Goal: Task Accomplishment & Management: Manage account settings

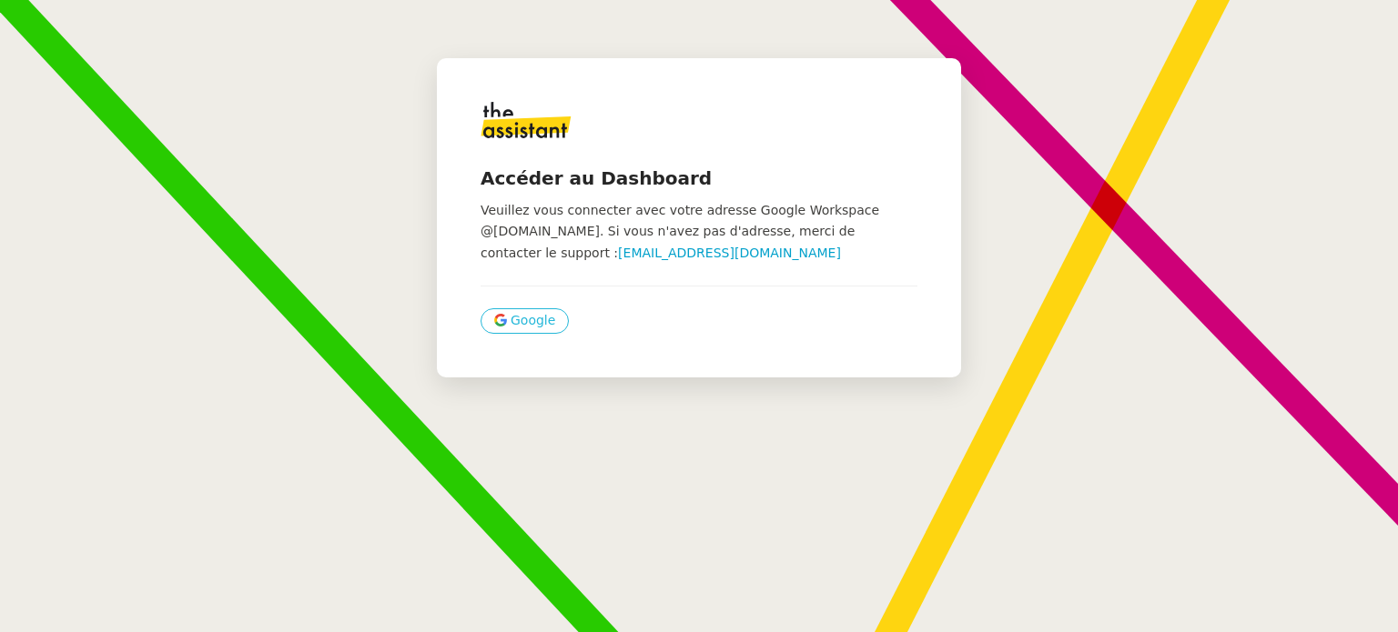
click at [534, 318] on span "Google" at bounding box center [532, 320] width 45 height 21
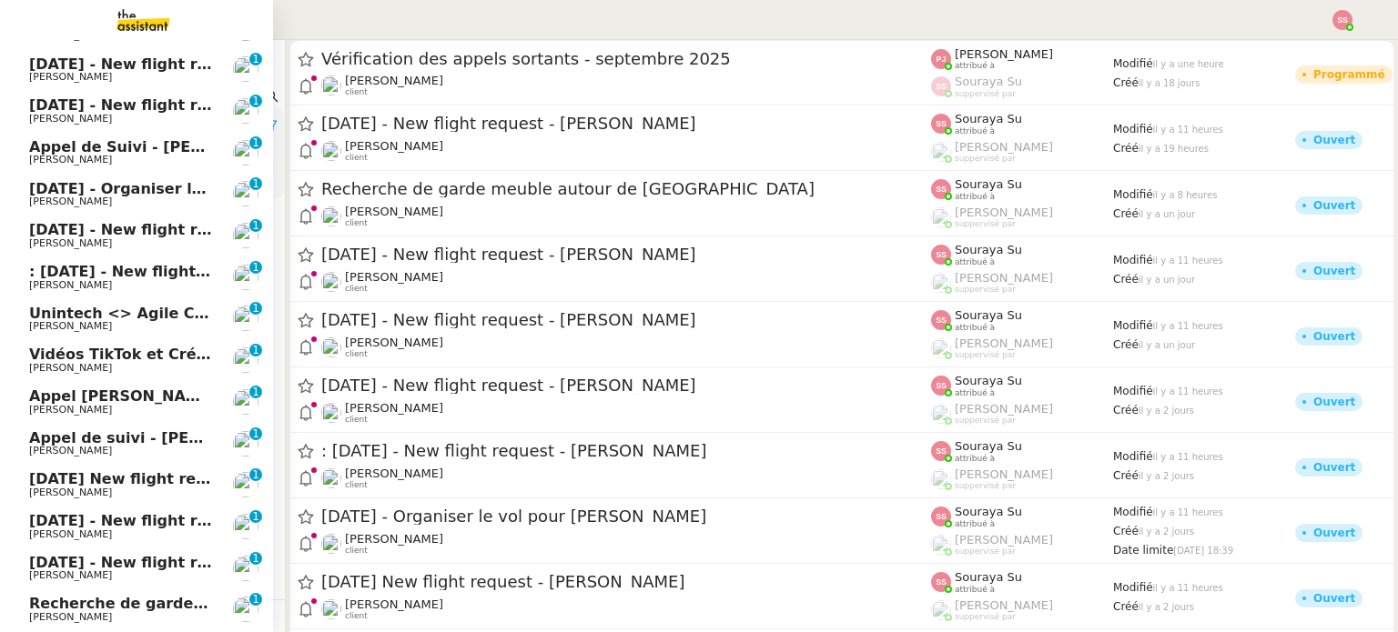
scroll to position [476, 0]
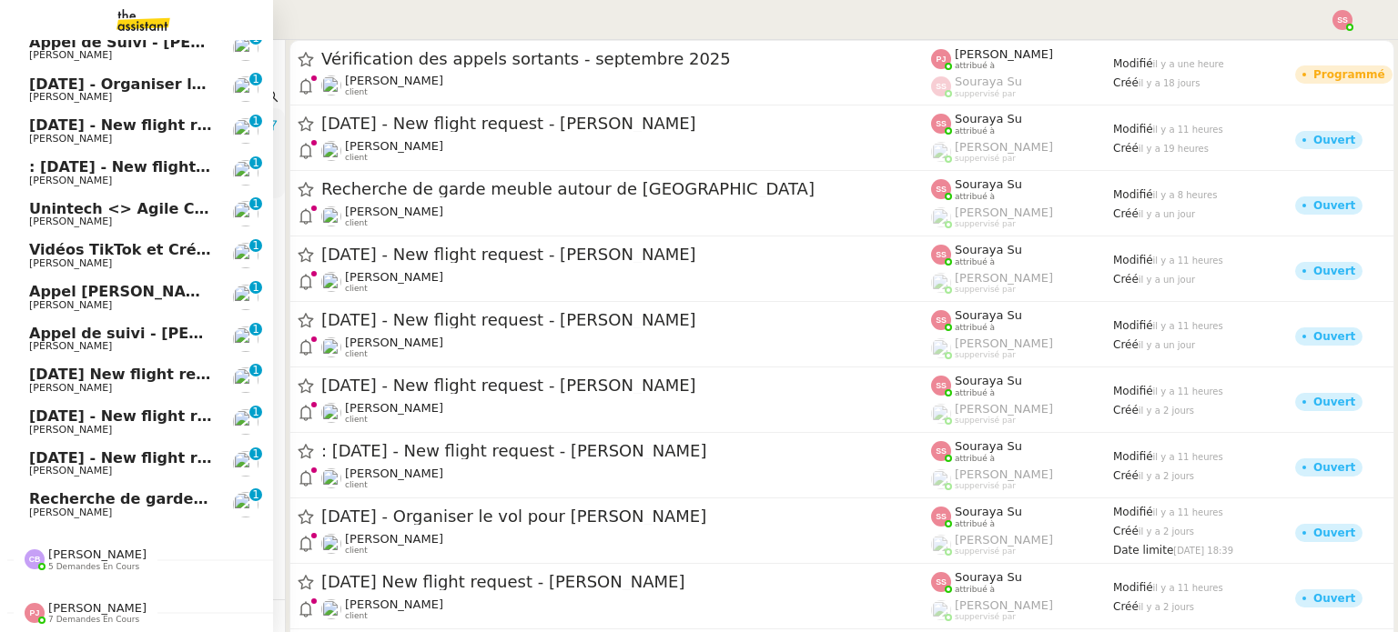
click at [95, 491] on span "Recherche de garde meuble autour de Rennes" at bounding box center [274, 498] width 490 height 17
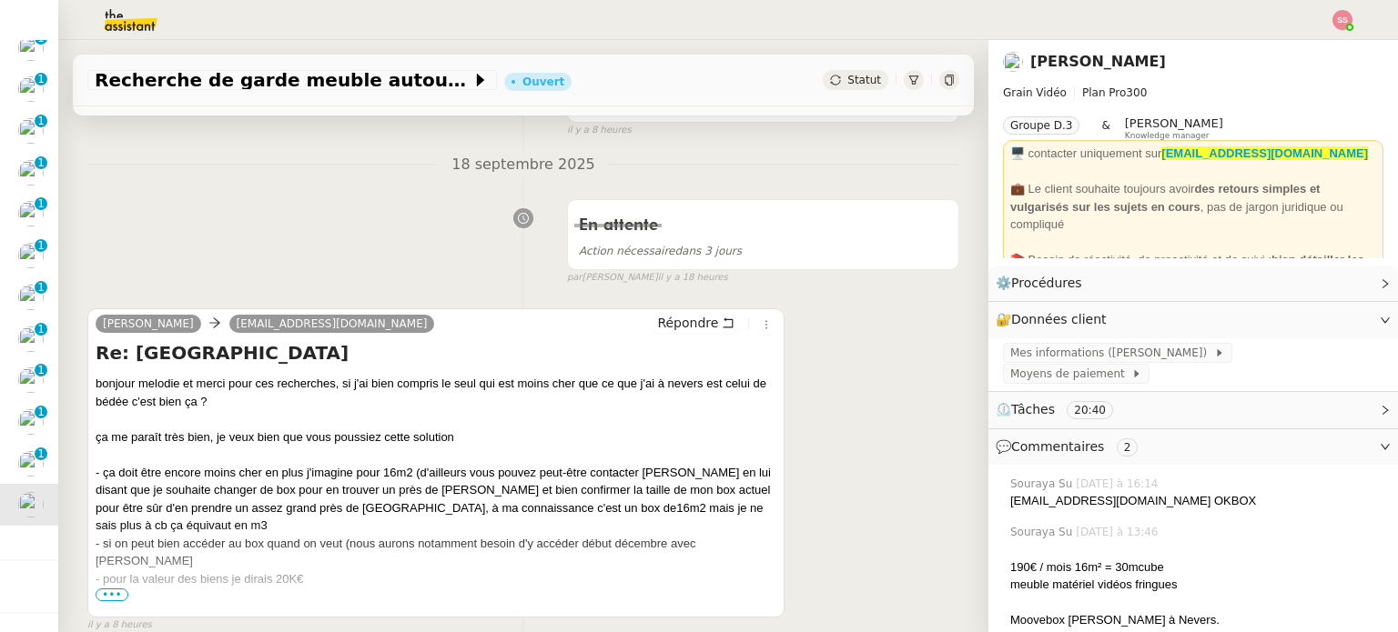
scroll to position [273, 0]
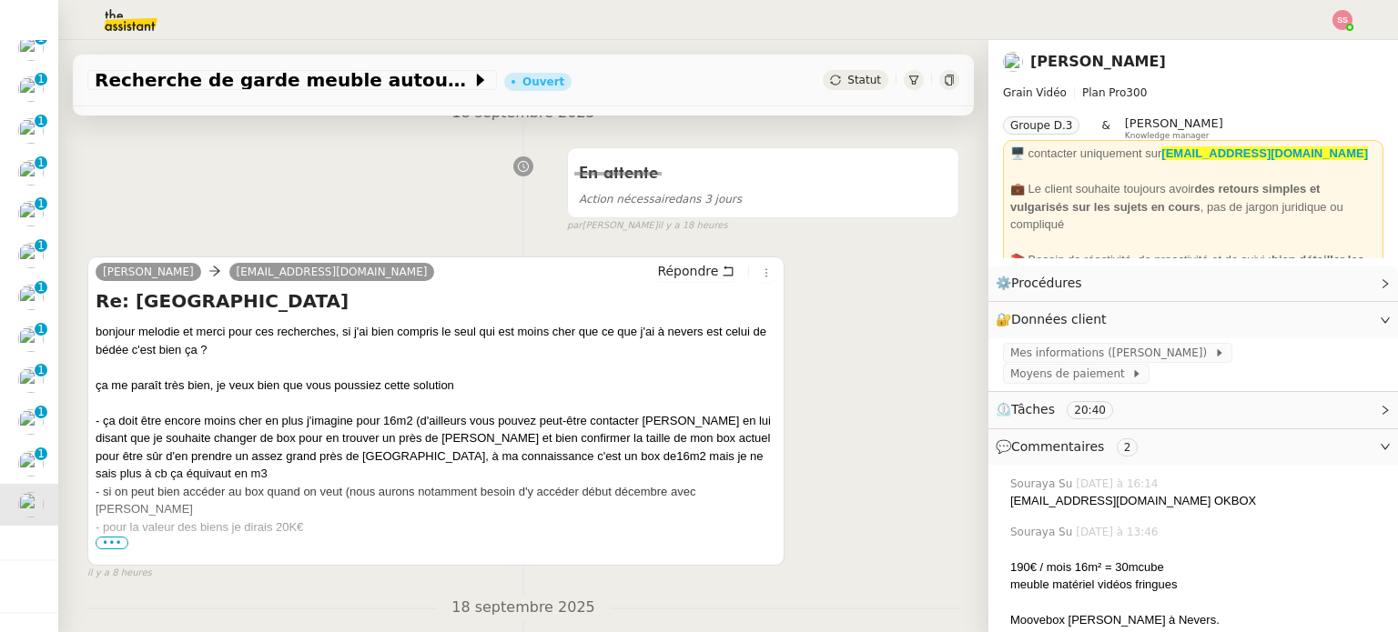
click at [110, 540] on span "•••" at bounding box center [112, 543] width 33 height 13
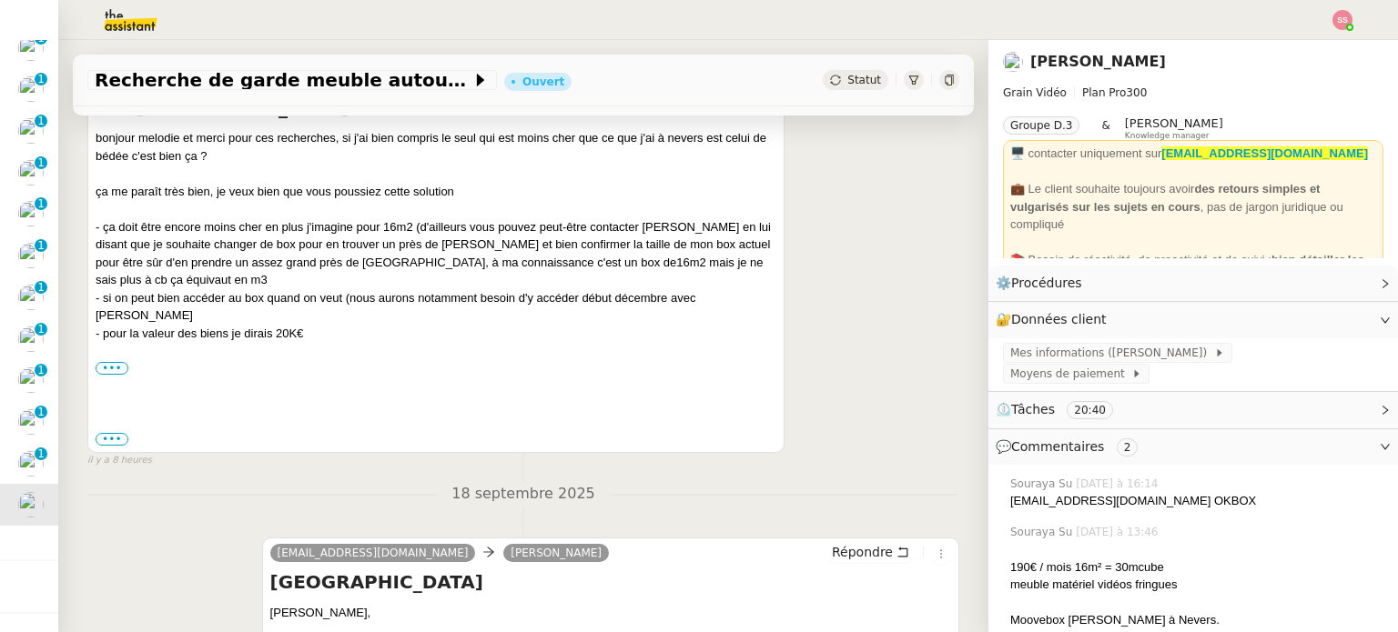
scroll to position [637, 0]
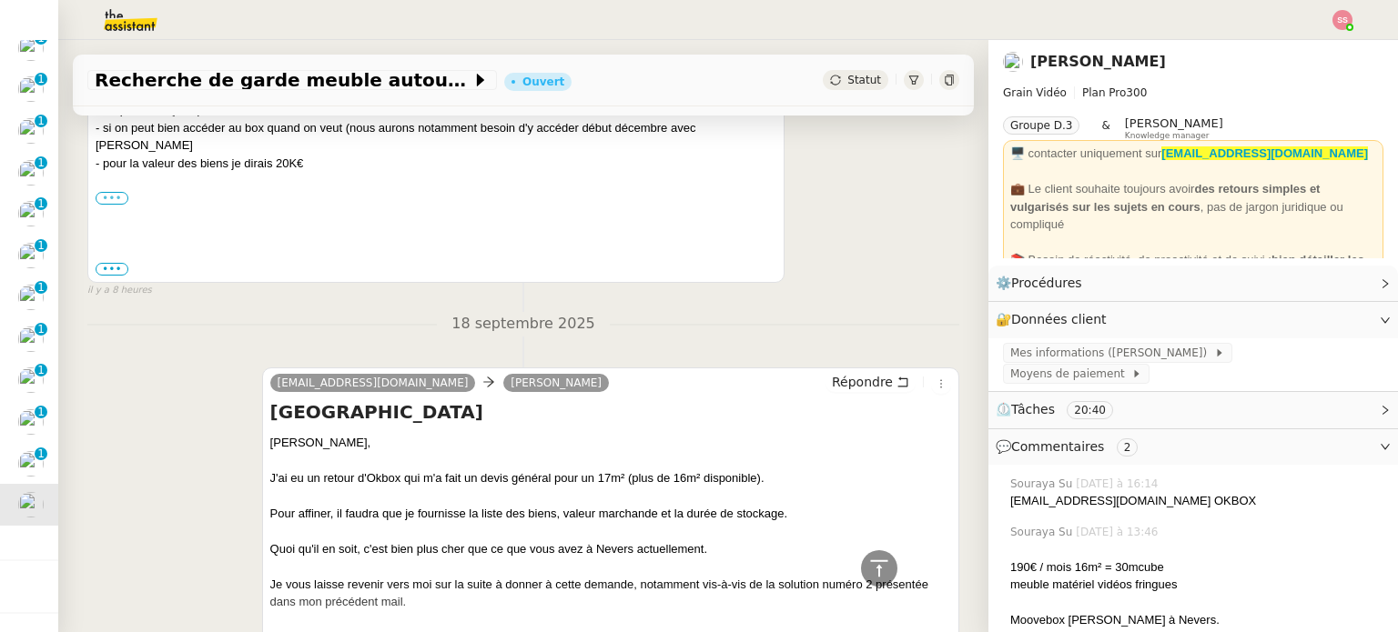
click at [116, 192] on label "•••" at bounding box center [112, 198] width 33 height 13
click at [0, 0] on input "•••" at bounding box center [0, 0] width 0 height 0
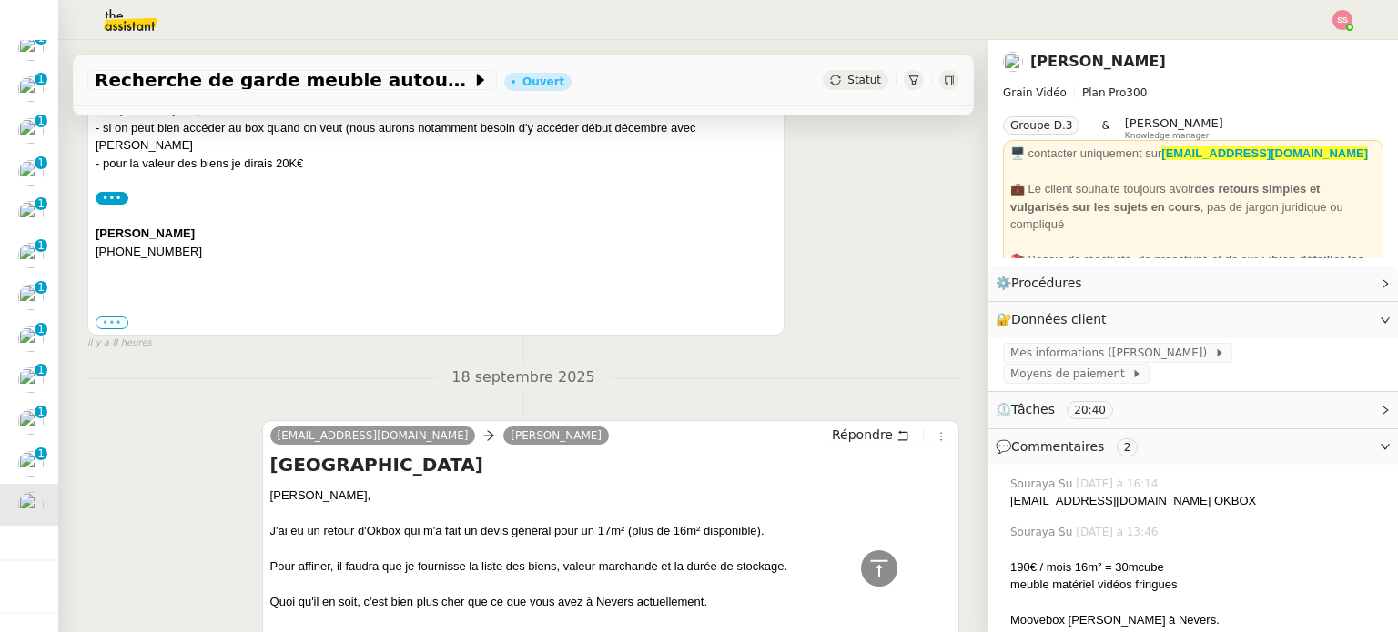
click at [113, 317] on label "•••" at bounding box center [112, 323] width 33 height 13
click at [0, 0] on input "•••" at bounding box center [0, 0] width 0 height 0
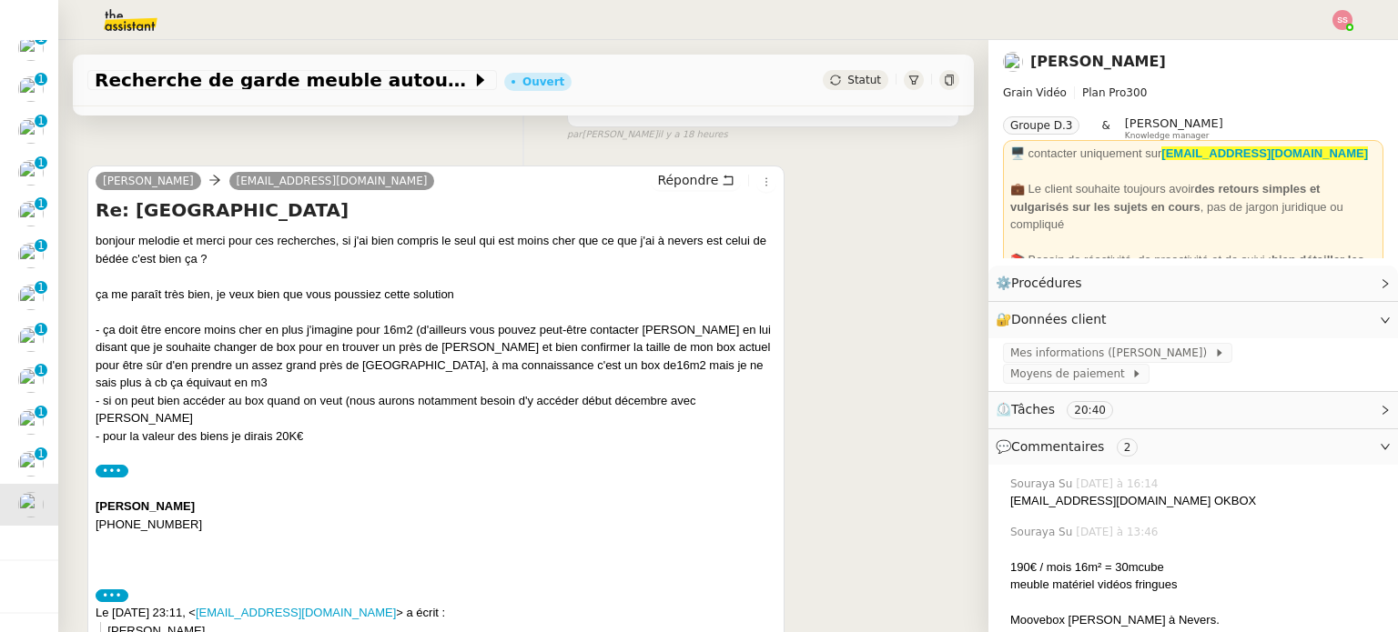
scroll to position [364, 0]
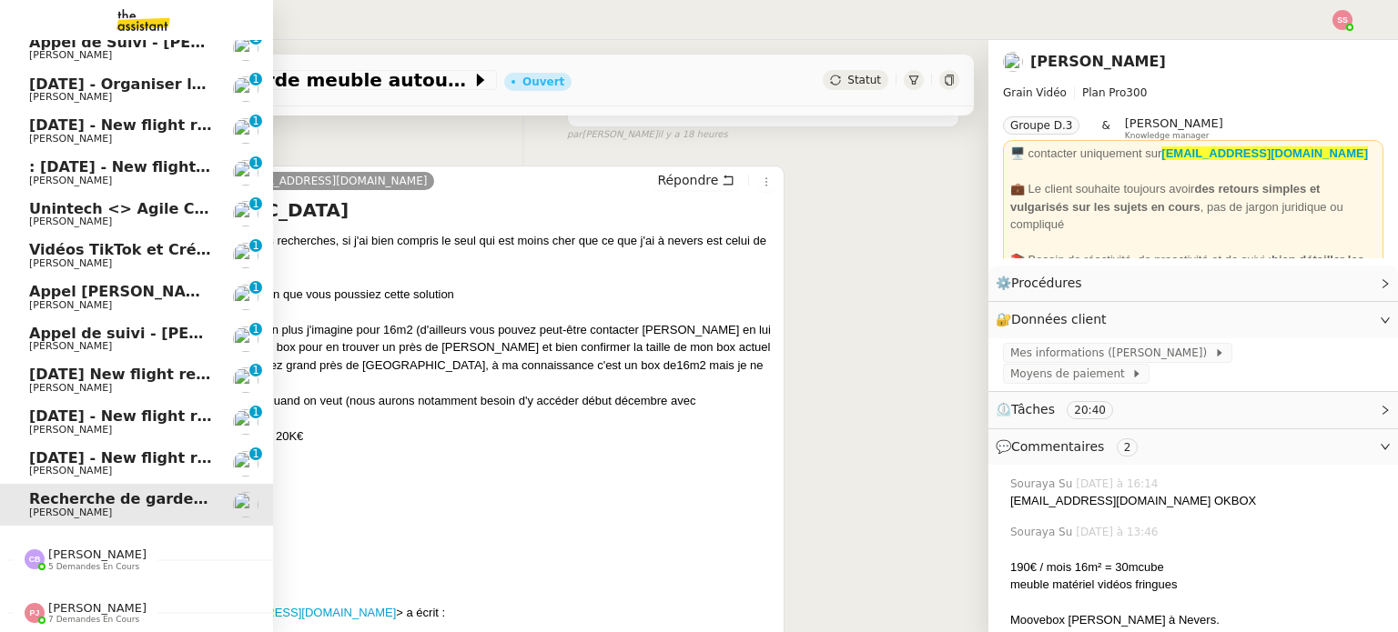
click at [44, 449] on span "[DATE] - New flight request - [PERSON_NAME]" at bounding box center [217, 457] width 376 height 17
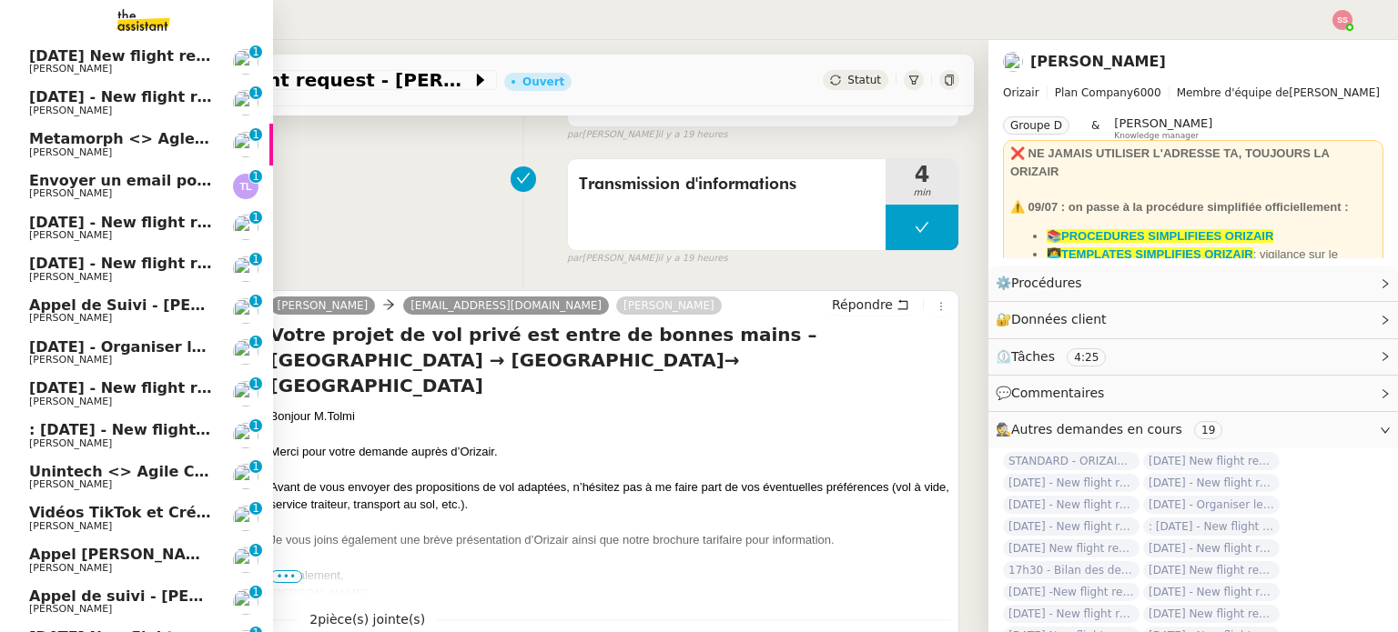
scroll to position [203, 0]
click at [144, 194] on span "[PERSON_NAME]" at bounding box center [121, 194] width 184 height 11
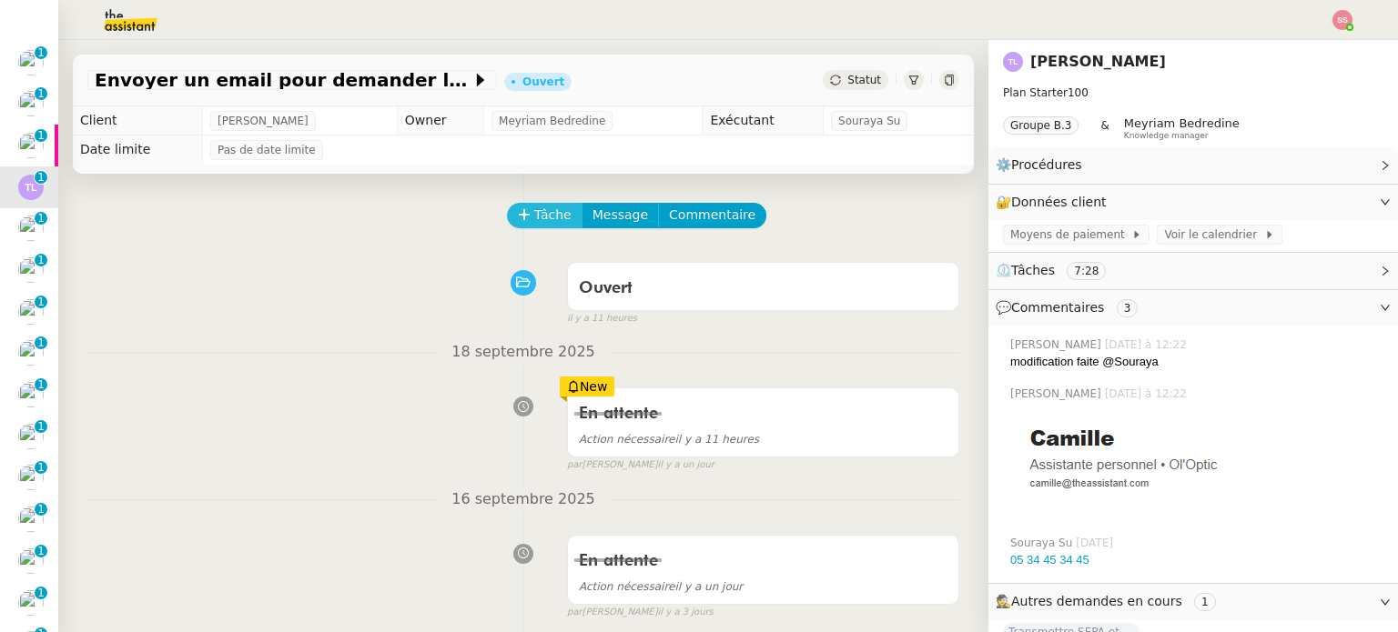
click at [535, 217] on span "Tâche" at bounding box center [552, 215] width 37 height 21
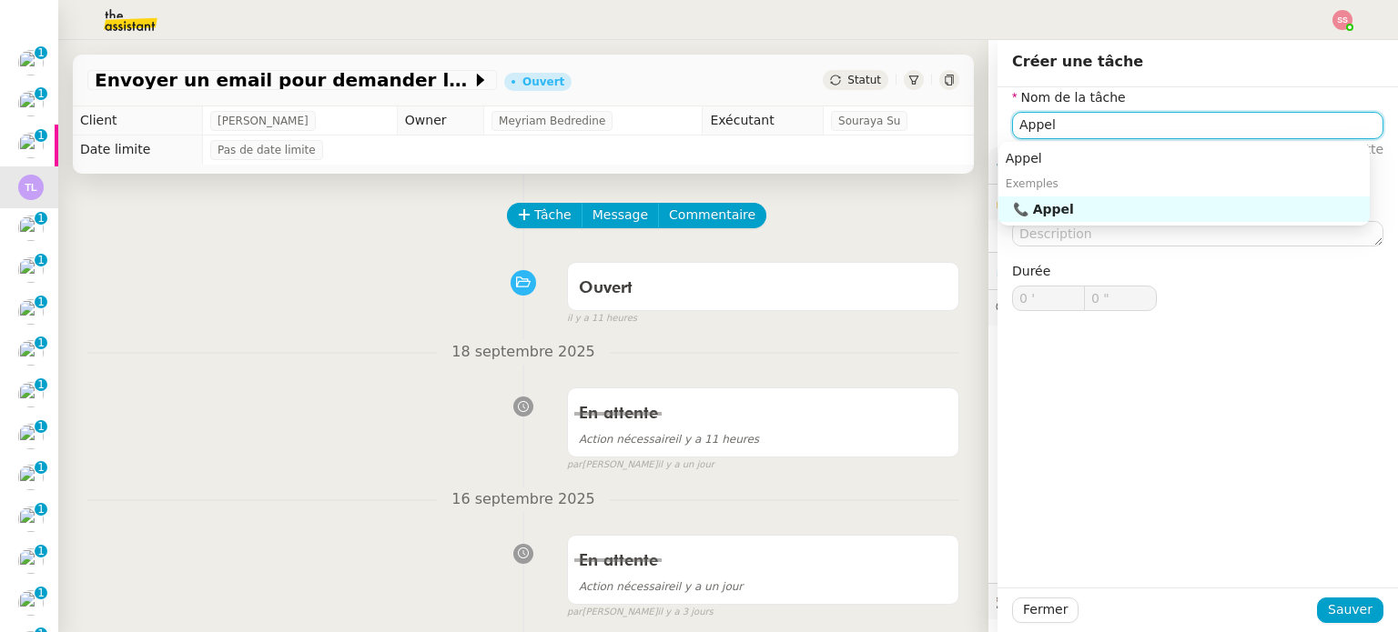
click at [1121, 199] on nz-auto-option "📞 Appel" at bounding box center [1183, 209] width 371 height 25
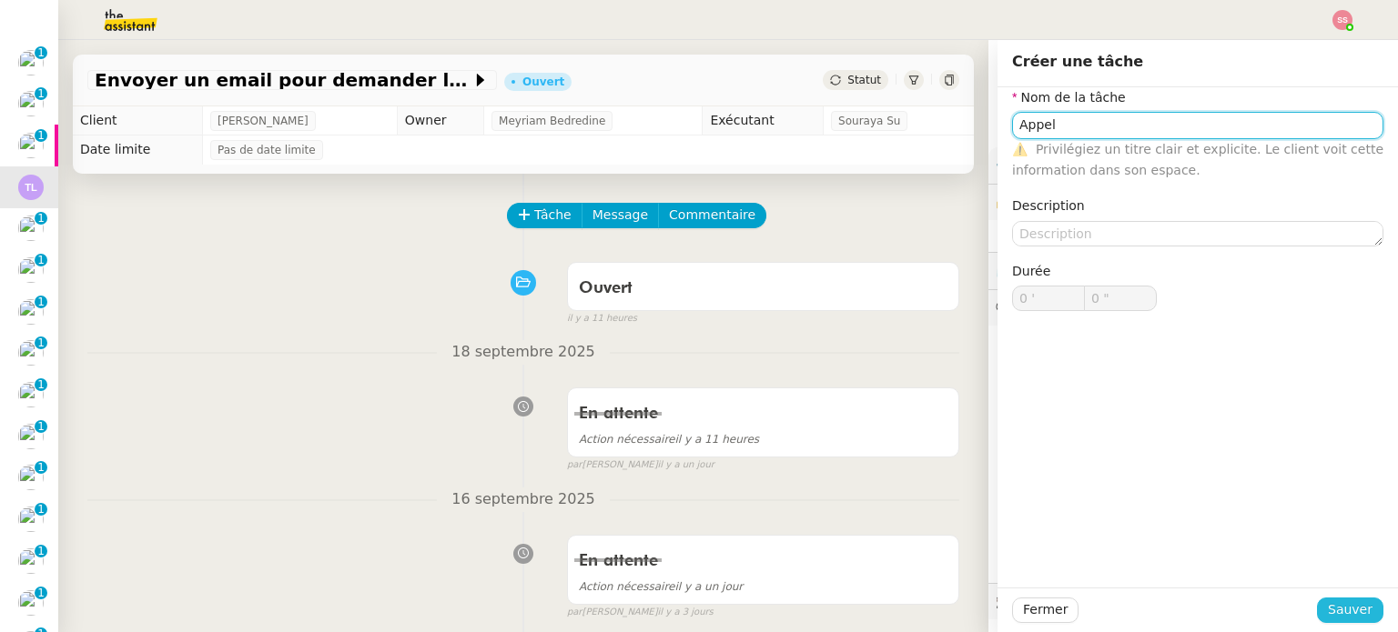
type input "Appel"
click at [1339, 615] on span "Sauver" at bounding box center [1349, 610] width 45 height 21
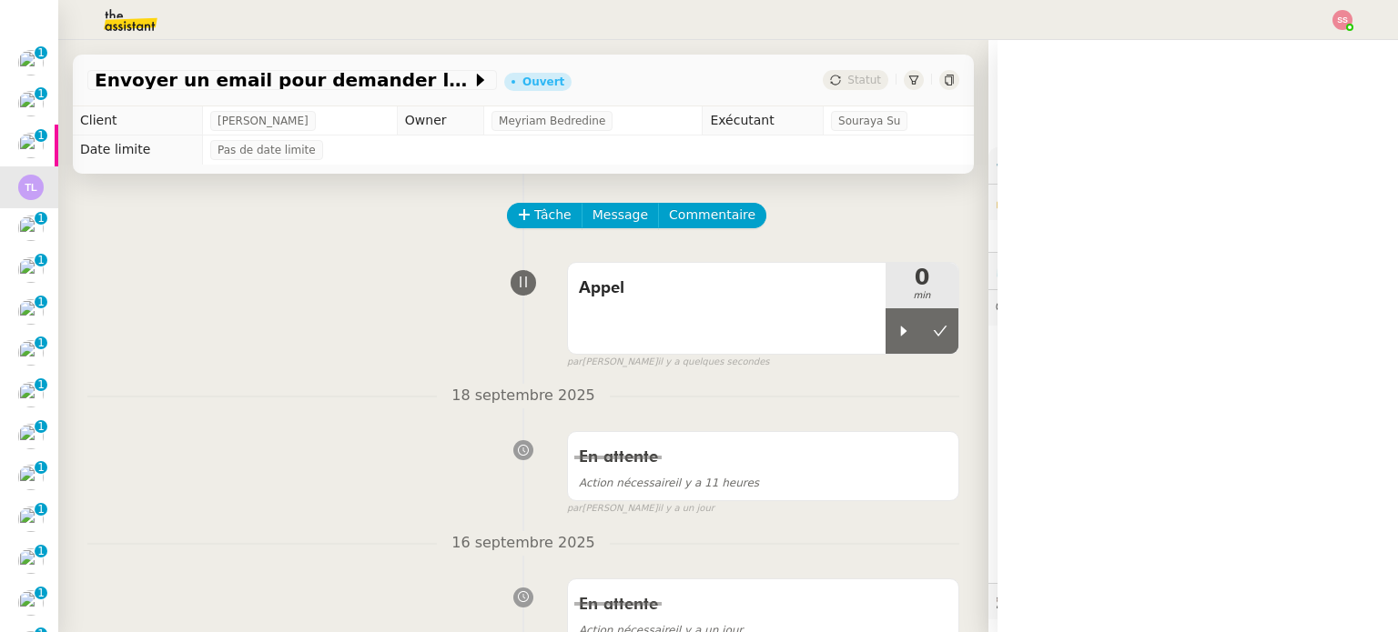
drag, startPoint x: 888, startPoint y: 337, endPoint x: 753, endPoint y: 207, distance: 187.2
click at [887, 337] on div at bounding box center [903, 330] width 36 height 45
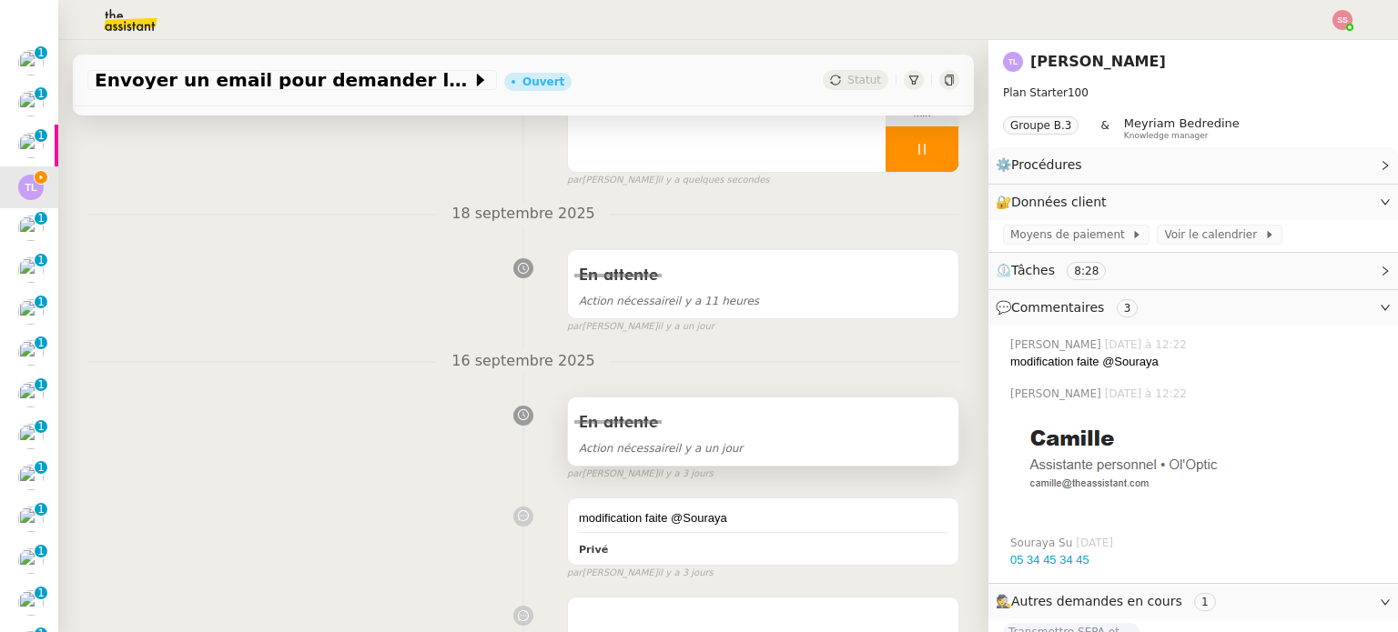
scroll to position [546, 0]
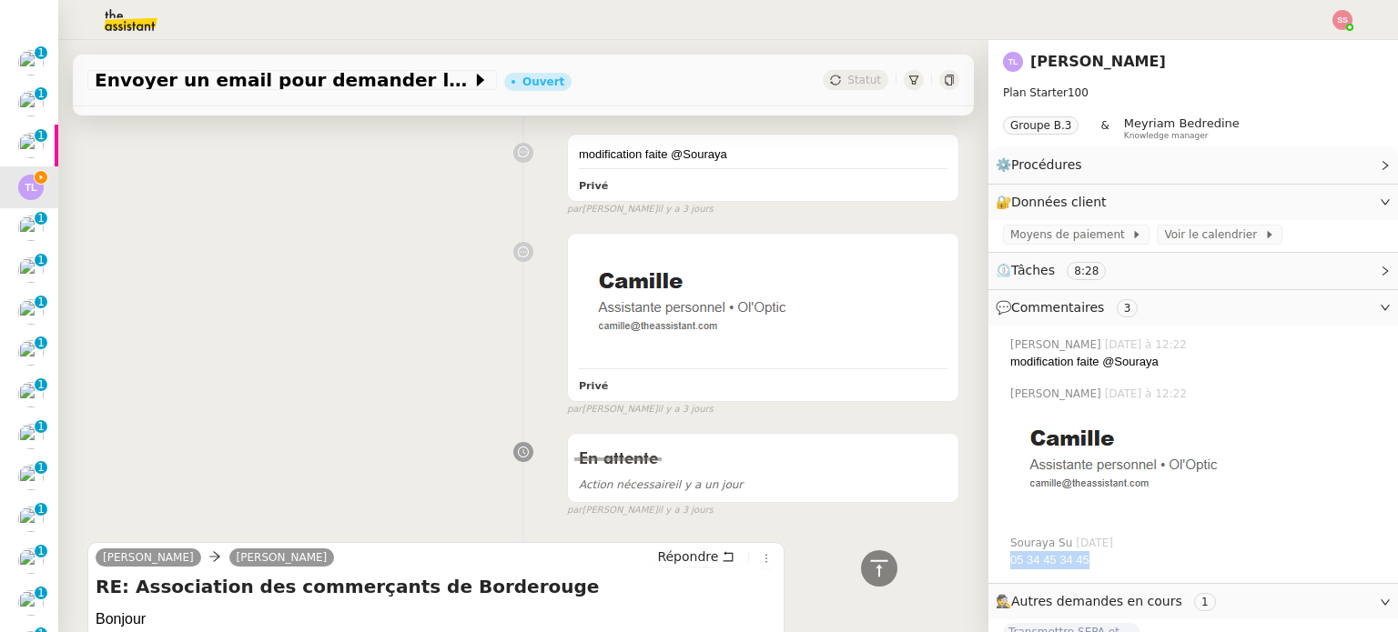
drag, startPoint x: 1092, startPoint y: 555, endPoint x: 997, endPoint y: 556, distance: 94.6
click at [1010, 556] on div "05 34 45 34 45" at bounding box center [1196, 560] width 373 height 18
copy link "05 34 45 34 45"
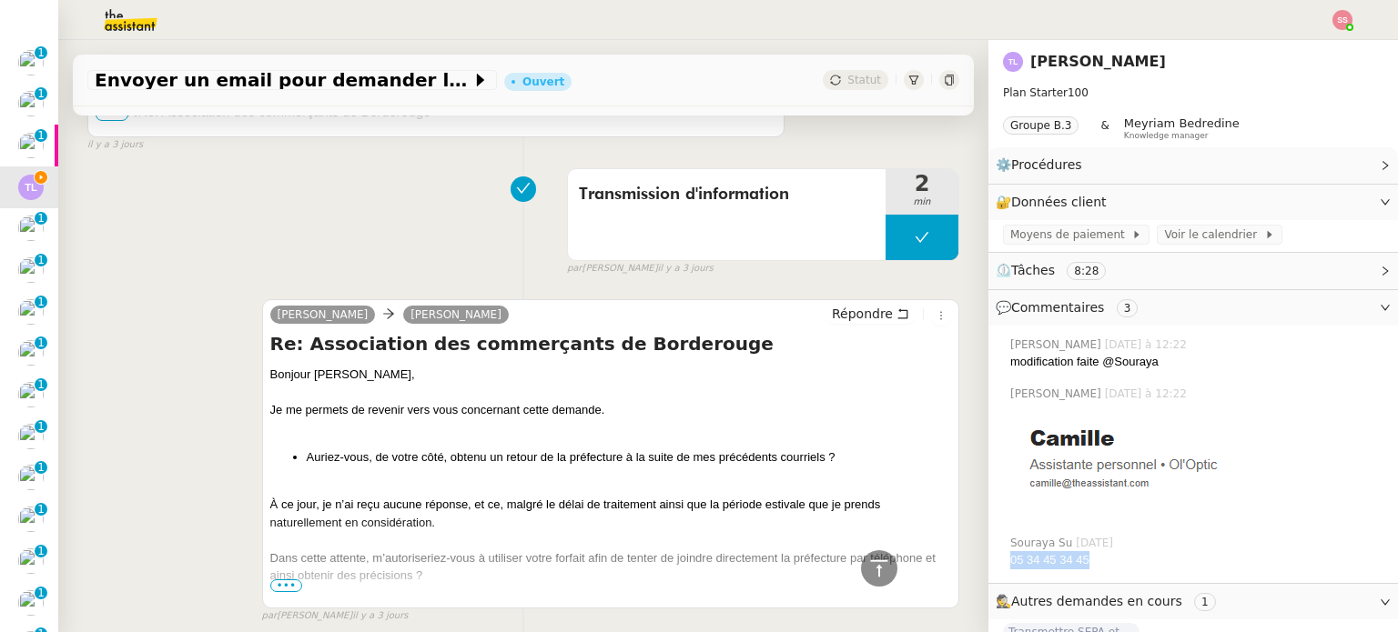
scroll to position [1456, 0]
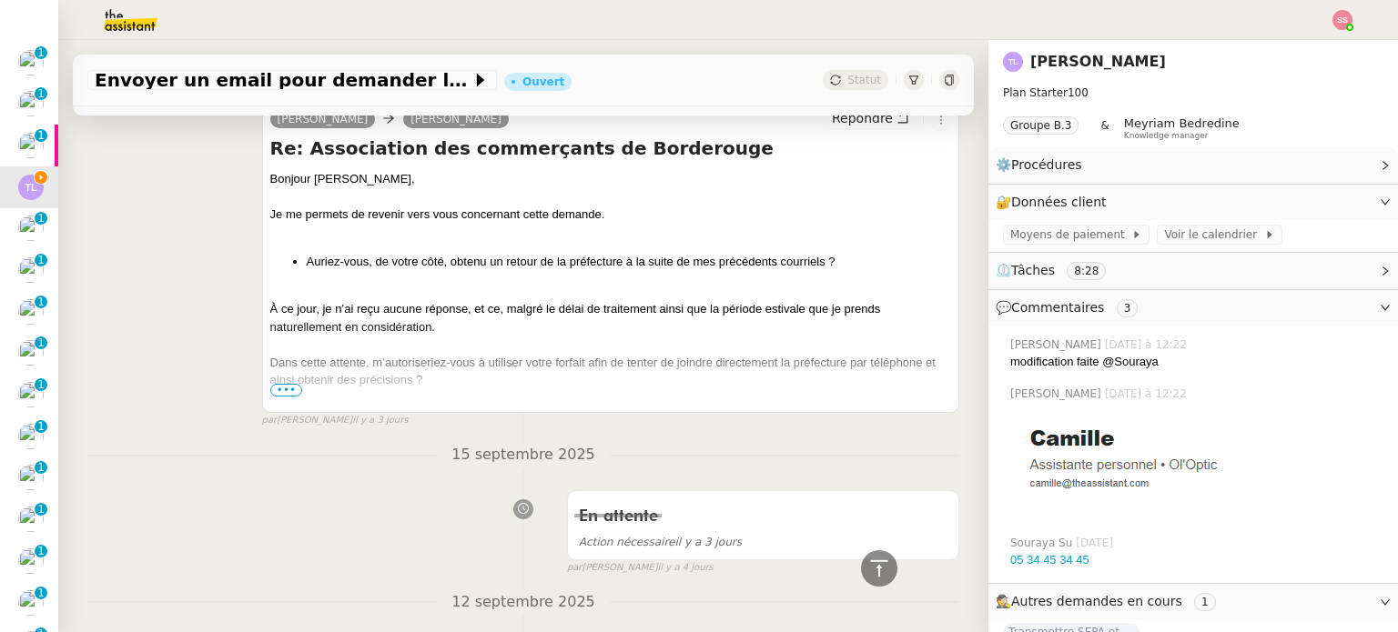
click at [270, 397] on div at bounding box center [610, 398] width 681 height 18
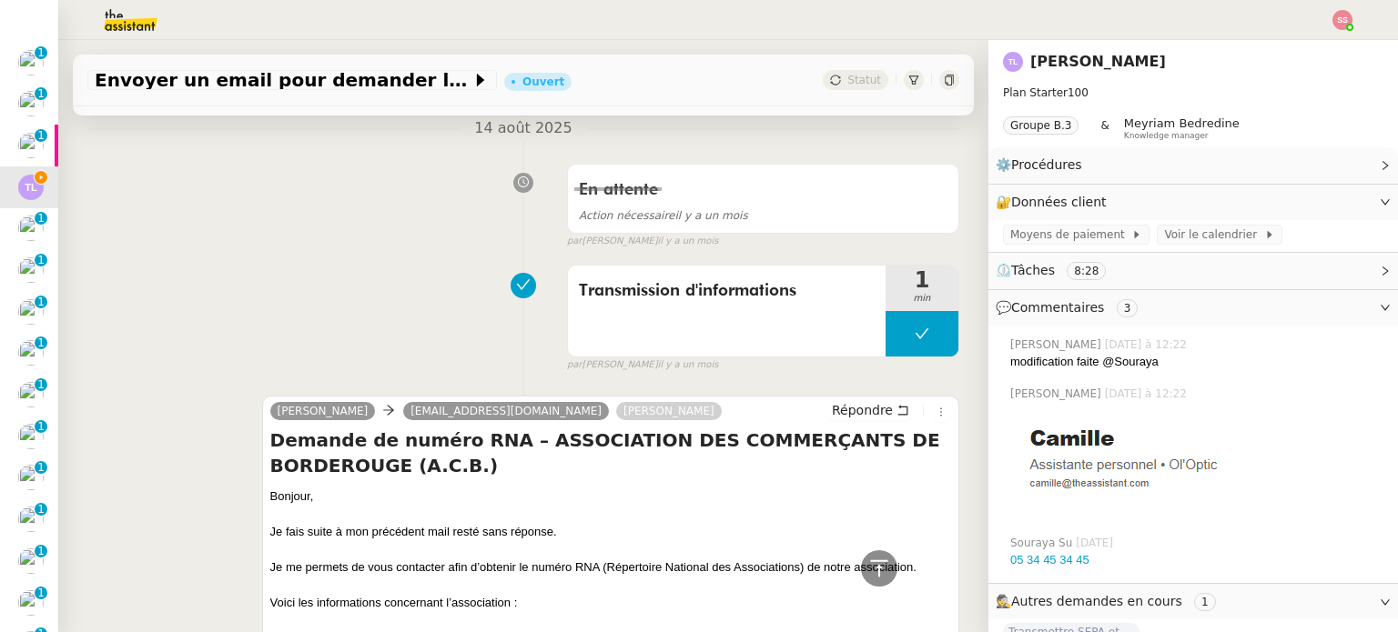
scroll to position [3366, 0]
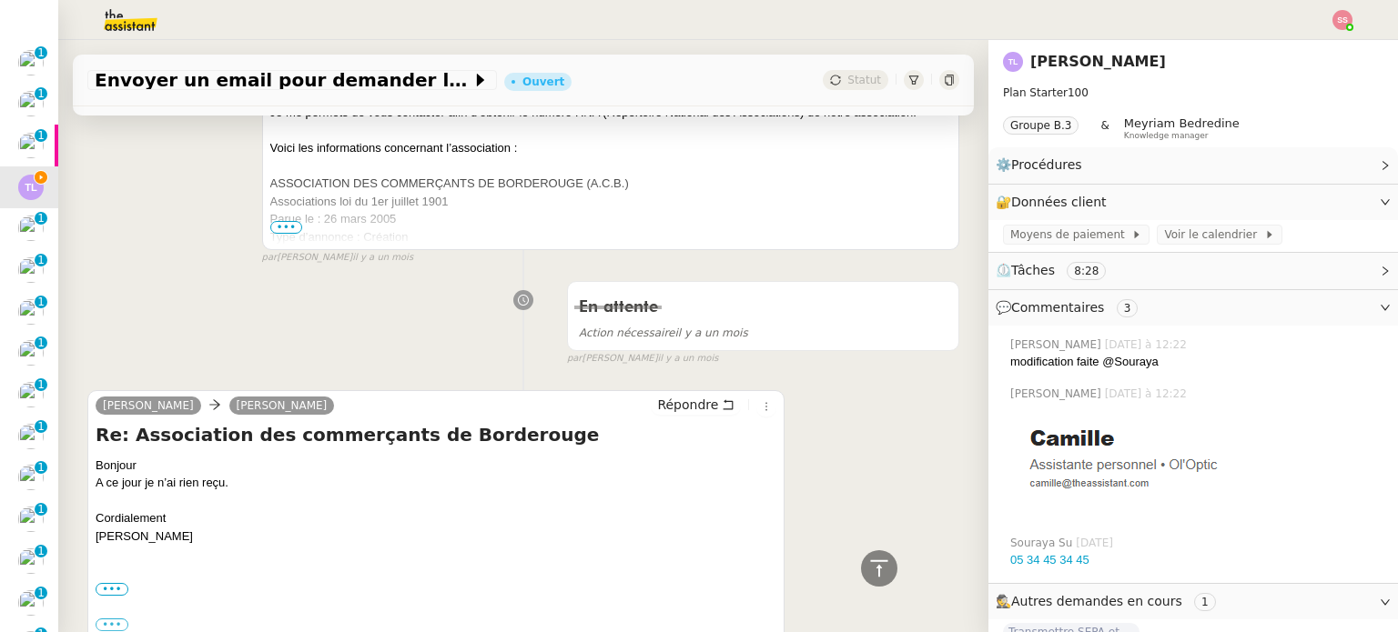
click at [287, 225] on span "•••" at bounding box center [286, 227] width 33 height 13
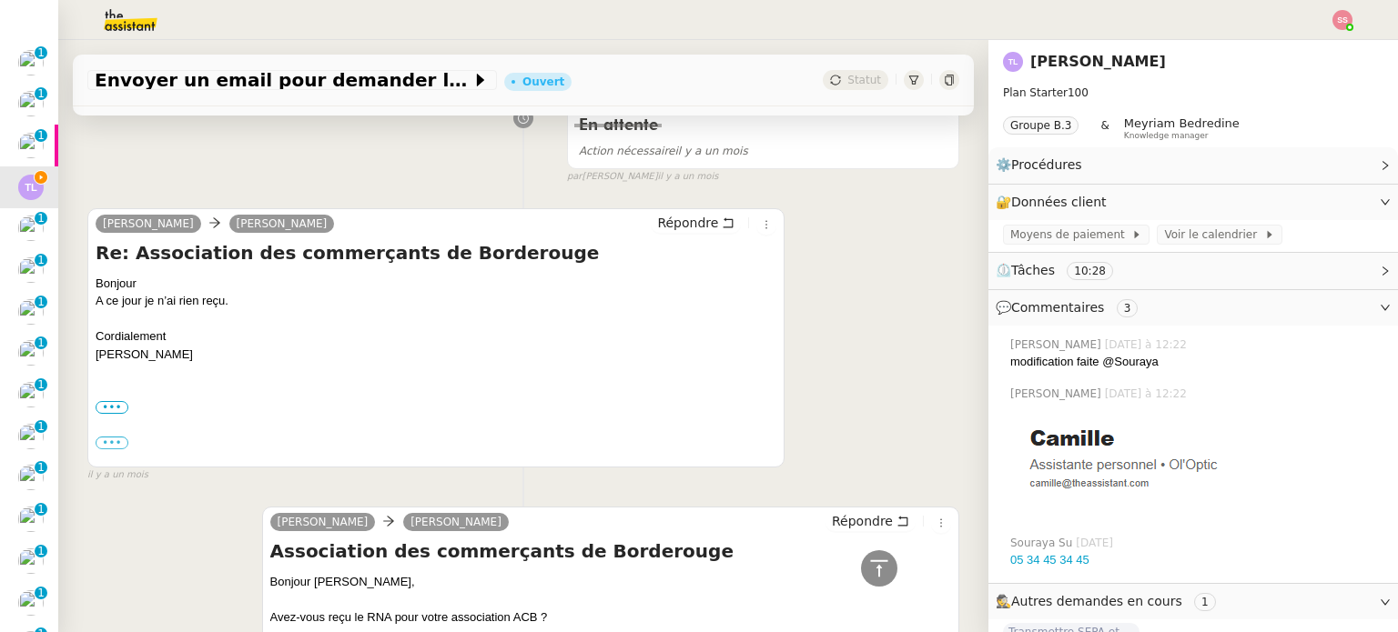
scroll to position [4509, 0]
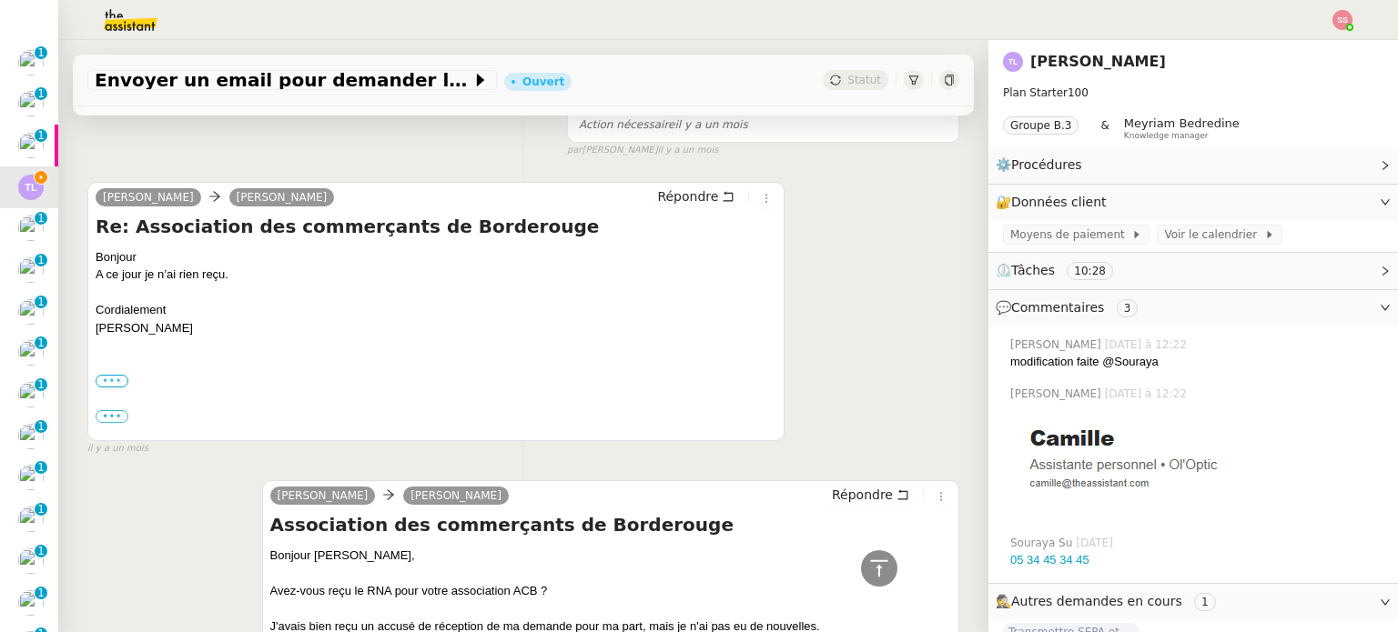
click at [101, 375] on label "•••" at bounding box center [112, 381] width 33 height 13
click at [0, 0] on input "•••" at bounding box center [0, 0] width 0 height 0
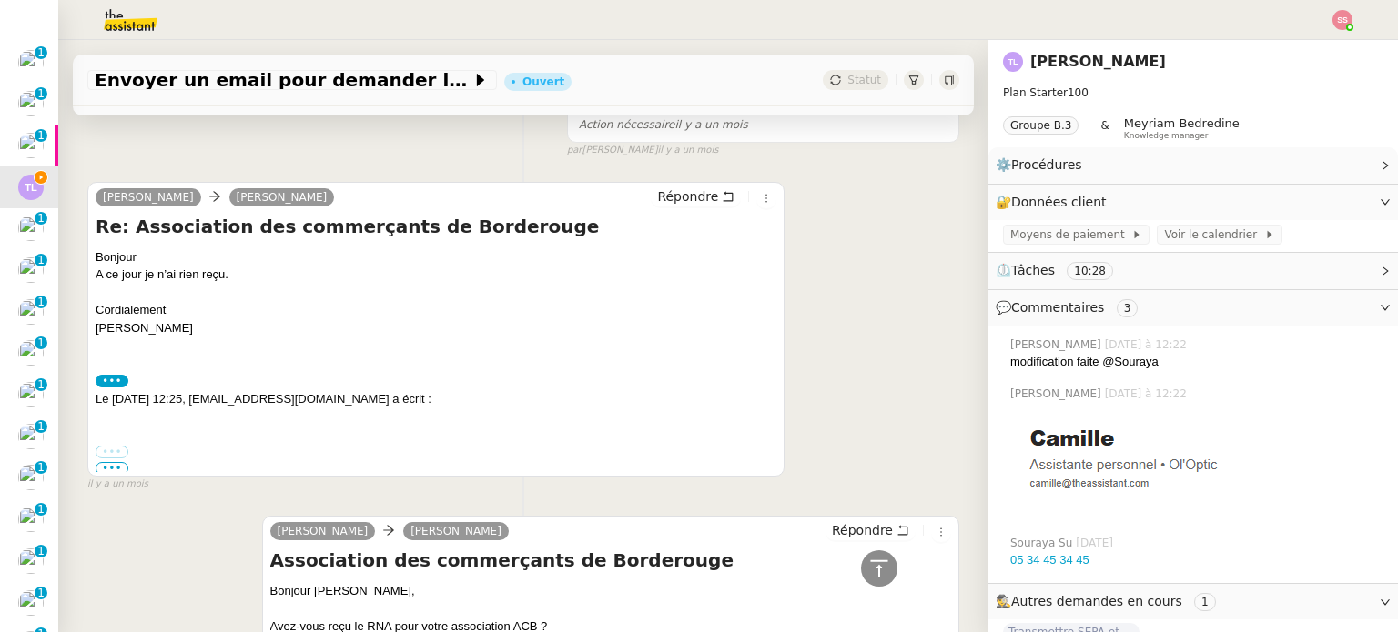
click at [113, 446] on label "•••" at bounding box center [112, 452] width 33 height 13
click at [0, 0] on input "•••" at bounding box center [0, 0] width 0 height 0
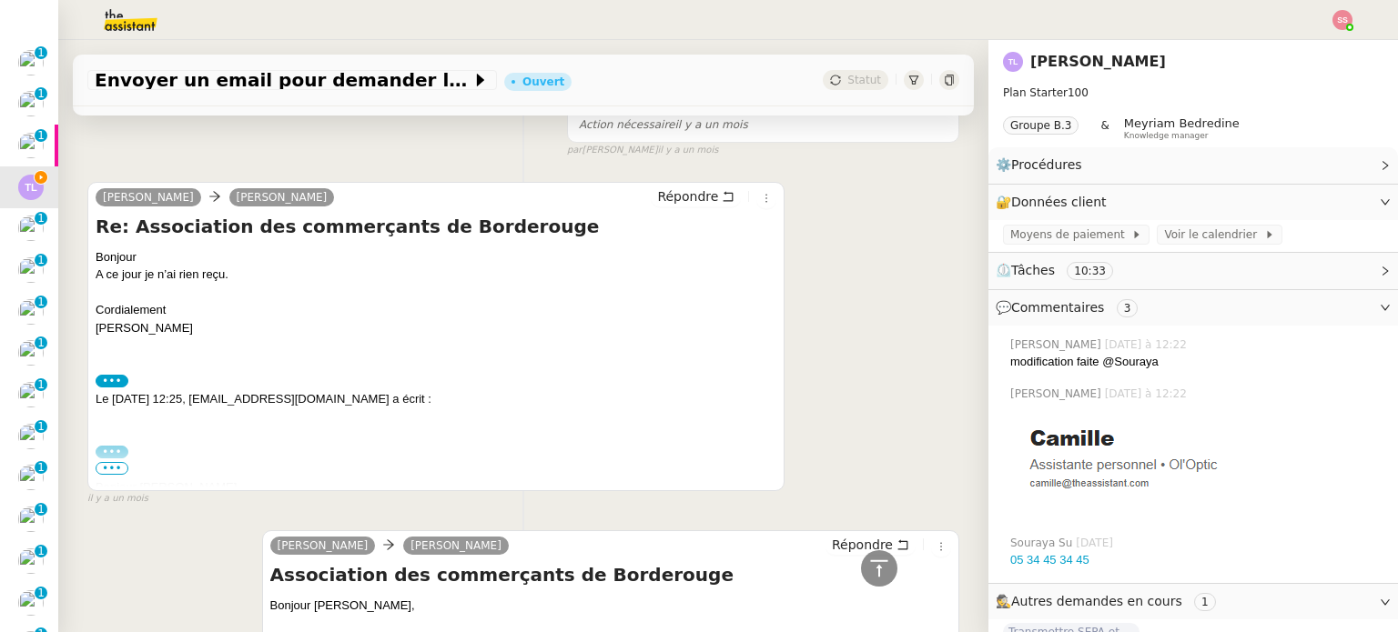
click at [110, 462] on span "•••" at bounding box center [112, 468] width 33 height 13
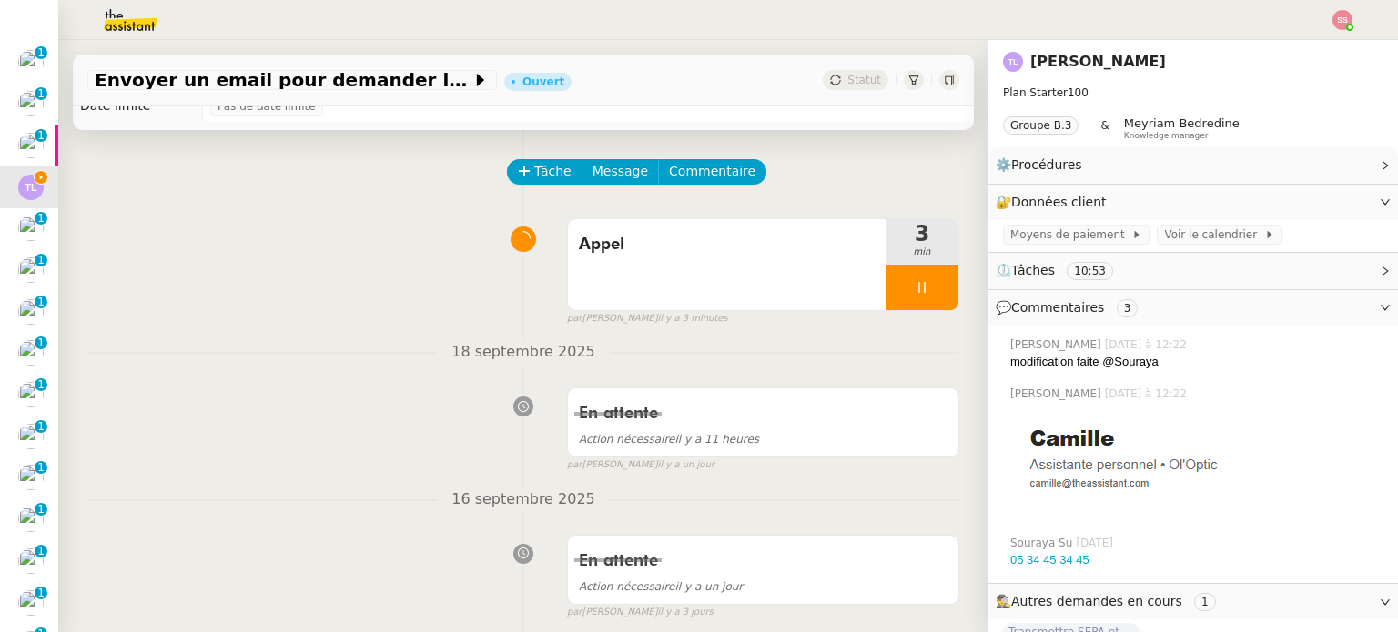
scroll to position [0, 0]
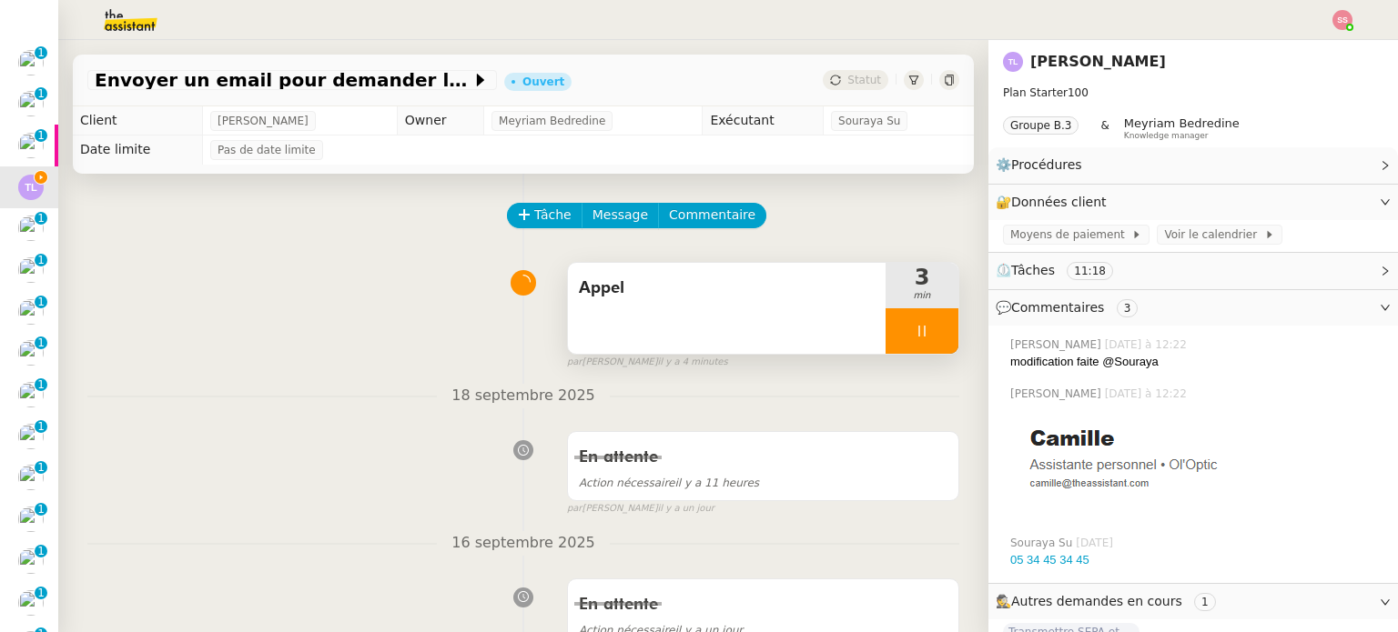
click at [918, 330] on icon at bounding box center [921, 331] width 6 height 11
click at [922, 327] on button at bounding box center [940, 330] width 36 height 45
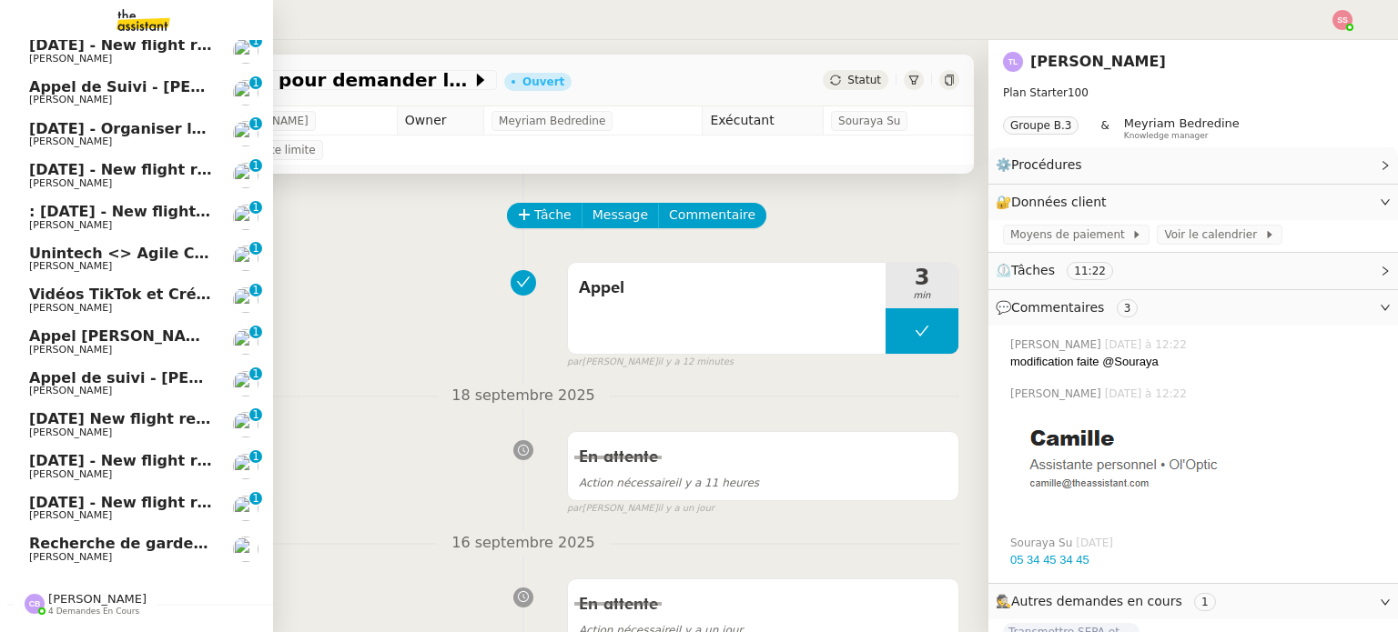
scroll to position [455, 0]
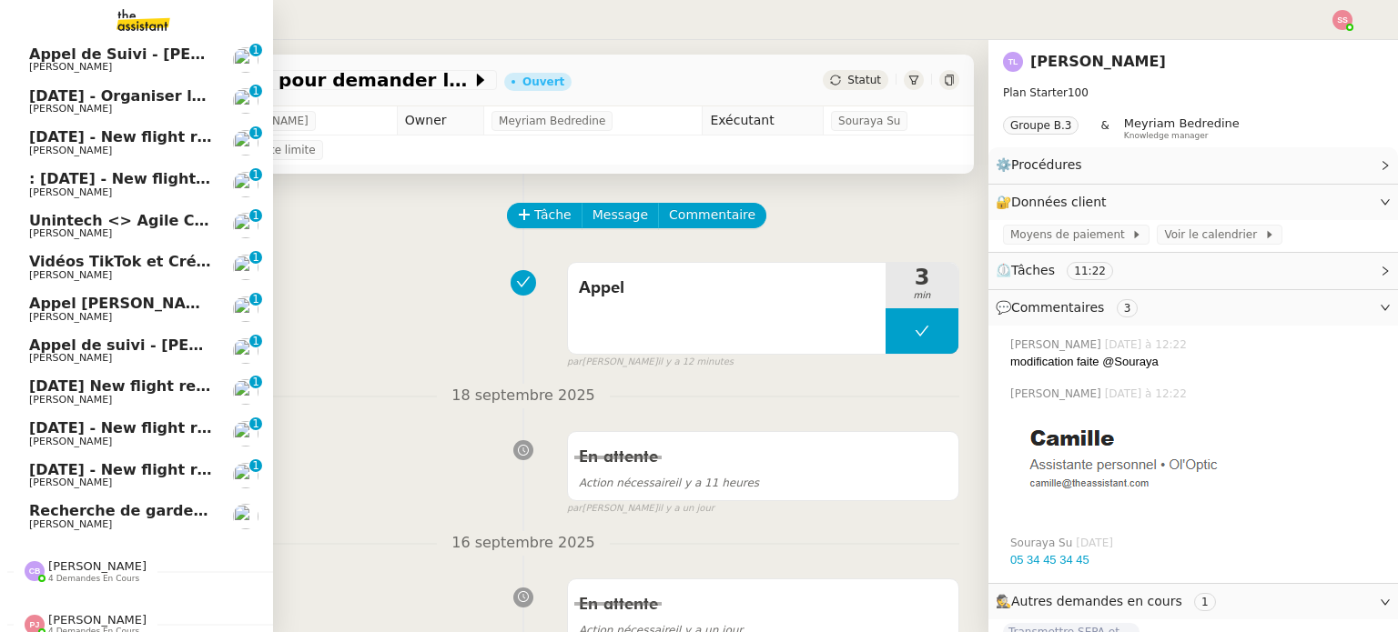
click at [146, 217] on span "Unintech <> Agile Capital Markets" at bounding box center [171, 220] width 284 height 17
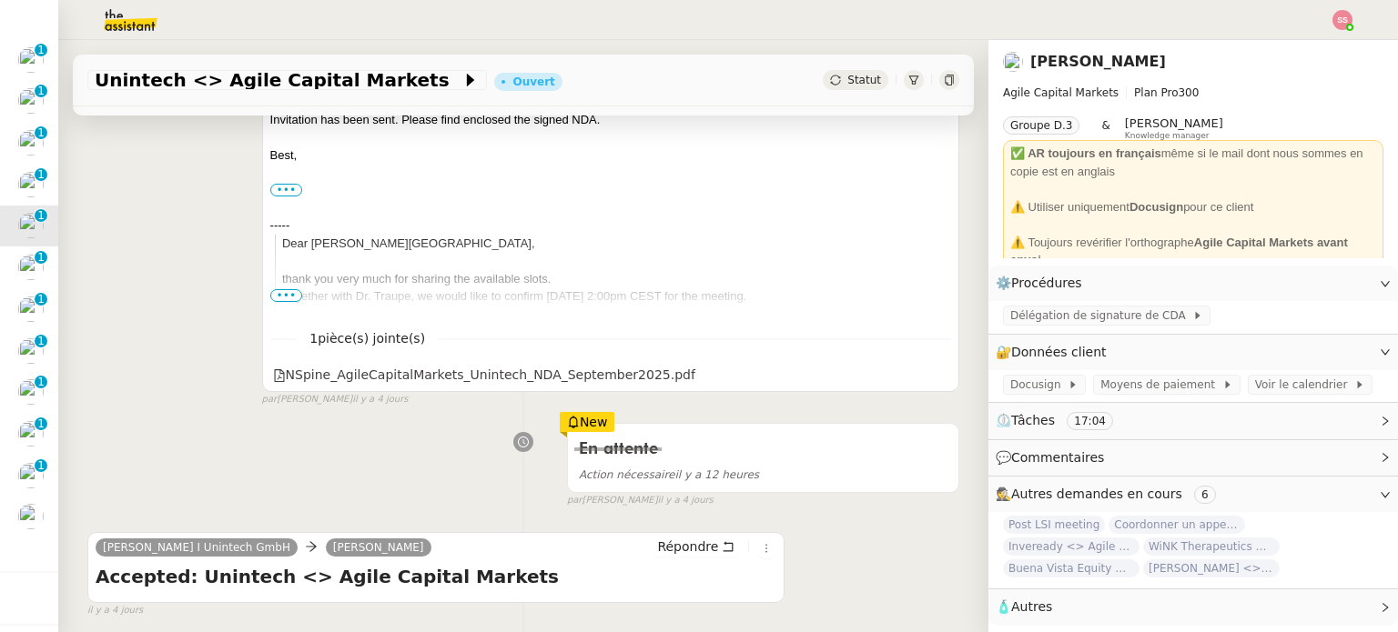
scroll to position [728, 0]
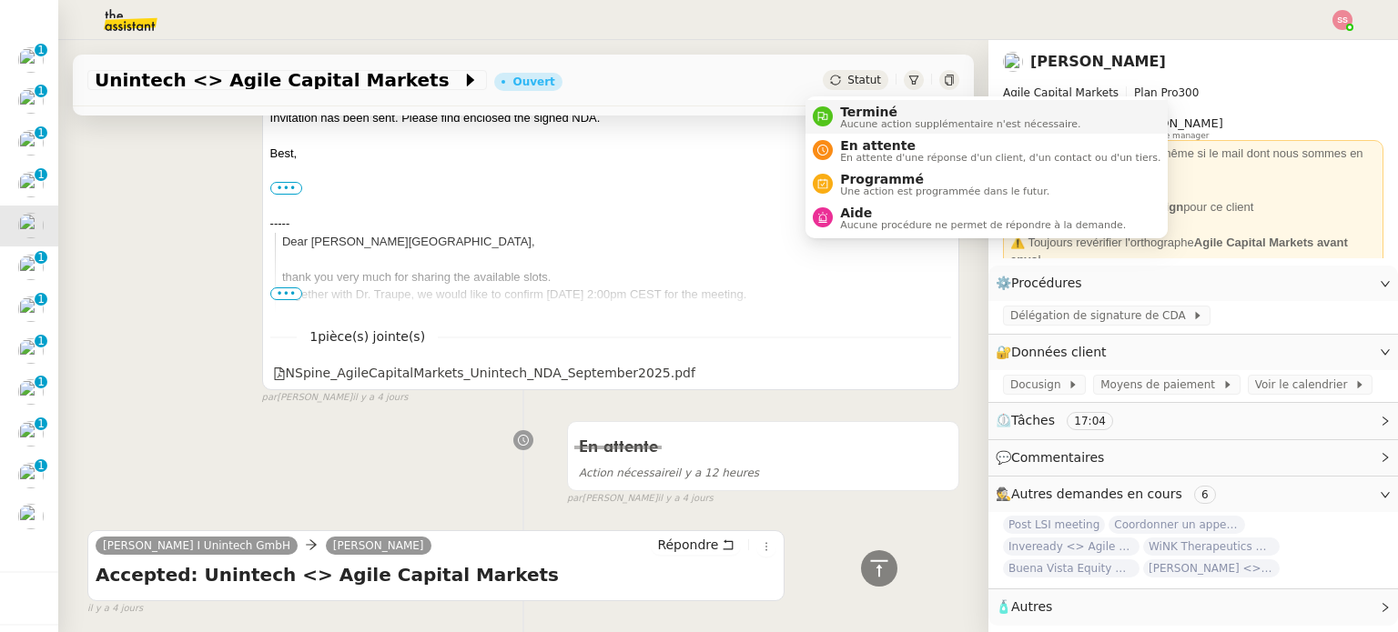
click at [853, 105] on span "Terminé" at bounding box center [960, 112] width 240 height 15
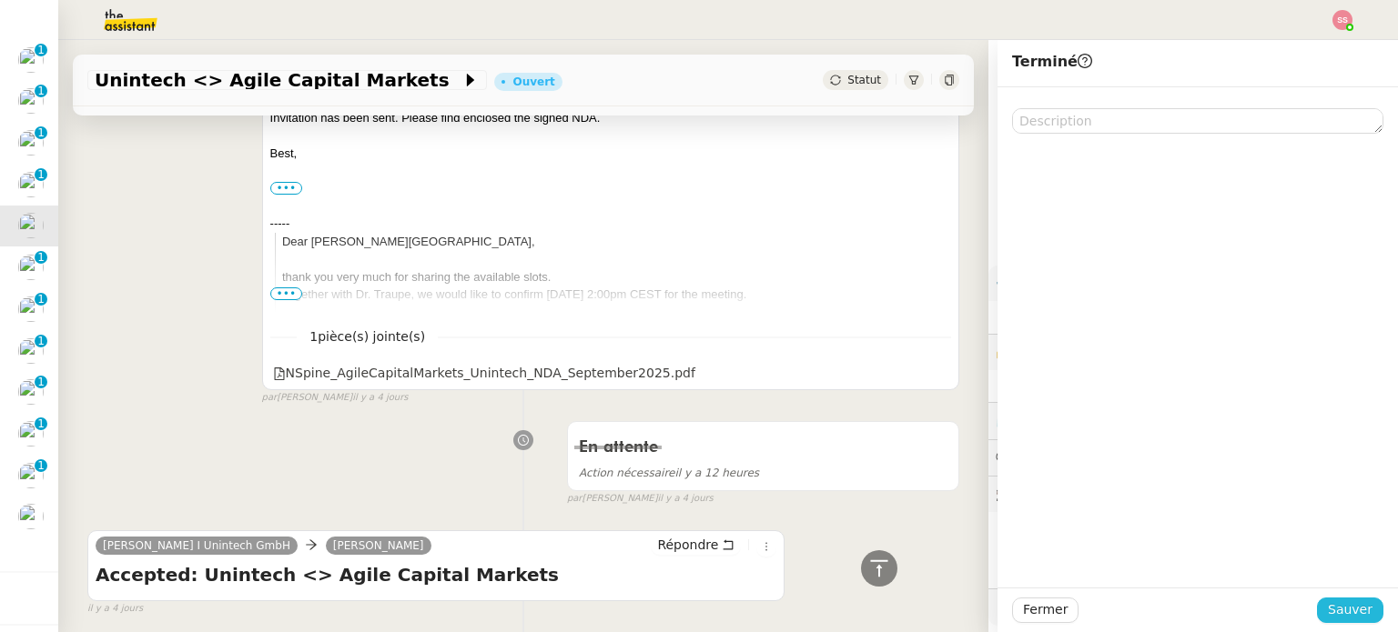
click at [1361, 607] on button "Sauver" at bounding box center [1350, 610] width 66 height 25
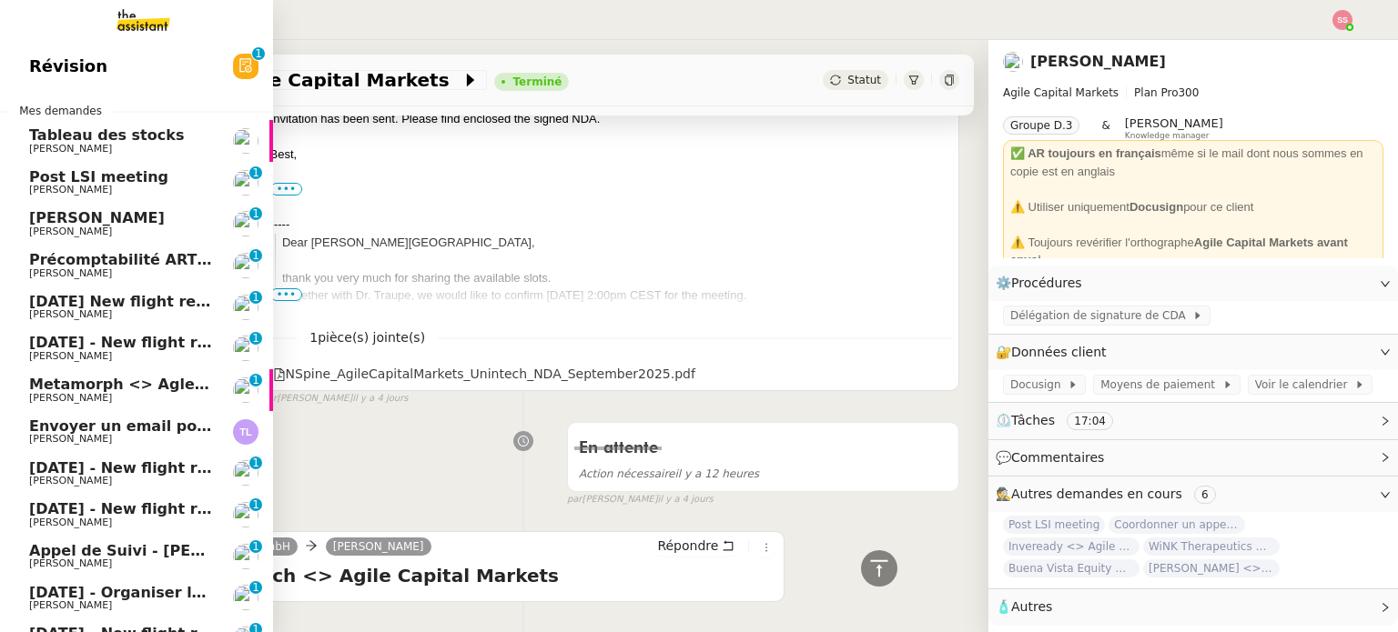
click at [69, 177] on span "Post LSI meeting" at bounding box center [98, 176] width 139 height 17
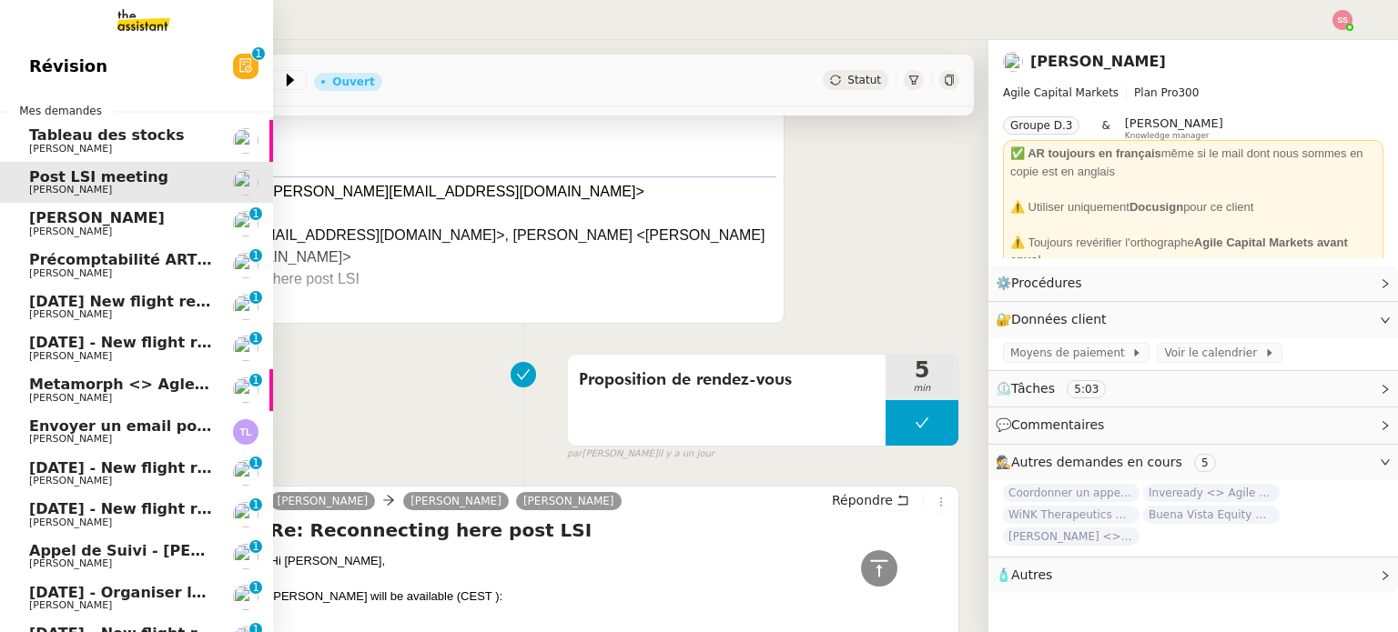
click at [178, 234] on span "[PERSON_NAME]" at bounding box center [121, 232] width 184 height 11
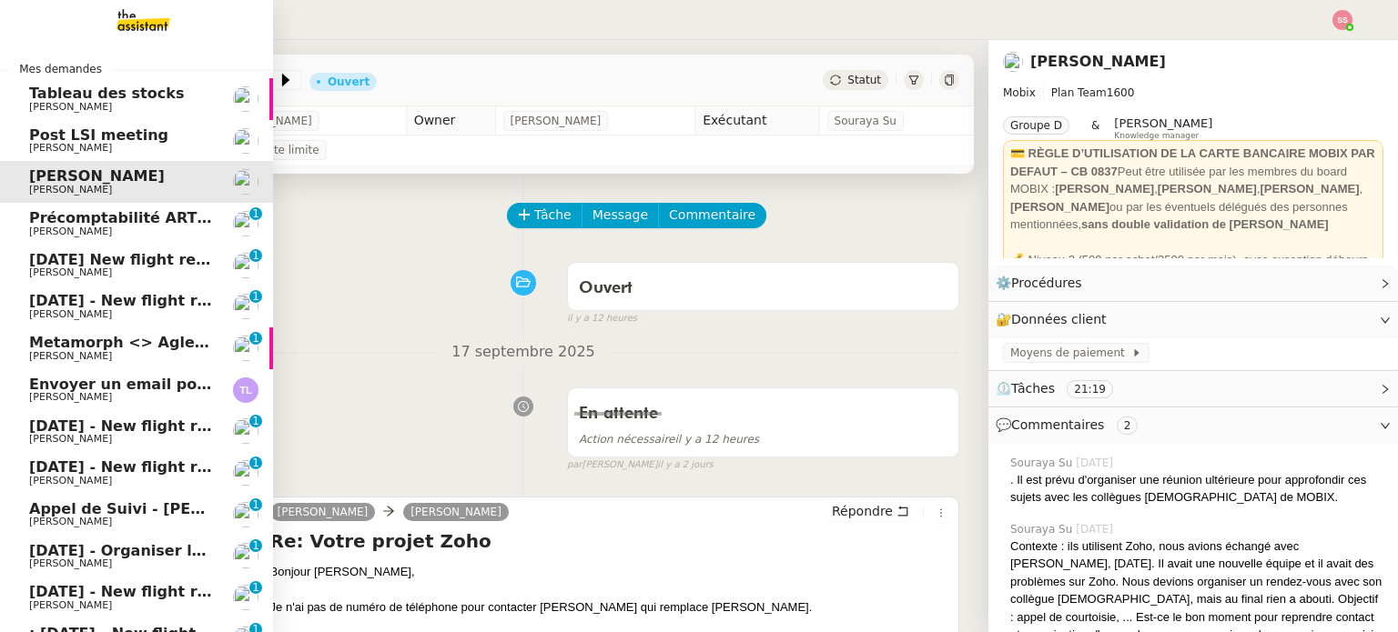
click at [103, 389] on span "Envoyer un email pour demander le numéro RNA" at bounding box center [229, 384] width 401 height 17
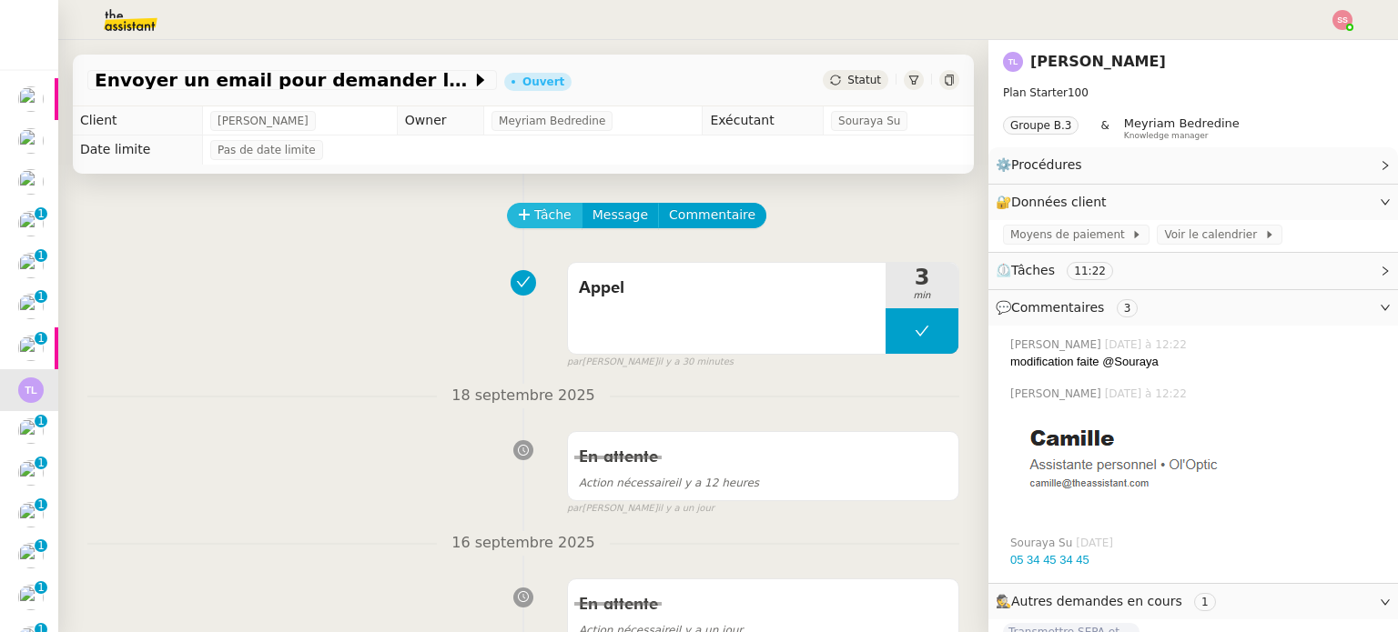
click at [534, 214] on span "Tâche" at bounding box center [552, 215] width 37 height 21
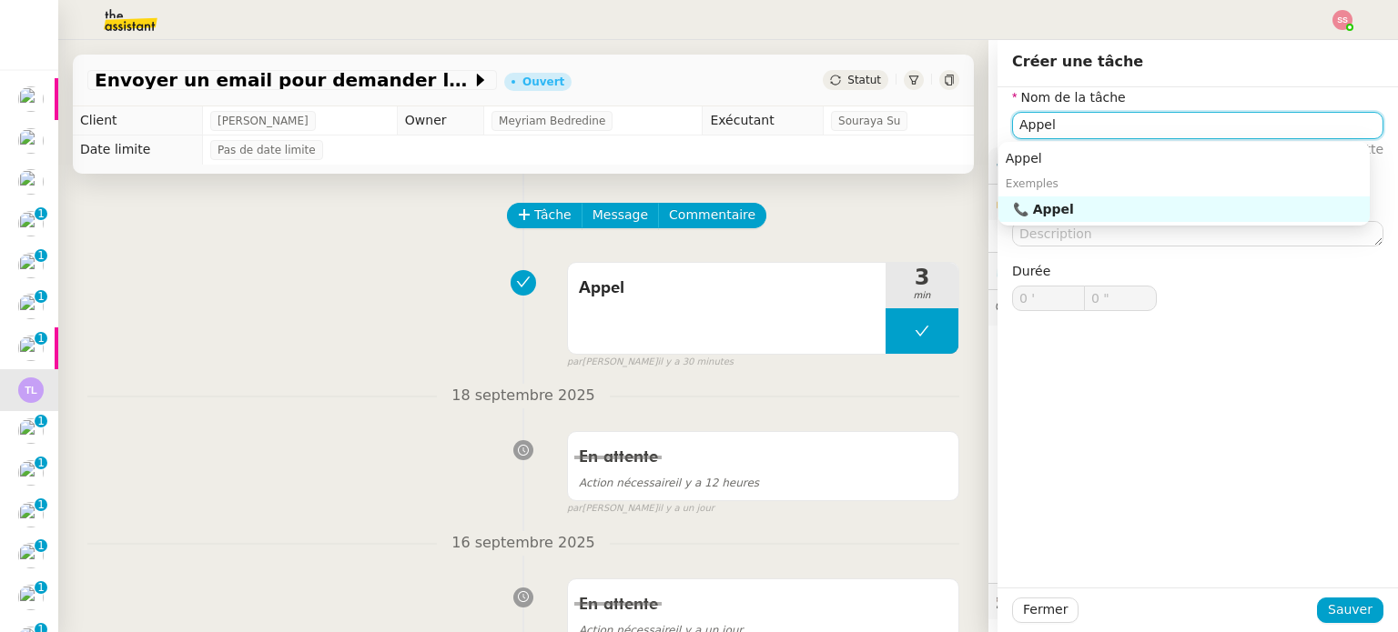
click at [1024, 207] on div "📞 Appel" at bounding box center [1187, 209] width 349 height 16
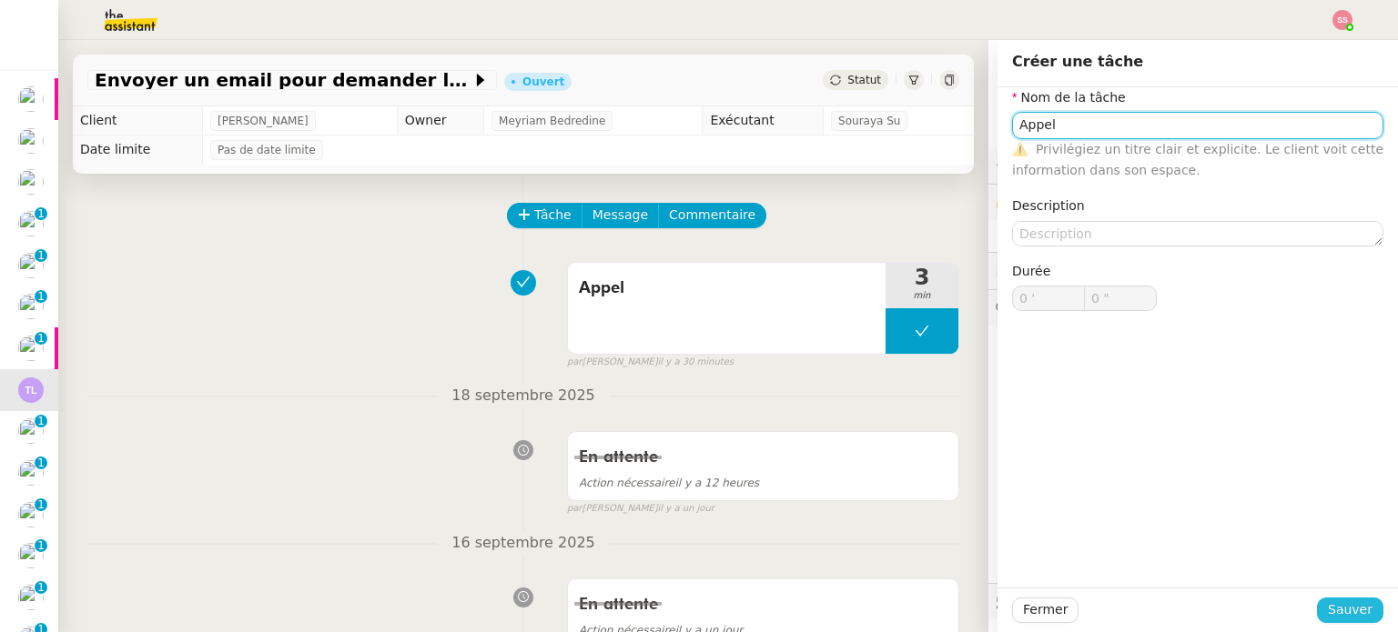
type input "Appel"
click at [1333, 611] on span "Sauver" at bounding box center [1349, 610] width 45 height 21
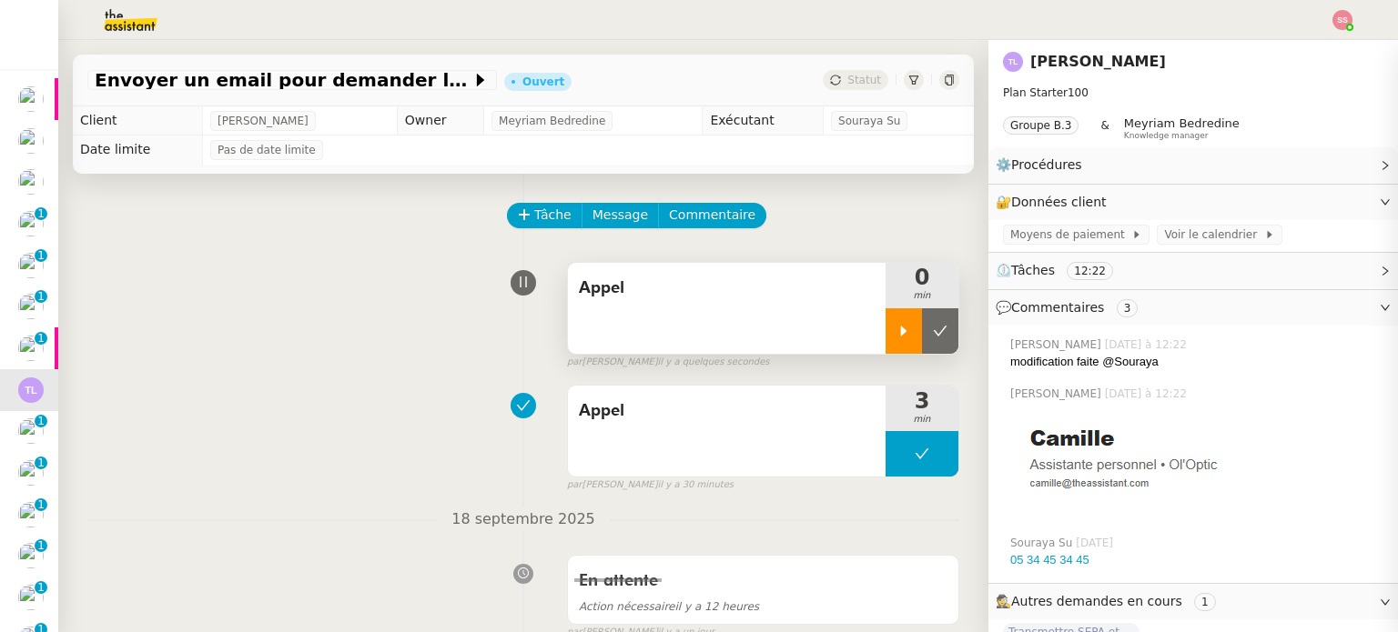
click at [885, 346] on div at bounding box center [903, 330] width 36 height 45
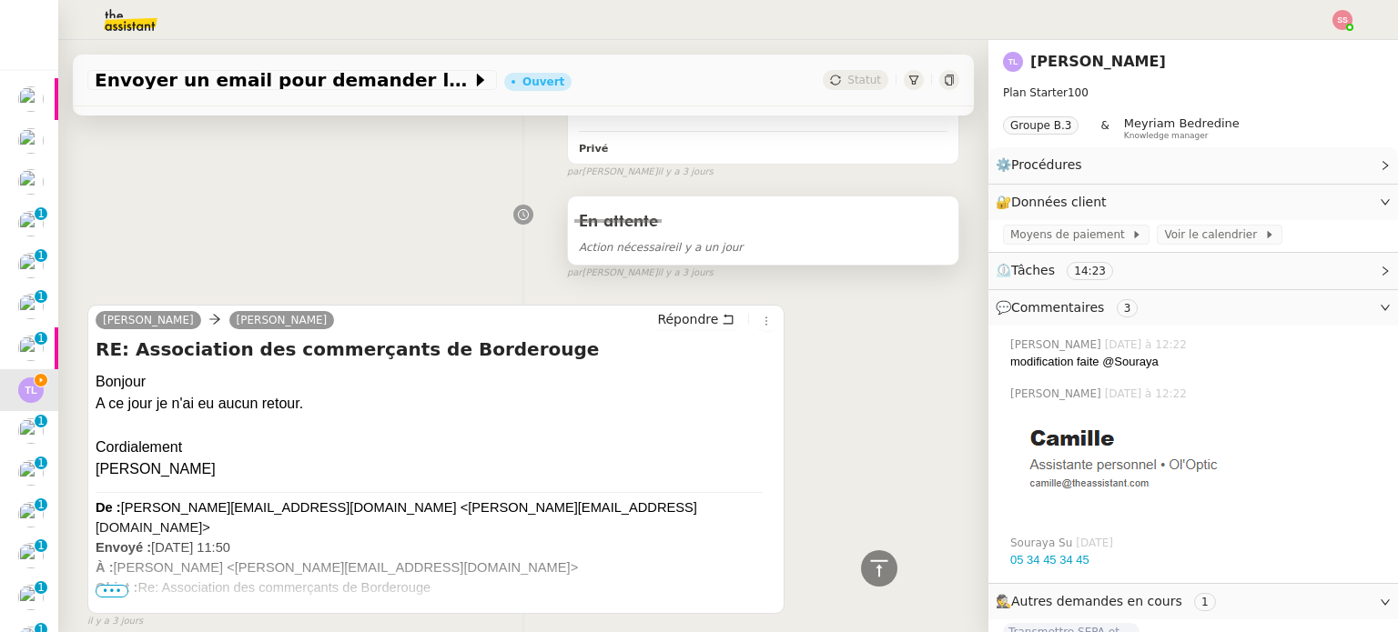
scroll to position [910, 0]
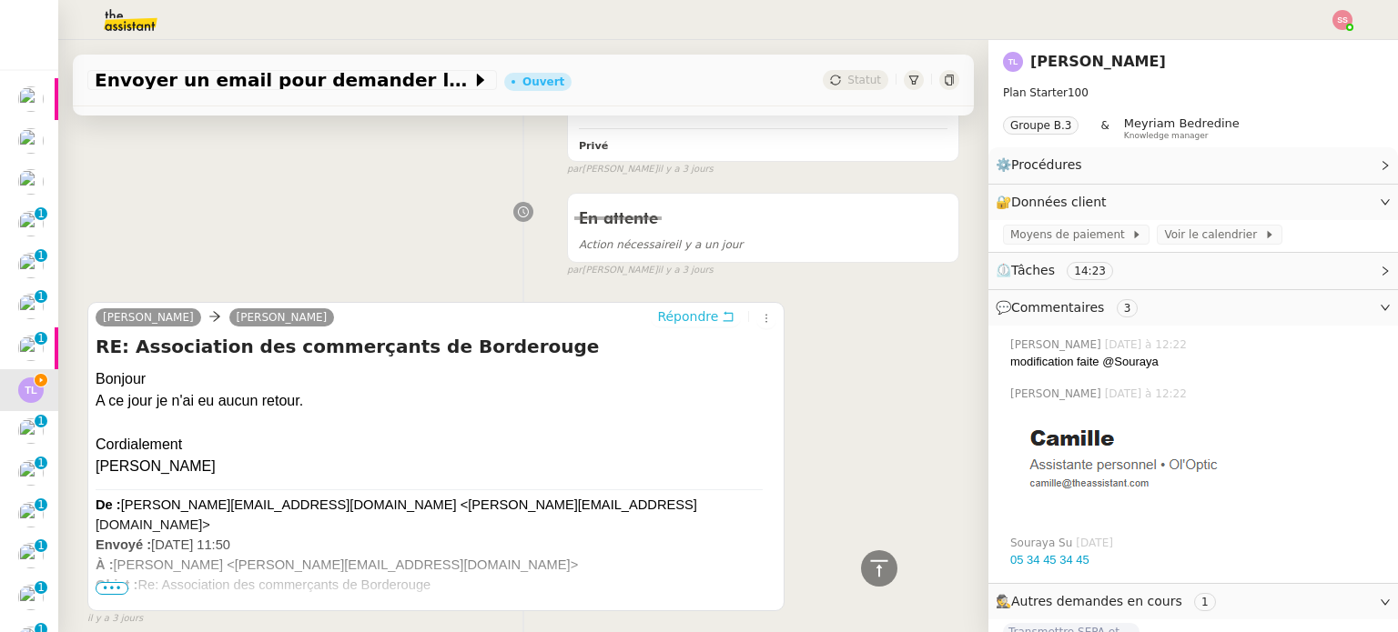
click at [686, 317] on span "Répondre" at bounding box center [687, 317] width 61 height 18
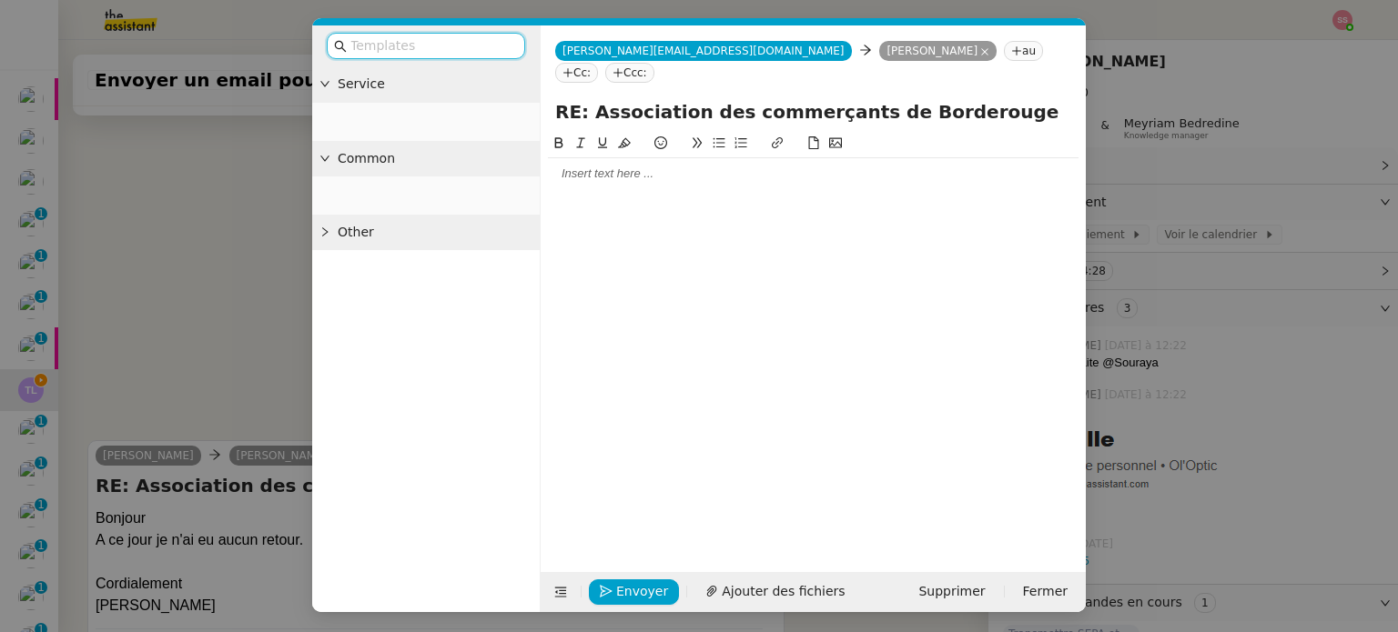
scroll to position [1049, 0]
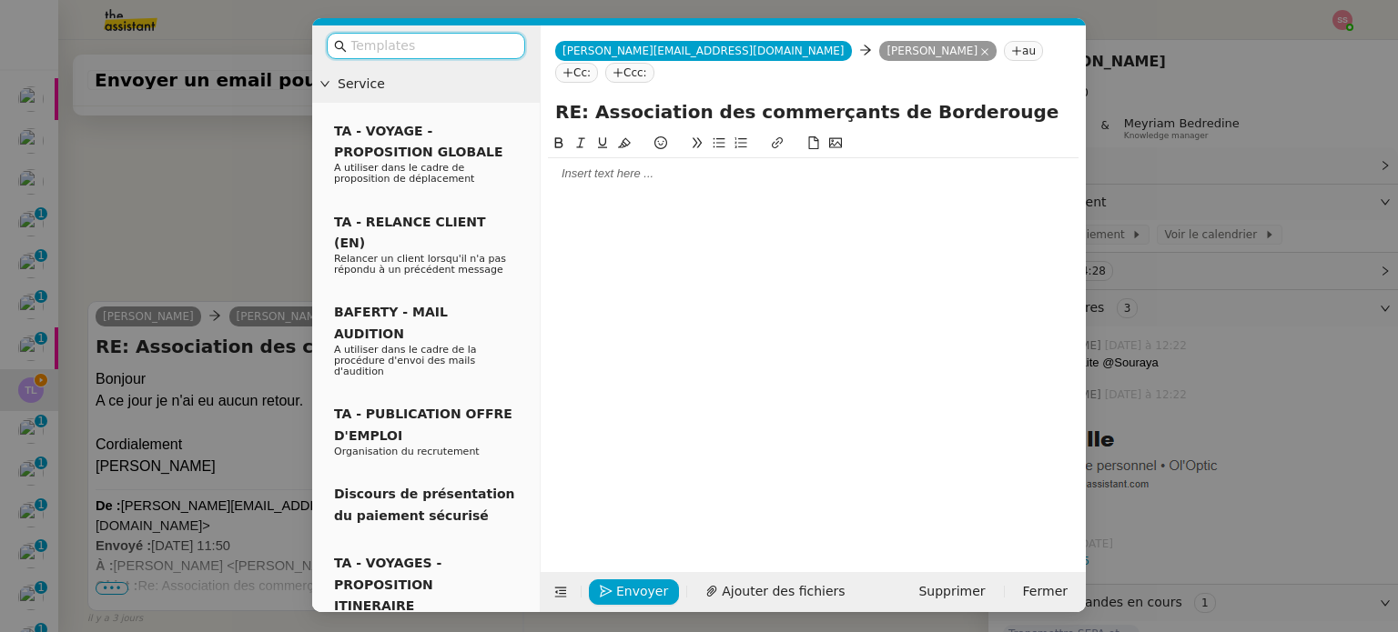
click at [649, 166] on div at bounding box center [813, 174] width 530 height 16
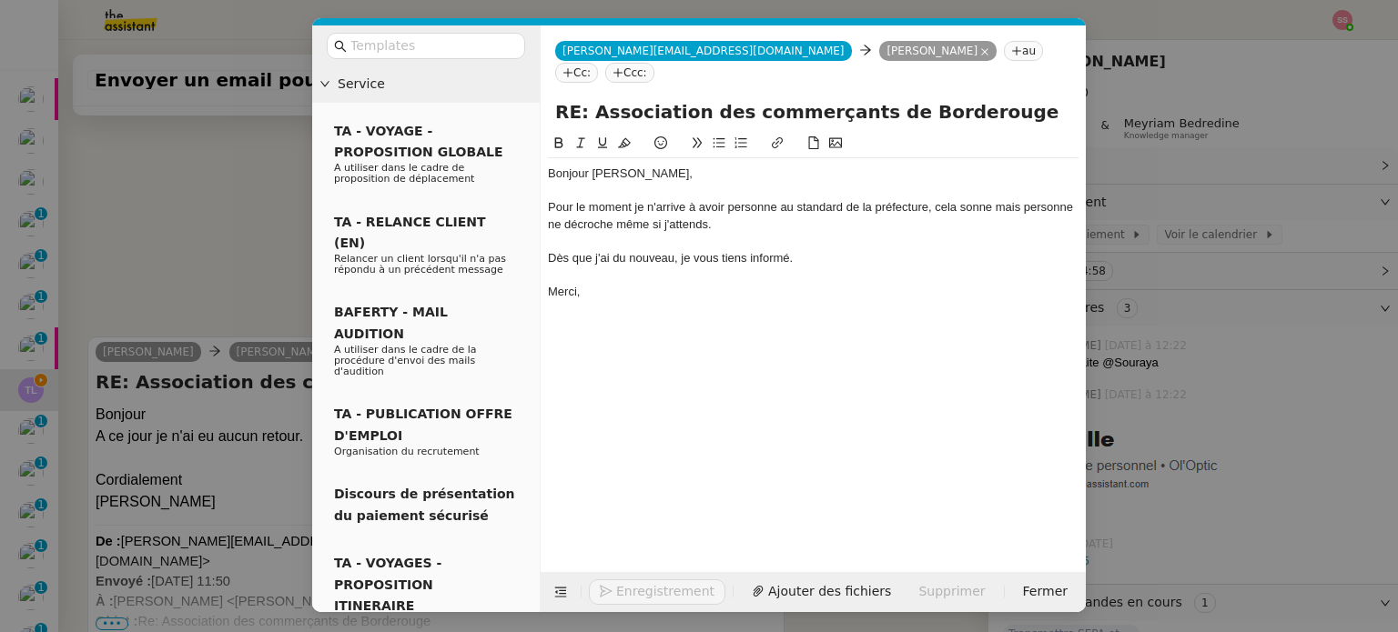
scroll to position [1191, 0]
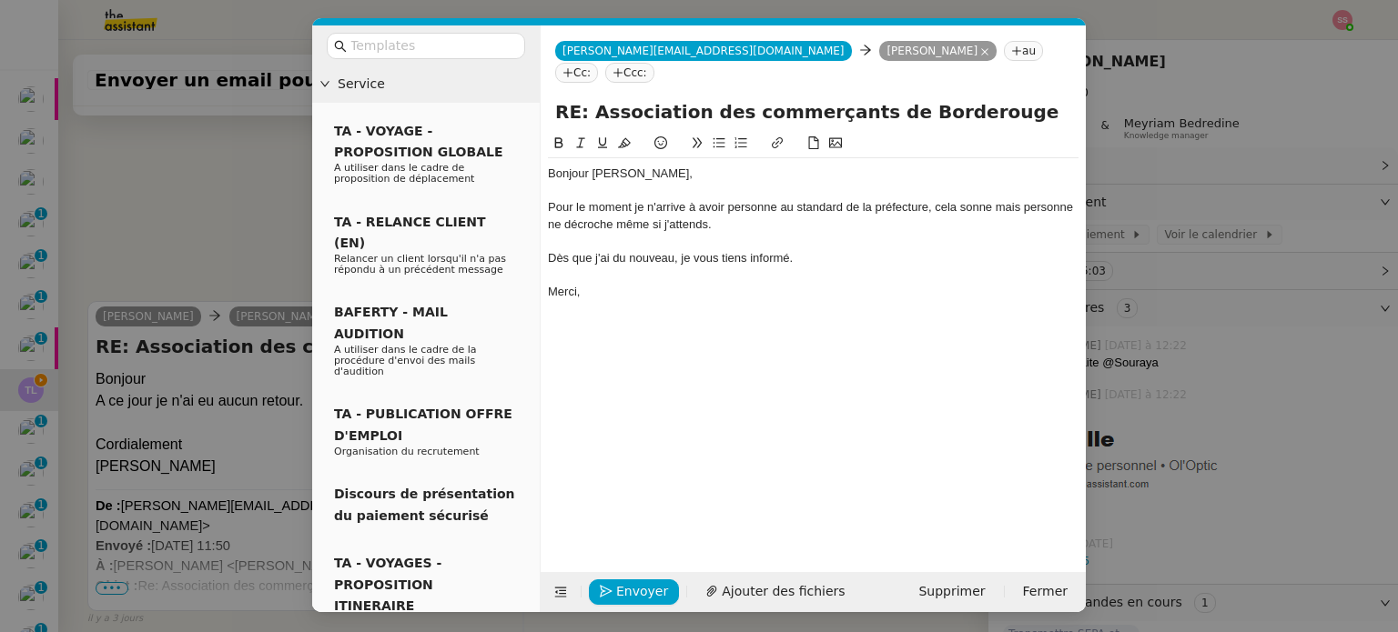
click at [725, 199] on div "Pour le moment je n'arrive à avoir personne au standard de la préfecture, cela …" at bounding box center [813, 216] width 530 height 34
click at [999, 199] on div "Pour le moment je n'arrive à avoir personne au standard de la préfecture, cela …" at bounding box center [813, 216] width 530 height 34
click at [0, 0] on lt-span ", mais" at bounding box center [0, 0] width 0 height 0
click at [697, 199] on div "Pour le moment je n'arrive à avoir personne au standard de la préfecture, cela …" at bounding box center [813, 216] width 530 height 34
click at [0, 0] on lt-strong "…" at bounding box center [0, 0] width 0 height 0
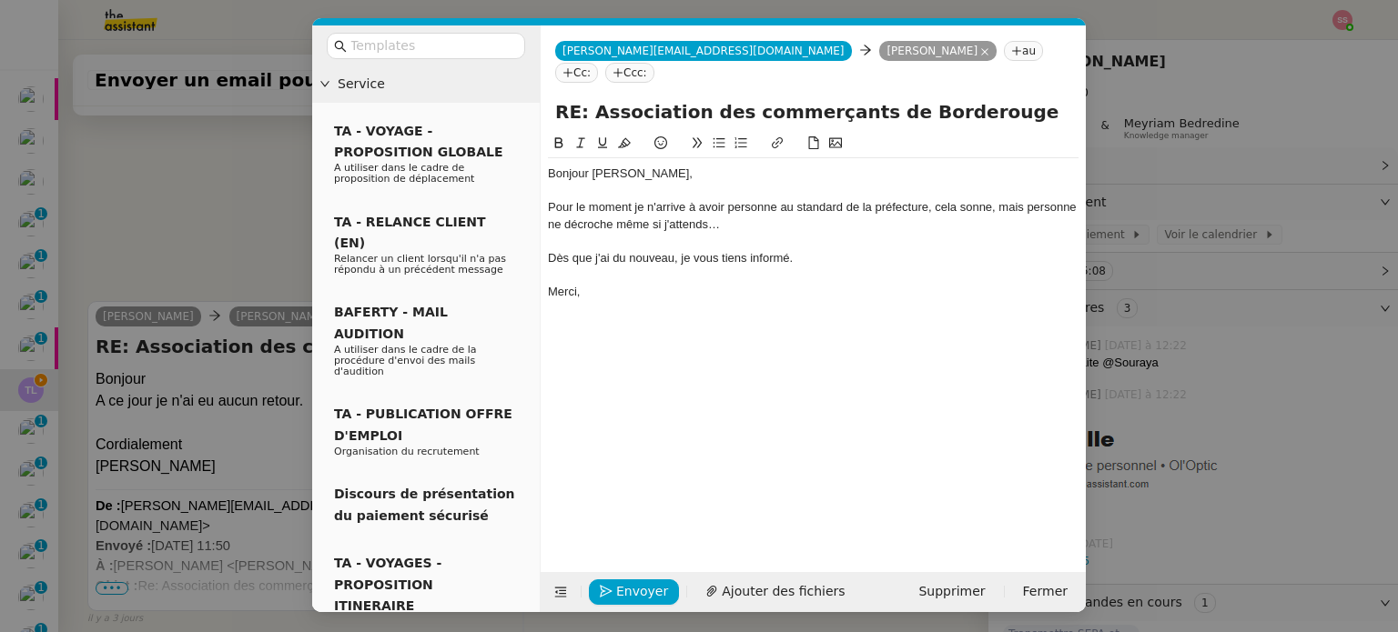
click at [636, 199] on div "Pour le moment je n'arrive à avoir personne au standard de la préfecture, cela …" at bounding box center [813, 216] width 530 height 34
click at [0, 0] on lt-span ", je" at bounding box center [0, 0] width 0 height 0
click at [648, 581] on span "Envoyer" at bounding box center [642, 591] width 52 height 21
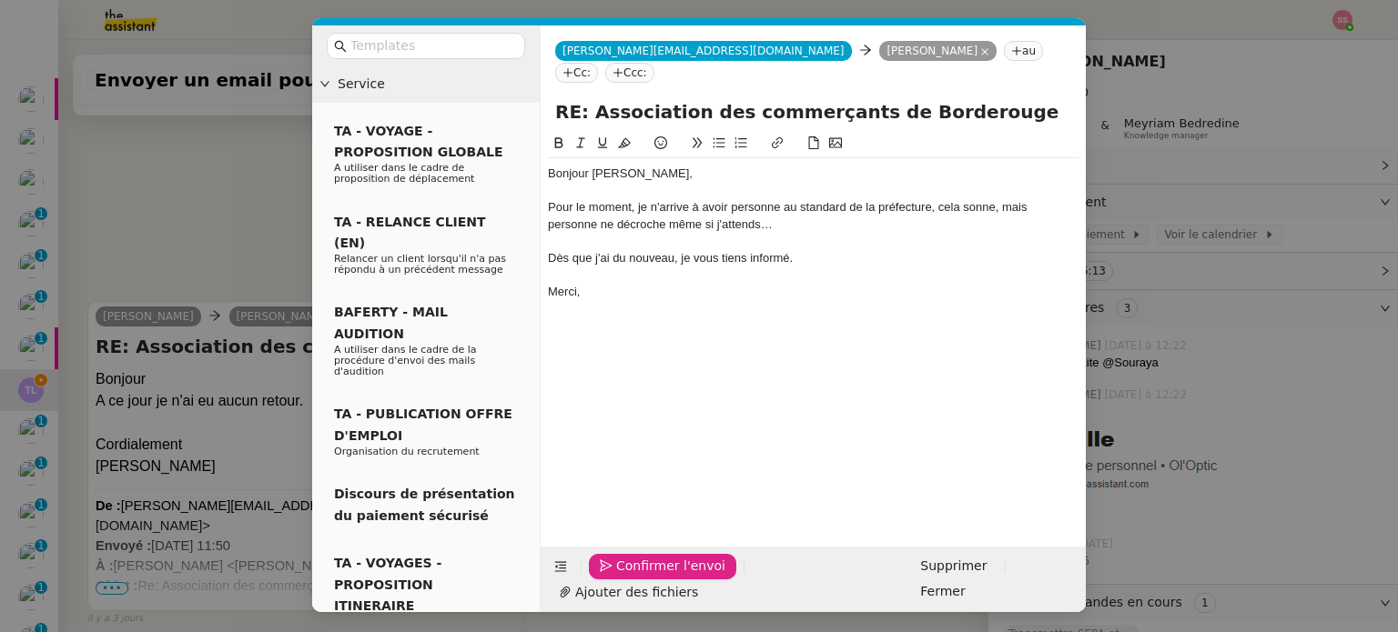
click at [648, 577] on span "Confirmer l'envoi" at bounding box center [670, 566] width 109 height 21
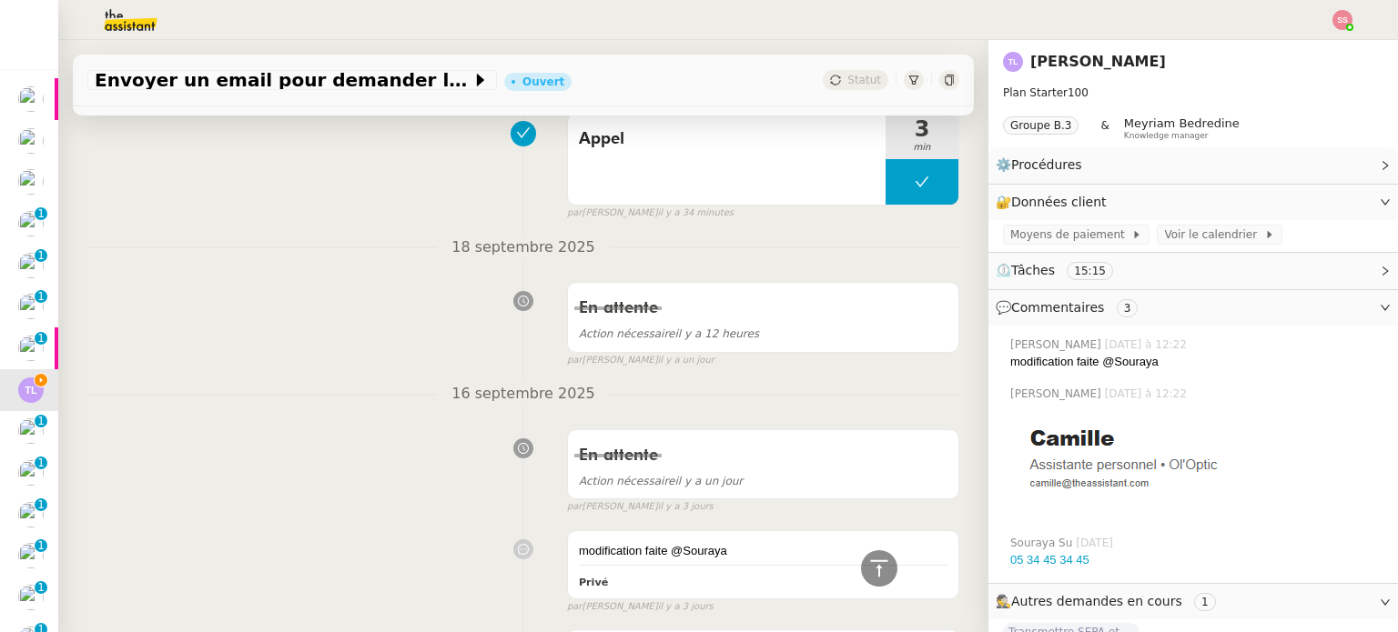
scroll to position [69, 0]
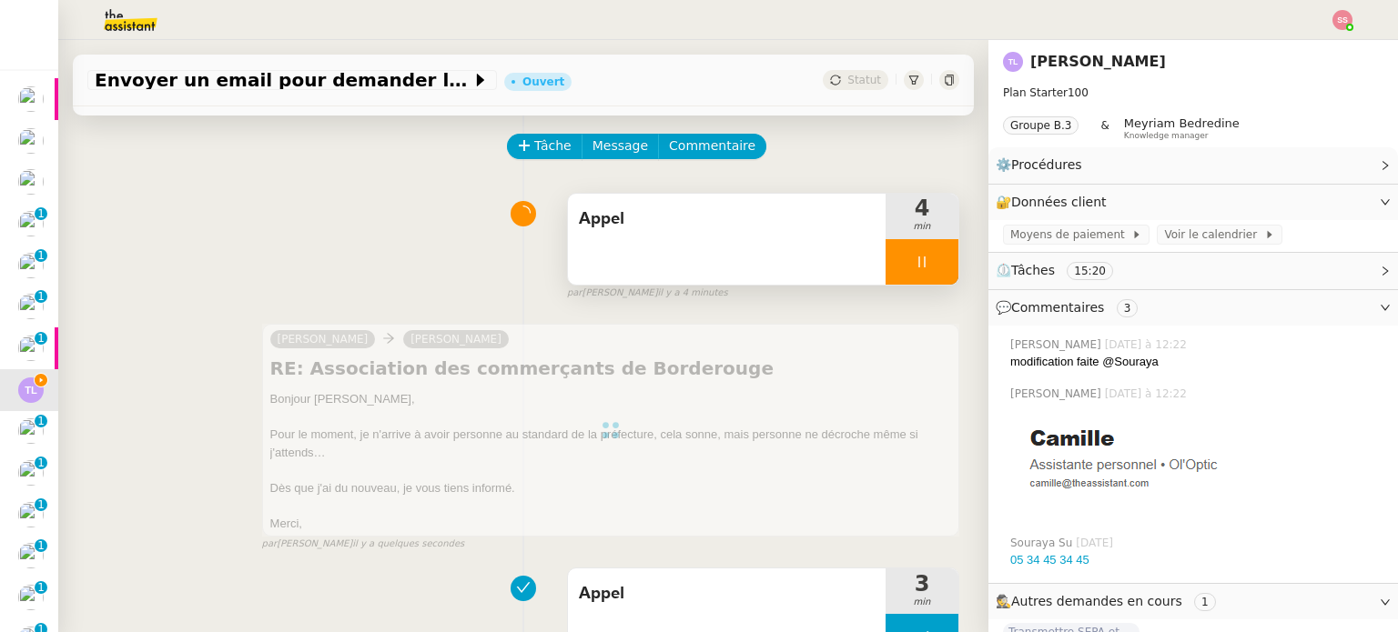
click at [913, 261] on div at bounding box center [921, 261] width 73 height 45
click at [933, 263] on icon at bounding box center [940, 262] width 15 height 15
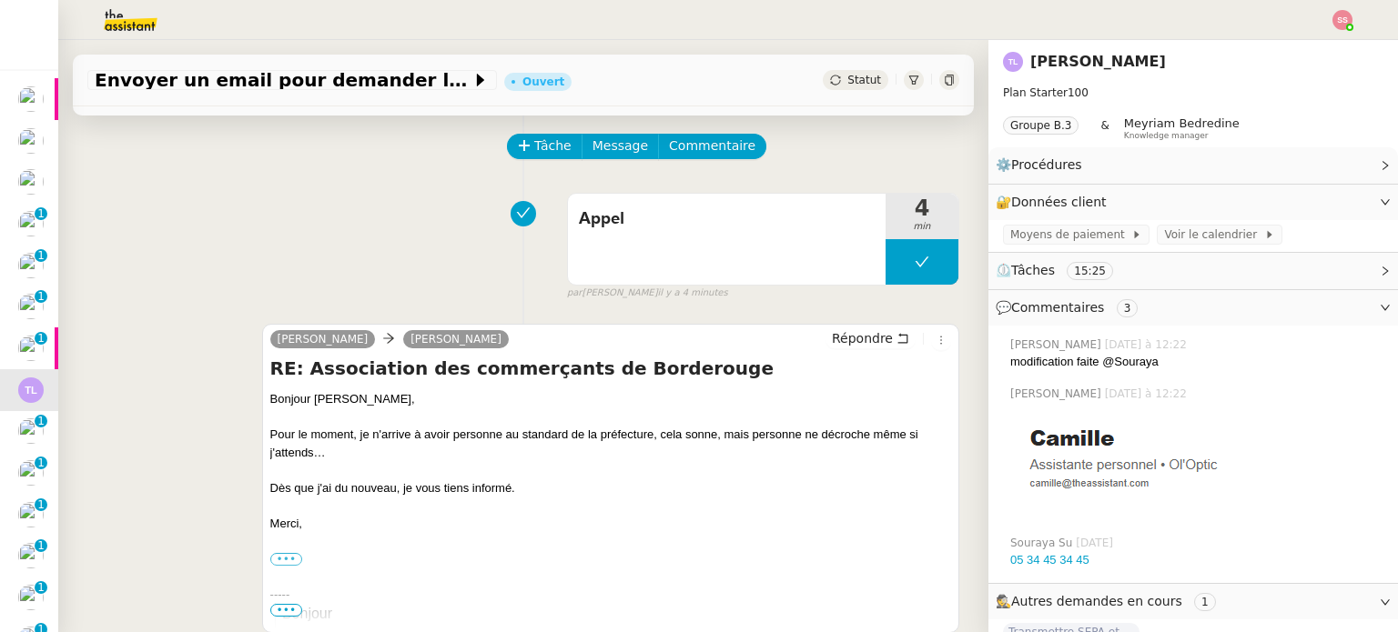
click at [847, 81] on span "Statut" at bounding box center [864, 80] width 34 height 13
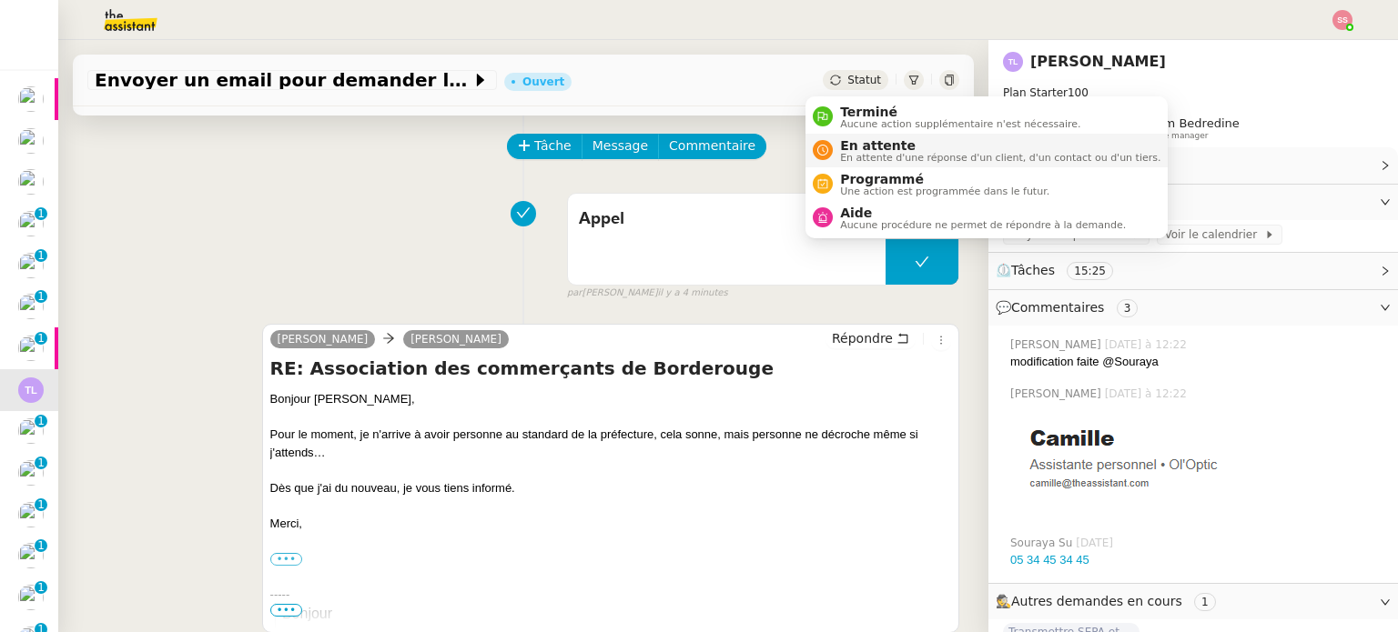
click at [860, 143] on span "En attente" at bounding box center [1000, 145] width 320 height 15
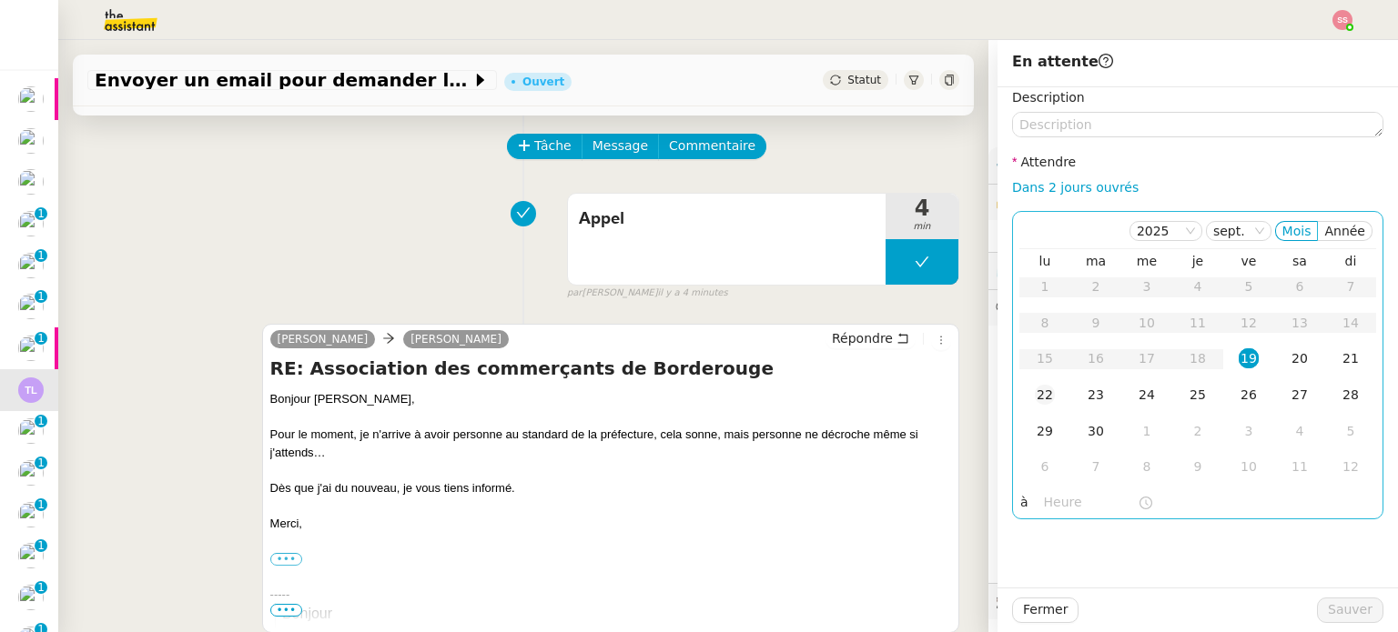
click at [1034, 392] on div "22" at bounding box center [1044, 395] width 20 height 20
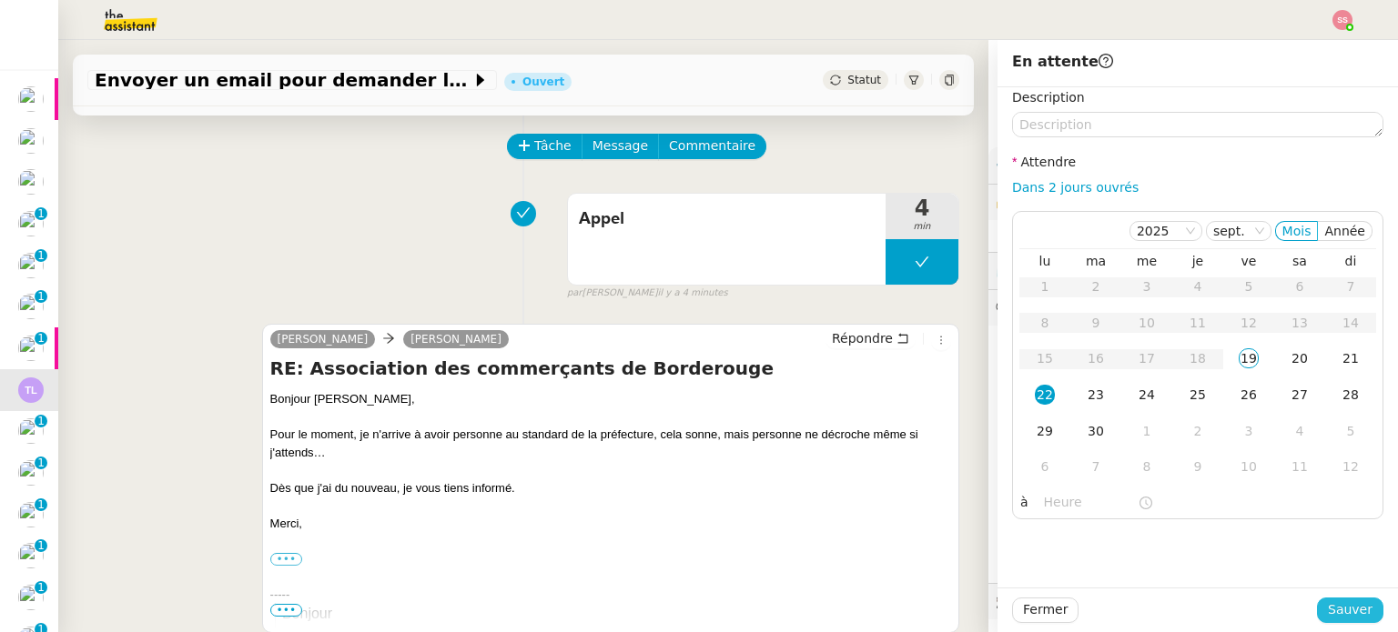
click at [1352, 618] on span "Sauver" at bounding box center [1349, 610] width 45 height 21
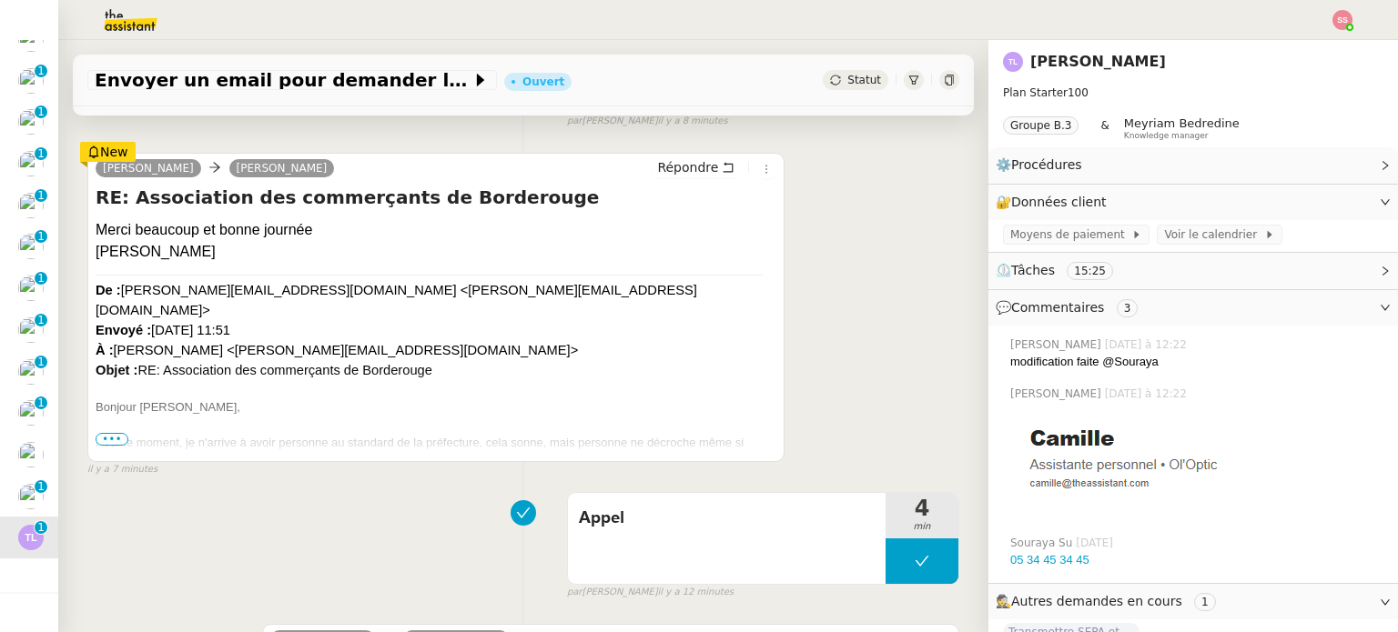
scroll to position [342, 0]
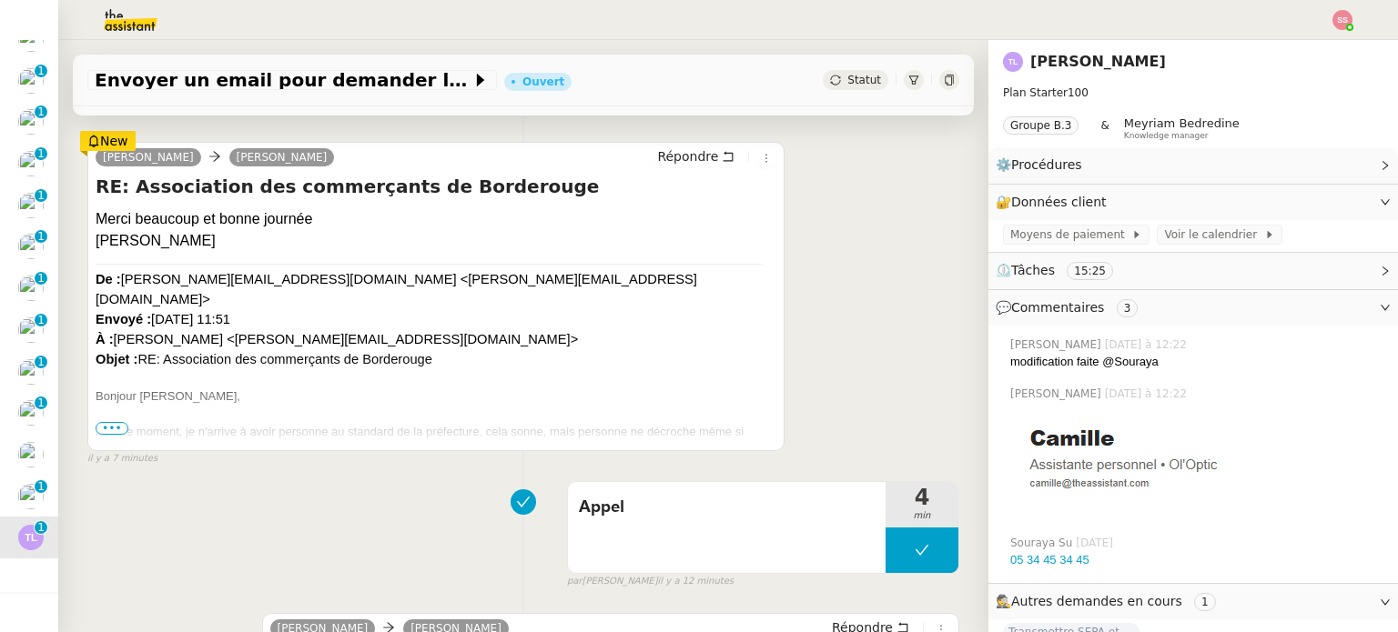
click at [120, 429] on span "•••" at bounding box center [112, 428] width 33 height 13
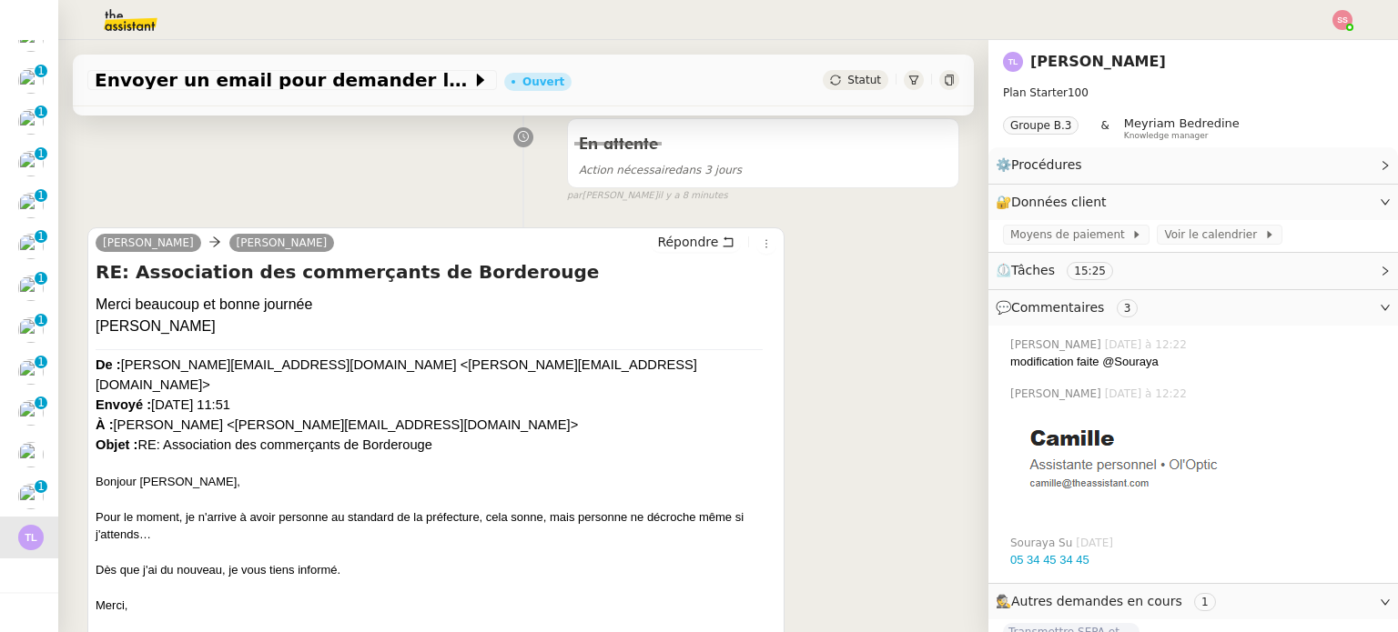
scroll to position [0, 0]
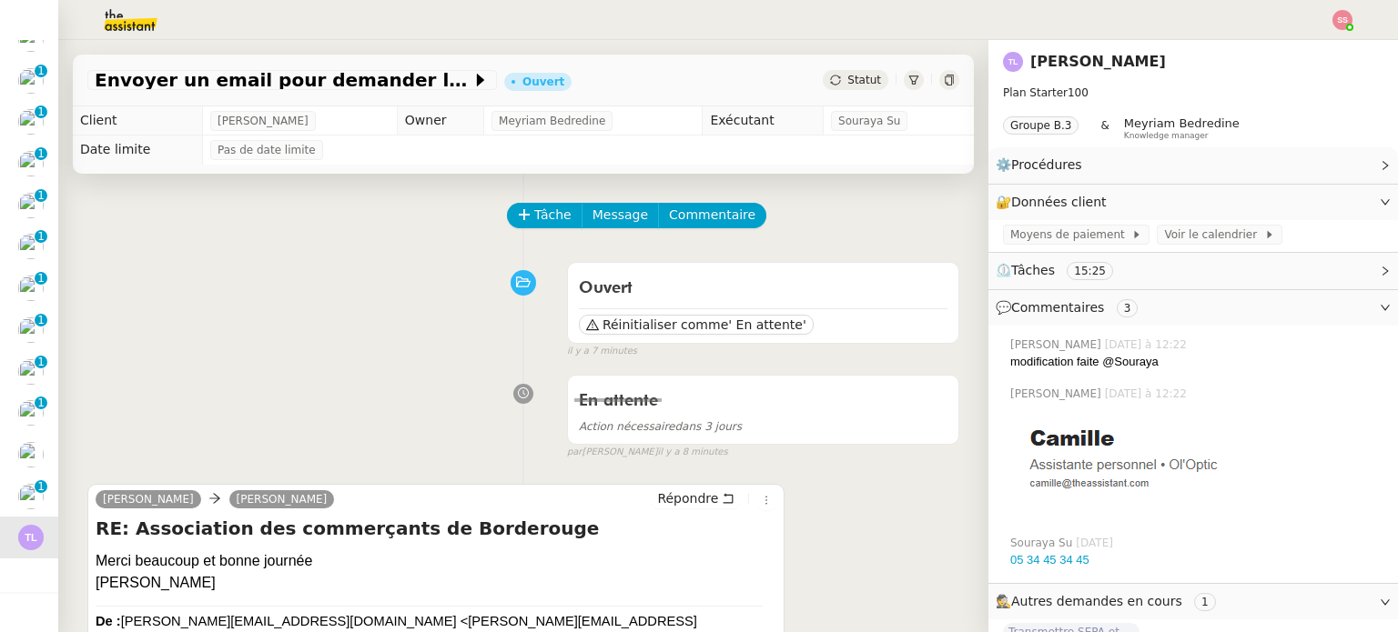
click at [847, 86] on span "Statut" at bounding box center [864, 80] width 34 height 13
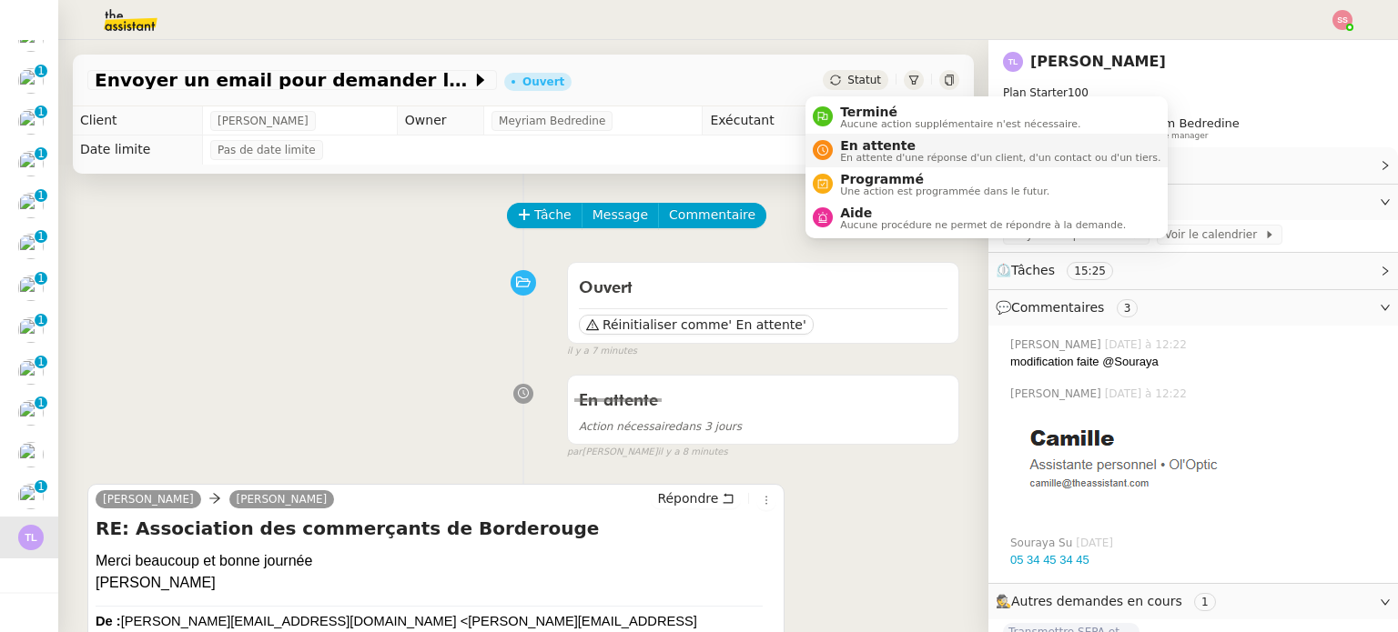
click at [861, 143] on span "En attente" at bounding box center [1000, 145] width 320 height 15
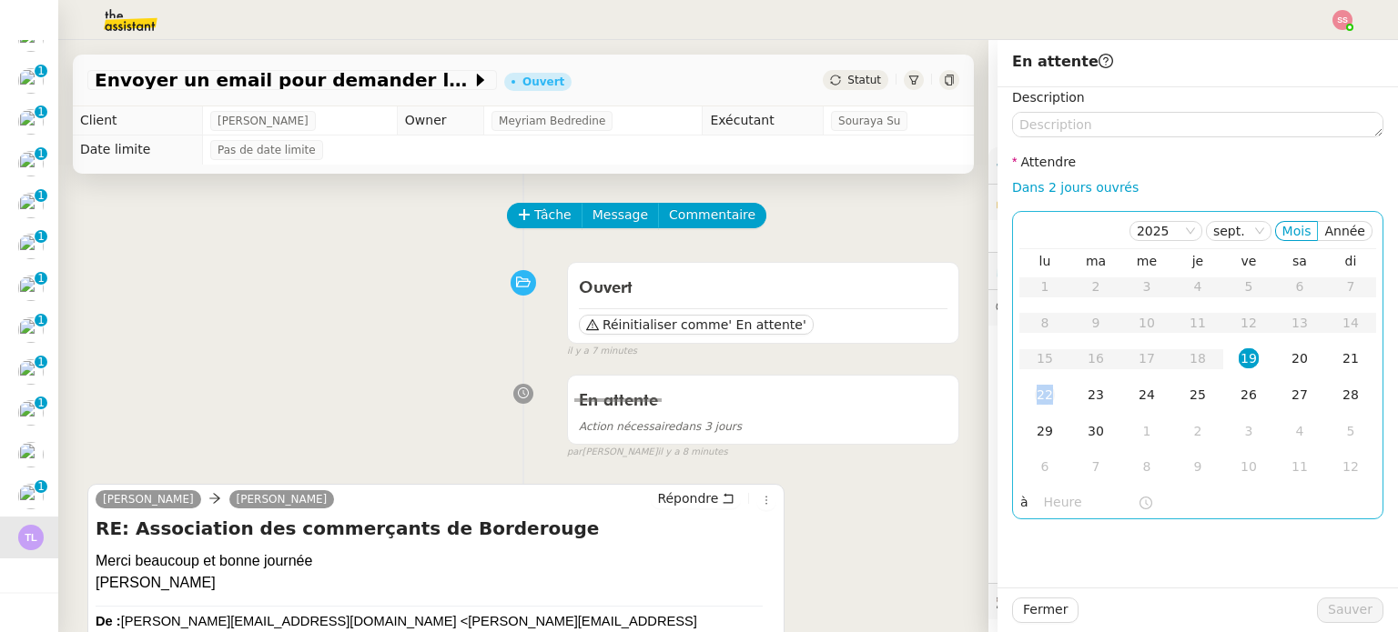
click at [1041, 385] on td "22" at bounding box center [1044, 396] width 51 height 36
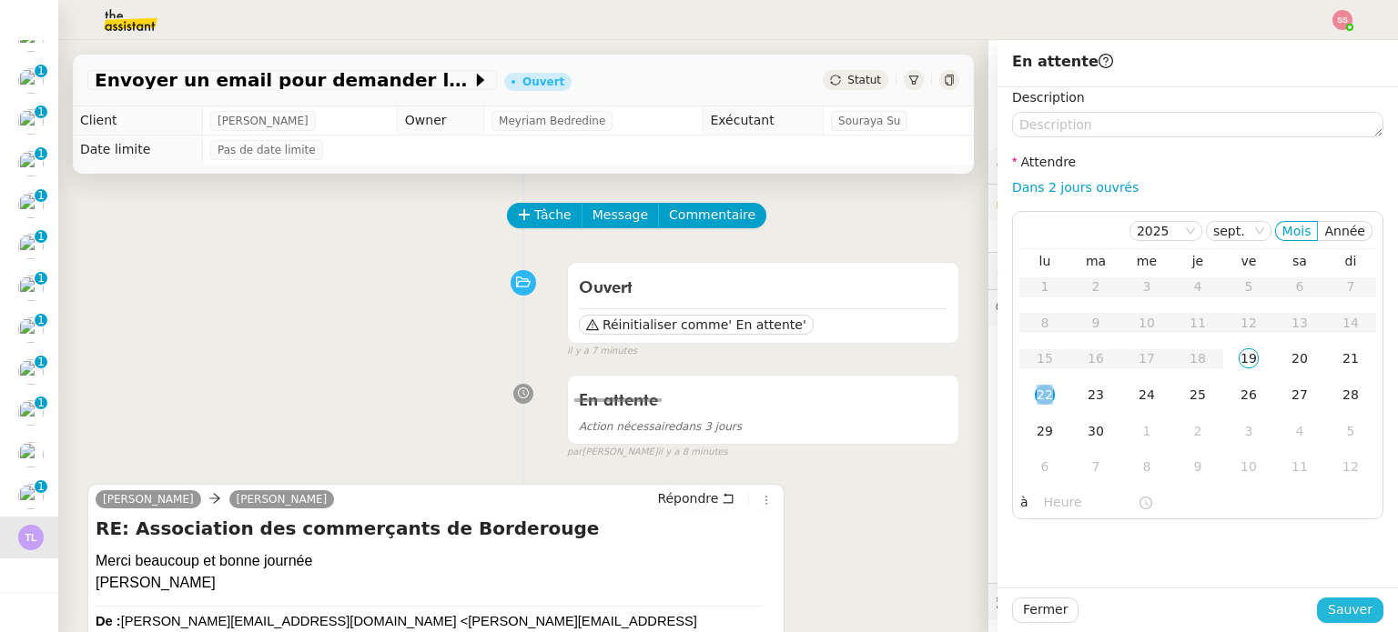
click at [1327, 606] on span "Sauver" at bounding box center [1349, 610] width 45 height 21
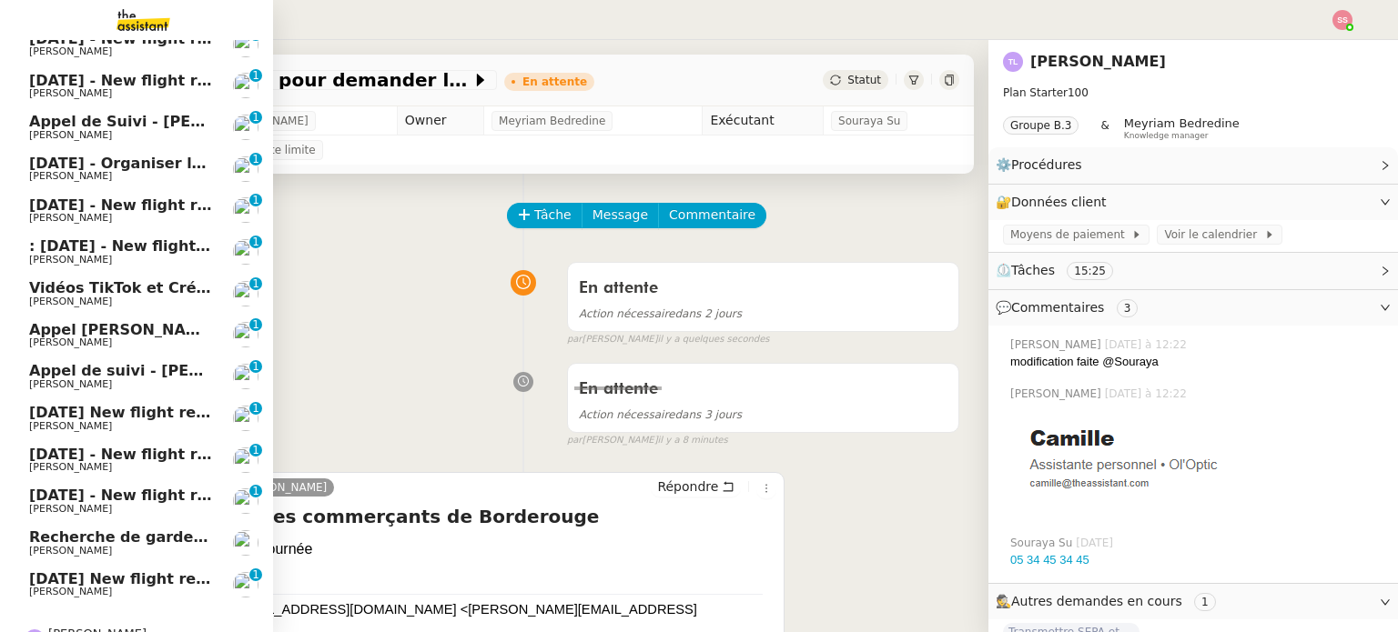
scroll to position [343, 0]
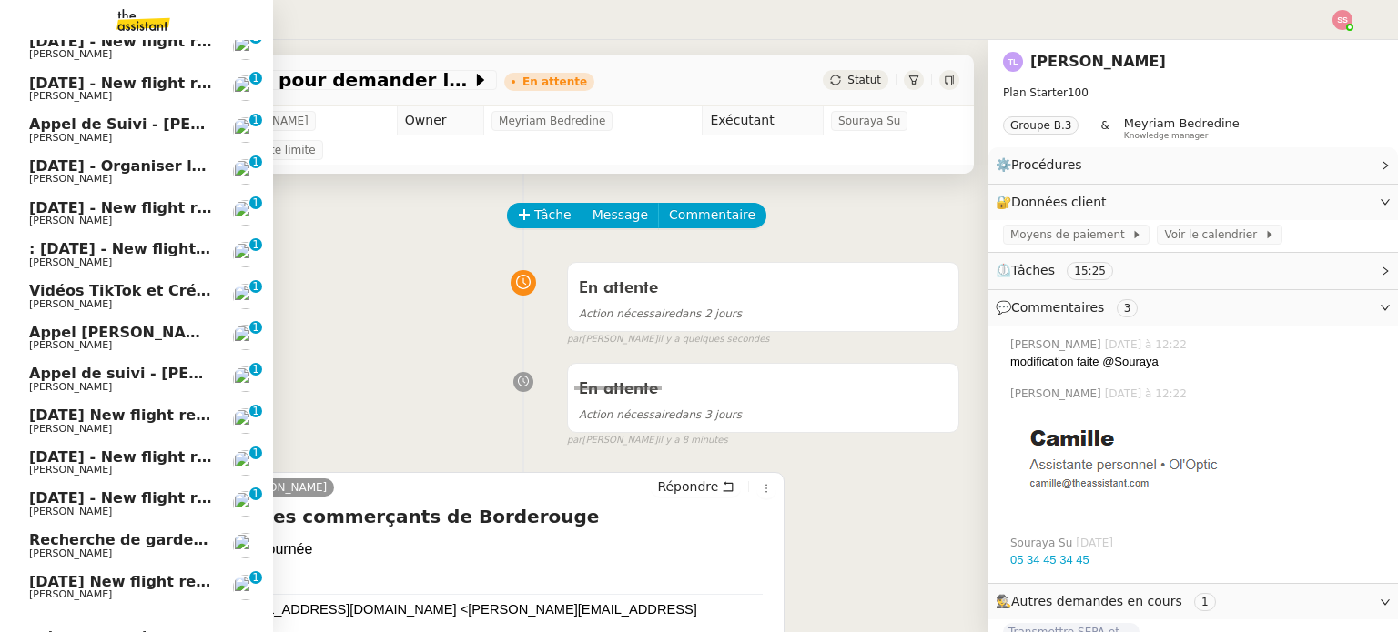
click at [120, 582] on span "[DATE] New flight request - [PERSON_NAME]" at bounding box center [211, 581] width 365 height 17
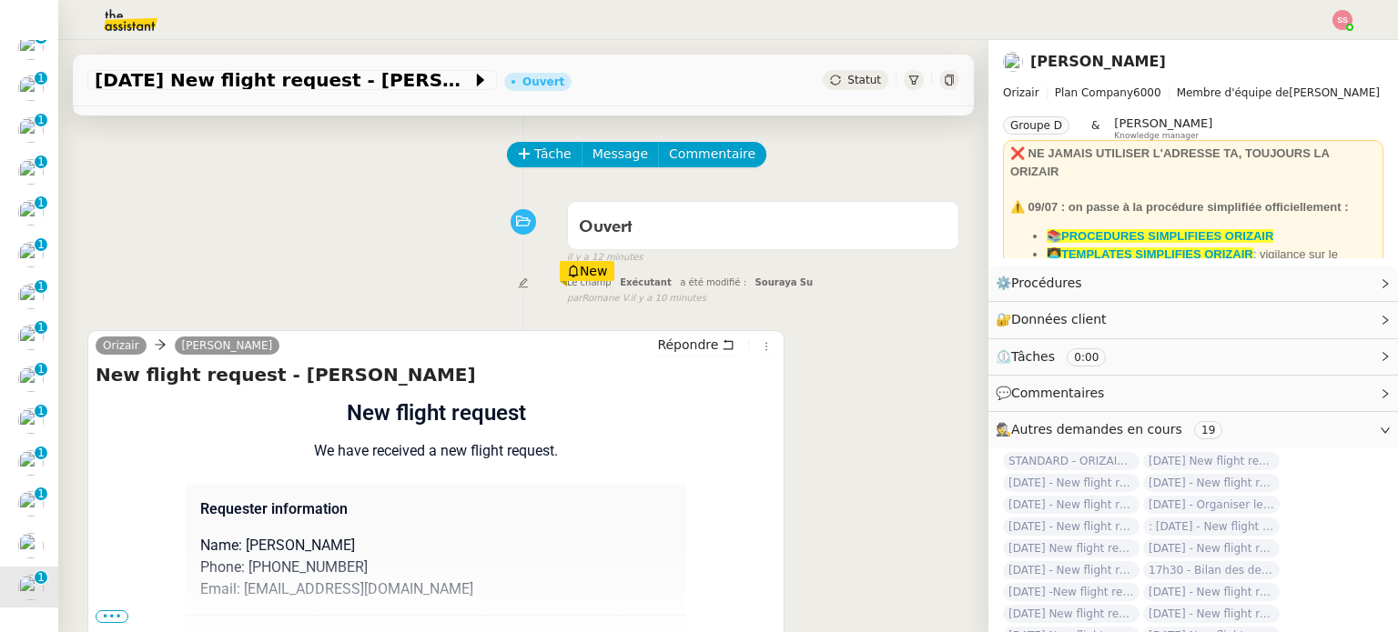
scroll to position [182, 0]
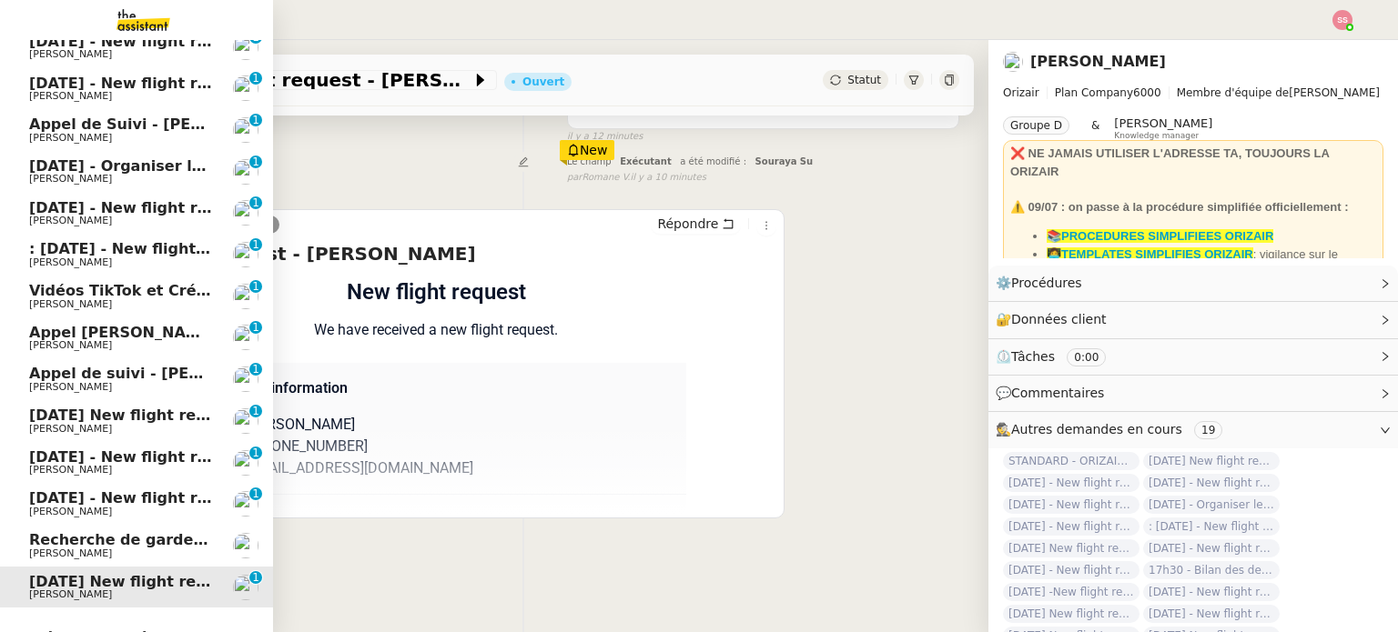
click at [106, 543] on span "Recherche de garde meuble autour de [GEOGRAPHIC_DATA]" at bounding box center [274, 539] width 490 height 17
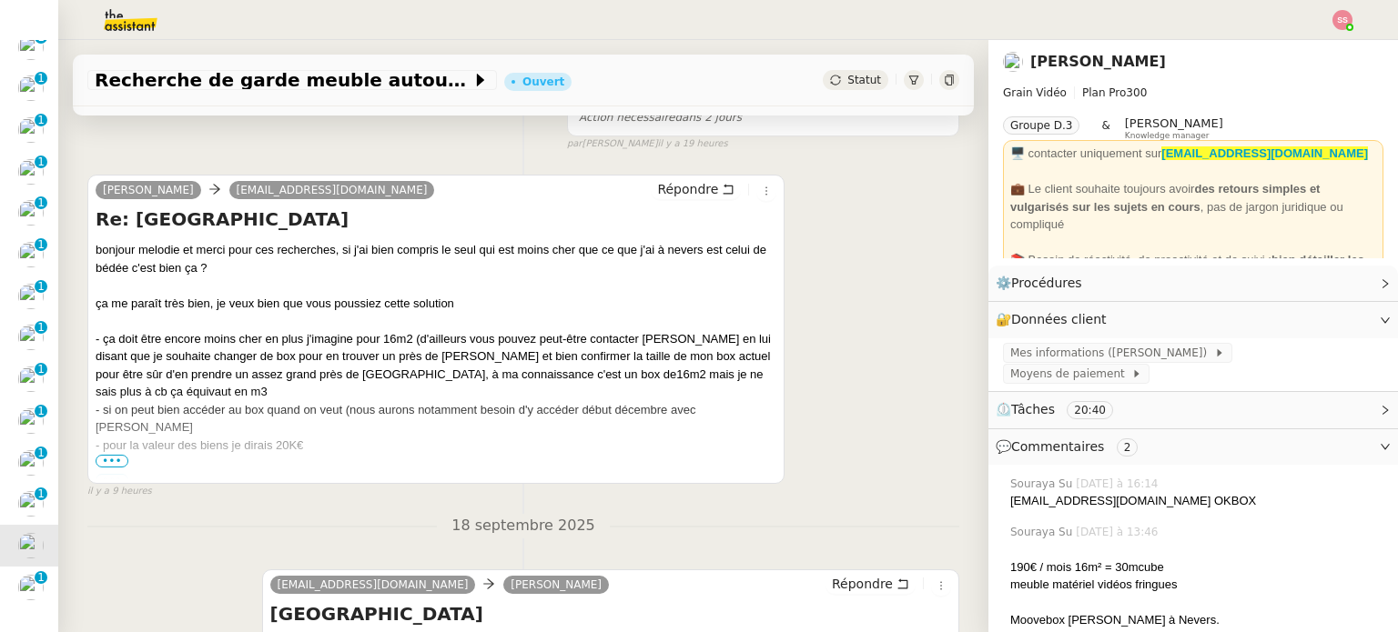
scroll to position [364, 0]
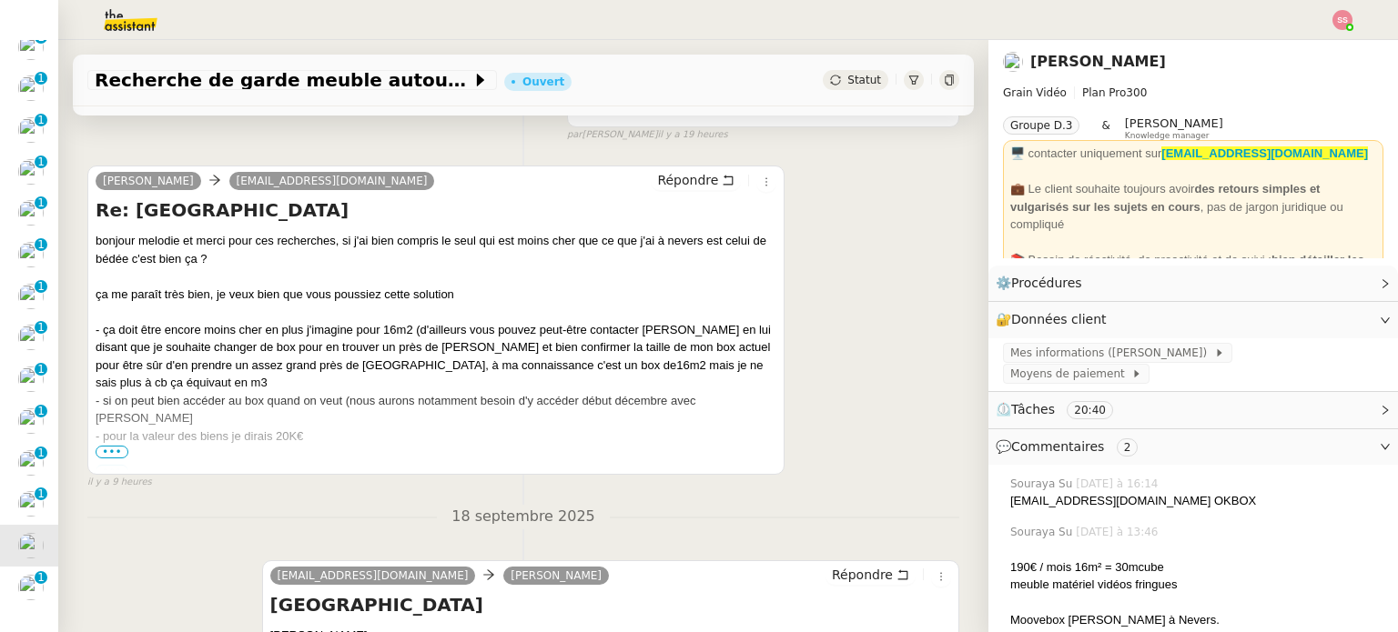
click at [113, 450] on span "•••" at bounding box center [112, 452] width 33 height 13
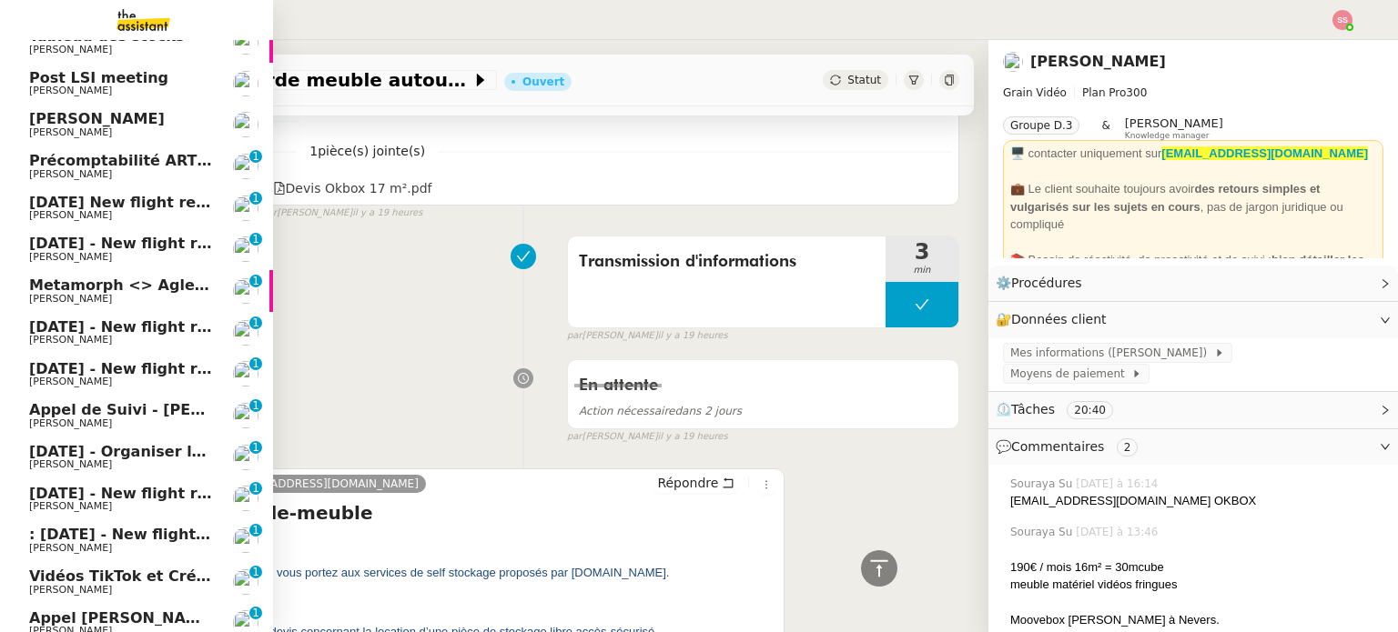
scroll to position [0, 0]
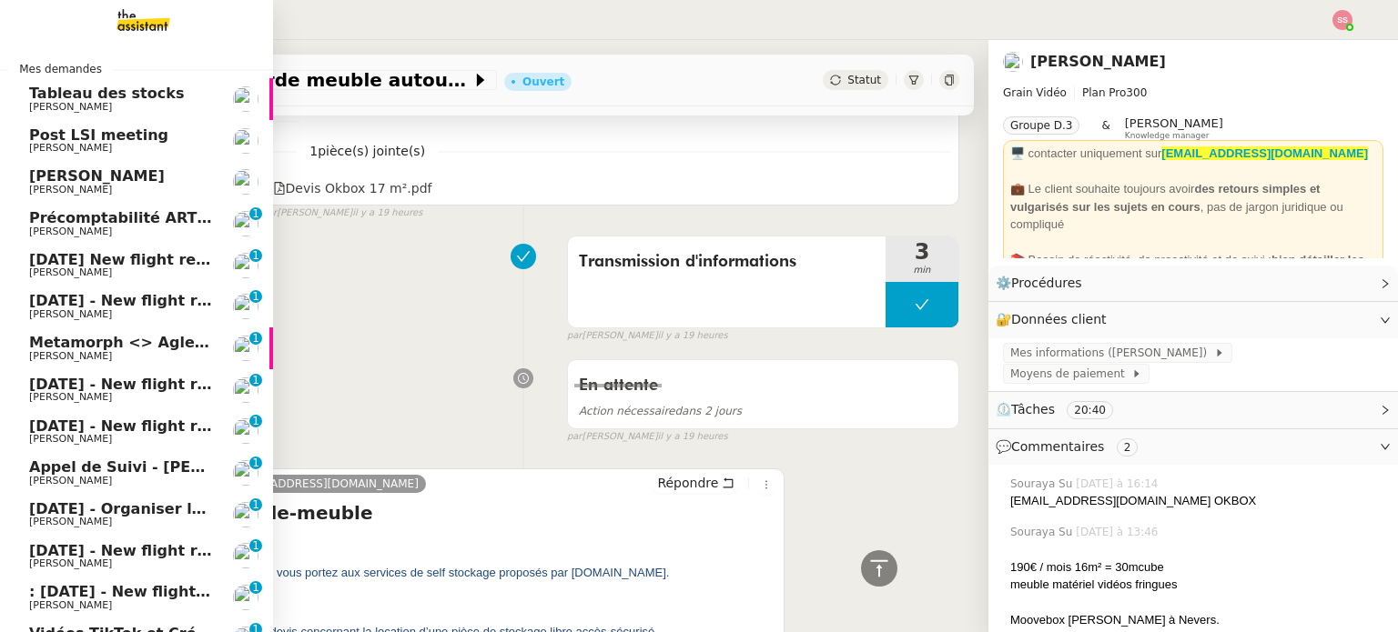
click at [178, 227] on span "[PERSON_NAME]" at bounding box center [121, 232] width 184 height 11
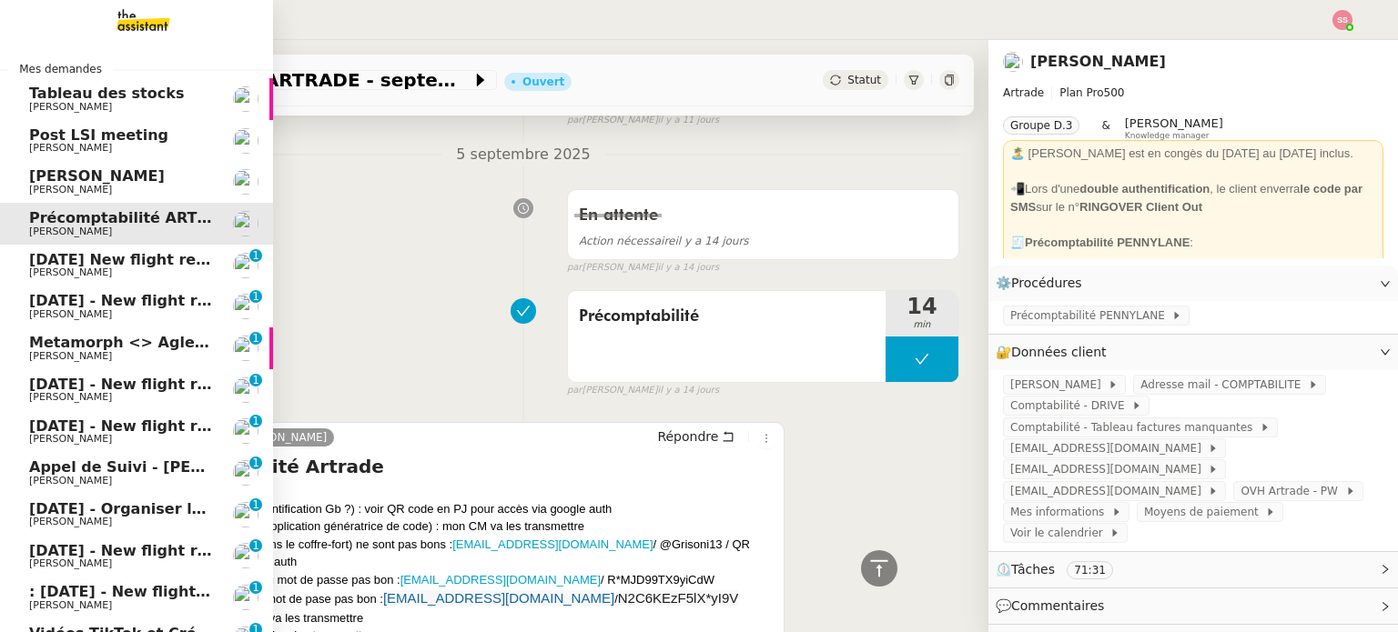
click at [132, 171] on span "Cyril Van Robais" at bounding box center [121, 176] width 184 height 16
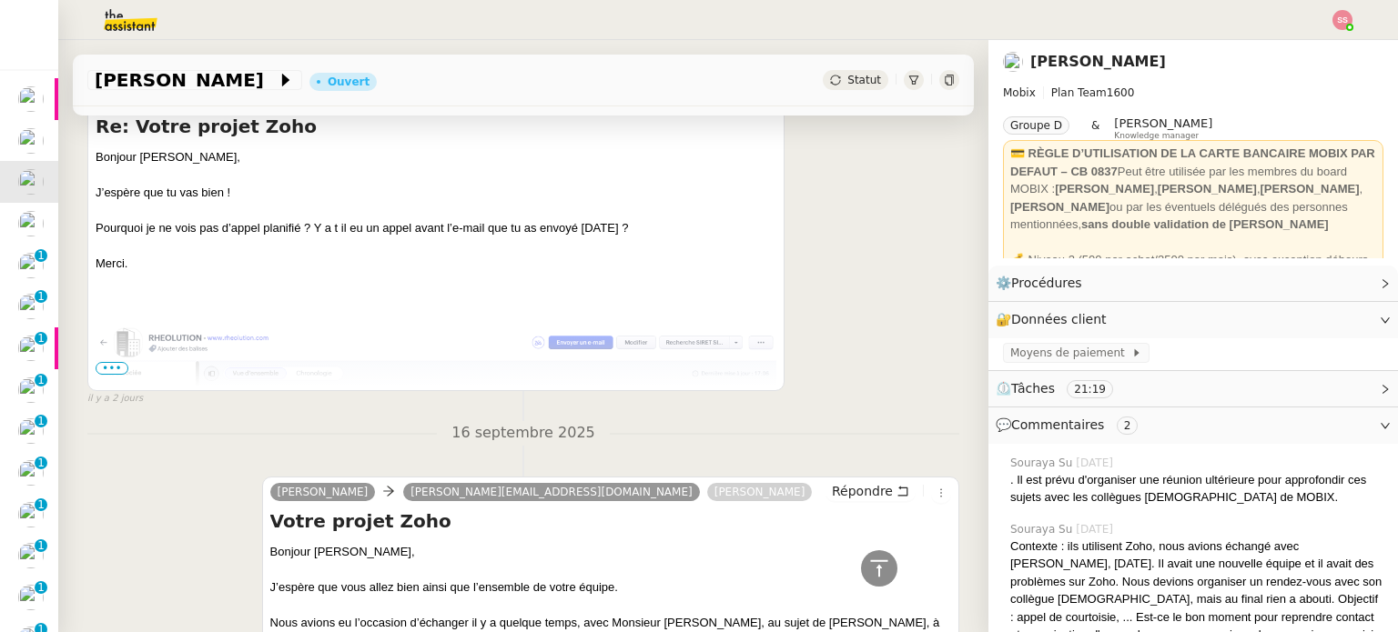
scroll to position [889, 0]
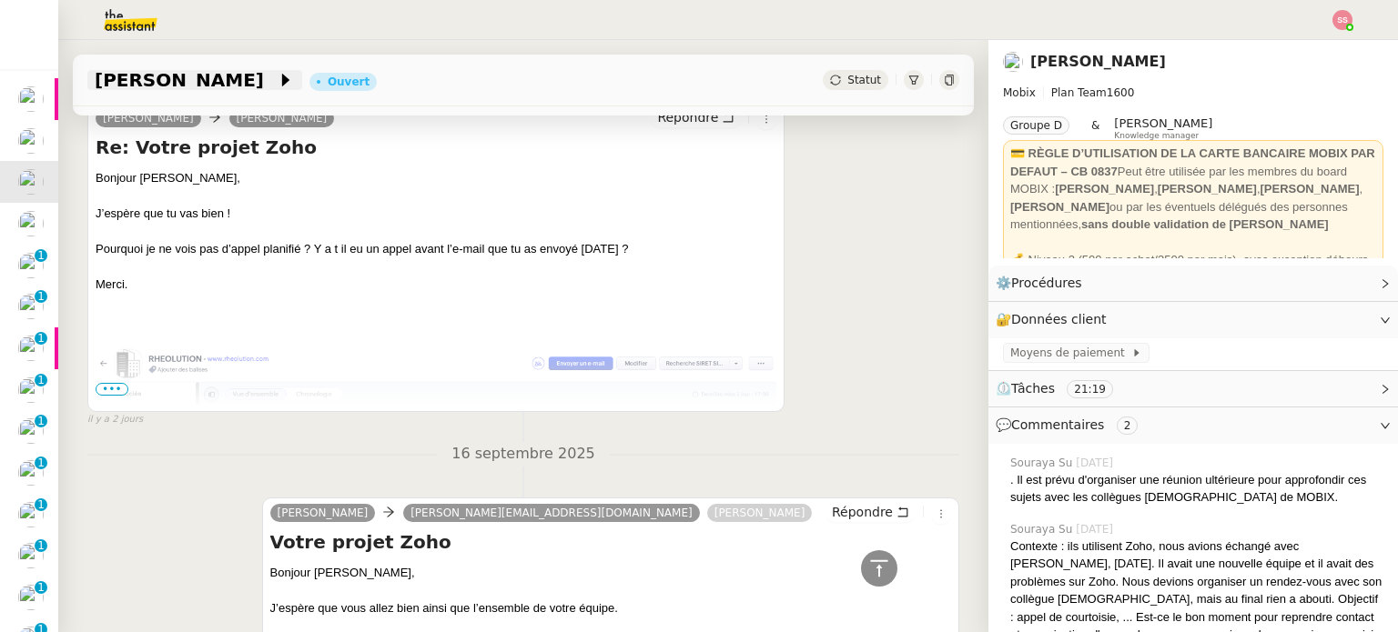
click at [199, 89] on span "Cyril Van Robais" at bounding box center [186, 80] width 182 height 18
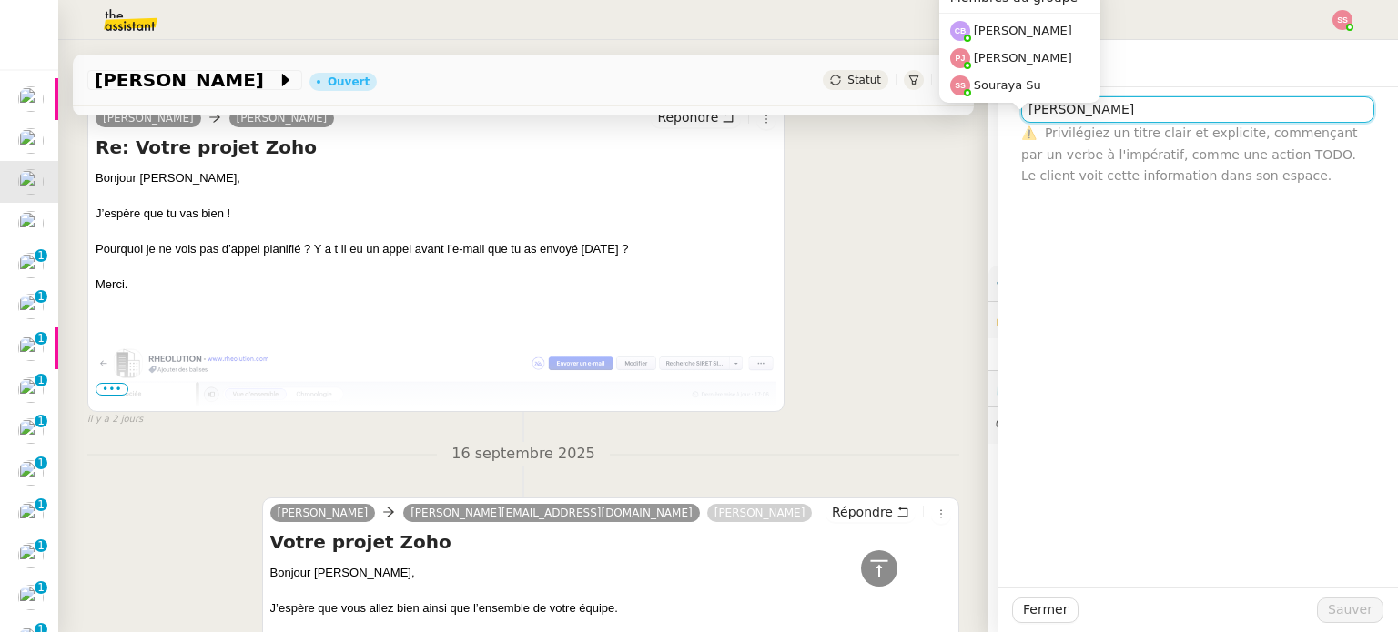
click at [1130, 106] on input "Cyril Van Robais" at bounding box center [1197, 109] width 353 height 26
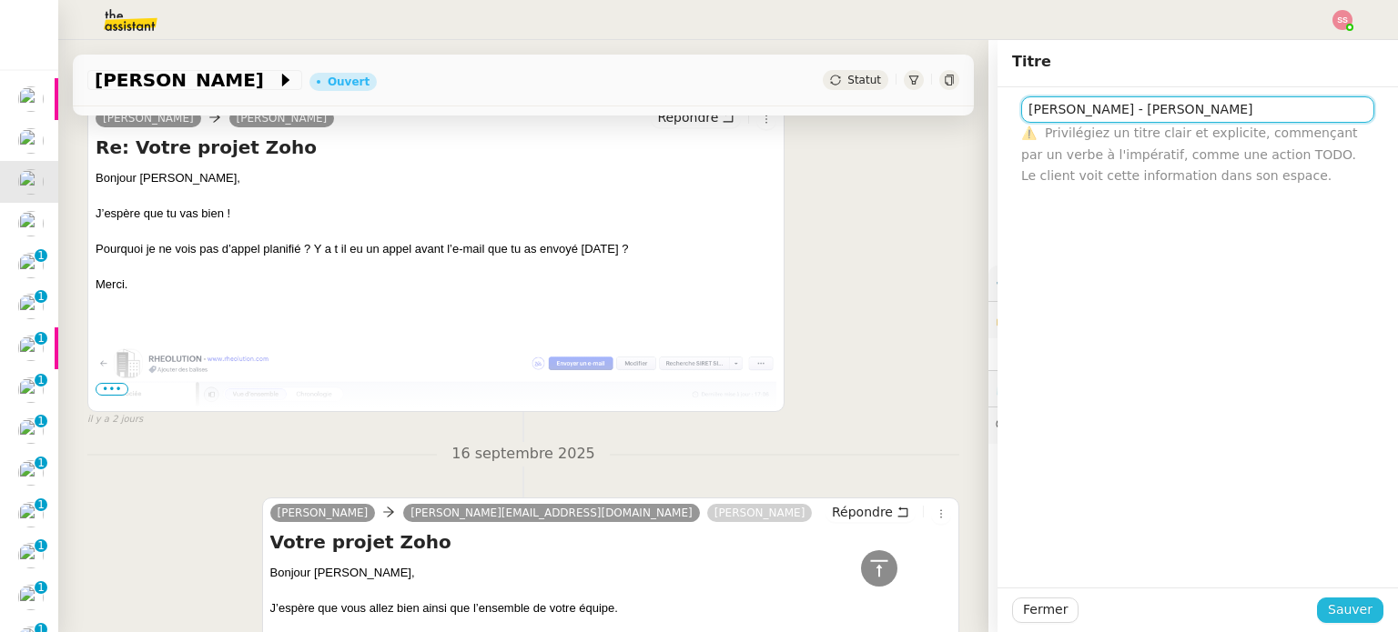
type input "[PERSON_NAME] - [PERSON_NAME]"
click at [1357, 612] on span "Sauver" at bounding box center [1349, 610] width 45 height 21
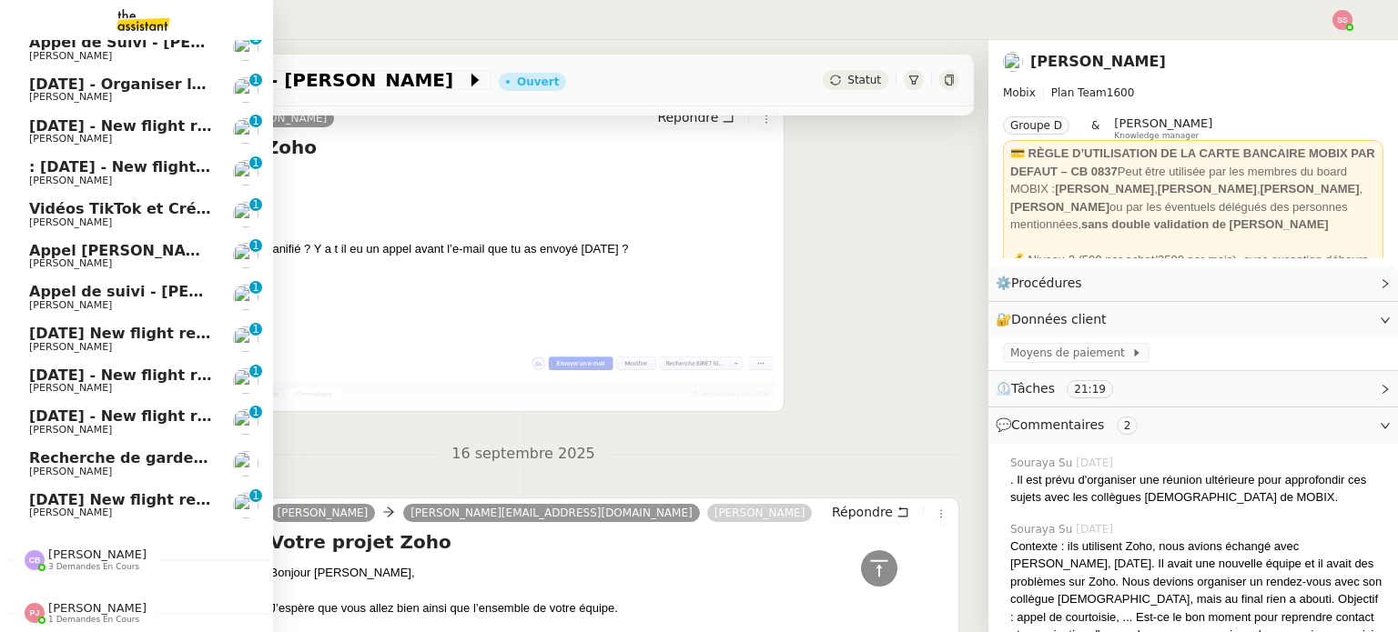
scroll to position [434, 0]
click at [94, 601] on span "[PERSON_NAME]" at bounding box center [97, 608] width 98 height 14
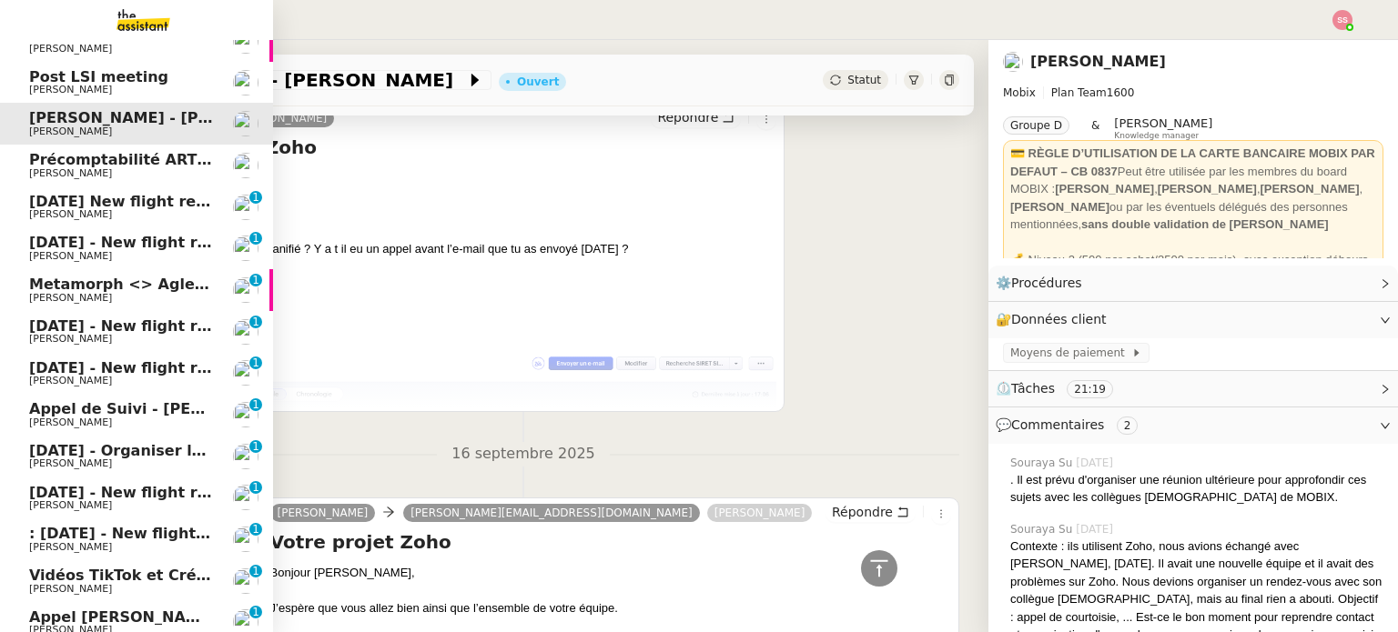
scroll to position [91, 0]
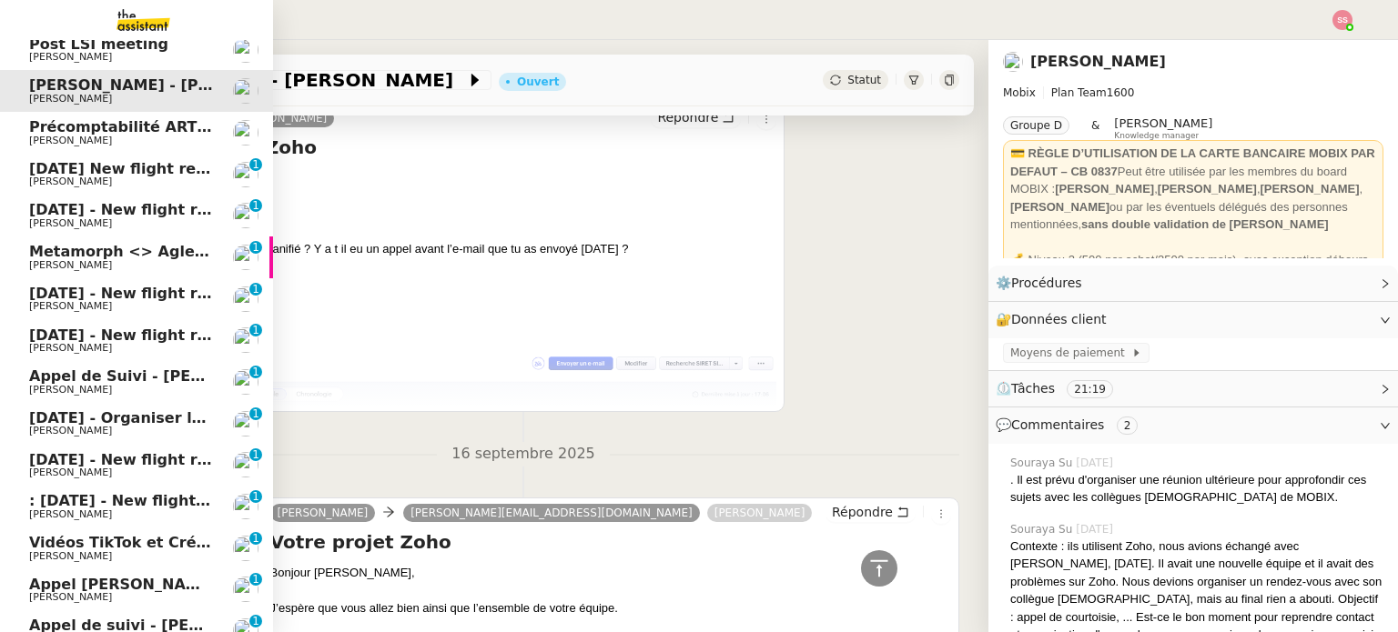
click at [105, 175] on span "[DATE] New flight request - [PERSON_NAME]" at bounding box center [211, 168] width 365 height 17
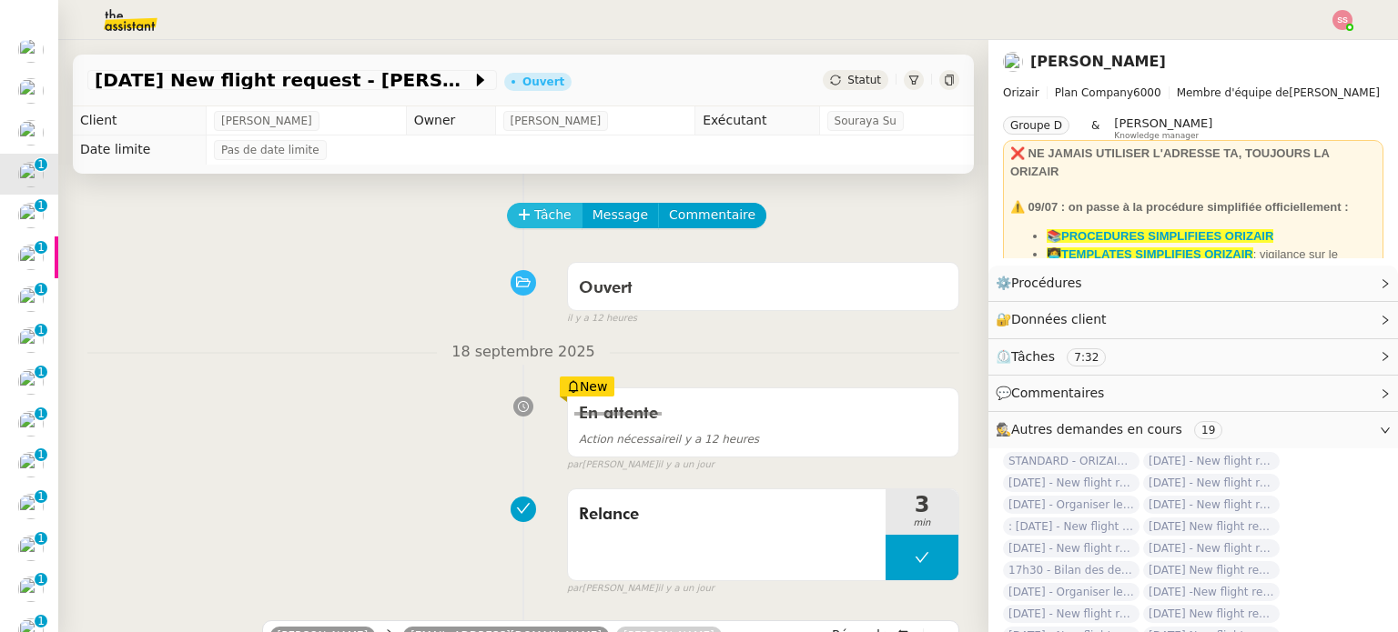
click at [534, 216] on span "Tâche" at bounding box center [552, 215] width 37 height 21
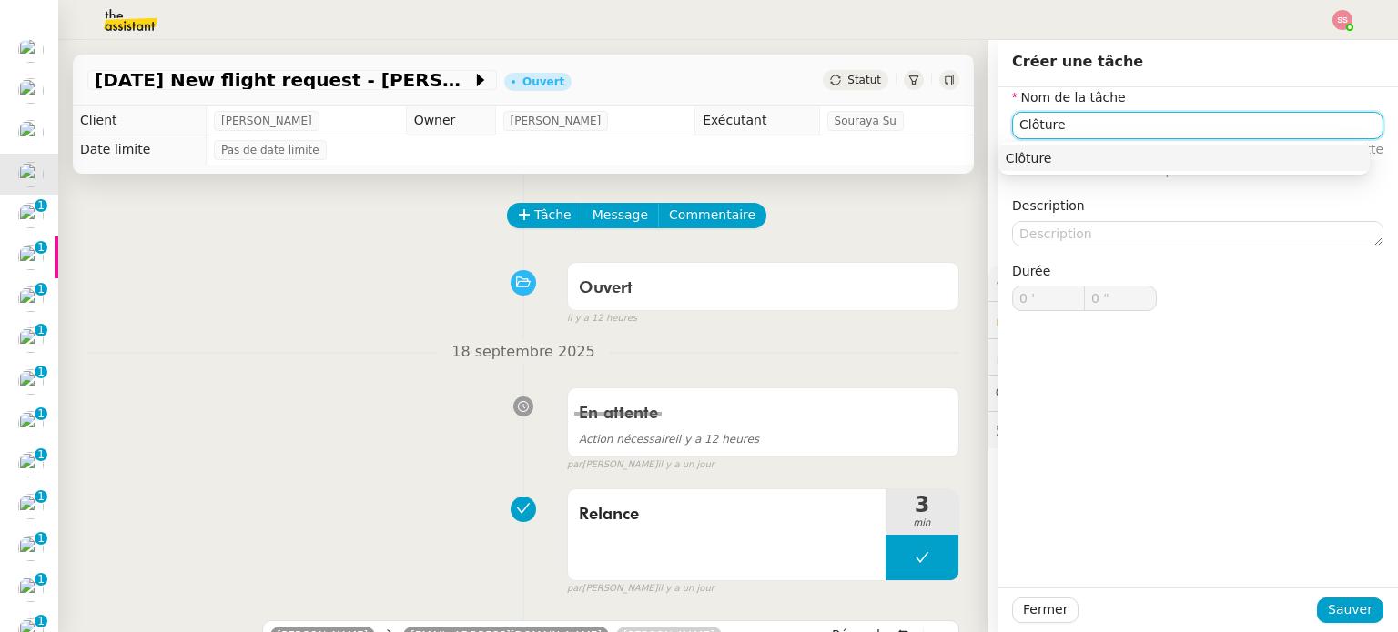
click at [1031, 156] on div "Clôture" at bounding box center [1183, 158] width 357 height 16
type input "Clôture"
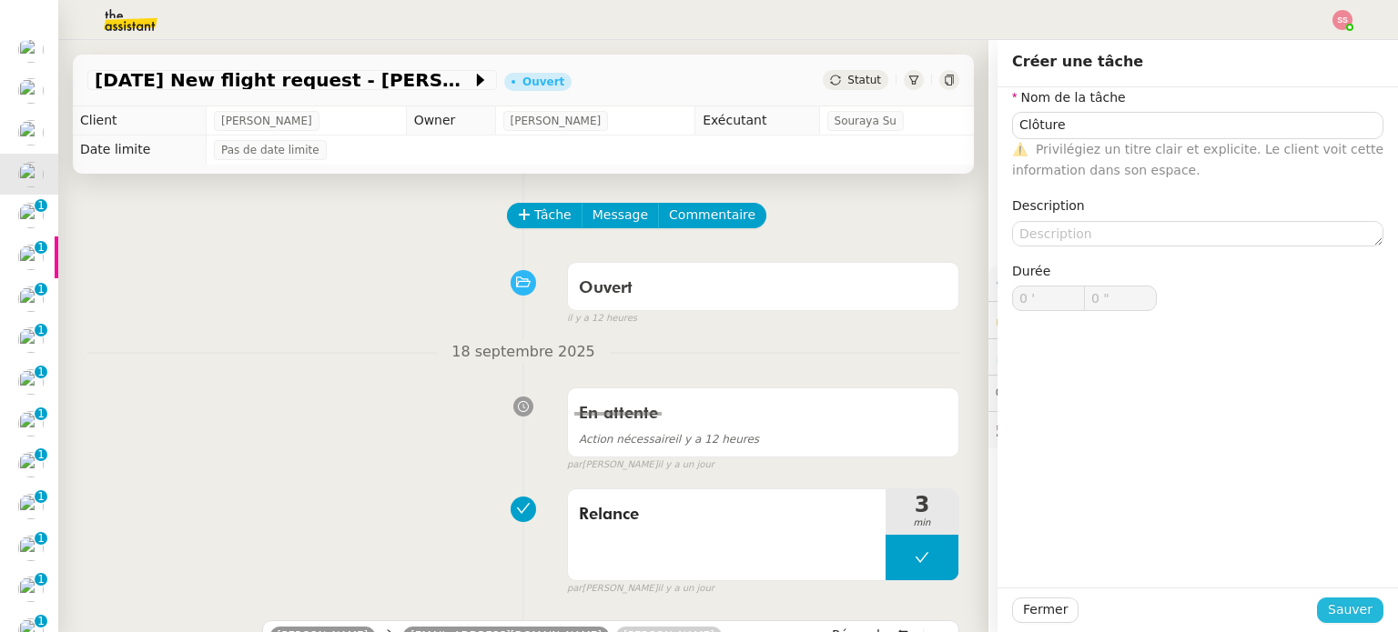
click at [1335, 600] on button "Sauver" at bounding box center [1350, 610] width 66 height 25
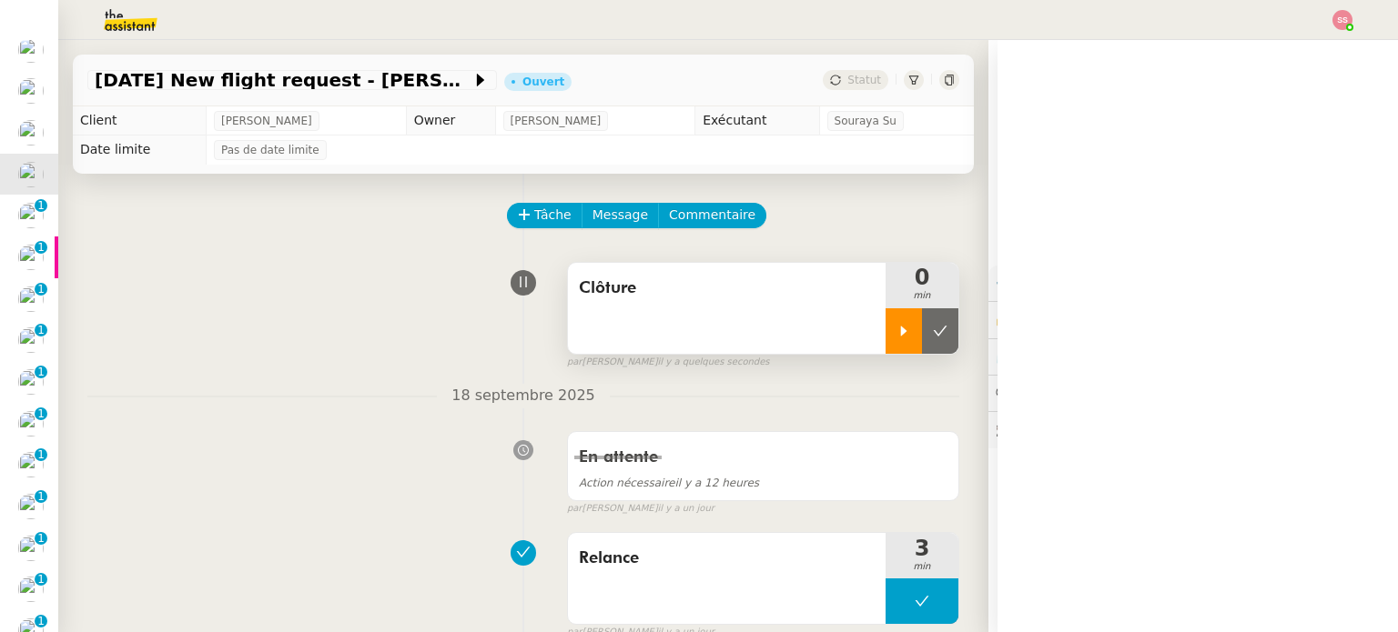
click at [896, 338] on icon at bounding box center [903, 331] width 15 height 15
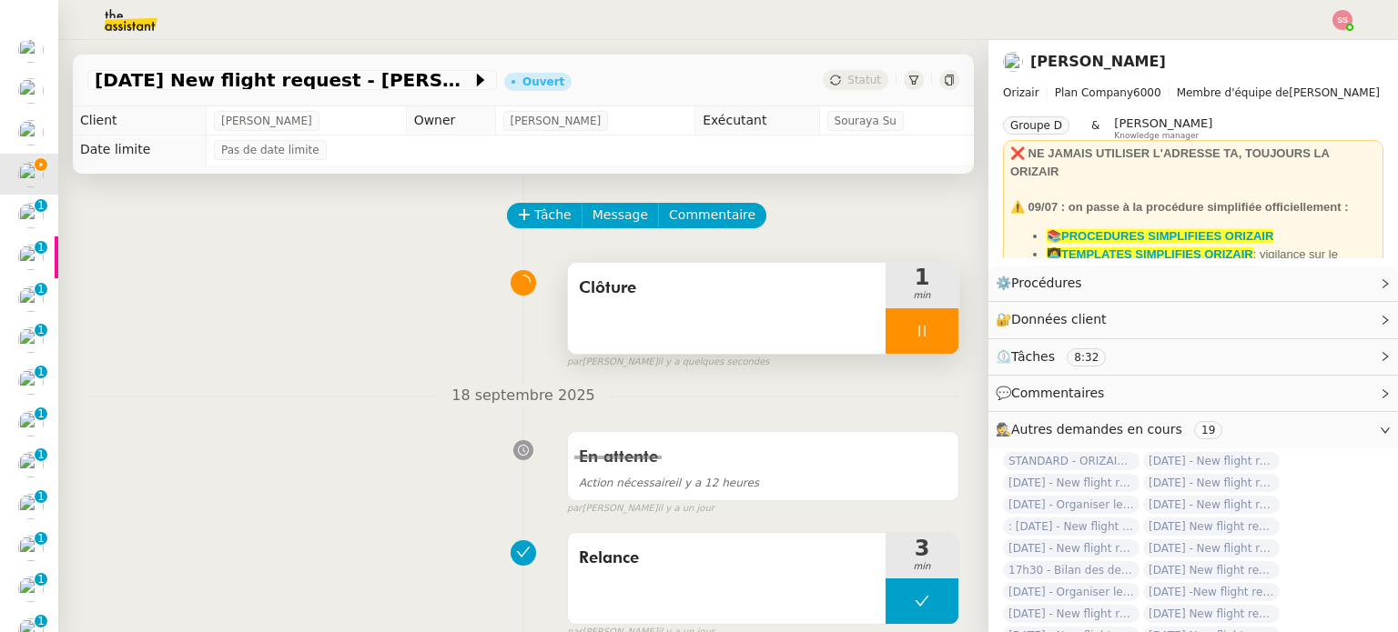
click at [920, 333] on div at bounding box center [921, 330] width 73 height 45
click at [933, 333] on icon at bounding box center [940, 331] width 15 height 15
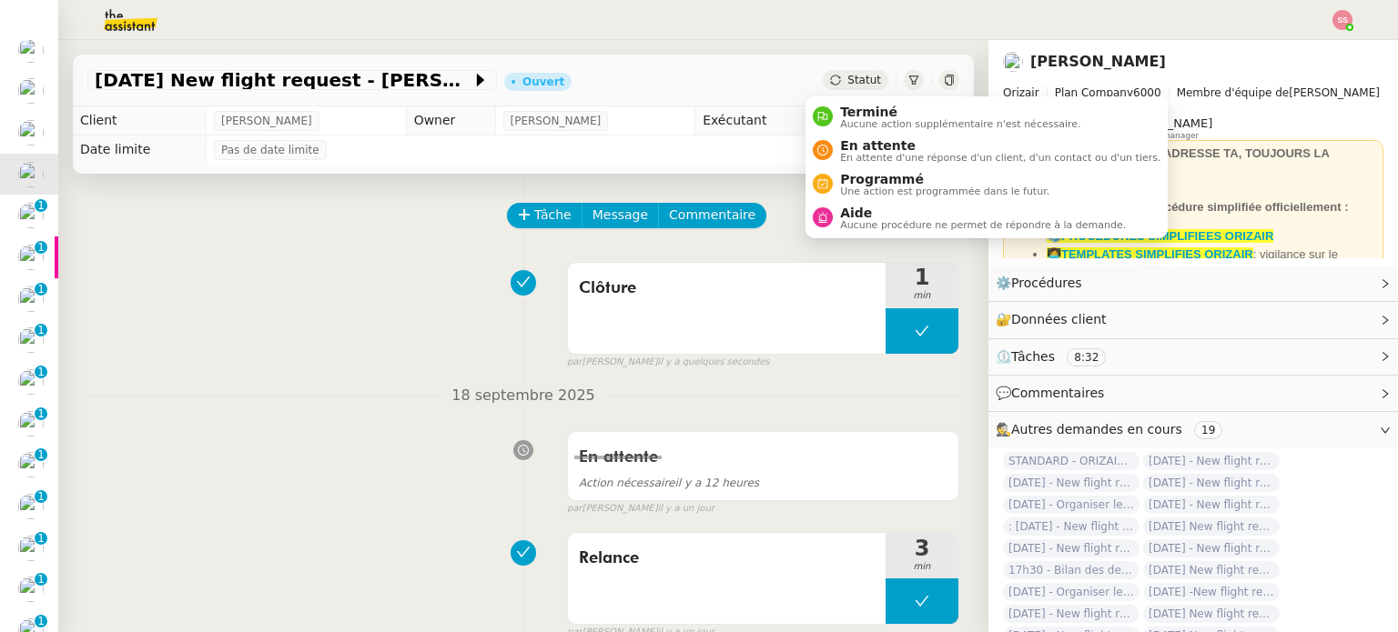
click at [837, 87] on div "Statut" at bounding box center [856, 80] width 66 height 20
click at [849, 119] on span "Aucune action supplémentaire n'est nécessaire." at bounding box center [960, 124] width 240 height 10
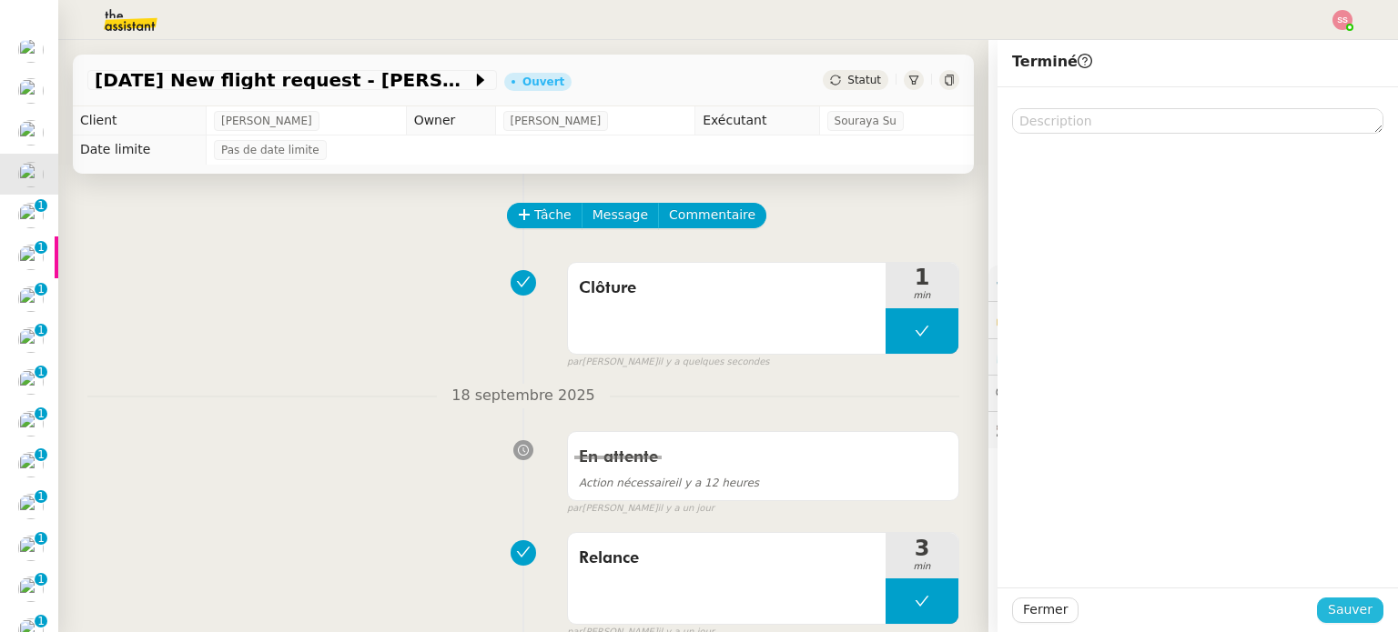
click at [1327, 615] on span "Sauver" at bounding box center [1349, 610] width 45 height 21
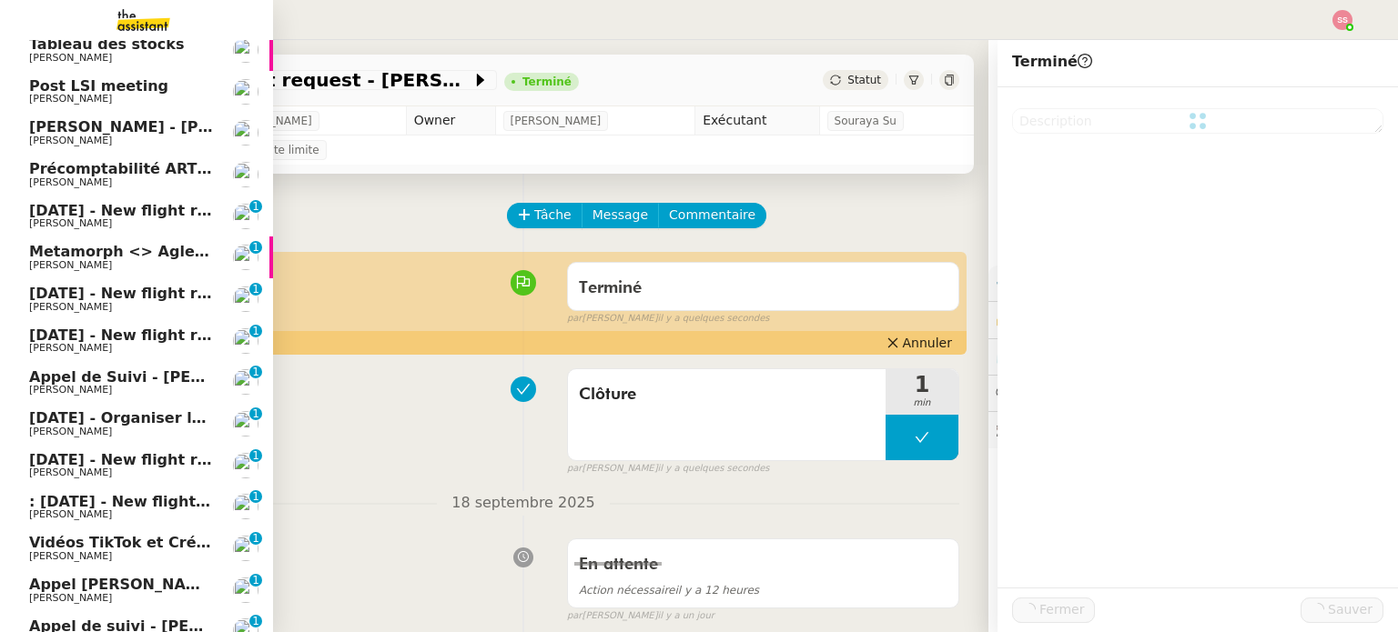
scroll to position [132, 0]
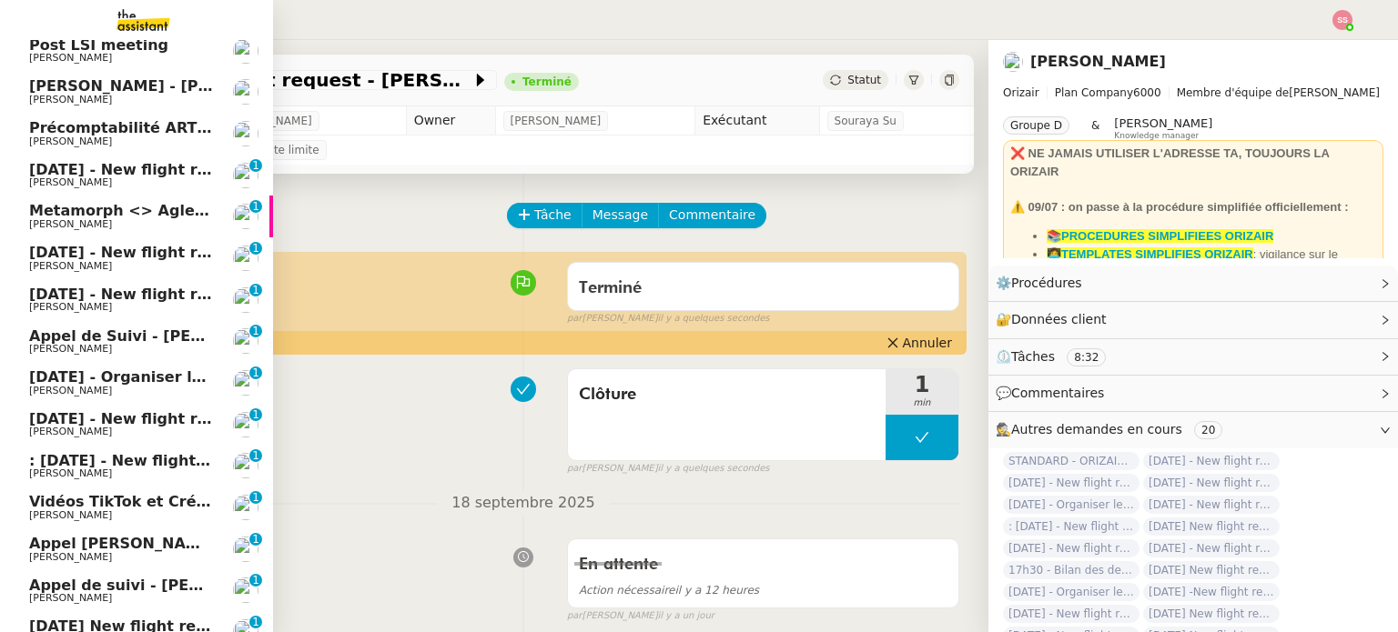
click at [76, 181] on span "[PERSON_NAME]" at bounding box center [121, 182] width 184 height 11
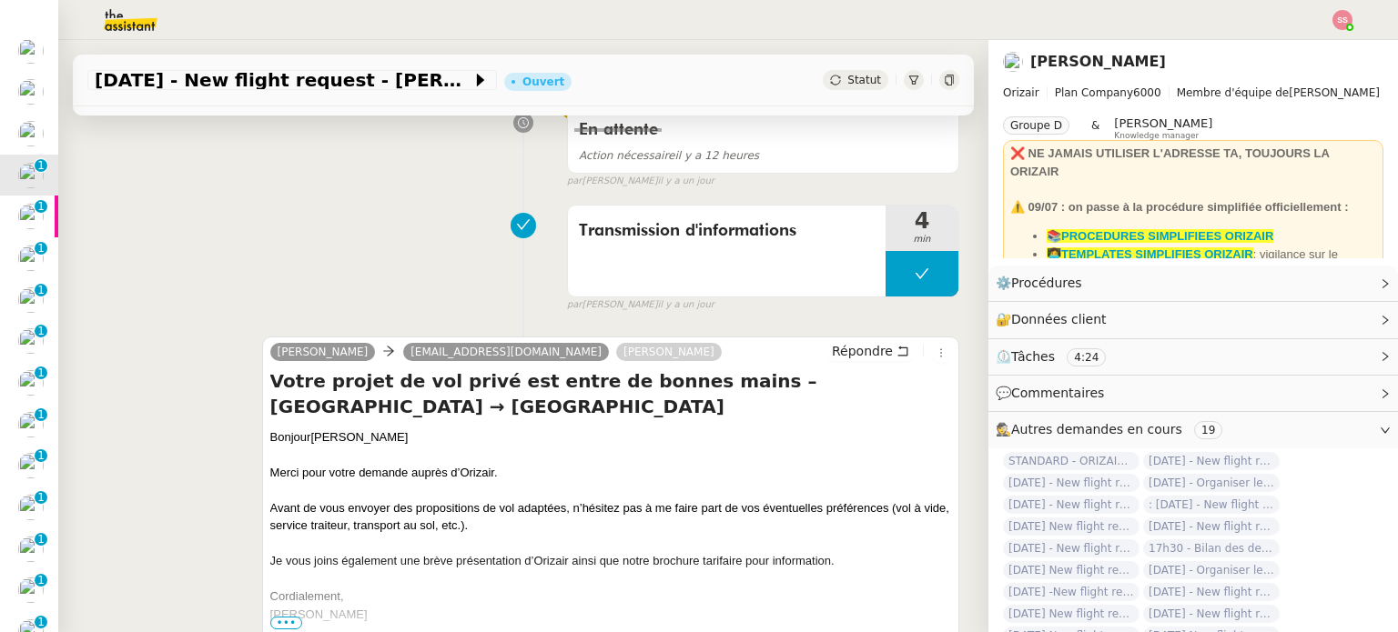
scroll to position [364, 0]
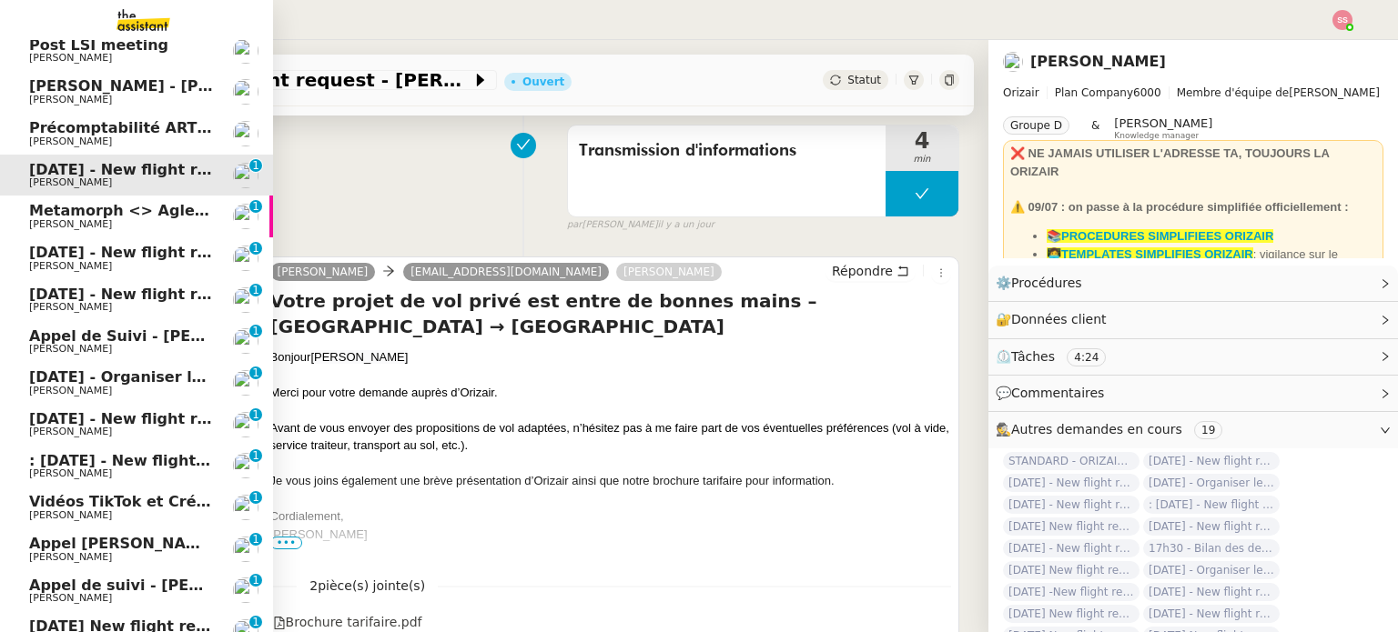
click at [135, 255] on span "[DATE] - New flight request - [PERSON_NAME]" at bounding box center [217, 252] width 376 height 17
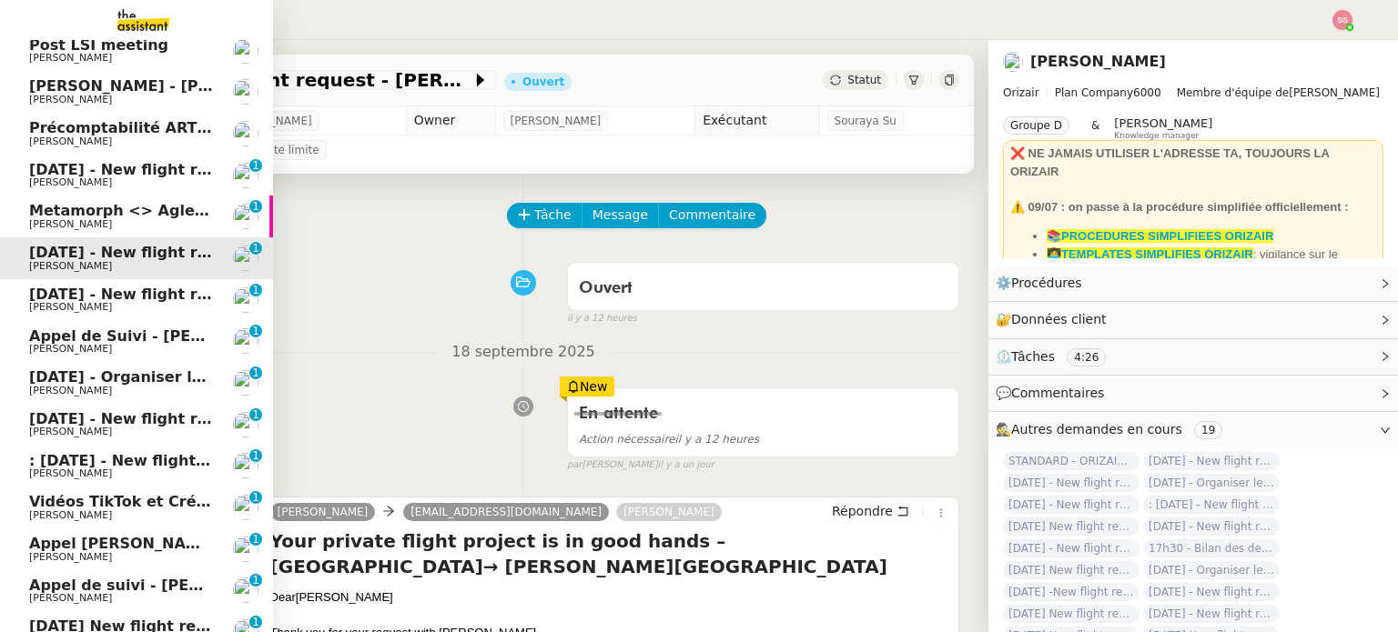
click at [117, 290] on span "[DATE] - New flight request - [PERSON_NAME]" at bounding box center [217, 294] width 376 height 17
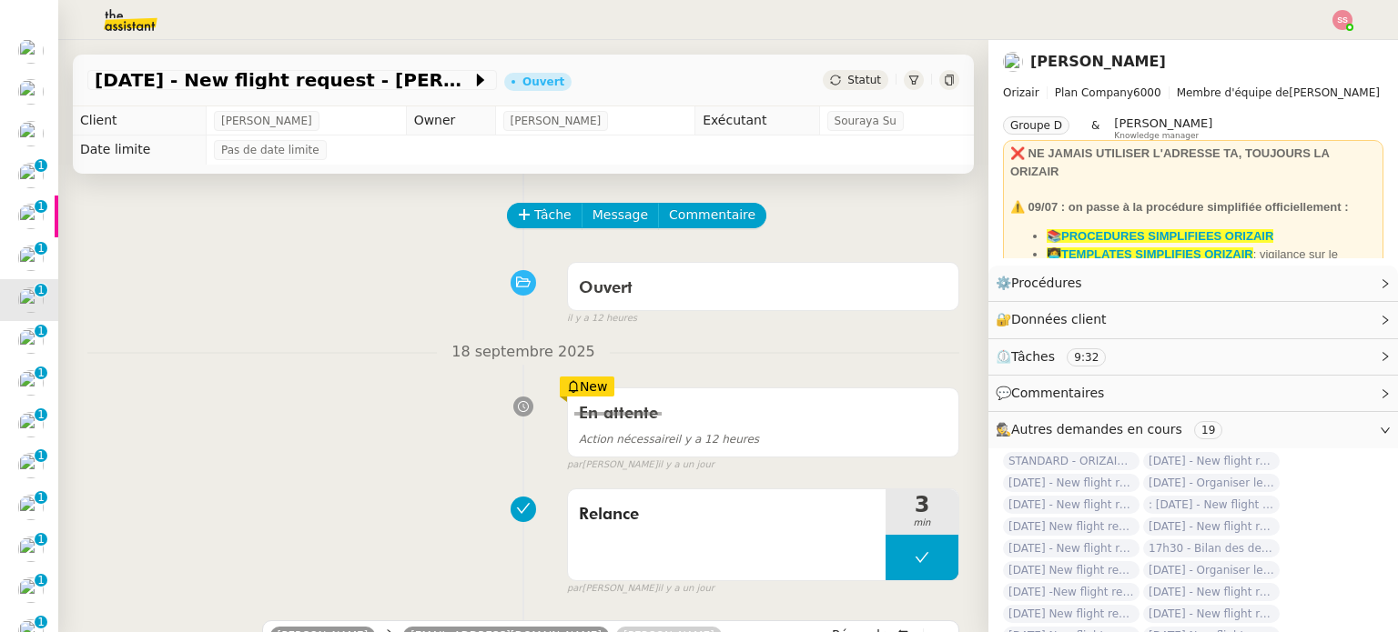
drag, startPoint x: 406, startPoint y: 224, endPoint x: 482, endPoint y: 225, distance: 76.4
click at [408, 225] on div "Tâche Message Commentaire" at bounding box center [523, 225] width 872 height 44
click at [534, 217] on span "Tâche" at bounding box center [552, 215] width 37 height 21
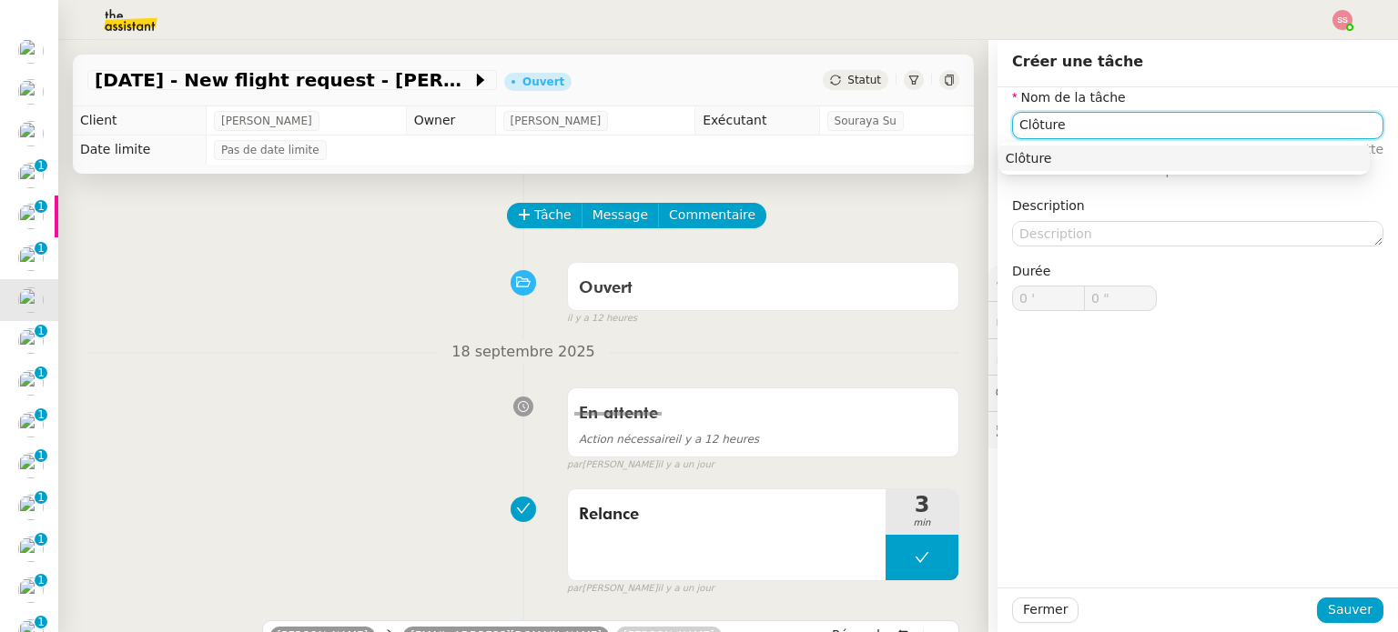
click at [1023, 157] on div "Clôture" at bounding box center [1183, 158] width 357 height 16
type input "Clôture"
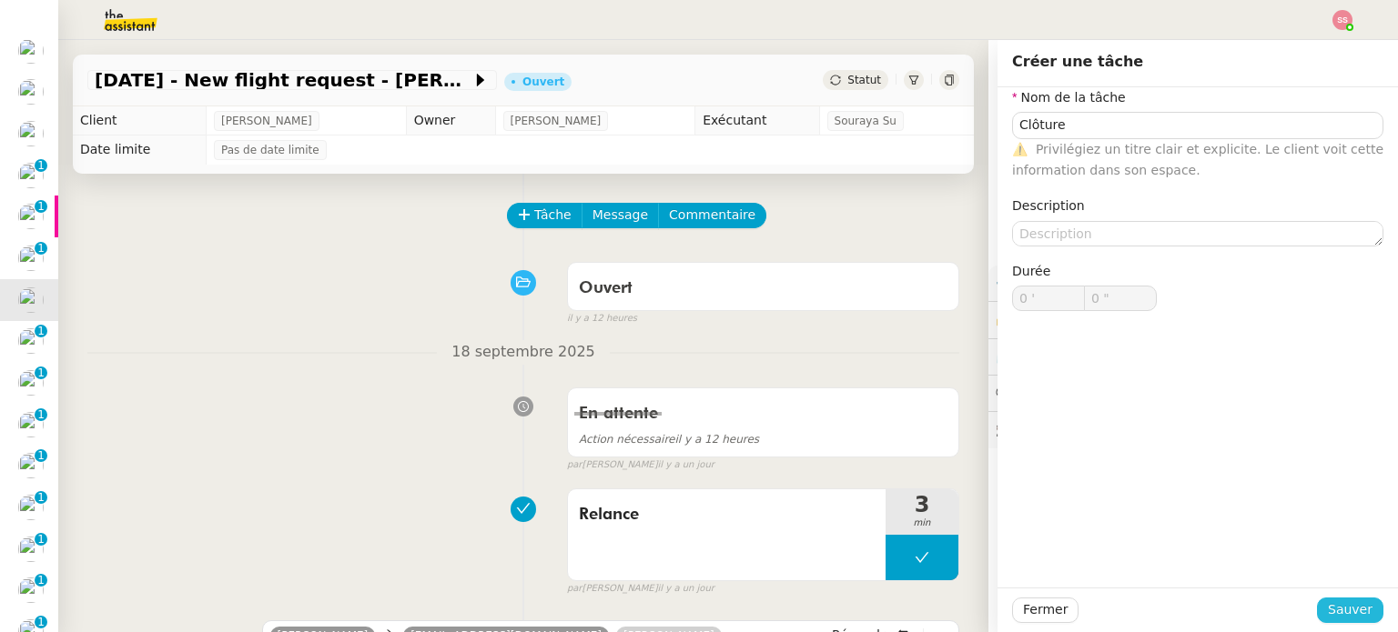
click at [1348, 621] on span "Sauver" at bounding box center [1349, 610] width 45 height 21
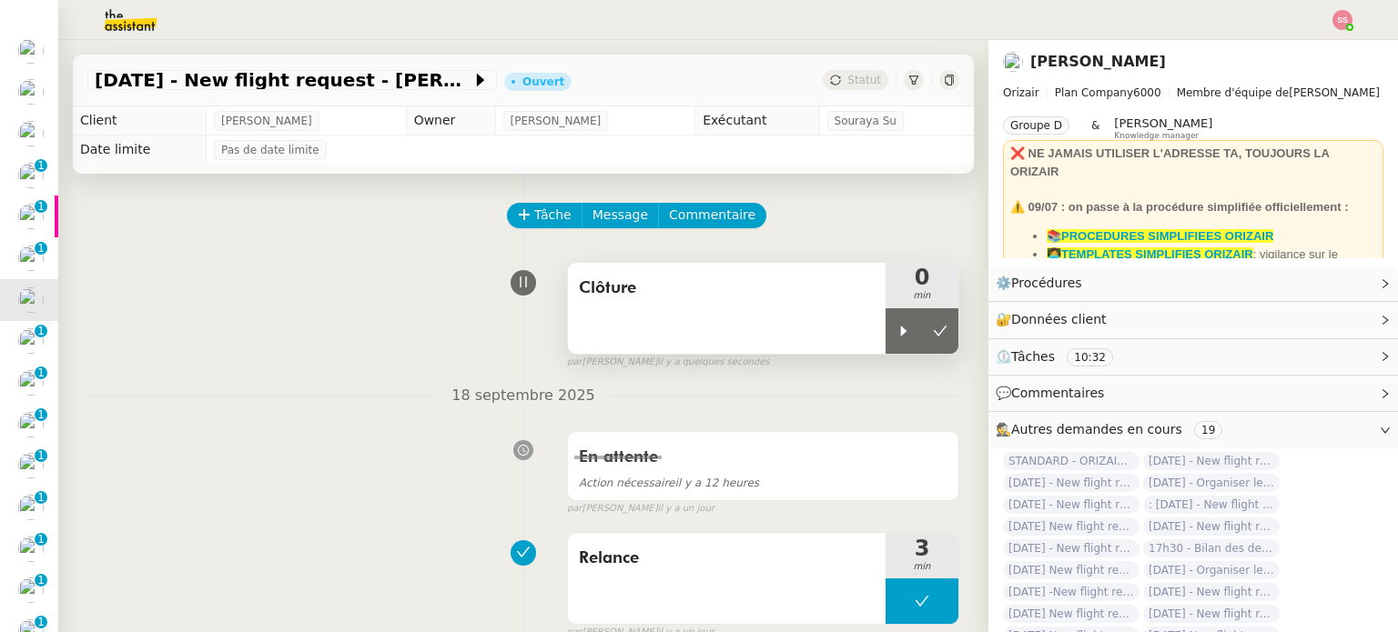
click at [860, 321] on div "Clôture" at bounding box center [727, 308] width 318 height 91
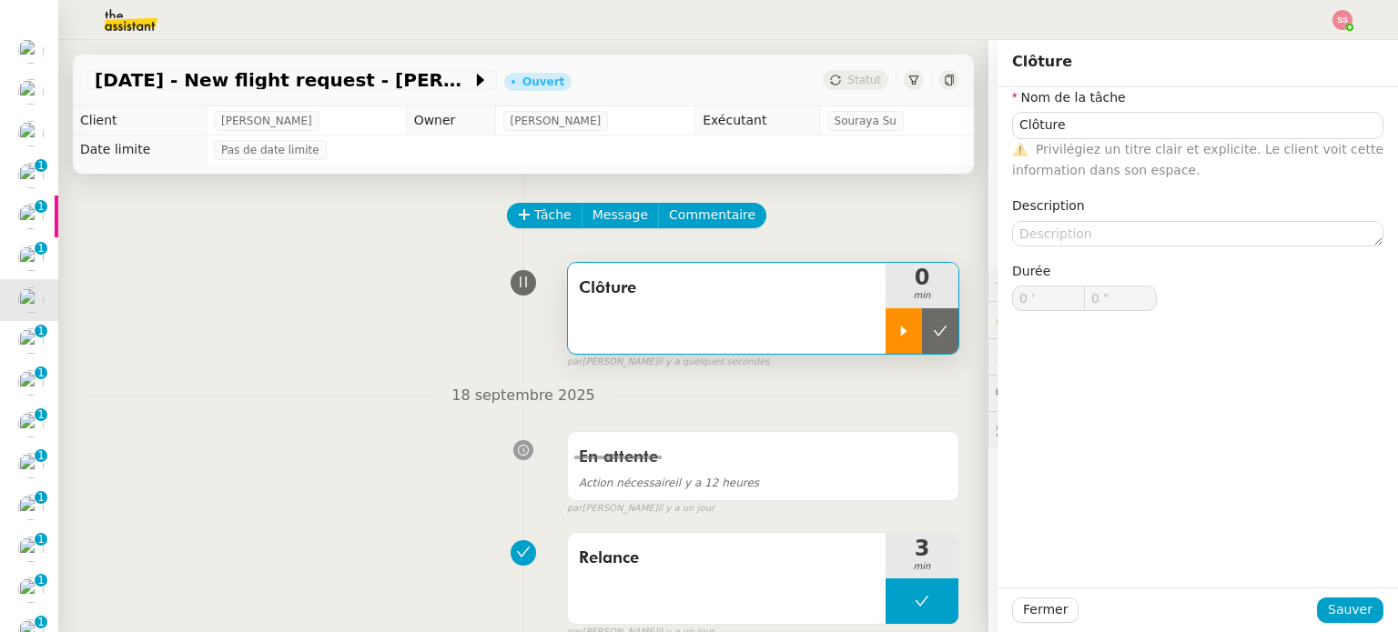
click at [896, 328] on icon at bounding box center [903, 331] width 15 height 15
type input "Clôture"
type input "0 '"
type input "0 ""
type input "Clôture"
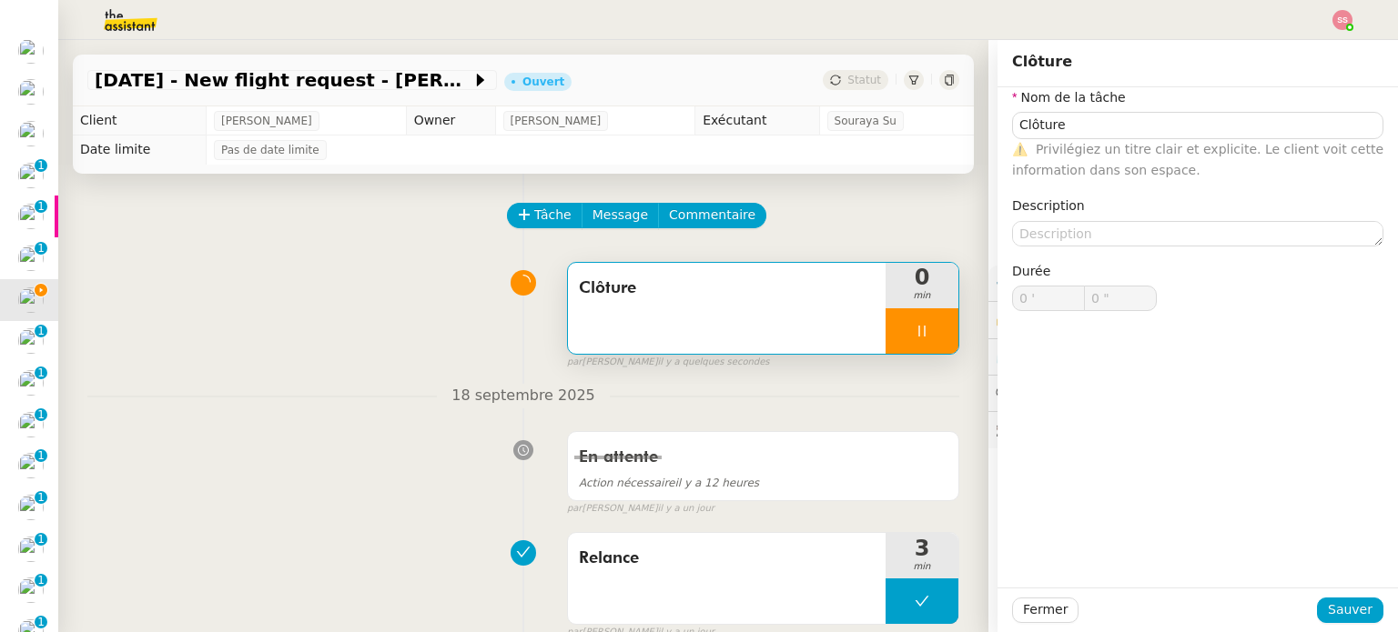
type input "0 '"
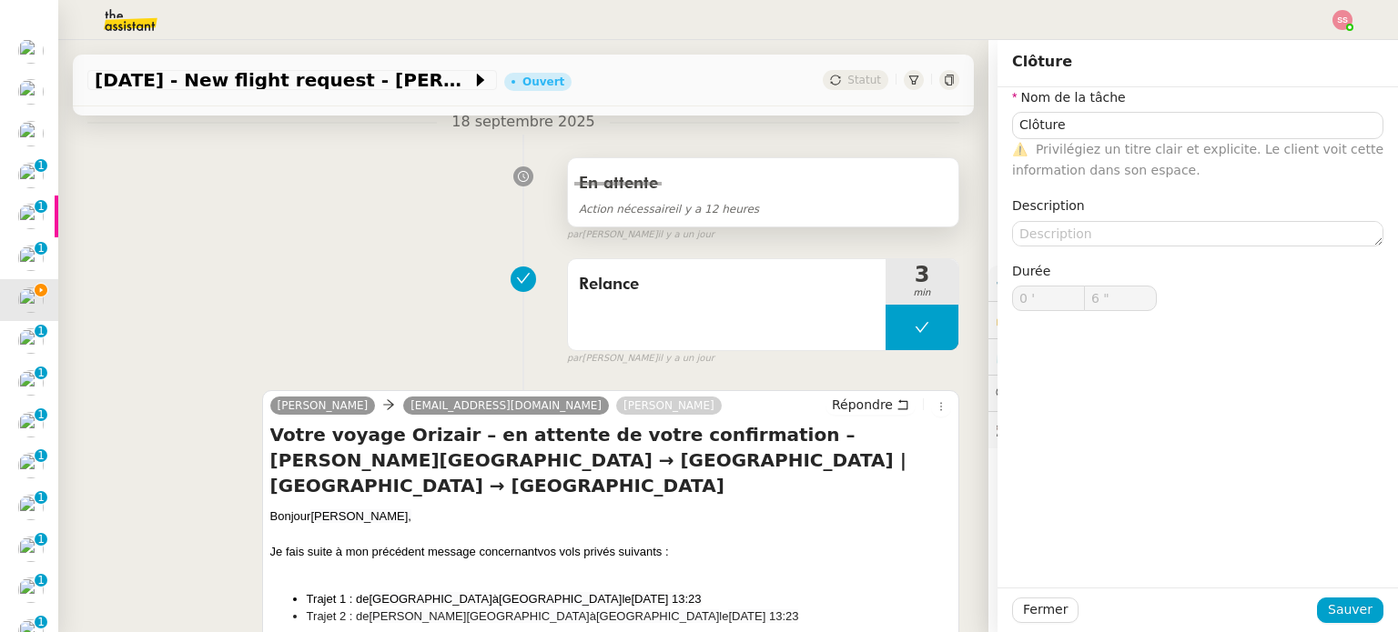
scroll to position [273, 0]
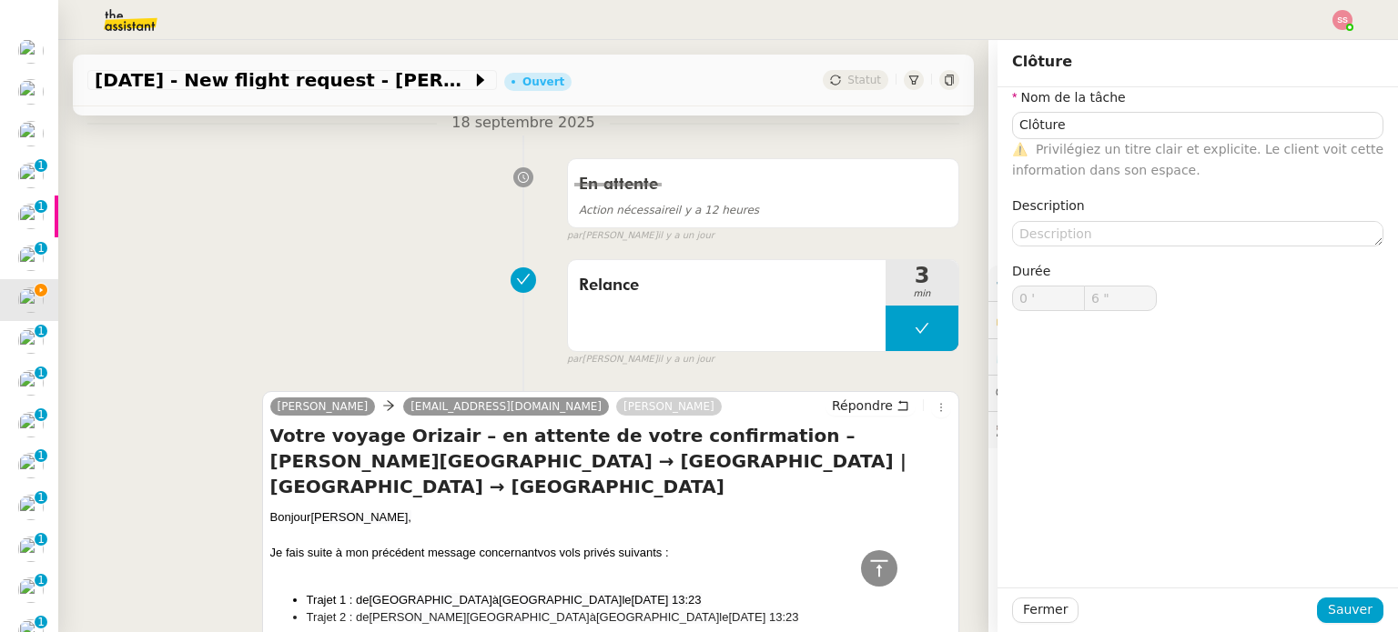
type input "7 ""
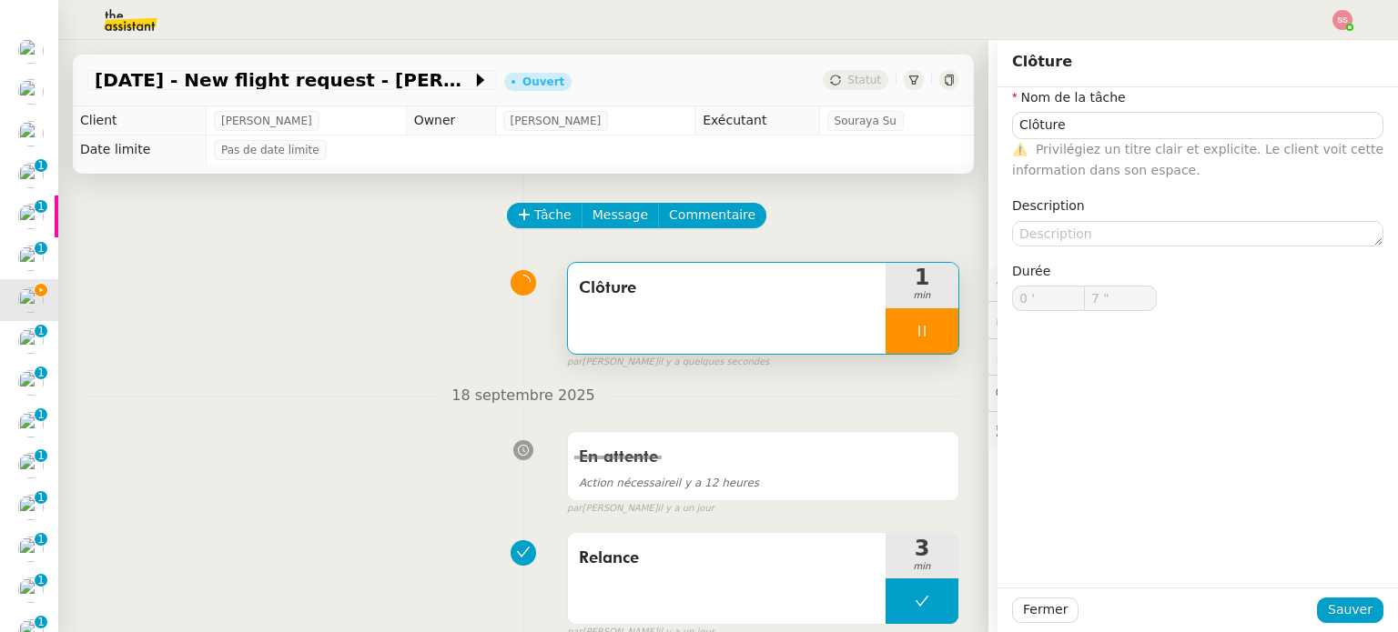
click at [913, 337] on div at bounding box center [921, 330] width 73 height 45
type input "Clôture"
type input "0 '"
type input "7 ""
click at [934, 336] on icon at bounding box center [941, 331] width 14 height 10
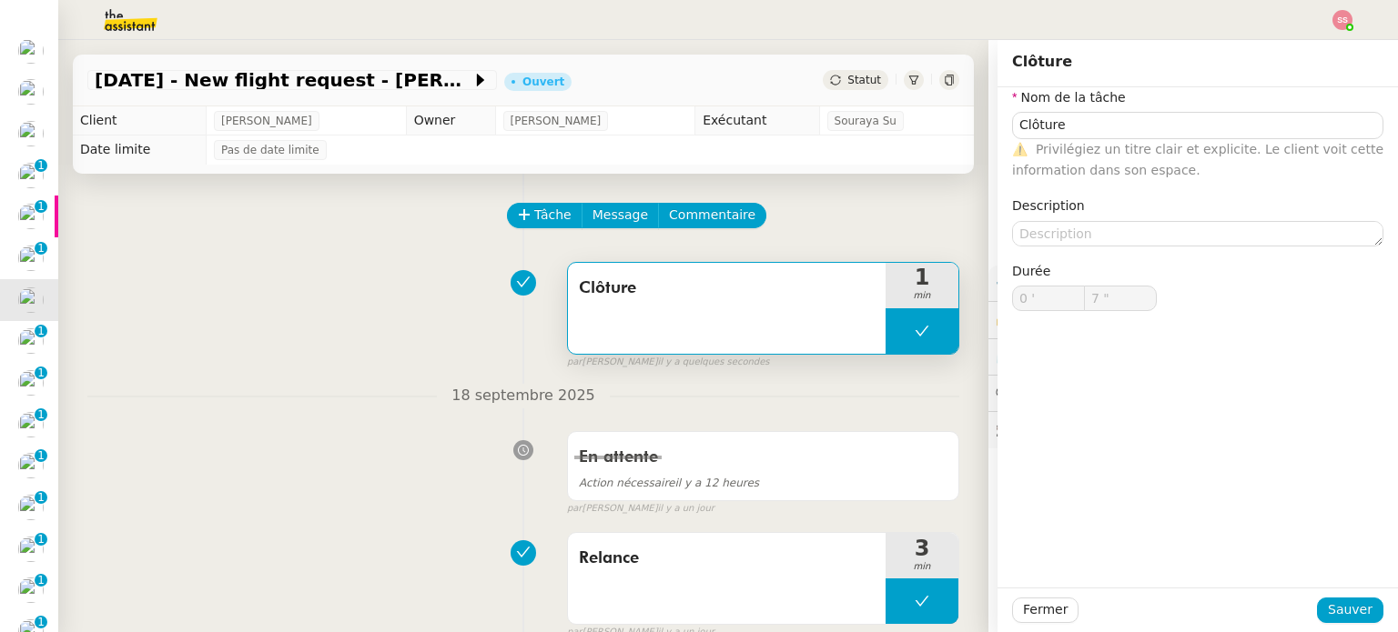
type input "Clôture"
type input "0 '"
type input "7 ""
type input "Clôture"
type input "0 '"
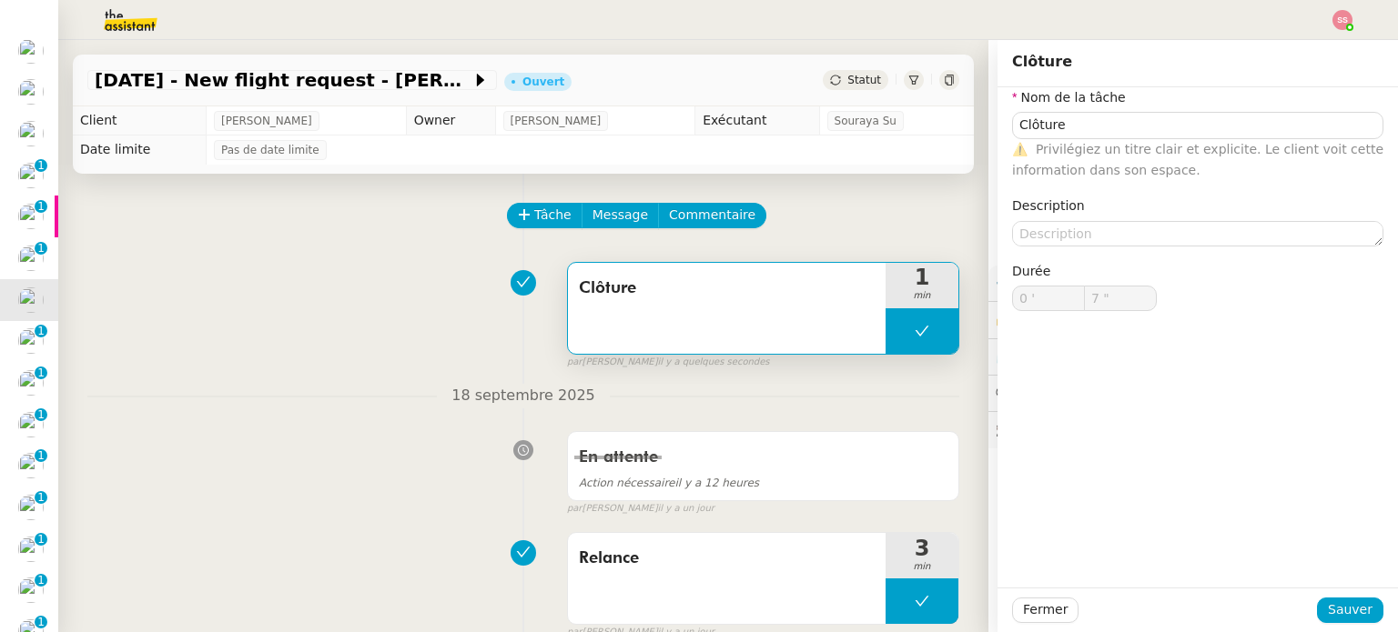
type input "7 ""
type input "Clôture"
type input "0 '"
type input "7 ""
click at [831, 94] on div "24th September 2025 - New flight request - Hadjer Bouzina Ouvert Statut" at bounding box center [523, 81] width 901 height 52
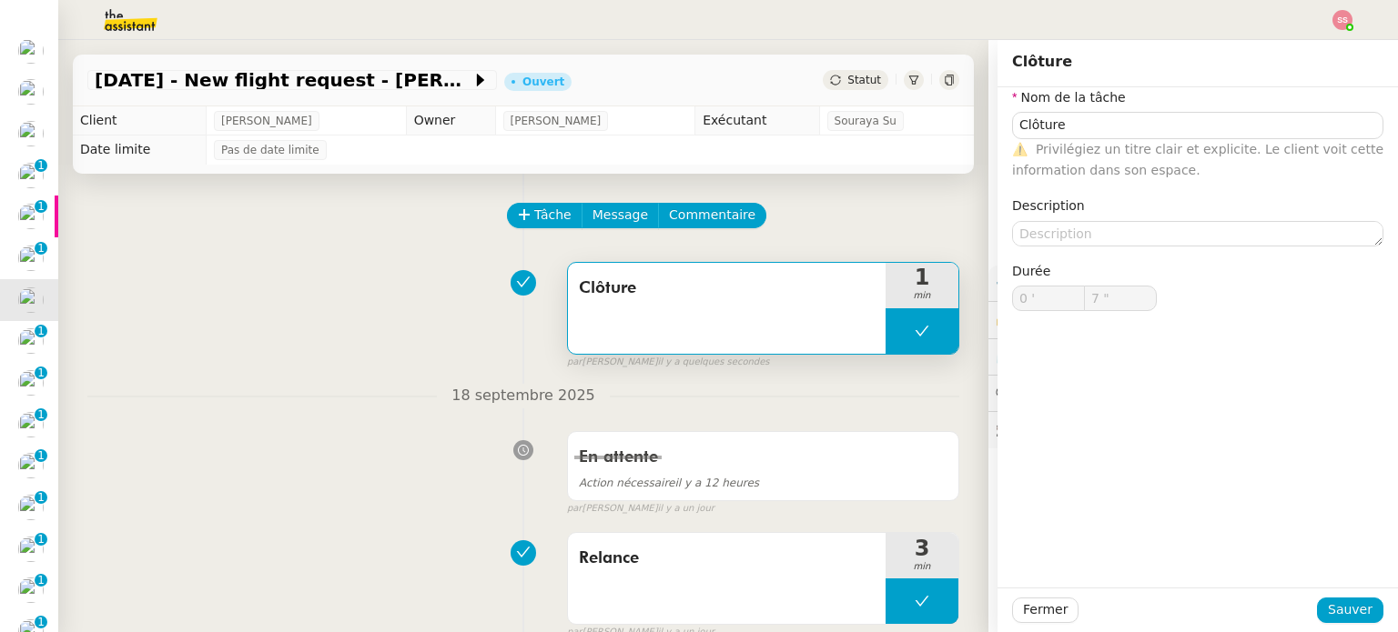
click at [847, 84] on span "Statut" at bounding box center [864, 80] width 34 height 13
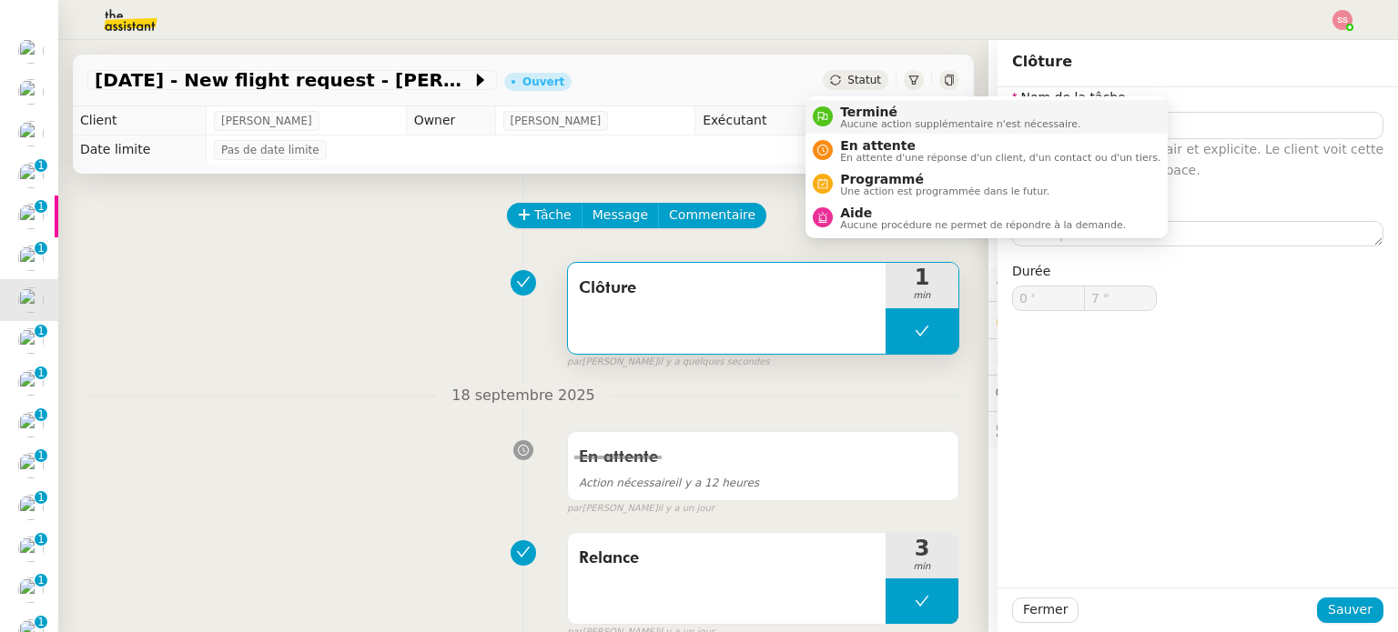
drag, startPoint x: 840, startPoint y: 90, endPoint x: 852, endPoint y: 120, distance: 32.3
click at [852, 120] on span "Aucune action supplémentaire n'est nécessaire." at bounding box center [960, 124] width 240 height 10
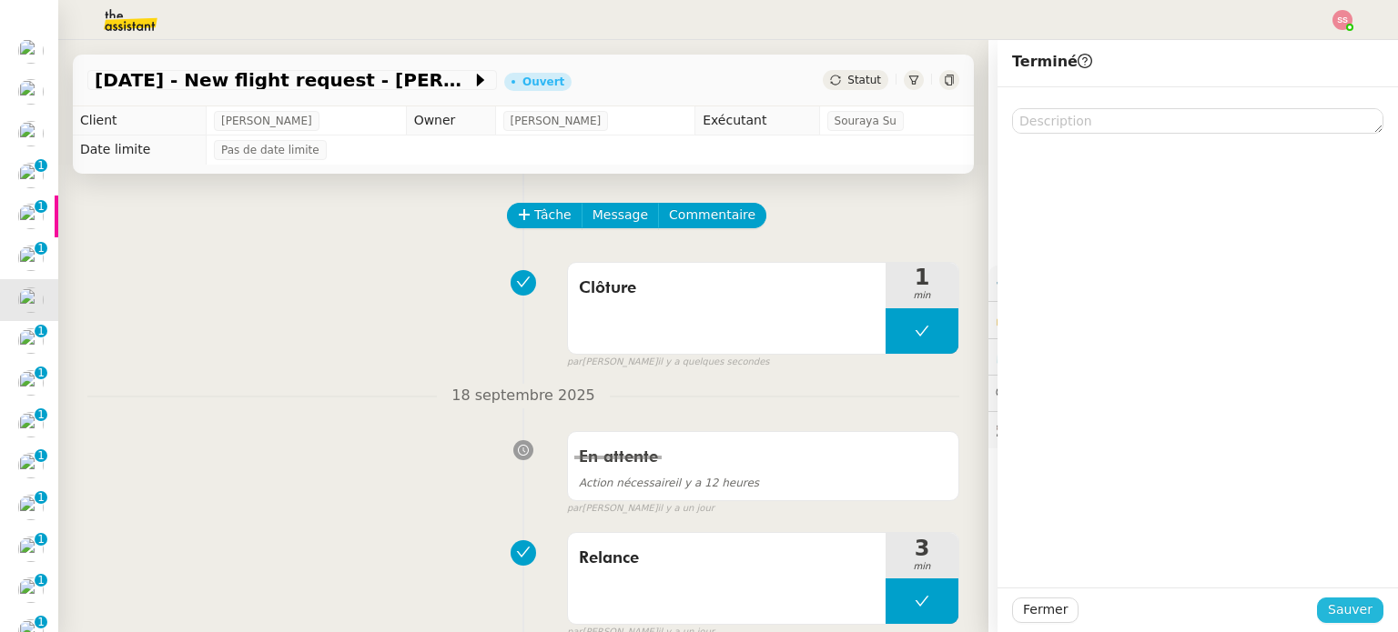
click at [1354, 609] on span "Sauver" at bounding box center [1349, 610] width 45 height 21
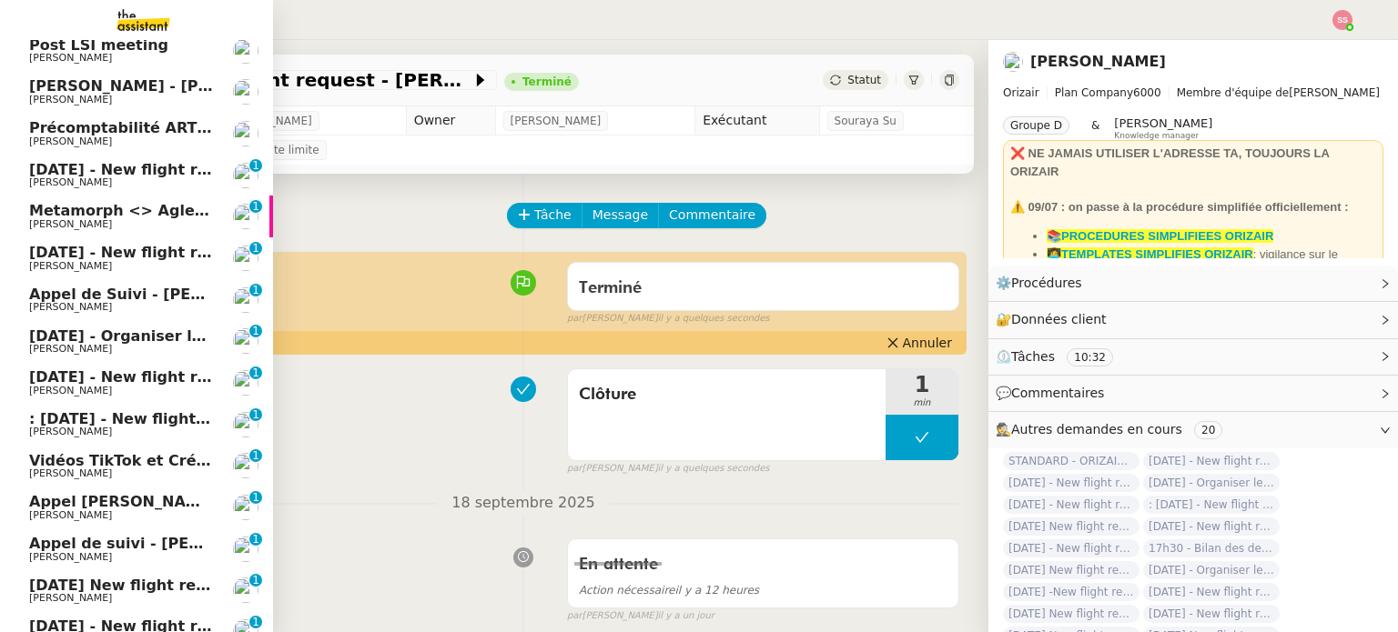
click at [133, 328] on span "[DATE] - Organiser le vol pour [PERSON_NAME]" at bounding box center [222, 336] width 386 height 17
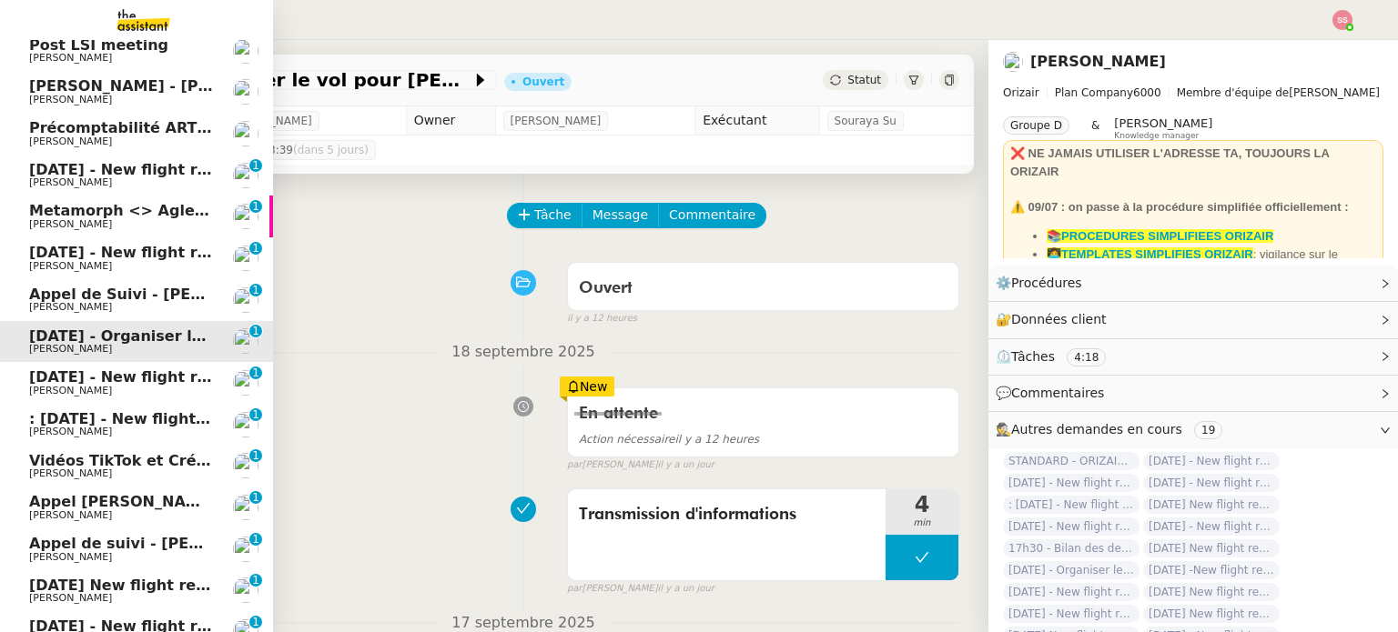
click at [136, 296] on span "[PERSON_NAME] de Suivi - [PERSON_NAME] - BS Protection" at bounding box center [228, 294] width 398 height 17
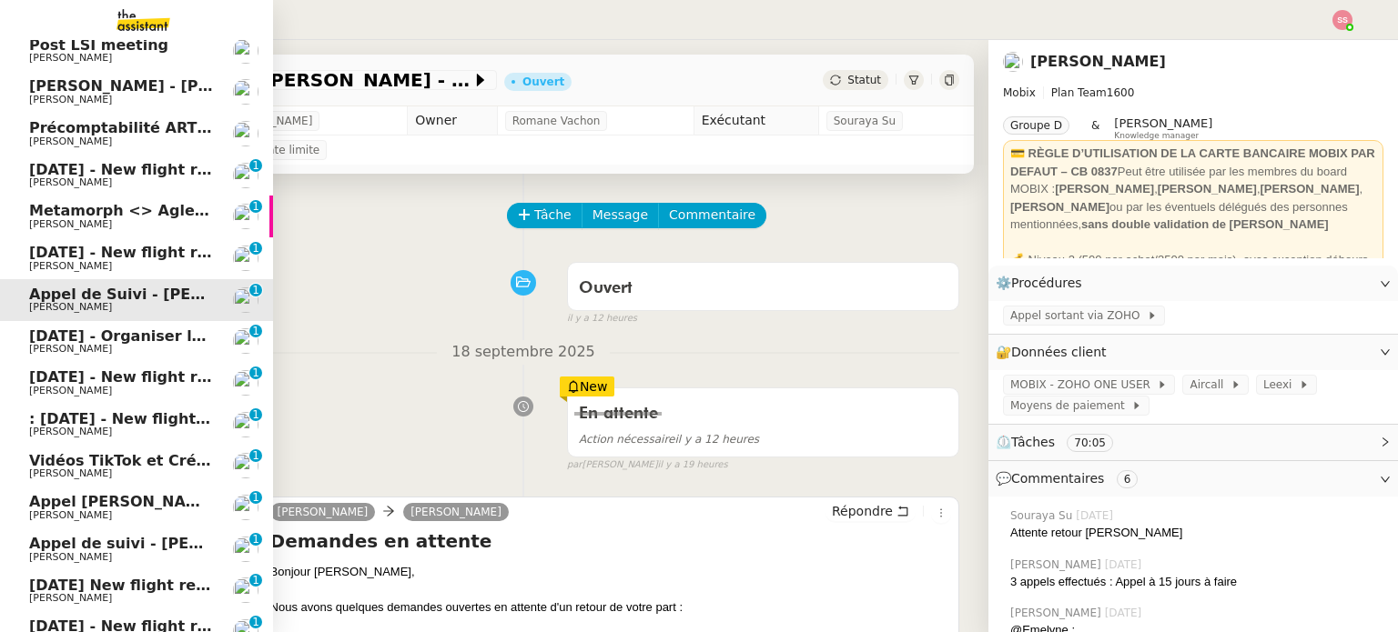
click at [119, 340] on span "[DATE] - Organiser le vol pour [PERSON_NAME]" at bounding box center [222, 336] width 386 height 17
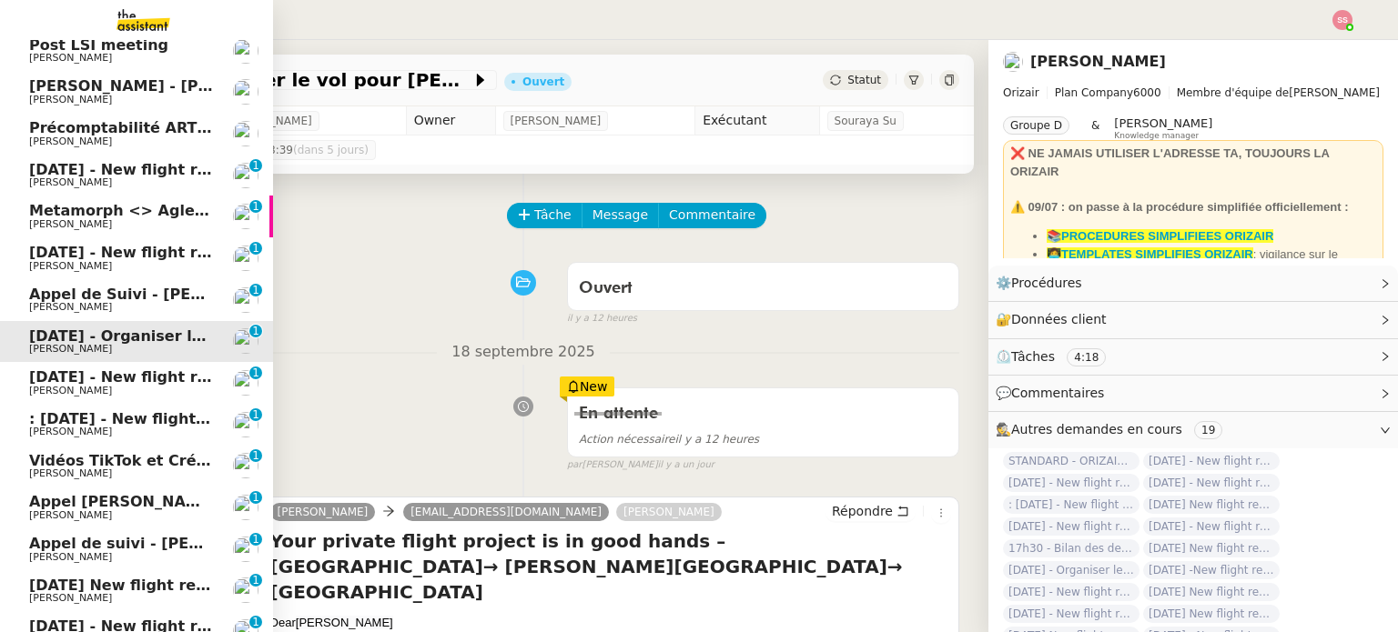
click at [129, 383] on span "[DATE] - New flight request - [PERSON_NAME]" at bounding box center [217, 376] width 376 height 17
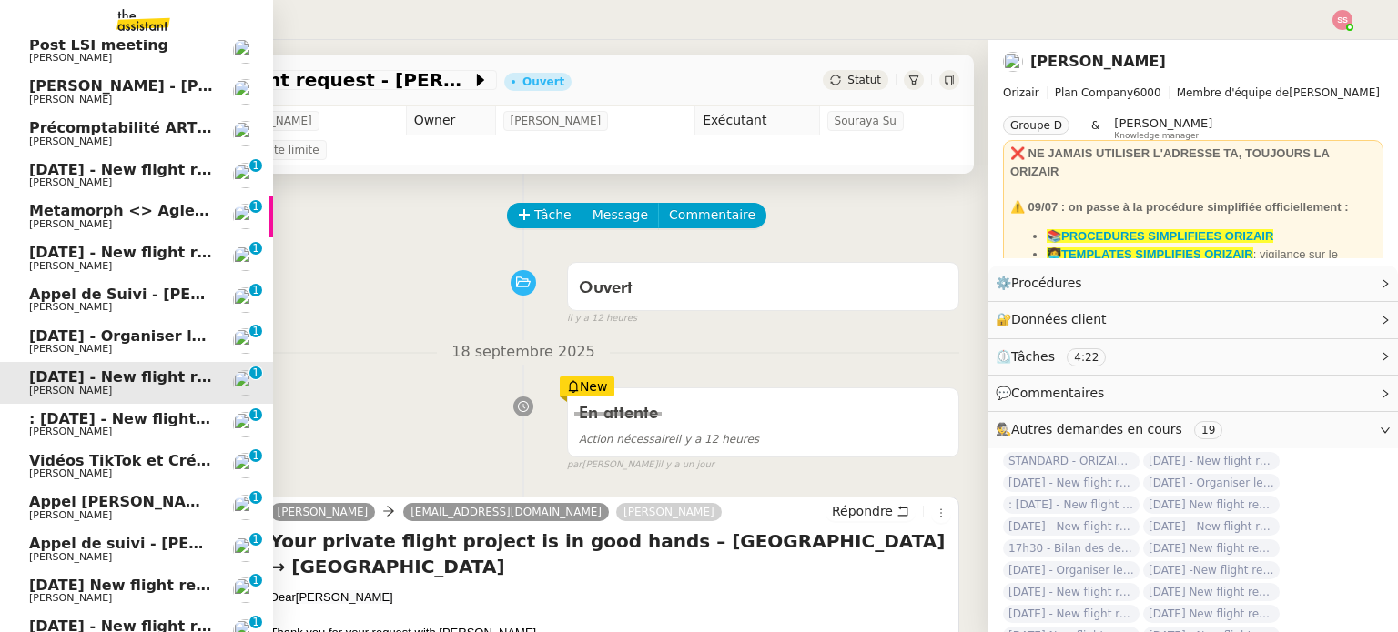
click at [135, 418] on span ": [DATE] - New flight request - [PERSON_NAME]" at bounding box center [222, 418] width 387 height 17
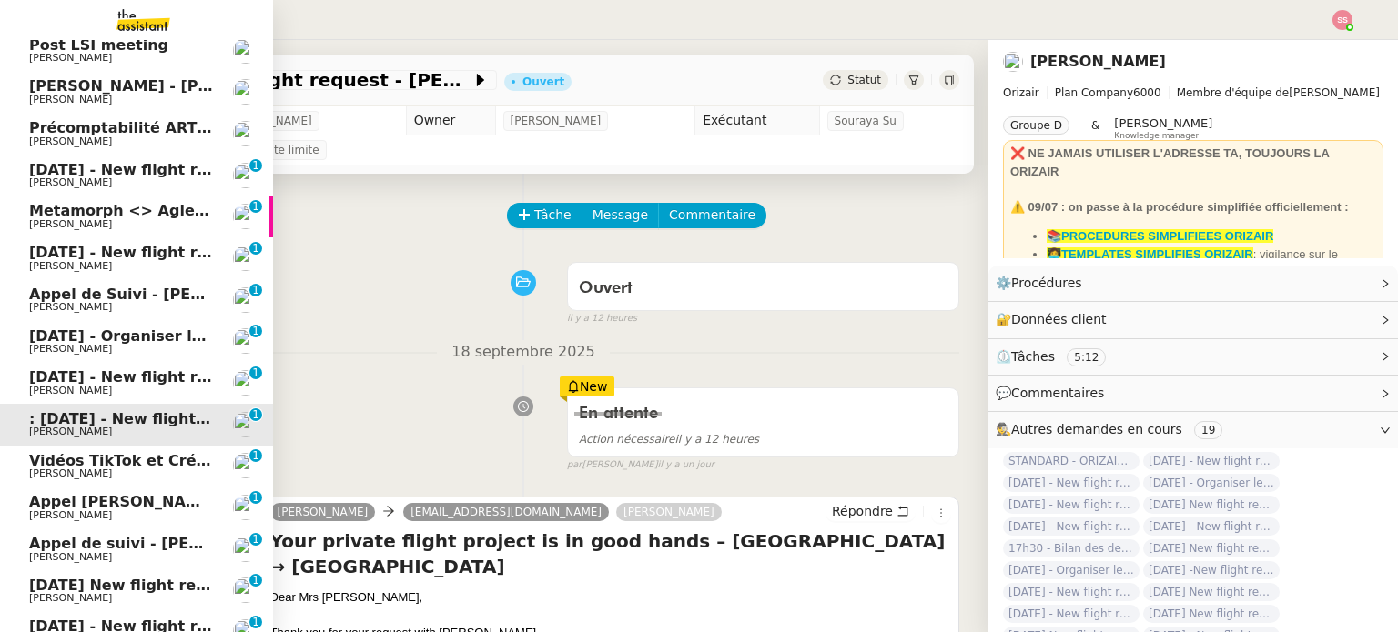
click at [132, 510] on span "[PERSON_NAME]" at bounding box center [121, 515] width 184 height 11
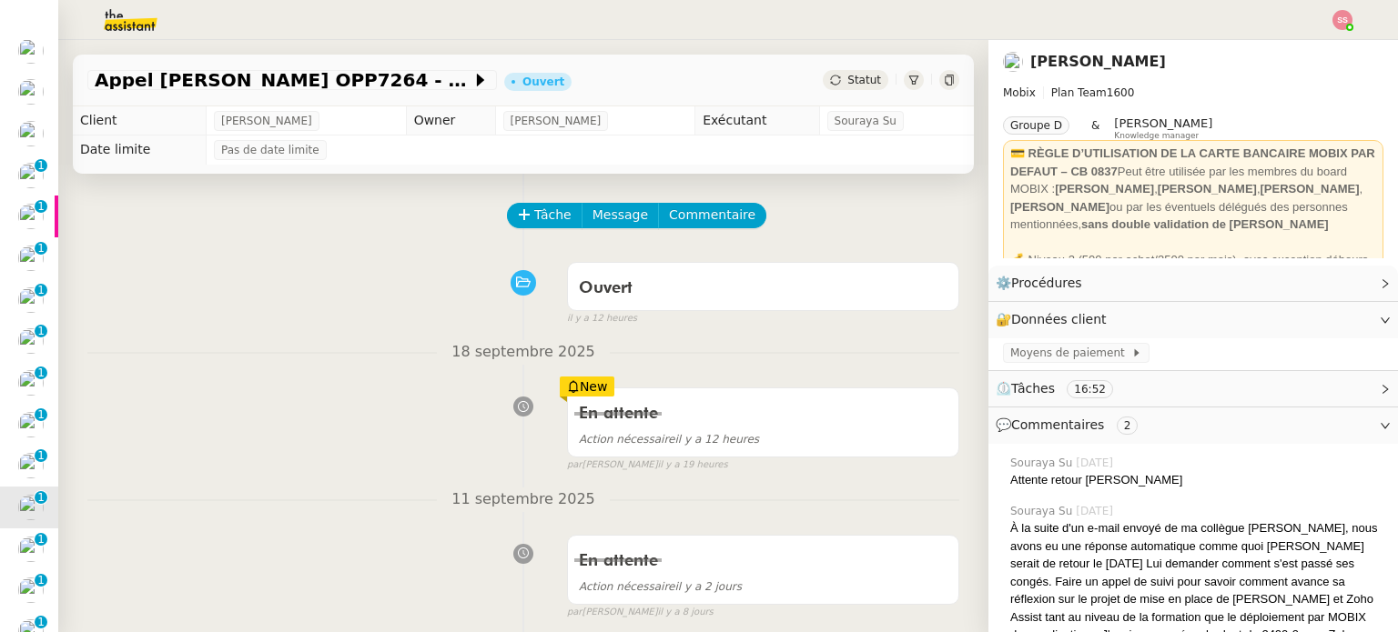
click at [826, 89] on div "Statut" at bounding box center [856, 80] width 66 height 20
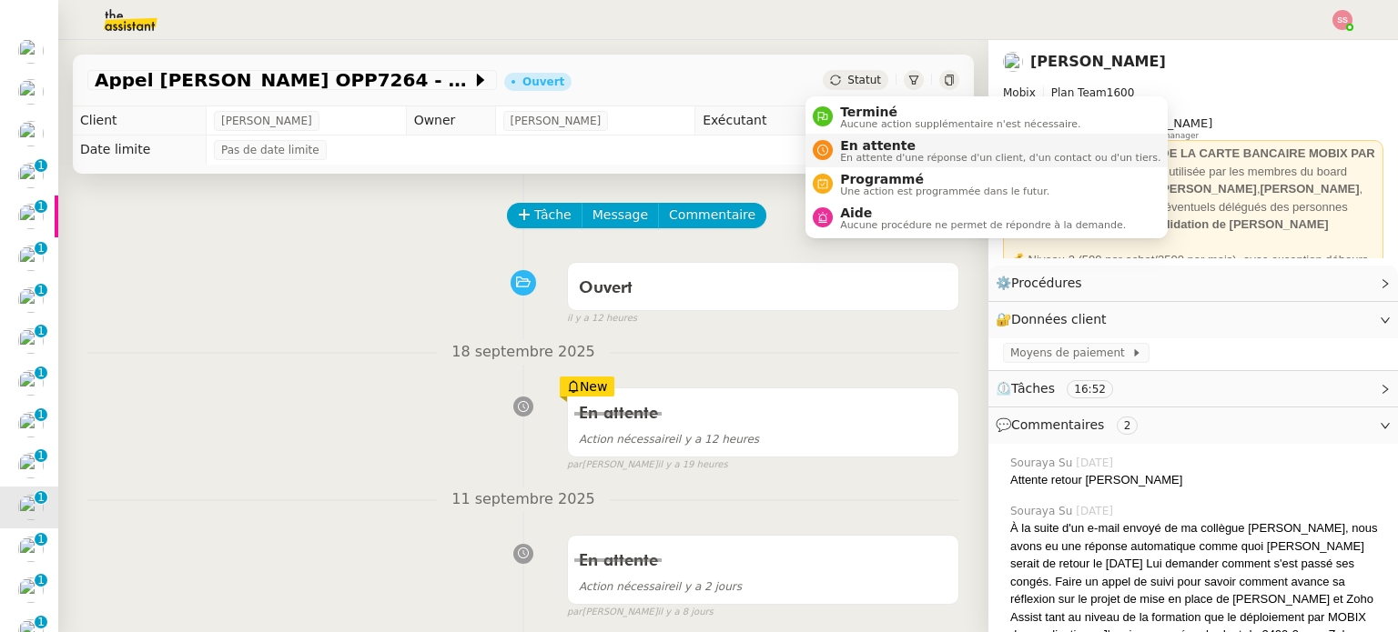
click at [833, 145] on div "En attente En attente d'une réponse d'un client, d'un contact ou d'un tiers." at bounding box center [997, 150] width 328 height 25
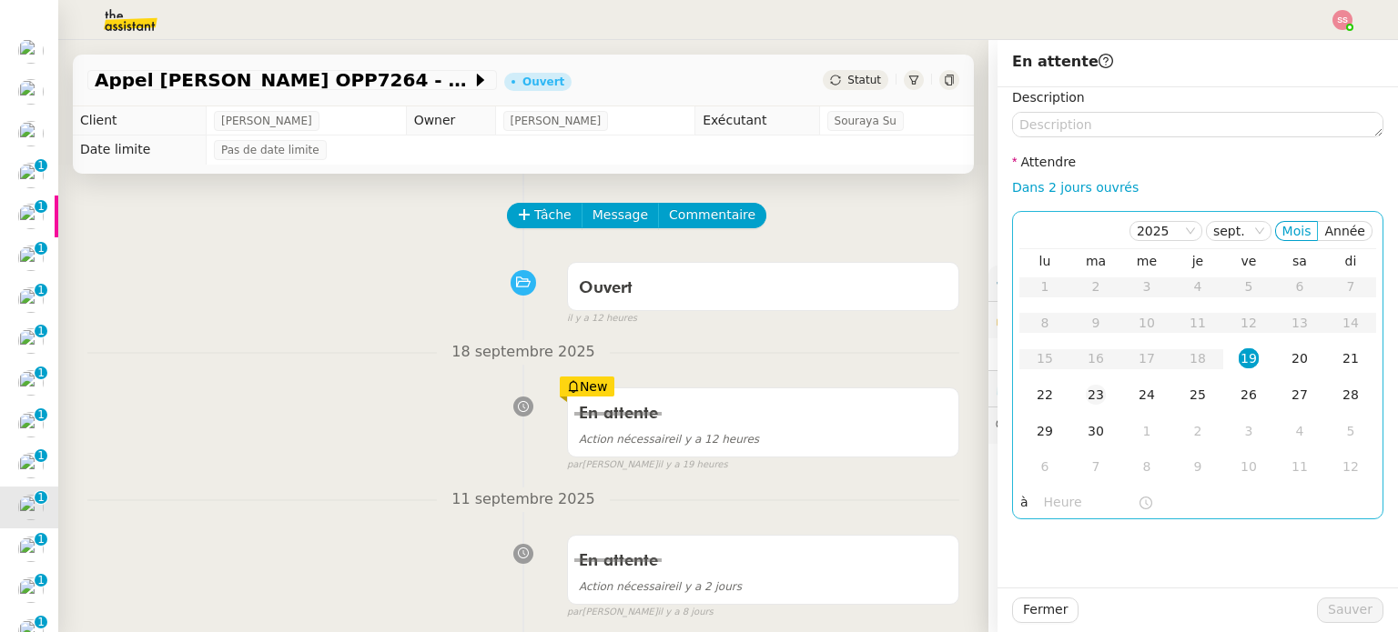
click at [1085, 390] on div "23" at bounding box center [1095, 395] width 20 height 20
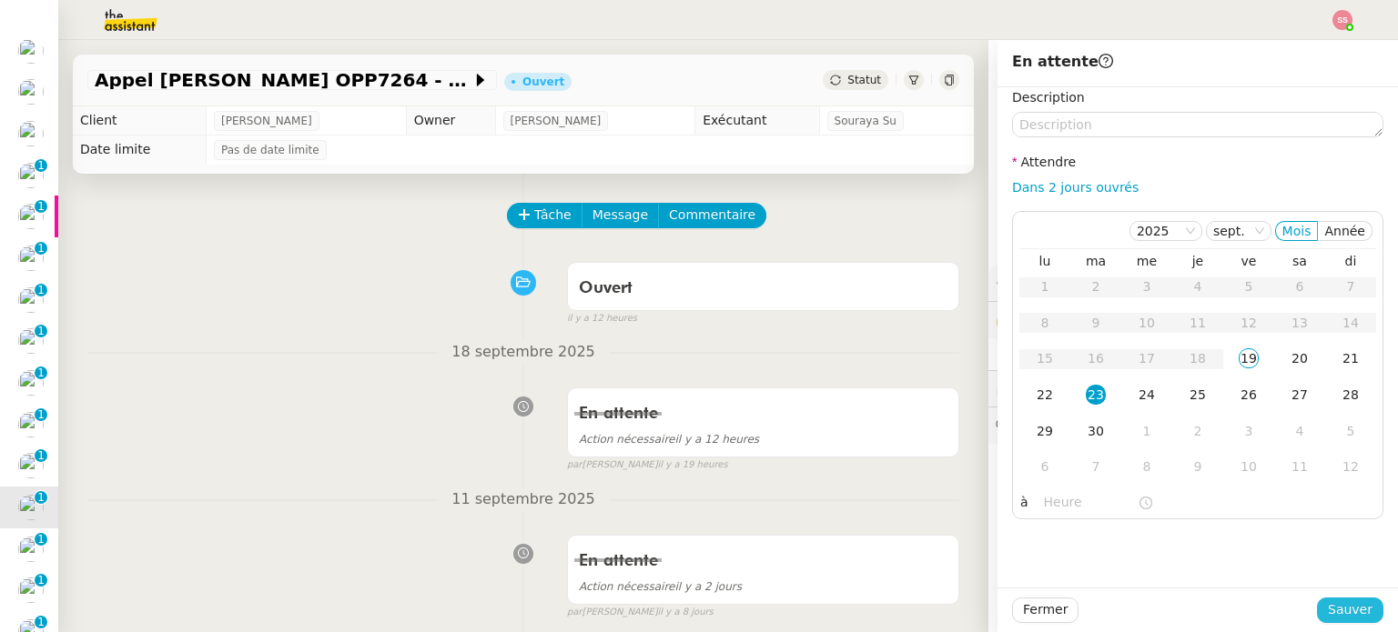
drag, startPoint x: 1348, startPoint y: 611, endPoint x: 1275, endPoint y: 611, distance: 73.7
click at [1347, 611] on span "Sauver" at bounding box center [1349, 610] width 45 height 21
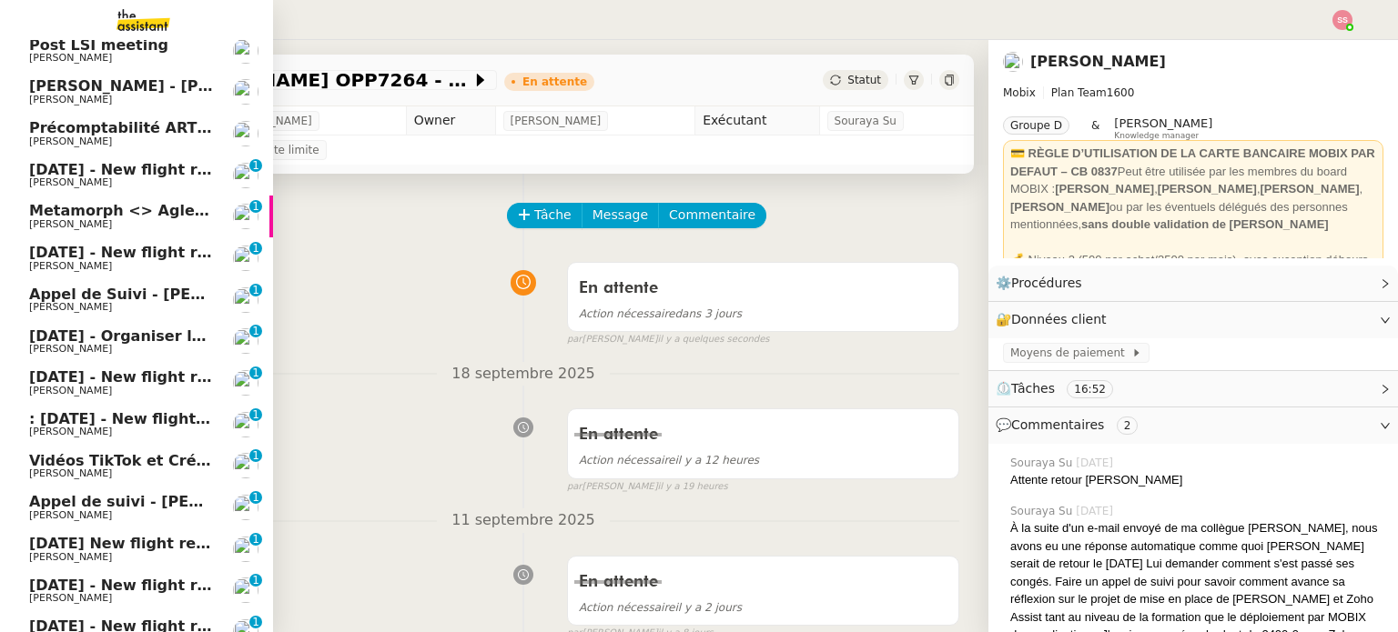
click at [132, 500] on span "[PERSON_NAME] de suivi - [PERSON_NAME] - TDX" at bounding box center [187, 501] width 317 height 17
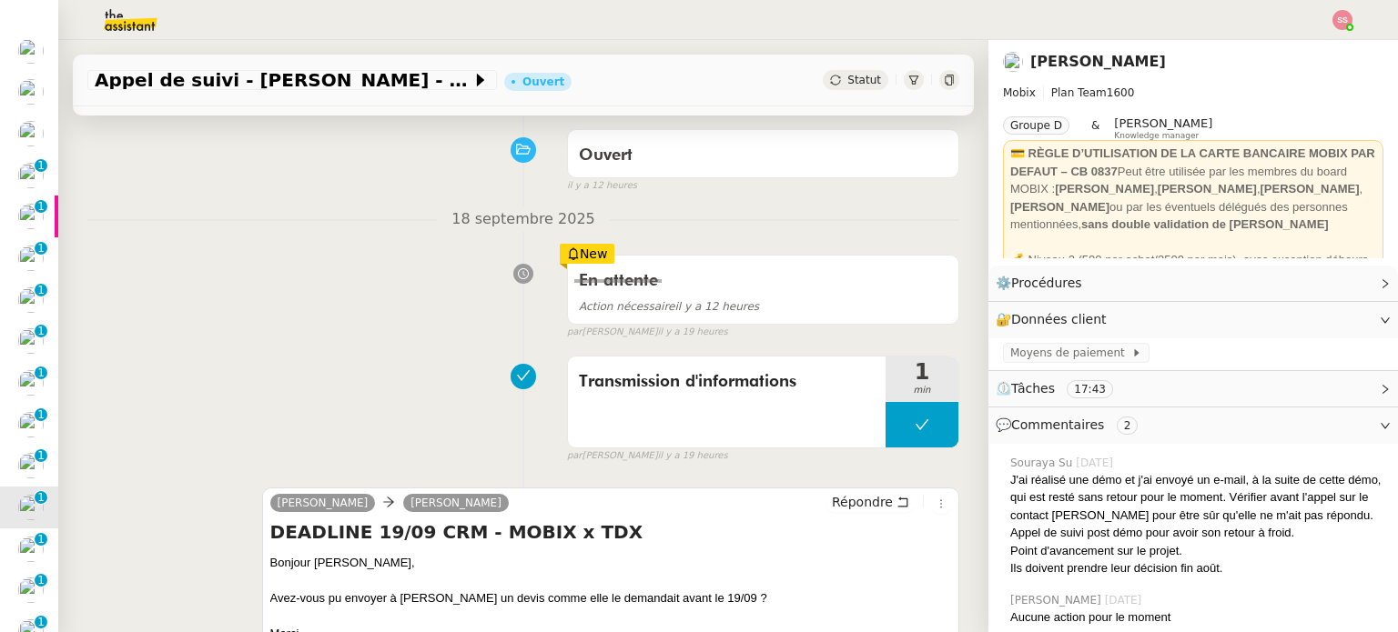
scroll to position [182, 0]
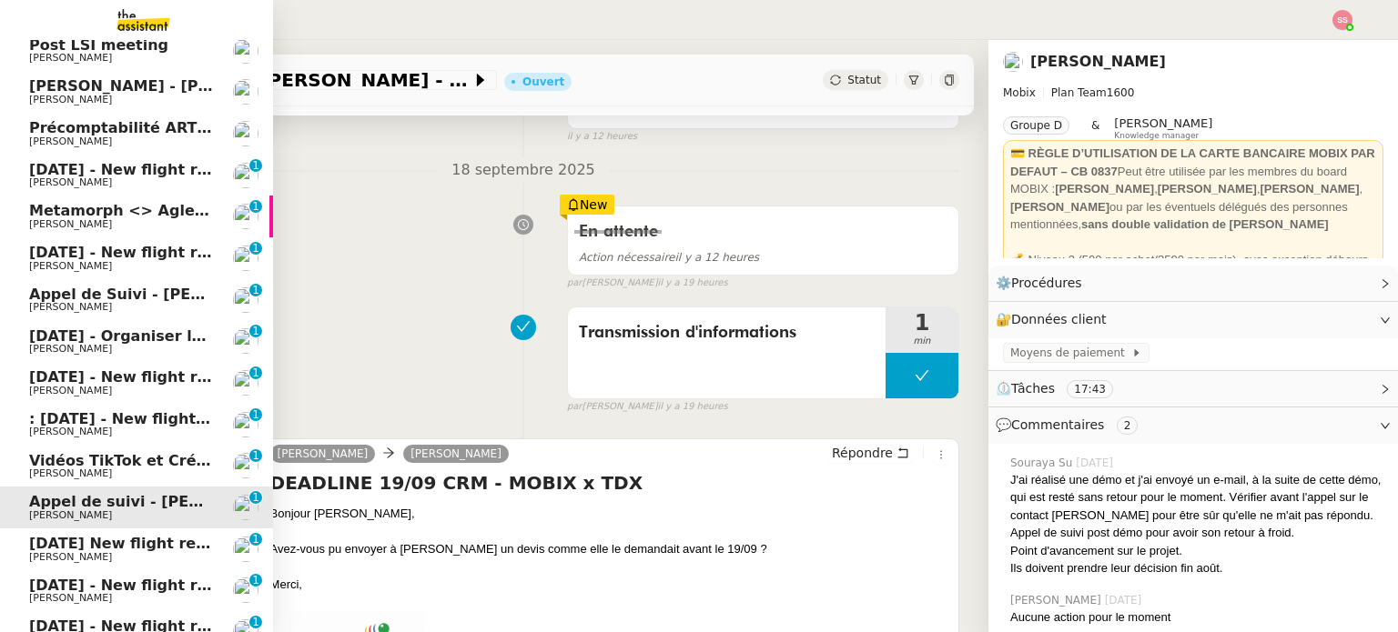
click at [90, 561] on span "[PERSON_NAME]" at bounding box center [121, 557] width 184 height 11
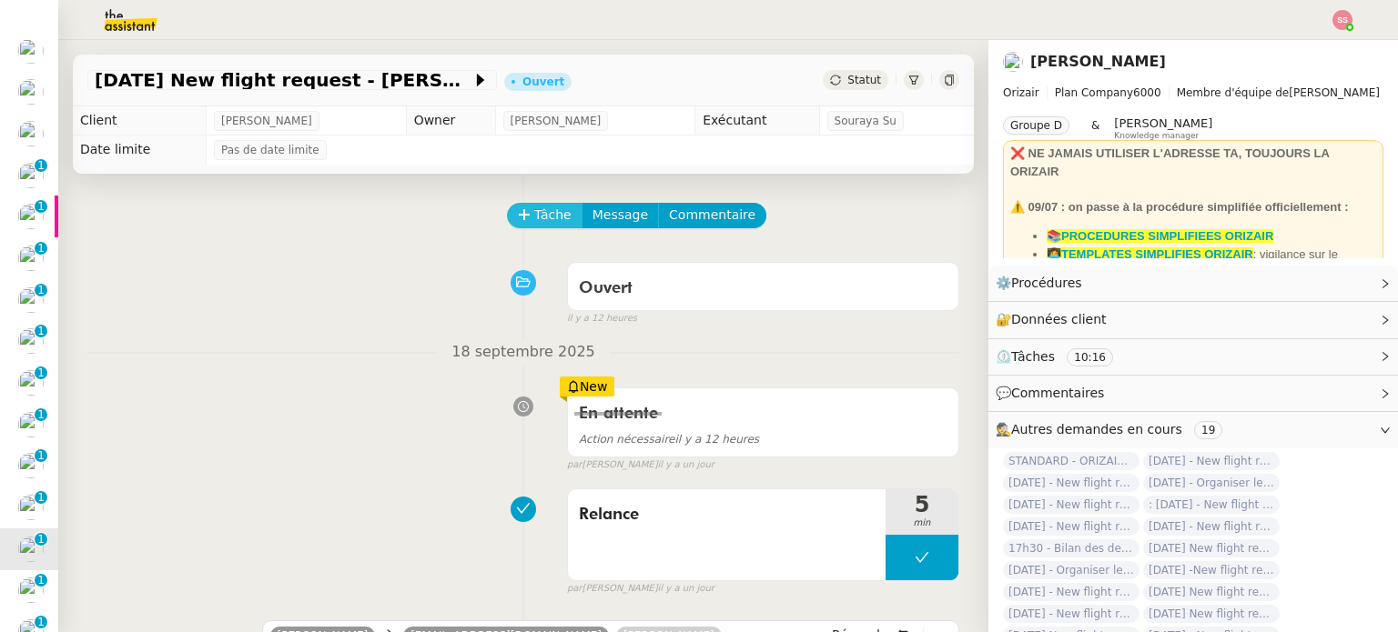
click at [534, 225] on span "Tâche" at bounding box center [552, 215] width 37 height 21
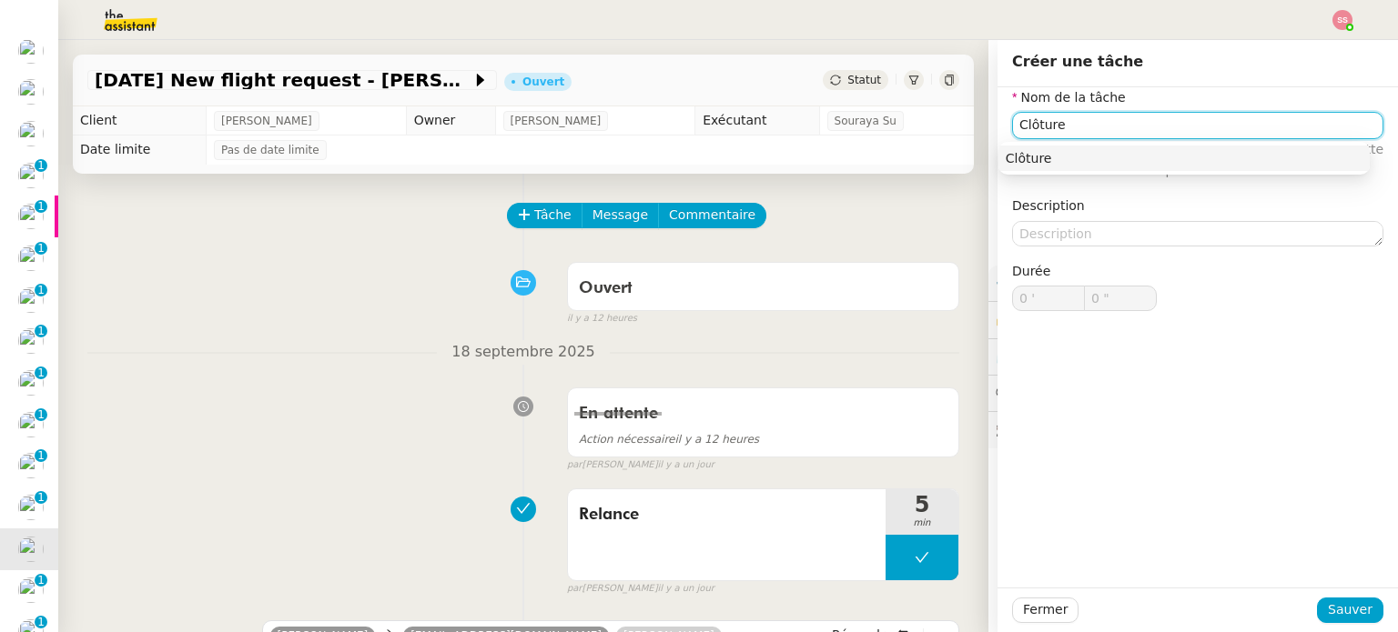
click at [1013, 152] on div "Clôture" at bounding box center [1183, 158] width 357 height 16
type input "Clôture"
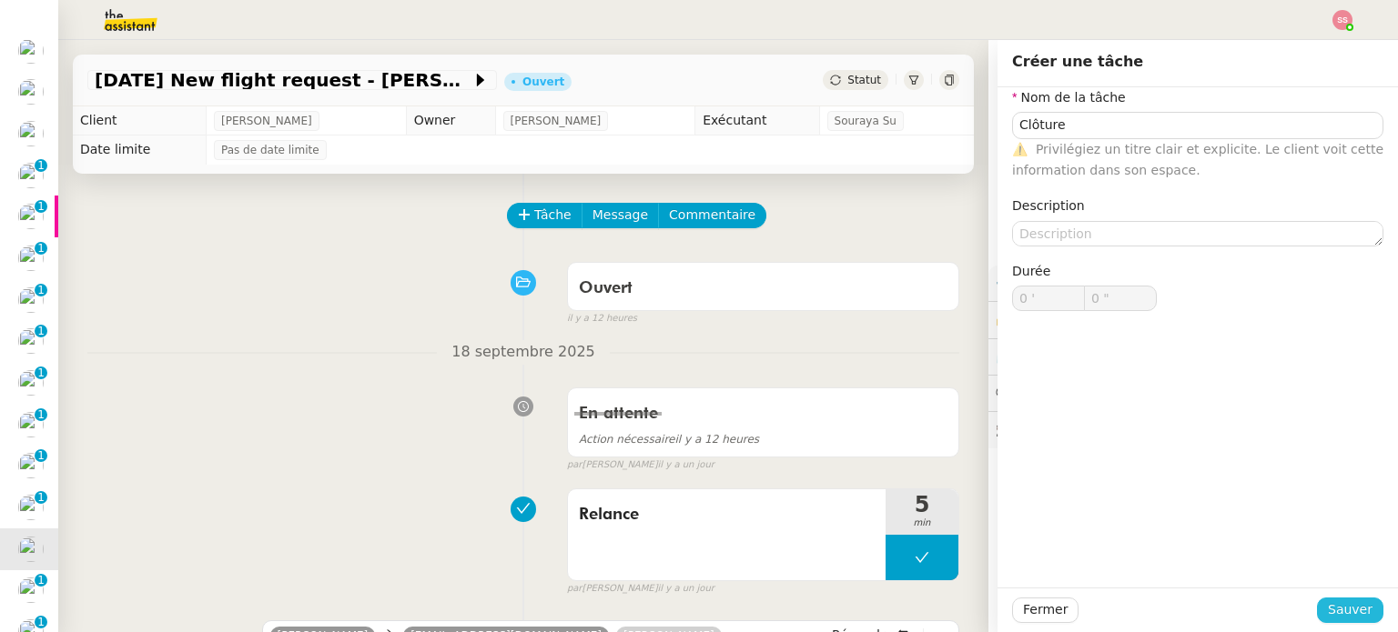
click at [1336, 608] on span "Sauver" at bounding box center [1349, 610] width 45 height 21
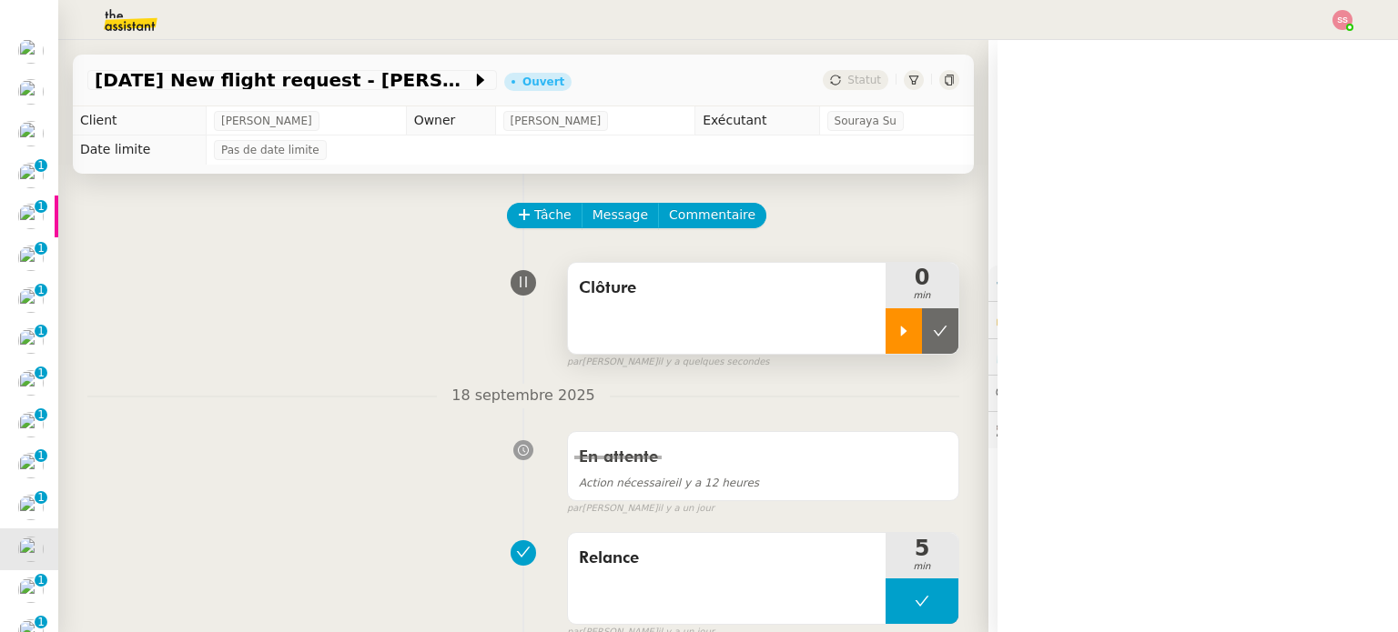
click at [896, 338] on icon at bounding box center [903, 331] width 15 height 15
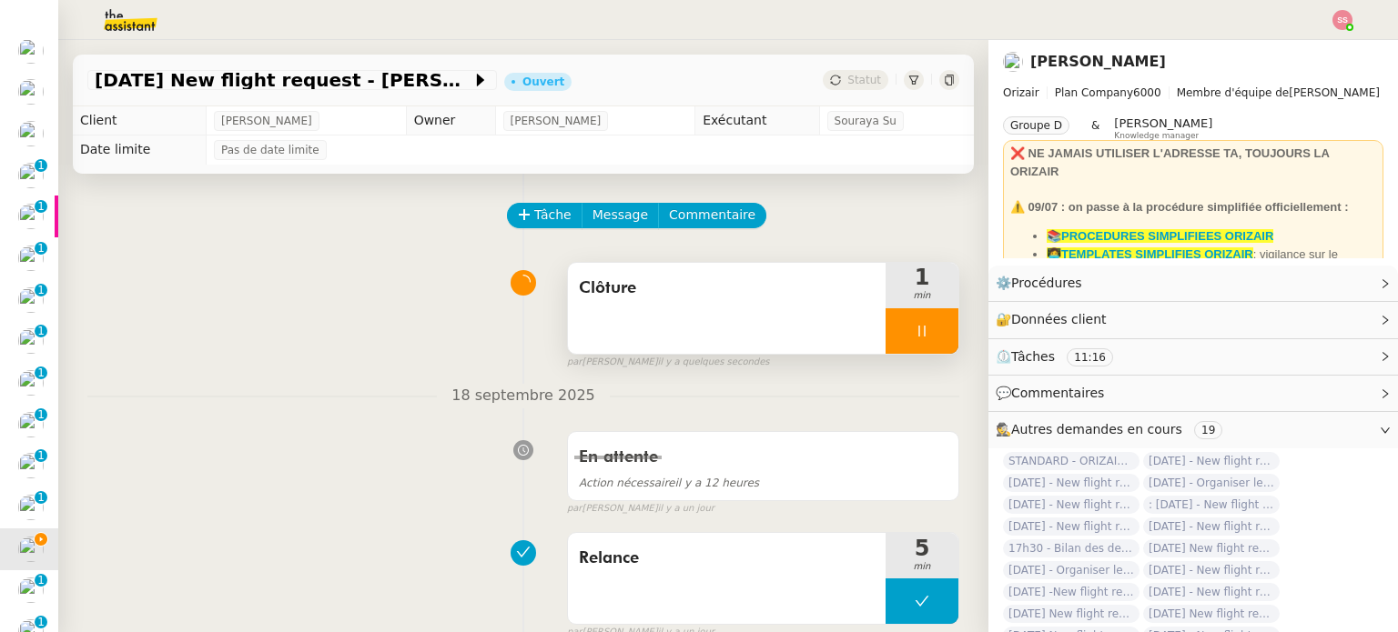
click at [923, 334] on div at bounding box center [921, 330] width 73 height 45
click at [933, 334] on icon at bounding box center [940, 331] width 15 height 15
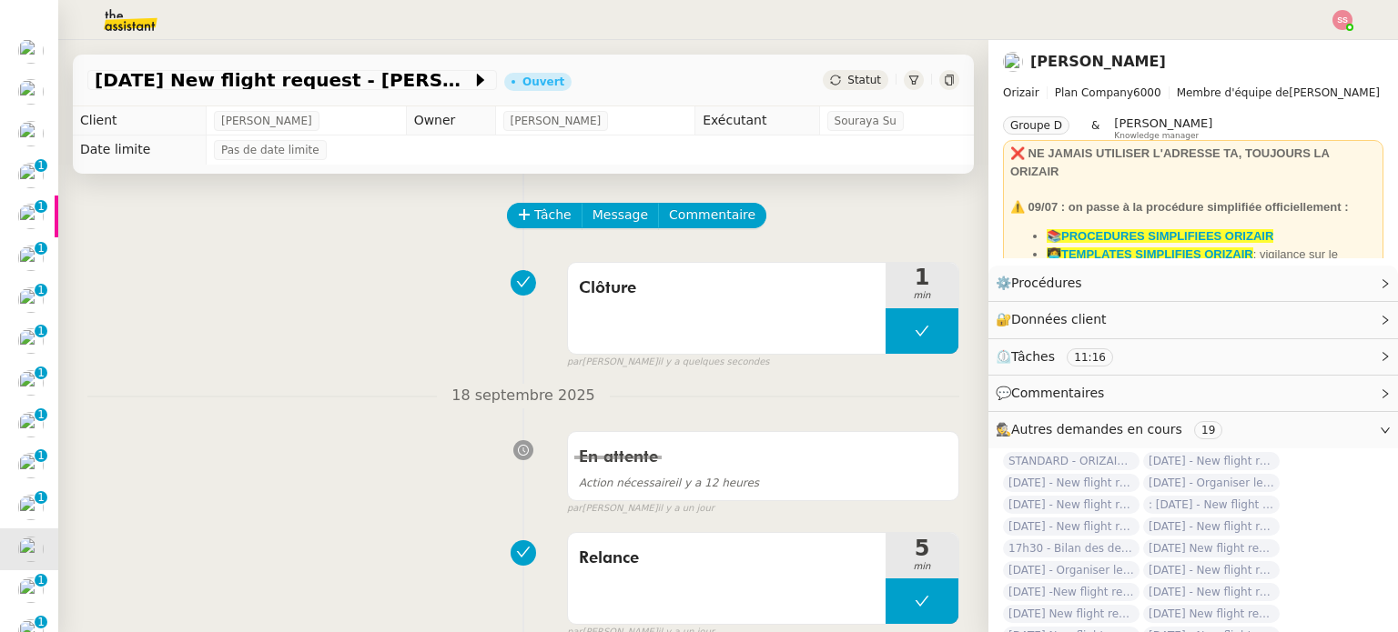
click at [848, 90] on div "Statut" at bounding box center [856, 80] width 66 height 20
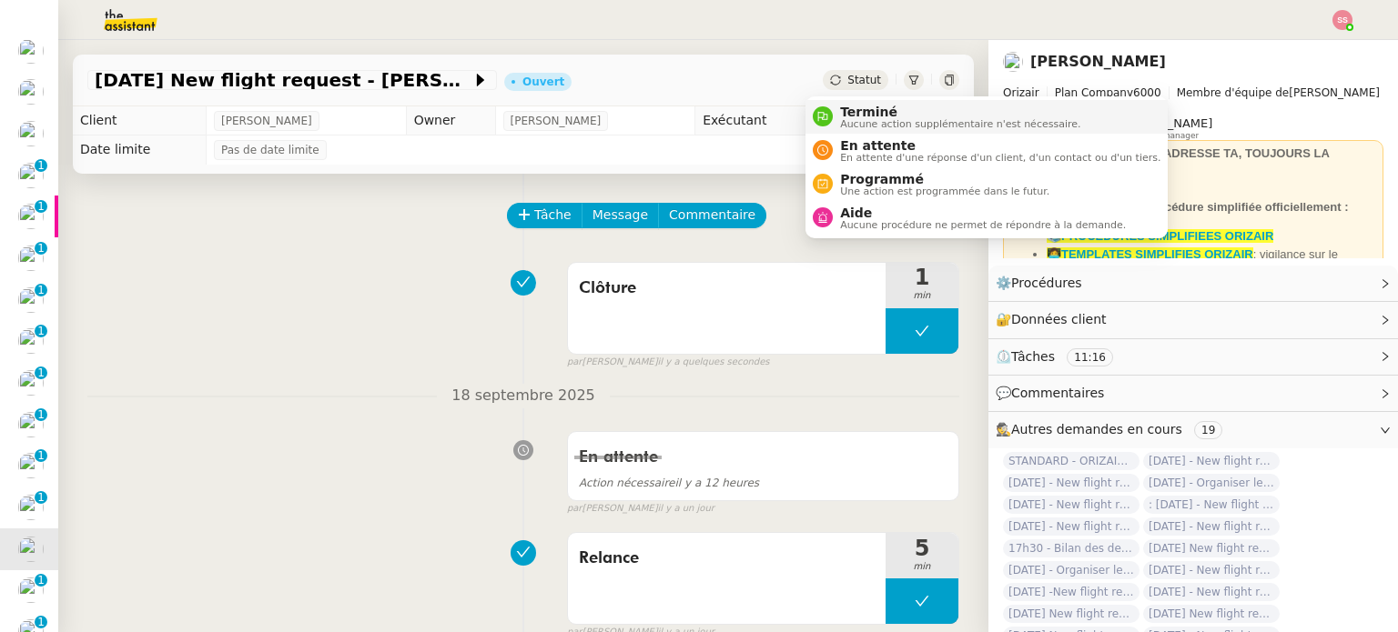
click at [869, 123] on span "Aucune action supplémentaire n'est nécessaire." at bounding box center [960, 124] width 240 height 10
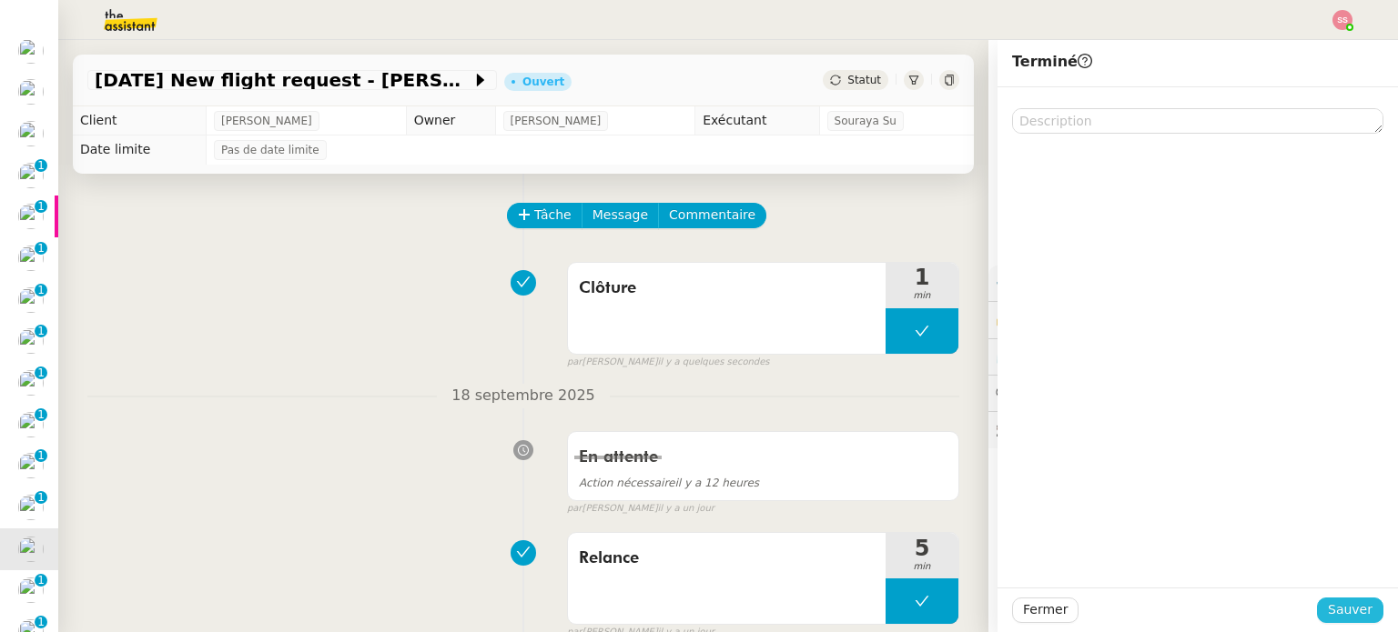
drag, startPoint x: 1317, startPoint y: 608, endPoint x: 1045, endPoint y: 594, distance: 272.4
click at [1317, 609] on button "Sauver" at bounding box center [1350, 610] width 66 height 25
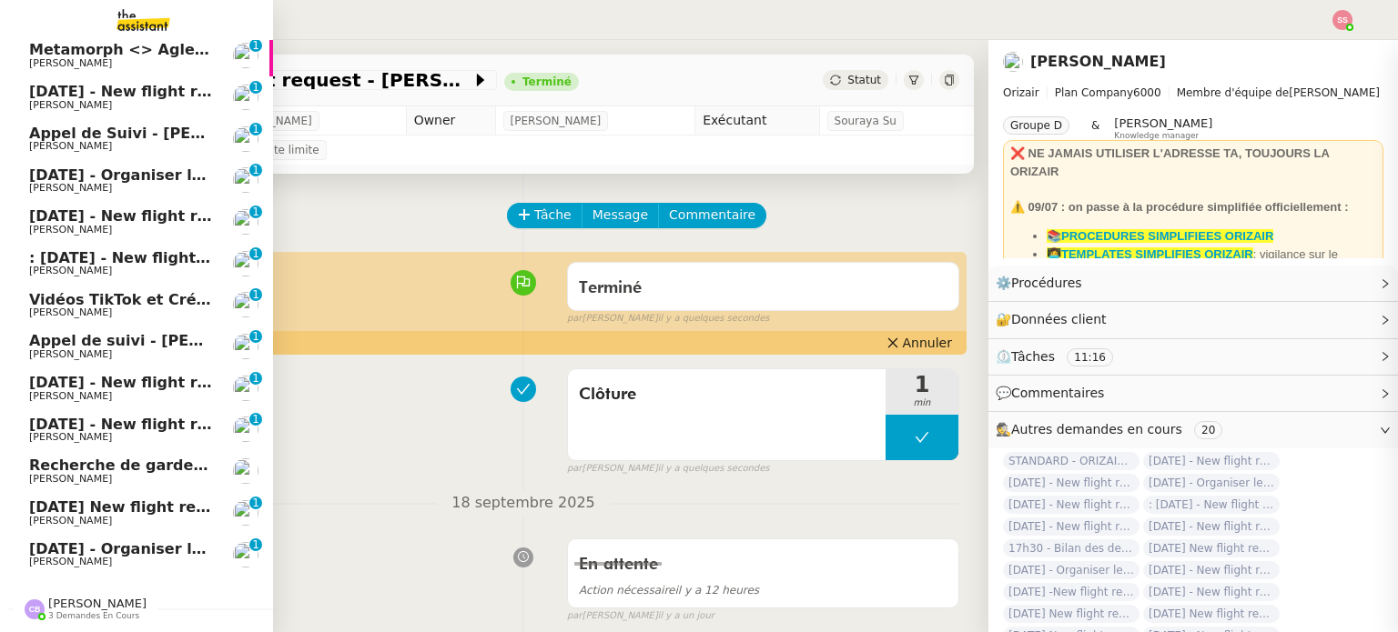
scroll to position [314, 0]
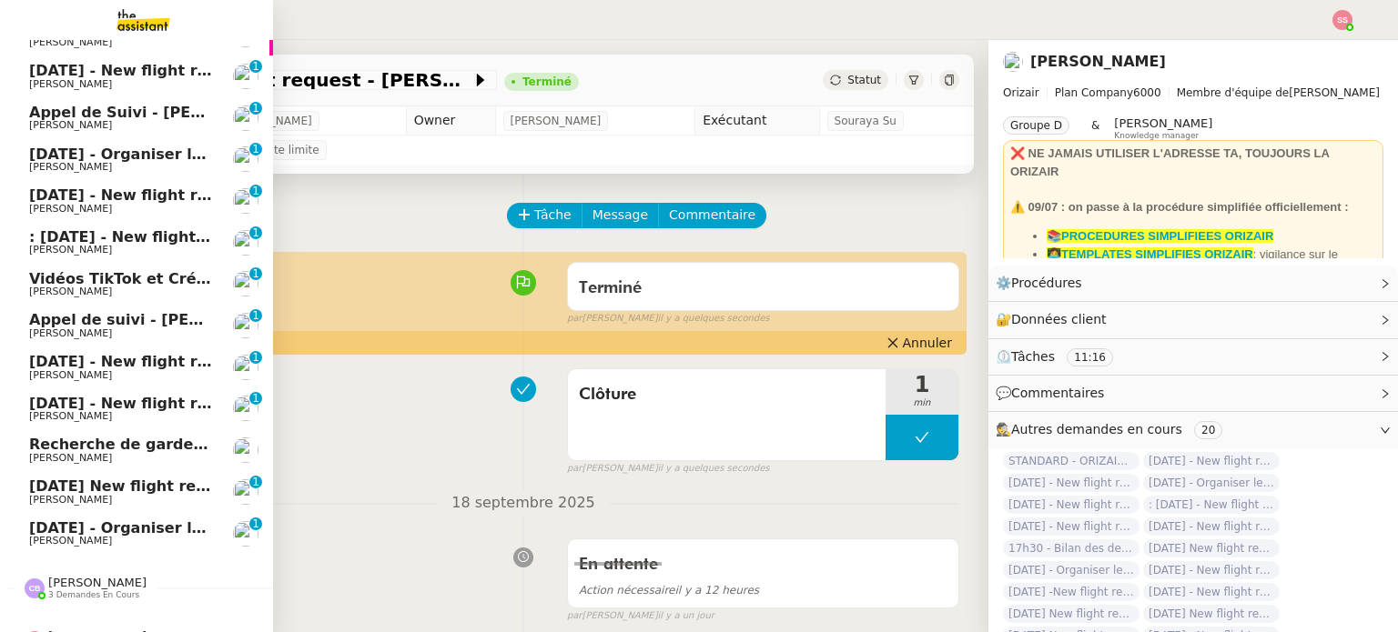
click at [134, 390] on link "[DATE] - New flight request - [PERSON_NAME] [PERSON_NAME] 0 1 2 3 4 5 6 7 8 9" at bounding box center [136, 410] width 273 height 42
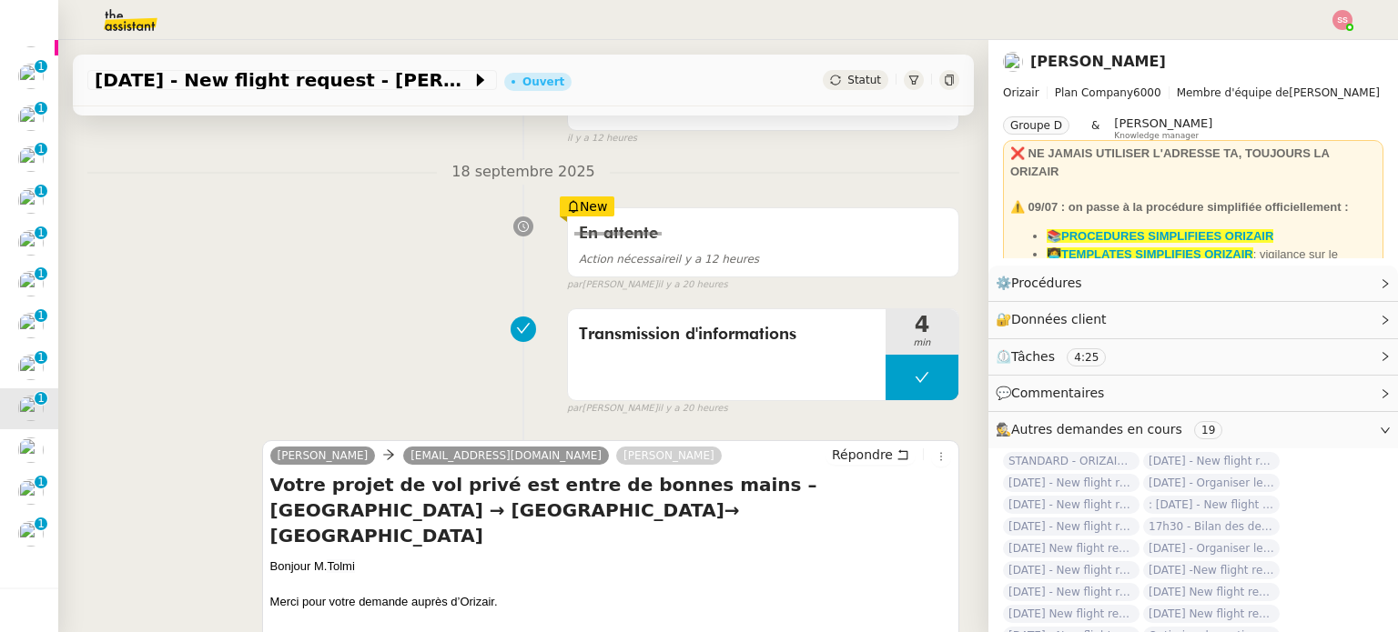
scroll to position [182, 0]
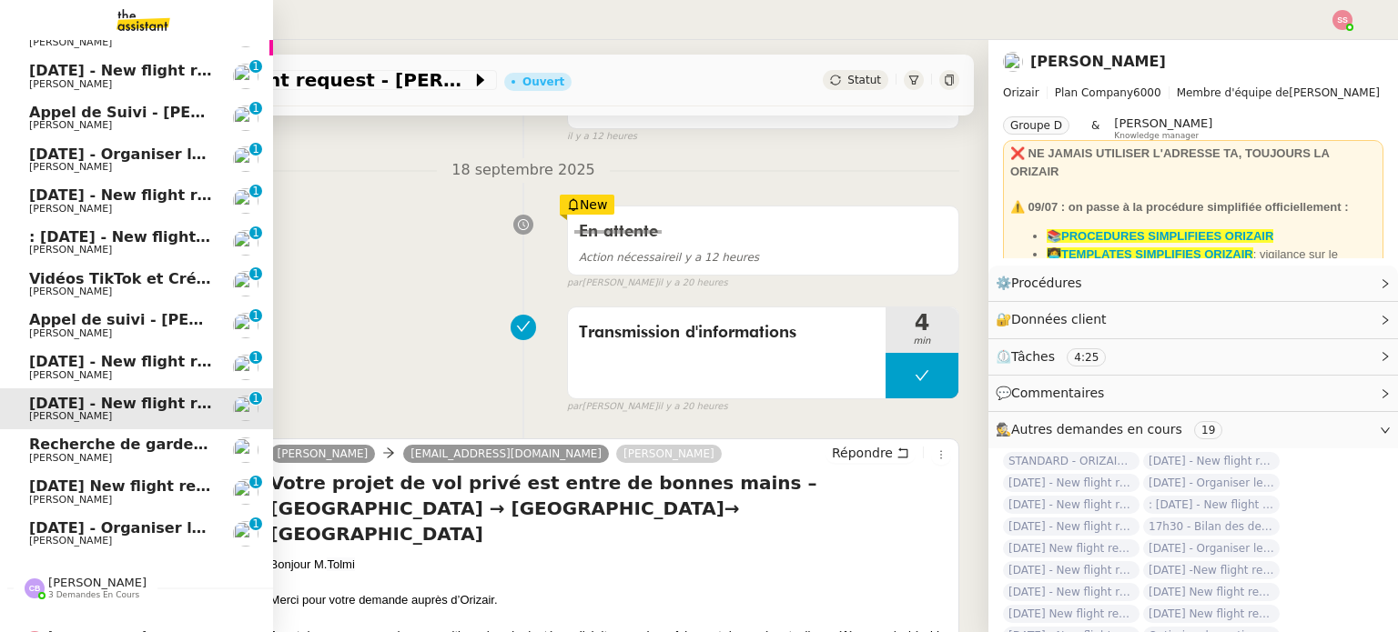
click at [119, 355] on span "[DATE] - New flight request - [PERSON_NAME]" at bounding box center [217, 361] width 376 height 17
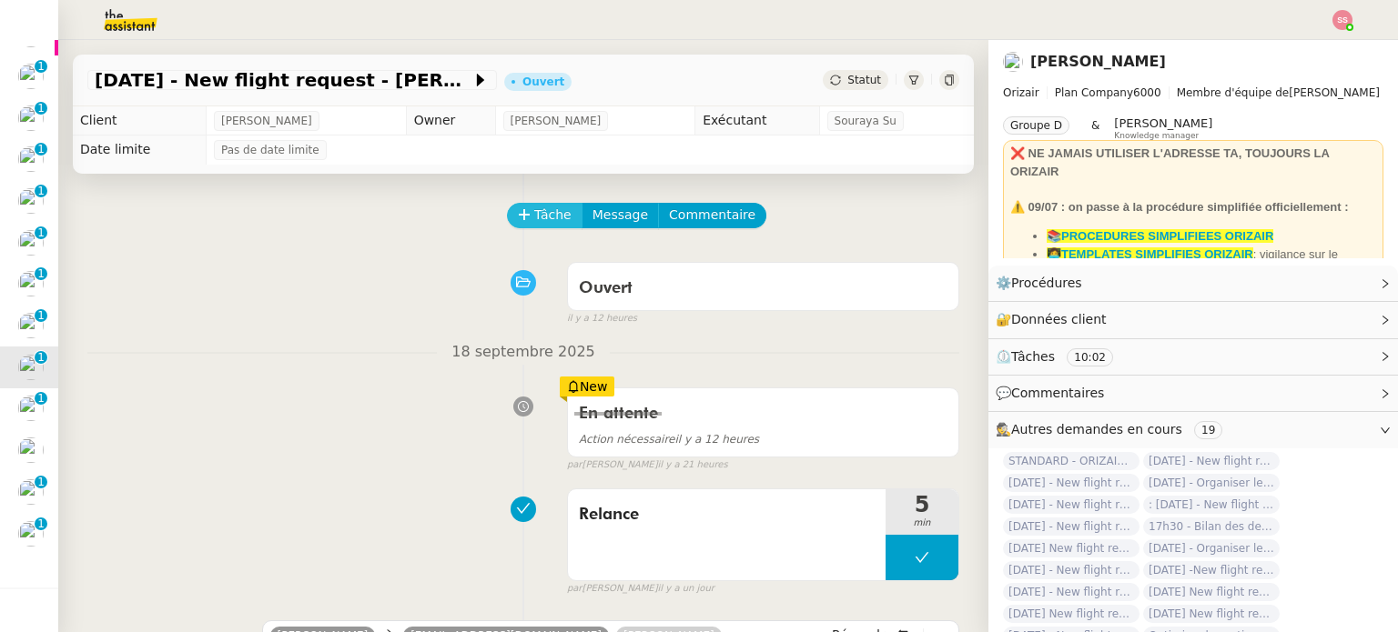
click at [539, 209] on span "Tâche" at bounding box center [552, 215] width 37 height 21
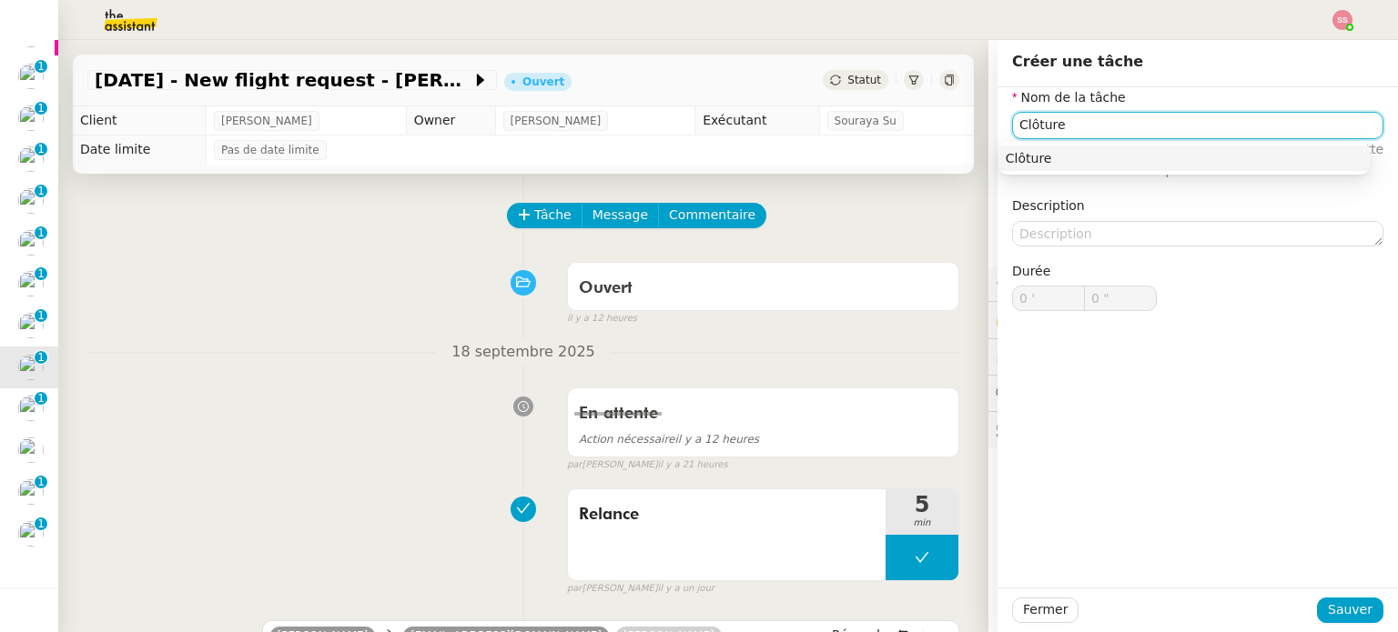
click at [1019, 167] on nz-auto-option "Clôture" at bounding box center [1183, 158] width 371 height 25
type input "Clôture"
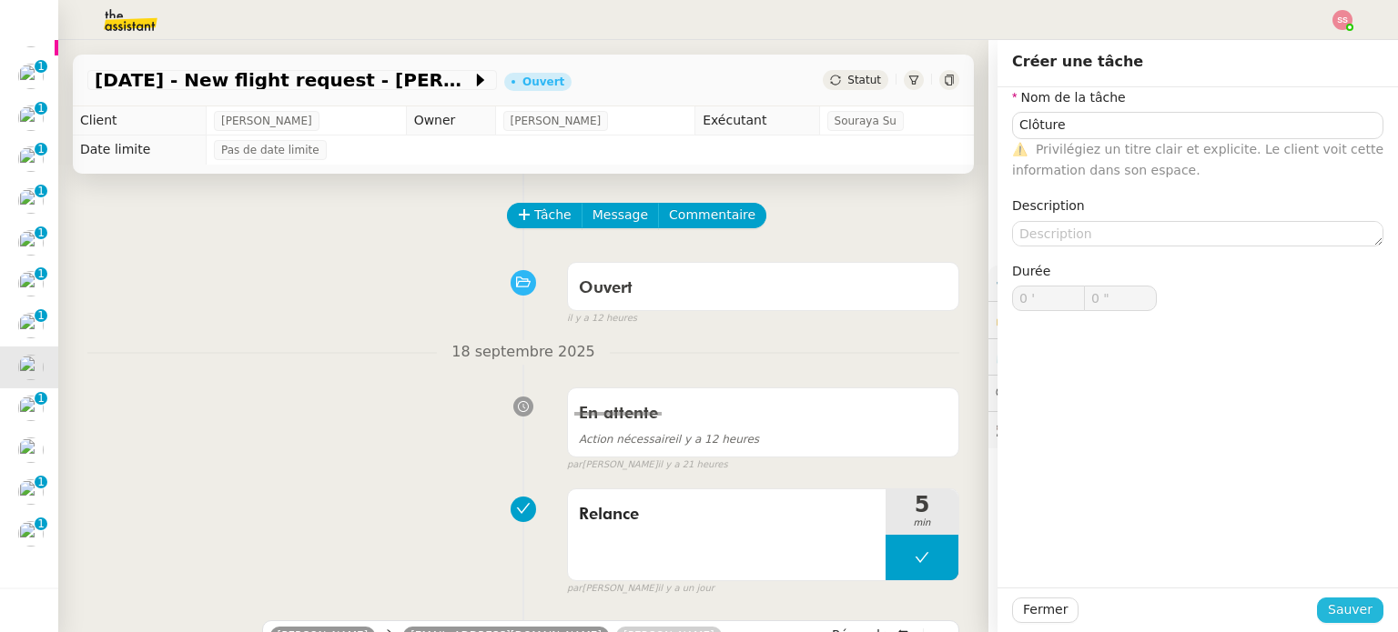
click at [1350, 607] on span "Sauver" at bounding box center [1349, 610] width 45 height 21
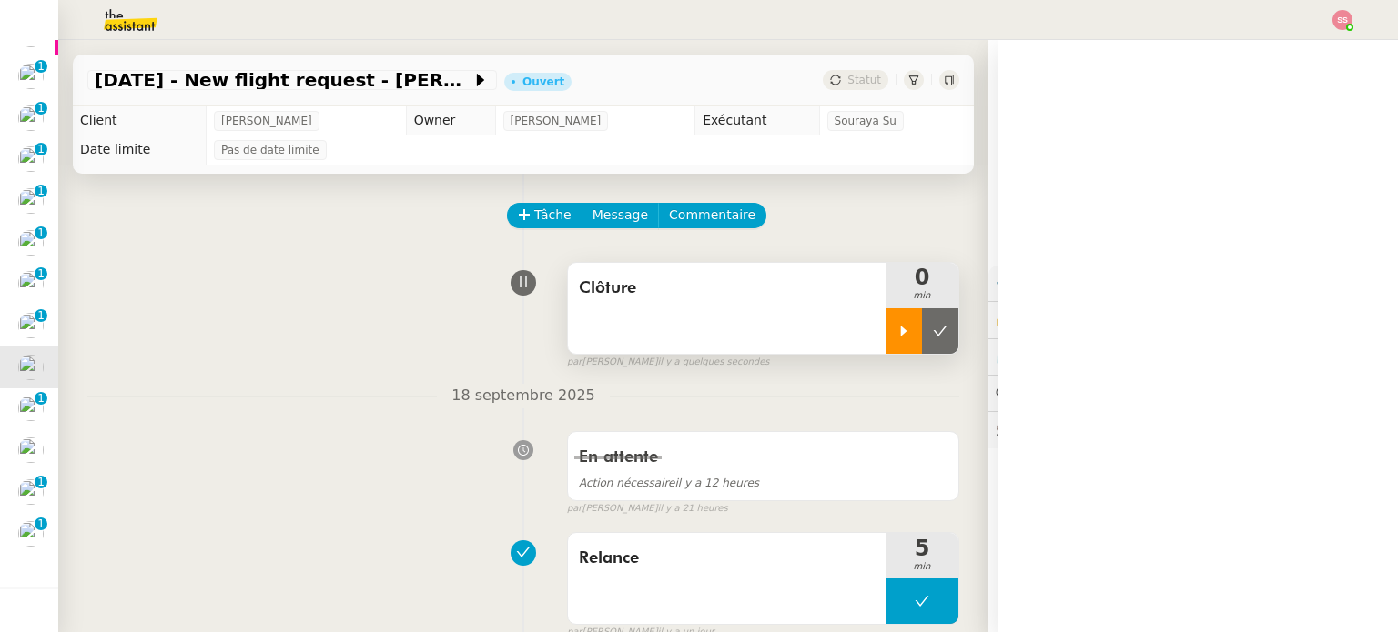
click at [885, 344] on div at bounding box center [903, 330] width 36 height 45
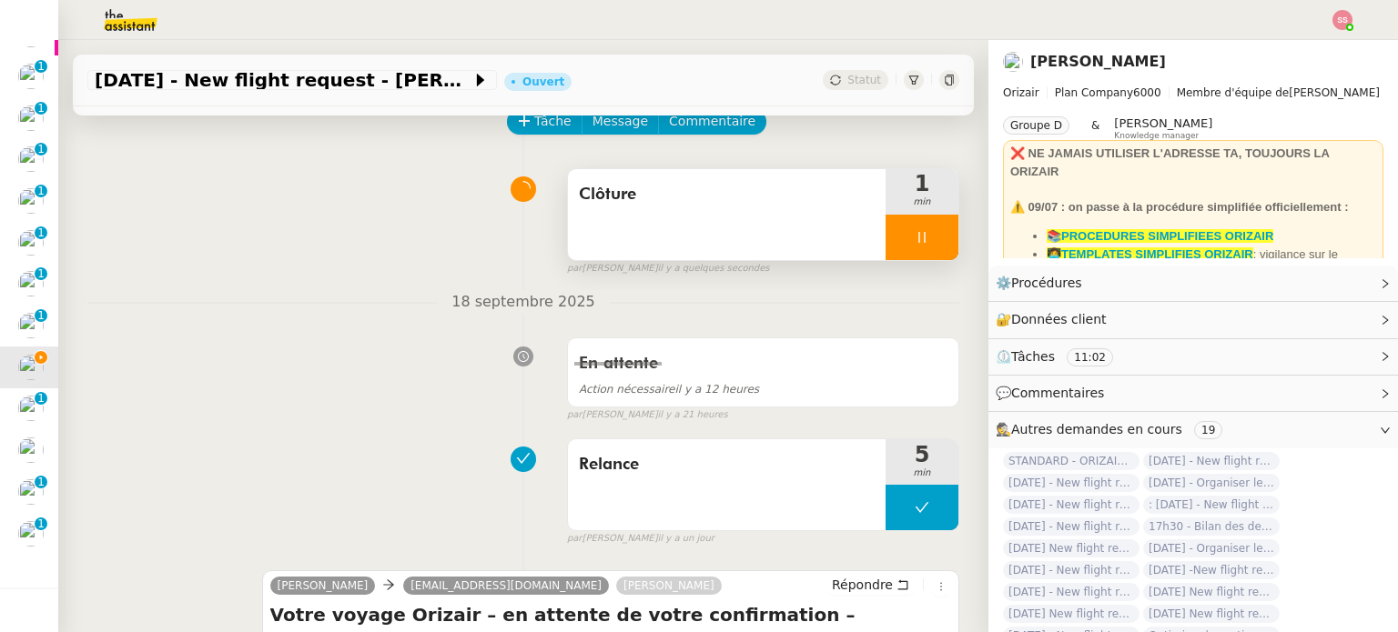
scroll to position [91, 0]
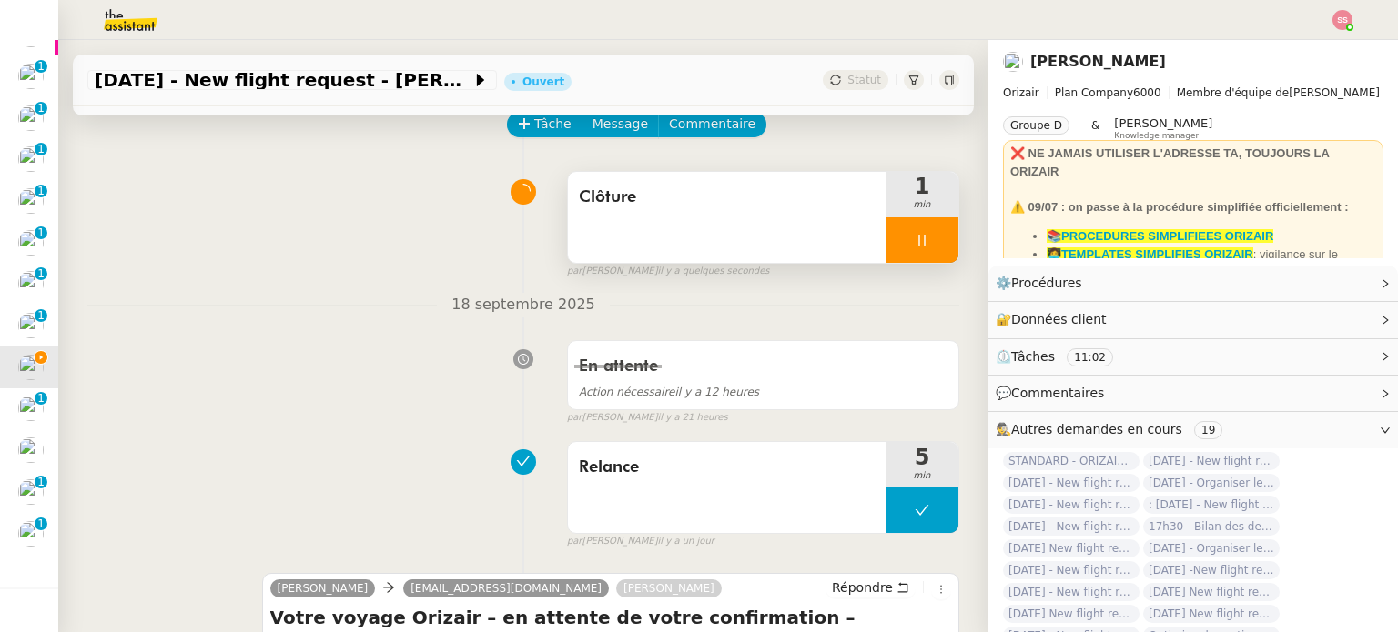
click at [928, 237] on div at bounding box center [921, 239] width 73 height 45
click at [928, 237] on button at bounding box center [940, 239] width 36 height 45
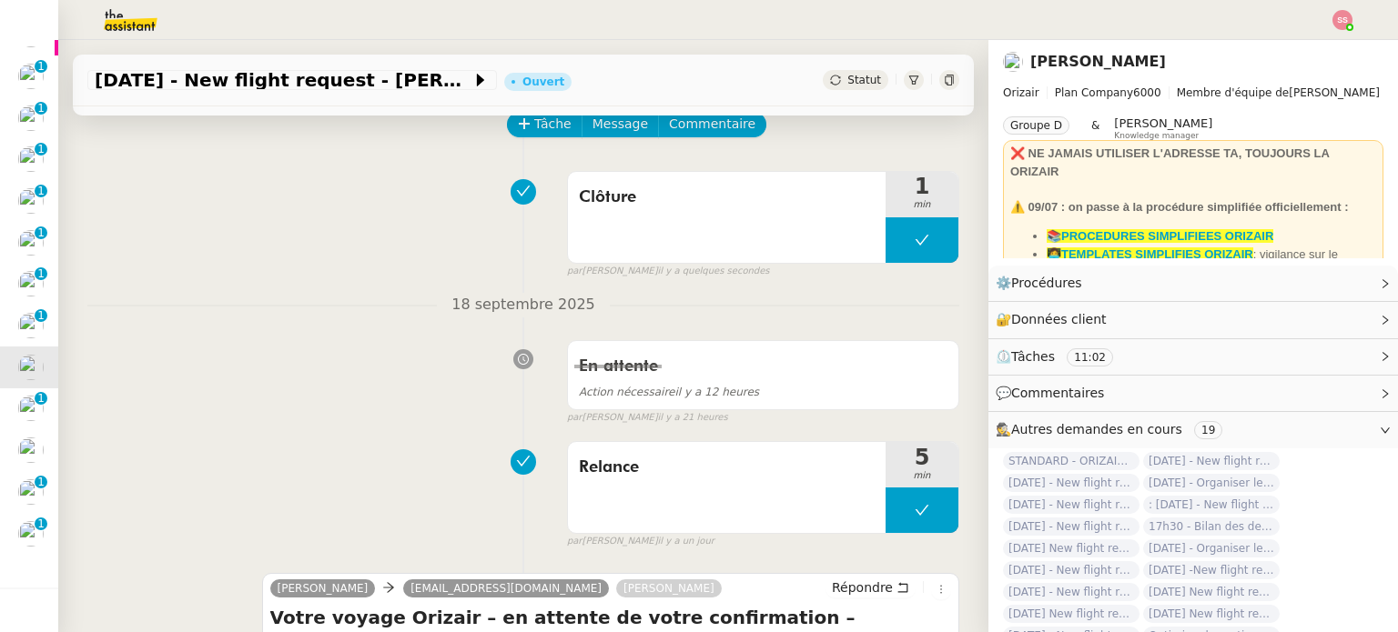
click at [826, 87] on div "Statut" at bounding box center [856, 80] width 66 height 20
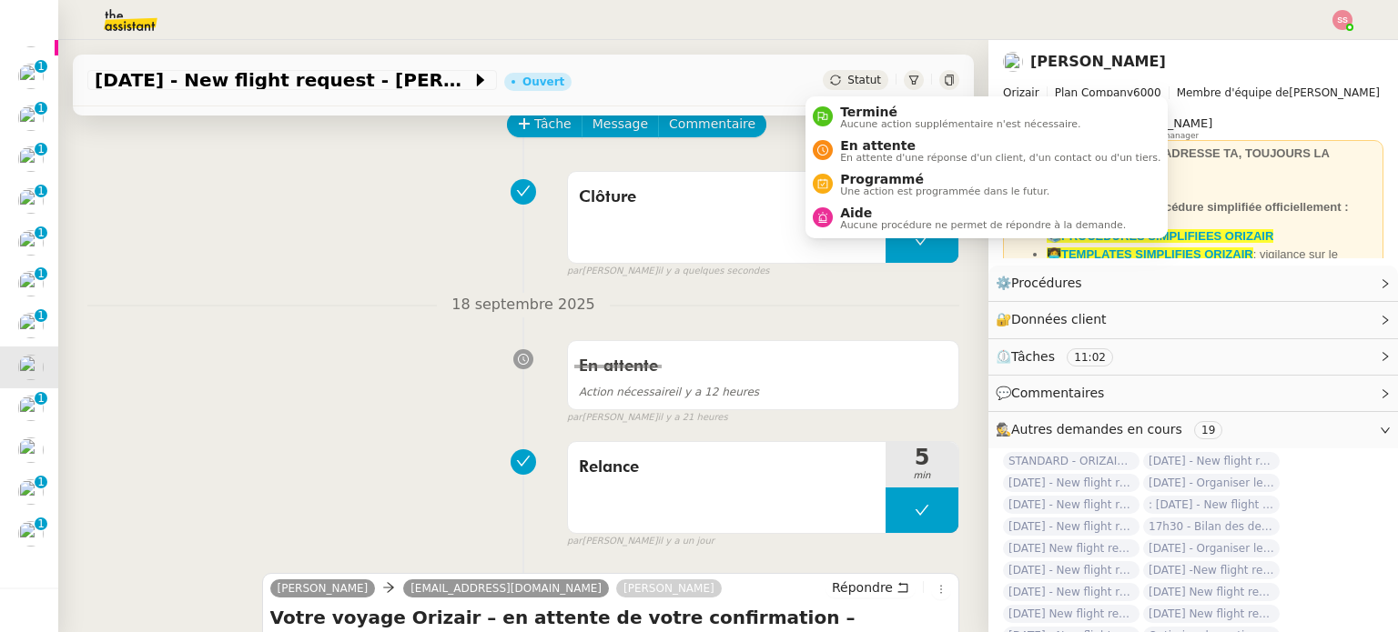
click at [847, 111] on span "Terminé" at bounding box center [960, 112] width 240 height 15
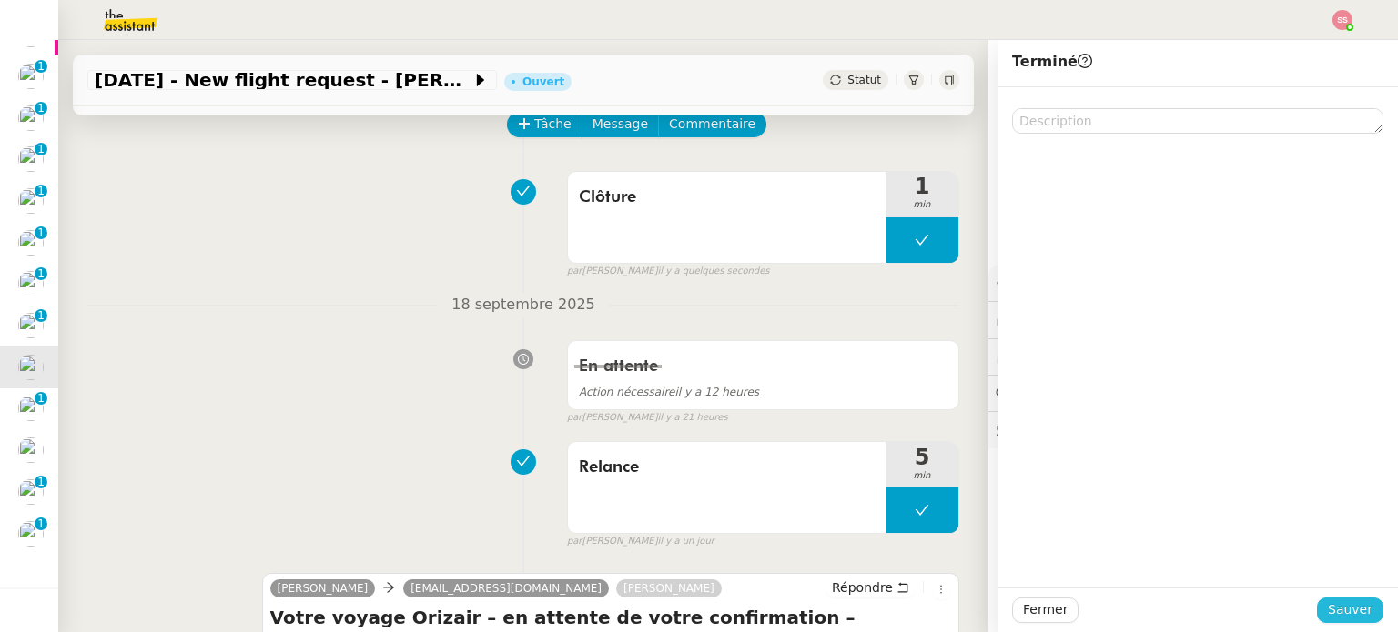
click at [1332, 606] on span "Sauver" at bounding box center [1349, 610] width 45 height 21
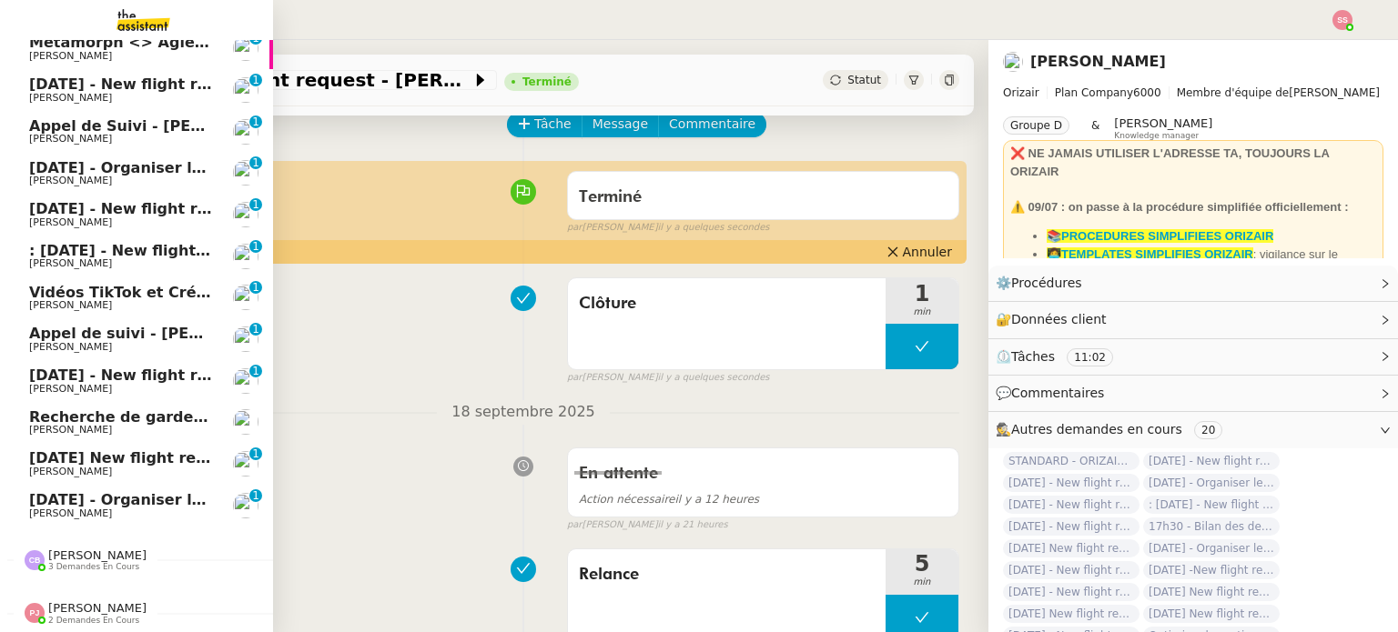
scroll to position [309, 0]
click at [191, 367] on span "[DATE] - New flight request - [PERSON_NAME]" at bounding box center [217, 375] width 376 height 17
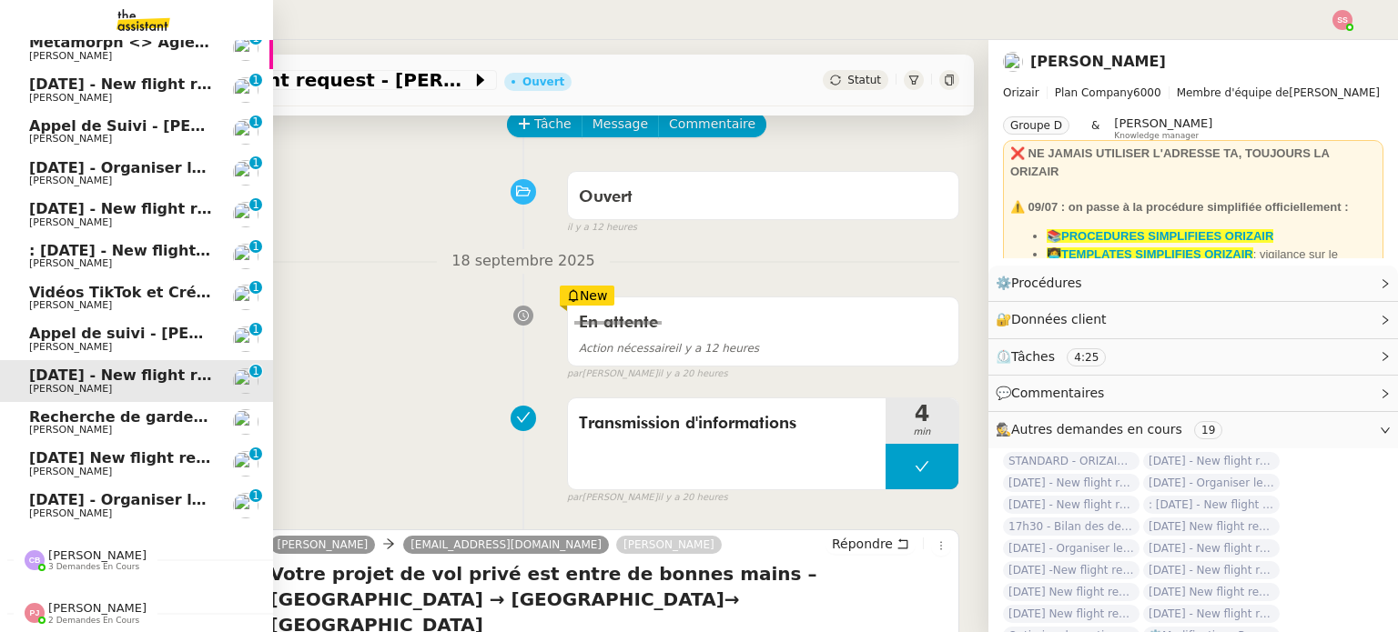
click at [161, 467] on span "[PERSON_NAME]" at bounding box center [121, 472] width 184 height 11
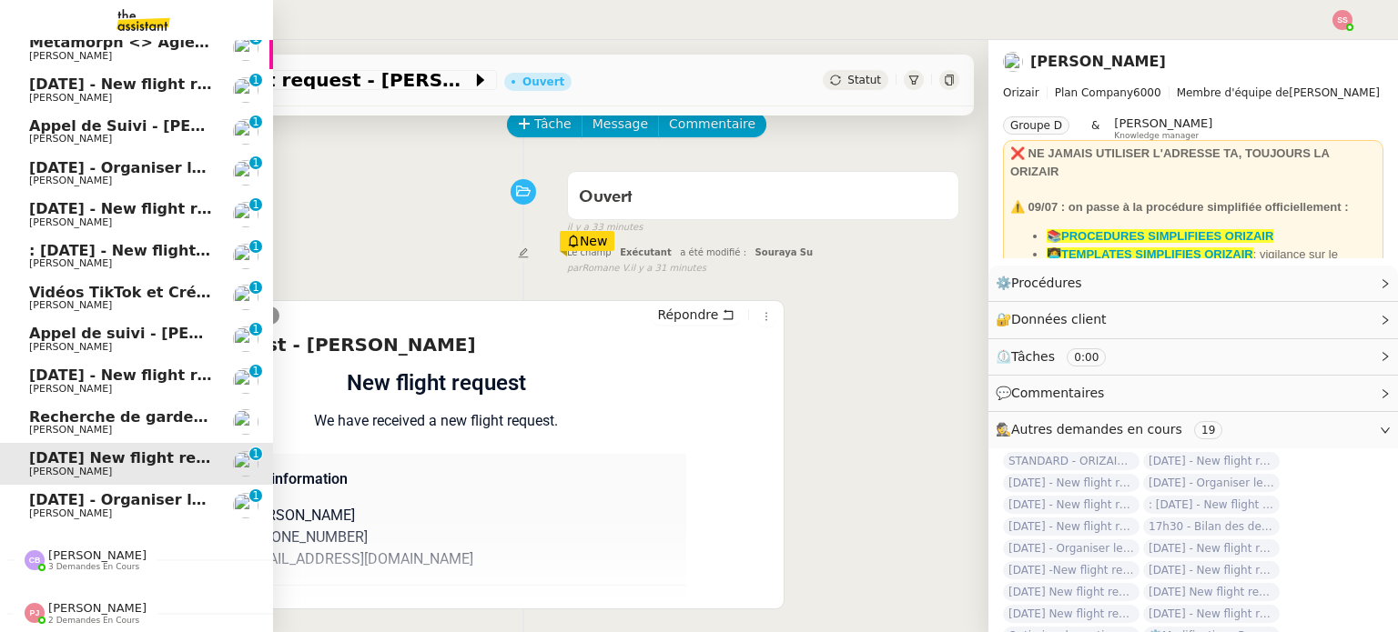
click at [158, 491] on span "[DATE] - Organiser le vol de [PERSON_NAME]" at bounding box center [213, 499] width 368 height 17
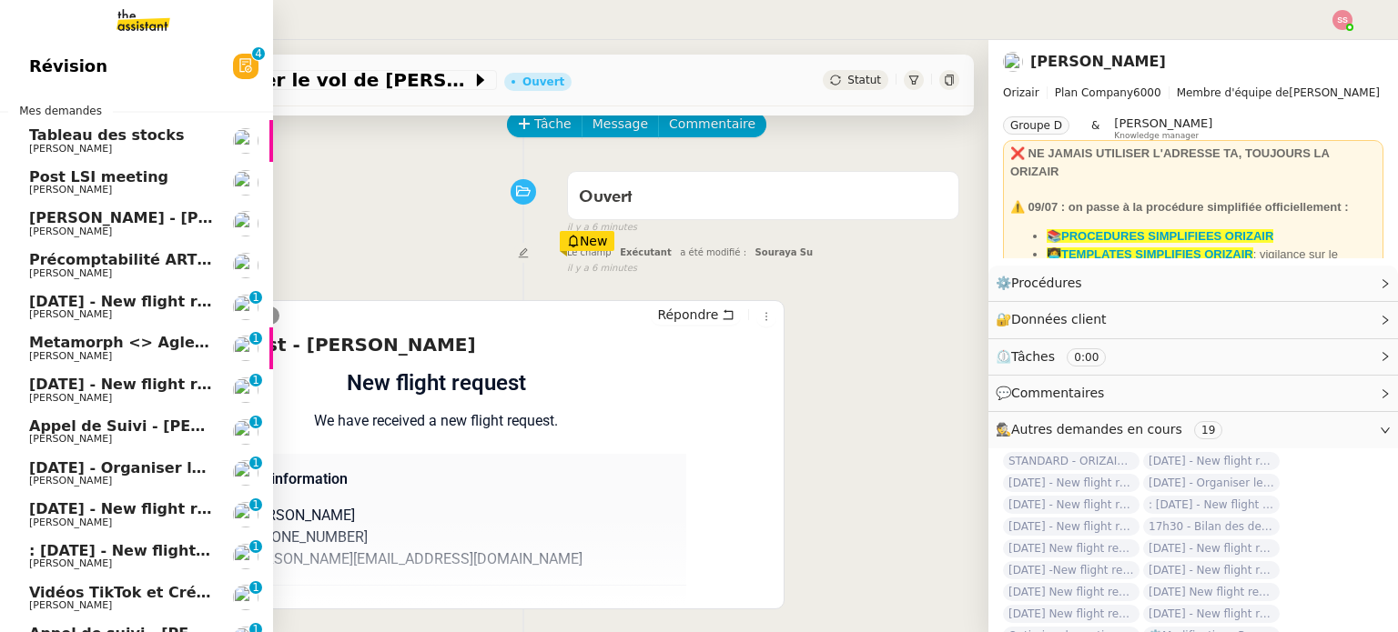
click at [159, 281] on link "Précomptabilité ARTRADE - septembre 2025 Paul WEIBEL" at bounding box center [136, 266] width 273 height 42
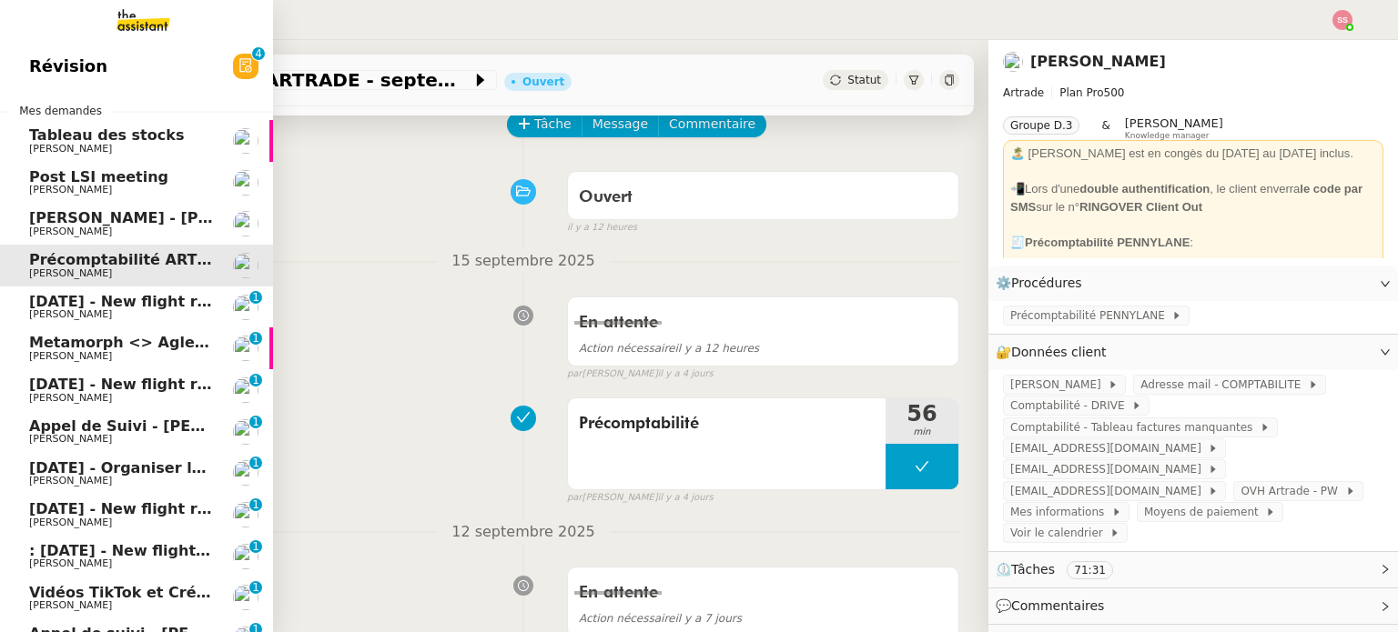
click at [156, 298] on span "[DATE] - New flight request - [PERSON_NAME]" at bounding box center [217, 301] width 376 height 17
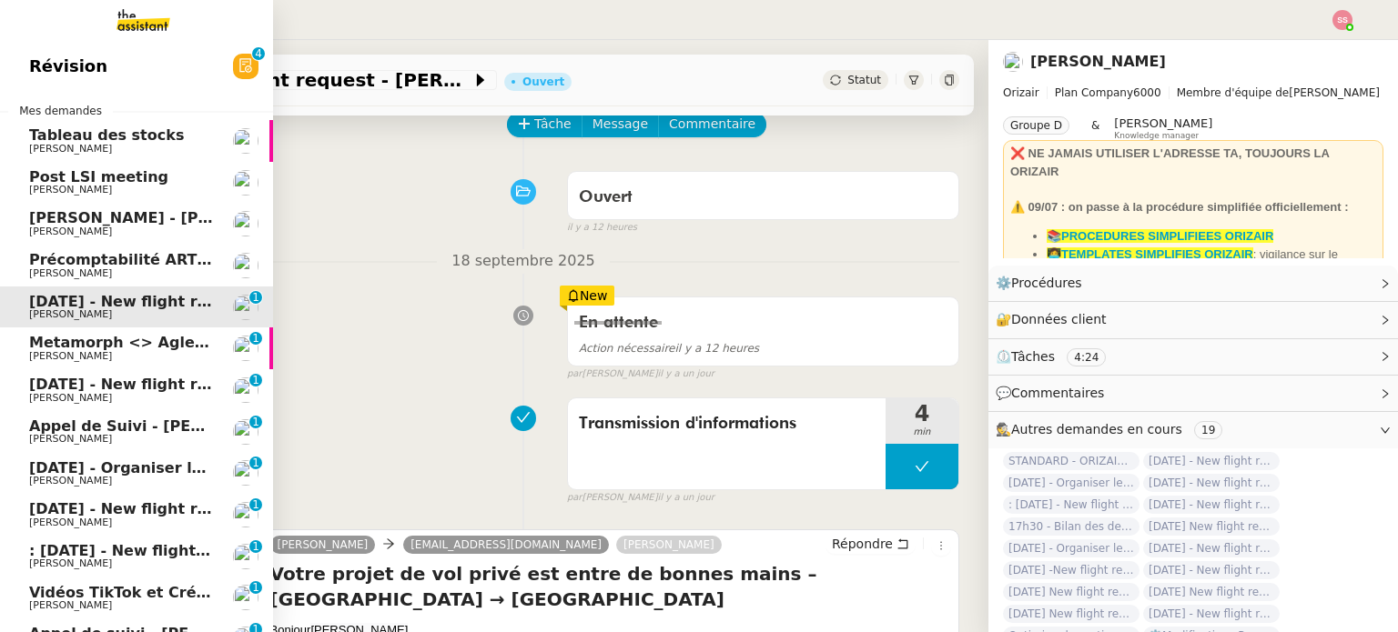
click at [149, 389] on span "[DATE] - New flight request - [PERSON_NAME]" at bounding box center [217, 384] width 376 height 17
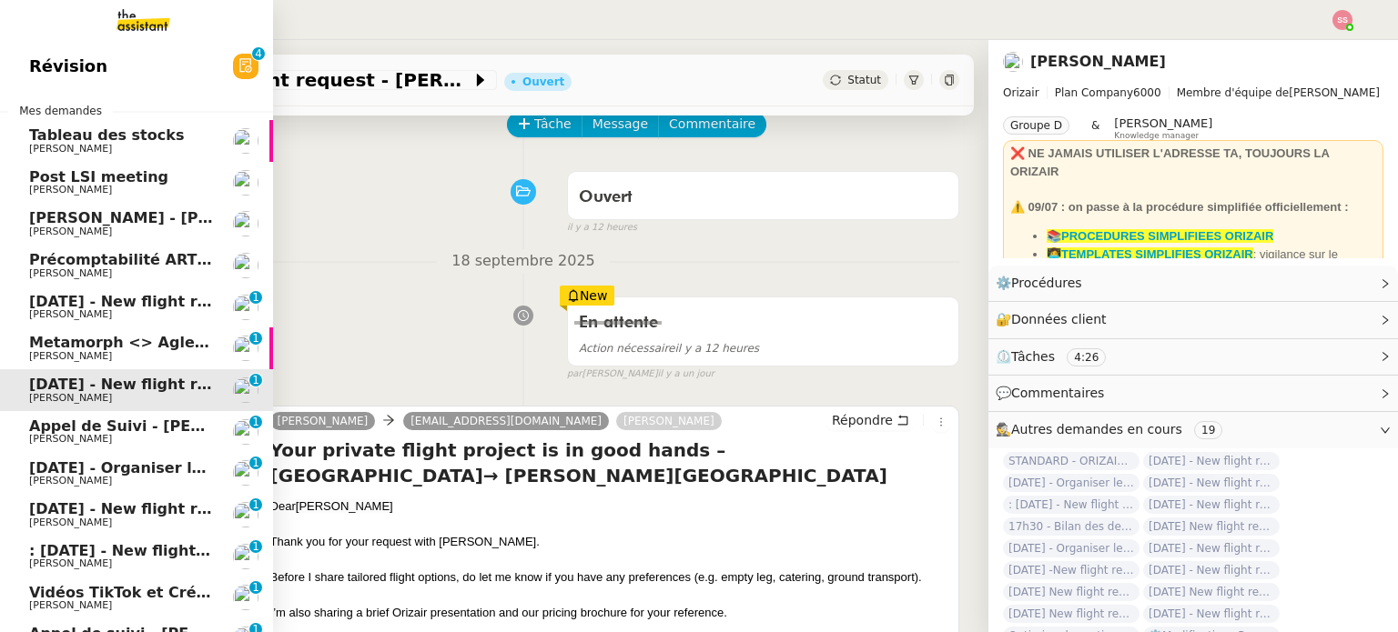
click at [146, 341] on span "Metamorph <> Agle Capital Markets" at bounding box center [178, 342] width 299 height 17
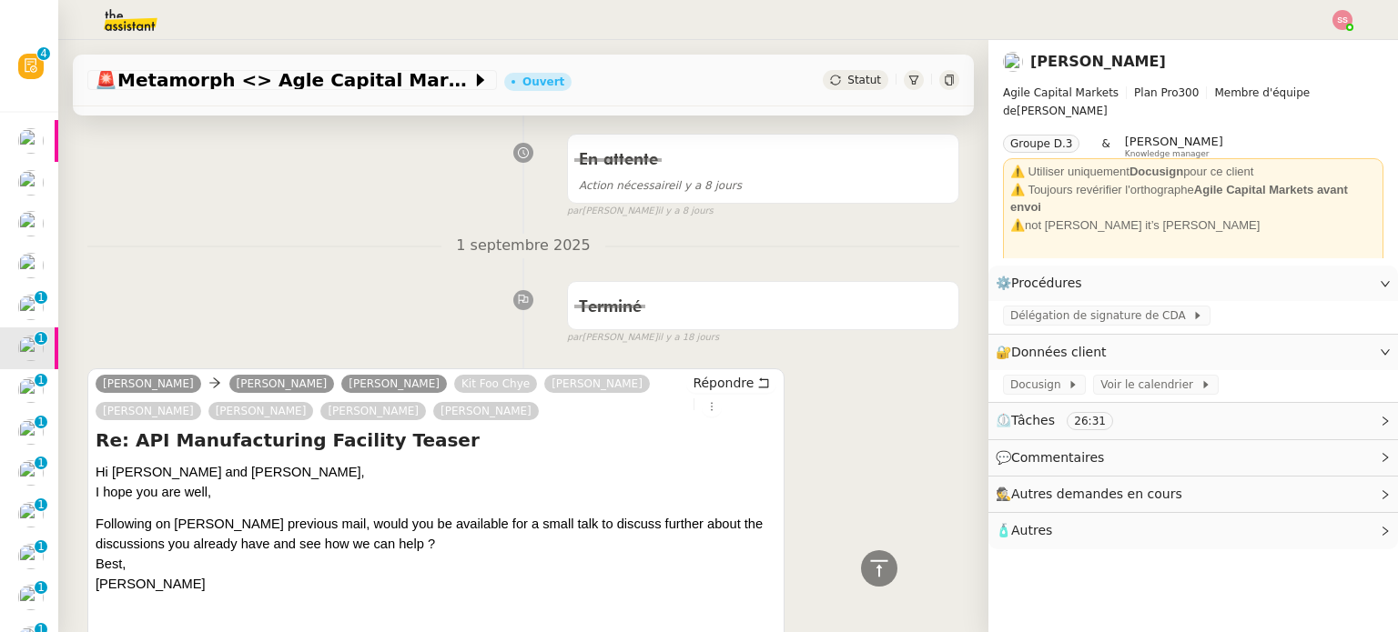
scroll to position [728, 0]
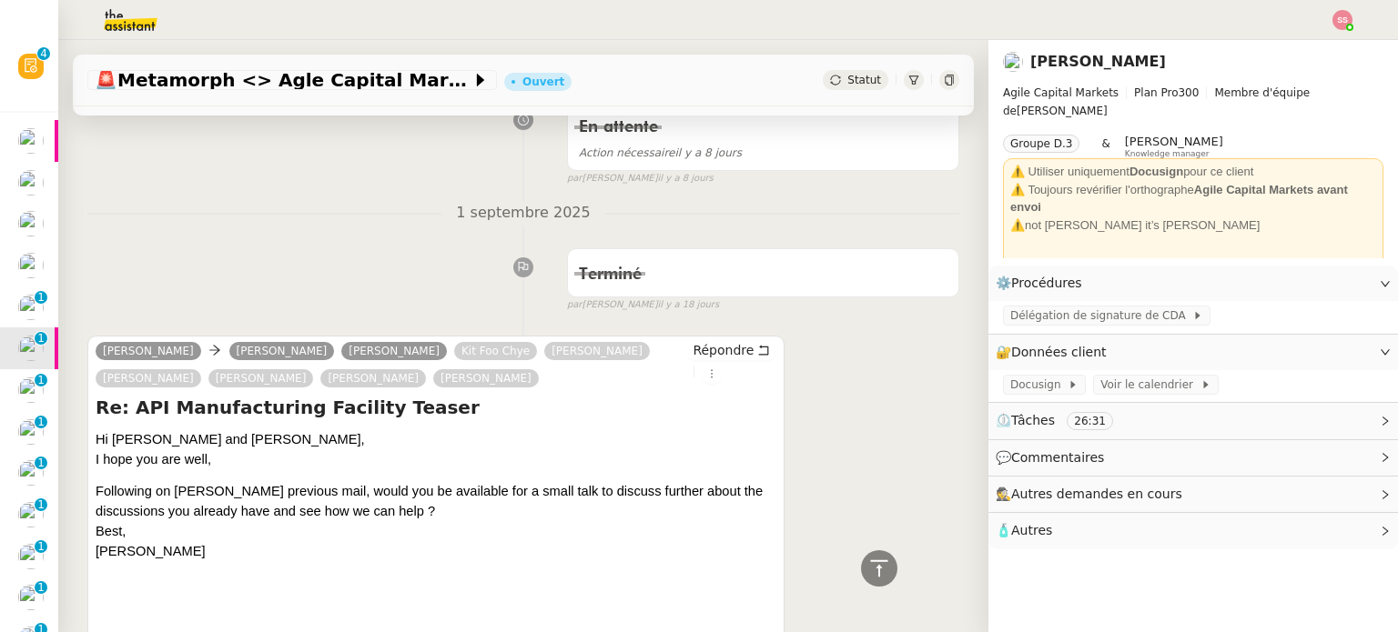
click at [852, 74] on span "Statut" at bounding box center [864, 80] width 34 height 13
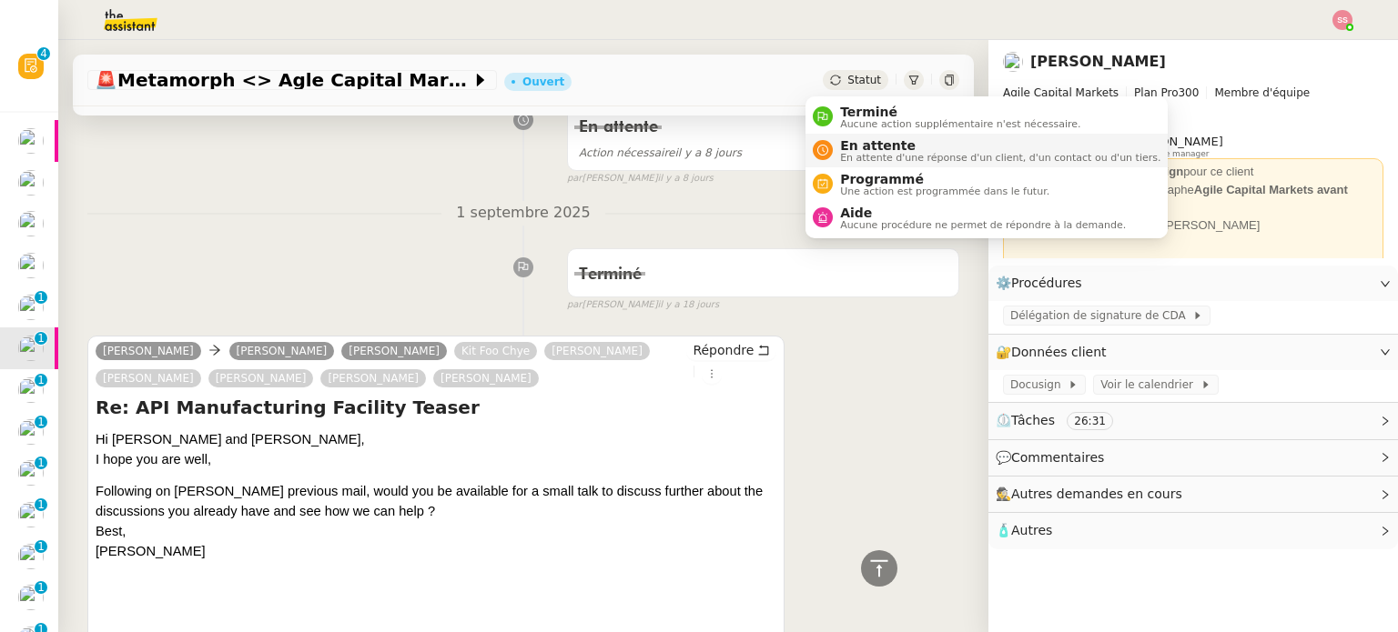
click at [859, 138] on span "En attente" at bounding box center [1000, 145] width 320 height 15
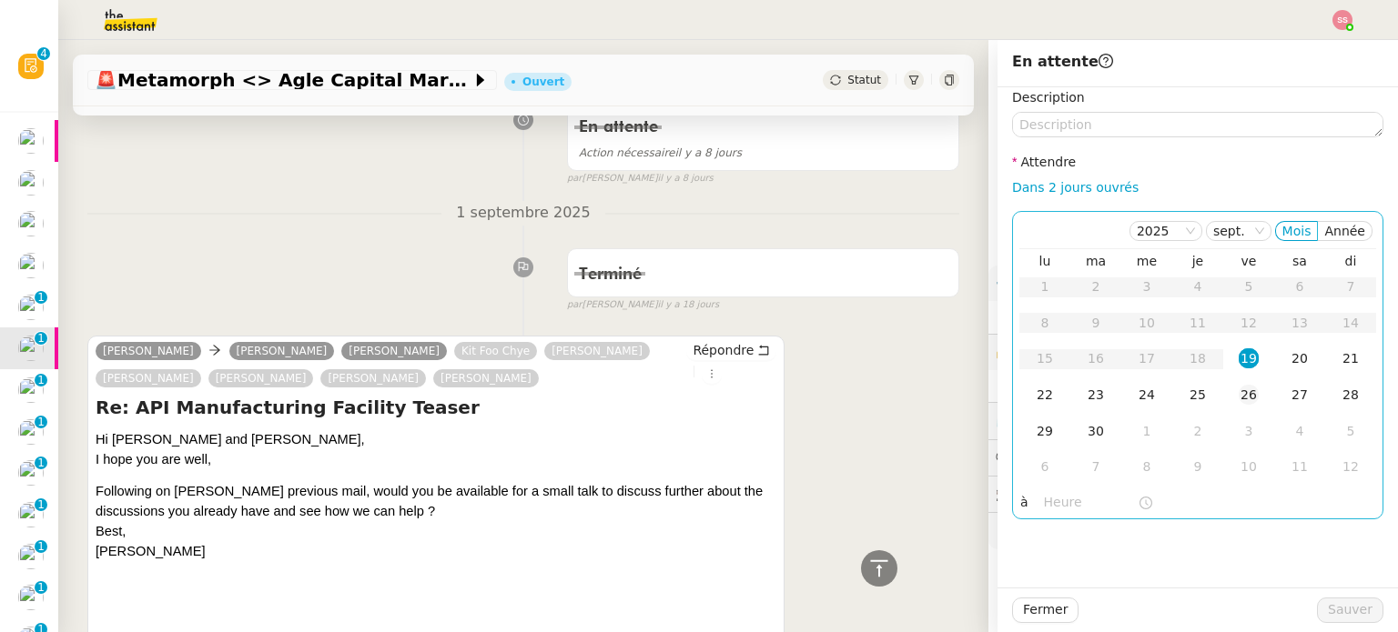
click at [1238, 393] on div "26" at bounding box center [1248, 395] width 20 height 20
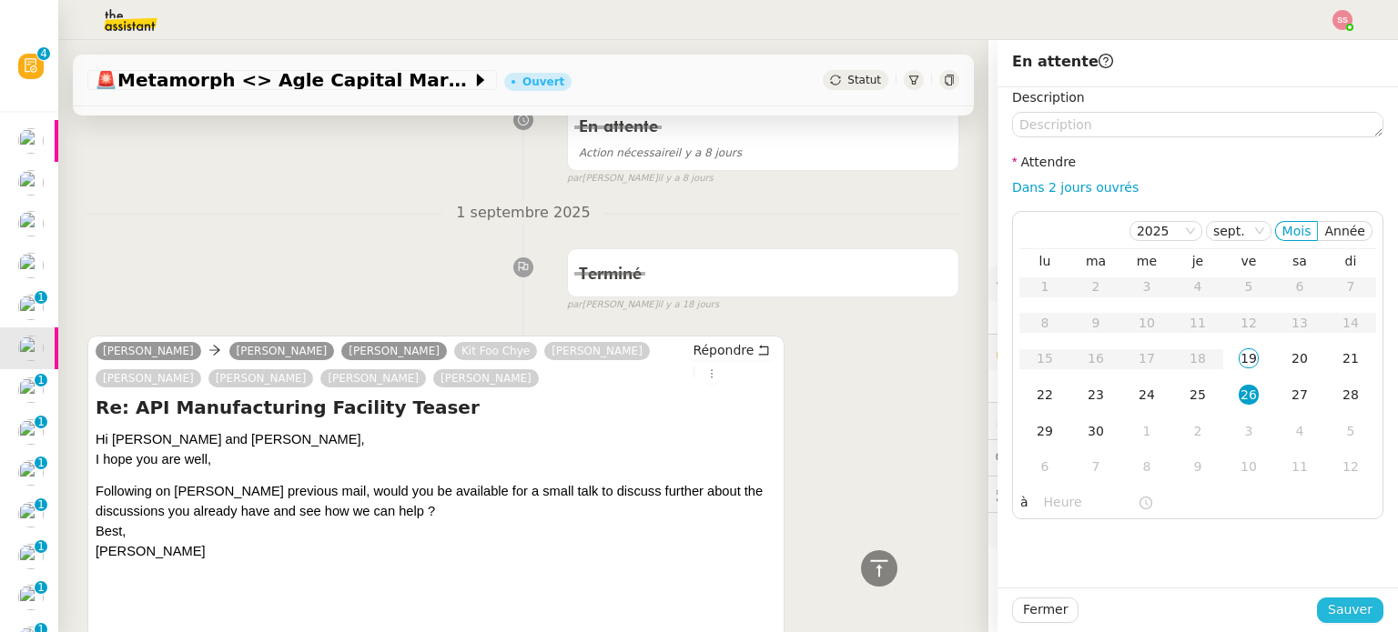
click at [1327, 602] on span "Sauver" at bounding box center [1349, 610] width 45 height 21
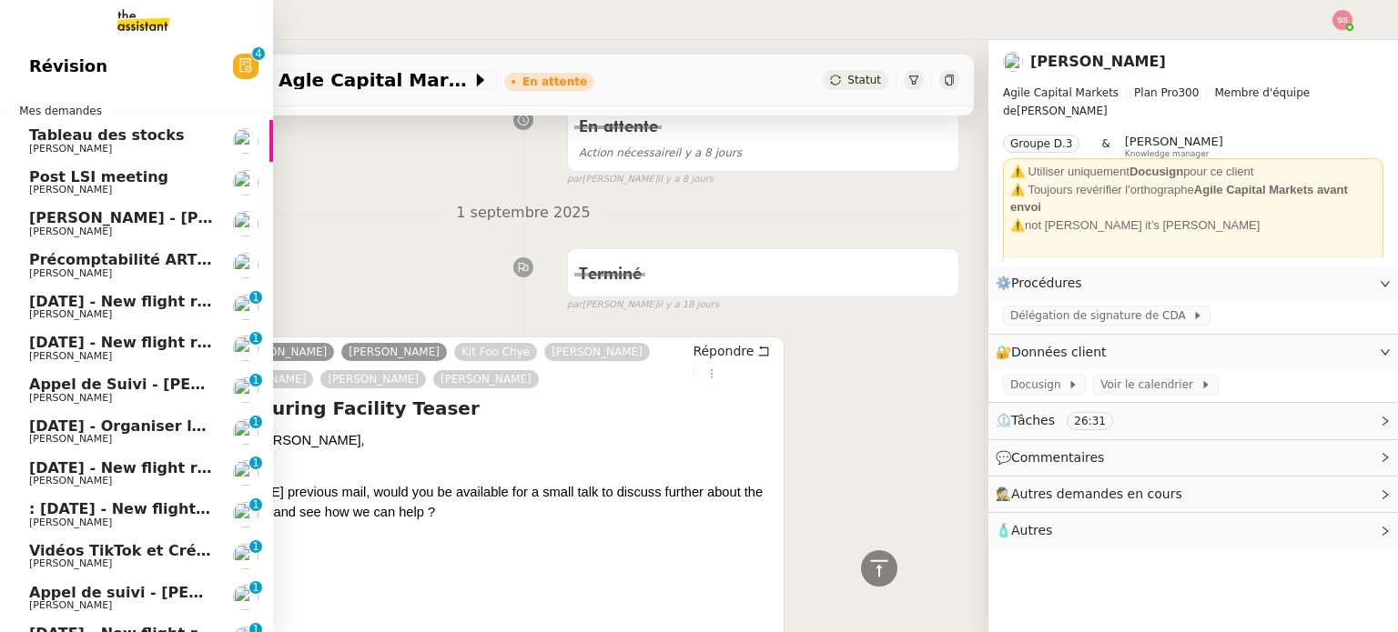
click at [146, 177] on span "Post LSI meeting" at bounding box center [121, 177] width 184 height 16
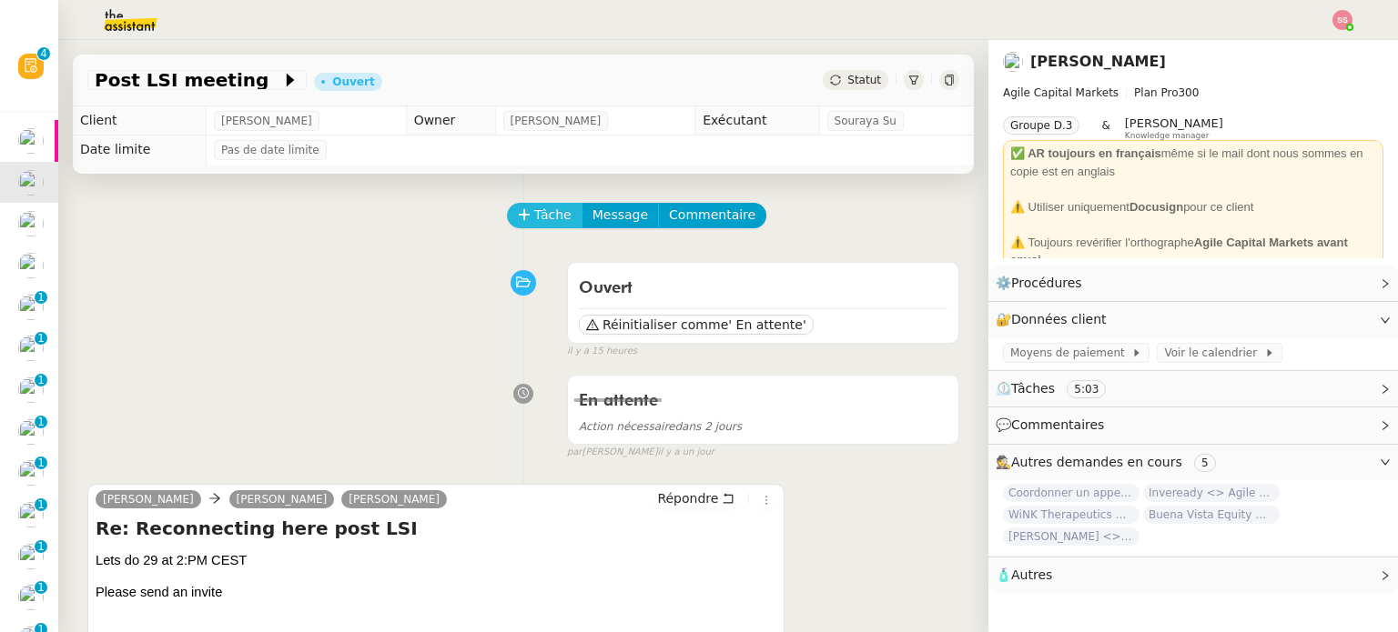
click at [534, 214] on span "Tâche" at bounding box center [552, 215] width 37 height 21
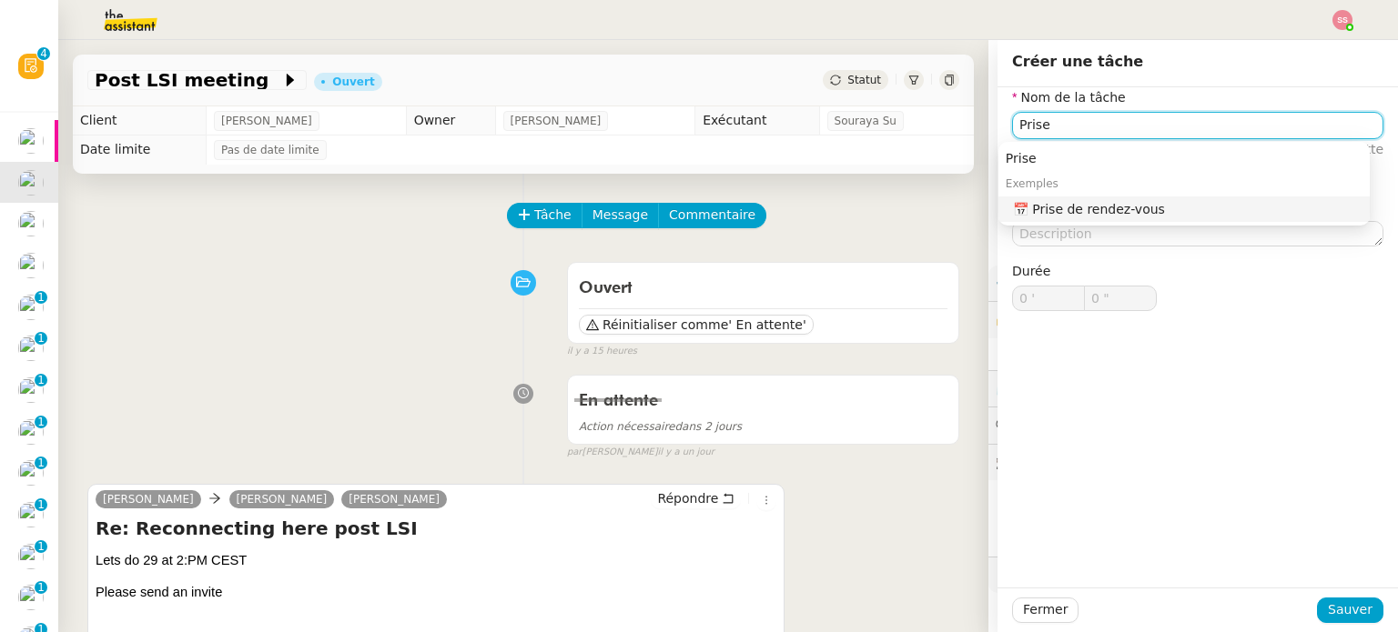
click at [1085, 214] on div "📅 Prise de rendez-vous" at bounding box center [1187, 209] width 349 height 16
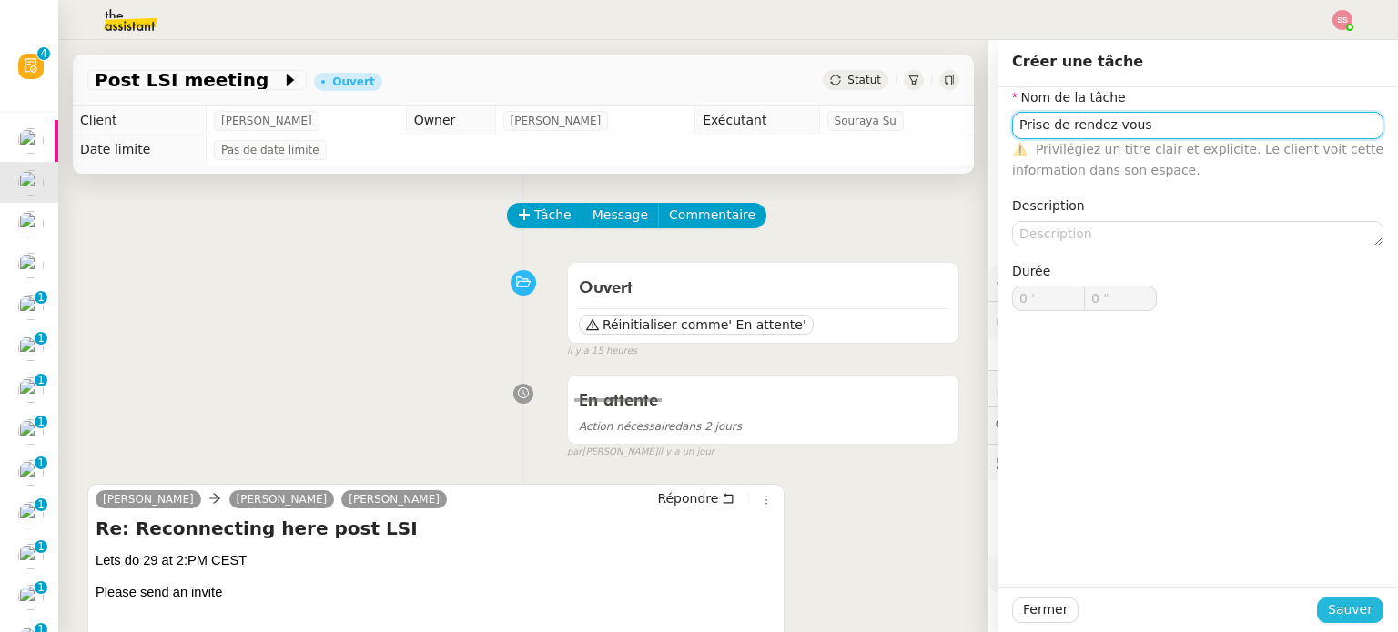
type input "Prise de rendez-vous"
click at [1365, 611] on button "Sauver" at bounding box center [1350, 610] width 66 height 25
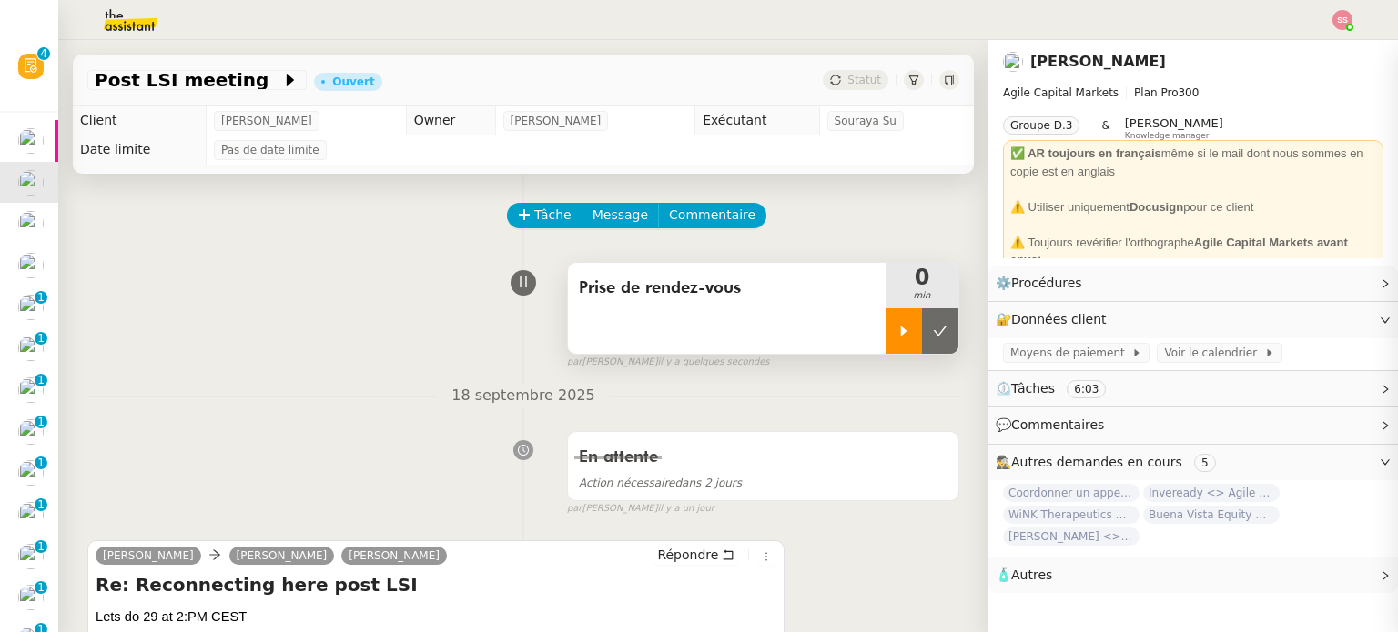
click at [890, 348] on div at bounding box center [903, 330] width 36 height 45
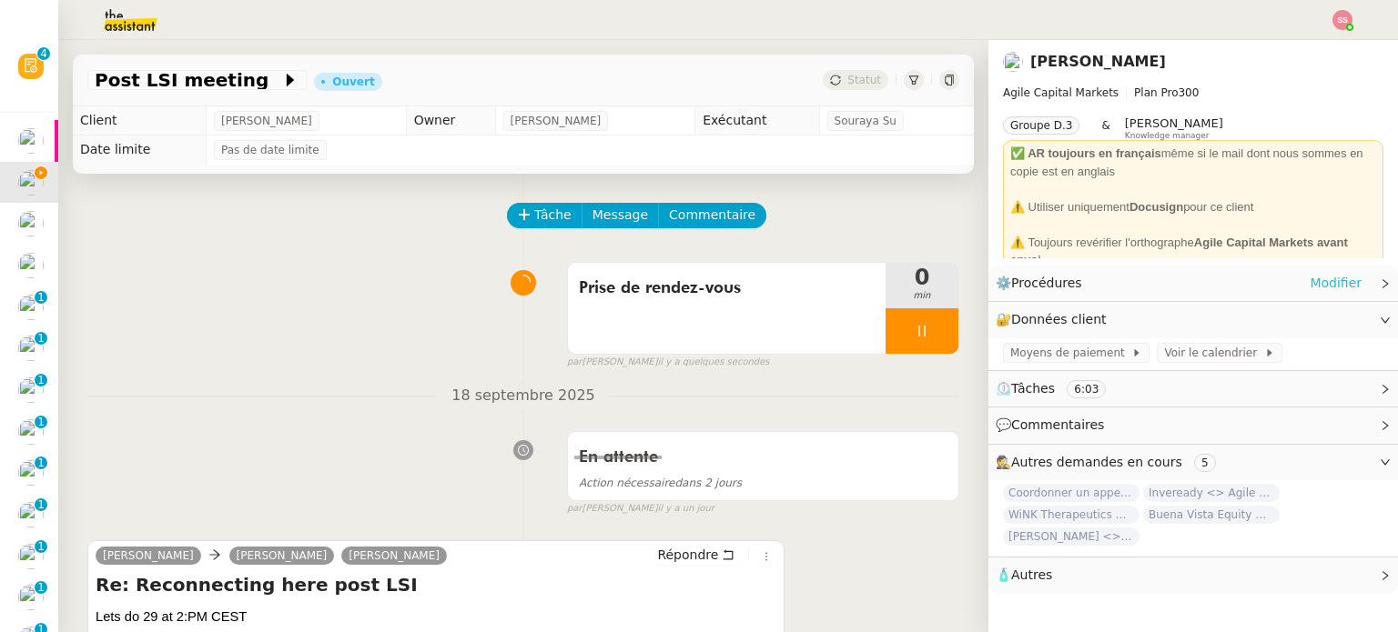
click at [1310, 284] on link "Modifier" at bounding box center [1335, 283] width 52 height 21
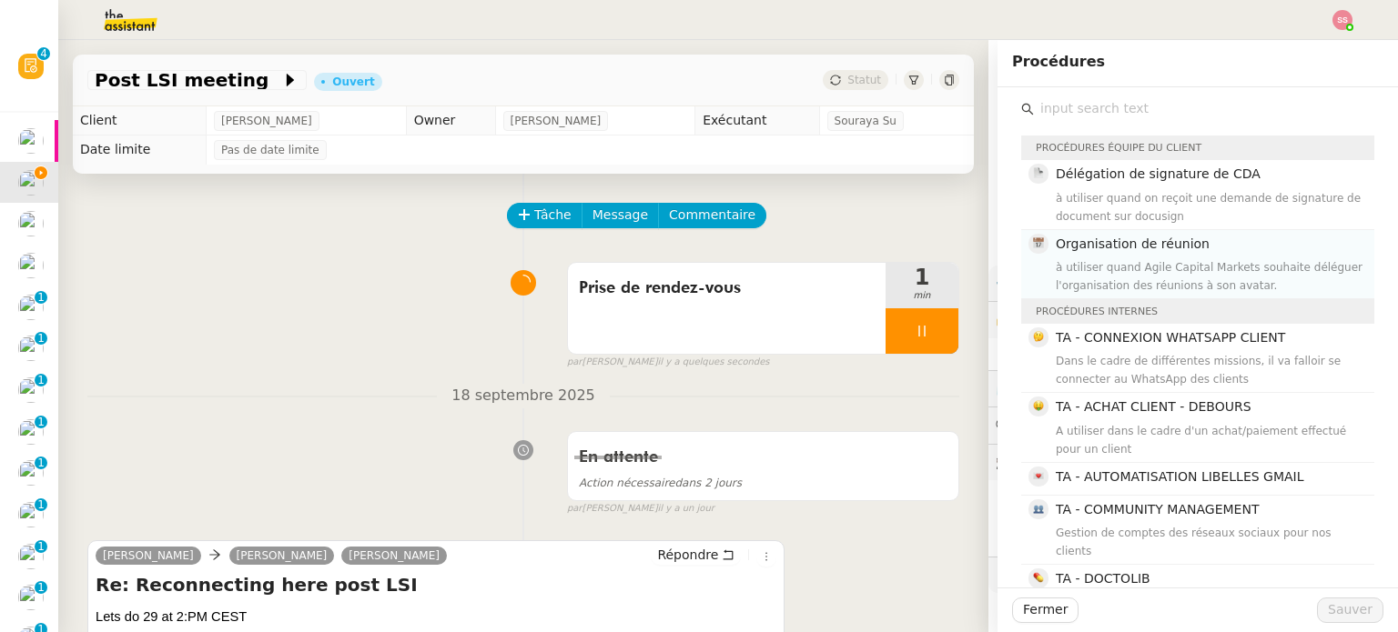
click at [1158, 246] on span "Organisation de réunion" at bounding box center [1132, 244] width 154 height 15
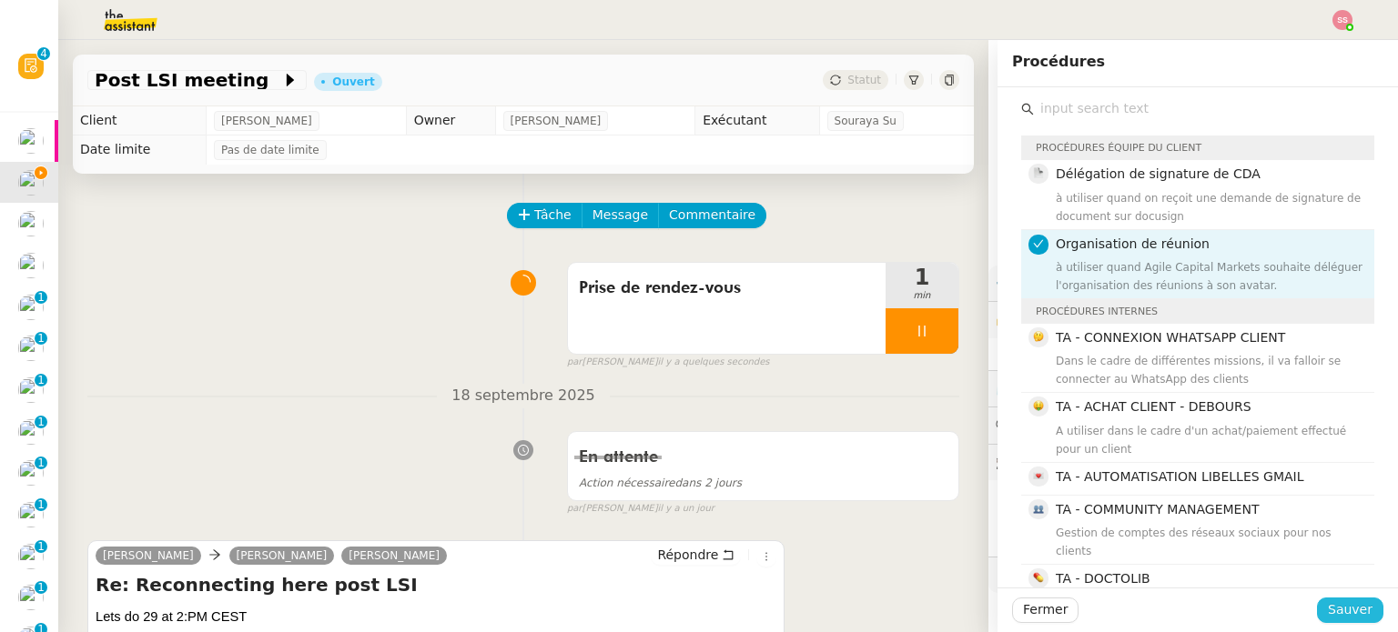
click at [1341, 608] on span "Sauver" at bounding box center [1349, 610] width 45 height 21
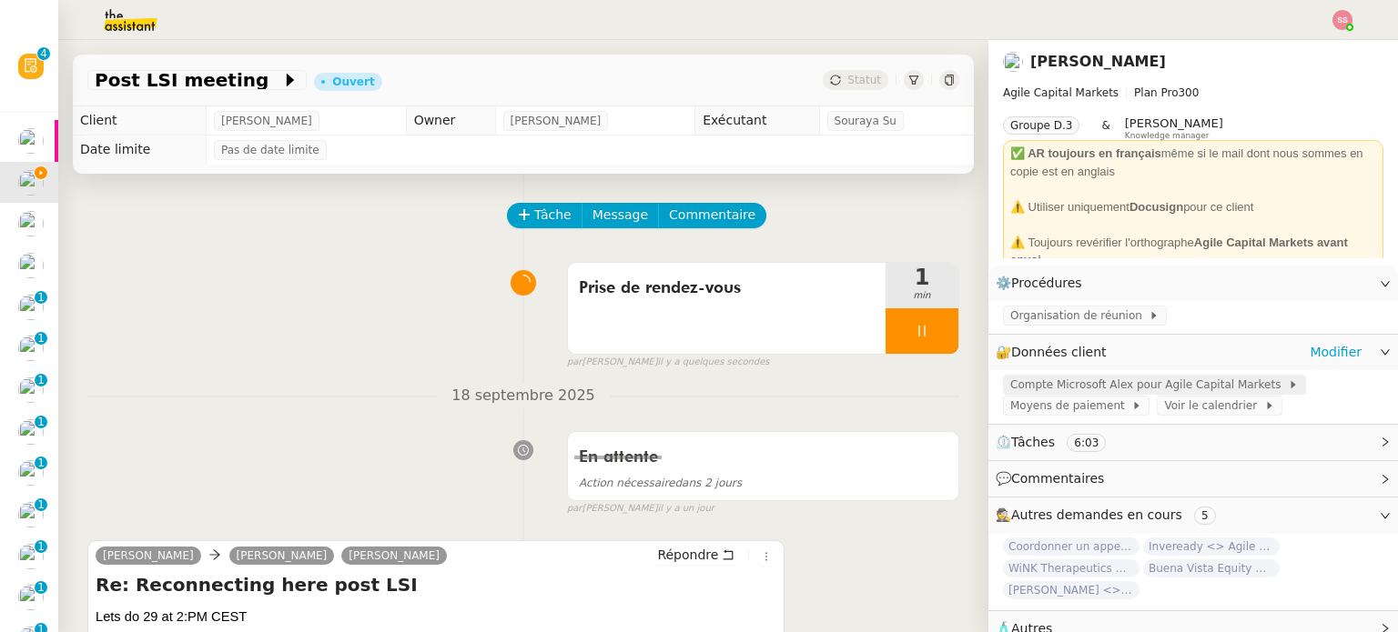
click at [1062, 380] on span "Compte Microsoft Alex pour Agile Capital Markets" at bounding box center [1149, 385] width 278 height 18
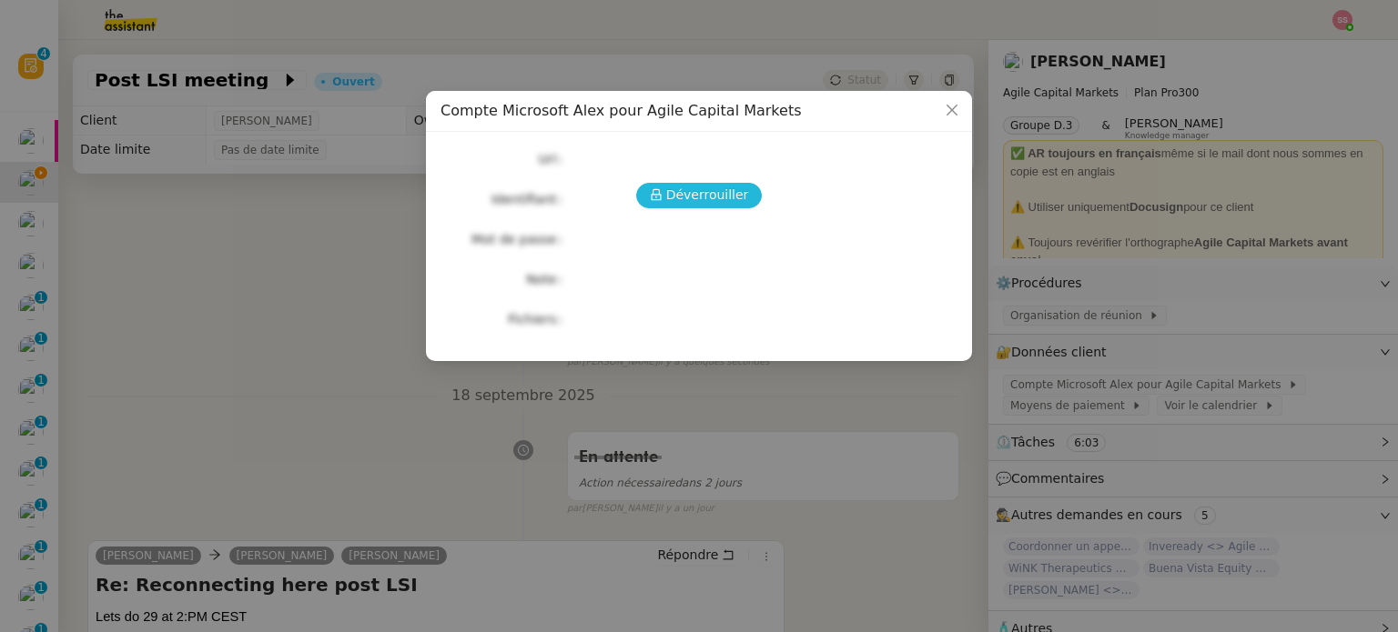
click at [697, 207] on div "Déverrouiller Url Identifiant Mot de passe Note Fichiers Upload" at bounding box center [698, 239] width 517 height 186
click at [706, 196] on span "Déverrouiller" at bounding box center [707, 195] width 83 height 21
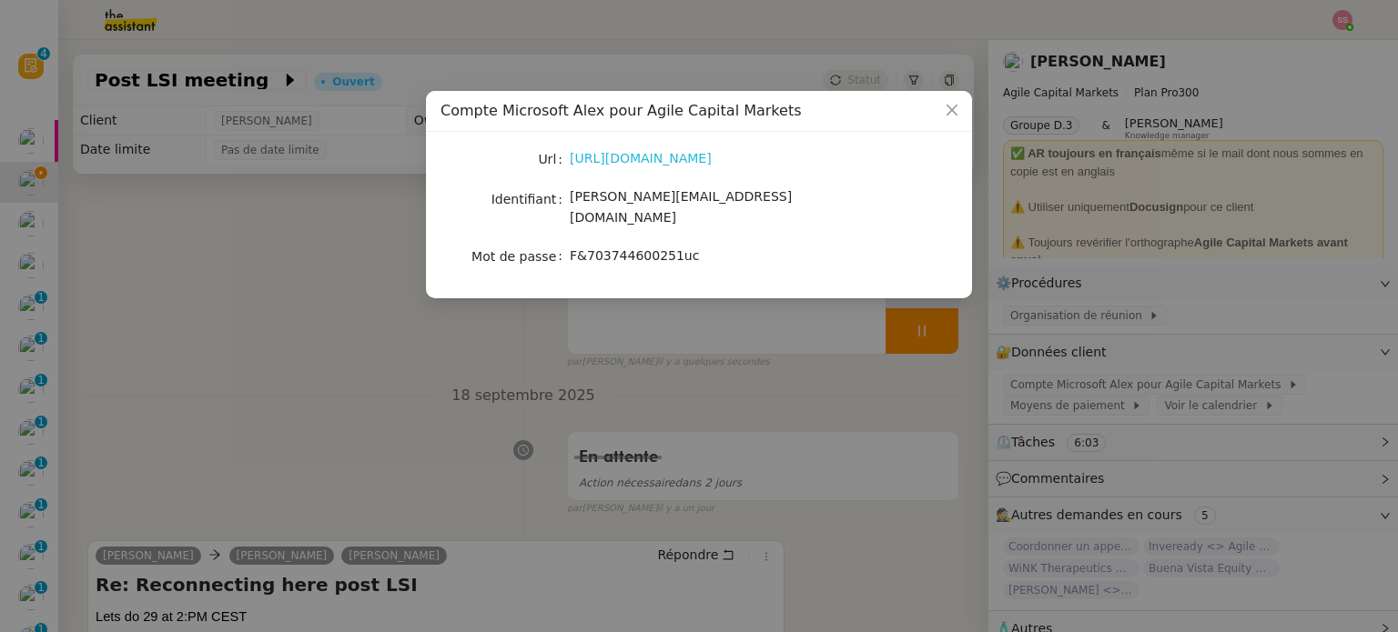
click at [709, 152] on link "https://www.office.com/?auth=2" at bounding box center [641, 158] width 142 height 15
click at [343, 310] on nz-modal-container "Compte Microsoft Alex pour Agile Capital Markets Url https://www.office.com/?au…" at bounding box center [699, 316] width 1398 height 632
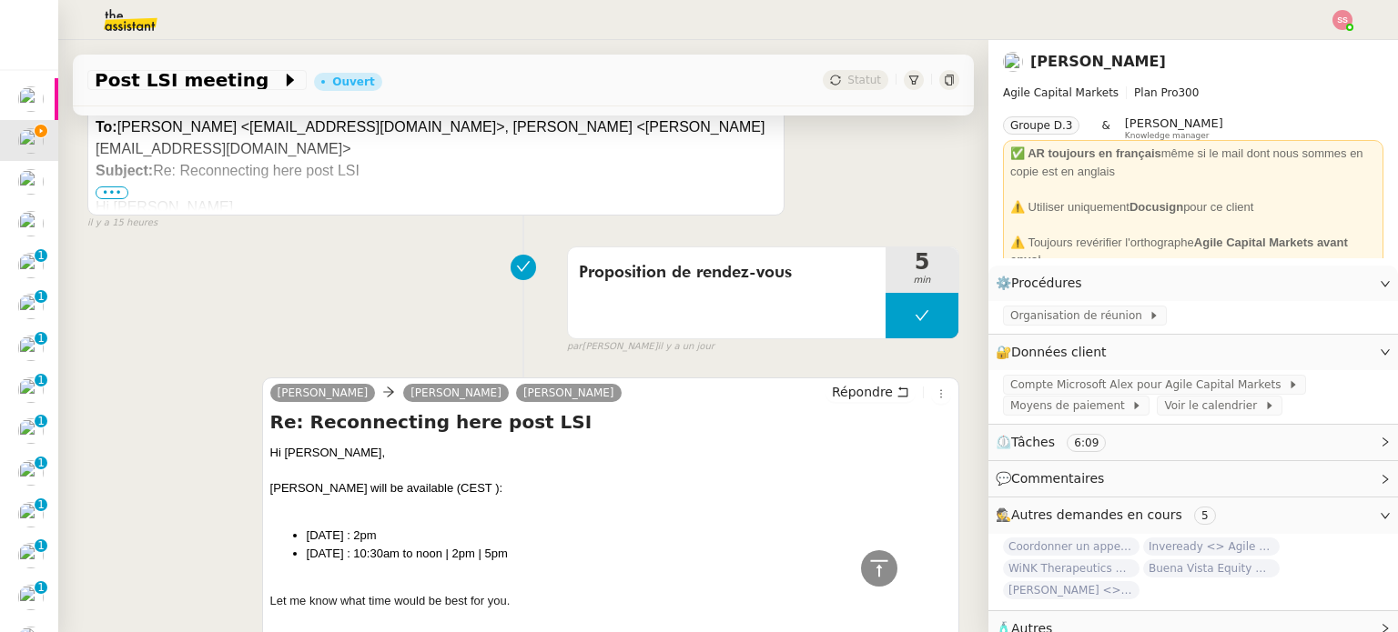
scroll to position [637, 0]
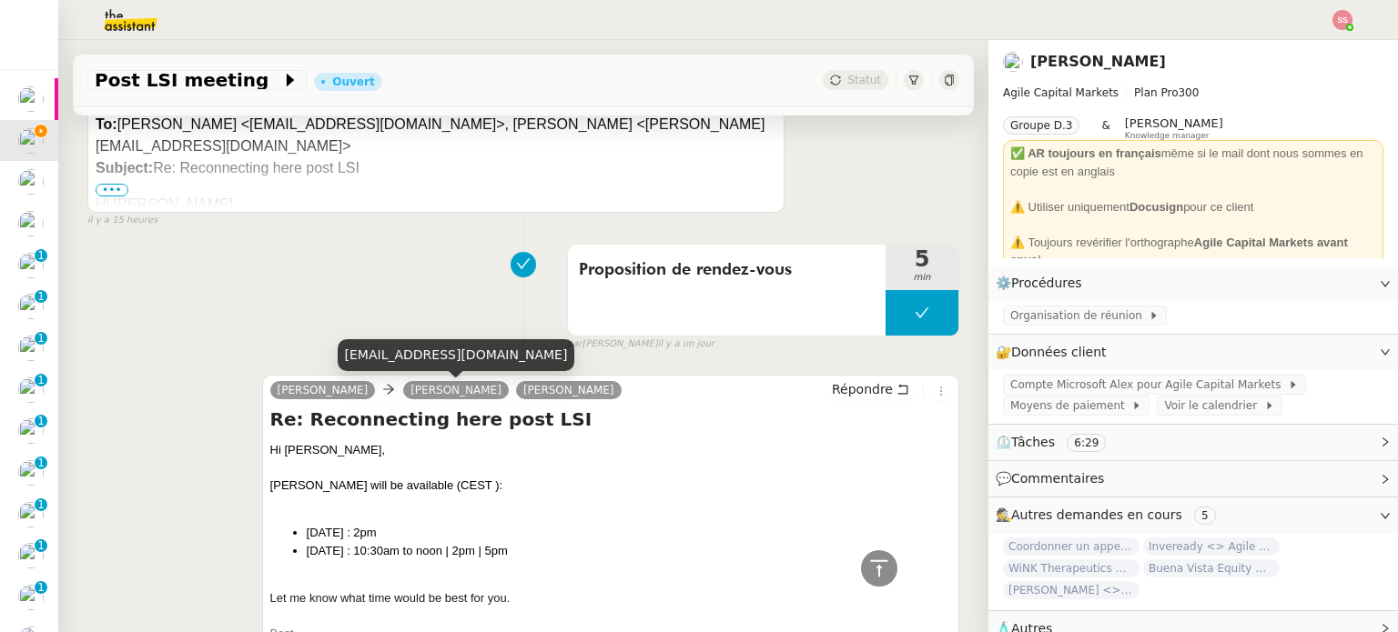
click at [404, 357] on div "ab@amirbelson.com" at bounding box center [456, 355] width 237 height 32
click at [404, 356] on div "ab@amirbelson.com" at bounding box center [456, 355] width 237 height 32
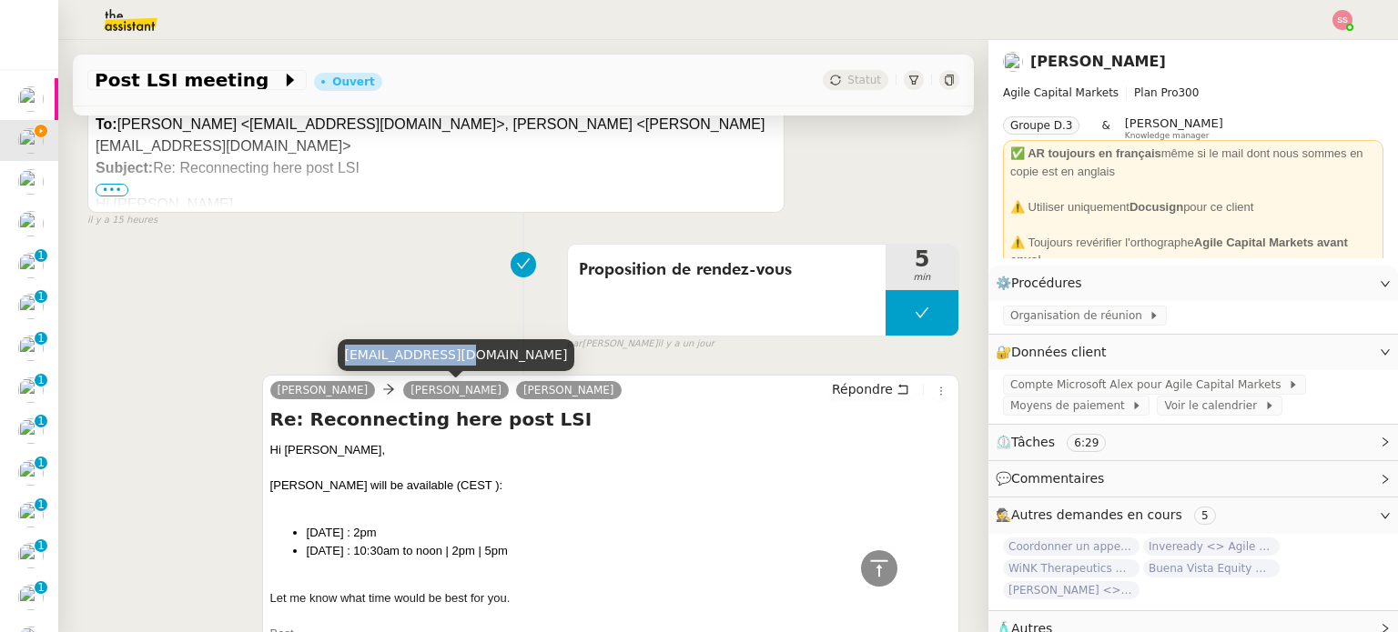
copy div "ab@amirbelson.com"
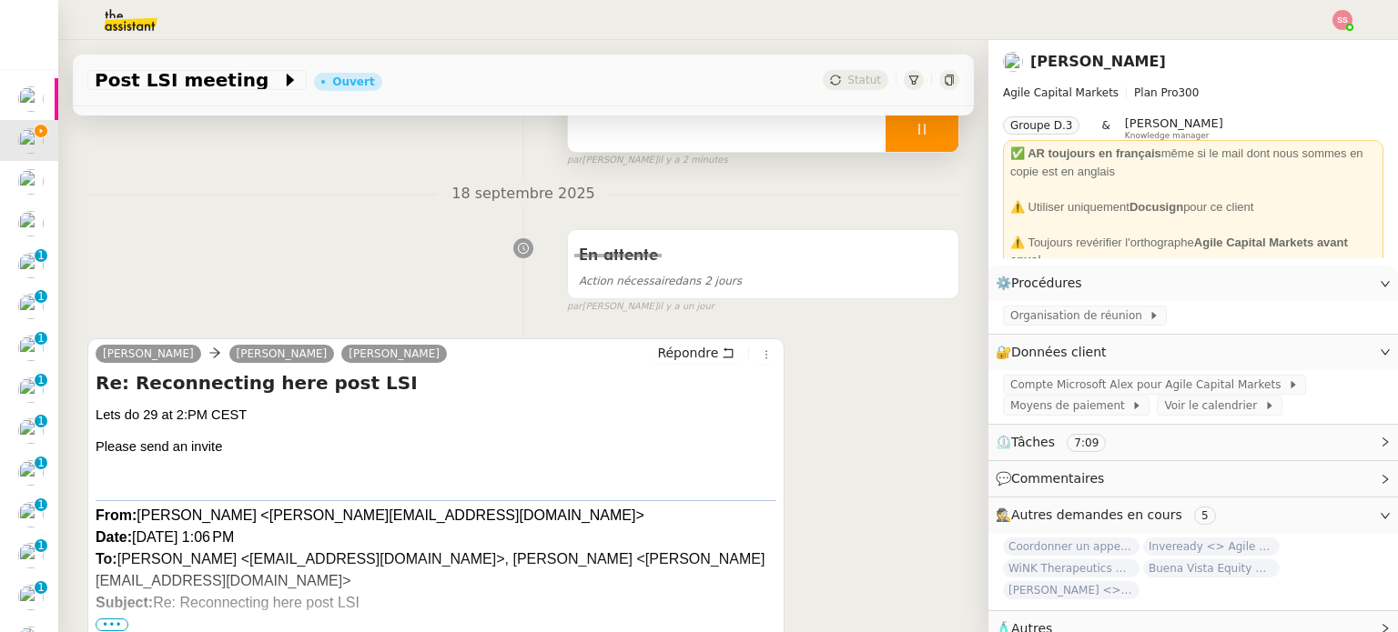
scroll to position [273, 0]
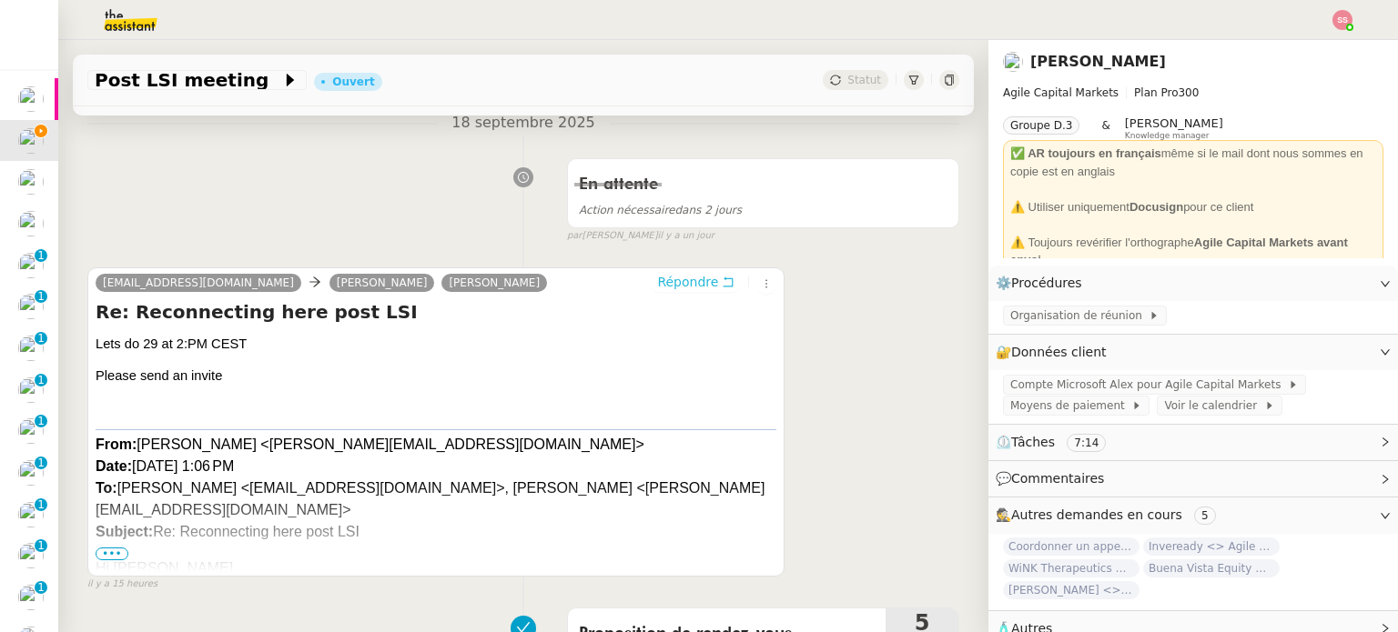
click at [675, 287] on span "Répondre" at bounding box center [687, 282] width 61 height 18
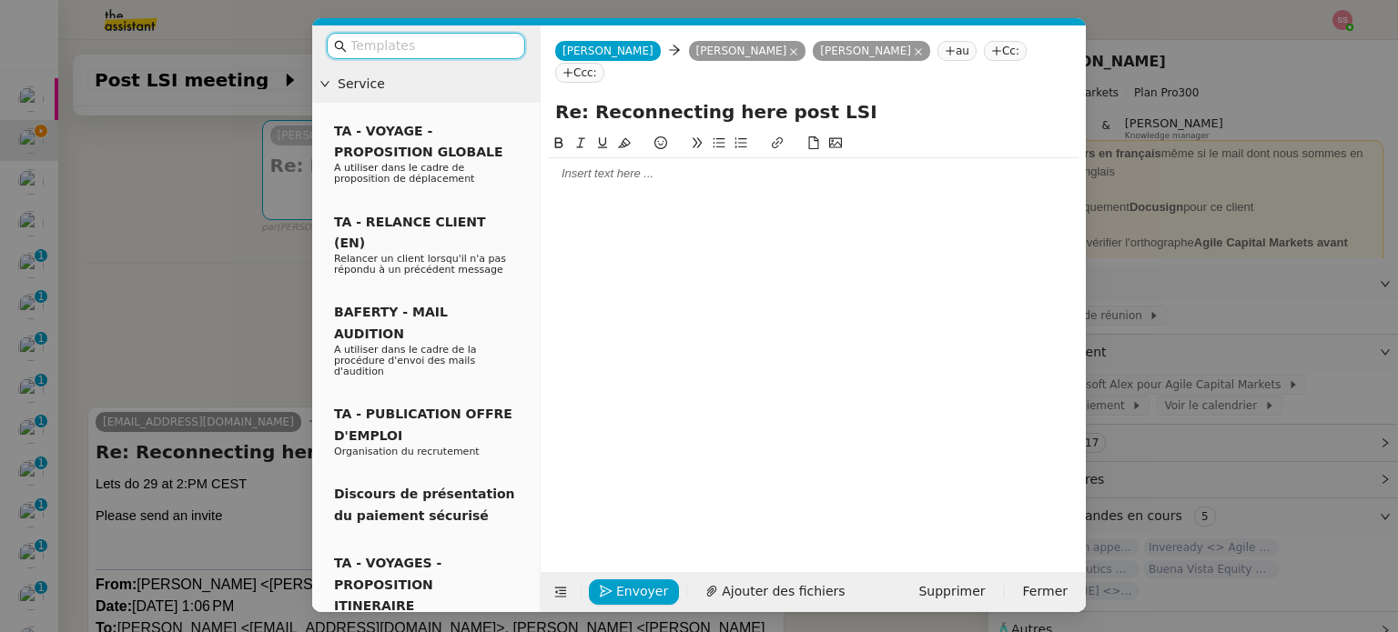
click at [711, 166] on div at bounding box center [813, 174] width 530 height 16
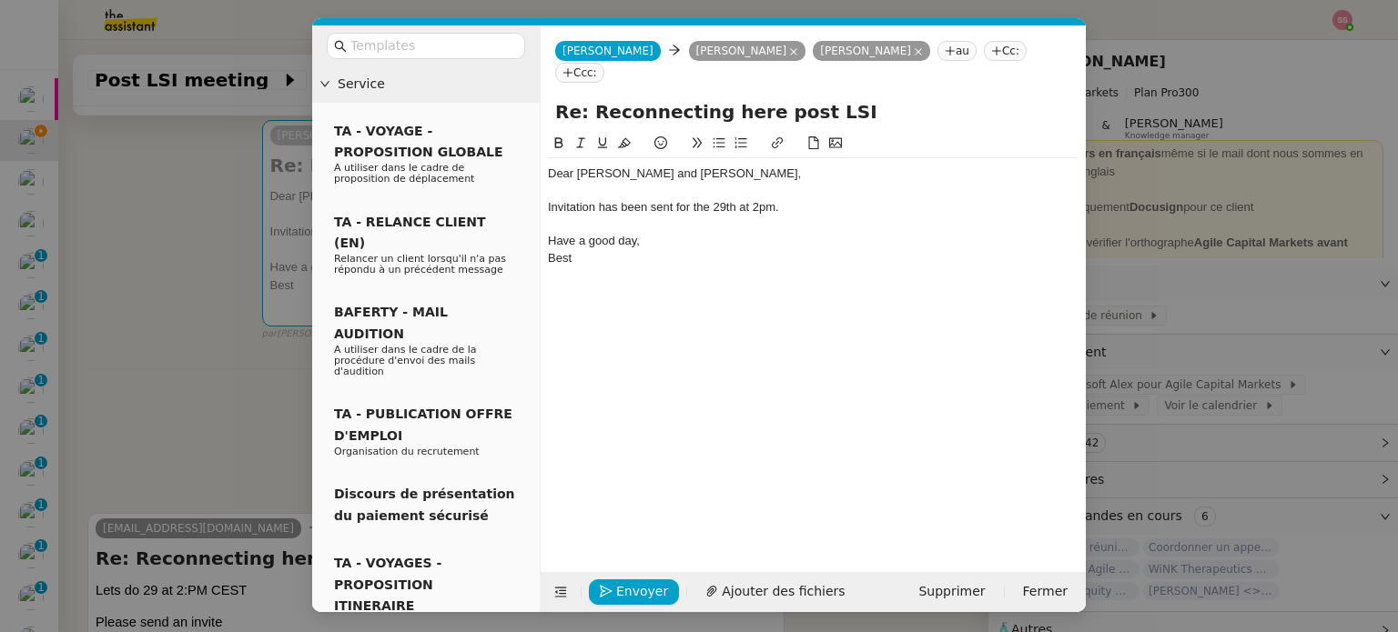
click at [582, 199] on div "Invitation has been sent for the 29th at 2pm." at bounding box center [813, 207] width 530 height 16
click at [585, 199] on div "Invitation has been sent for the 29th at 2pm." at bounding box center [813, 207] width 530 height 16
click at [0, 0] on lt-span "An i nvitation" at bounding box center [0, 0] width 0 height 0
click at [640, 601] on button "Envoyer" at bounding box center [634, 592] width 90 height 25
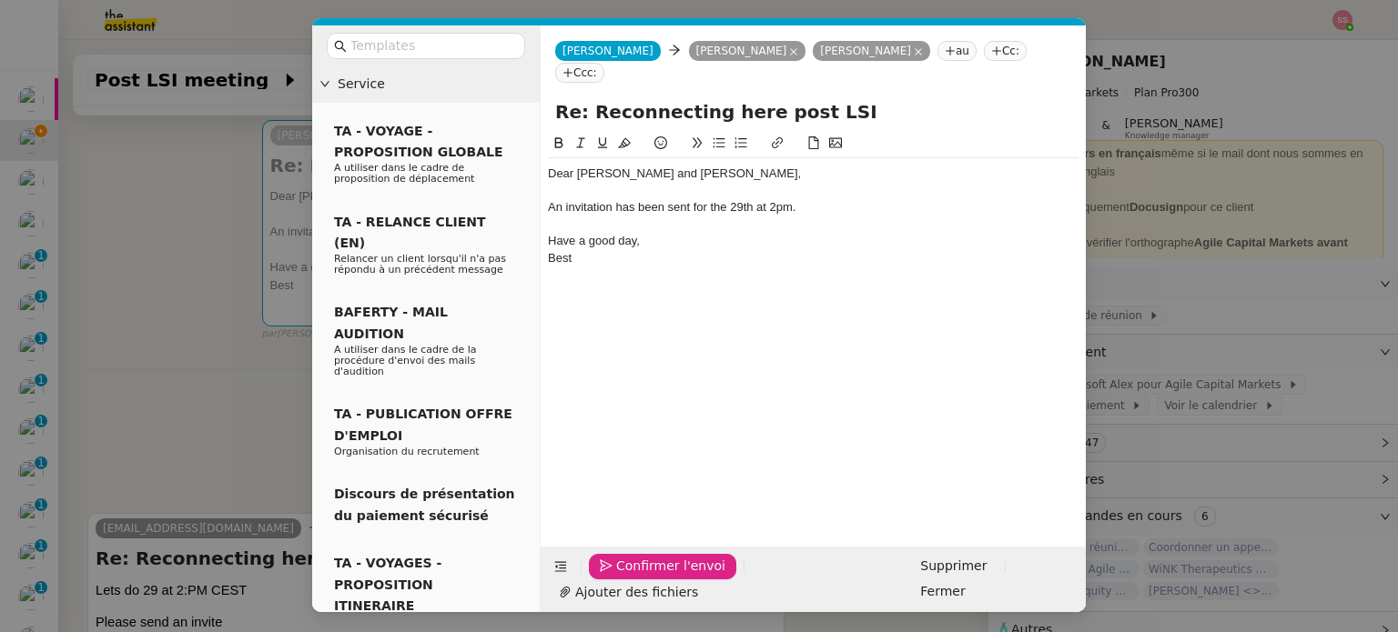
click at [640, 577] on span "Confirmer l'envoi" at bounding box center [670, 566] width 109 height 21
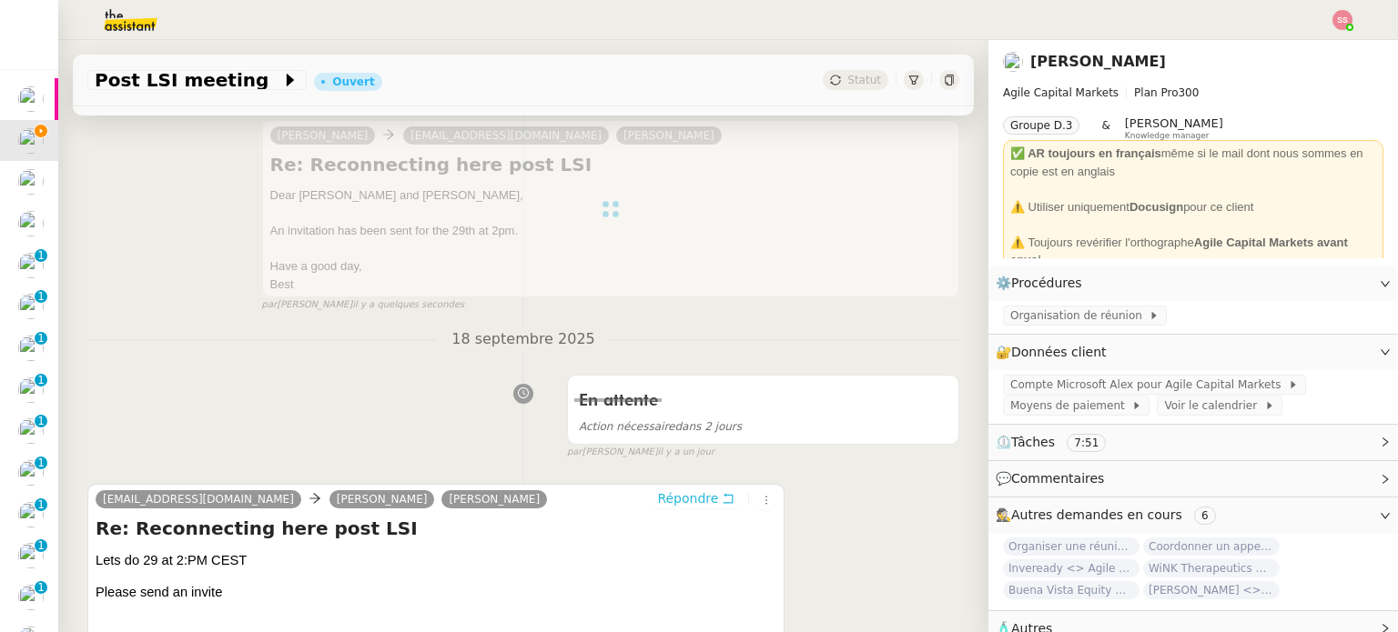
scroll to position [0, 0]
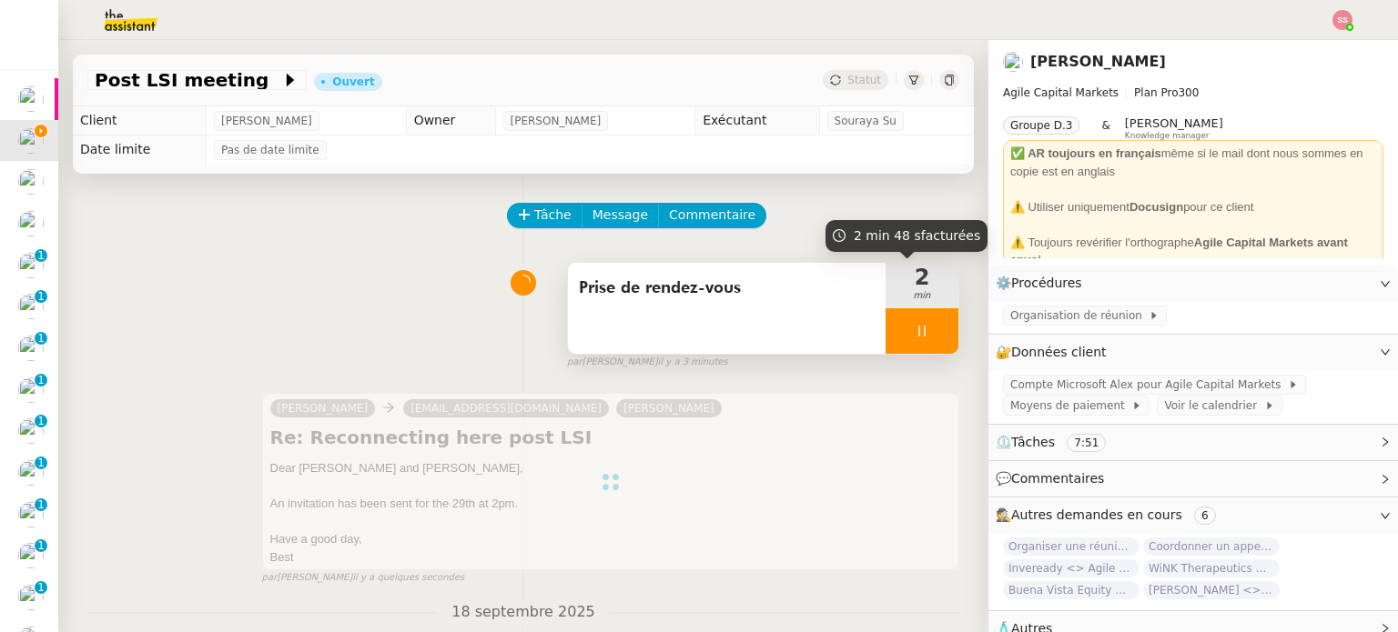
click at [927, 330] on div at bounding box center [921, 330] width 73 height 45
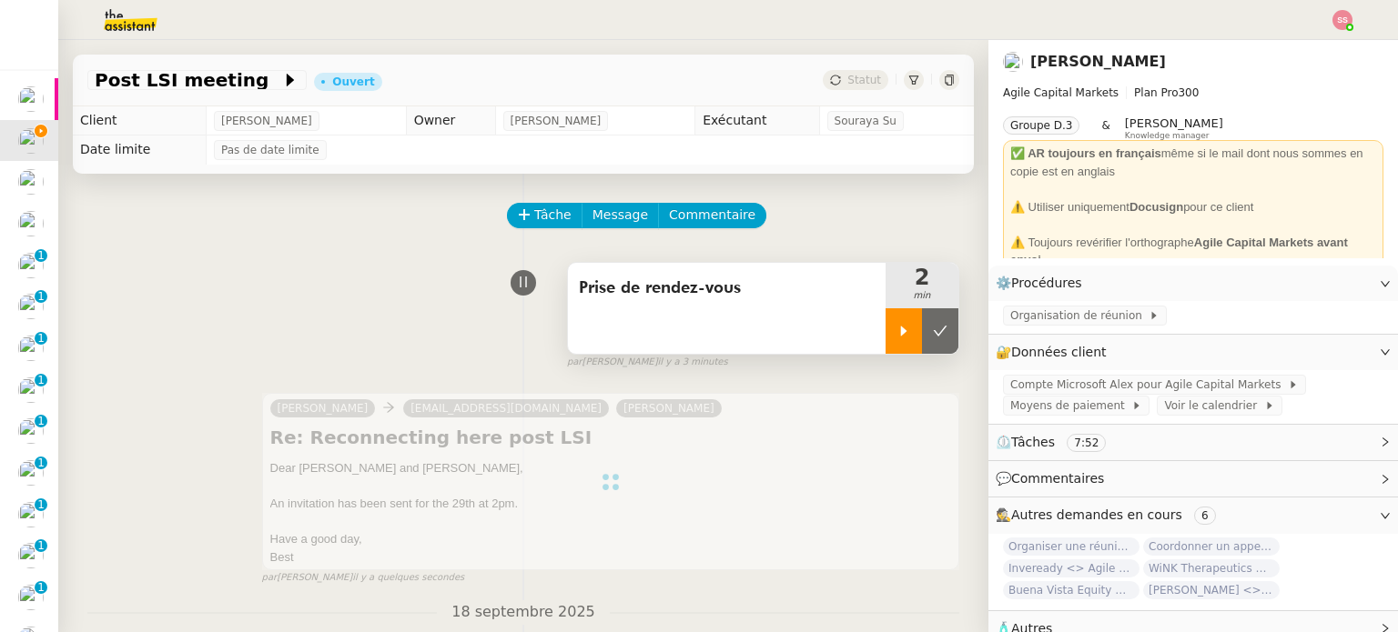
click at [927, 330] on button at bounding box center [940, 330] width 36 height 45
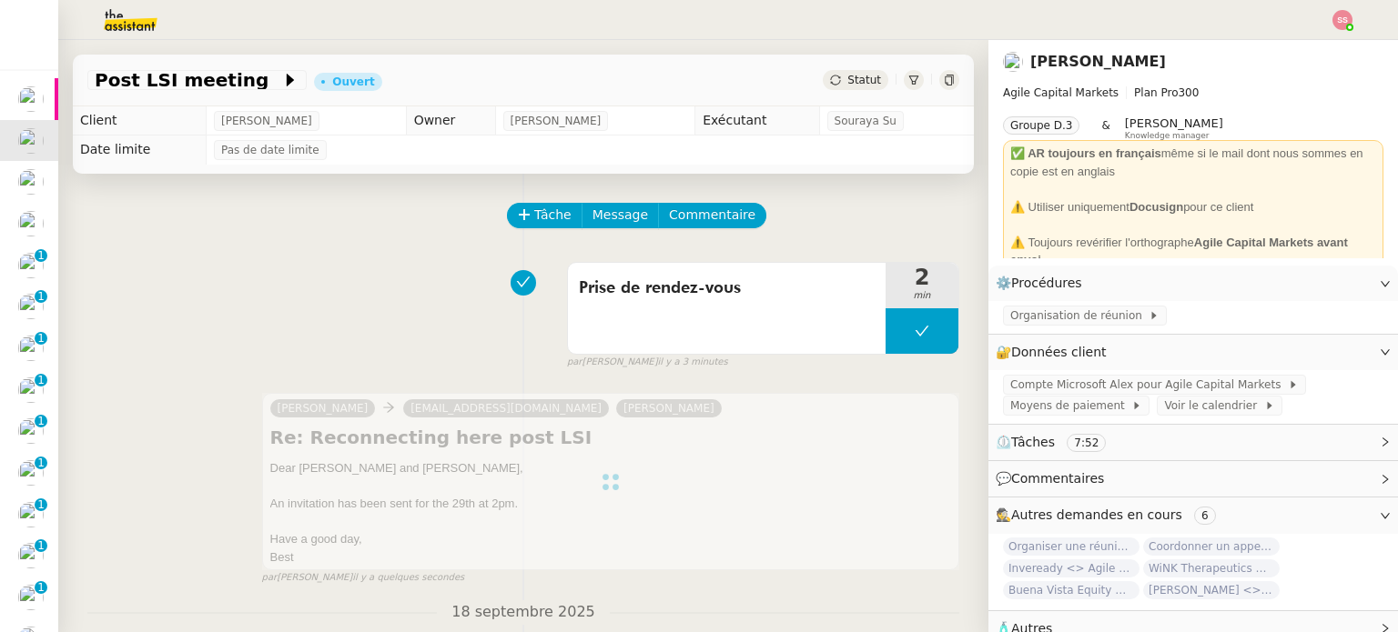
click at [847, 83] on span "Statut" at bounding box center [864, 80] width 34 height 13
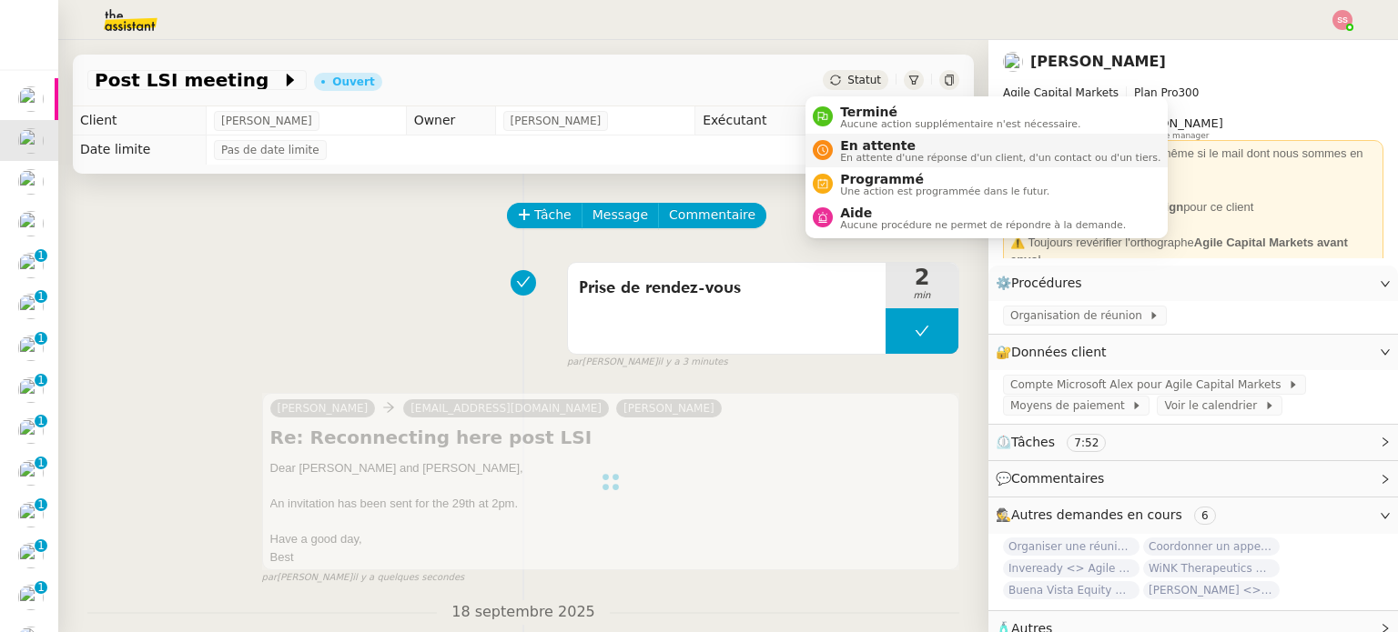
click at [863, 148] on span "En attente" at bounding box center [1000, 145] width 320 height 15
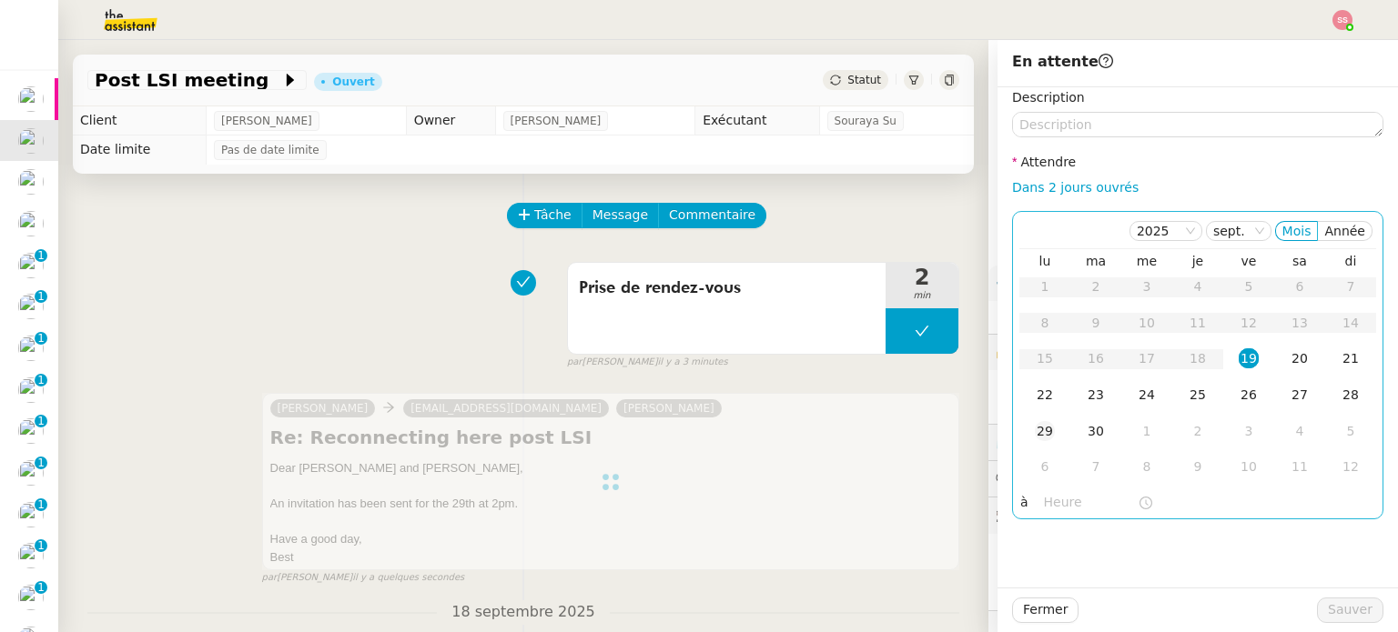
click at [1038, 429] on div "29" at bounding box center [1044, 431] width 20 height 20
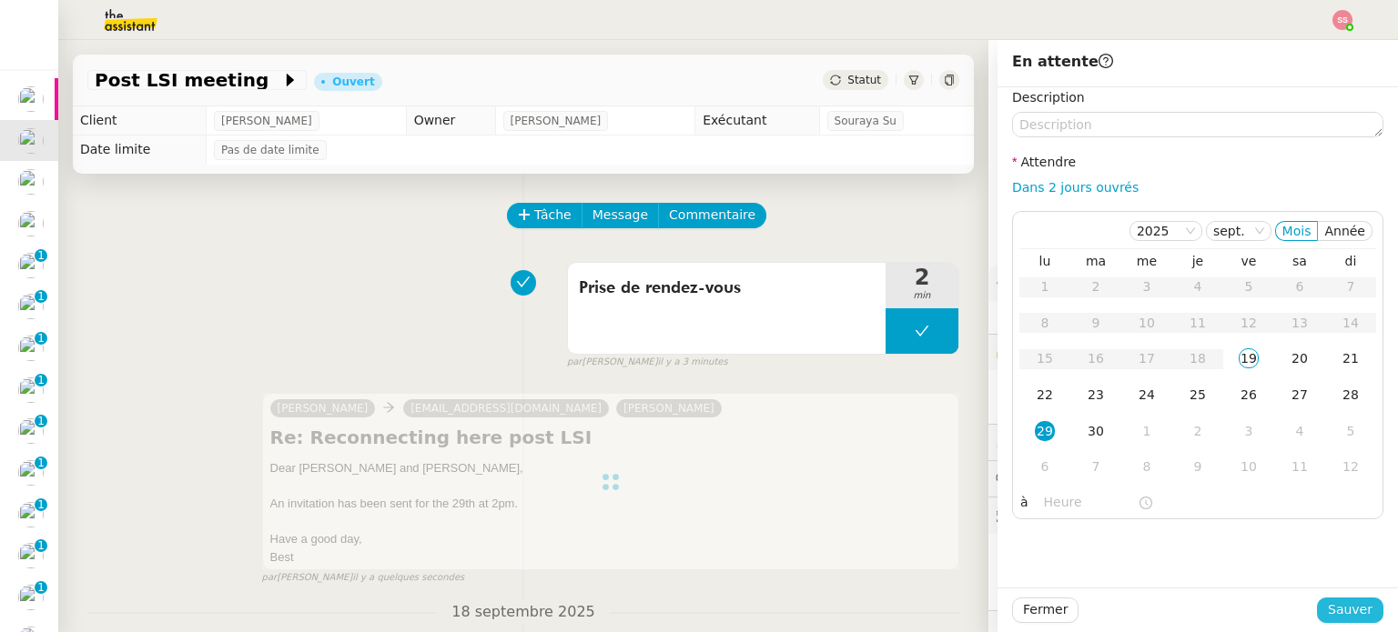
click at [1327, 610] on span "Sauver" at bounding box center [1349, 610] width 45 height 21
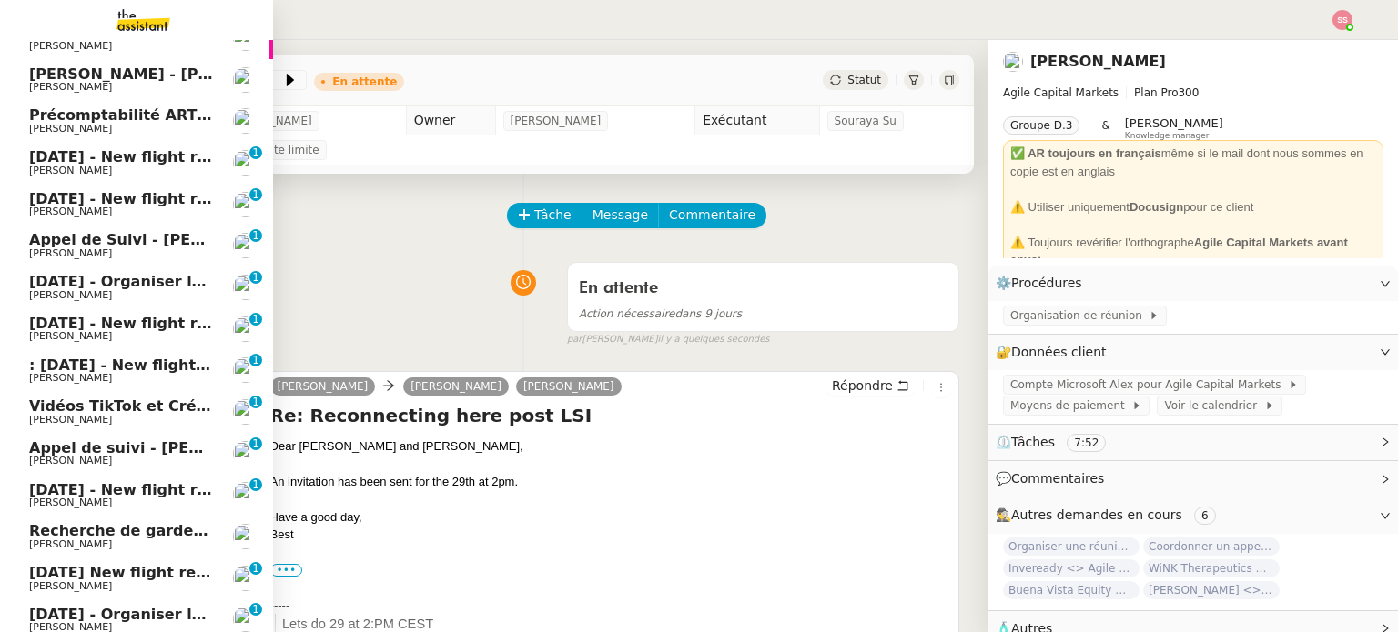
scroll to position [182, 0]
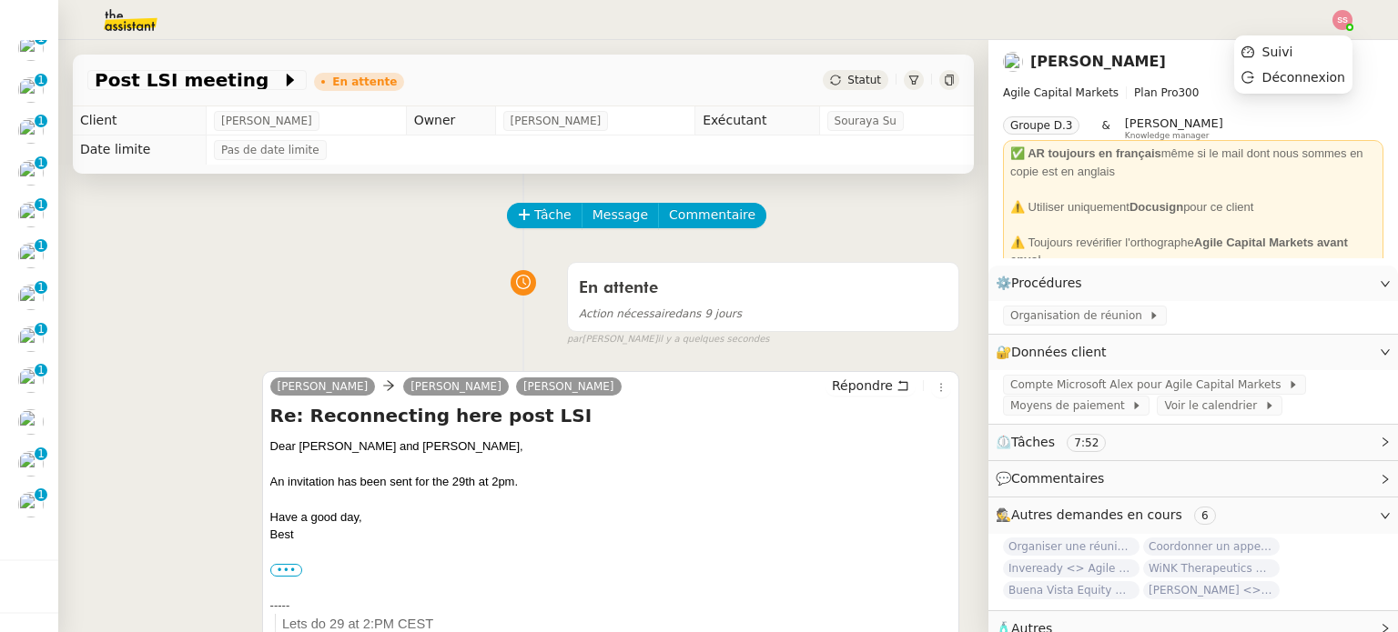
click at [1336, 19] on img at bounding box center [1342, 20] width 20 height 20
click at [1299, 46] on li "Suivi" at bounding box center [1293, 51] width 118 height 25
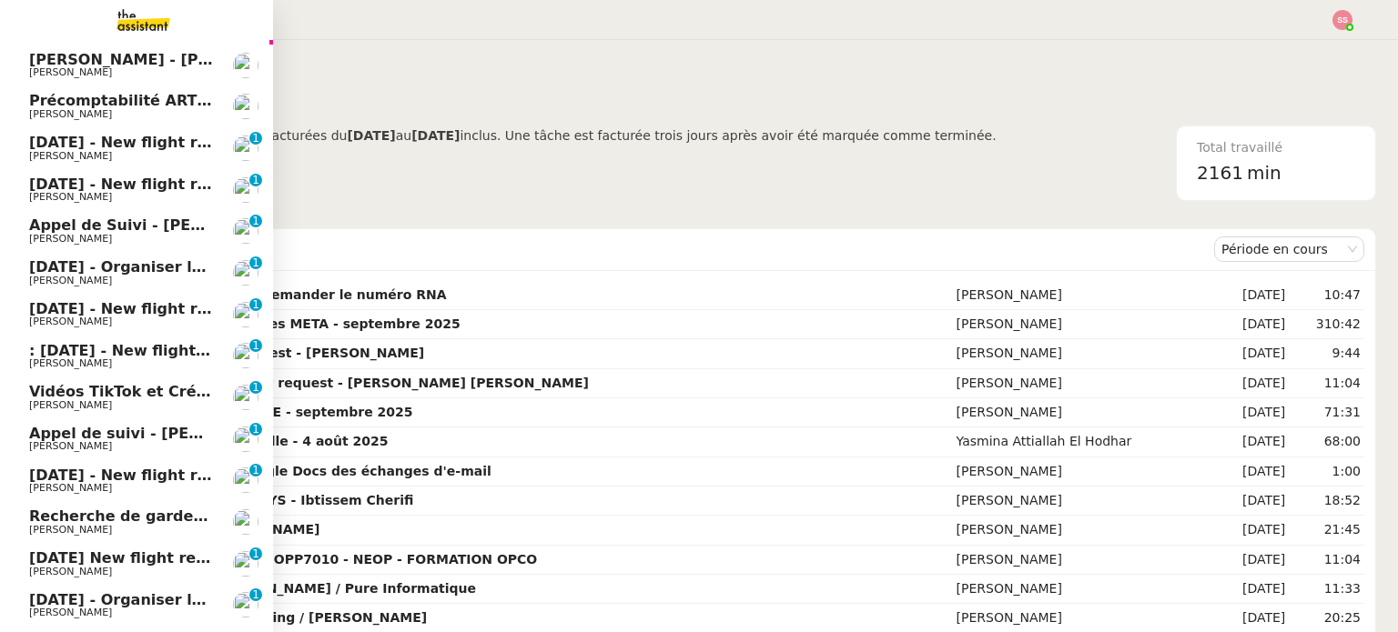
scroll to position [182, 0]
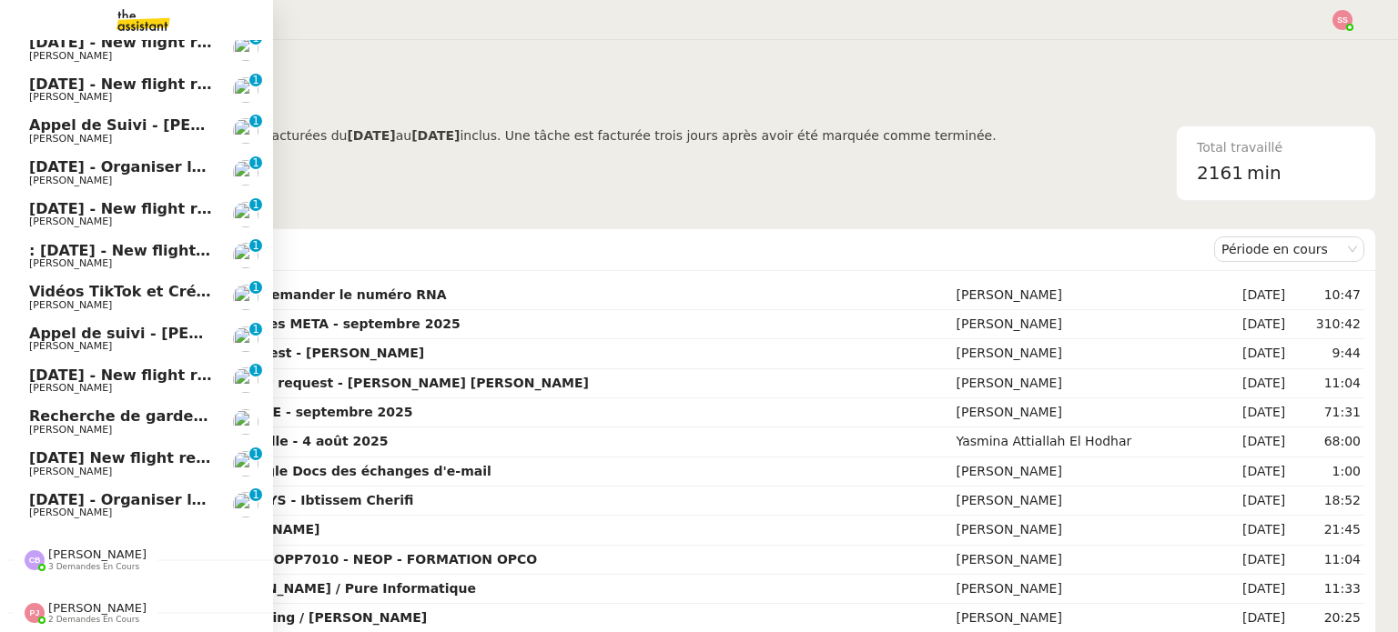
click at [108, 374] on span "[DATE] - New flight request - [PERSON_NAME]" at bounding box center [217, 375] width 376 height 17
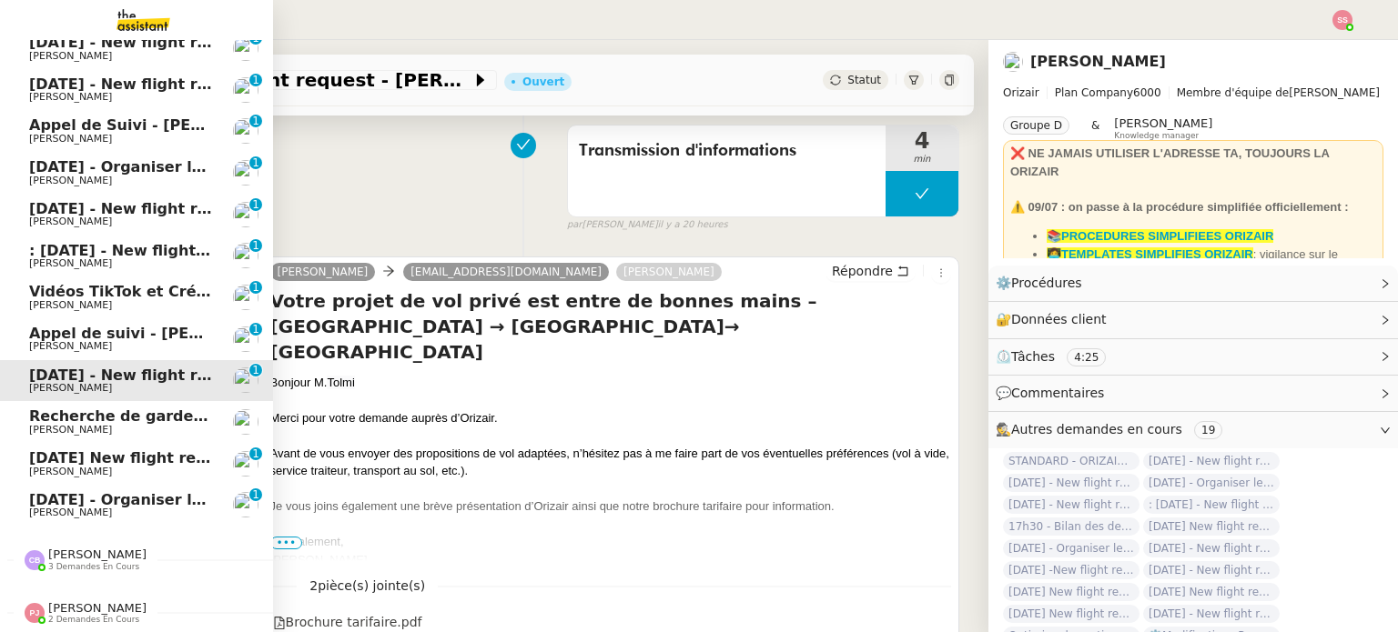
scroll to position [223, 0]
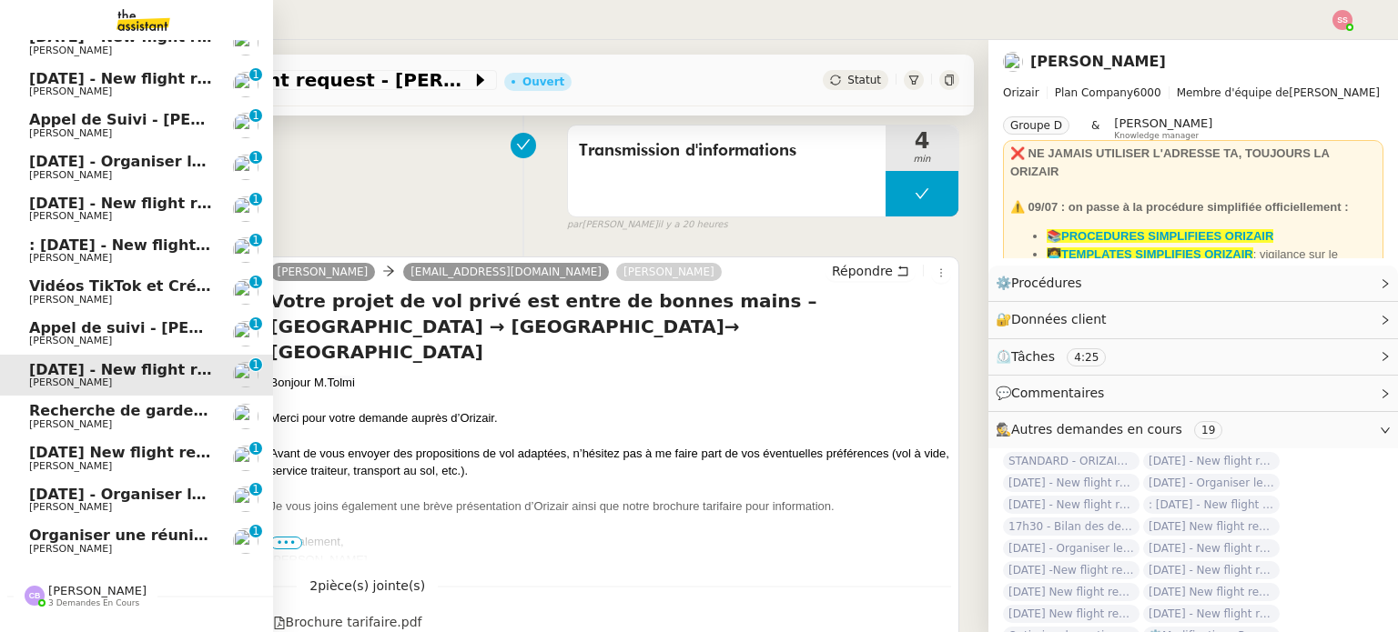
click at [73, 483] on link "11th February 2026 - Organiser le vol de David Lee Louis Frei 0 1 2 3 4 5 6 7 8…" at bounding box center [136, 500] width 273 height 42
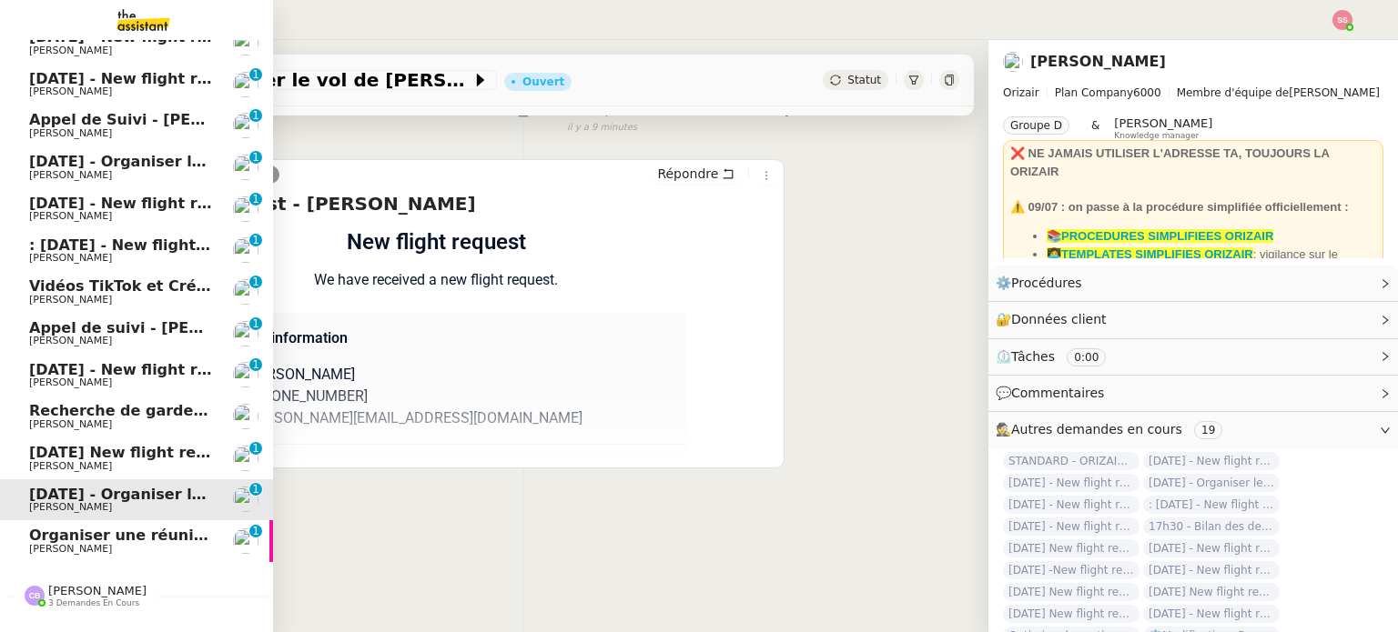
scroll to position [182, 0]
click at [87, 533] on span "Organiser une réunion Zoom" at bounding box center [147, 534] width 236 height 17
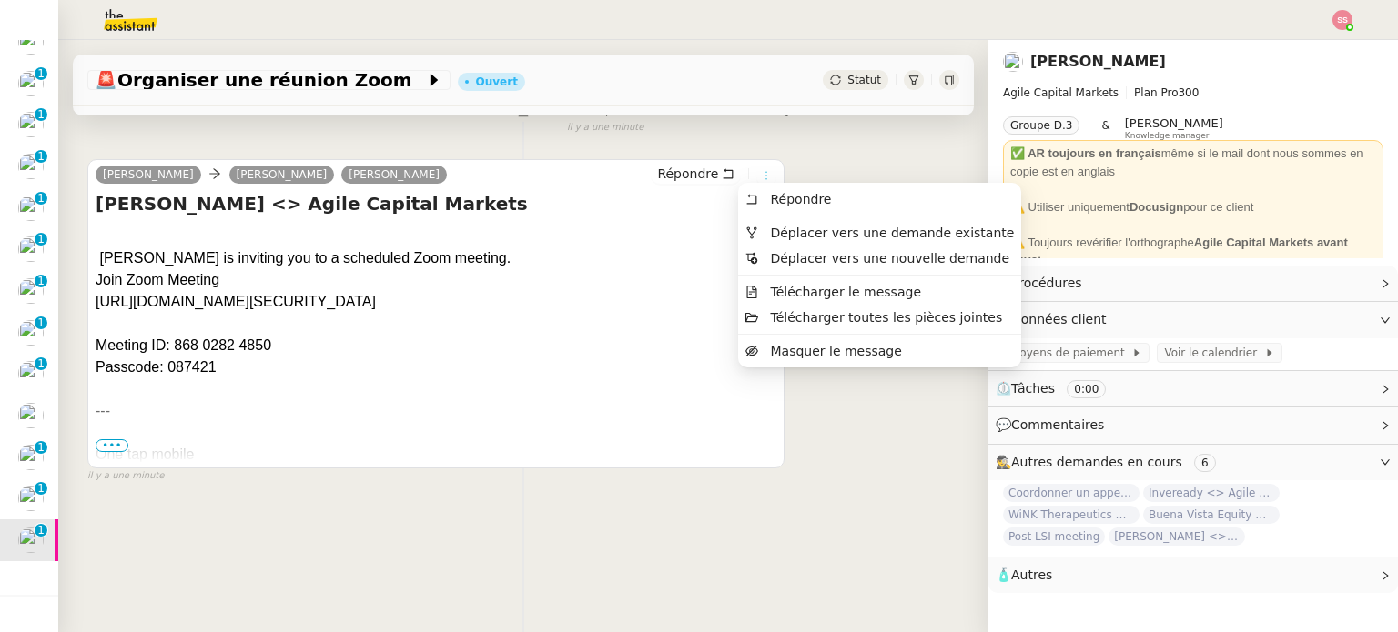
click at [761, 170] on icon at bounding box center [766, 175] width 11 height 11
click at [776, 230] on span "Déplacer vers une demande existante" at bounding box center [892, 233] width 244 height 15
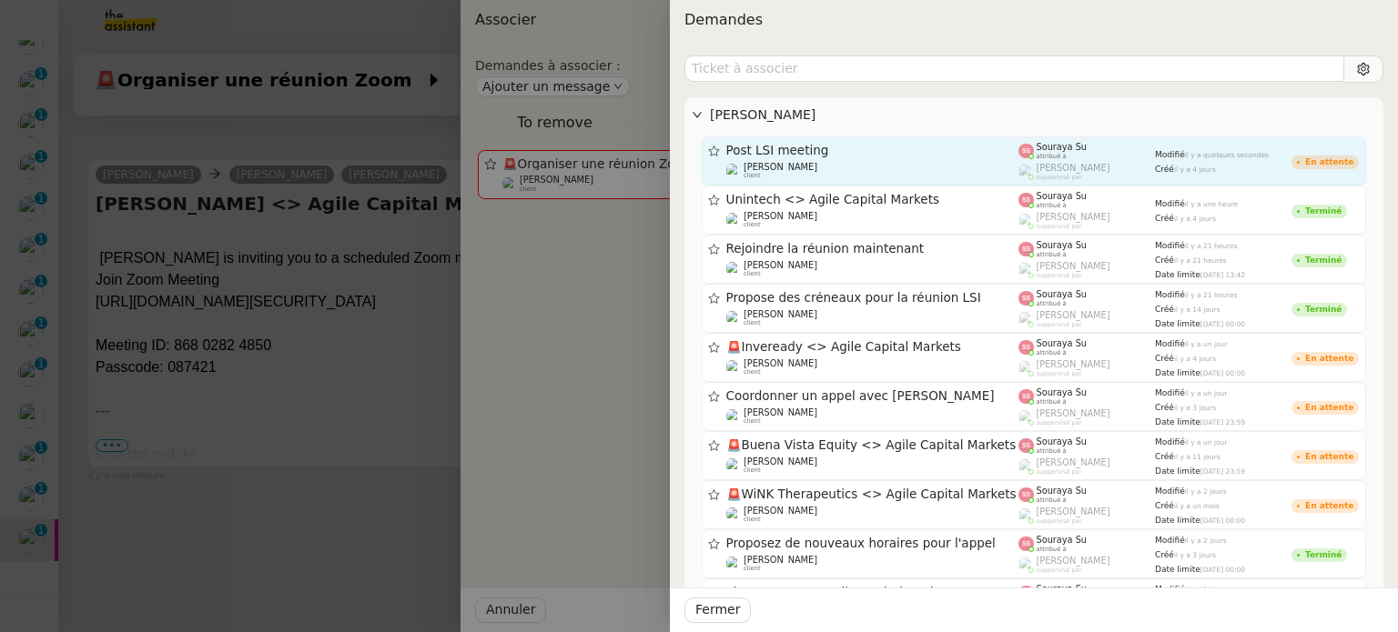
click at [832, 149] on span "Post LSI meeting" at bounding box center [872, 151] width 293 height 13
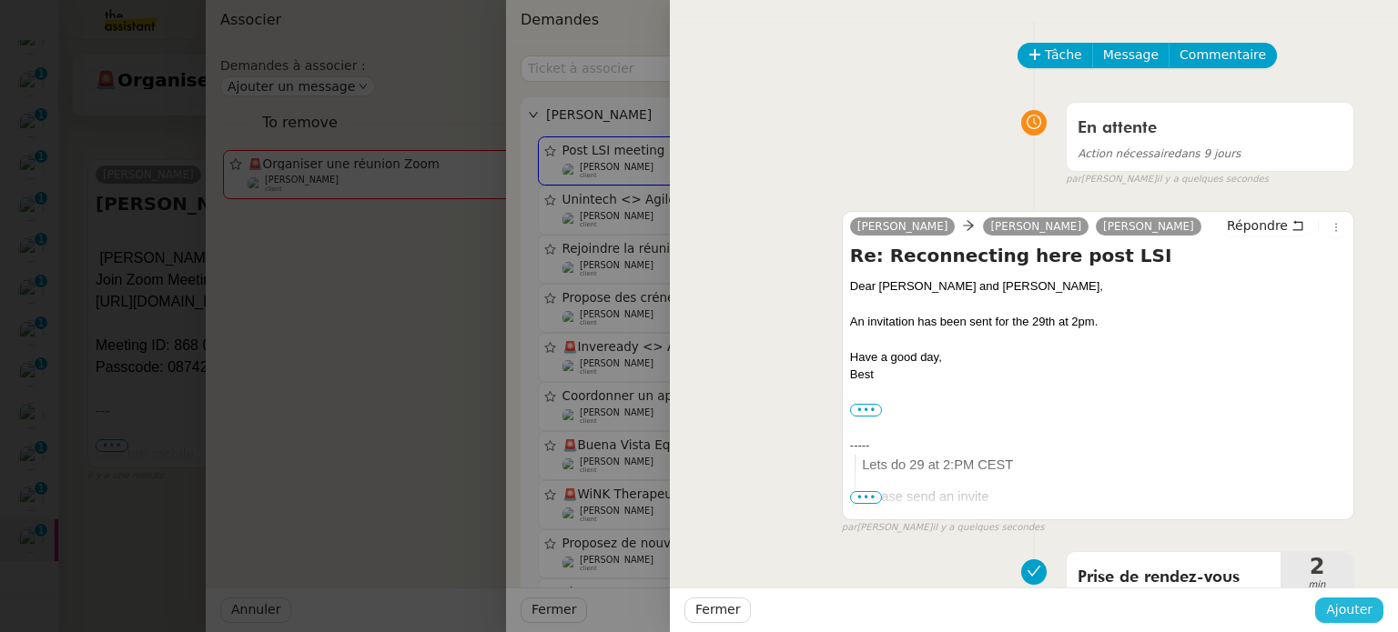
click at [1332, 605] on span "Ajouter" at bounding box center [1349, 610] width 46 height 21
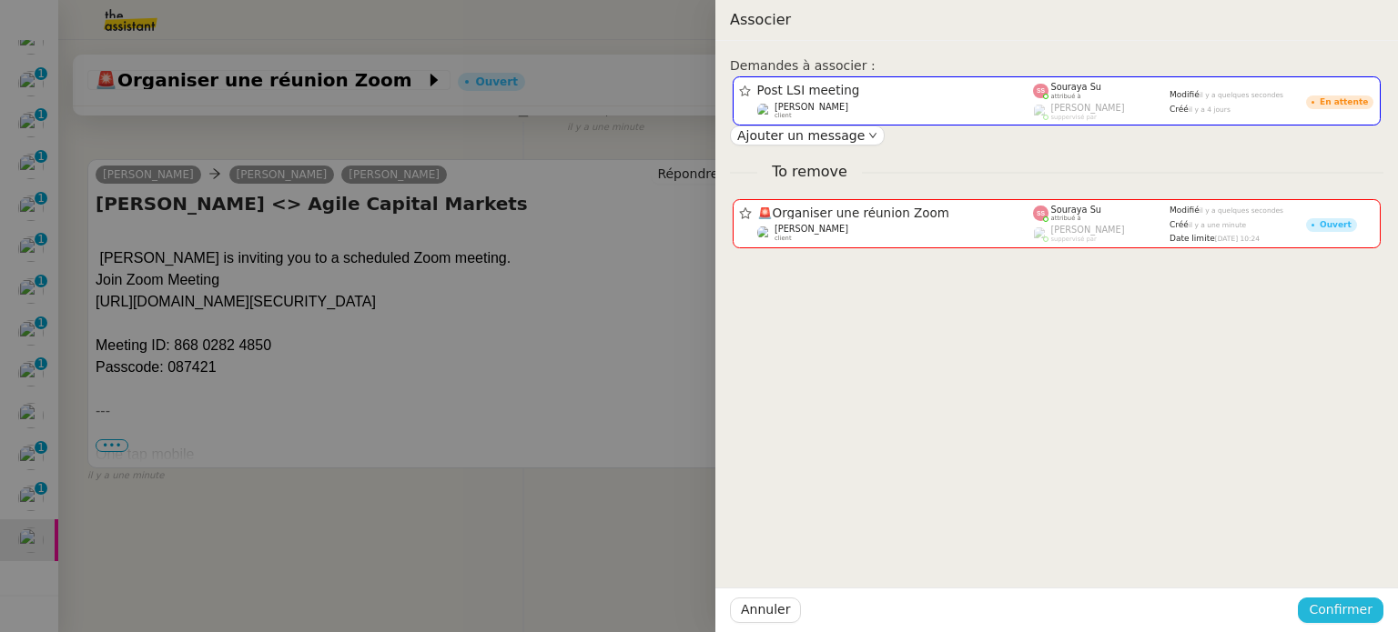
click at [1332, 605] on span "Confirmer" at bounding box center [1340, 610] width 64 height 21
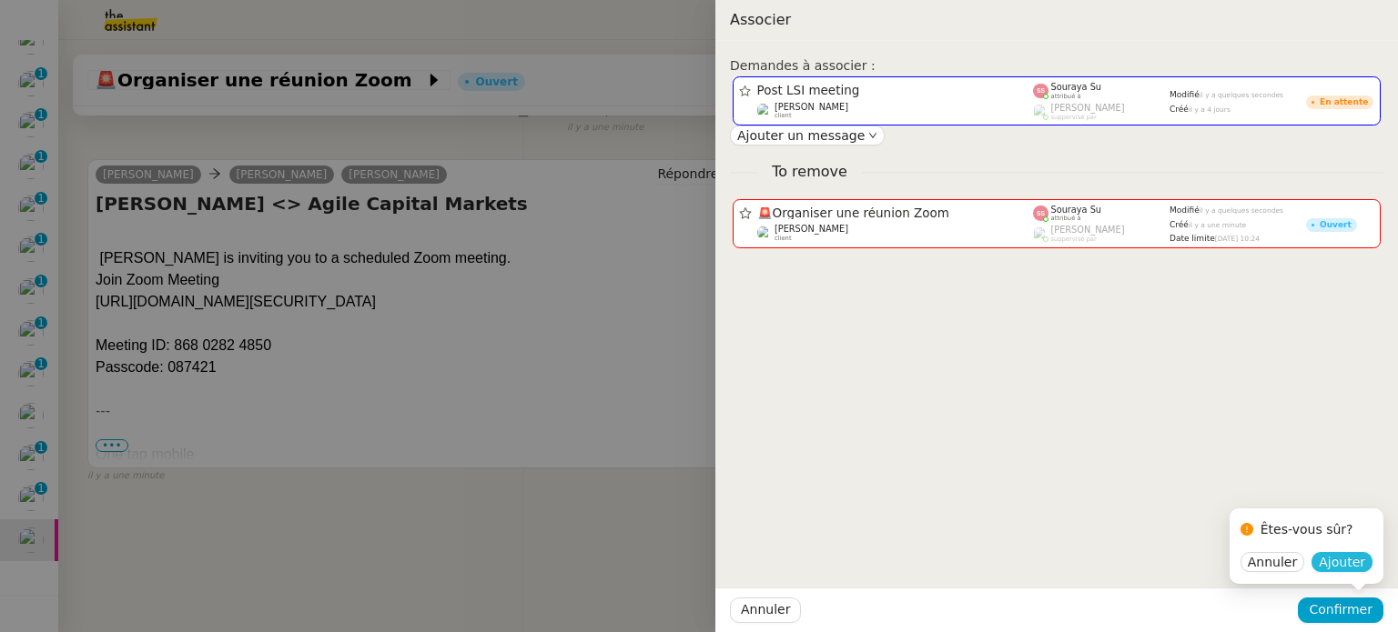
click at [1341, 567] on span "Ajouter" at bounding box center [1341, 562] width 46 height 18
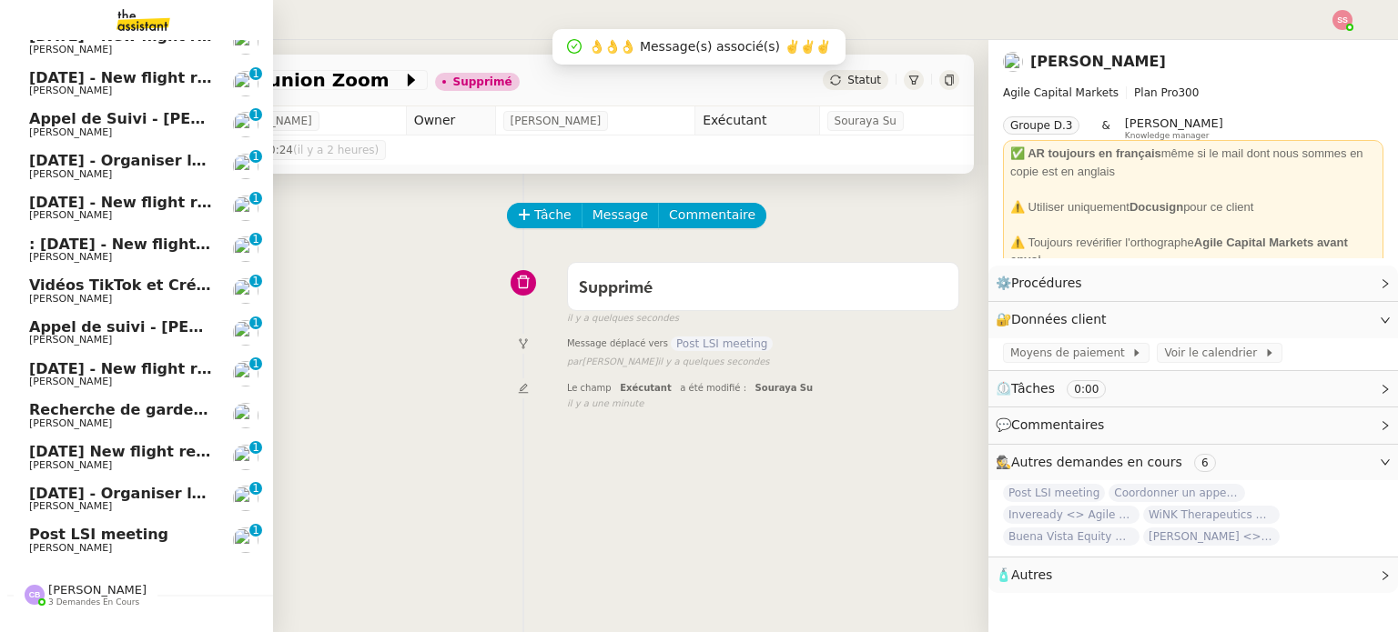
click at [80, 536] on span "Post LSI meeting" at bounding box center [98, 534] width 139 height 17
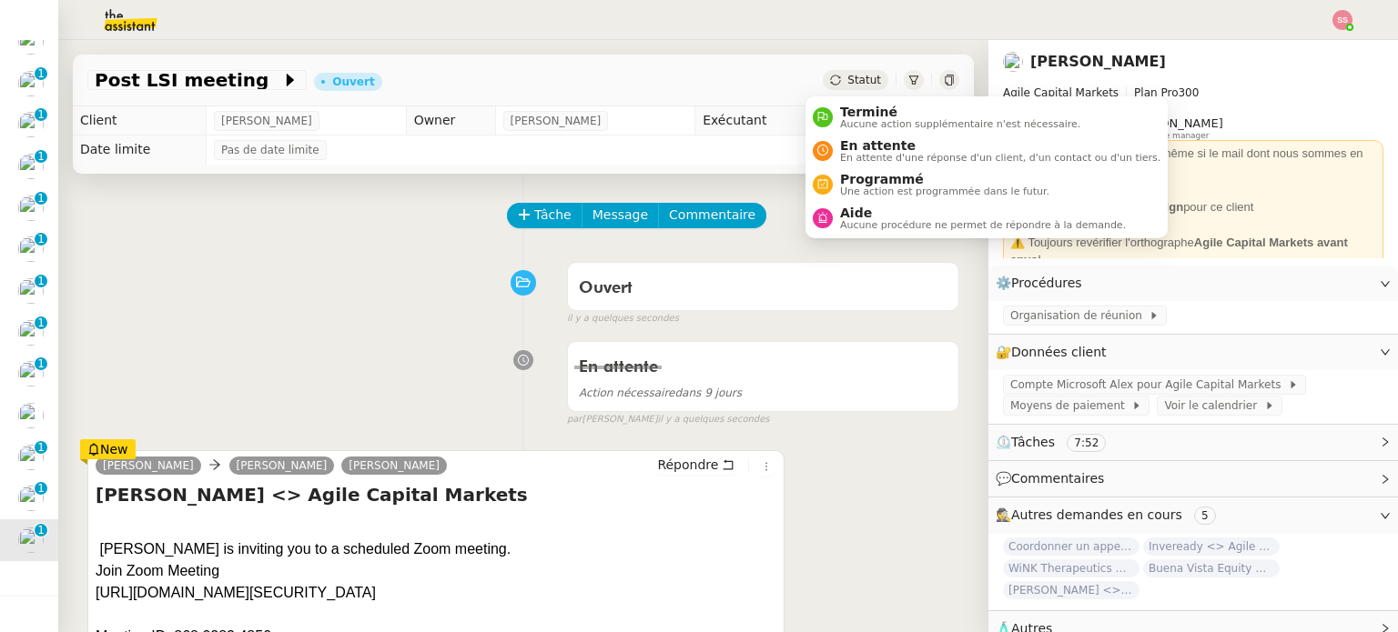
click at [847, 81] on span "Statut" at bounding box center [864, 80] width 34 height 13
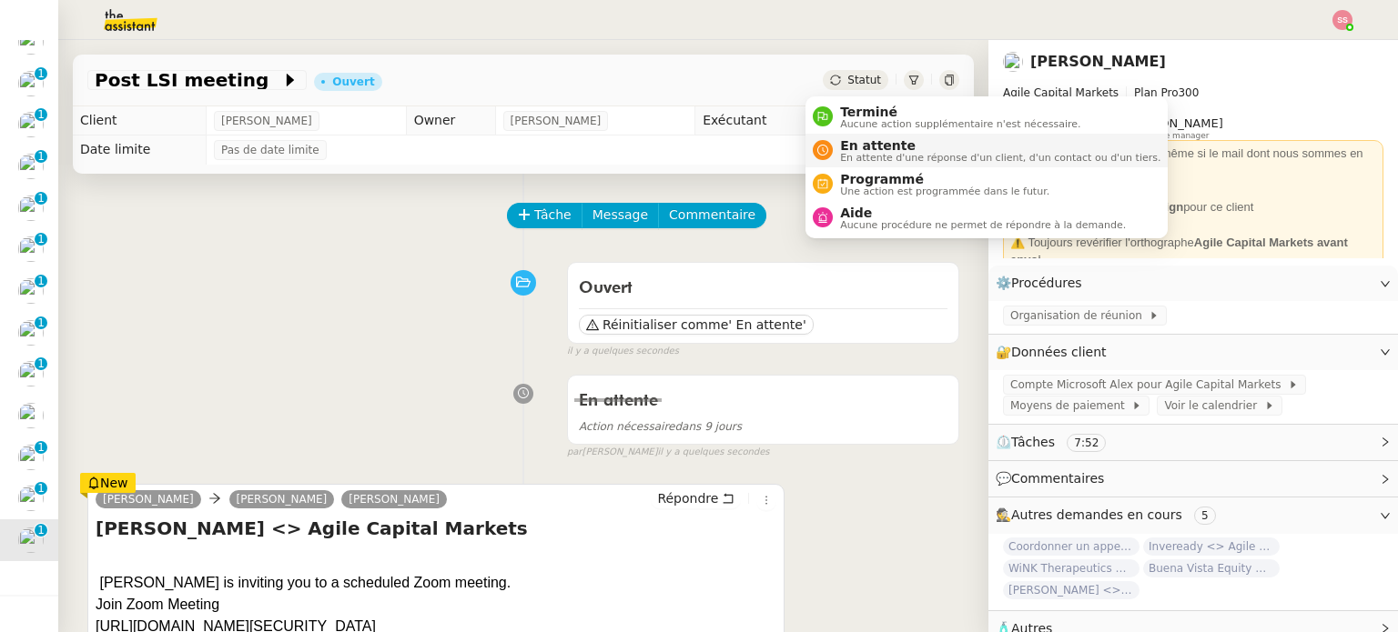
click at [870, 147] on span "En attente" at bounding box center [1000, 145] width 320 height 15
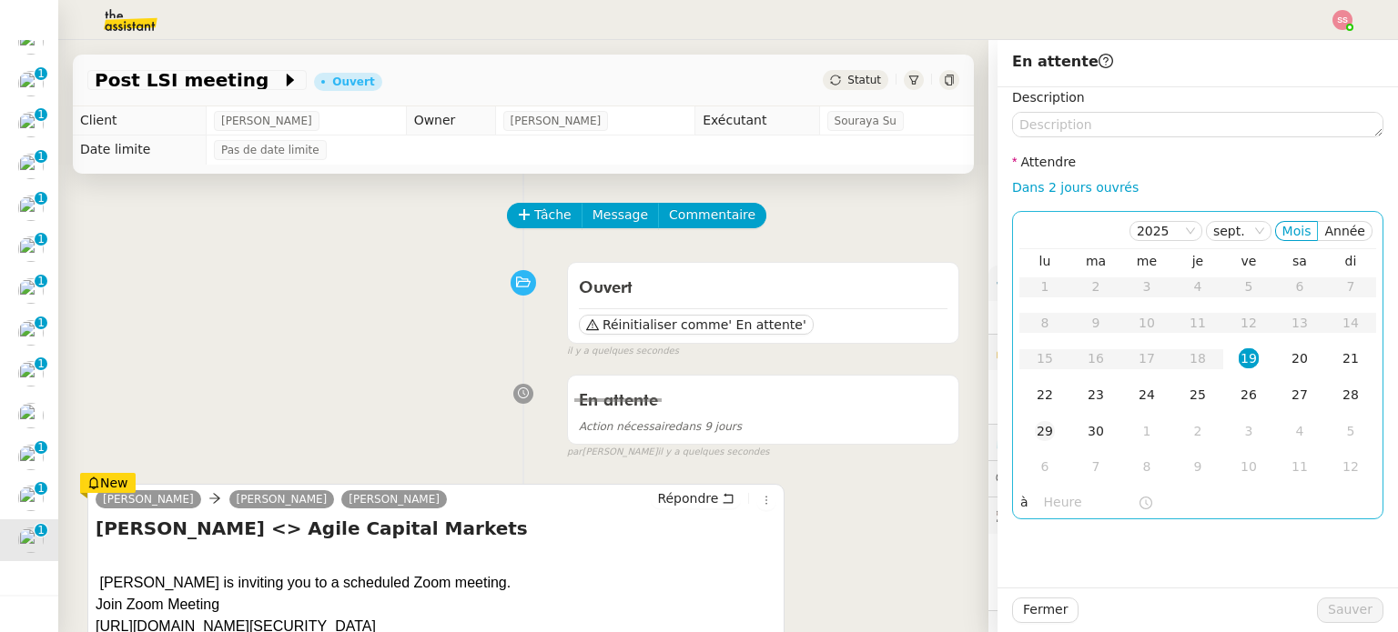
click at [1034, 436] on div "29" at bounding box center [1044, 431] width 20 height 20
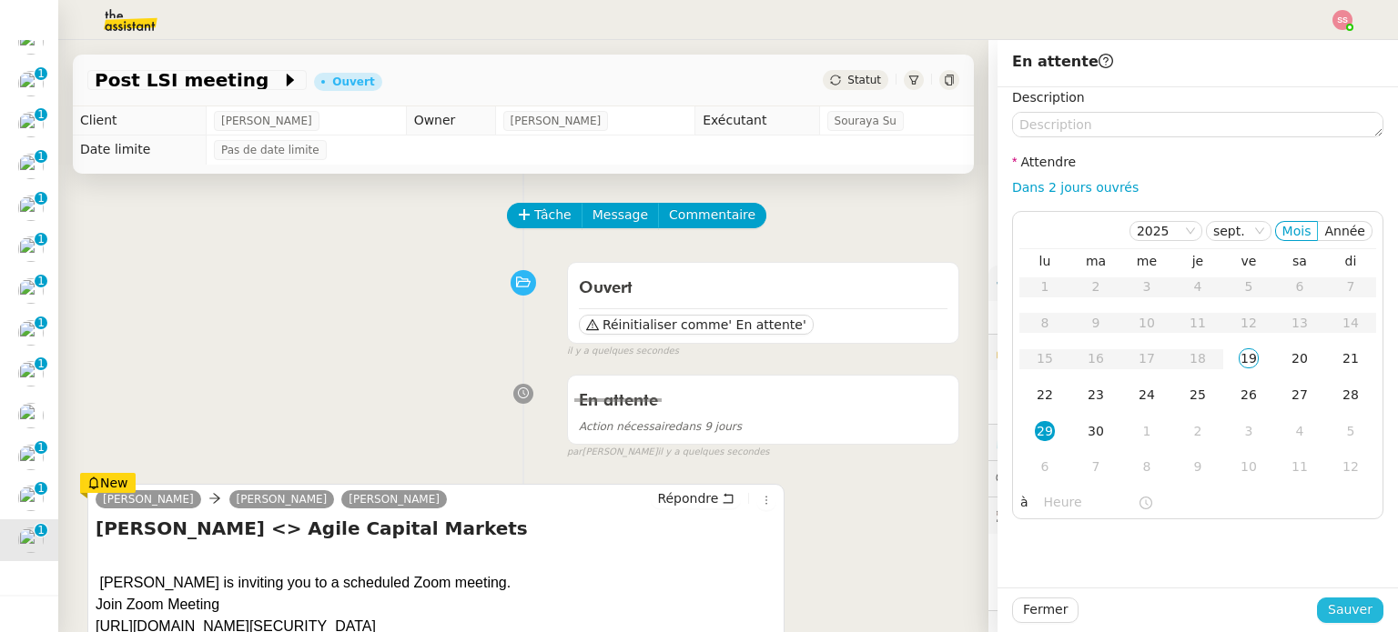
click at [1329, 608] on span "Sauver" at bounding box center [1349, 610] width 45 height 21
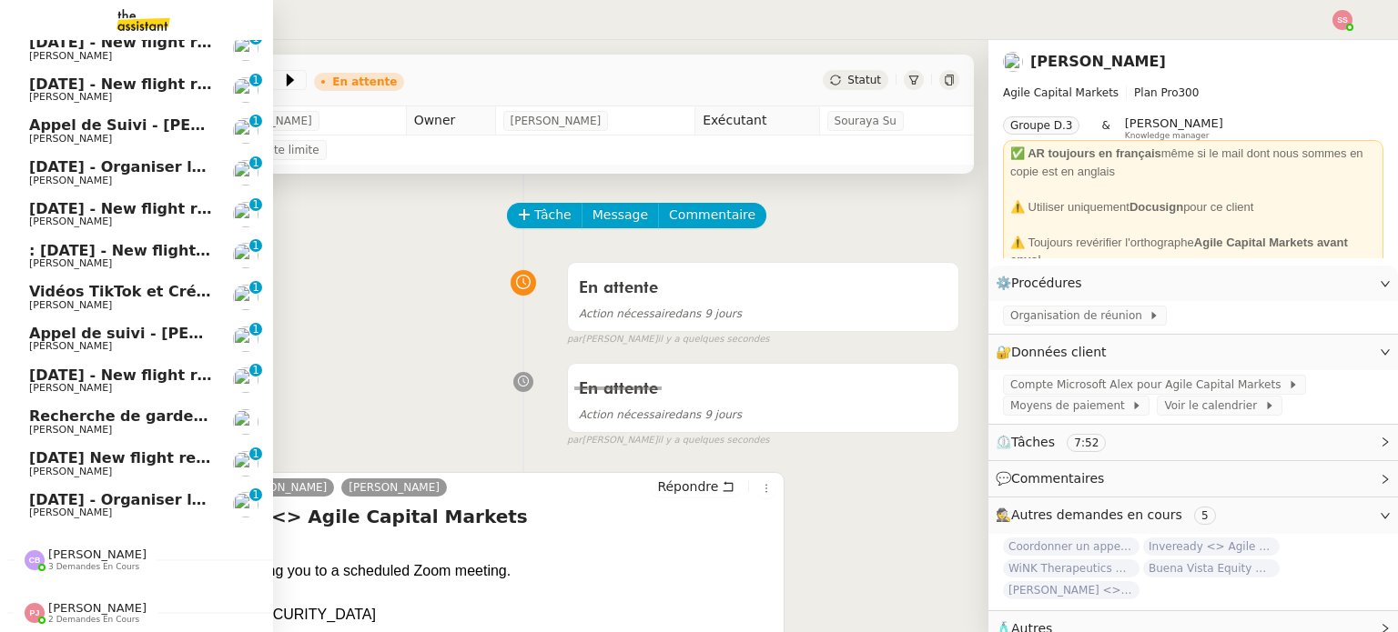
click at [70, 485] on link "11th February 2026 - Organiser le vol de David Lee Louis Frei 0 1 2 3 4 5 6 7 8…" at bounding box center [136, 506] width 273 height 42
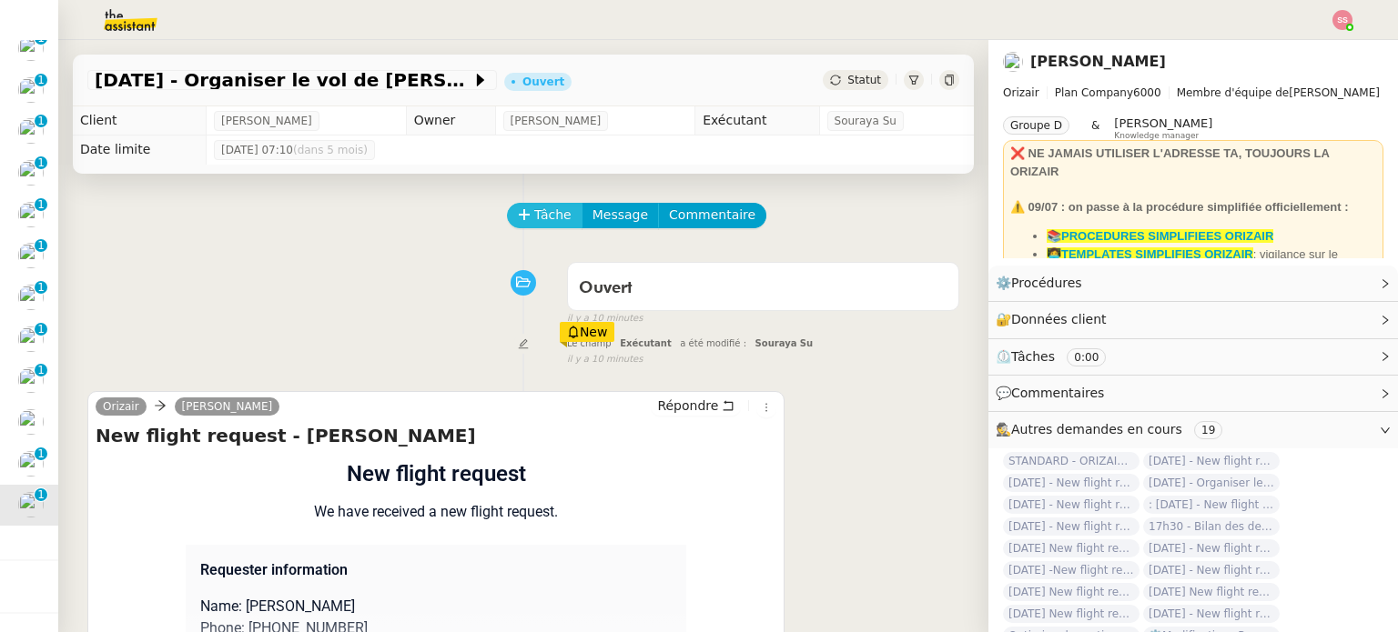
click at [518, 214] on icon at bounding box center [524, 214] width 13 height 13
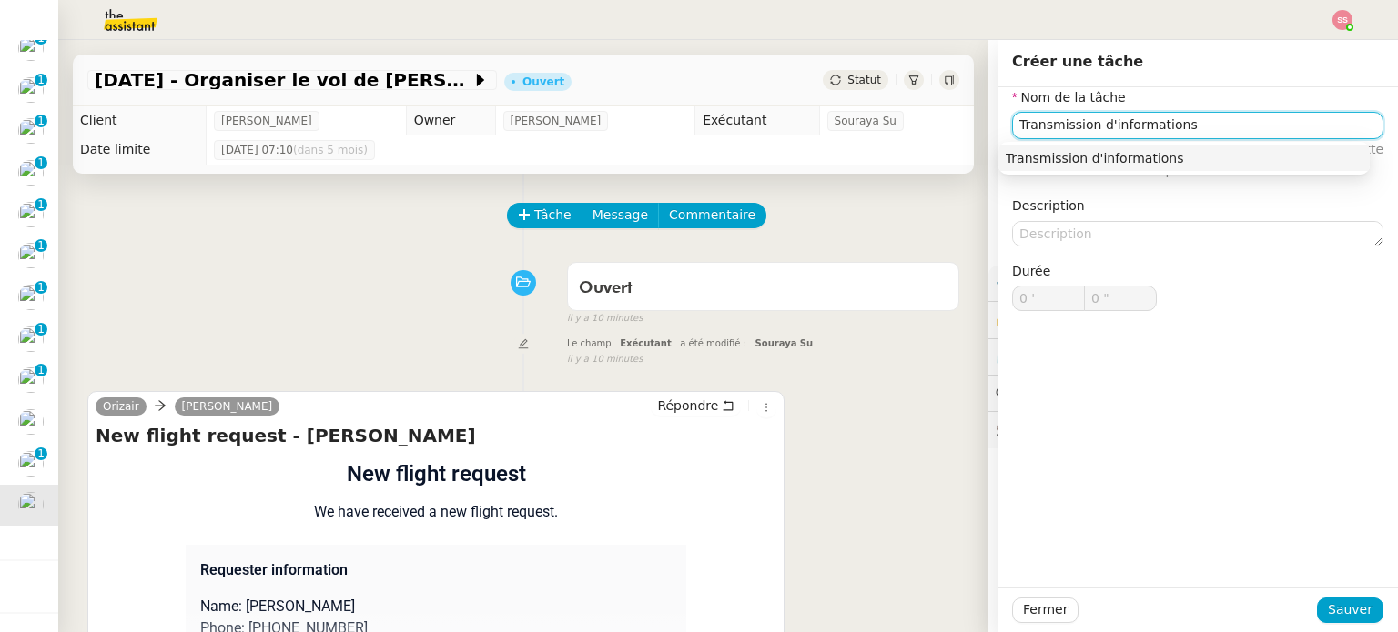
click at [1073, 150] on div "Transmission d'informations" at bounding box center [1183, 158] width 357 height 16
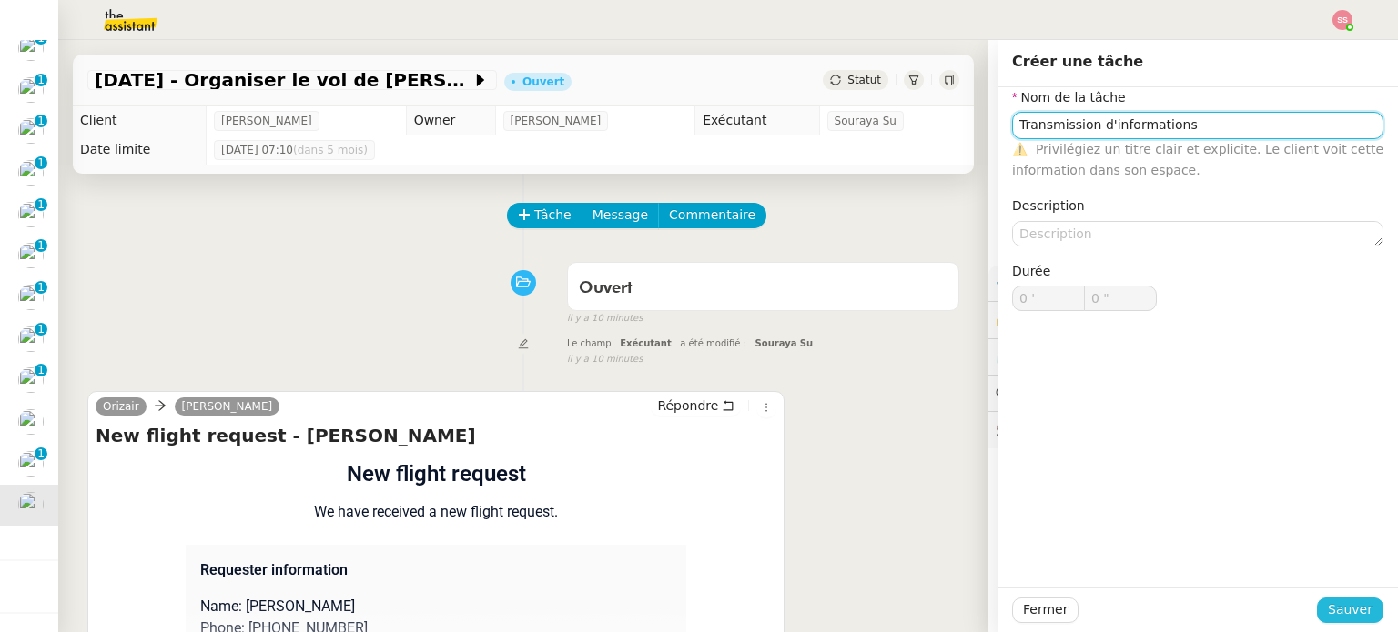
type input "Transmission d'informations"
click at [1343, 609] on span "Sauver" at bounding box center [1349, 610] width 45 height 21
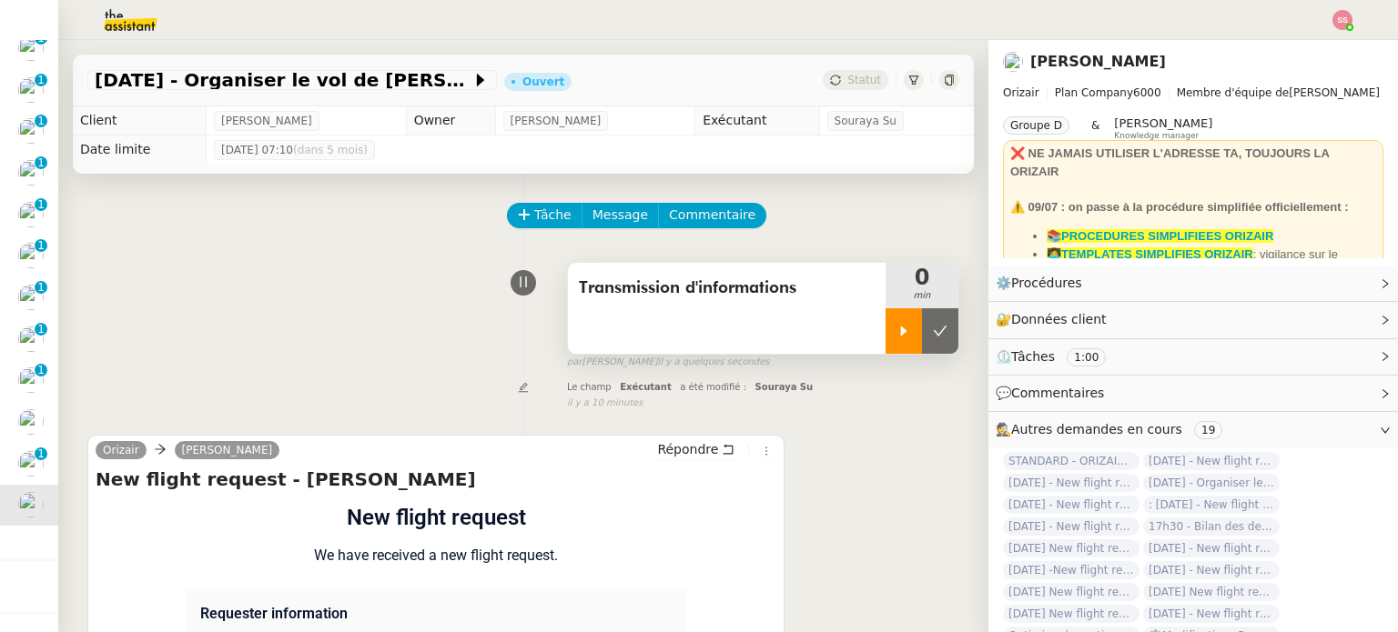
click at [896, 338] on icon at bounding box center [903, 331] width 15 height 15
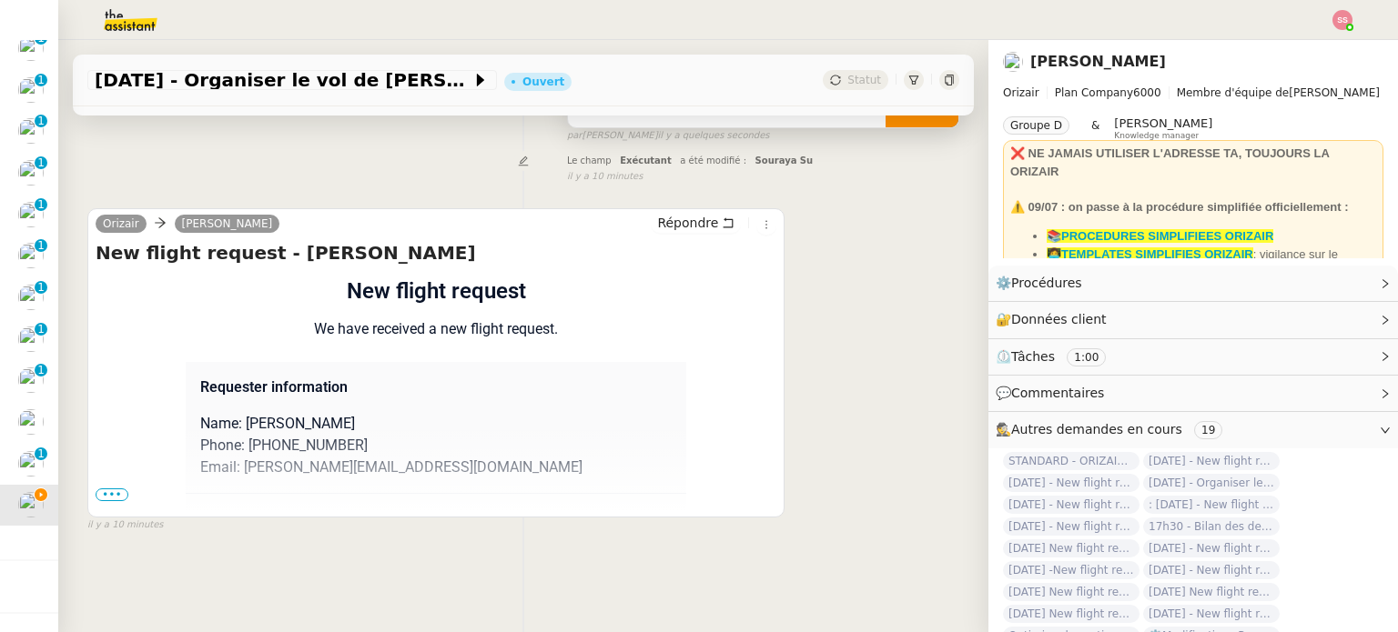
scroll to position [153, 0]
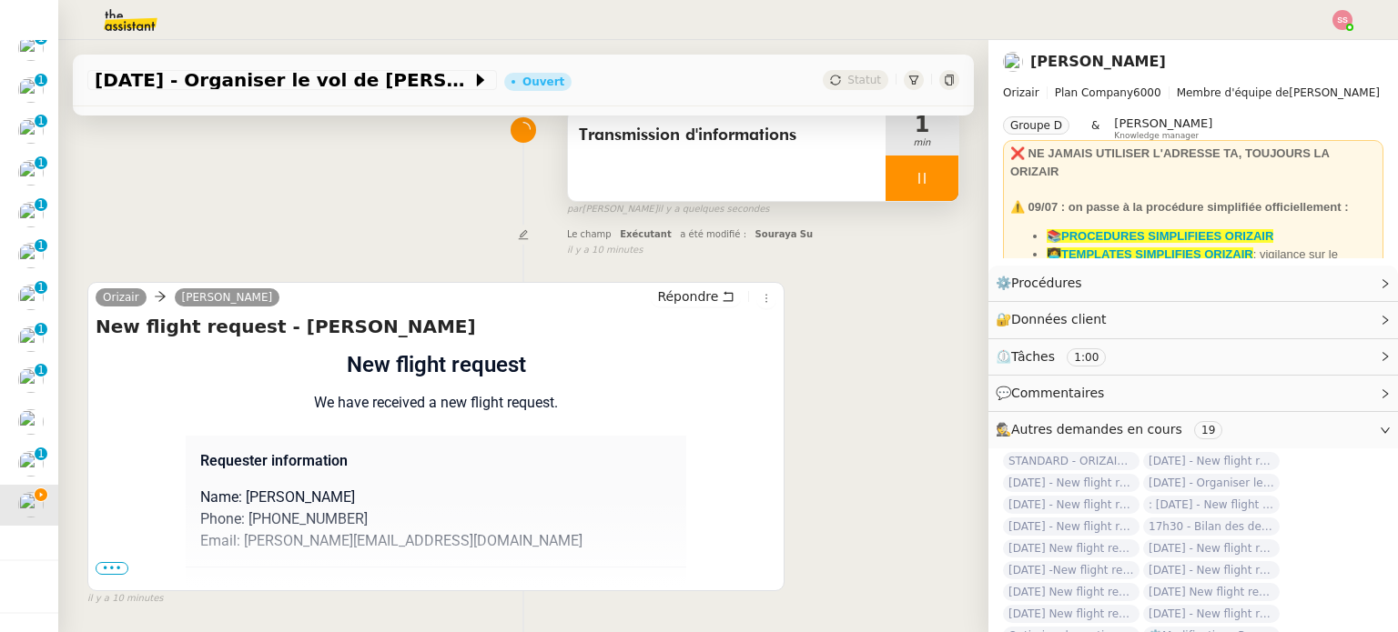
click at [120, 569] on span "•••" at bounding box center [112, 568] width 33 height 13
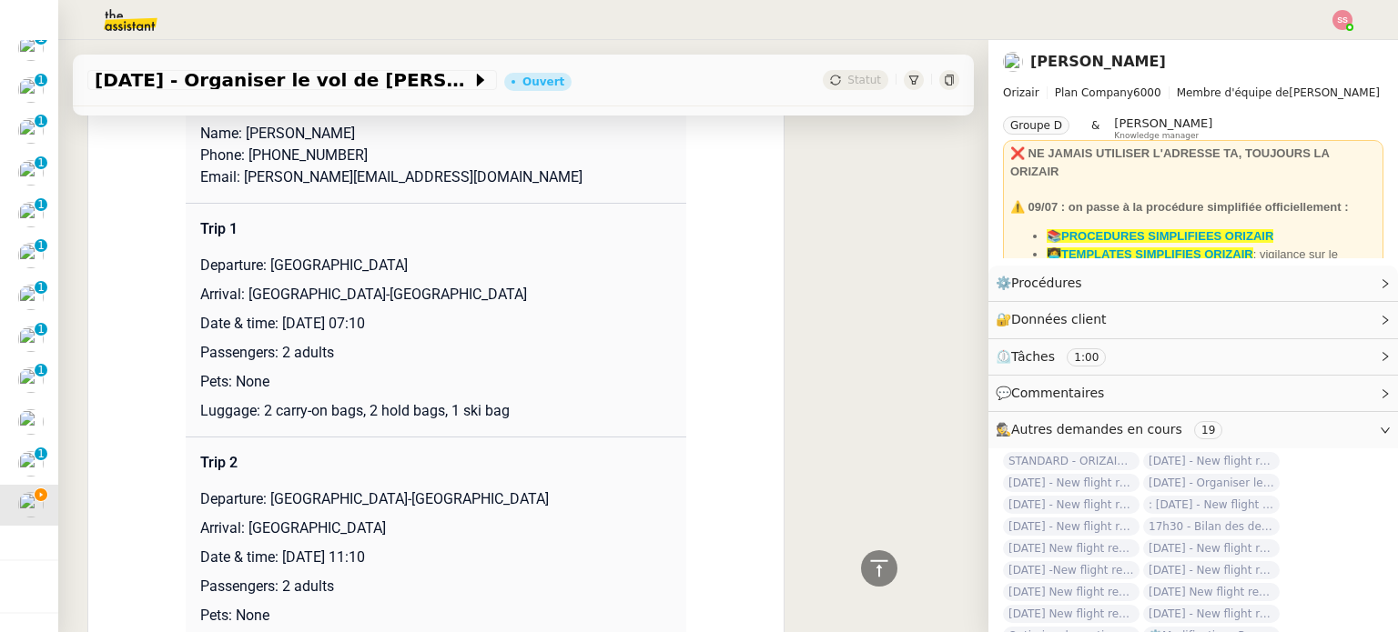
scroll to position [335, 0]
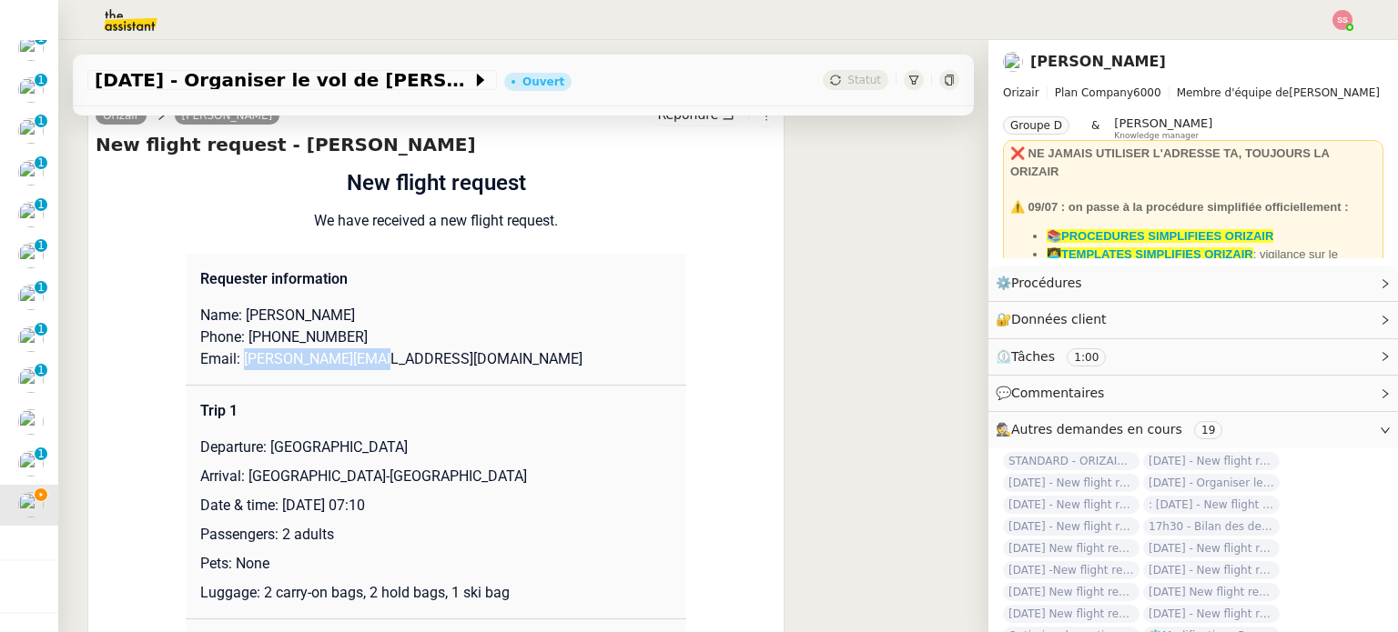
drag, startPoint x: 372, startPoint y: 371, endPoint x: 235, endPoint y: 357, distance: 138.2
click at [235, 357] on p "Email: davidlee@gmail.com" at bounding box center [435, 359] width 471 height 22
copy p "davidlee@gmail.com"
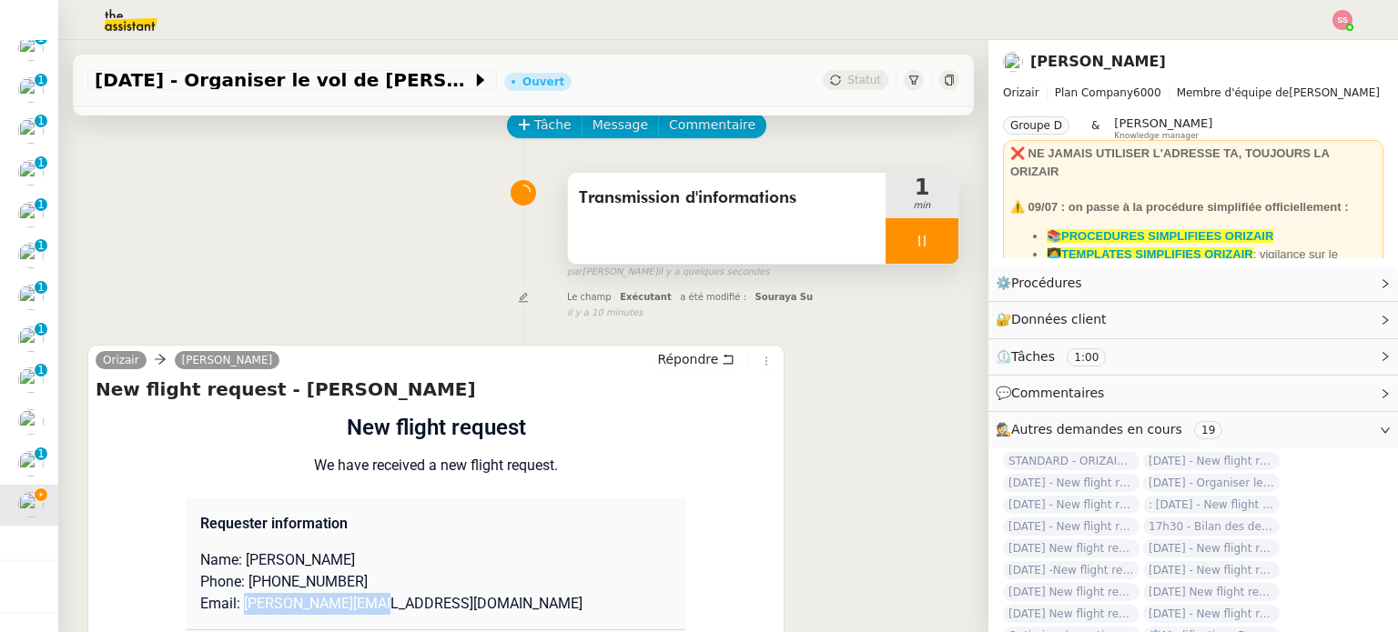
scroll to position [0, 0]
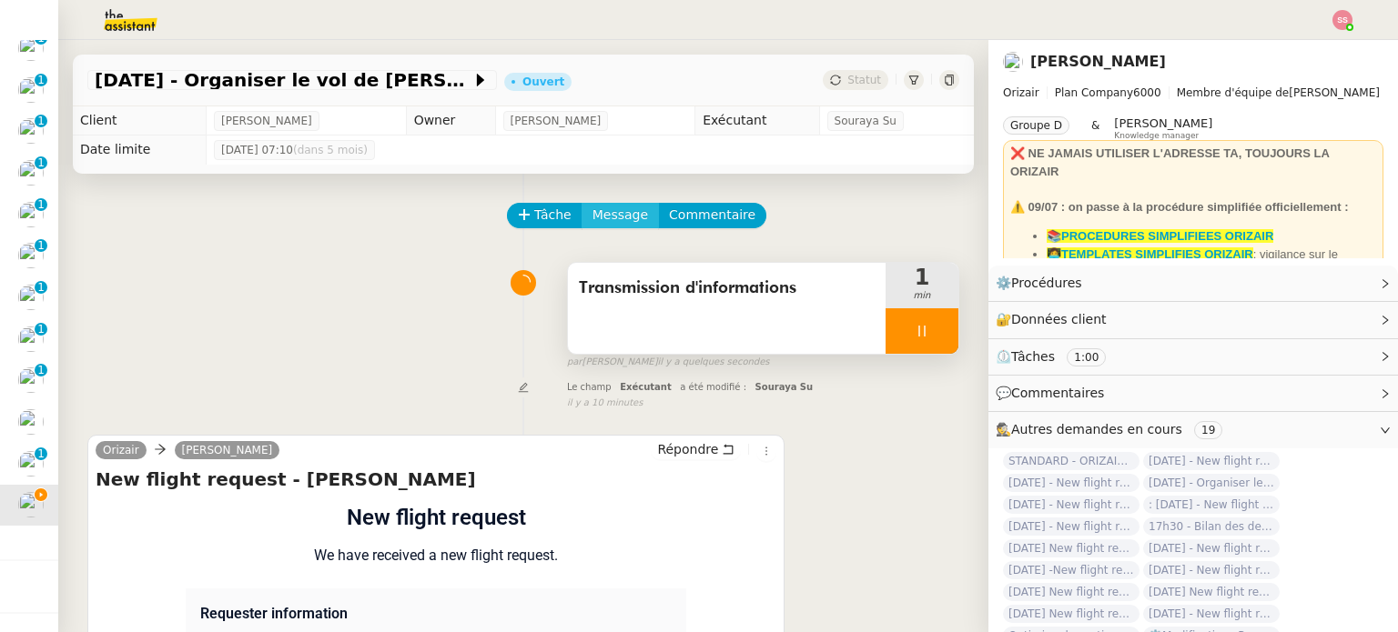
click at [611, 222] on span "Message" at bounding box center [620, 215] width 56 height 21
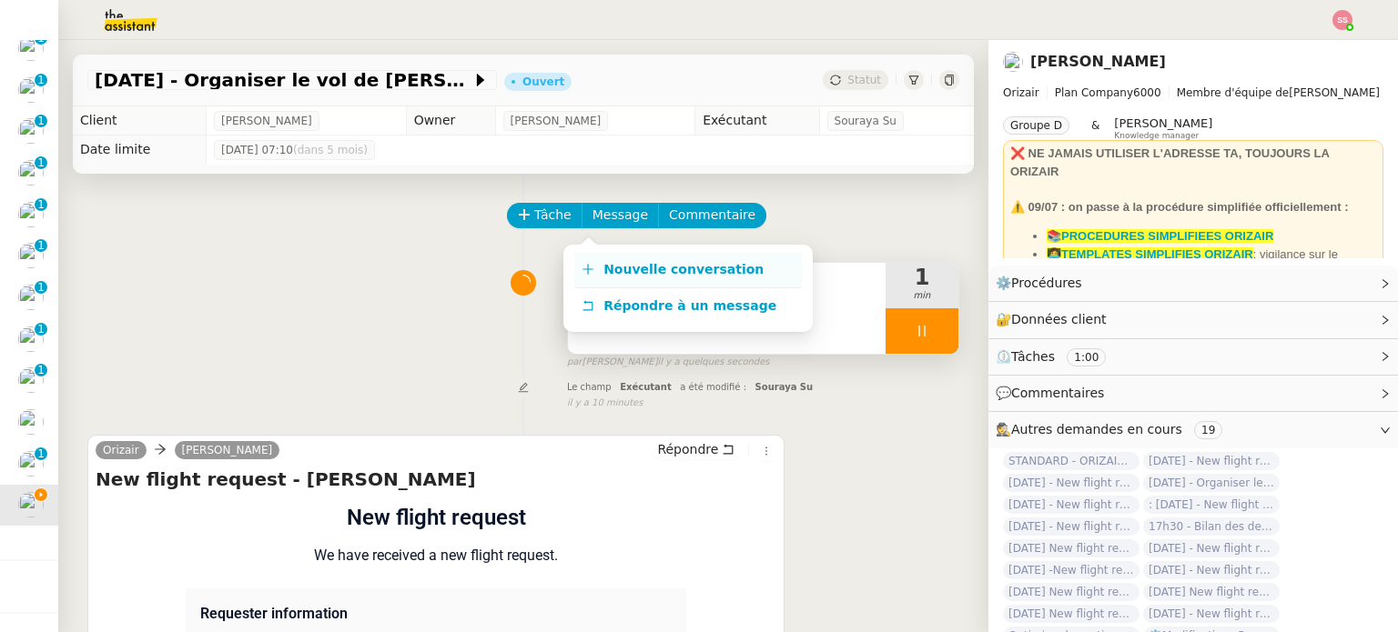
click at [630, 262] on span "Nouvelle conversation" at bounding box center [683, 269] width 160 height 15
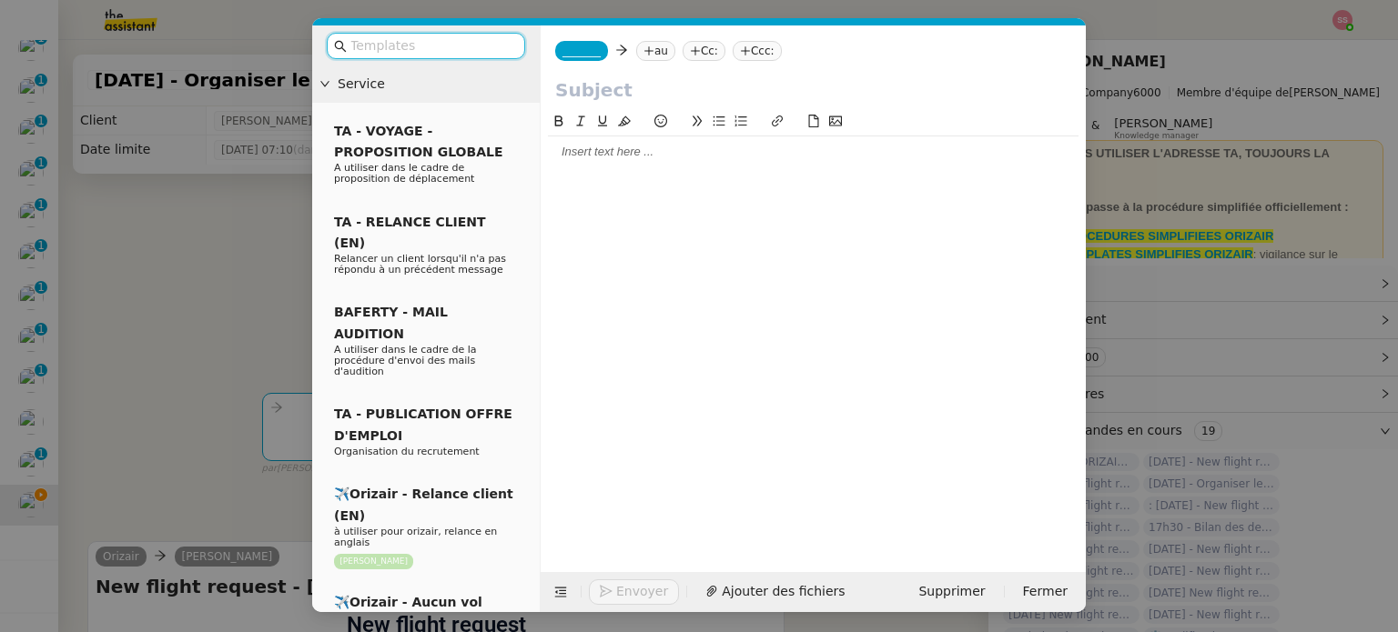
click at [654, 46] on nz-tag "au" at bounding box center [655, 51] width 39 height 20
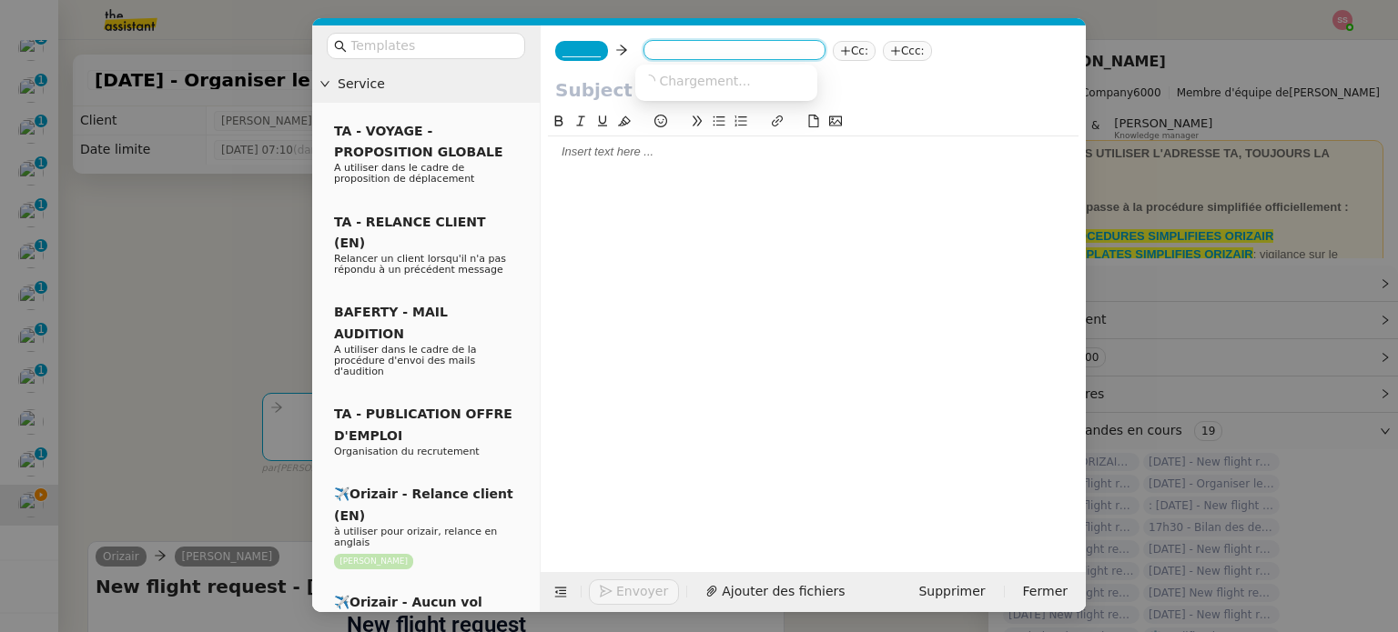
paste input "davidlee@gmail.com"
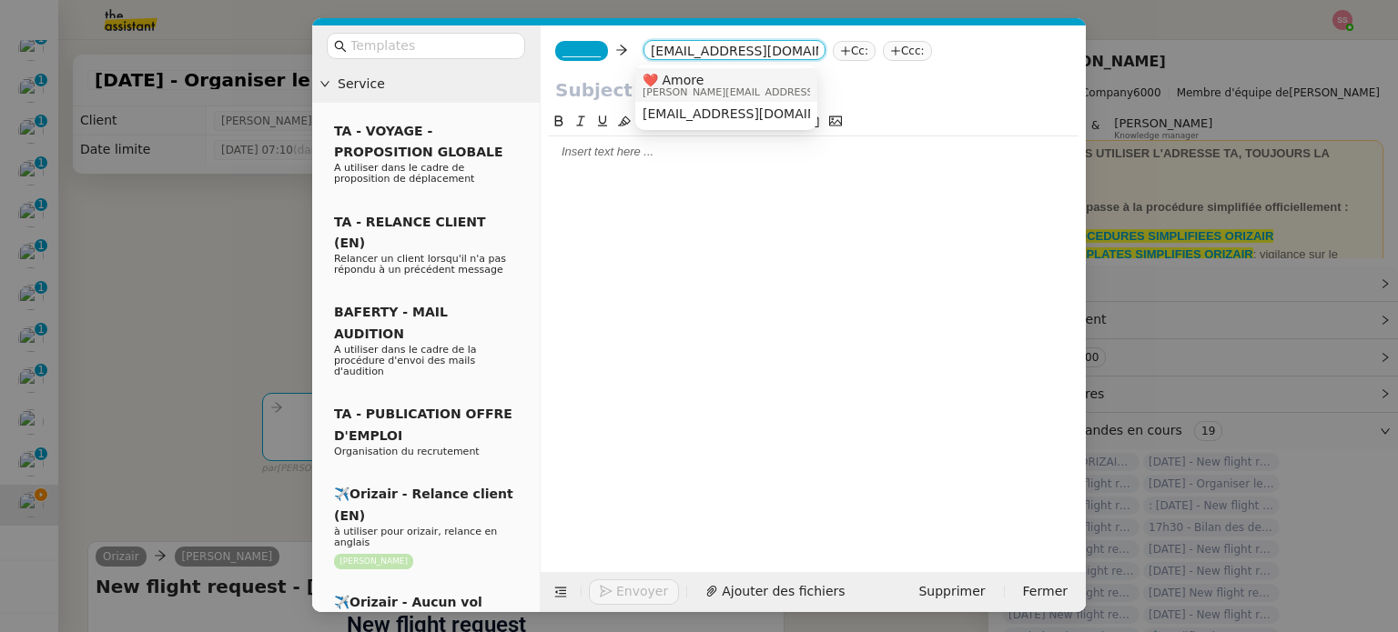
type input "davidlee@gmail.com"
click at [683, 73] on span "❤️ Amore" at bounding box center [771, 80] width 258 height 15
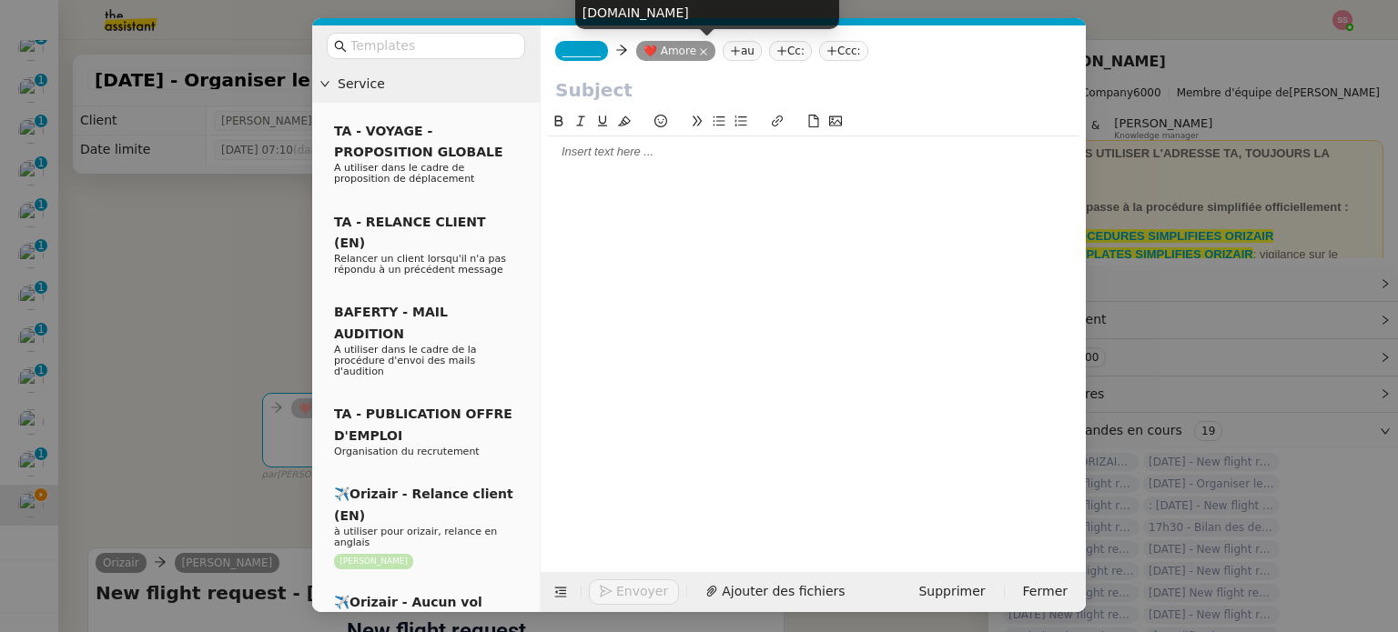
click at [699, 54] on icon at bounding box center [703, 51] width 9 height 9
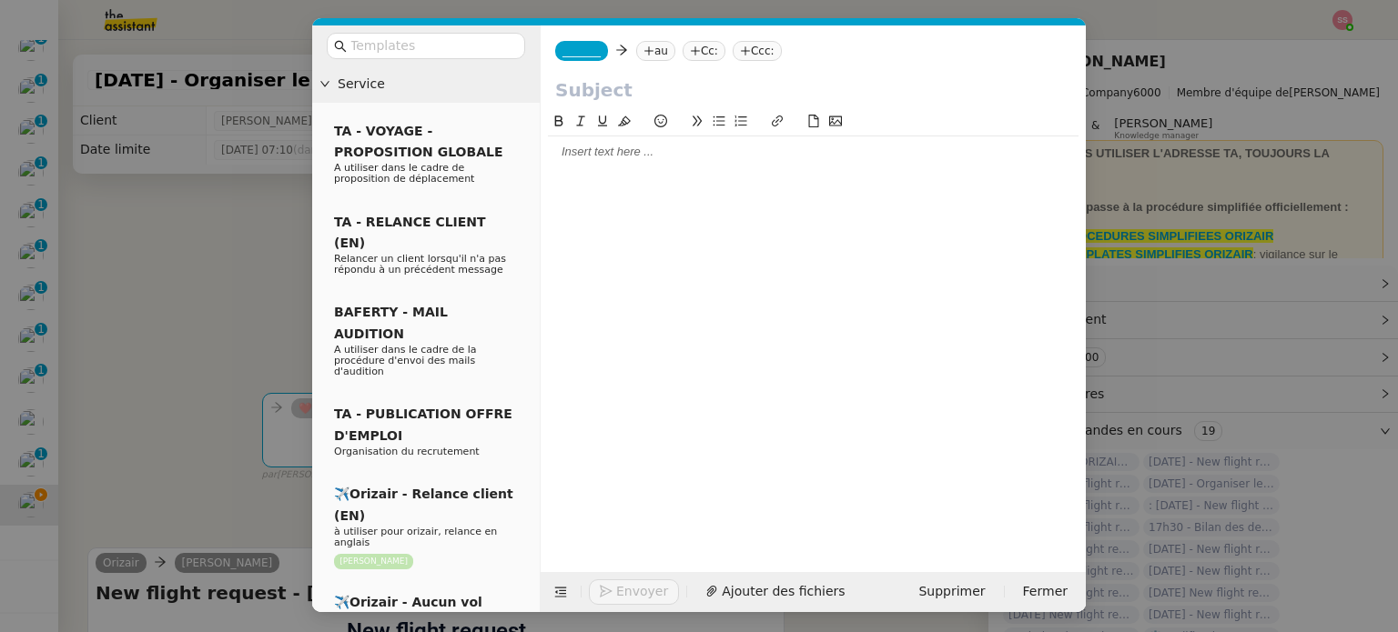
click at [651, 49] on nz-tag "au" at bounding box center [655, 51] width 39 height 20
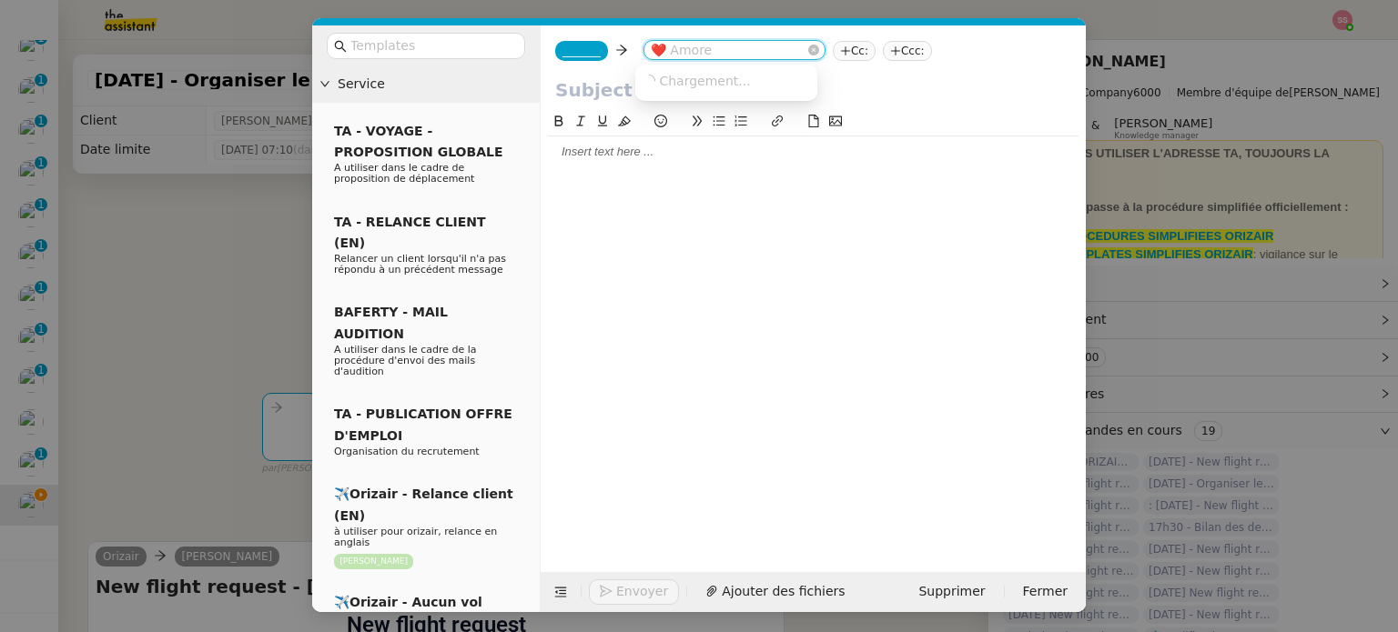
paste input "davidlee@gmail.com"
type input "davidlee@gmail.com"
click at [775, 111] on div "davidlee@gmail.com" at bounding box center [725, 113] width 167 height 15
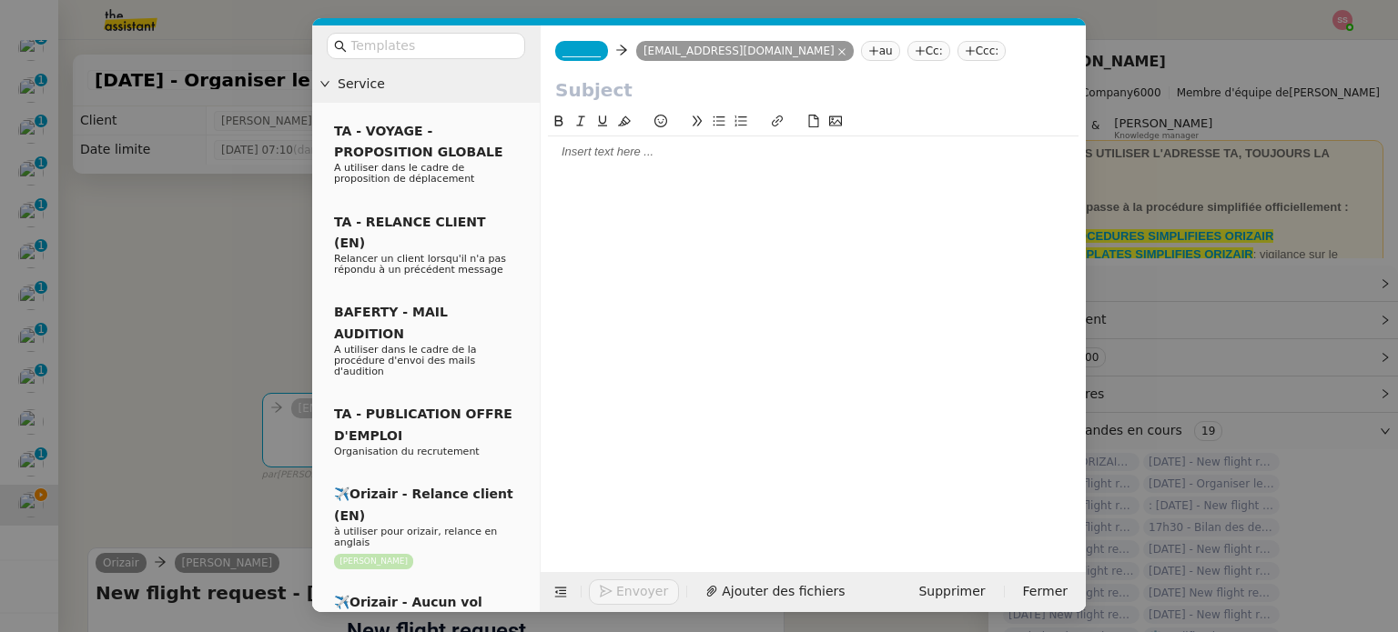
click at [580, 45] on span "_______" at bounding box center [581, 51] width 38 height 13
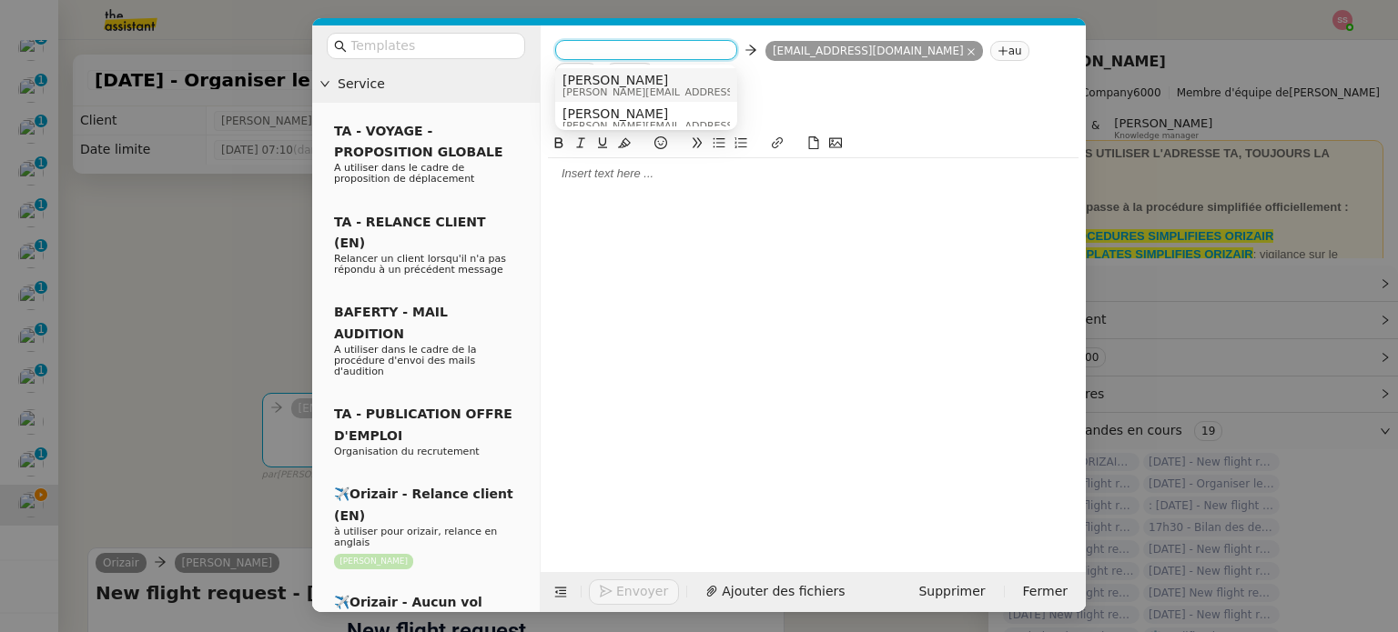
click at [623, 82] on span "[PERSON_NAME]" at bounding box center [691, 80] width 258 height 15
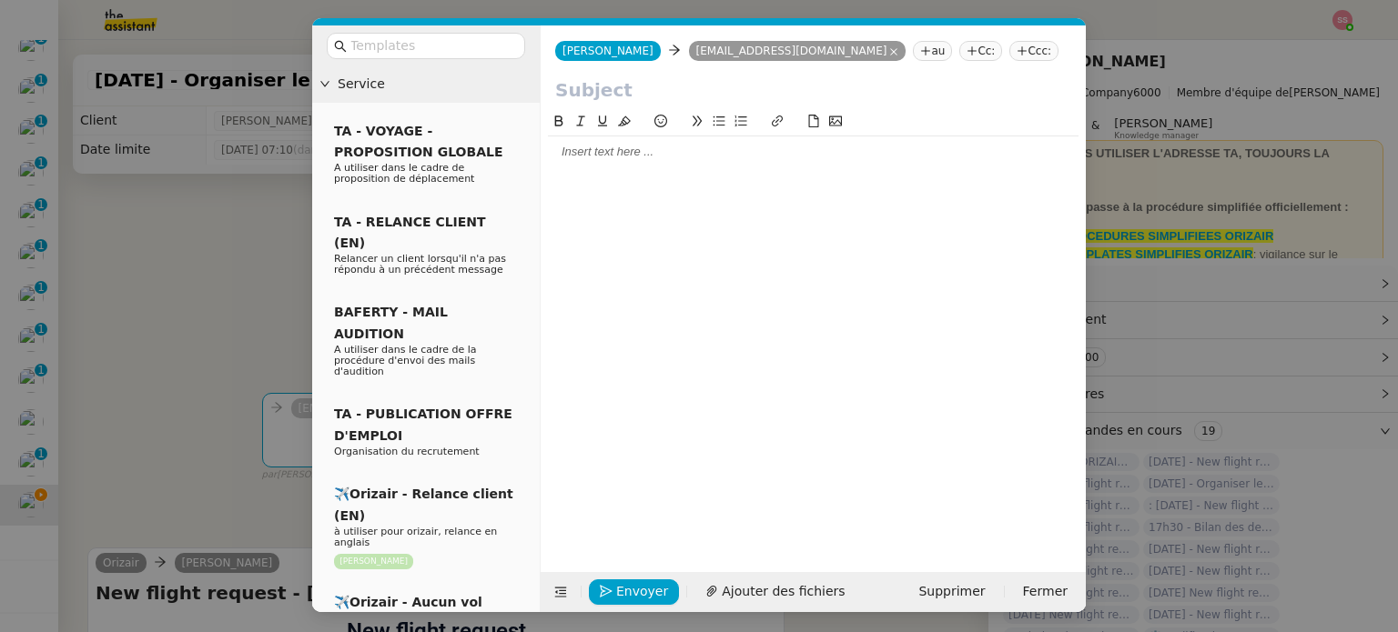
click at [1009, 50] on nz-tag "Ccc:" at bounding box center [1033, 51] width 49 height 20
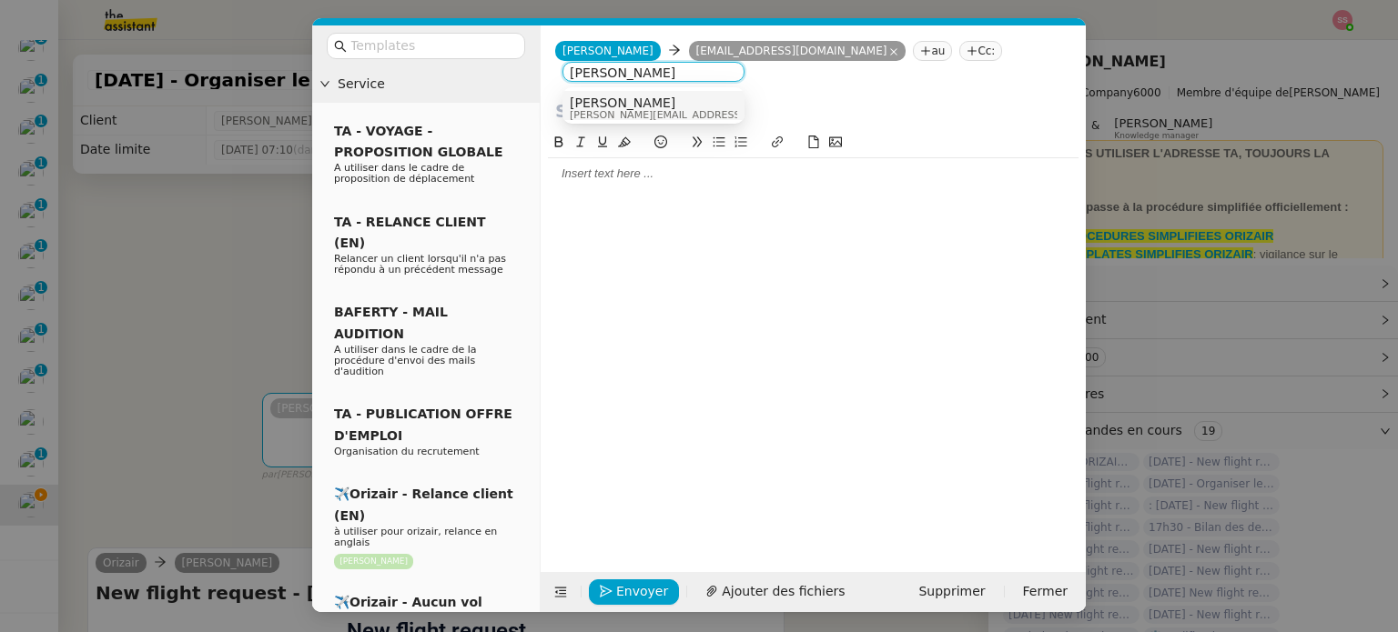
type input "[PERSON_NAME]"
click at [681, 105] on div "[PERSON_NAME] [PERSON_NAME][EMAIL_ADDRESS][DOMAIN_NAME]" at bounding box center [653, 108] width 167 height 25
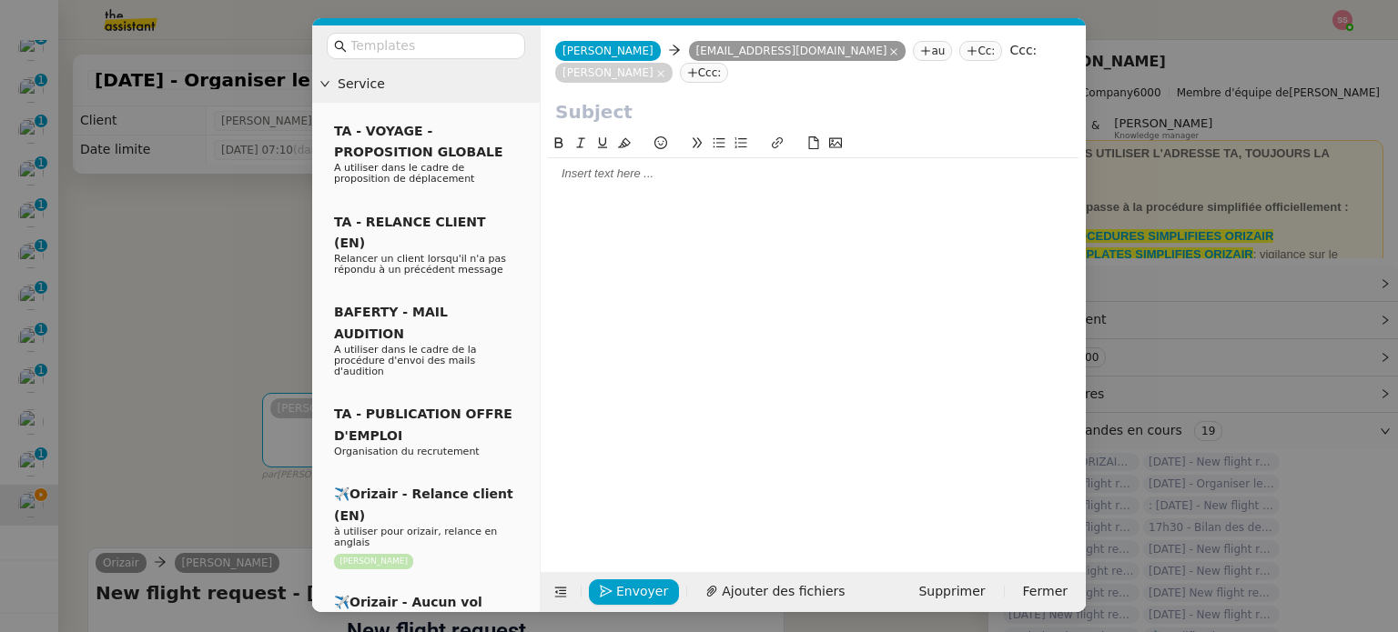
click at [255, 261] on nz-modal-container "Service TA - VOYAGE - PROPOSITION GLOBALE A utiliser dans le cadre de propositi…" at bounding box center [699, 316] width 1398 height 632
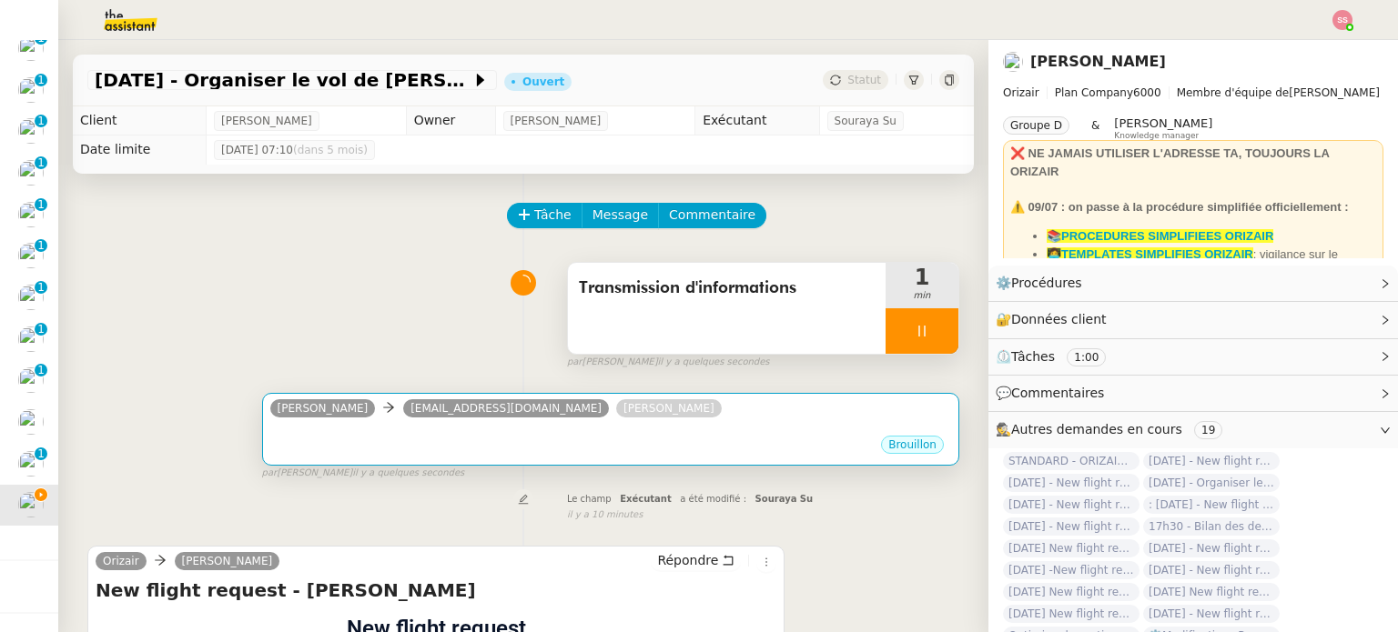
click at [467, 429] on div "•••" at bounding box center [610, 429] width 681 height 9
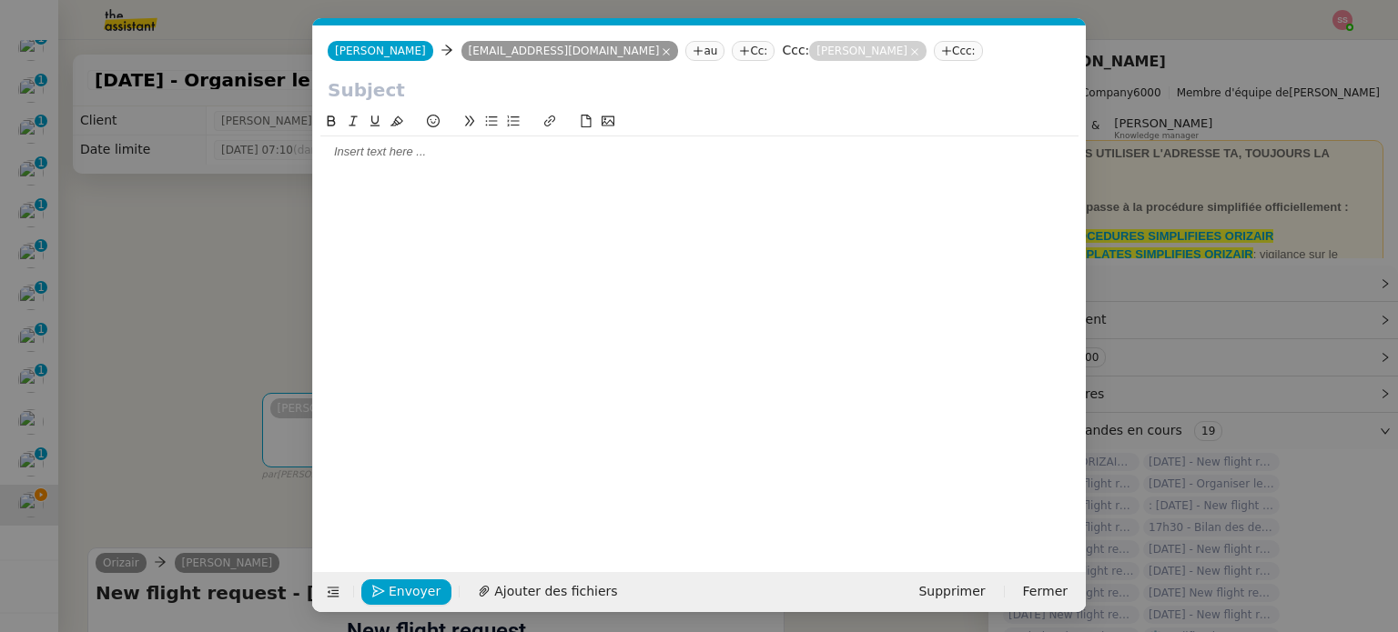
scroll to position [0, 38]
click at [335, 590] on icon at bounding box center [334, 593] width 12 height 10
click at [332, 583] on button at bounding box center [332, 592] width 25 height 25
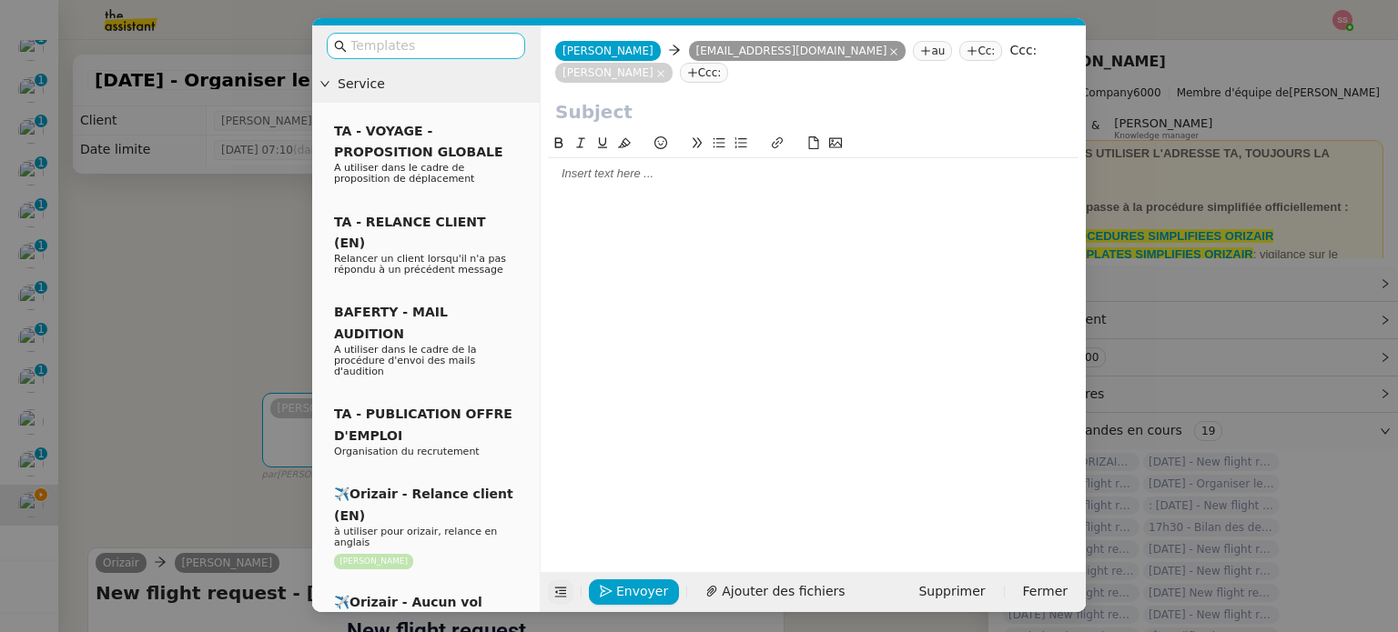
click at [419, 39] on input "text" at bounding box center [432, 45] width 164 height 21
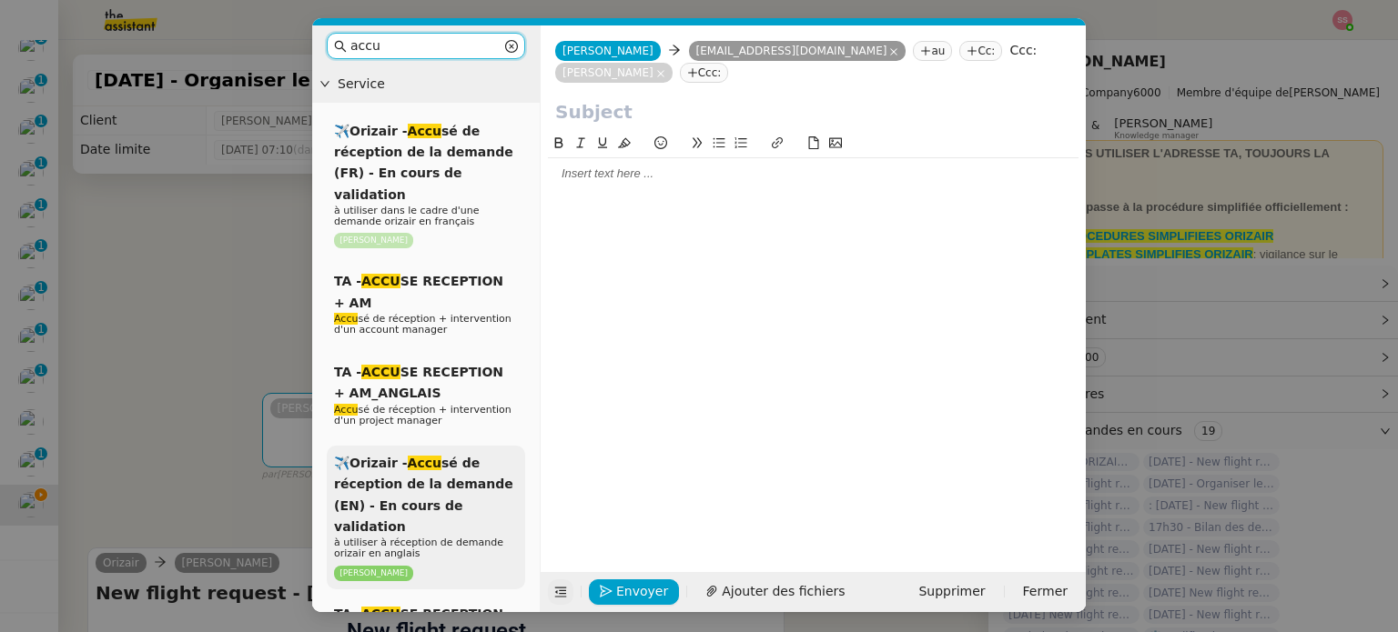
type input "accu"
click at [462, 475] on div "✈️Orizair - Accu sé de réception de la demande (EN) - En cours de validation à …" at bounding box center [426, 518] width 198 height 144
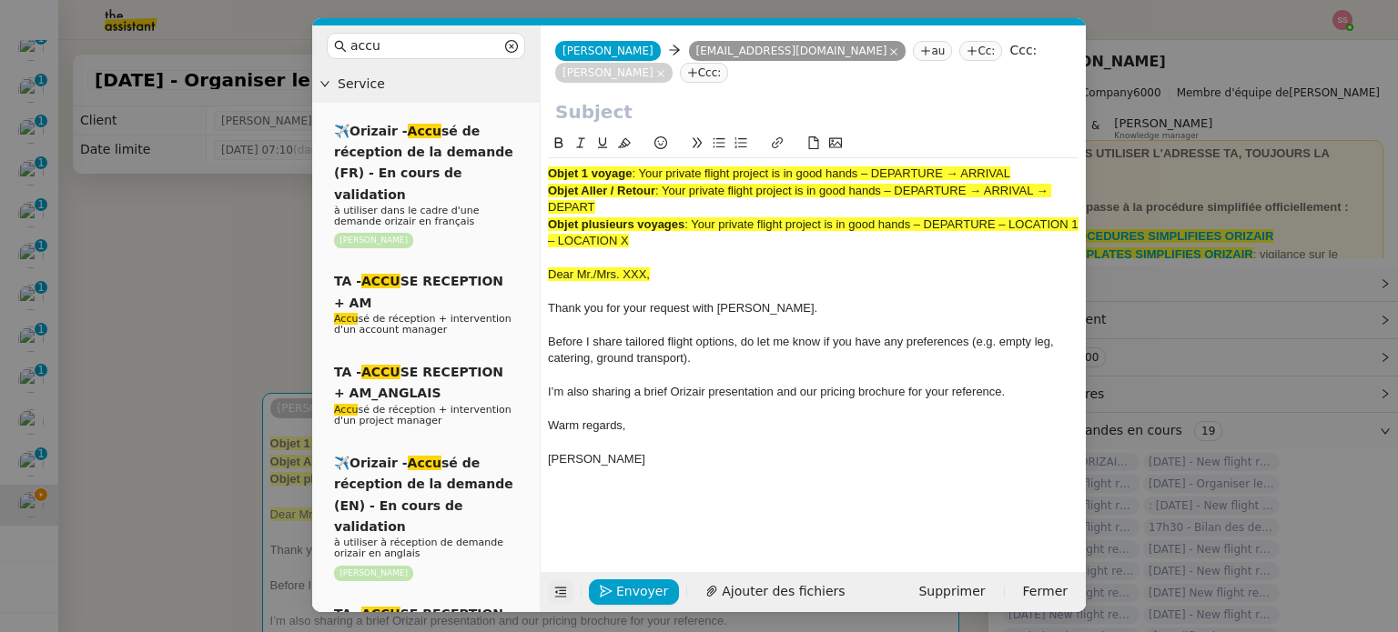
drag, startPoint x: 664, startPoint y: 167, endPoint x: 682, endPoint y: 185, distance: 25.7
click at [682, 185] on div "Objet Aller / Retour : Your private flight project is in good hands – DEPARTURE…" at bounding box center [813, 200] width 530 height 34
copy span "Your private flight project is in good hands – DEPARTURE → ARRIVAL → DEPART"
click at [631, 98] on input "text" at bounding box center [813, 111] width 516 height 27
paste input "Your private flight project is in good hands – DEPARTURE → ARRIVAL → DEPART"
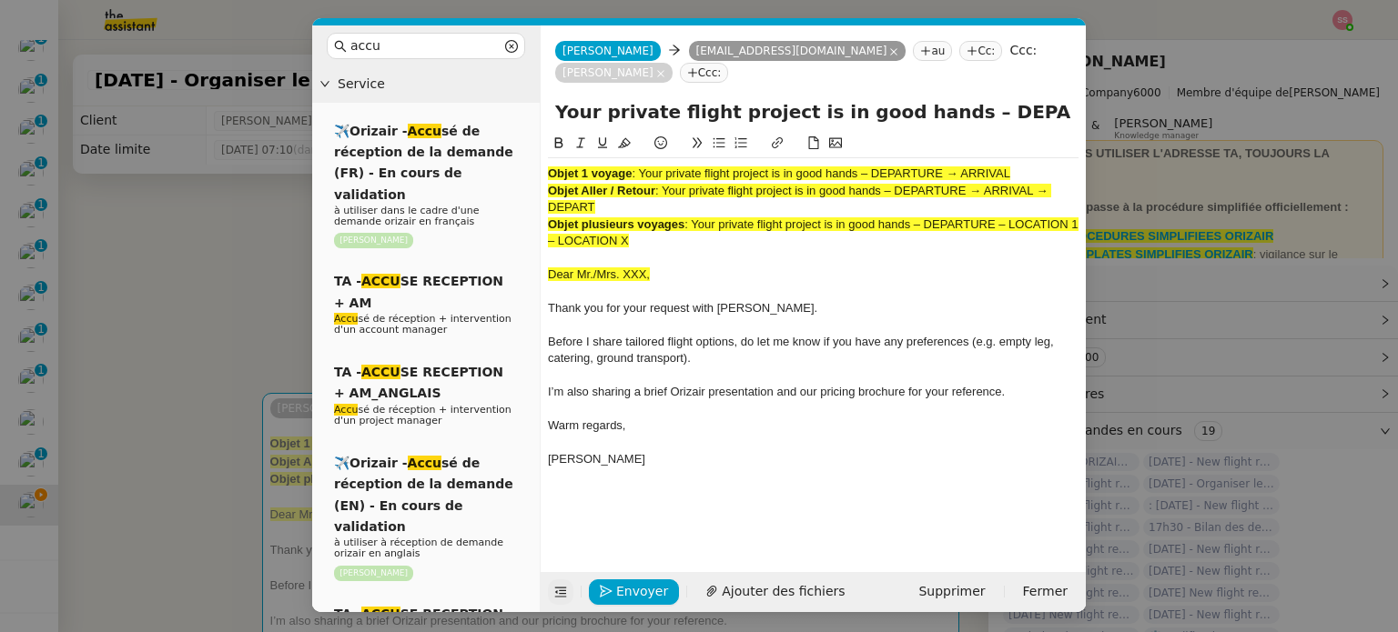
scroll to position [0, 172]
type input "Your private flight project is in good hands – DEPARTURE → ARRIVAL → DEPART"
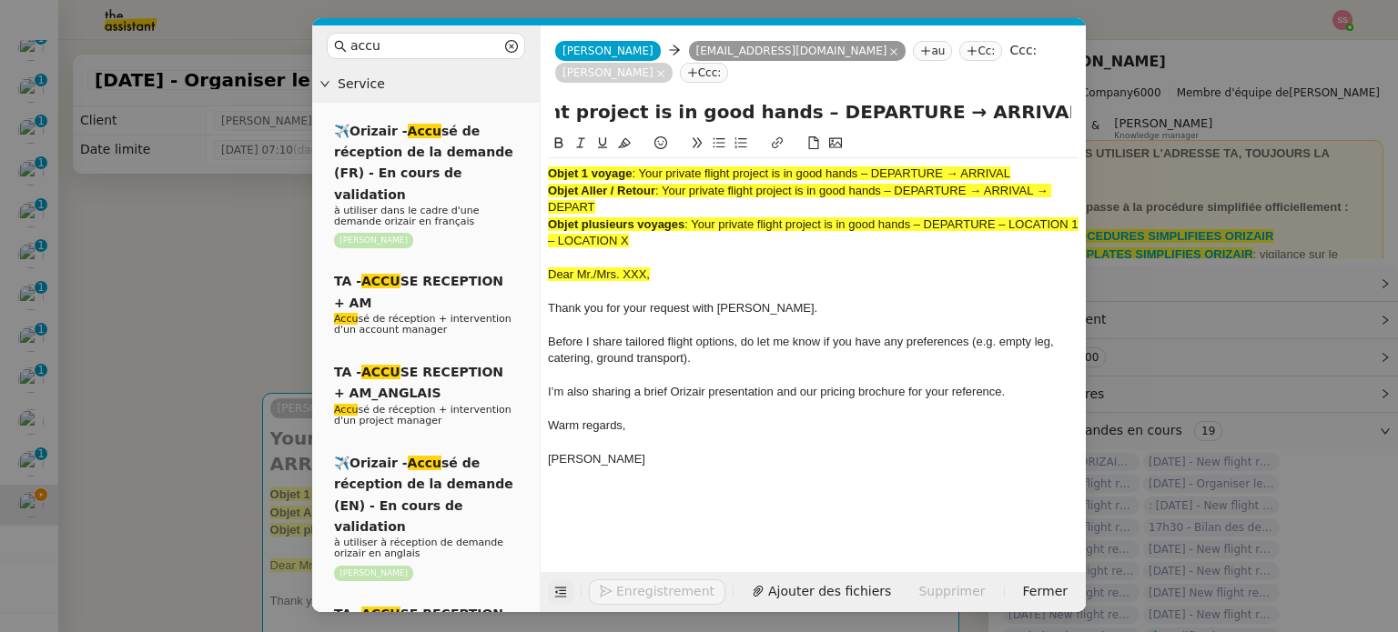
scroll to position [0, 0]
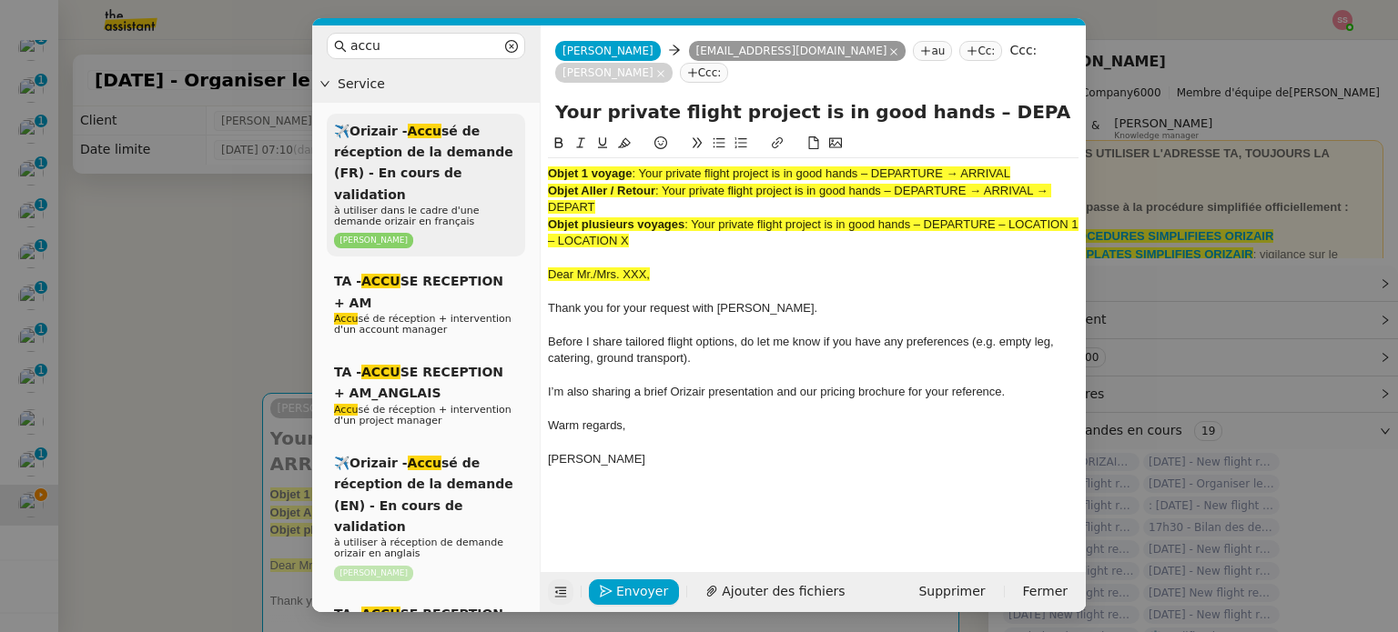
drag, startPoint x: 661, startPoint y: 215, endPoint x: 524, endPoint y: 126, distance: 163.3
click at [524, 126] on nz-layout "accu Service ✈️Orizair - Accu sé de réception de la demande (FR) - En cours de …" at bounding box center [698, 318] width 773 height 587
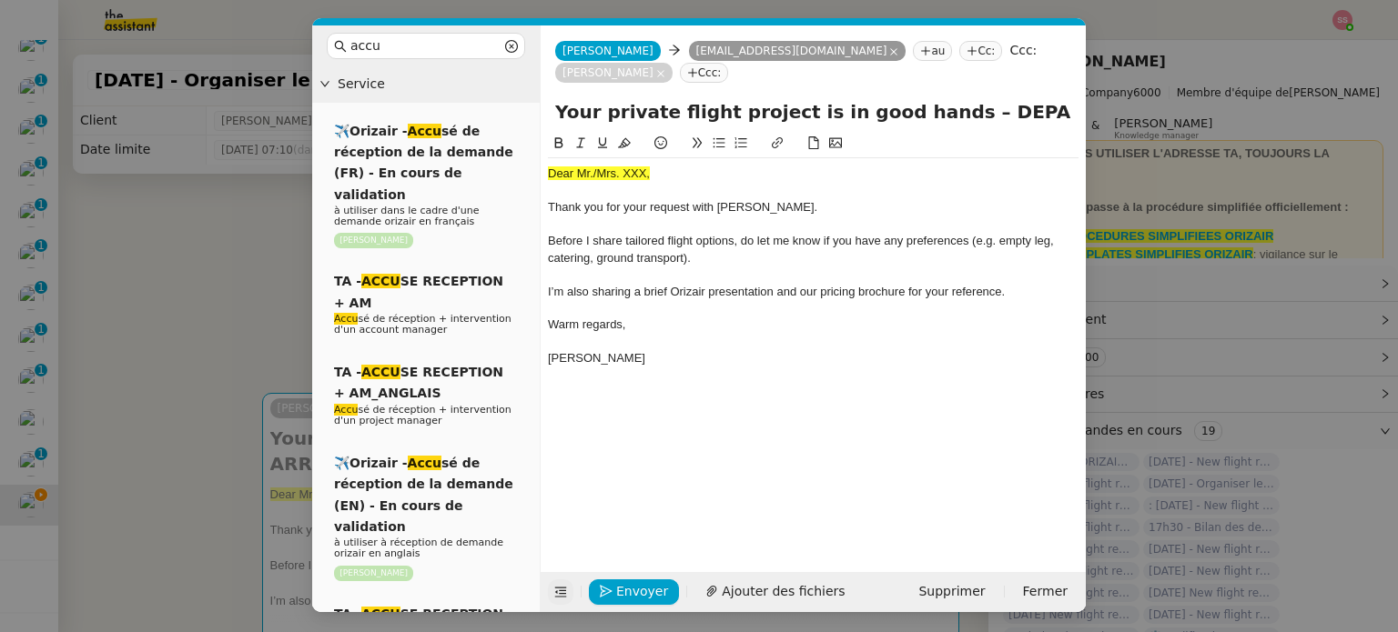
click at [207, 323] on nz-modal-container "accu Service ✈️Orizair - Accu sé de réception de la demande (FR) - En cours de …" at bounding box center [699, 316] width 1398 height 632
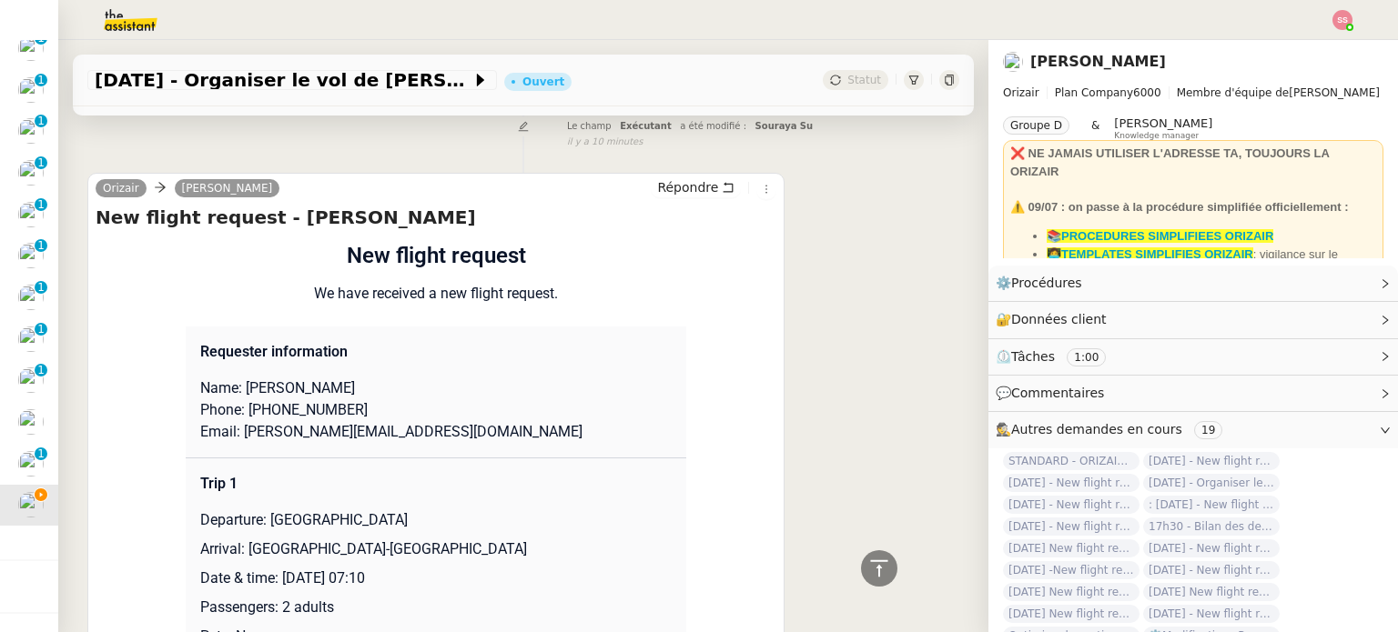
scroll to position [819, 0]
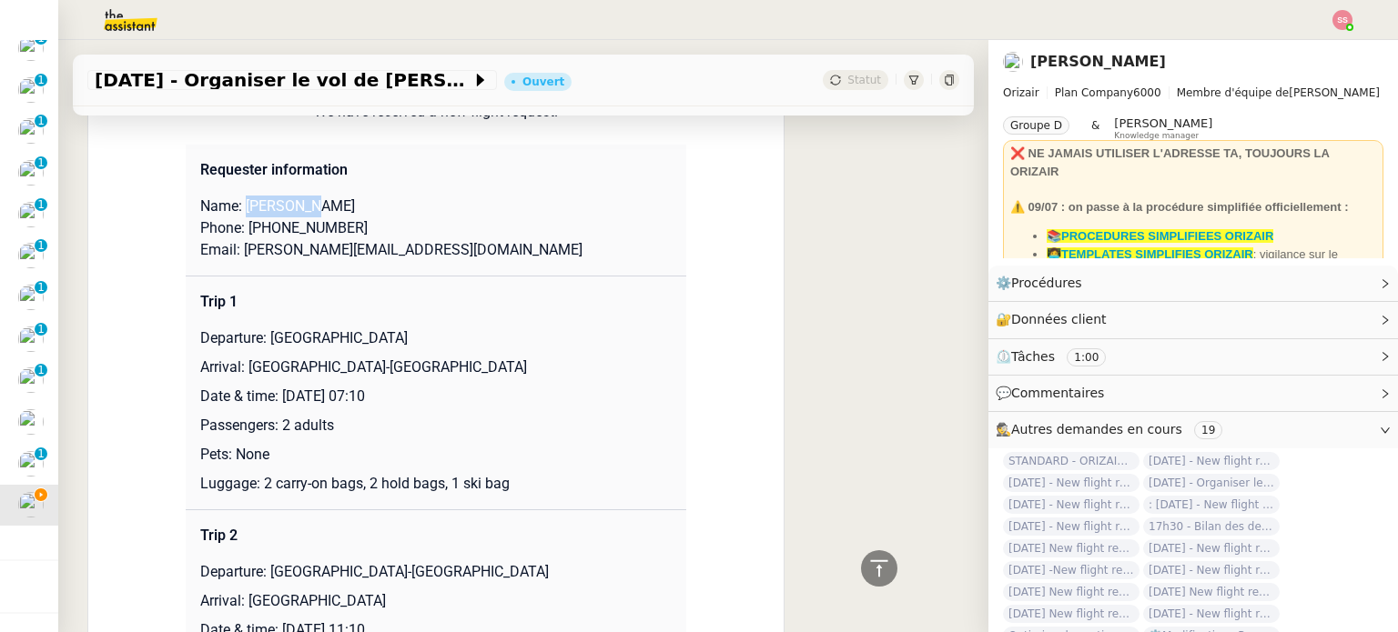
drag, startPoint x: 235, startPoint y: 185, endPoint x: 338, endPoint y: 184, distance: 102.8
click at [338, 196] on p "Name: David Lee" at bounding box center [435, 207] width 471 height 22
copy p "David Lee"
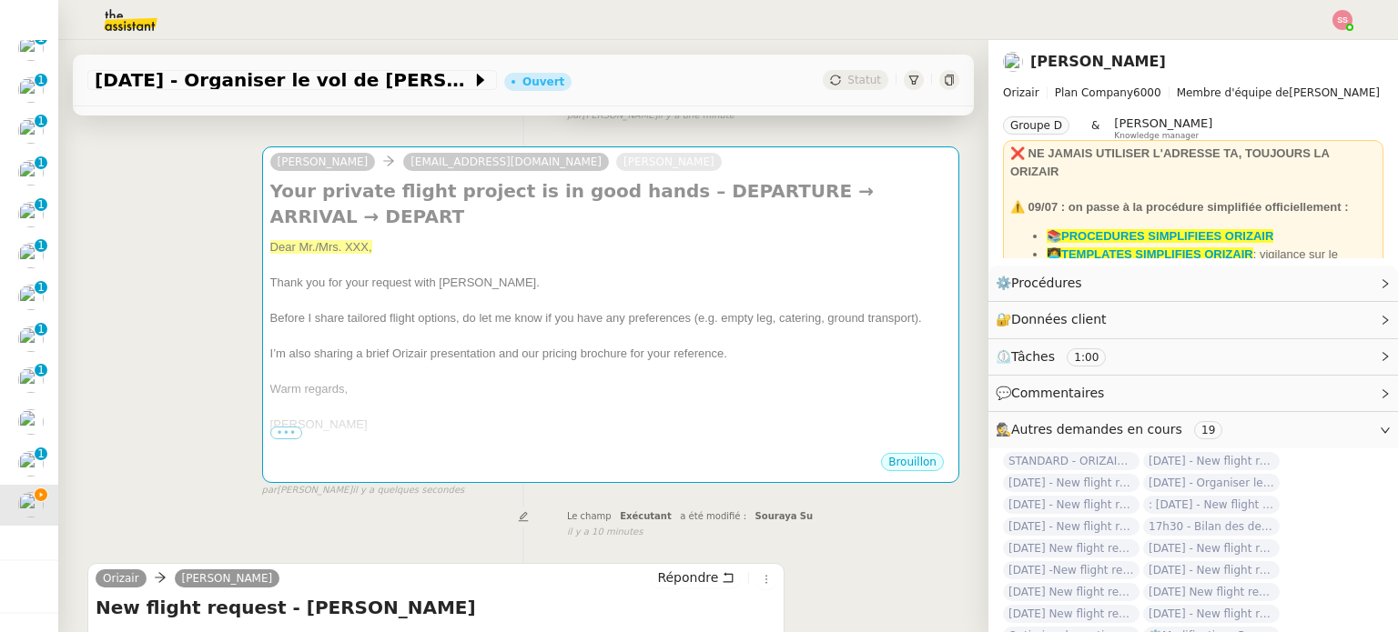
scroll to position [91, 0]
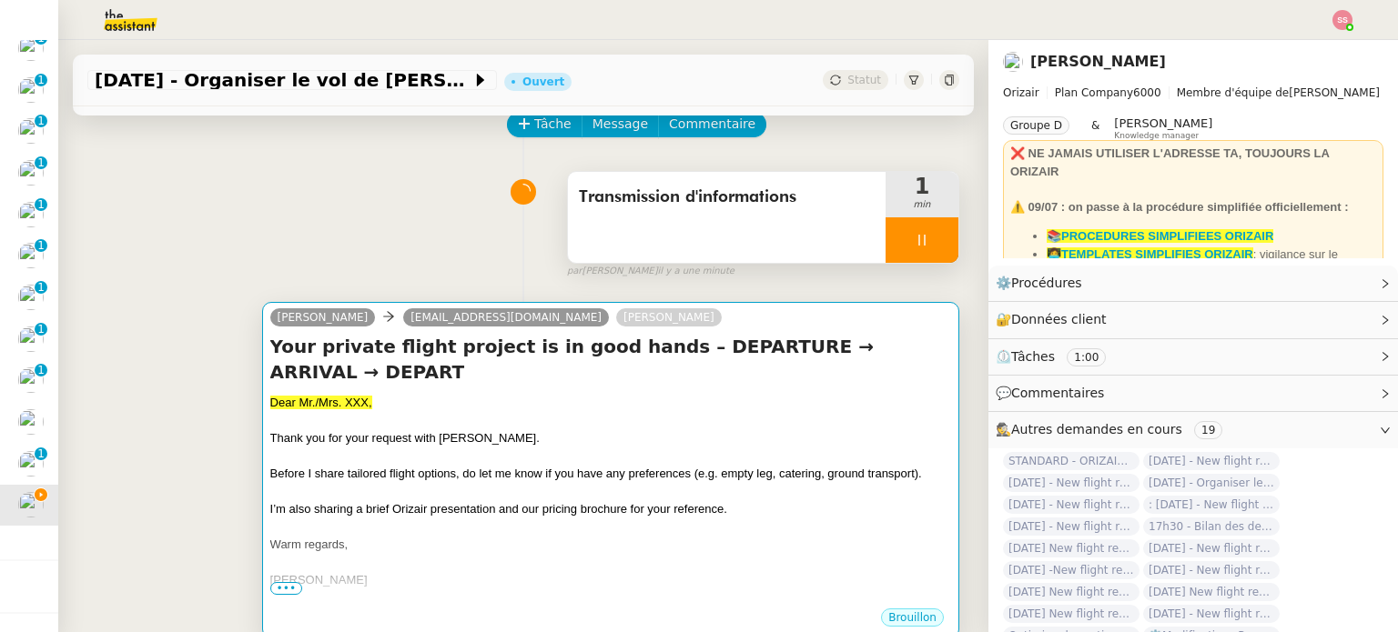
click at [345, 412] on div at bounding box center [610, 421] width 681 height 18
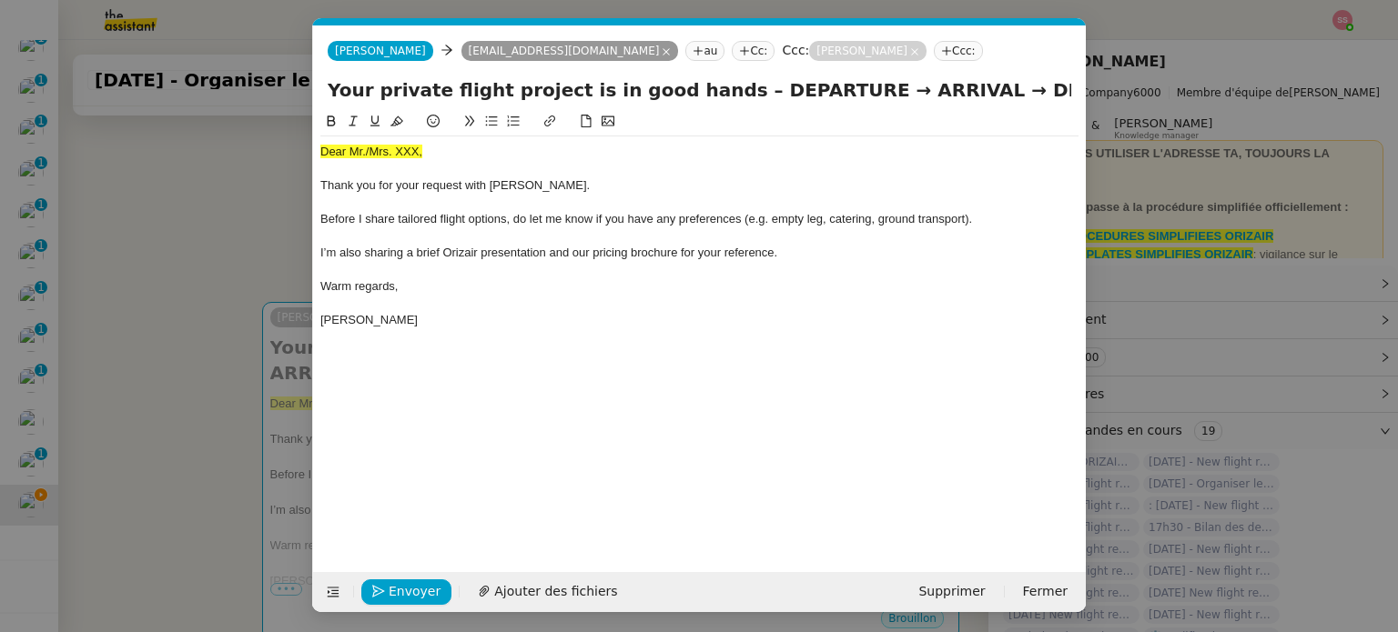
scroll to position [0, 63]
click at [393, 155] on span "Dear Mr./Mrs. XXX," at bounding box center [371, 152] width 102 height 14
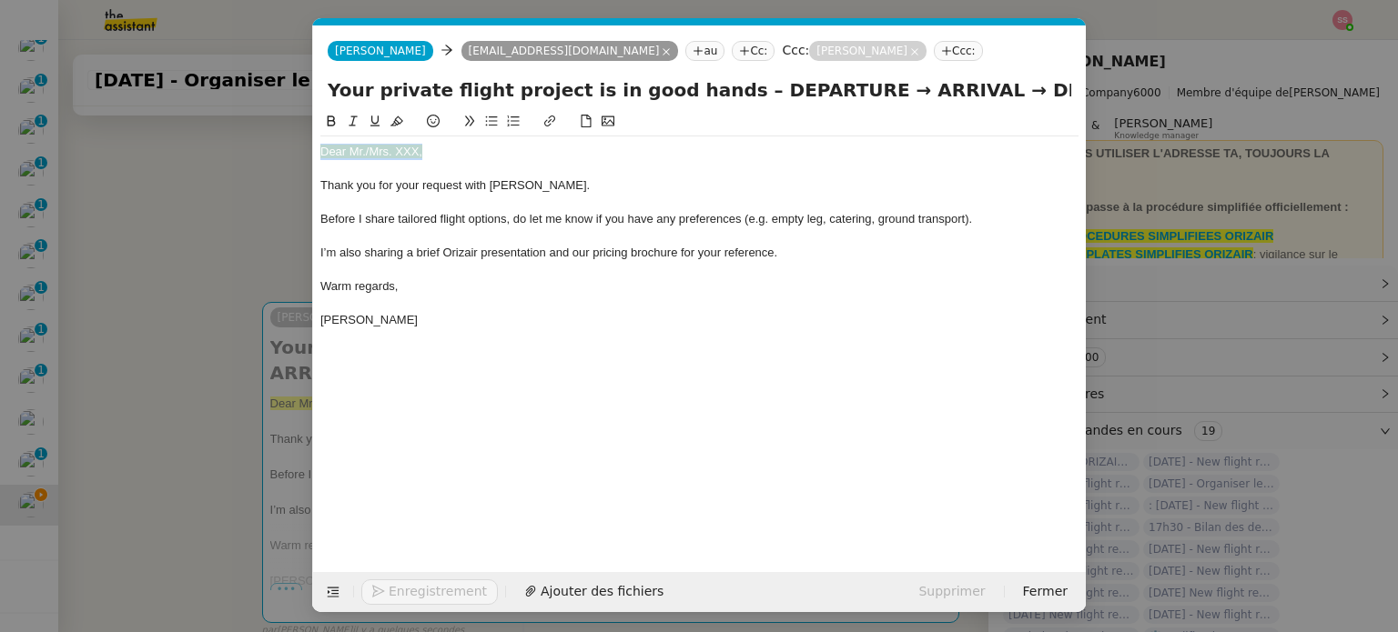
drag, startPoint x: 439, startPoint y: 148, endPoint x: 291, endPoint y: 146, distance: 148.3
click at [265, 155] on nz-modal-container "accu Service ✈️Orizair - Accu sé de réception de la demande (FR) - En cours de …" at bounding box center [699, 316] width 1398 height 632
click at [397, 119] on icon at bounding box center [396, 121] width 13 height 13
click at [444, 148] on div "Dear Mr./Mrs. XXX," at bounding box center [699, 152] width 758 height 16
drag, startPoint x: 438, startPoint y: 156, endPoint x: 352, endPoint y: 155, distance: 85.5
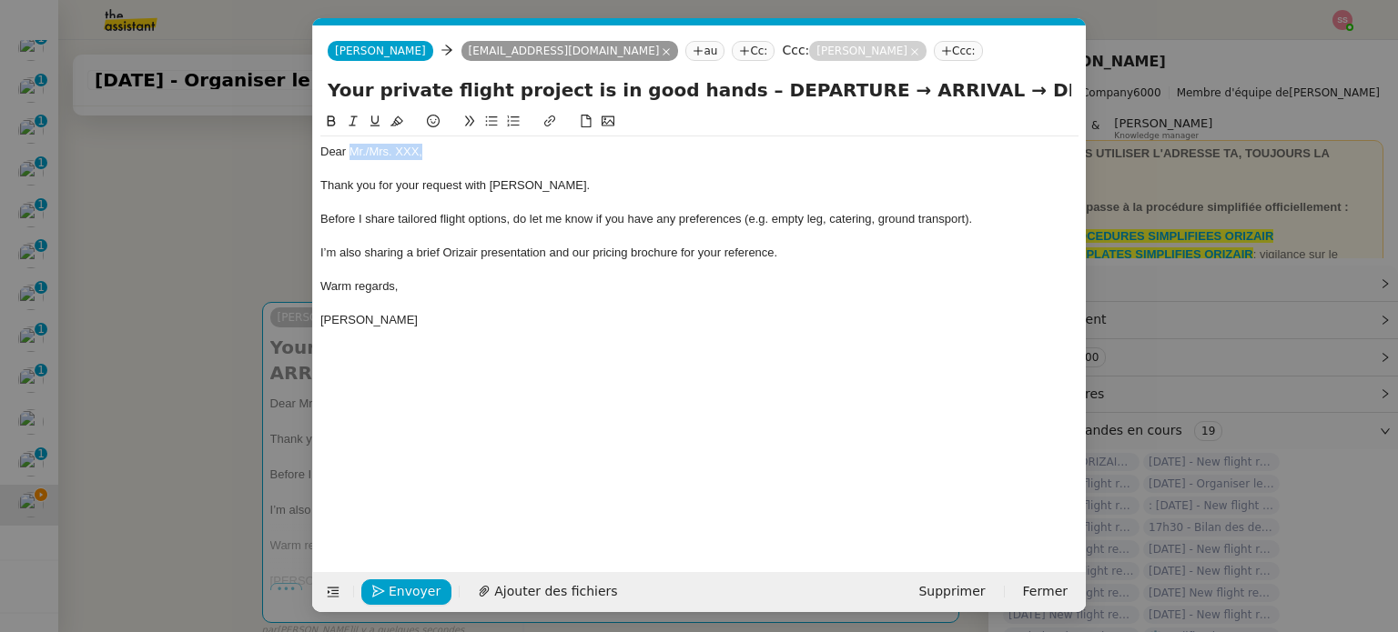
click at [352, 155] on div "Dear Mr./Mrs. XXX," at bounding box center [699, 152] width 758 height 16
click at [542, 585] on span "Ajouter des fichiers" at bounding box center [555, 591] width 123 height 21
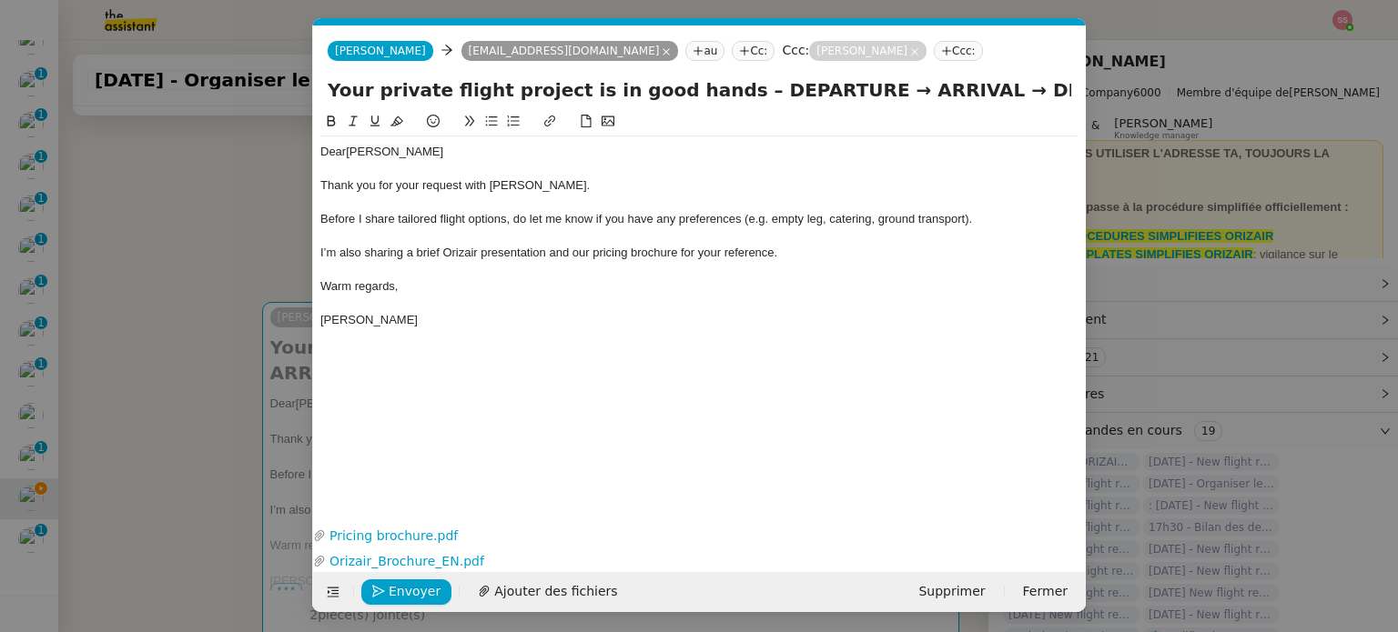
click at [188, 436] on nz-modal-container "accu Service ✈️Orizair - Accu sé de réception de la demande (FR) - En cours de …" at bounding box center [699, 316] width 1398 height 632
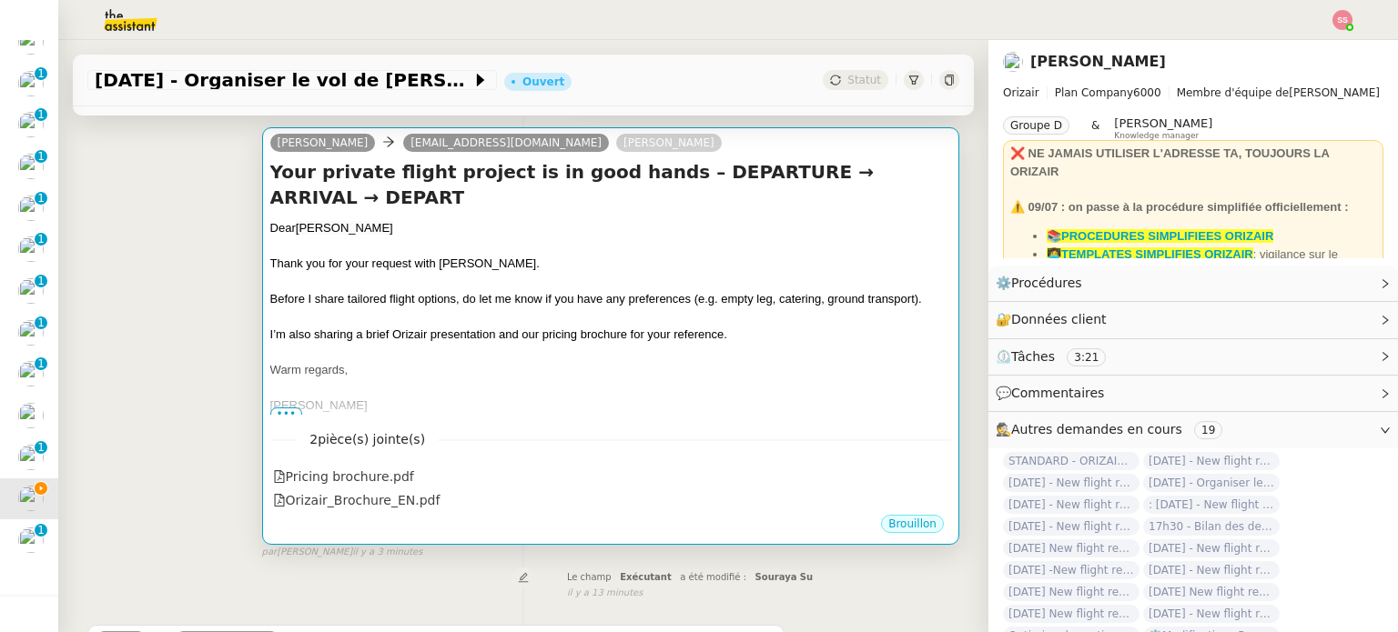
scroll to position [546, 0]
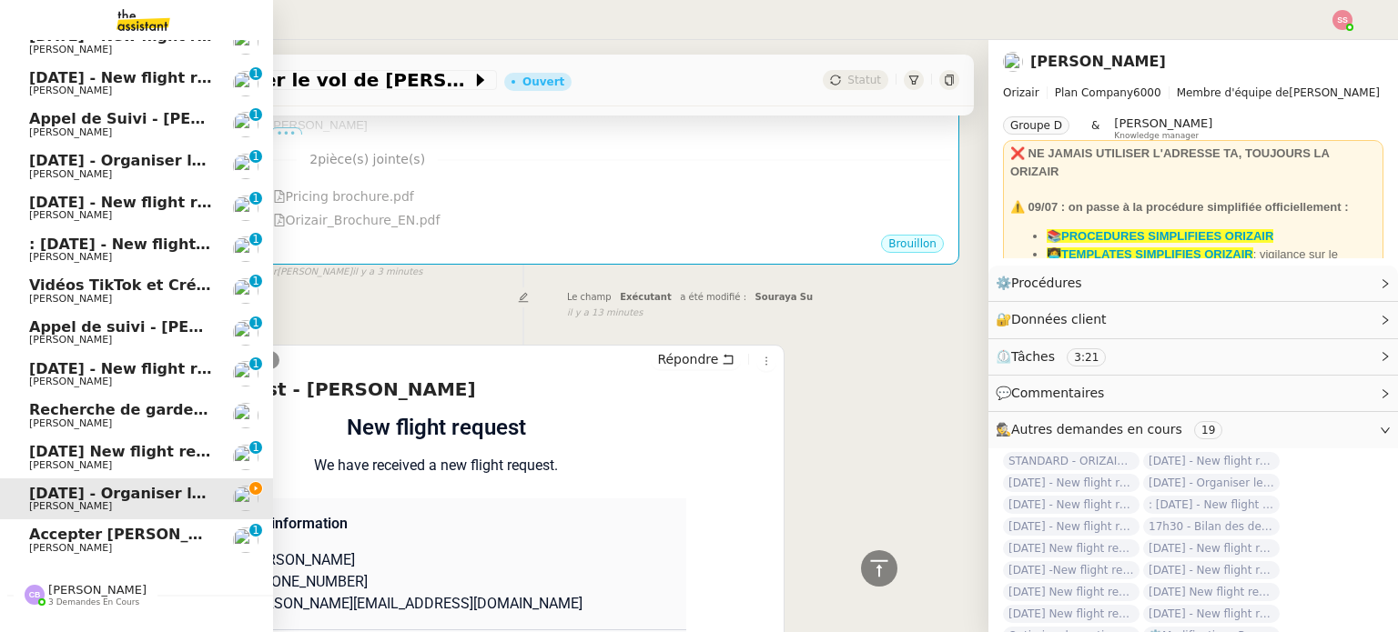
click at [66, 534] on span "Accepter [PERSON_NAME] chez Agile" at bounding box center [180, 534] width 302 height 17
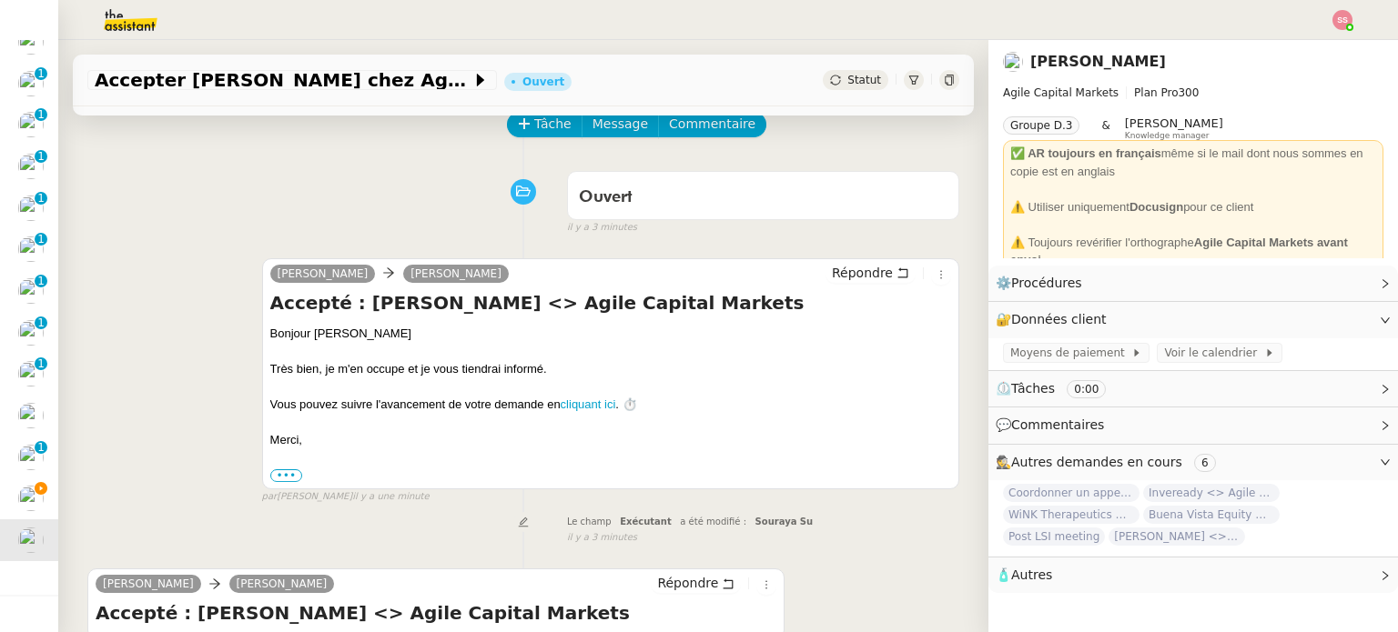
scroll to position [91, 0]
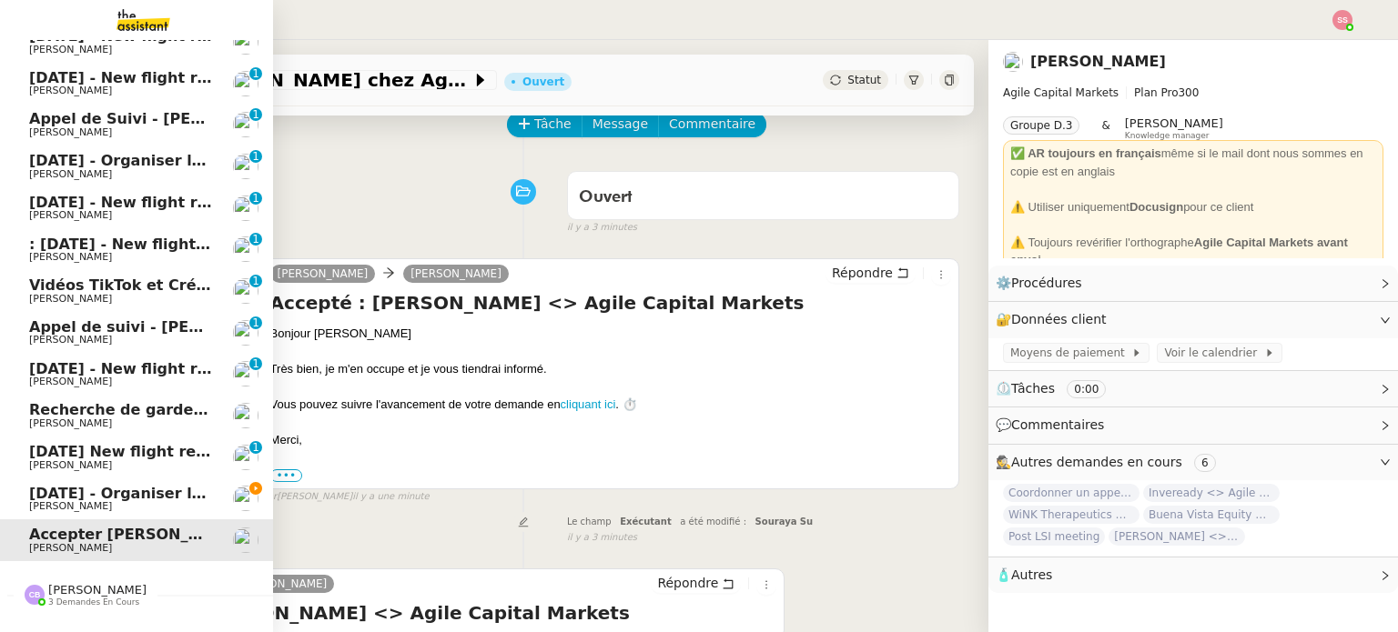
click at [78, 497] on span "[DATE] - Organiser le vol de [PERSON_NAME]" at bounding box center [213, 493] width 368 height 17
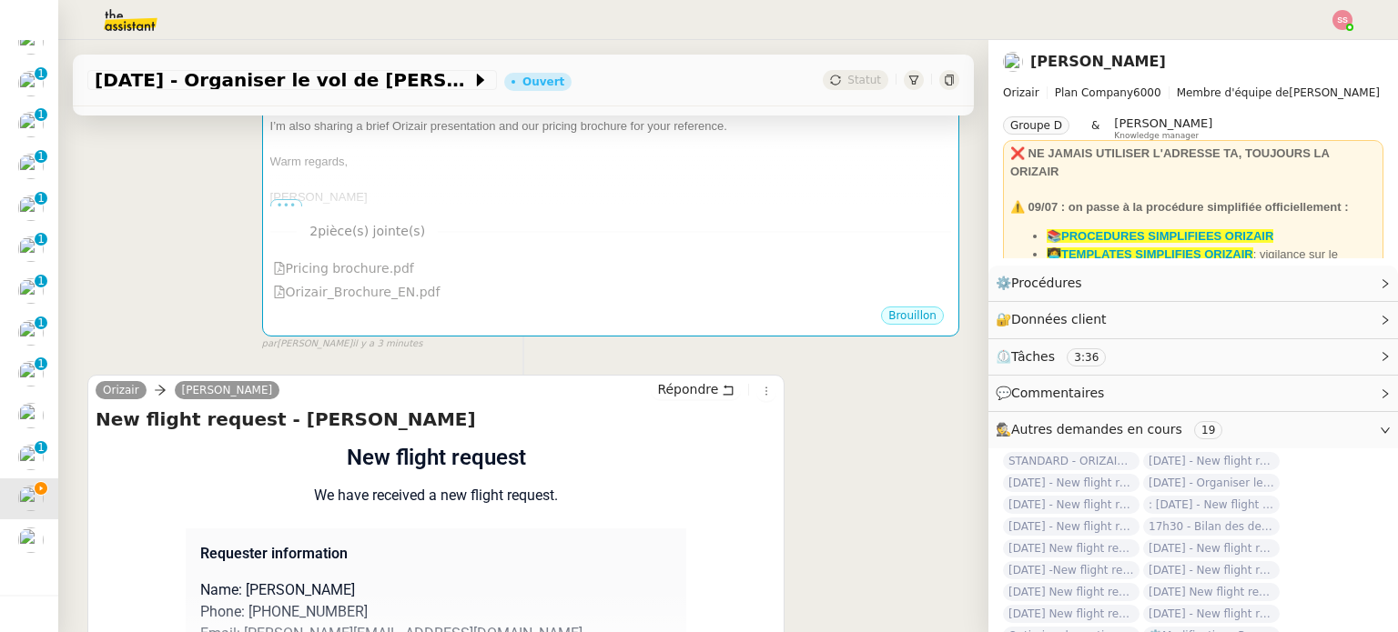
scroll to position [616, 0]
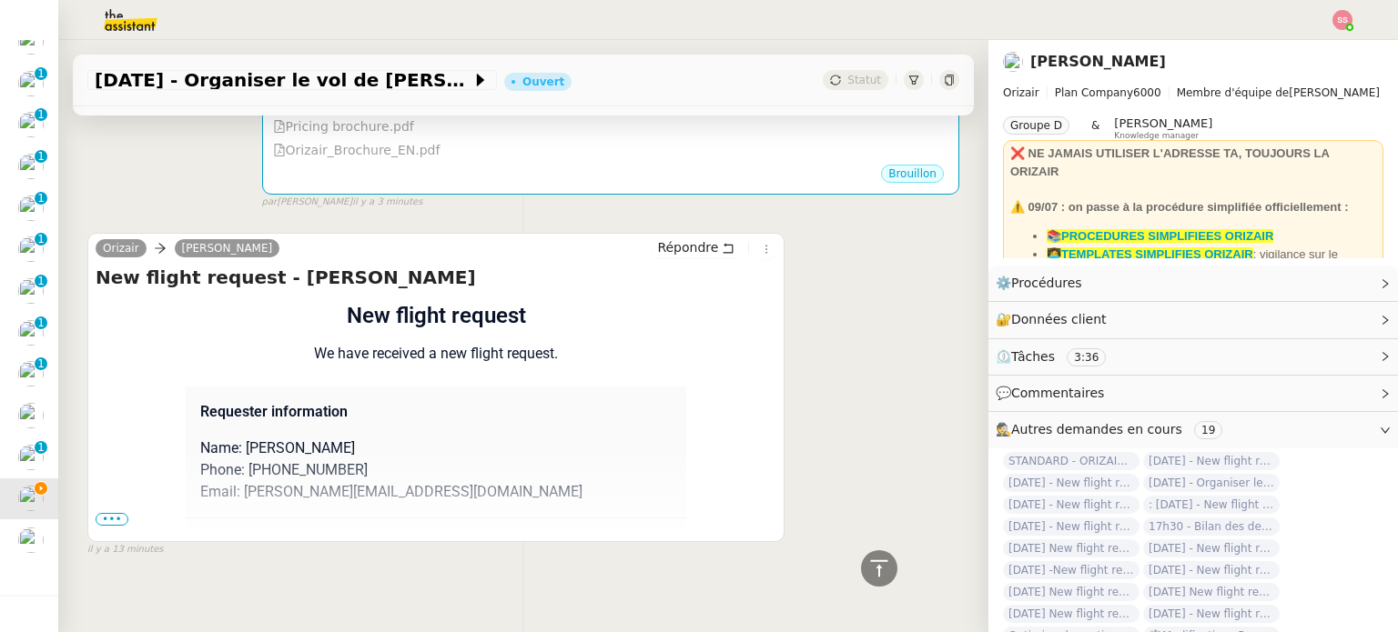
click at [109, 513] on span "•••" at bounding box center [112, 519] width 33 height 13
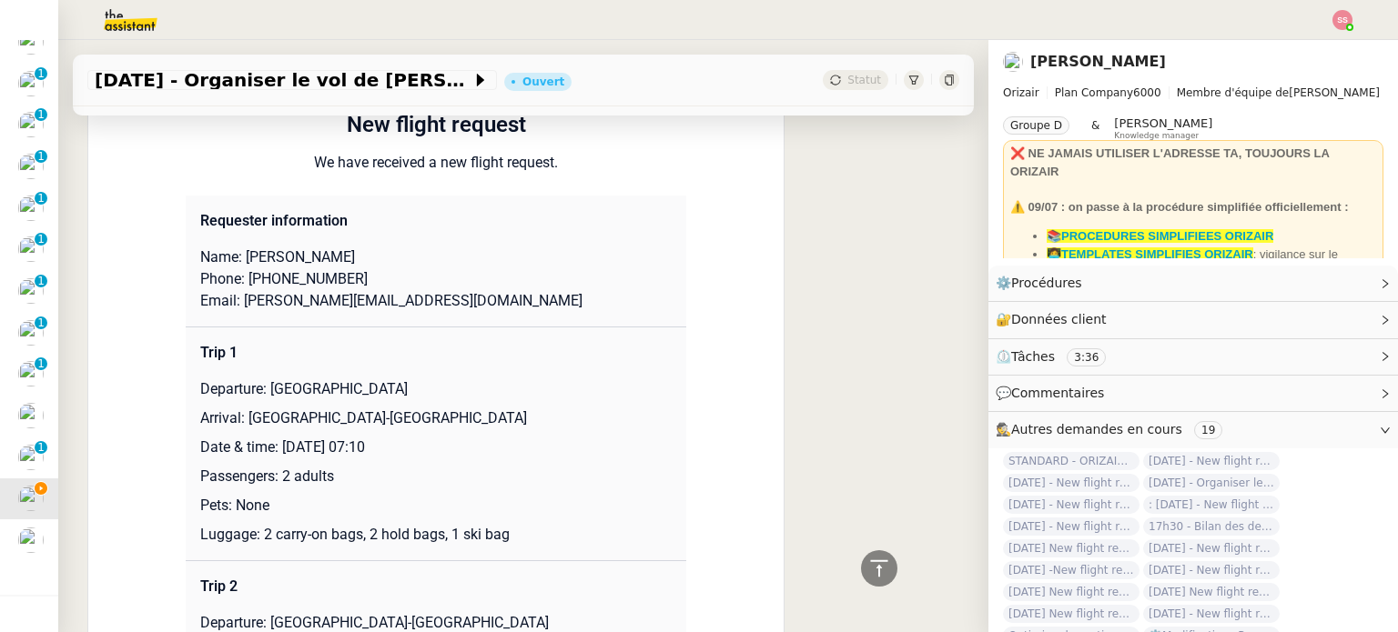
scroll to position [889, 0]
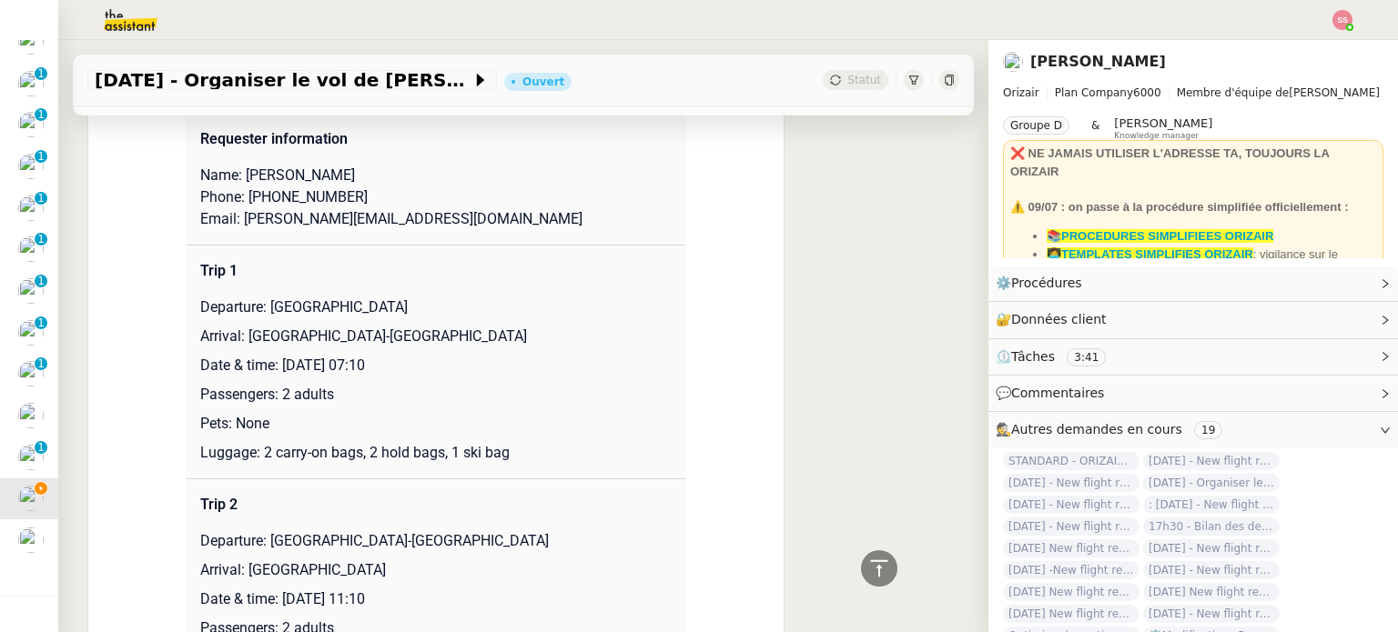
drag, startPoint x: 262, startPoint y: 284, endPoint x: 451, endPoint y: 294, distance: 189.5
click at [451, 297] on p "Departure: Manchester Airport" at bounding box center [435, 308] width 471 height 22
copy p "Manchester Airport"
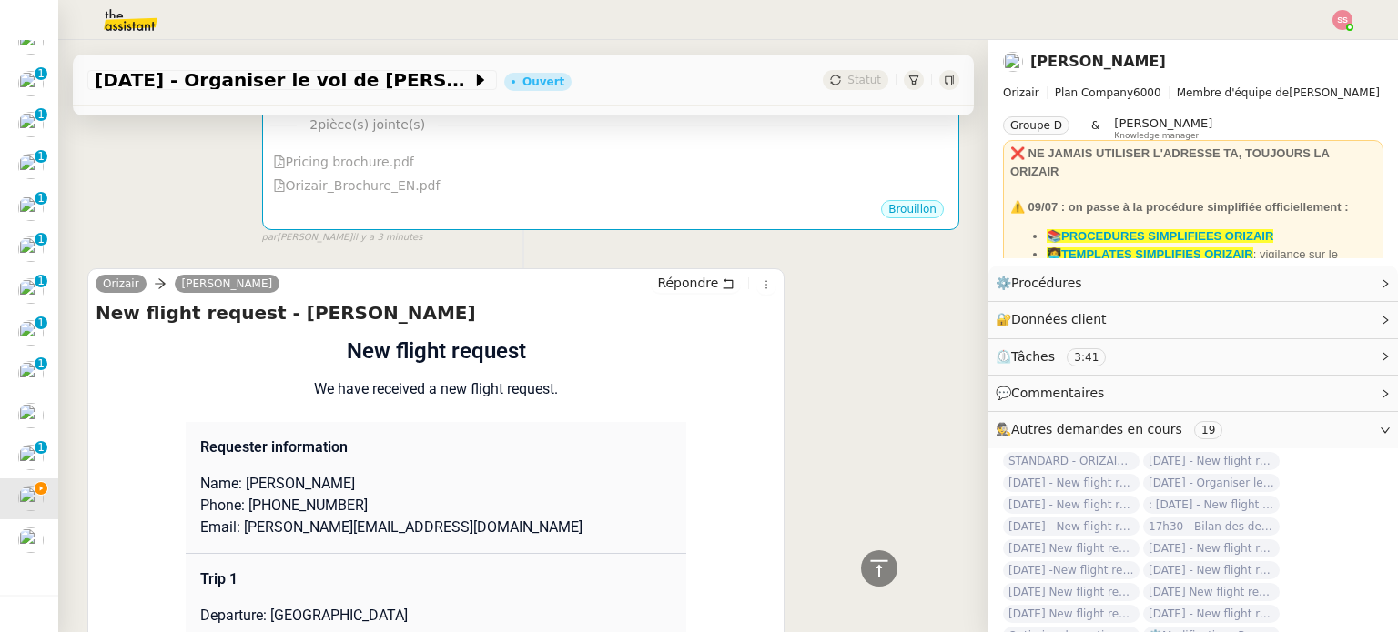
scroll to position [252, 0]
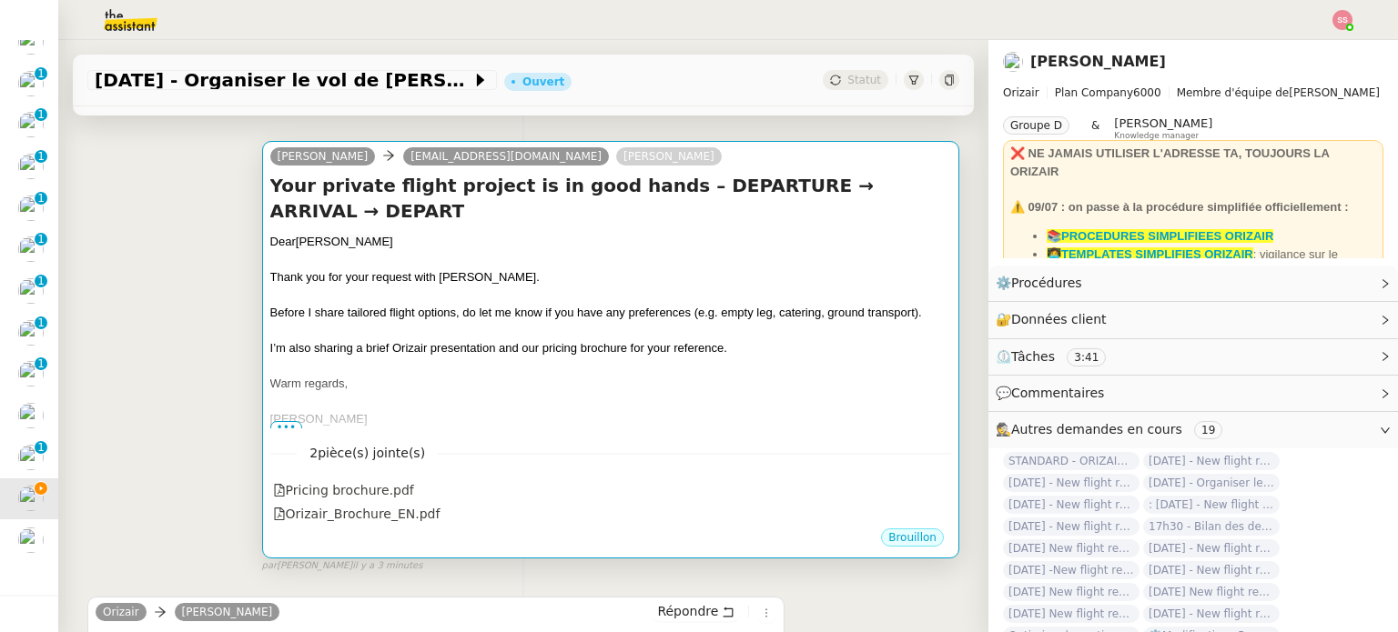
click at [656, 341] on span "I’m also sharing a brief Orizair presentation and our pricing brochure for your…" at bounding box center [498, 348] width 457 height 14
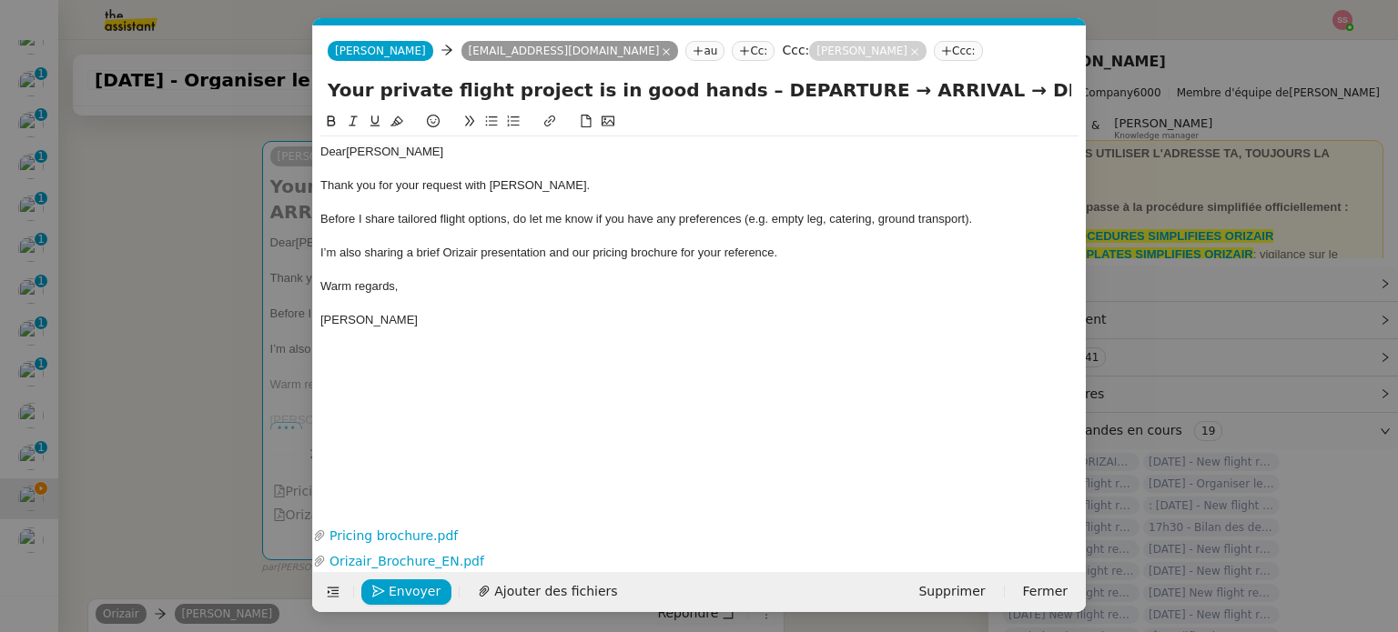
scroll to position [0, 38]
drag, startPoint x: 808, startPoint y: 85, endPoint x: 782, endPoint y: 90, distance: 26.9
click at [782, 90] on input "Your private flight project is in good hands – DEPARTURE → ARRIVAL → DEPART" at bounding box center [699, 89] width 743 height 27
drag, startPoint x: 812, startPoint y: 91, endPoint x: 717, endPoint y: 95, distance: 95.6
click at [717, 95] on input "Your private flight project is in good hands – DEPARTURE → ARRIVAL → DEPART" at bounding box center [699, 89] width 743 height 27
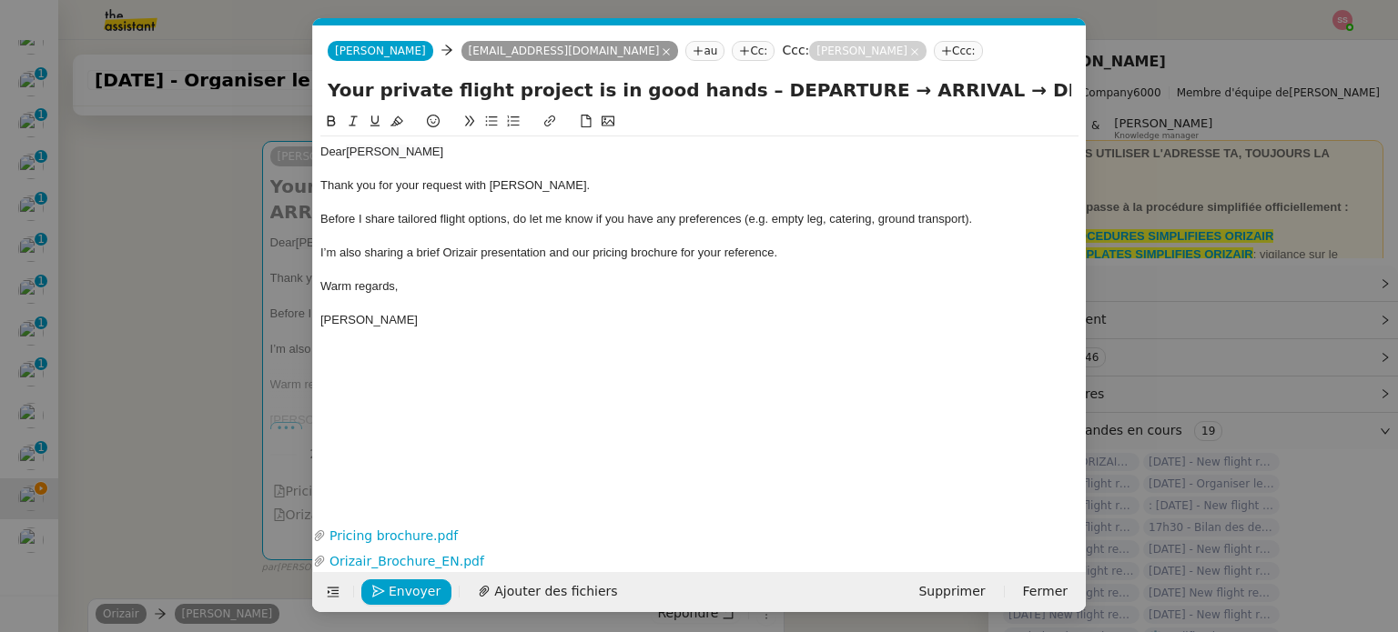
paste input "Manchester Airport"
type input "Your private flight project is in good hands – Manchester Airport → ARRIVAL → D…"
click at [252, 264] on nz-modal-container "Service TA - VOYAGE - PROPOSITION GLOBALE A utiliser dans le cadre de propositi…" at bounding box center [699, 316] width 1398 height 632
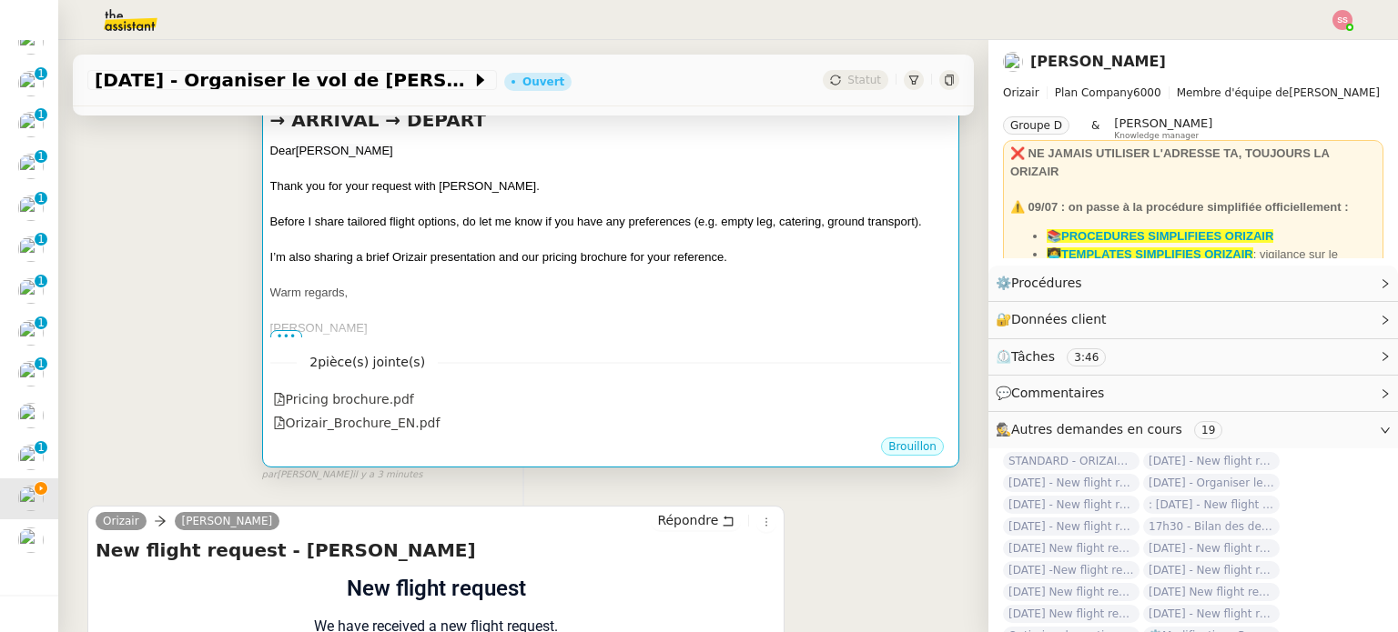
scroll to position [889, 0]
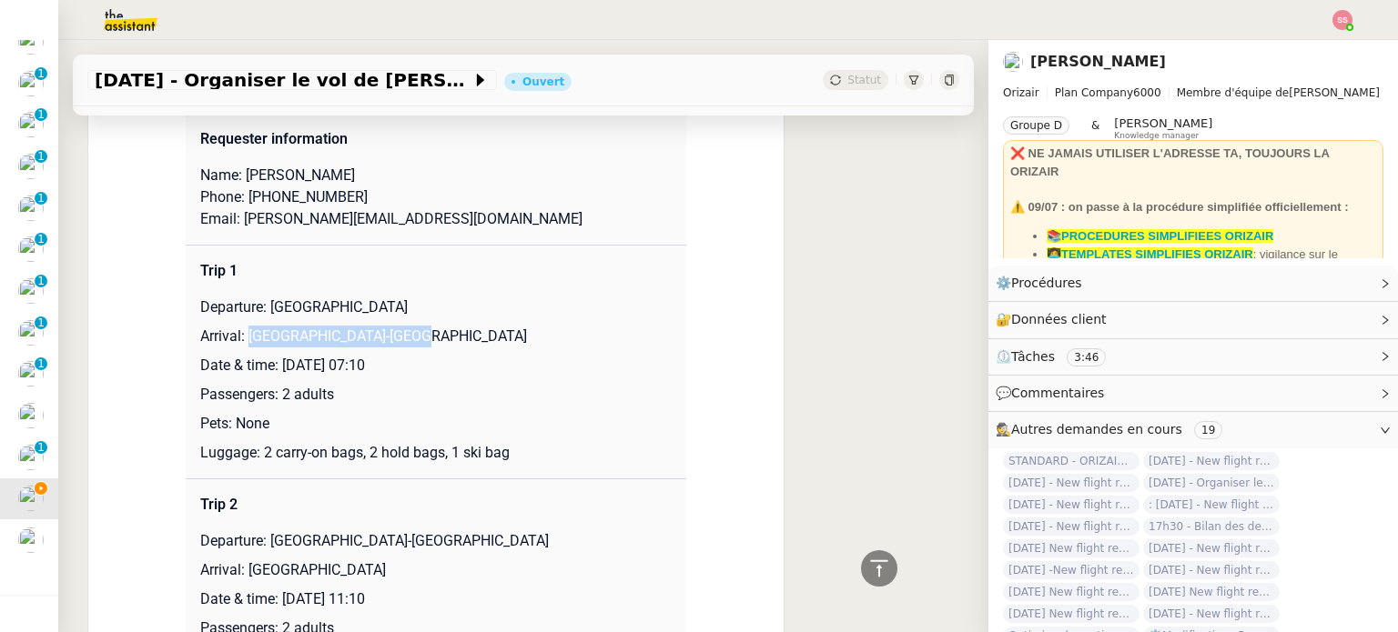
drag, startPoint x: 239, startPoint y: 341, endPoint x: 475, endPoint y: 335, distance: 235.7
click at [473, 335] on p "Arrival: Chambéry-Savoie Airport" at bounding box center [435, 337] width 471 height 22
copy p "Chambéry-Savoie Airport"
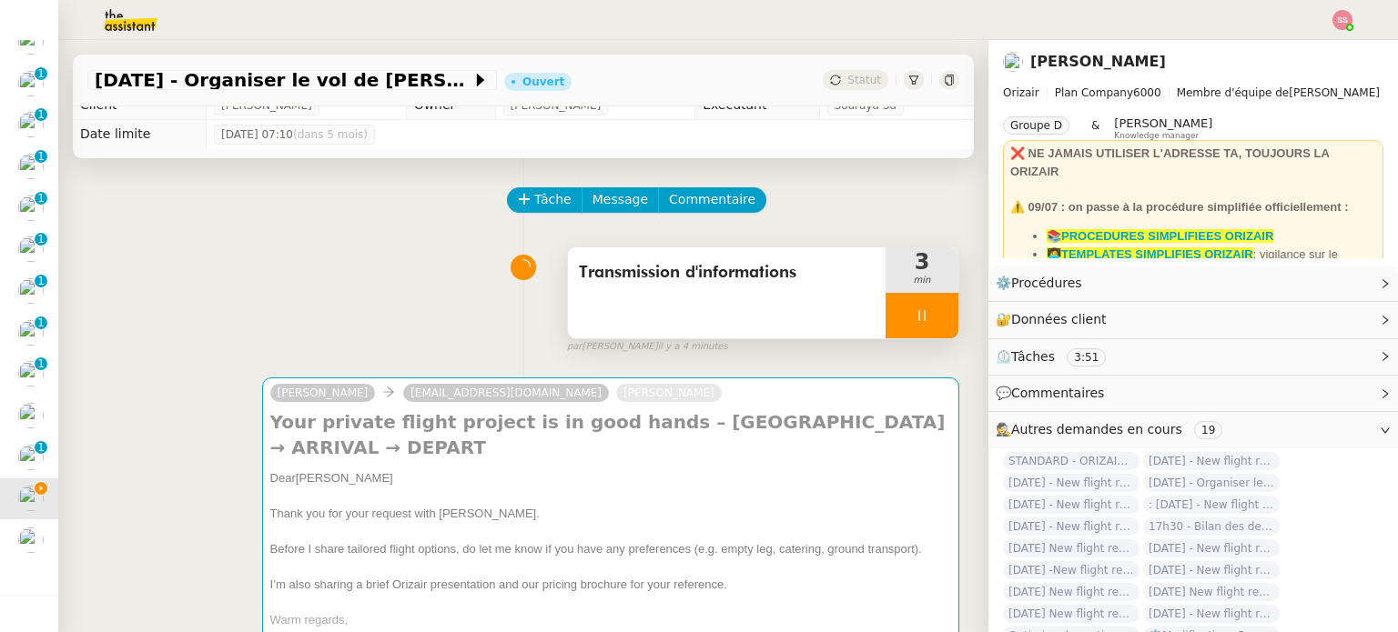
scroll to position [0, 0]
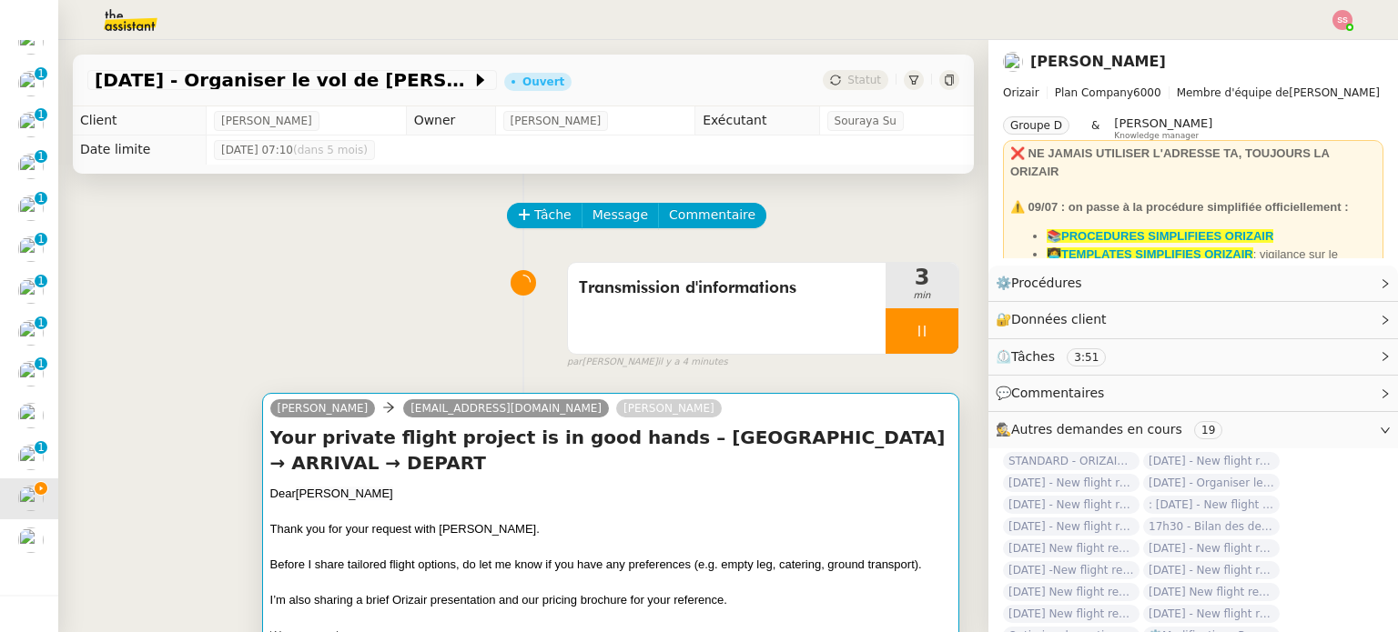
click at [621, 416] on div "Josephine Kelly davidlee@gmail.com Louis Frei" at bounding box center [610, 411] width 681 height 27
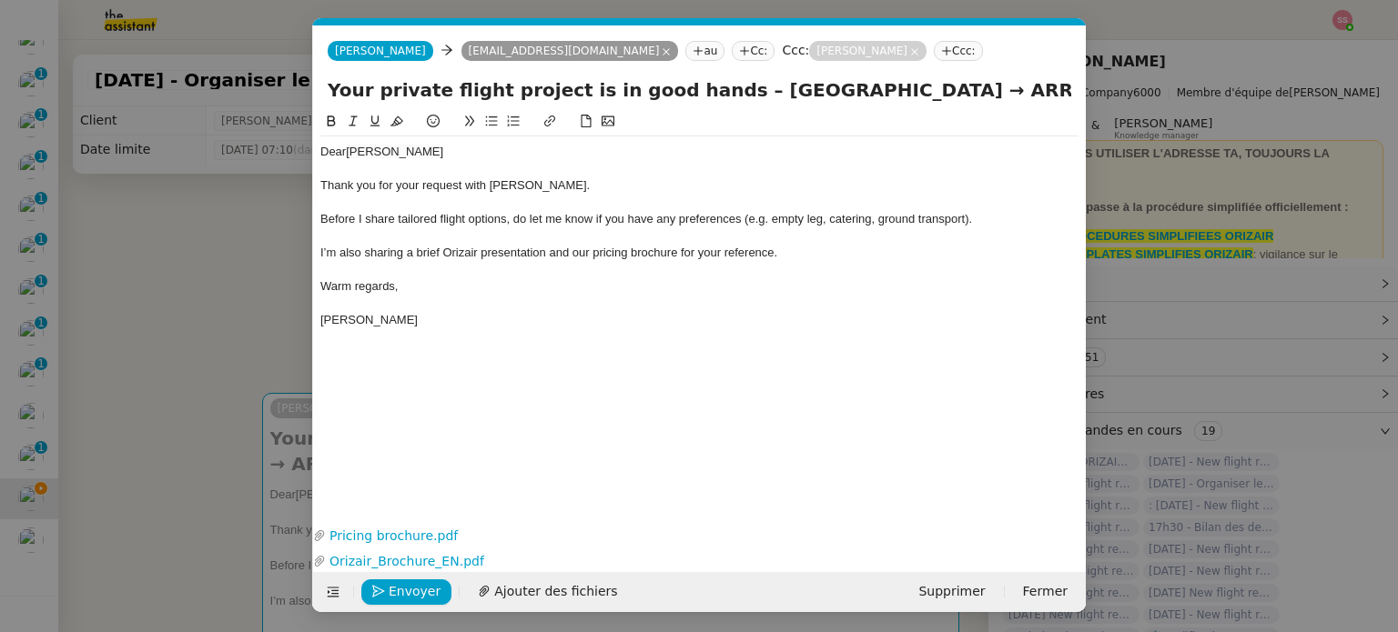
scroll to position [0, 38]
drag, startPoint x: 983, startPoint y: 90, endPoint x: 910, endPoint y: 93, distance: 72.8
click at [910, 93] on input "Your private flight project is in good hands – Manchester Airport → ARRIVAL → D…" at bounding box center [699, 89] width 743 height 27
paste input "Chambéry-Savoie Airport"
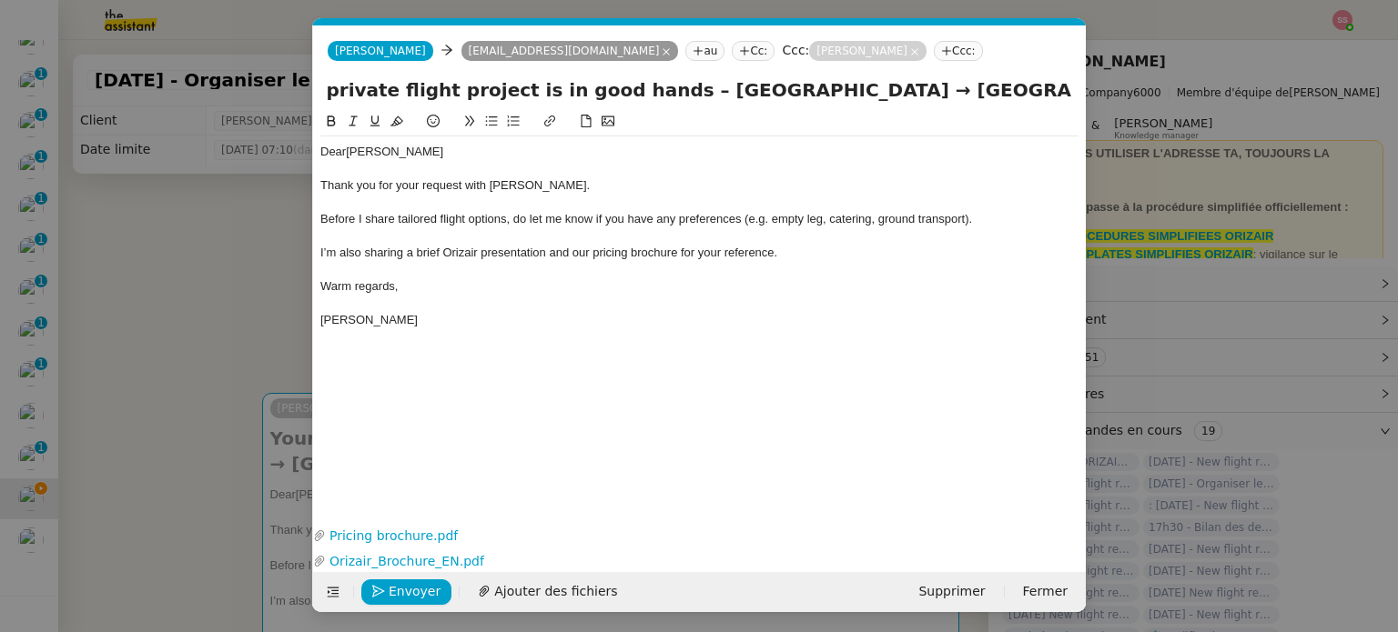
drag, startPoint x: 666, startPoint y: 89, endPoint x: 825, endPoint y: 86, distance: 159.2
click at [825, 86] on input "Your private flight project is in good hands – Manchester Airport → Chambéry-Sa…" at bounding box center [699, 89] width 743 height 27
drag, startPoint x: 1019, startPoint y: 98, endPoint x: 1116, endPoint y: 97, distance: 97.4
click at [1116, 97] on nz-modal-container "Service TA - VOYAGE - PROPOSITION GLOBALE A utiliser dans le cadre de propositi…" at bounding box center [699, 316] width 1398 height 632
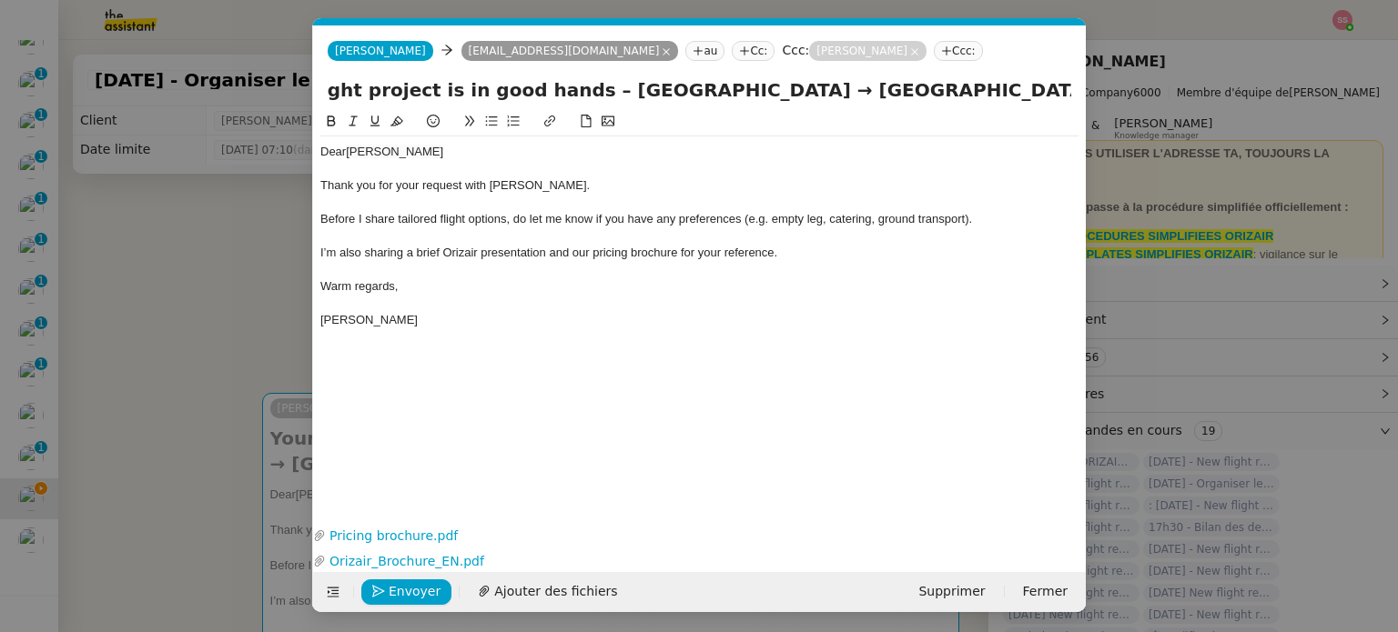
click at [1001, 95] on input "Your private flight project is in good hands – Manchester Airport → Chambéry-Sa…" at bounding box center [699, 89] width 743 height 27
drag, startPoint x: 997, startPoint y: 92, endPoint x: 1125, endPoint y: 93, distance: 127.4
click at [1125, 93] on nz-modal-container "Service TA - VOYAGE - PROPOSITION GLOBALE A utiliser dans le cadre de propositi…" at bounding box center [699, 316] width 1398 height 632
paste input "Manchester Airport"
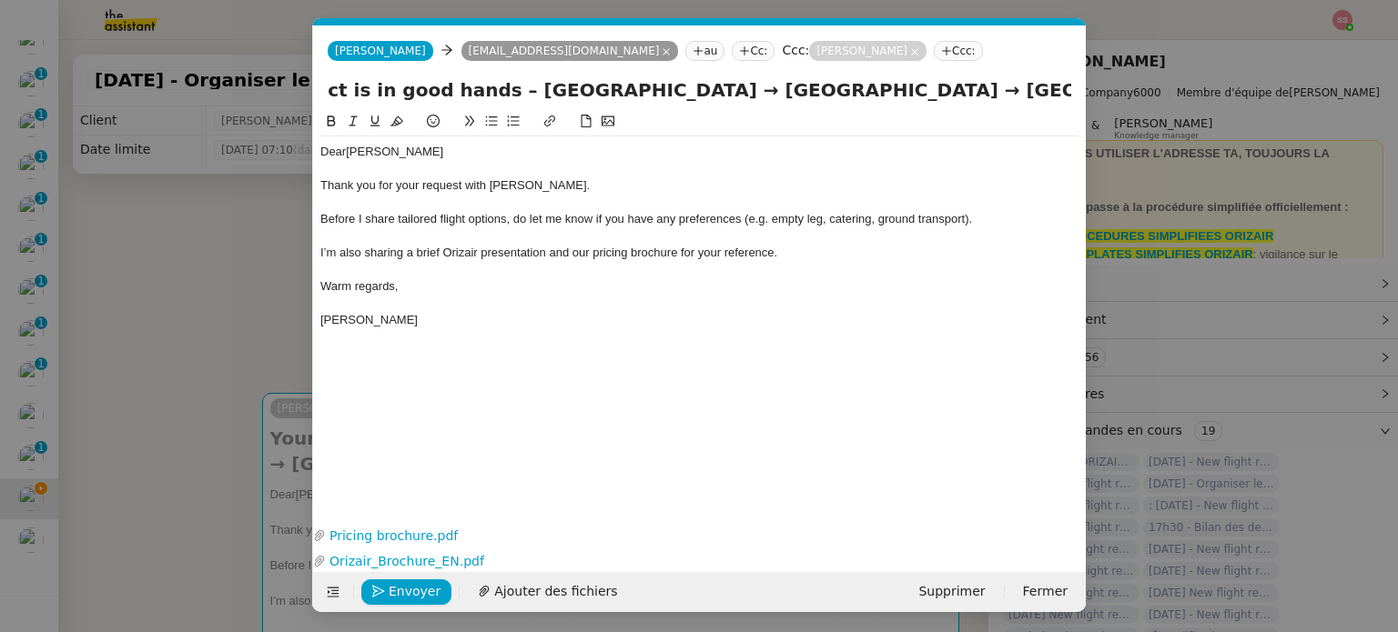
type input "Your private flight project is in good hands – Manchester Airport → Chambéry-Sa…"
click at [772, 214] on span "Before I share tailored flight options, do let me know if you have any preferen…" at bounding box center [645, 219] width 651 height 14
click at [883, 110] on div "Your private flight project is in good hands – Manchester Airport → Chambéry-Sa…" at bounding box center [699, 93] width 772 height 35
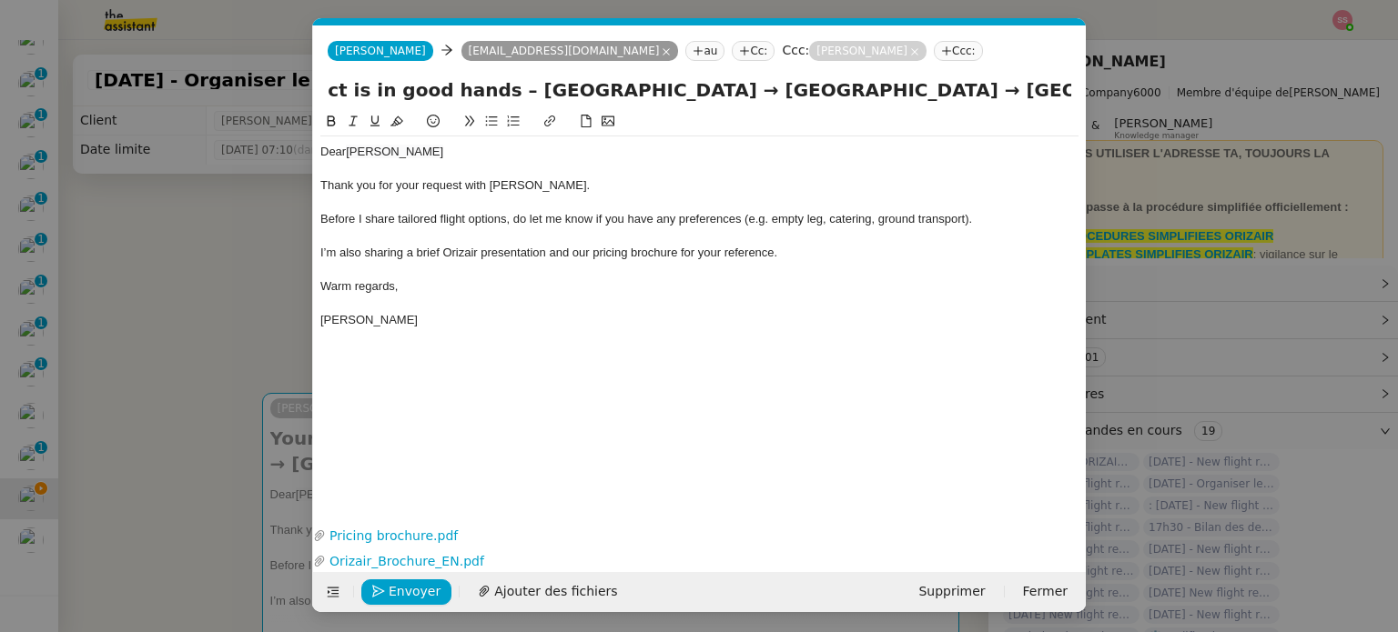
drag, startPoint x: 717, startPoint y: 93, endPoint x: 1126, endPoint y: 88, distance: 409.5
click at [1126, 88] on nz-modal-container "Service TA - VOYAGE - PROPOSITION GLOBALE A utiliser dans le cadre de propositi…" at bounding box center [699, 316] width 1398 height 632
click at [816, 102] on input "Your private flight project is in good hands – Manchester Airport → Chambéry-Sa…" at bounding box center [699, 89] width 743 height 27
drag, startPoint x: 993, startPoint y: 90, endPoint x: 296, endPoint y: 117, distance: 697.5
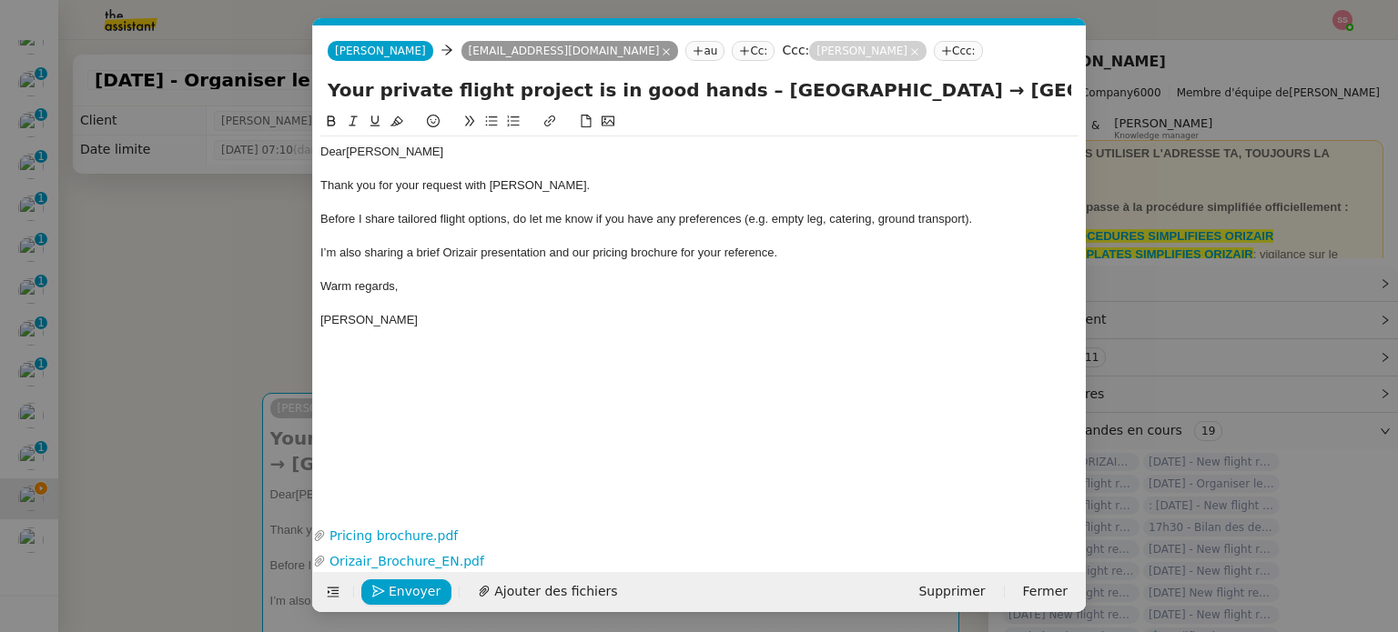
click at [296, 117] on nz-modal-container "Service TA - VOYAGE - PROPOSITION GLOBALE A utiliser dans le cadre de propositi…" at bounding box center [699, 316] width 1398 height 632
click at [469, 278] on div at bounding box center [699, 270] width 758 height 16
click at [398, 589] on span "Envoyer" at bounding box center [415, 591] width 52 height 21
click at [399, 589] on span "Confirmer l'envoi" at bounding box center [443, 591] width 109 height 21
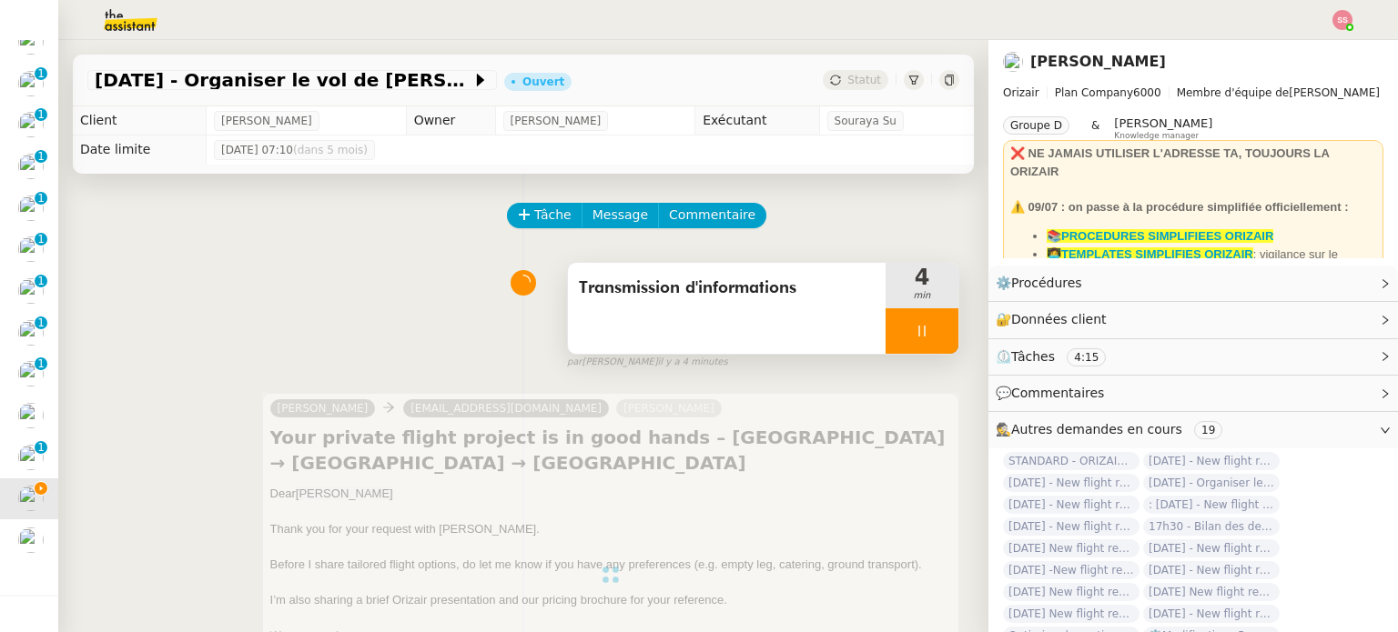
click at [926, 332] on div at bounding box center [921, 330] width 73 height 45
click at [922, 344] on button at bounding box center [940, 330] width 36 height 45
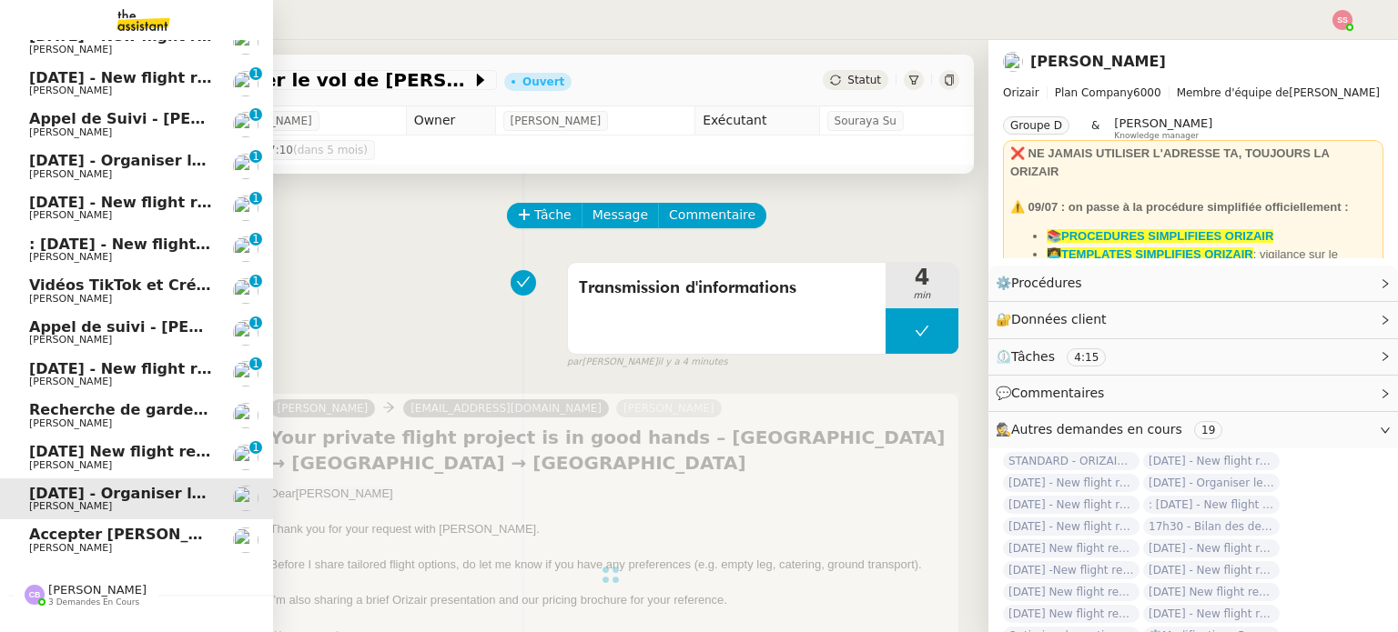
click at [138, 527] on span "Accepter [PERSON_NAME] chez Agile" at bounding box center [180, 534] width 302 height 17
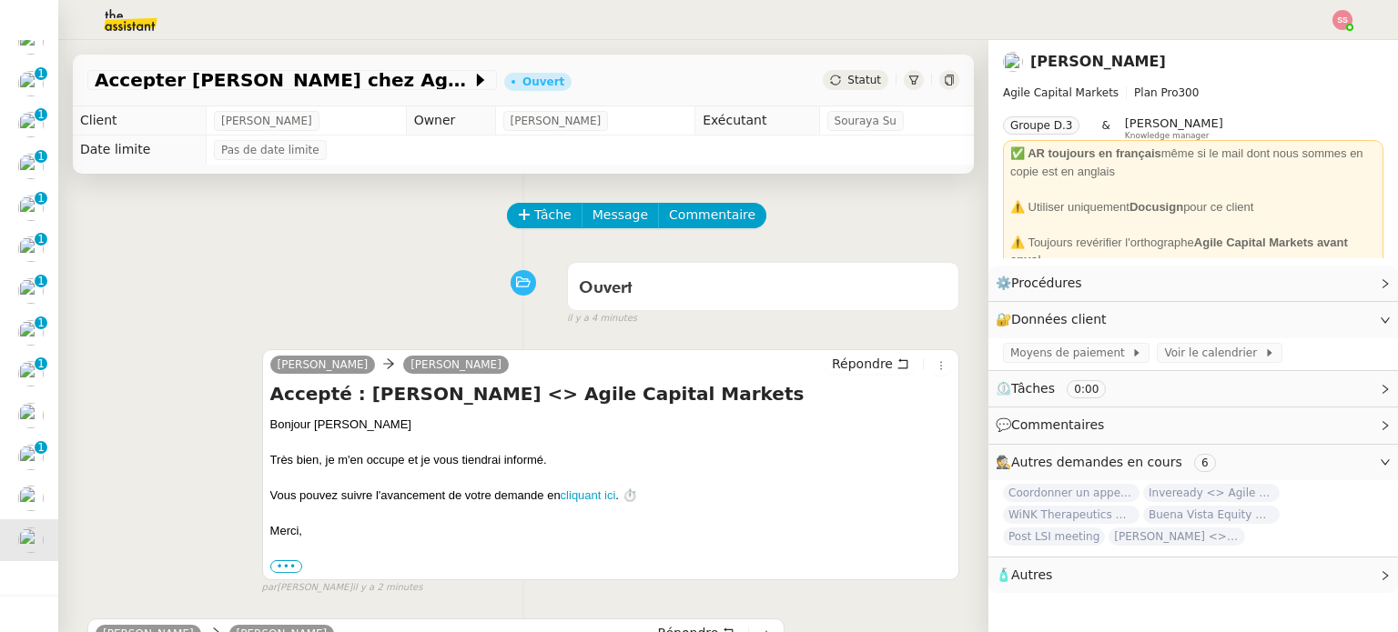
scroll to position [223, 0]
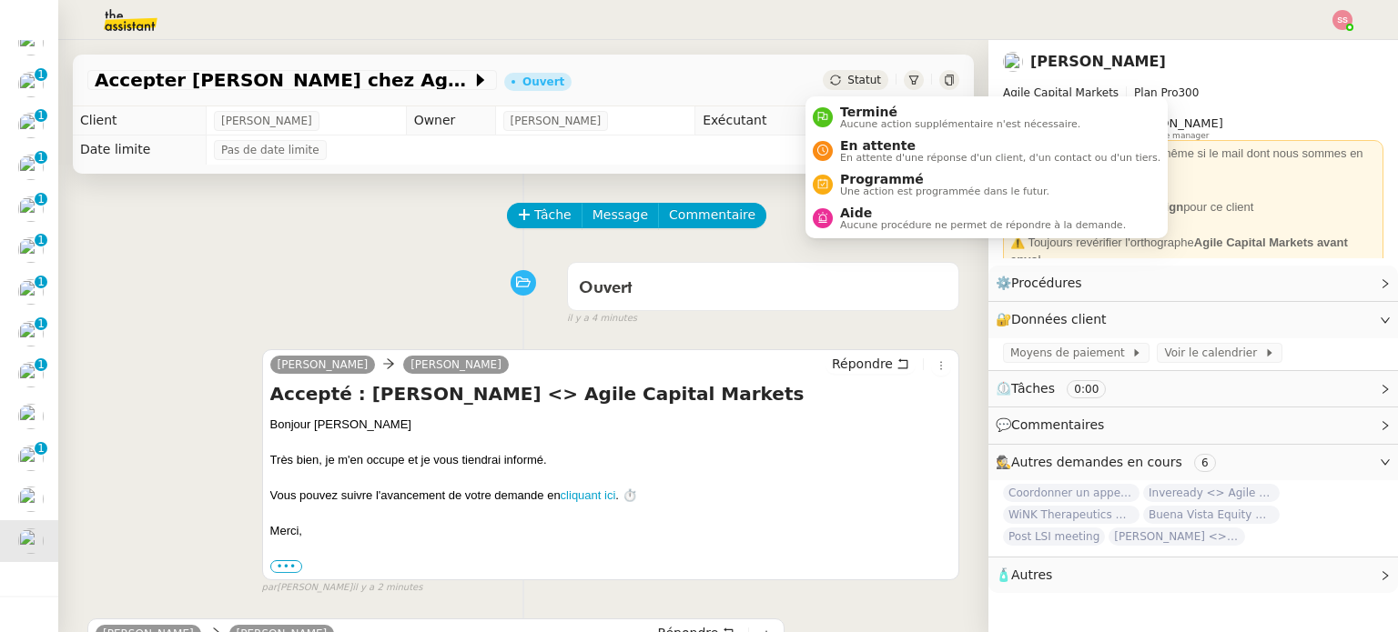
click at [847, 82] on span "Statut" at bounding box center [864, 80] width 34 height 13
click at [895, 220] on span "Aucune procédure ne permet de répondre à la demande." at bounding box center [983, 225] width 286 height 10
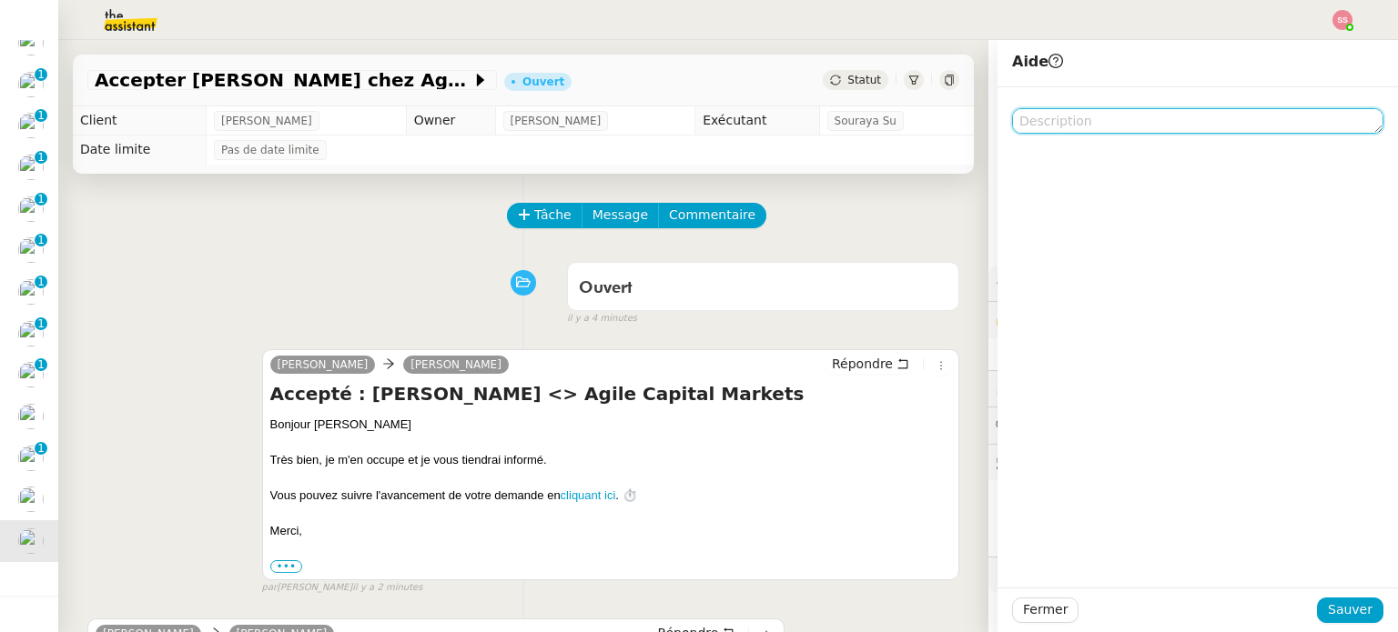
click at [1132, 119] on textarea at bounding box center [1197, 120] width 371 height 25
click at [855, 225] on div "Tâche Message Commentaire" at bounding box center [734, 225] width 450 height 44
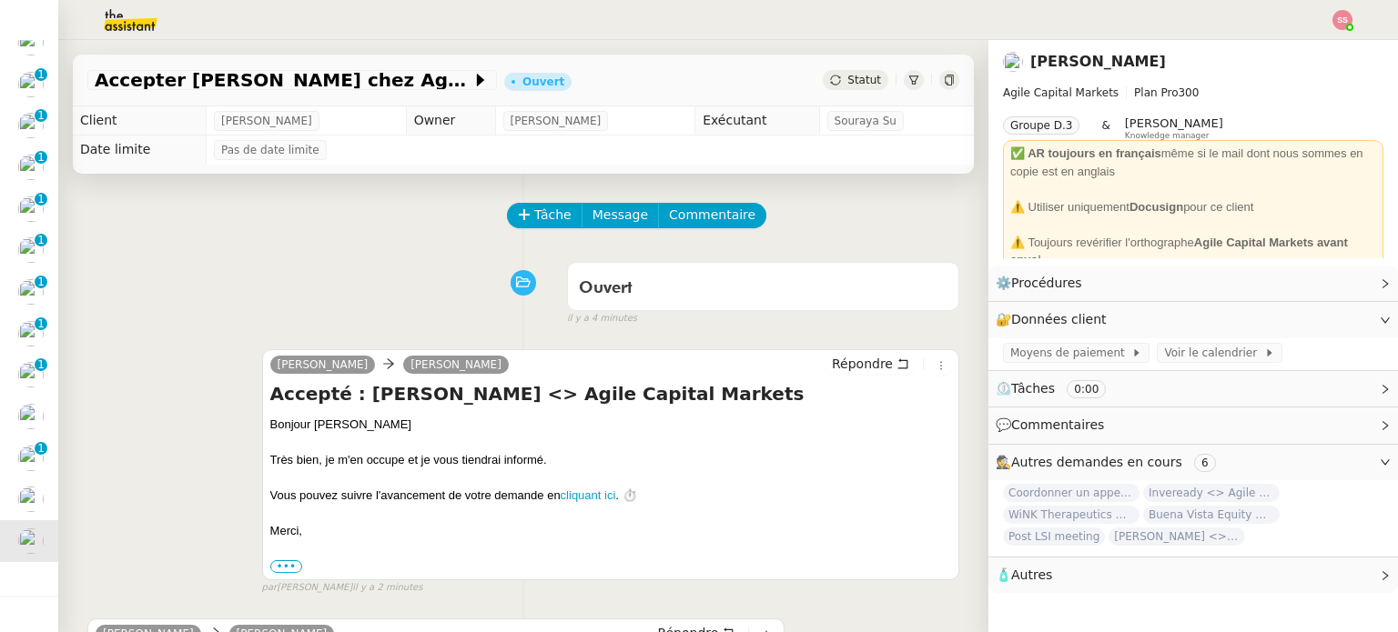
click at [847, 79] on span "Statut" at bounding box center [864, 80] width 34 height 13
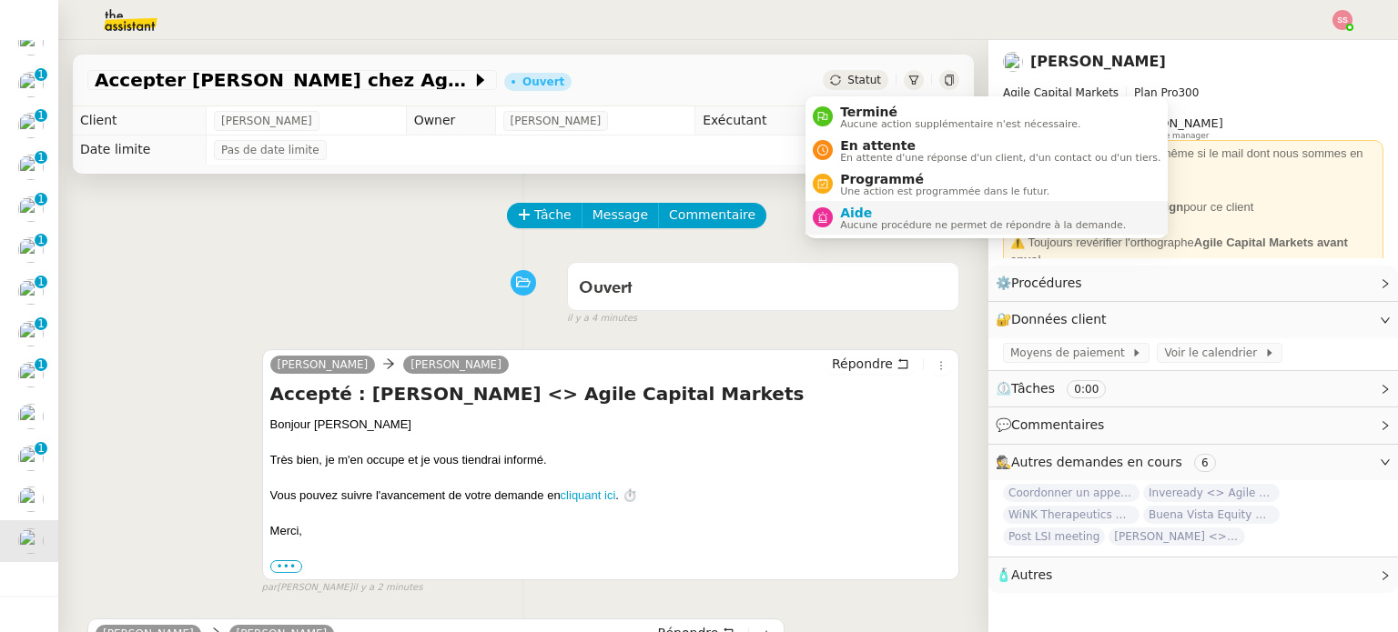
click at [895, 220] on span "Aucune procédure ne permet de répondre à la demande." at bounding box center [983, 225] width 286 height 10
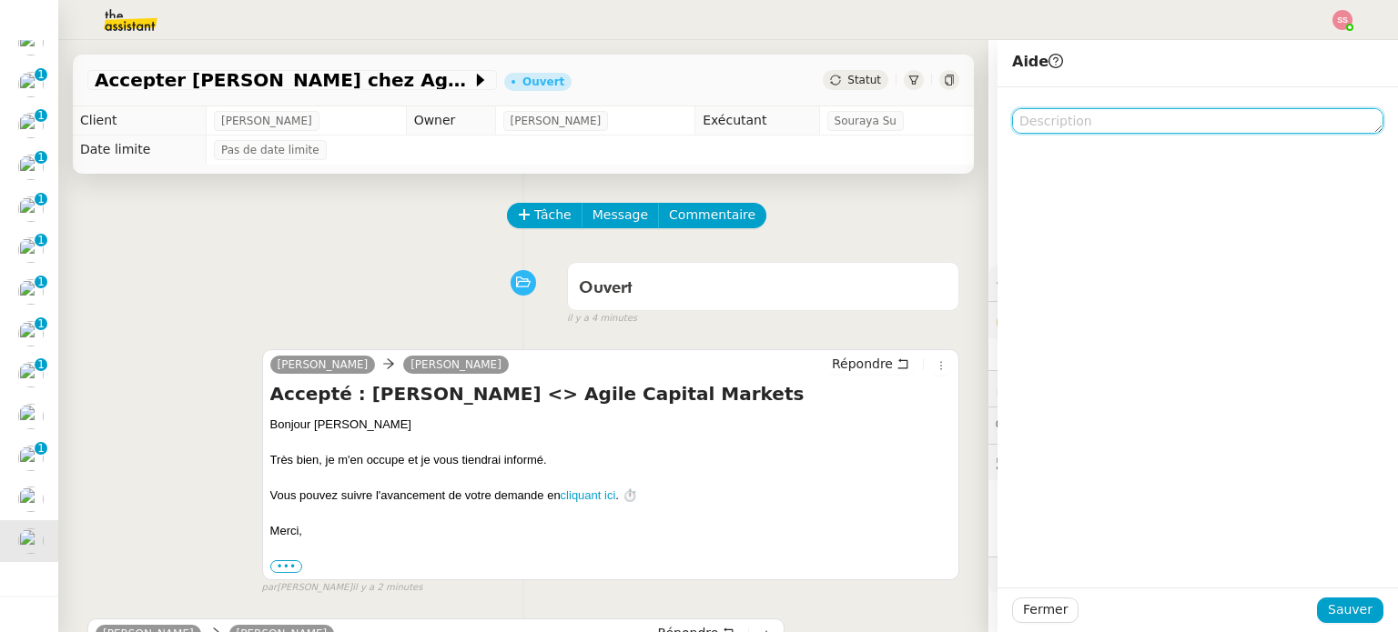
click at [1092, 121] on textarea at bounding box center [1197, 120] width 371 height 25
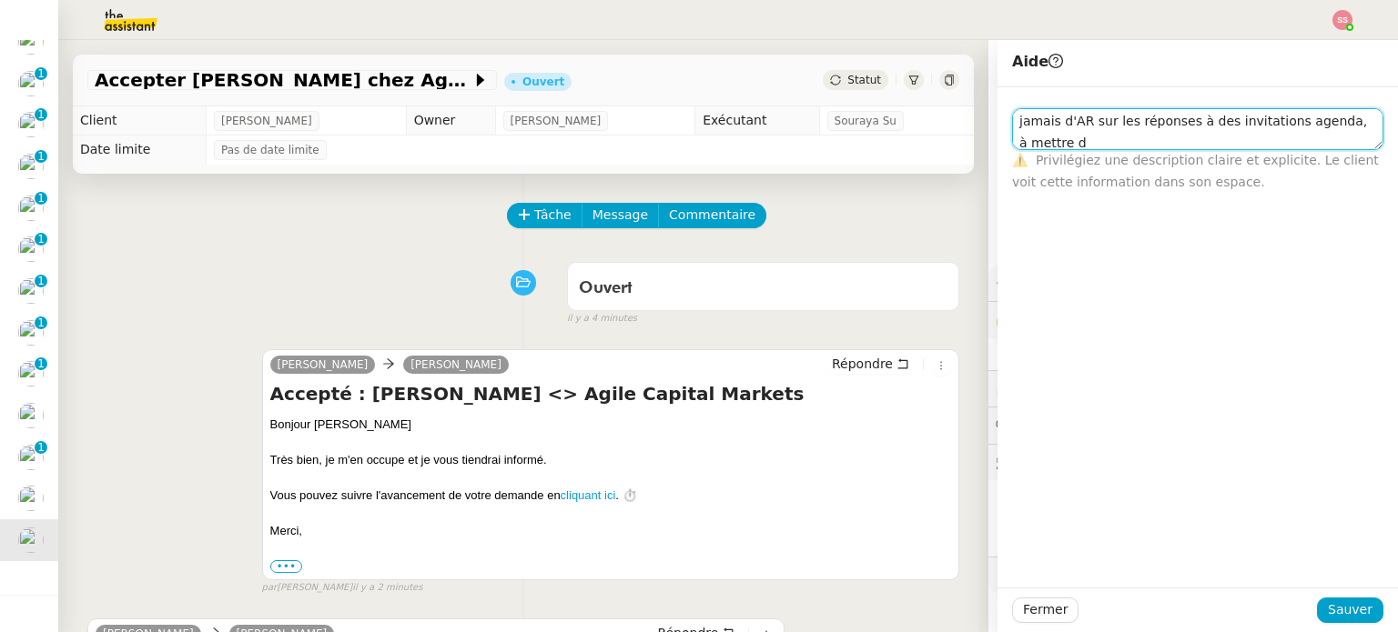
scroll to position [1, 0]
type textarea "jamais d'AR sur les réponses à des invitations agenda, à mettre dans l'encart j…"
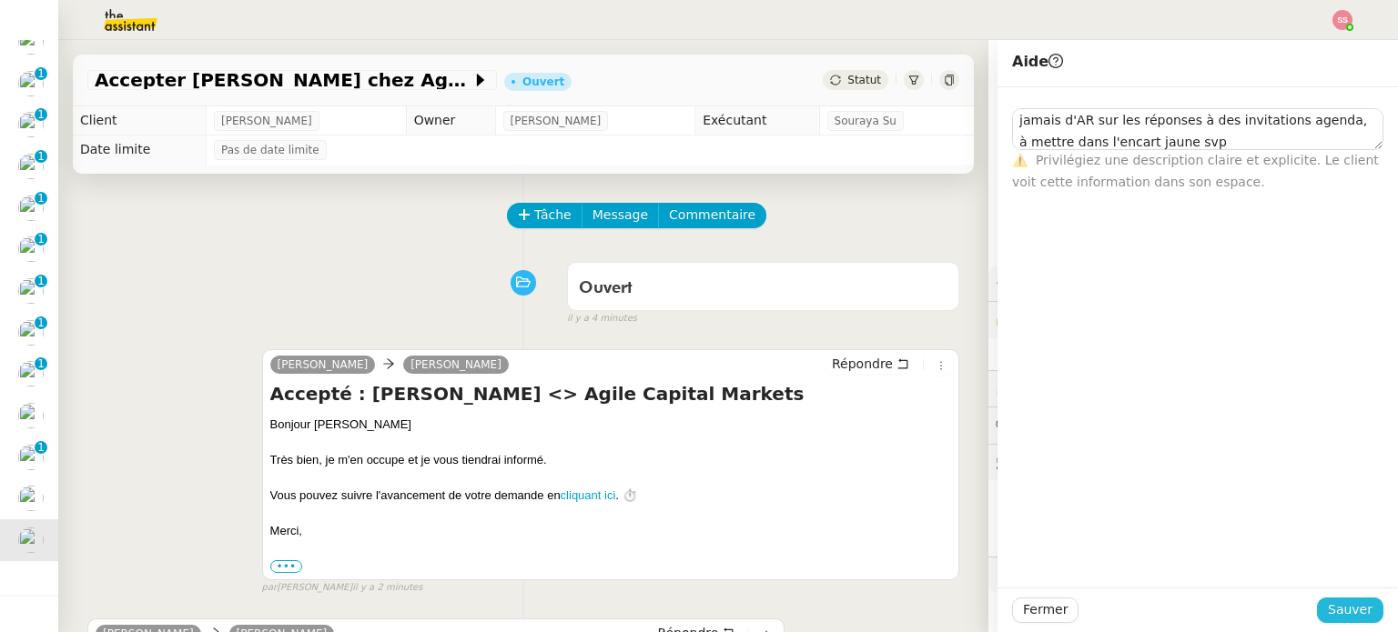
click at [1354, 603] on span "Sauver" at bounding box center [1349, 610] width 45 height 21
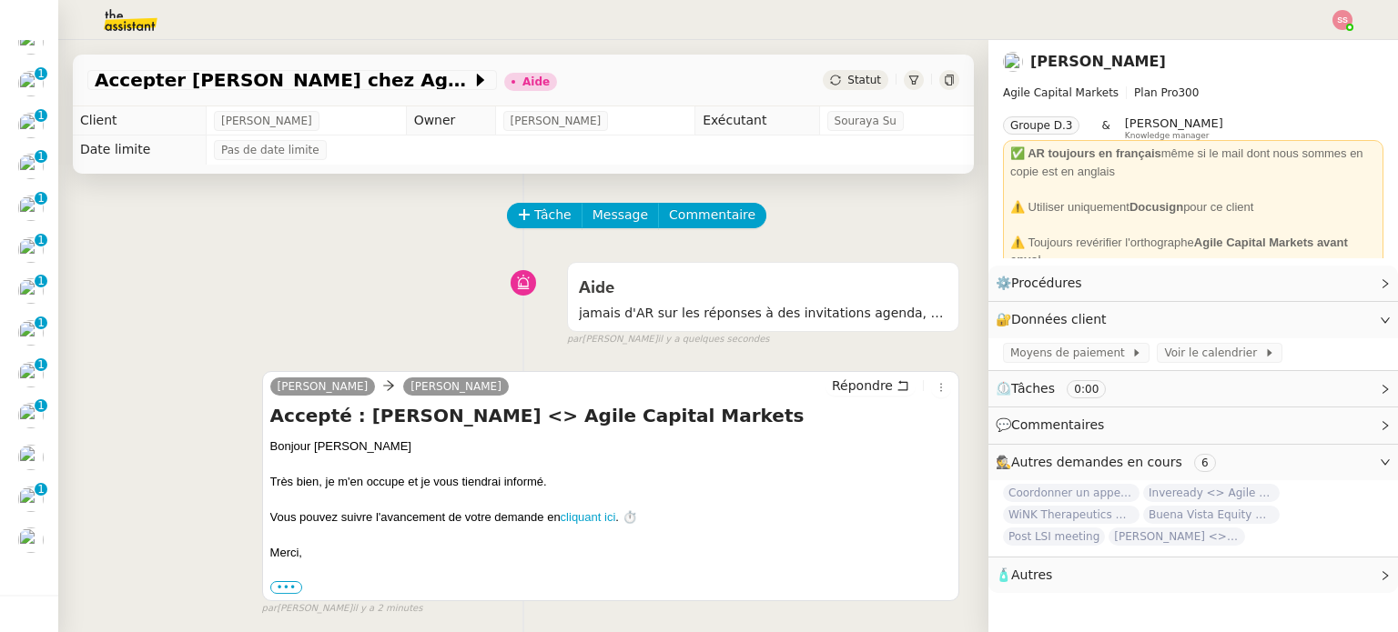
scroll to position [223, 0]
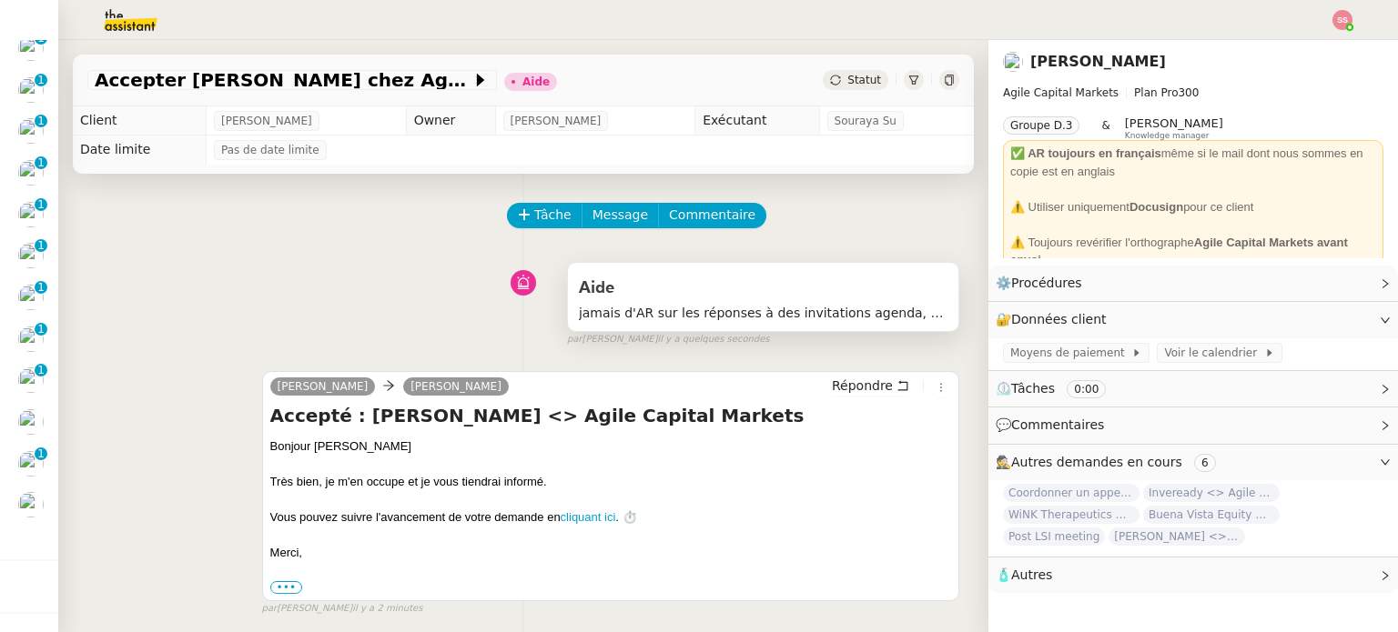
click at [722, 317] on span "jamais d'AR sur les réponses à des invitations agenda, à mettre dans l'encart j…" at bounding box center [763, 313] width 368 height 21
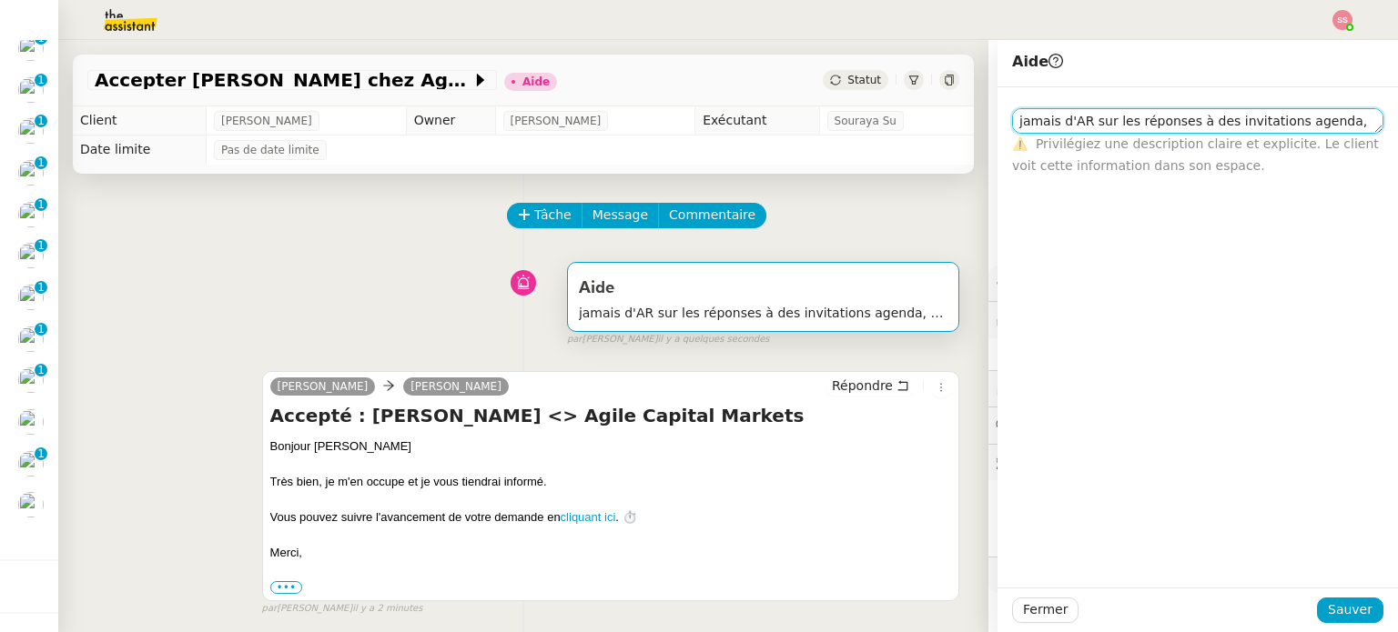
click at [1194, 127] on textarea "jamais d'AR sur les réponses à des invitations agenda, à mettre dans l'encart j…" at bounding box center [1197, 120] width 371 height 25
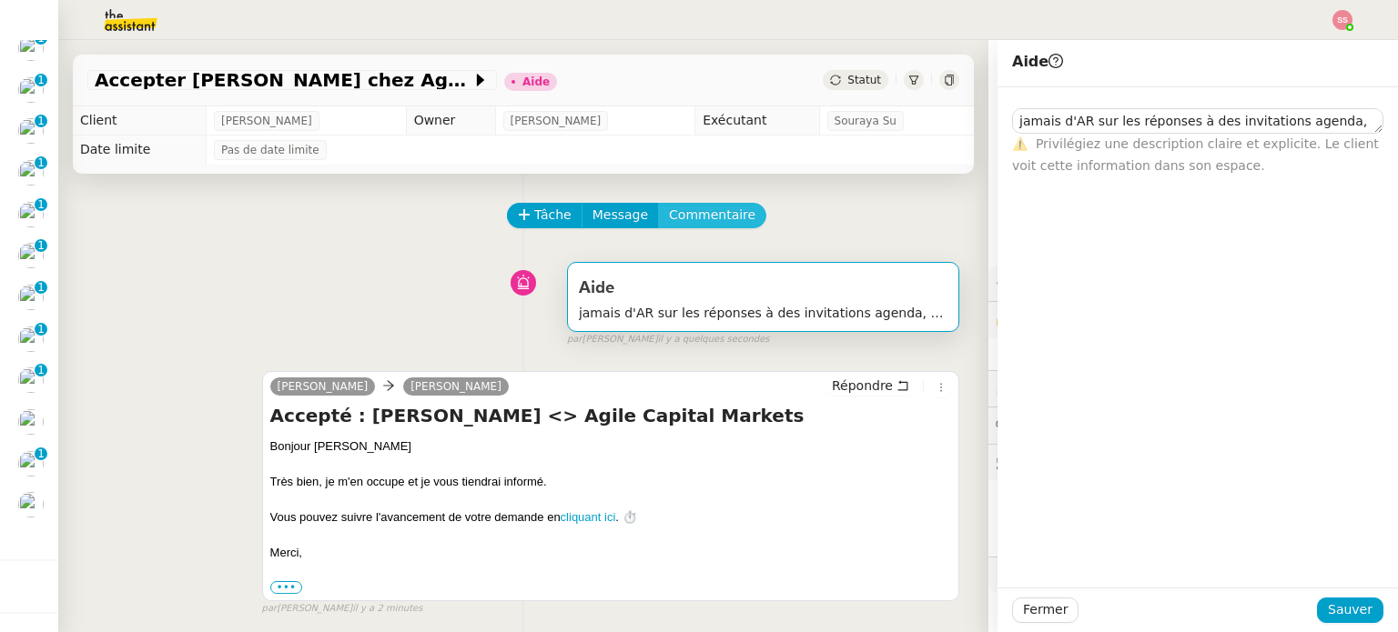
click at [693, 225] on span "Commentaire" at bounding box center [712, 215] width 86 height 21
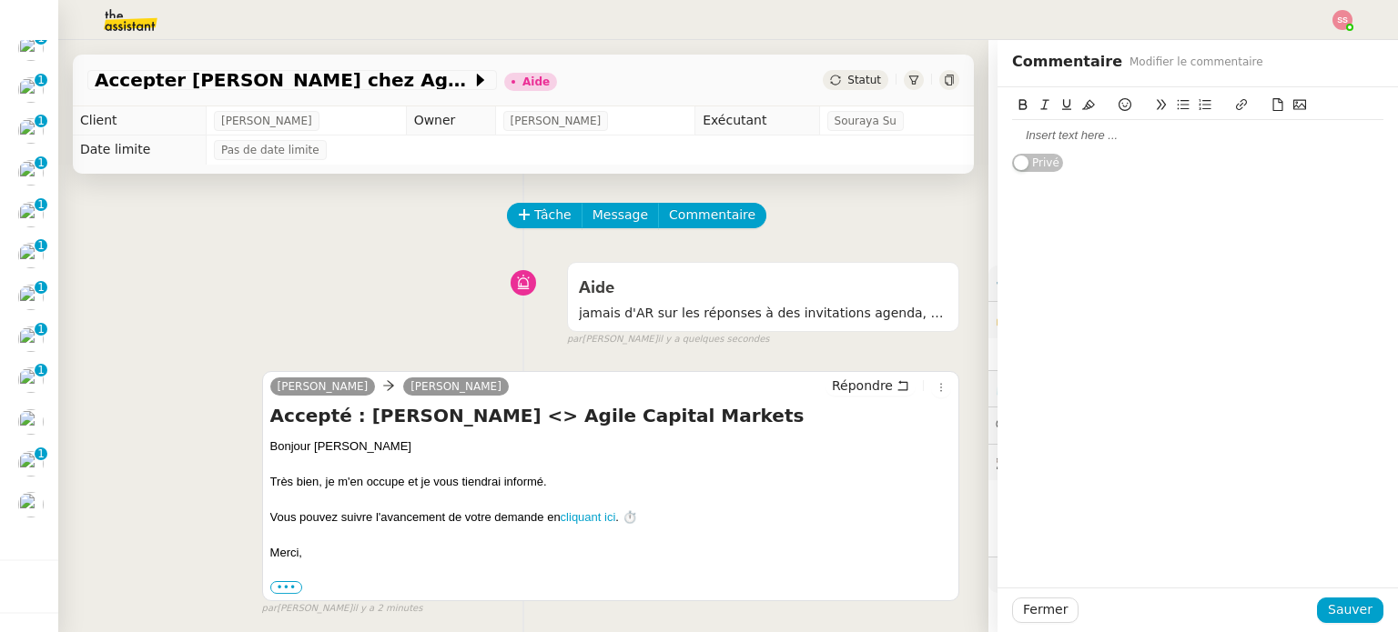
click at [1132, 139] on div at bounding box center [1197, 135] width 371 height 16
click at [1319, 620] on button "Sauver" at bounding box center [1350, 610] width 66 height 25
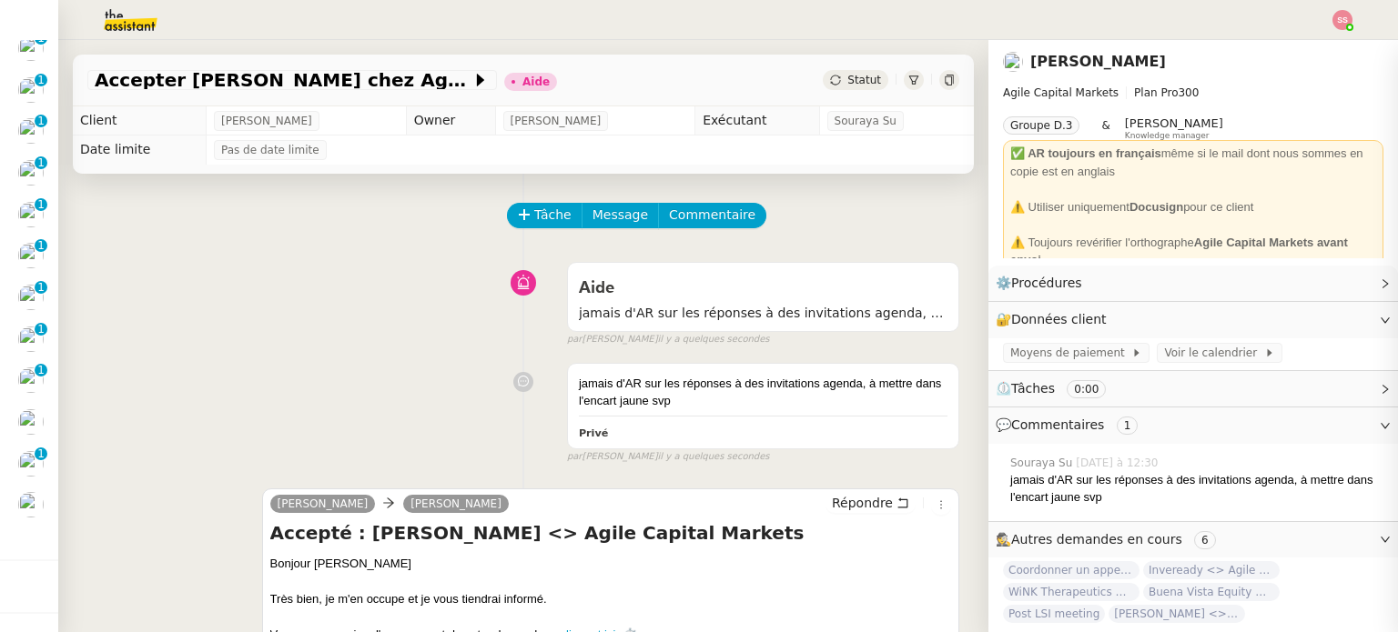
click at [487, 288] on div at bounding box center [522, 282] width 87 height 25
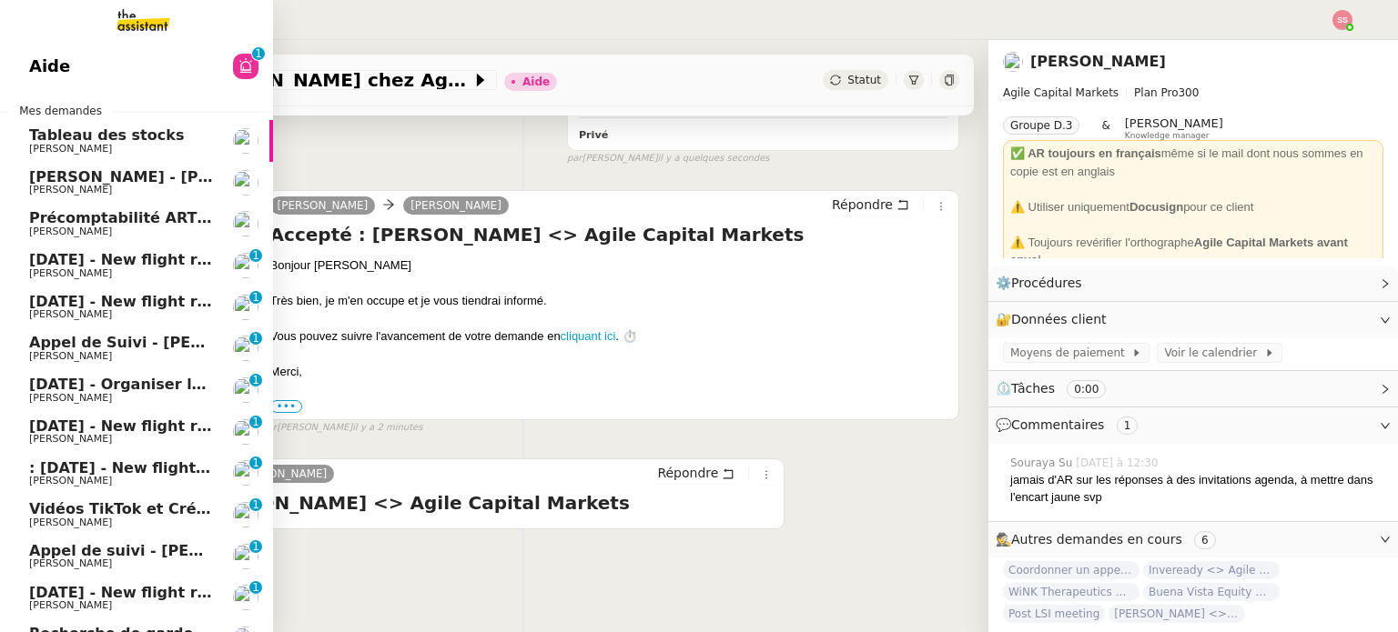
click at [146, 276] on span "[PERSON_NAME]" at bounding box center [121, 273] width 184 height 11
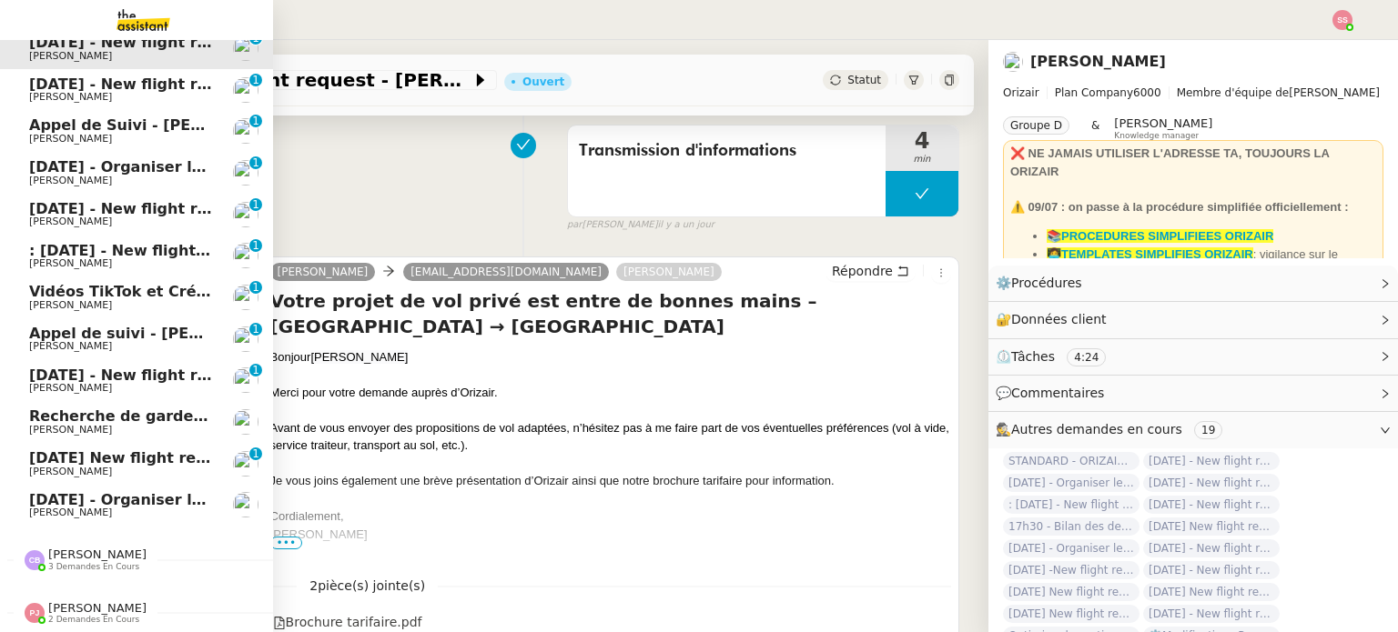
scroll to position [227, 0]
click at [188, 467] on span "[PERSON_NAME]" at bounding box center [121, 472] width 184 height 11
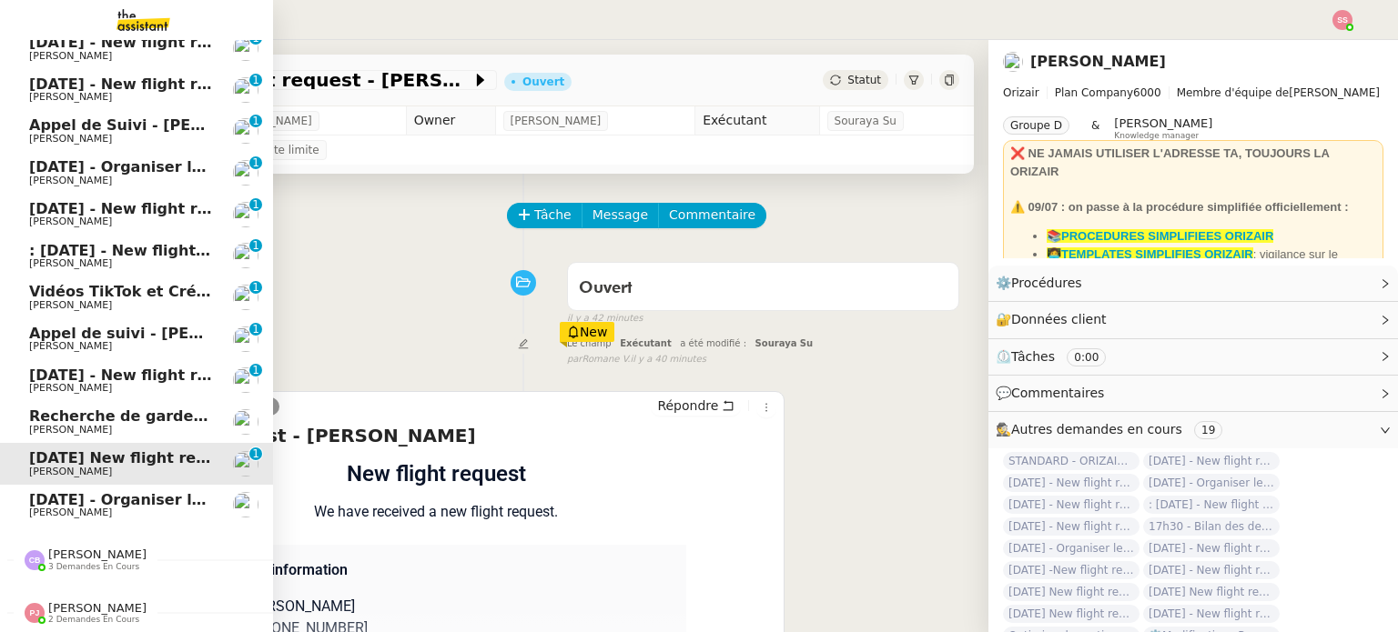
click at [62, 493] on span "[DATE] - Organiser le vol de [PERSON_NAME]" at bounding box center [213, 499] width 368 height 17
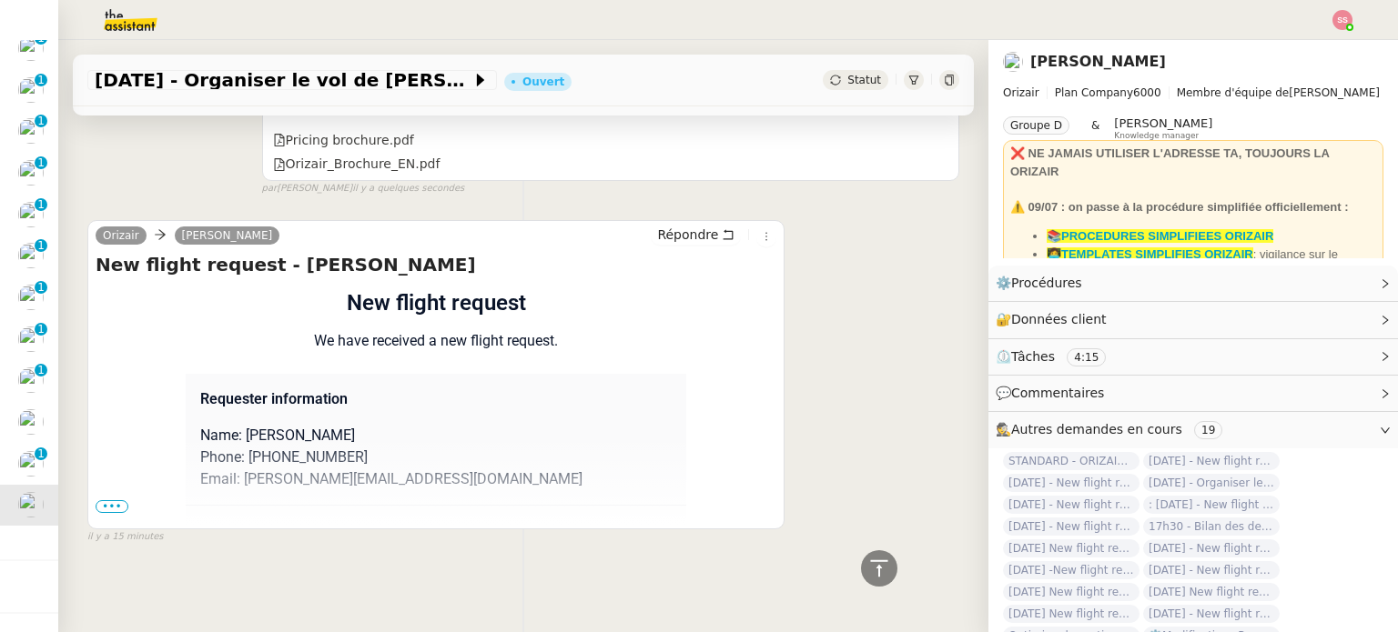
scroll to position [631, 0]
click at [110, 500] on span "•••" at bounding box center [112, 506] width 33 height 13
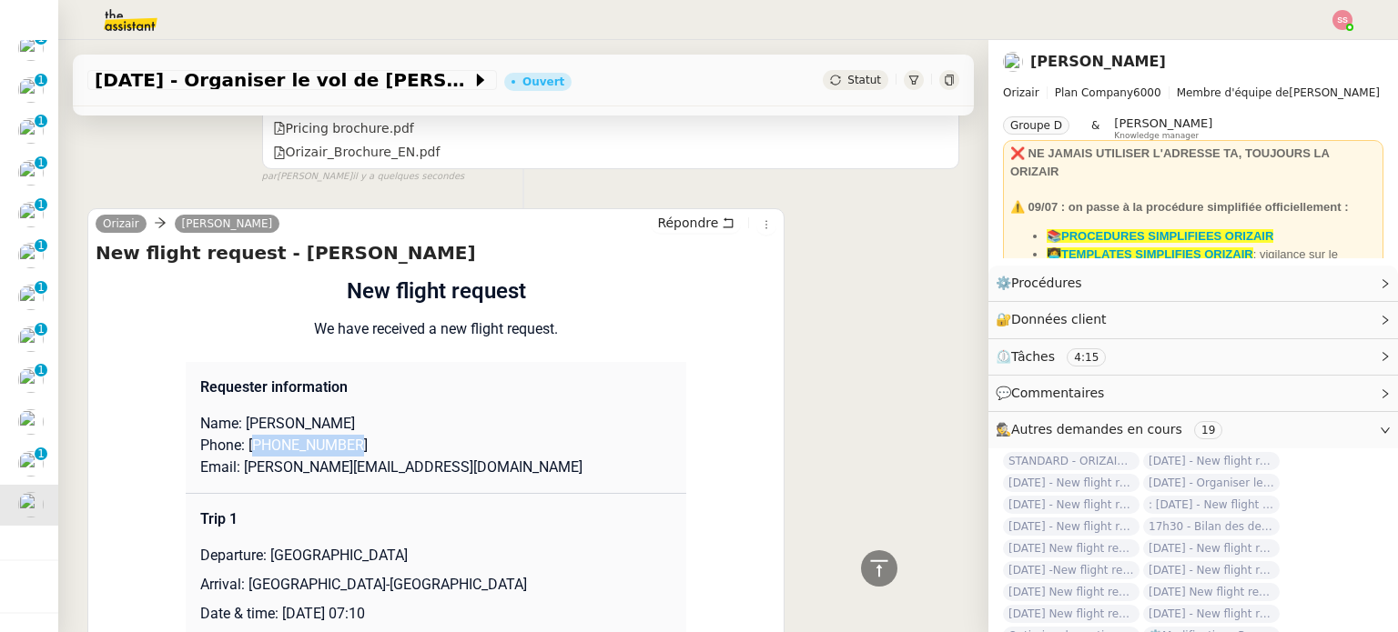
drag, startPoint x: 360, startPoint y: 450, endPoint x: 252, endPoint y: 445, distance: 108.4
click at [252, 445] on p "Phone: +447953568407" at bounding box center [435, 446] width 471 height 22
copy p "447953568407"
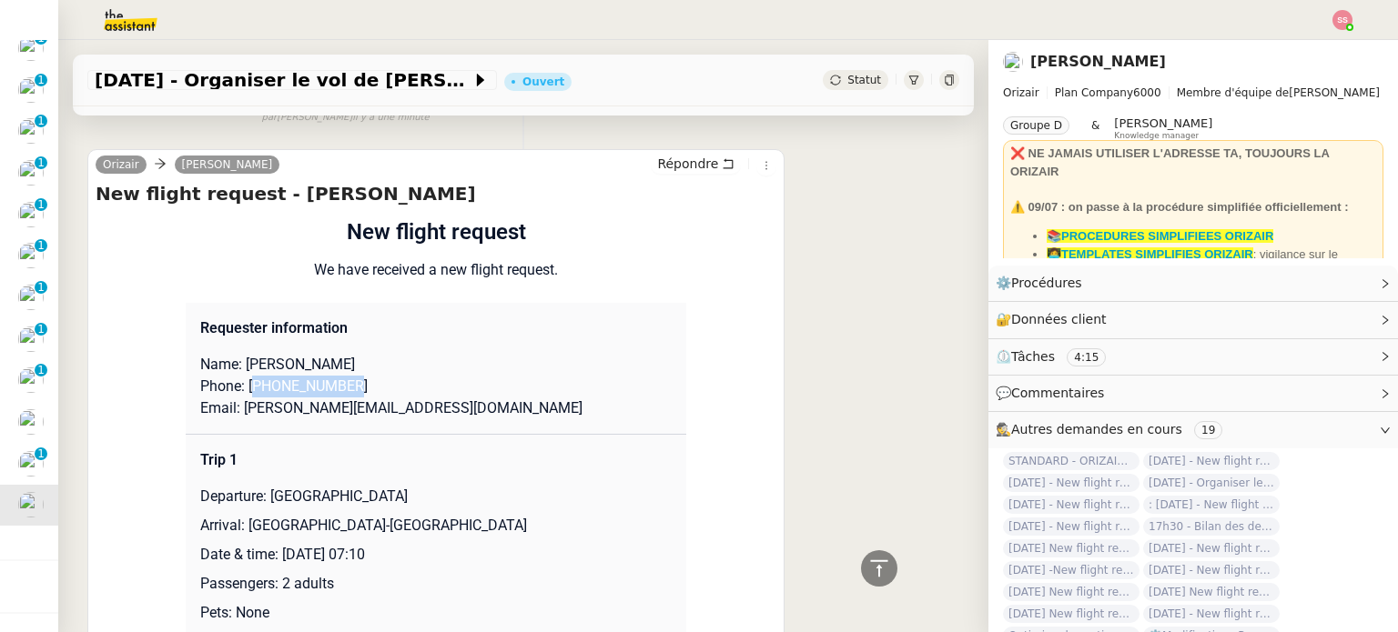
scroll to position [722, 0]
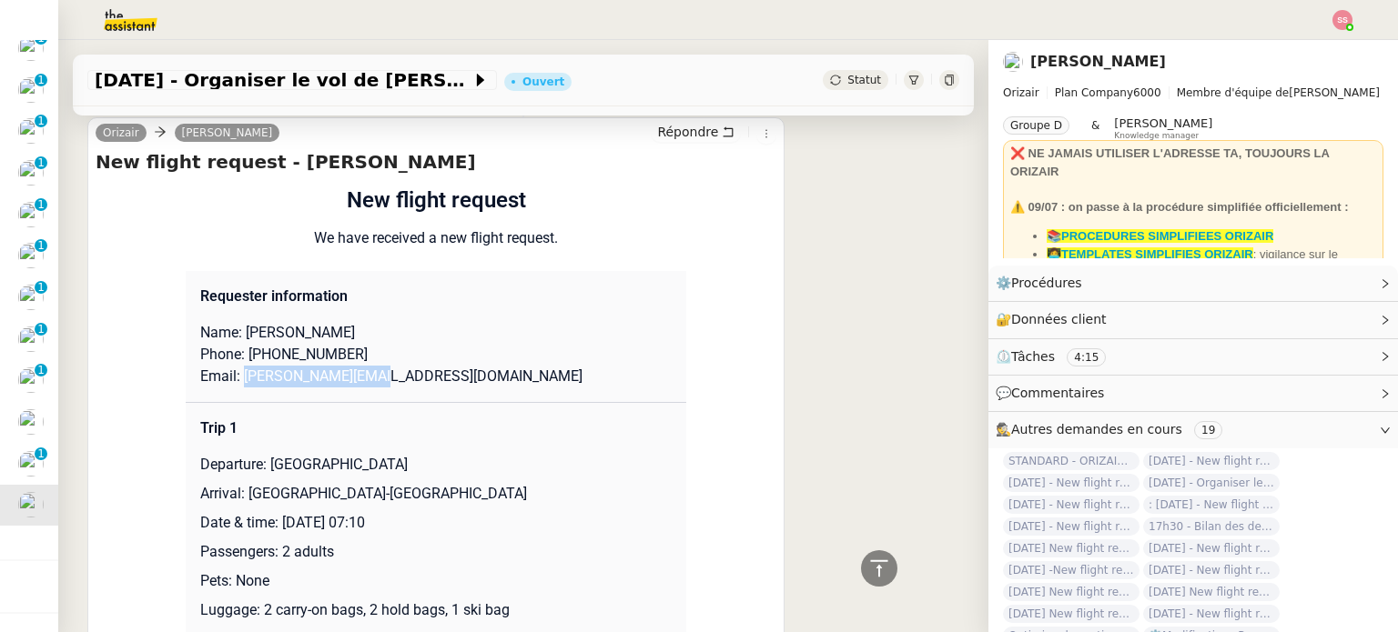
drag, startPoint x: 377, startPoint y: 377, endPoint x: 235, endPoint y: 375, distance: 141.9
click at [235, 375] on p "Email: davidlee@gmail.com" at bounding box center [435, 377] width 471 height 22
copy p "davidlee@gmail.com"
drag, startPoint x: 260, startPoint y: 474, endPoint x: 409, endPoint y: 469, distance: 149.3
click at [409, 469] on p "Departure: Manchester Airport" at bounding box center [435, 465] width 471 height 22
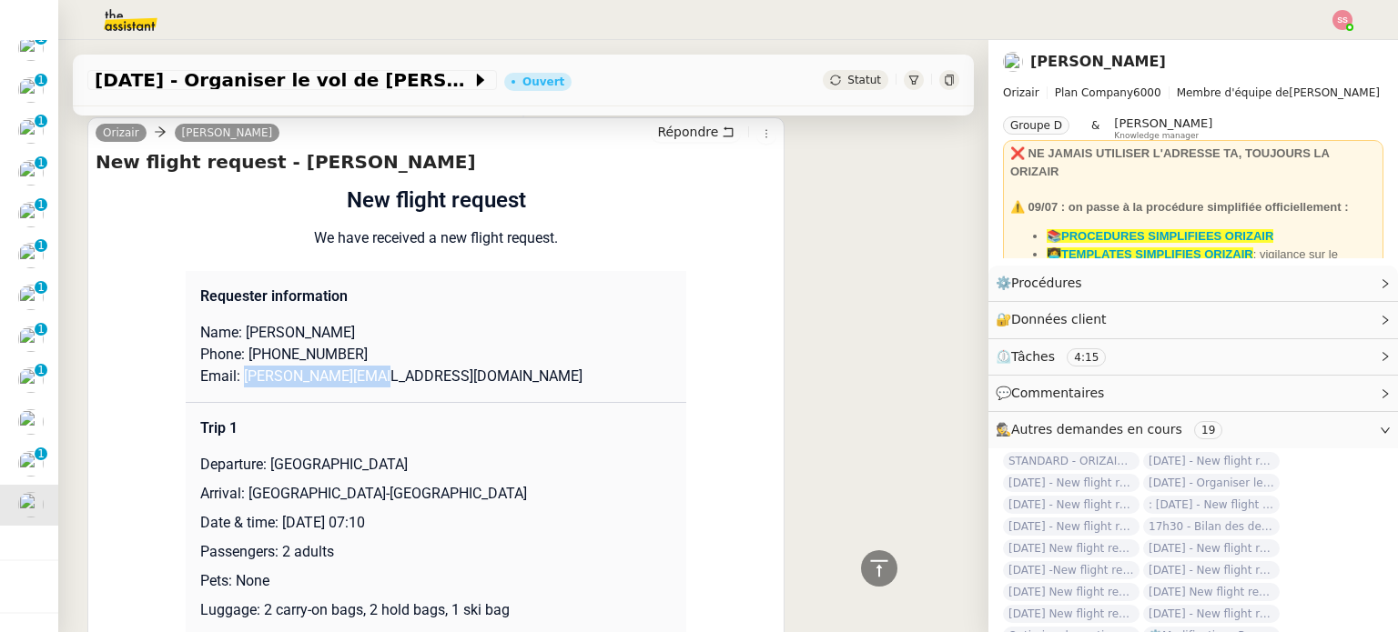
copy p "Manchester Airport"
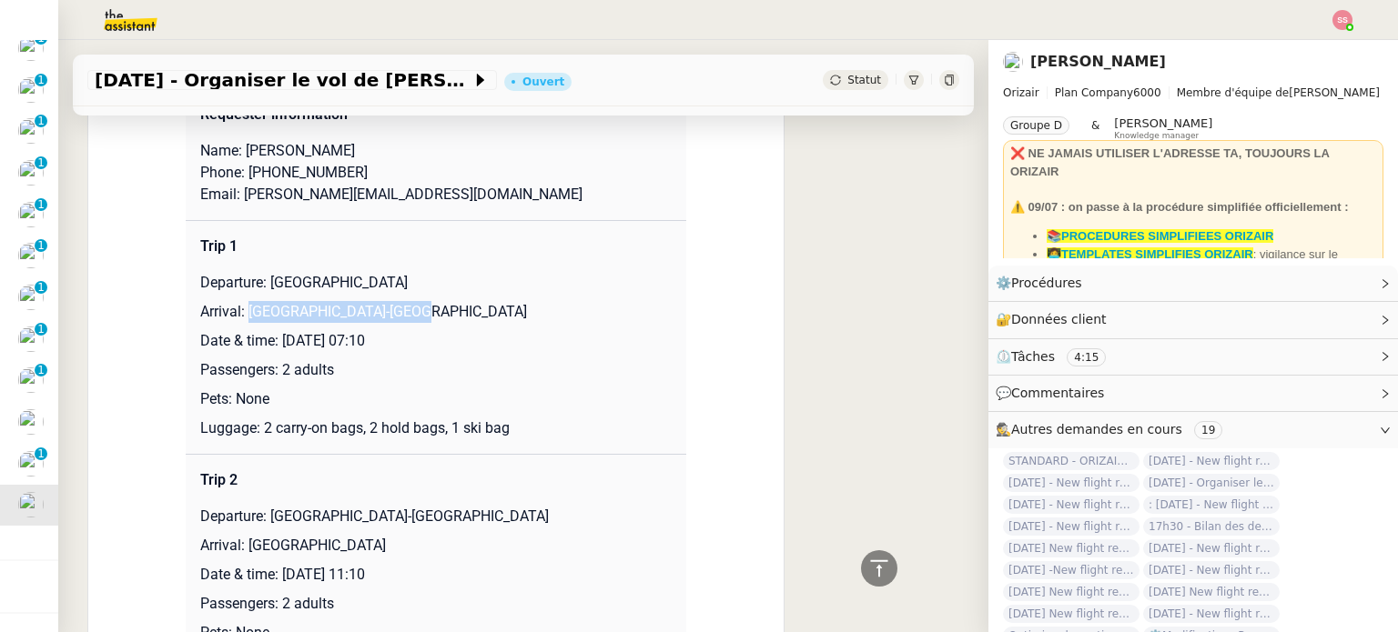
drag, startPoint x: 237, startPoint y: 316, endPoint x: 434, endPoint y: 319, distance: 197.5
click at [434, 319] on p "Arrival: Chambéry-Savoie Airport" at bounding box center [435, 312] width 471 height 22
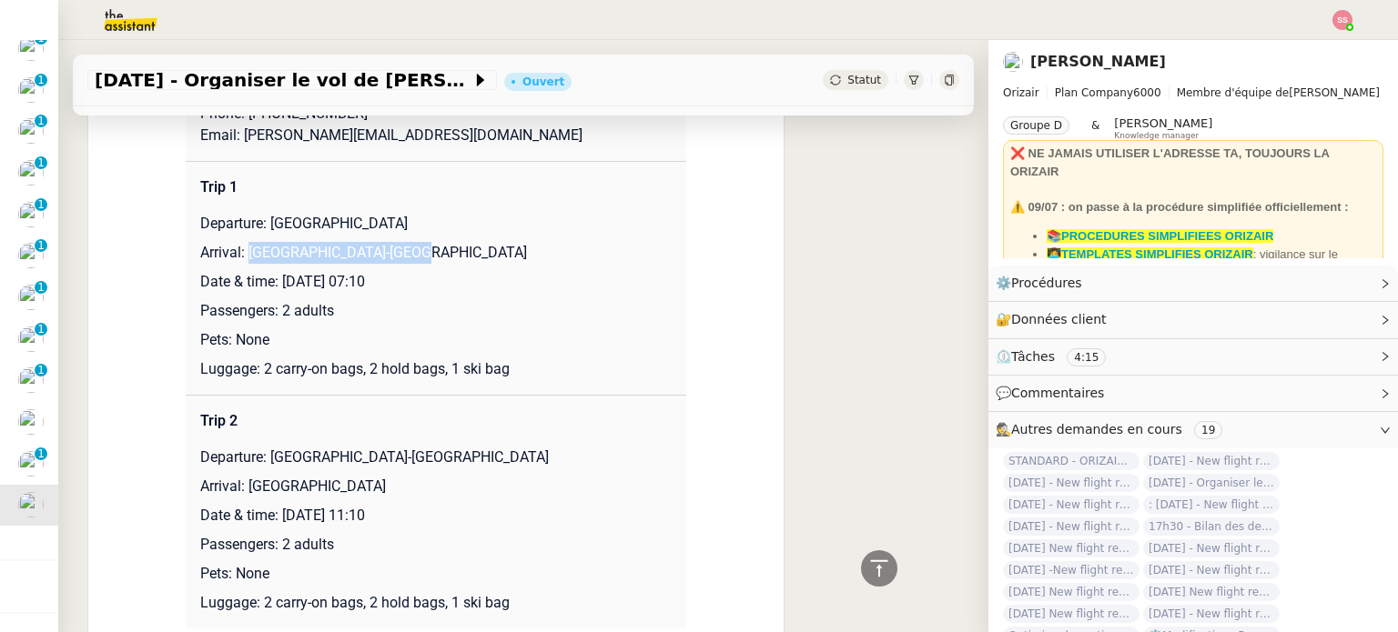
scroll to position [995, 0]
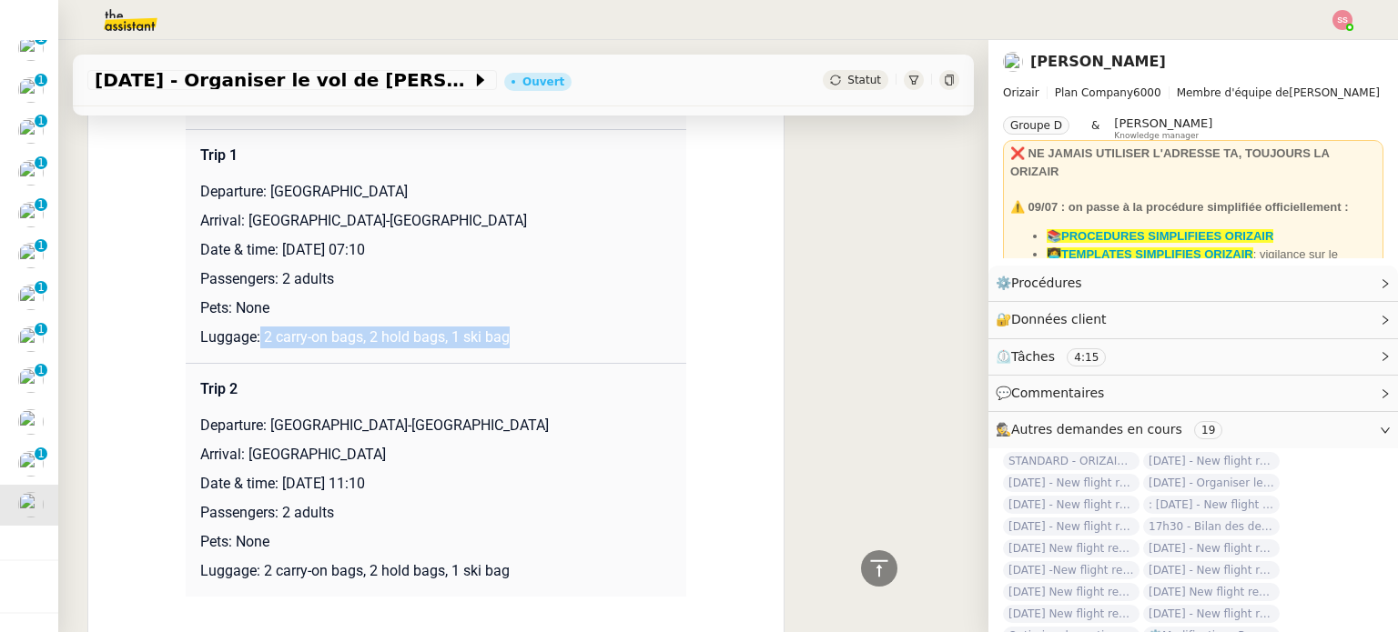
drag, startPoint x: 251, startPoint y: 337, endPoint x: 566, endPoint y: 323, distance: 315.1
click at [566, 323] on td "Trip 1 Departure: Manchester Airport Arrival: Chambéry-Savoie Airport Date & ti…" at bounding box center [436, 246] width 500 height 234
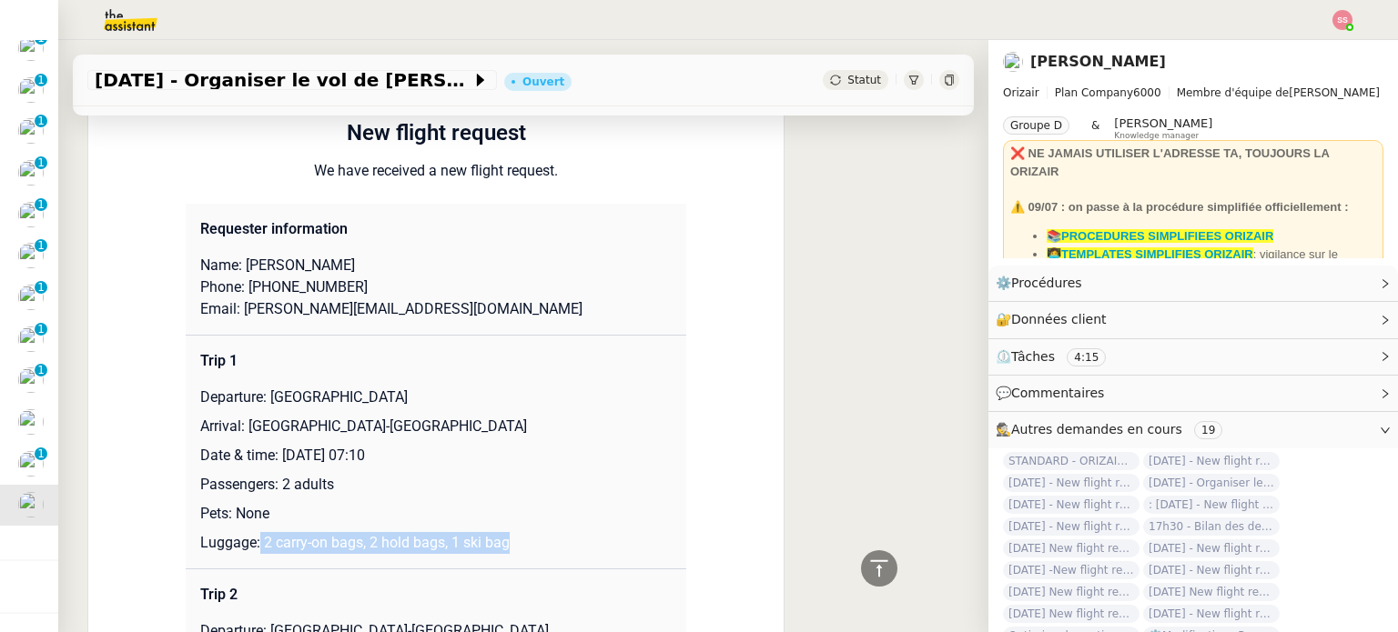
scroll to position [722, 0]
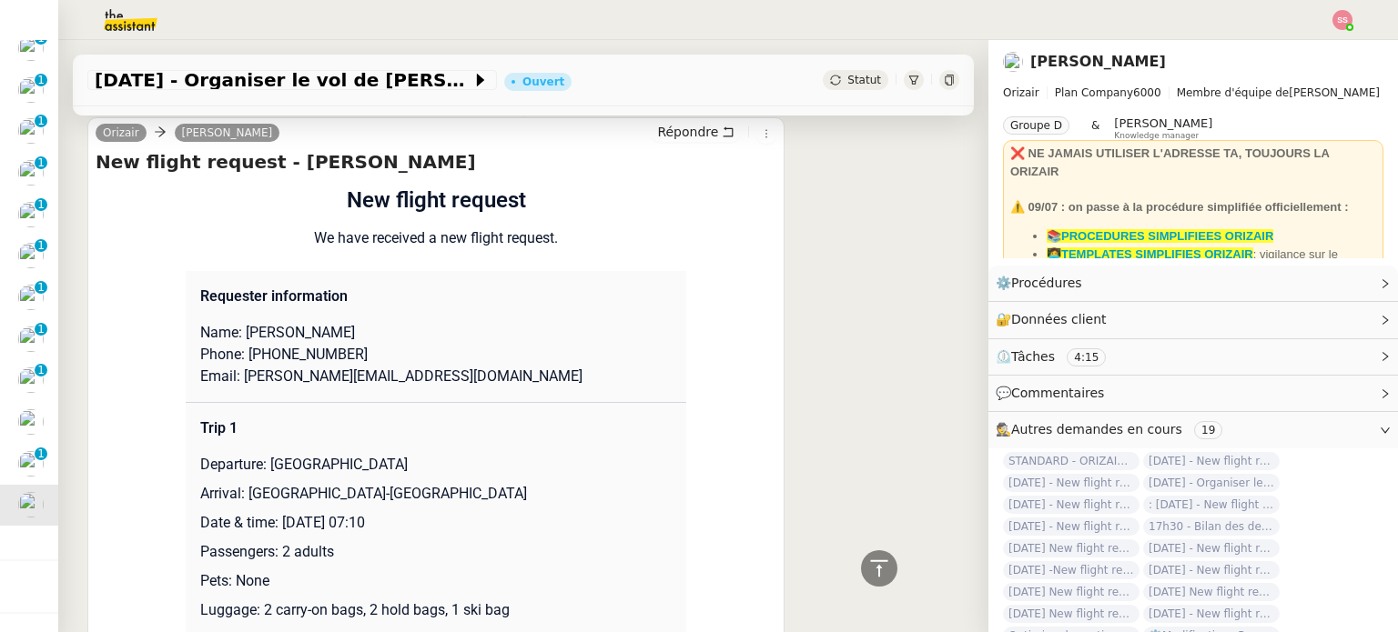
click at [824, 79] on div "Statut" at bounding box center [856, 80] width 66 height 20
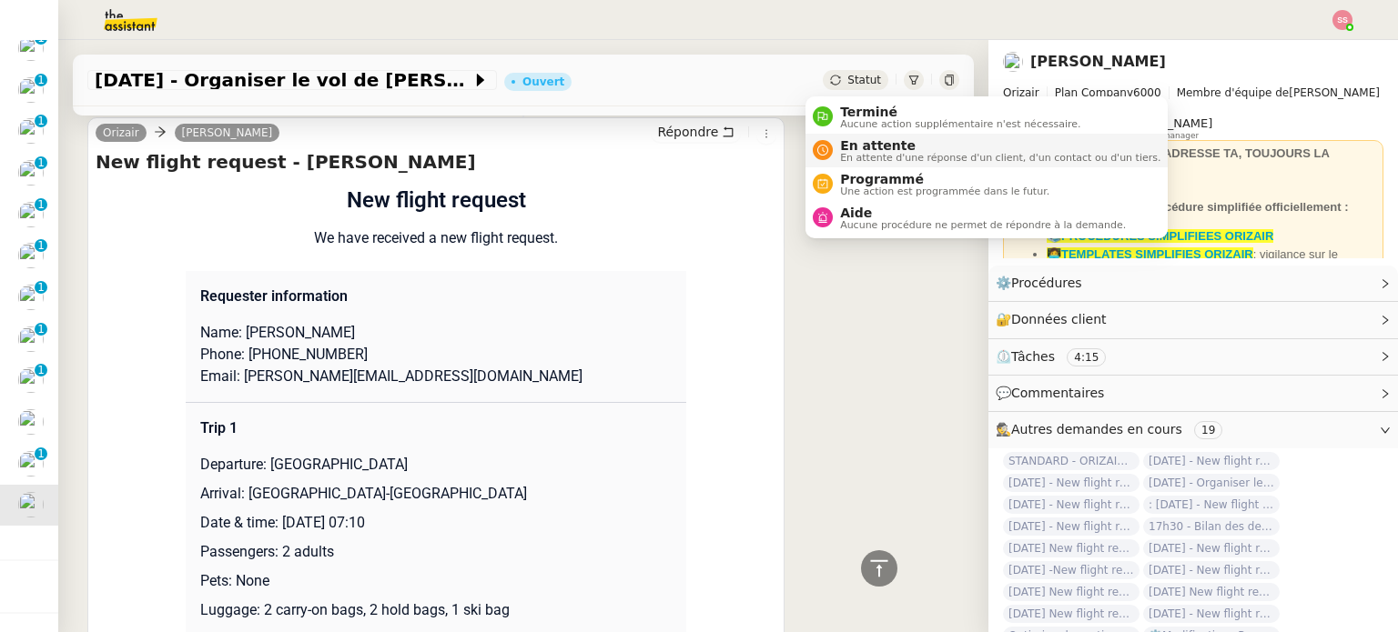
click at [862, 144] on span "En attente" at bounding box center [1000, 145] width 320 height 15
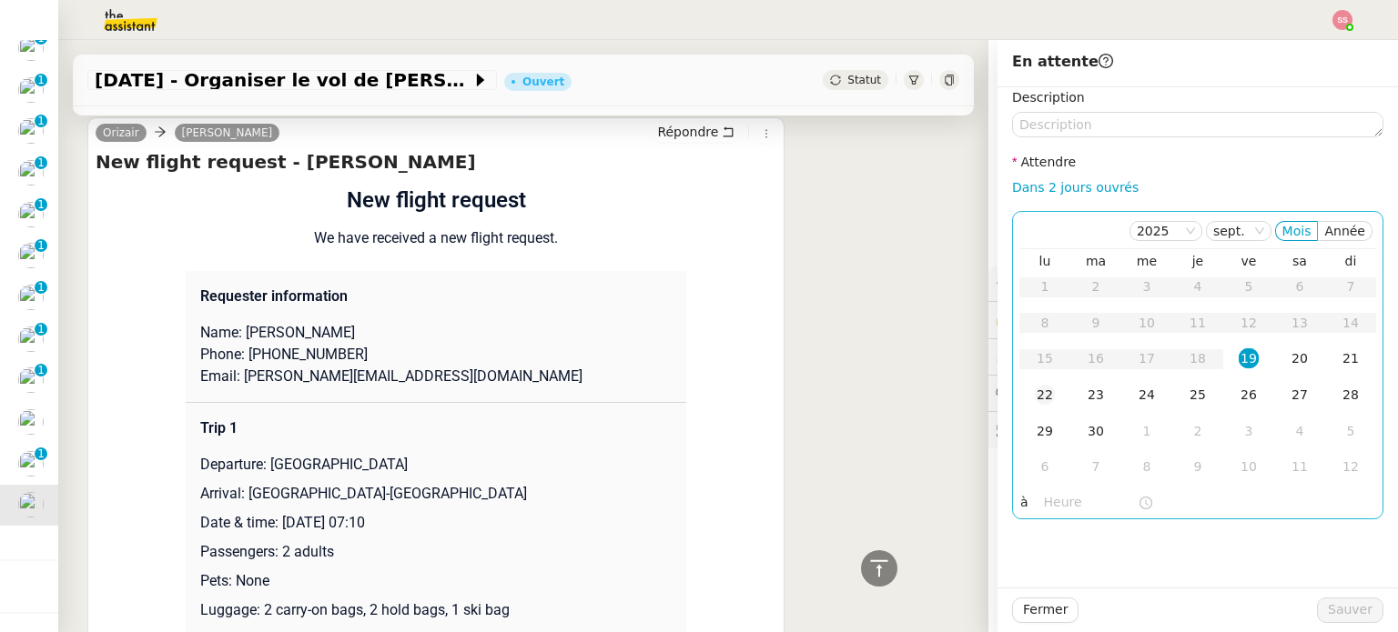
click at [1036, 386] on div "22" at bounding box center [1044, 395] width 20 height 20
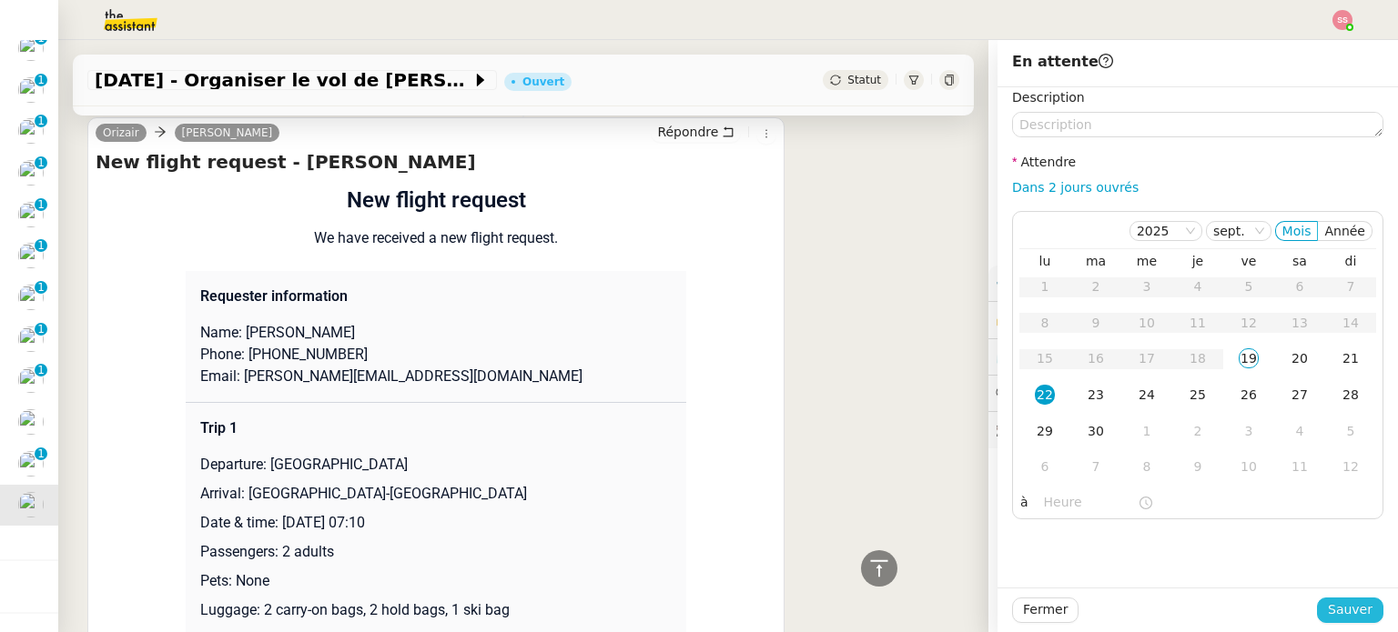
click at [1357, 611] on button "Sauver" at bounding box center [1350, 610] width 66 height 25
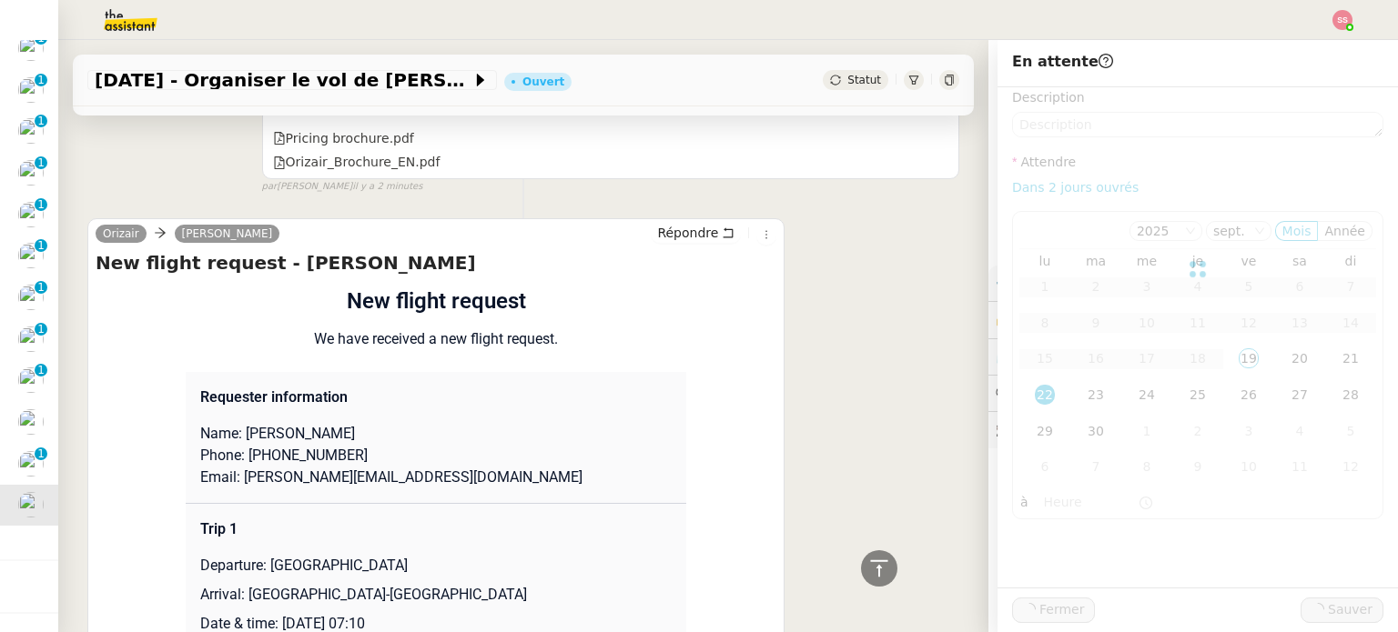
scroll to position [823, 0]
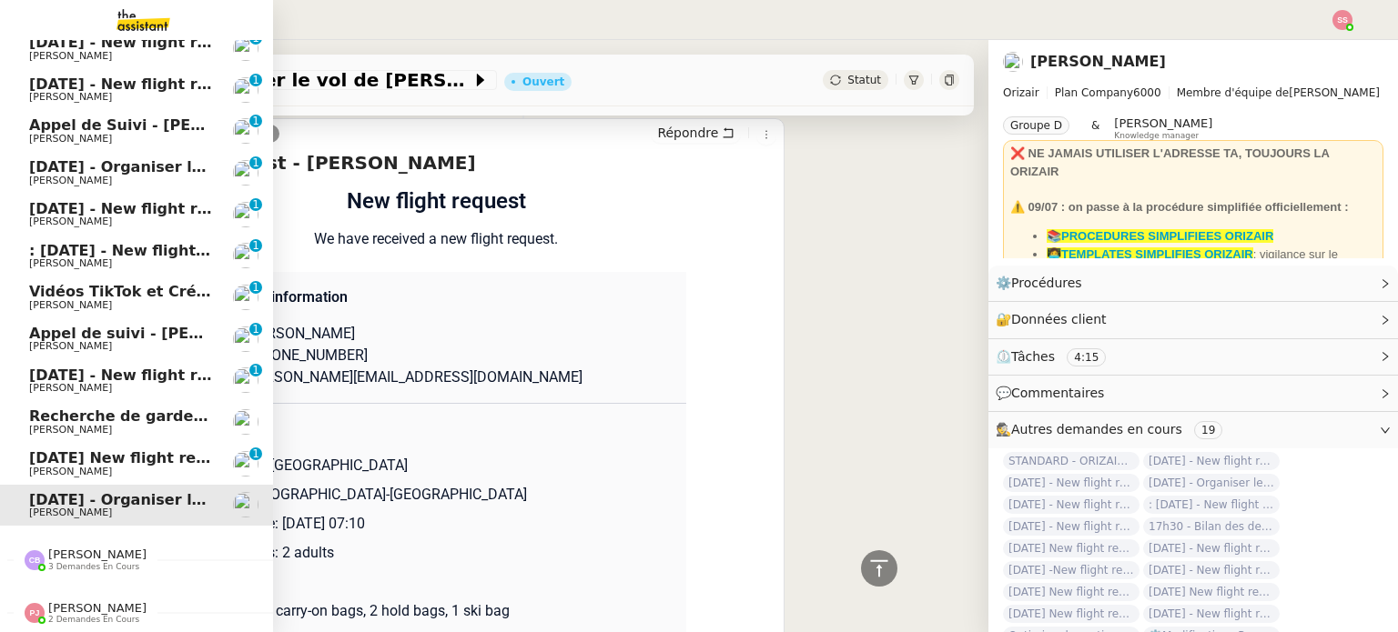
scroll to position [186, 0]
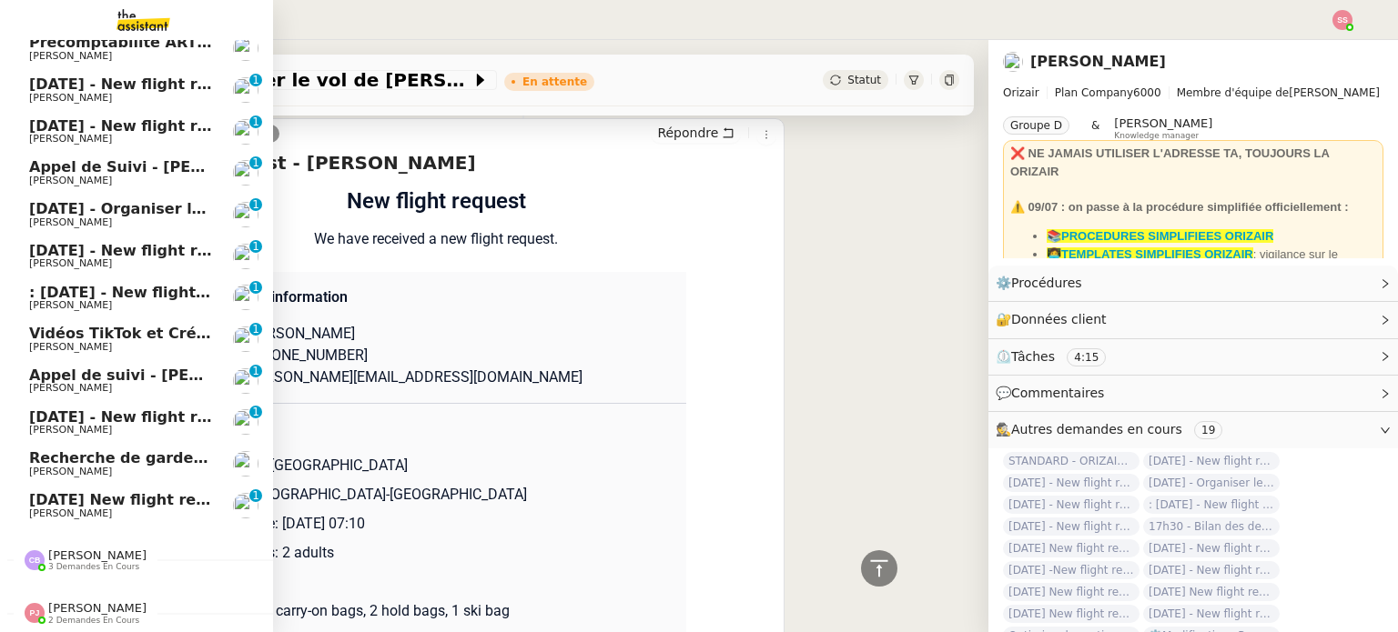
click at [94, 491] on span "[DATE] New flight request - [PERSON_NAME]" at bounding box center [211, 499] width 365 height 17
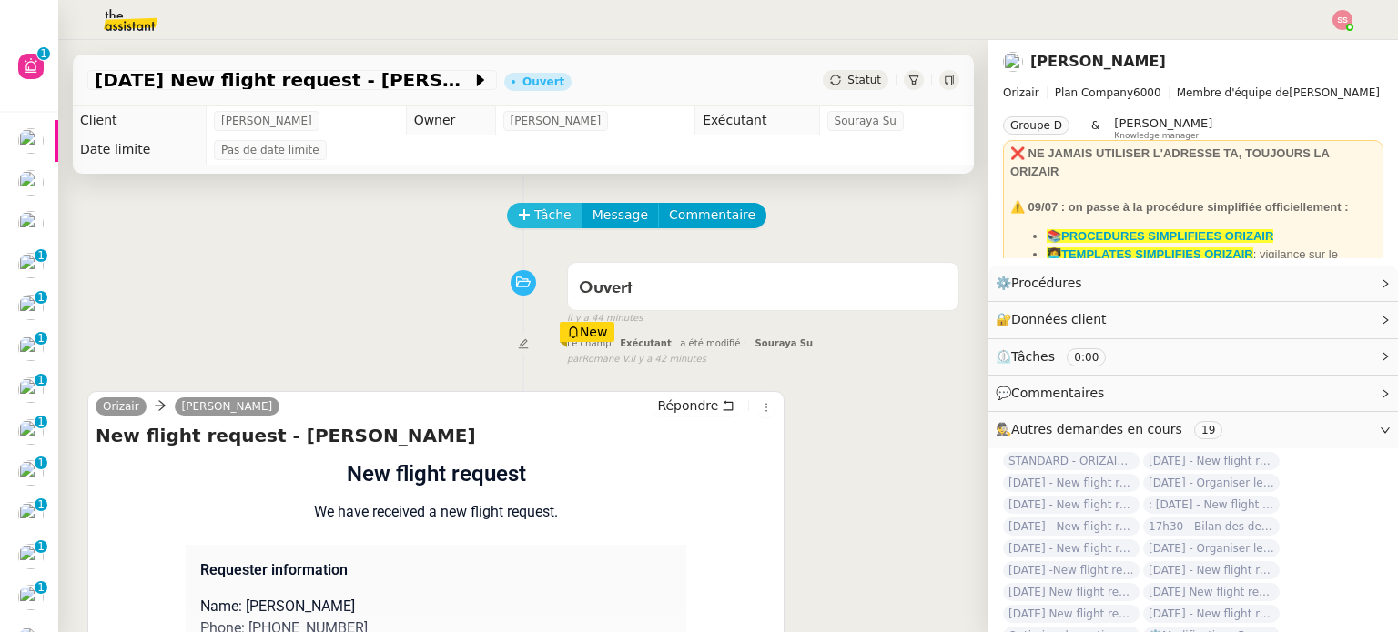
click at [539, 226] on span "Tâche" at bounding box center [552, 215] width 37 height 21
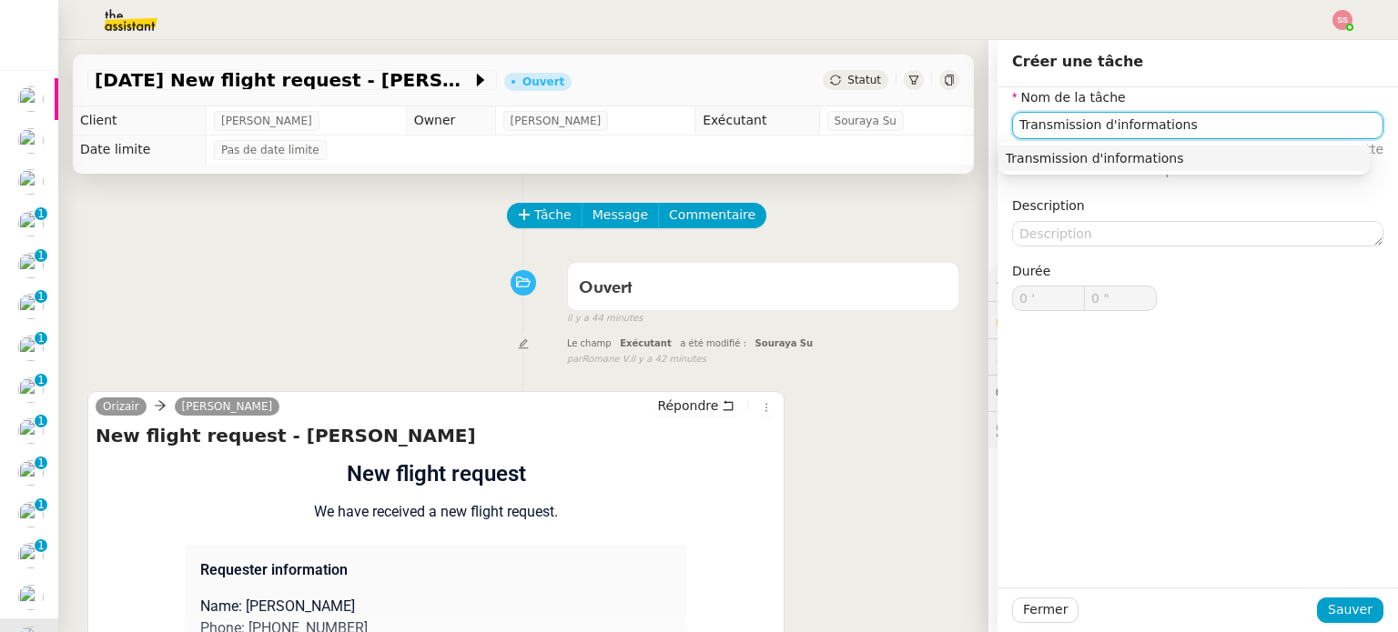
click at [1153, 165] on div "Transmission d'informations" at bounding box center [1183, 158] width 357 height 16
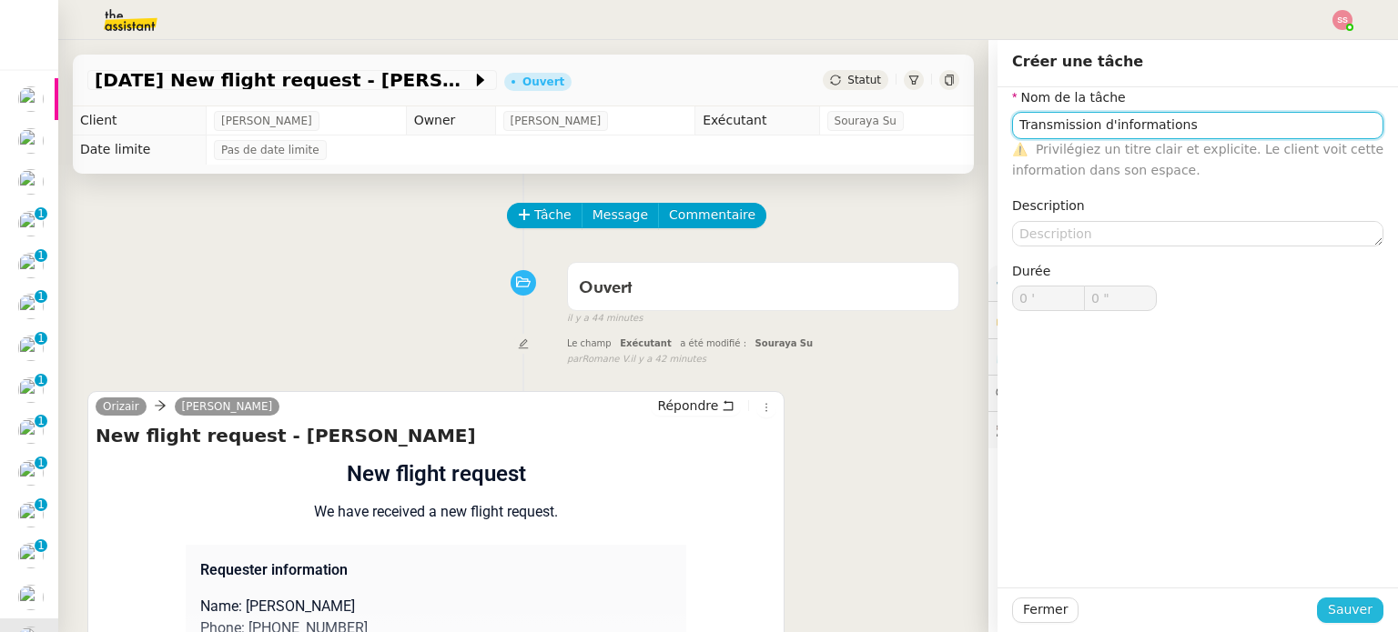
type input "Transmission d'informations"
click at [1335, 611] on span "Sauver" at bounding box center [1349, 610] width 45 height 21
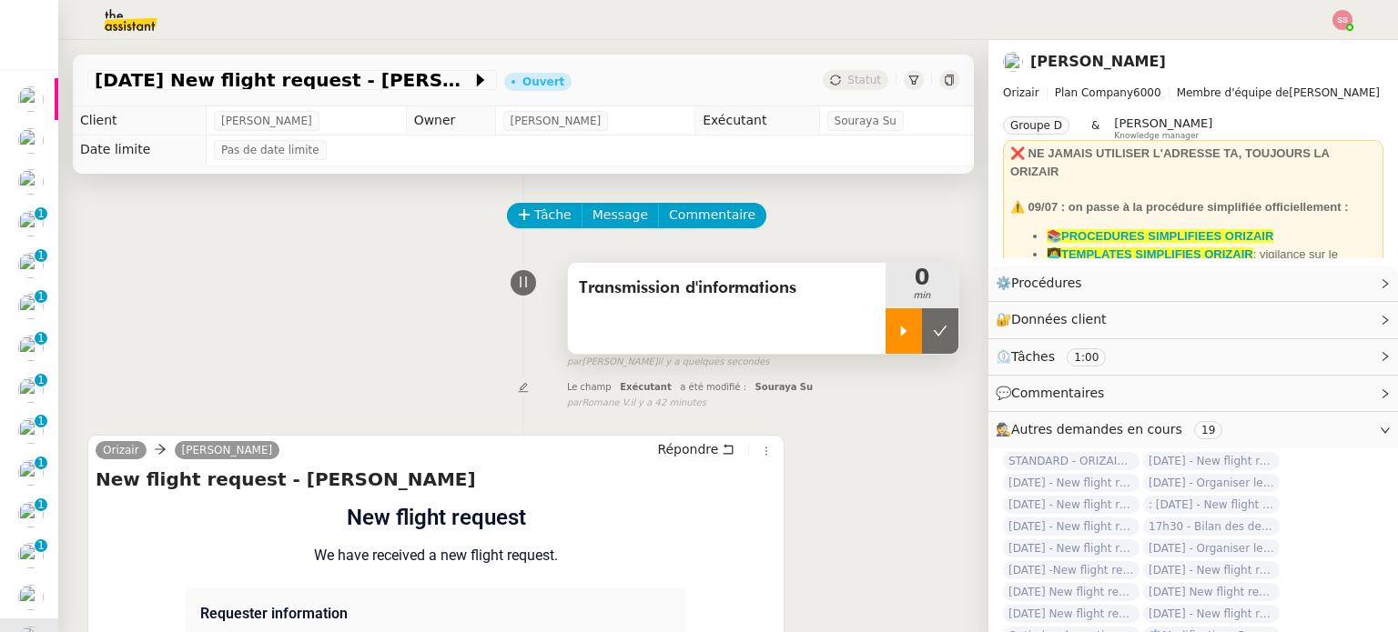
click at [885, 315] on div at bounding box center [903, 330] width 36 height 45
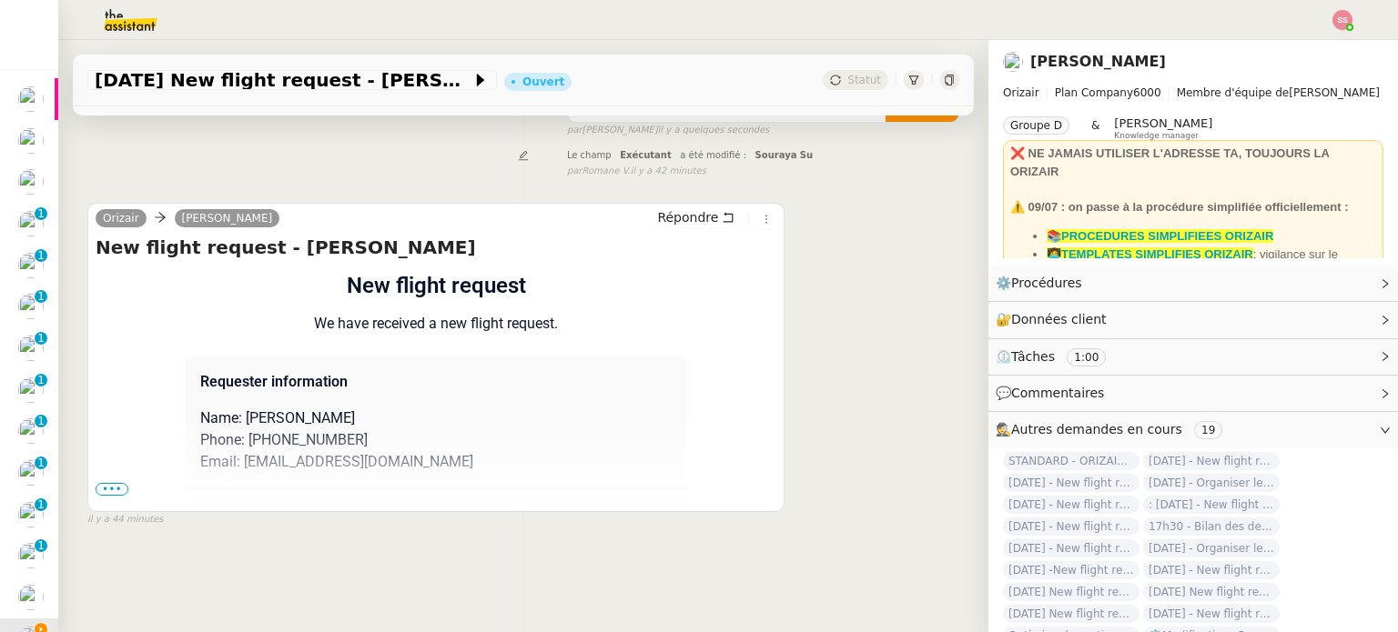
click at [109, 483] on span "•••" at bounding box center [112, 489] width 33 height 13
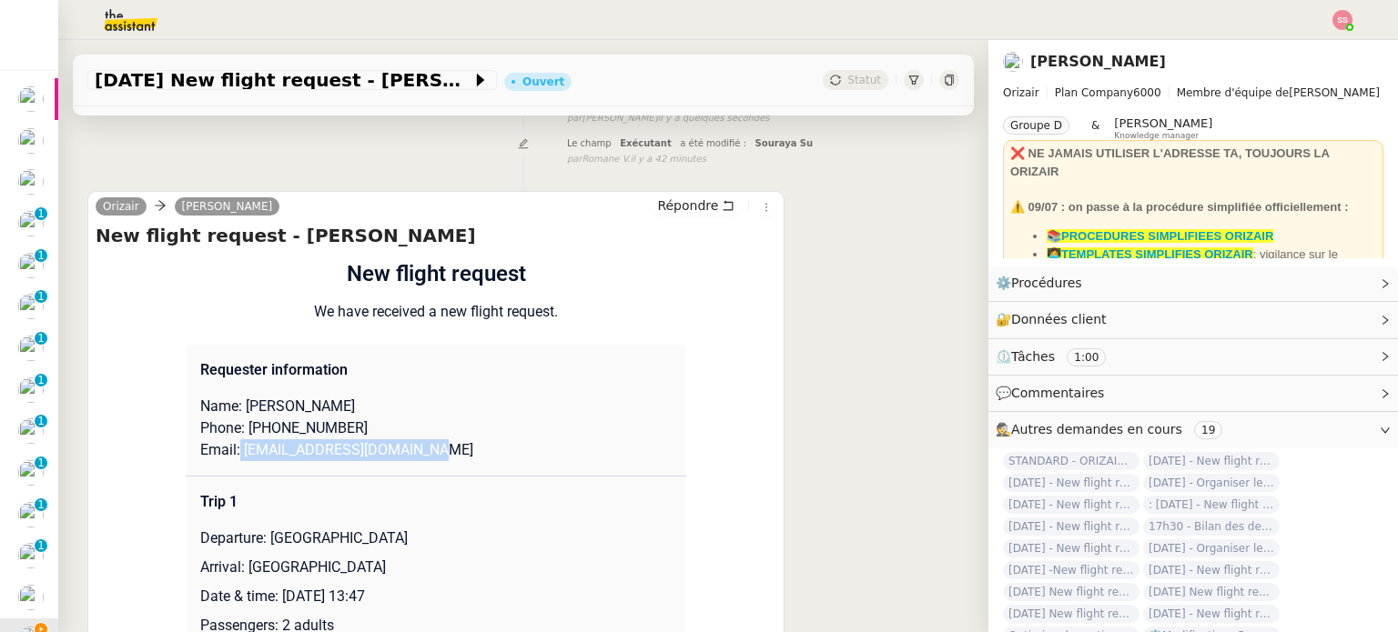
drag, startPoint x: 428, startPoint y: 458, endPoint x: 229, endPoint y: 458, distance: 198.3
click at [229, 458] on p "Email: a.claudiumarius@gmail.com" at bounding box center [435, 450] width 471 height 22
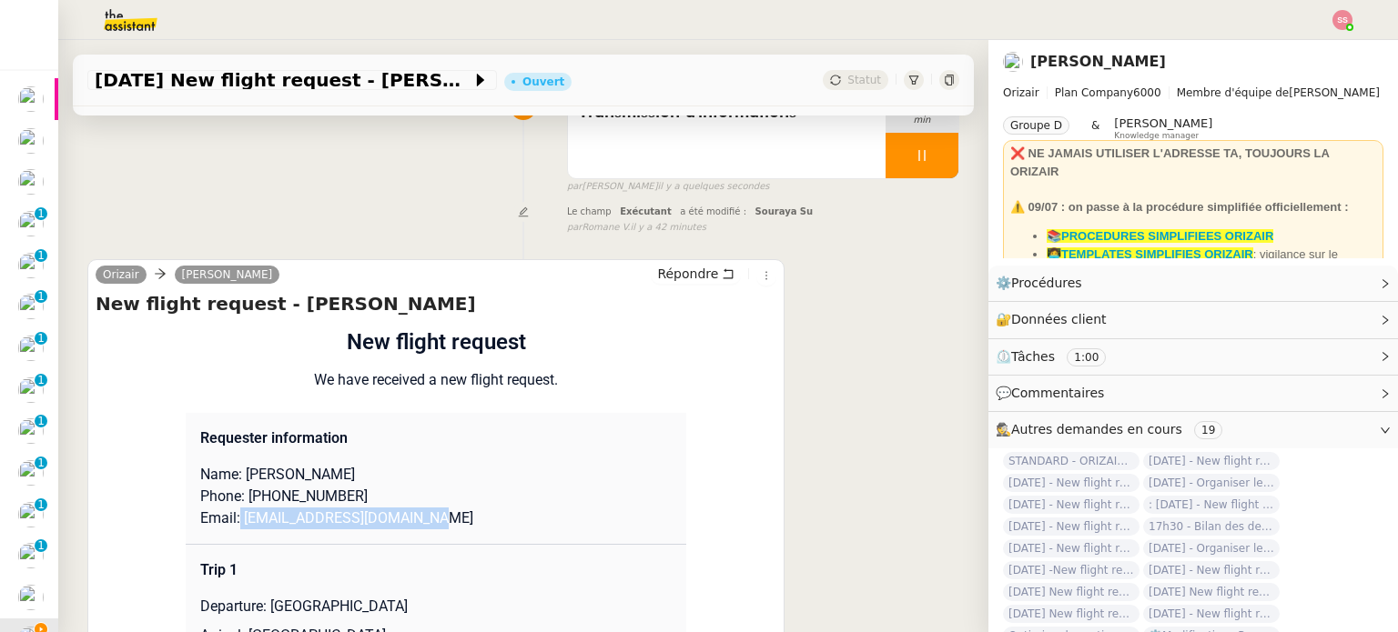
scroll to position [0, 0]
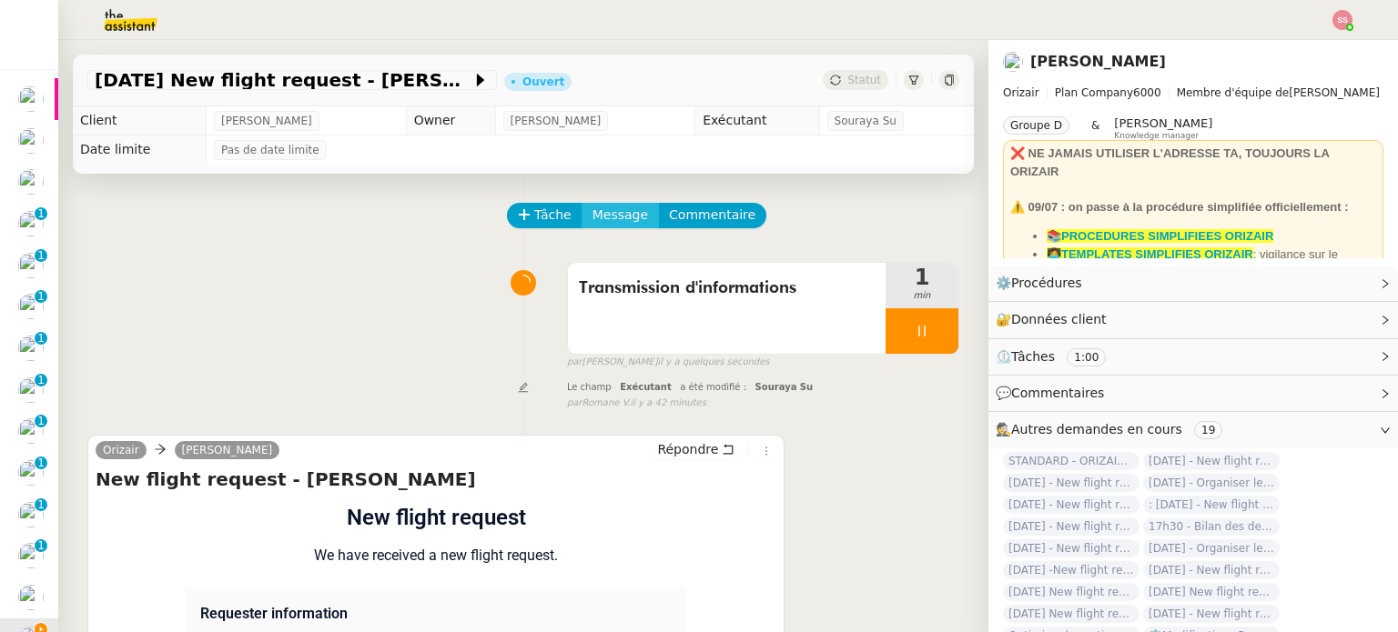
click at [615, 221] on span "Message" at bounding box center [620, 215] width 56 height 21
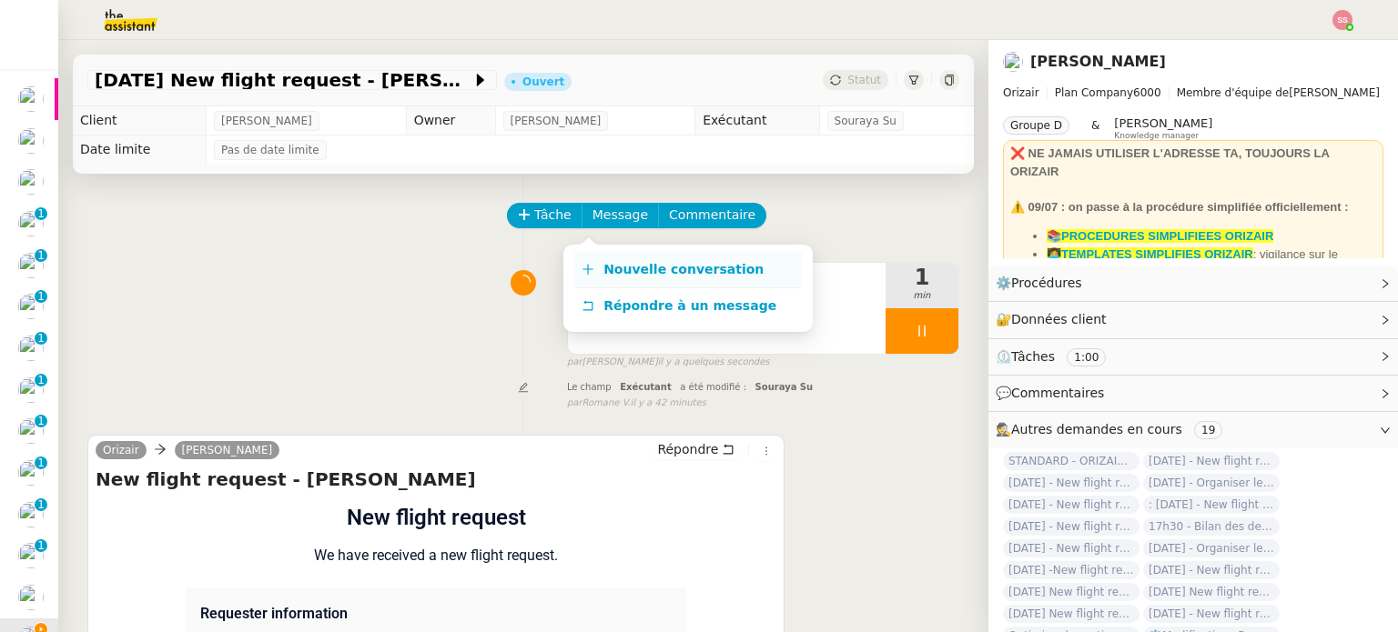
drag, startPoint x: 623, startPoint y: 228, endPoint x: 644, endPoint y: 272, distance: 48.4
click at [644, 272] on span "Nouvelle conversation" at bounding box center [683, 269] width 160 height 15
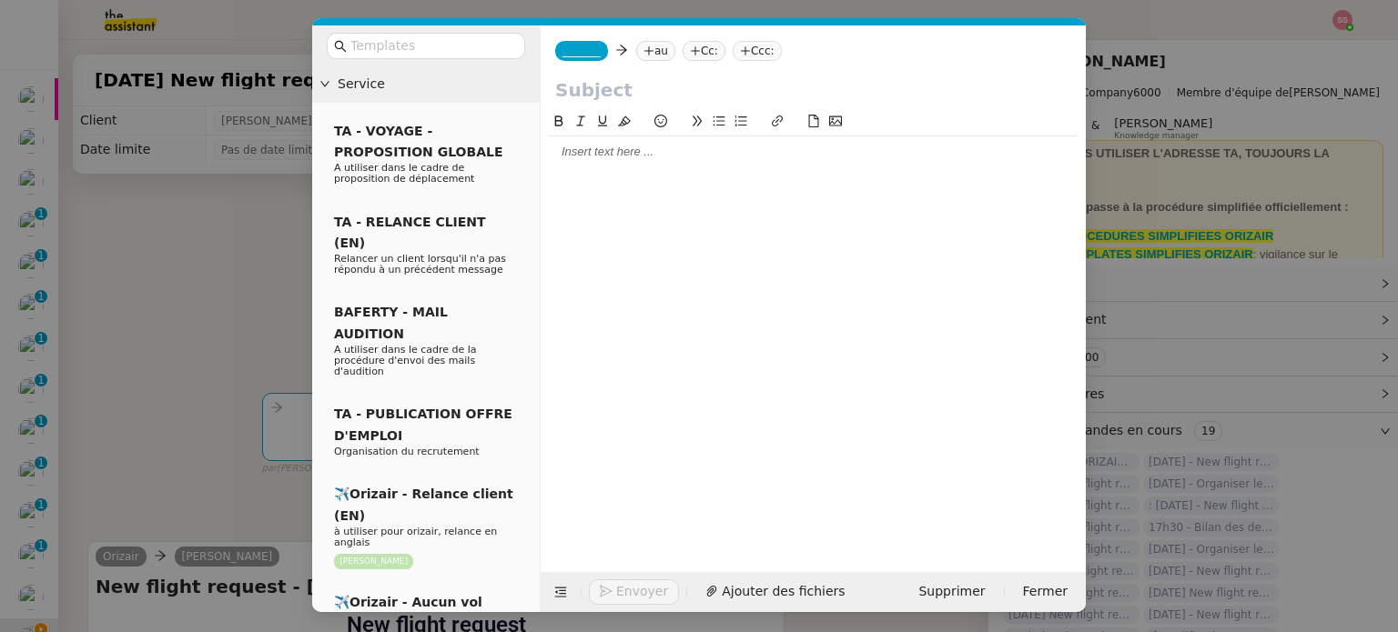
click at [656, 50] on nz-tag "au" at bounding box center [655, 51] width 39 height 20
paste input "a.claudiumarius@gmail.com"
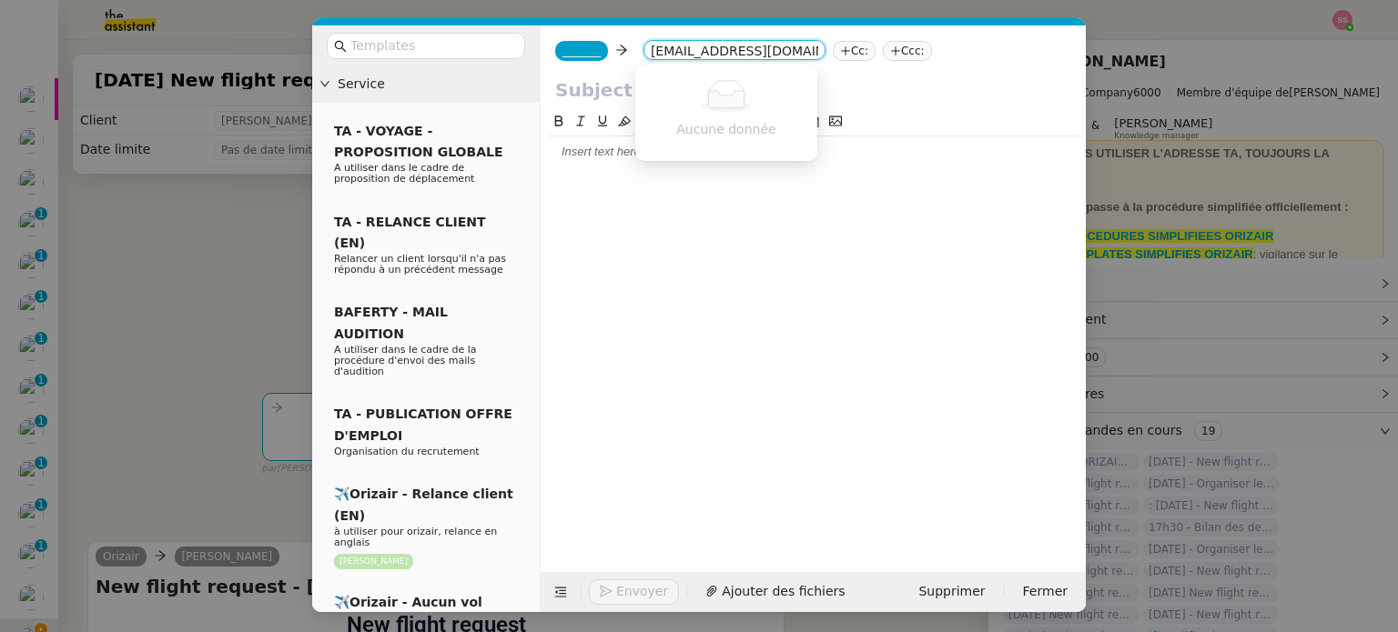
click at [687, 81] on nz-empty-simple at bounding box center [725, 96] width 167 height 32
click at [651, 53] on input "a.claudiumarius@gmail.com" at bounding box center [734, 52] width 167 height 18
type input "a.claudiumarius@gmail.com"
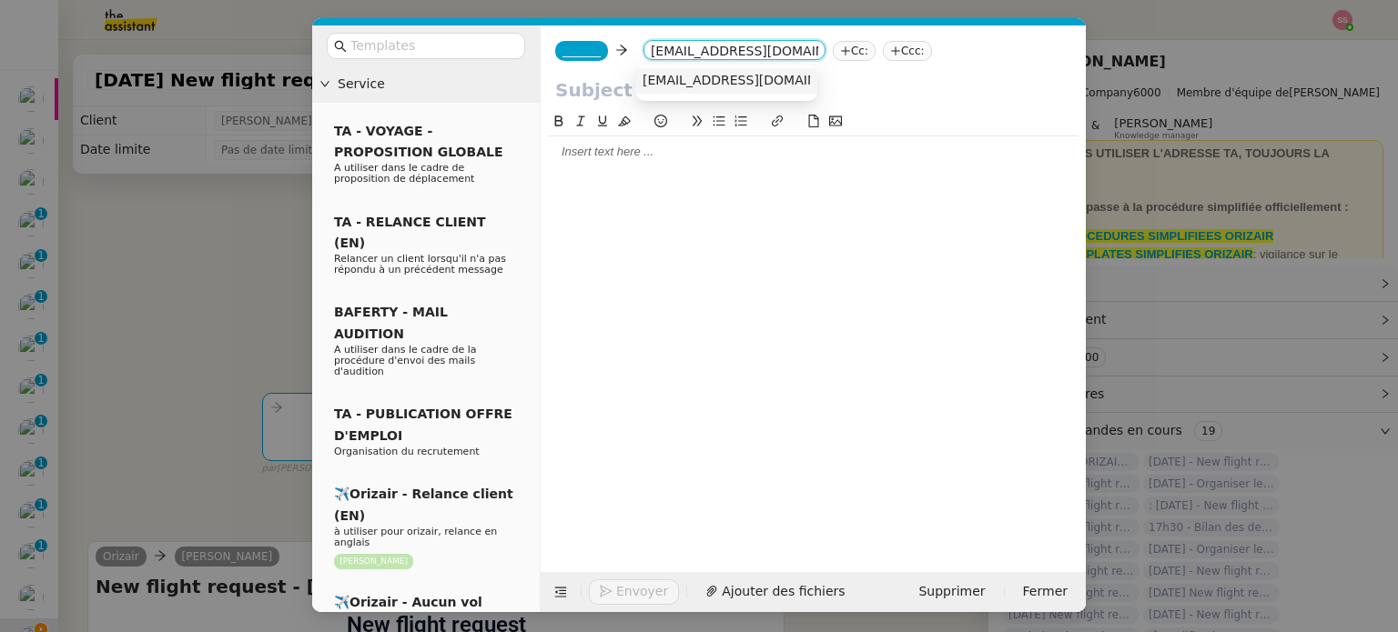
click at [682, 78] on span "a.claudiumarius@gmail.com" at bounding box center [753, 80] width 223 height 15
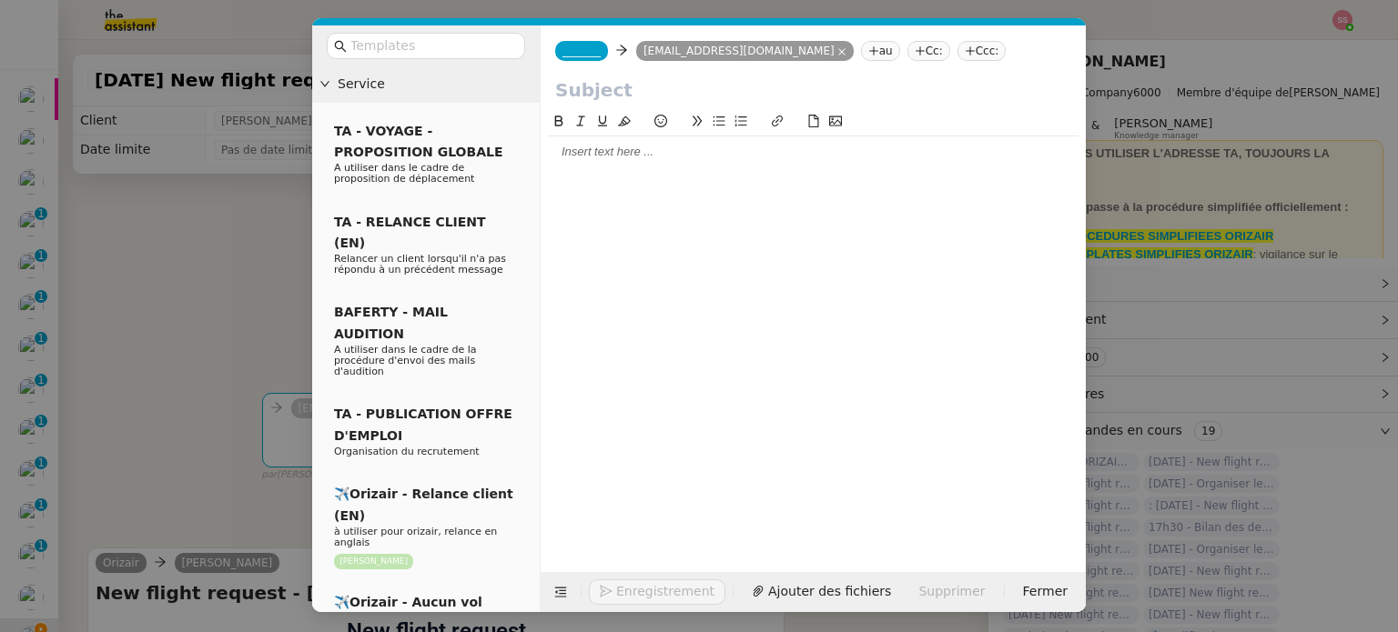
click at [957, 44] on nz-tag "Ccc:" at bounding box center [981, 51] width 49 height 20
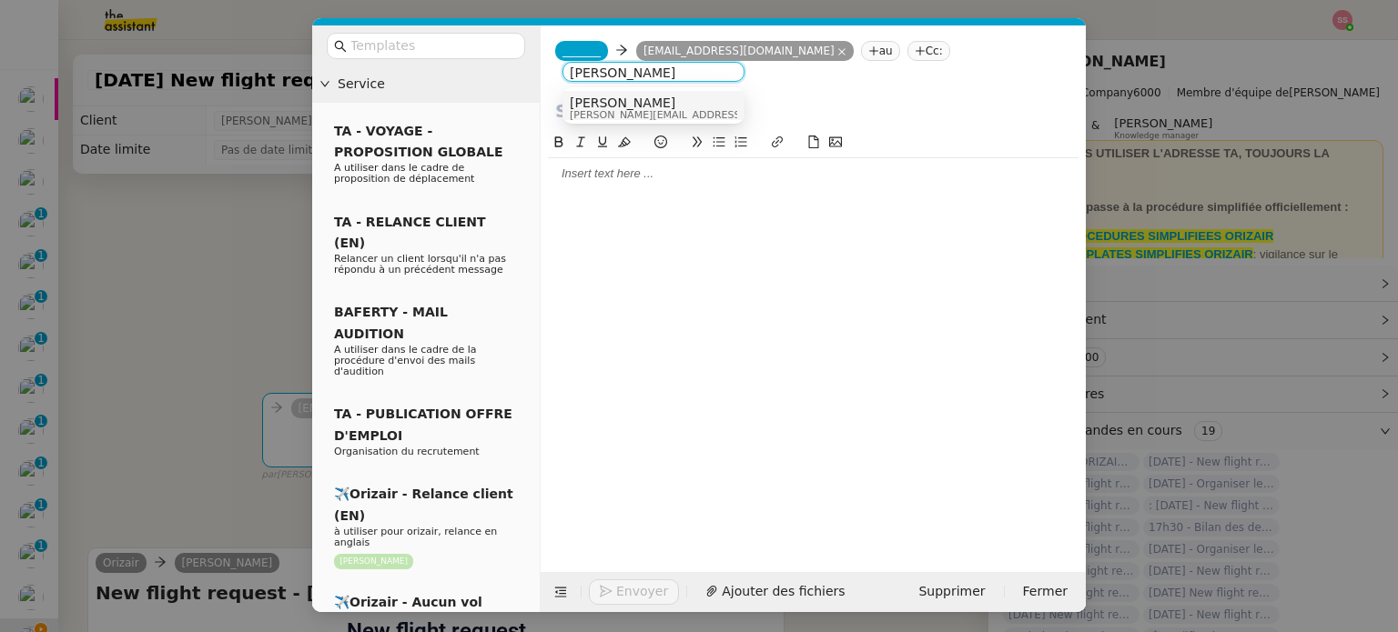
type input "[PERSON_NAME]"
click at [713, 101] on div "[PERSON_NAME] [PERSON_NAME][EMAIL_ADDRESS][DOMAIN_NAME]" at bounding box center [653, 108] width 167 height 25
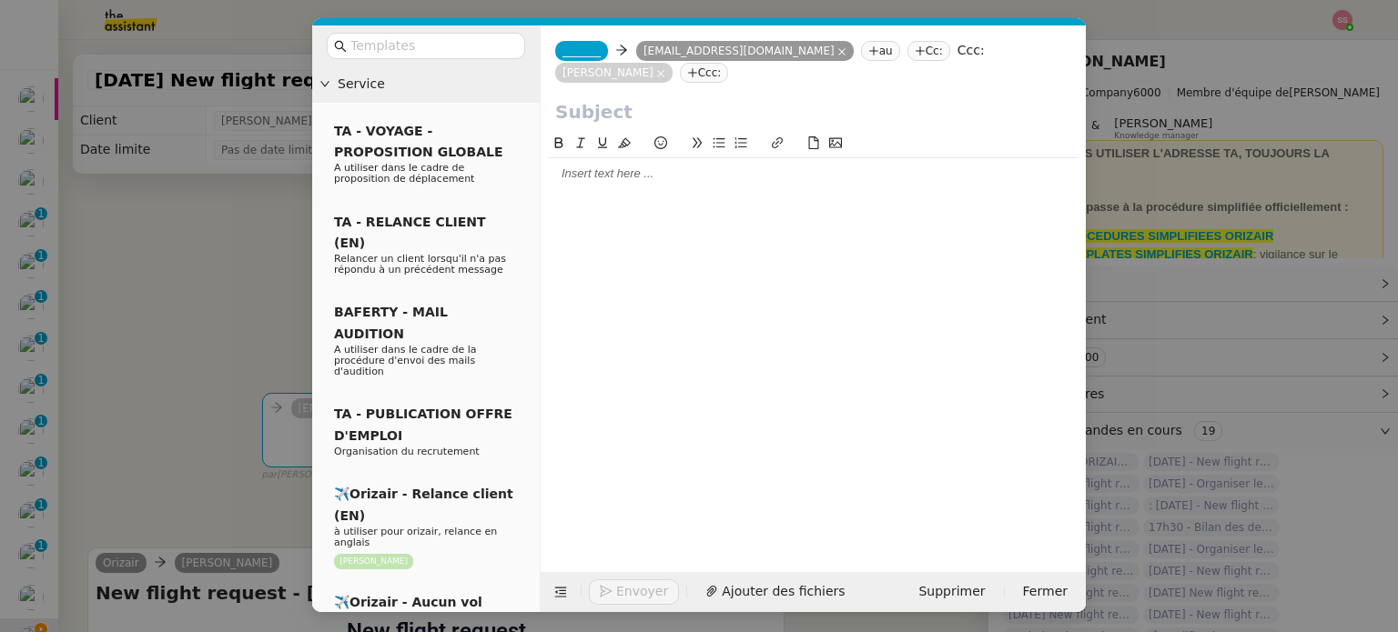
click at [581, 54] on span "_______" at bounding box center [581, 51] width 38 height 13
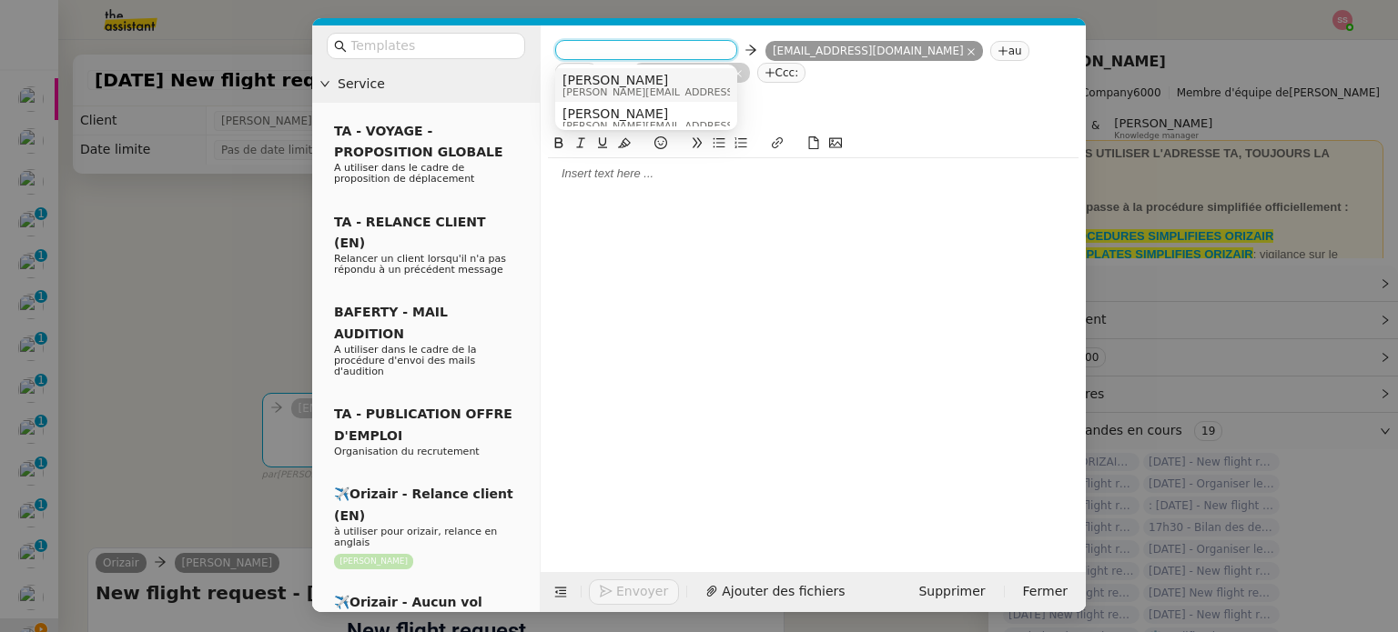
click at [610, 83] on span "[PERSON_NAME]" at bounding box center [691, 80] width 258 height 15
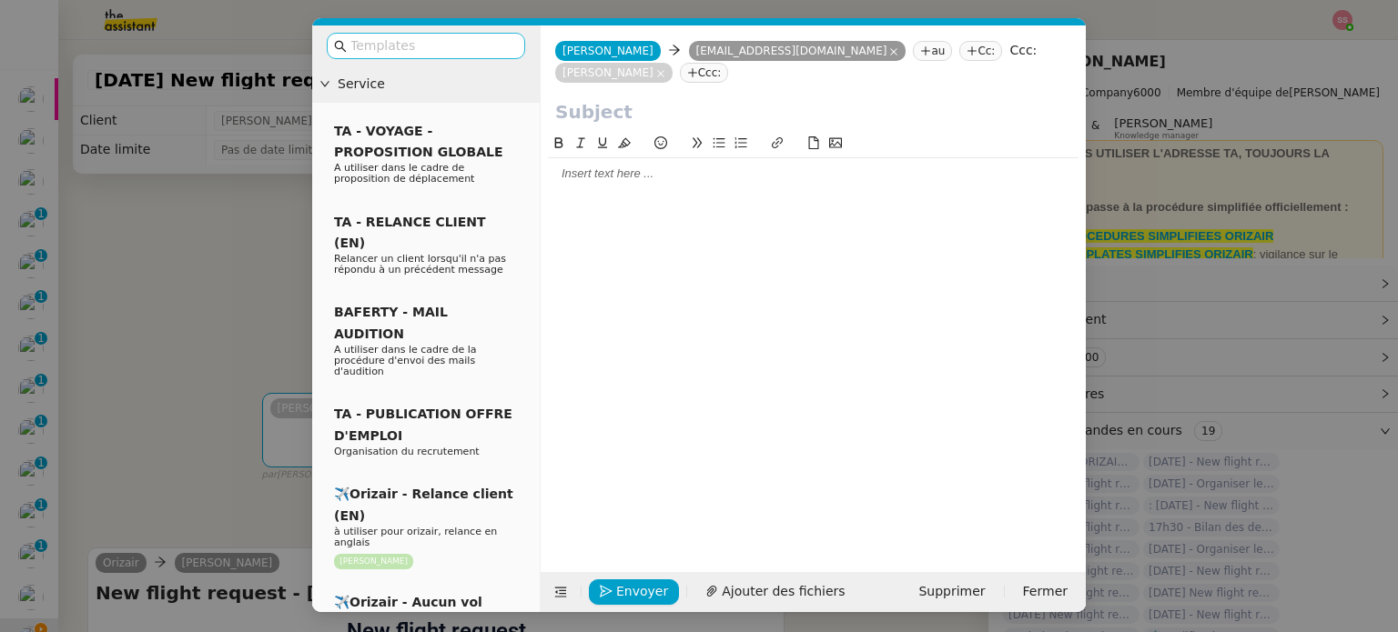
click at [476, 49] on input "text" at bounding box center [432, 45] width 164 height 21
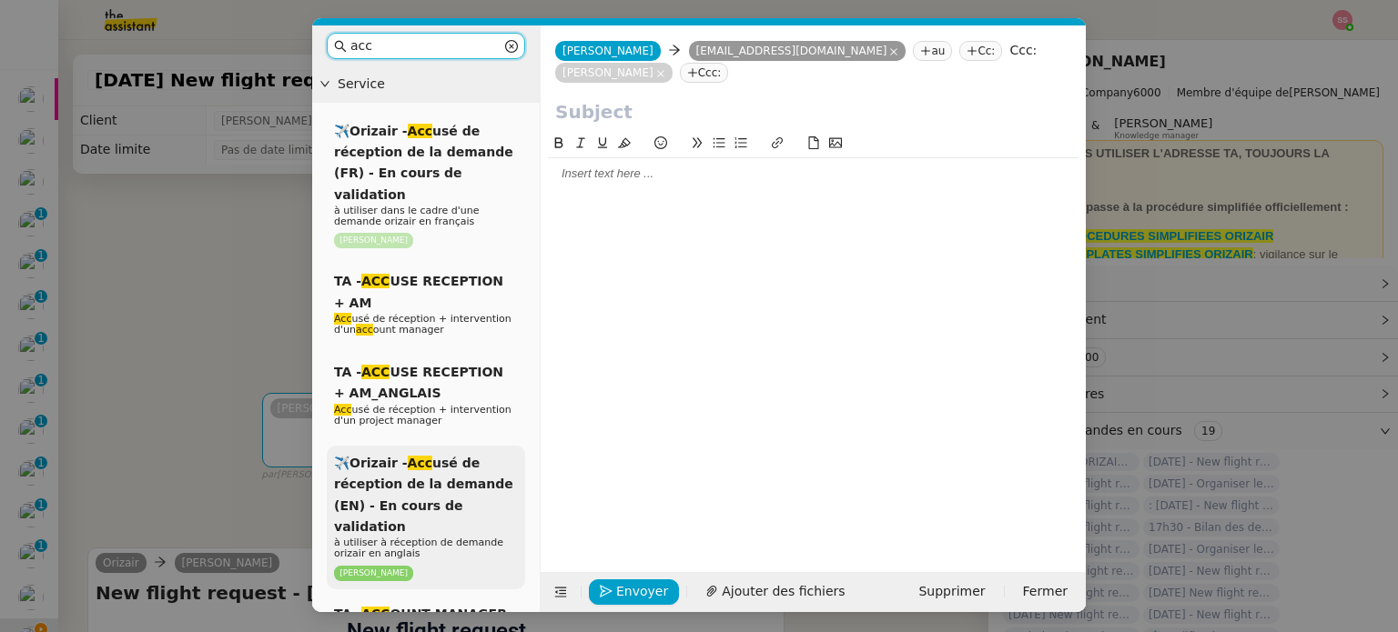
type input "acc"
click at [487, 458] on span "✈️Orizair - Acc usé de réception de la demande (EN) - En cours de validation" at bounding box center [423, 495] width 179 height 78
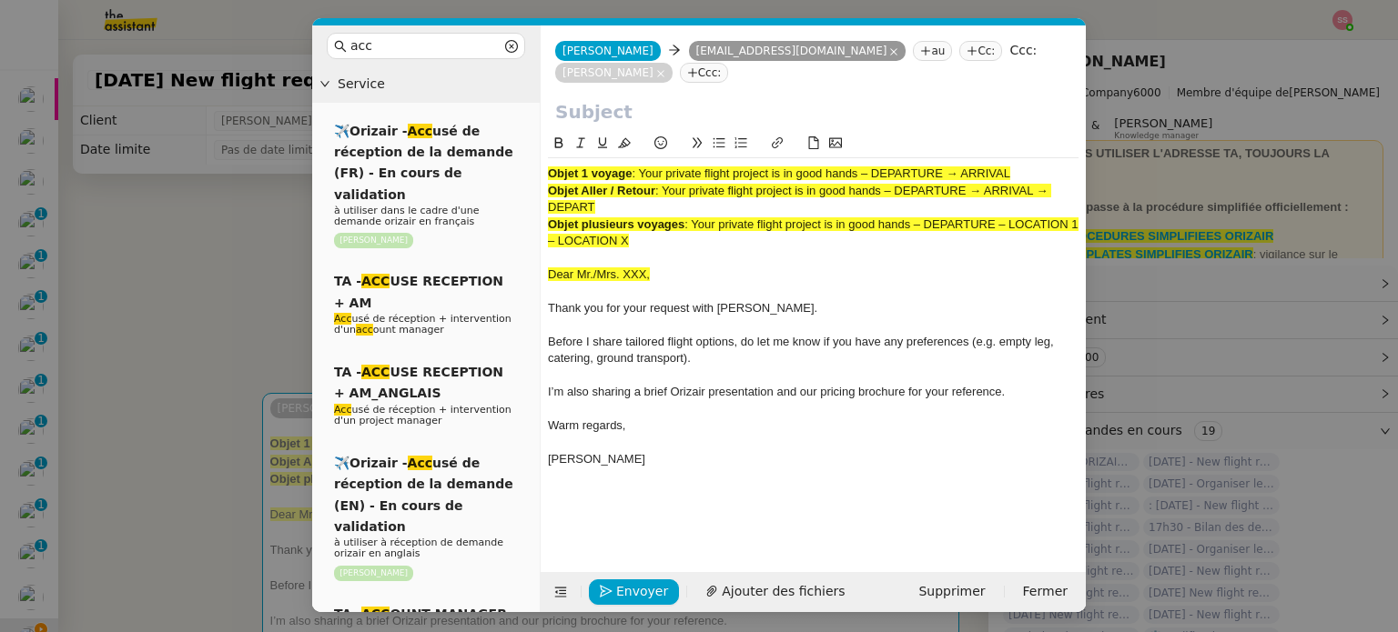
click at [249, 308] on nz-modal-container "acc Service ✈️Orizair - Acc usé de réception de la demande (FR) - En cours de v…" at bounding box center [699, 316] width 1398 height 632
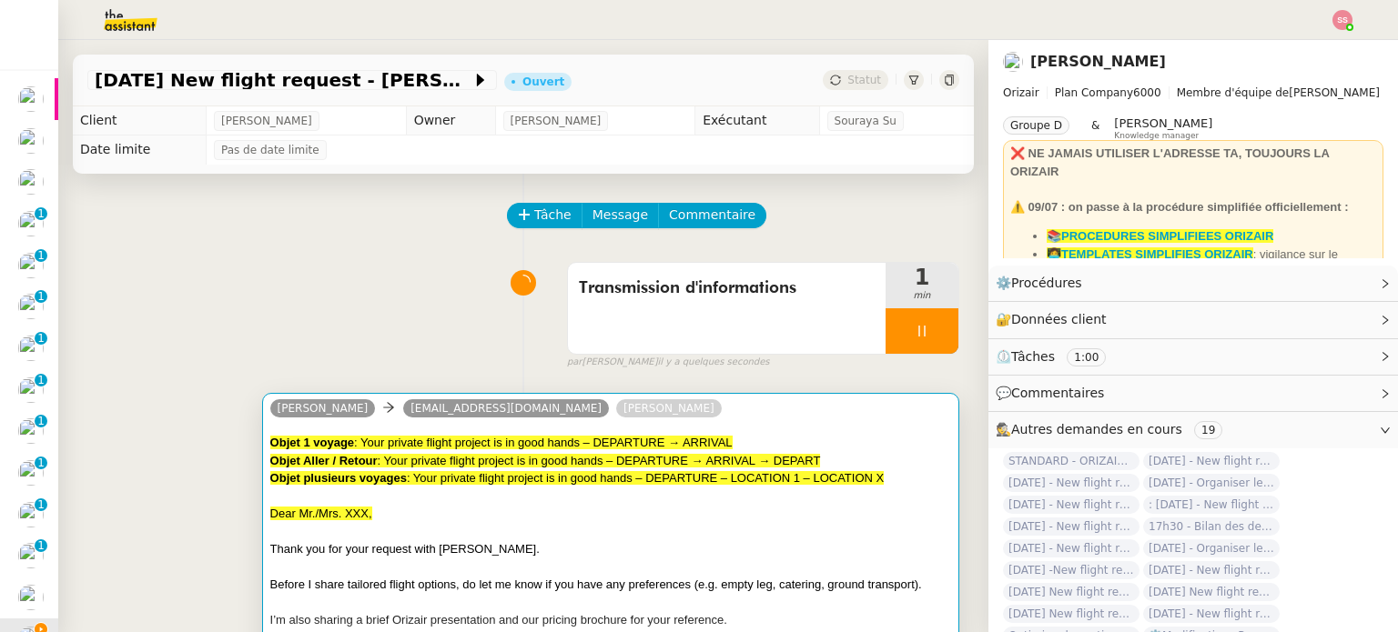
click at [517, 461] on span ": Your private flight project is in good hands – DEPARTURE → ARRIVAL → DEPART" at bounding box center [599, 461] width 443 height 14
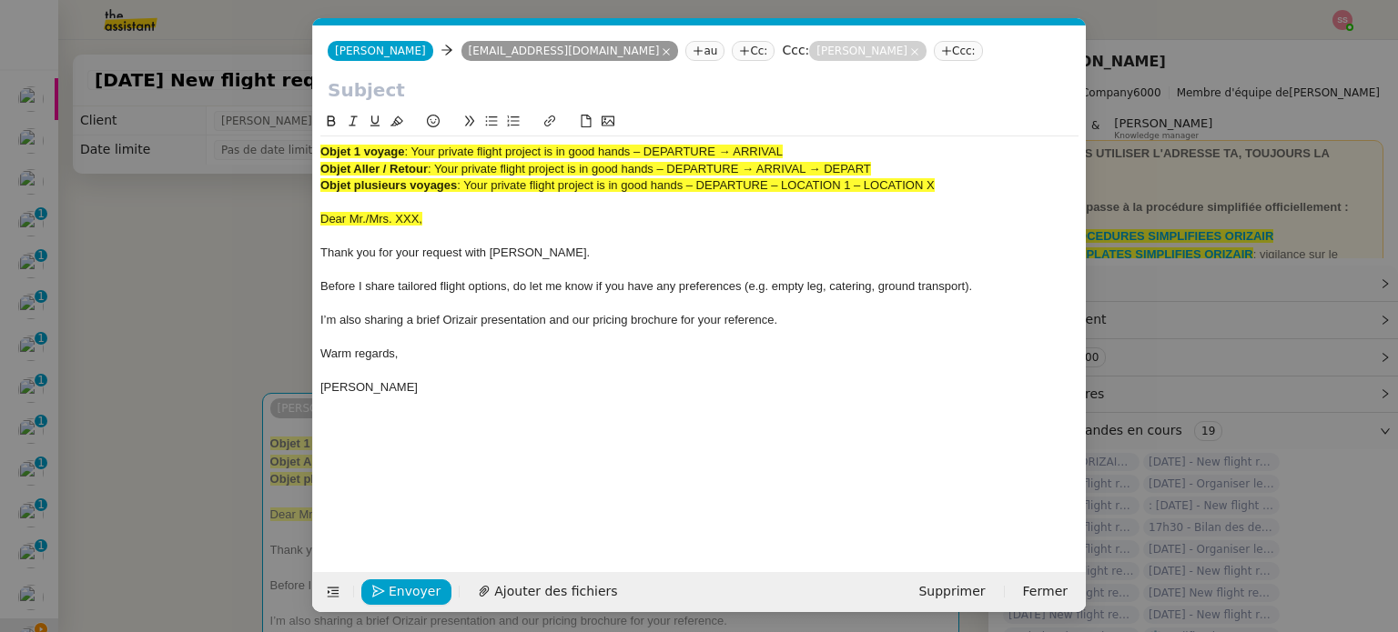
scroll to position [0, 56]
drag, startPoint x: 415, startPoint y: 151, endPoint x: 852, endPoint y: 137, distance: 436.9
click at [852, 137] on div "Objet 1 voyage : Your private flight project is in good hands – DEPARTURE → ARR…" at bounding box center [699, 269] width 758 height 267
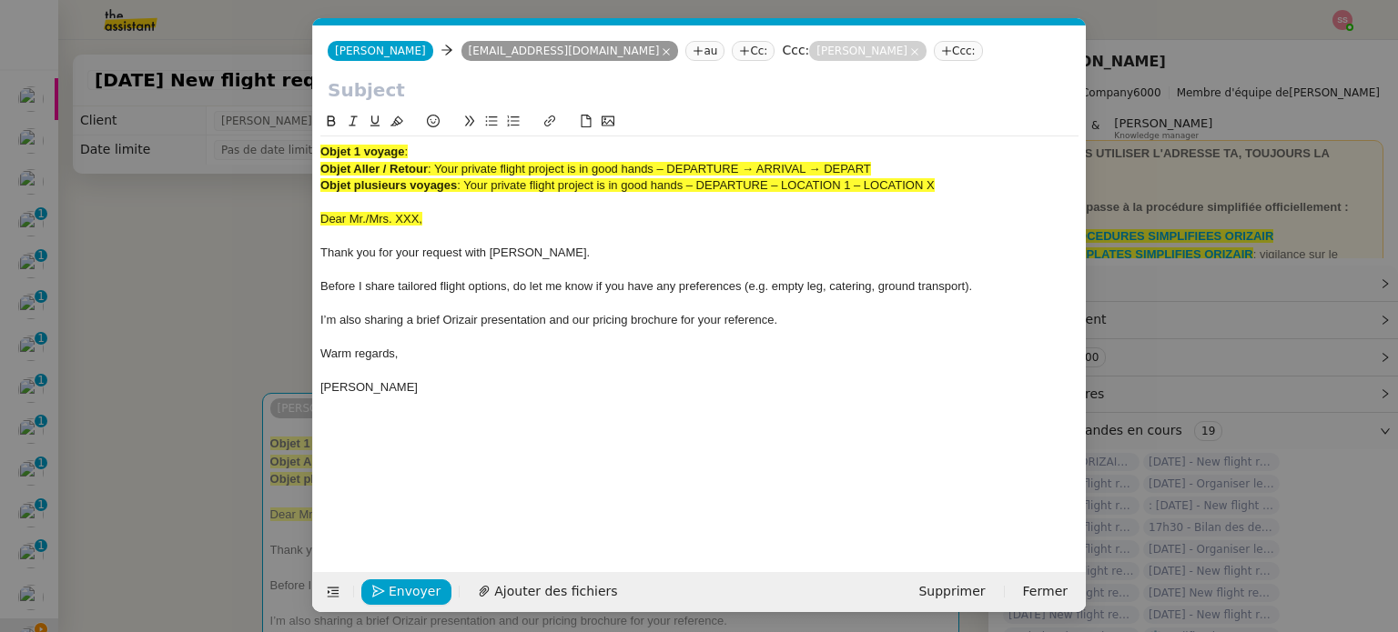
click at [647, 93] on input "text" at bounding box center [699, 89] width 743 height 27
paste input "Your private flight project is in good hands – DEPARTURE → ARRIVAL"
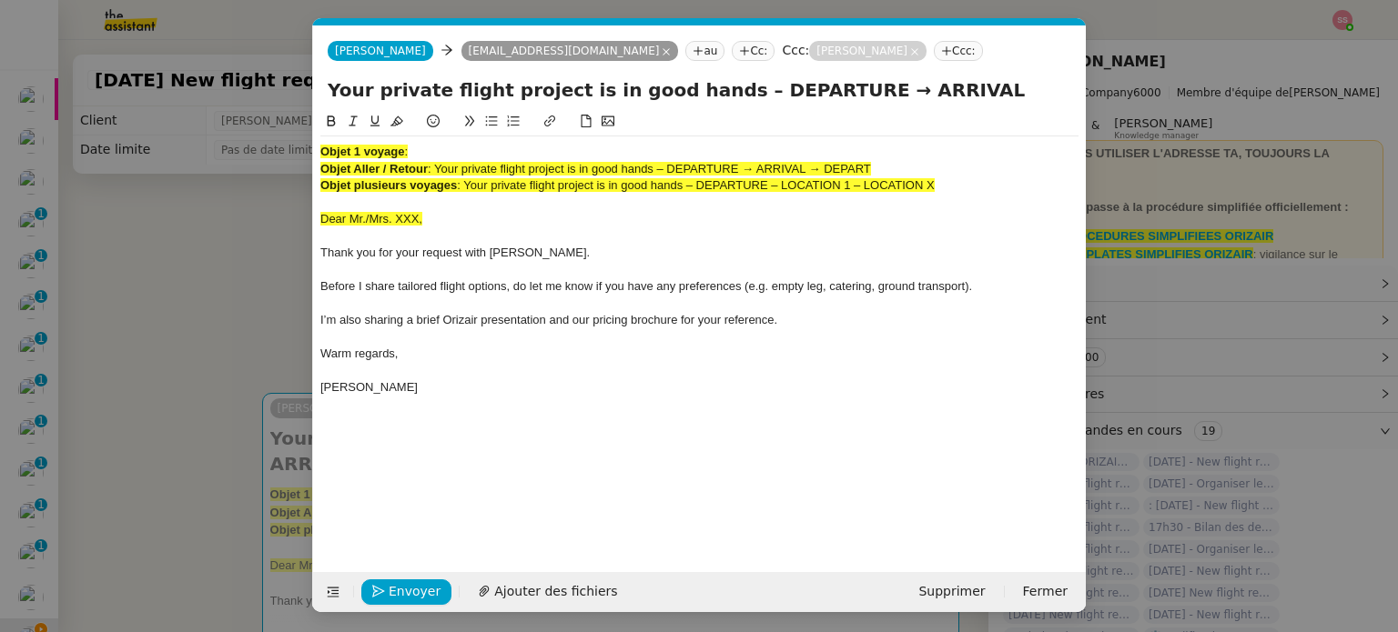
type input "Your private flight project is in good hands – DEPARTURE → ARRIVAL"
drag, startPoint x: 947, startPoint y: 187, endPoint x: 241, endPoint y: 148, distance: 707.1
click at [241, 148] on nz-modal-container "acc Service ✈️Orizair - Acc usé de réception de la demande (FR) - En cours de v…" at bounding box center [699, 316] width 1398 height 632
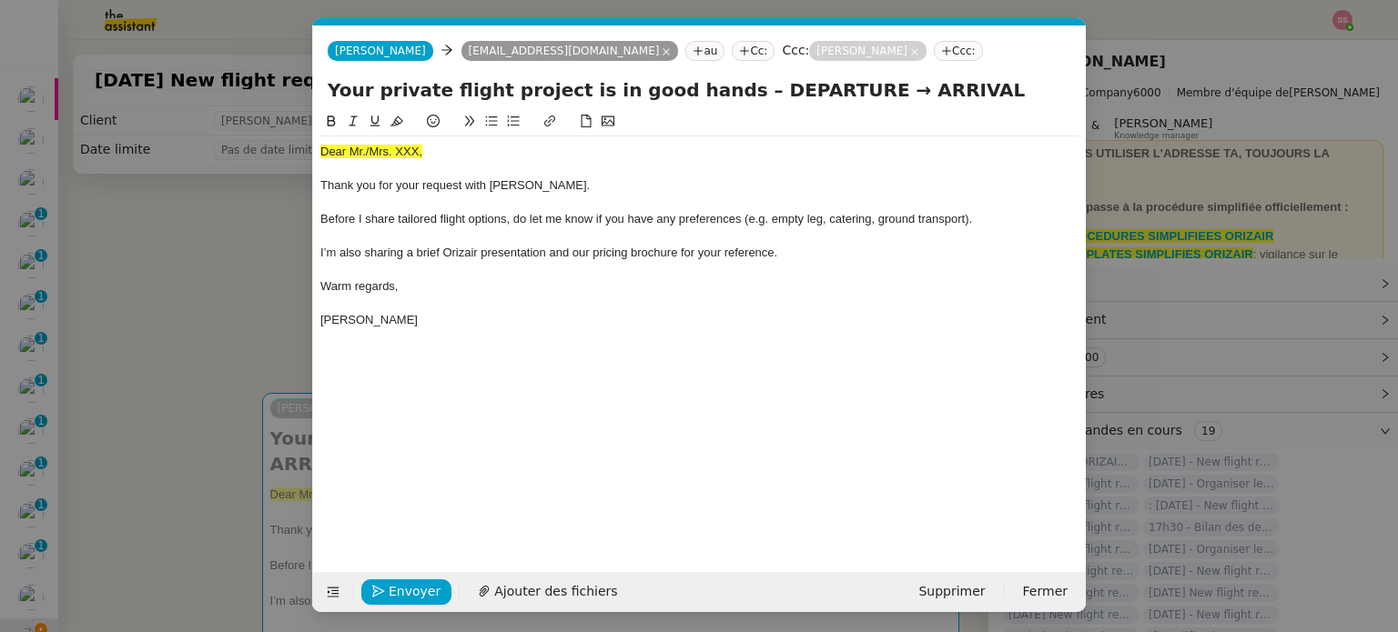
drag, startPoint x: 167, startPoint y: 316, endPoint x: 203, endPoint y: 338, distance: 42.1
click at [167, 316] on nz-modal-container "acc Service ✈️Orizair - Acc usé de réception de la demande (FR) - En cours de v…" at bounding box center [699, 316] width 1398 height 632
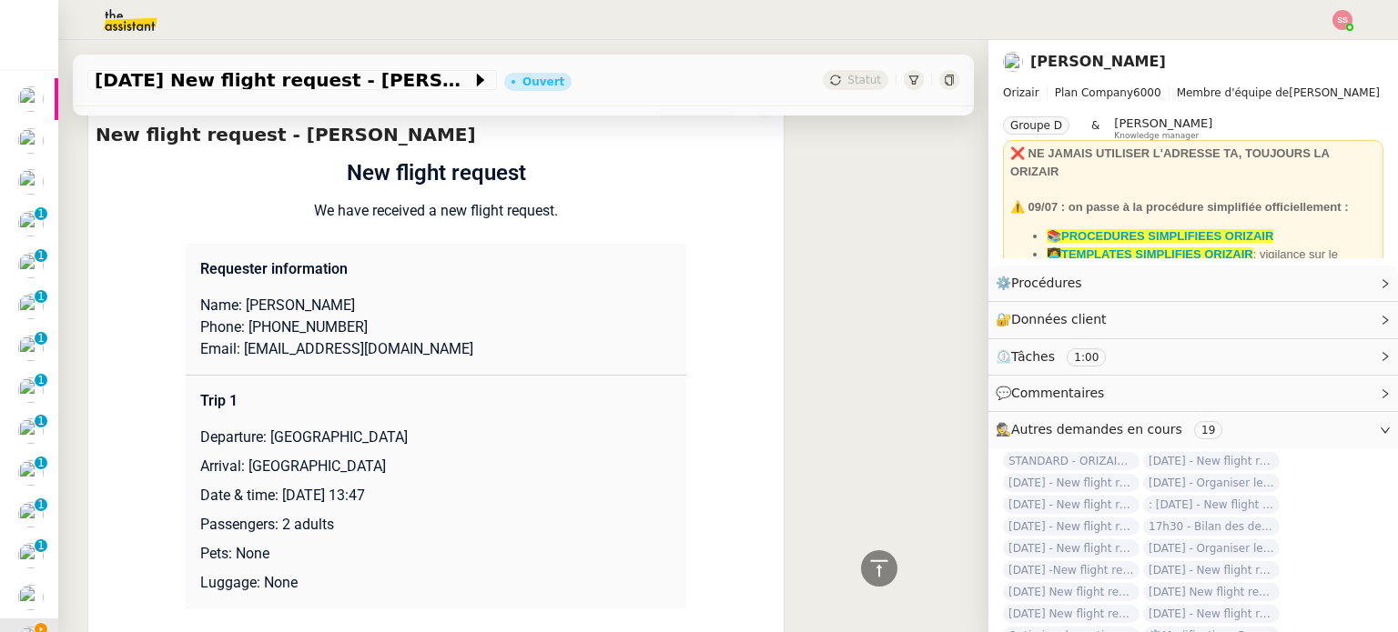
scroll to position [546, 0]
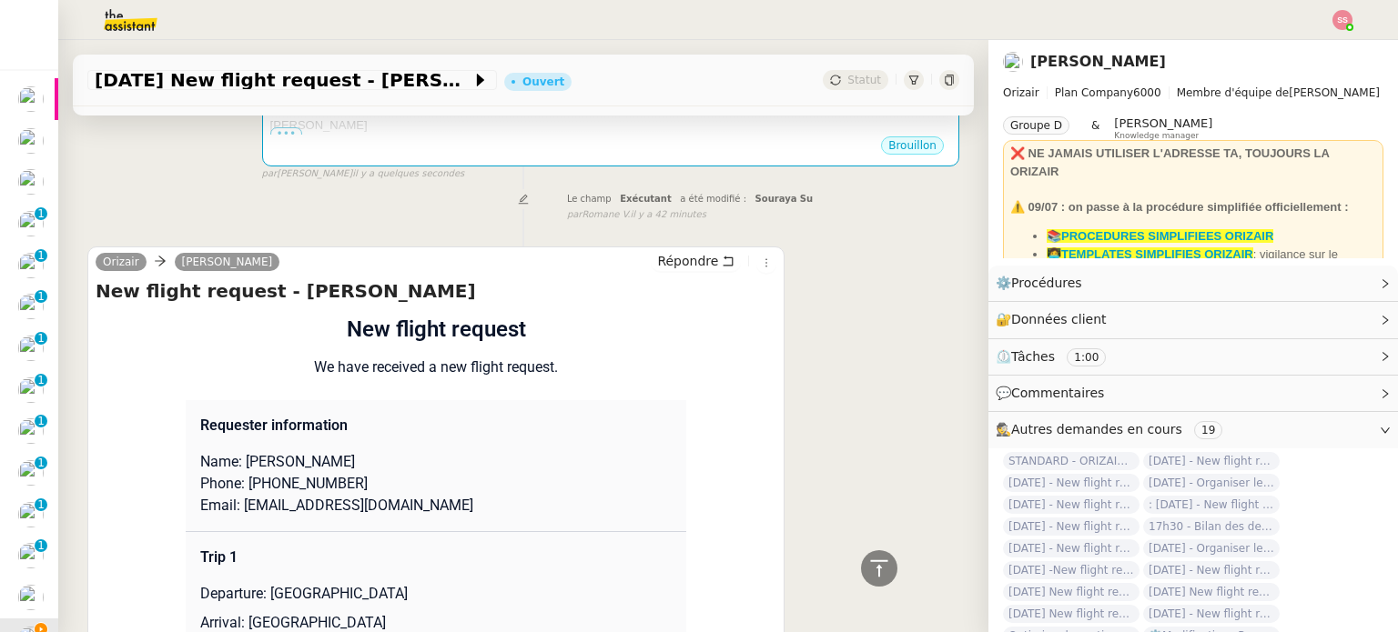
drag, startPoint x: 237, startPoint y: 439, endPoint x: 338, endPoint y: 436, distance: 100.1
click at [338, 451] on p "Name: Claudiu Axinte" at bounding box center [435, 462] width 471 height 22
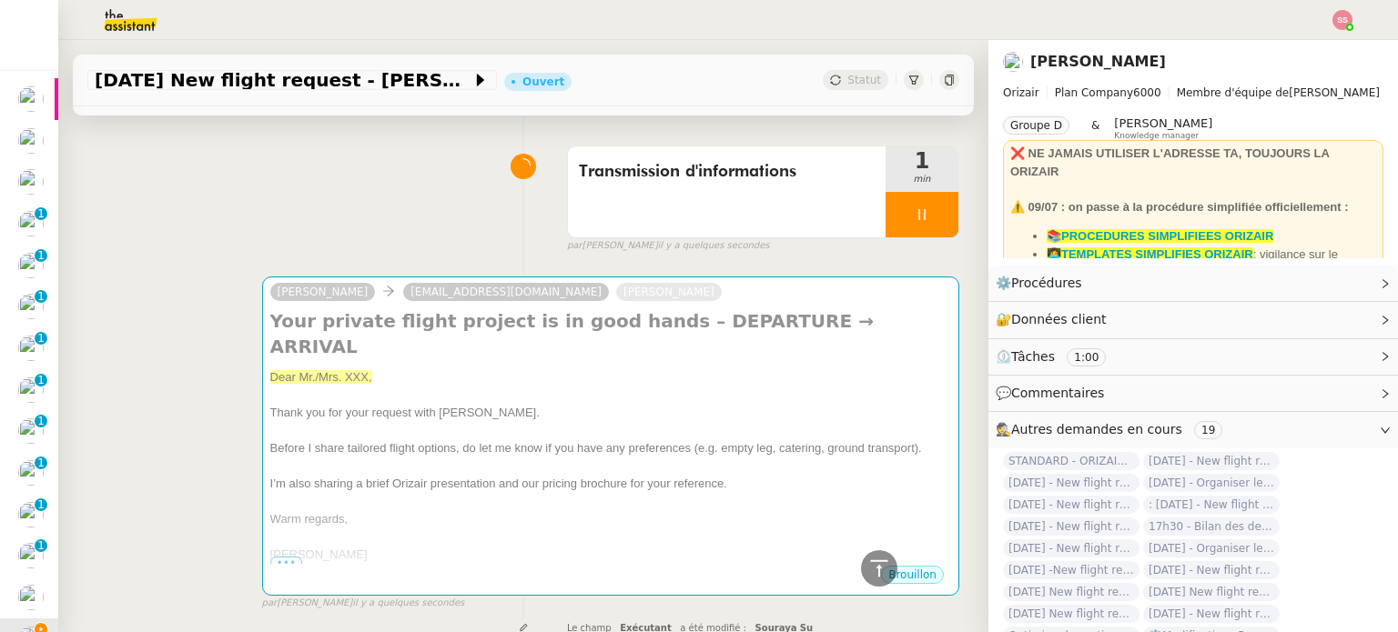
scroll to position [0, 0]
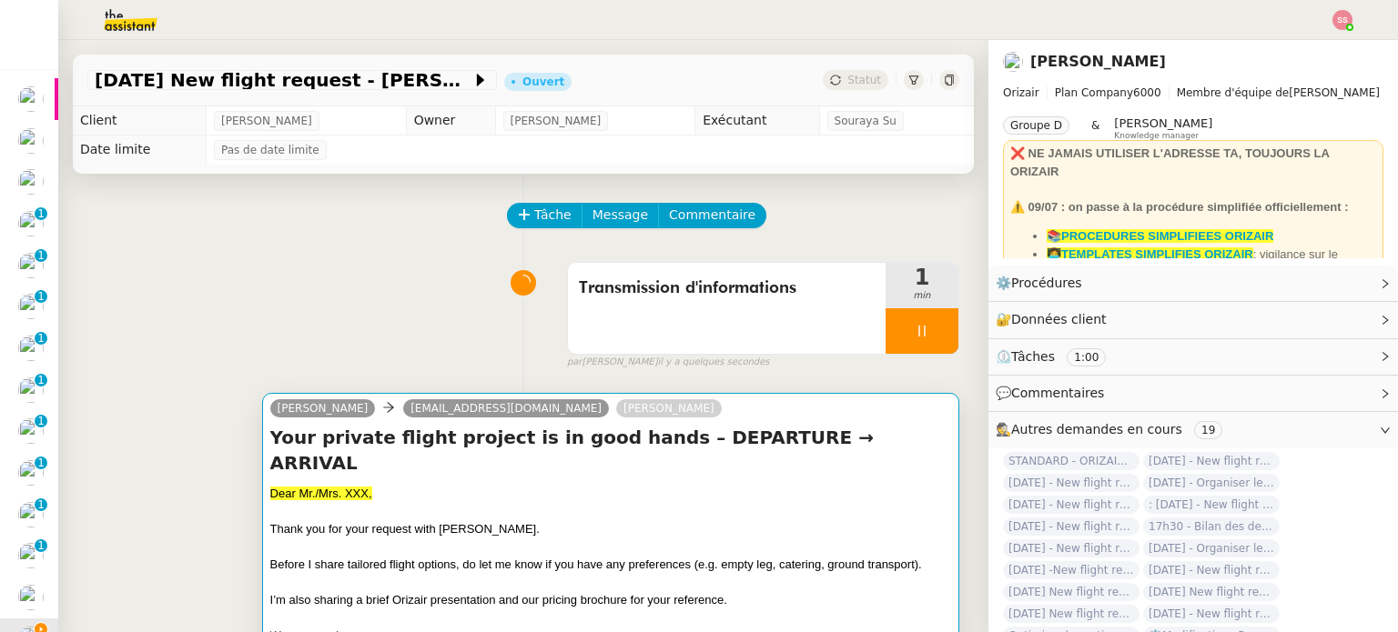
click at [386, 503] on div at bounding box center [610, 512] width 681 height 18
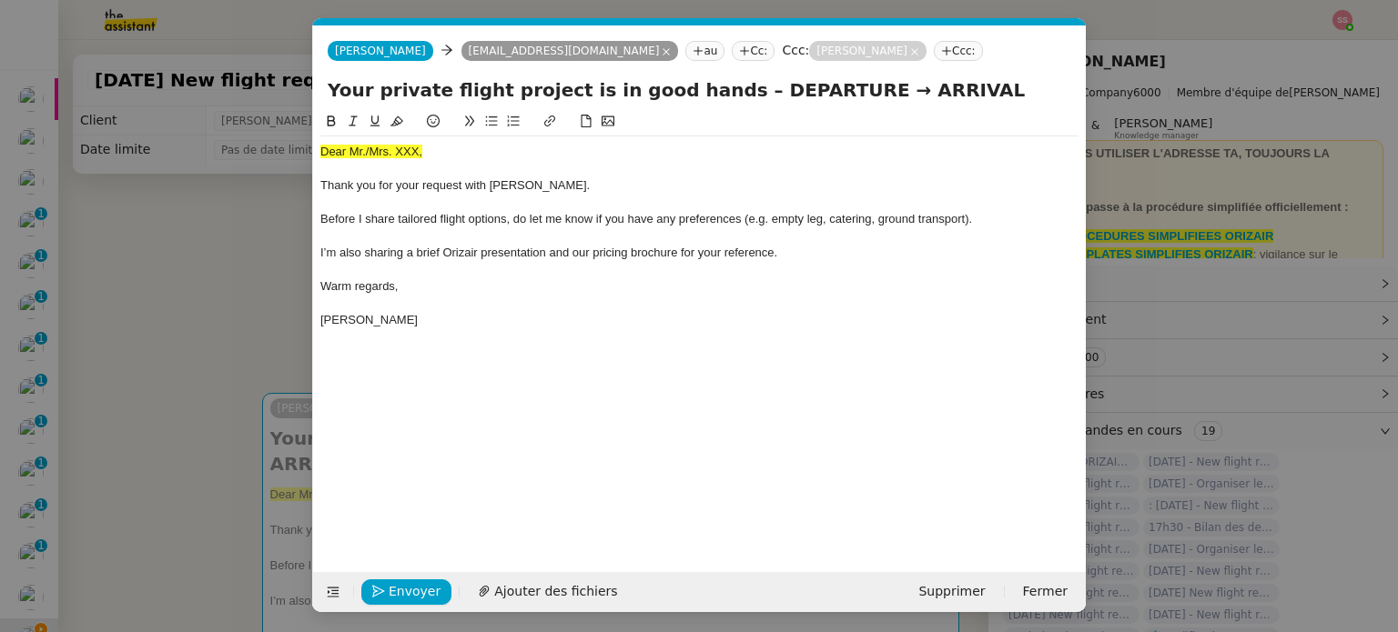
scroll to position [0, 56]
drag, startPoint x: 428, startPoint y: 154, endPoint x: 295, endPoint y: 140, distance: 133.5
click at [295, 140] on nz-modal-container "acc Service ✈️Orizair - Acc usé de réception de la demande (FR) - En cours de v…" at bounding box center [699, 316] width 1398 height 632
click at [393, 116] on button at bounding box center [397, 121] width 22 height 21
click at [435, 148] on div "Dear Mr./Mrs. XXX," at bounding box center [699, 152] width 758 height 16
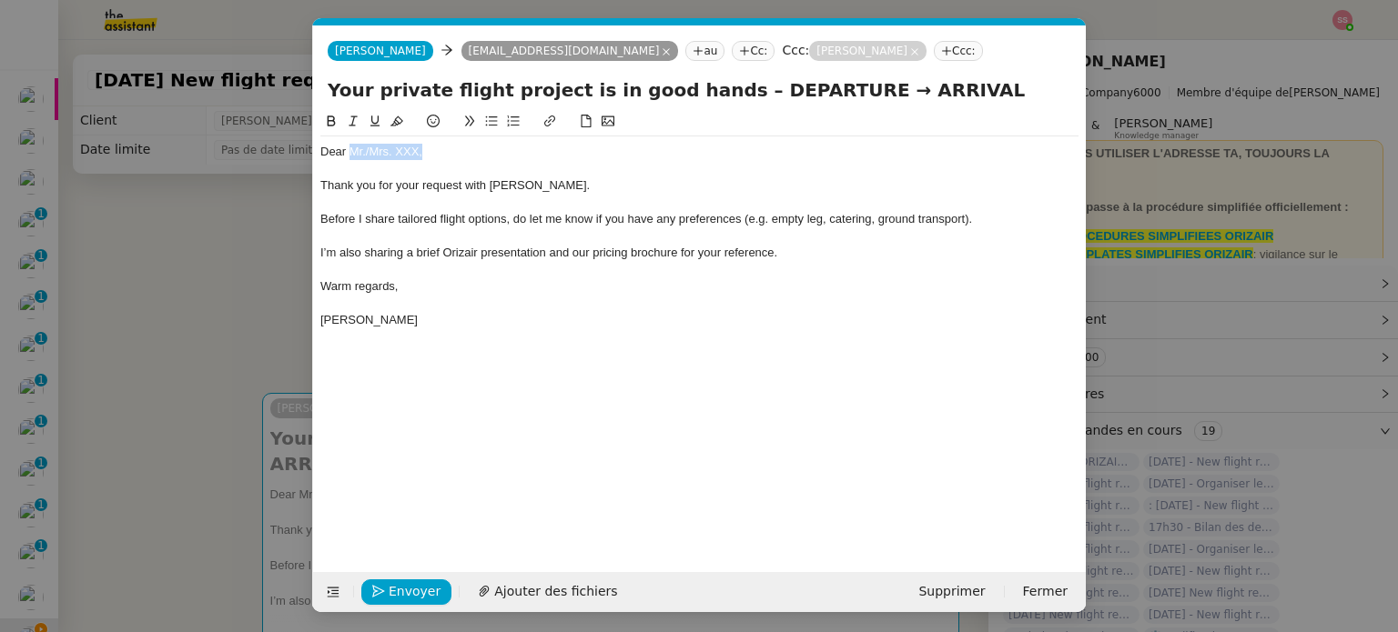
drag, startPoint x: 437, startPoint y: 151, endPoint x: 349, endPoint y: 149, distance: 87.4
click at [349, 149] on div "Dear Mr./Mrs. XXX," at bounding box center [699, 152] width 758 height 16
paste div
click at [540, 590] on span "Ajouter des fichiers" at bounding box center [601, 591] width 123 height 21
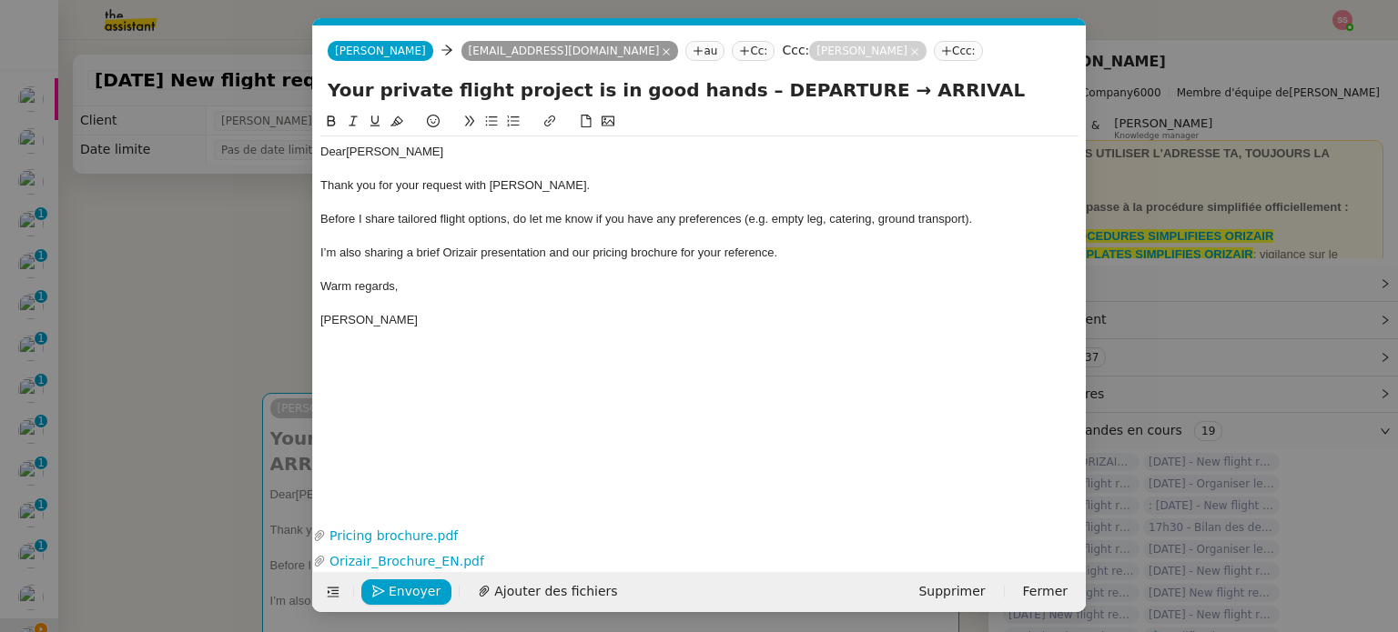
click at [192, 340] on nz-modal-container "acc Service ✈️Orizair - Acc usé de réception de la demande (FR) - En cours de v…" at bounding box center [699, 316] width 1398 height 632
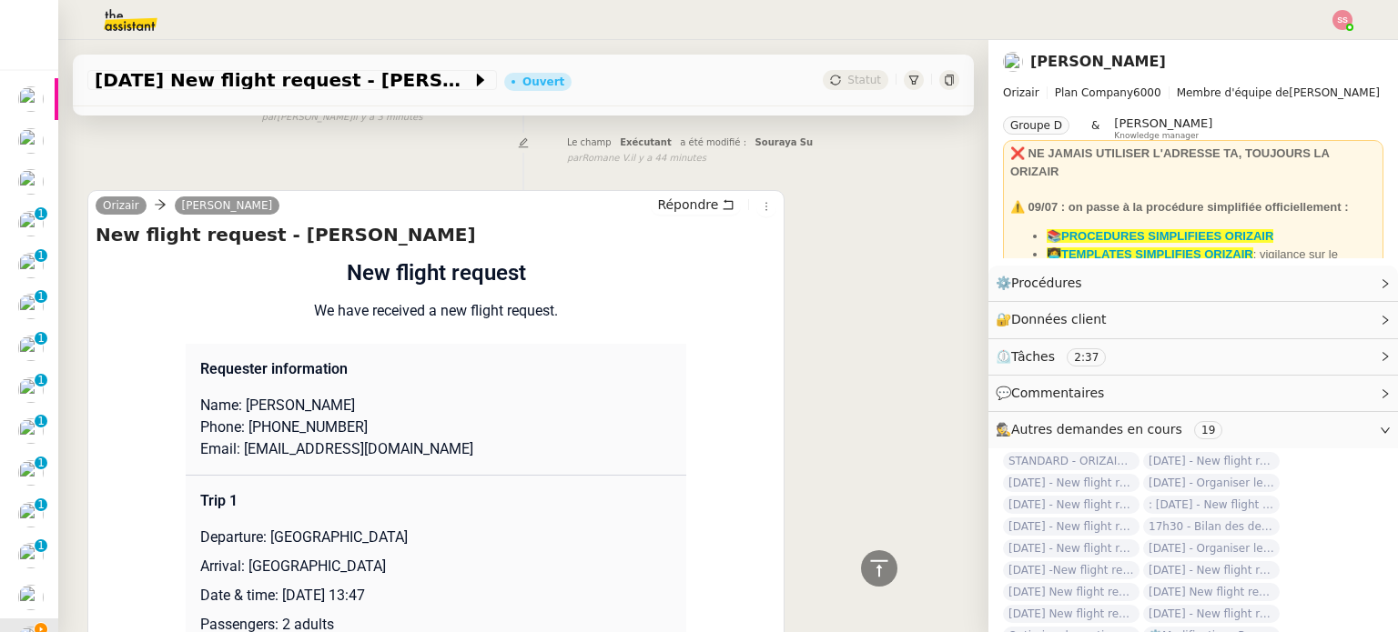
scroll to position [910, 0]
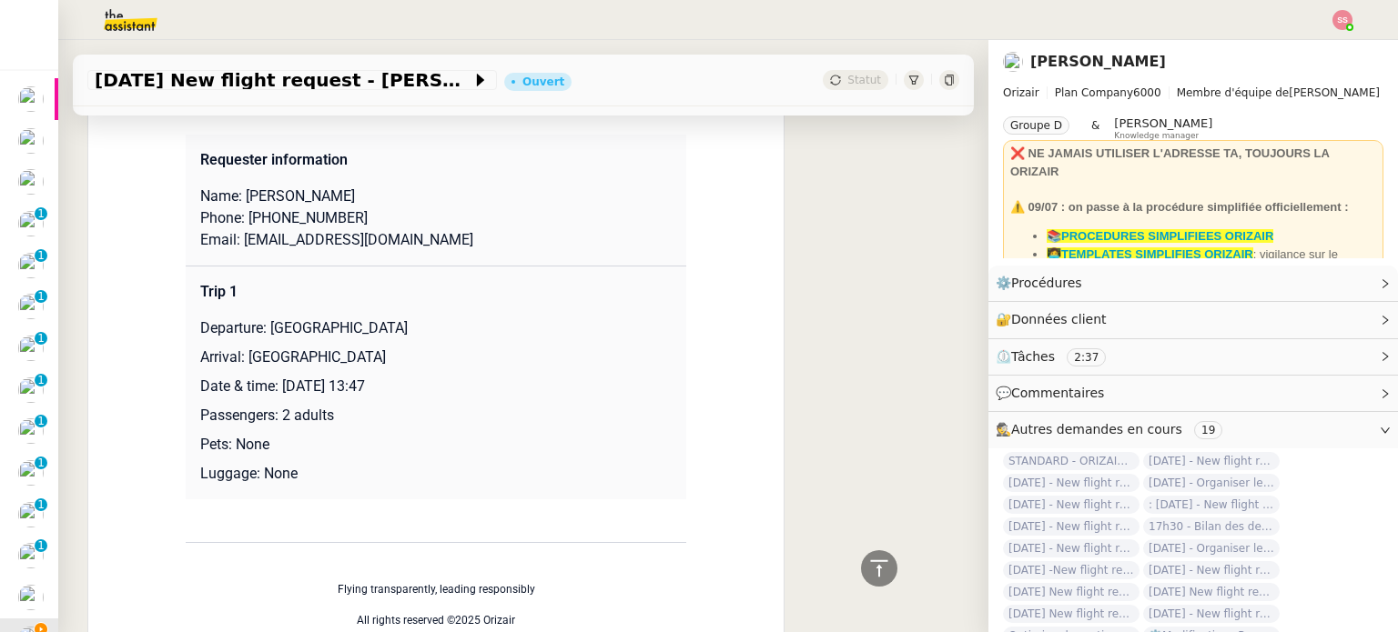
drag, startPoint x: 261, startPoint y: 301, endPoint x: 496, endPoint y: 311, distance: 235.0
click at [496, 318] on p "Departure: London Luton Airport" at bounding box center [435, 329] width 471 height 22
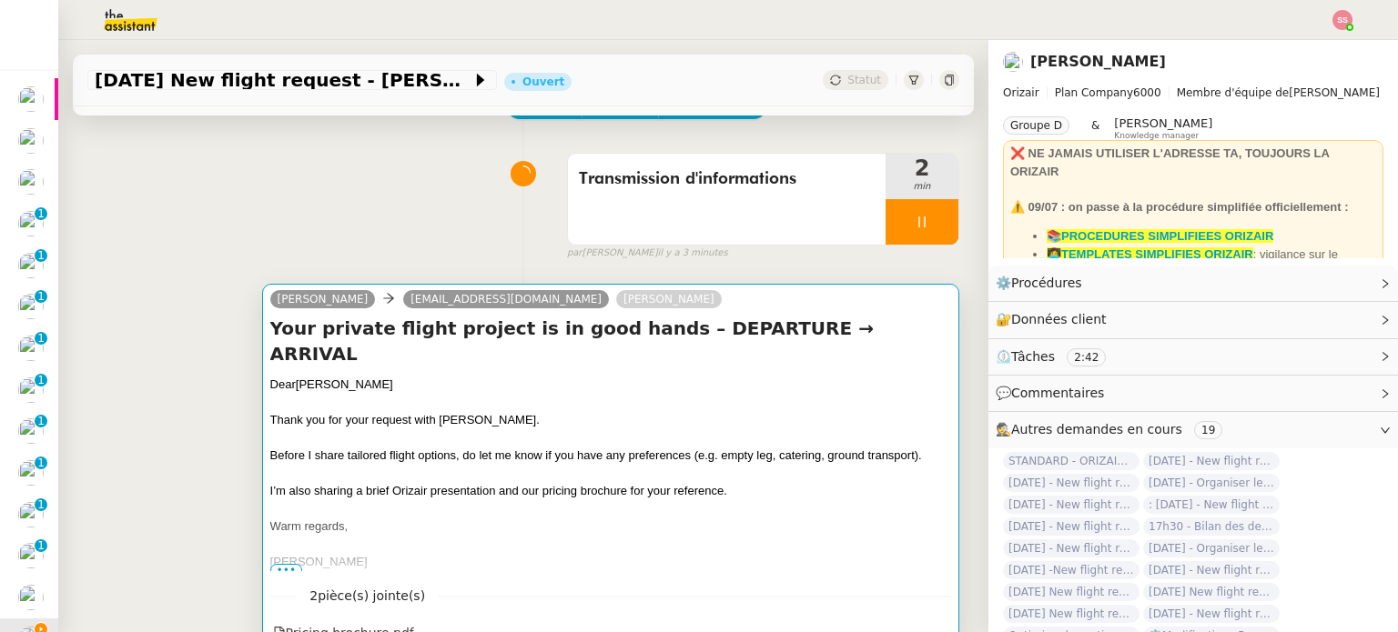
scroll to position [91, 0]
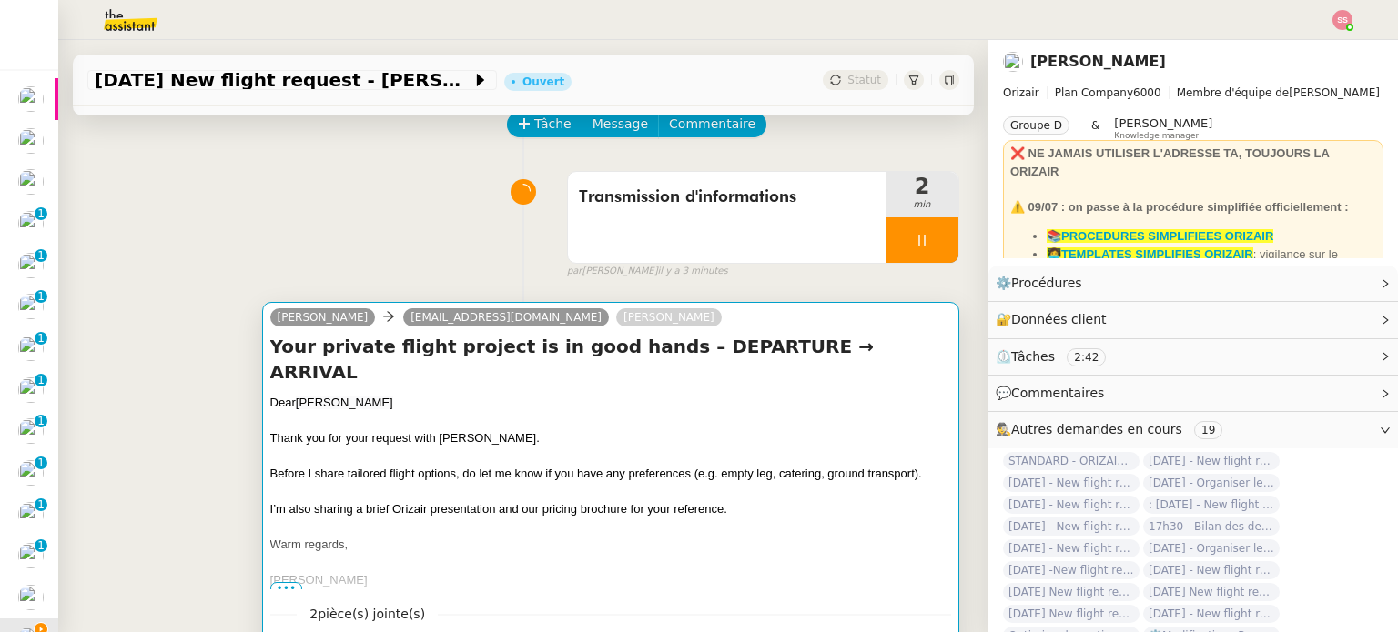
click at [513, 429] on div "Thank you for your request with [PERSON_NAME]." at bounding box center [610, 438] width 681 height 18
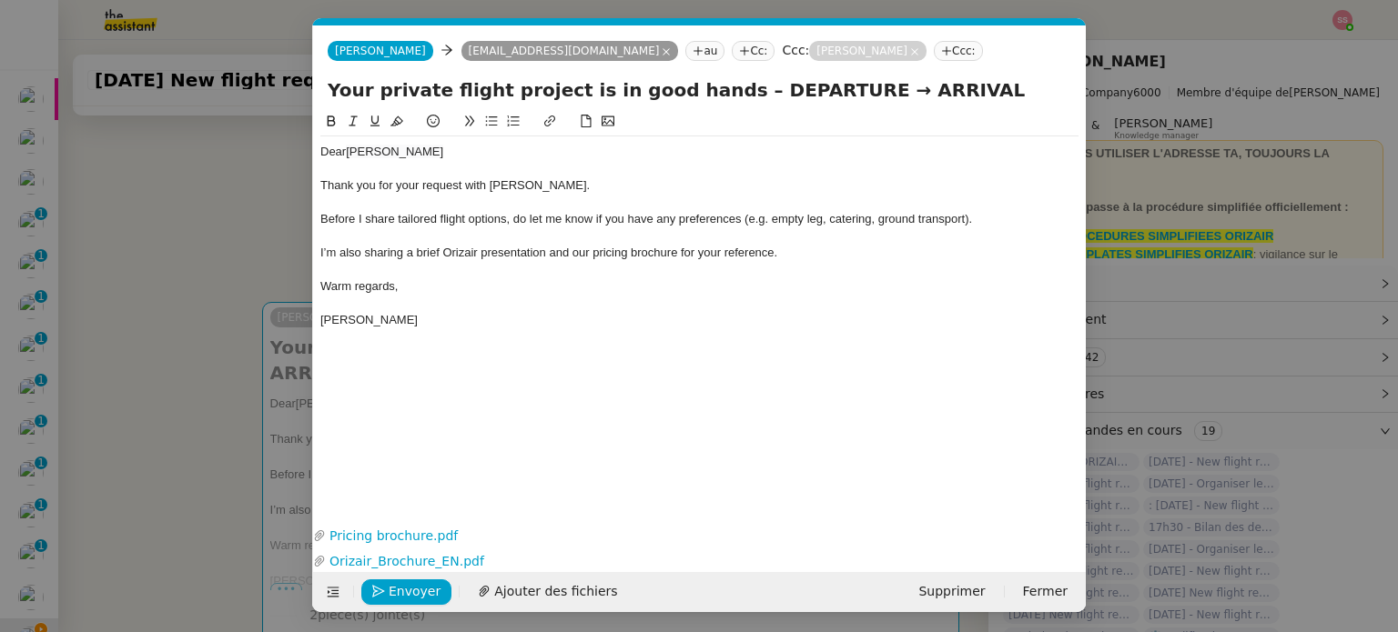
scroll to position [0, 56]
drag, startPoint x: 743, startPoint y: 98, endPoint x: 827, endPoint y: 99, distance: 83.7
click at [827, 99] on input "Your private flight project is in good hands – DEPARTURE → ARRIVAL" at bounding box center [699, 89] width 743 height 27
paste input "London Luton Airport"
type input "Your private flight project is in good hands – London Luton Airport→ ARRIVAL"
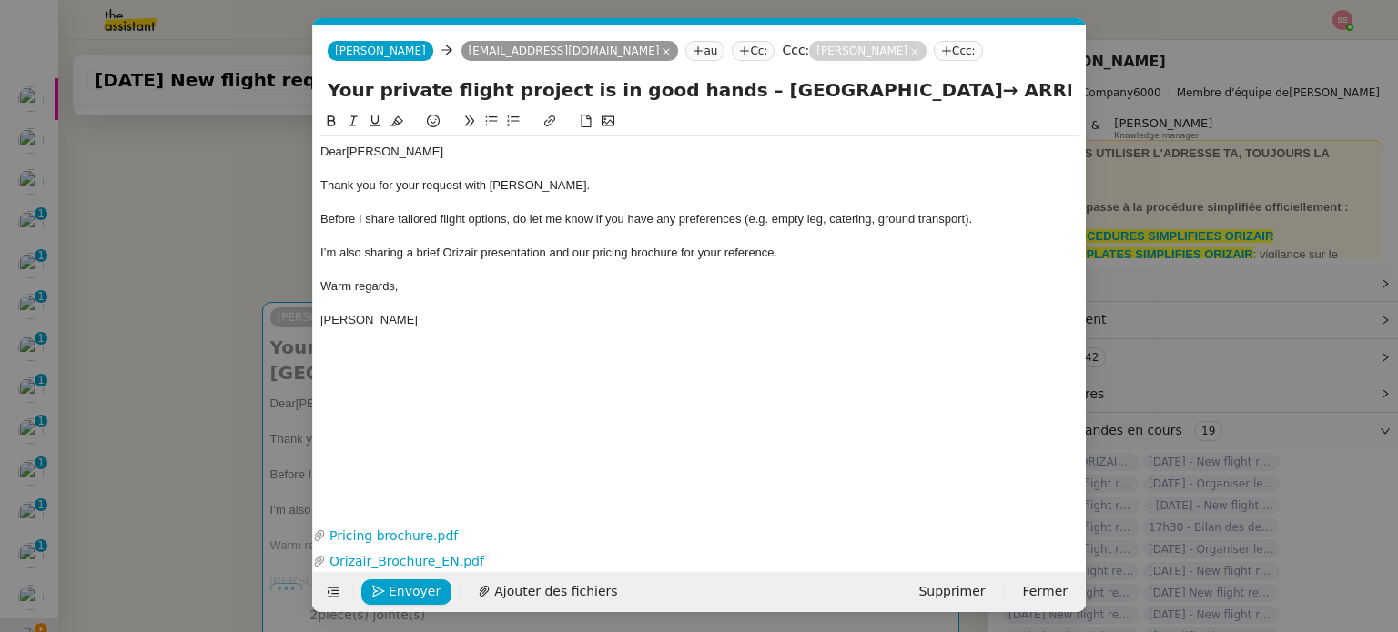
click at [251, 323] on nz-modal-container "acc Service ✈️Orizair - Acc usé de réception de la demande (FR) - En cours de v…" at bounding box center [699, 316] width 1398 height 632
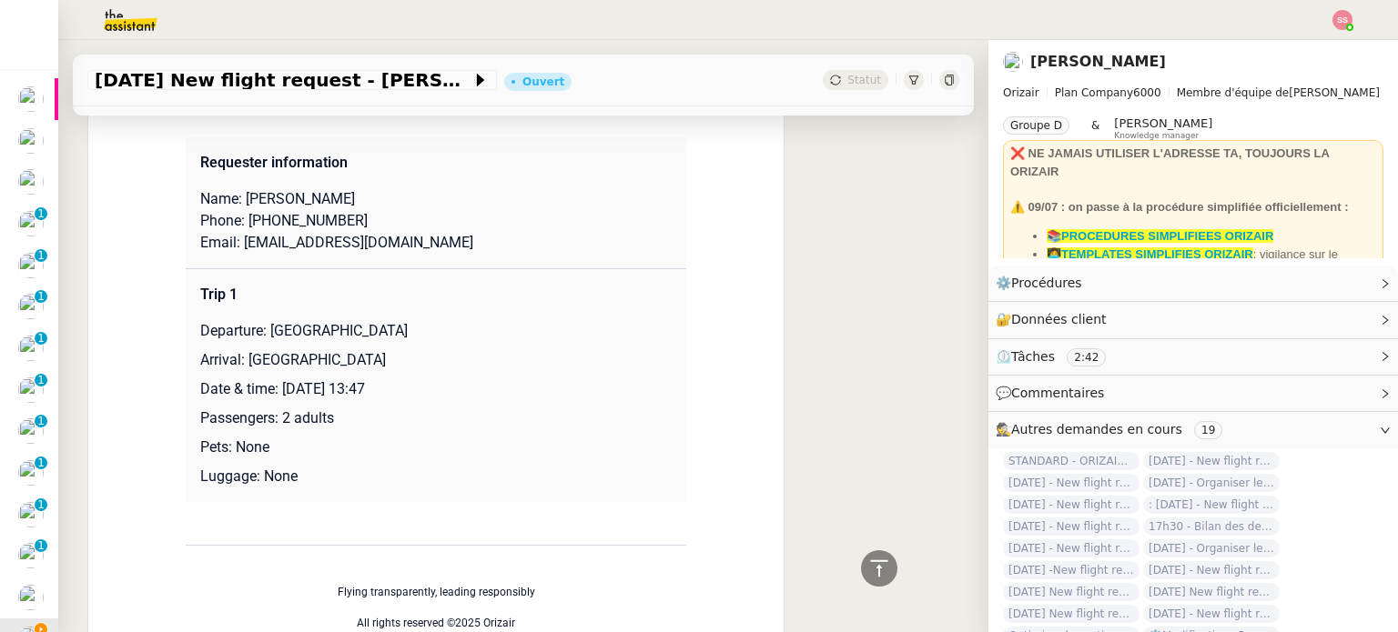
scroll to position [910, 0]
drag, startPoint x: 237, startPoint y: 330, endPoint x: 424, endPoint y: 334, distance: 187.5
click at [423, 347] on p "Arrival: Tenerife Sur Airport" at bounding box center [435, 358] width 471 height 22
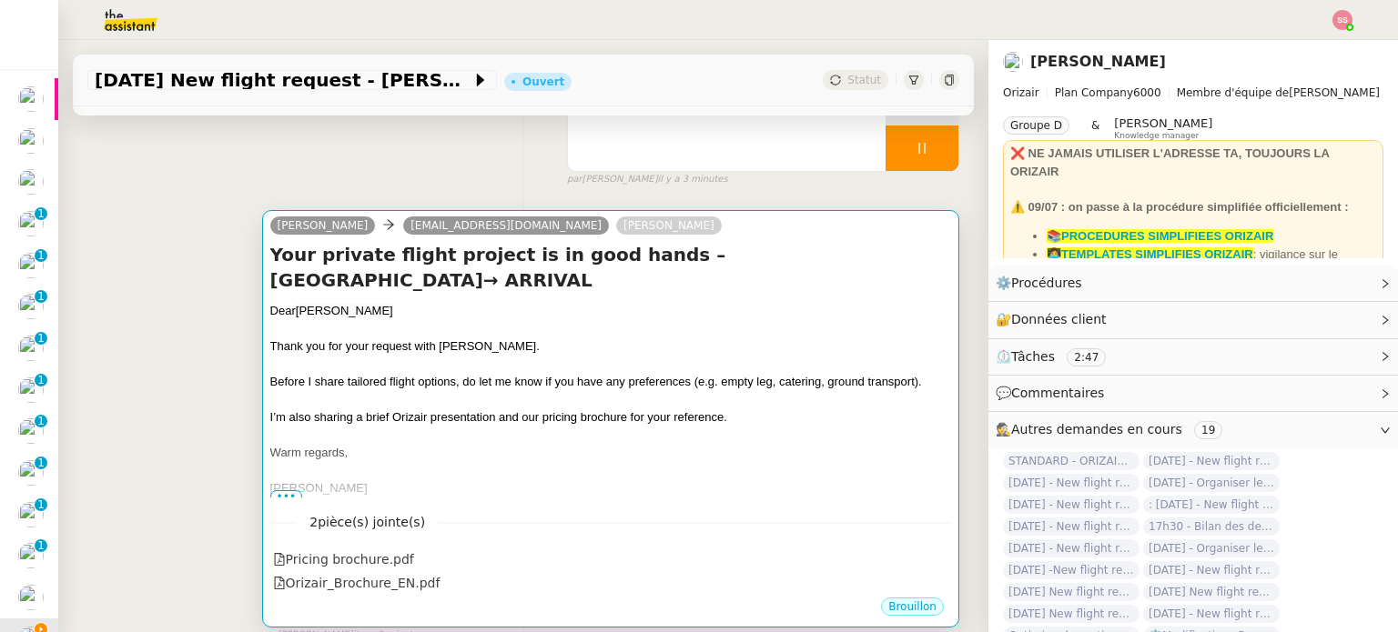
scroll to position [182, 0]
click at [673, 376] on span "Before I share tailored flight options, do let me know if you have any preferen…" at bounding box center [595, 383] width 651 height 14
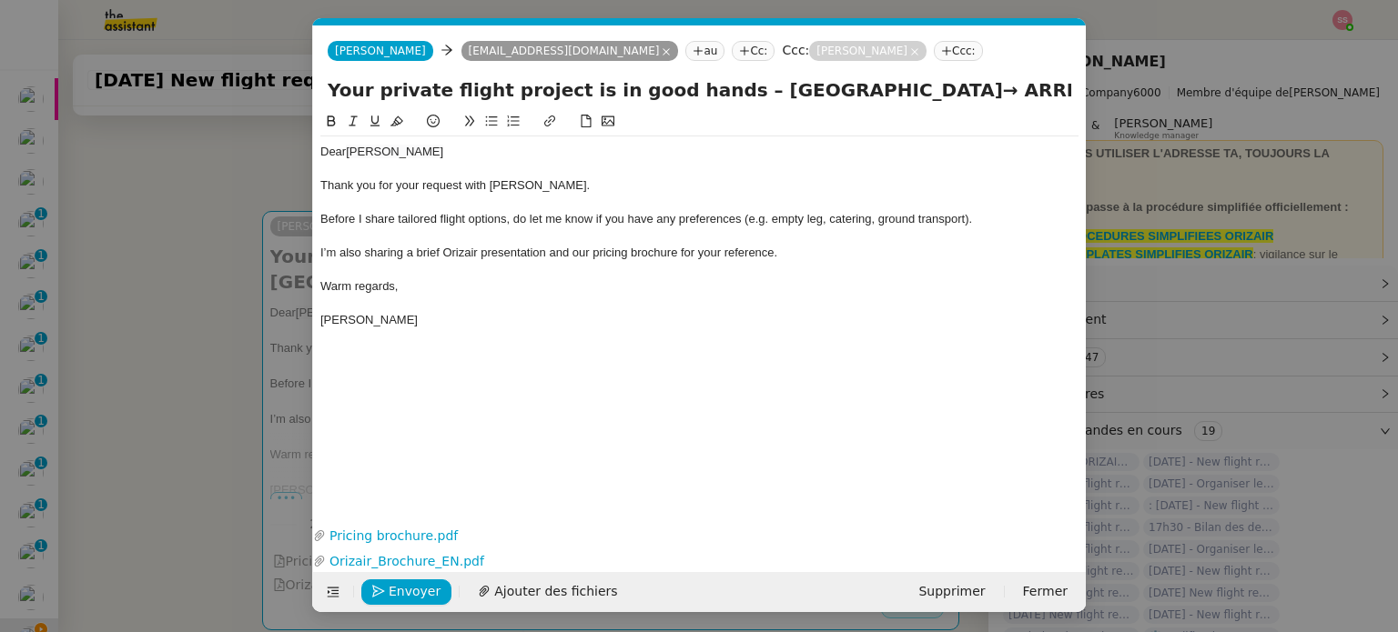
scroll to position [0, 56]
drag, startPoint x: 922, startPoint y: 90, endPoint x: 1024, endPoint y: 100, distance: 103.3
click at [1024, 100] on input "Your private flight project is in good hands – London Luton Airport→ ARRIVAL" at bounding box center [699, 89] width 743 height 27
paste input "Tenerife Sur Airport"
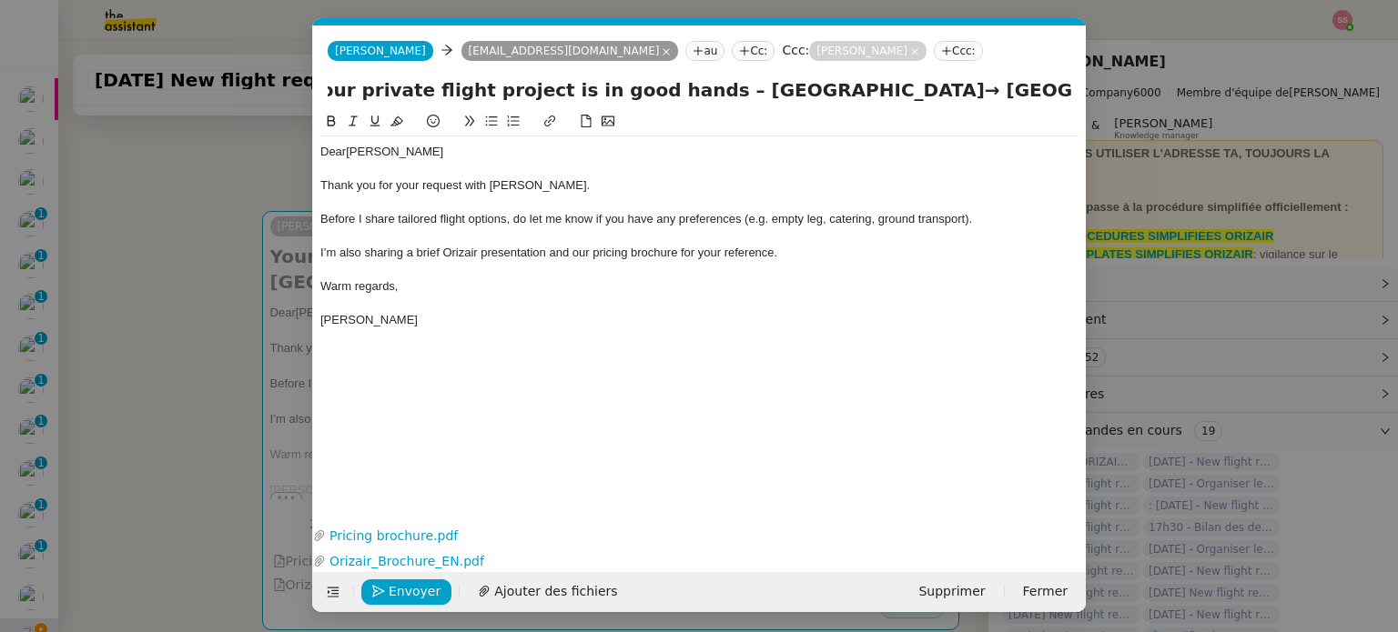
type input "Your private flight project is in good hands – London Luton Airport→ Tenerife S…"
click at [768, 281] on div "Warm regards," at bounding box center [699, 286] width 758 height 16
click at [424, 582] on span "Envoyer" at bounding box center [415, 591] width 52 height 21
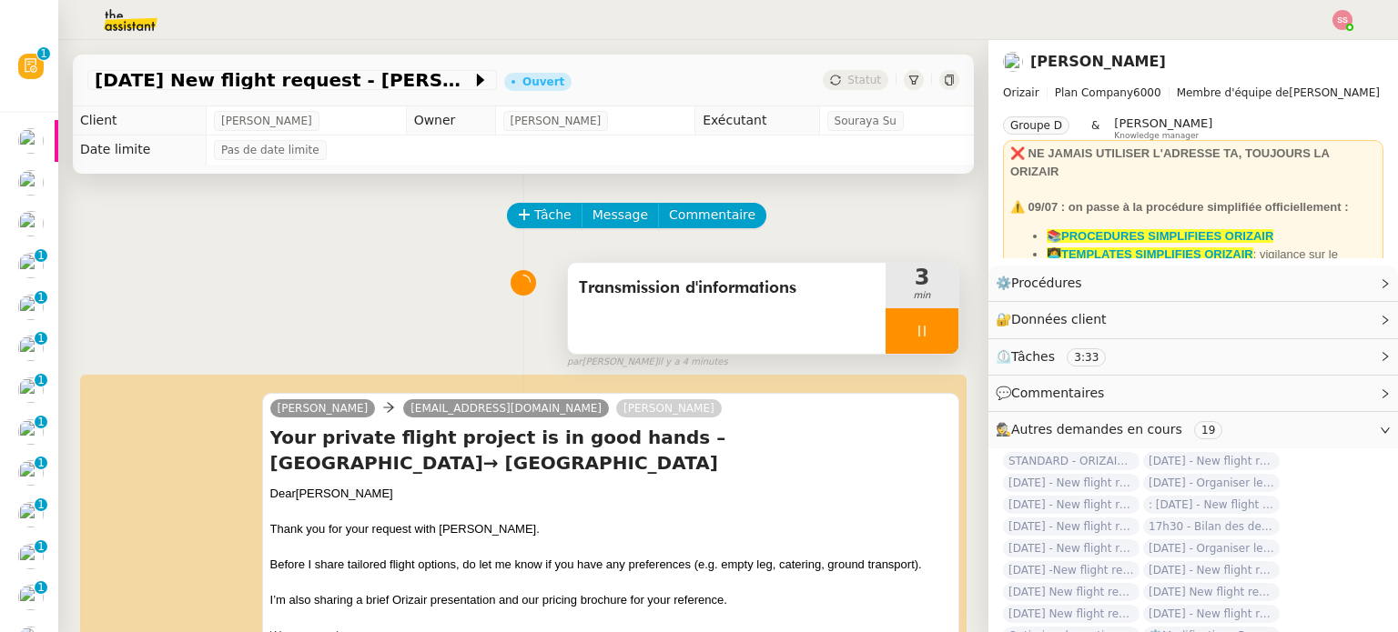
click at [916, 330] on div at bounding box center [921, 330] width 73 height 45
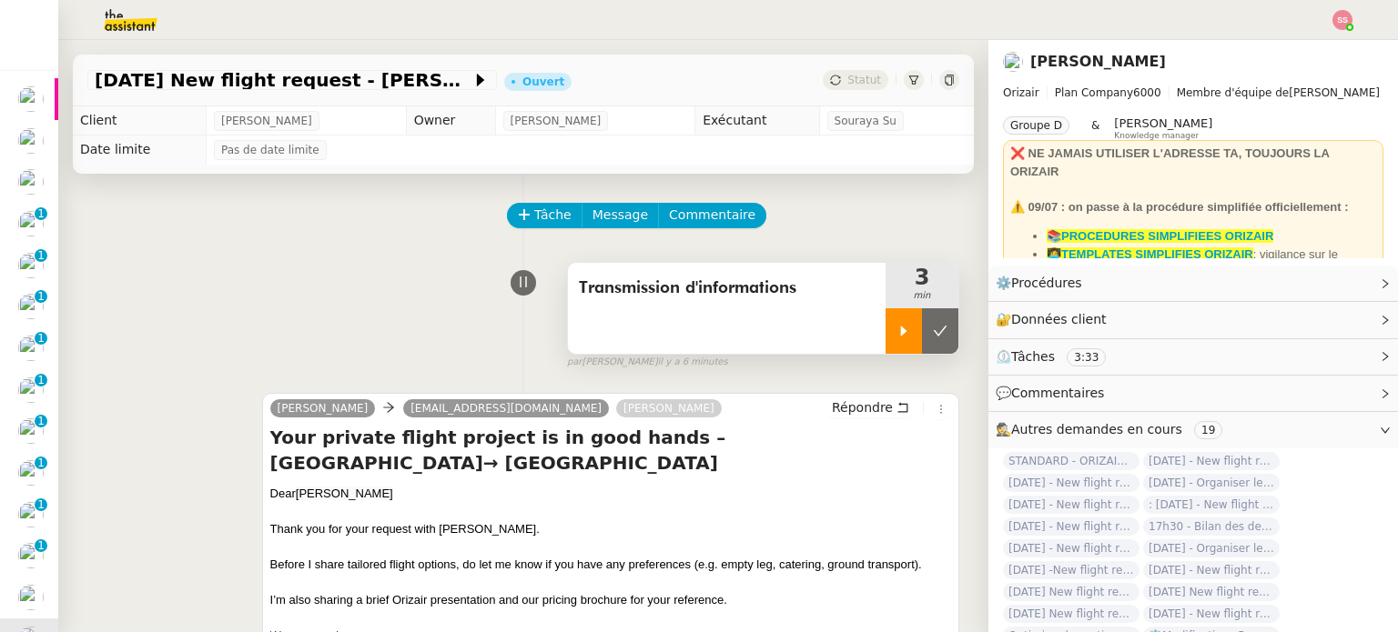
click at [896, 330] on icon at bounding box center [903, 331] width 15 height 15
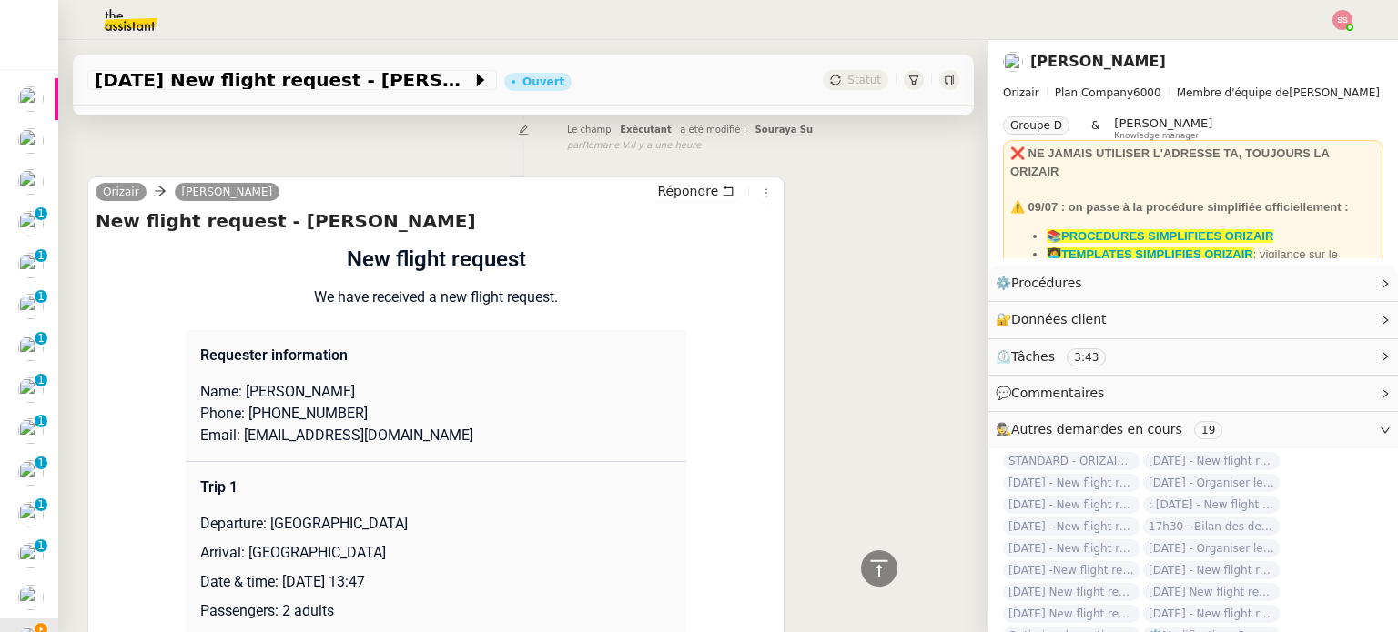
scroll to position [819, 0]
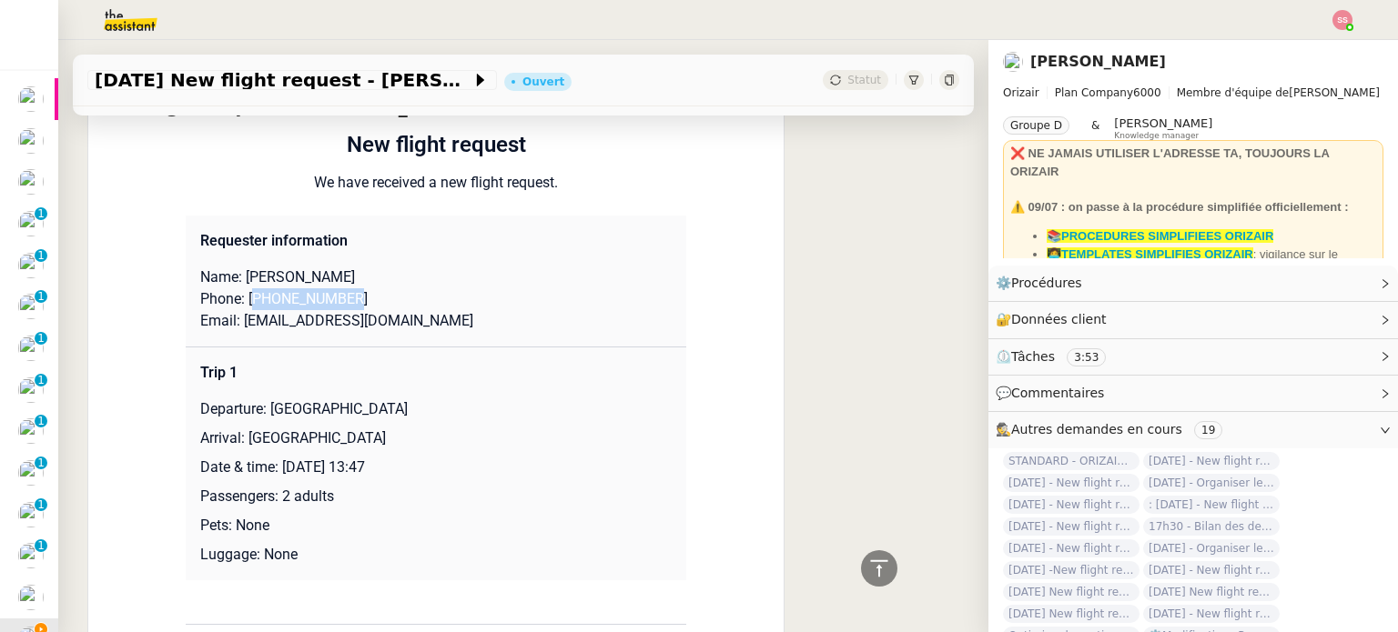
drag, startPoint x: 248, startPoint y: 298, endPoint x: 354, endPoint y: 298, distance: 105.5
click at [354, 298] on p "Phone: +447799311312" at bounding box center [435, 299] width 471 height 22
drag, startPoint x: 415, startPoint y: 327, endPoint x: 234, endPoint y: 323, distance: 181.1
click at [234, 323] on p "Email: a.claudiumarius@gmail.com" at bounding box center [435, 321] width 471 height 22
drag, startPoint x: 266, startPoint y: 420, endPoint x: 498, endPoint y: 210, distance: 313.1
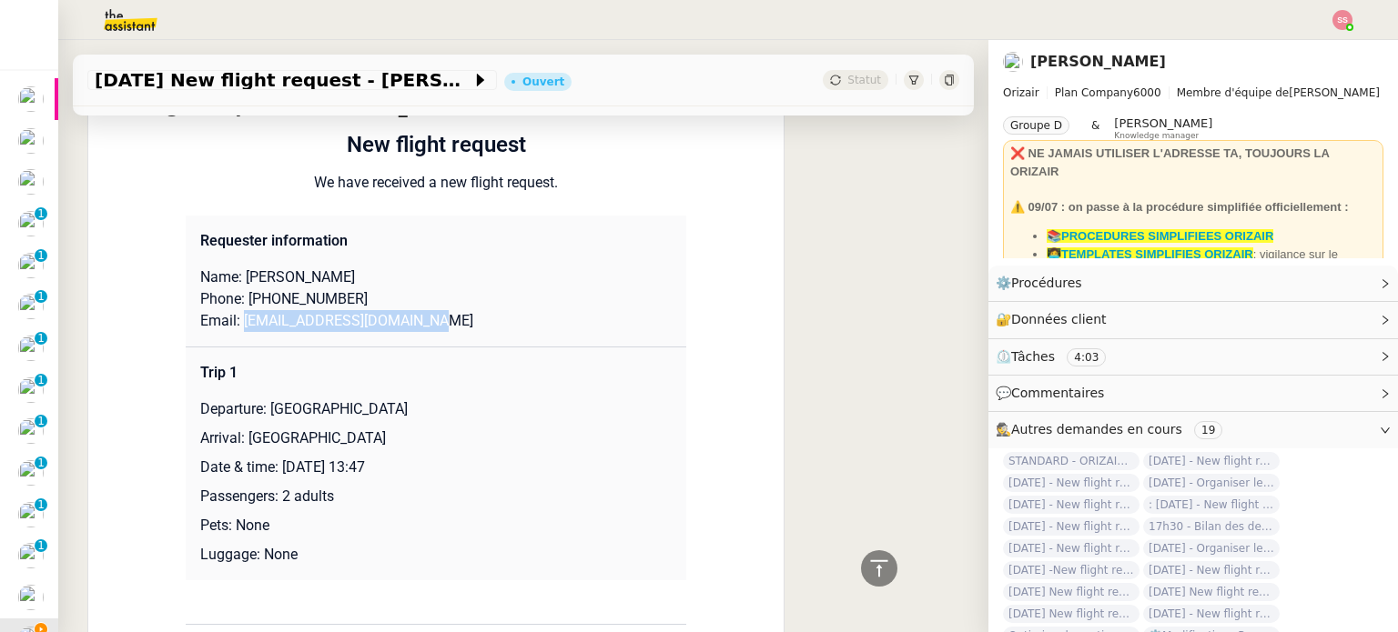
click at [417, 416] on p "Departure: London Luton Airport" at bounding box center [435, 410] width 471 height 22
drag, startPoint x: 240, startPoint y: 444, endPoint x: 377, endPoint y: 435, distance: 136.8
click at [377, 435] on p "Arrival: Tenerife Sur Airport" at bounding box center [435, 439] width 471 height 22
drag, startPoint x: 278, startPoint y: 469, endPoint x: 373, endPoint y: 469, distance: 94.6
click at [373, 469] on p "Date & time: 9th February 2026 13:47" at bounding box center [435, 468] width 471 height 22
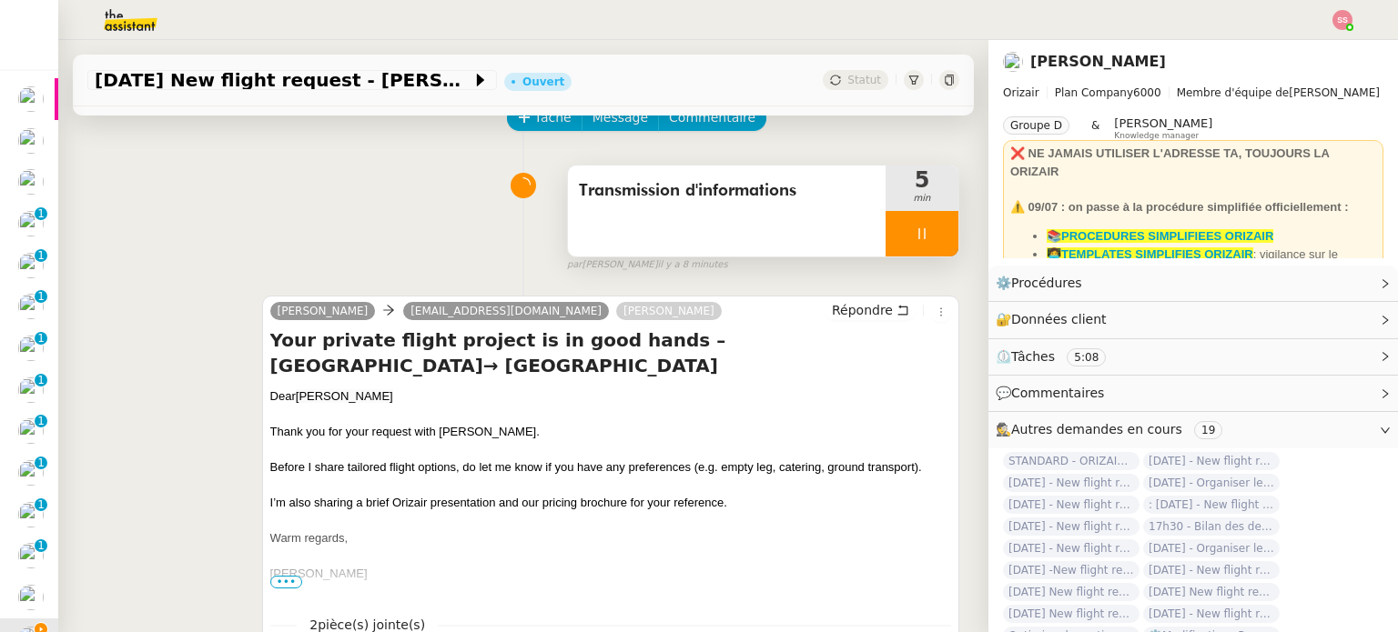
scroll to position [91, 0]
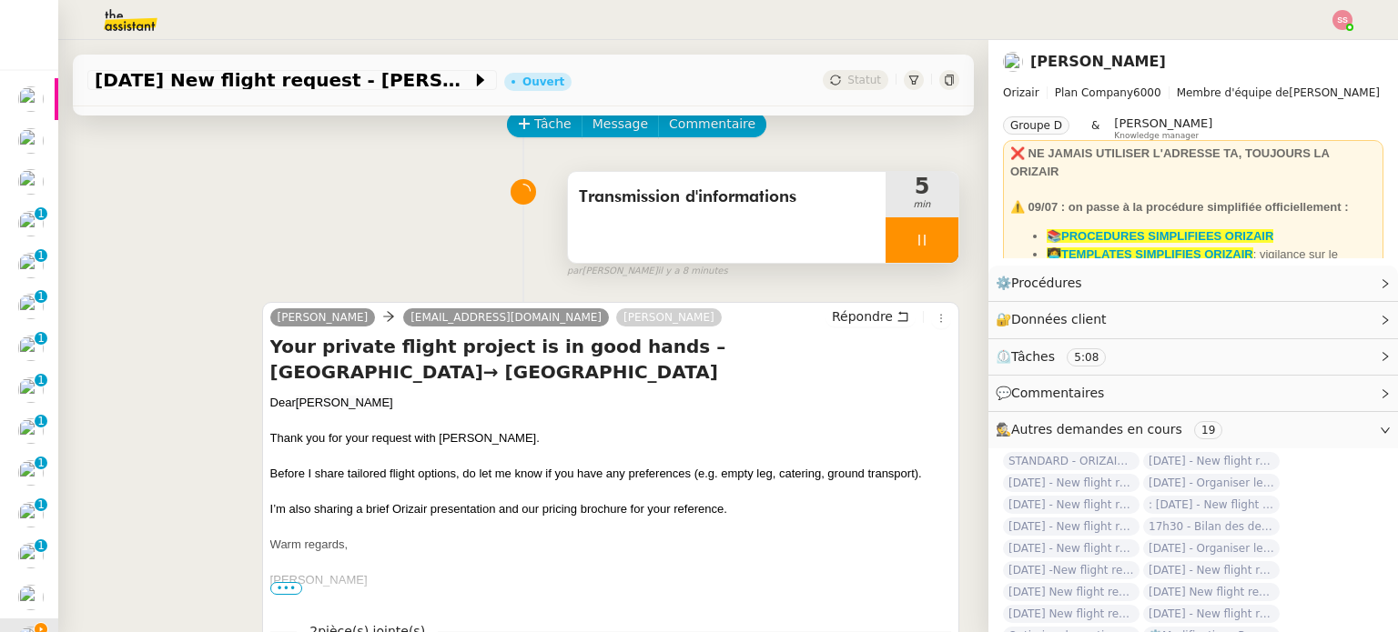
click at [916, 253] on div at bounding box center [921, 239] width 73 height 45
click at [933, 244] on icon at bounding box center [940, 240] width 15 height 15
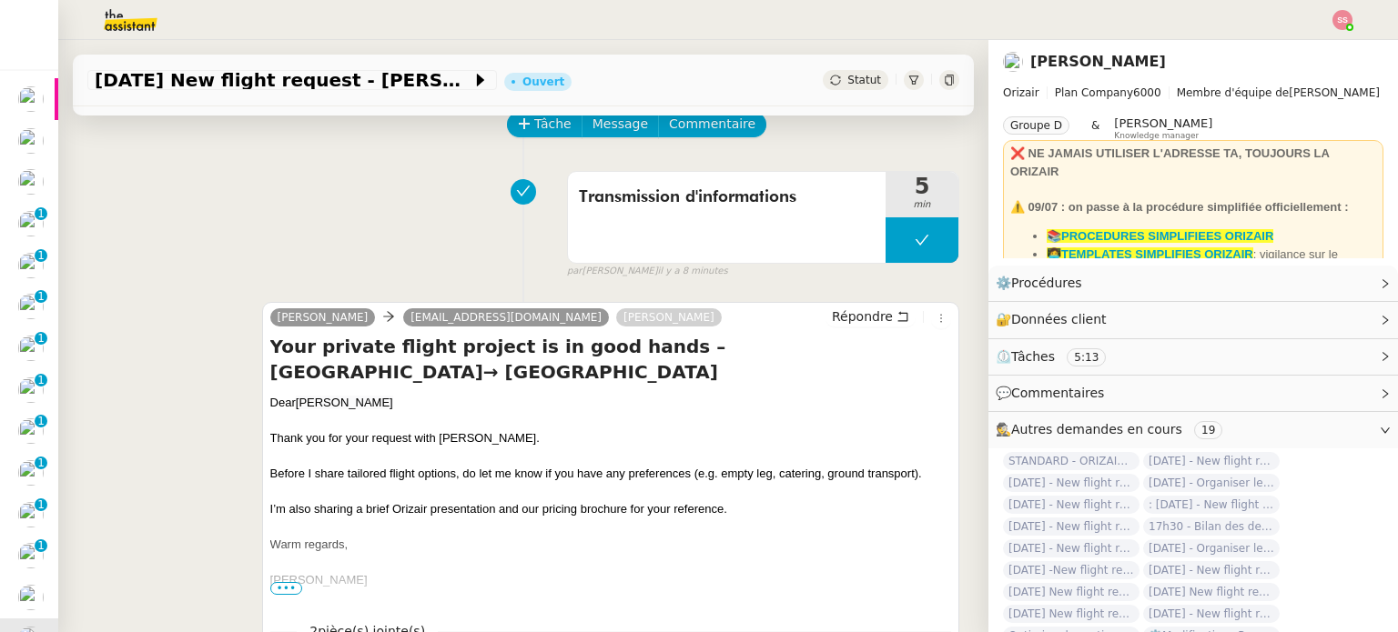
click at [847, 76] on span "Statut" at bounding box center [864, 80] width 34 height 13
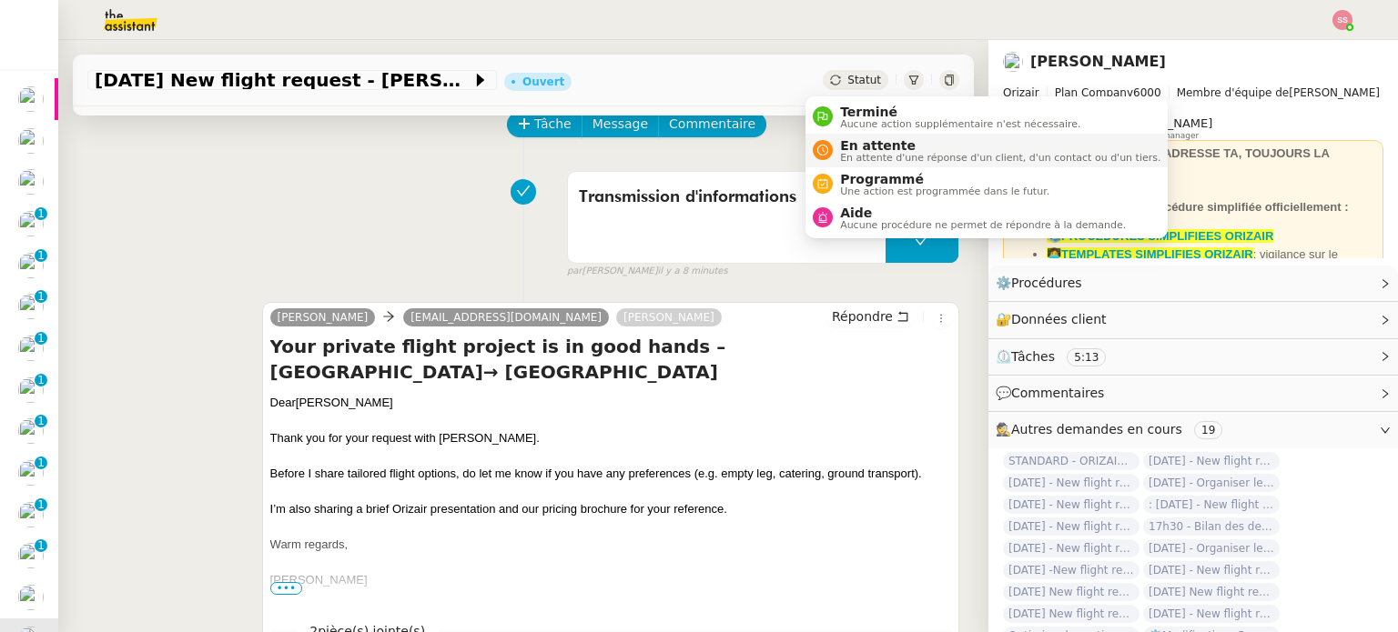
click at [856, 142] on span "En attente" at bounding box center [1000, 145] width 320 height 15
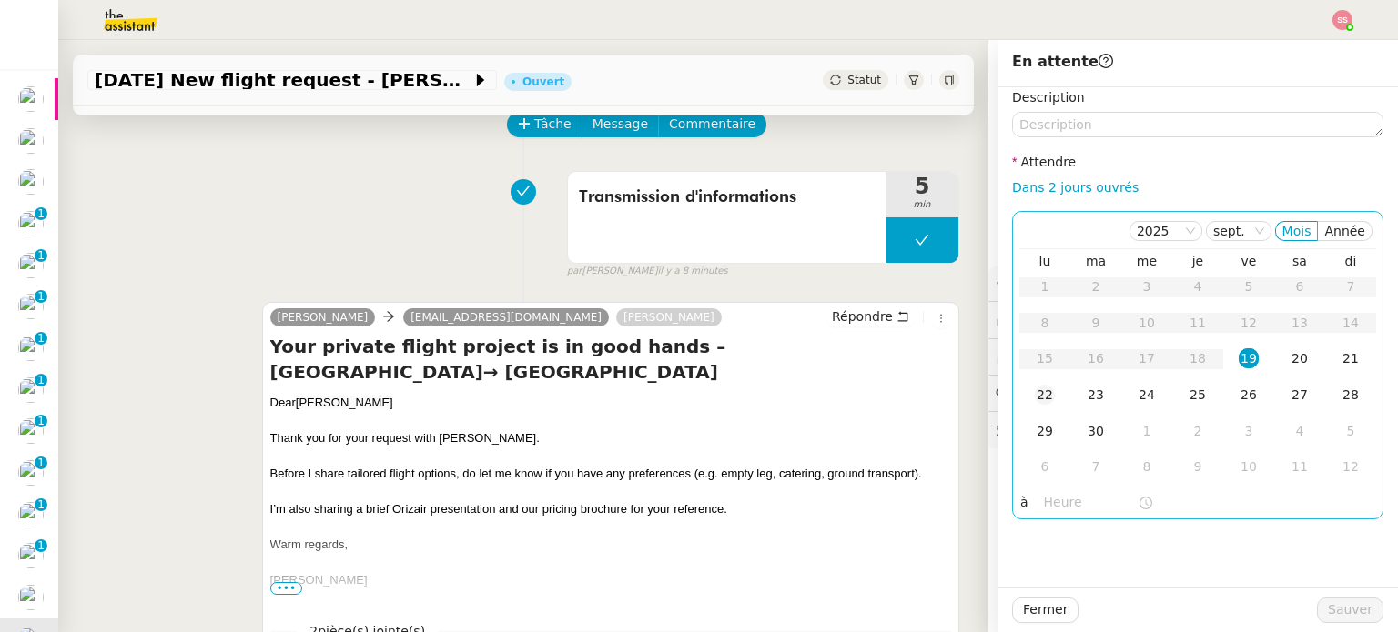
click at [1037, 391] on div "22" at bounding box center [1044, 395] width 20 height 20
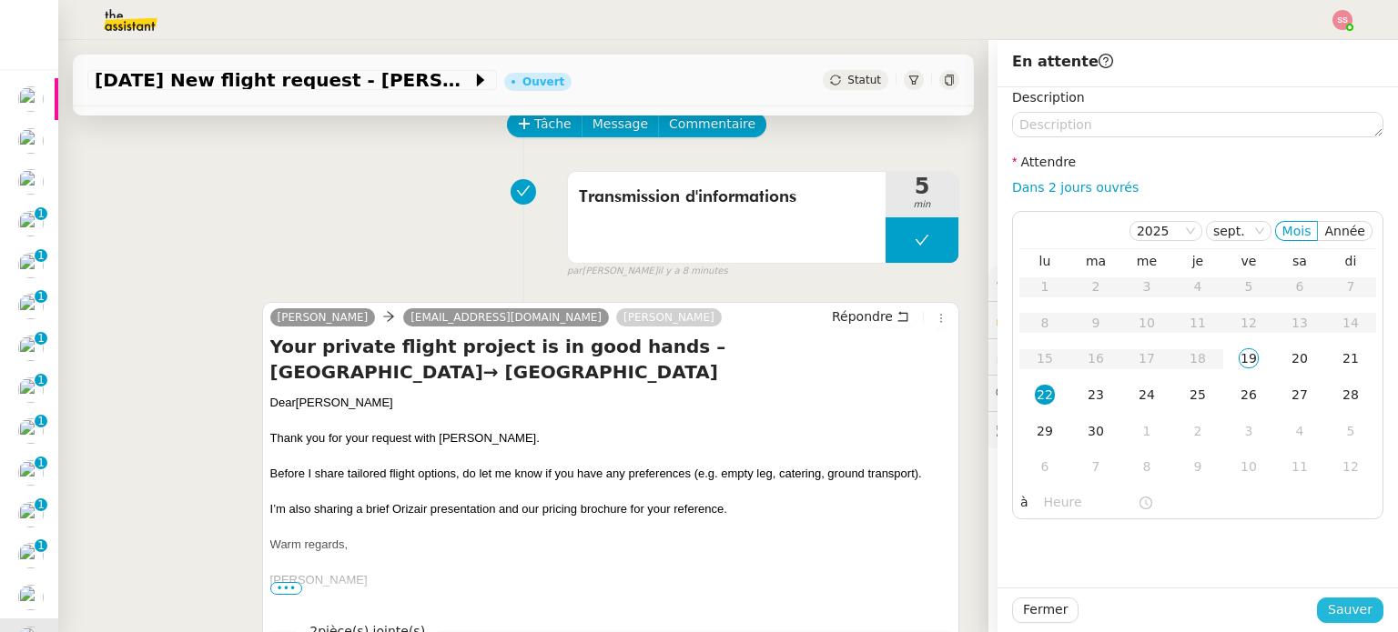
click at [1327, 619] on span "Sauver" at bounding box center [1349, 610] width 45 height 21
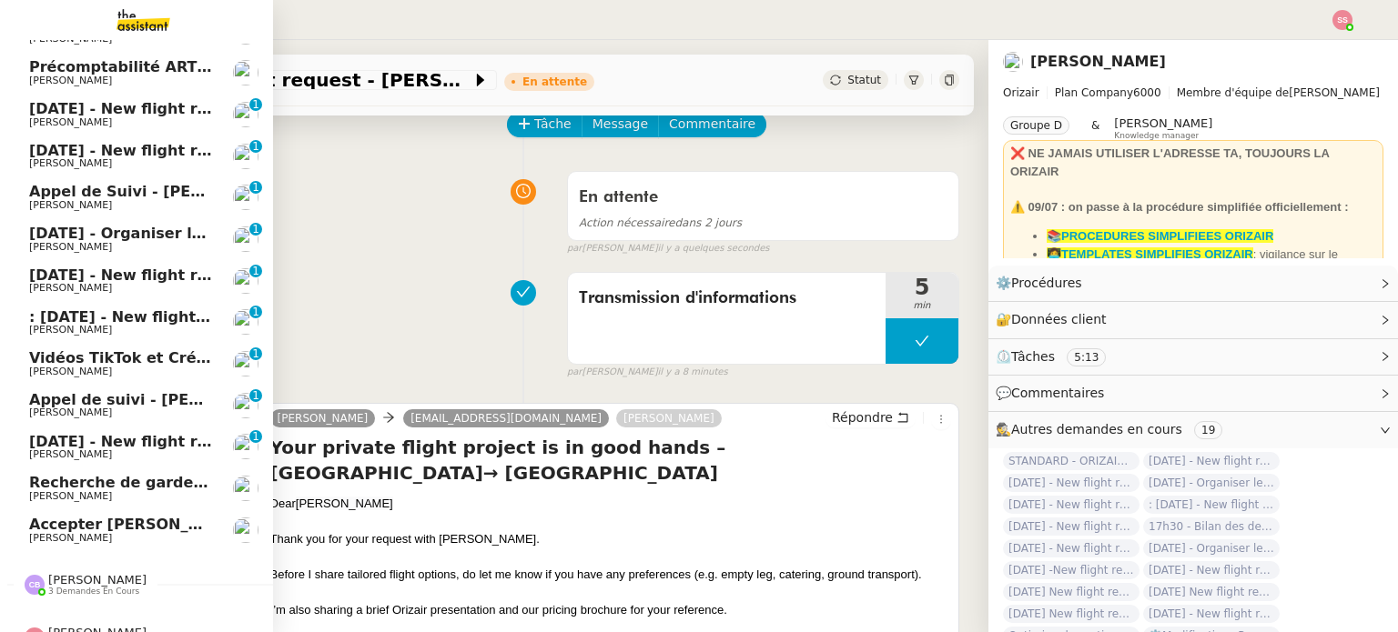
scroll to position [143, 0]
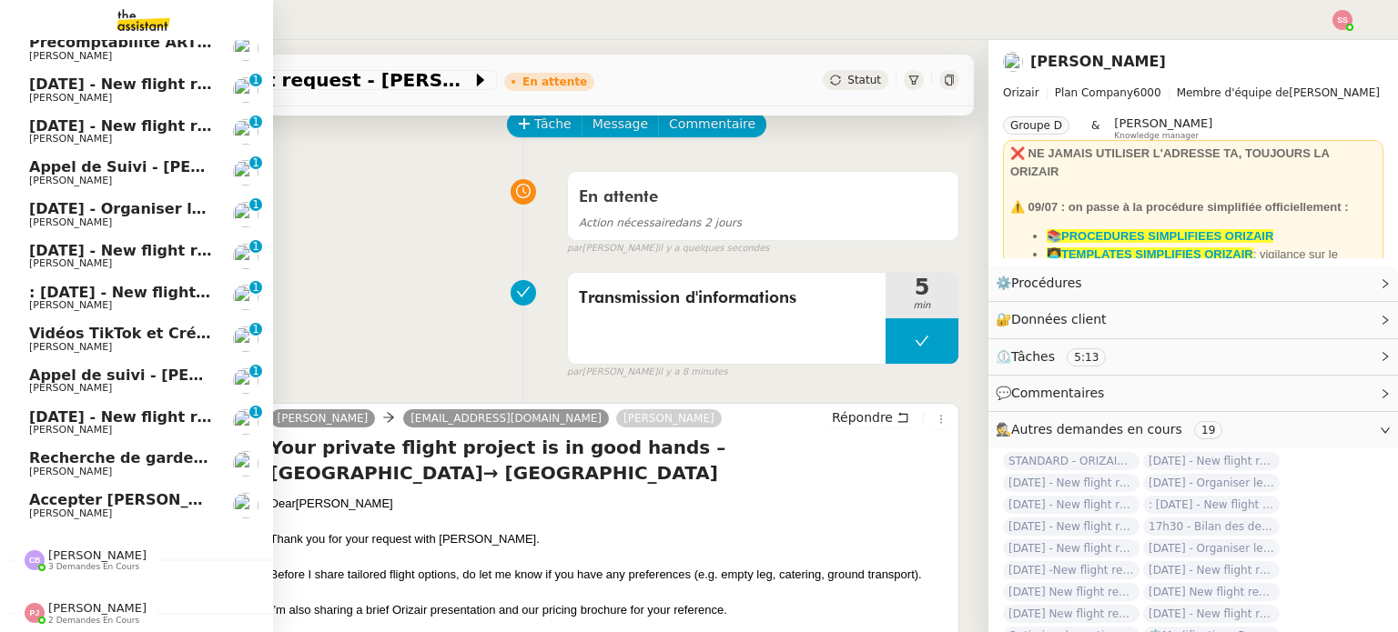
click at [94, 491] on span "Accepter [PERSON_NAME] chez Agile" at bounding box center [180, 499] width 302 height 17
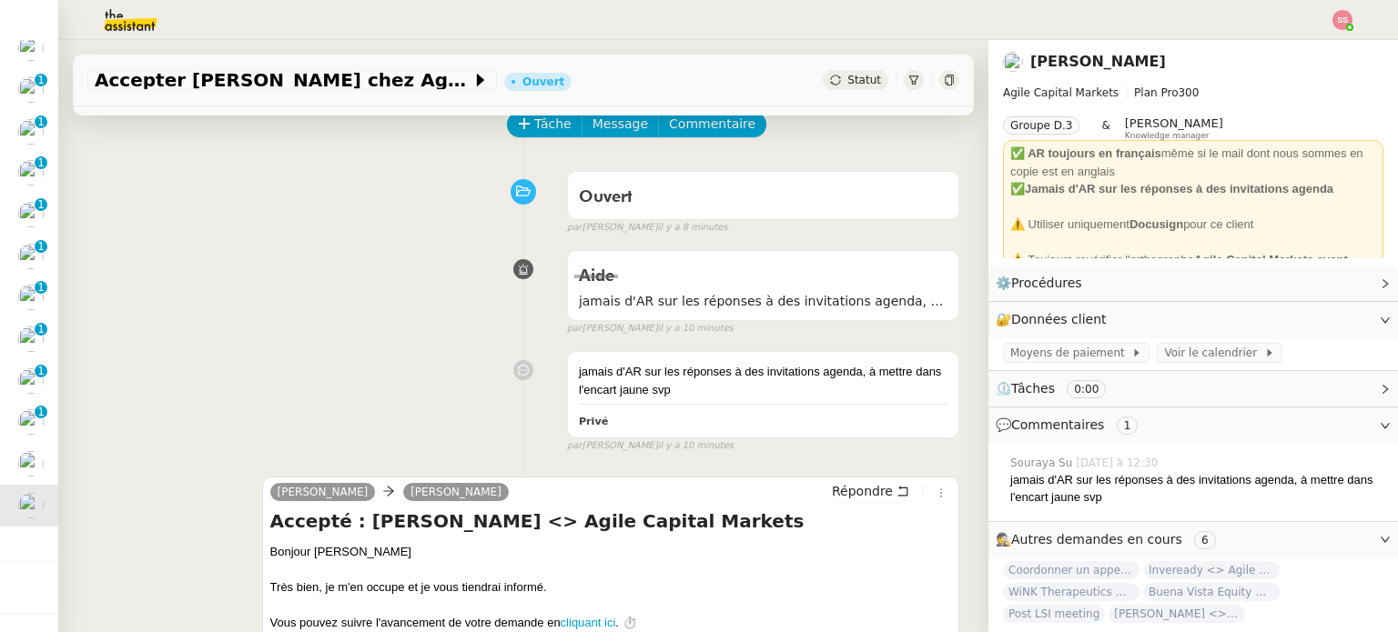
click at [848, 68] on div "Accepter Amir Belson chez Agile Ouvert Statut" at bounding box center [523, 81] width 901 height 52
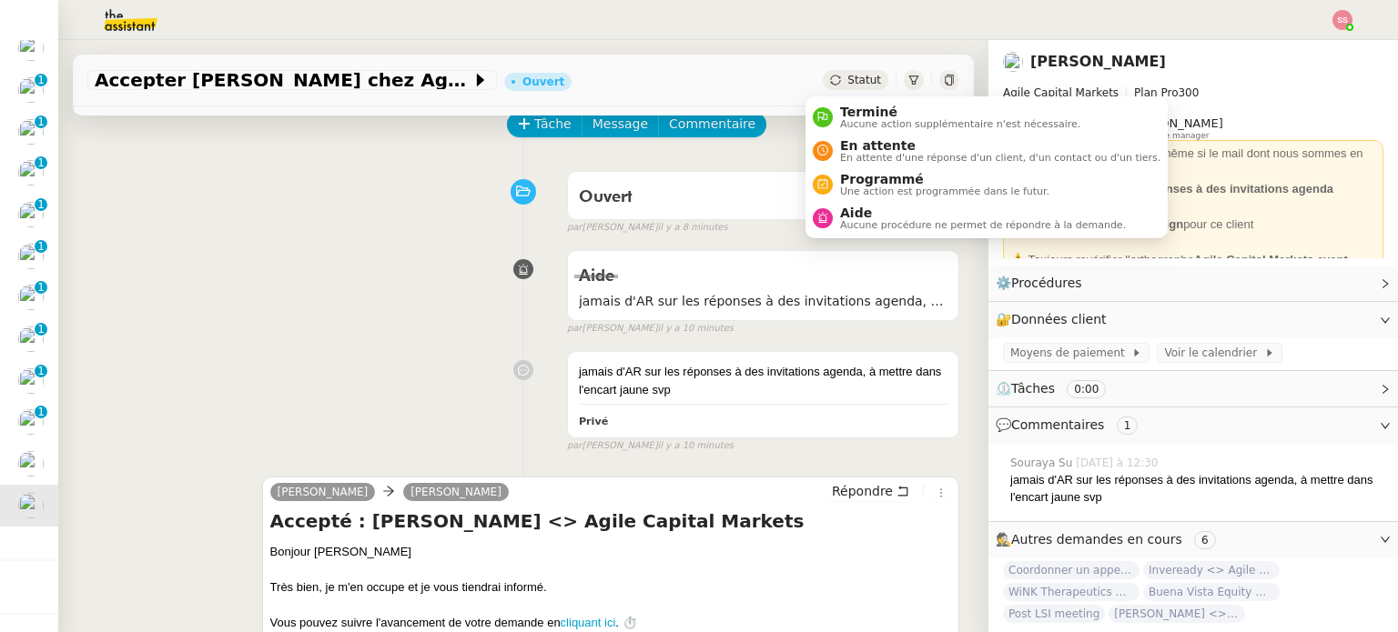
click at [847, 81] on span "Statut" at bounding box center [864, 80] width 34 height 13
click at [844, 108] on span "Terminé" at bounding box center [960, 112] width 240 height 15
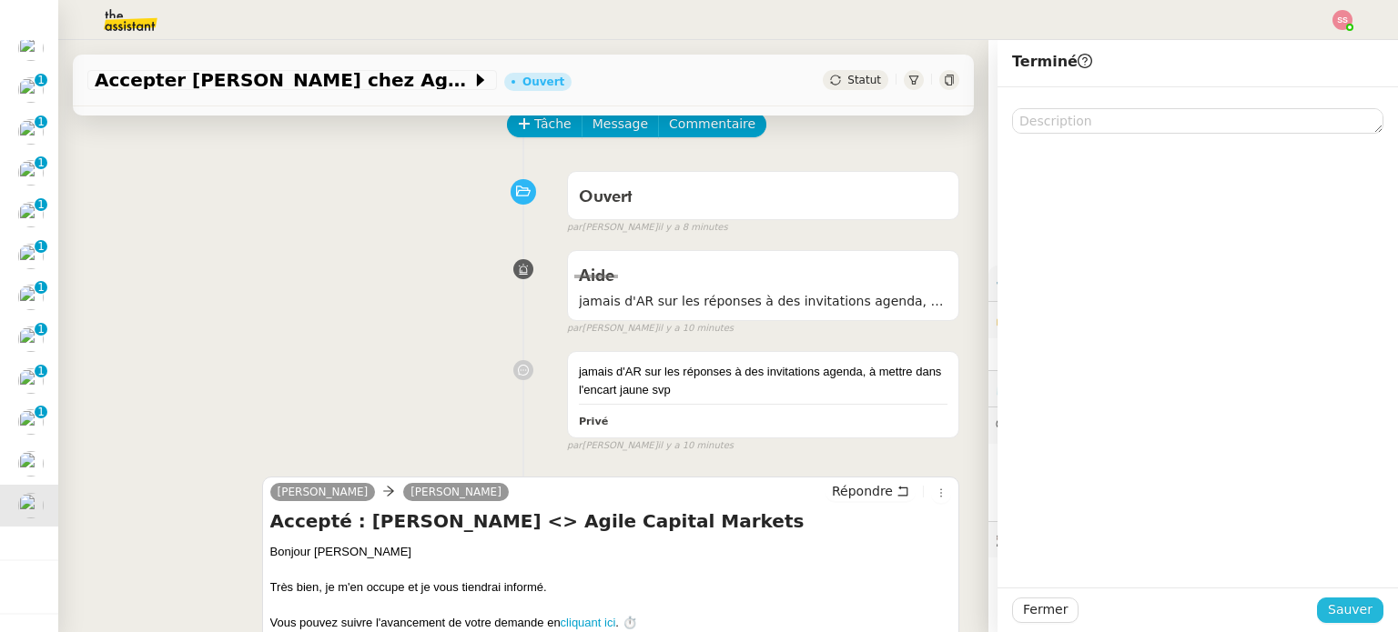
drag, startPoint x: 1353, startPoint y: 606, endPoint x: 1257, endPoint y: 605, distance: 96.4
click at [1353, 607] on span "Sauver" at bounding box center [1349, 610] width 45 height 21
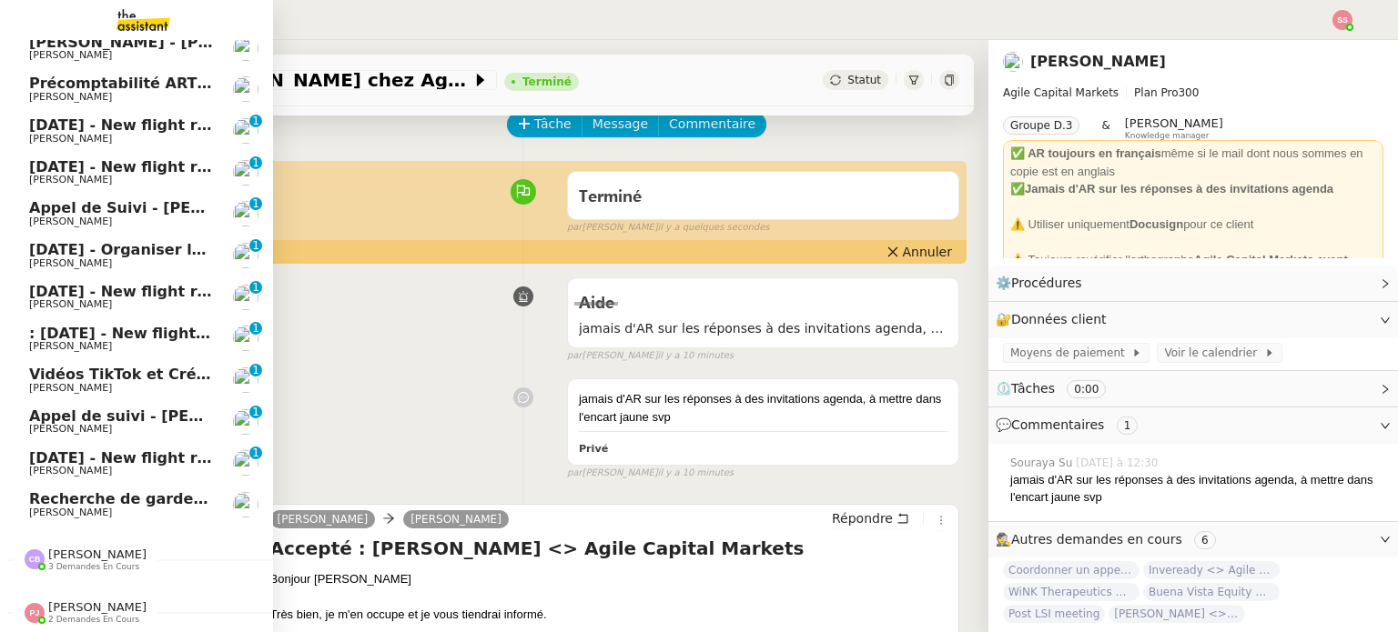
scroll to position [144, 0]
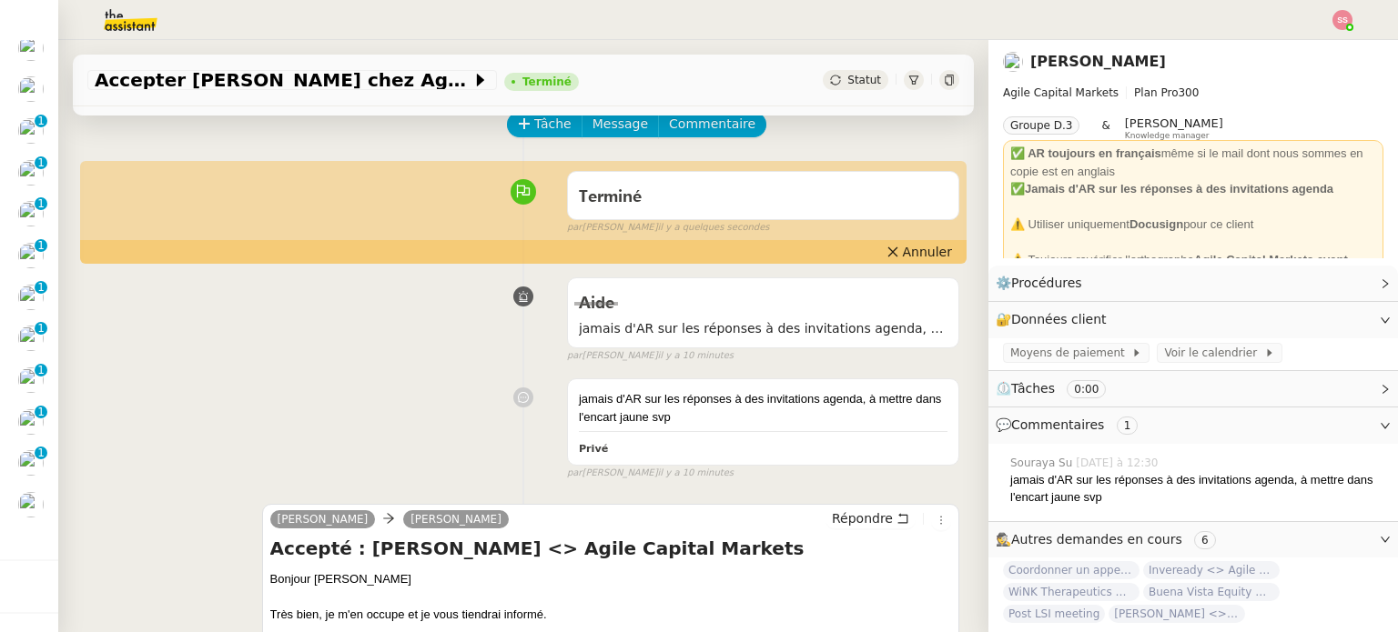
click at [1338, 23] on img at bounding box center [1342, 20] width 20 height 20
click at [1325, 46] on li "Suivi" at bounding box center [1293, 51] width 118 height 25
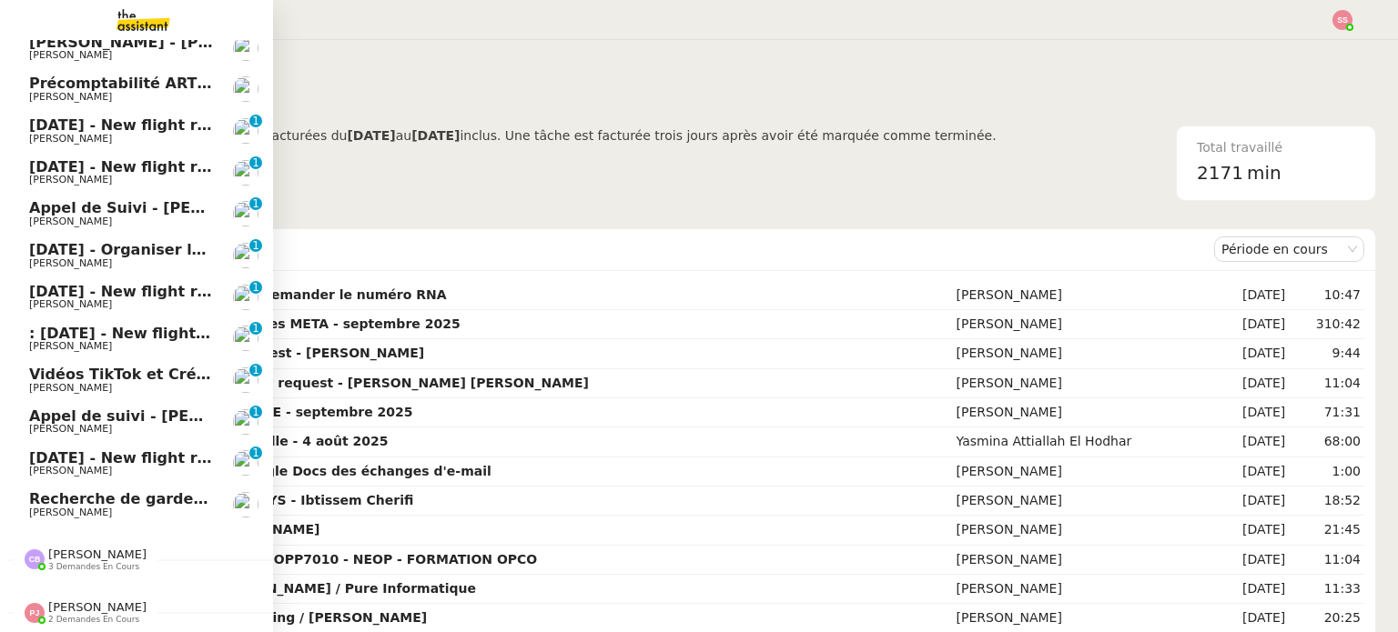
click at [91, 600] on span "[PERSON_NAME]" at bounding box center [97, 607] width 98 height 14
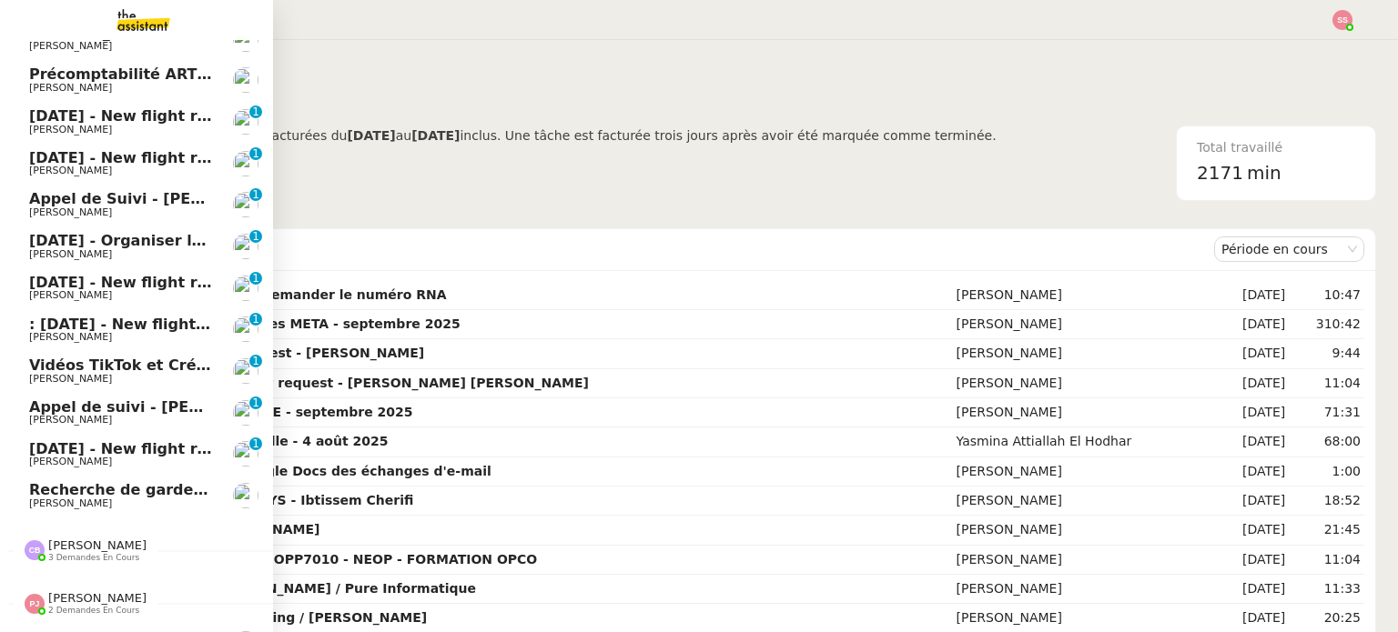
click at [80, 600] on span "[PERSON_NAME]" at bounding box center [97, 598] width 98 height 14
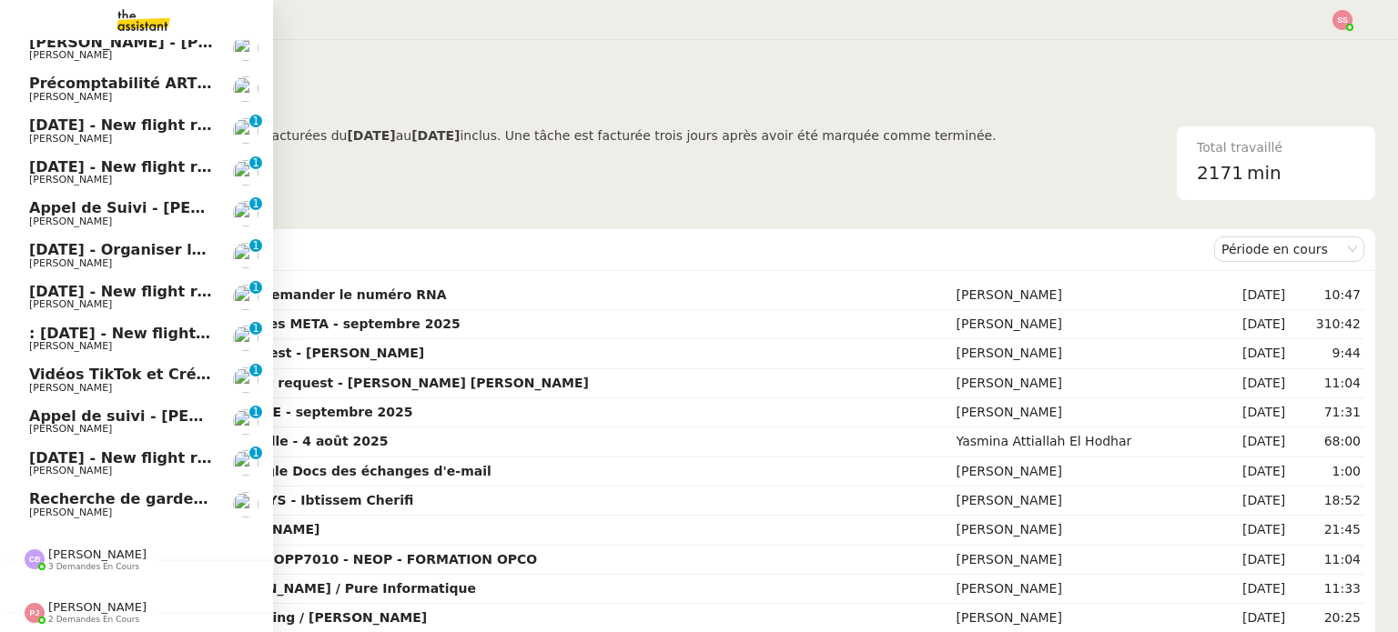
click at [87, 549] on span "[PERSON_NAME]" at bounding box center [97, 555] width 98 height 14
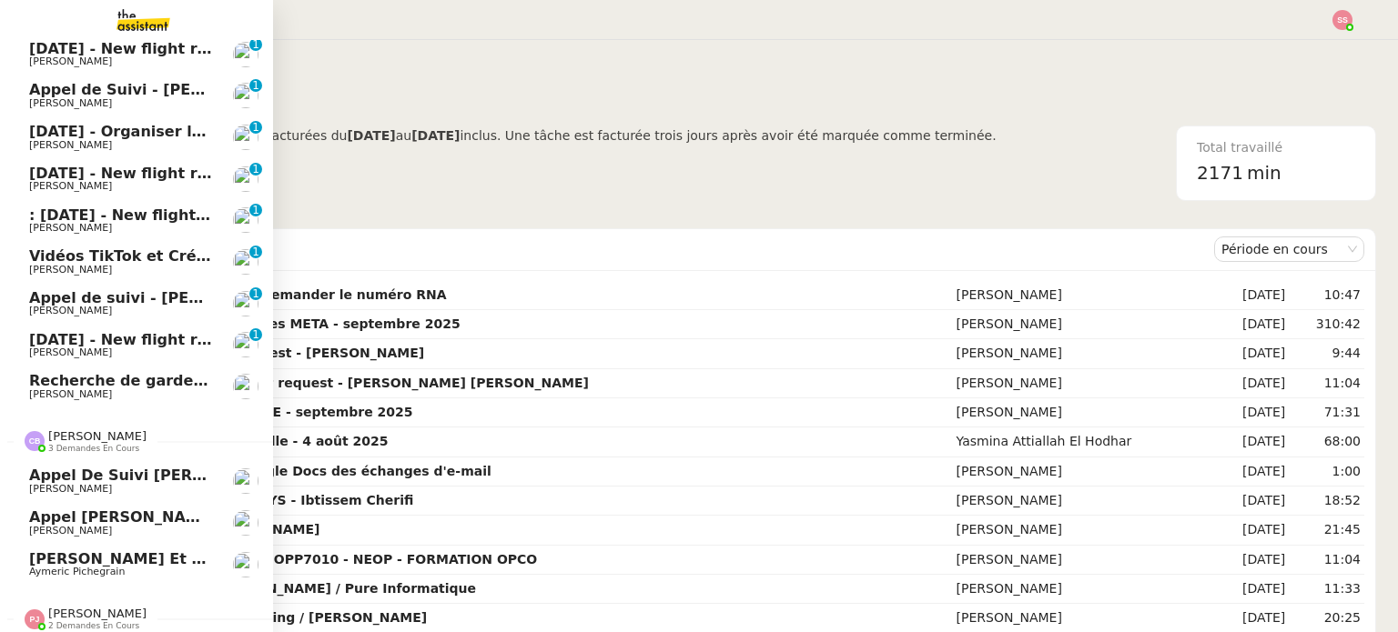
scroll to position [268, 0]
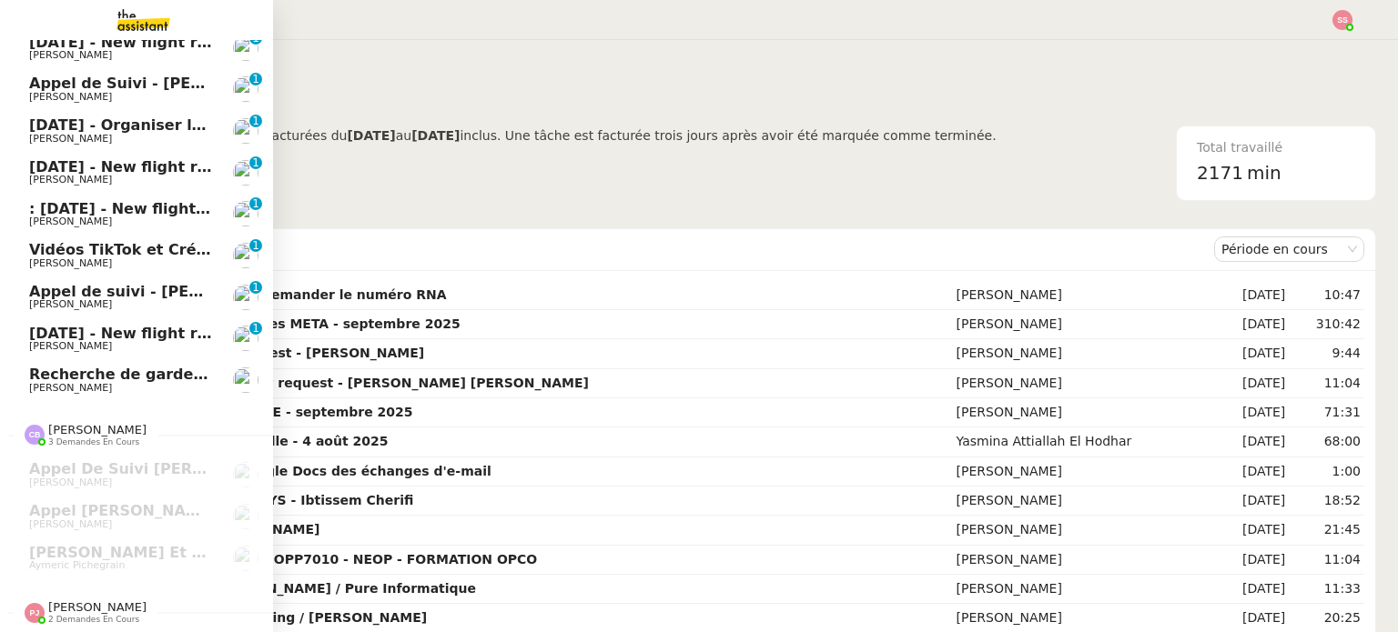
click at [75, 604] on span "[PERSON_NAME]" at bounding box center [97, 607] width 98 height 14
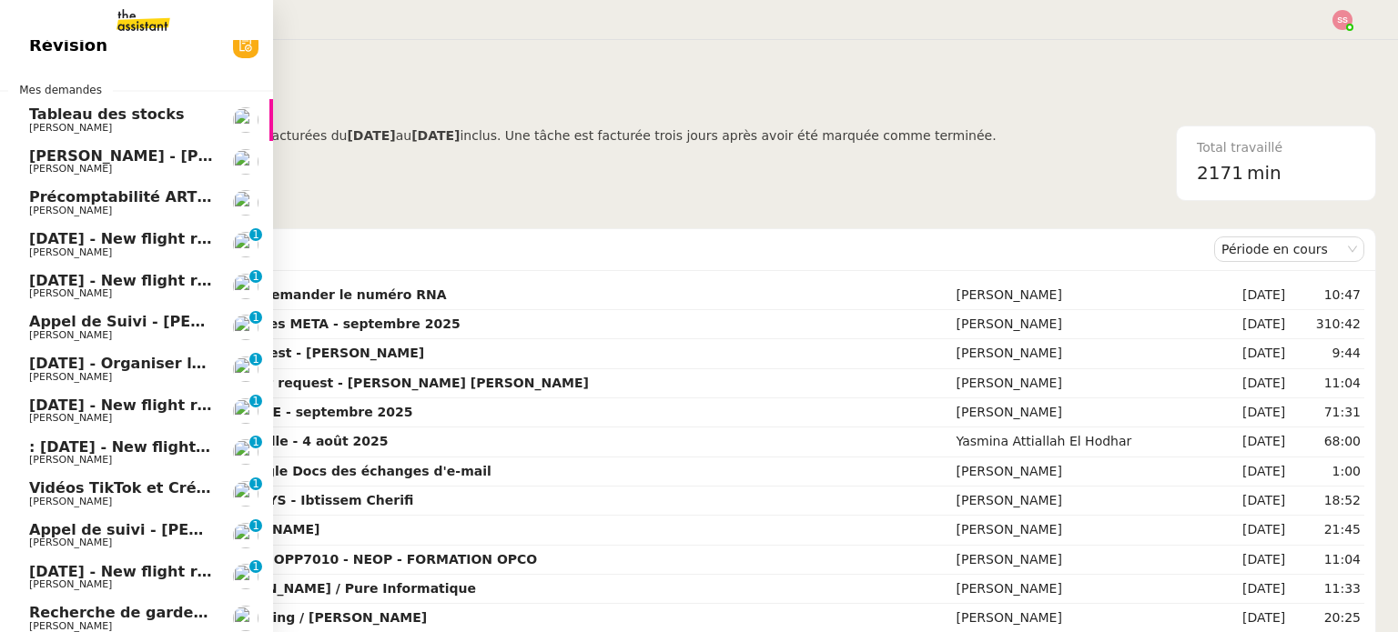
scroll to position [0, 0]
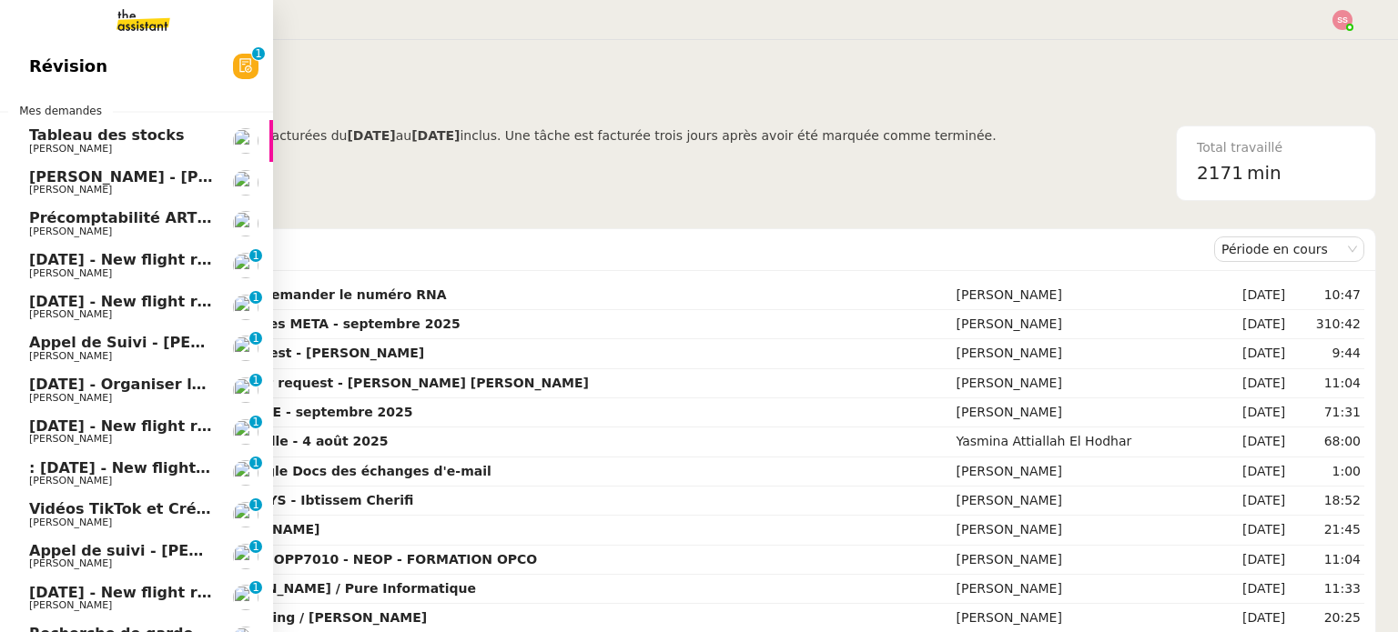
click at [167, 265] on span "[DATE] - New flight request - [PERSON_NAME]" at bounding box center [217, 259] width 376 height 17
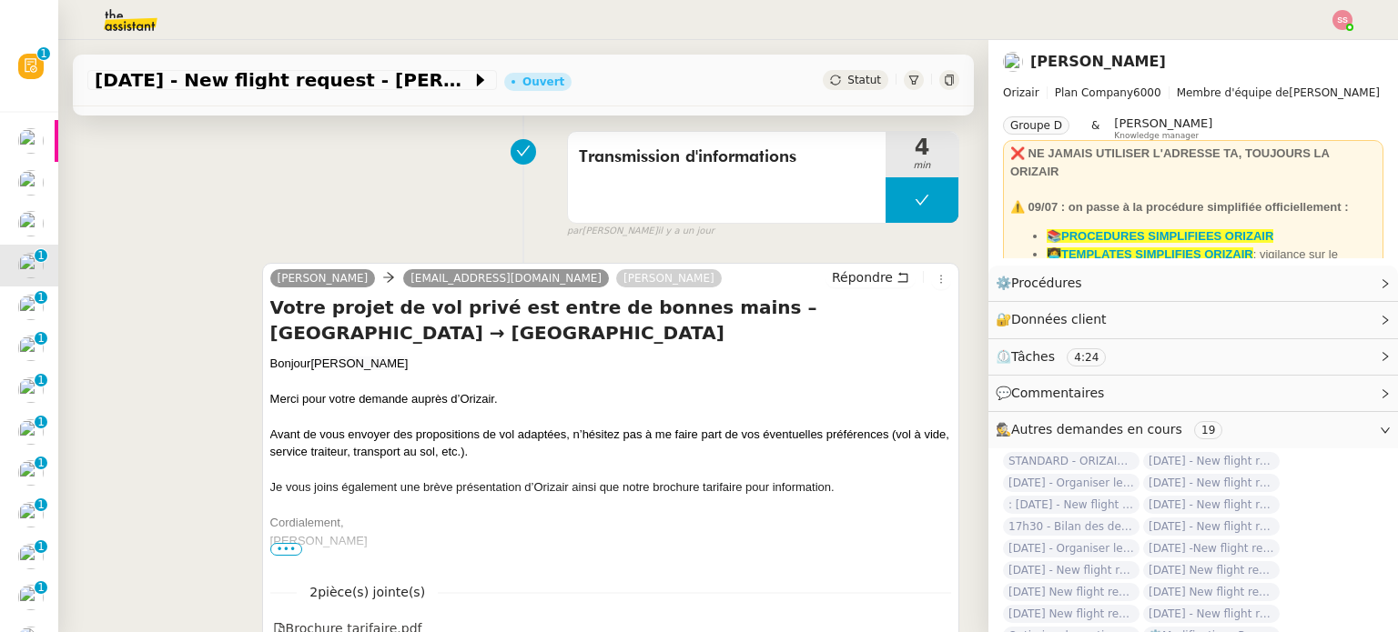
scroll to position [364, 0]
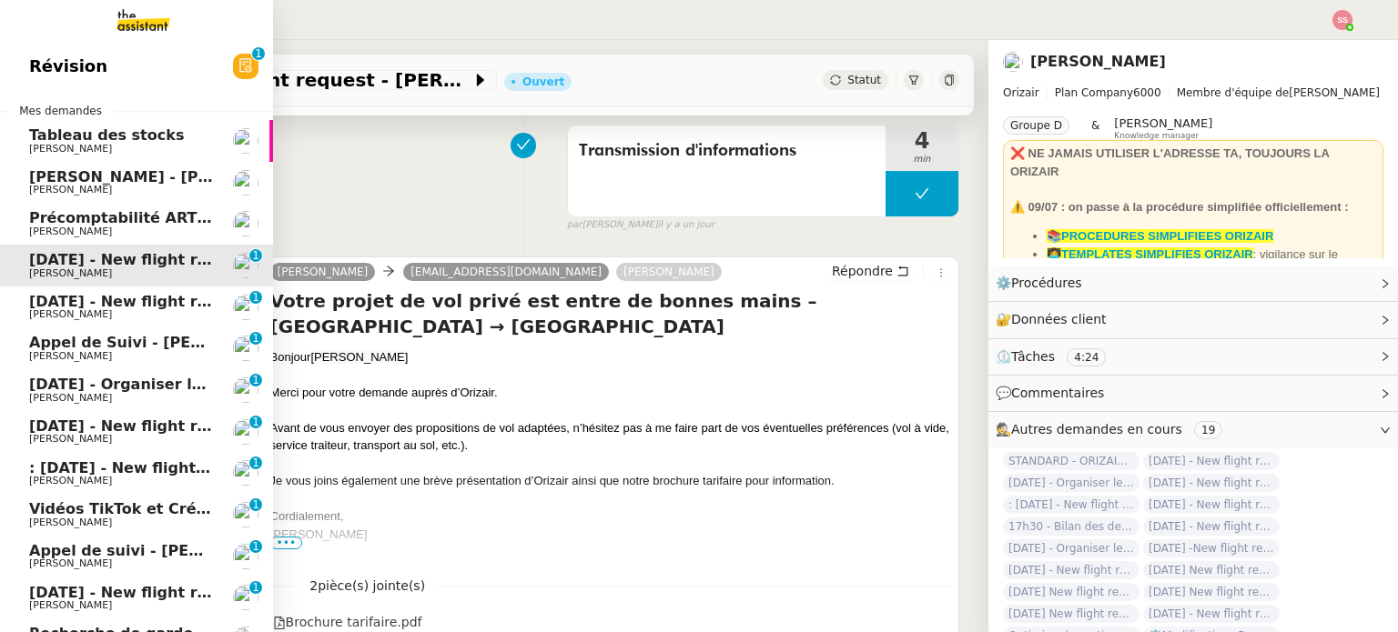
click at [101, 323] on link "[DATE] - New flight request - [PERSON_NAME] [PERSON_NAME] 0 1 2 3 4 5 6 7 8 9" at bounding box center [136, 308] width 273 height 42
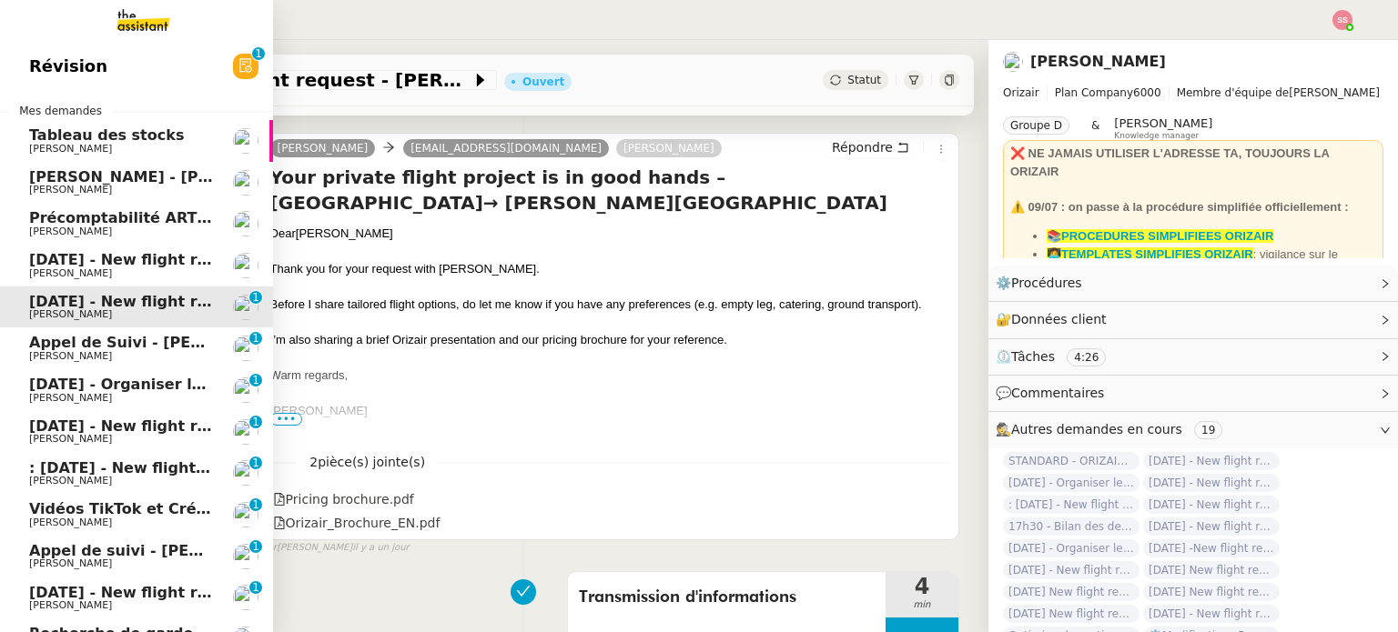
click at [94, 352] on span "[PERSON_NAME]" at bounding box center [121, 356] width 184 height 11
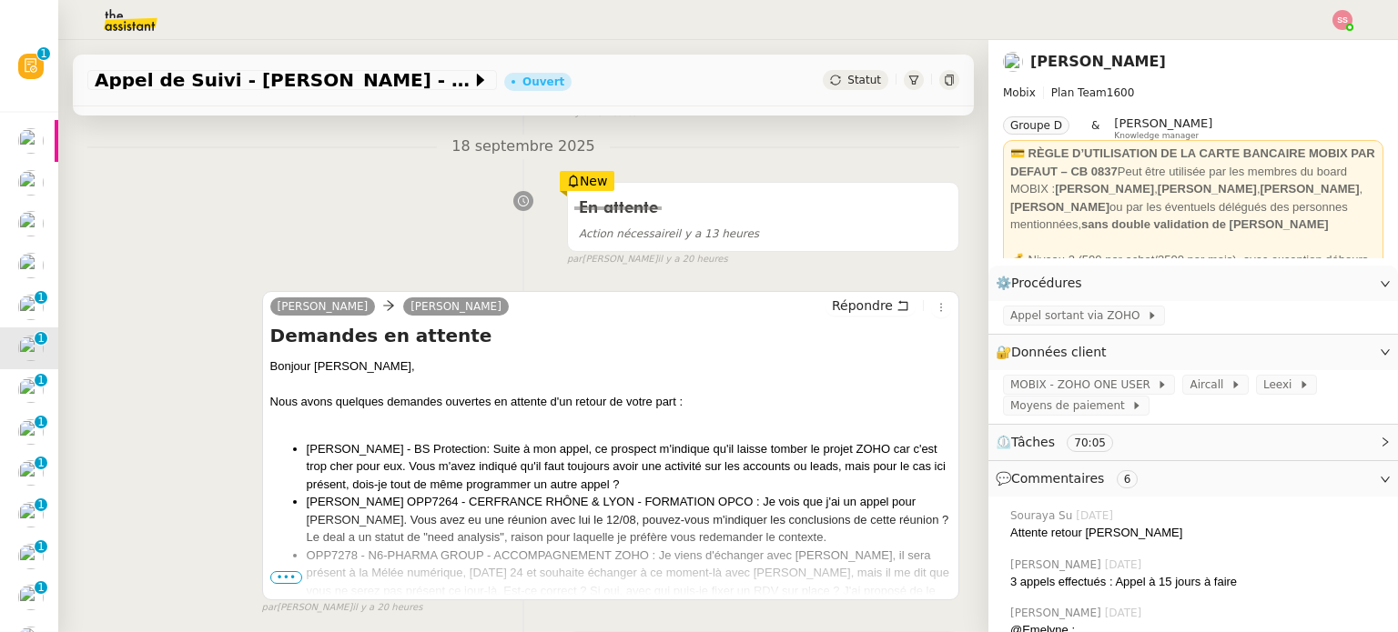
scroll to position [91, 0]
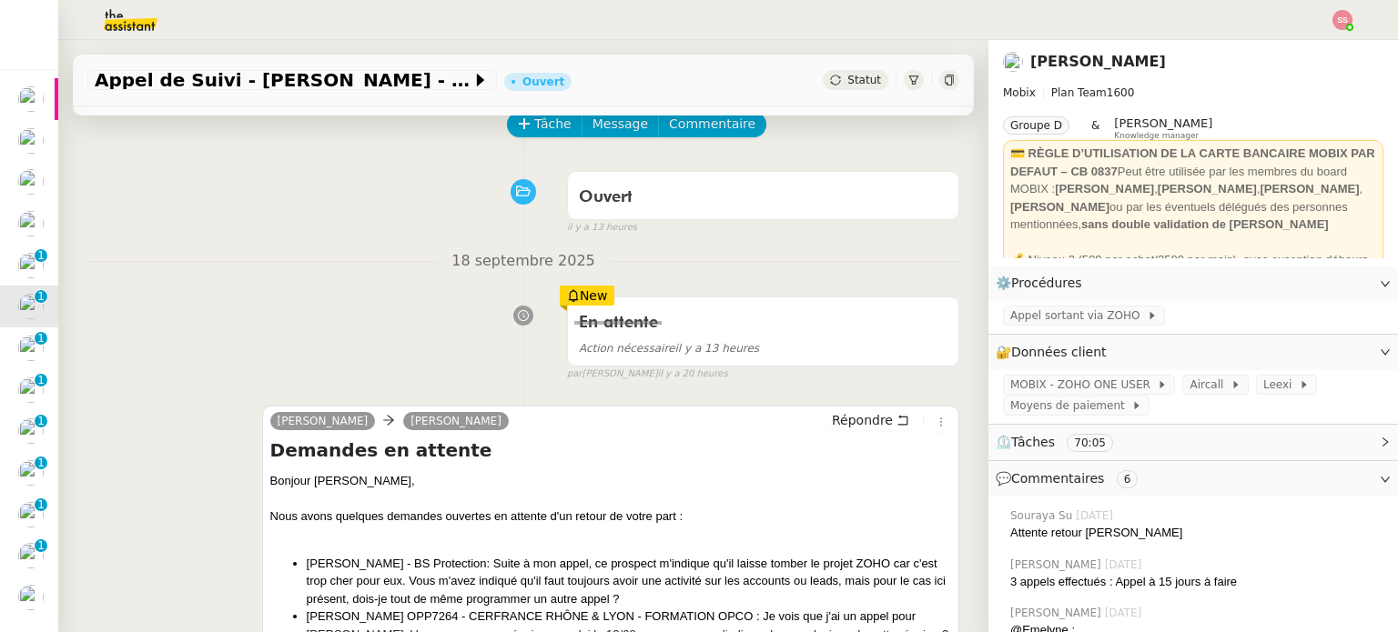
click at [831, 90] on div "Statut" at bounding box center [856, 80] width 66 height 20
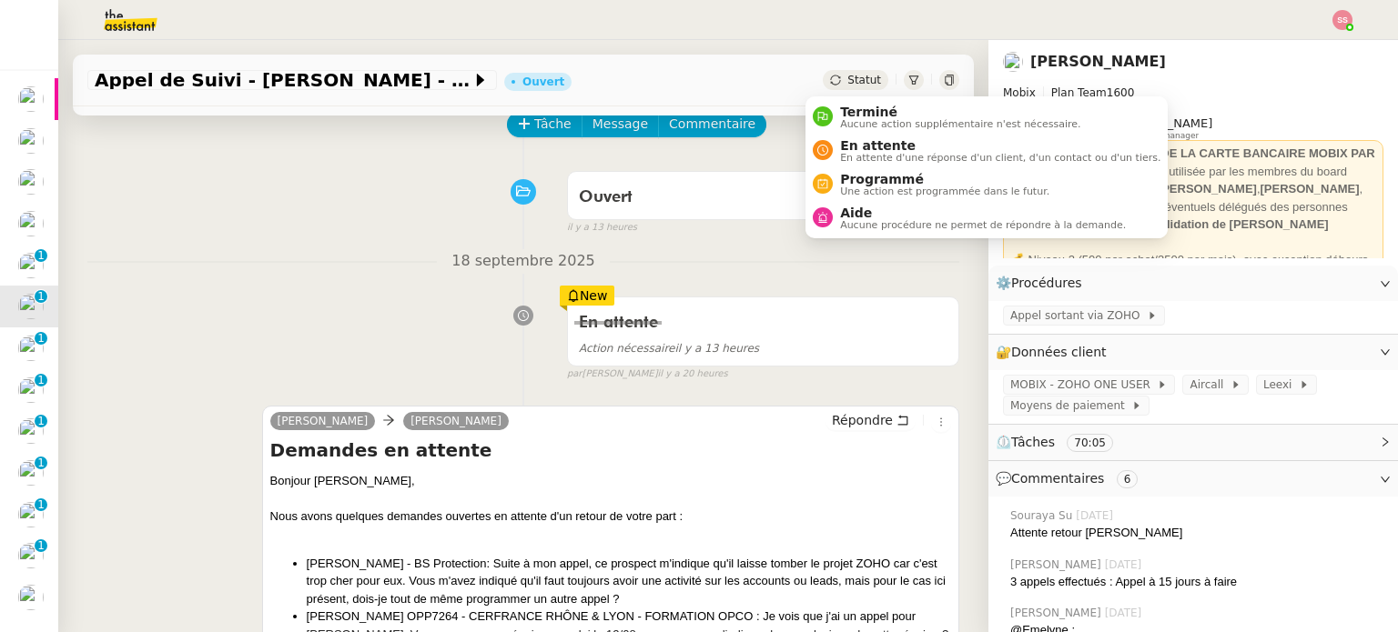
click at [847, 82] on span "Statut" at bounding box center [864, 80] width 34 height 13
click at [841, 145] on span "En attente" at bounding box center [1000, 145] width 320 height 15
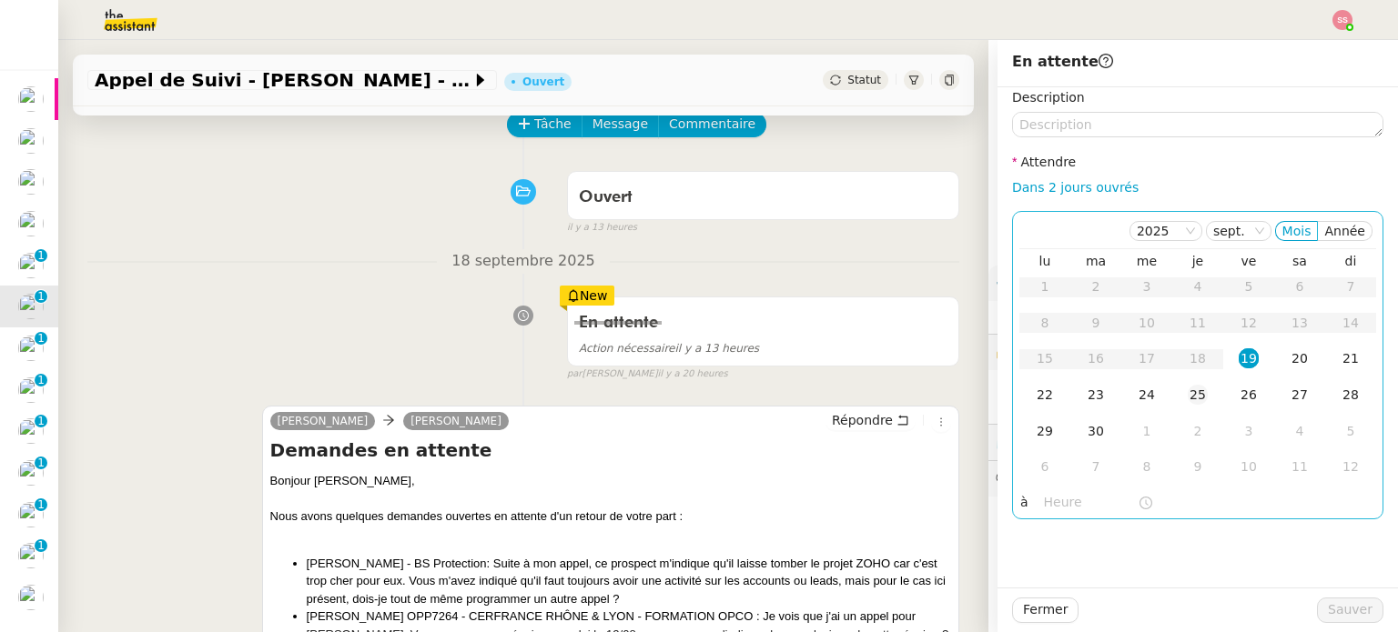
click at [1187, 395] on div "25" at bounding box center [1197, 395] width 20 height 20
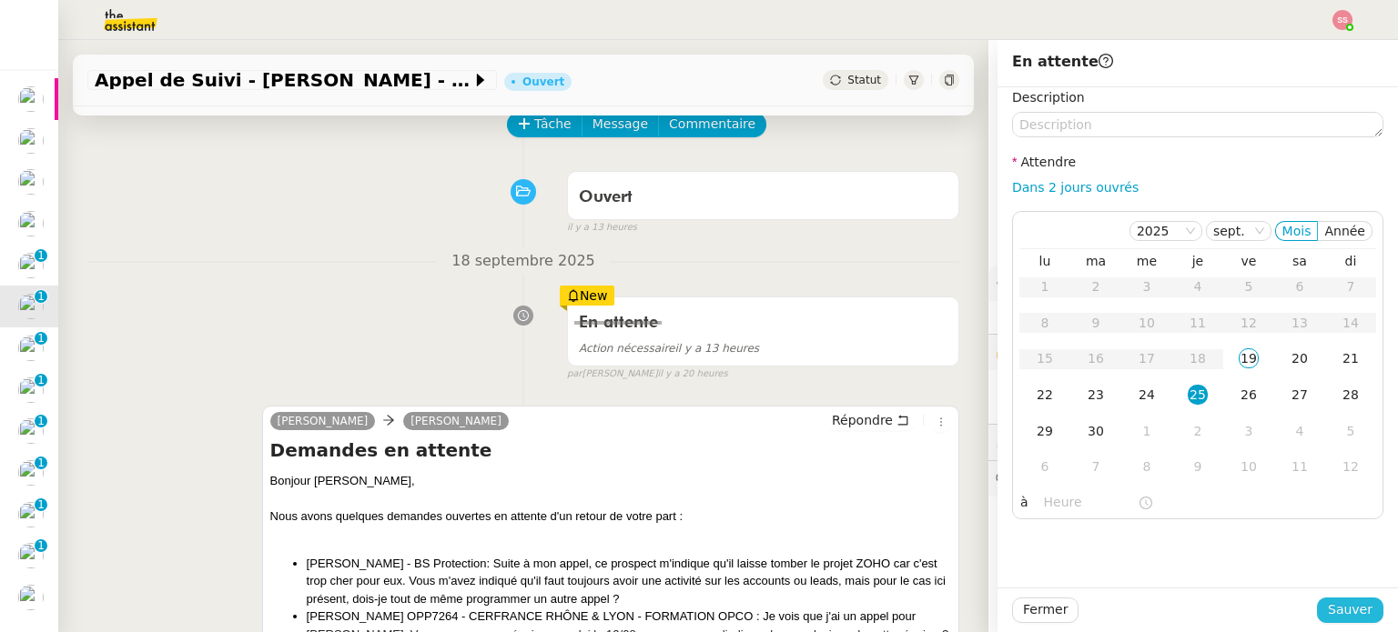
click at [1346, 616] on span "Sauver" at bounding box center [1349, 610] width 45 height 21
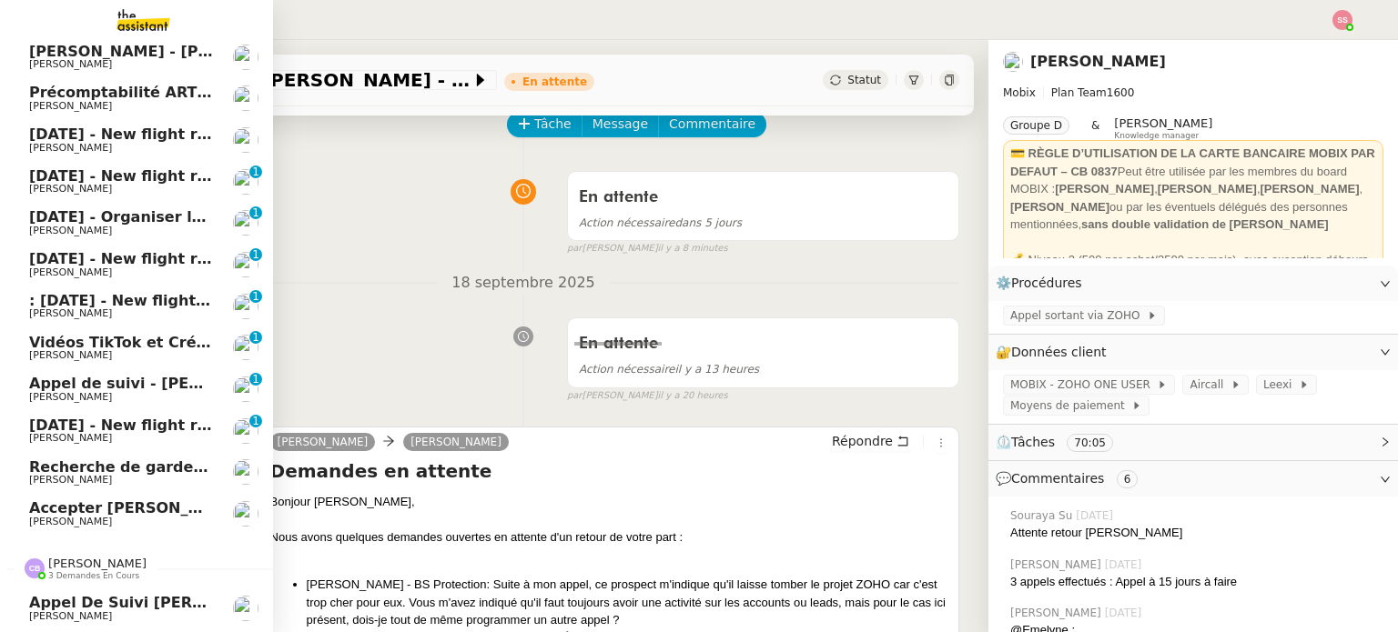
scroll to position [182, 0]
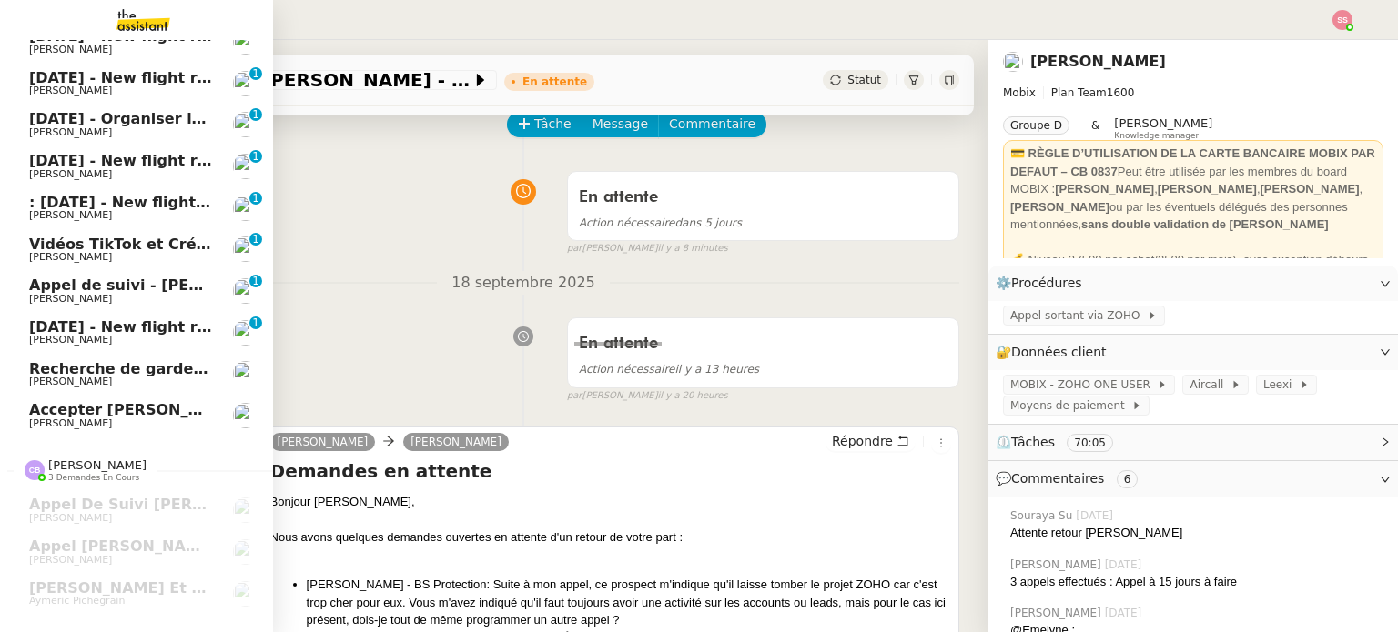
click at [117, 422] on span "[PERSON_NAME]" at bounding box center [121, 424] width 184 height 11
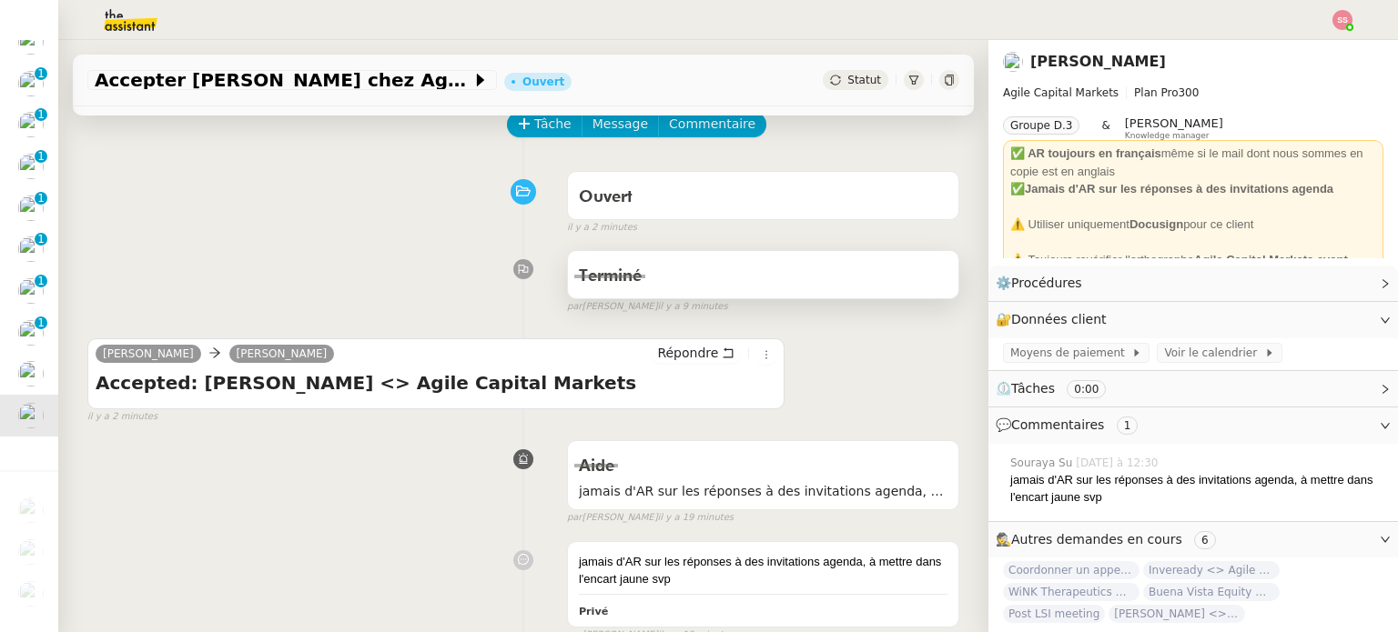
scroll to position [273, 0]
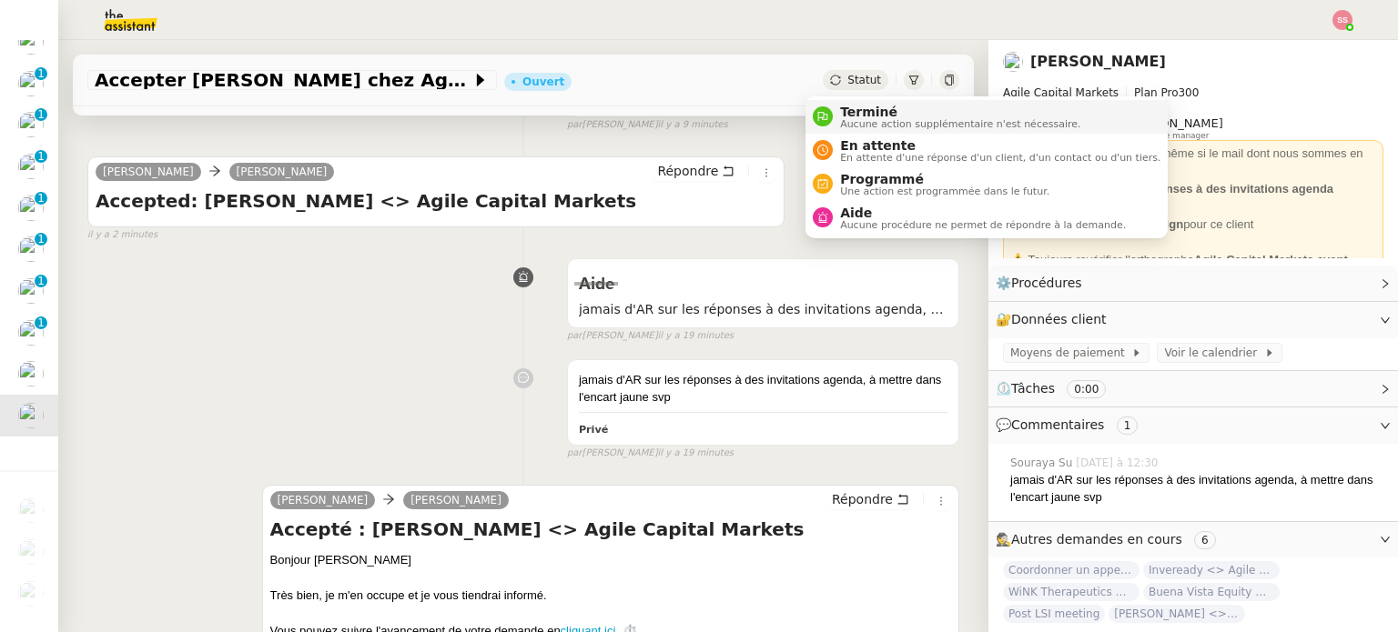
click at [850, 102] on li "Terminé Aucune action supplémentaire n'est nécessaire." at bounding box center [986, 117] width 362 height 34
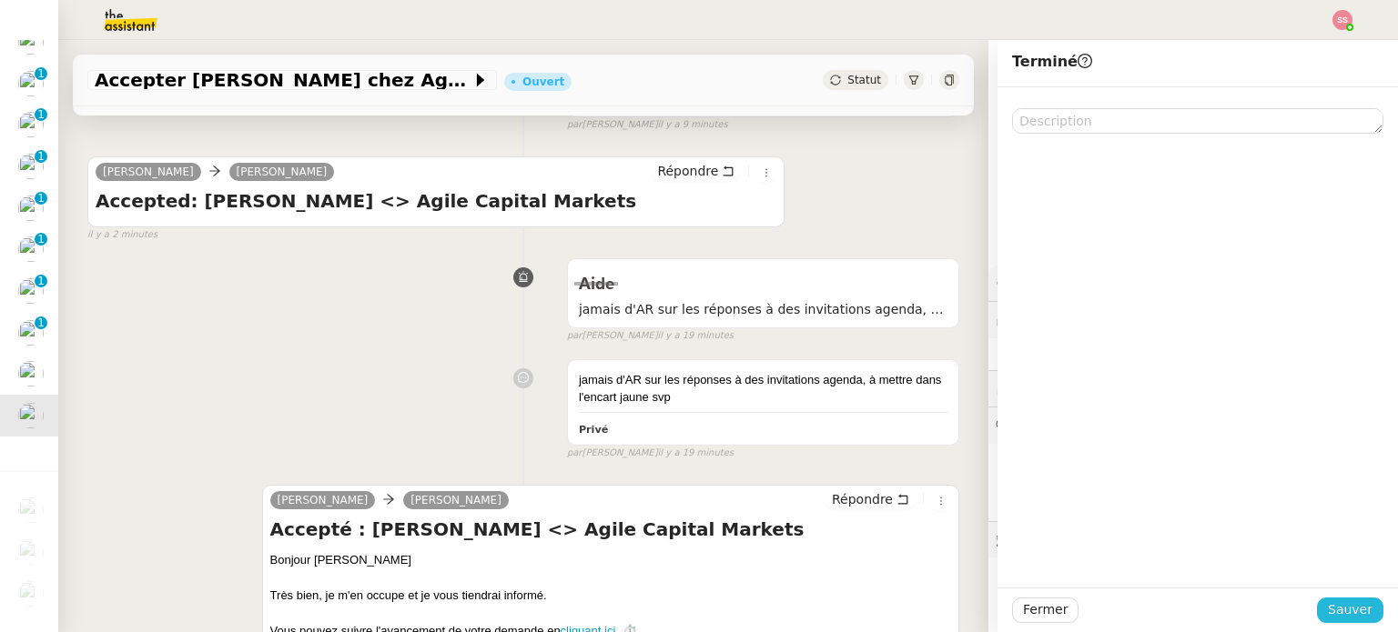
click at [1332, 607] on span "Sauver" at bounding box center [1349, 610] width 45 height 21
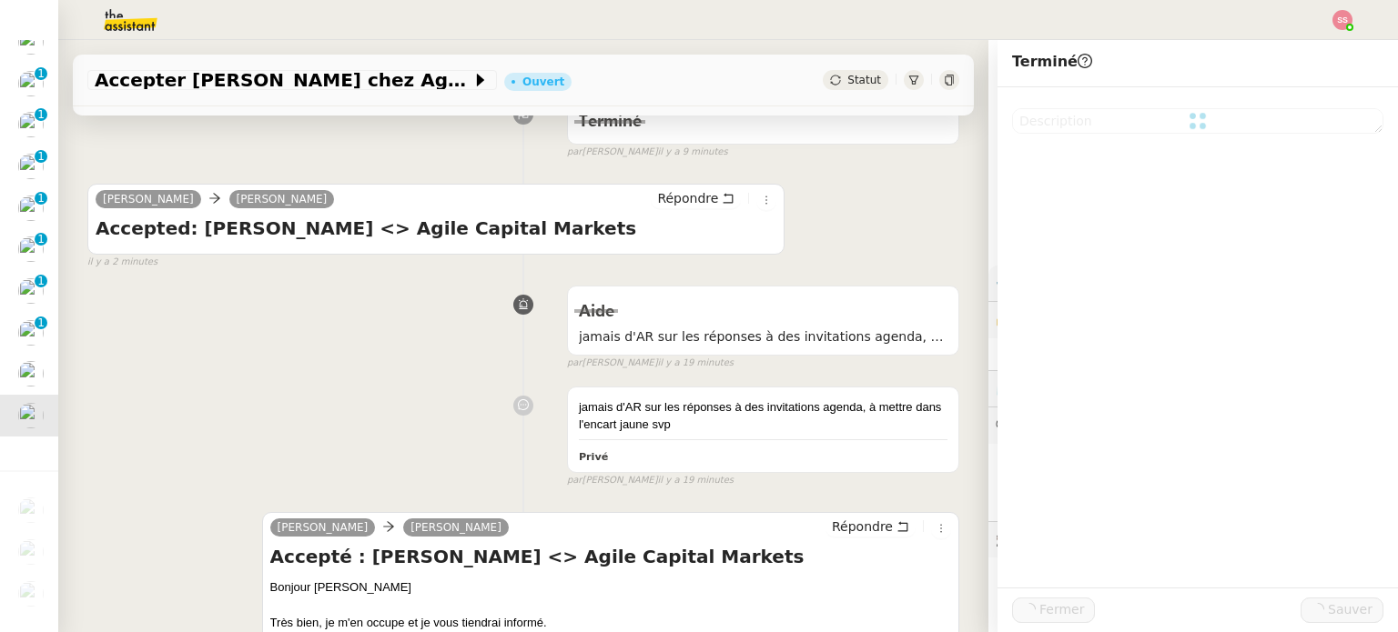
scroll to position [300, 0]
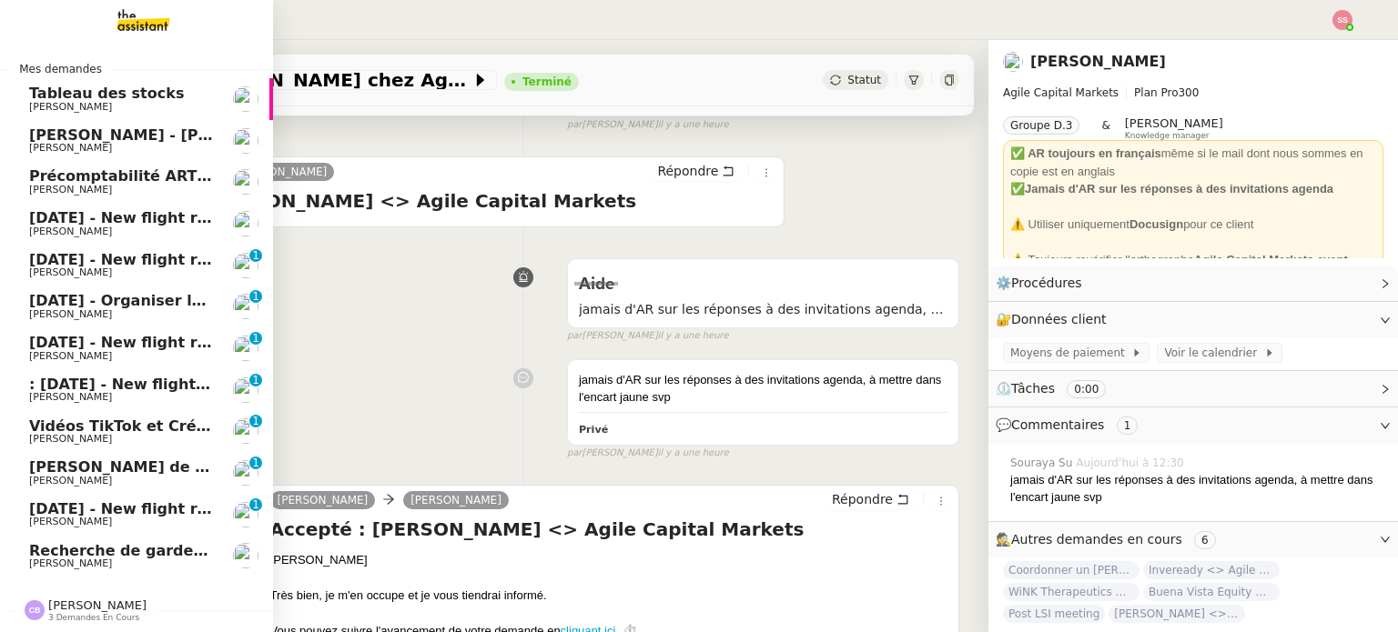
scroll to position [60, 0]
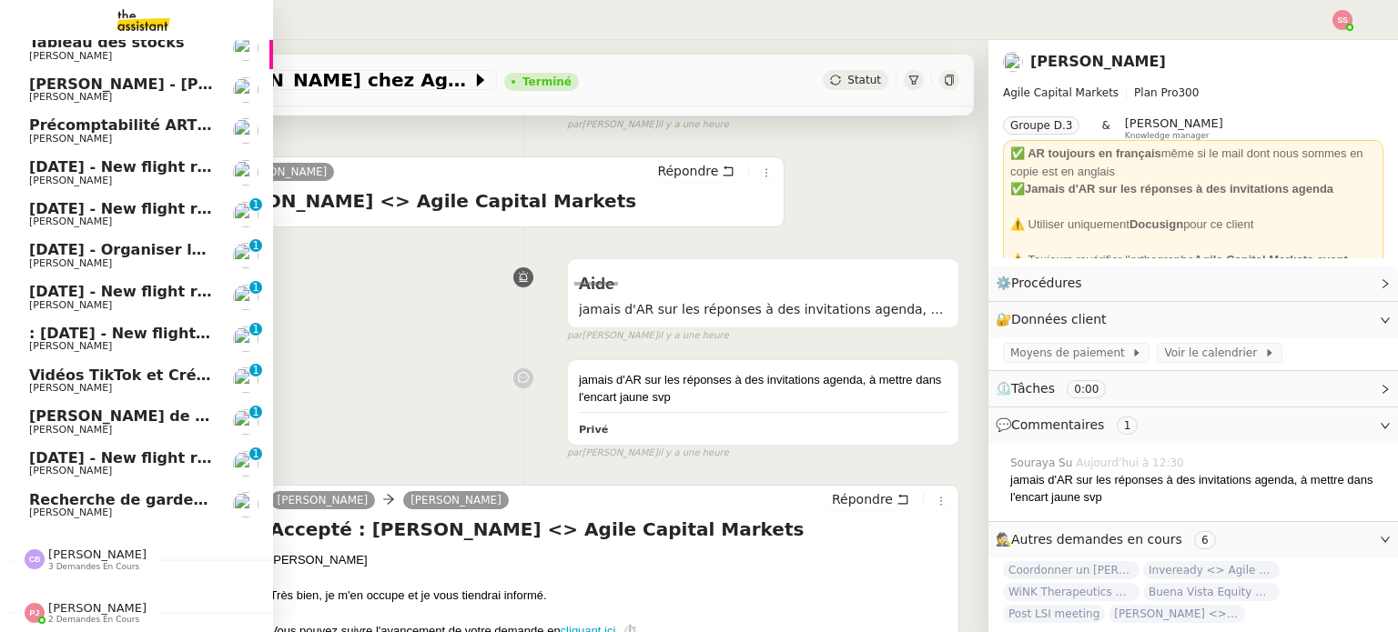
click at [73, 548] on span "[PERSON_NAME]" at bounding box center [97, 555] width 98 height 14
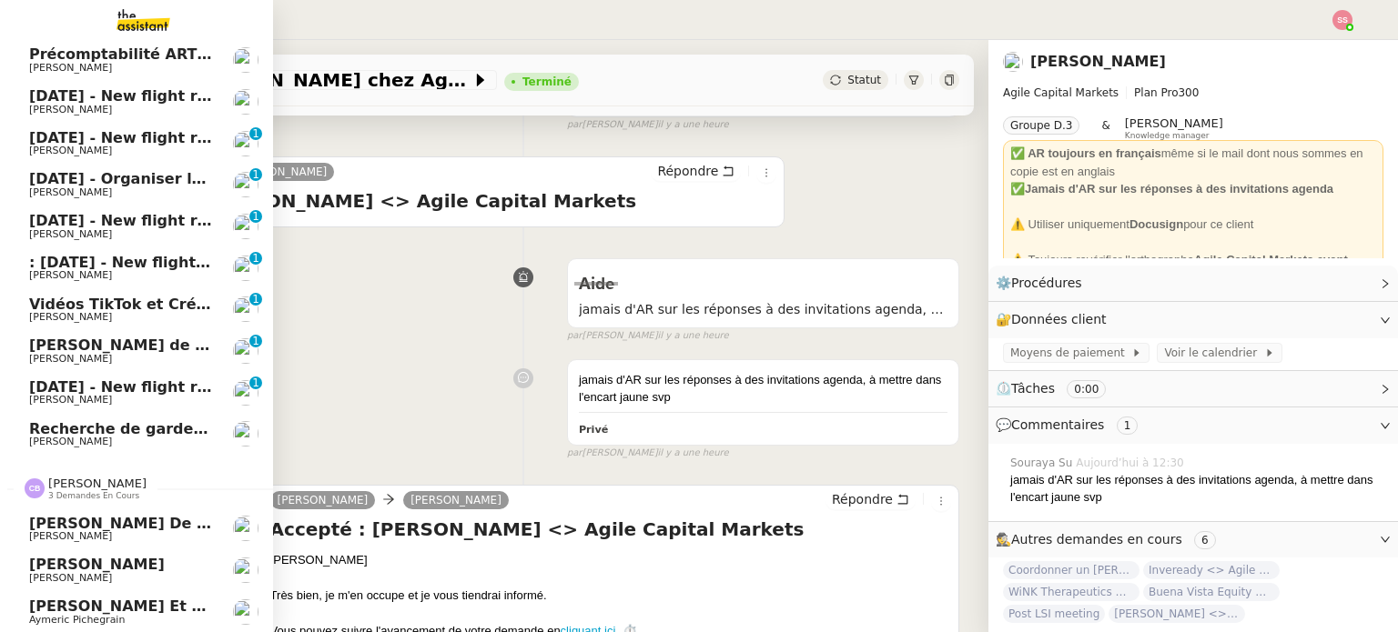
scroll to position [185, 0]
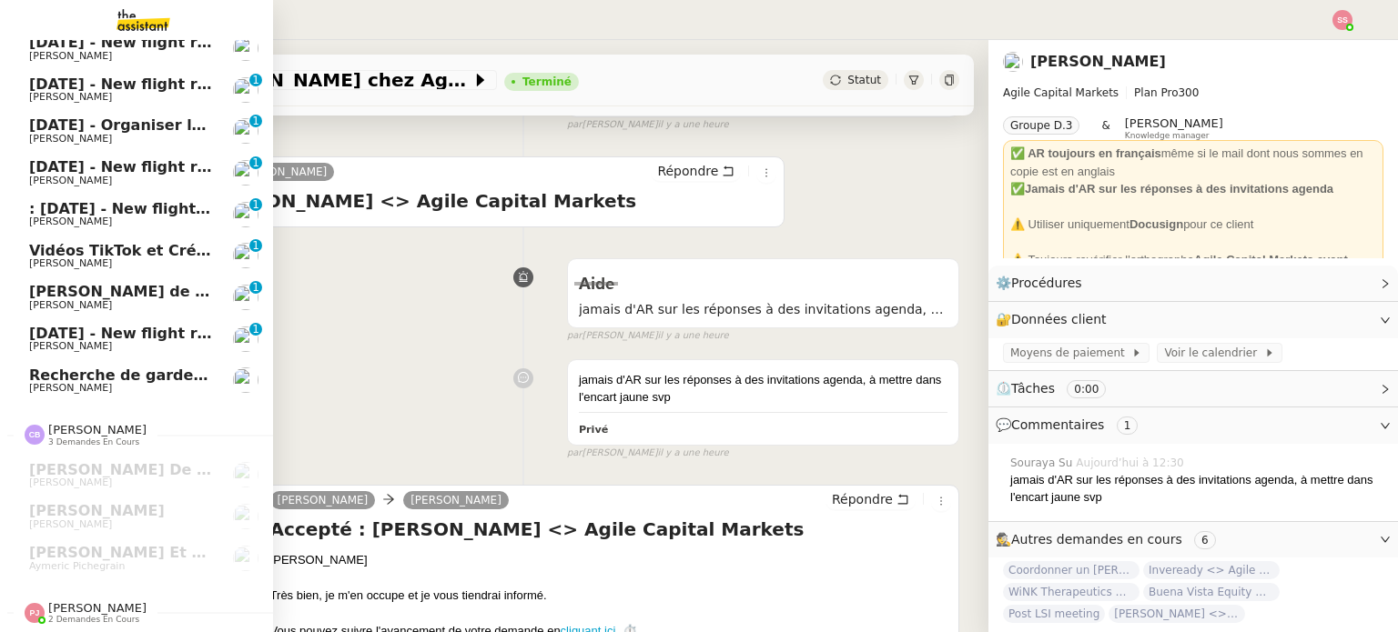
click at [76, 601] on span "[PERSON_NAME]" at bounding box center [97, 608] width 98 height 14
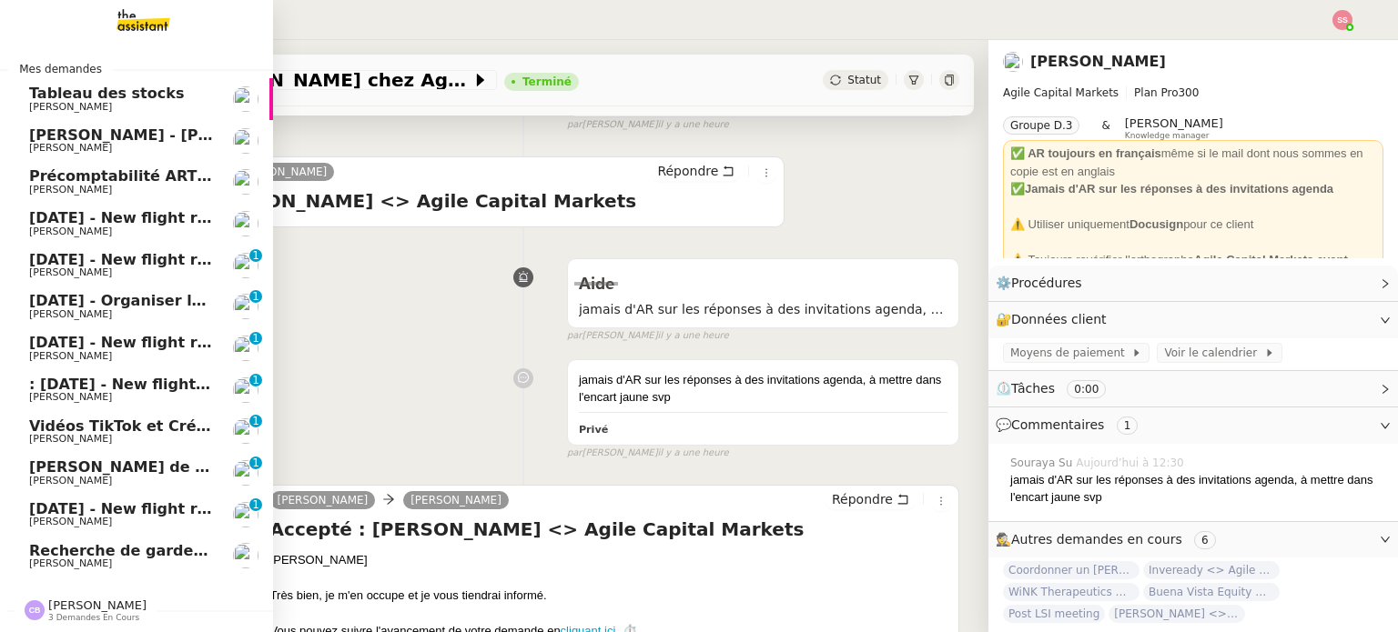
scroll to position [0, 0]
click at [111, 210] on span "[DATE] - New flight request - [PERSON_NAME]" at bounding box center [217, 217] width 376 height 17
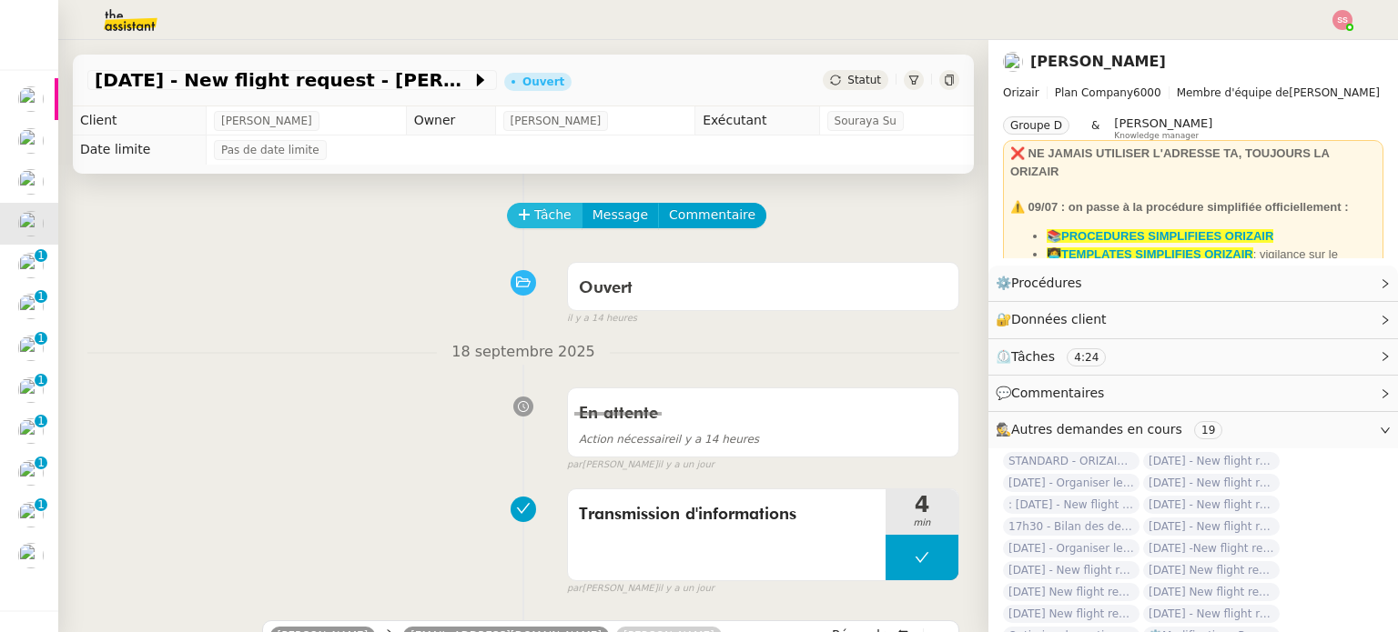
click at [543, 210] on span "Tâche" at bounding box center [552, 215] width 37 height 21
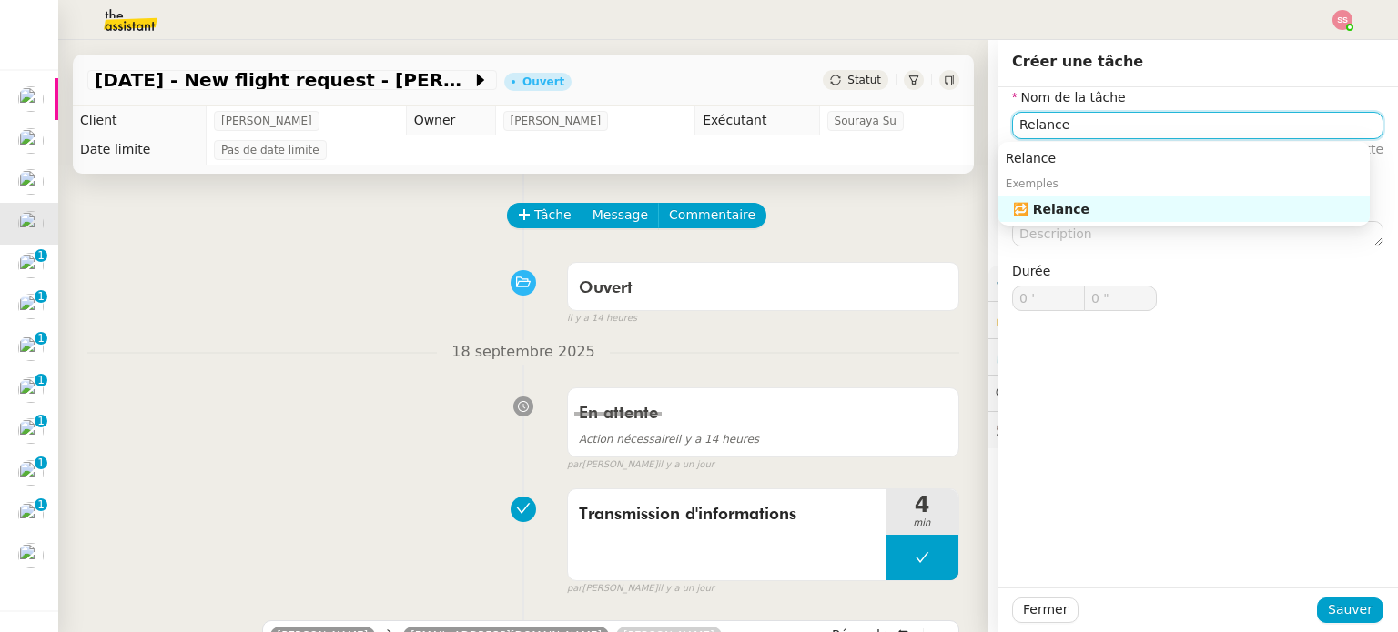
click at [1142, 208] on div "🔁 Relance" at bounding box center [1187, 209] width 349 height 16
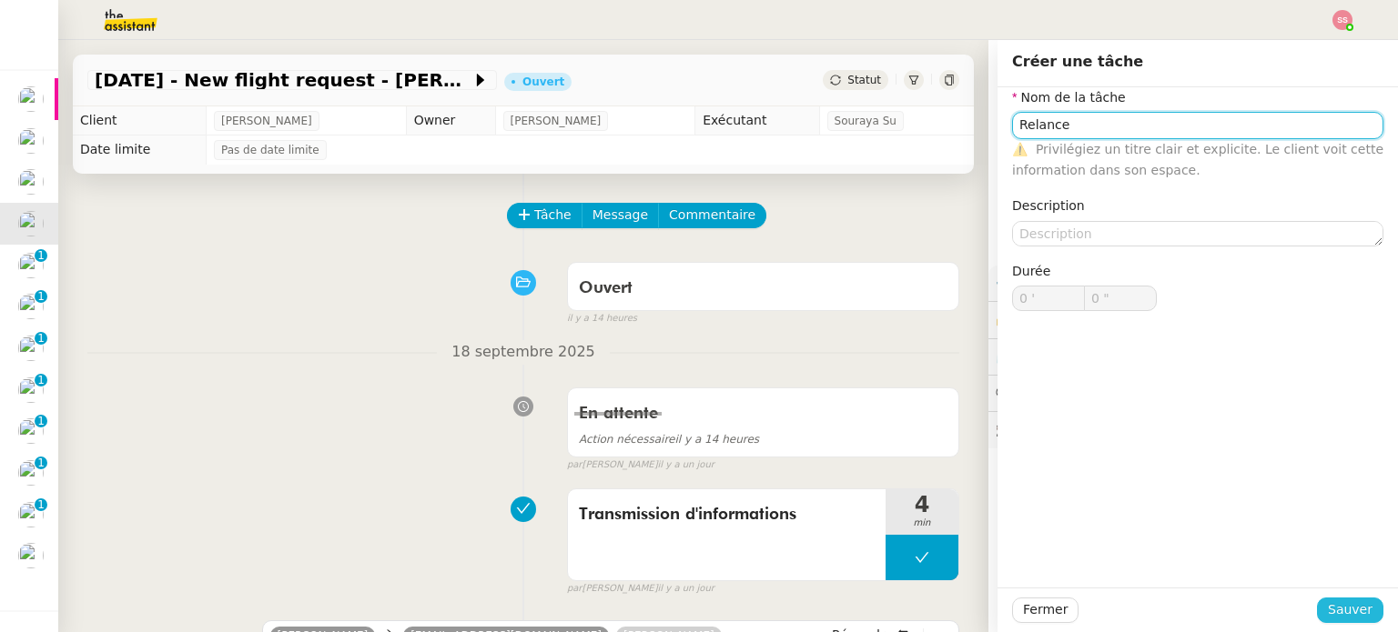
type input "Relance"
click at [1329, 604] on span "Sauver" at bounding box center [1349, 610] width 45 height 21
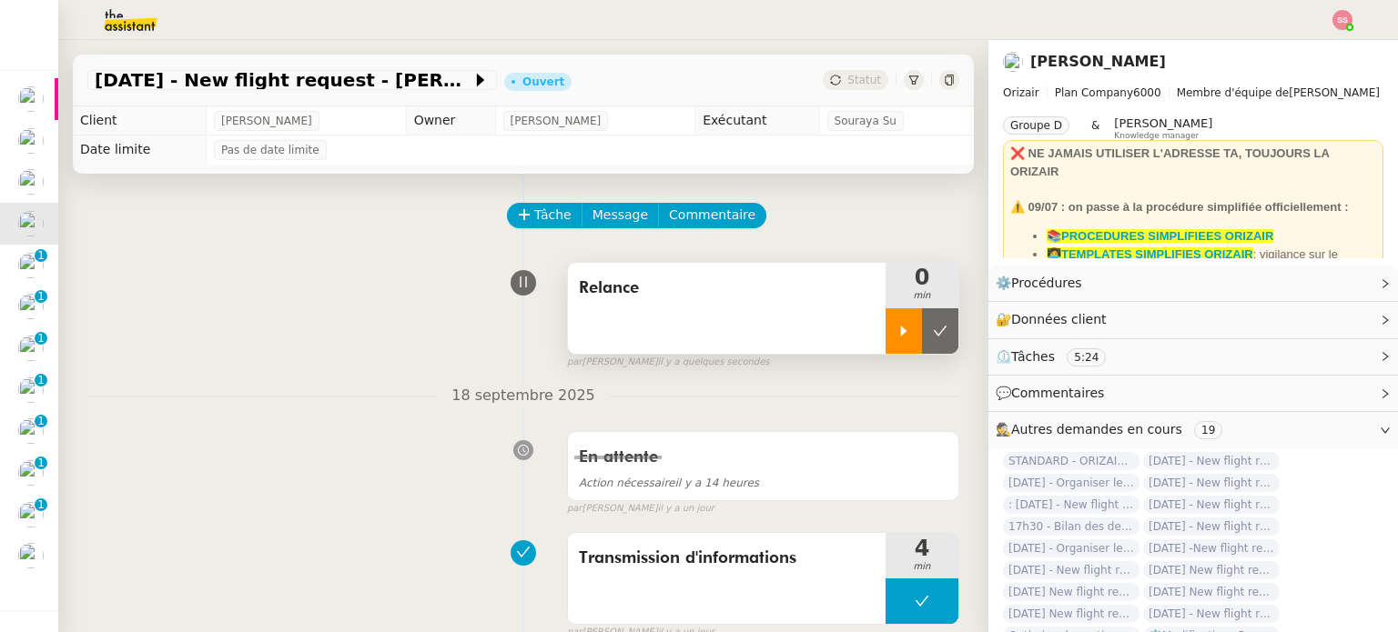
click at [901, 330] on icon at bounding box center [904, 331] width 6 height 10
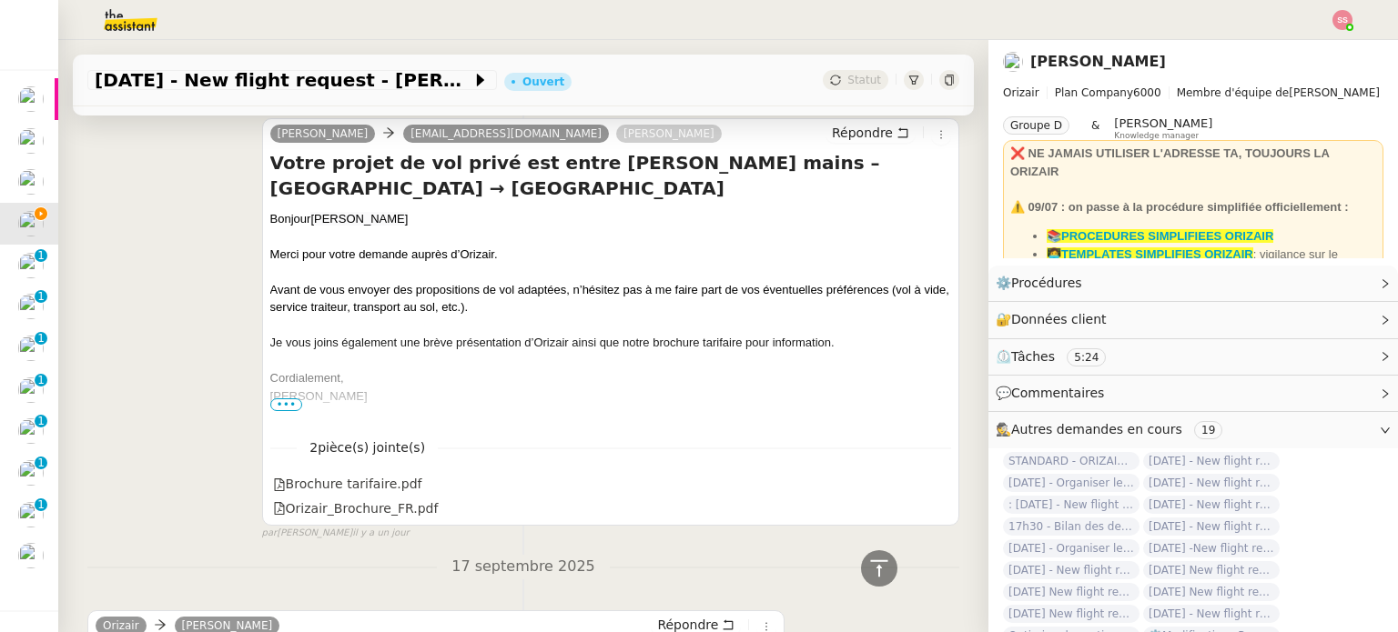
scroll to position [364, 0]
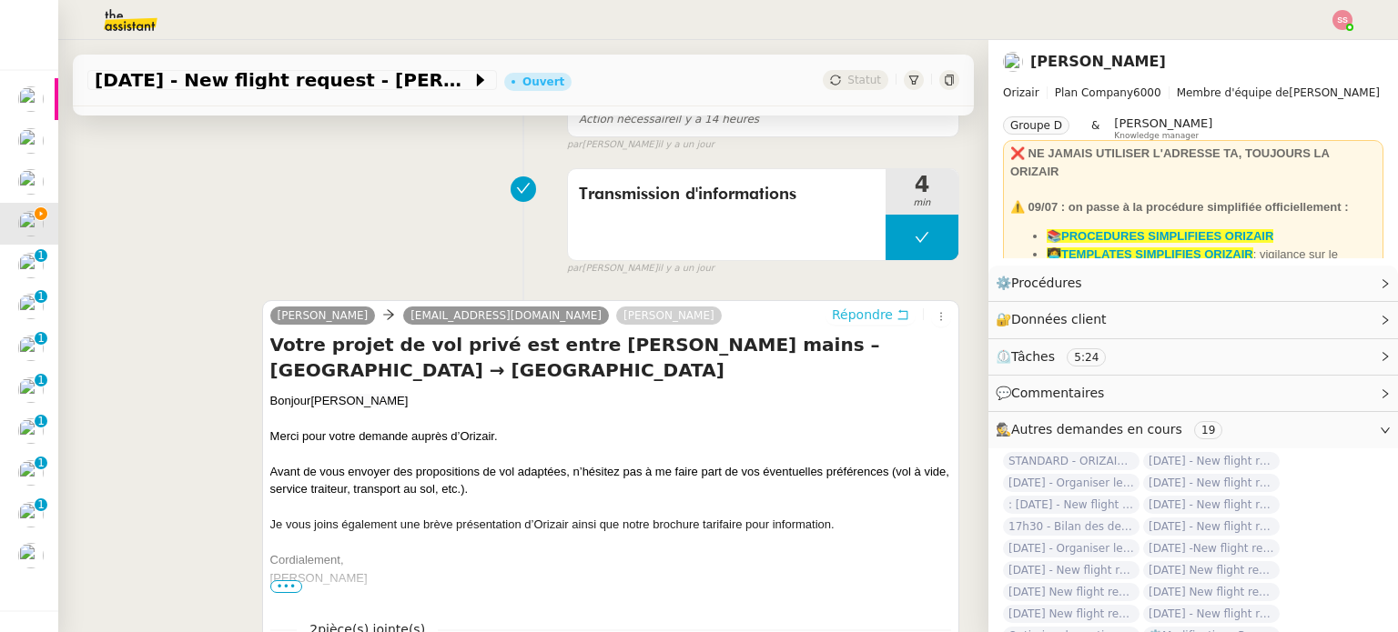
click at [850, 316] on span "Répondre" at bounding box center [862, 315] width 61 height 18
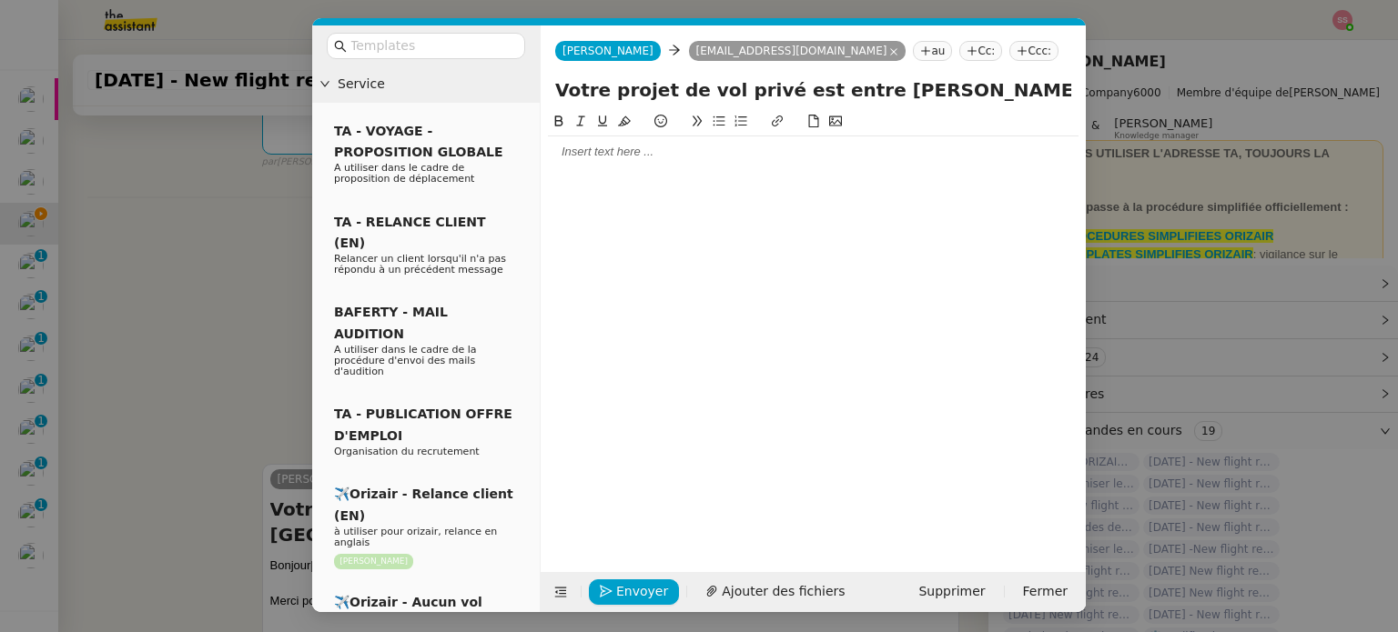
scroll to position [529, 0]
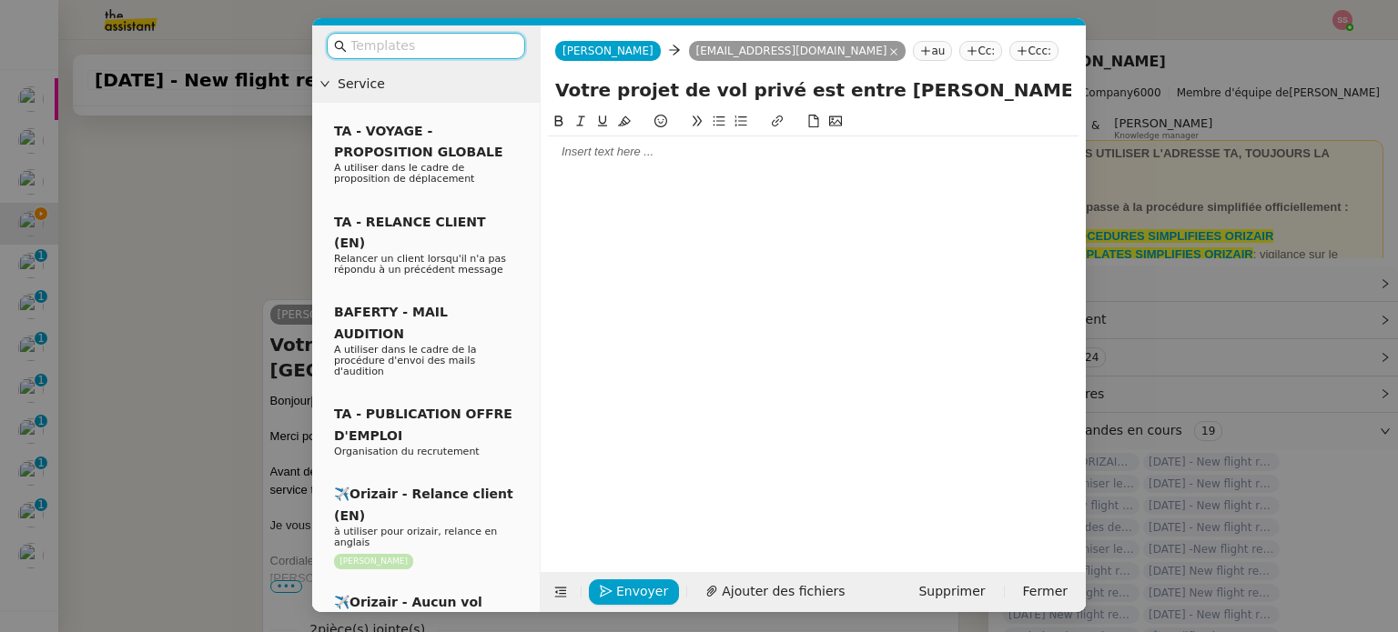
click at [1009, 54] on nz-tag "Ccc:" at bounding box center [1033, 51] width 49 height 20
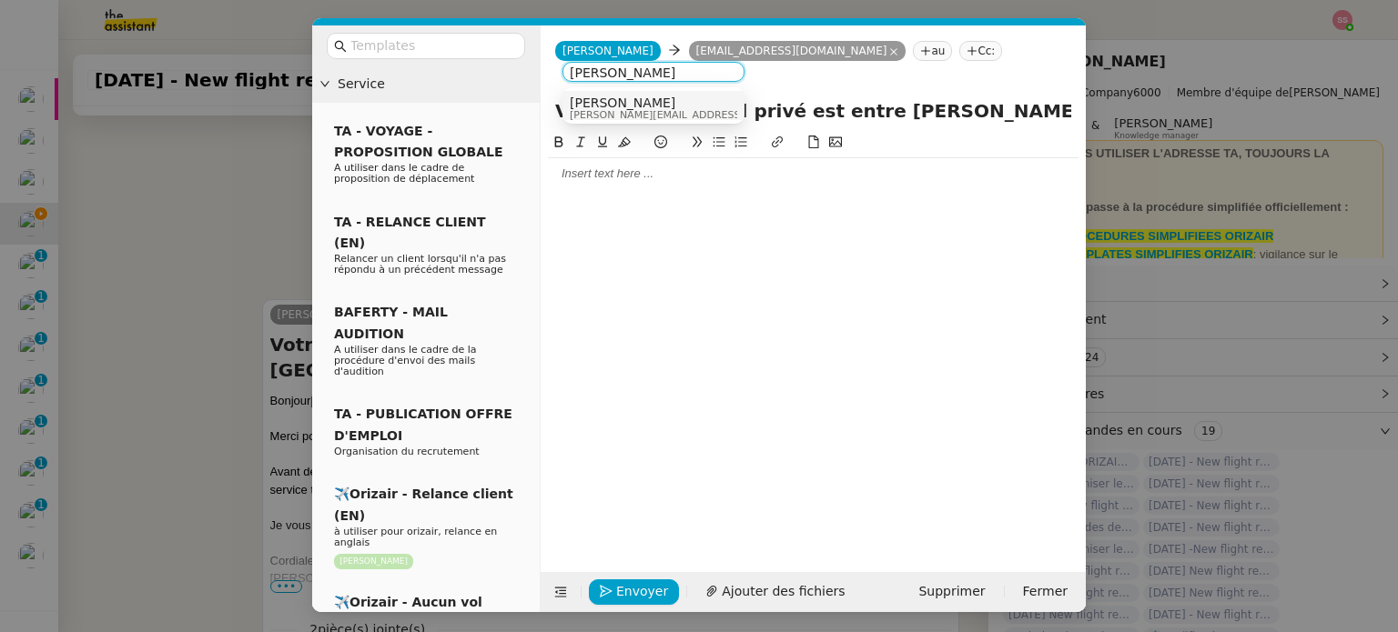
type input "[PERSON_NAME]"
click at [706, 101] on div "[PERSON_NAME] [PERSON_NAME][EMAIL_ADDRESS][DOMAIN_NAME]" at bounding box center [653, 108] width 167 height 25
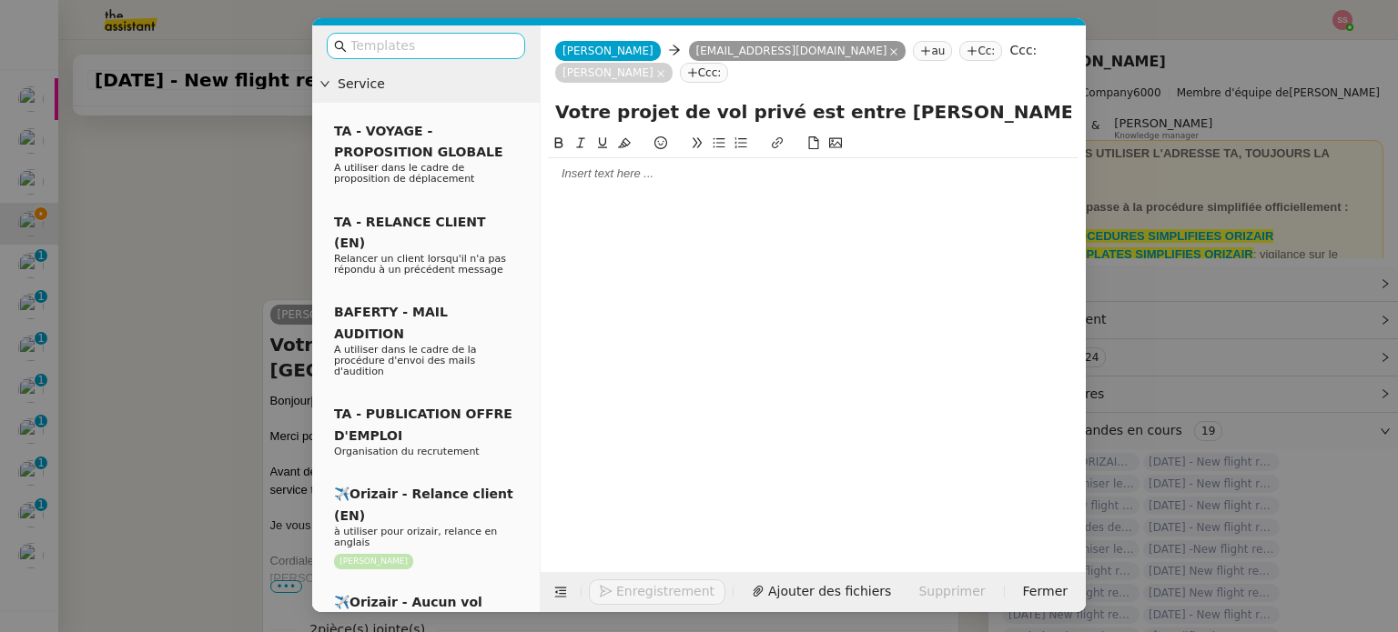
click at [470, 54] on input "text" at bounding box center [432, 45] width 164 height 21
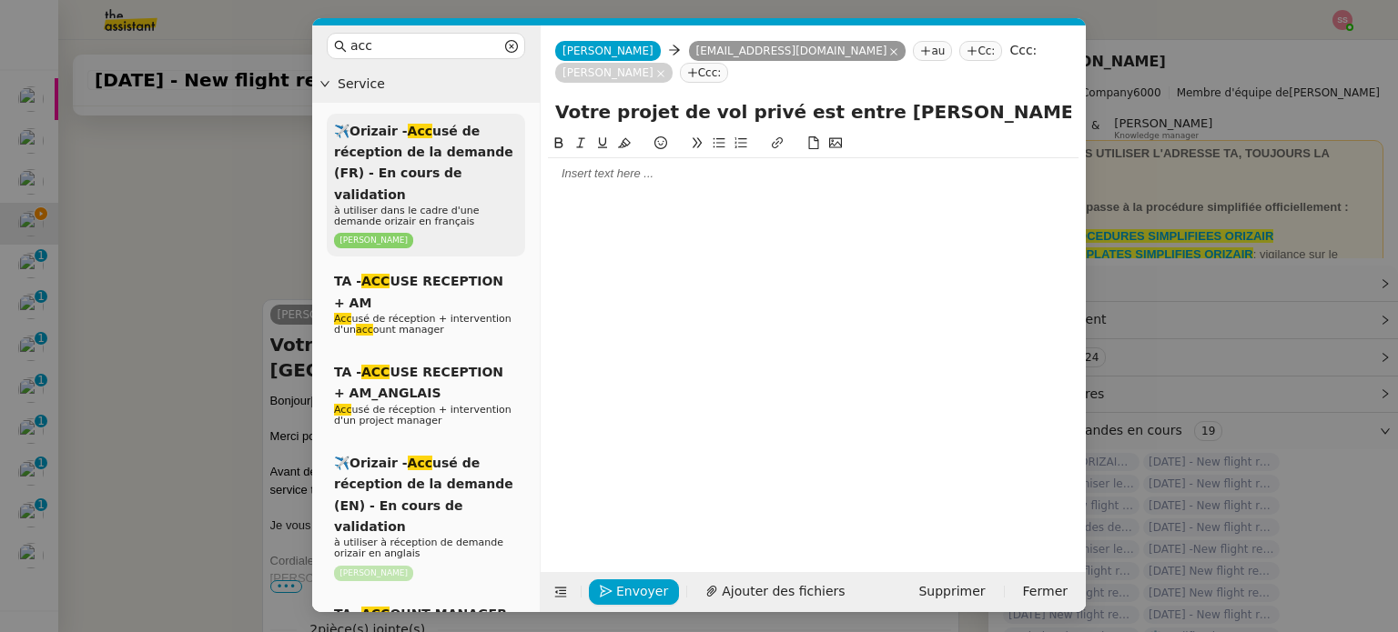
click at [471, 206] on p "à utiliser dans le cadre d'une demande orizair en français" at bounding box center [426, 217] width 184 height 22
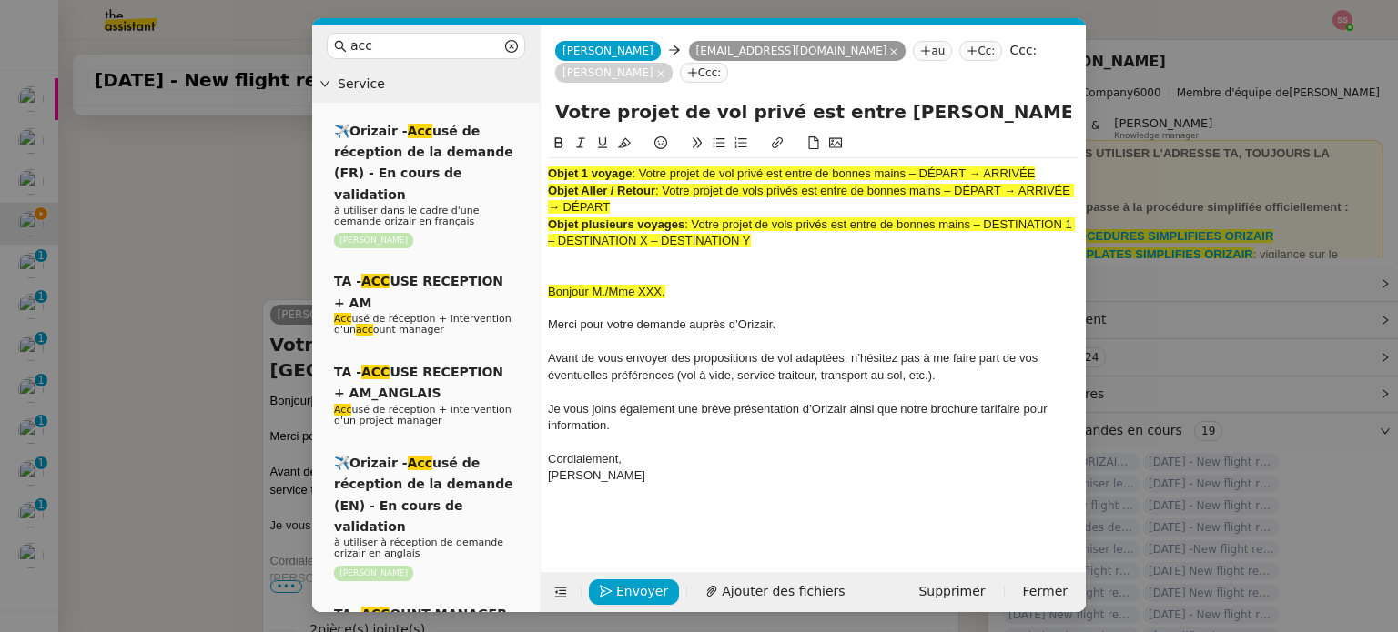
scroll to position [742, 0]
drag, startPoint x: 342, startPoint y: 43, endPoint x: 268, endPoint y: 34, distance: 74.3
click at [268, 34] on nz-modal-container "acc Service ✈️Orizair - Acc usé de réception de la demande (FR) - En cours de v…" at bounding box center [699, 316] width 1398 height 632
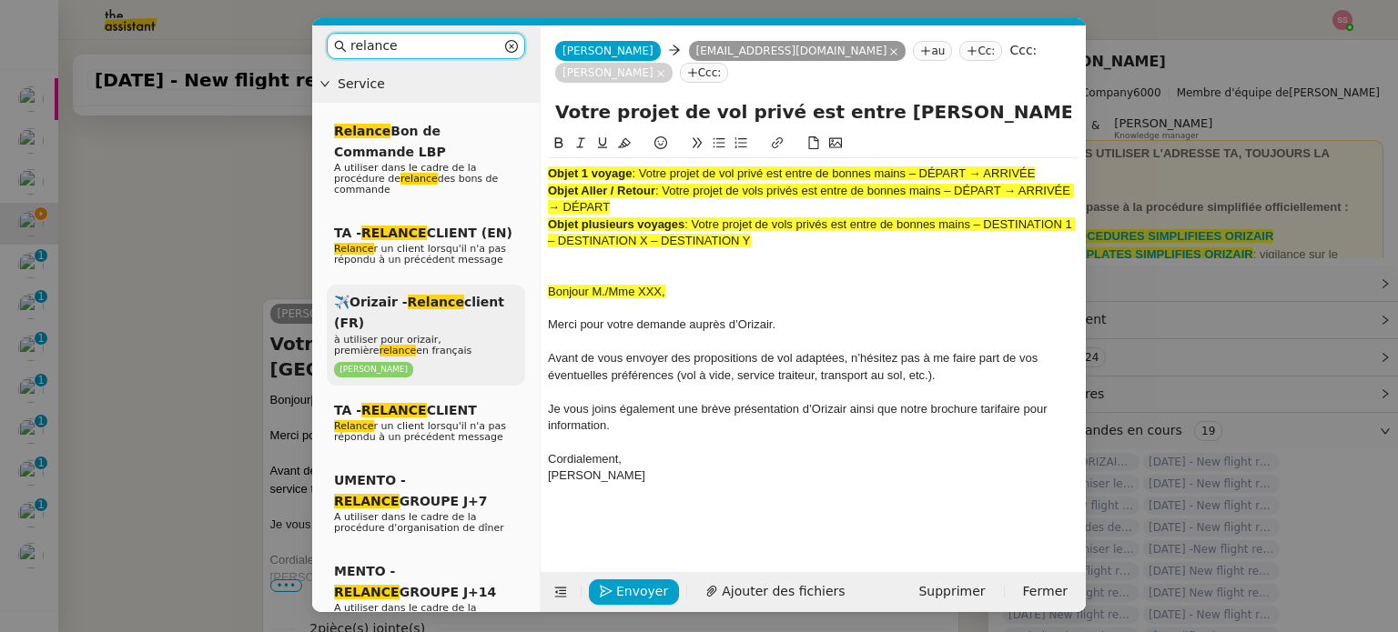
type input "relance"
click at [409, 361] on p "[PERSON_NAME]" at bounding box center [426, 369] width 184 height 17
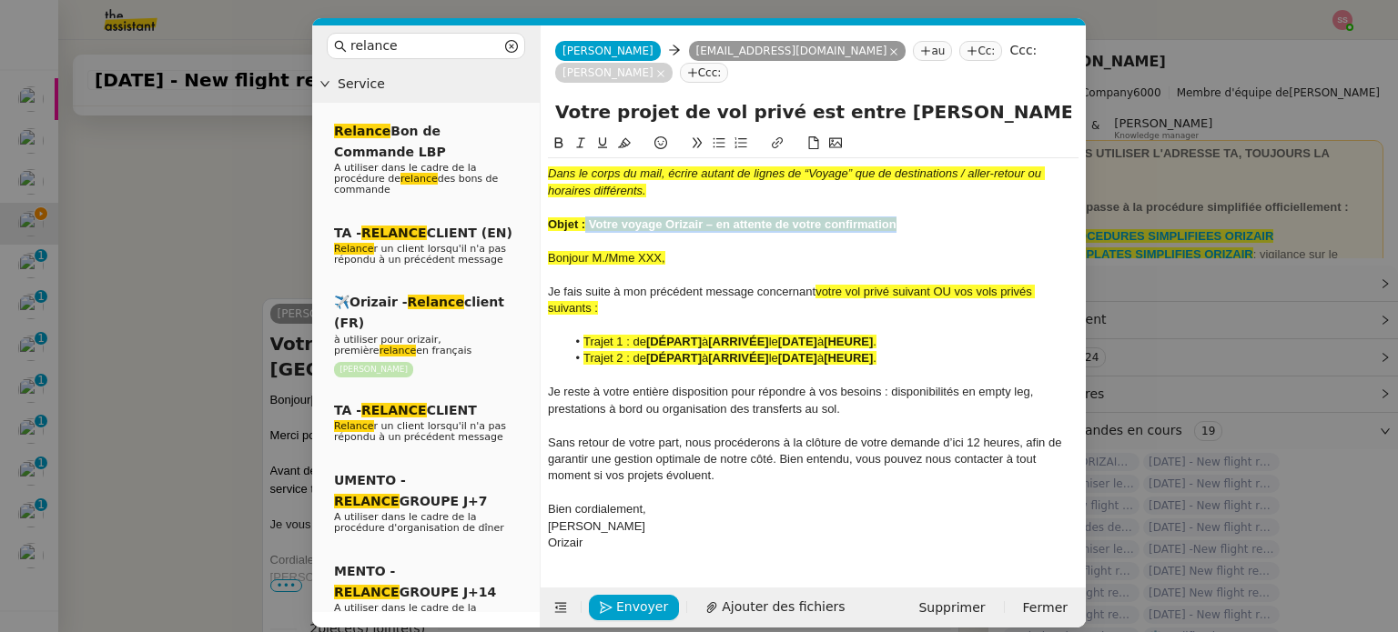
drag, startPoint x: 586, startPoint y: 204, endPoint x: 901, endPoint y: 203, distance: 314.8
click at [901, 217] on div "Objet : Votre voyage Orizair – en attente de votre confirmation" at bounding box center [813, 225] width 530 height 16
drag, startPoint x: 986, startPoint y: 86, endPoint x: 945, endPoint y: 87, distance: 41.0
click at [945, 98] on input "Votre projet de vol privé est entre [PERSON_NAME] mains – [GEOGRAPHIC_DATA] → […" at bounding box center [813, 111] width 516 height 27
drag, startPoint x: 994, startPoint y: 94, endPoint x: 519, endPoint y: 92, distance: 474.9
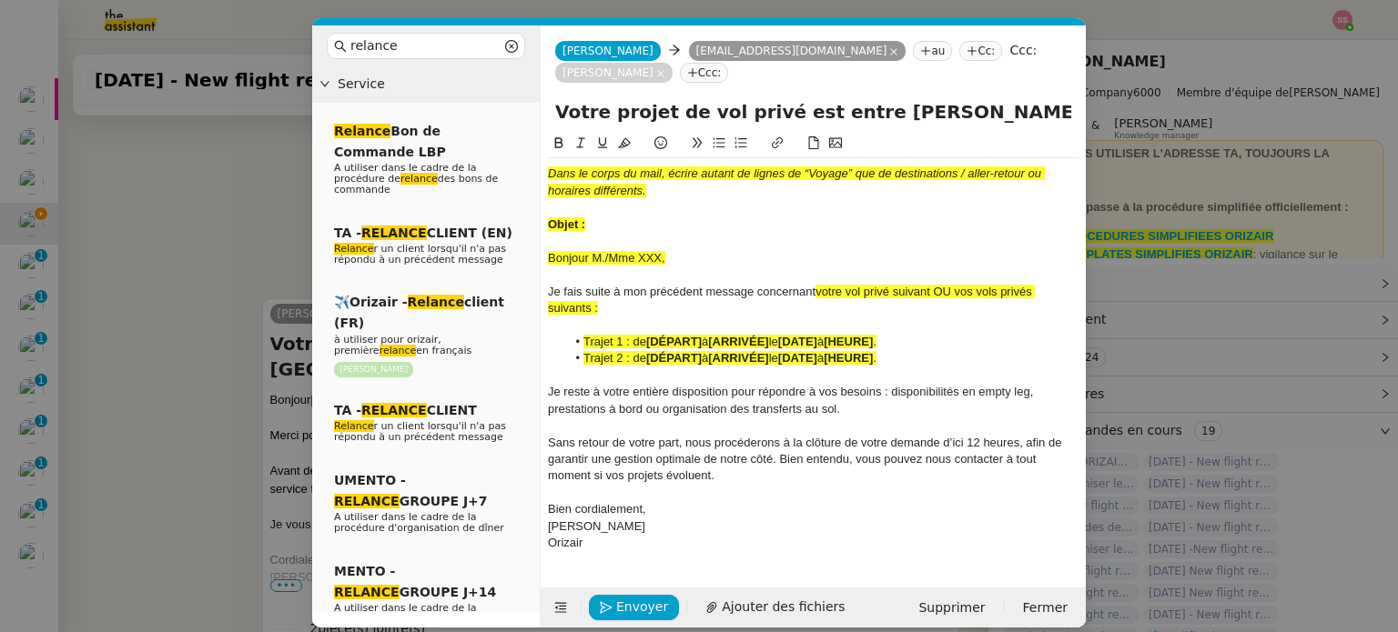
click at [519, 92] on nz-layout "relance Service Relance Bon de Commande LBP A utiliser dans le cadre de la proc…" at bounding box center [698, 326] width 773 height 602
paste input "Votre voyage Orizair – en attente de votre confirmation"
type input "Votre voyage Orizair – en attente de votre confirmation – [GEOGRAPHIC_DATA] → […"
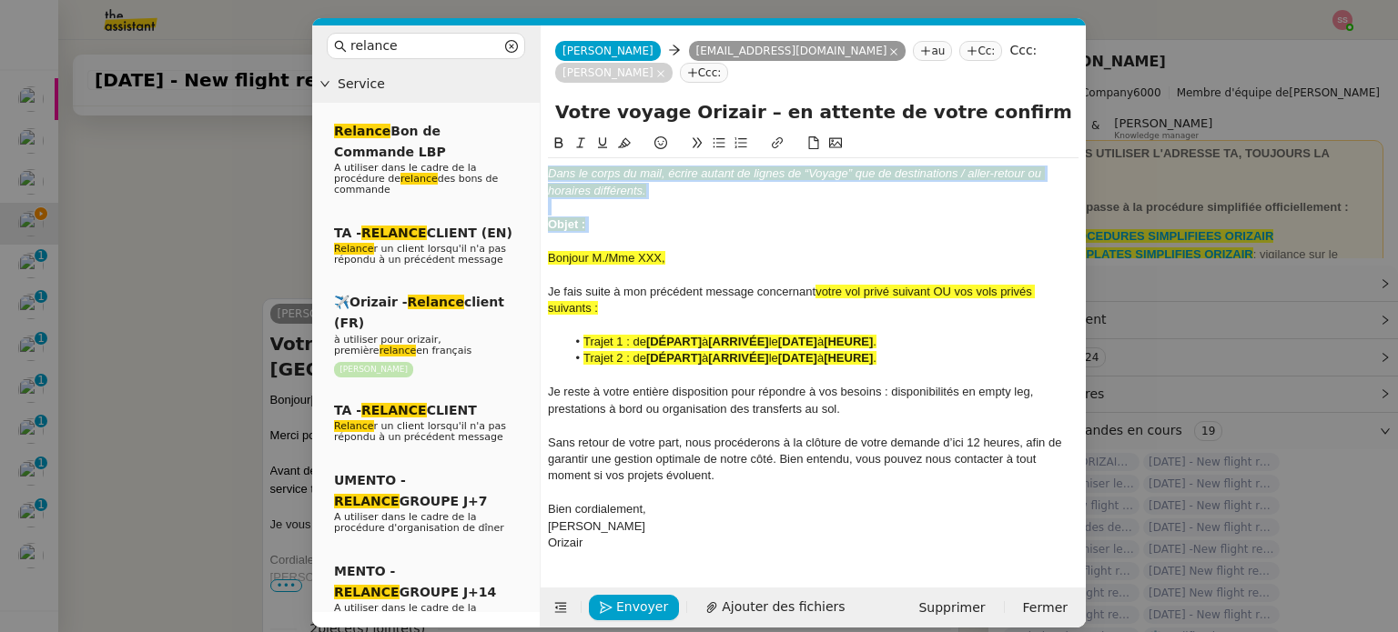
drag, startPoint x: 608, startPoint y: 211, endPoint x: 529, endPoint y: 126, distance: 116.5
click at [529, 126] on nz-layout "relance Service Relance Bon de Commande LBP A utiliser dans le cadre de la proc…" at bounding box center [698, 326] width 773 height 602
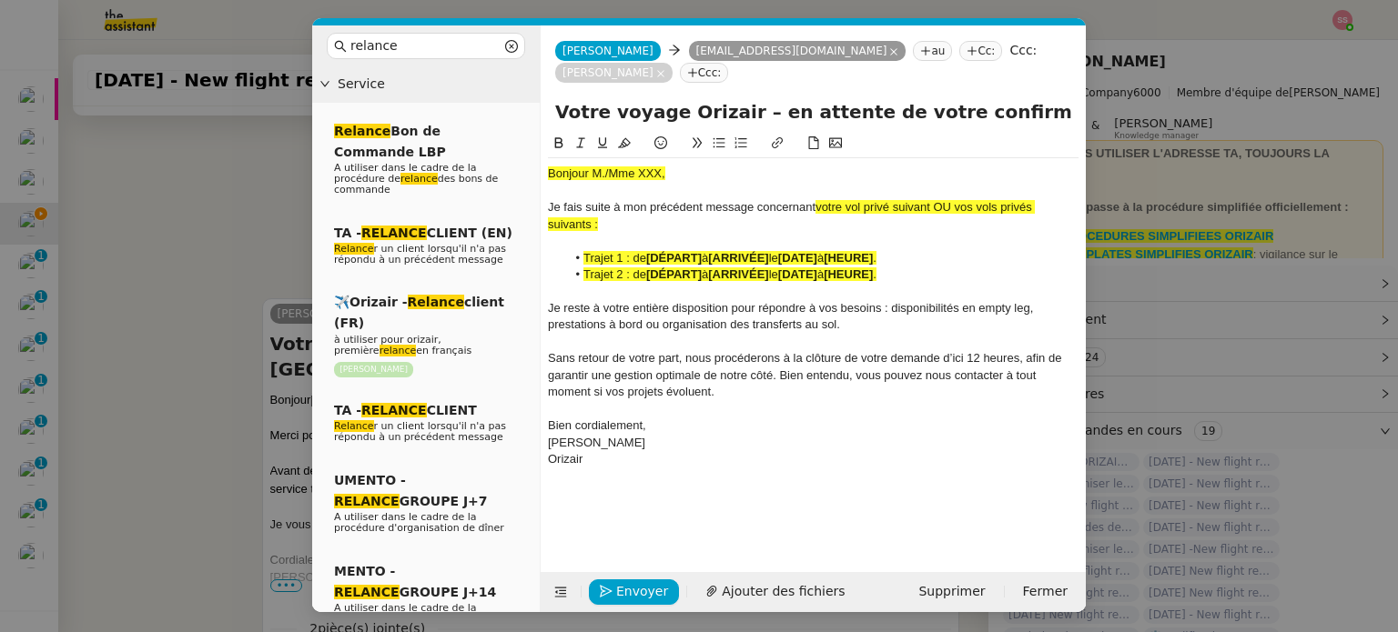
click at [221, 247] on nz-modal-container "relance Service Relance Bon de Commande LBP A utiliser dans le cadre de la proc…" at bounding box center [699, 316] width 1398 height 632
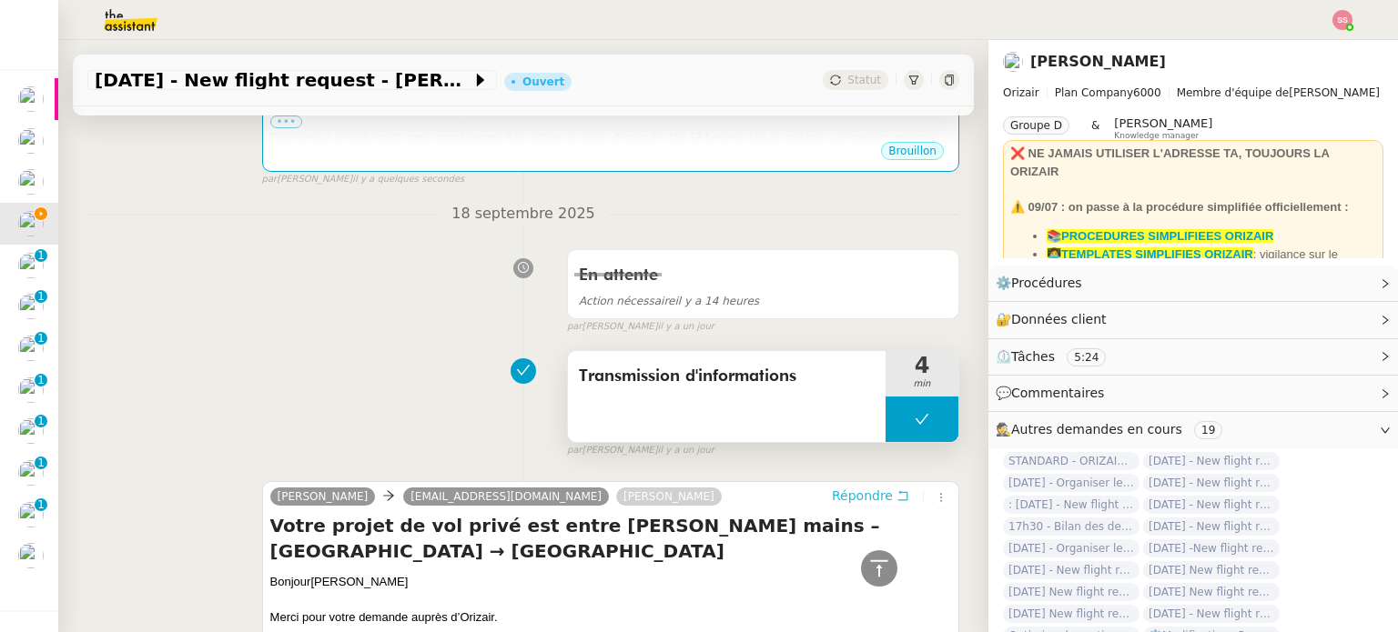
scroll to position [12, 0]
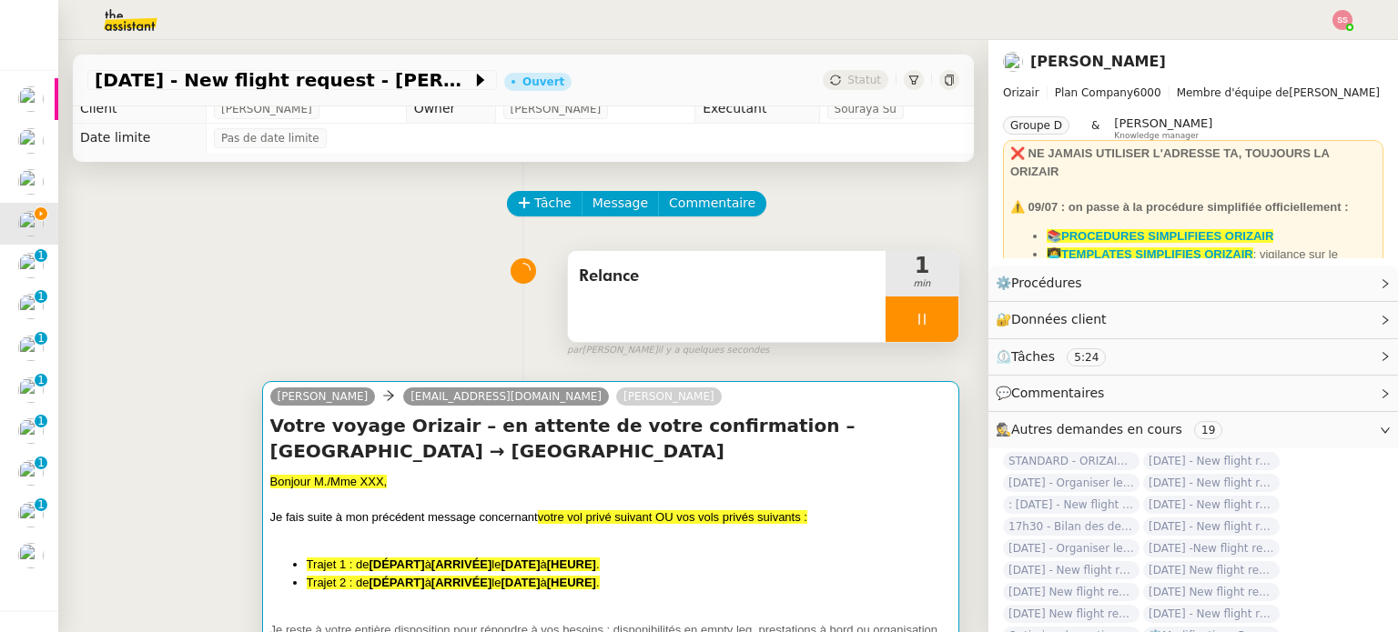
click at [604, 419] on h4 "Votre voyage Orizair – en attente de votre confirmation – [GEOGRAPHIC_DATA] → […" at bounding box center [610, 438] width 681 height 51
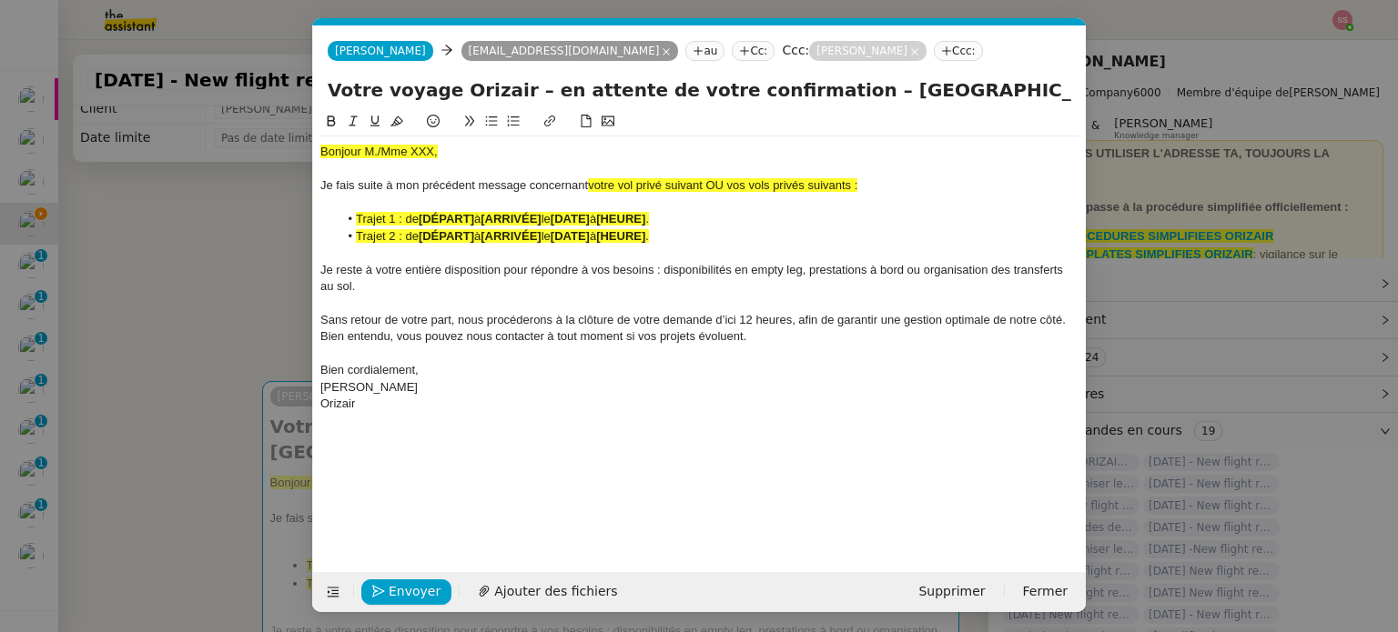
scroll to position [0, 78]
drag, startPoint x: 713, startPoint y: 190, endPoint x: 901, endPoint y: 185, distance: 187.5
click at [901, 185] on div "[PERSON_NAME] suite à mon précédent message concernant votre vol privé suivant …" at bounding box center [699, 185] width 758 height 16
drag, startPoint x: 721, startPoint y: 182, endPoint x: 587, endPoint y: 181, distance: 133.8
click at [587, 181] on div "Je fais suite à mon précédent message concernant votre vol privé suivant:" at bounding box center [699, 185] width 758 height 16
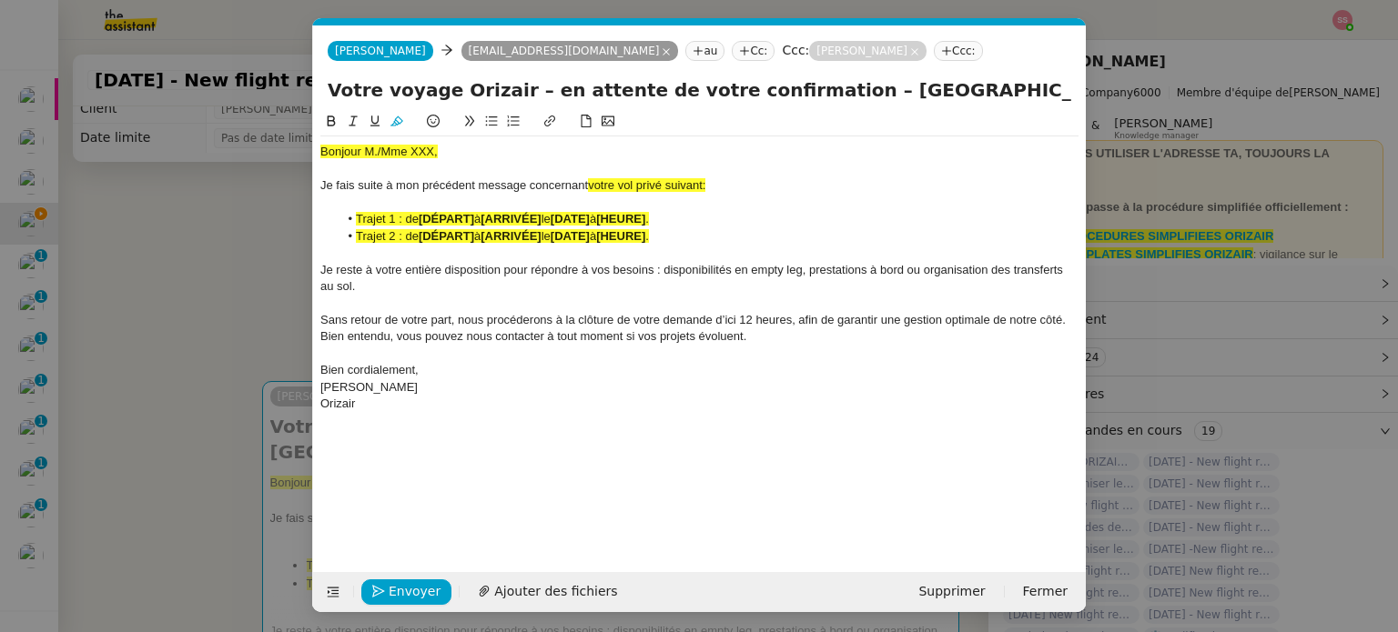
click at [393, 122] on icon at bounding box center [396, 121] width 13 height 13
click at [507, 223] on strong "[ARRIVÉE]" at bounding box center [510, 219] width 60 height 14
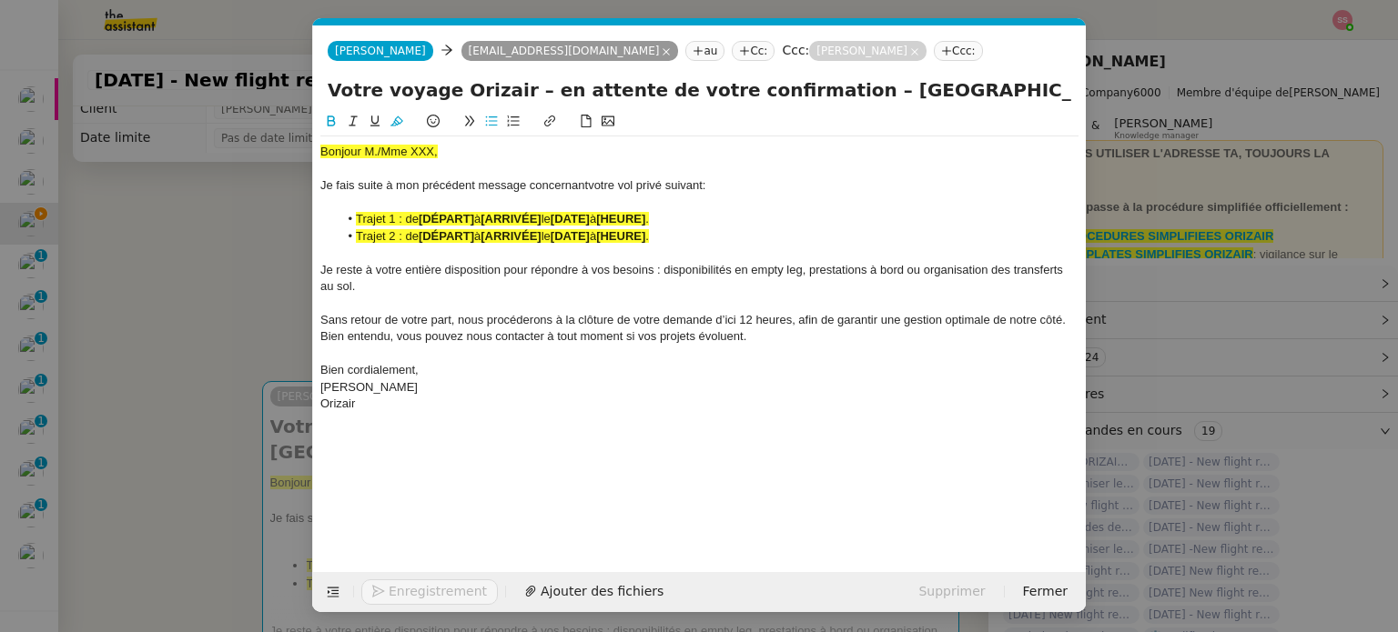
click at [501, 239] on strong "[ARRIVÉE]" at bounding box center [510, 236] width 60 height 14
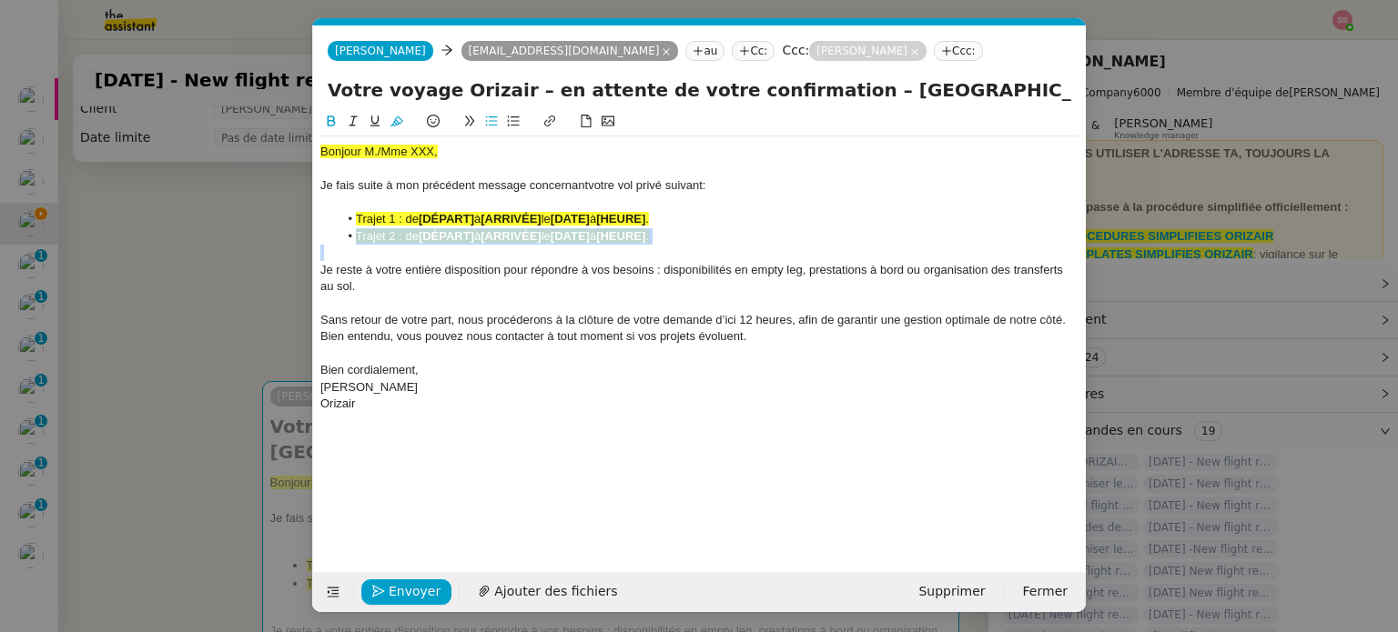
click at [501, 239] on strong "[ARRIVÉE]" at bounding box center [510, 236] width 60 height 14
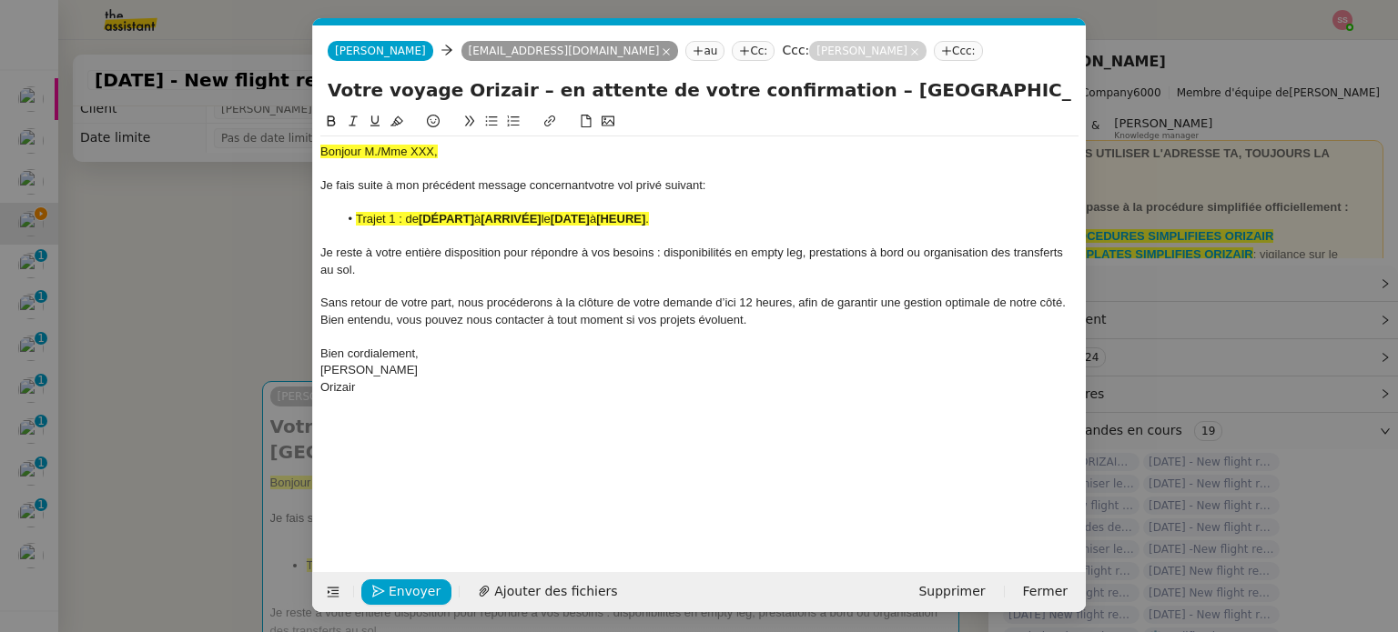
click at [378, 150] on span "Bonjour M./Mme XXX," at bounding box center [378, 152] width 117 height 14
click at [390, 126] on icon at bounding box center [396, 121] width 13 height 10
click at [408, 219] on span "Trajet 1 : de" at bounding box center [387, 219] width 63 height 14
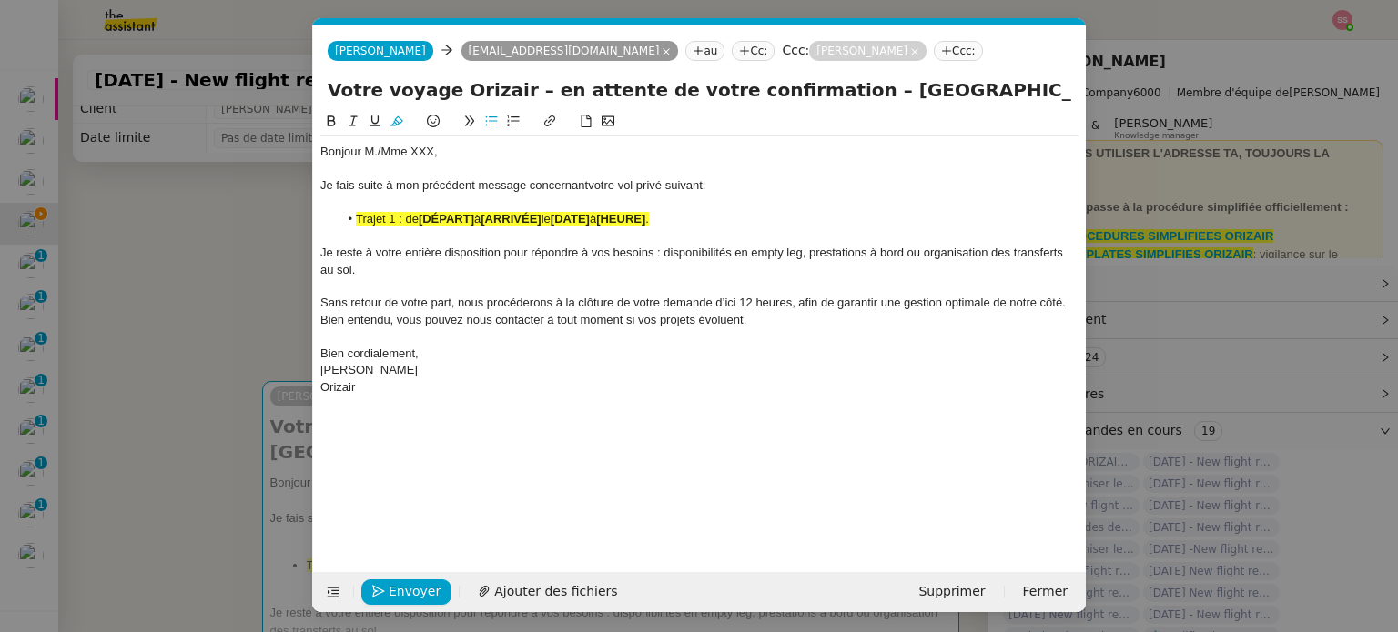
click at [408, 219] on span "Trajet 1 : de" at bounding box center [387, 219] width 63 height 14
click at [388, 119] on button at bounding box center [397, 121] width 22 height 21
click at [198, 279] on nz-modal-container "relance Service Relance Bon de Commande LBP A utiliser dans le cadre de la proc…" at bounding box center [699, 316] width 1398 height 632
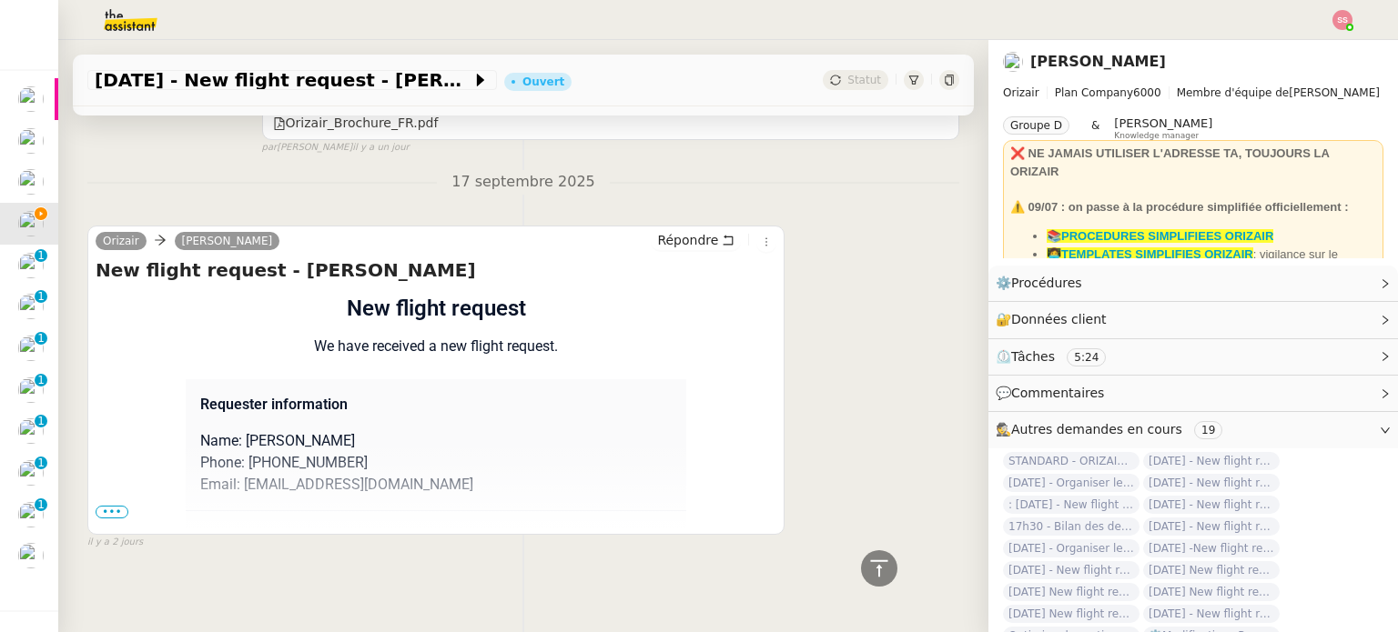
scroll to position [1324, 0]
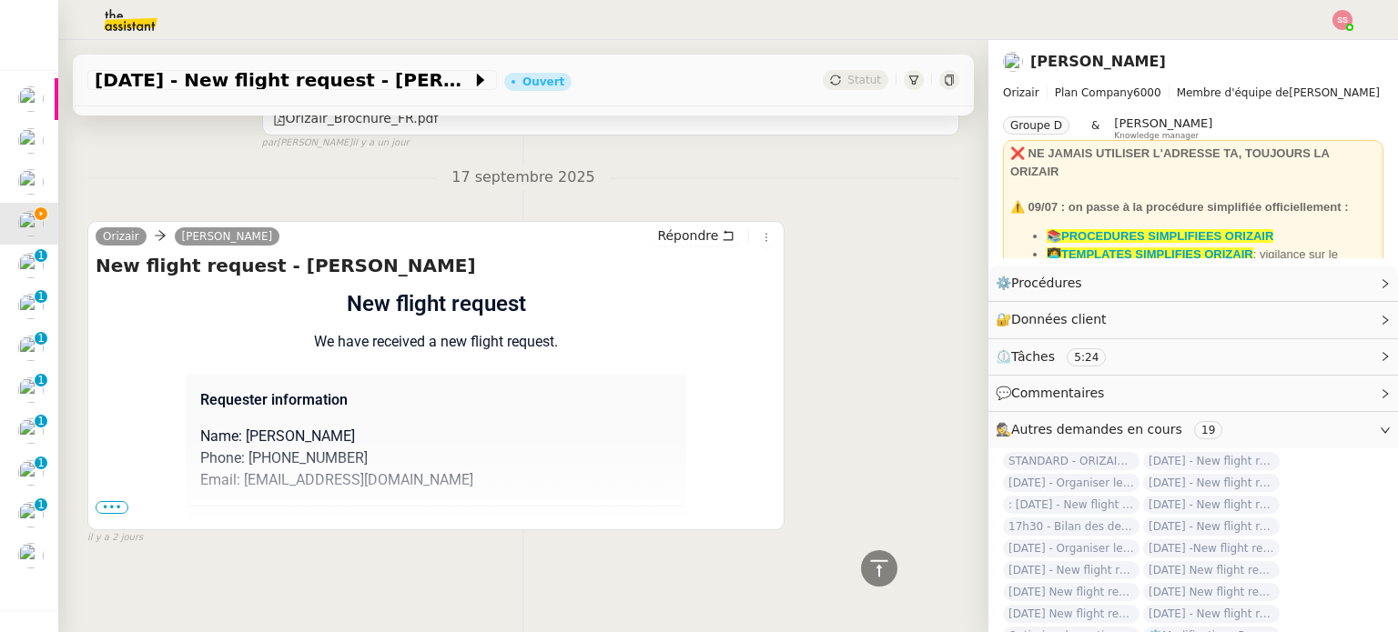
click at [120, 501] on span "•••" at bounding box center [112, 507] width 33 height 13
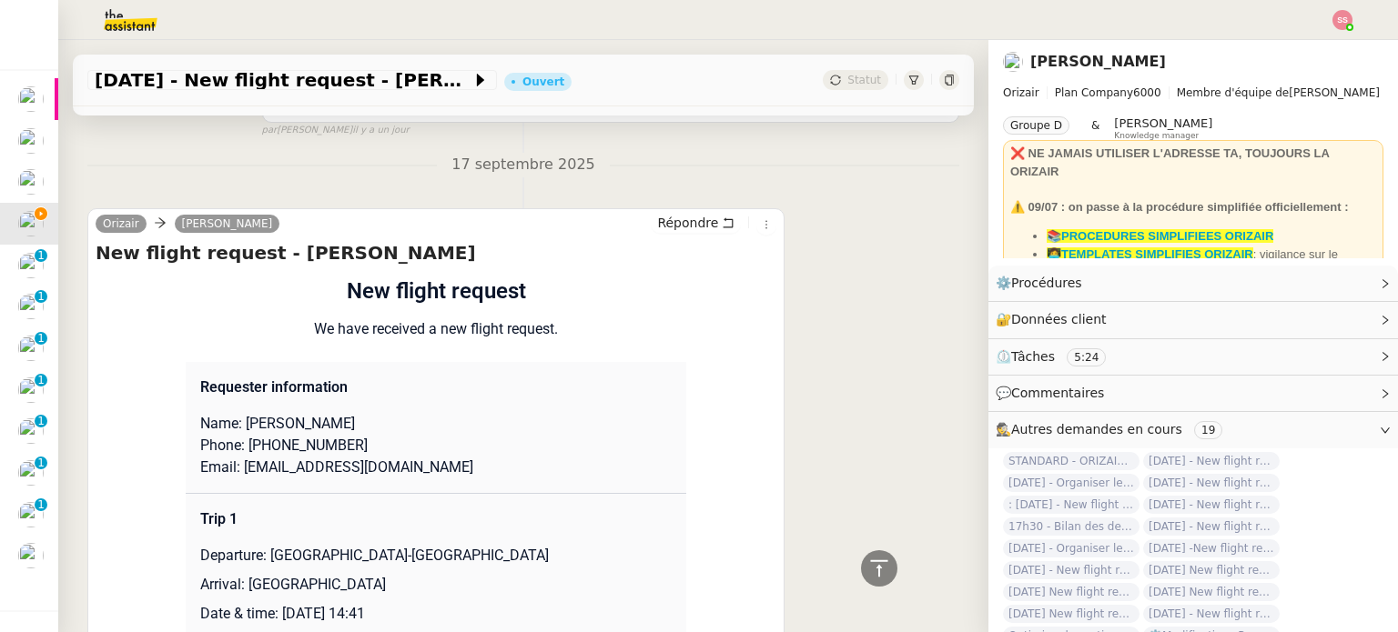
drag, startPoint x: 347, startPoint y: 432, endPoint x: 239, endPoint y: 425, distance: 107.6
click at [239, 425] on p "Name: [PERSON_NAME]" at bounding box center [435, 424] width 471 height 22
copy p "[PERSON_NAME]"
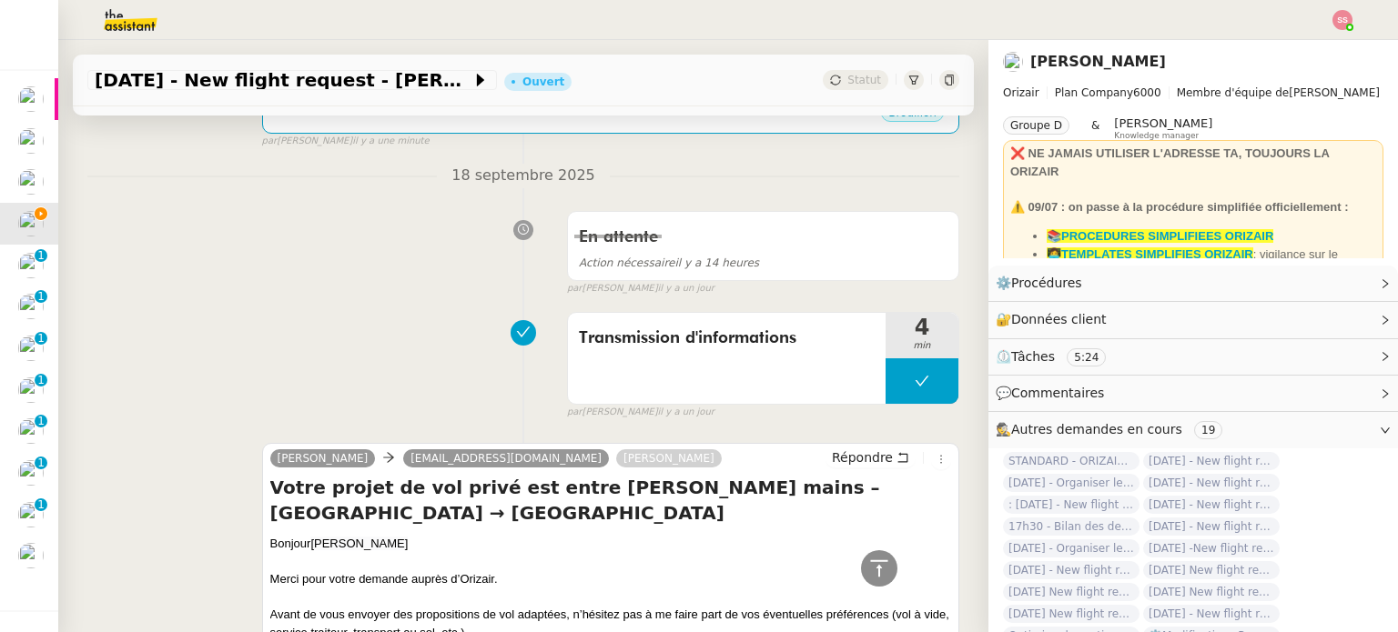
scroll to position [50, 0]
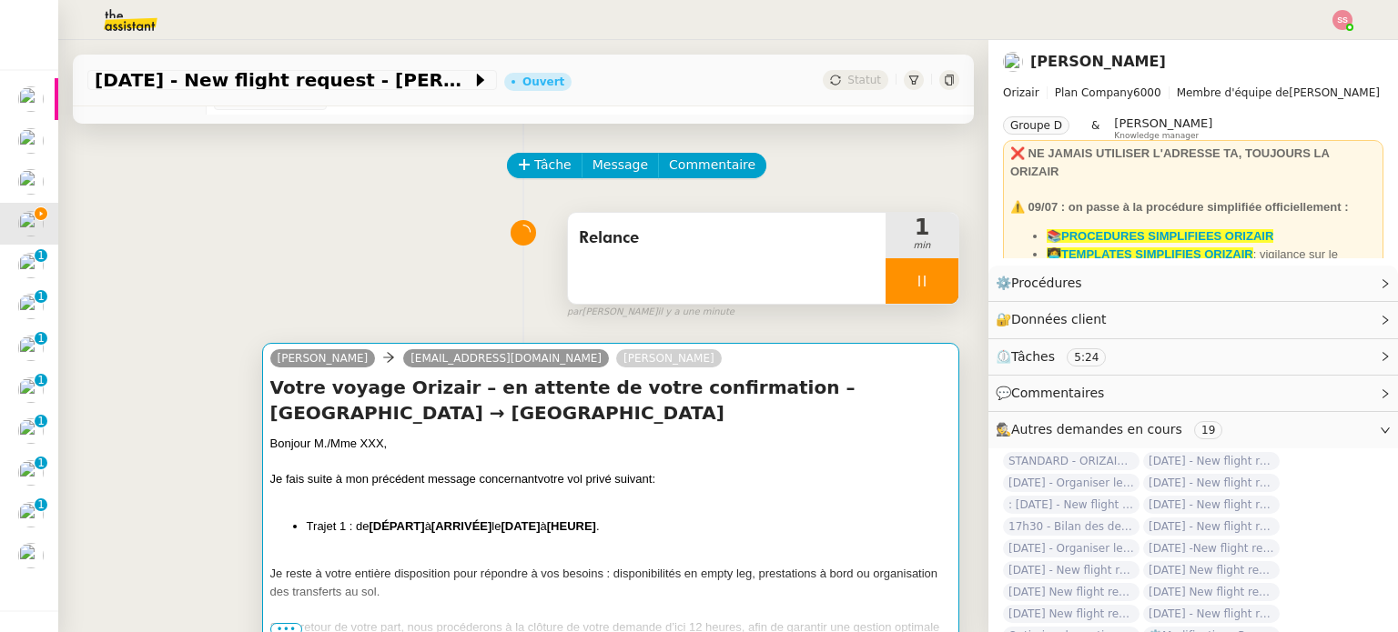
click at [368, 451] on div "Bonjour M./Mme XXX," at bounding box center [610, 444] width 681 height 18
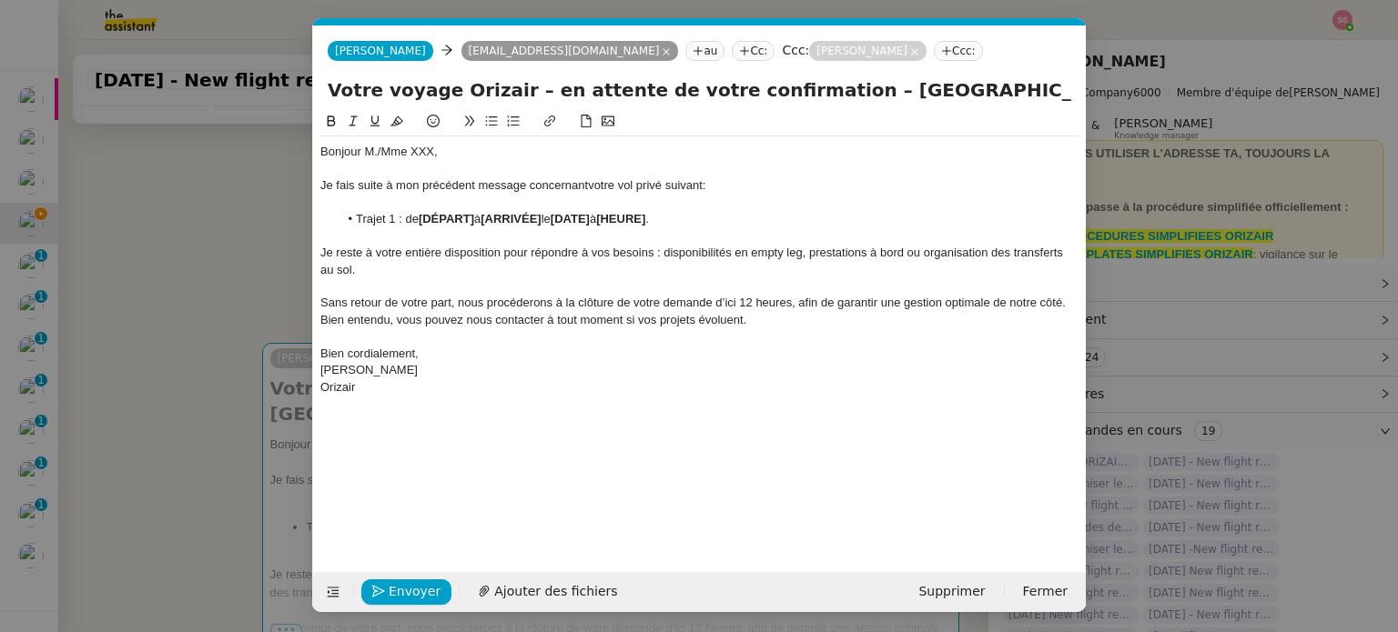
scroll to position [0, 78]
drag, startPoint x: 446, startPoint y: 151, endPoint x: 376, endPoint y: 153, distance: 70.1
click at [376, 153] on div "Bonjour M./Mme XXX," at bounding box center [699, 152] width 758 height 16
click at [688, 183] on div "Je fais suite à mon précédent message concernant votre vol privé suivant:" at bounding box center [699, 185] width 758 height 16
click at [0, 0] on lt-em "suivant :" at bounding box center [0, 0] width 0 height 0
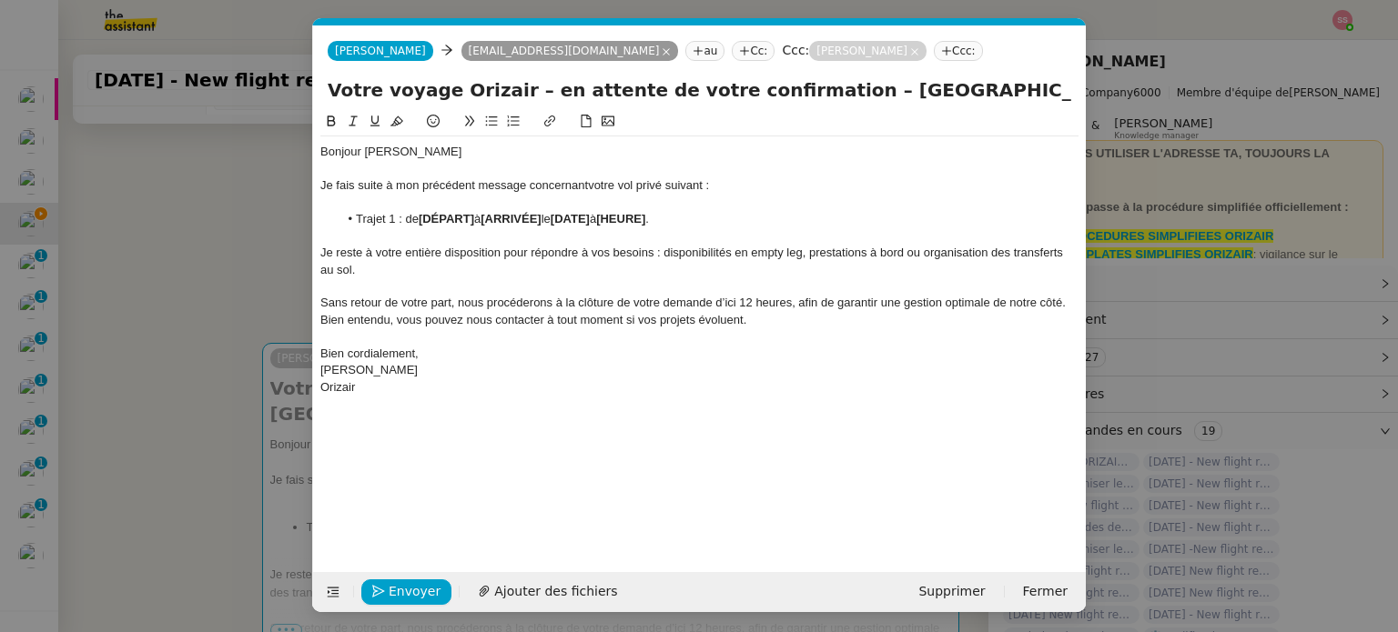
click at [244, 314] on nz-modal-container "relance Service Relance Bon de Commande LBP A utiliser dans le cadre de la proc…" at bounding box center [699, 316] width 1398 height 632
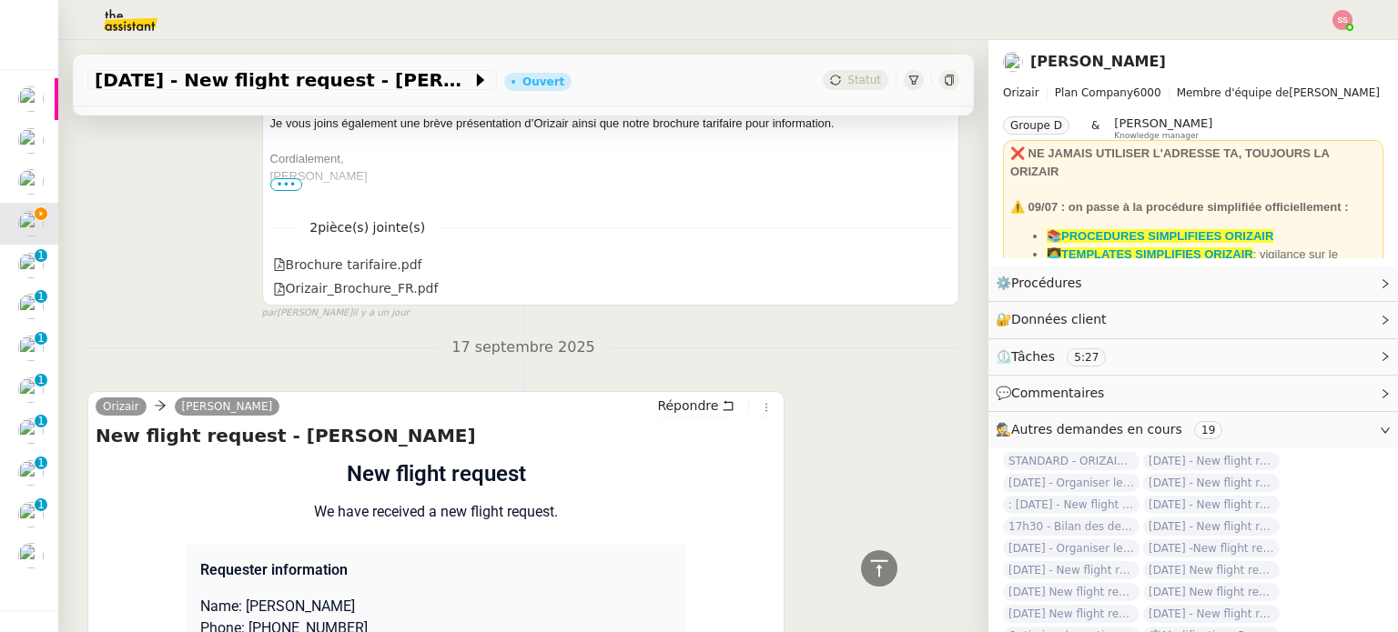
scroll to position [1596, 0]
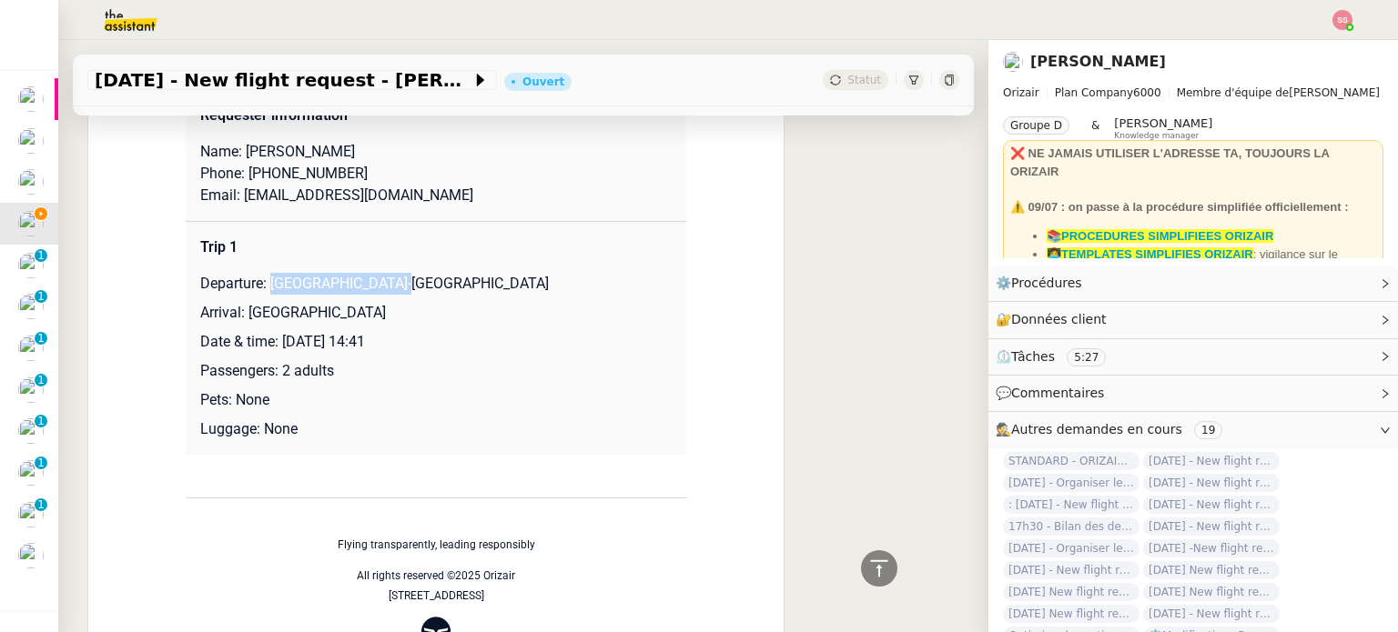
drag, startPoint x: 263, startPoint y: 286, endPoint x: 422, endPoint y: 290, distance: 159.3
click at [422, 290] on p "Departure: [GEOGRAPHIC_DATA]-[GEOGRAPHIC_DATA]" at bounding box center [435, 284] width 471 height 22
copy p "[GEOGRAPHIC_DATA]-[GEOGRAPHIC_DATA]"
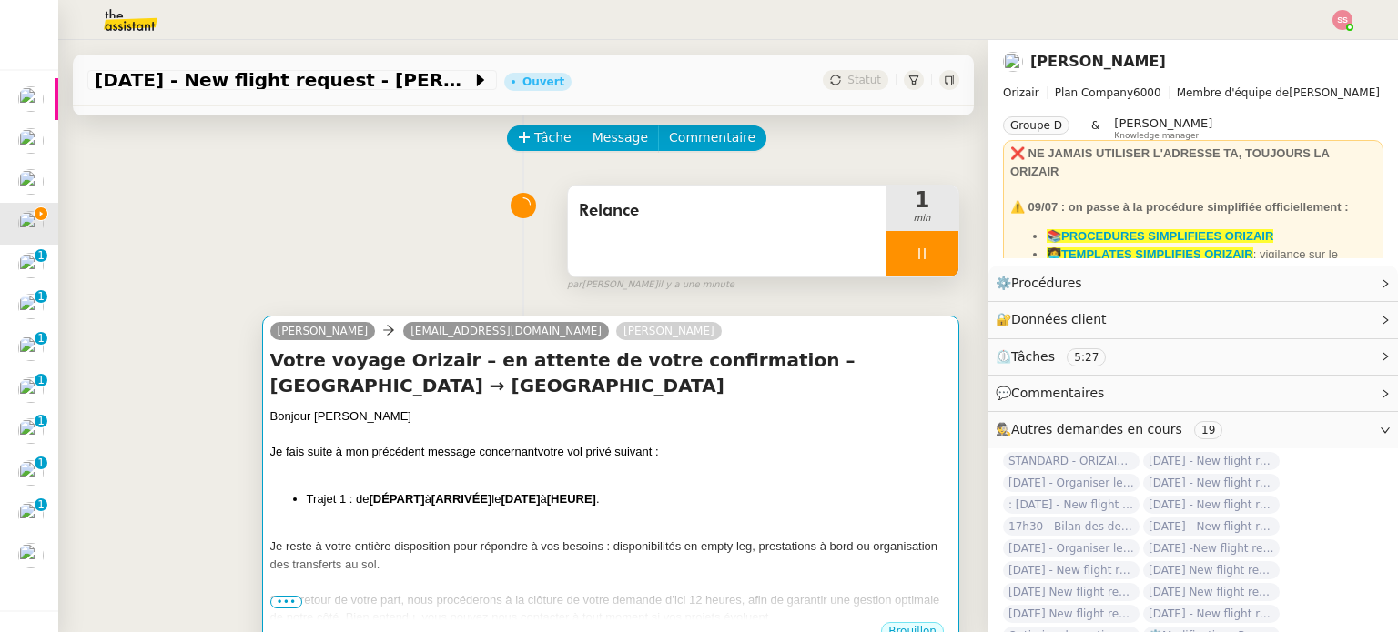
scroll to position [49, 0]
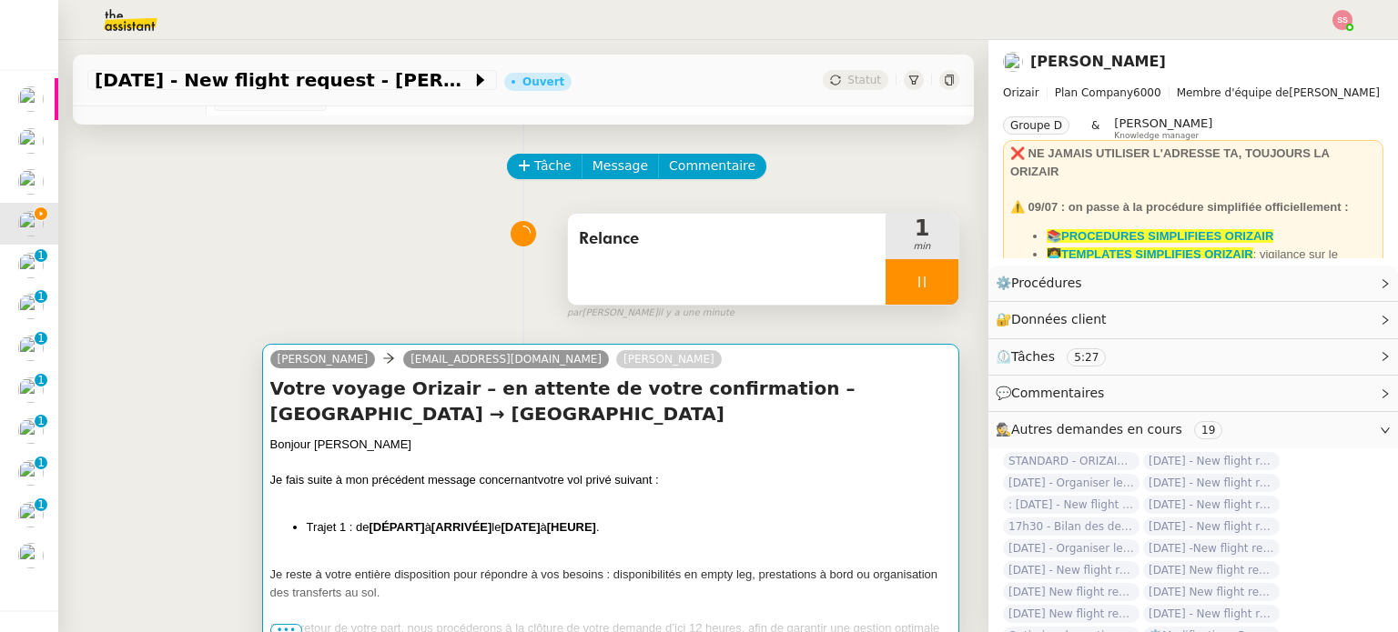
click at [385, 465] on div at bounding box center [610, 463] width 681 height 18
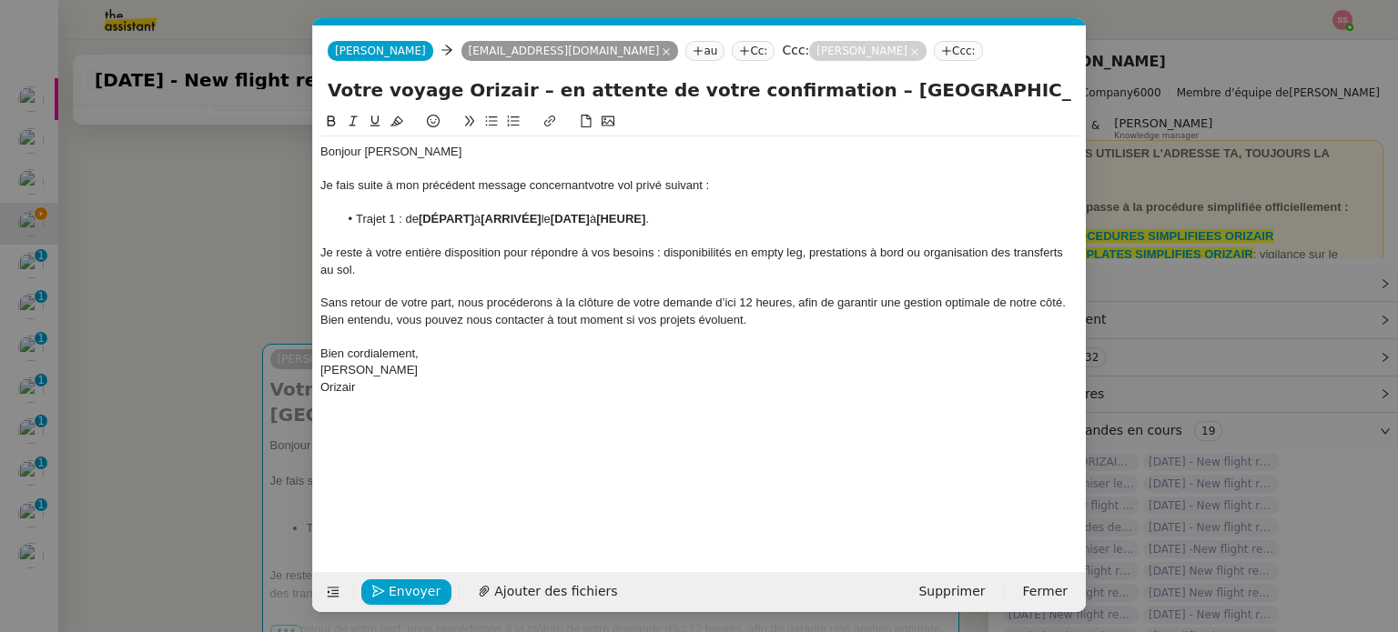
scroll to position [0, 78]
drag, startPoint x: 479, startPoint y: 215, endPoint x: 422, endPoint y: 221, distance: 57.7
click at [422, 221] on li "Trajet 1 : de [DÉPART] à [ARRIVÉE] le [DATE] à [HEURE] ." at bounding box center [708, 219] width 741 height 16
click at [212, 348] on nz-modal-container "relance Service Relance Bon de Commande LBP A utiliser dans le cadre de la proc…" at bounding box center [699, 316] width 1398 height 632
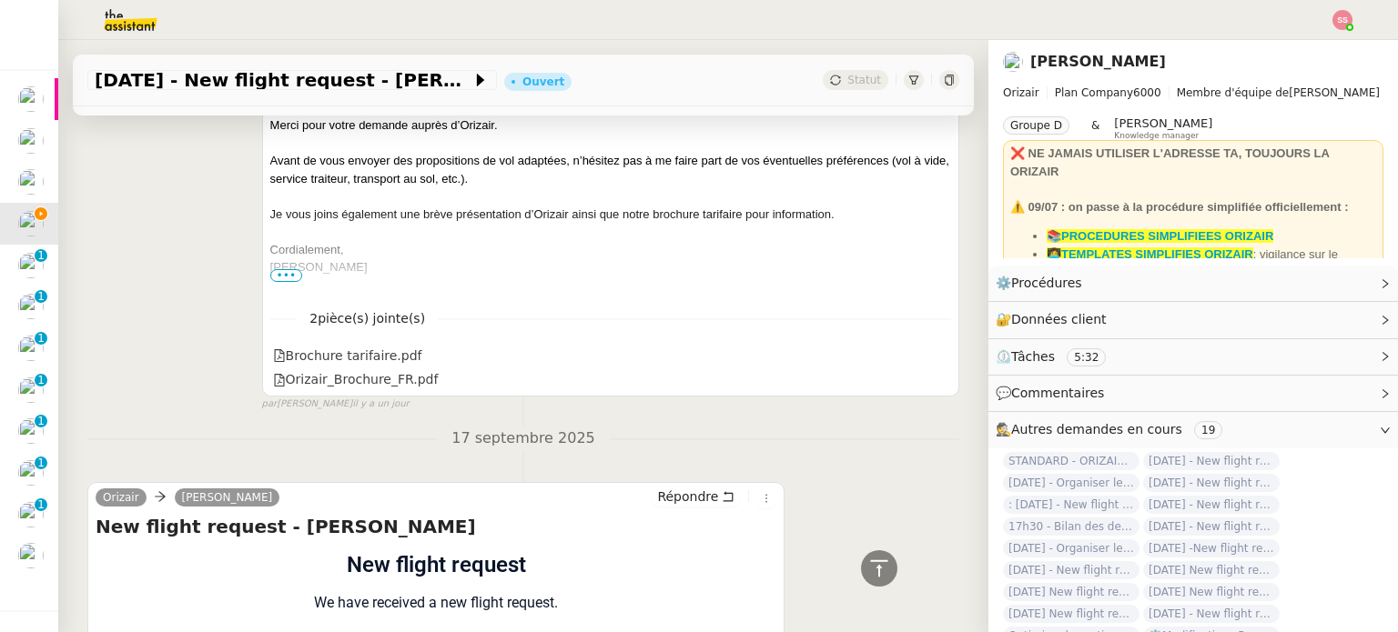
scroll to position [1505, 0]
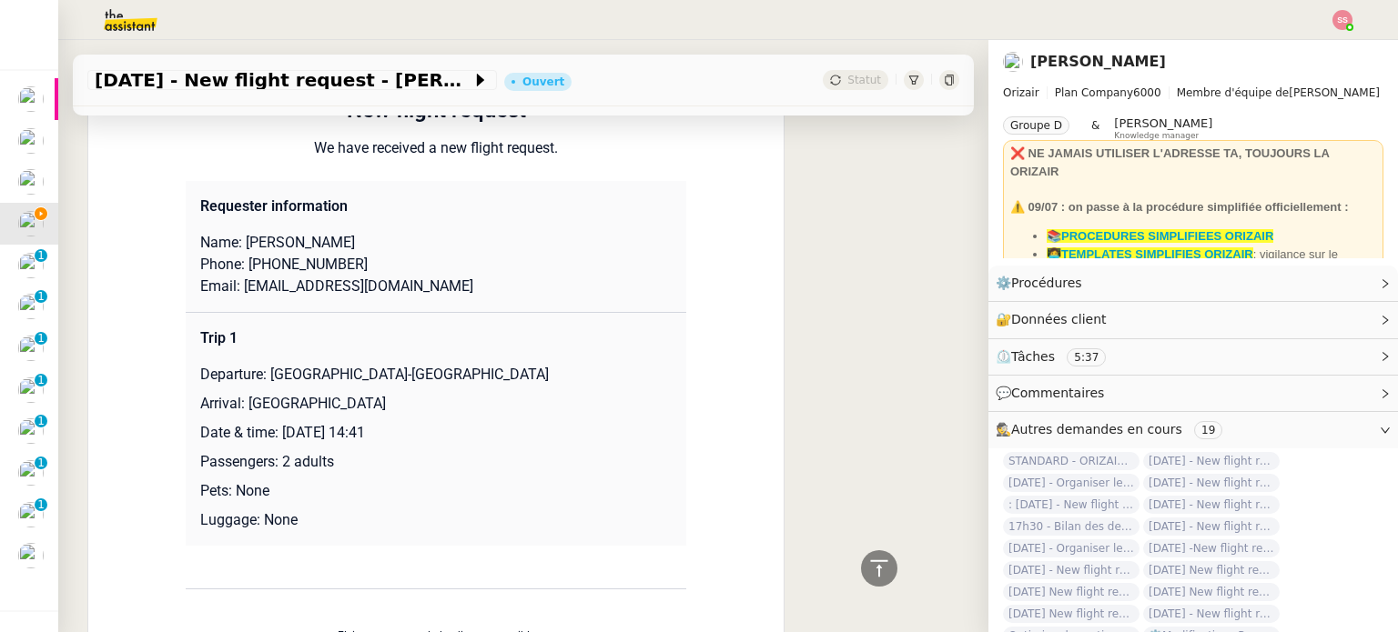
drag, startPoint x: 240, startPoint y: 403, endPoint x: 474, endPoint y: 394, distance: 234.0
click at [474, 394] on td "Trip 1 Departure: [GEOGRAPHIC_DATA]-[GEOGRAPHIC_DATA] Arrival: [GEOGRAPHIC_DATA…" at bounding box center [436, 429] width 500 height 234
copy p "[GEOGRAPHIC_DATA]"
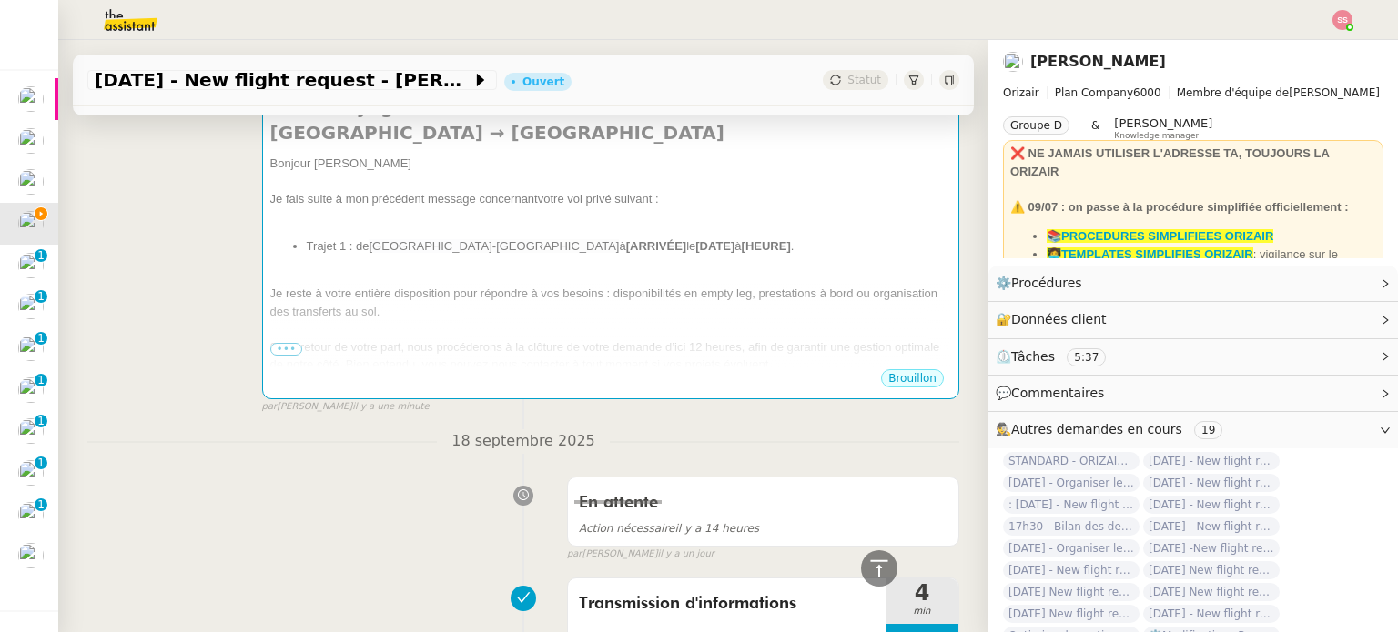
scroll to position [231, 0]
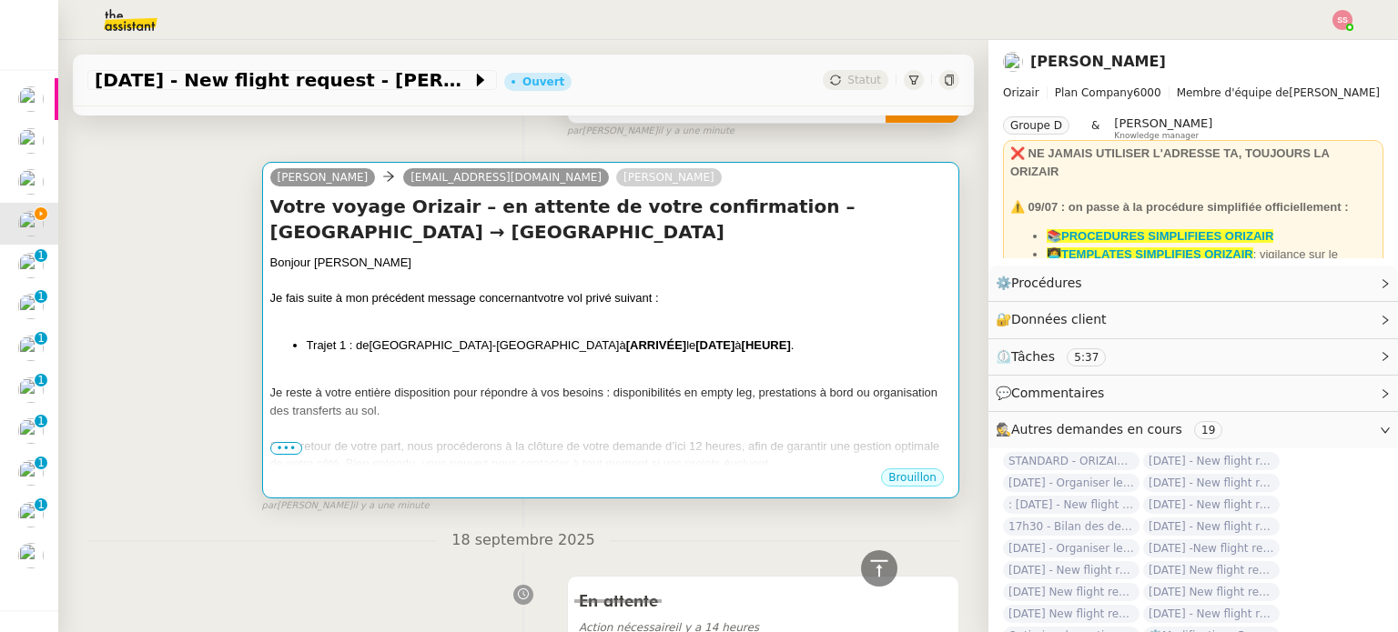
click at [473, 407] on div "Je reste à votre entière disposition pour répondre à vos besoins : disponibilit…" at bounding box center [610, 401] width 681 height 35
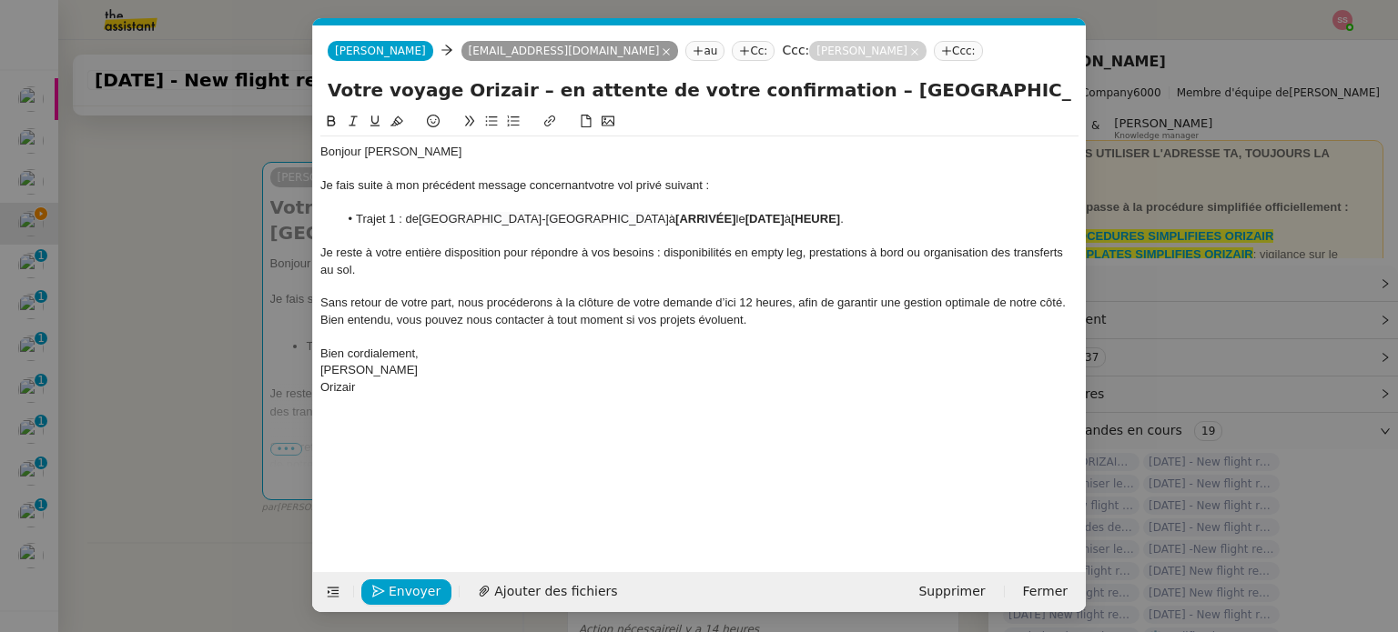
scroll to position [0, 78]
drag, startPoint x: 587, startPoint y: 216, endPoint x: 524, endPoint y: 221, distance: 63.0
click at [524, 221] on li "Trajet 1 : de [GEOGRAPHIC_DATA] à [ARRIVÉE] le [DATE] à [HEURE] ." at bounding box center [708, 219] width 741 height 16
click at [341, 308] on span "Sans retour de votre part, nous procéderons à la clôture de votre demande d’ici…" at bounding box center [694, 311] width 748 height 30
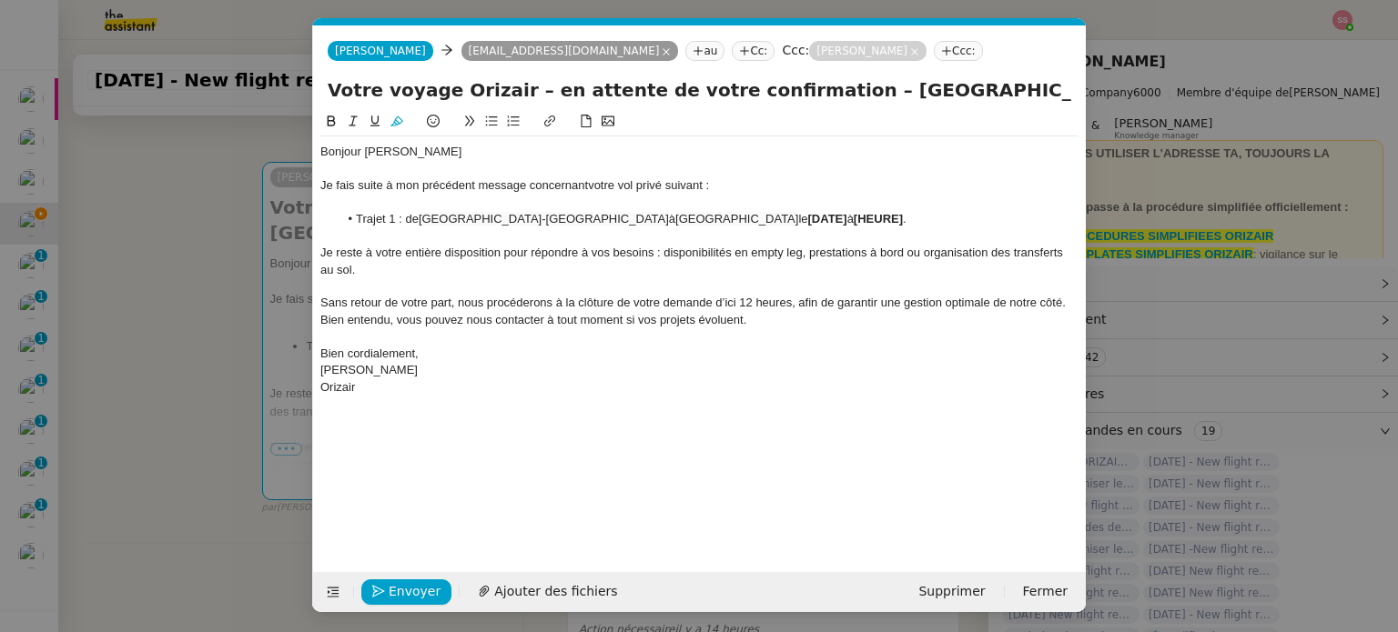
click at [218, 339] on nz-modal-container "relance Service Relance Bon de Commande LBP A utiliser dans le cadre de la proc…" at bounding box center [699, 316] width 1398 height 632
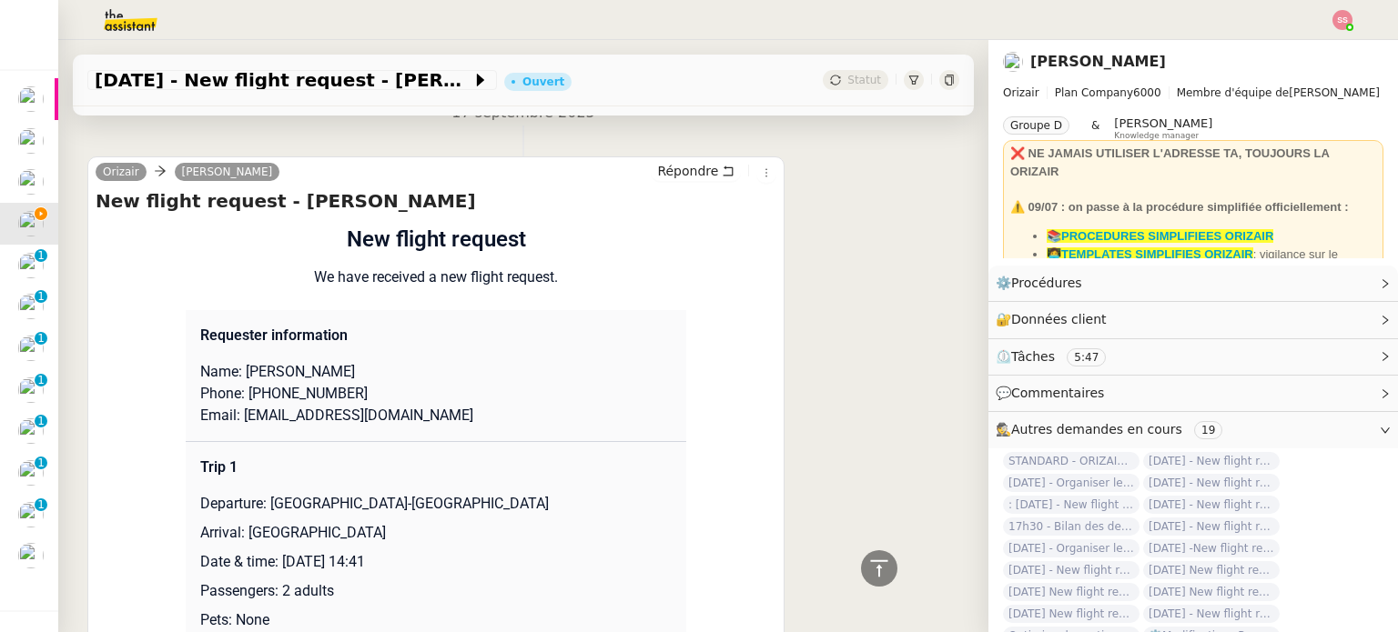
scroll to position [1505, 0]
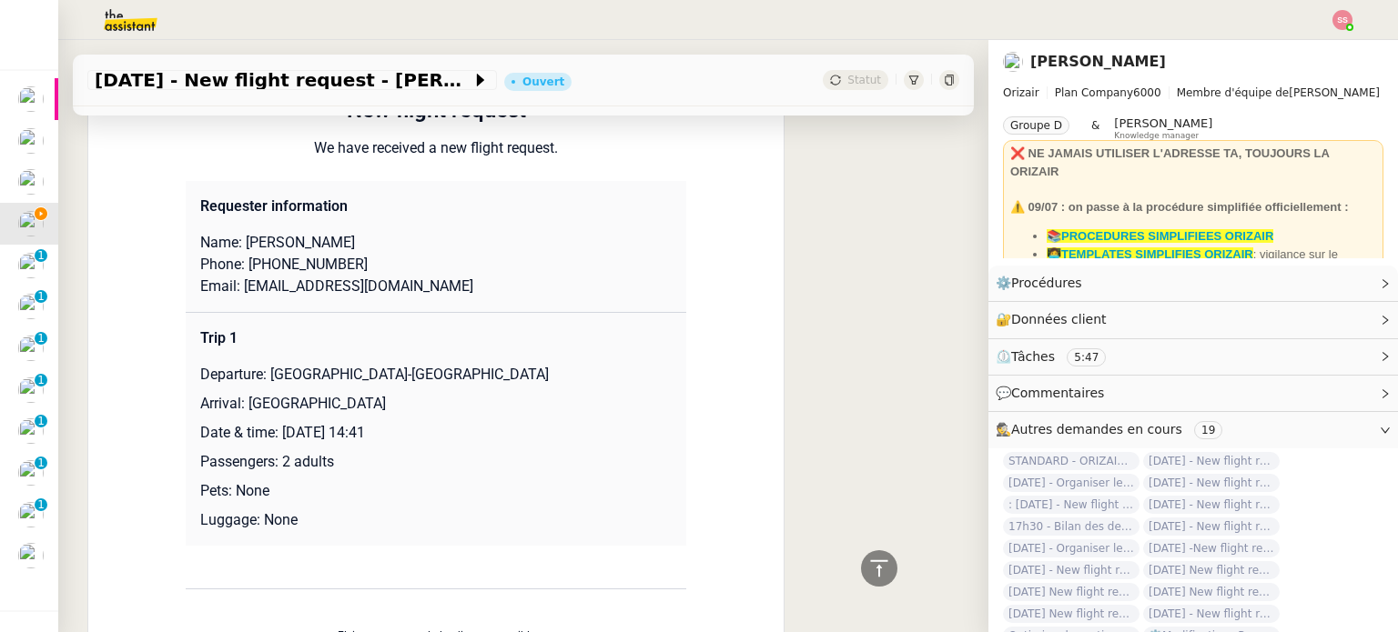
drag, startPoint x: 277, startPoint y: 431, endPoint x: 498, endPoint y: 438, distance: 221.2
click at [498, 438] on p "Date & time: [DATE] 14:41" at bounding box center [435, 433] width 471 height 22
copy p "[DATE] 14:41"
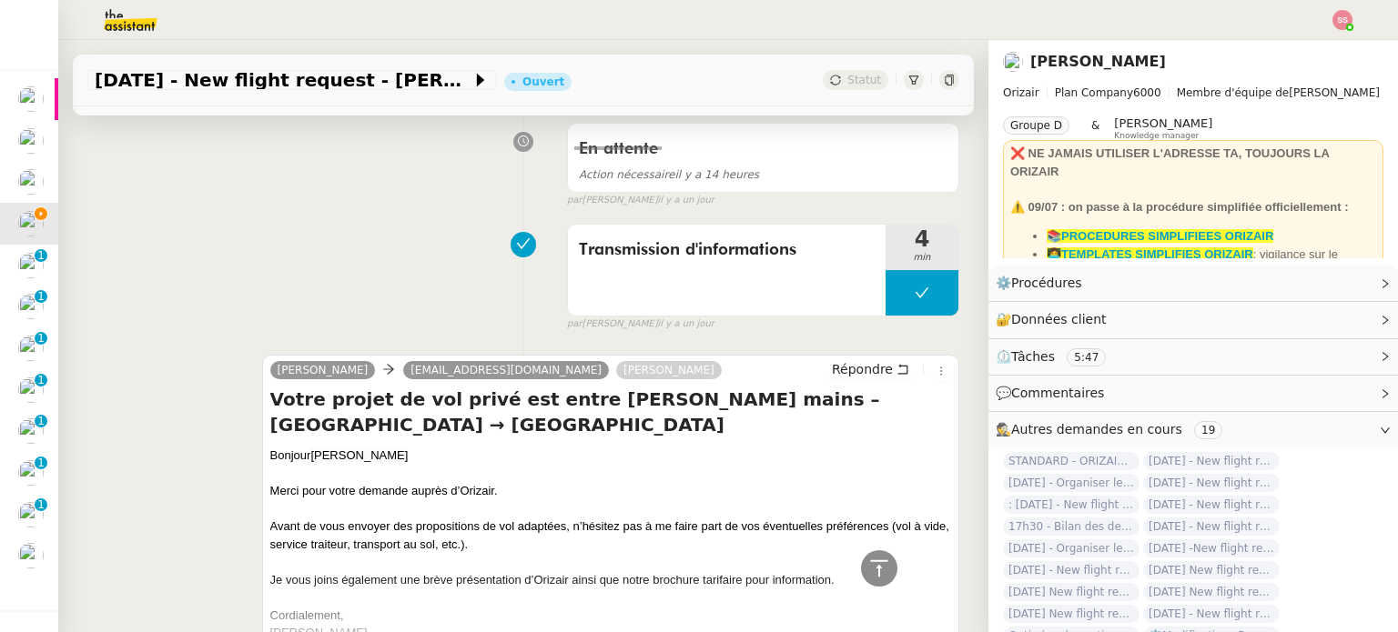
scroll to position [322, 0]
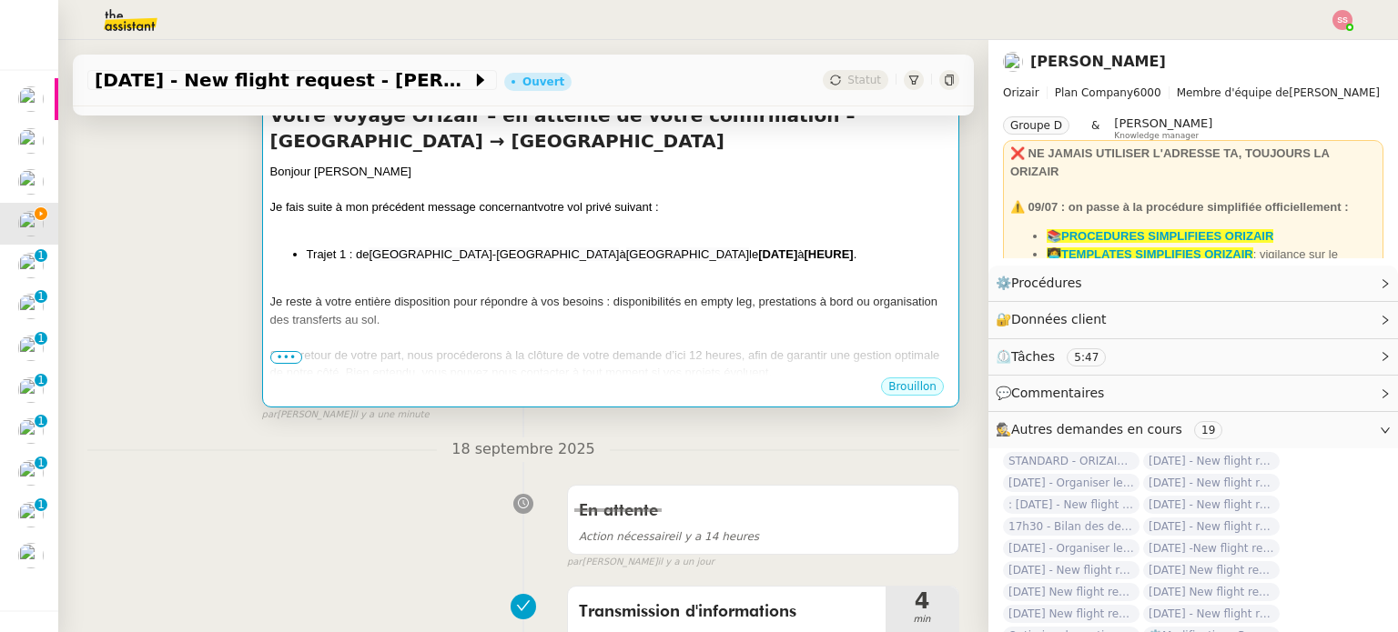
click at [674, 296] on div "Je reste à votre entière disposition pour répondre à vos besoins : disponibilit…" at bounding box center [610, 310] width 681 height 35
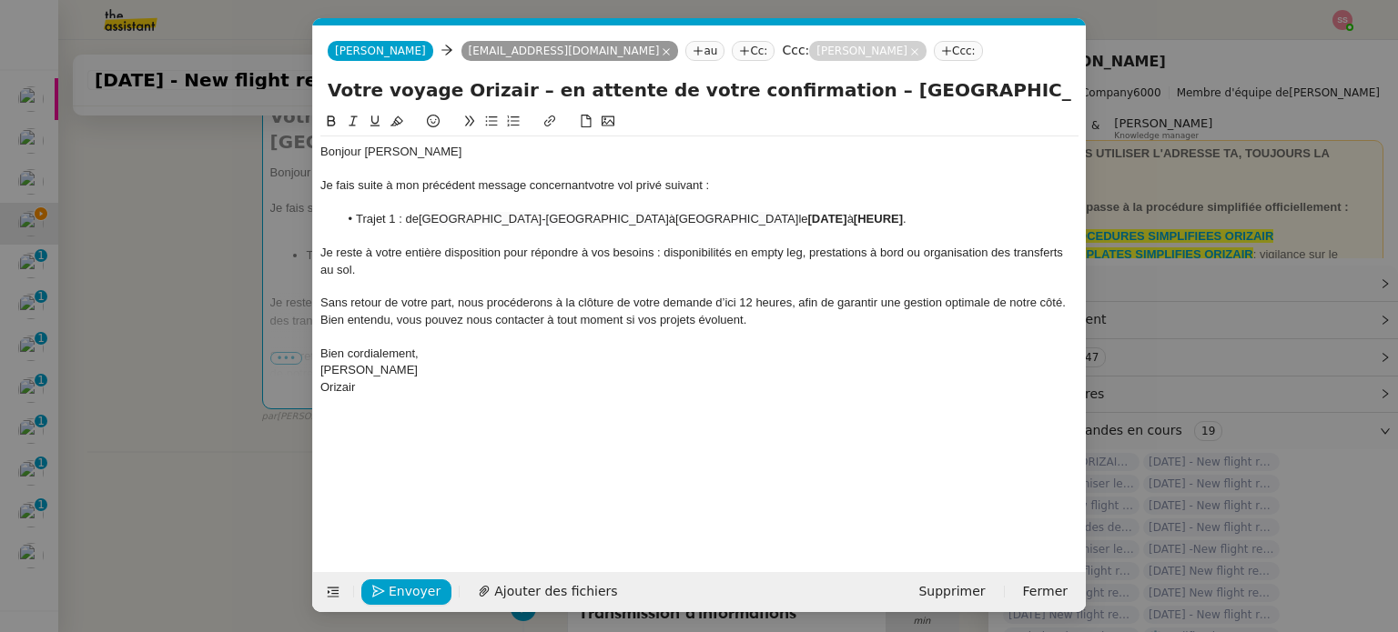
scroll to position [0, 78]
drag, startPoint x: 782, startPoint y: 216, endPoint x: 679, endPoint y: 221, distance: 103.0
click at [679, 221] on li "Trajet 1 : de [GEOGRAPHIC_DATA] à [GEOGRAPHIC_DATA] le [DATE] à [HEURE] ." at bounding box center [708, 219] width 741 height 16
click at [808, 214] on span "[DATE] 14:41" at bounding box center [843, 219] width 70 height 14
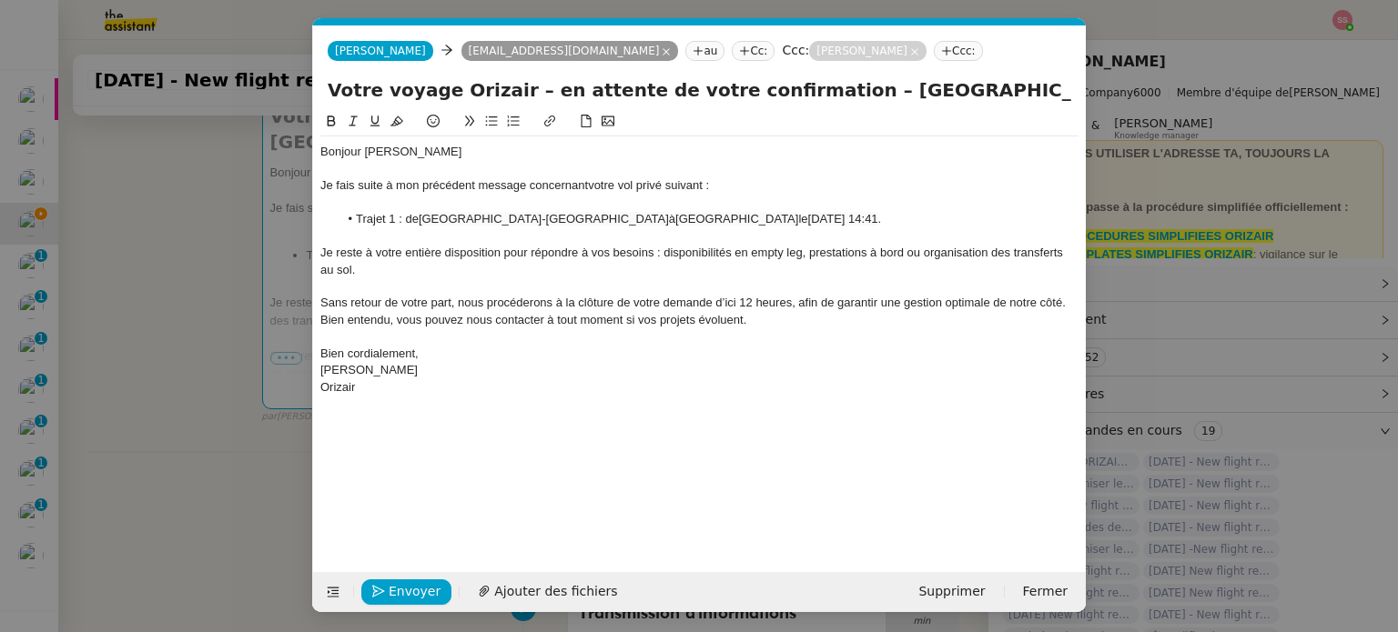
click at [808, 217] on span "[DATE] 14:41" at bounding box center [843, 219] width 70 height 14
click at [0, 0] on lt-span "Septemb re" at bounding box center [0, 0] width 0 height 0
click at [808, 221] on span "24 Septembre 2025 14:41" at bounding box center [876, 219] width 136 height 14
click at [401, 592] on span "Envoyer" at bounding box center [415, 591] width 52 height 21
click at [401, 592] on span "Confirmer l'envoi" at bounding box center [443, 591] width 109 height 21
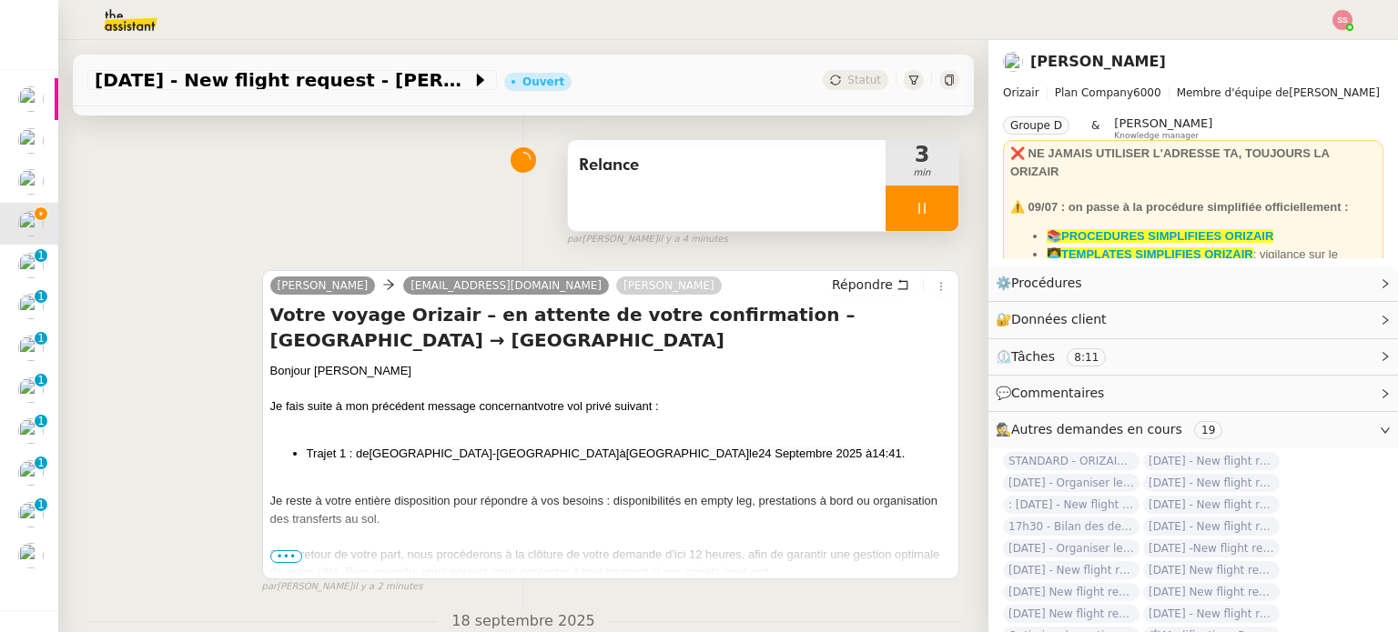
scroll to position [91, 0]
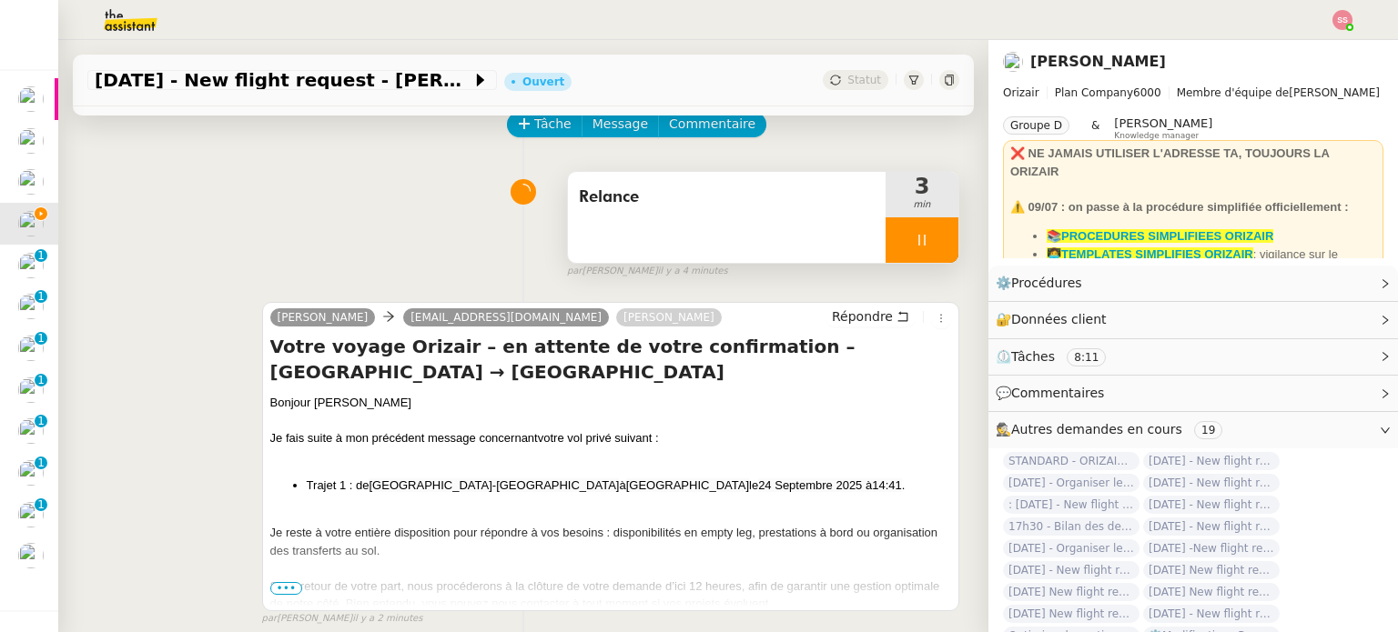
click at [917, 249] on div at bounding box center [921, 239] width 73 height 45
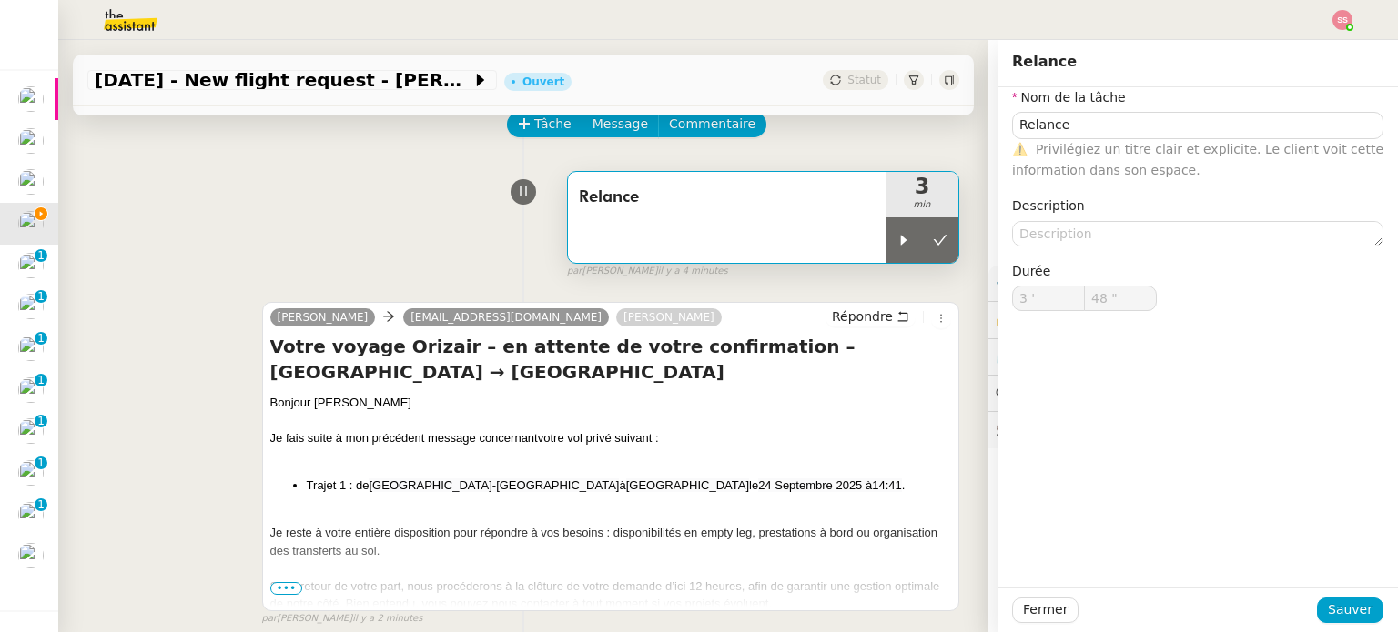
click at [857, 80] on span "Statut" at bounding box center [864, 80] width 34 height 13
type input "Relance"
type input "3 '"
type input "48 ""
click at [933, 245] on icon at bounding box center [940, 240] width 15 height 15
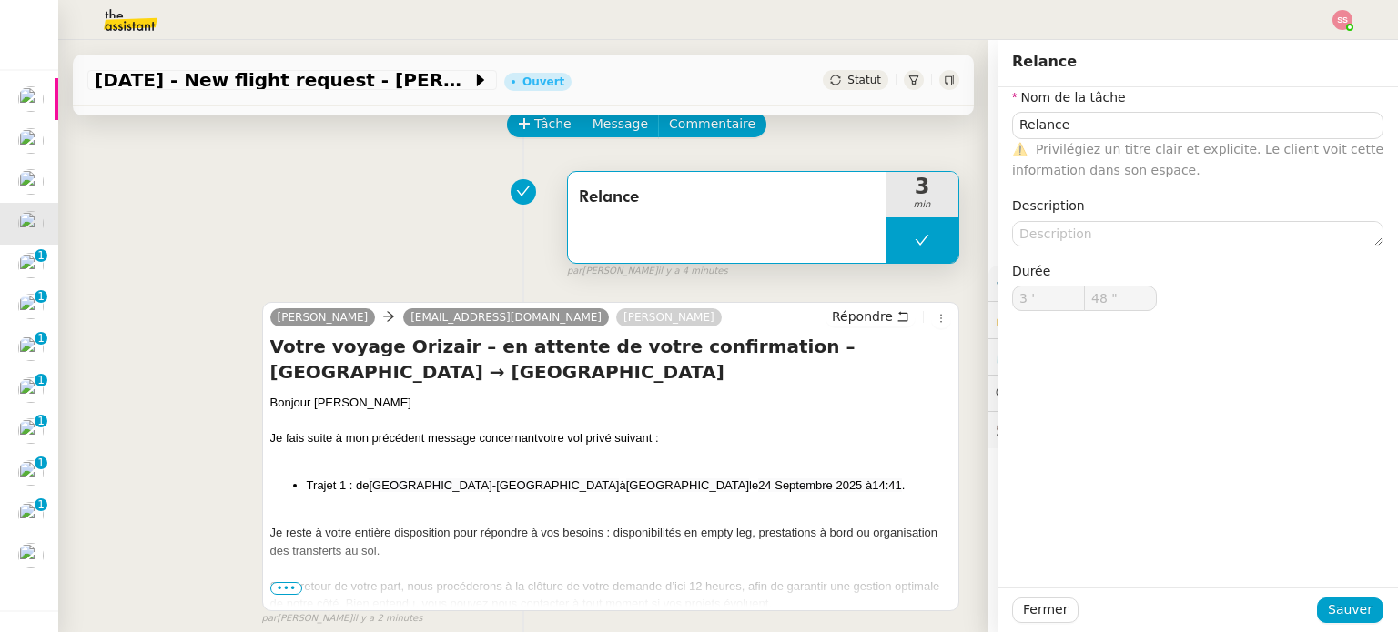
type input "Relance"
type input "3 '"
type input "48 ""
type input "Relance"
type input "3 '"
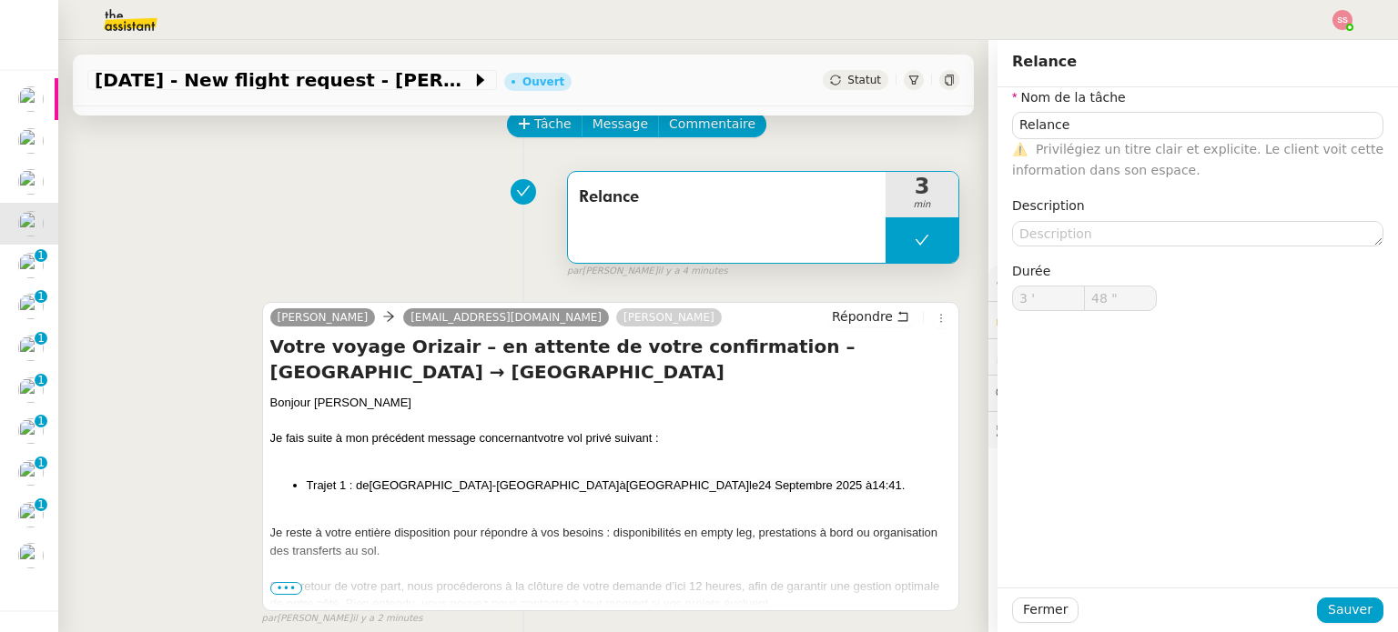
type input "48 ""
click at [848, 82] on span "Statut" at bounding box center [864, 80] width 34 height 13
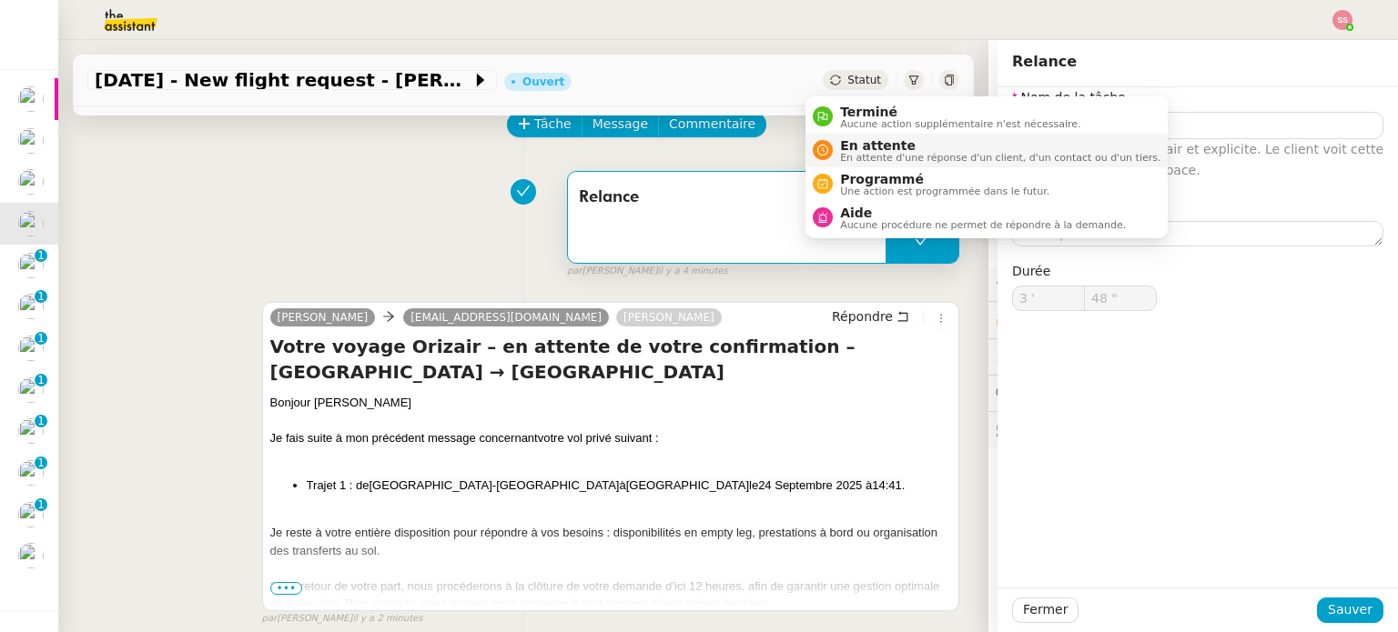
click at [870, 149] on span "En attente" at bounding box center [1000, 145] width 320 height 15
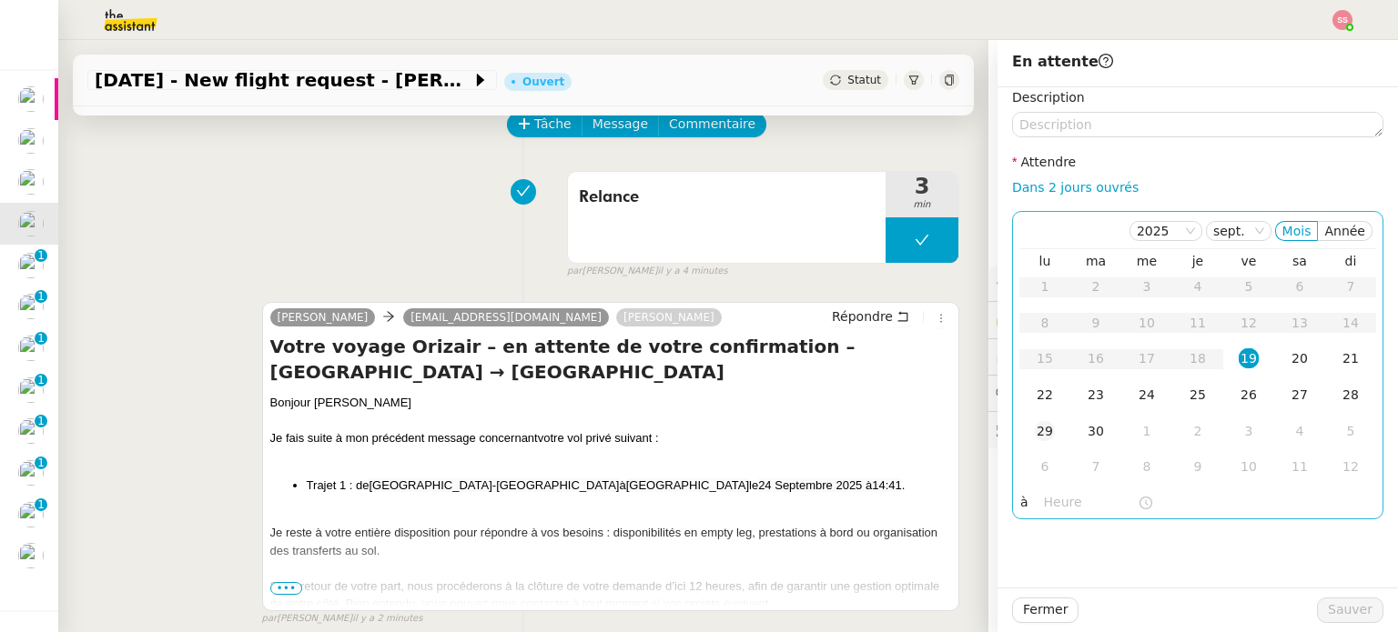
drag, startPoint x: 1040, startPoint y: 403, endPoint x: 1047, endPoint y: 419, distance: 17.1
click at [1041, 409] on td "22" at bounding box center [1044, 396] width 51 height 36
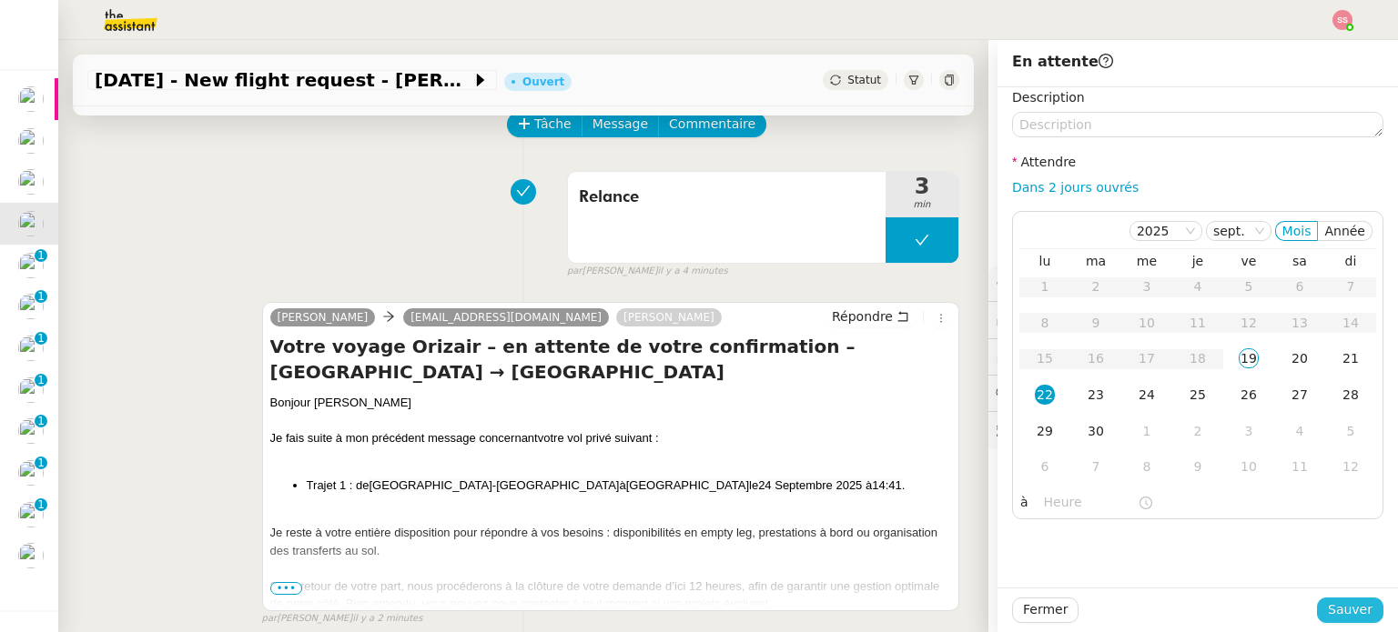
click at [1327, 611] on span "Sauver" at bounding box center [1349, 610] width 45 height 21
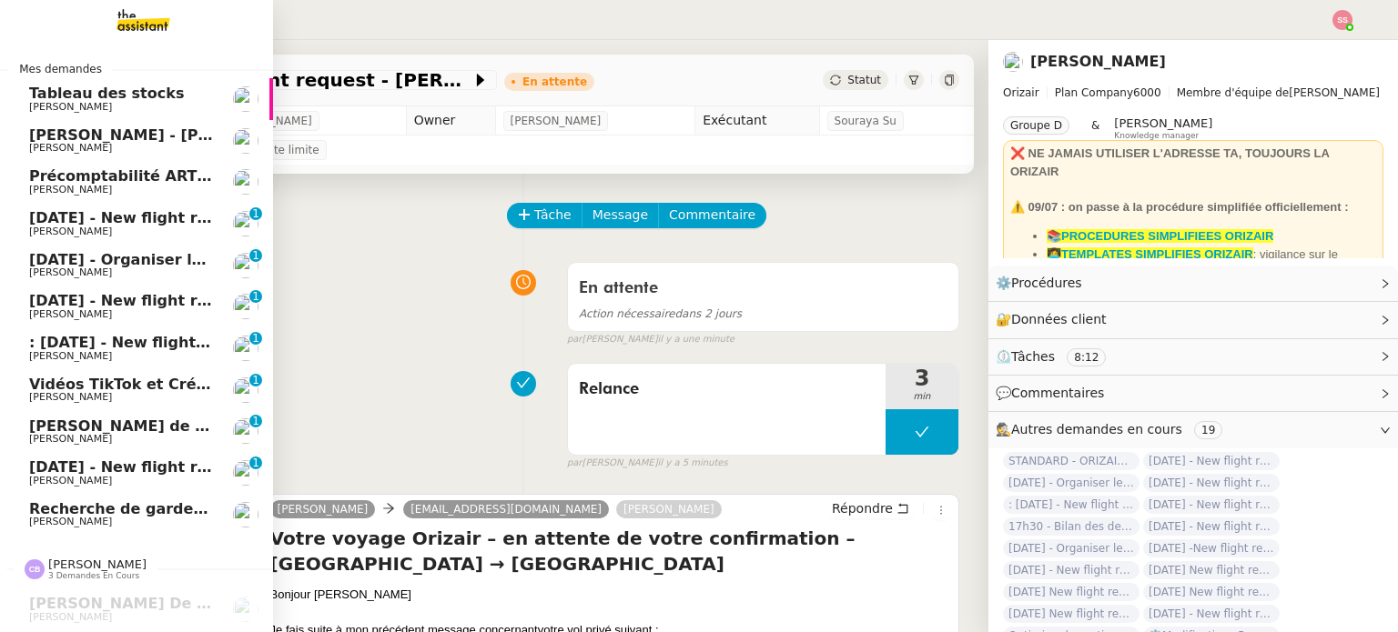
click at [136, 228] on span "[PERSON_NAME]" at bounding box center [121, 232] width 184 height 11
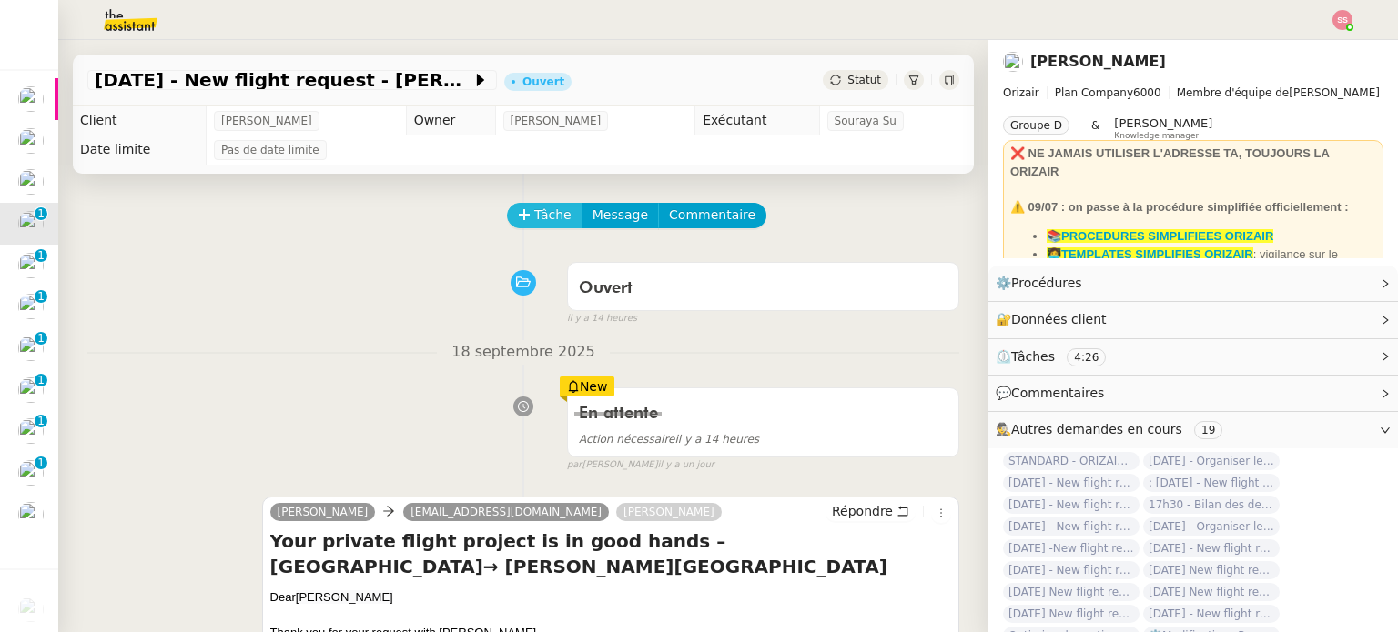
click at [545, 215] on span "Tâche" at bounding box center [552, 215] width 37 height 21
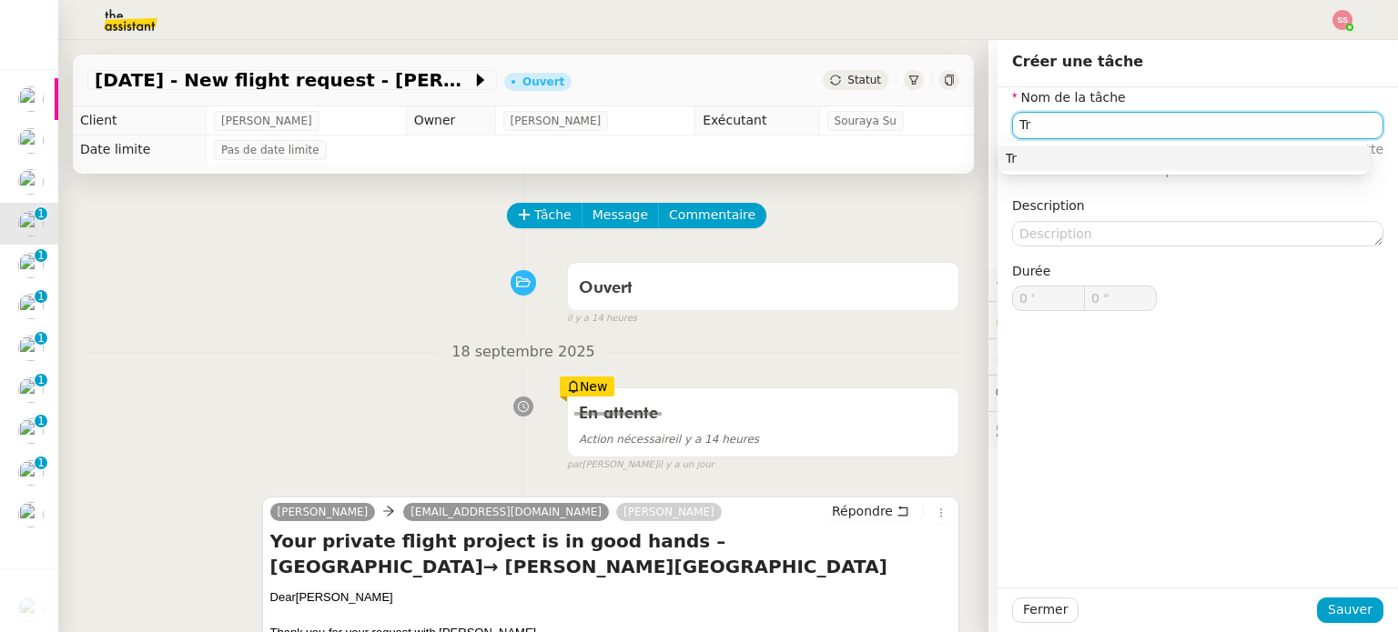
type input "T"
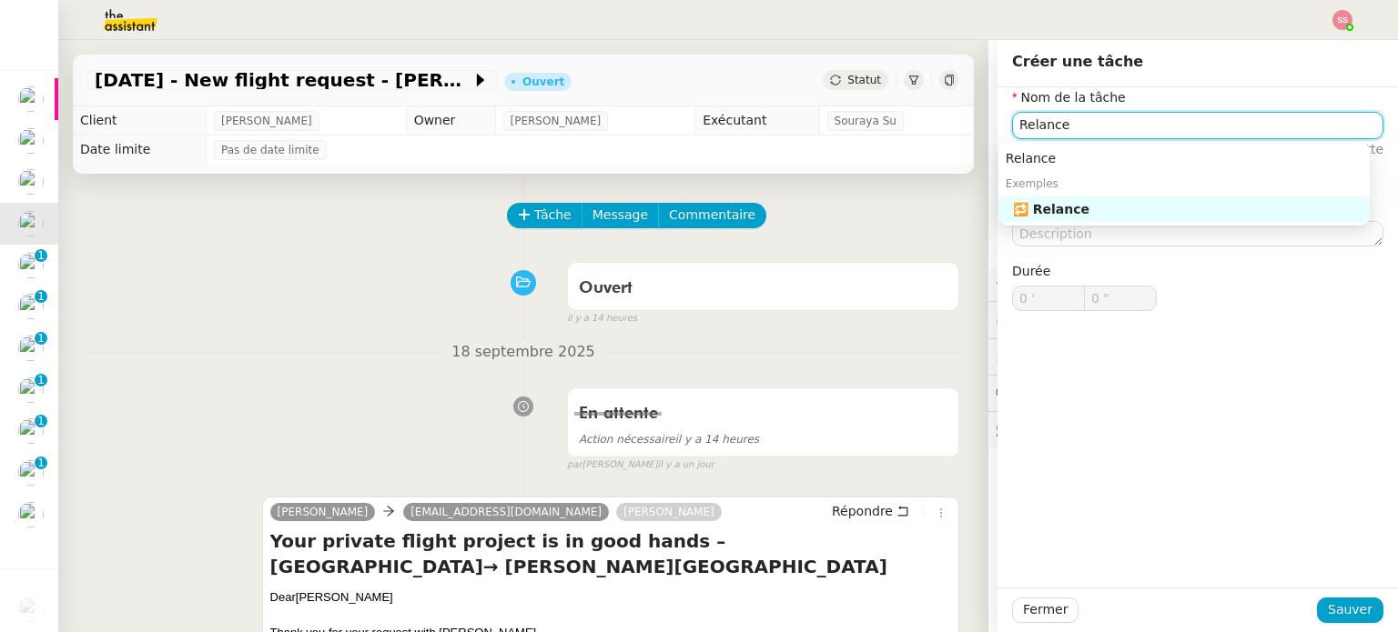
click at [1058, 211] on div "🔁 Relance" at bounding box center [1187, 209] width 349 height 16
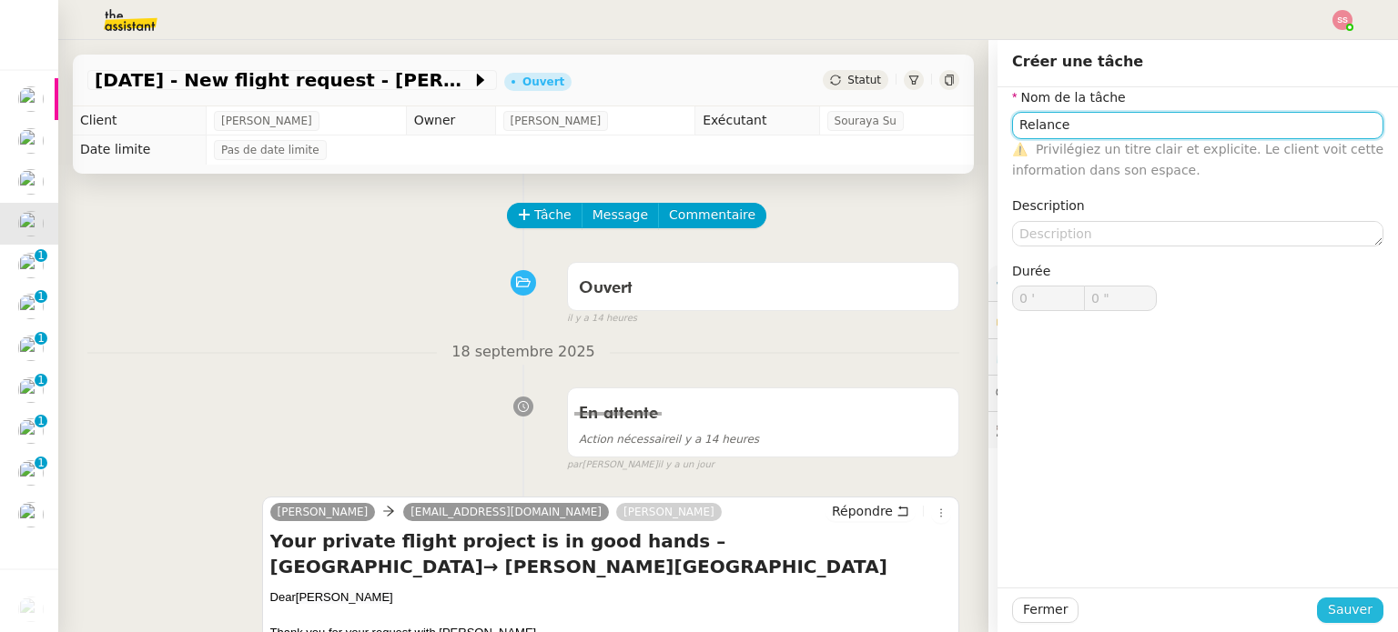
type input "Relance"
click at [1327, 611] on span "Sauver" at bounding box center [1349, 610] width 45 height 21
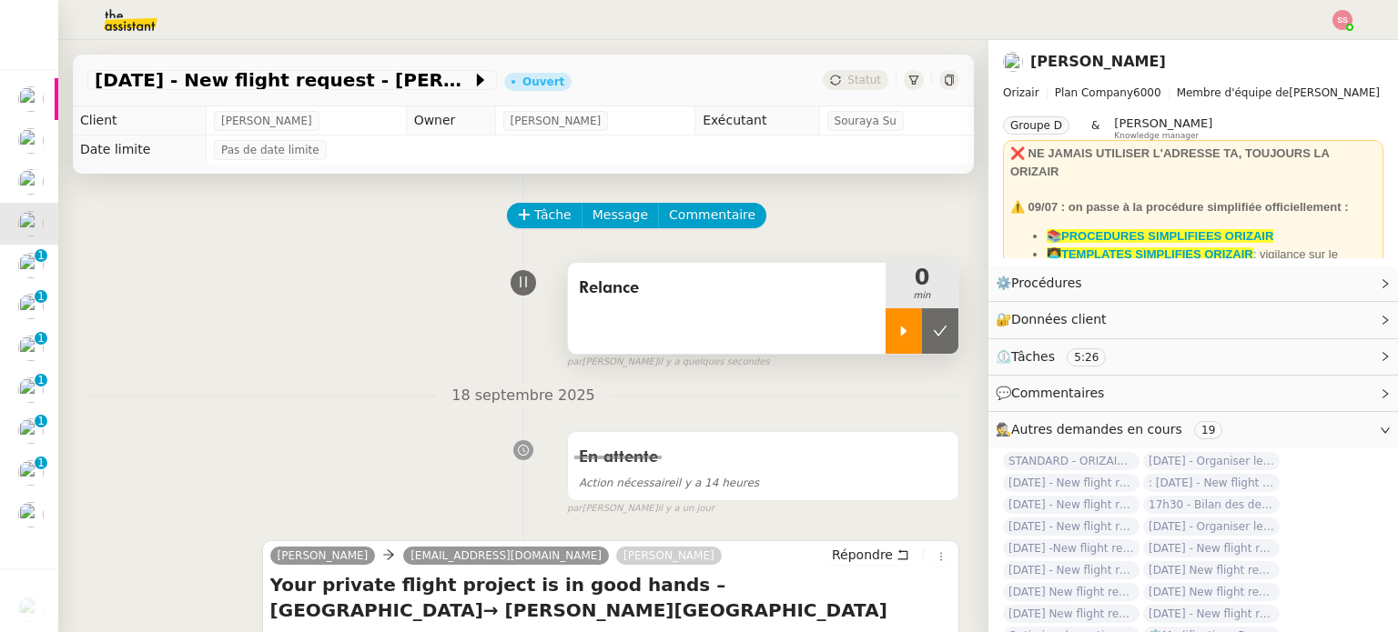
click at [896, 327] on icon at bounding box center [903, 331] width 15 height 15
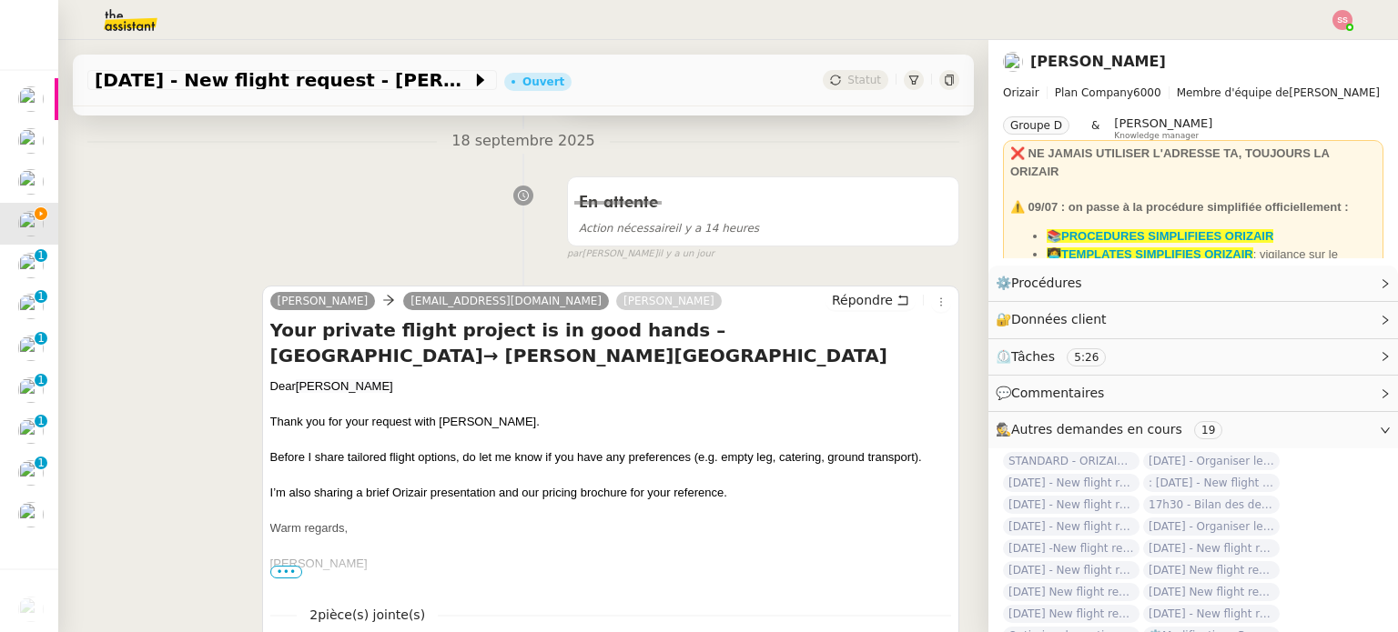
scroll to position [182, 0]
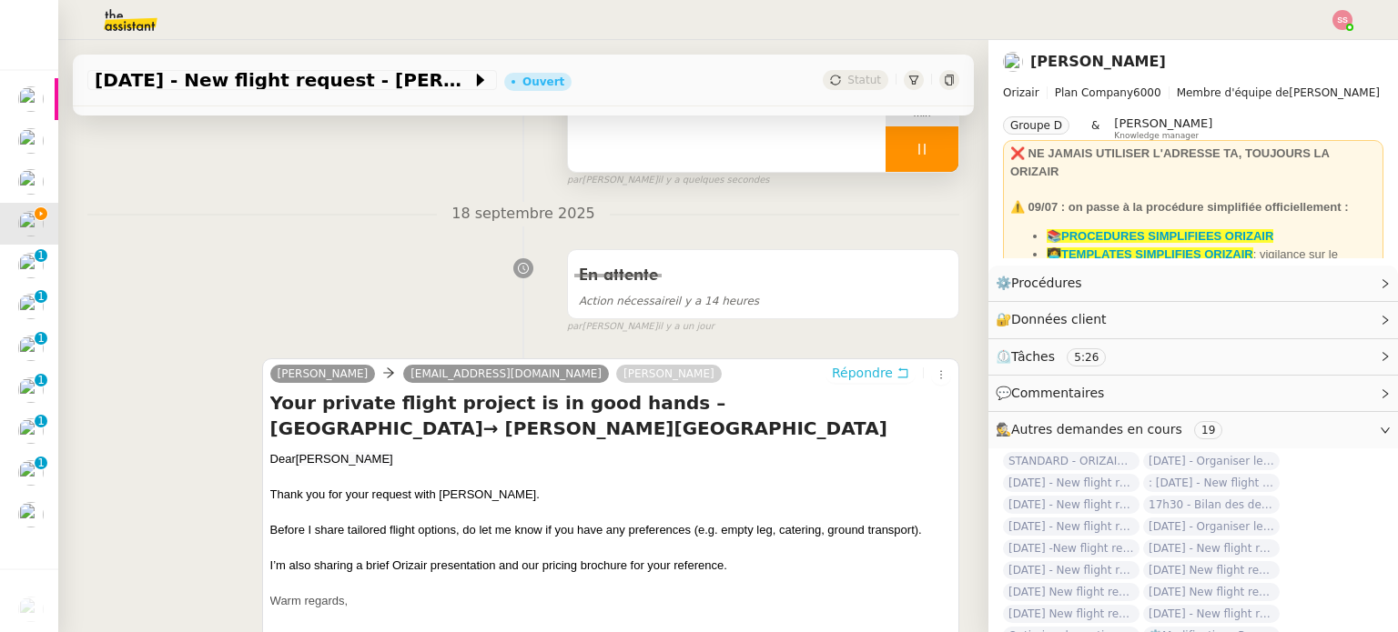
click at [852, 370] on span "Répondre" at bounding box center [862, 373] width 61 height 18
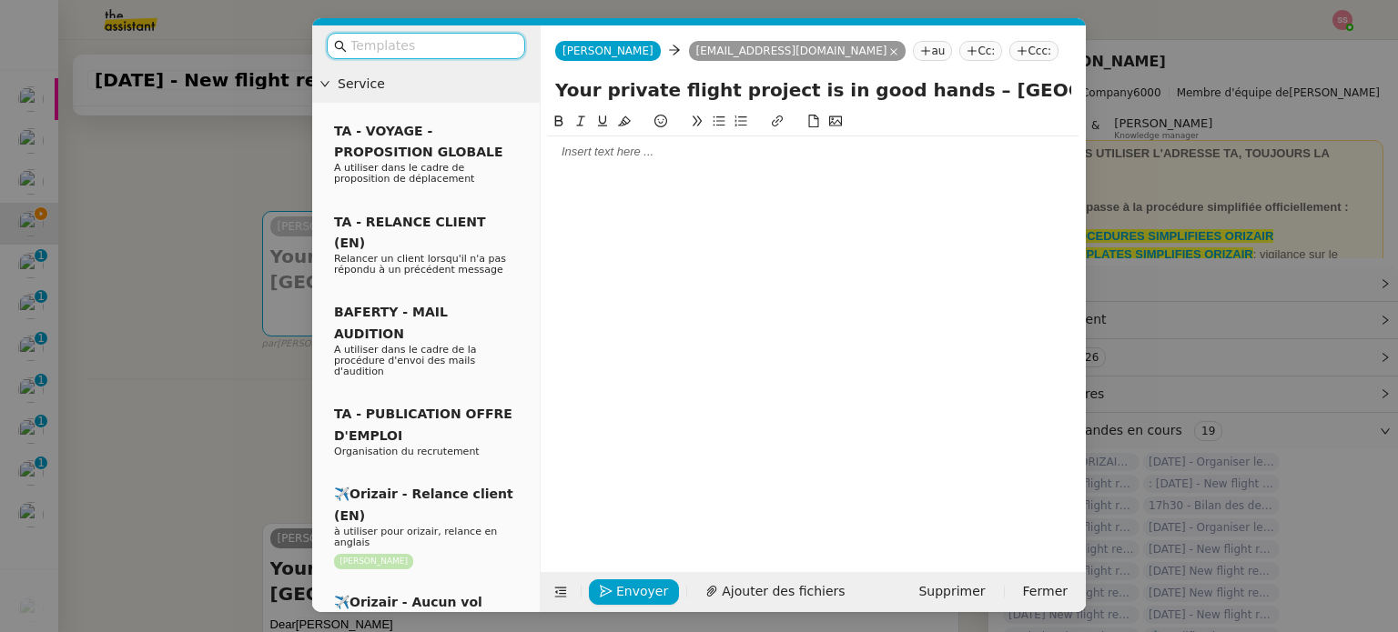
click at [471, 46] on input "text" at bounding box center [432, 45] width 164 height 21
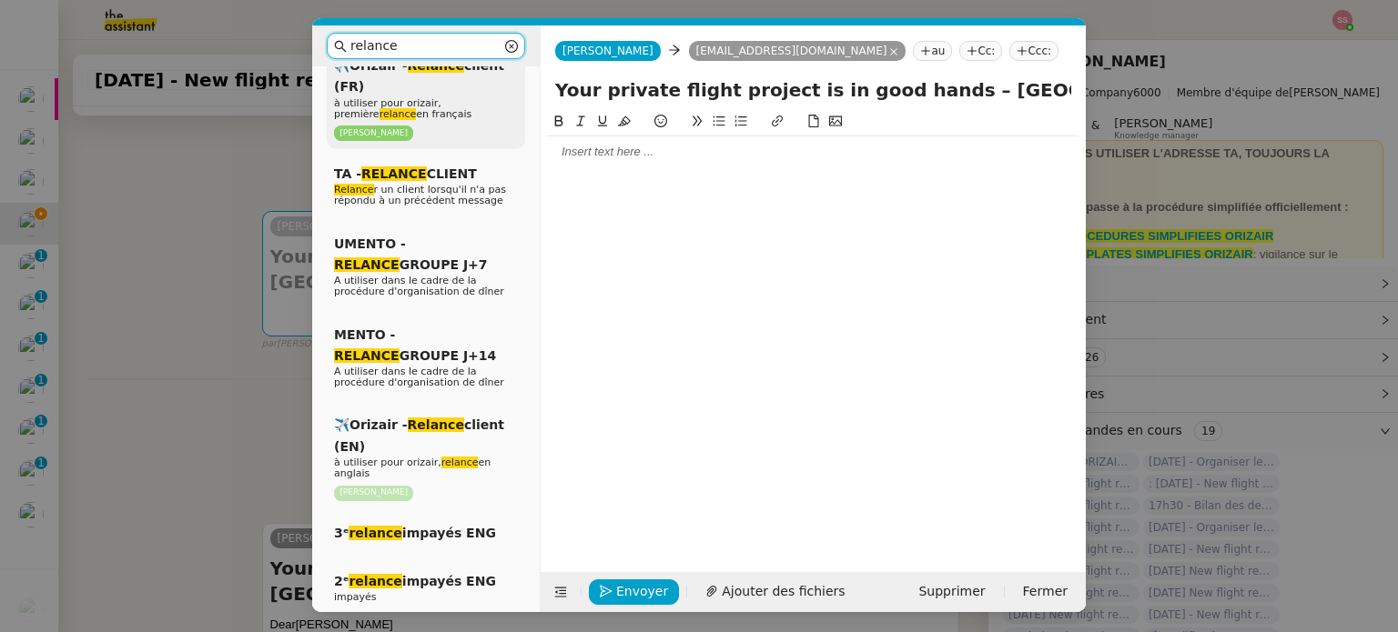
scroll to position [273, 0]
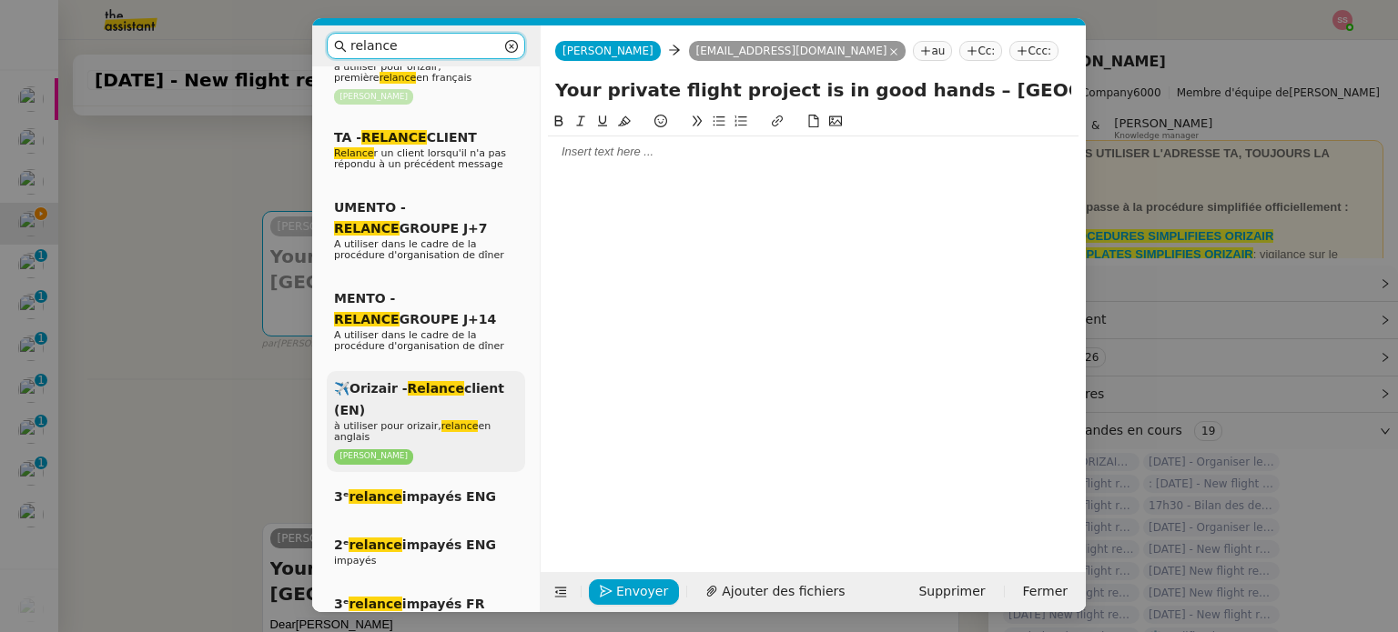
type input "relance"
click at [429, 390] on div "✈️Orizair - Relance client (EN) à utiliser pour orizair, relance en anglais [PE…" at bounding box center [426, 421] width 198 height 101
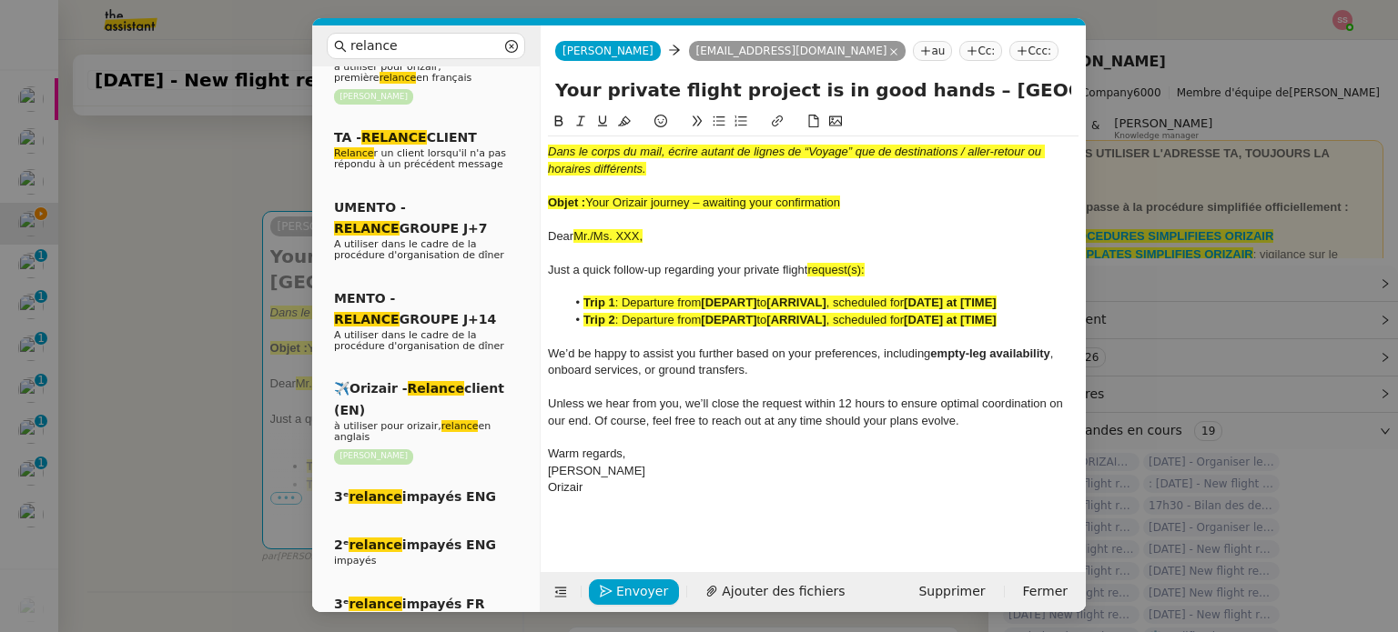
drag, startPoint x: 587, startPoint y: 205, endPoint x: 864, endPoint y: 208, distance: 277.5
click at [864, 208] on div "Objet : Your Orizair journey – awaiting your confirmation" at bounding box center [813, 203] width 530 height 16
drag, startPoint x: 919, startPoint y: 87, endPoint x: 550, endPoint y: 60, distance: 370.4
click at [550, 60] on form "[PERSON_NAME] [PERSON_NAME] [PERSON_NAME][EMAIL_ADDRESS][DOMAIN_NAME] au Cc: Cc…" at bounding box center [813, 318] width 546 height 587
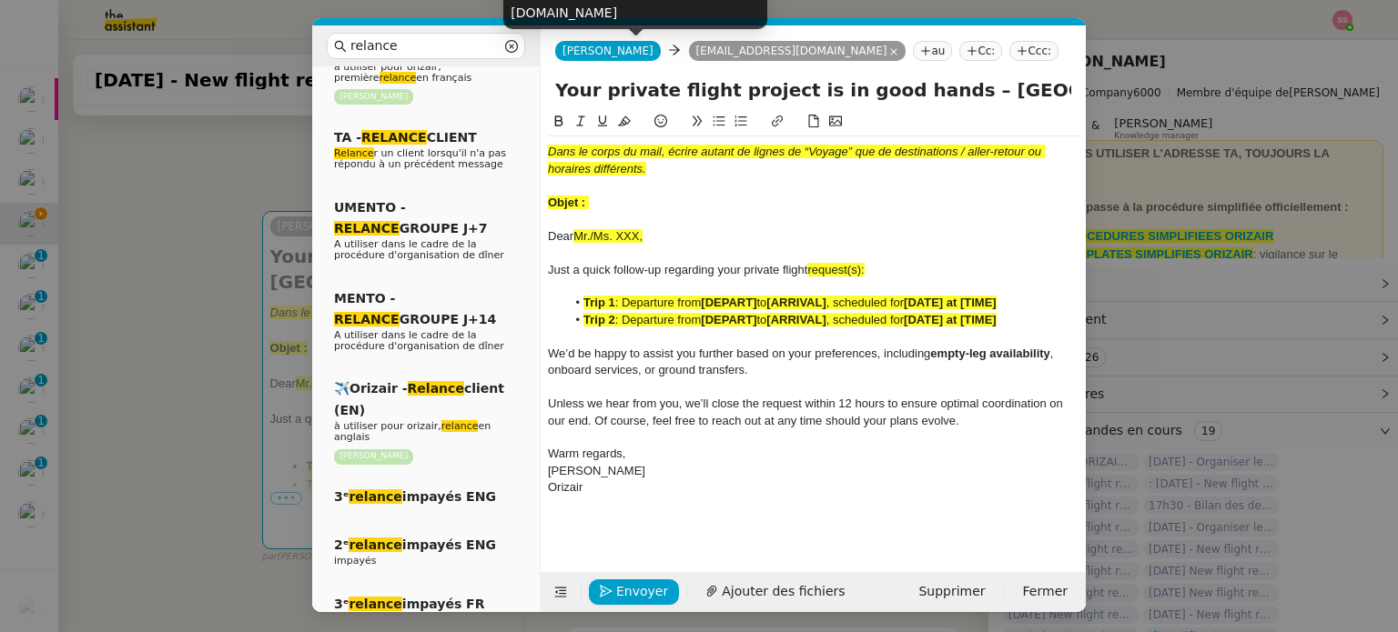
paste input "Orizair journey – awaiting your confirmation"
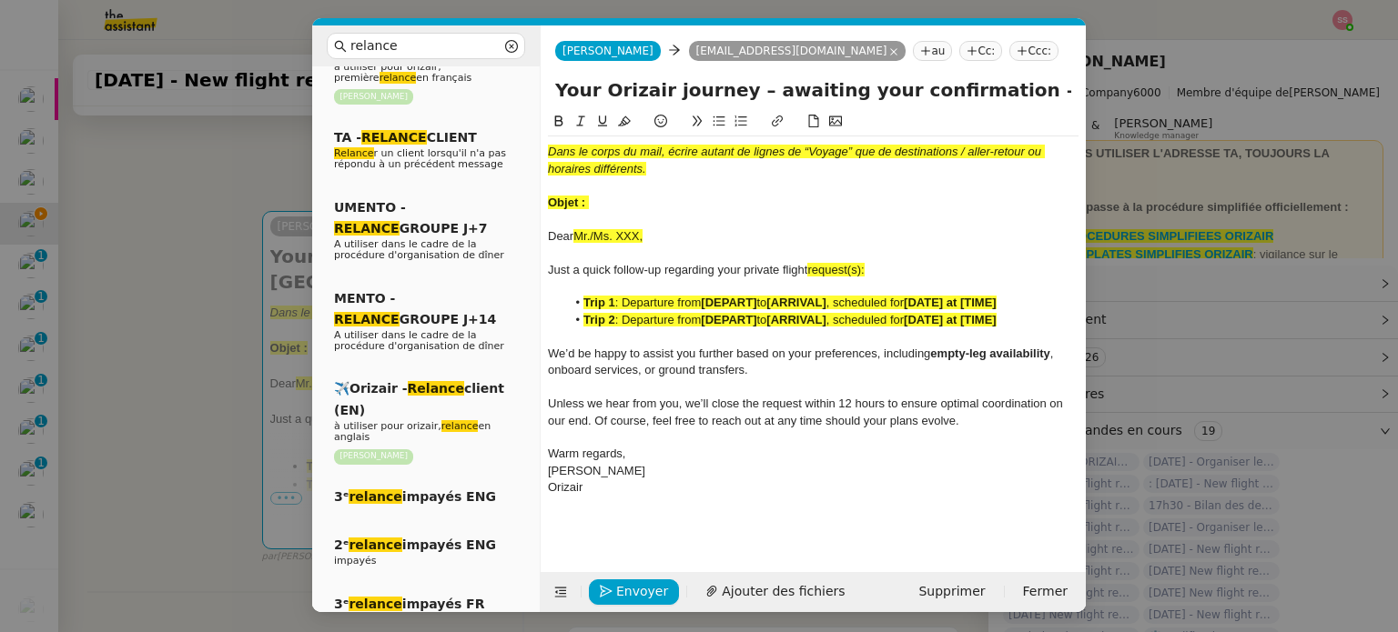
type input "Your Orizair journey – awaiting your confirmation – [GEOGRAPHIC_DATA]→ [PERSON_…"
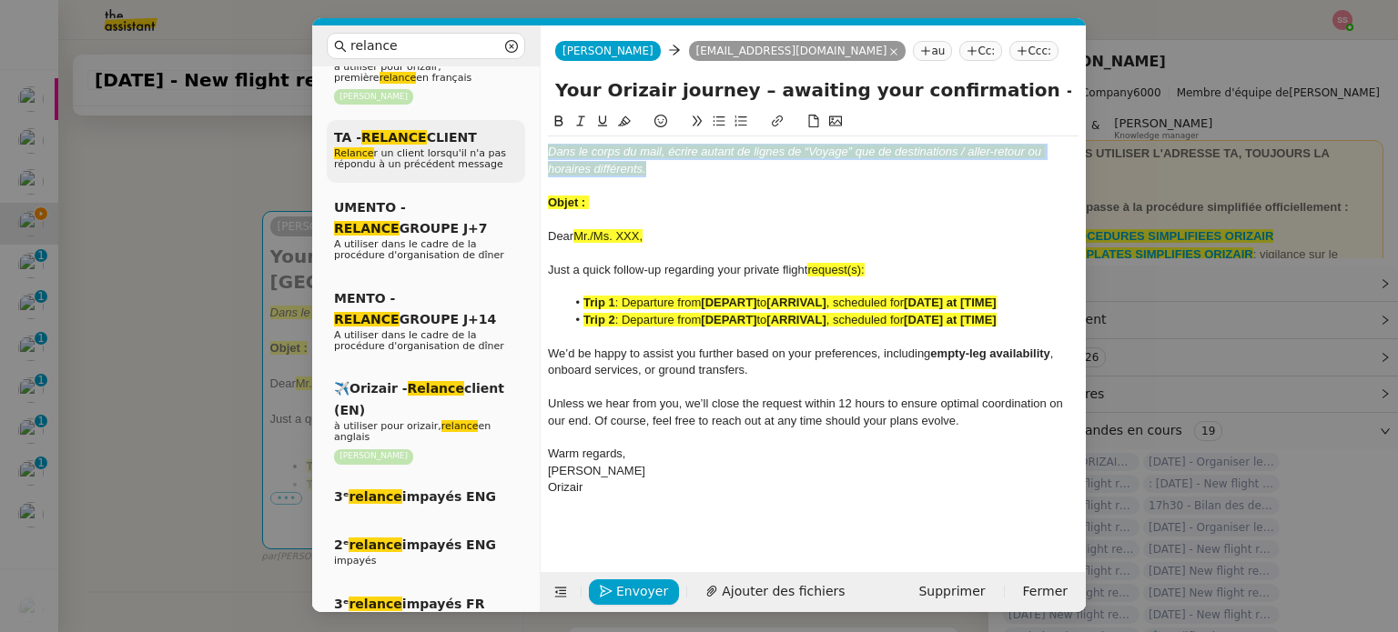
drag, startPoint x: 671, startPoint y: 170, endPoint x: 513, endPoint y: 141, distance: 160.1
click at [513, 141] on nz-layout "relance Service Relance Bon de Commande LBP A utiliser dans le cadre de la proc…" at bounding box center [698, 318] width 773 height 587
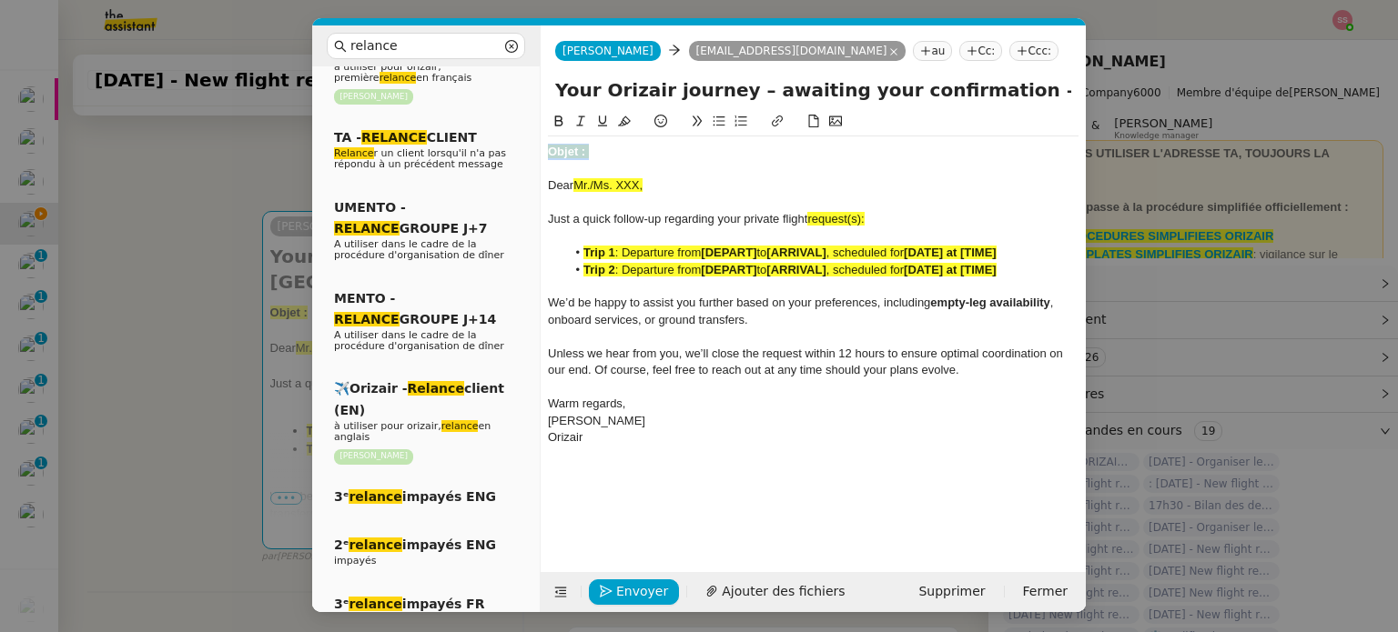
drag, startPoint x: 578, startPoint y: 158, endPoint x: 540, endPoint y: 152, distance: 38.7
click at [540, 152] on nz-spin "Objet : Dear Mr./Ms. XXX, Just a quick follow-up regarding your private flight …" at bounding box center [812, 331] width 545 height 440
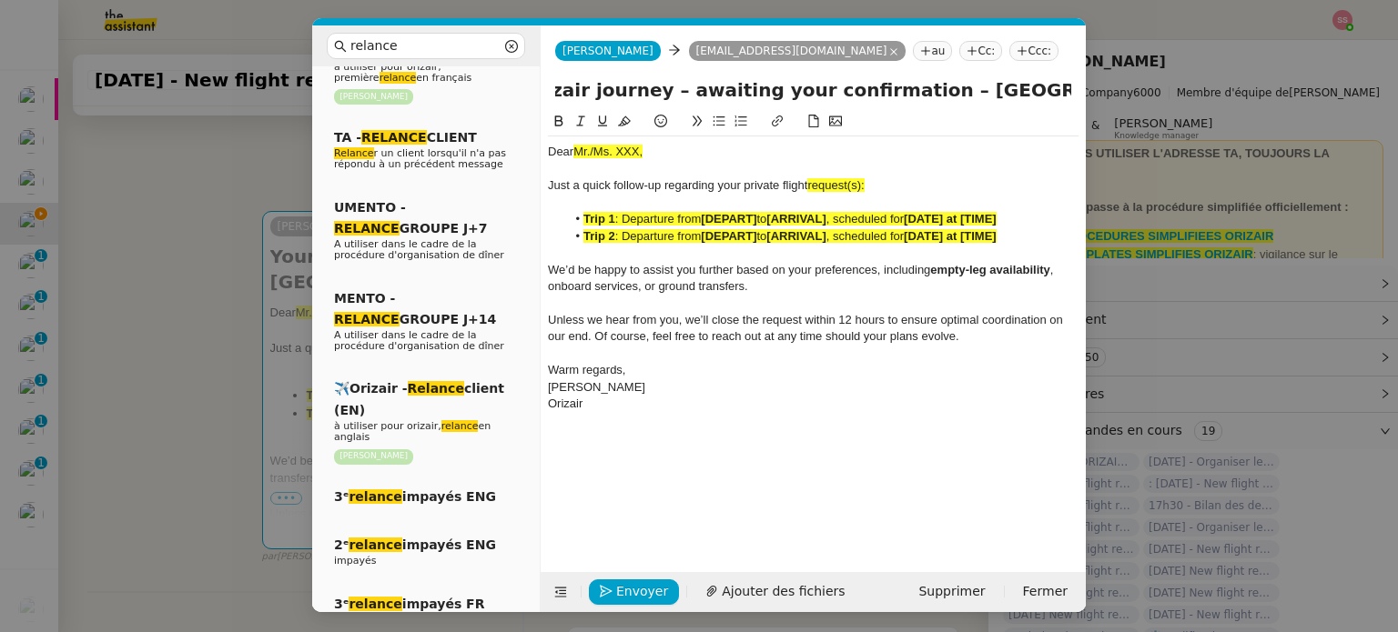
scroll to position [0, 0]
drag, startPoint x: 935, startPoint y: 86, endPoint x: 705, endPoint y: 85, distance: 230.2
click at [705, 85] on input "Your Orizair journey – awaiting your confirmation – [GEOGRAPHIC_DATA]→ [PERSON_…" at bounding box center [813, 89] width 516 height 27
click at [766, 239] on span "to" at bounding box center [761, 236] width 10 height 14
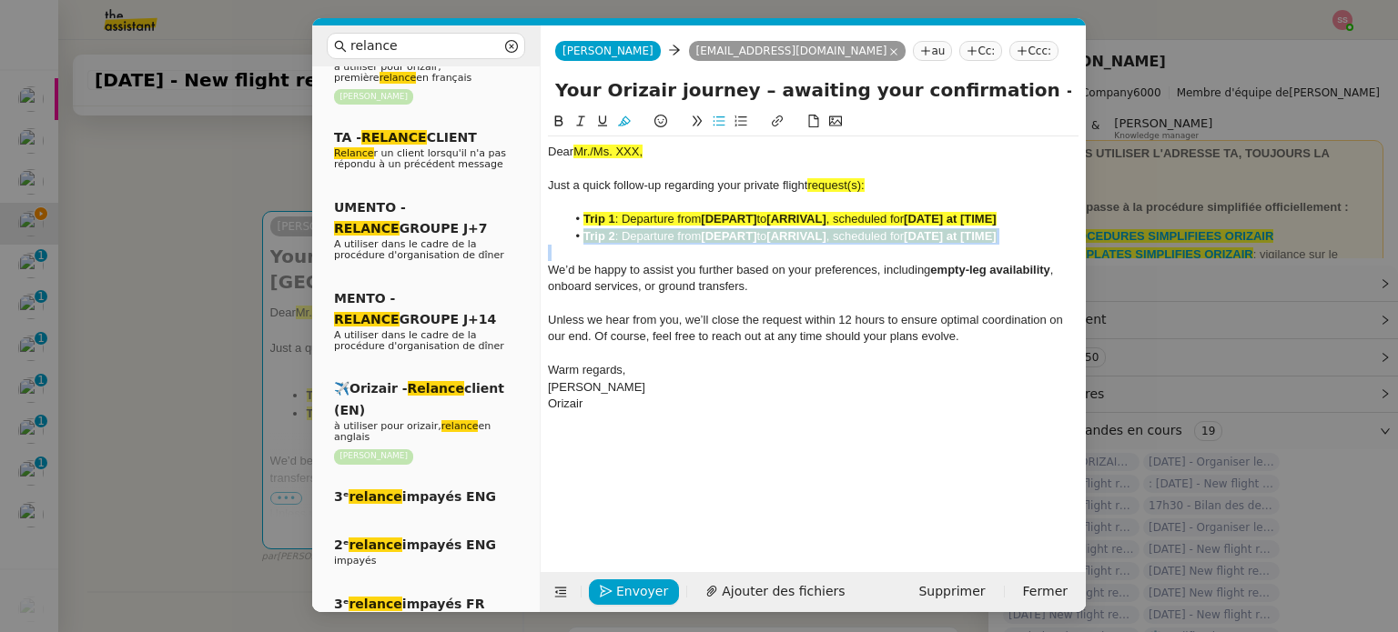
click at [766, 239] on span "to" at bounding box center [761, 236] width 10 height 14
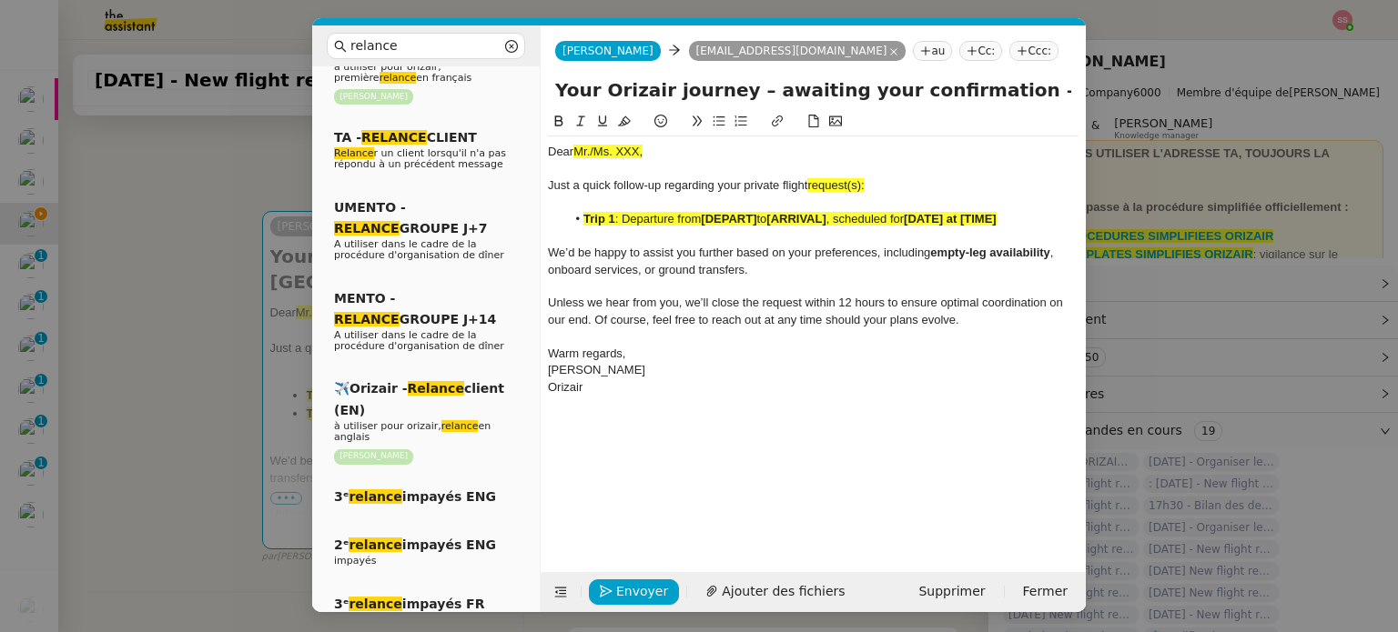
click at [816, 218] on strong "[ARRIVAL]" at bounding box center [795, 219] width 59 height 14
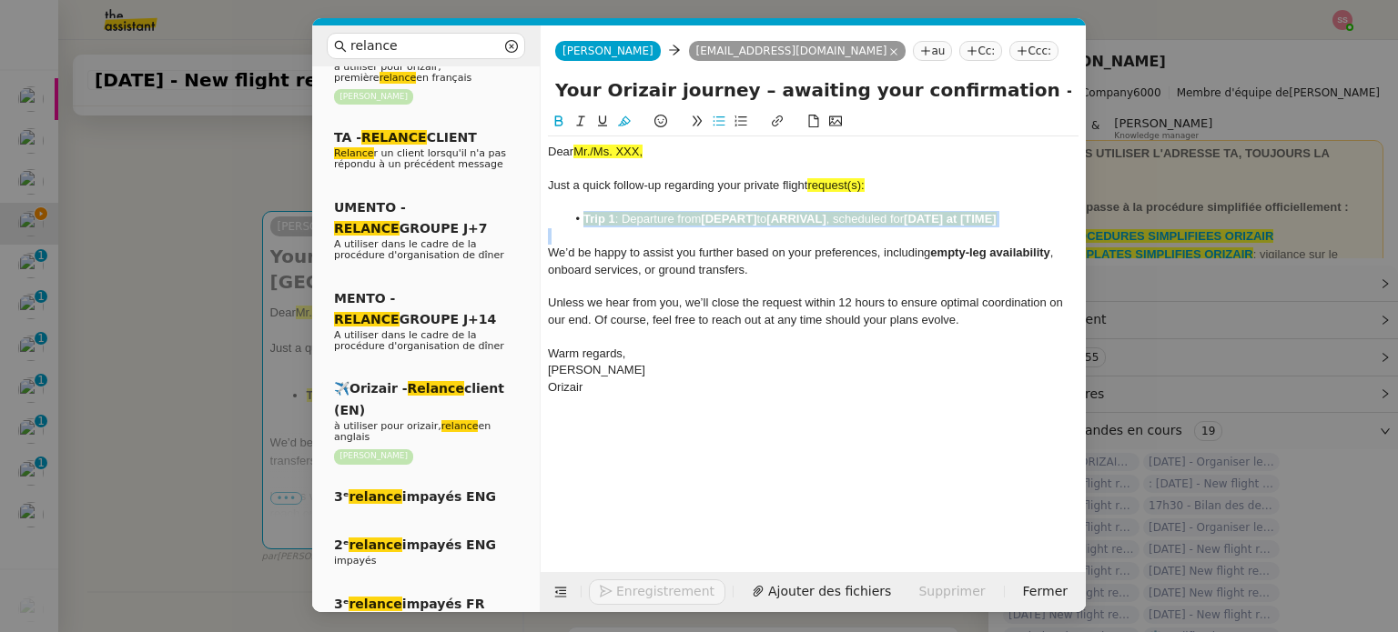
click at [816, 218] on strong "[ARRIVAL]" at bounding box center [795, 219] width 59 height 14
click at [621, 116] on icon at bounding box center [624, 121] width 13 height 13
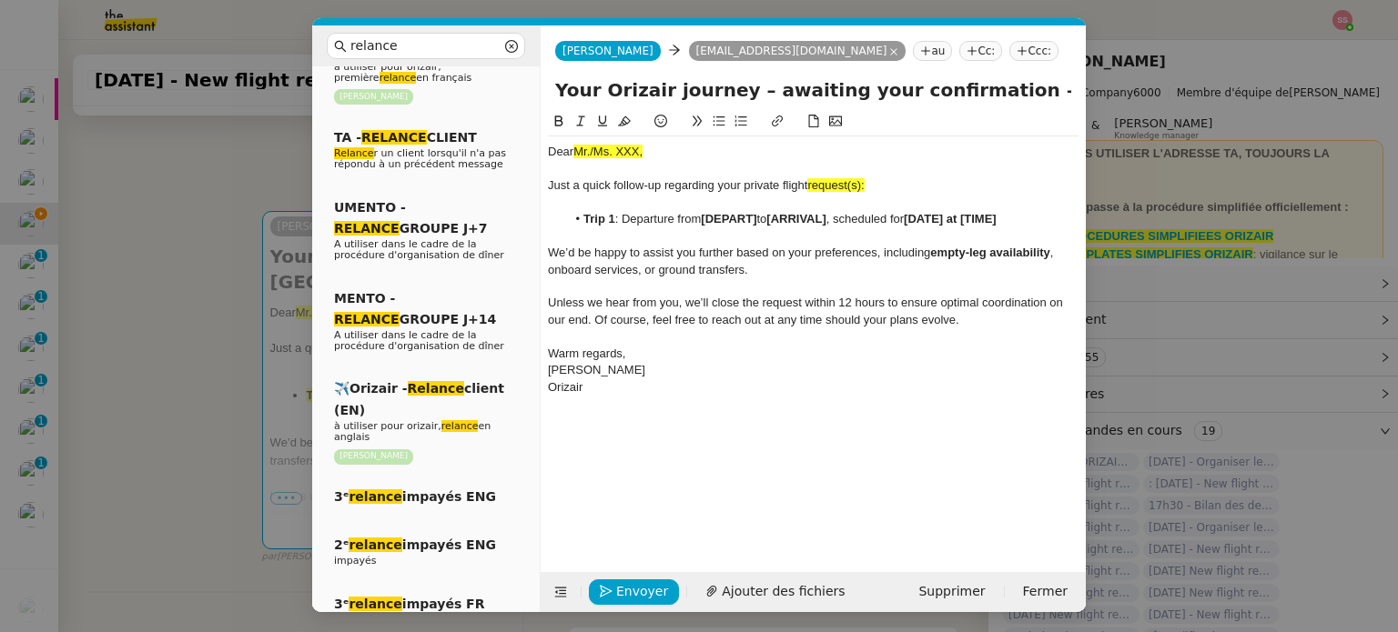
click at [775, 170] on div at bounding box center [813, 169] width 530 height 16
click at [859, 182] on span "request(s):" at bounding box center [835, 185] width 56 height 14
click at [244, 256] on nz-modal-container "relance Service Relance Bon de Commande LBP A utiliser dans le cadre de la proc…" at bounding box center [699, 316] width 1398 height 632
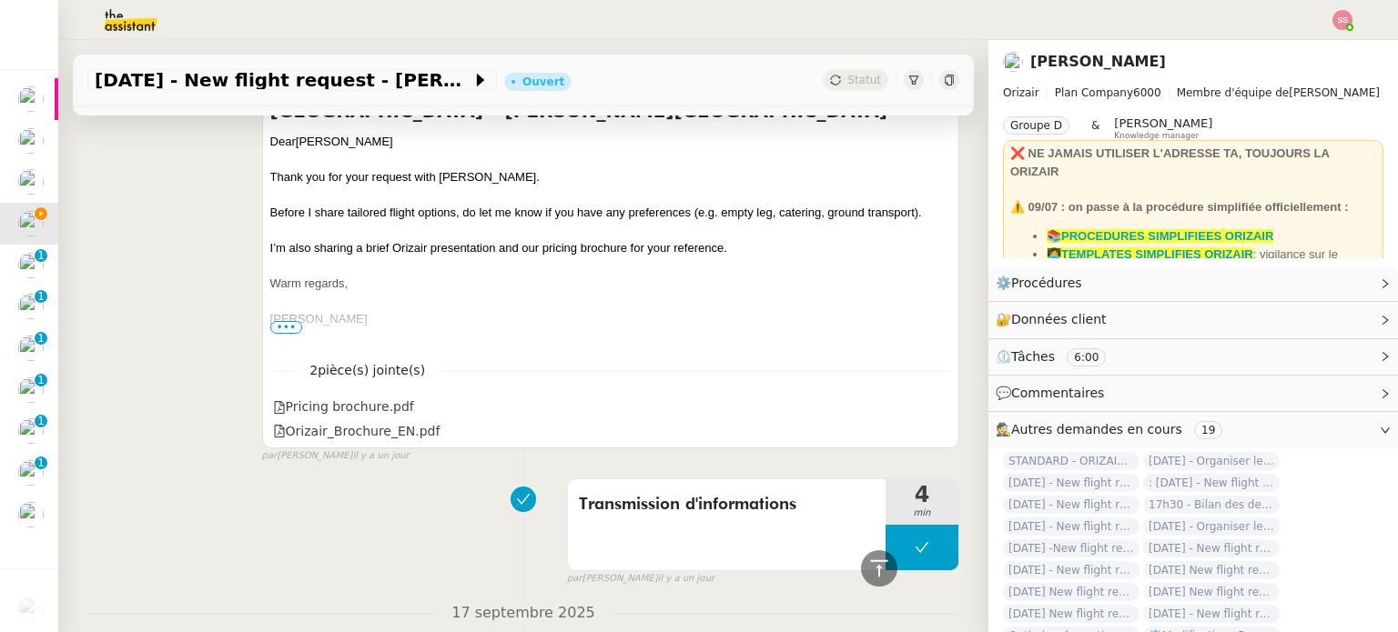
scroll to position [784, 0]
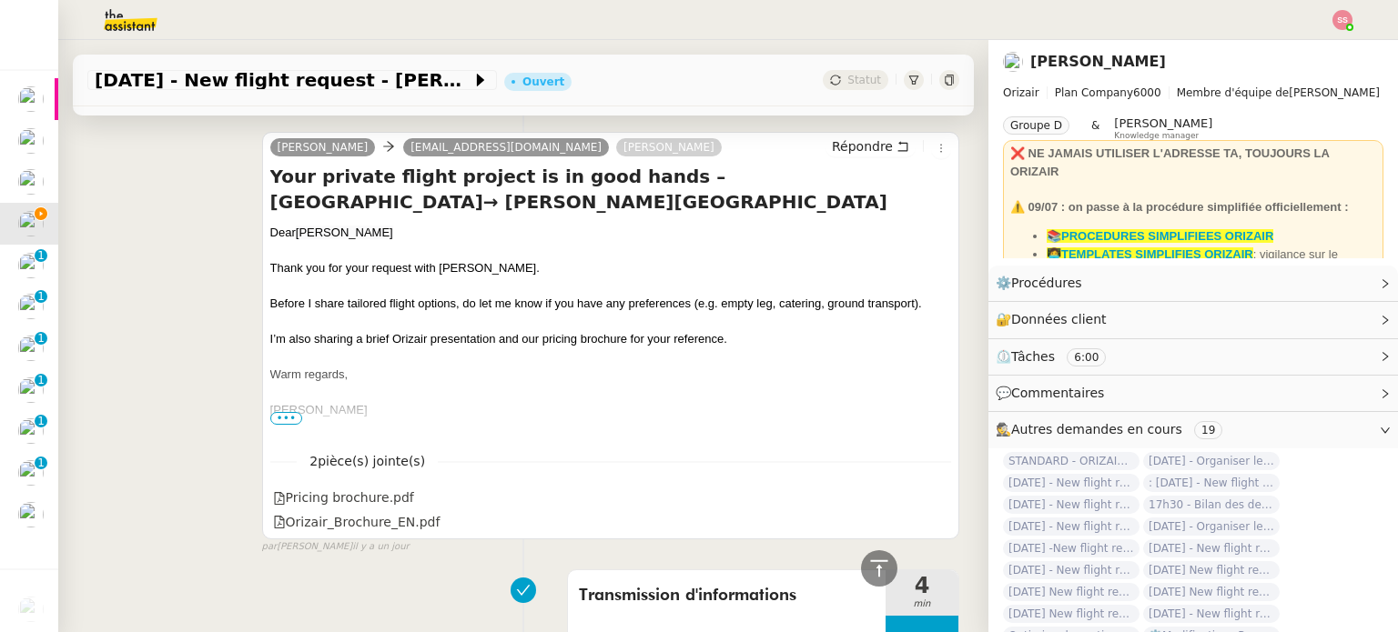
click at [338, 227] on div "Dear [PERSON_NAME]" at bounding box center [610, 233] width 681 height 18
click at [336, 230] on span "[PERSON_NAME]" at bounding box center [344, 233] width 97 height 14
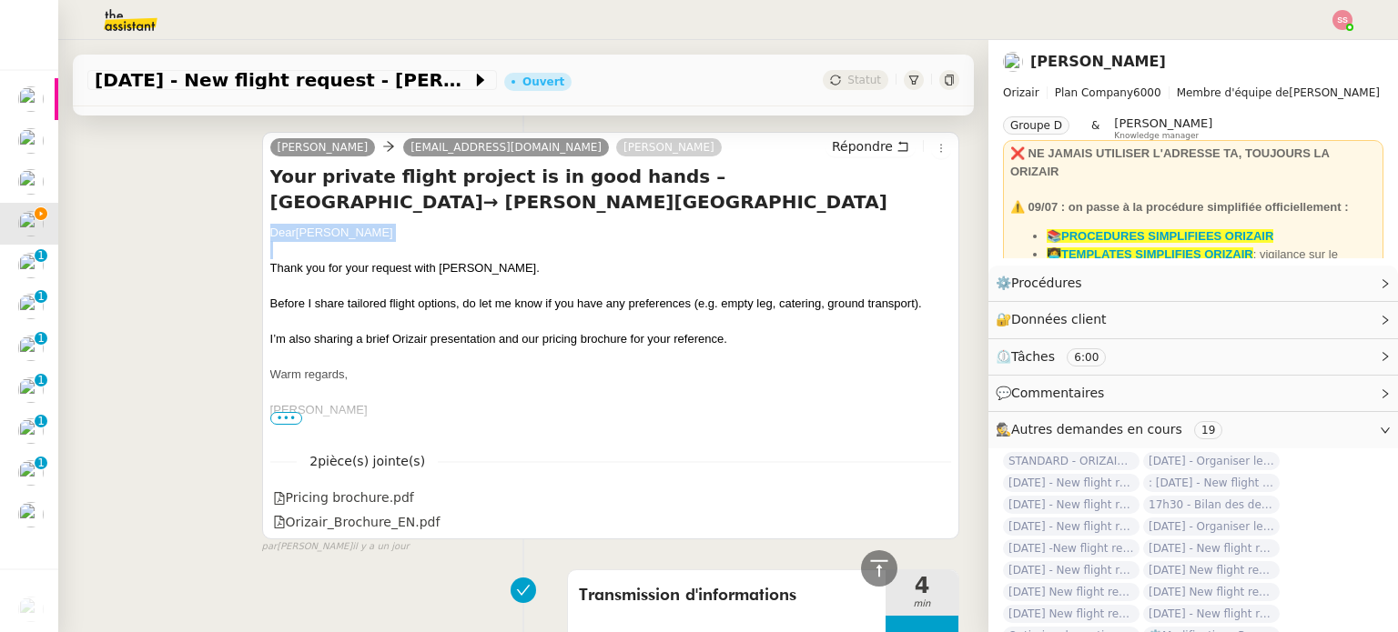
click at [336, 230] on span "[PERSON_NAME]" at bounding box center [344, 233] width 97 height 14
copy div "Dear [PERSON_NAME]"
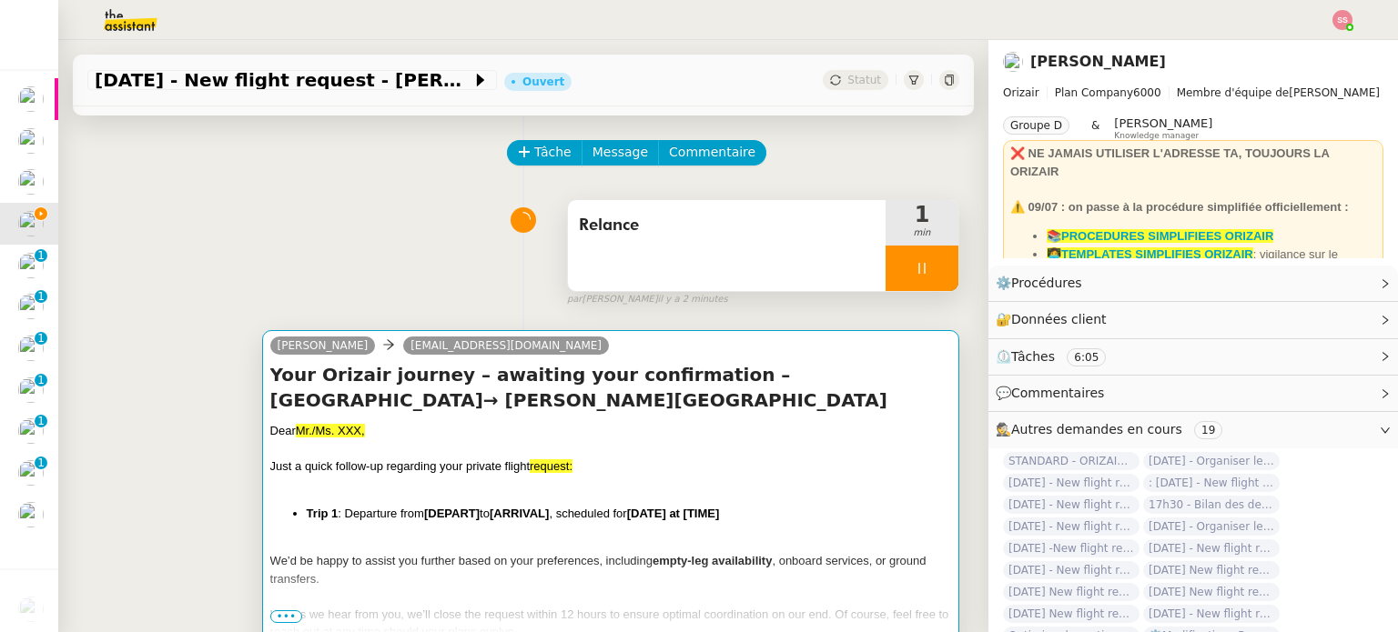
scroll to position [56, 0]
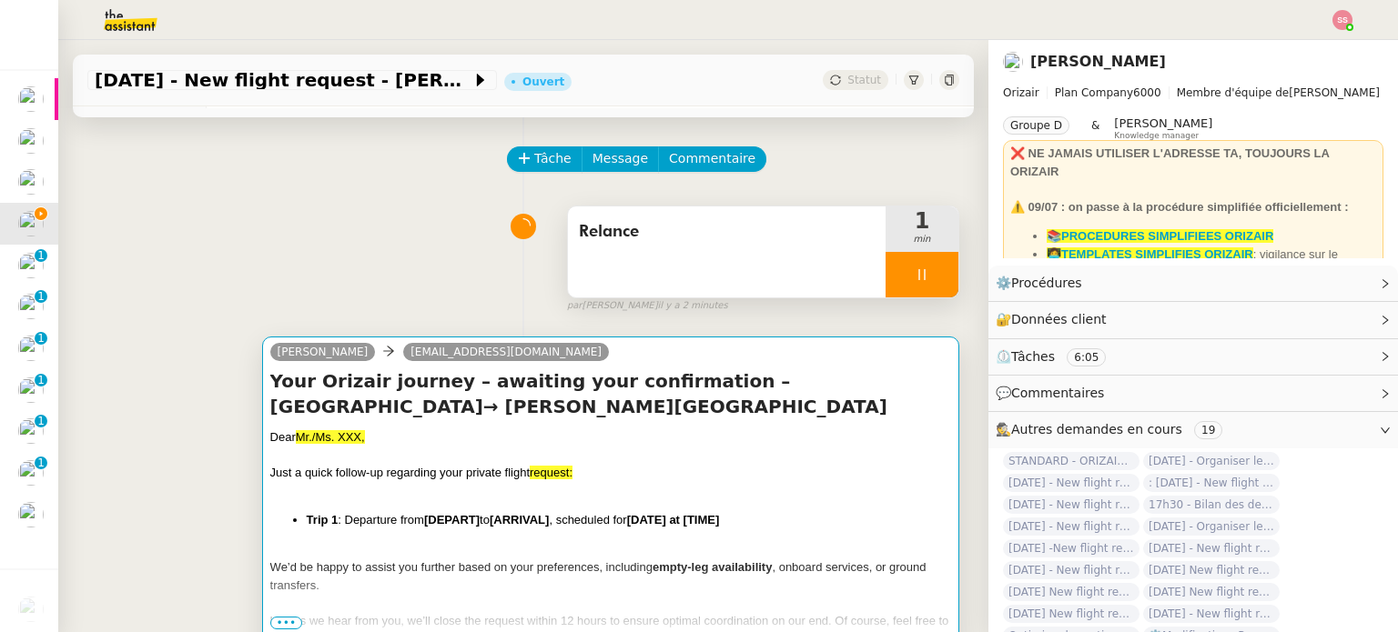
click at [433, 447] on div "Dear Mr./Ms. XXX," at bounding box center [610, 438] width 681 height 18
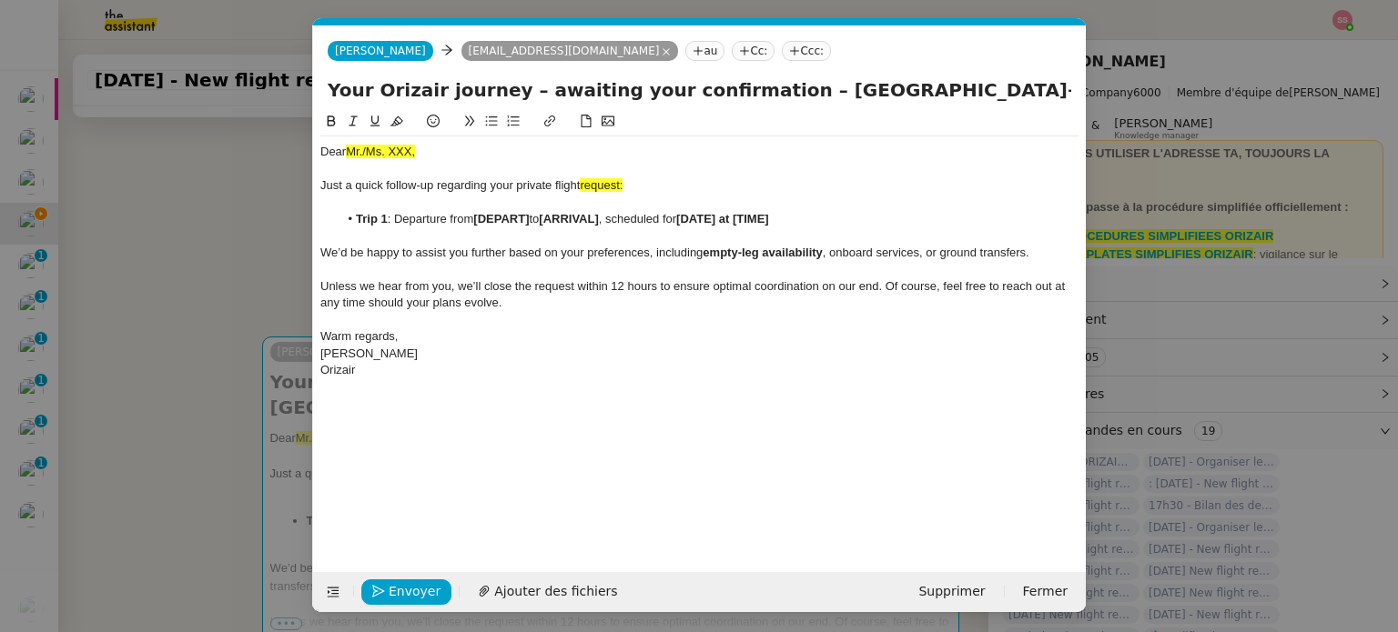
scroll to position [0, 78]
drag, startPoint x: 431, startPoint y: 154, endPoint x: 298, endPoint y: 148, distance: 132.9
click at [298, 148] on nz-modal-container "relance Service Relance Bon de Commande LBP A utiliser dans le cadre de la proc…" at bounding box center [699, 316] width 1398 height 632
drag, startPoint x: 585, startPoint y: 182, endPoint x: 634, endPoint y: 185, distance: 49.2
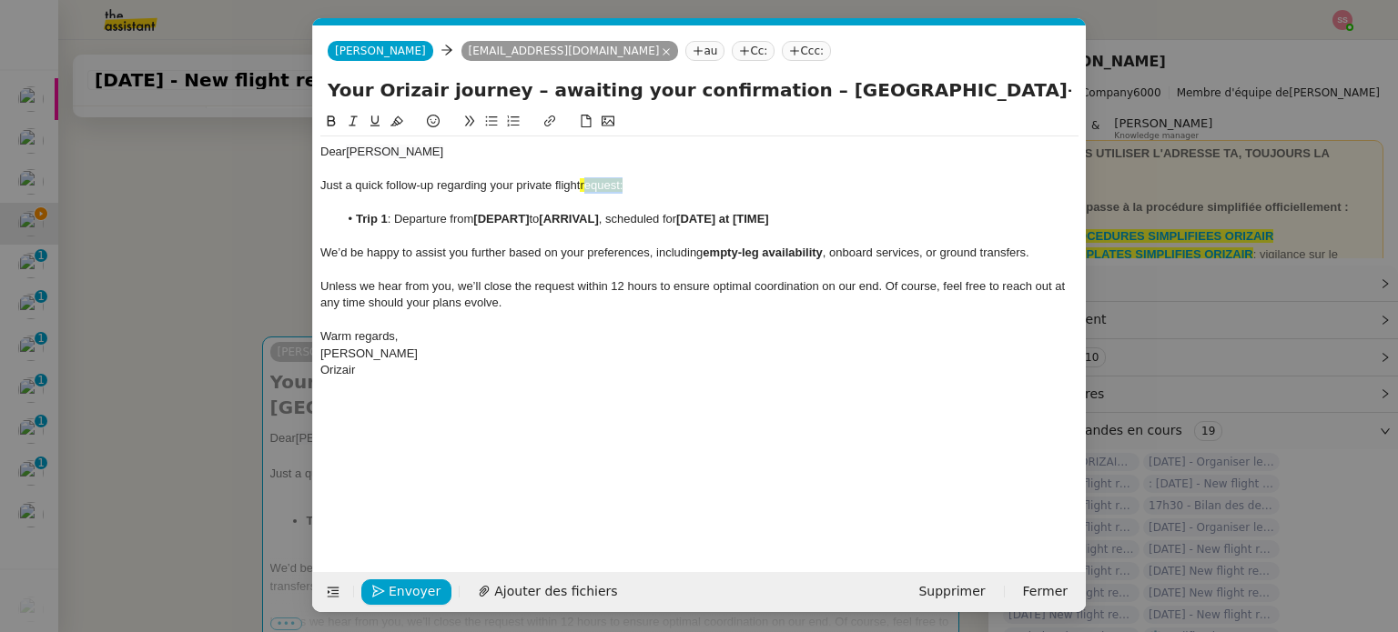
click at [634, 185] on div "Just a quick follow-up regarding your private flight request:" at bounding box center [699, 185] width 758 height 16
drag, startPoint x: 634, startPoint y: 185, endPoint x: 592, endPoint y: 185, distance: 41.9
click at [592, 185] on div "Just a quick follow-up regarding your private flight request:" at bounding box center [699, 185] width 758 height 16
click at [397, 124] on icon at bounding box center [396, 121] width 13 height 13
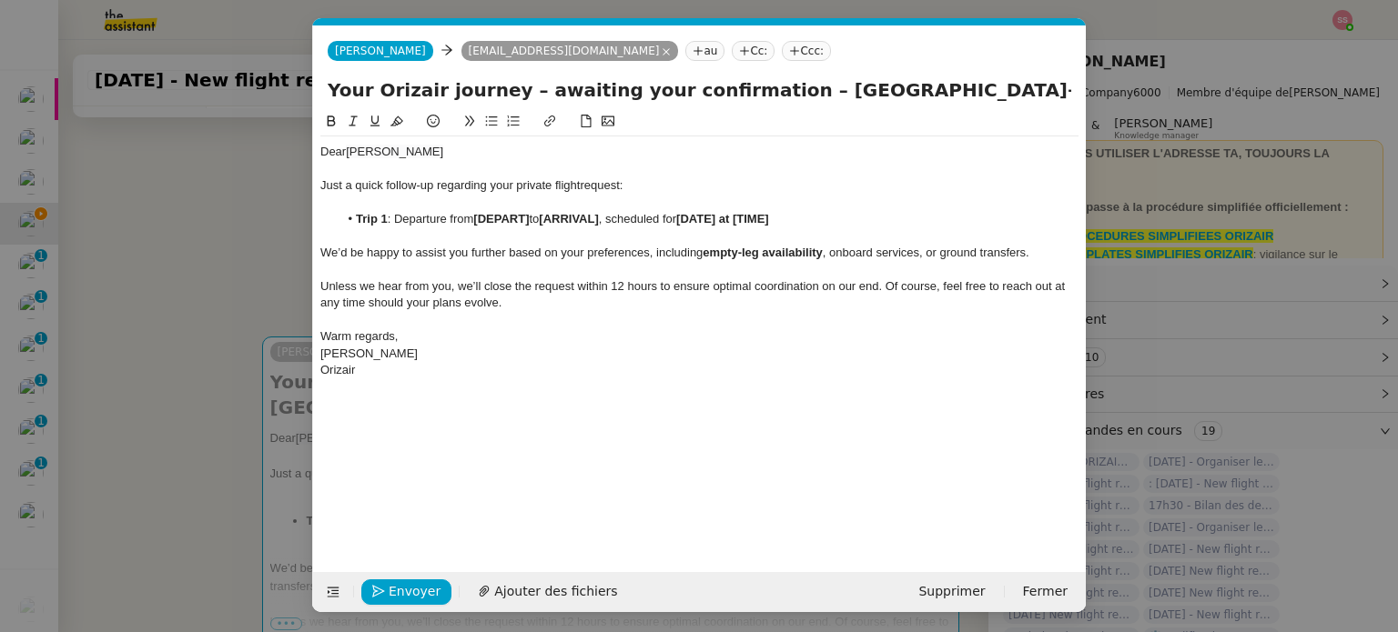
click at [400, 260] on div "We’d be happy to assist you further based on your preferences, including empty-…" at bounding box center [699, 253] width 758 height 16
click at [218, 307] on nz-modal-container "relance Service Relance Bon de Commande LBP A utiliser dans le cadre de la proc…" at bounding box center [699, 316] width 1398 height 632
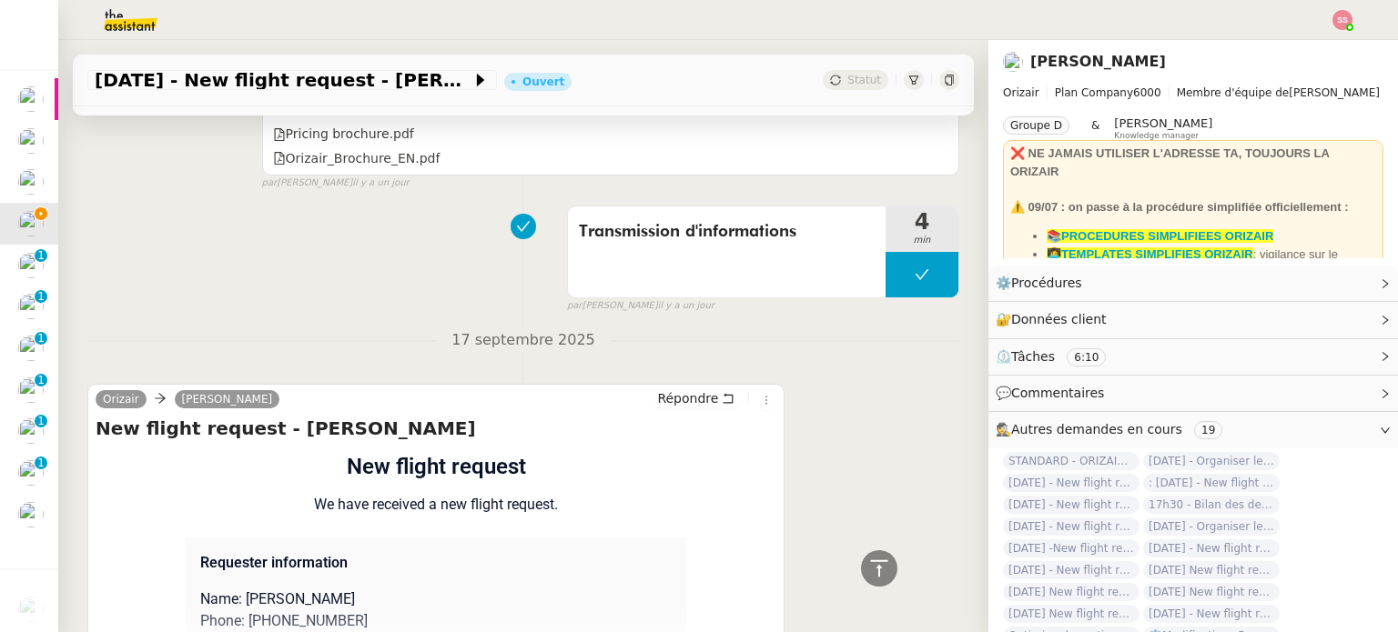
scroll to position [1324, 0]
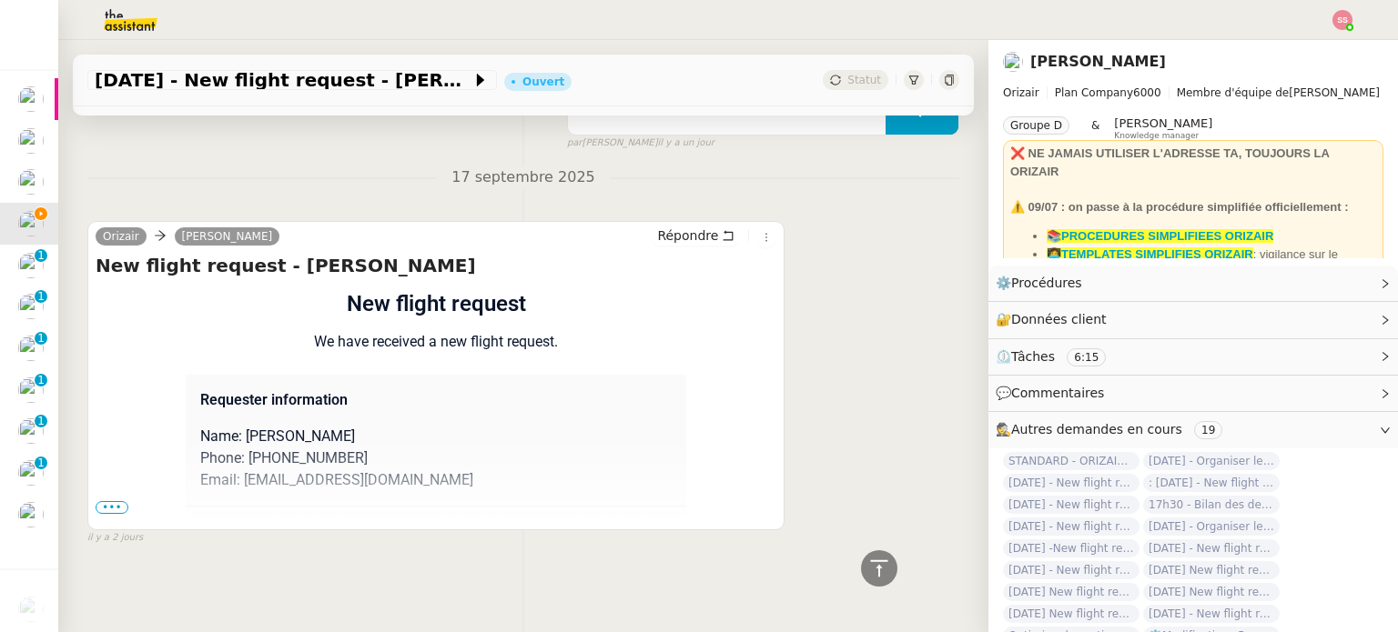
click at [126, 500] on div "Flight request created by [PERSON_NAME] New flight request We have received a n…" at bounding box center [436, 610] width 681 height 645
click at [120, 501] on span "•••" at bounding box center [112, 507] width 33 height 13
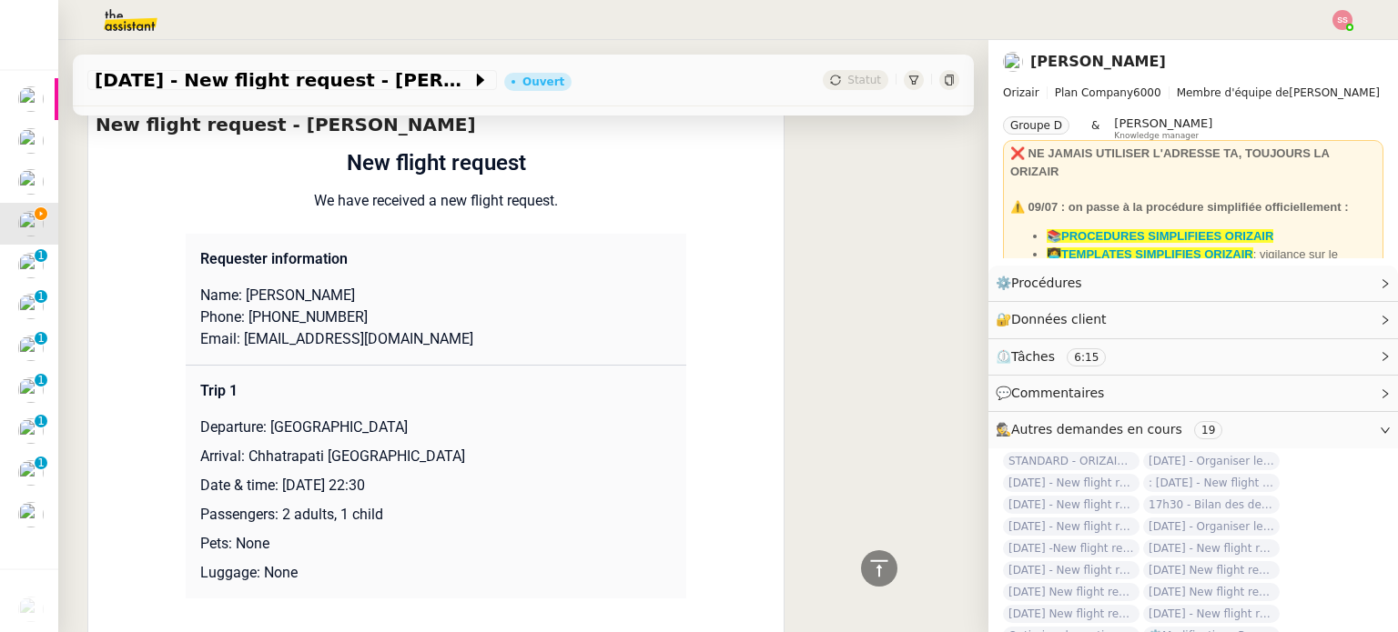
scroll to position [1506, 0]
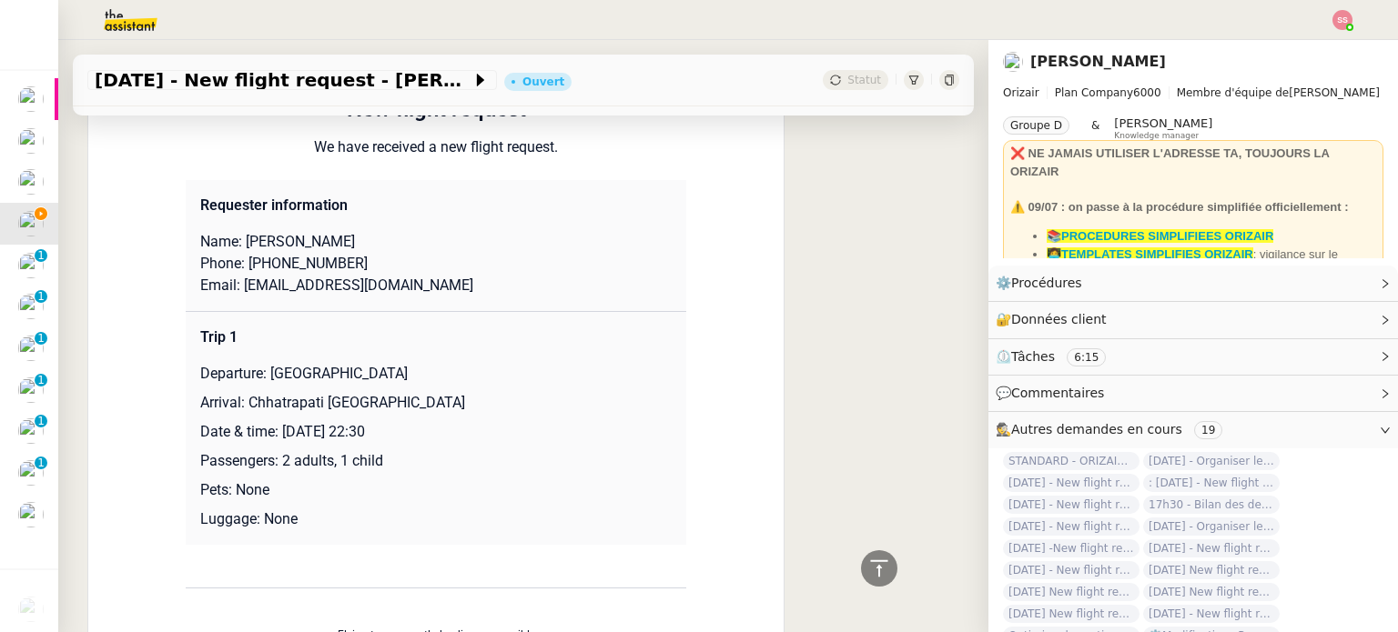
drag, startPoint x: 258, startPoint y: 378, endPoint x: 448, endPoint y: 370, distance: 189.4
click at [448, 370] on p "Departure: [GEOGRAPHIC_DATA]" at bounding box center [435, 374] width 471 height 22
copy p "[GEOGRAPHIC_DATA]"
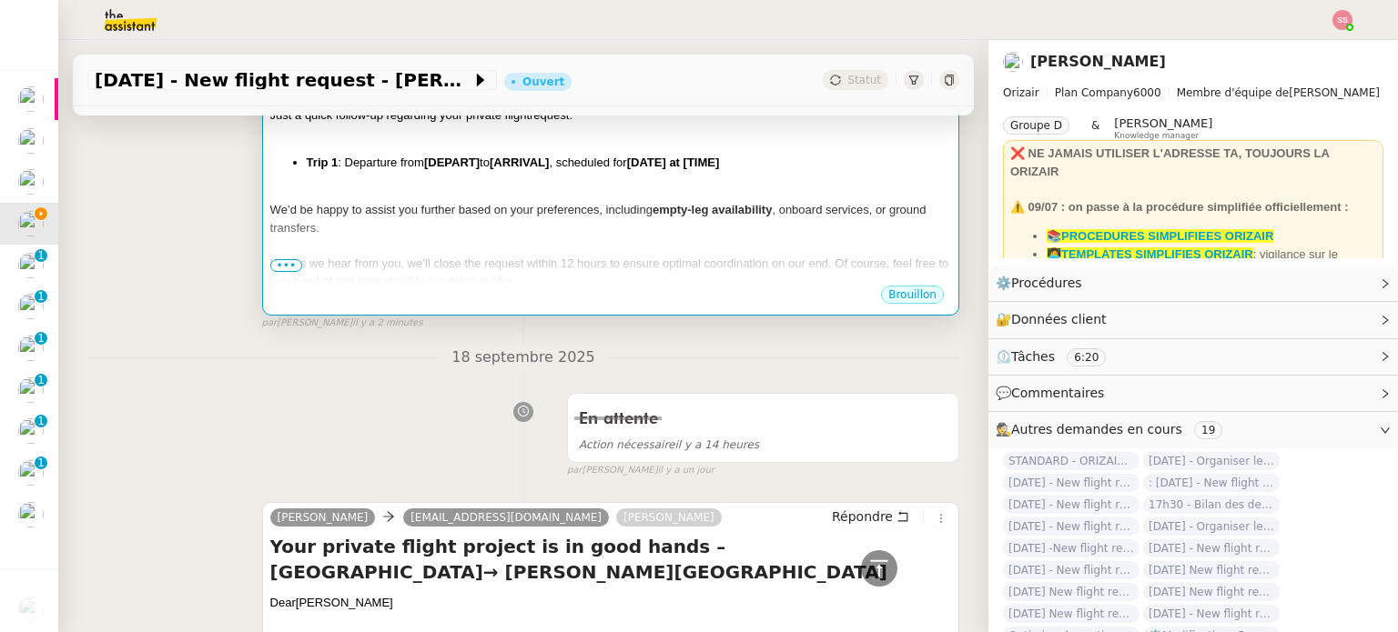
click at [559, 237] on div "We’d be happy to assist you further based on your preferences, including empty-…" at bounding box center [610, 218] width 681 height 35
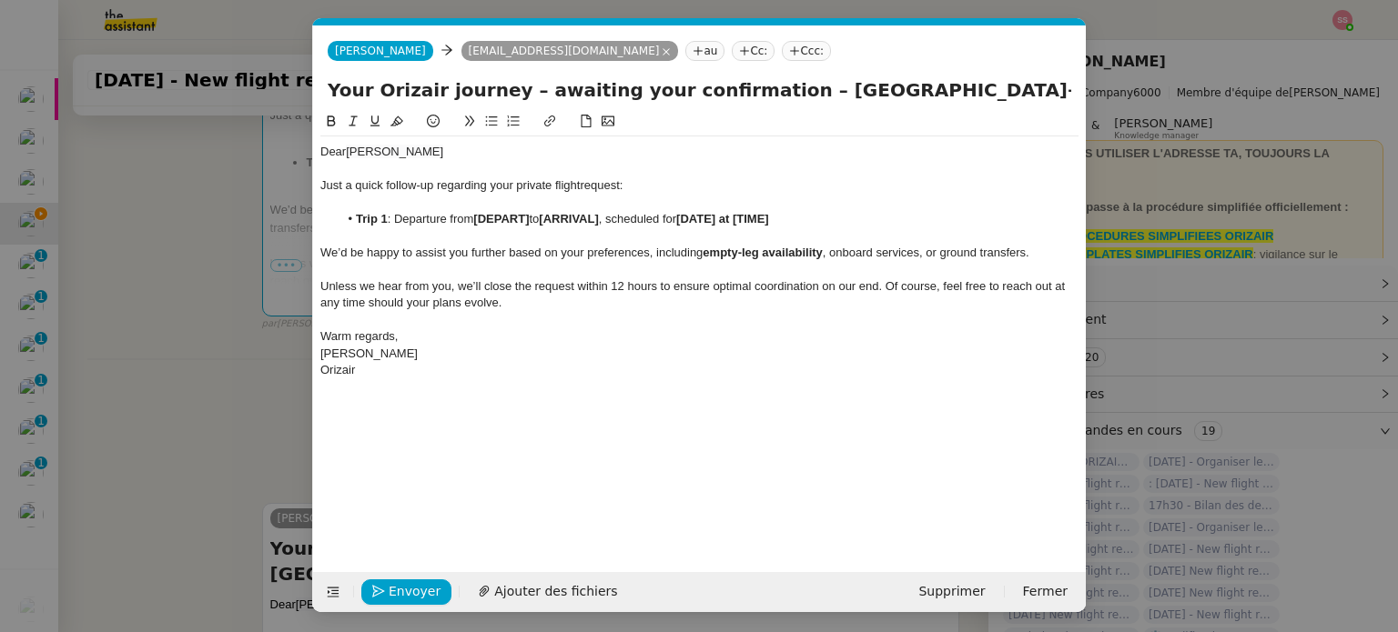
scroll to position [0, 78]
drag, startPoint x: 531, startPoint y: 217, endPoint x: 477, endPoint y: 217, distance: 54.6
click at [477, 217] on li "Trip 1 : Departure from [DEPART] to [ARRIVAL] , scheduled for [DATE] at [TIME]" at bounding box center [708, 219] width 741 height 16
click at [219, 374] on nz-modal-container "relance Service Relance Bon de Commande LBP A utiliser dans le cadre de la proc…" at bounding box center [699, 316] width 1398 height 632
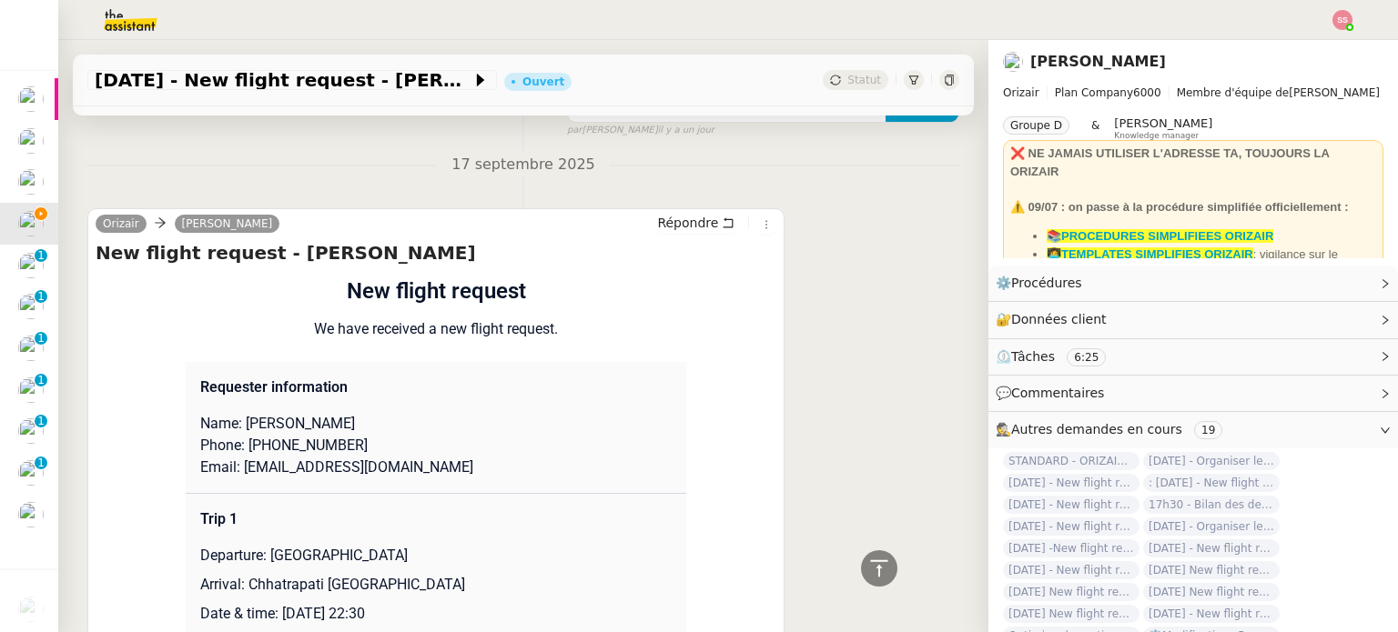
scroll to position [1597, 0]
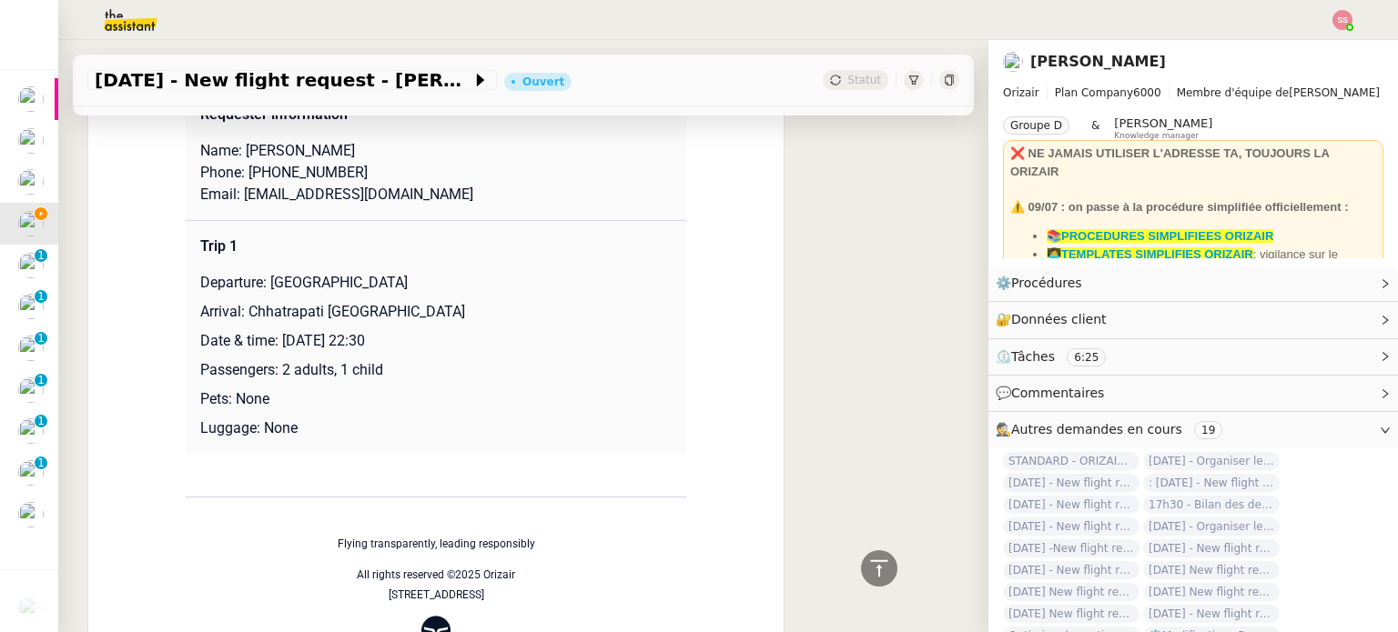
drag, startPoint x: 240, startPoint y: 318, endPoint x: 501, endPoint y: 318, distance: 261.1
click at [501, 318] on p "Arrival: Chhatrapati [GEOGRAPHIC_DATA]" at bounding box center [435, 312] width 471 height 22
copy p "Chhatrapati [GEOGRAPHIC_DATA]"
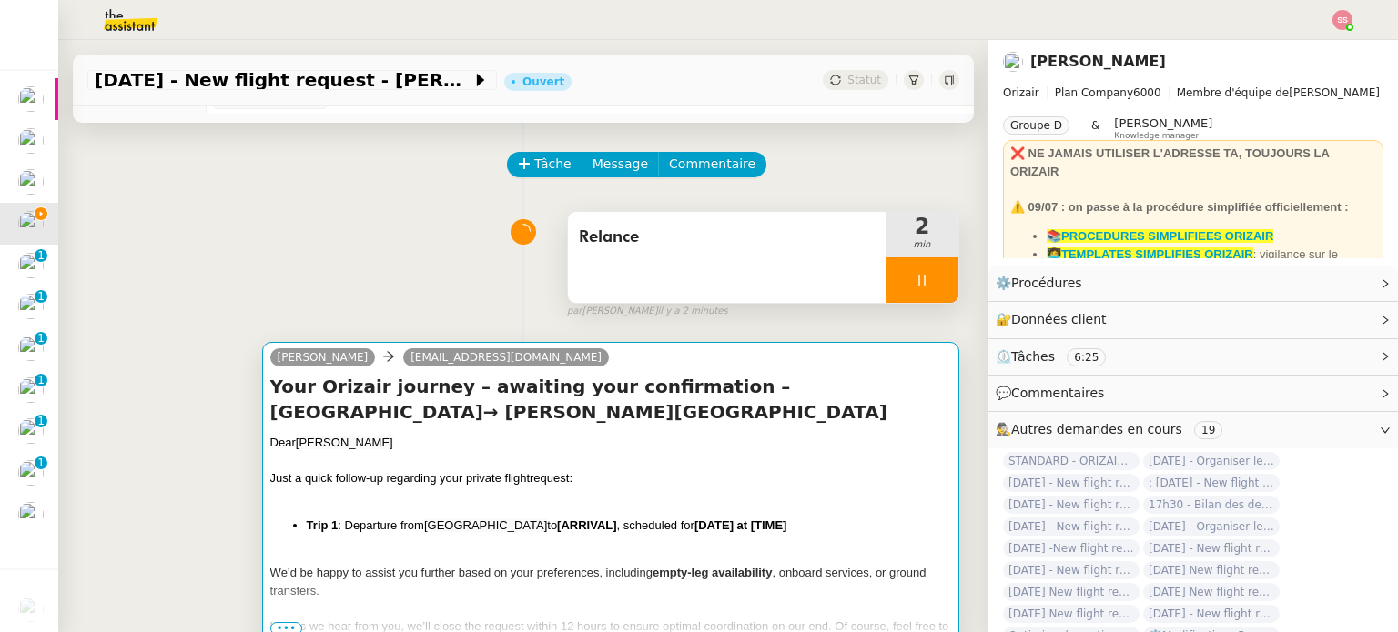
scroll to position [50, 0]
click at [513, 434] on div "Your Orizair journey – awaiting your confirmation – [GEOGRAPHIC_DATA]→ [PERSON_…" at bounding box center [610, 511] width 681 height 273
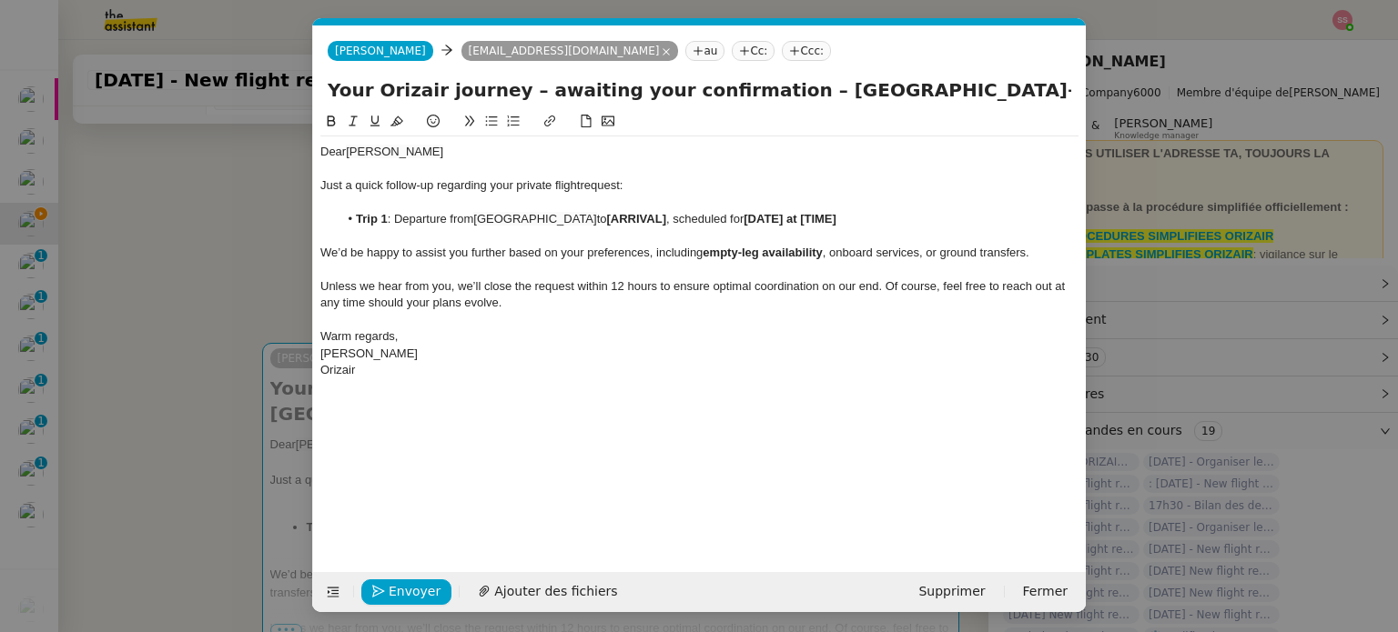
scroll to position [0, 78]
drag, startPoint x: 684, startPoint y: 218, endPoint x: 655, endPoint y: 220, distance: 29.2
click at [655, 220] on strong "[ARRIVAL]" at bounding box center [636, 219] width 59 height 14
drag, startPoint x: 686, startPoint y: 220, endPoint x: 629, endPoint y: 217, distance: 57.4
click at [629, 217] on li "Trip 1 : Departure from [GEOGRAPHIC_DATA] to [ARRIVAL] , scheduled for [DATE] a…" at bounding box center [708, 219] width 741 height 16
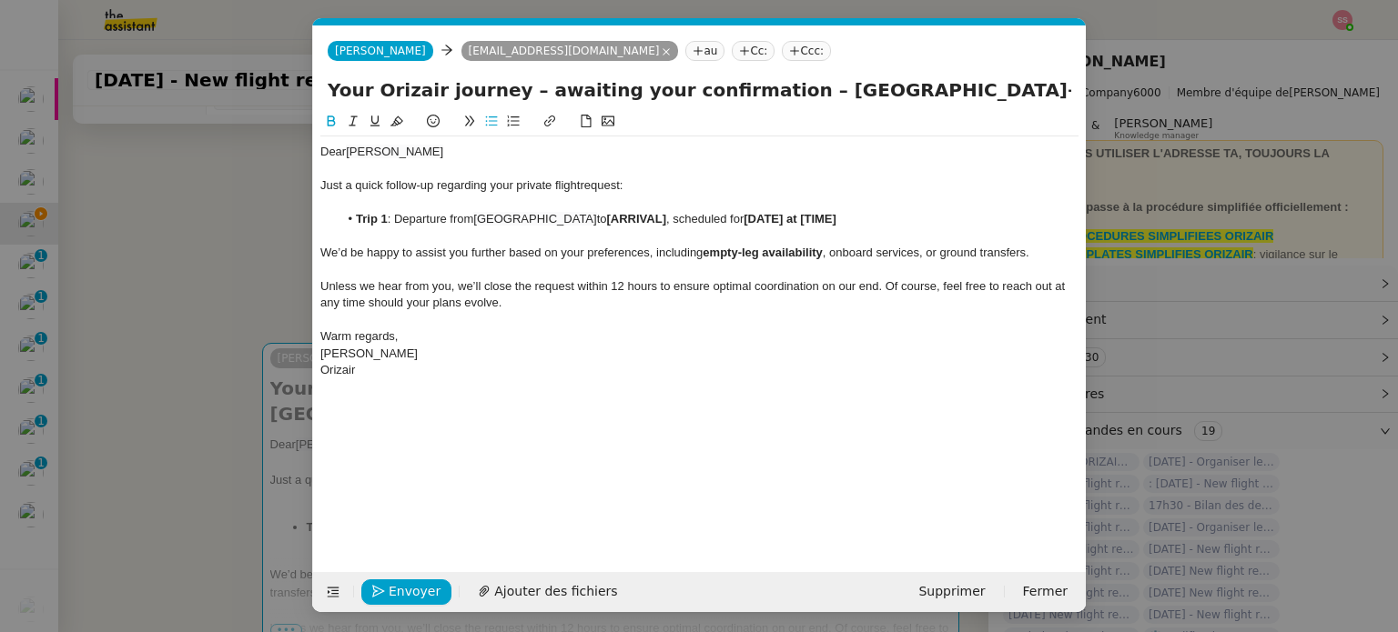
scroll to position [0, 0]
click at [169, 342] on nz-modal-container "relance Service Relance Bon de Commande LBP A utiliser dans le cadre de la proc…" at bounding box center [699, 316] width 1398 height 632
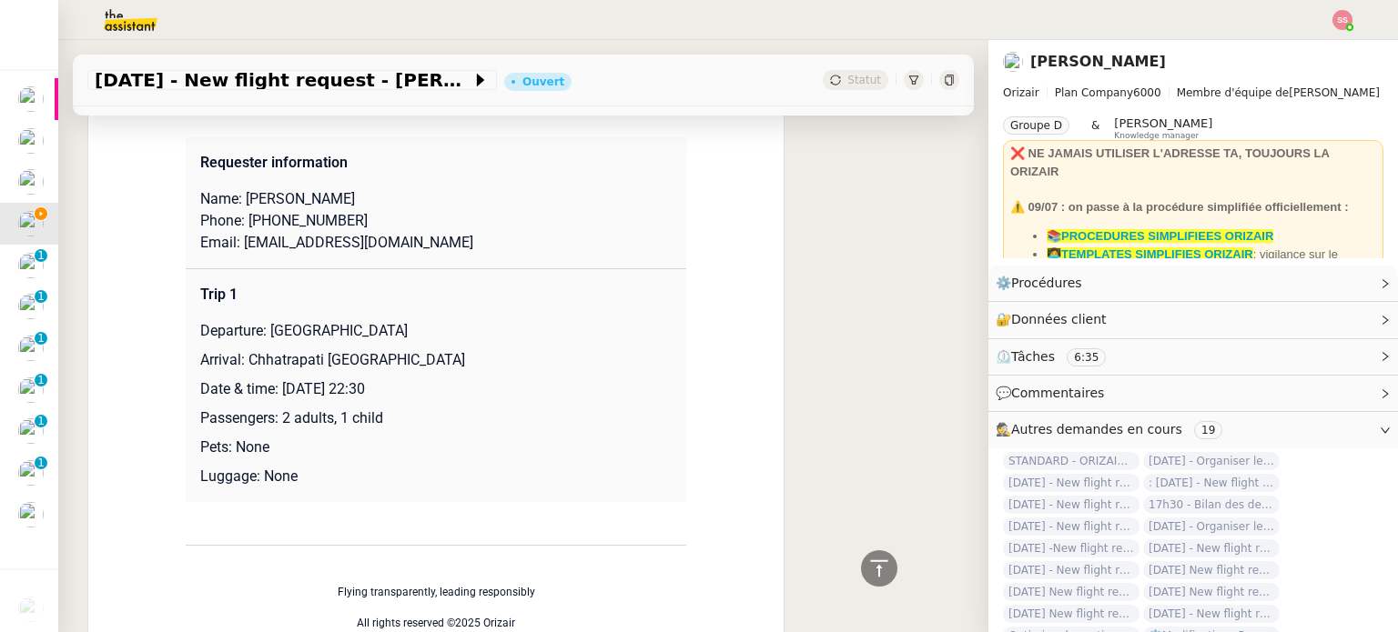
scroll to position [1548, 0]
drag, startPoint x: 277, startPoint y: 392, endPoint x: 459, endPoint y: 390, distance: 182.9
click at [459, 390] on p "Date & time: [DATE] 22:30" at bounding box center [435, 390] width 471 height 22
copy p "[DATE] 22:30"
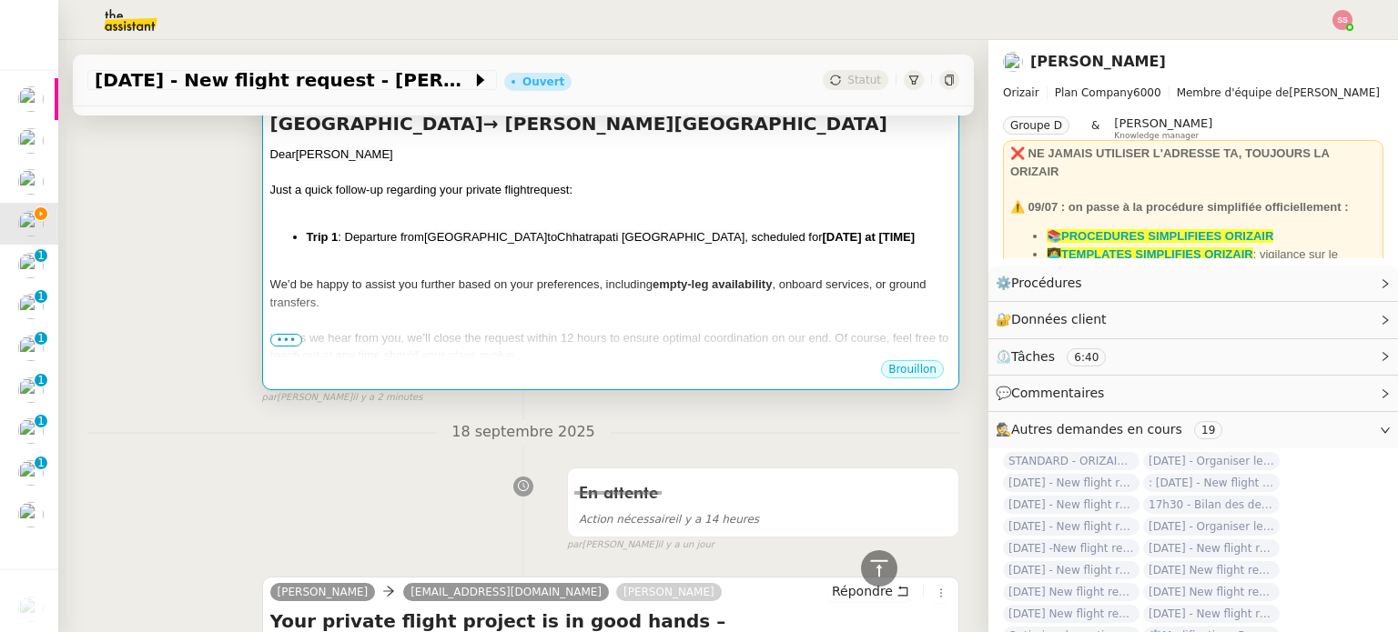
scroll to position [183, 0]
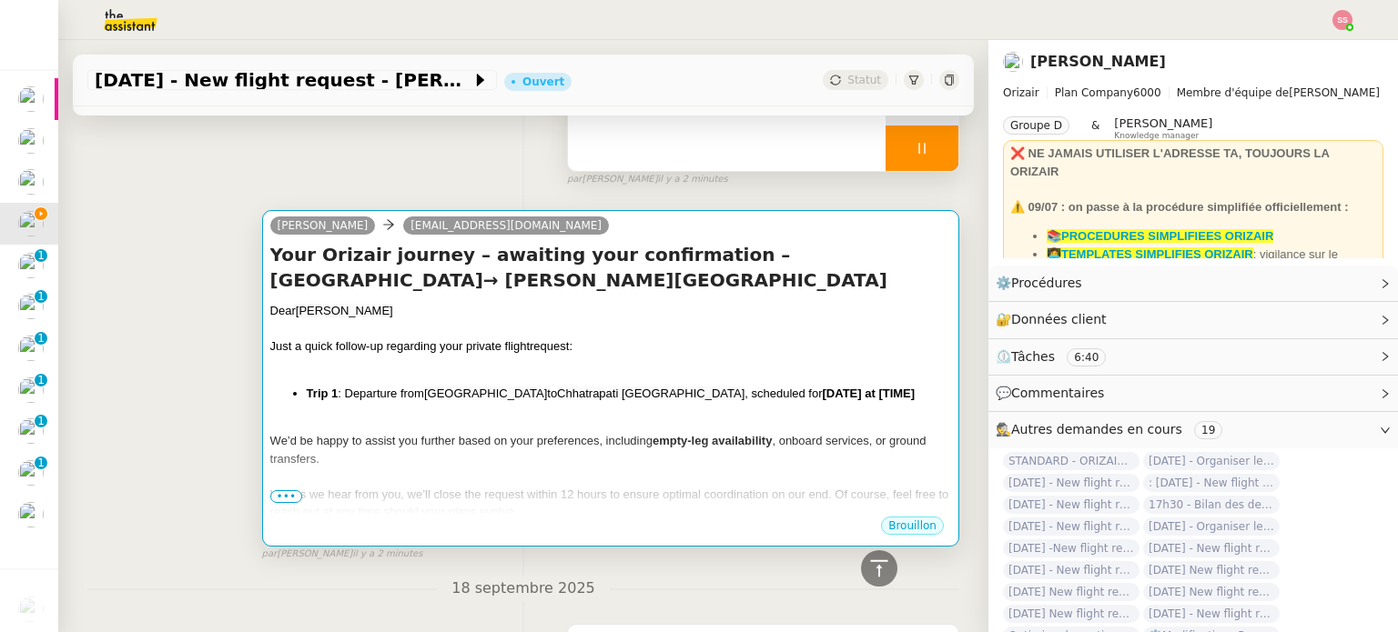
click at [738, 356] on div "Just a quick follow-up regarding your private flight request:" at bounding box center [610, 347] width 681 height 18
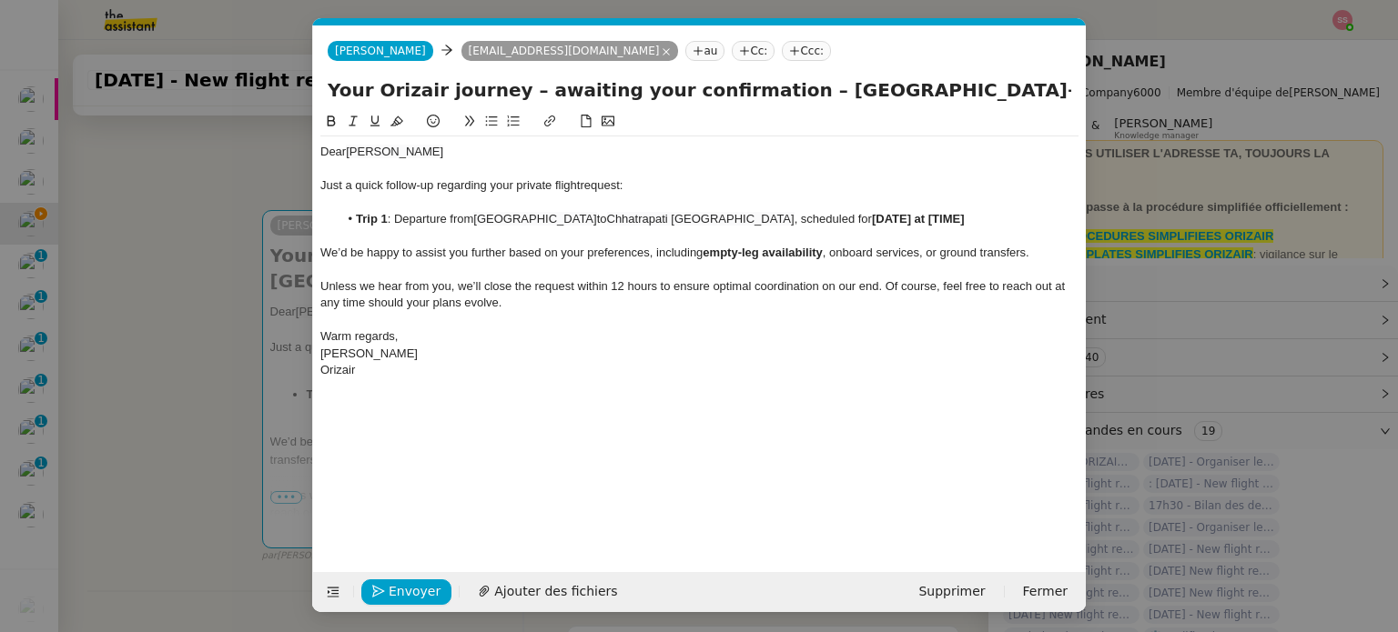
scroll to position [0, 78]
drag, startPoint x: 913, startPoint y: 219, endPoint x: 1020, endPoint y: 216, distance: 106.5
click at [1020, 216] on li "Trip 1 : Departure from [GEOGRAPHIC_DATA] to [GEOGRAPHIC_DATA] , scheduled for …" at bounding box center [708, 219] width 741 height 16
click at [782, 59] on nz-tag "Ccc:" at bounding box center [806, 51] width 49 height 20
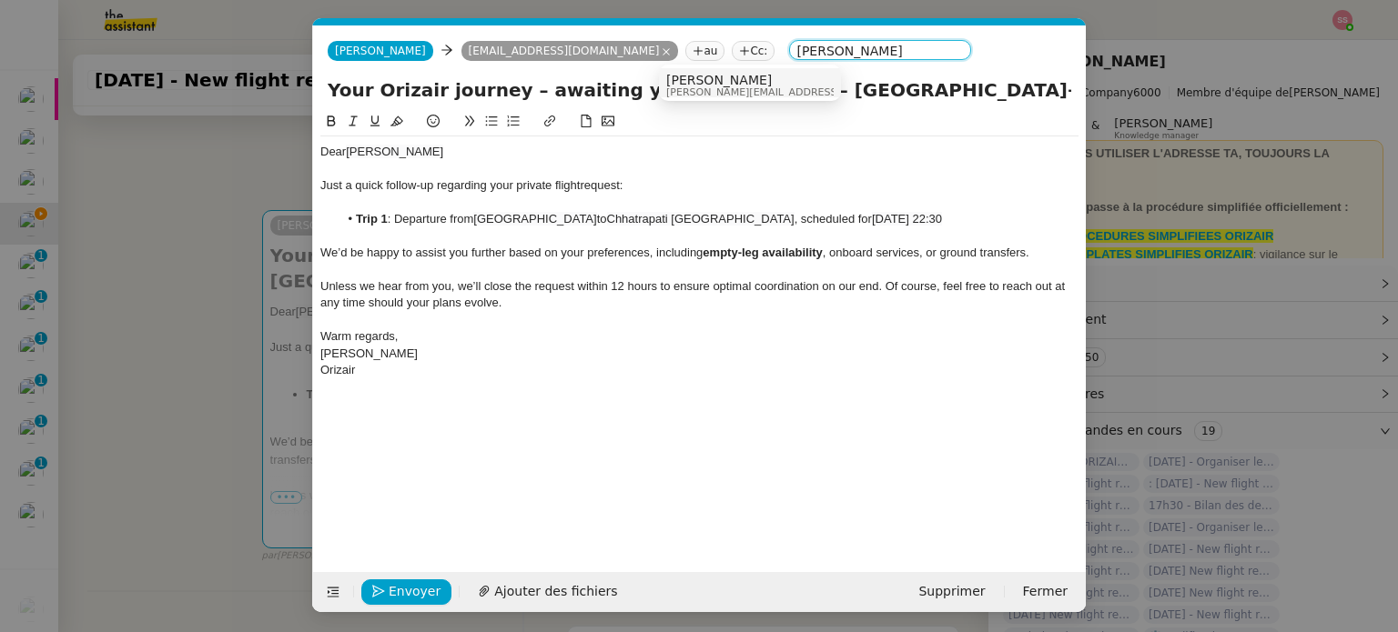
type input "[PERSON_NAME]"
click at [687, 72] on nz-option-item "[PERSON_NAME] [PERSON_NAME][EMAIL_ADDRESS][DOMAIN_NAME]" at bounding box center [750, 85] width 182 height 34
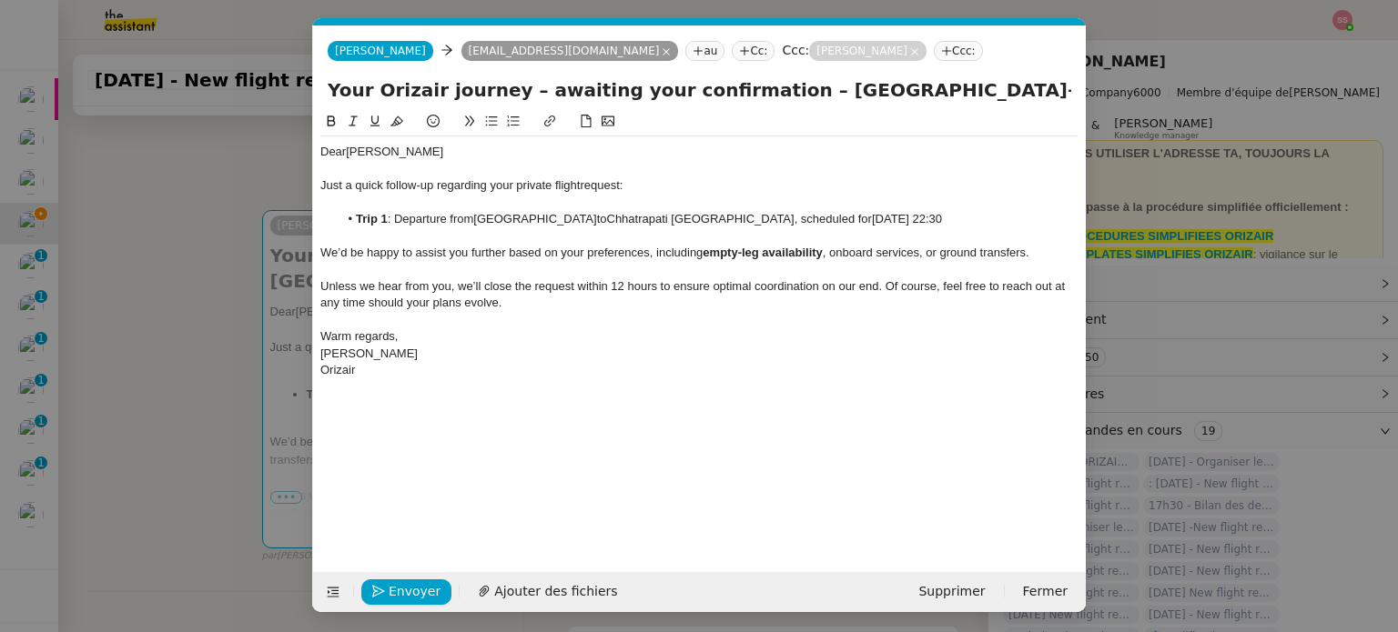
click at [473, 220] on li "Trip 1 : Departure from [GEOGRAPHIC_DATA] to [GEOGRAPHIC_DATA] , scheduled for …" at bounding box center [708, 219] width 741 height 16
click at [0, 0] on lt-span "Supprimer les doubles espaces" at bounding box center [0, 0] width 0 height 0
drag, startPoint x: 772, startPoint y: 87, endPoint x: 1065, endPoint y: 123, distance: 296.0
click at [1065, 123] on form "[PERSON_NAME] [PERSON_NAME] [PERSON_NAME][EMAIL_ADDRESS][DOMAIN_NAME] au Cc: Cc…" at bounding box center [698, 318] width 773 height 587
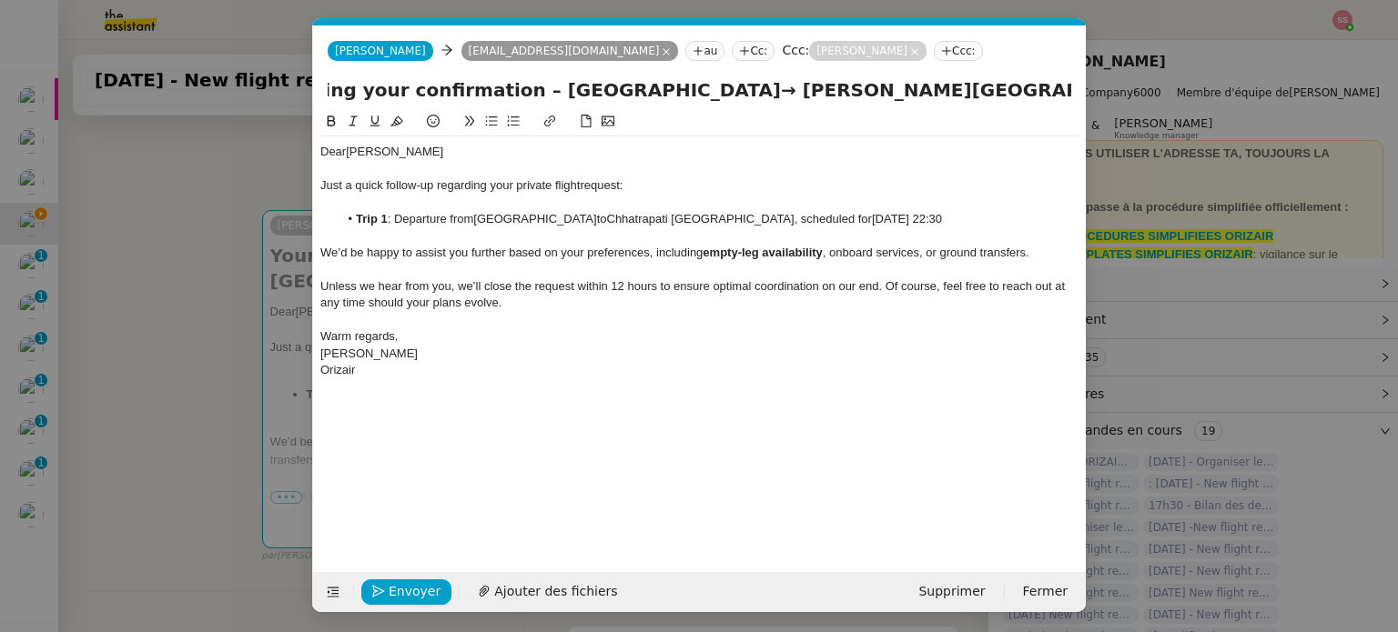
scroll to position [0, 0]
click at [701, 236] on div at bounding box center [699, 236] width 758 height 16
click at [408, 586] on span "Envoyer" at bounding box center [415, 591] width 52 height 21
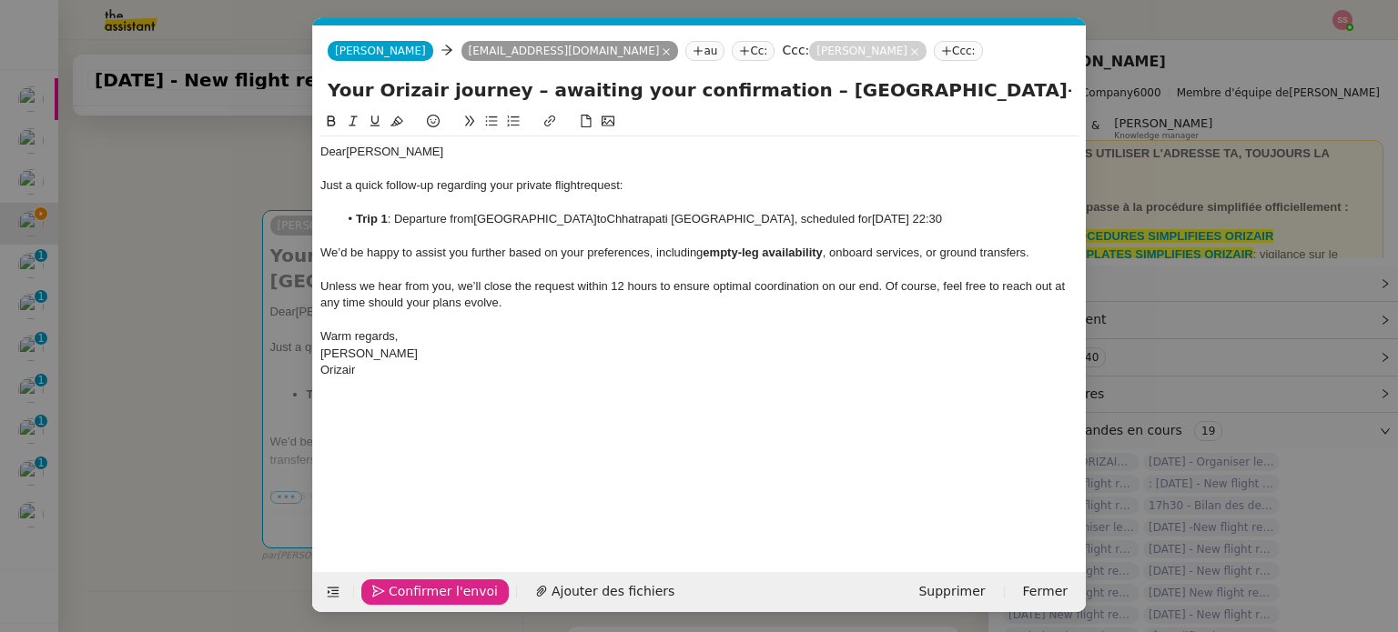
click at [407, 586] on span "Confirmer l'envoi" at bounding box center [443, 591] width 109 height 21
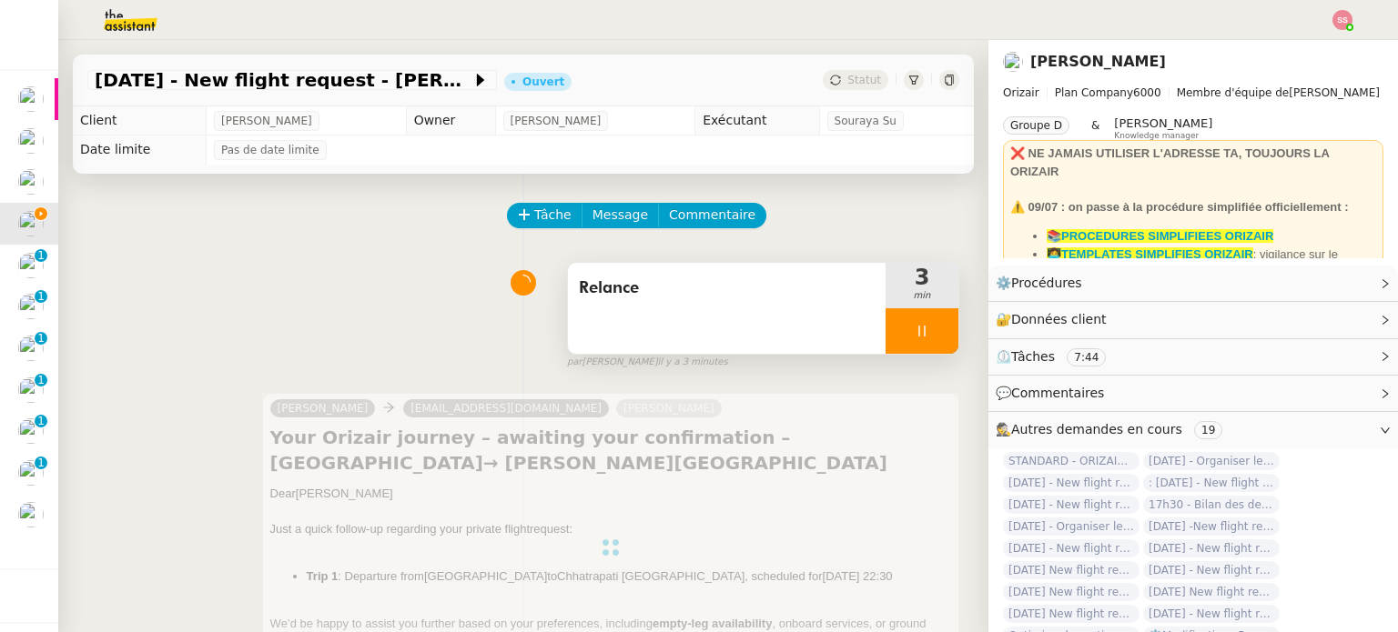
click at [922, 328] on div at bounding box center [921, 330] width 73 height 45
click at [933, 328] on icon at bounding box center [940, 331] width 15 height 15
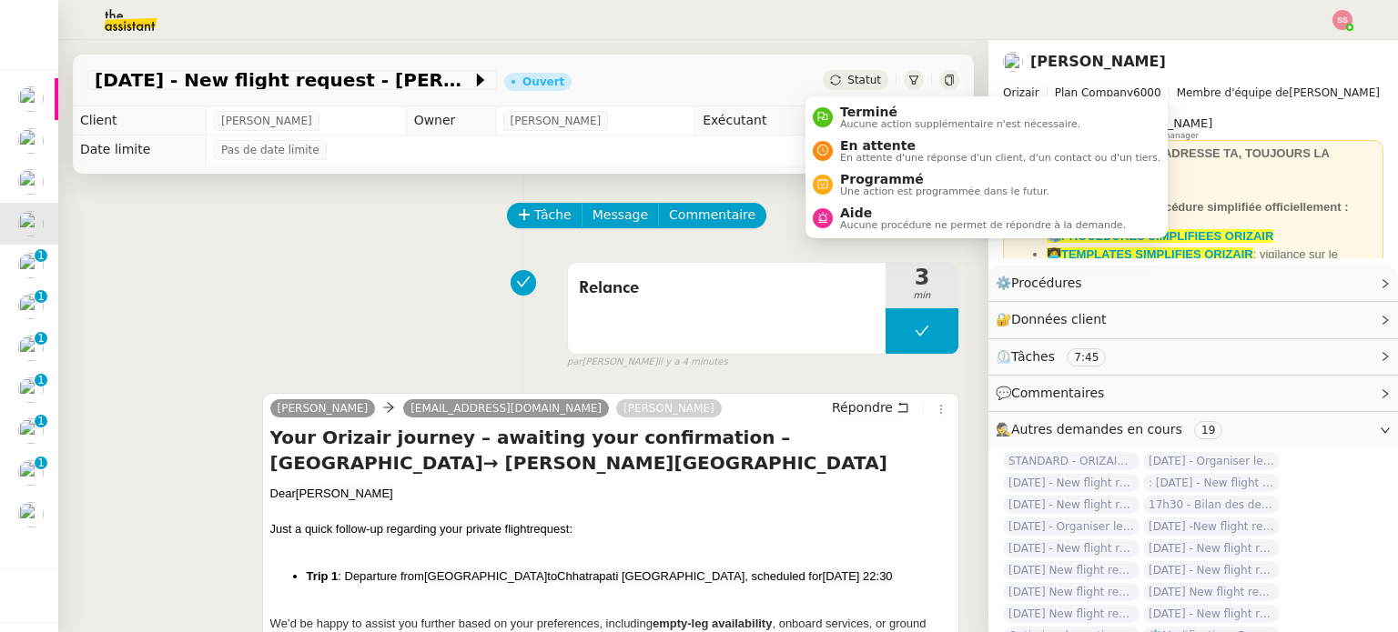
click at [847, 81] on span "Statut" at bounding box center [864, 80] width 34 height 13
click at [859, 146] on span "En attente" at bounding box center [1000, 145] width 320 height 15
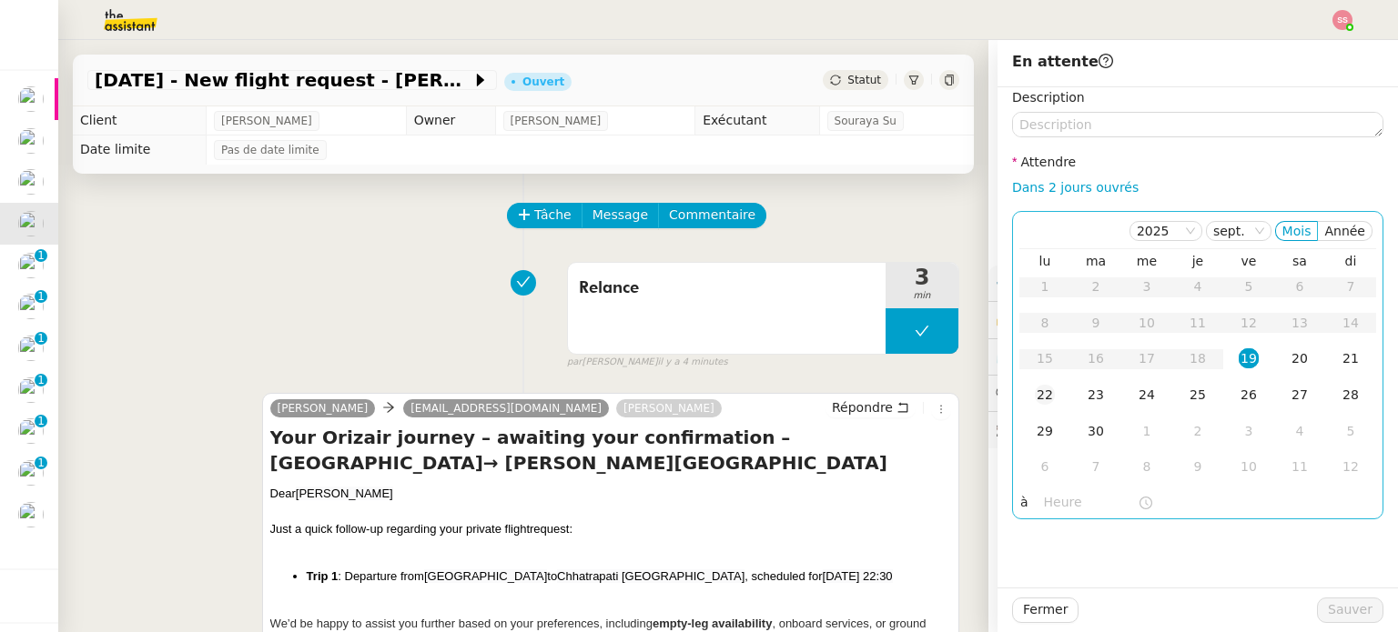
click at [1038, 389] on div "22" at bounding box center [1044, 395] width 20 height 20
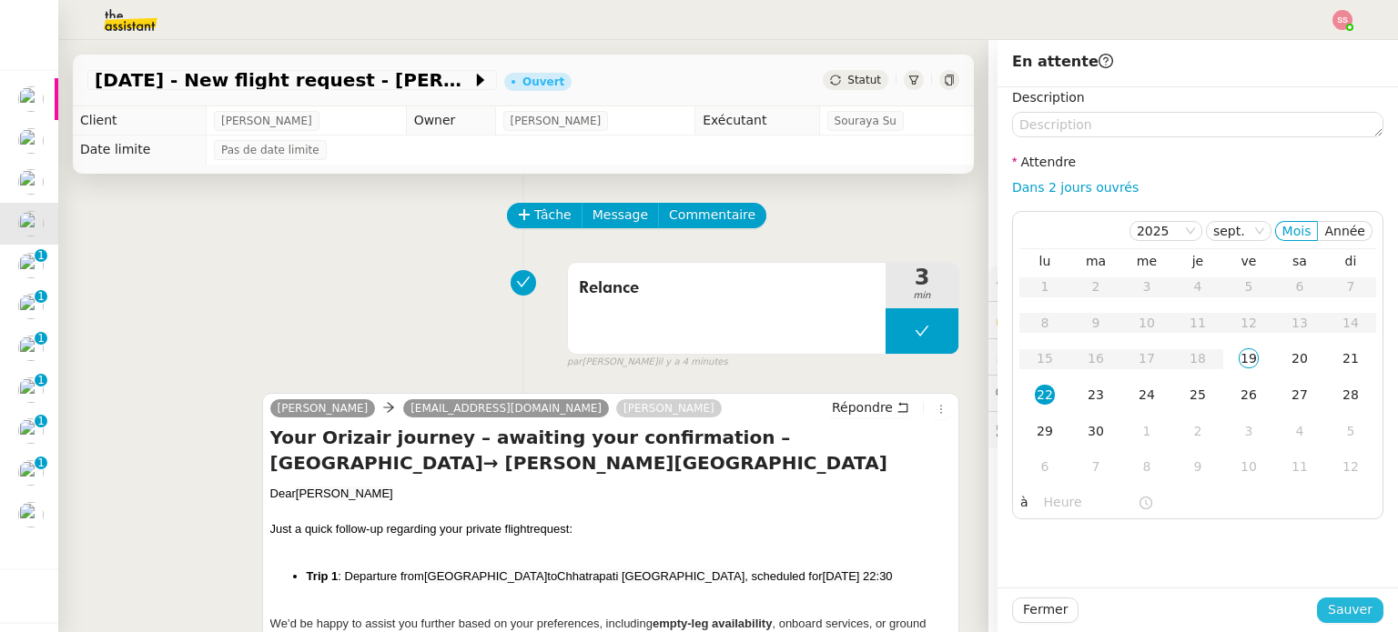
click at [1327, 602] on span "Sauver" at bounding box center [1349, 610] width 45 height 21
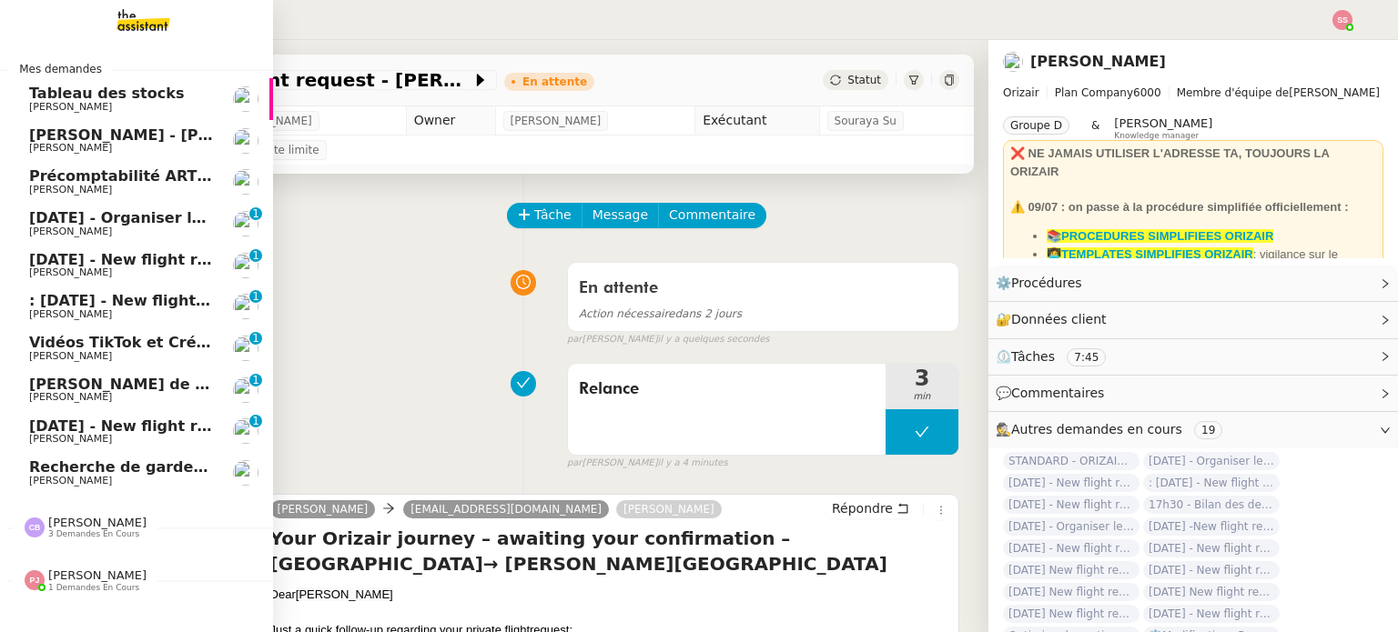
click at [106, 224] on span "[DATE] - Organiser le vol pour [PERSON_NAME]" at bounding box center [222, 217] width 386 height 17
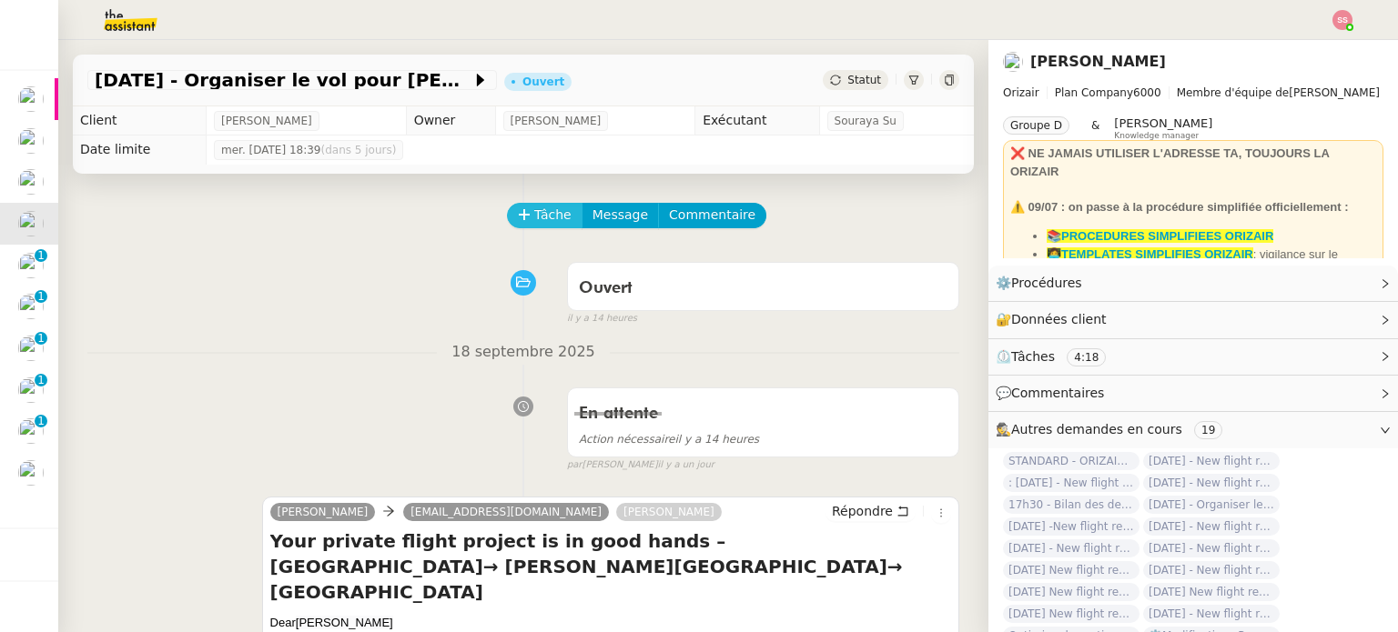
click at [540, 217] on span "Tâche" at bounding box center [552, 215] width 37 height 21
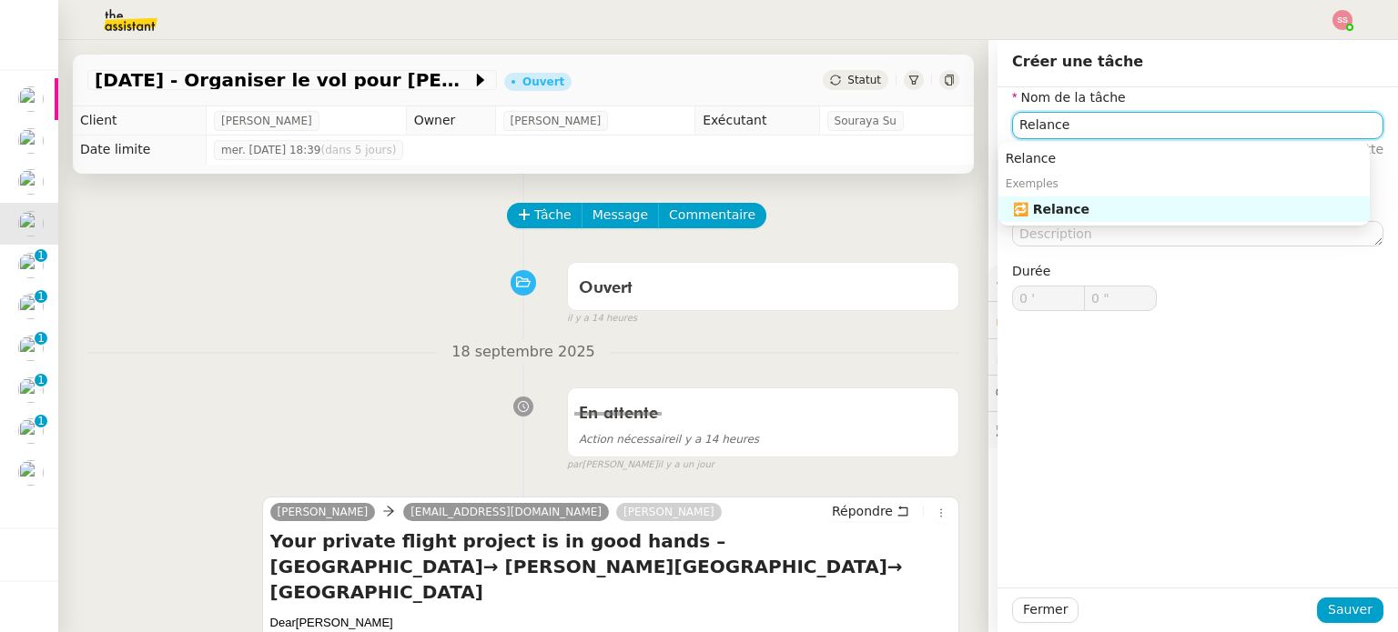
click at [1077, 206] on div "🔁 Relance" at bounding box center [1187, 209] width 349 height 16
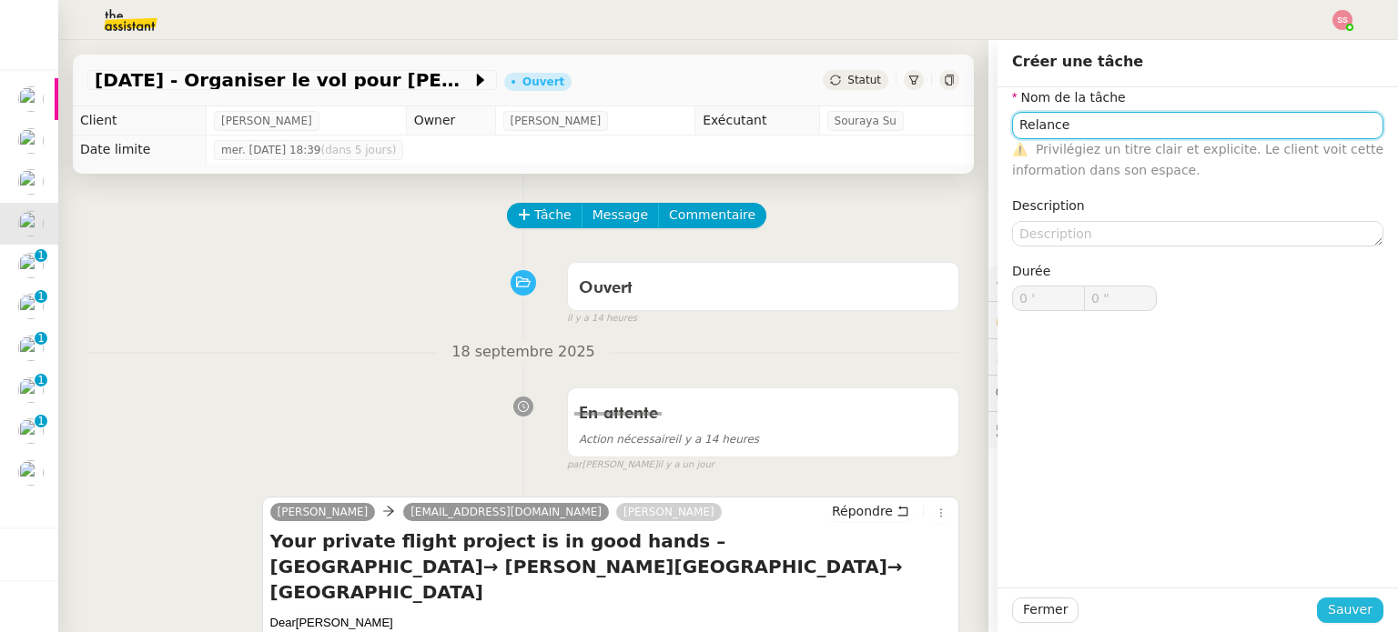
type input "Relance"
click at [1337, 610] on span "Sauver" at bounding box center [1349, 610] width 45 height 21
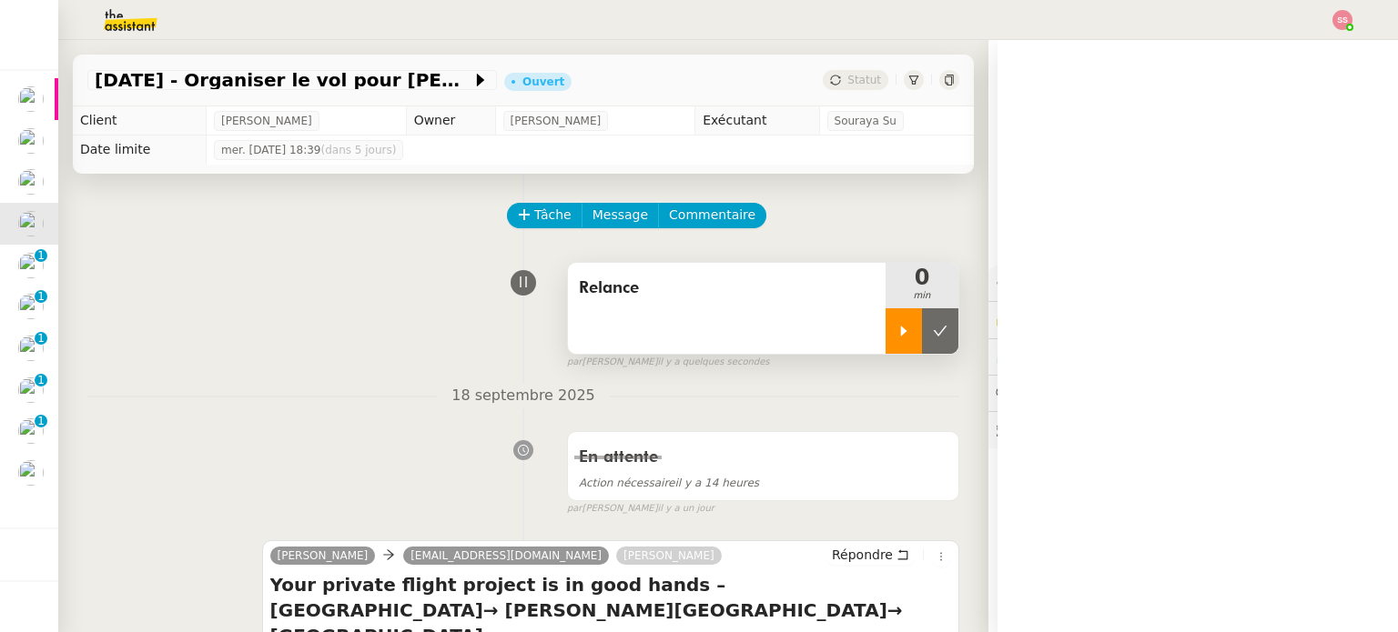
click at [885, 332] on div at bounding box center [903, 330] width 36 height 45
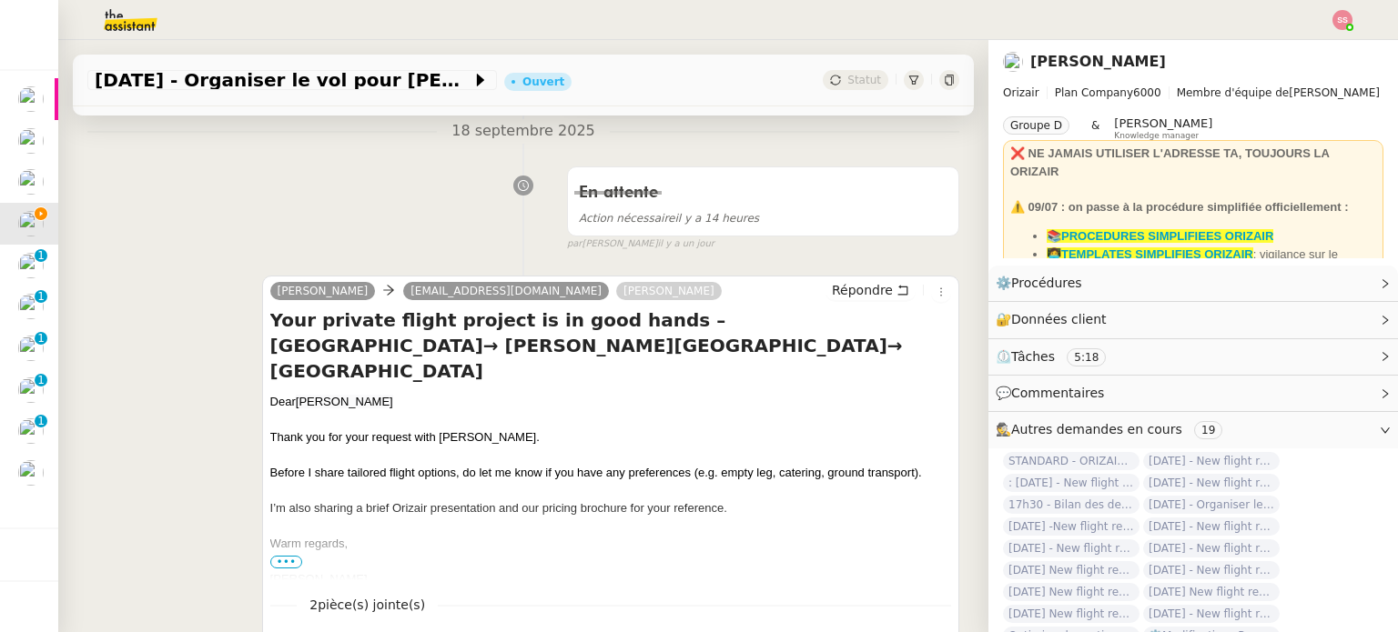
scroll to position [364, 0]
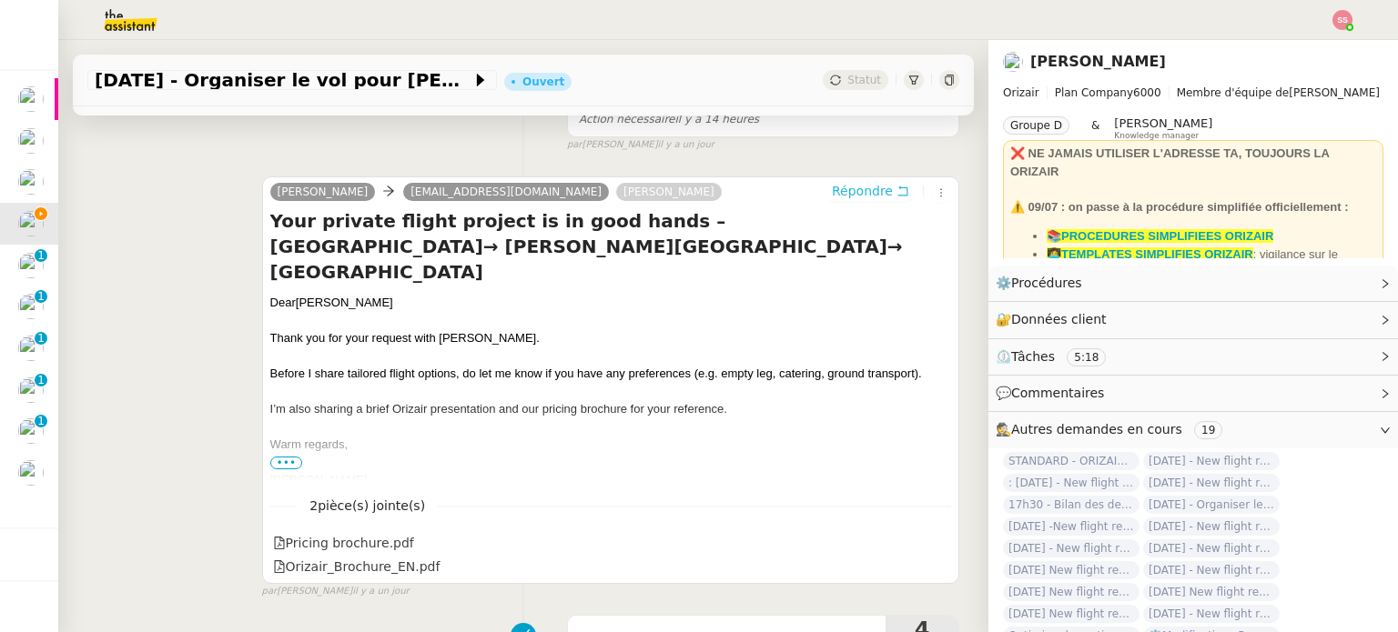
click at [832, 192] on span "Répondre" at bounding box center [862, 191] width 61 height 18
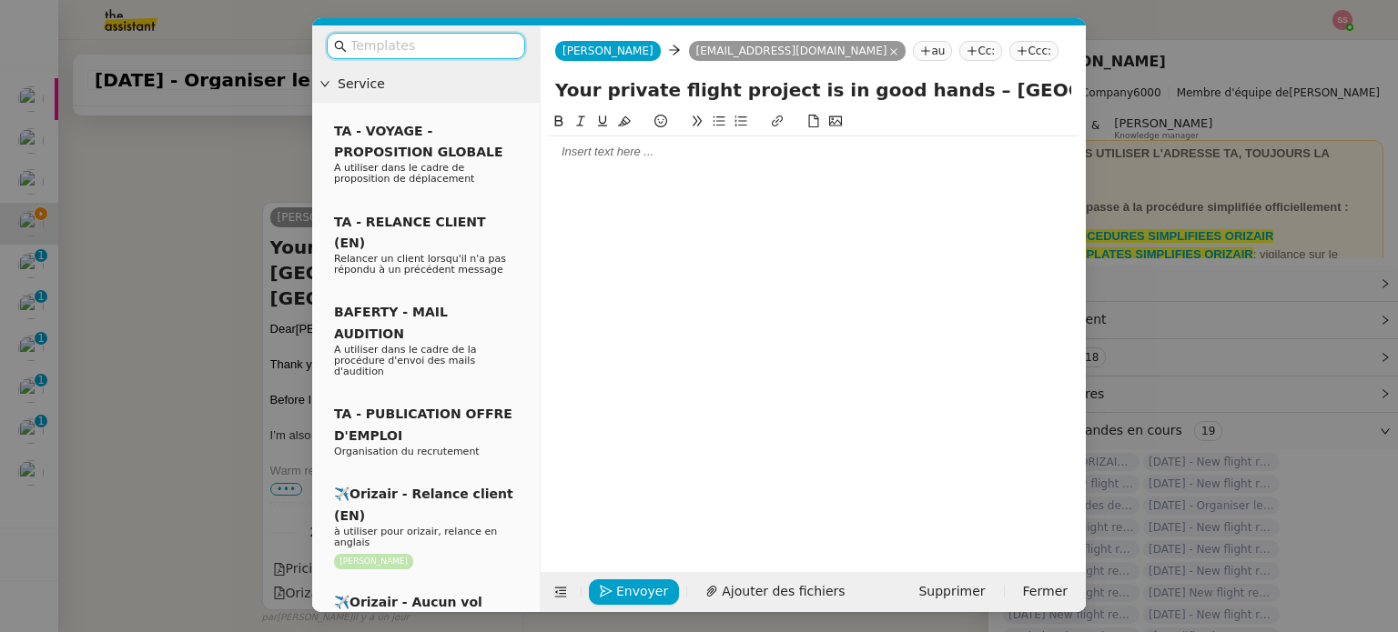
click at [489, 47] on input "text" at bounding box center [432, 45] width 164 height 21
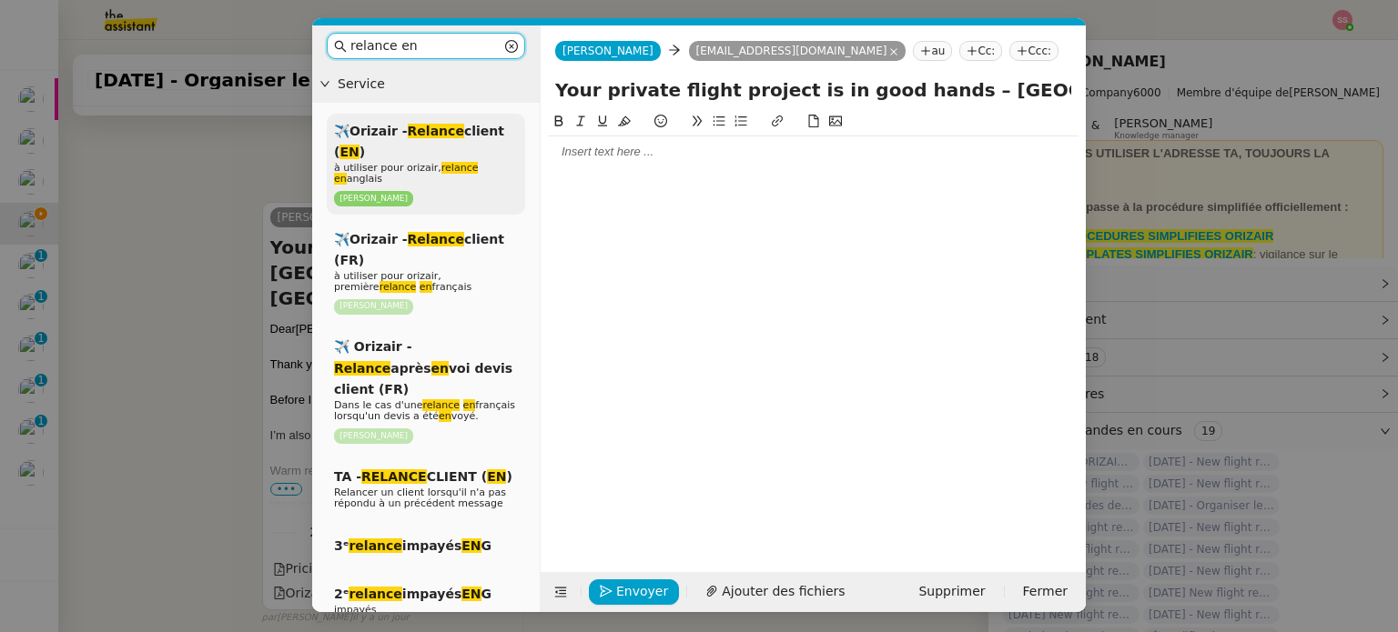
type input "relance en"
click at [490, 150] on div "✈️Orizair - Relance client ( EN ) à utiliser pour orizair, relance en anglais […" at bounding box center [426, 164] width 198 height 101
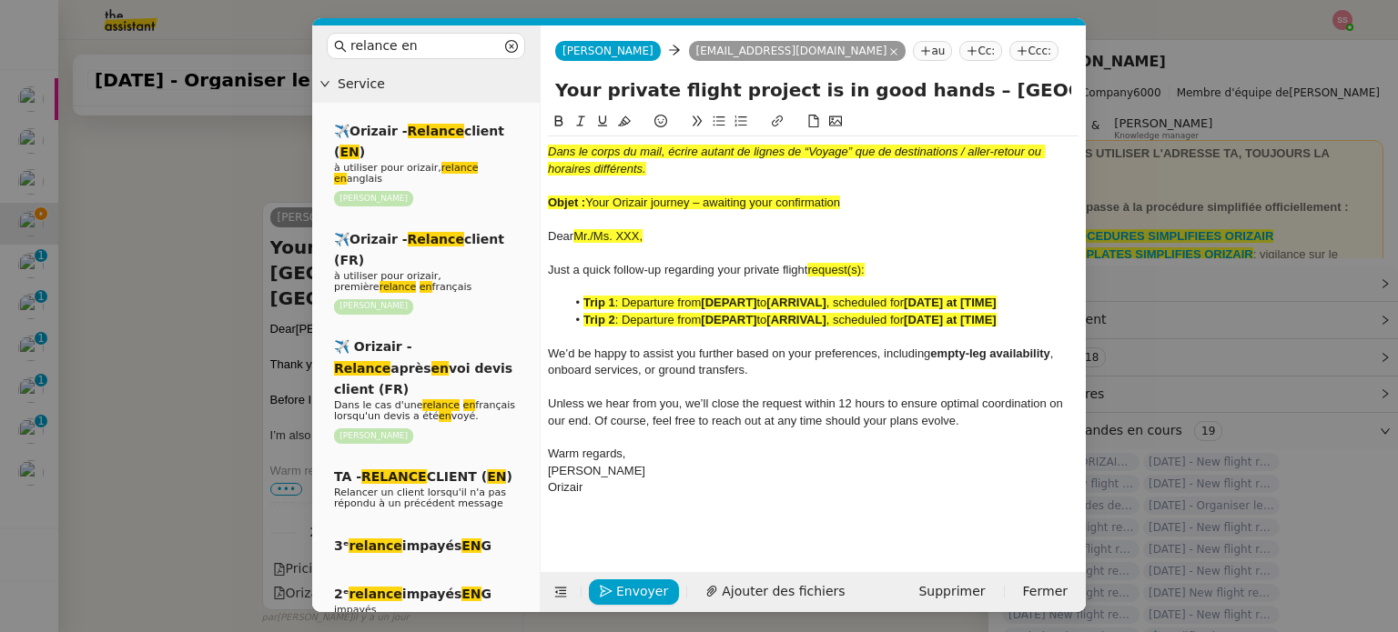
scroll to position [742, 0]
drag, startPoint x: 587, startPoint y: 198, endPoint x: 841, endPoint y: 196, distance: 253.9
click at [840, 196] on span "Your Orizair journey – awaiting your confirmation" at bounding box center [712, 203] width 255 height 14
copy span "Your Orizair journey – awaiting your confirmation"
click at [916, 91] on input "Your private flight project is in good hands – [GEOGRAPHIC_DATA]→ [PERSON_NAME]…" at bounding box center [813, 89] width 516 height 27
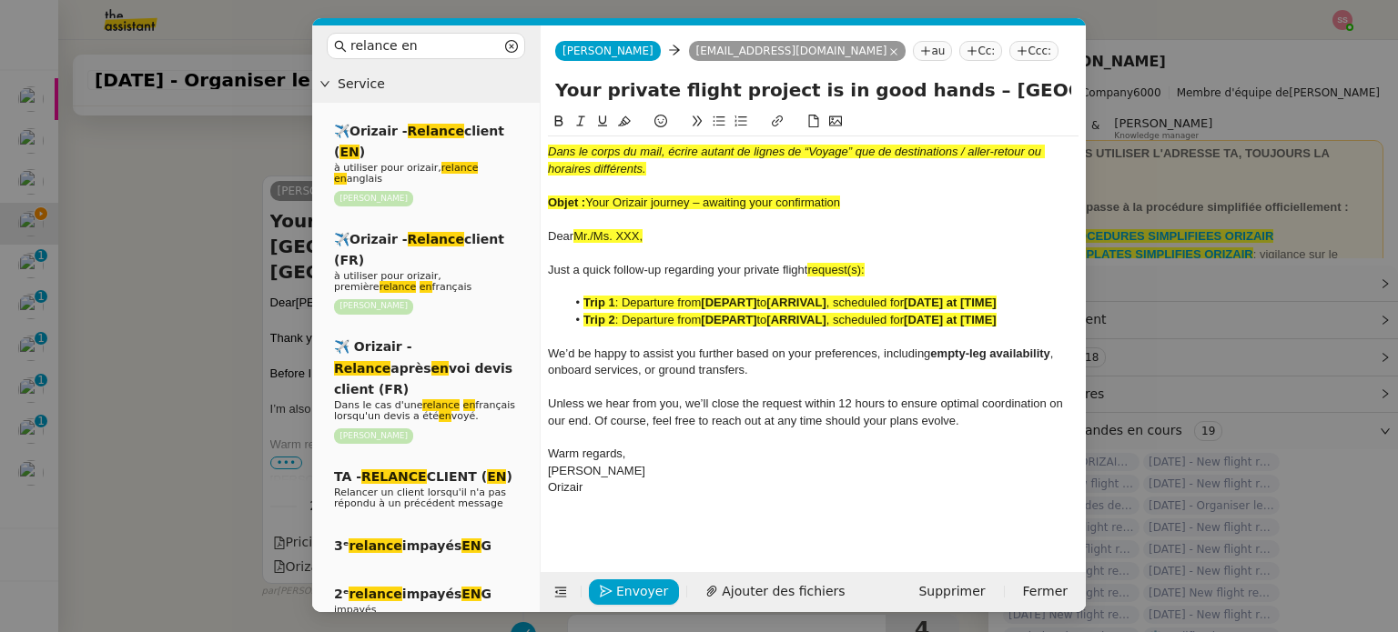
drag, startPoint x: 921, startPoint y: 90, endPoint x: 536, endPoint y: 86, distance: 384.9
click at [536, 86] on nz-layout "relance en Service ✈️Orizair - Relance client ( EN ) à utiliser pour orizair, r…" at bounding box center [698, 318] width 773 height 587
paste input "Orizair journey – awaiting your confirmation"
type input "Your Orizair journey – awaiting your confirmation – [GEOGRAPHIC_DATA]→ [PERSON_…"
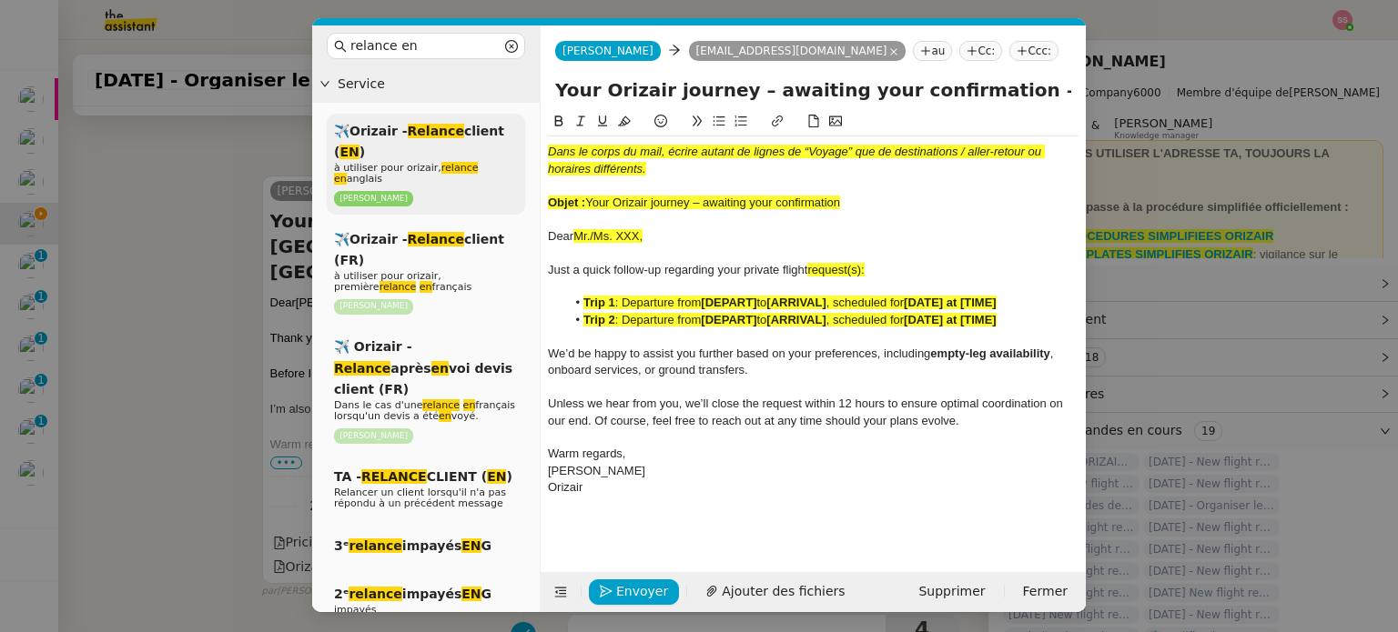
drag, startPoint x: 861, startPoint y: 203, endPoint x: 524, endPoint y: 140, distance: 342.4
click at [524, 140] on nz-layout "relance en Service ✈️Orizair - Relance client ( EN ) à utiliser pour orizair, r…" at bounding box center [698, 318] width 773 height 587
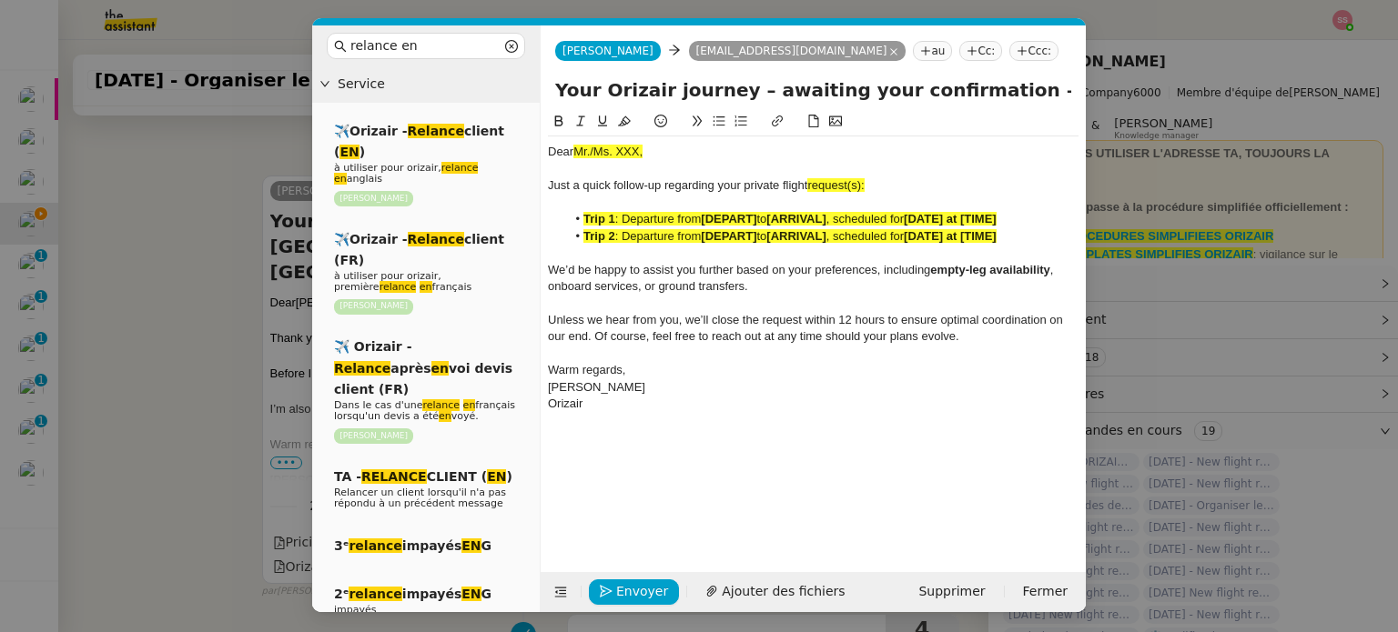
click at [229, 266] on nz-modal-container "relance en Service ✈️Orizair - Relance client ( EN ) à utiliser pour orizair, r…" at bounding box center [699, 316] width 1398 height 632
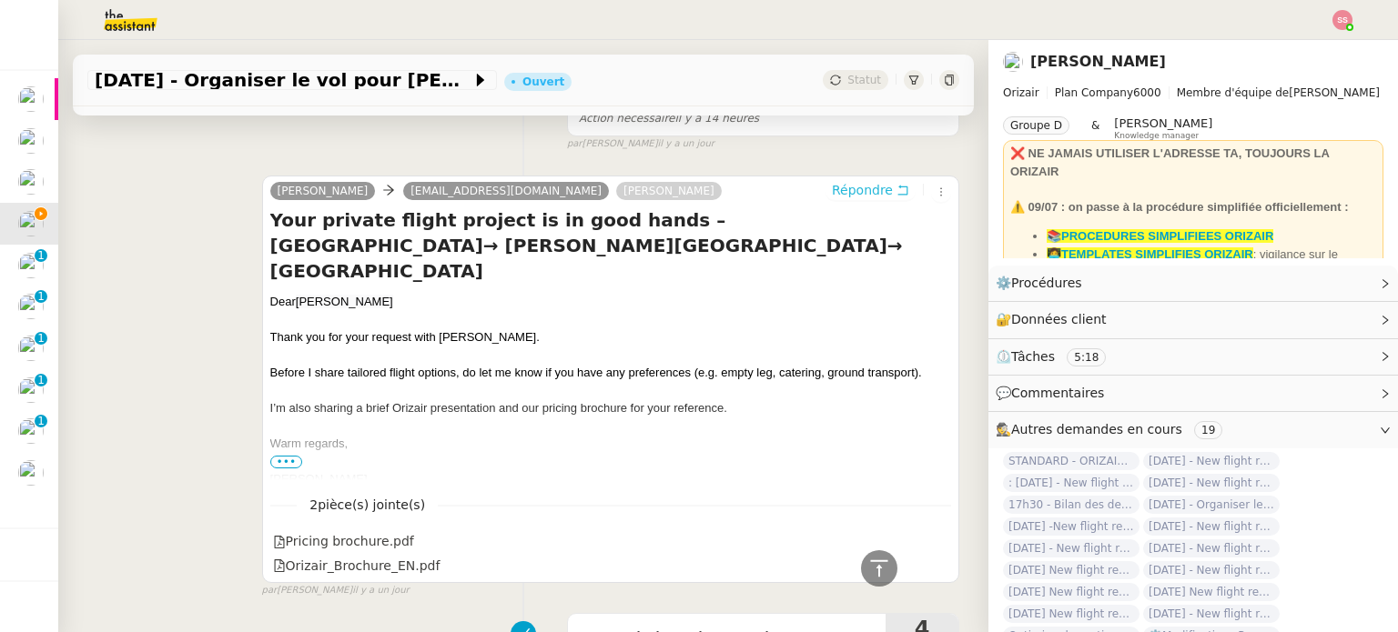
scroll to position [740, 0]
click at [309, 296] on span "[PERSON_NAME]" at bounding box center [344, 303] width 97 height 14
copy div "Dear [PERSON_NAME]"
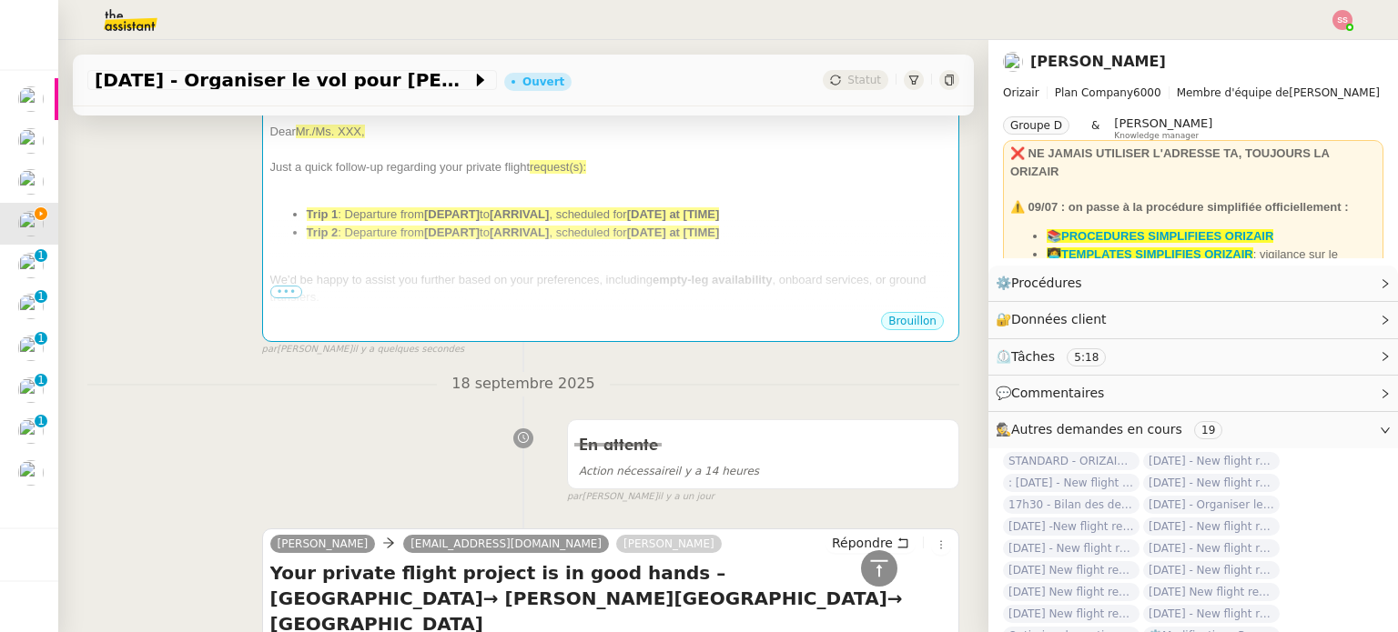
scroll to position [285, 0]
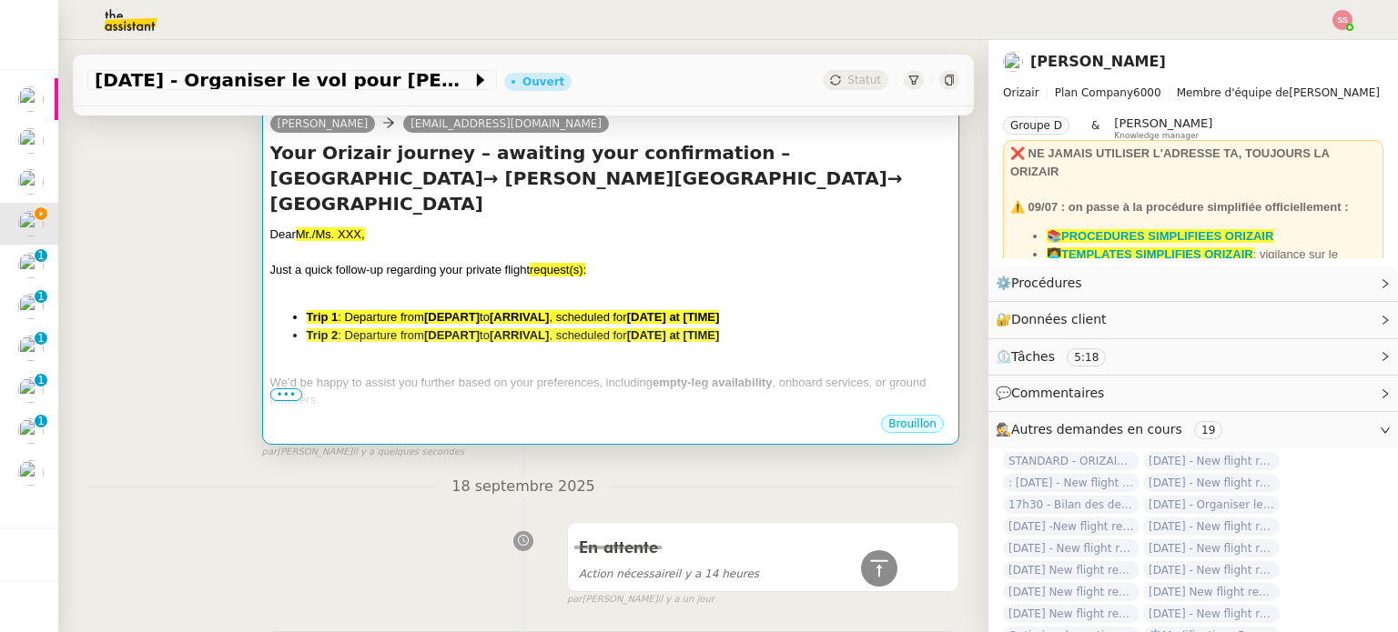
click at [415, 328] on div "Dear Mr./Ms. XXX, Just a quick follow-up regarding your private flight request(…" at bounding box center [610, 380] width 681 height 308
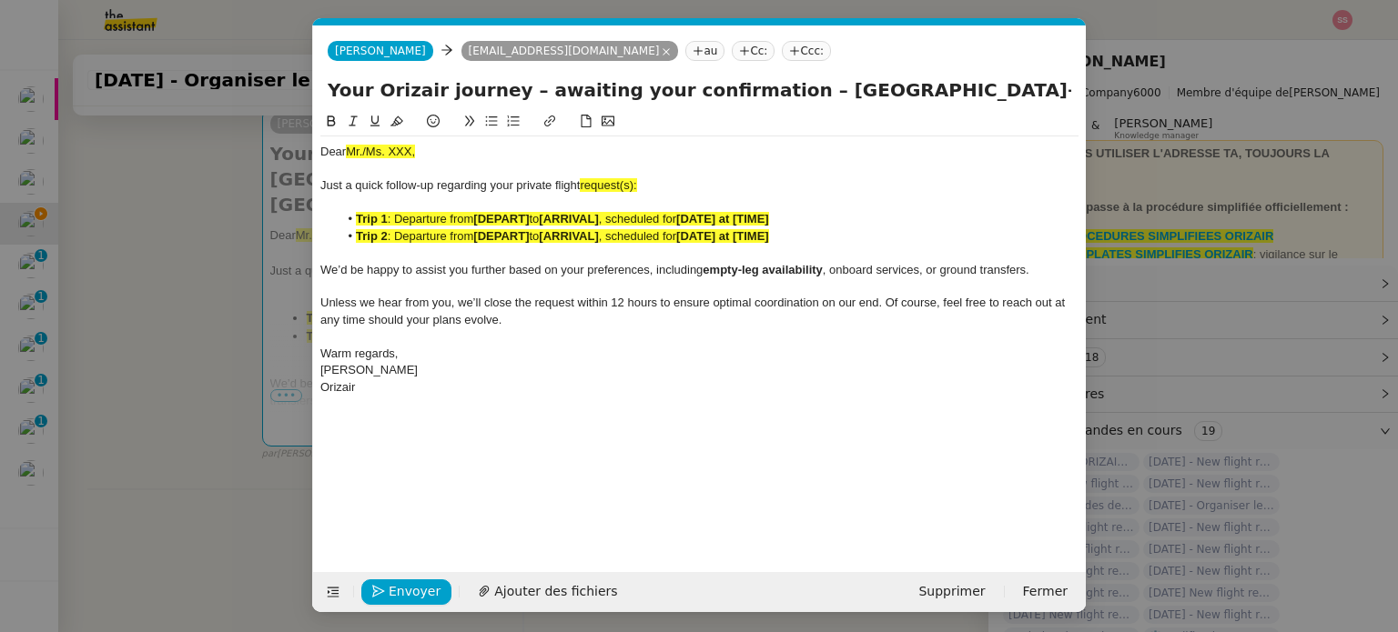
scroll to position [0, 96]
click at [397, 156] on span "Mr./Ms. XXX," at bounding box center [380, 152] width 69 height 14
click at [396, 156] on span "Mr./Ms. XXX," at bounding box center [380, 152] width 69 height 14
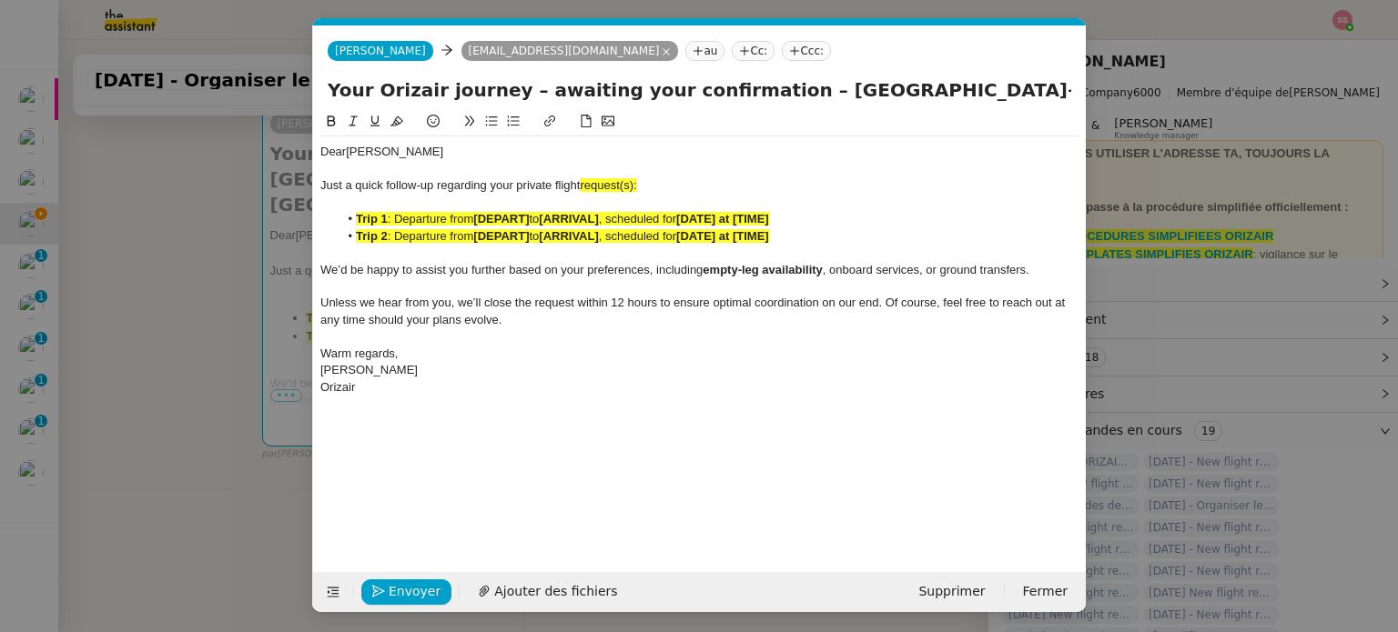
click at [619, 187] on span "request(s):" at bounding box center [608, 185] width 56 height 14
click at [625, 187] on span "request(s):" at bounding box center [608, 185] width 56 height 14
click at [210, 301] on nz-modal-container "relance en Service ✈️Orizair - Relance client ( EN ) à utiliser pour orizair, r…" at bounding box center [699, 316] width 1398 height 632
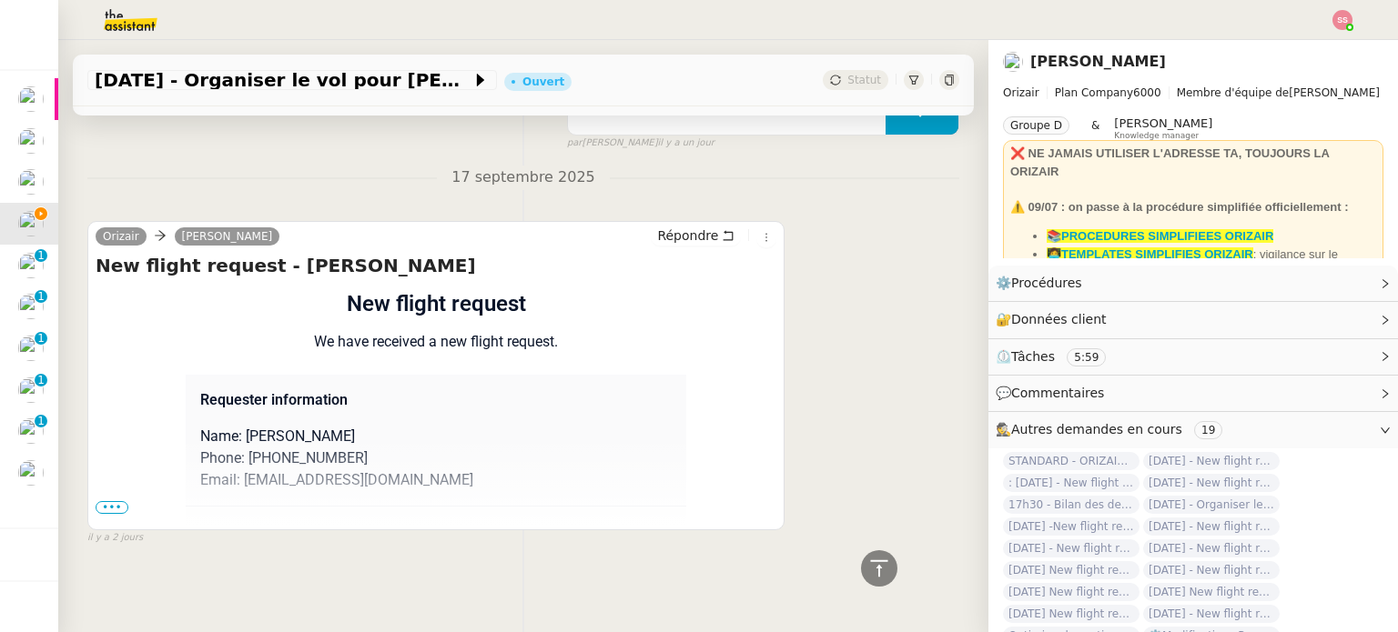
scroll to position [1324, 0]
click at [118, 501] on span "•••" at bounding box center [112, 507] width 33 height 13
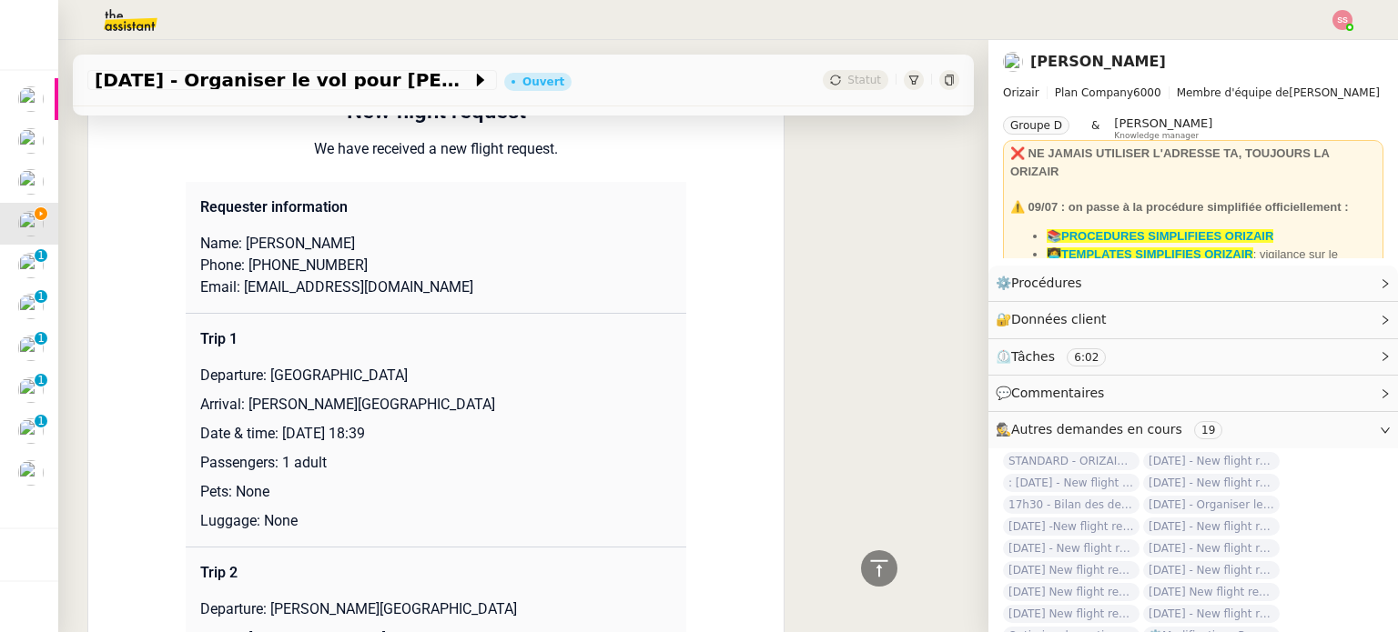
scroll to position [1688, 0]
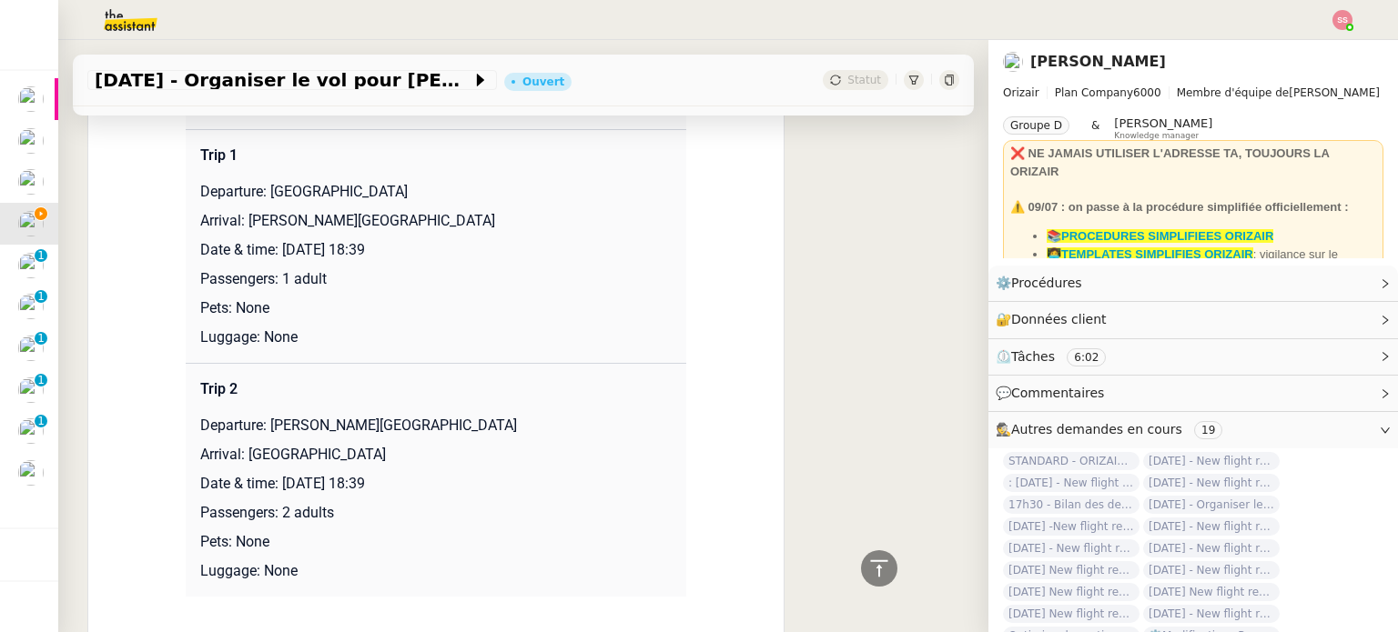
drag, startPoint x: 262, startPoint y: 192, endPoint x: 479, endPoint y: 199, distance: 216.7
click at [479, 199] on p "Departure: [GEOGRAPHIC_DATA]" at bounding box center [435, 192] width 471 height 22
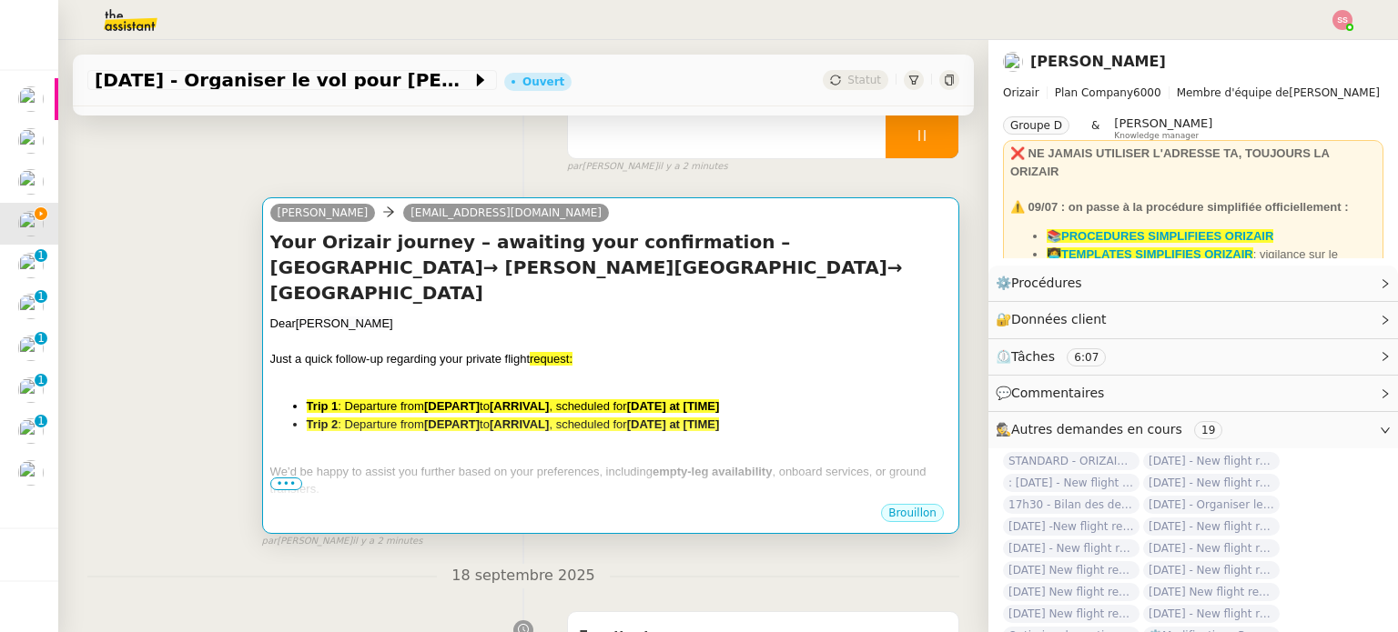
scroll to position [141, 0]
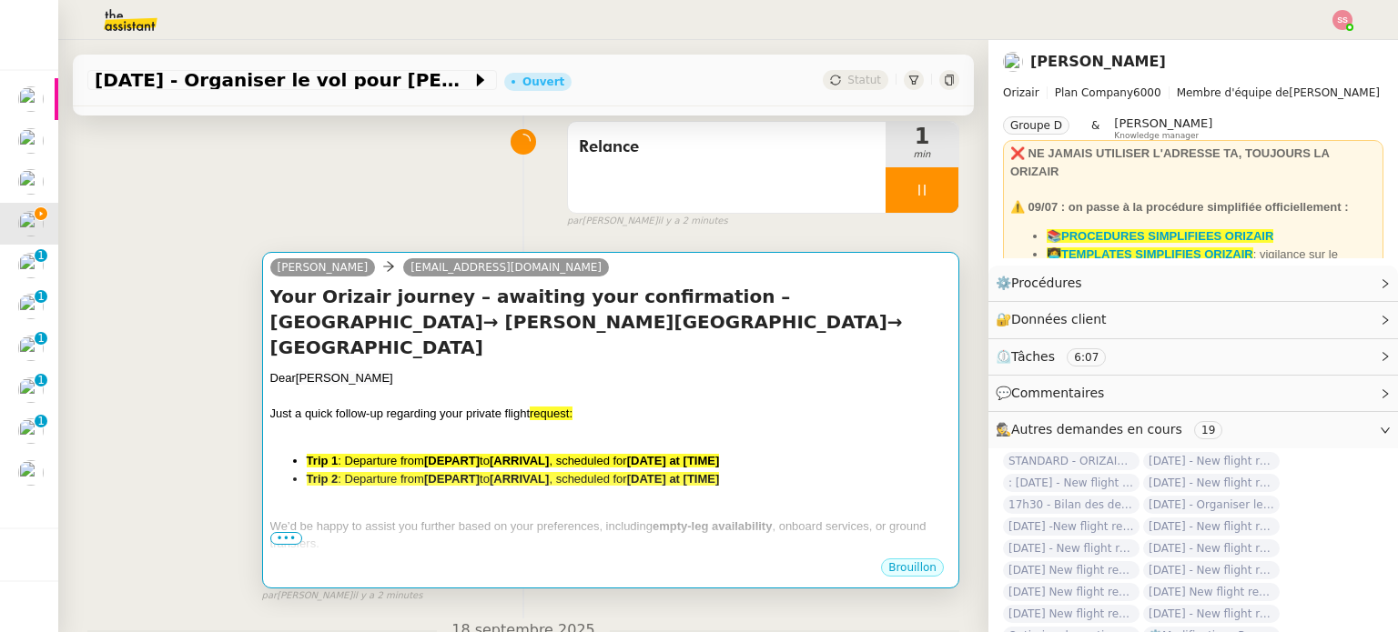
click at [517, 419] on div "Dear [PERSON_NAME] Just a quick follow-up regarding your private flight request…" at bounding box center [610, 523] width 681 height 308
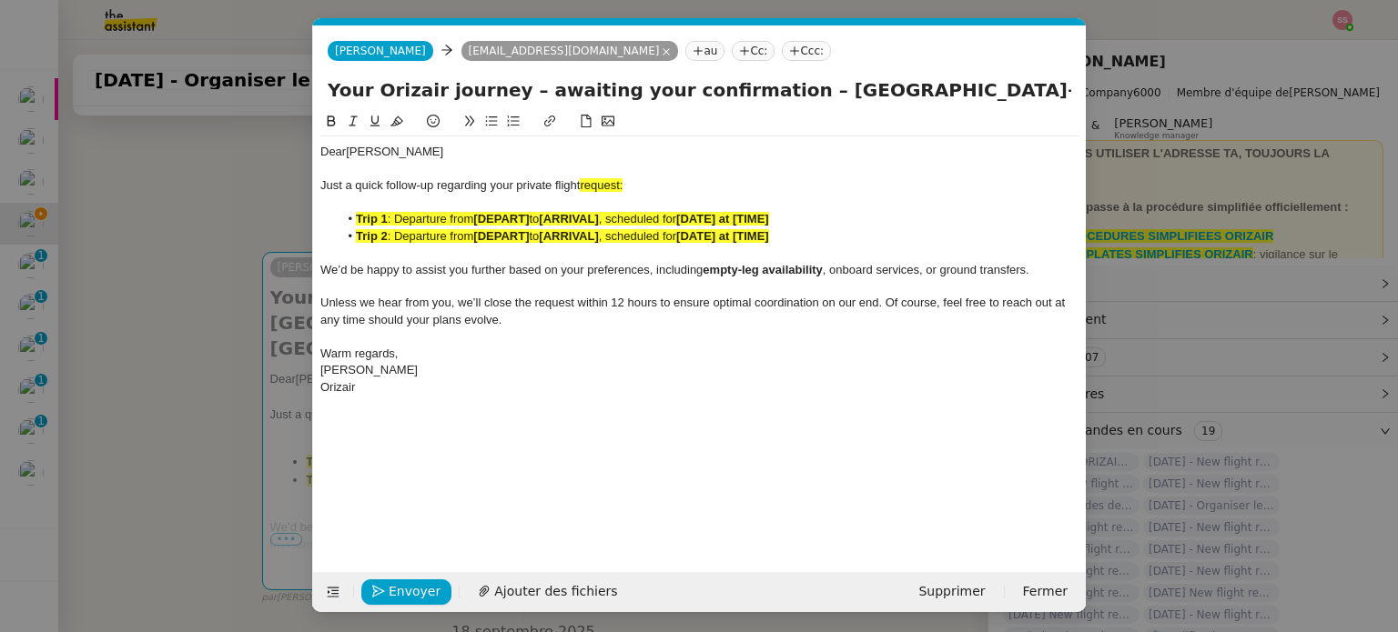
scroll to position [0, 96]
click at [622, 179] on span "request:" at bounding box center [601, 185] width 43 height 14
drag, startPoint x: 647, startPoint y: 183, endPoint x: 580, endPoint y: 185, distance: 66.4
click at [580, 185] on div "Just a quick follow-up regarding your private flight requests:" at bounding box center [699, 185] width 758 height 16
click at [399, 116] on icon at bounding box center [396, 121] width 13 height 13
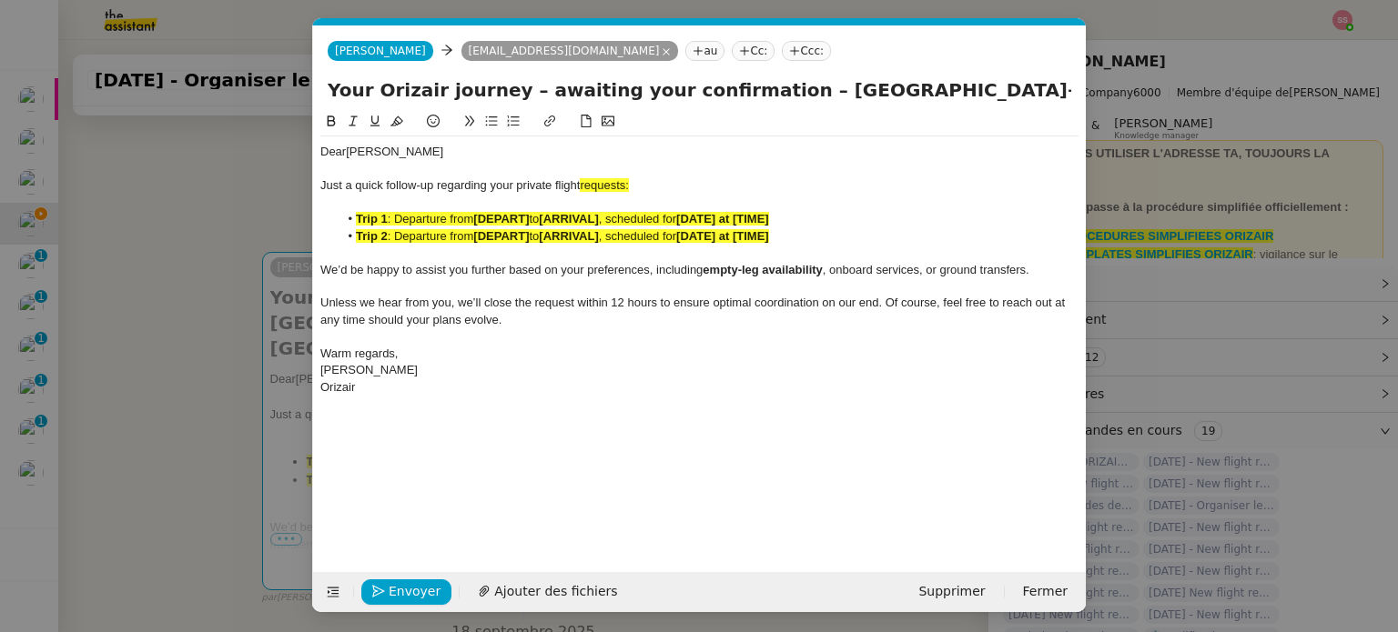
click at [555, 220] on strong "[ARRIVAL]" at bounding box center [568, 219] width 59 height 14
drag, startPoint x: 626, startPoint y: 186, endPoint x: 580, endPoint y: 185, distance: 45.5
click at [580, 185] on div "Just a quick follow-up regarding your private flight requests:" at bounding box center [699, 185] width 758 height 16
click at [390, 119] on icon at bounding box center [396, 121] width 13 height 13
click at [798, 232] on li "Trip 2 : Departure from [DEPART] to [ARRIVAL] , scheduled for [DATE] at [TIME]" at bounding box center [708, 236] width 741 height 16
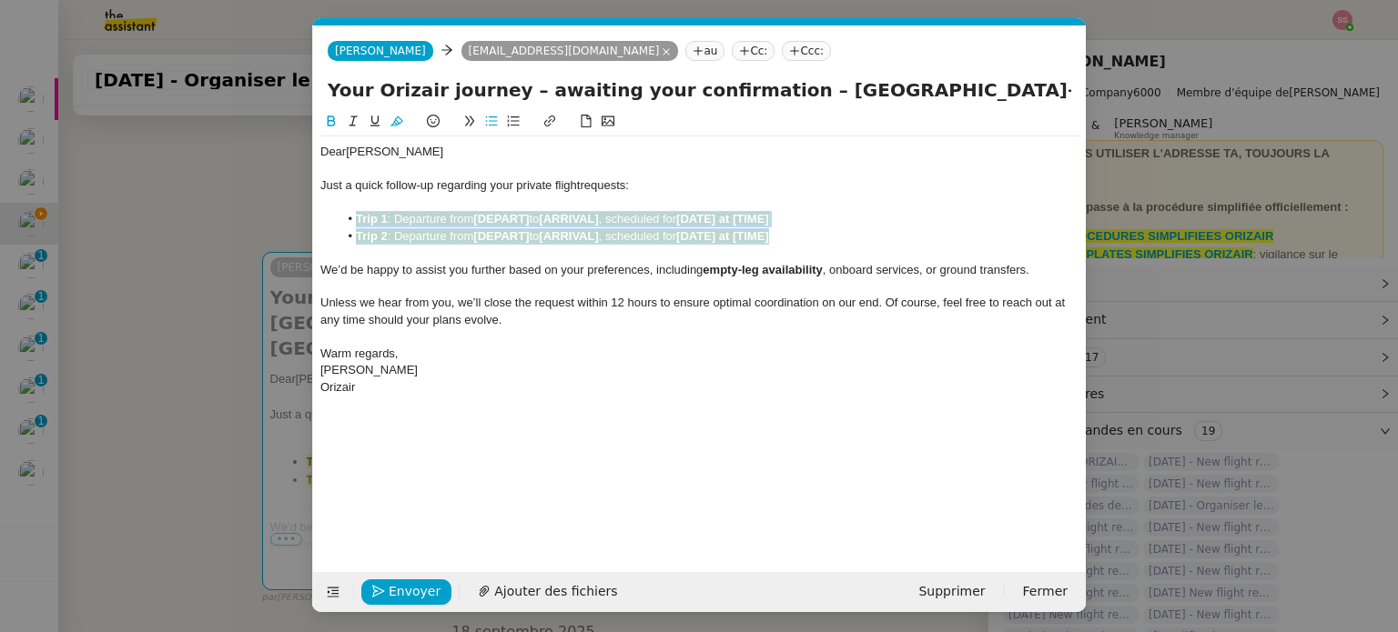
drag, startPoint x: 799, startPoint y: 234, endPoint x: 353, endPoint y: 221, distance: 446.0
click at [353, 221] on ul "Trip 1 : Departure from [DEPART] to [ARRIVAL] , scheduled for [DATE] at [TIME] …" at bounding box center [699, 228] width 758 height 34
click at [401, 126] on icon at bounding box center [396, 121] width 13 height 13
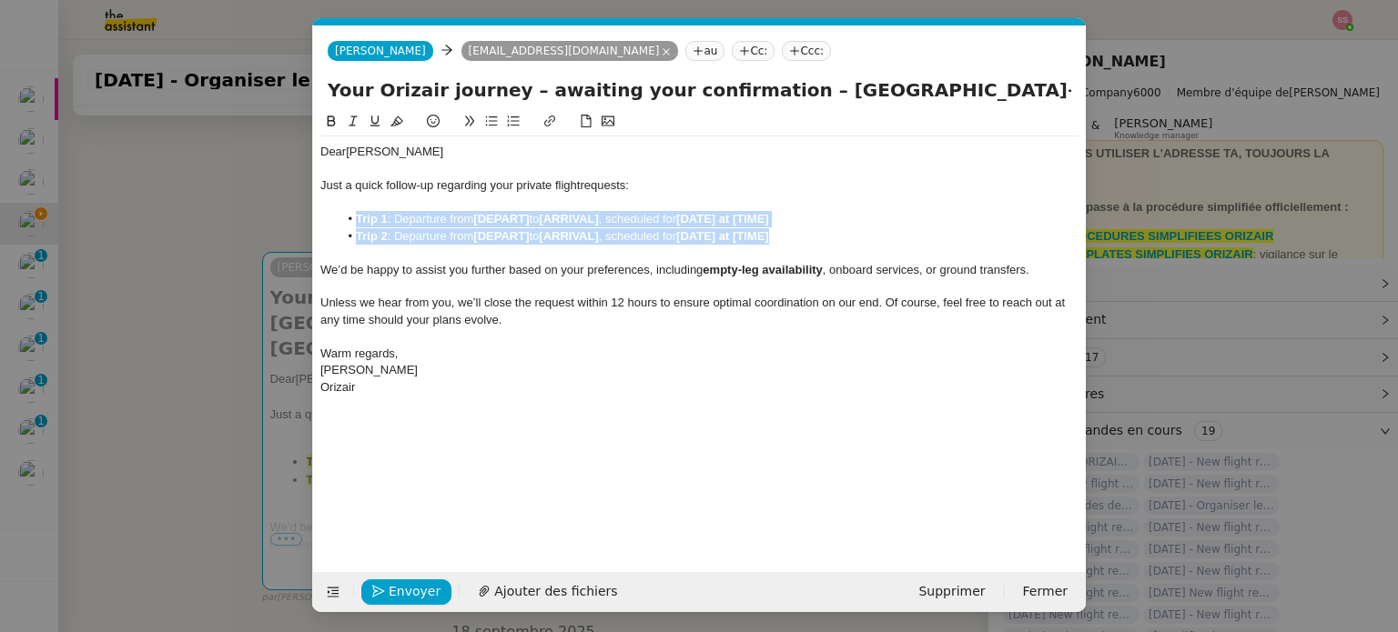
click at [513, 229] on strong "[DEPART]" at bounding box center [501, 236] width 56 height 14
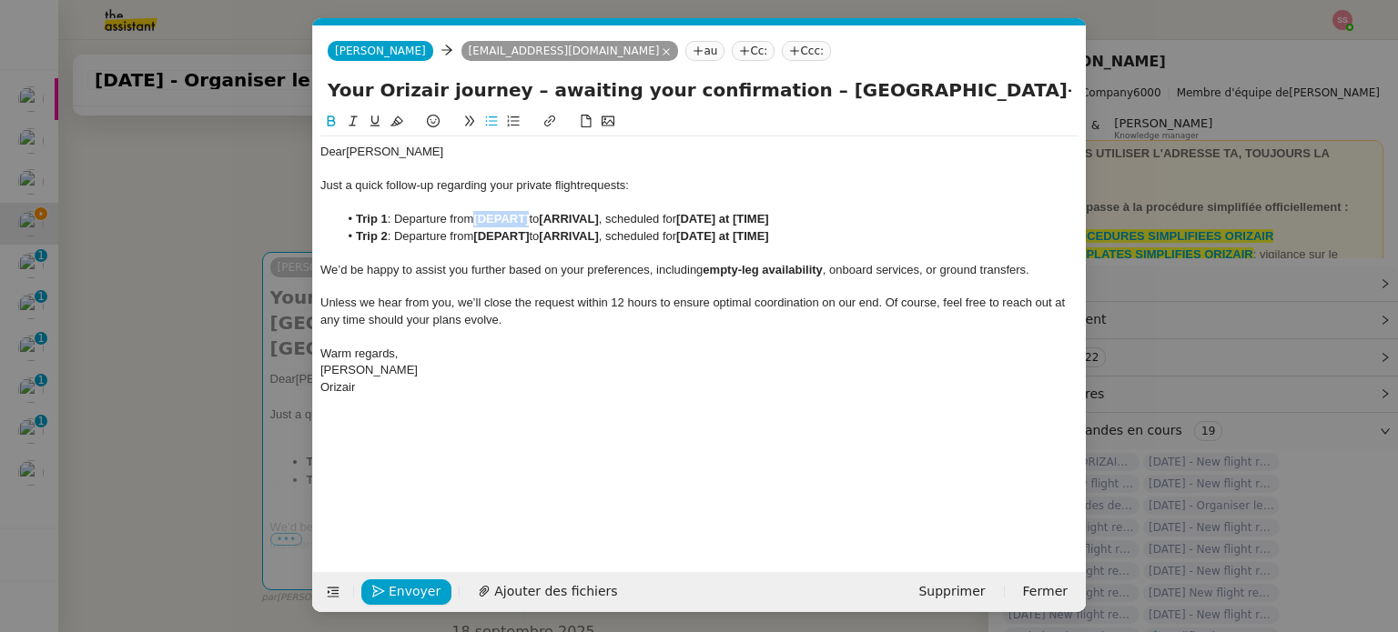
drag, startPoint x: 531, startPoint y: 217, endPoint x: 477, endPoint y: 217, distance: 54.6
click at [477, 217] on strong "[DEPART]" at bounding box center [501, 219] width 56 height 14
drag, startPoint x: 197, startPoint y: 366, endPoint x: 217, endPoint y: 339, distance: 33.1
click at [199, 361] on nz-modal-container "relance en Service ✈️Orizair - Relance client ( EN ) à utiliser pour orizair, r…" at bounding box center [699, 316] width 1398 height 632
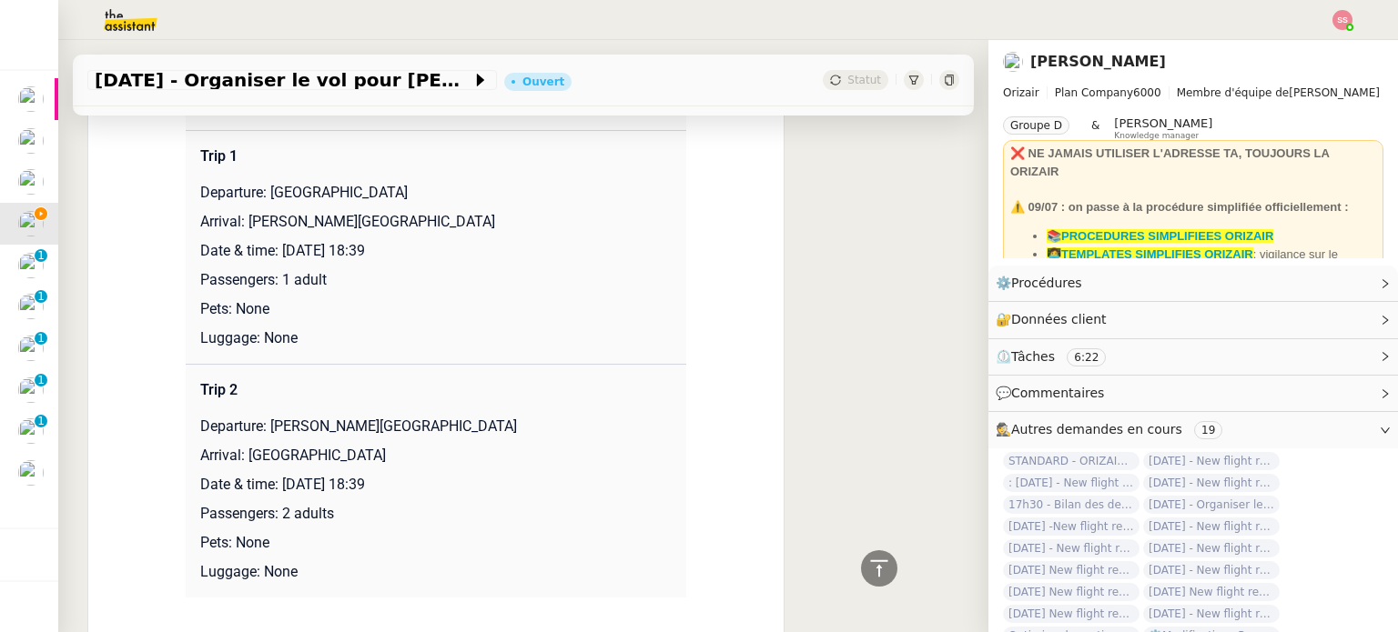
scroll to position [1688, 0]
drag, startPoint x: 240, startPoint y: 222, endPoint x: 541, endPoint y: 215, distance: 301.2
click at [541, 215] on p "Arrival: [PERSON_NAME][GEOGRAPHIC_DATA]" at bounding box center [435, 221] width 471 height 22
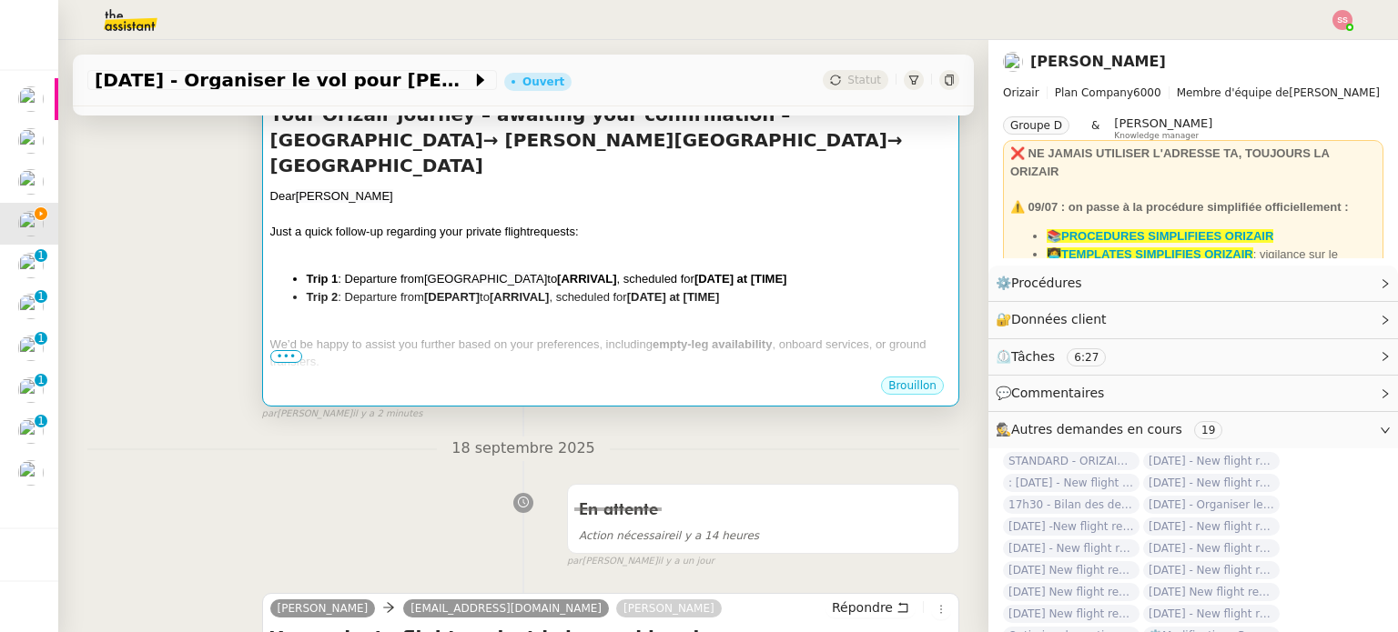
scroll to position [232, 0]
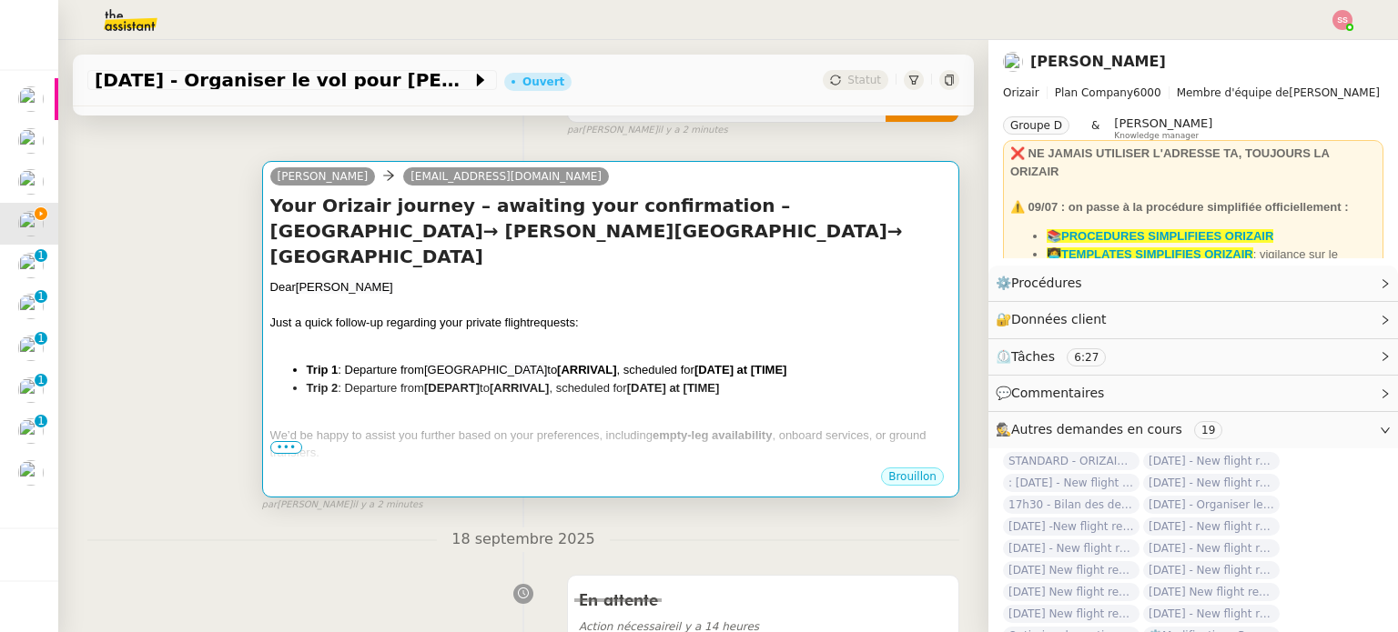
click at [523, 381] on strong "[ARRIVAL]" at bounding box center [518, 388] width 59 height 14
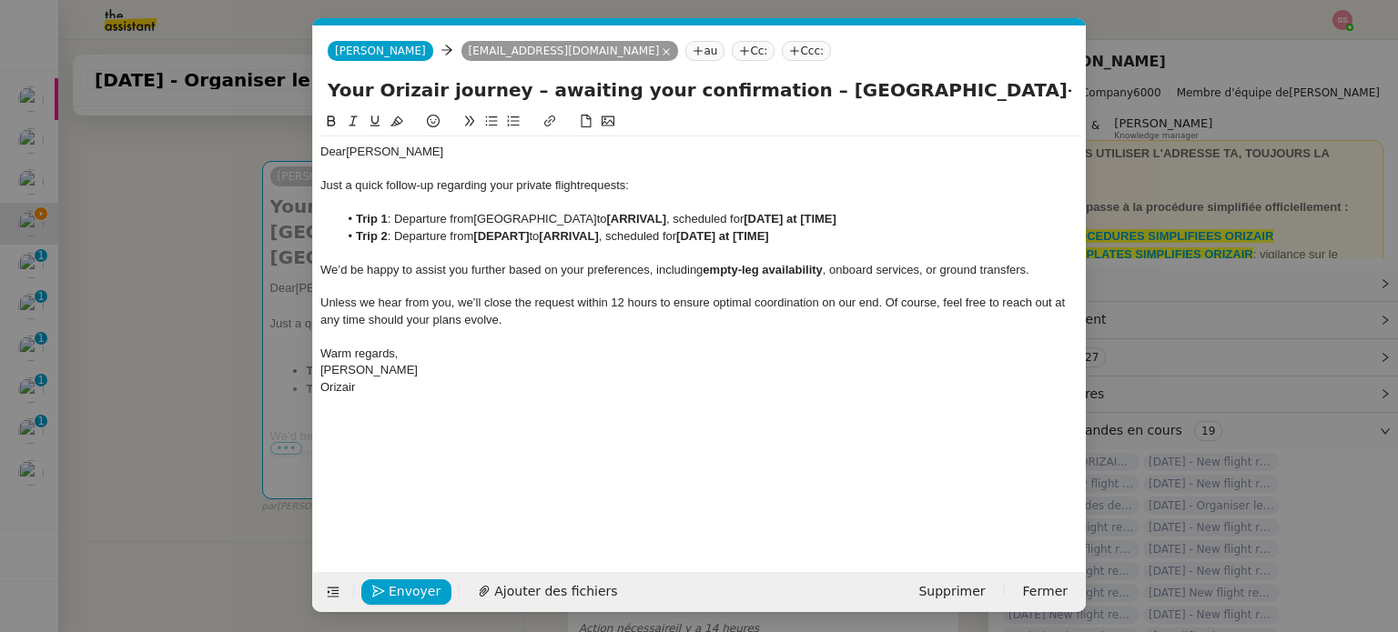
scroll to position [0, 96]
drag, startPoint x: 681, startPoint y: 221, endPoint x: 622, endPoint y: 217, distance: 59.3
click at [622, 217] on li "Trip 1 : Departure from [GEOGRAPHIC_DATA] to [ARRIVAL] , scheduled for [DATE] a…" at bounding box center [708, 219] width 741 height 16
drag, startPoint x: 534, startPoint y: 238, endPoint x: 479, endPoint y: 234, distance: 54.8
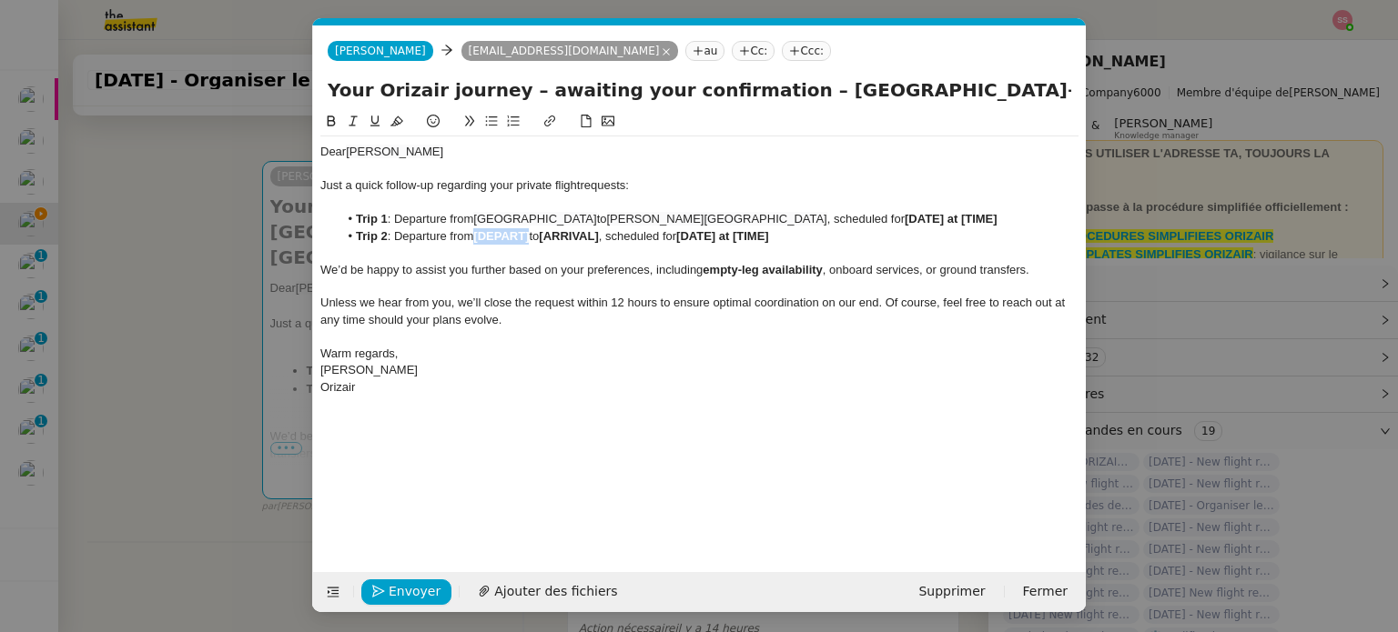
click at [479, 234] on strong "[DEPART]" at bounding box center [501, 236] width 56 height 14
click at [222, 344] on nz-modal-container "relance en Service ✈️Orizair - Relance client ( EN ) à utiliser pour orizair, r…" at bounding box center [699, 316] width 1398 height 632
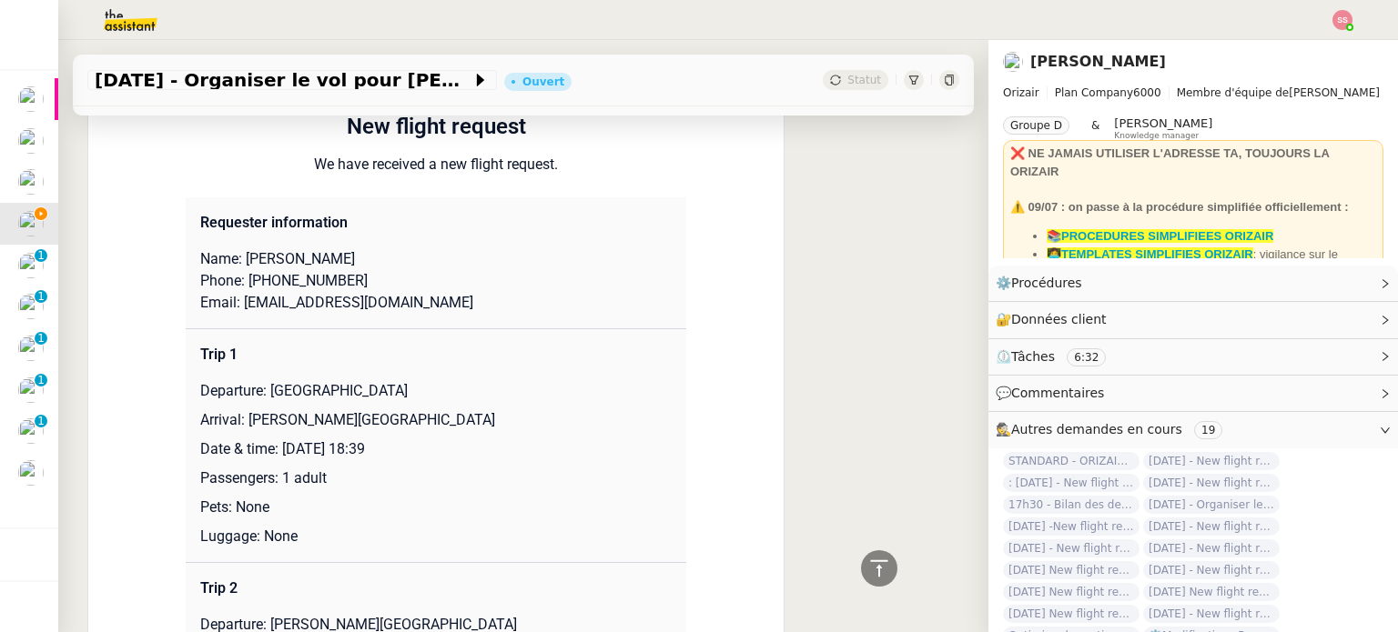
scroll to position [1688, 0]
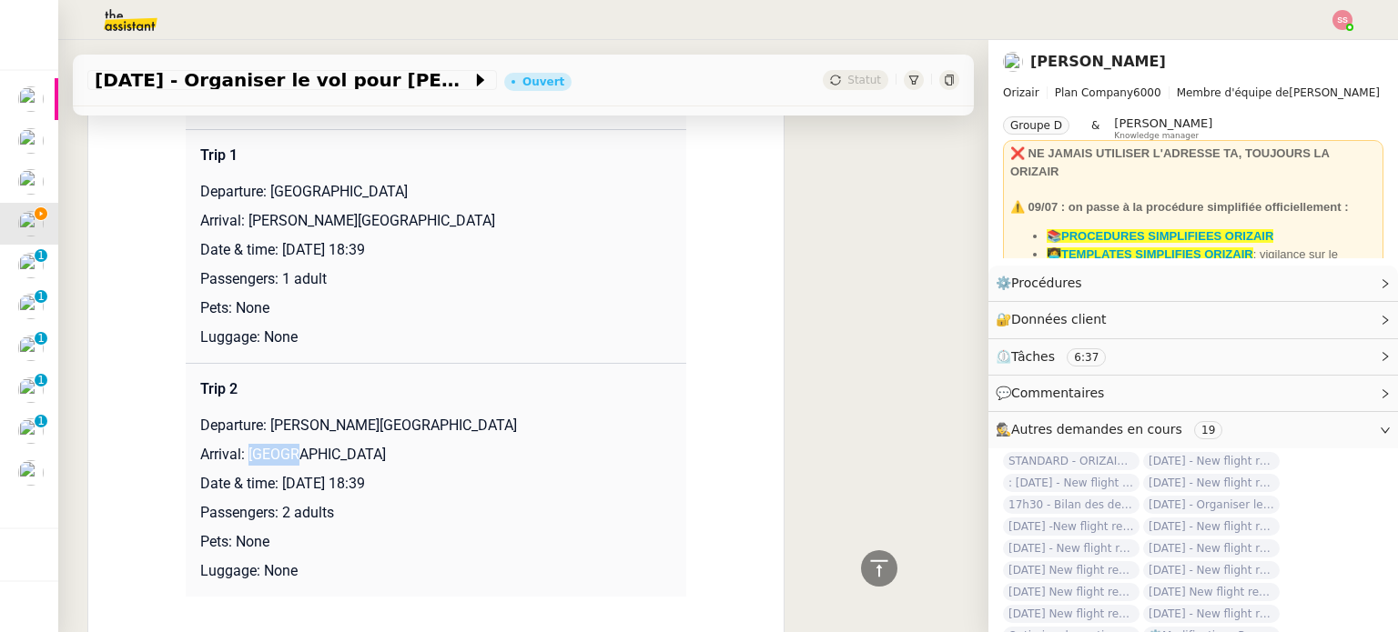
drag, startPoint x: 240, startPoint y: 459, endPoint x: 293, endPoint y: 454, distance: 53.0
click at [293, 454] on p "Arrival: [GEOGRAPHIC_DATA]" at bounding box center [435, 455] width 471 height 22
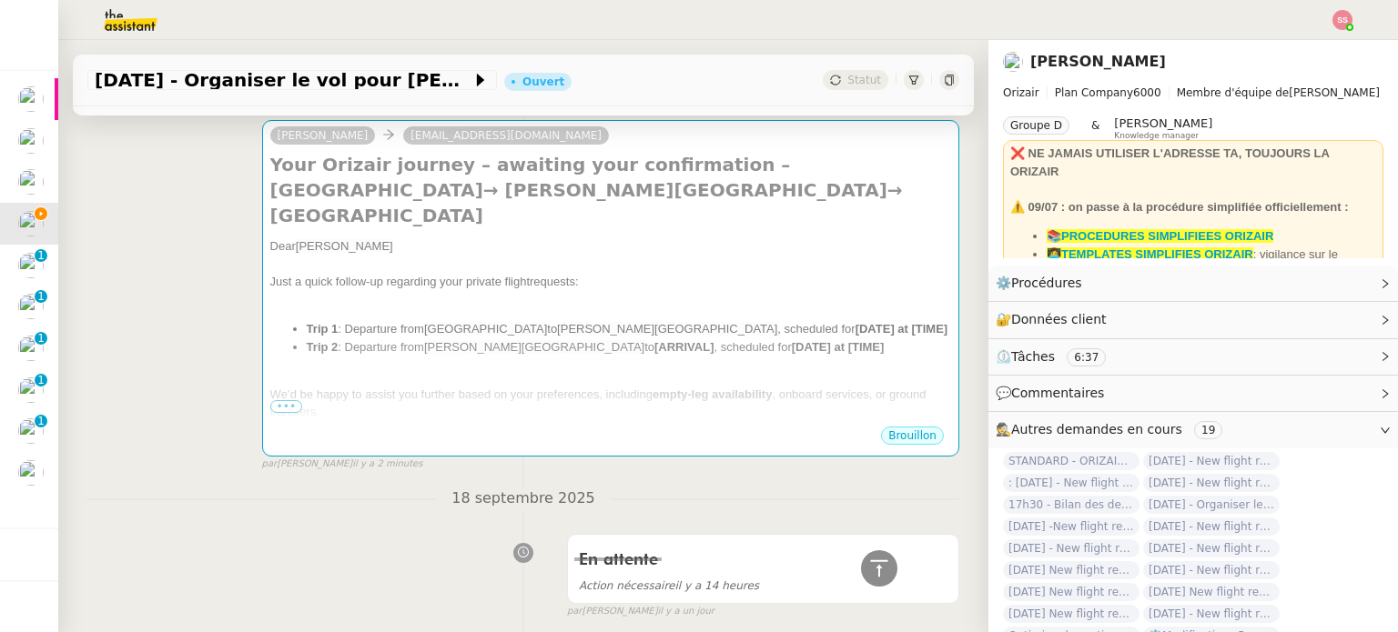
scroll to position [141, 0]
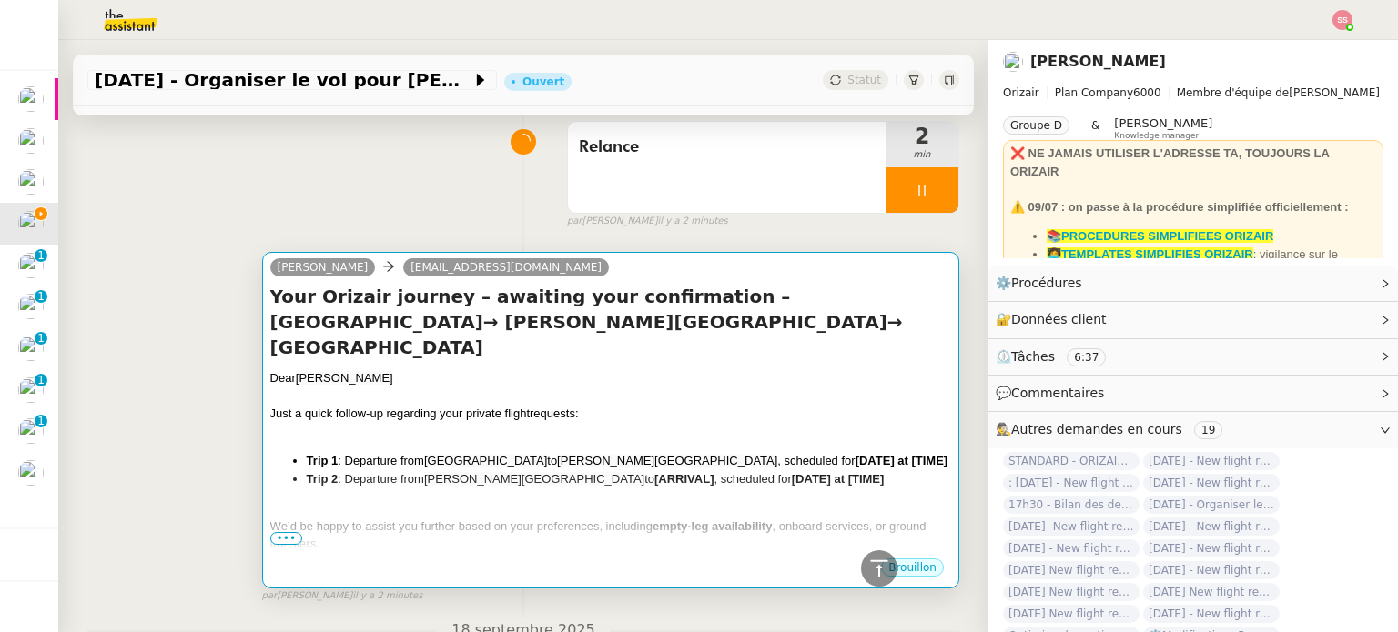
click at [543, 463] on li "Trip 1 : Departure from [GEOGRAPHIC_DATA] to [PERSON_NAME][GEOGRAPHIC_DATA] , s…" at bounding box center [629, 461] width 644 height 18
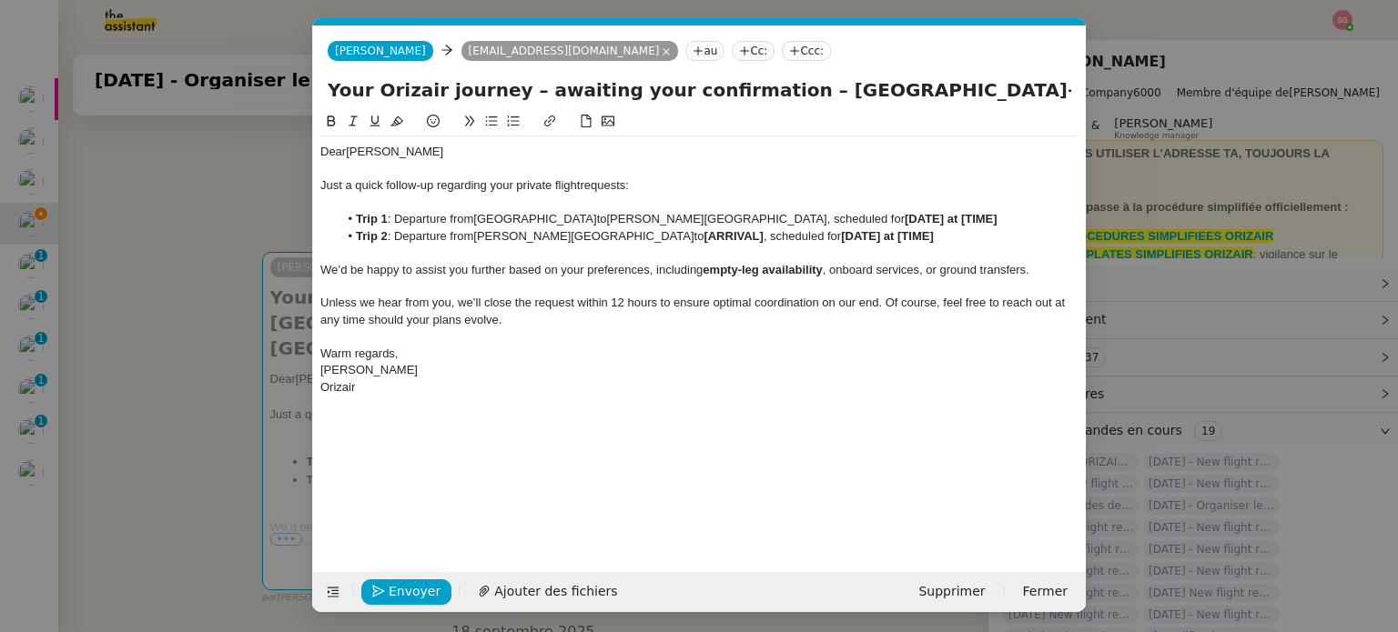
scroll to position [0, 96]
drag, startPoint x: 756, startPoint y: 235, endPoint x: 698, endPoint y: 231, distance: 58.3
click at [698, 231] on li "Trip 2 : Departure from [PERSON_NAME][GEOGRAPHIC_DATA] to [ARRIVAL] , scheduled…" at bounding box center [708, 236] width 741 height 16
click at [186, 364] on nz-modal-container "relance en Service ✈️Orizair - Relance client ( EN ) à utiliser pour orizair, r…" at bounding box center [699, 316] width 1398 height 632
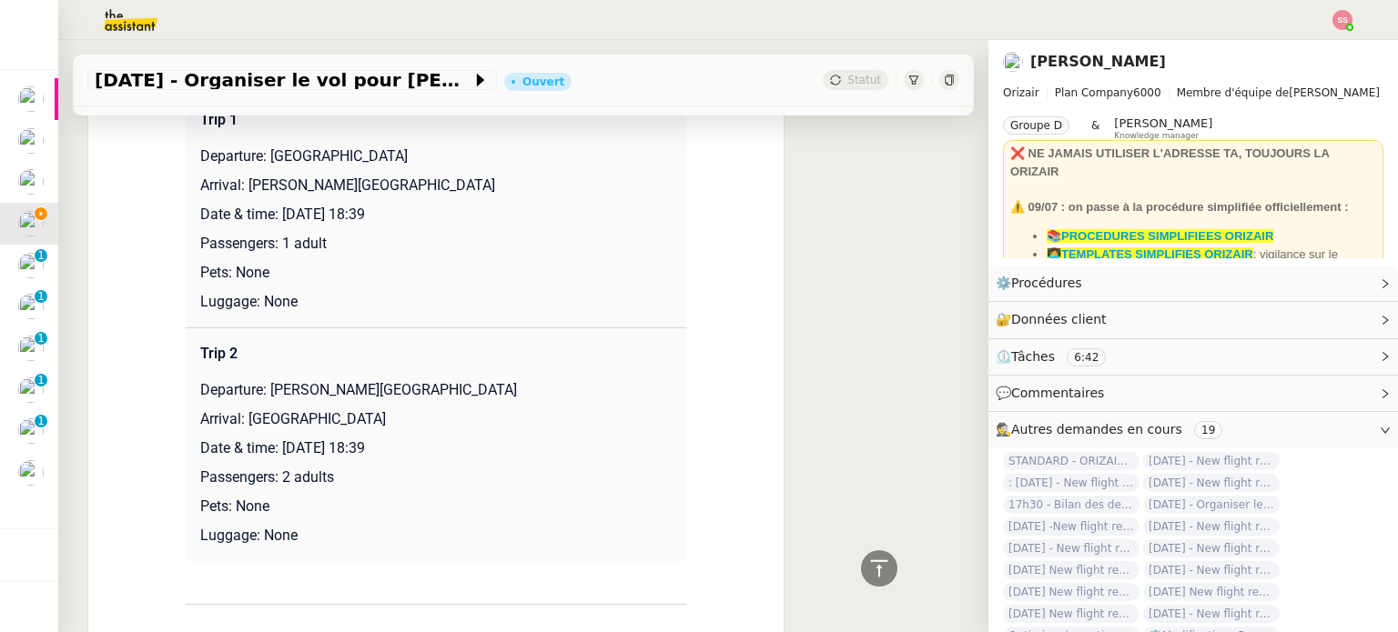
scroll to position [1597, 0]
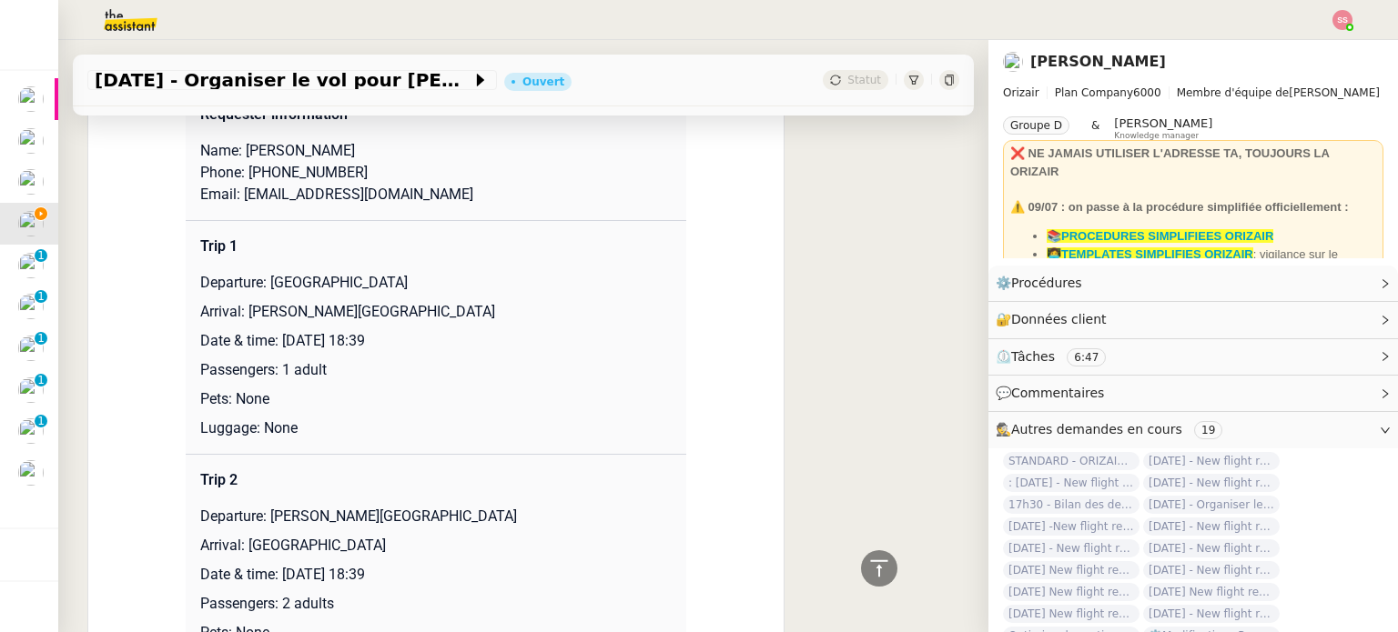
drag, startPoint x: 277, startPoint y: 338, endPoint x: 477, endPoint y: 330, distance: 200.3
click at [477, 330] on td "Trip 1 Departure: [GEOGRAPHIC_DATA] Arrival: [PERSON_NAME][GEOGRAPHIC_DATA] Dat…" at bounding box center [436, 337] width 500 height 234
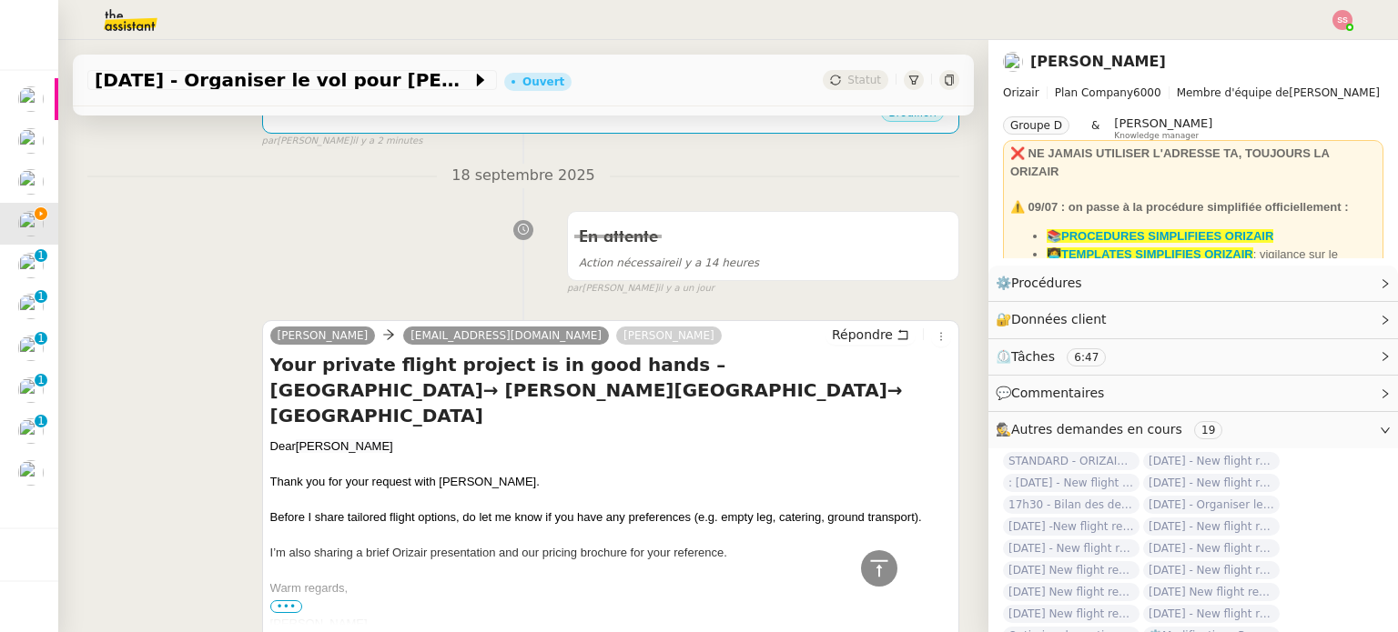
scroll to position [232, 0]
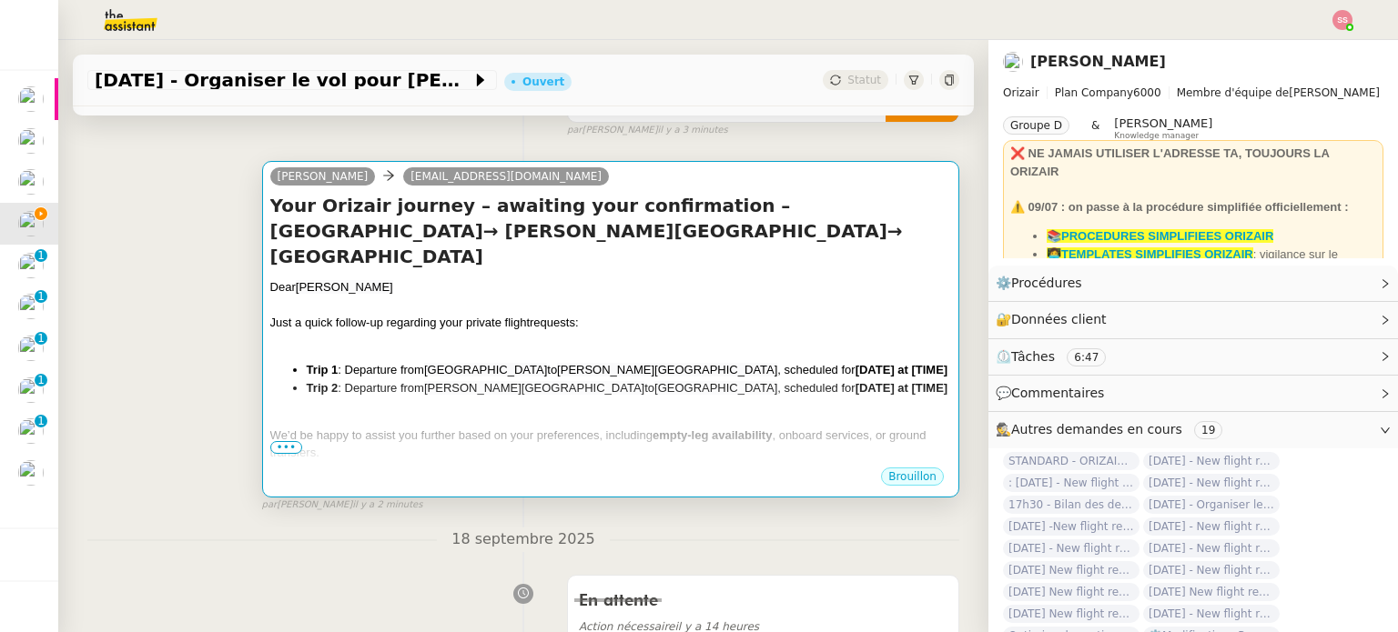
click at [698, 363] on span "[PERSON_NAME][GEOGRAPHIC_DATA]" at bounding box center [667, 370] width 220 height 14
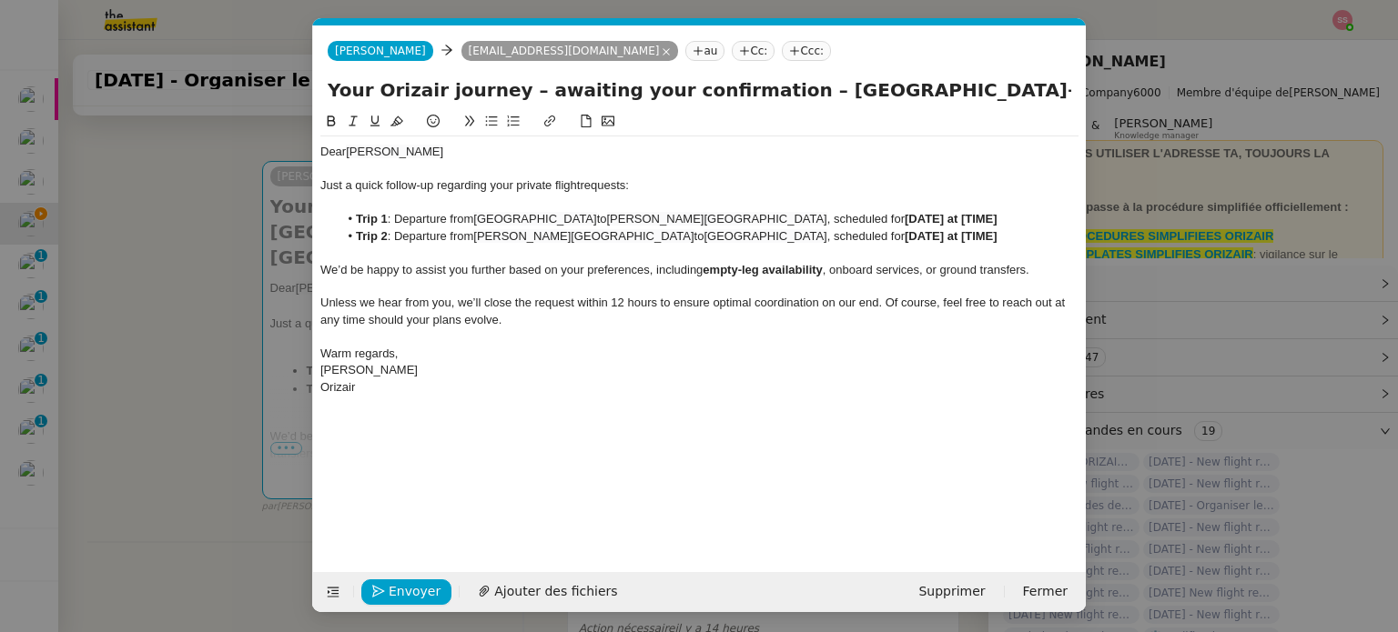
scroll to position [0, 96]
drag, startPoint x: 907, startPoint y: 217, endPoint x: 983, endPoint y: 218, distance: 75.5
click at [981, 218] on strong "[DATE] at [TIME]" at bounding box center [950, 219] width 93 height 14
click at [1008, 219] on li "Trip 1 : Departure from [GEOGRAPHIC_DATA] to [PERSON_NAME][GEOGRAPHIC_DATA] , s…" at bounding box center [708, 219] width 741 height 16
drag, startPoint x: 1002, startPoint y: 217, endPoint x: 906, endPoint y: 217, distance: 95.5
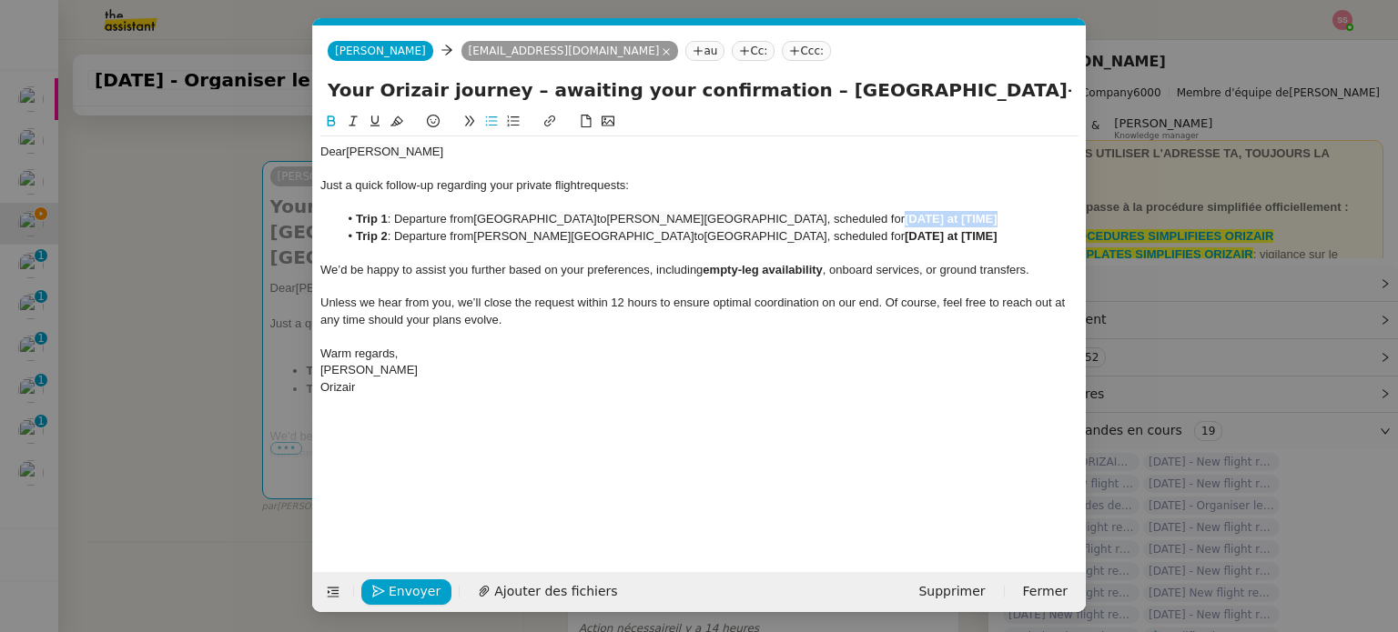
click at [906, 217] on li "Trip 1 : Departure from [GEOGRAPHIC_DATA] to [PERSON_NAME][GEOGRAPHIC_DATA] , s…" at bounding box center [708, 219] width 741 height 16
drag, startPoint x: 167, startPoint y: 374, endPoint x: 313, endPoint y: 329, distance: 152.2
click at [169, 373] on nz-modal-container "relance en Service ✈️Orizair - Relance client ( EN ) à utiliser pour orizair, r…" at bounding box center [699, 316] width 1398 height 632
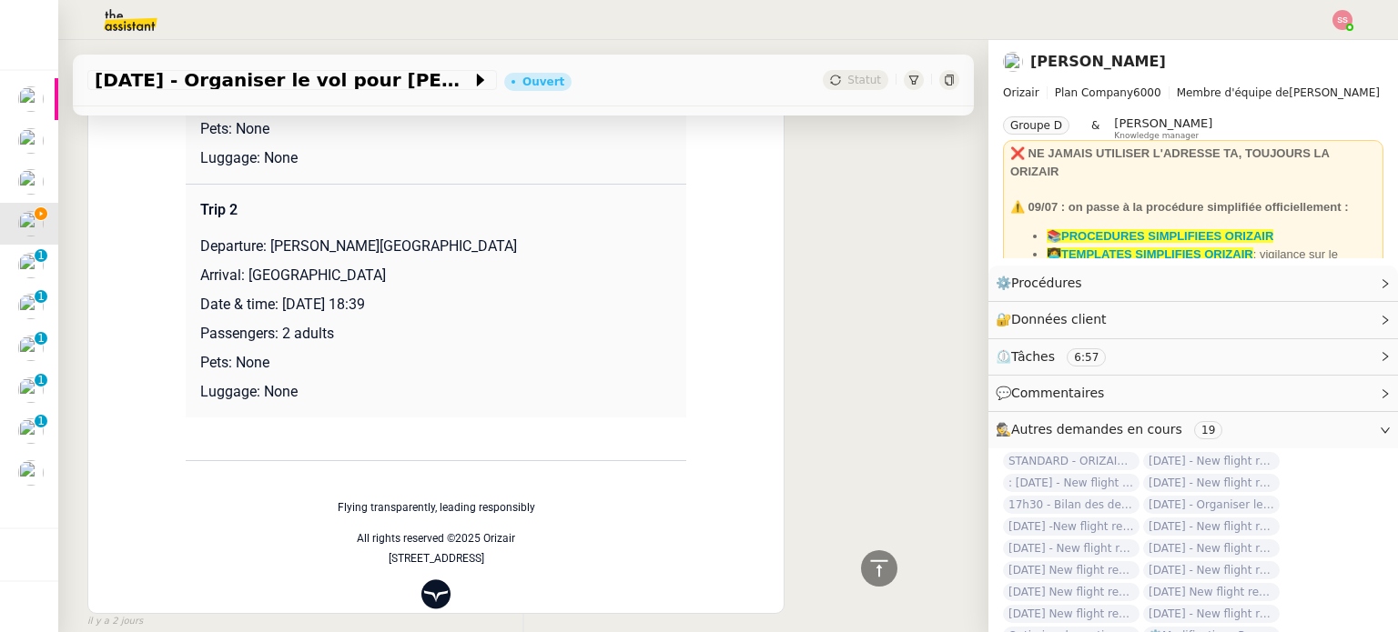
scroll to position [1869, 0]
drag, startPoint x: 278, startPoint y: 307, endPoint x: 528, endPoint y: 299, distance: 249.4
click at [528, 299] on p "Date & time: [DATE] 18:39" at bounding box center [435, 303] width 471 height 22
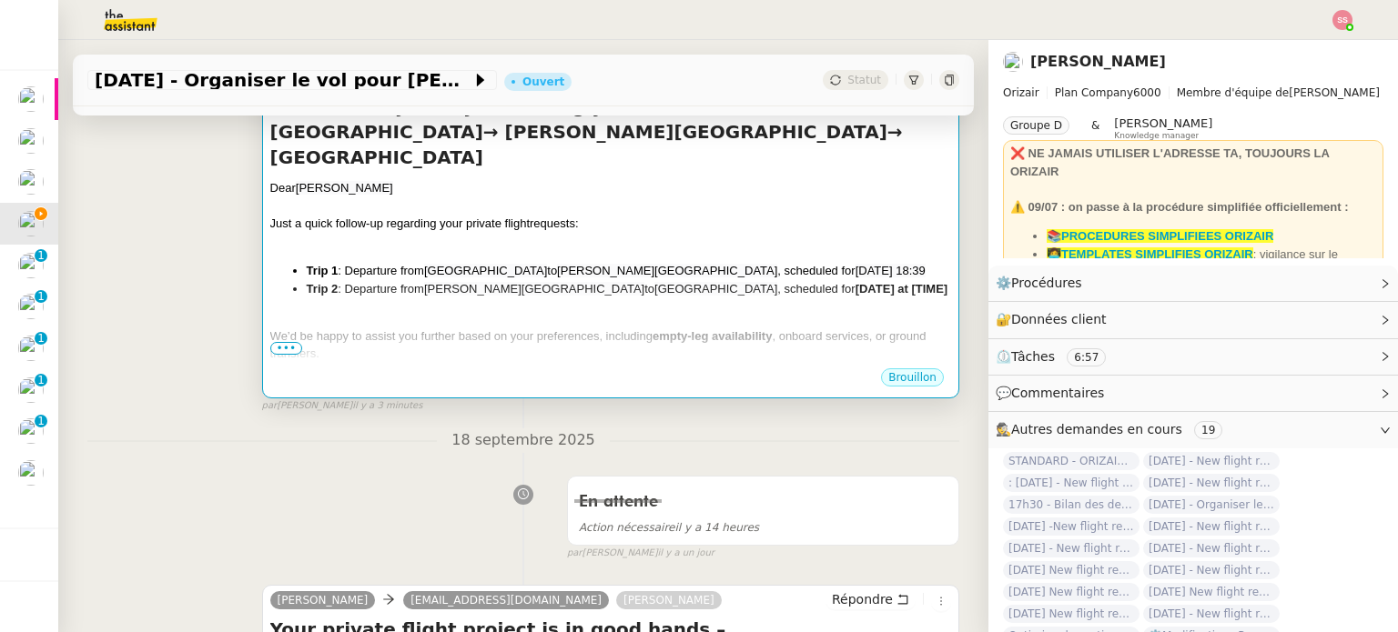
scroll to position [322, 0]
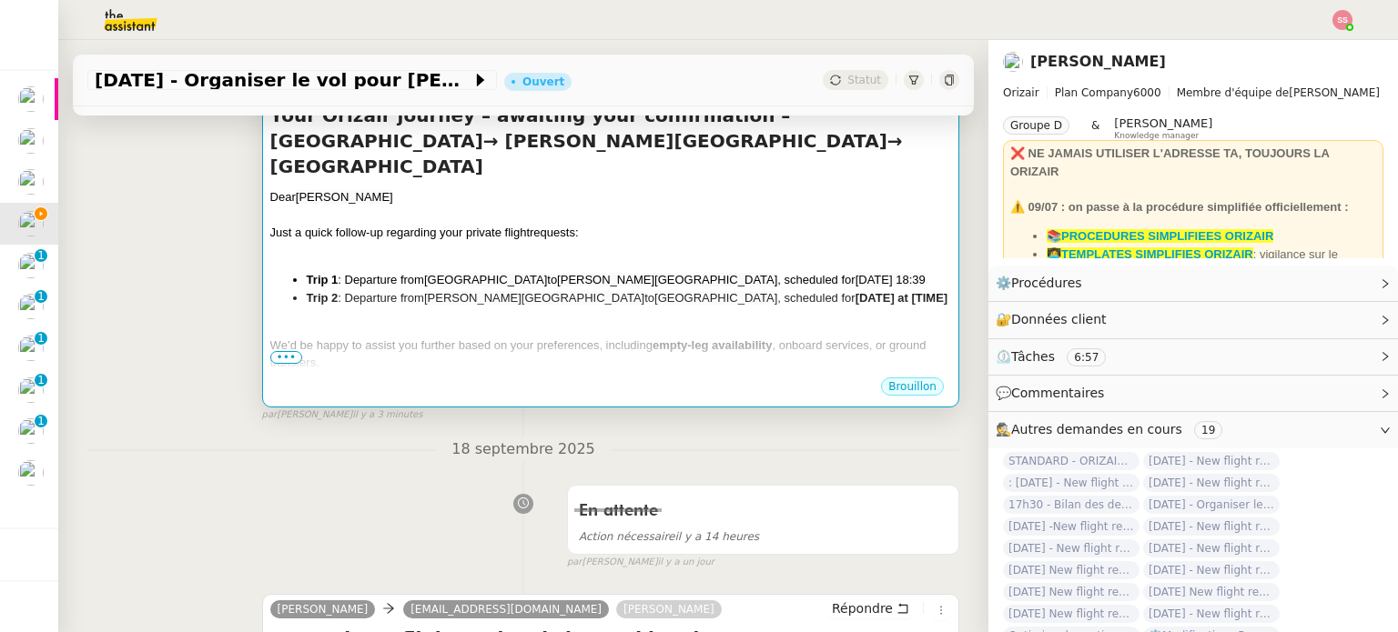
click at [797, 304] on div "Dear [PERSON_NAME] Just a quick follow-up regarding your private flight request…" at bounding box center [610, 342] width 681 height 308
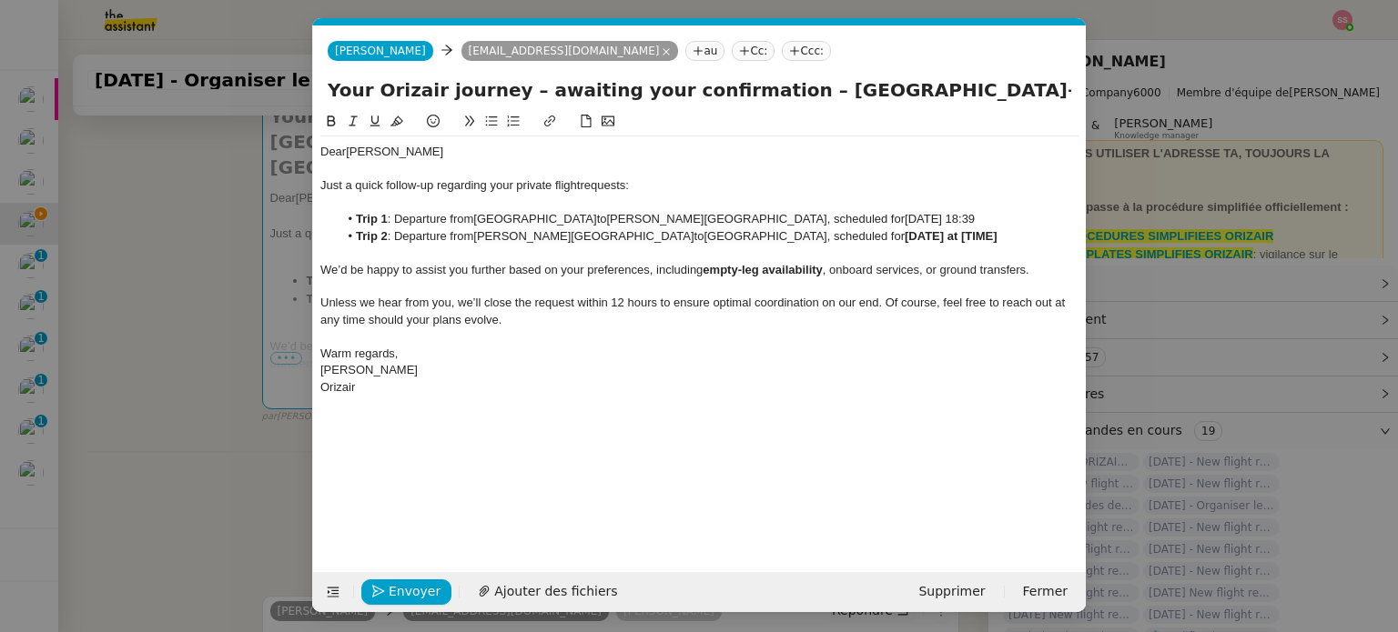
scroll to position [0, 96]
drag, startPoint x: 903, startPoint y: 239, endPoint x: 817, endPoint y: 236, distance: 85.6
click at [817, 236] on li "Trip 2 : Departure from [PERSON_NAME][GEOGRAPHIC_DATA] to [GEOGRAPHIC_DATA] , s…" at bounding box center [708, 236] width 741 height 16
click at [903, 222] on li "Trip 1 : Departure from [GEOGRAPHIC_DATA] to [PERSON_NAME][GEOGRAPHIC_DATA] , s…" at bounding box center [708, 219] width 741 height 16
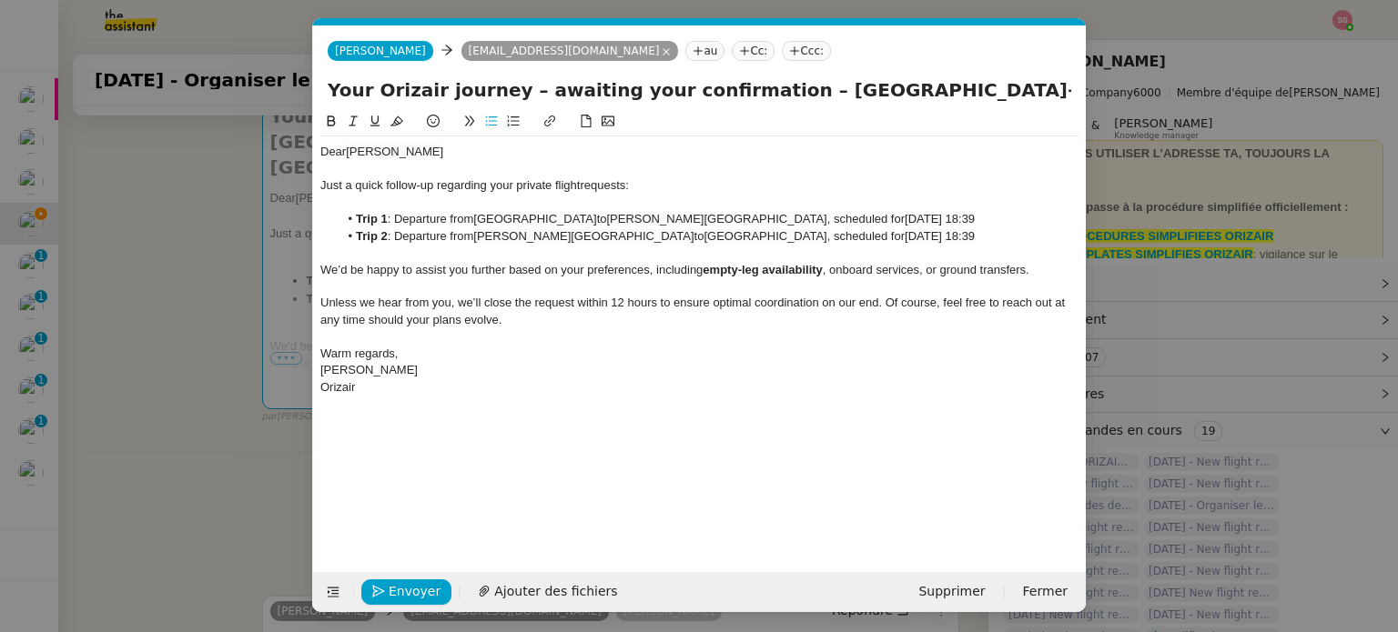
click at [789, 55] on icon at bounding box center [794, 50] width 11 height 11
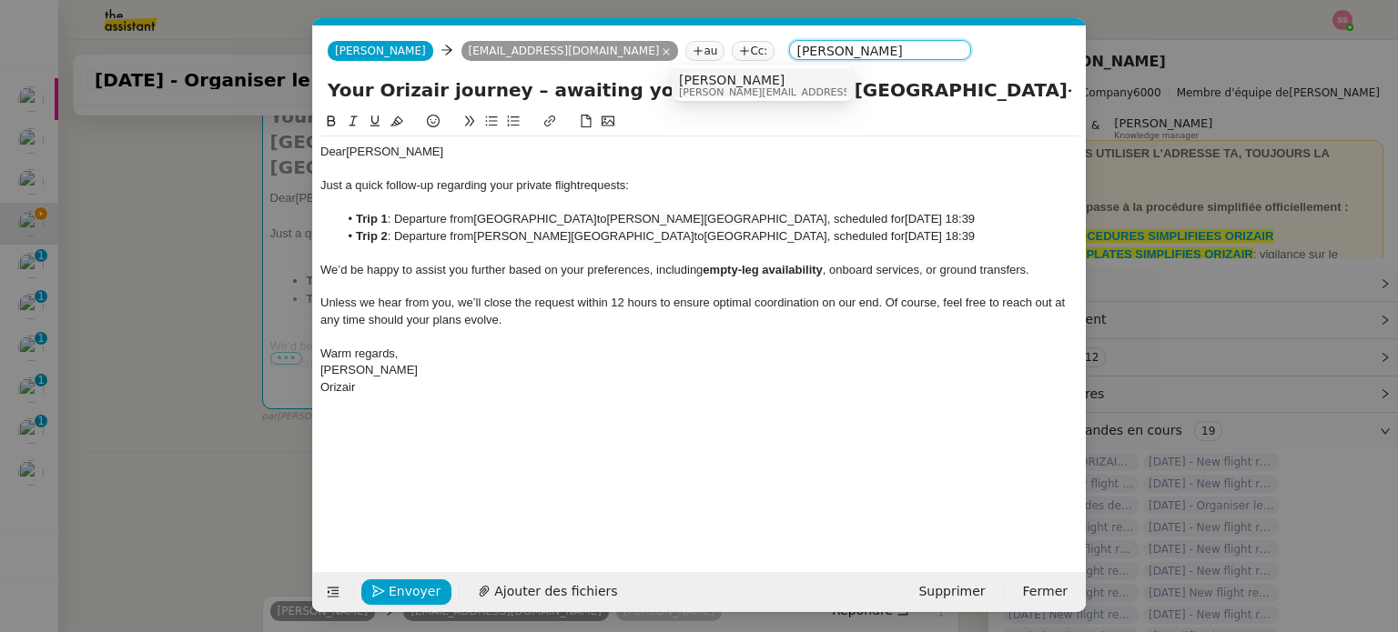
type input "[PERSON_NAME]"
click at [728, 77] on span "[PERSON_NAME]" at bounding box center [808, 80] width 258 height 15
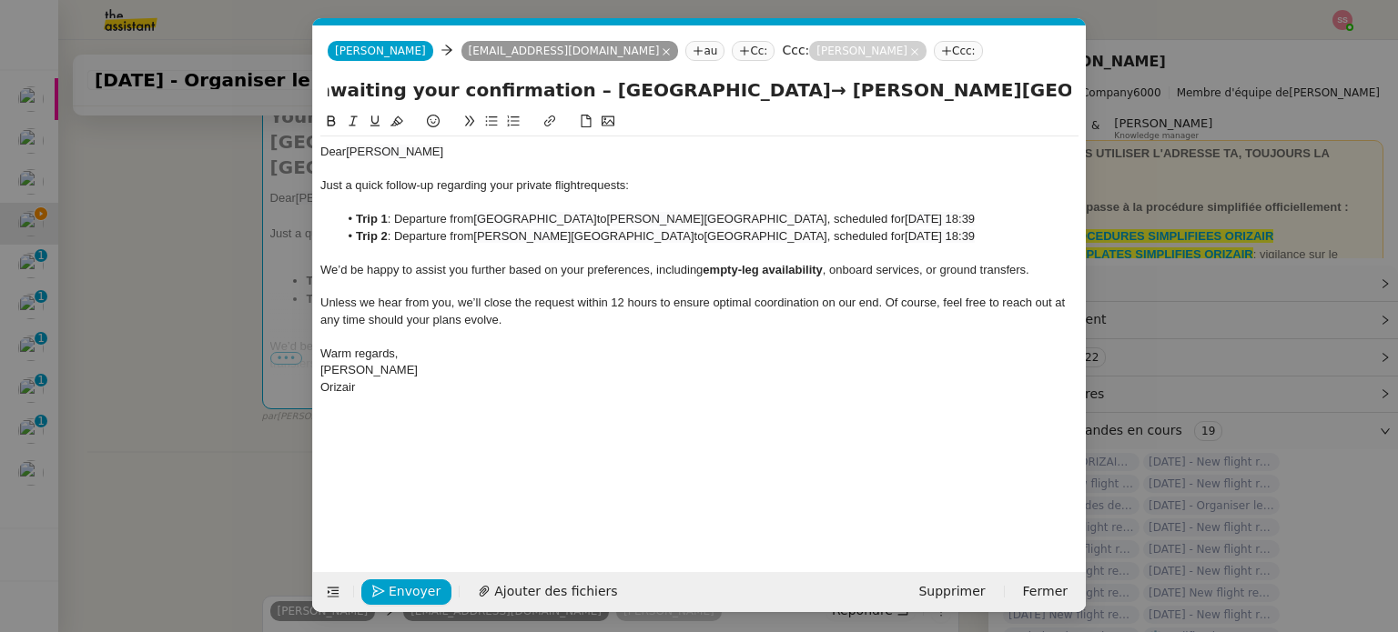
scroll to position [0, 364]
drag, startPoint x: 462, startPoint y: 87, endPoint x: 1104, endPoint y: 95, distance: 641.5
click at [1104, 95] on nz-modal-container "relance en Service ✈️Orizair - Relance client ( EN ) à utiliser pour orizair, r…" at bounding box center [699, 316] width 1398 height 632
click at [856, 96] on input "Your Orizair journey – awaiting your confirmation – [GEOGRAPHIC_DATA]→ [PERSON_…" at bounding box center [699, 89] width 743 height 27
drag, startPoint x: 875, startPoint y: 91, endPoint x: 1026, endPoint y: 98, distance: 151.2
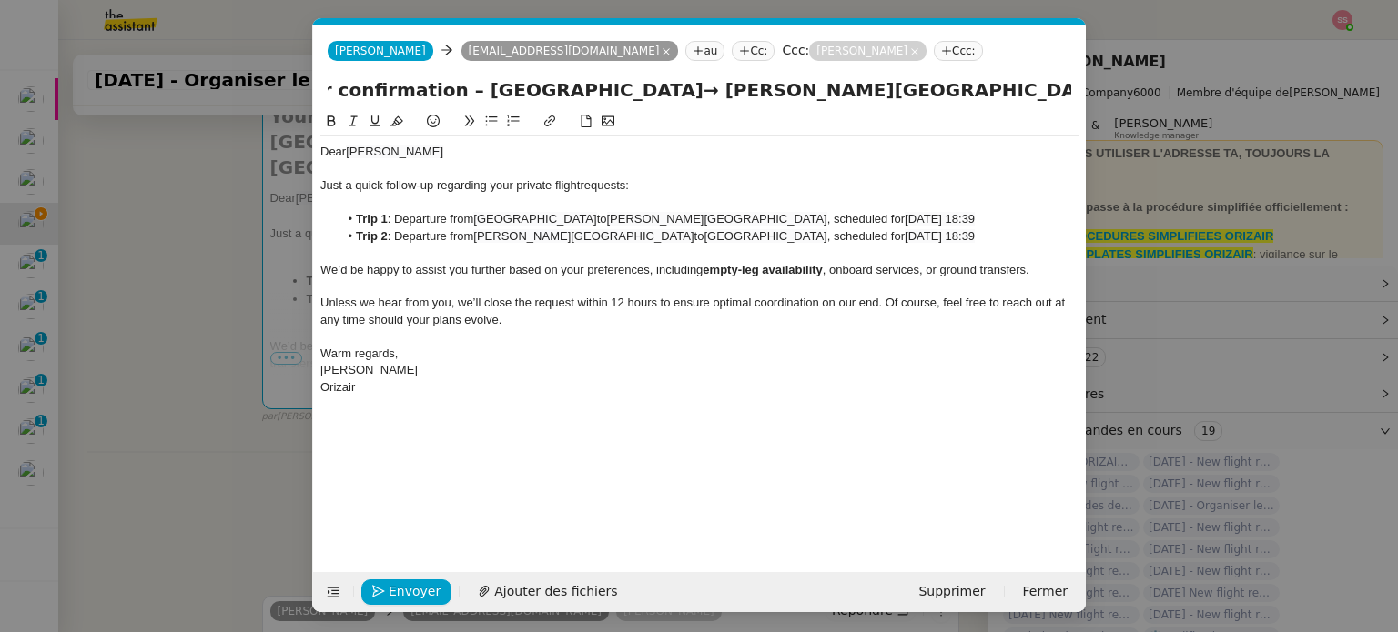
click at [1026, 98] on input "Your Orizair journey – awaiting your confirmation – [GEOGRAPHIC_DATA]→ [PERSON_…" at bounding box center [699, 89] width 743 height 27
click at [884, 95] on input "Your Orizair journey – awaiting your confirmation – [GEOGRAPHIC_DATA]→ [PERSON_…" at bounding box center [699, 89] width 743 height 27
drag, startPoint x: 870, startPoint y: 93, endPoint x: 258, endPoint y: 112, distance: 611.7
click at [258, 112] on nz-modal-container "relance en Service ✈️Orizair - Relance client ( EN ) à utiliser pour orizair, r…" at bounding box center [699, 316] width 1398 height 632
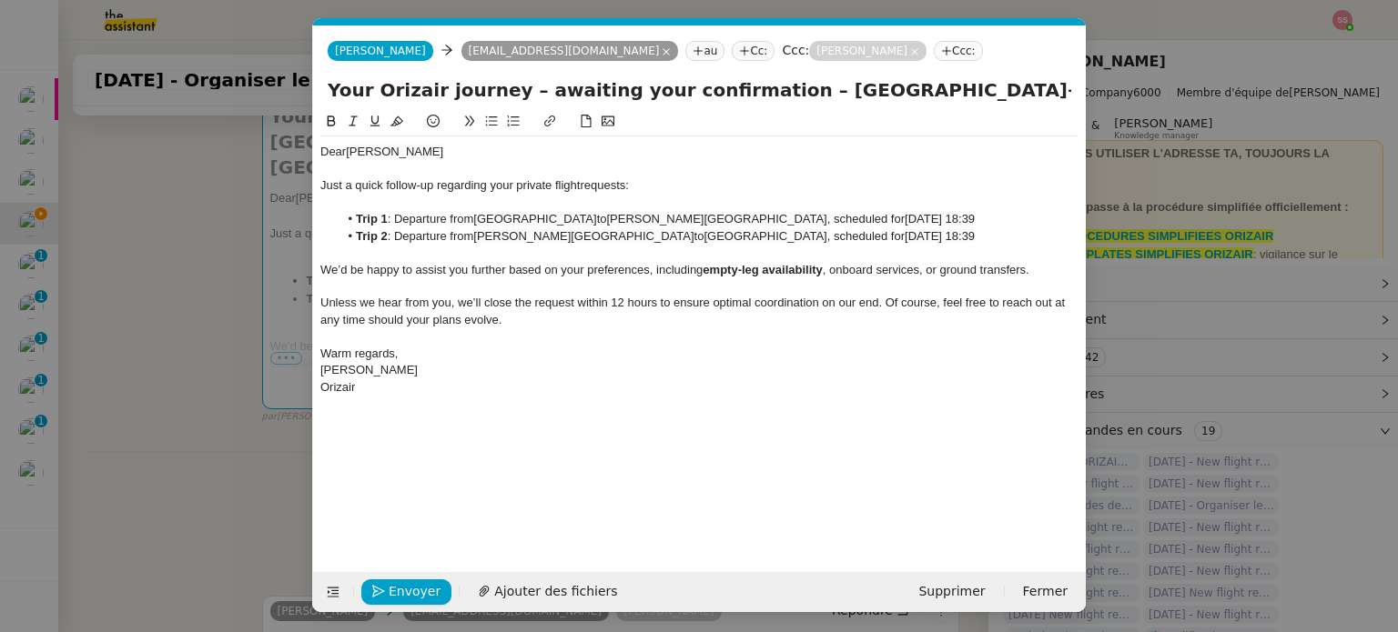
click at [426, 86] on input "Your Orizair journey – awaiting your confirmation – [GEOGRAPHIC_DATA]→ [PERSON_…" at bounding box center [699, 89] width 743 height 27
click at [419, 589] on span "Envoyer" at bounding box center [415, 591] width 52 height 21
click at [419, 589] on span "Confirmer l'envoi" at bounding box center [443, 591] width 109 height 21
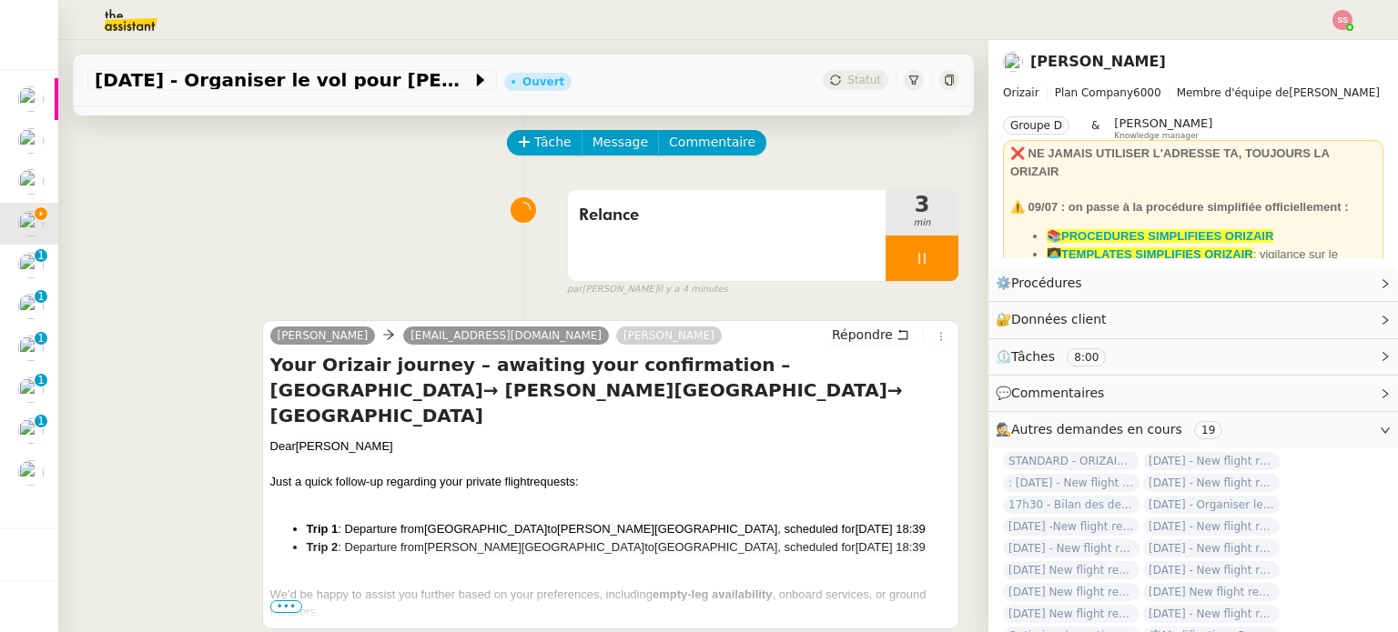
scroll to position [49, 0]
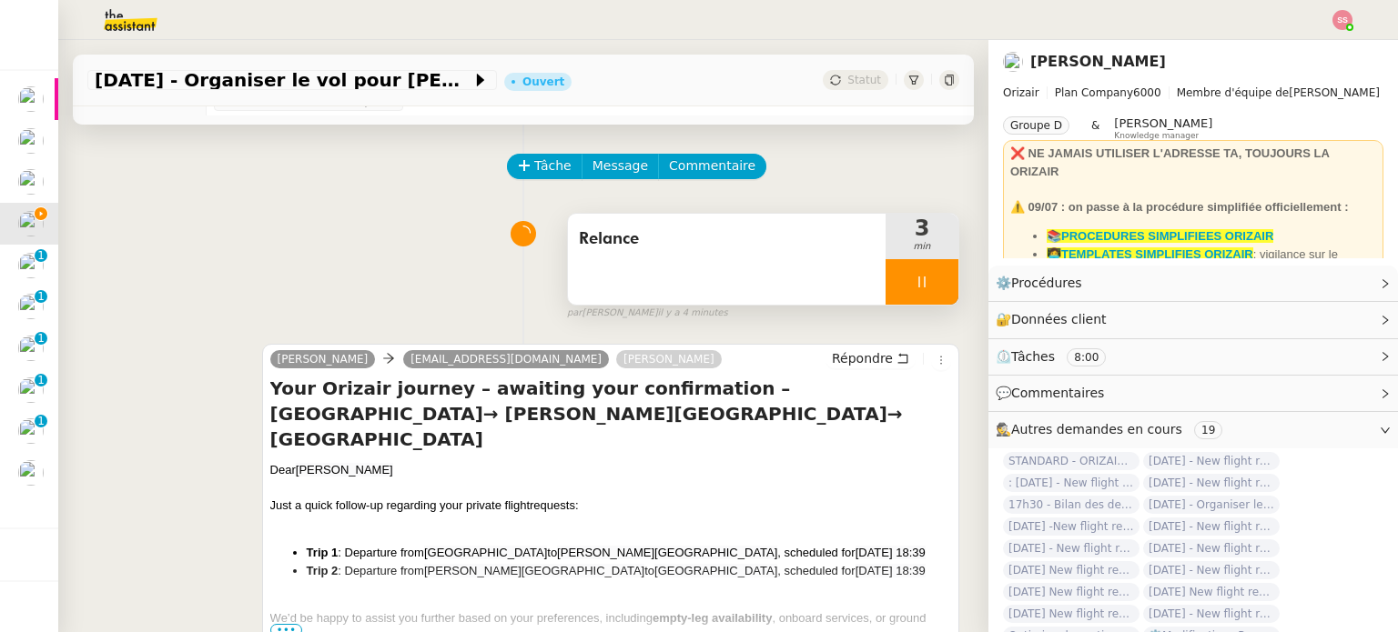
click at [920, 298] on div at bounding box center [921, 281] width 73 height 45
click at [922, 295] on button at bounding box center [940, 281] width 36 height 45
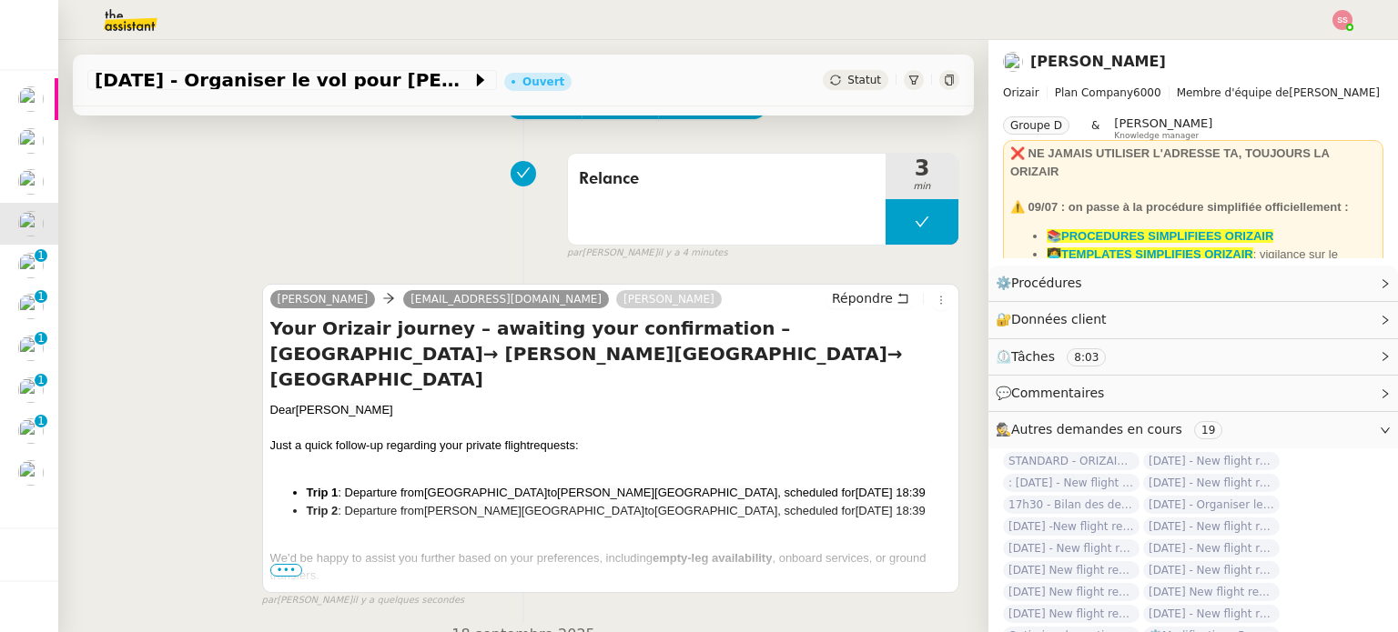
scroll to position [140, 0]
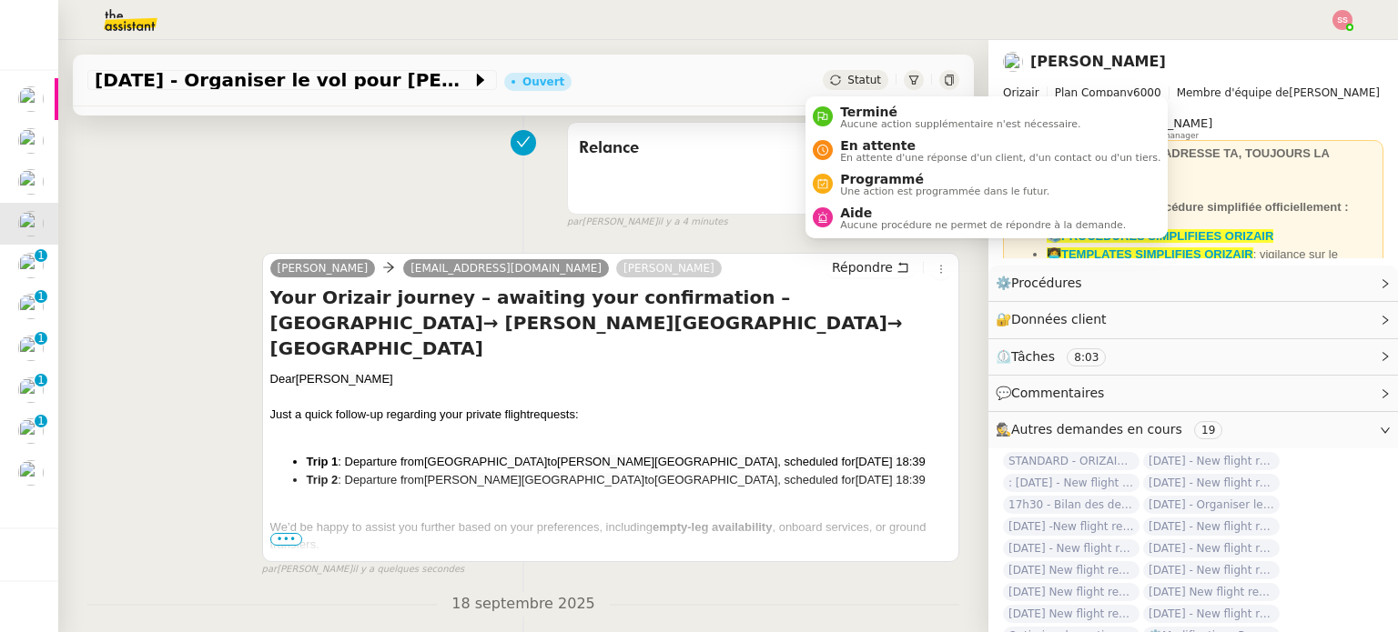
click at [847, 83] on span "Statut" at bounding box center [864, 80] width 34 height 13
click at [833, 147] on div "En attente En attente d'une réponse d'un client, d'un contact ou d'un tiers." at bounding box center [997, 150] width 328 height 25
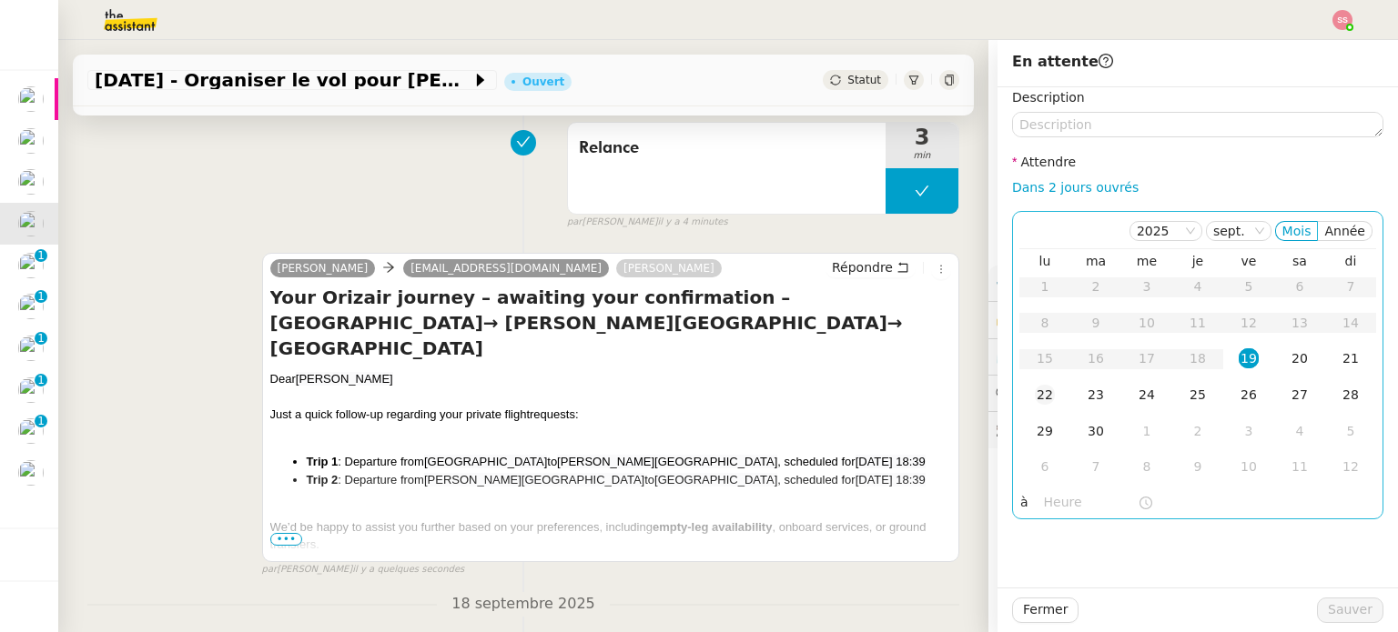
click at [1038, 406] on td "22" at bounding box center [1044, 396] width 51 height 36
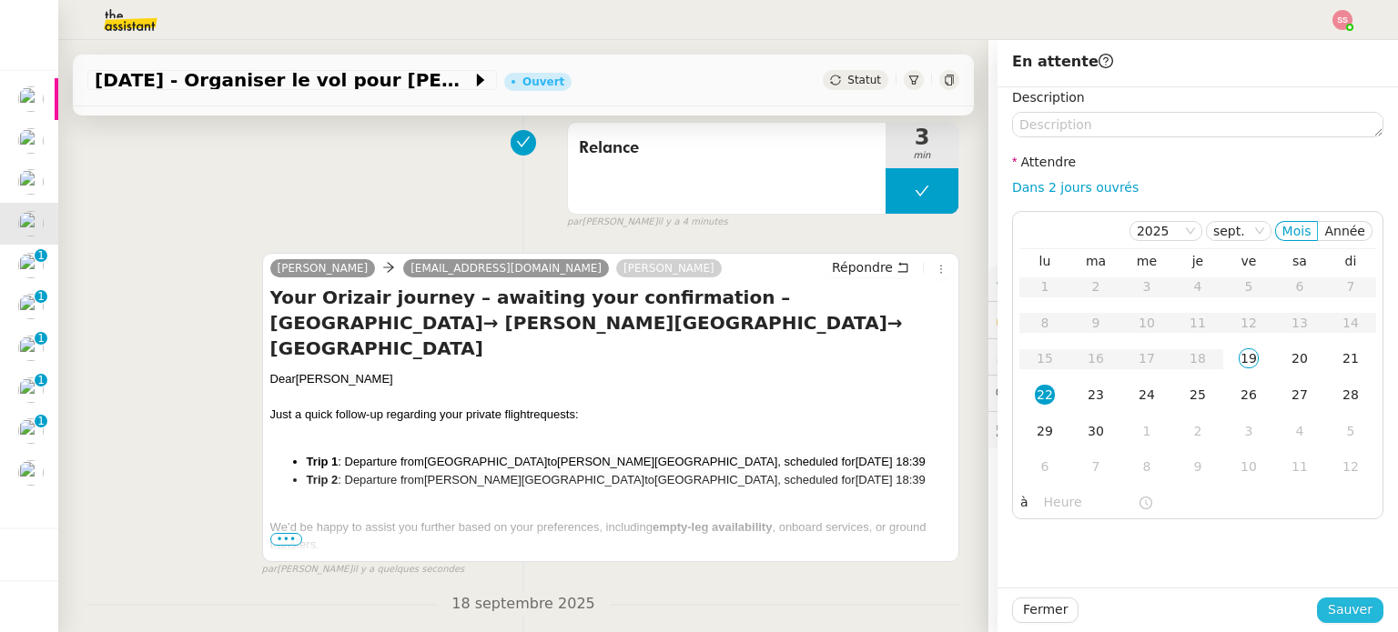
click at [1344, 612] on span "Sauver" at bounding box center [1349, 610] width 45 height 21
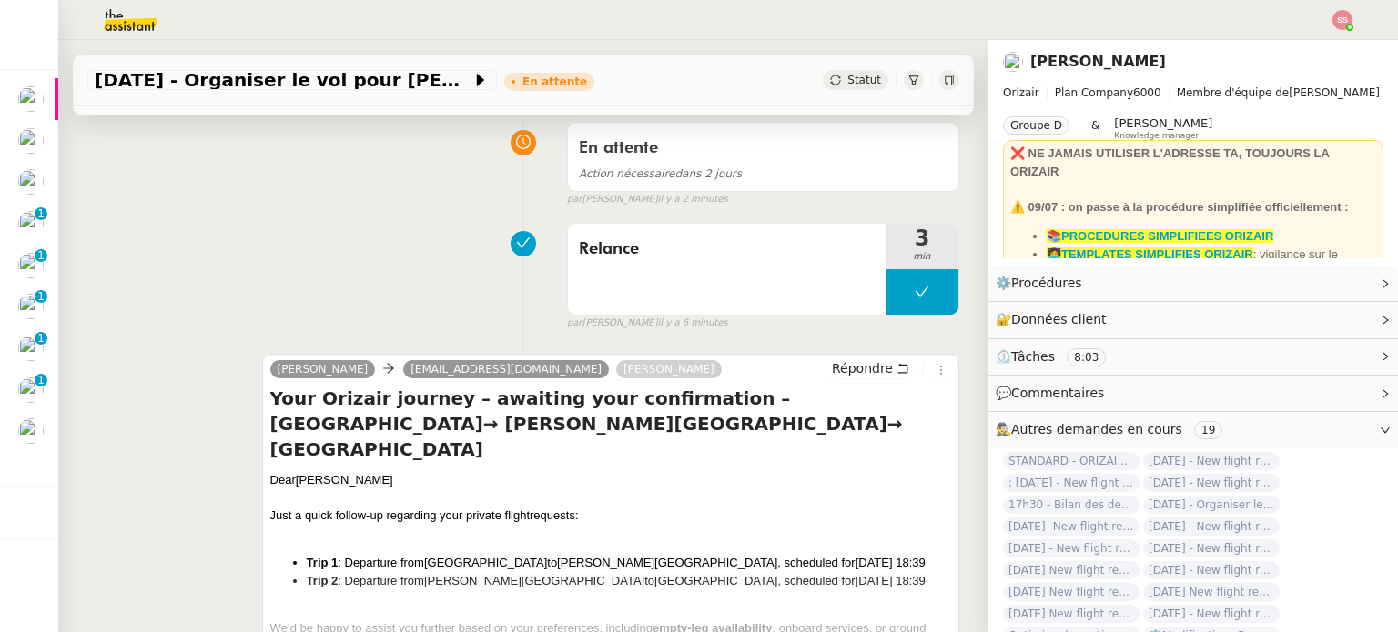
click at [427, 268] on div "Relance 3 min false par [PERSON_NAME] il y a 6 minutes" at bounding box center [523, 273] width 872 height 116
click at [421, 279] on div "Relance 3 min false par [PERSON_NAME] il y a 6 minutes" at bounding box center [523, 273] width 872 height 116
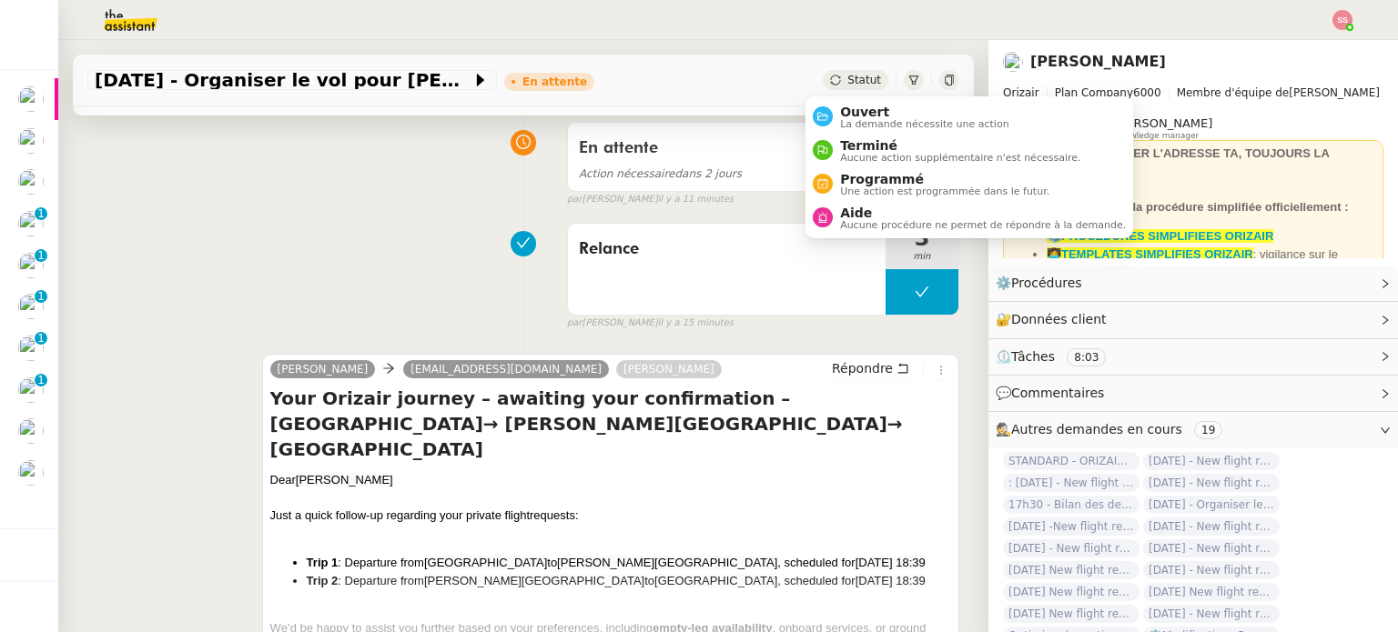
click at [855, 81] on span "Statut" at bounding box center [864, 80] width 34 height 13
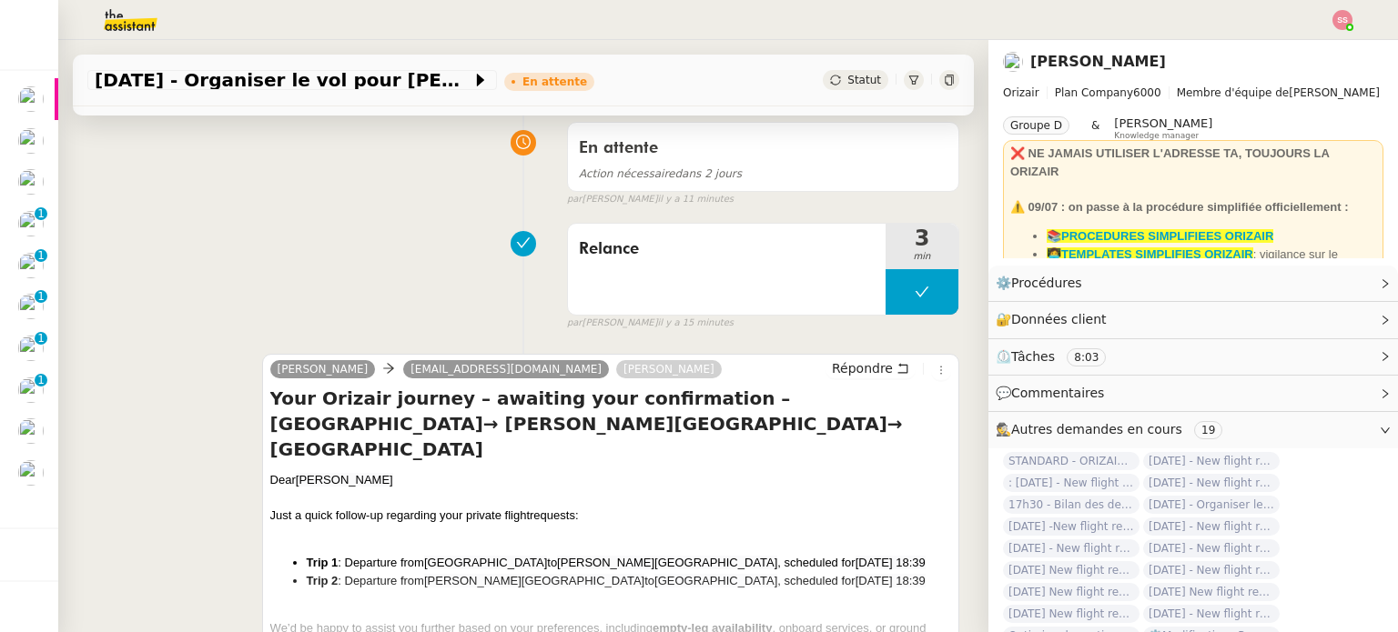
click at [448, 293] on div "Relance 3 min false par [PERSON_NAME] il y a 15 minutes" at bounding box center [523, 273] width 872 height 116
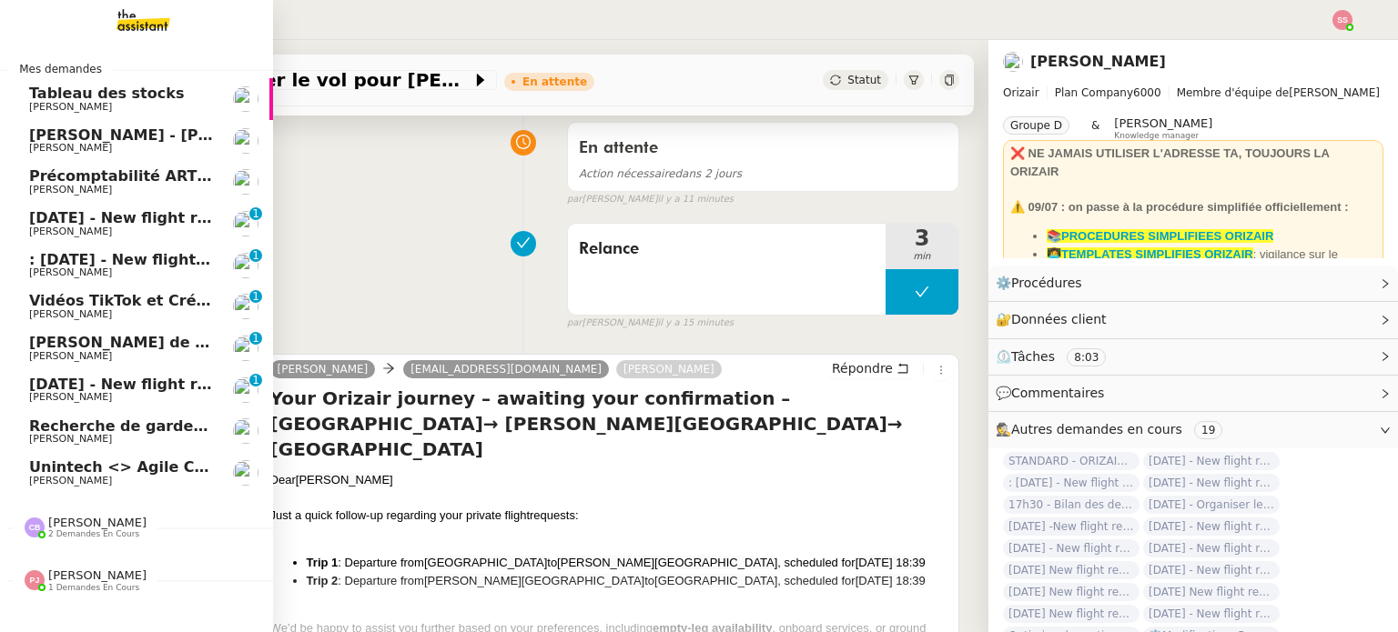
click at [175, 235] on span "[PERSON_NAME]" at bounding box center [121, 232] width 184 height 11
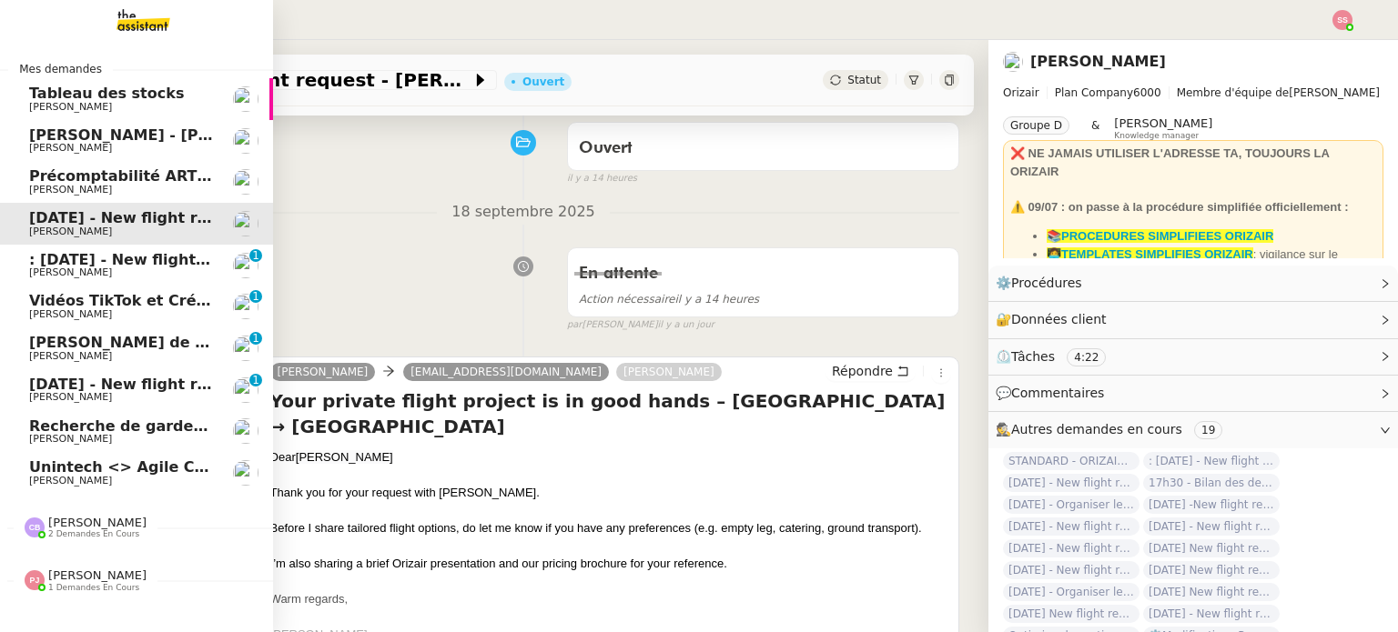
click at [146, 464] on span "Unintech <> Agile Capital Markets" at bounding box center [171, 467] width 284 height 17
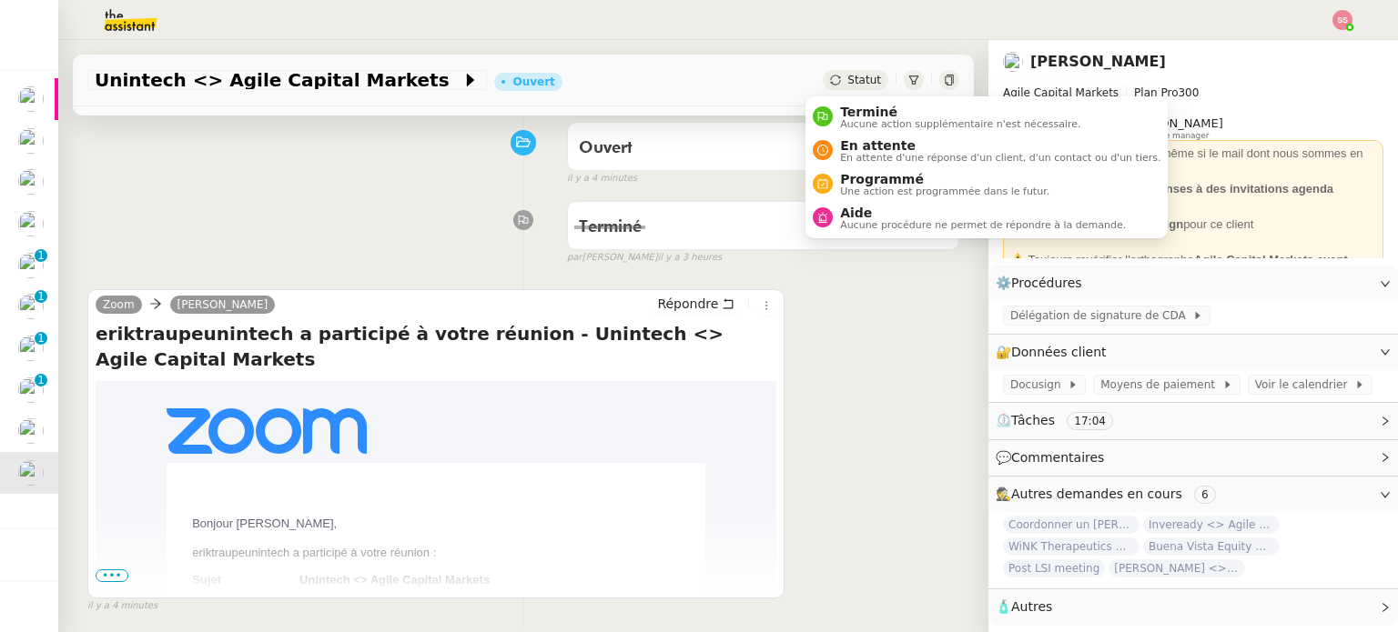
click at [847, 79] on span "Statut" at bounding box center [864, 80] width 34 height 13
click at [853, 115] on span "Terminé" at bounding box center [960, 112] width 240 height 15
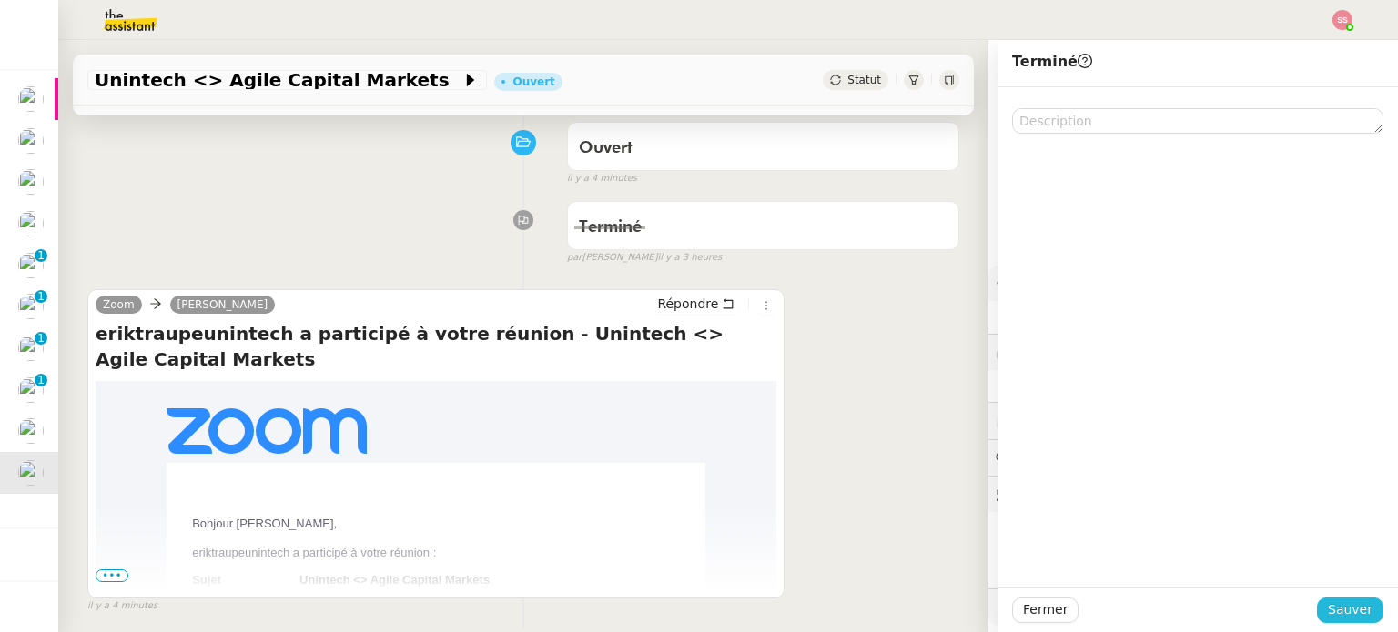
click at [1328, 601] on span "Sauver" at bounding box center [1349, 610] width 45 height 21
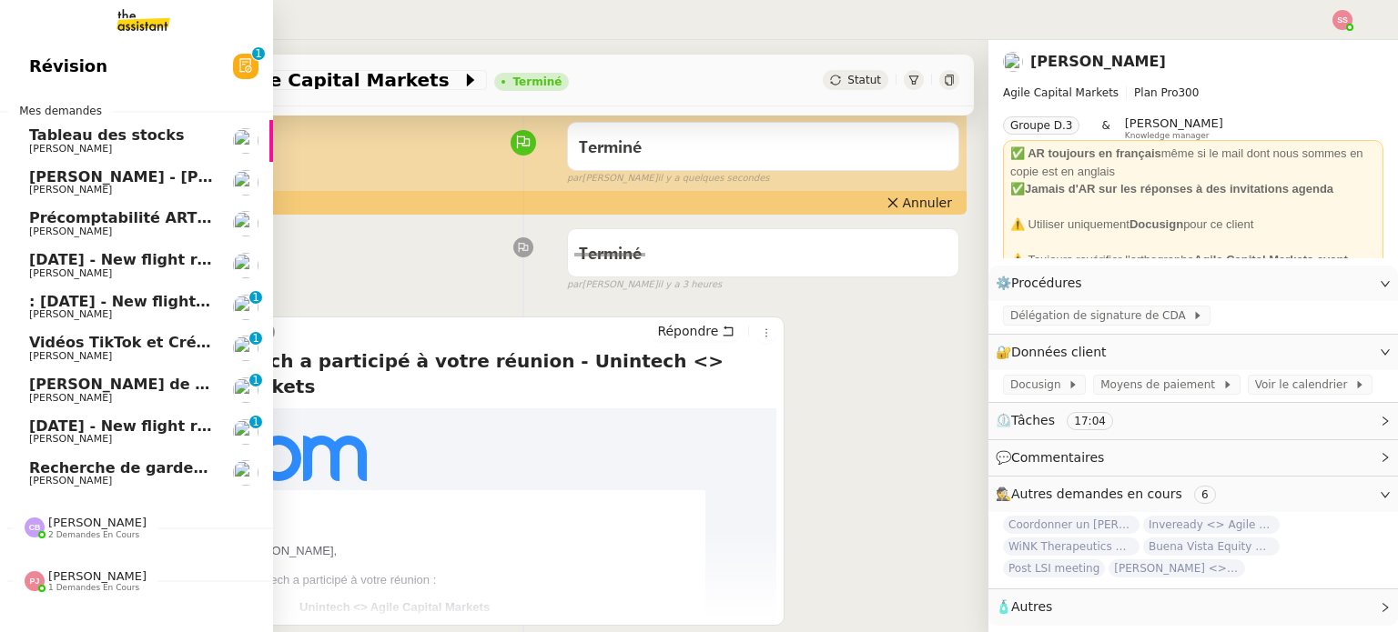
click at [149, 265] on span "[DATE] - New flight request - [PERSON_NAME]" at bounding box center [217, 259] width 376 height 17
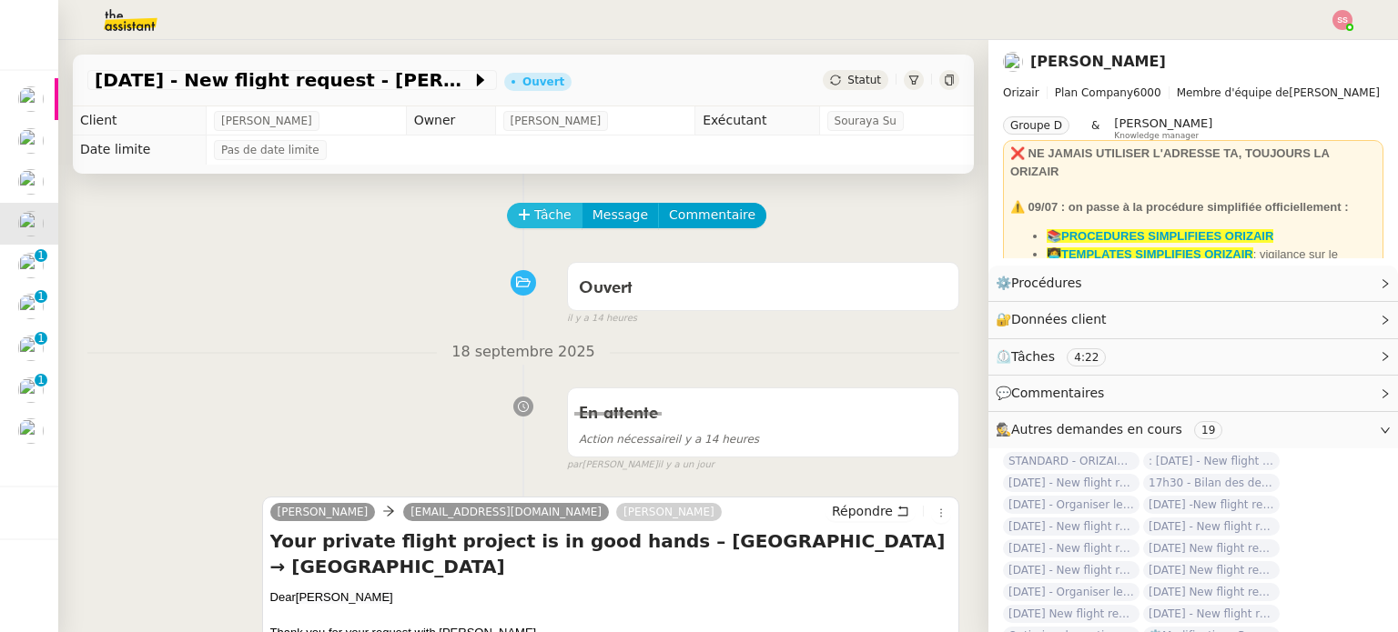
click at [520, 219] on button "Tâche" at bounding box center [545, 215] width 76 height 25
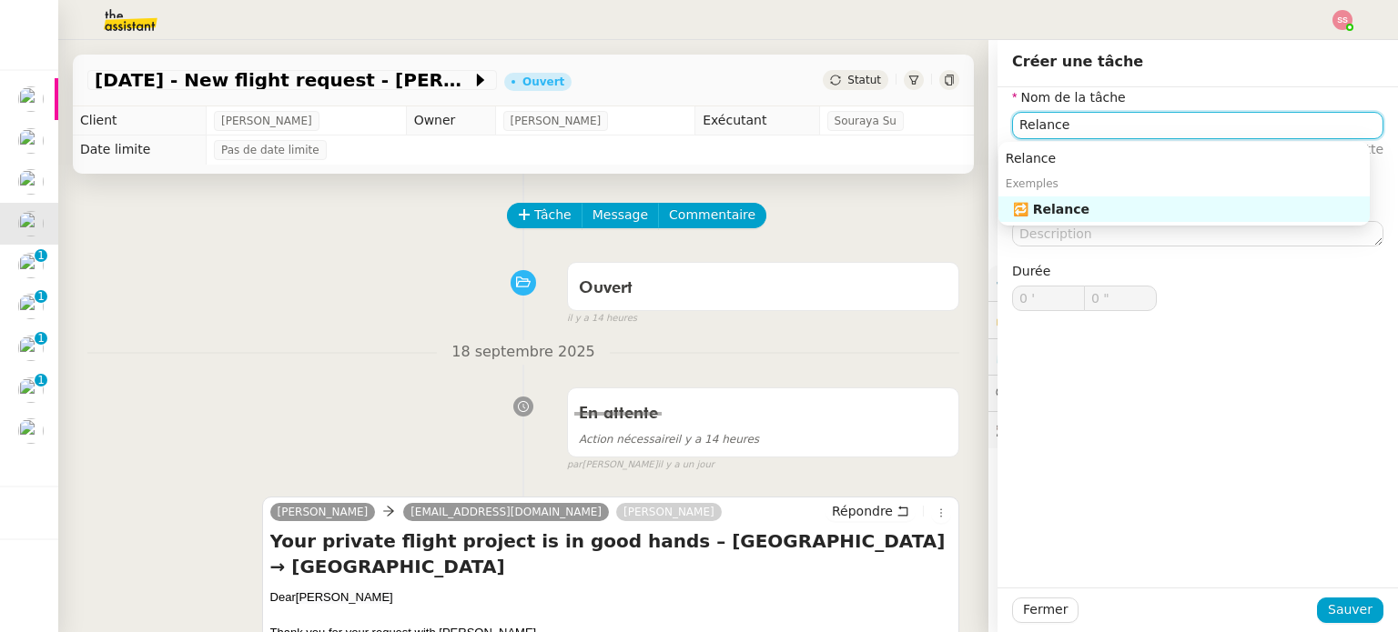
click at [1161, 207] on div "🔁 Relance" at bounding box center [1187, 209] width 349 height 16
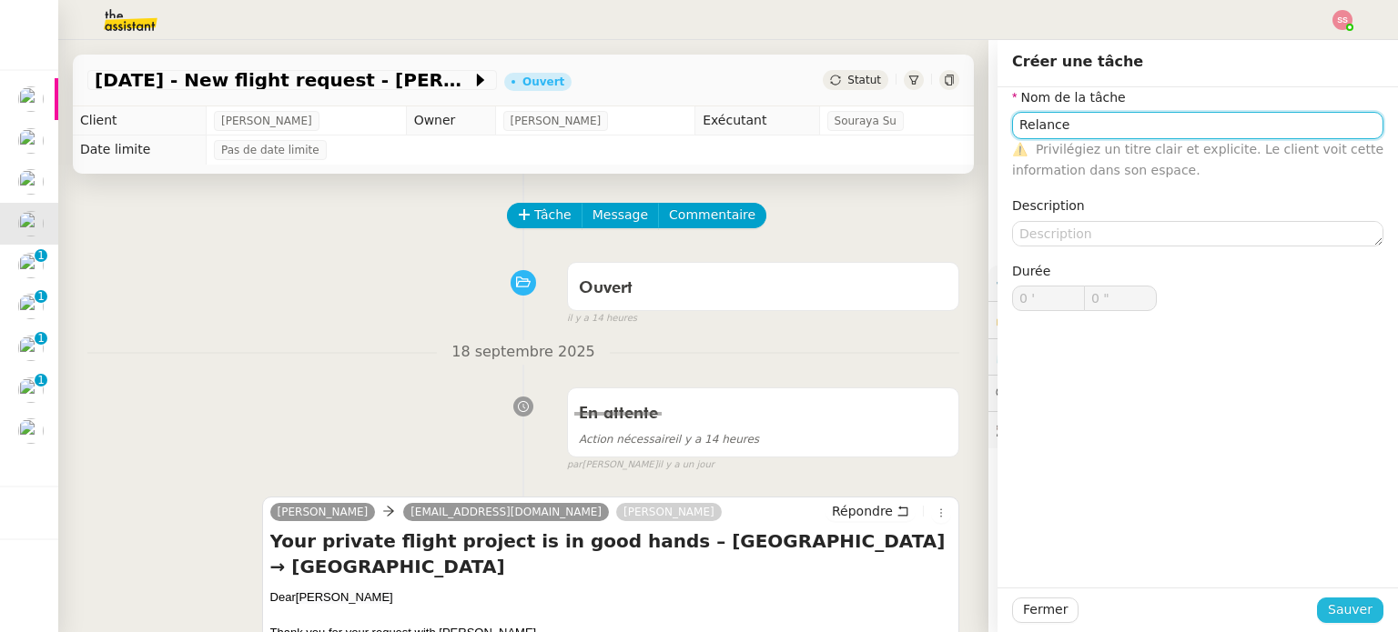
type input "Relance"
click at [1320, 611] on button "Sauver" at bounding box center [1350, 610] width 66 height 25
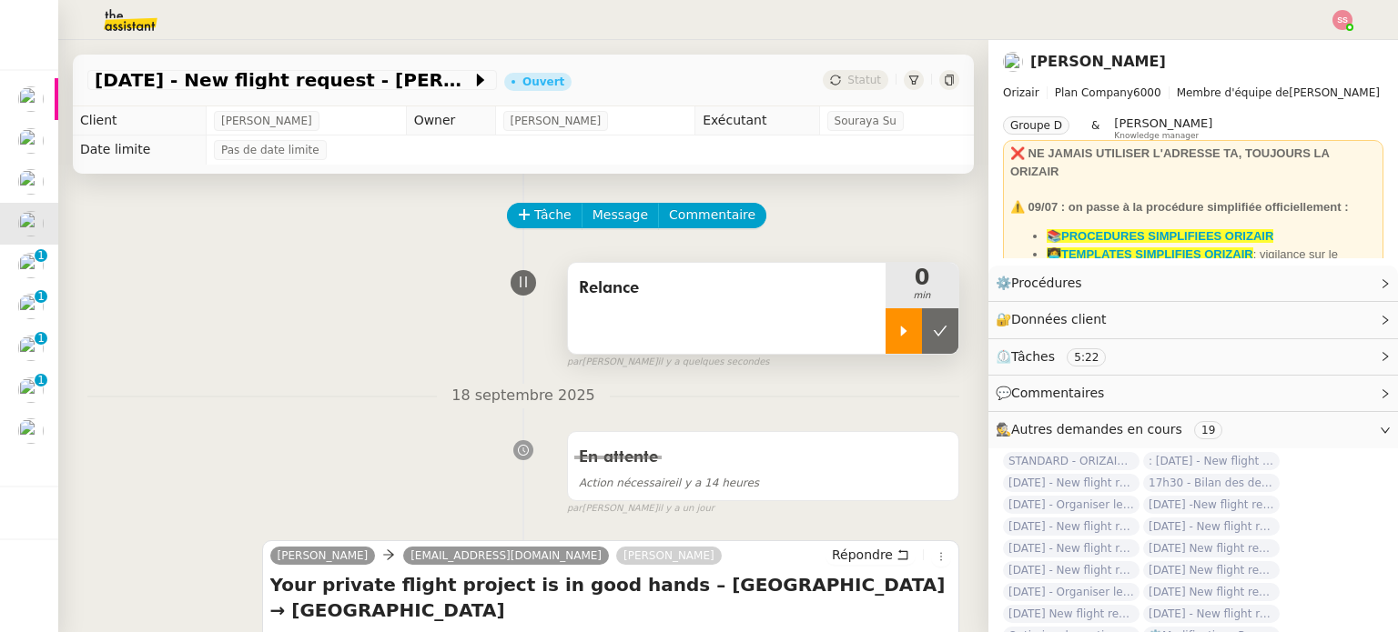
click at [896, 329] on icon at bounding box center [903, 331] width 15 height 15
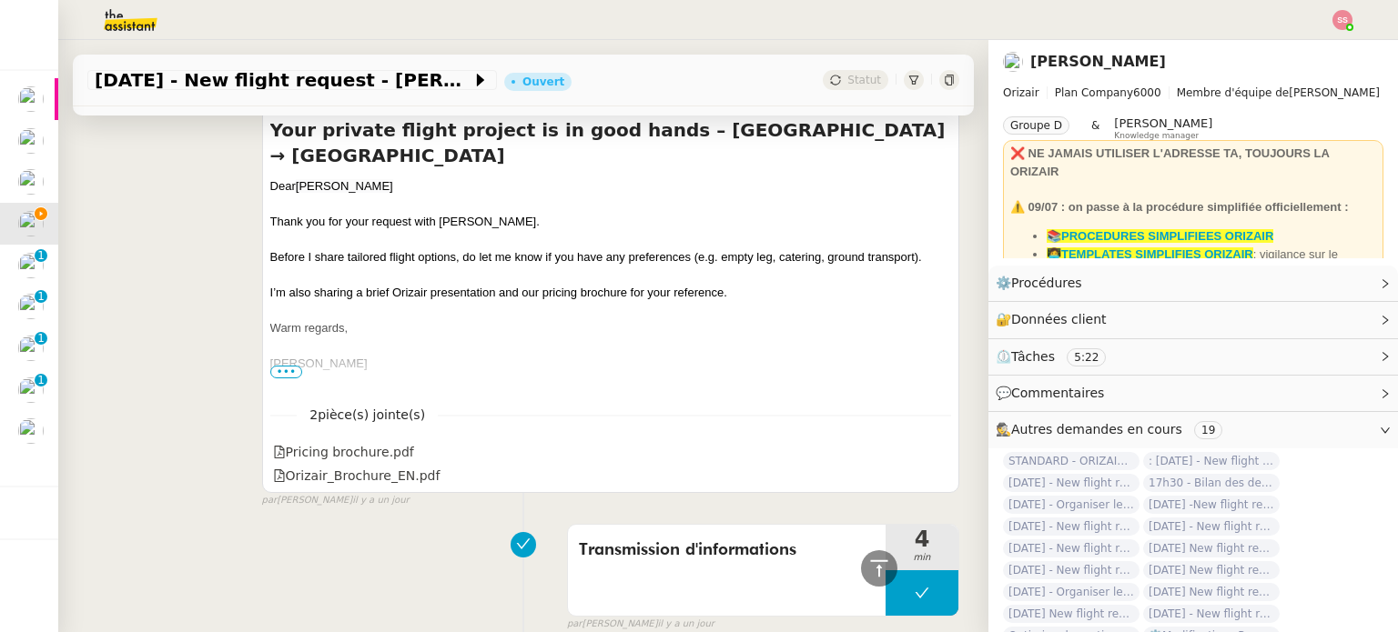
scroll to position [364, 0]
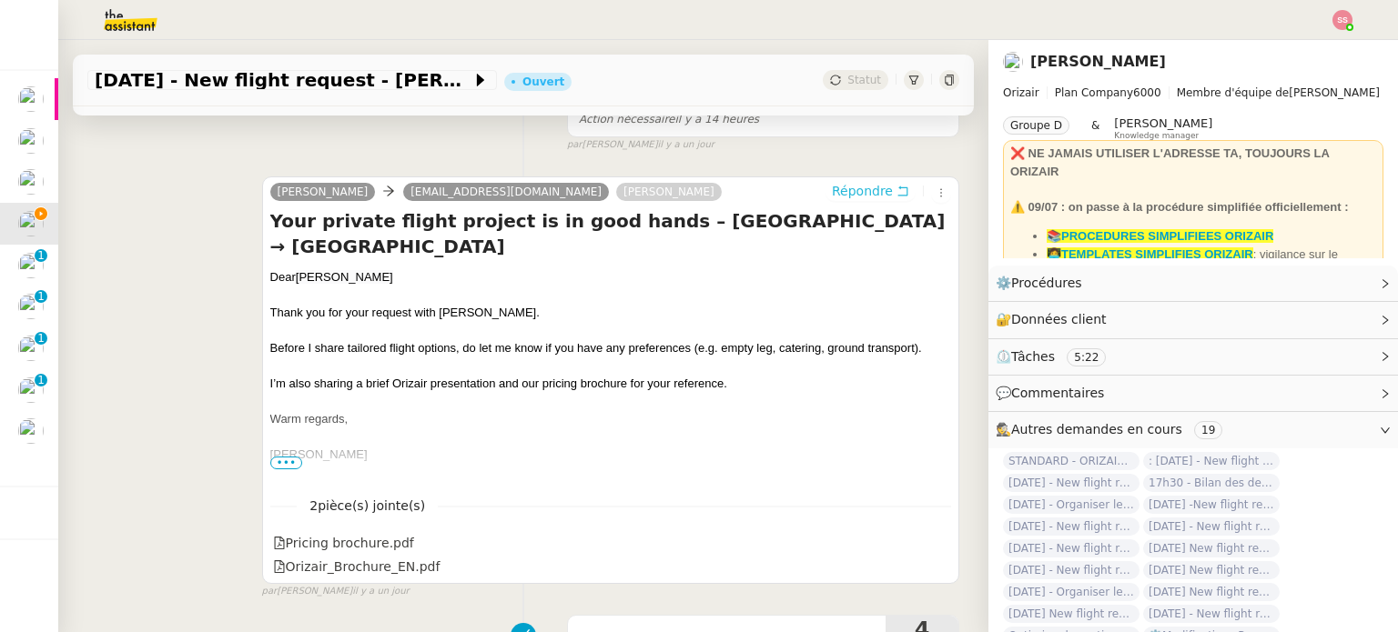
click at [832, 194] on span "Répondre" at bounding box center [862, 191] width 61 height 18
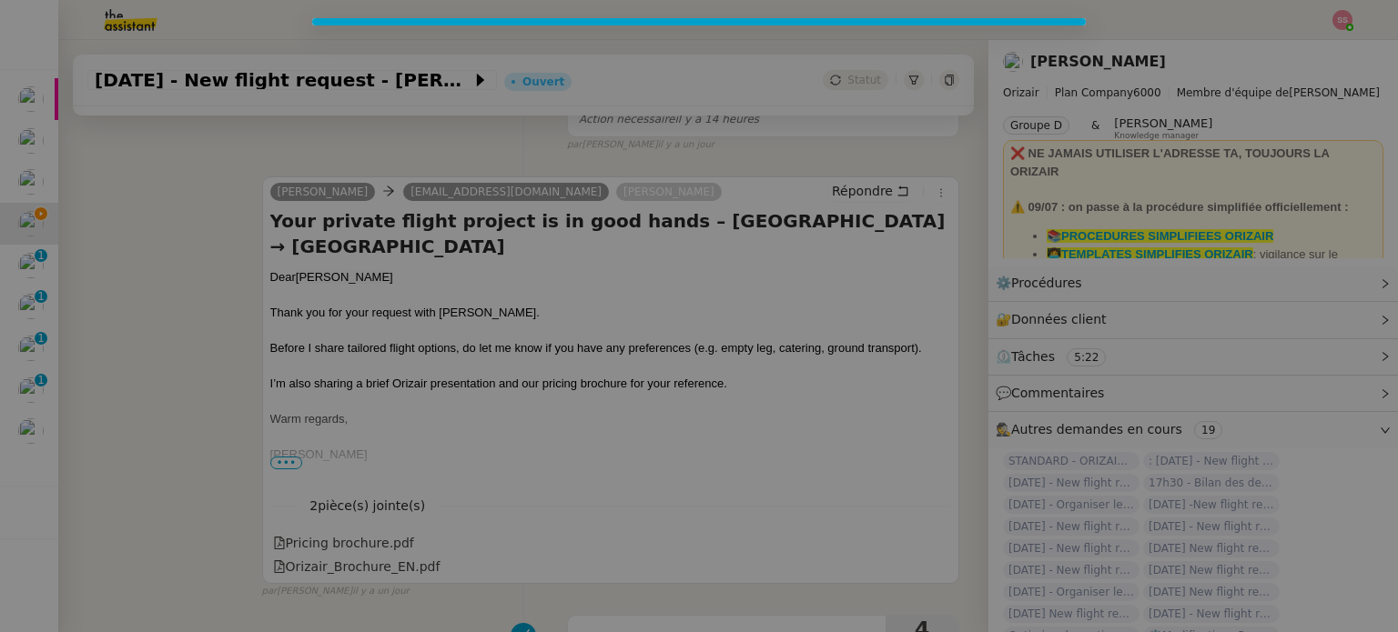
scroll to position [529, 0]
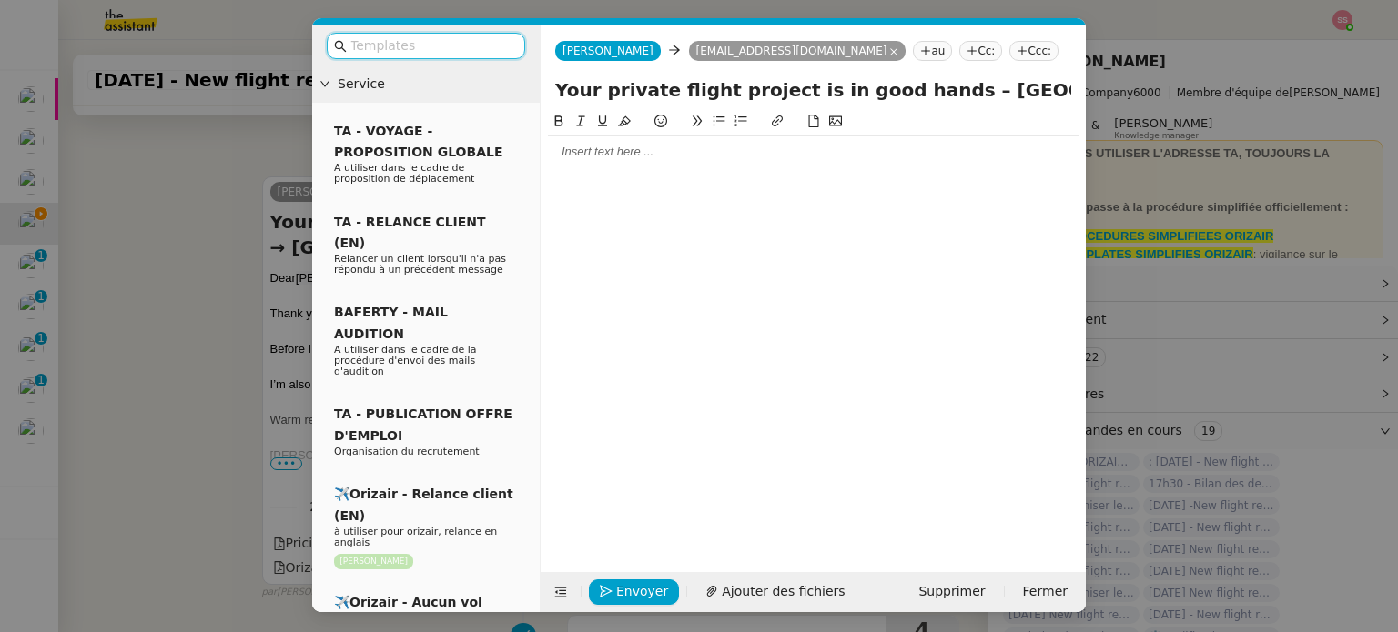
click at [416, 44] on input "text" at bounding box center [432, 45] width 164 height 21
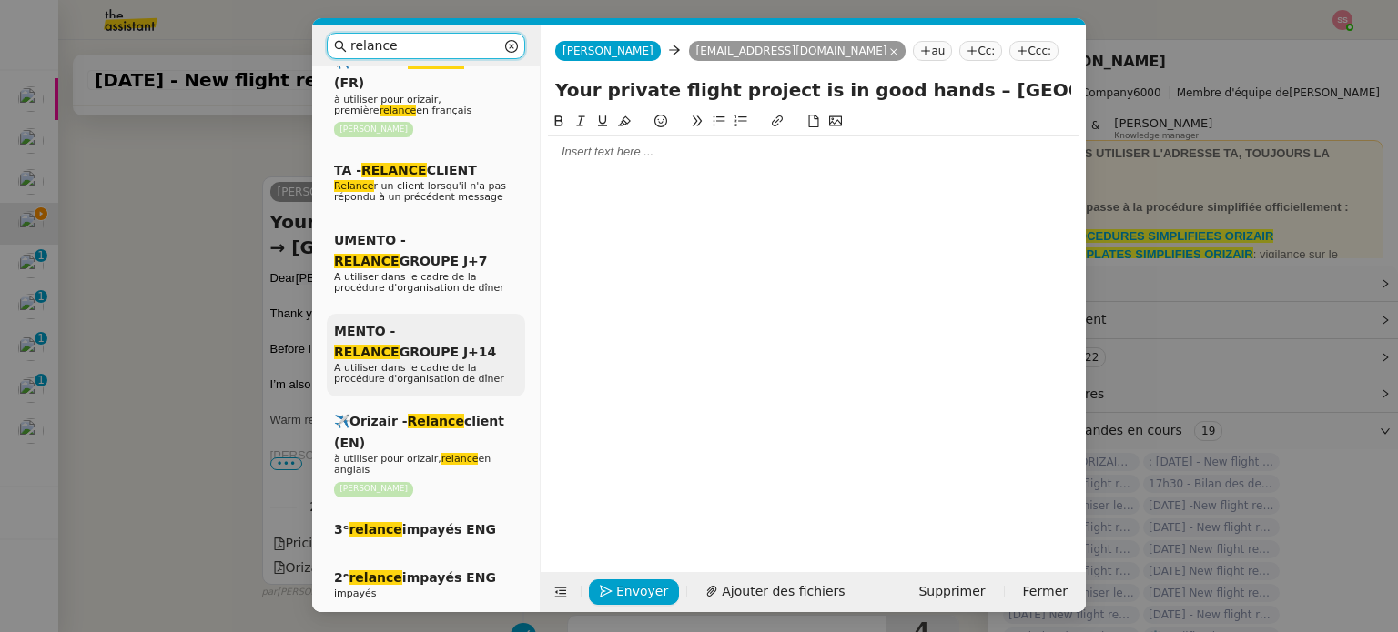
scroll to position [273, 0]
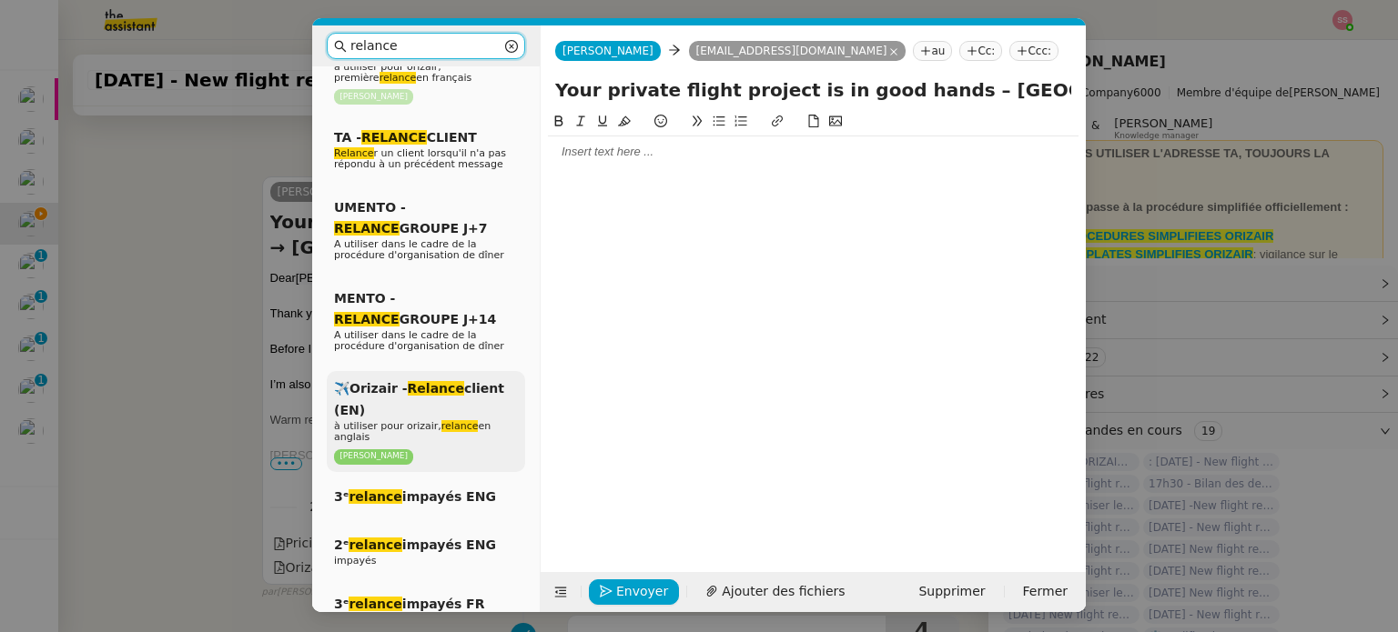
type input "relance"
click at [453, 388] on div "✈️Orizair - Relance client (EN) à utiliser pour orizair, relance en anglais [PE…" at bounding box center [426, 421] width 198 height 101
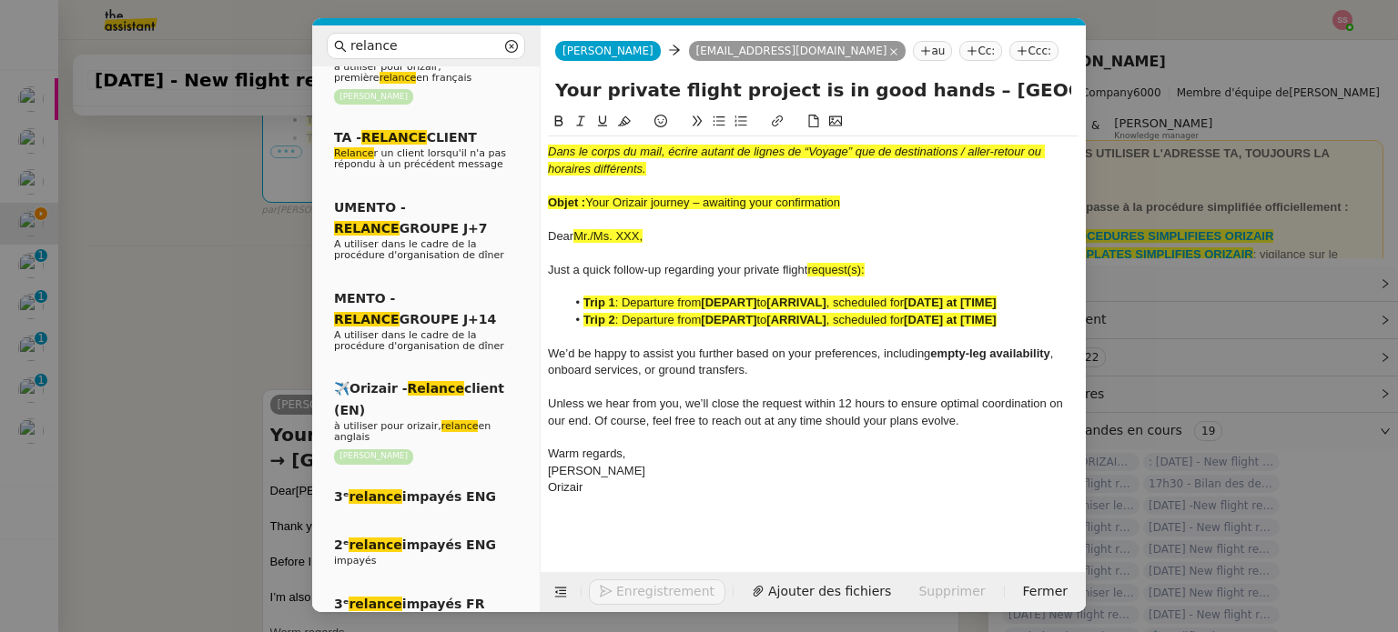
scroll to position [742, 0]
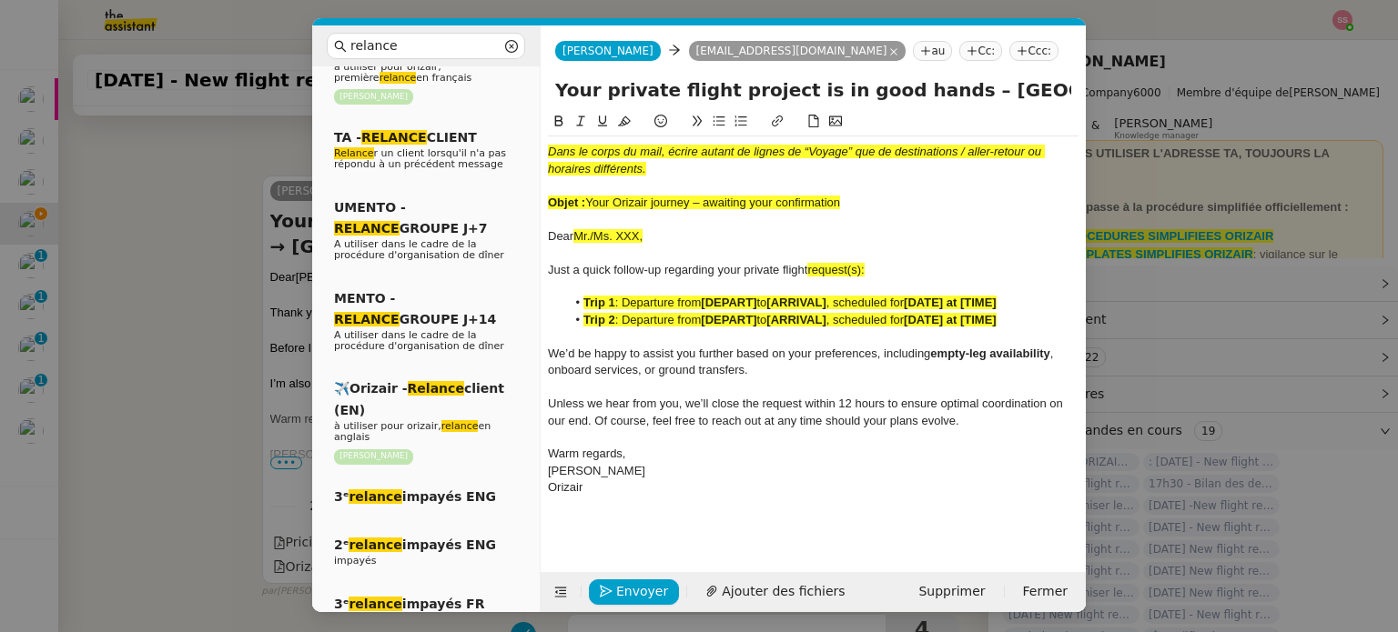
drag, startPoint x: 586, startPoint y: 194, endPoint x: 854, endPoint y: 197, distance: 268.4
click at [854, 197] on div "Dans le corps du mail, écrire autant de lignes de “Voyage” que de destinations …" at bounding box center [813, 320] width 530 height 368
click at [854, 197] on div "Objet : Your Orizair journey – awaiting your confirmation" at bounding box center [813, 203] width 530 height 16
drag, startPoint x: 849, startPoint y: 199, endPoint x: 590, endPoint y: 203, distance: 258.4
click at [590, 203] on div "Objet : Your Orizair journey – awaiting your confirmation" at bounding box center [813, 203] width 530 height 16
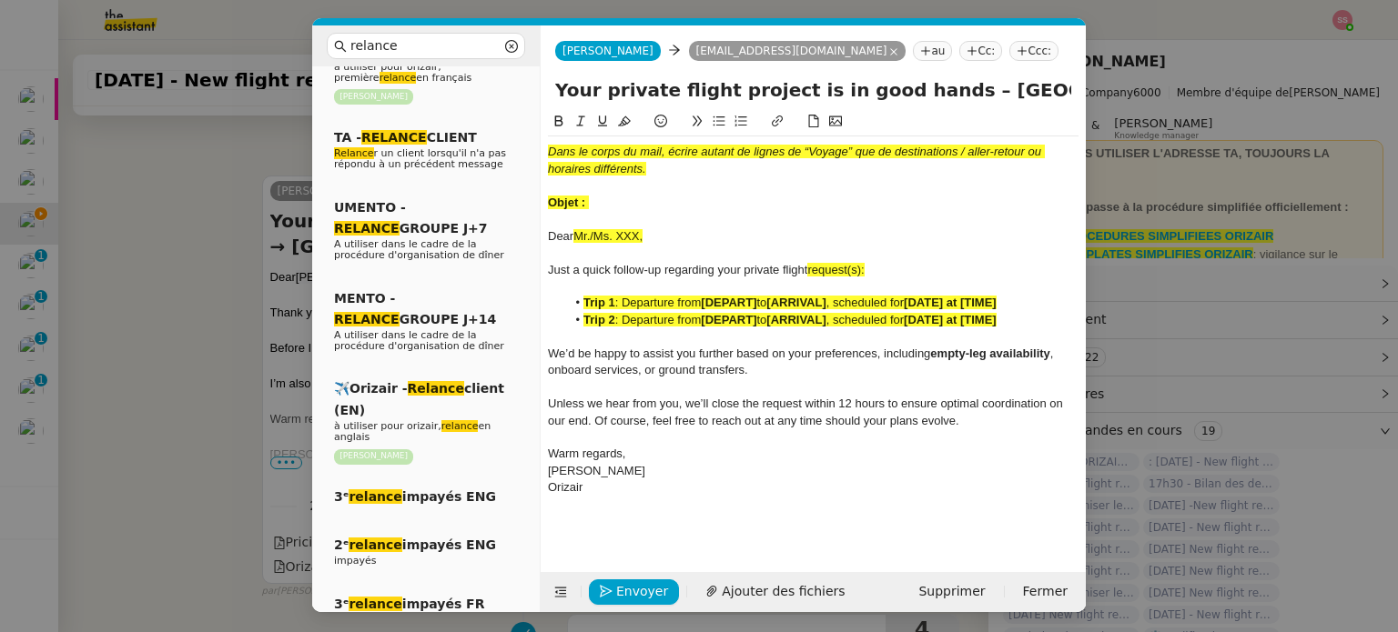
drag, startPoint x: 923, startPoint y: 90, endPoint x: 553, endPoint y: 83, distance: 369.5
click at [553, 83] on div "Your private flight project is in good hands – [GEOGRAPHIC_DATA] → [GEOGRAPHIC_…" at bounding box center [812, 93] width 545 height 35
paste input "Orizair journey – awaiting your confirmation"
type input "Your Orizair journey – awaiting your confirmation – [GEOGRAPHIC_DATA] → [GEOGRA…"
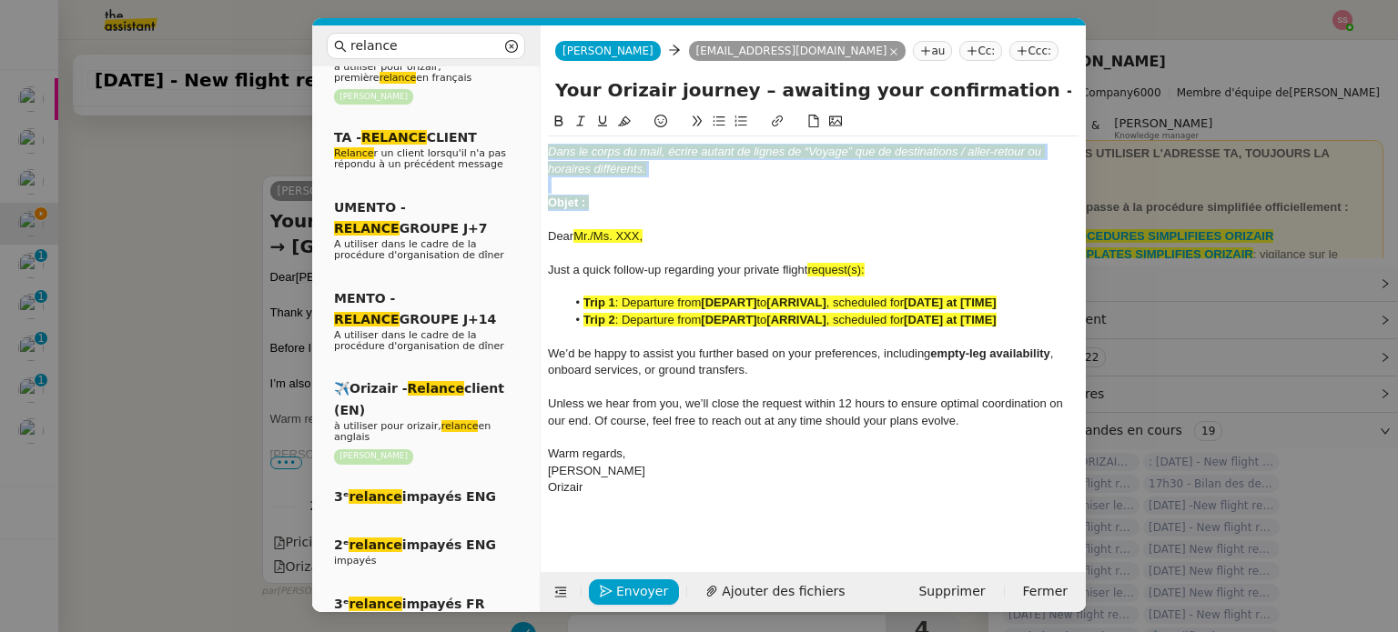
drag, startPoint x: 590, startPoint y: 207, endPoint x: 539, endPoint y: 144, distance: 81.4
click at [539, 144] on nz-layout "relance Service Relance Bon de Commande LBP A utiliser dans le cadre de la proc…" at bounding box center [698, 318] width 773 height 587
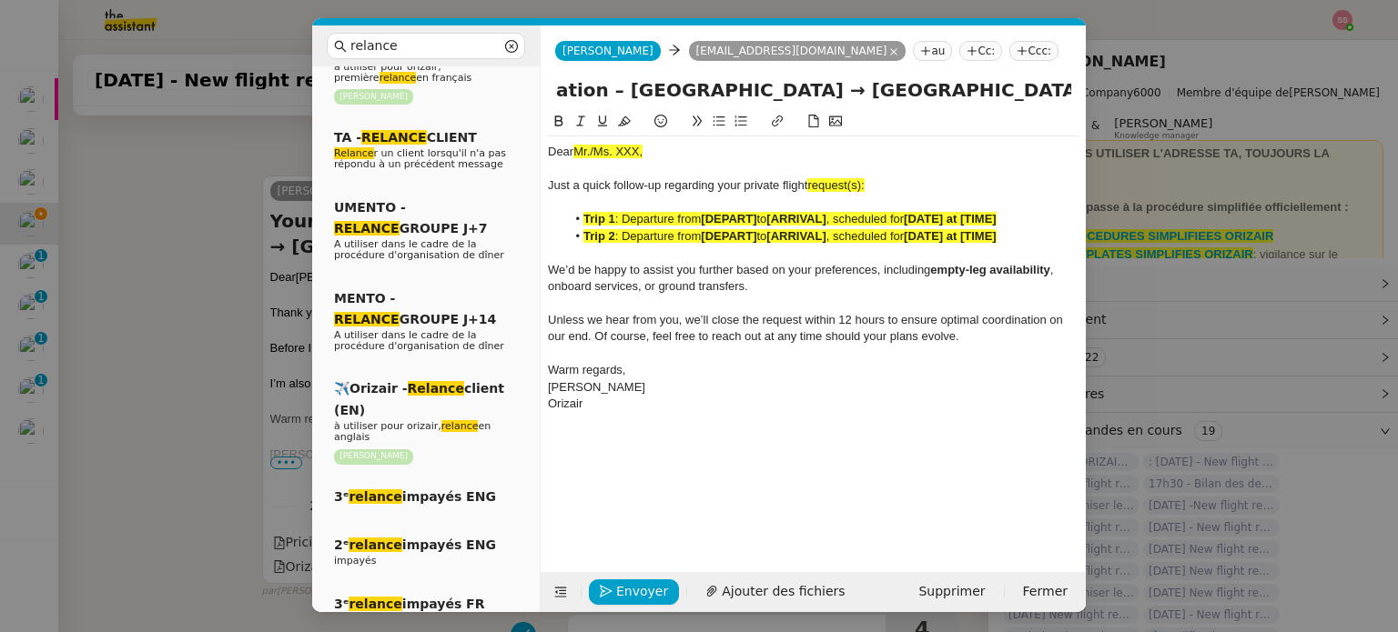
scroll to position [0, 480]
drag, startPoint x: 964, startPoint y: 89, endPoint x: 1060, endPoint y: 130, distance: 103.9
click at [1060, 130] on form "[PERSON_NAME] [PERSON_NAME] [EMAIL_ADDRESS][DOMAIN_NAME] au Cc: Ccc: Your Oriza…" at bounding box center [813, 318] width 546 height 587
click at [870, 184] on div "Just a quick follow-up regarding your private flight request(s):" at bounding box center [813, 185] width 530 height 16
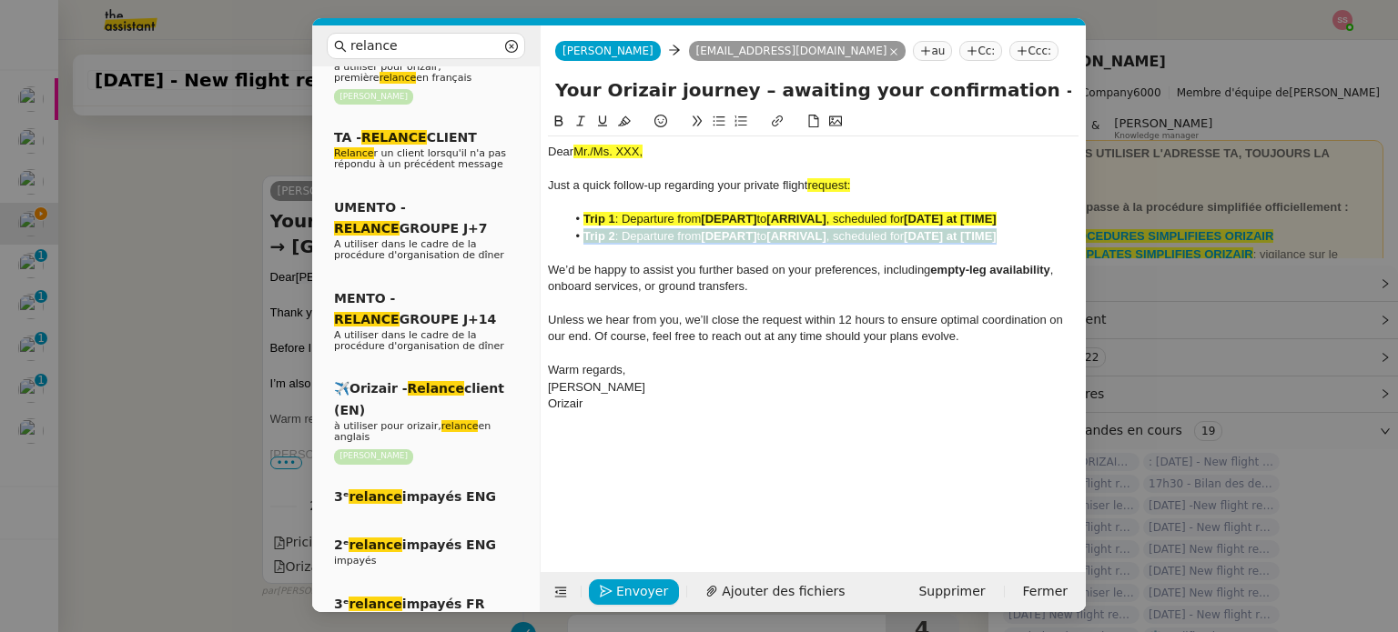
drag, startPoint x: 1019, startPoint y: 239, endPoint x: 567, endPoint y: 234, distance: 452.2
click at [567, 234] on li "Trip 2 : Departure from [DEPART] to [ARRIVAL] , scheduled for [DATE] at [TIME]" at bounding box center [822, 236] width 513 height 16
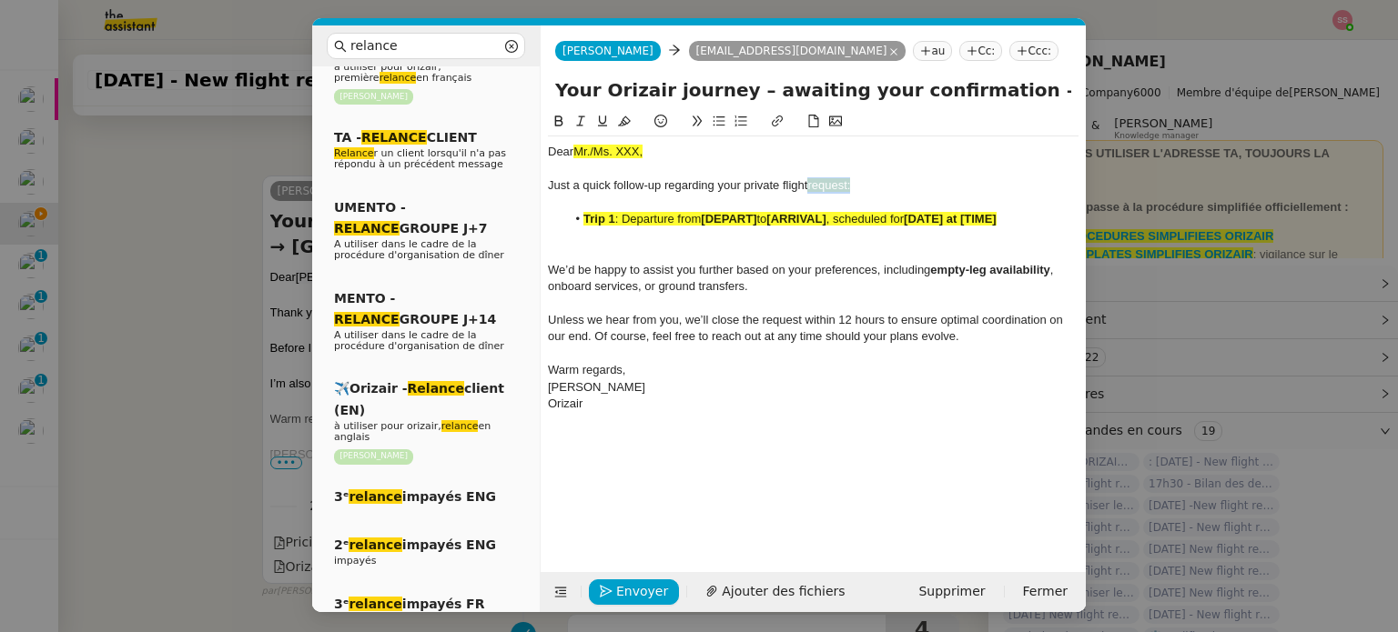
drag, startPoint x: 856, startPoint y: 181, endPoint x: 812, endPoint y: 182, distance: 44.6
click at [812, 182] on div "Just a quick follow-up regarding your private flight request:" at bounding box center [813, 185] width 530 height 16
click at [626, 114] on button at bounding box center [624, 121] width 22 height 21
click at [185, 257] on nz-modal-container "relance Service Relance Bon de Commande LBP A utiliser dans le cadre de la proc…" at bounding box center [699, 316] width 1398 height 632
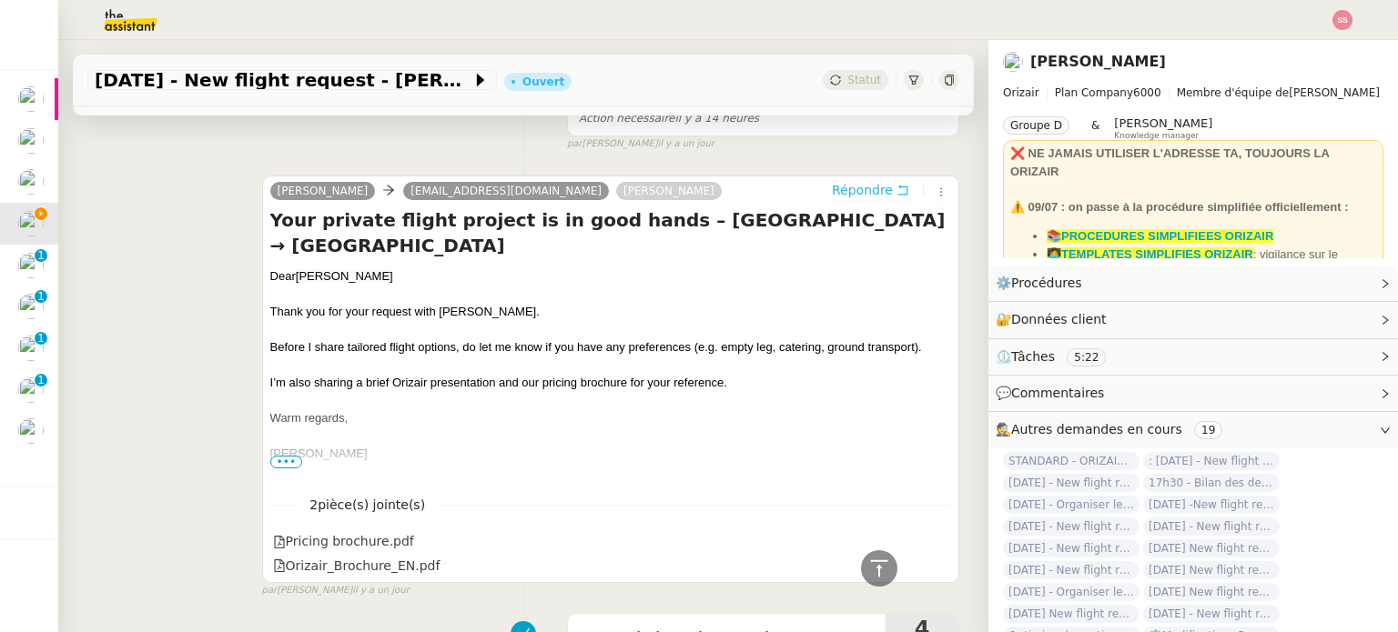
scroll to position [740, 0]
click at [298, 278] on span "[PERSON_NAME]" at bounding box center [344, 277] width 97 height 14
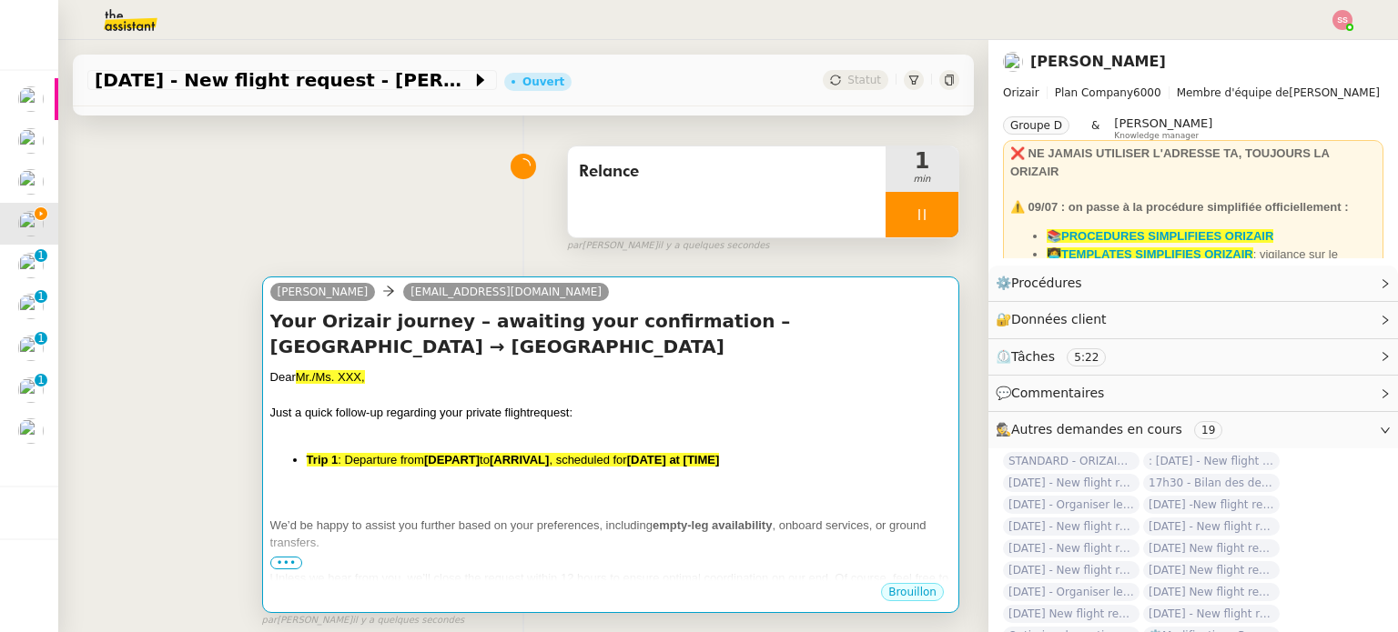
scroll to position [103, 0]
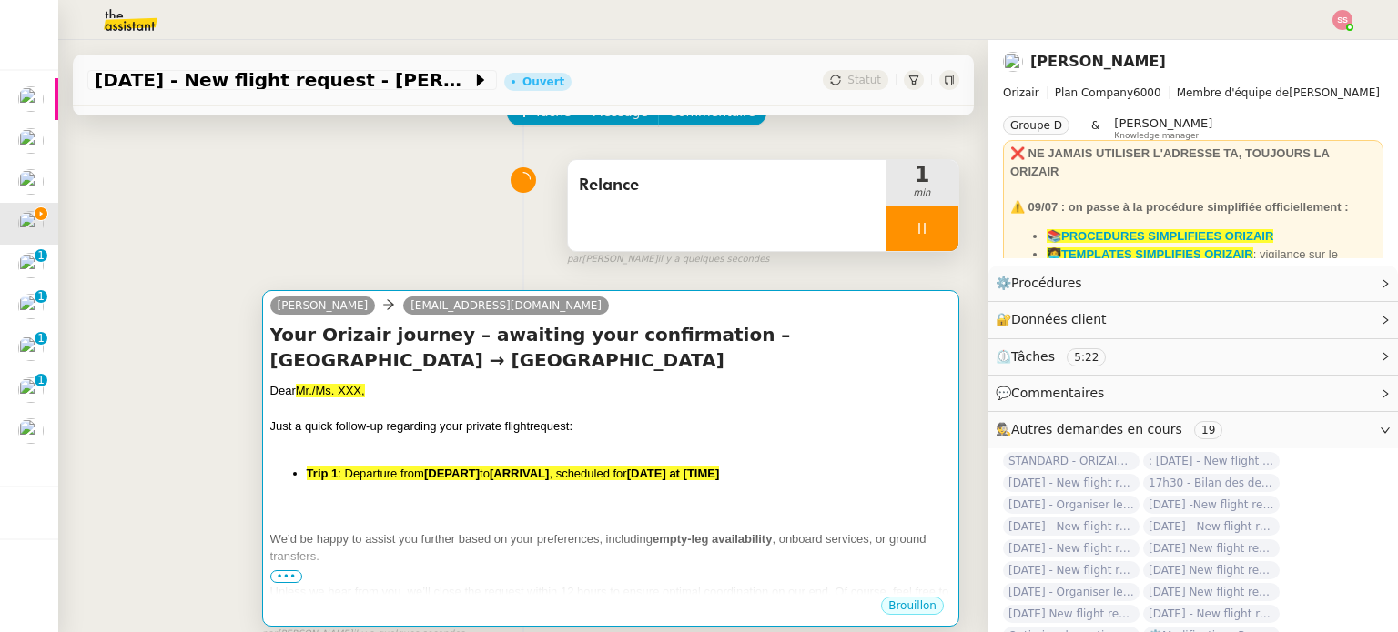
click at [438, 365] on h4 "Your Orizair journey – awaiting your confirmation – [GEOGRAPHIC_DATA] → [GEOGRA…" at bounding box center [610, 347] width 681 height 51
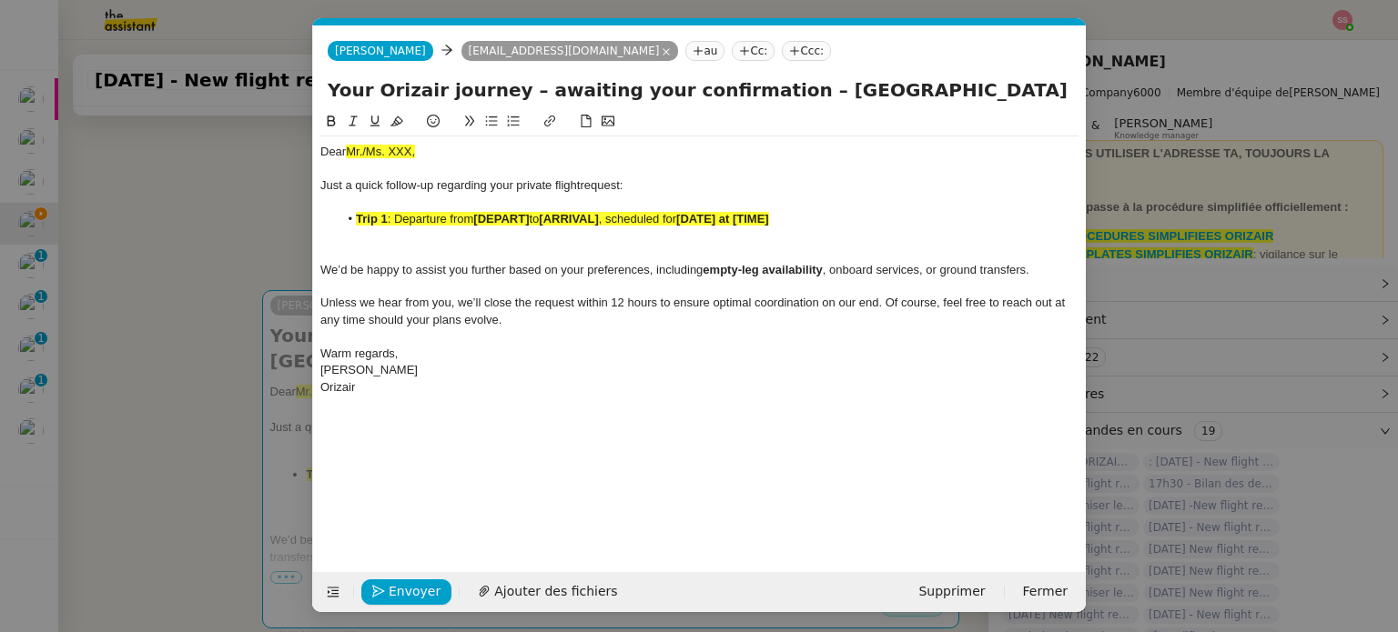
scroll to position [0, 78]
drag, startPoint x: 433, startPoint y: 154, endPoint x: 294, endPoint y: 154, distance: 139.2
click at [294, 154] on nz-modal-container "relance Service Relance Bon de Commande LBP A utiliser dans le cadre de la proc…" at bounding box center [699, 316] width 1398 height 632
click at [433, 146] on div "Dear Mr./Ms. XXX," at bounding box center [699, 152] width 758 height 16
drag, startPoint x: 429, startPoint y: 149, endPoint x: 346, endPoint y: 149, distance: 83.7
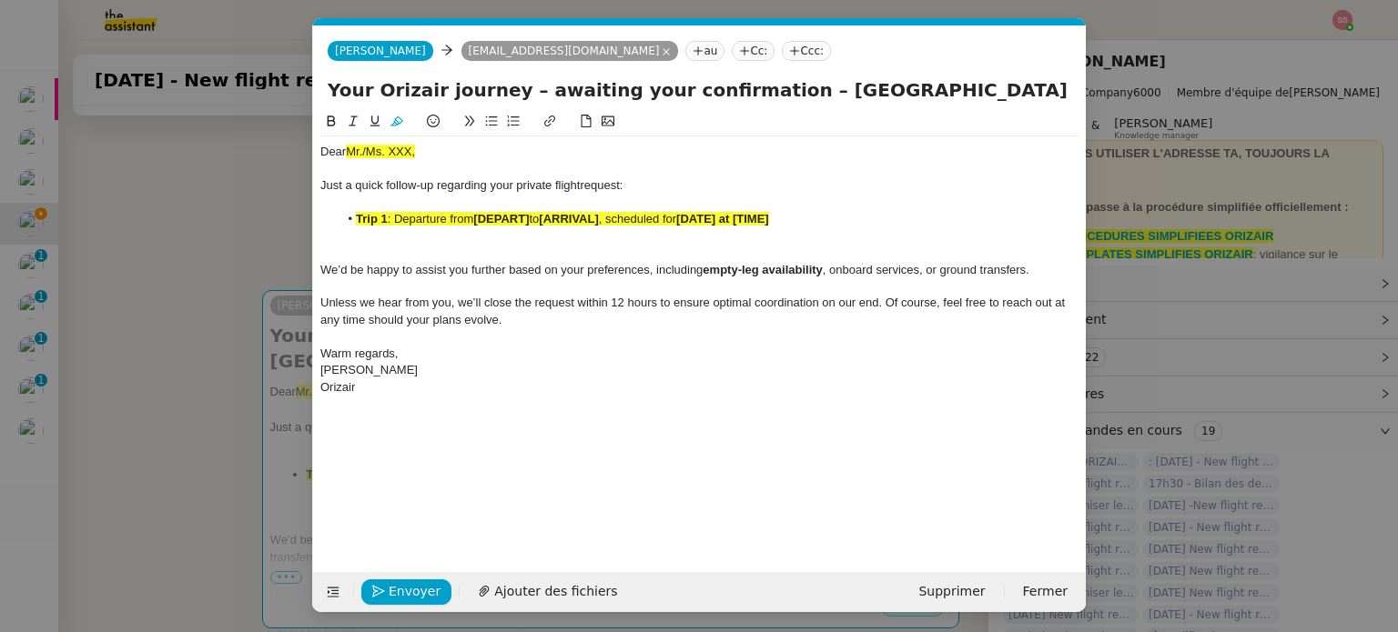
click at [346, 149] on div "Dear Mr./Ms. XXX," at bounding box center [699, 152] width 758 height 16
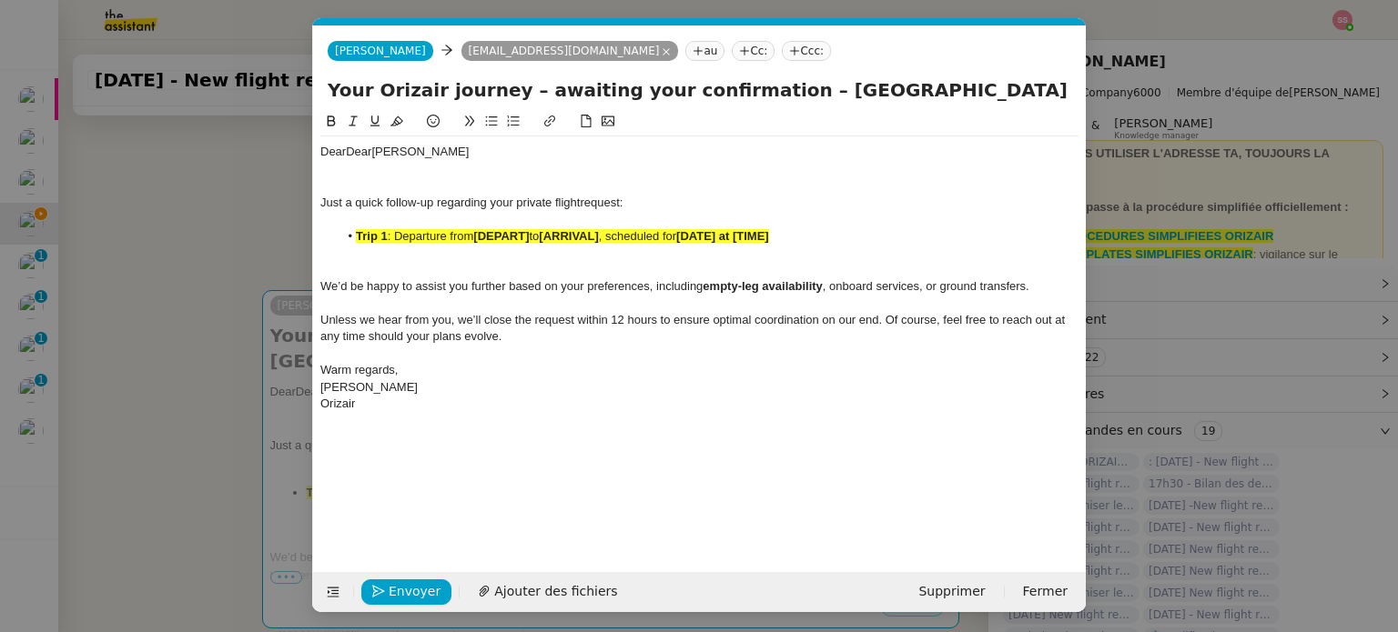
drag, startPoint x: 348, startPoint y: 149, endPoint x: 298, endPoint y: 151, distance: 49.2
click at [298, 151] on nz-modal-container "relance Service Relance Bon de Commande LBP A utiliser dans le cadre de la proc…" at bounding box center [699, 316] width 1398 height 632
click at [492, 145] on div "Dear [PERSON_NAME]" at bounding box center [699, 152] width 758 height 16
click at [451, 167] on div at bounding box center [699, 169] width 758 height 16
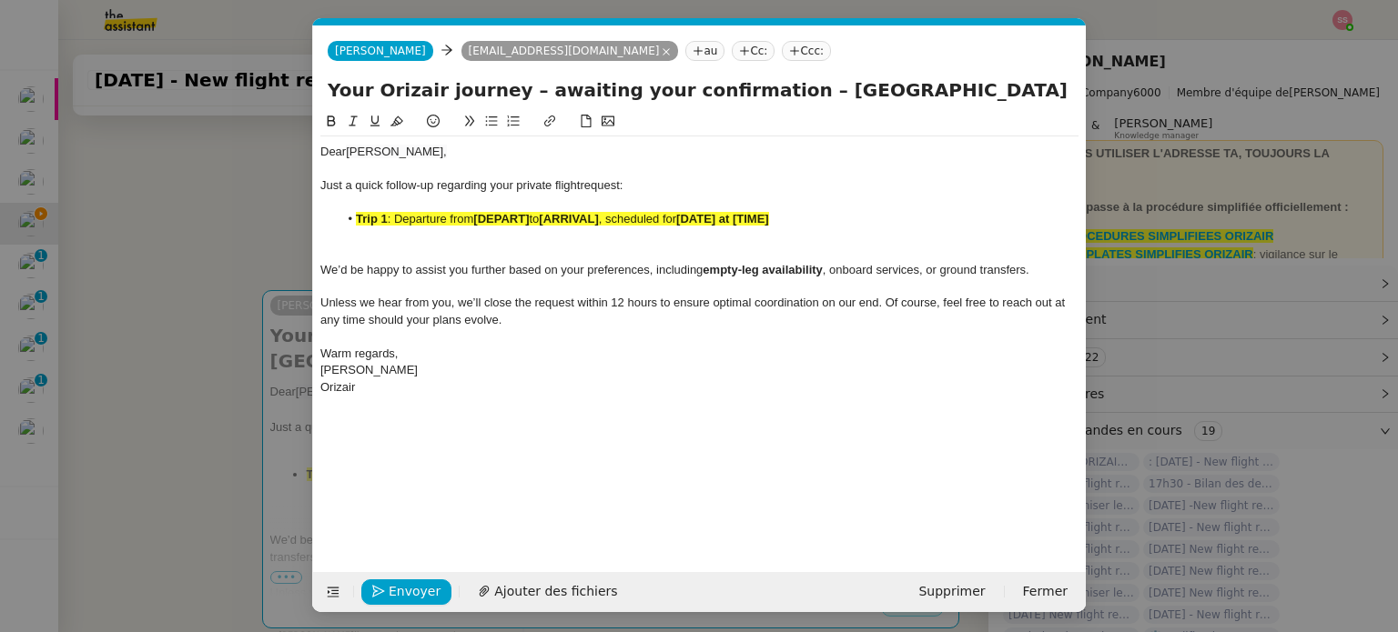
click at [519, 226] on strong "[DEPART]" at bounding box center [501, 219] width 56 height 14
click at [398, 126] on icon at bounding box center [396, 121] width 13 height 10
click at [234, 294] on nz-modal-container "relance Service Relance Bon de Commande LBP A utiliser dans le cadre de la proc…" at bounding box center [699, 316] width 1398 height 632
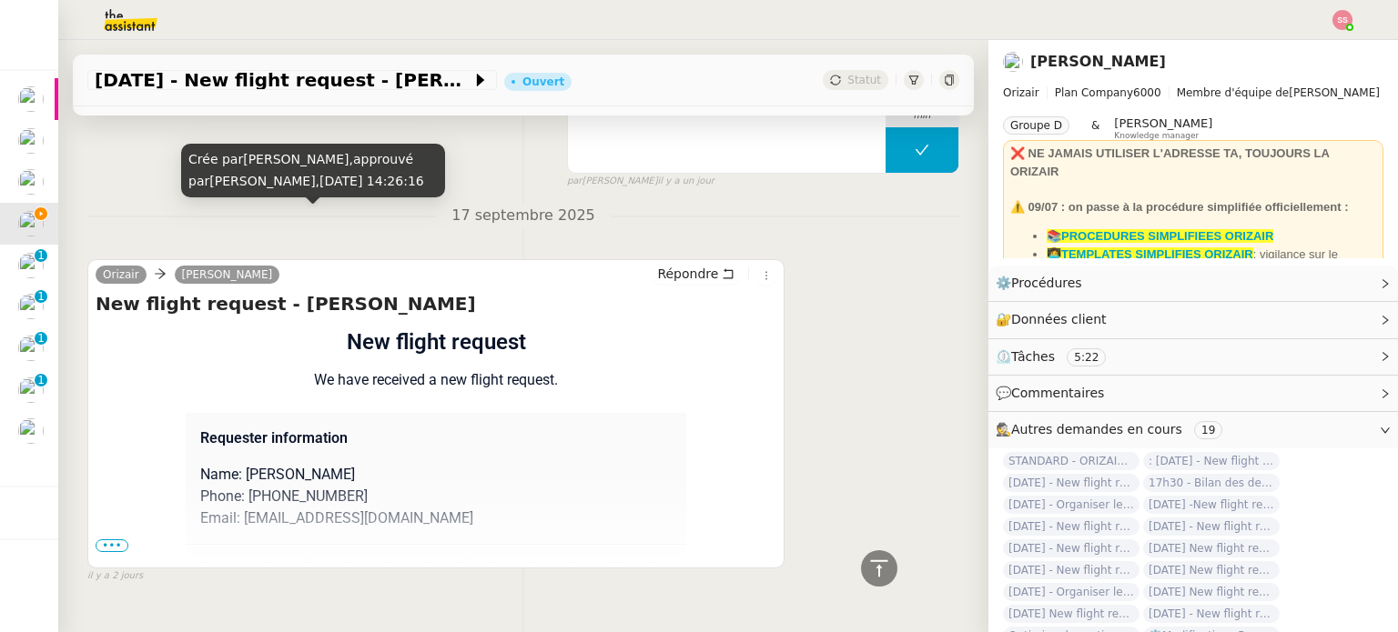
scroll to position [1274, 0]
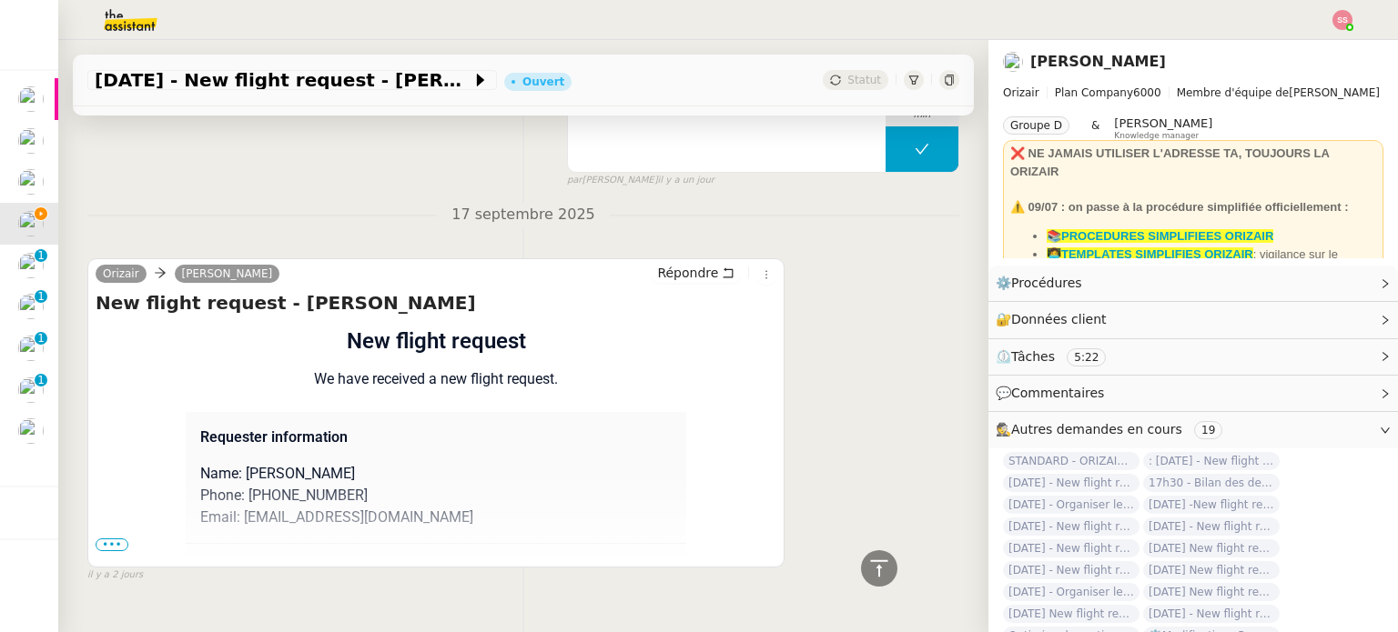
click at [102, 550] on span "•••" at bounding box center [112, 545] width 33 height 13
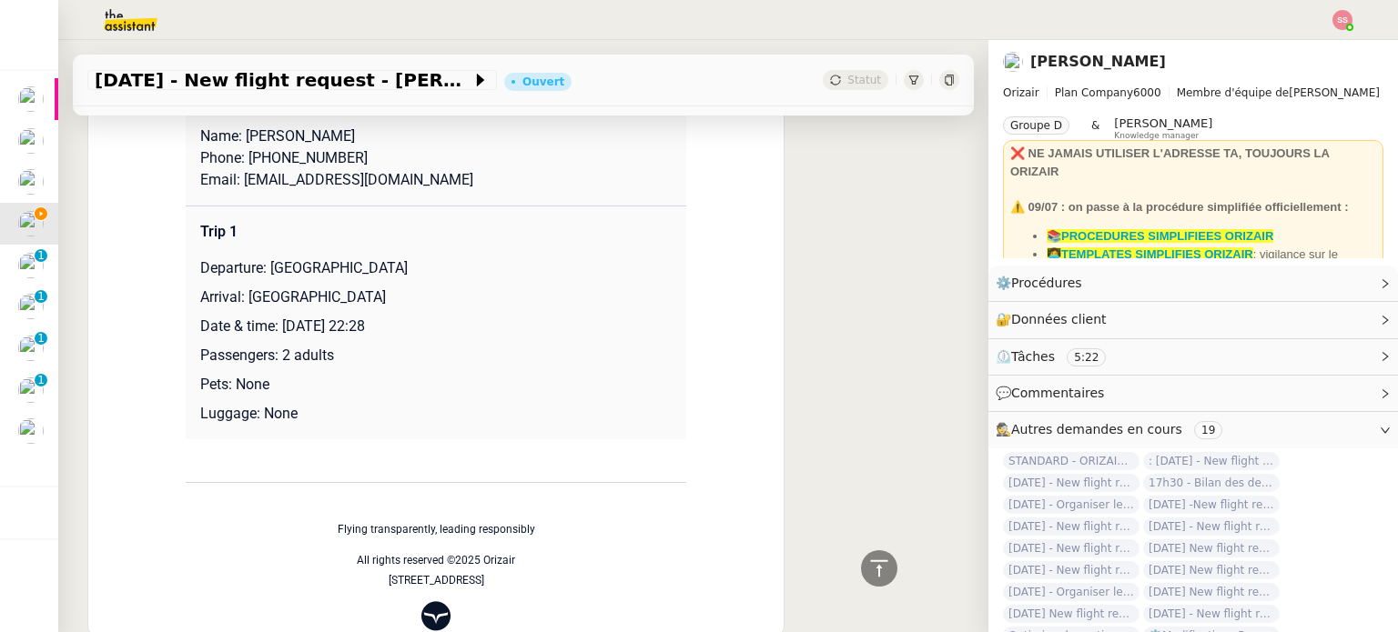
scroll to position [1638, 0]
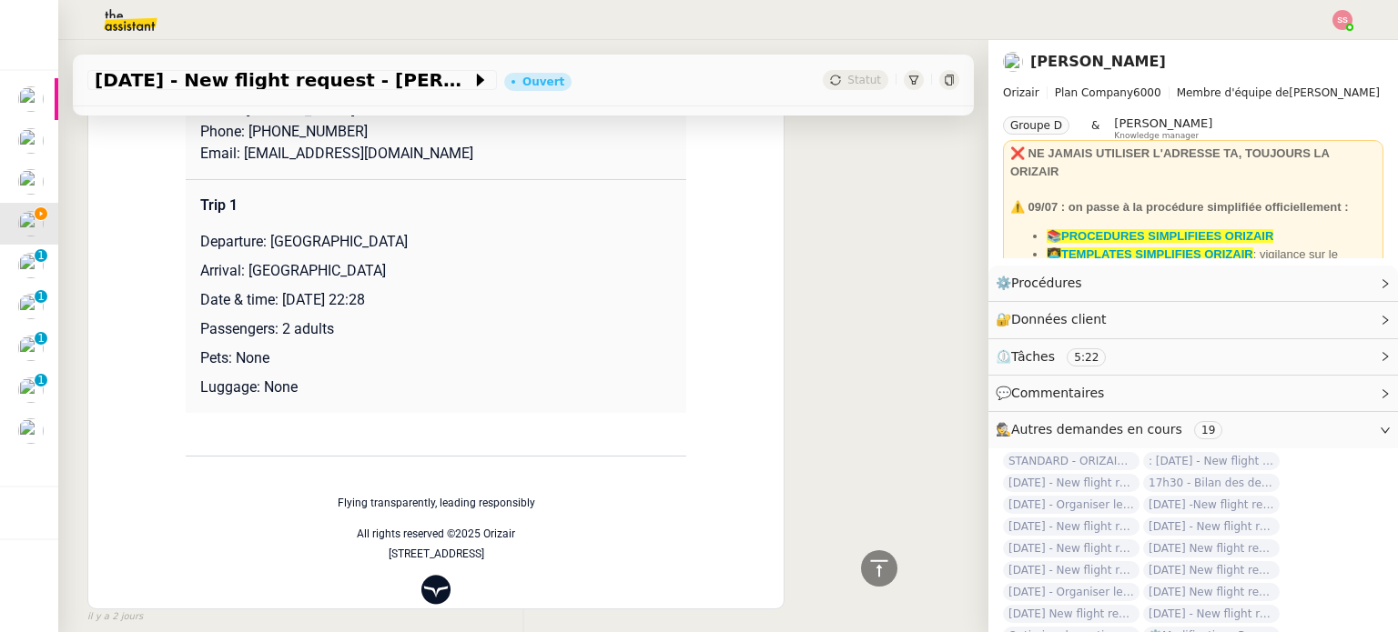
drag, startPoint x: 264, startPoint y: 247, endPoint x: 459, endPoint y: 248, distance: 195.6
click at [459, 248] on p "Departure: [GEOGRAPHIC_DATA]" at bounding box center [435, 242] width 471 height 22
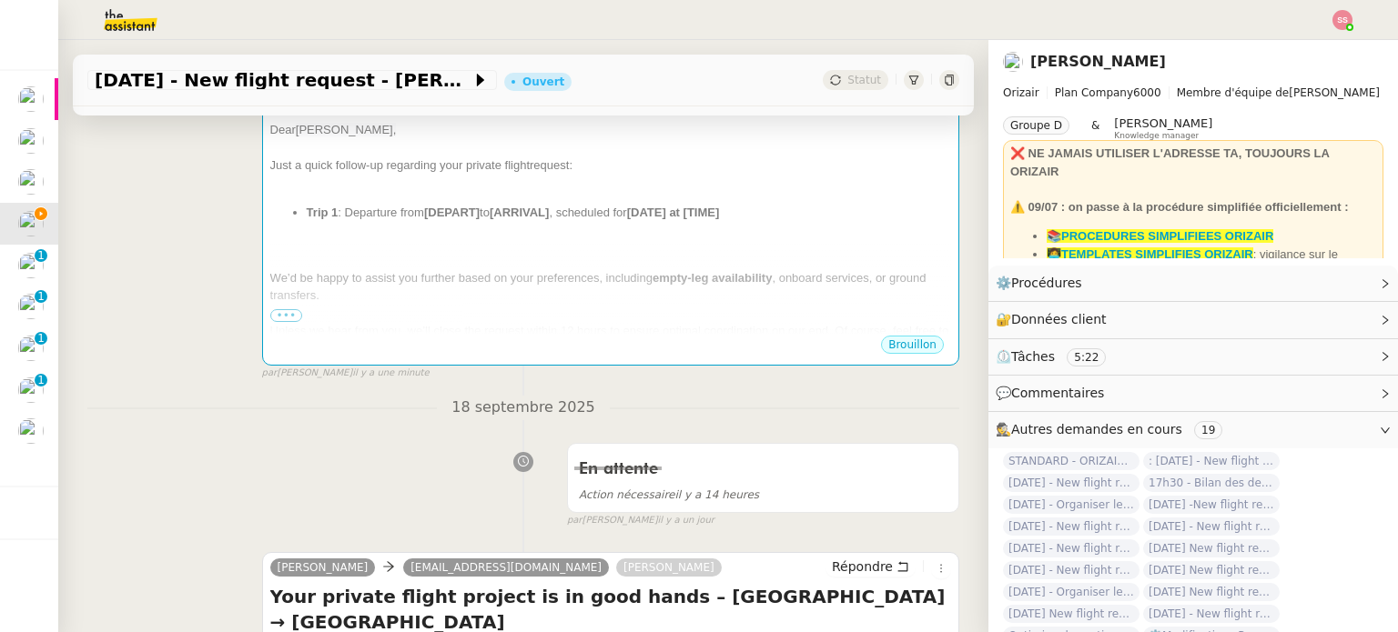
scroll to position [91, 0]
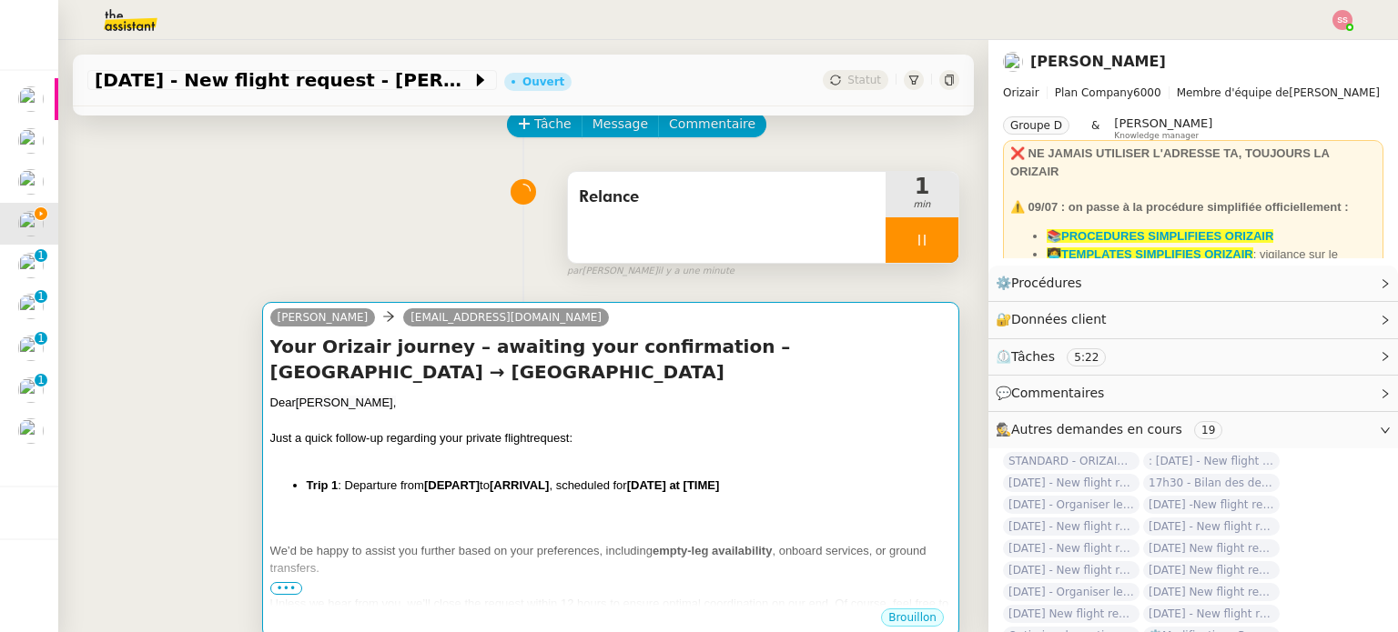
click at [471, 383] on h4 "Your Orizair journey – awaiting your confirmation – [GEOGRAPHIC_DATA] → [GEOGRA…" at bounding box center [610, 359] width 681 height 51
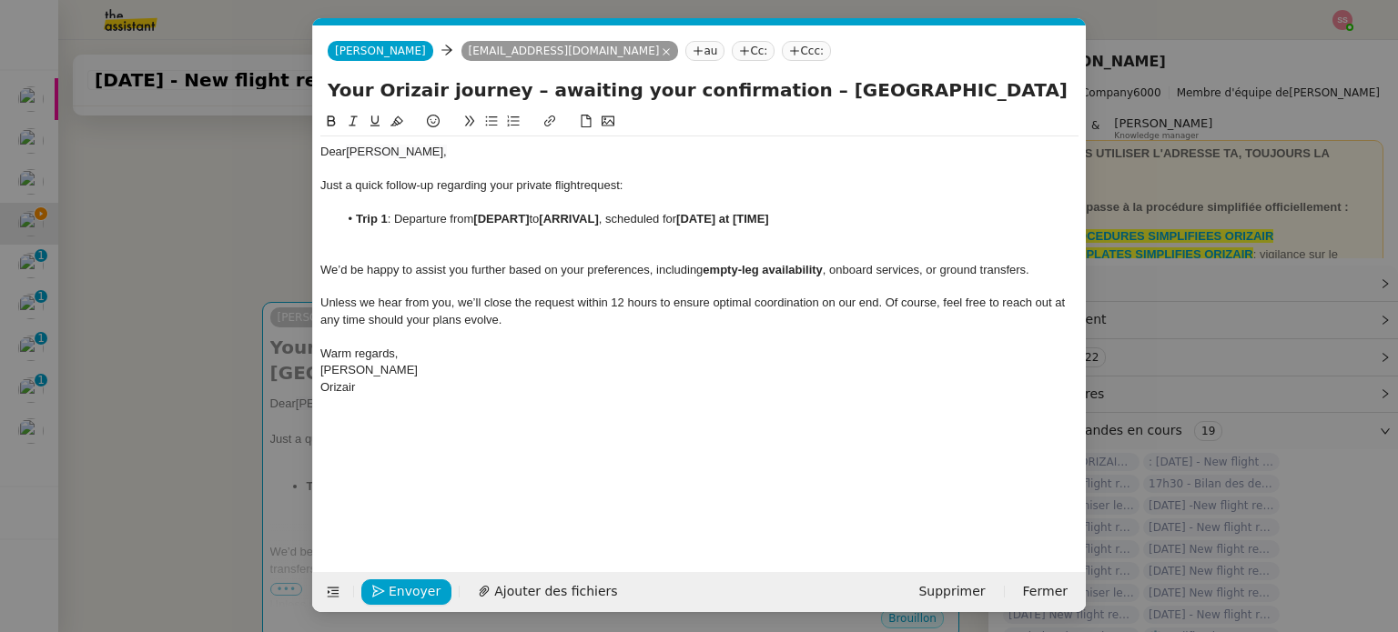
scroll to position [0, 78]
drag, startPoint x: 533, startPoint y: 219, endPoint x: 478, endPoint y: 217, distance: 55.5
click at [478, 217] on li "Trip 1 : Departure from [DEPART] to [ARRIVAL] , scheduled for [DATE] at [TIME]" at bounding box center [708, 219] width 741 height 16
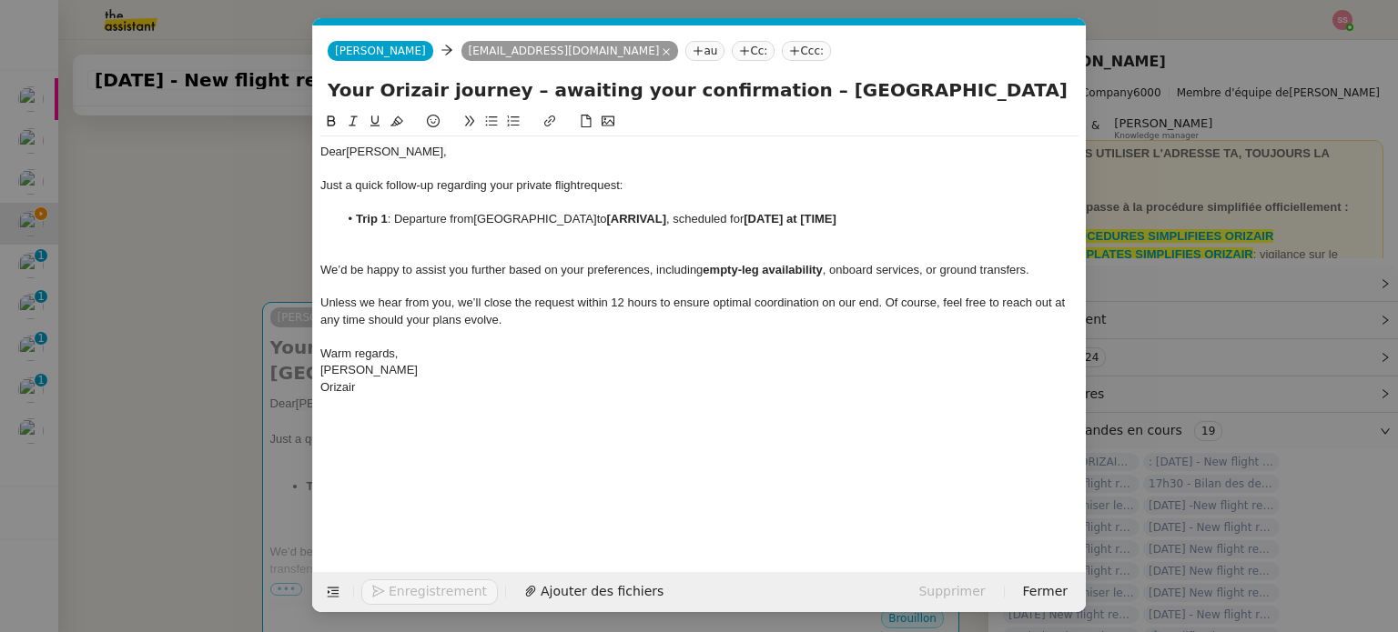
click at [237, 330] on nz-modal-container "relance Service Relance Bon de Commande LBP A utiliser dans le cadre de la proc…" at bounding box center [699, 316] width 1398 height 632
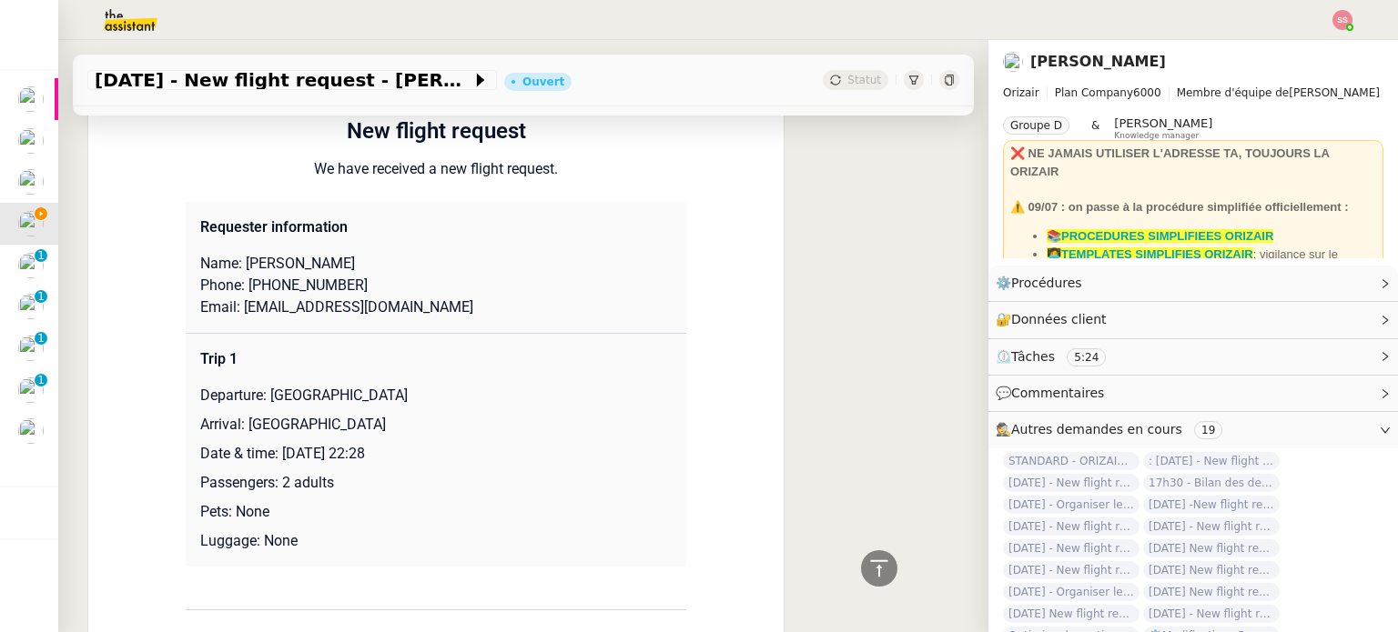
scroll to position [1638, 0]
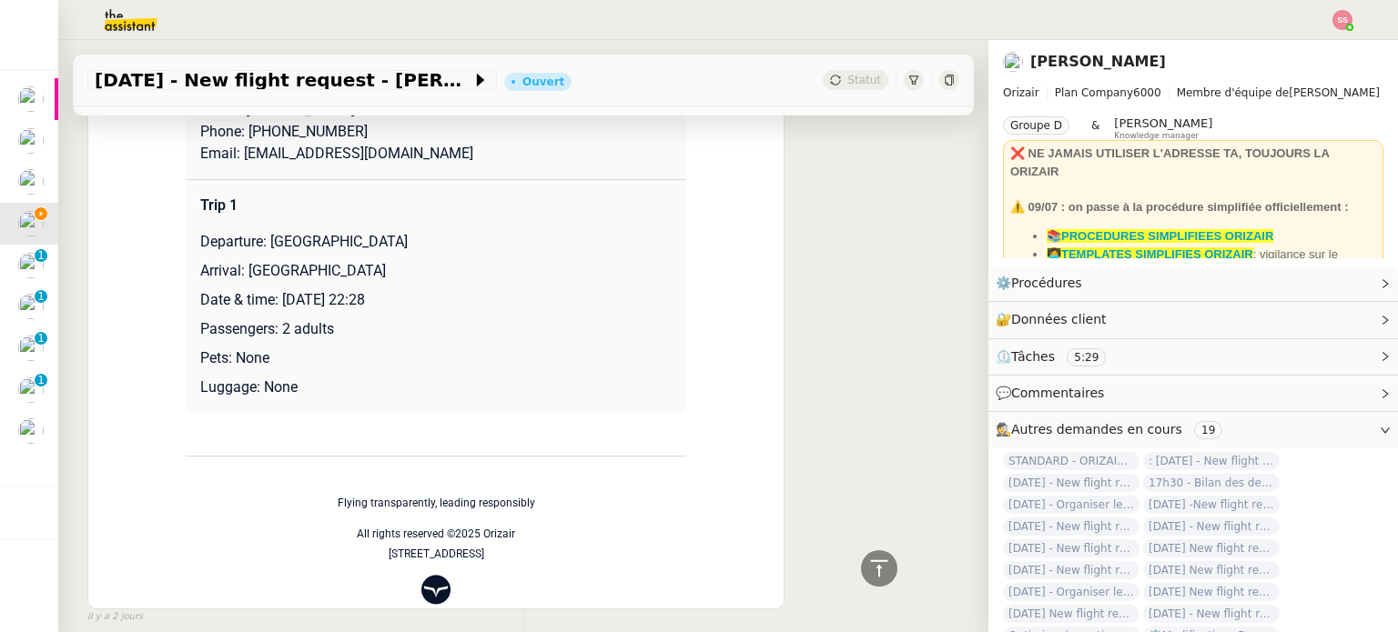
drag, startPoint x: 241, startPoint y: 275, endPoint x: 499, endPoint y: 267, distance: 257.6
click at [499, 267] on p "Arrival: [GEOGRAPHIC_DATA]" at bounding box center [435, 271] width 471 height 22
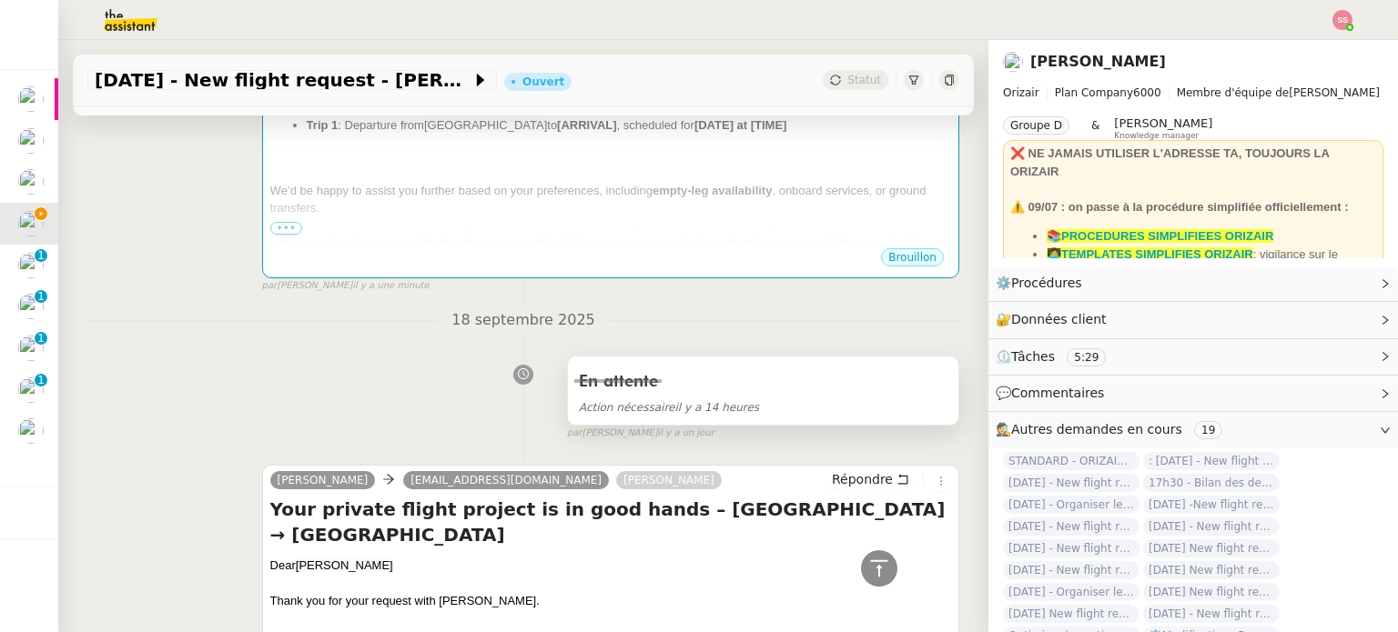
scroll to position [273, 0]
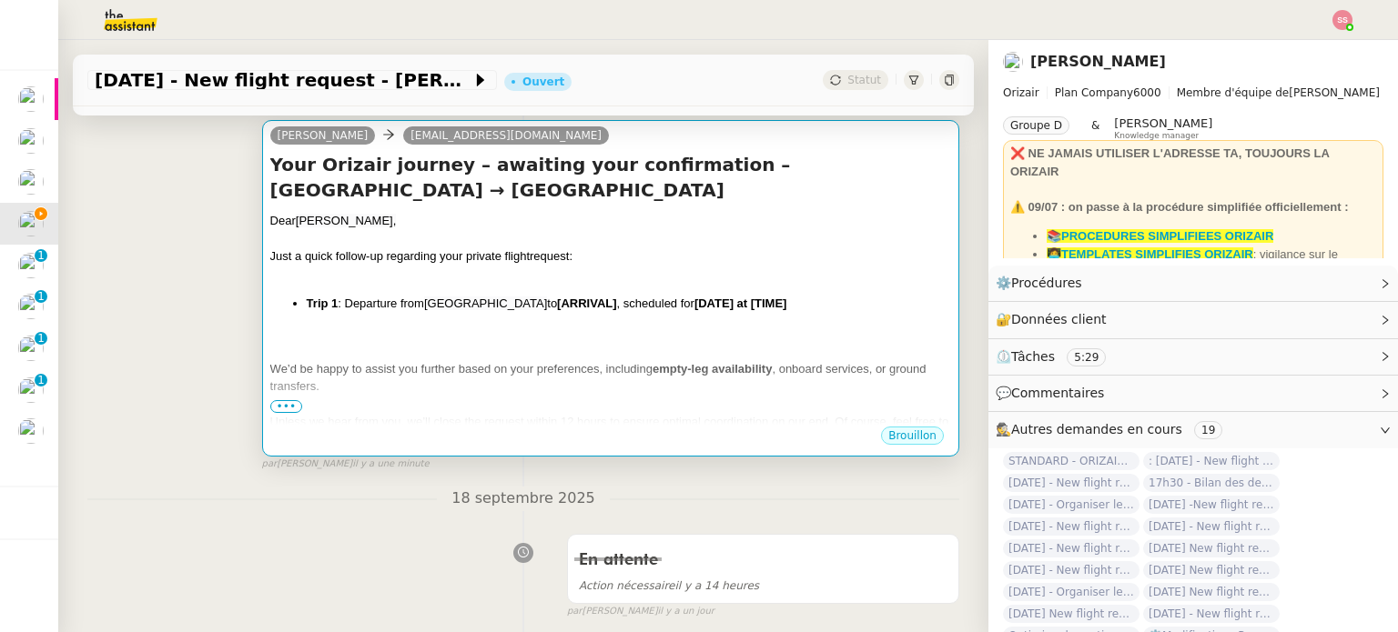
click at [597, 339] on div at bounding box center [610, 334] width 681 height 18
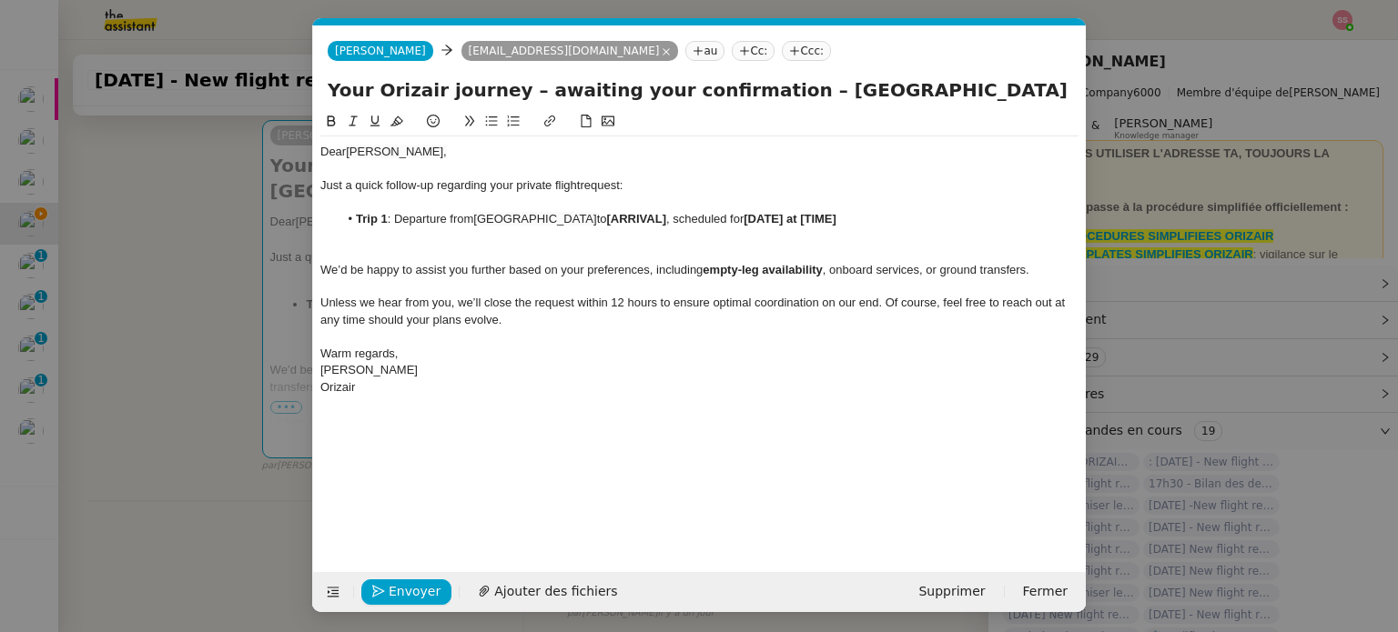
scroll to position [0, 78]
drag, startPoint x: 682, startPoint y: 216, endPoint x: 625, endPoint y: 221, distance: 57.6
click at [625, 221] on strong "[ARRIVAL]" at bounding box center [636, 219] width 59 height 14
click at [237, 317] on nz-modal-container "relance Service Relance Bon de Commande LBP A utiliser dans le cadre de la proc…" at bounding box center [699, 316] width 1398 height 632
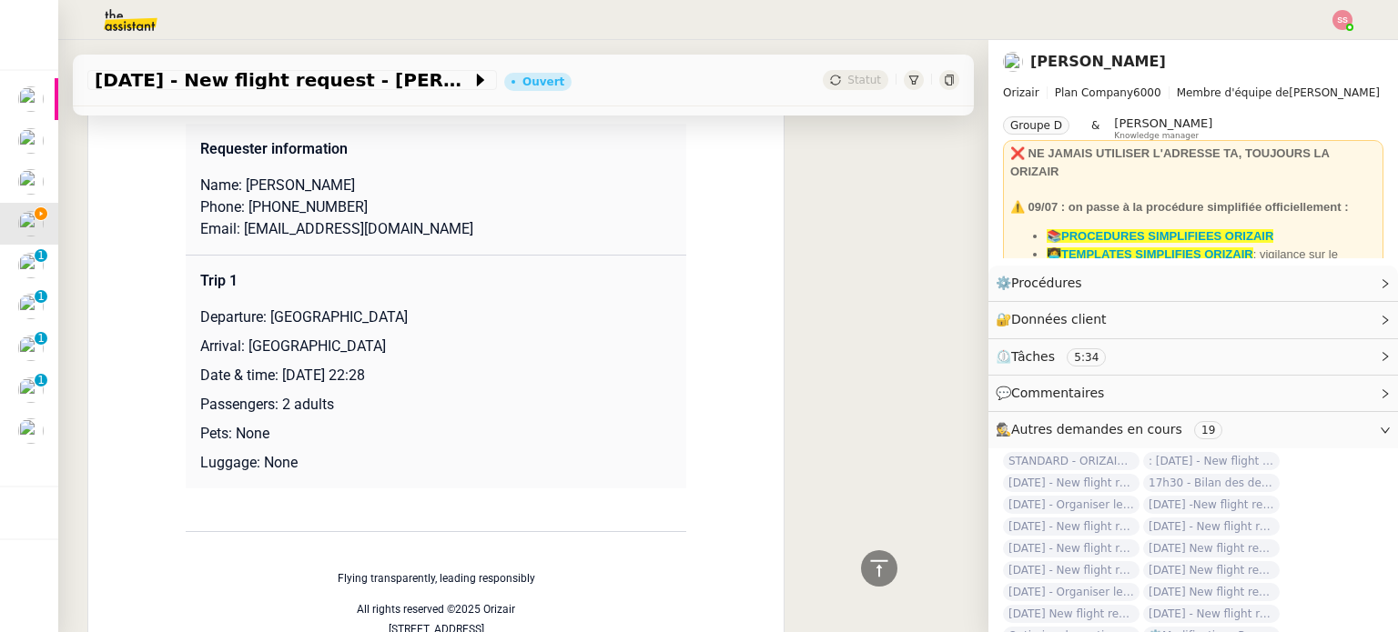
scroll to position [1729, 0]
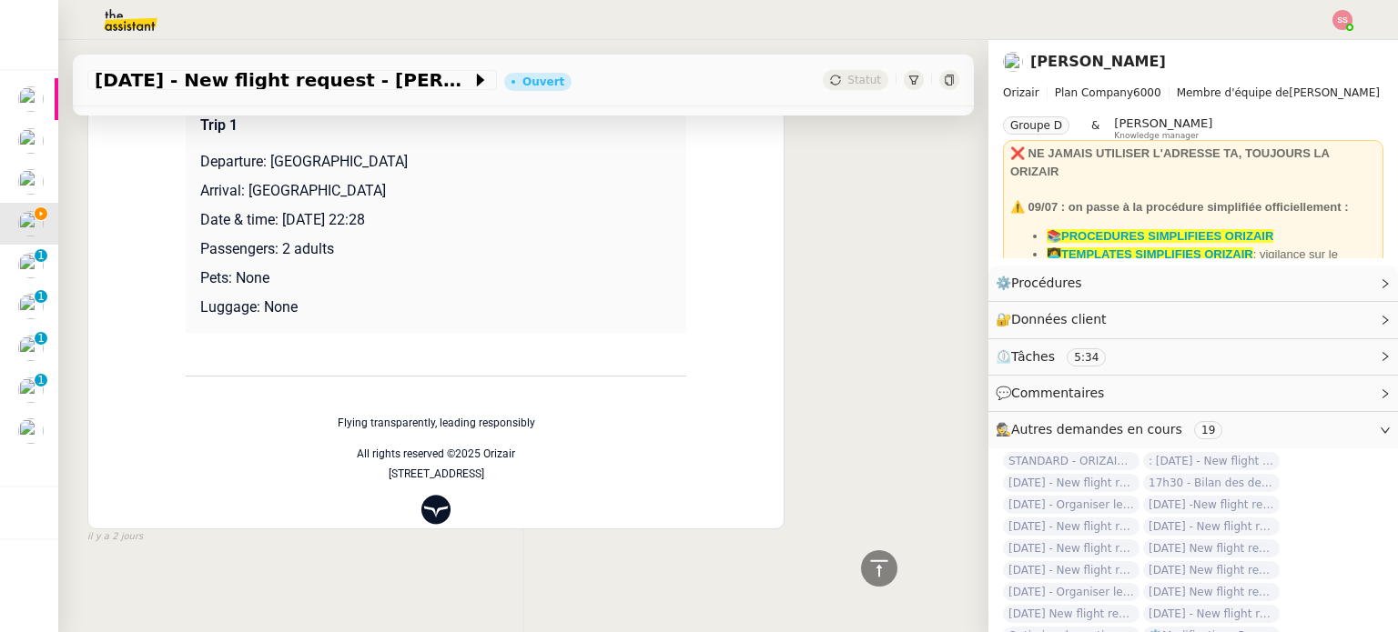
drag, startPoint x: 276, startPoint y: 215, endPoint x: 478, endPoint y: 219, distance: 202.0
click at [478, 219] on p "Date & time: [DATE] 22:28" at bounding box center [435, 220] width 471 height 22
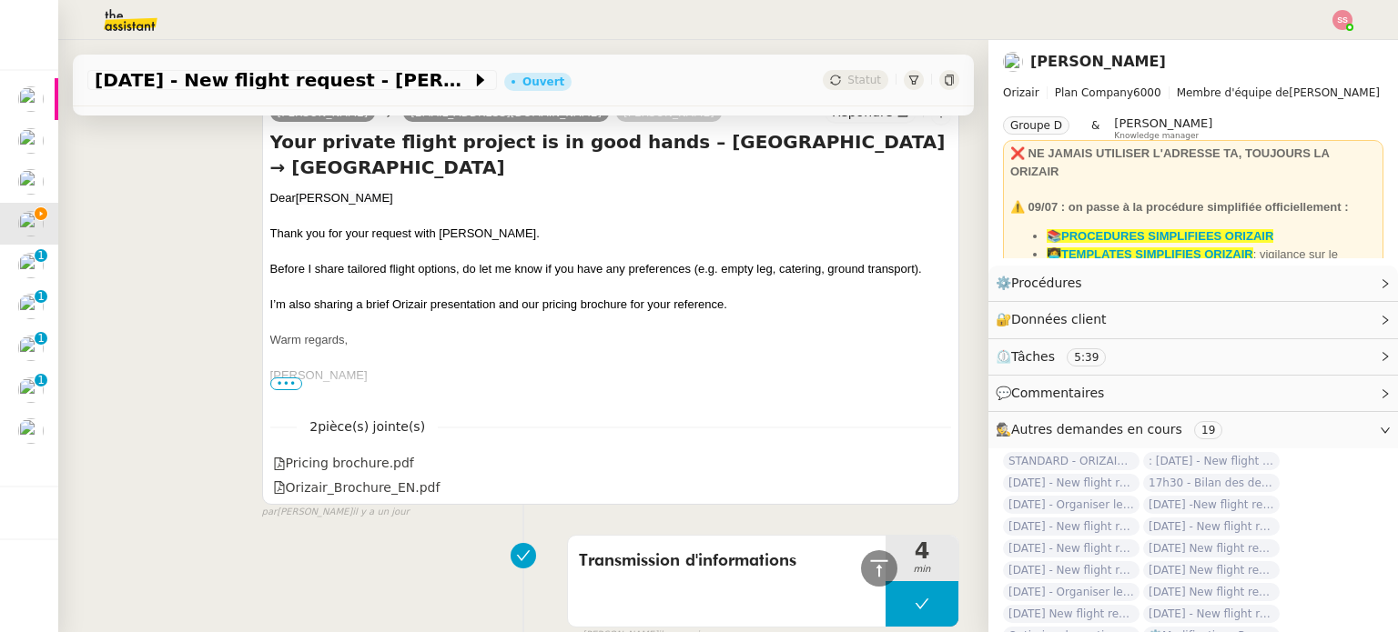
scroll to position [273, 0]
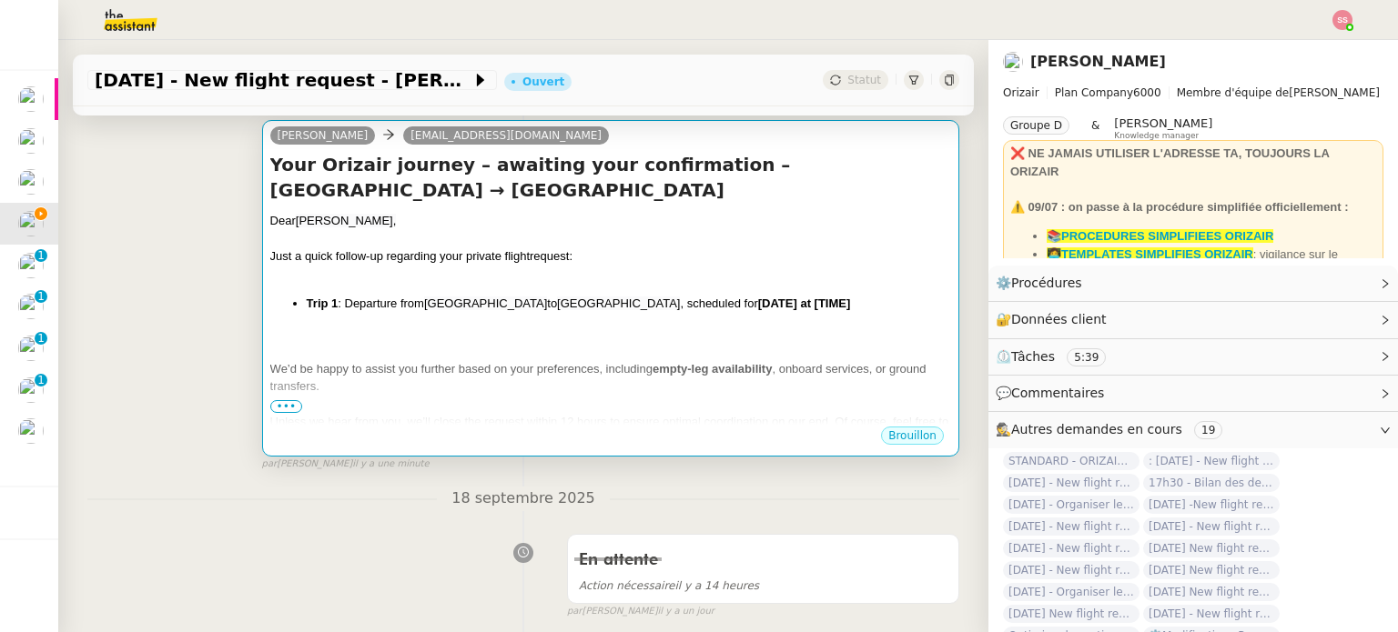
click at [731, 251] on div "Just a quick follow-up regarding your private flight request:" at bounding box center [610, 256] width 681 height 18
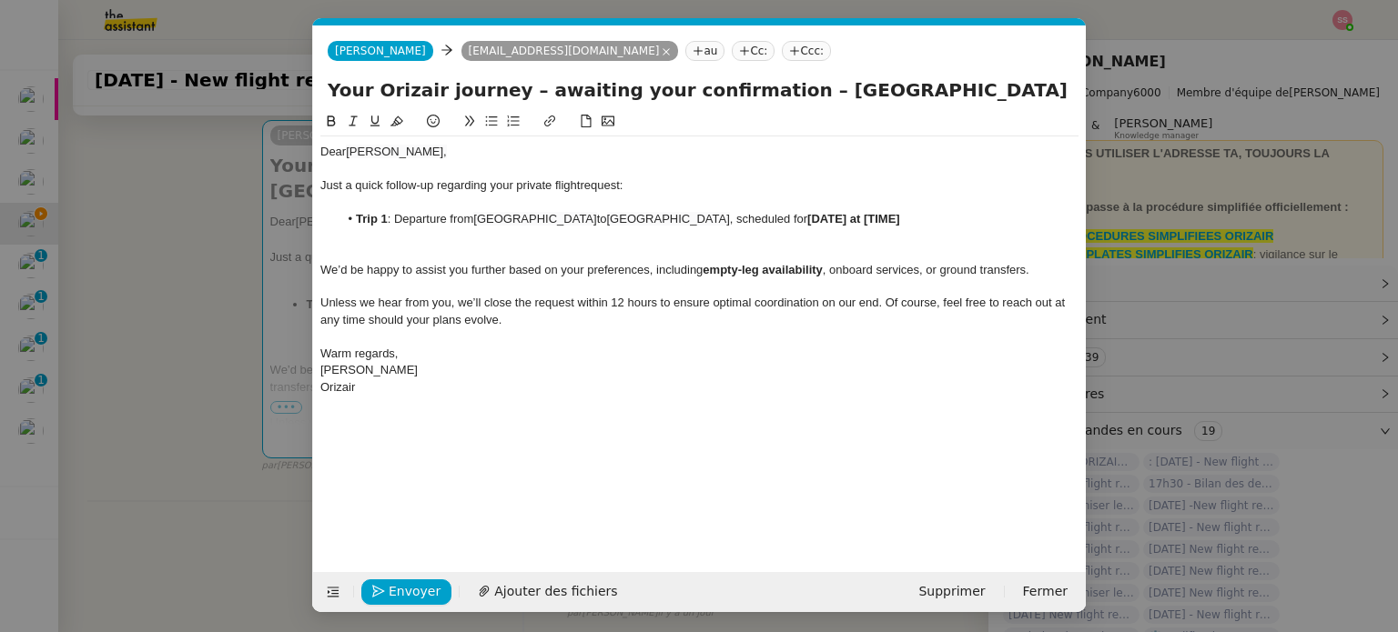
scroll to position [0, 78]
drag, startPoint x: 888, startPoint y: 218, endPoint x: 1016, endPoint y: 216, distance: 128.3
click at [1016, 216] on li "Trip 1 : Departure from [GEOGRAPHIC_DATA] to [GEOGRAPHIC_DATA] , scheduled for …" at bounding box center [708, 219] width 741 height 16
click at [782, 48] on nz-tag "Ccc:" at bounding box center [806, 51] width 49 height 20
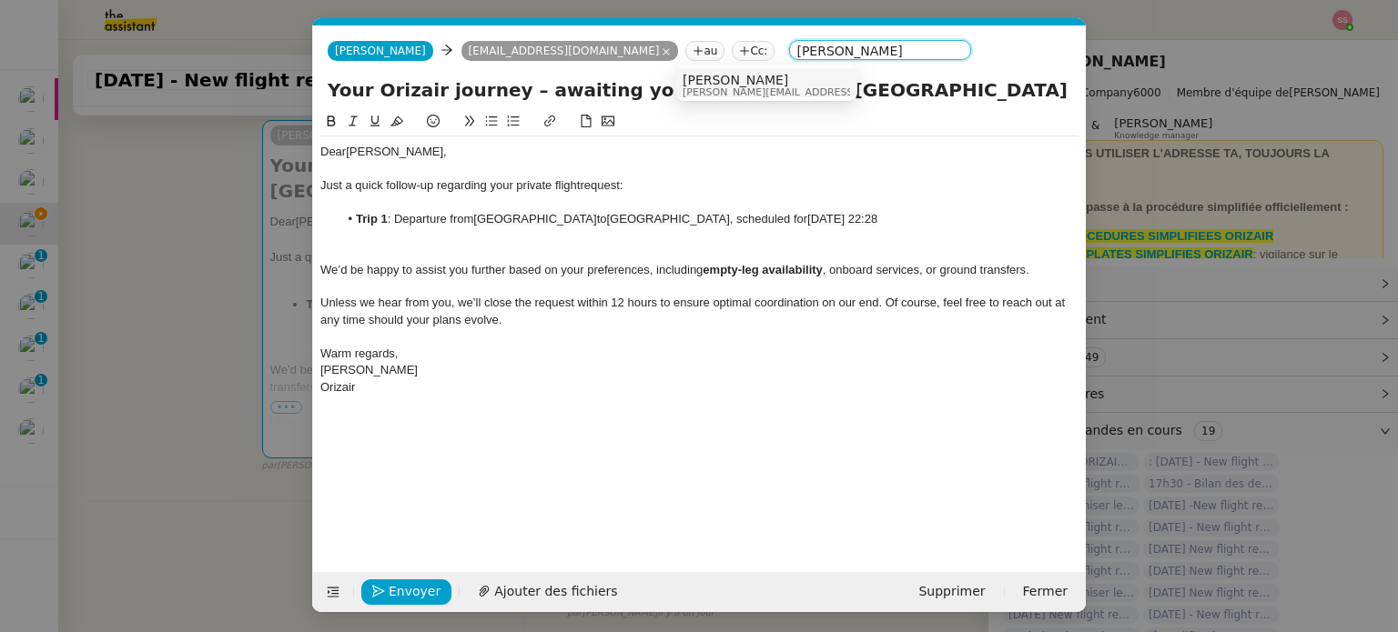
type input "[PERSON_NAME]"
click at [709, 84] on span "[PERSON_NAME]" at bounding box center [811, 80] width 258 height 15
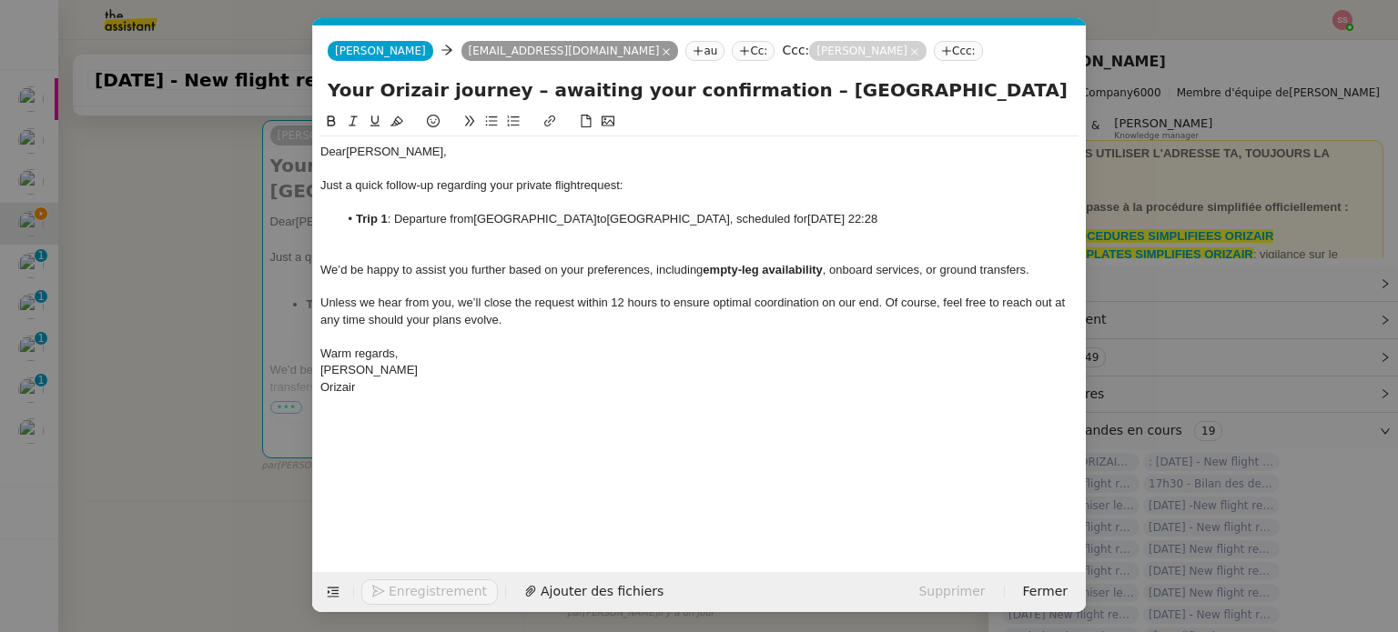
click at [649, 273] on span "We’d be happy to assist you further based on your preferences, including" at bounding box center [511, 270] width 382 height 14
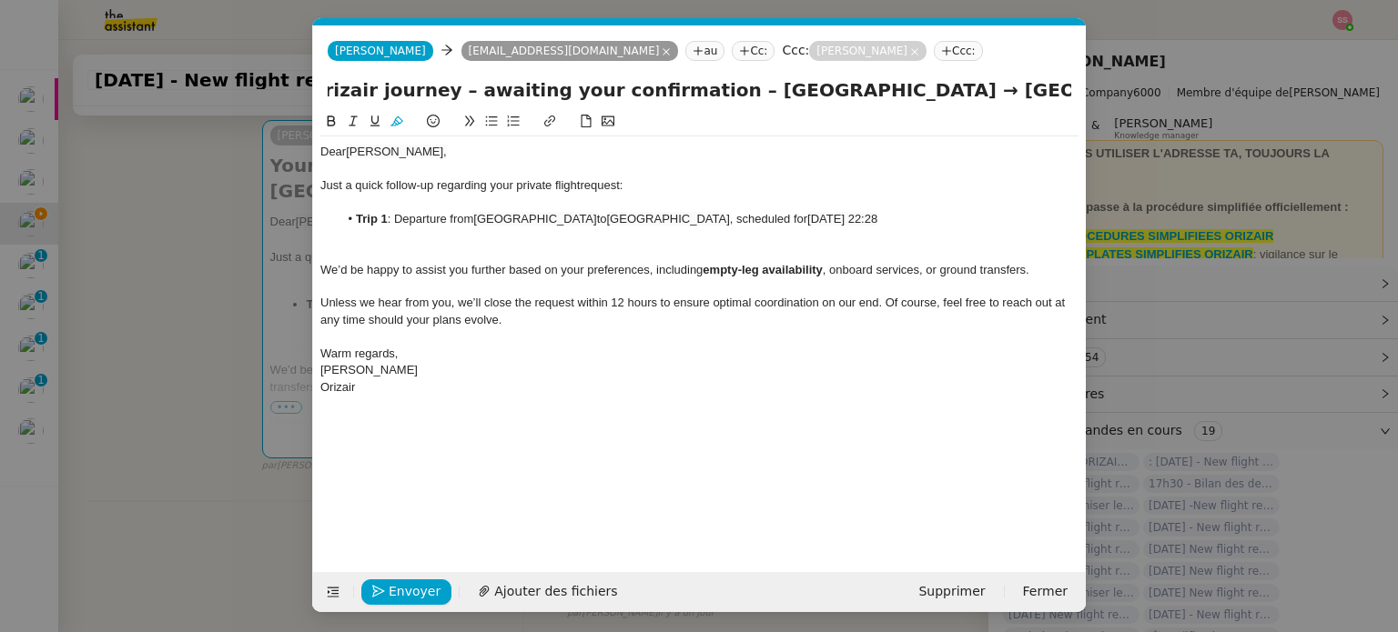
scroll to position [0, 252]
drag, startPoint x: 990, startPoint y: 87, endPoint x: 1074, endPoint y: 129, distance: 93.6
click at [1074, 129] on form "[PERSON_NAME] [PERSON_NAME] [EMAIL_ADDRESS][DOMAIN_NAME] au Cc: Ccc: [PERSON_NA…" at bounding box center [698, 318] width 773 height 587
click at [401, 599] on span "Envoyer" at bounding box center [415, 591] width 52 height 21
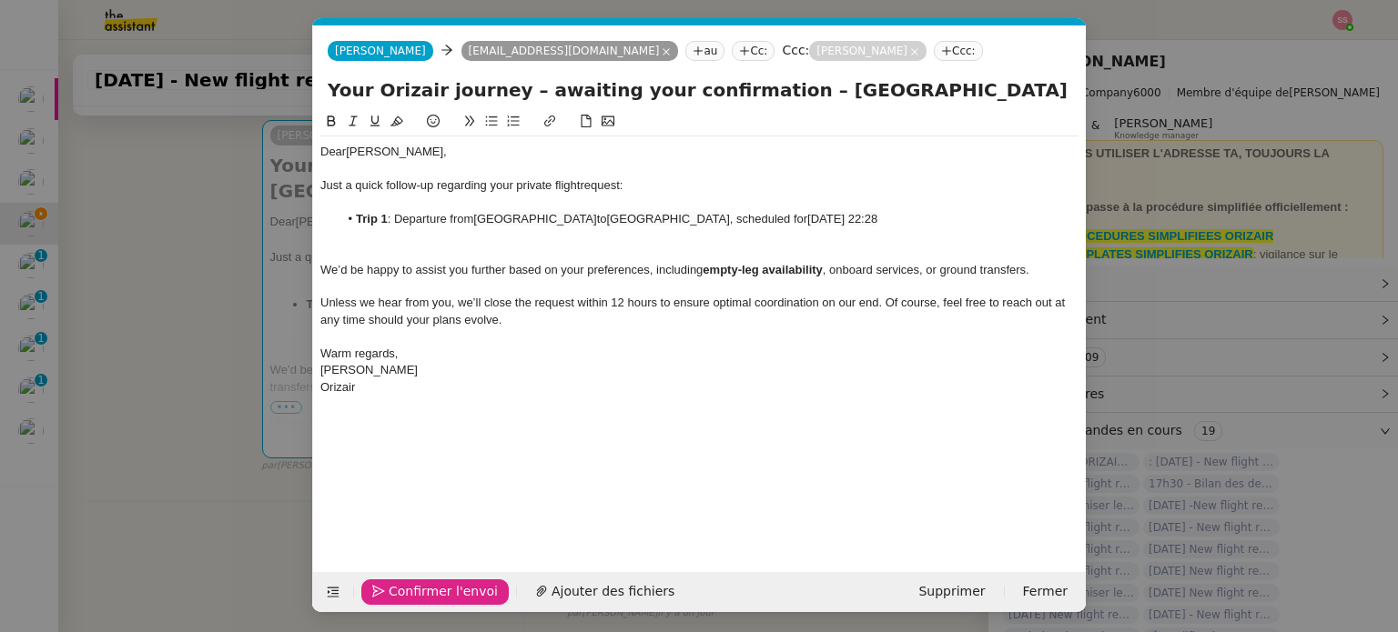
click at [404, 592] on span "Confirmer l'envoi" at bounding box center [443, 591] width 109 height 21
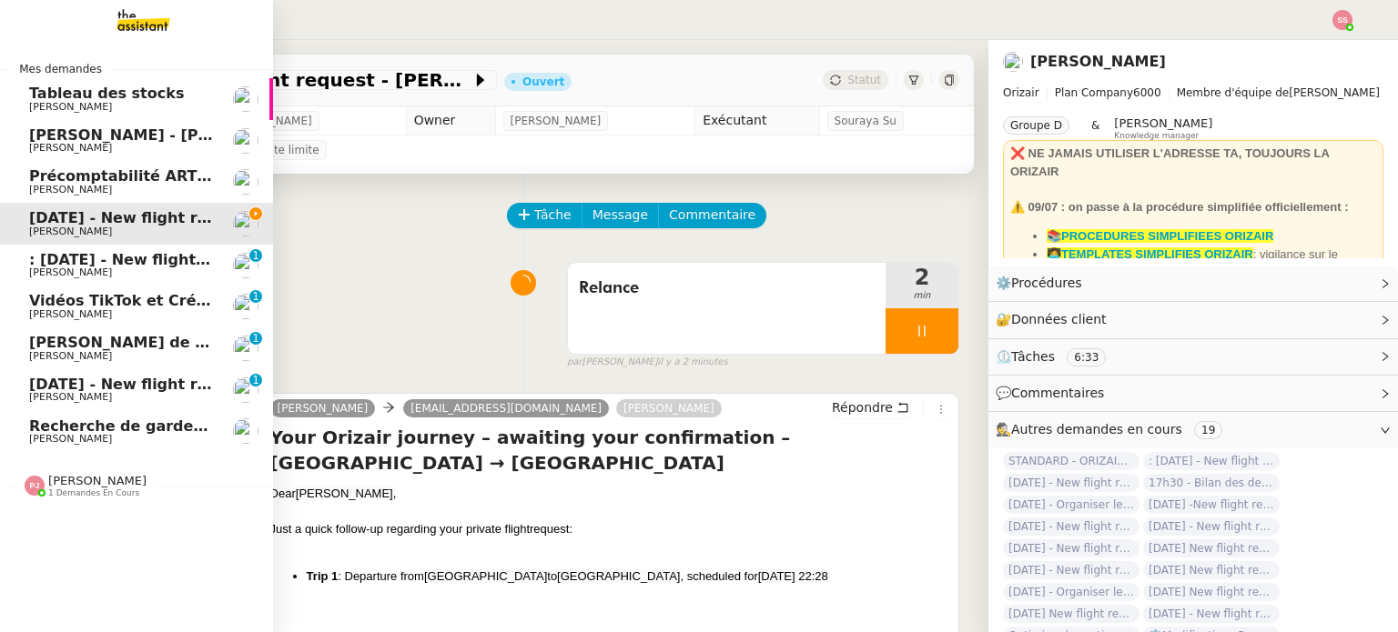
click at [95, 378] on span "[DATE] - New flight request - [PERSON_NAME]" at bounding box center [217, 384] width 376 height 17
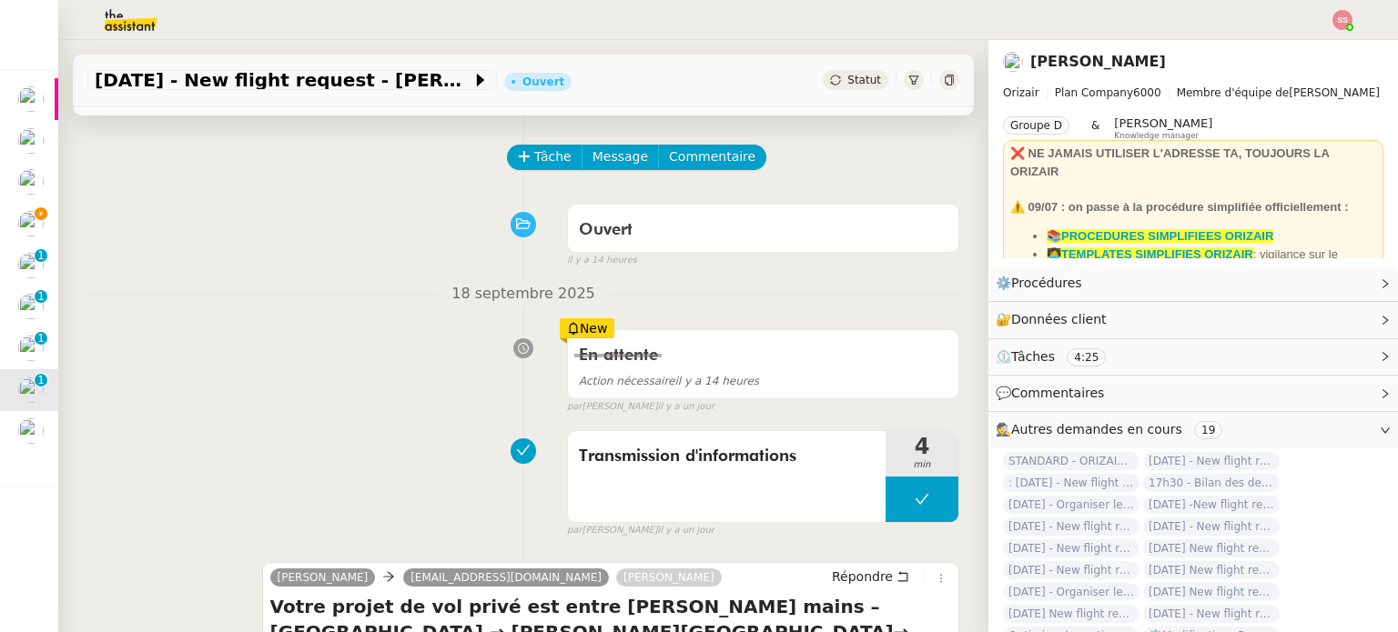
scroll to position [91, 0]
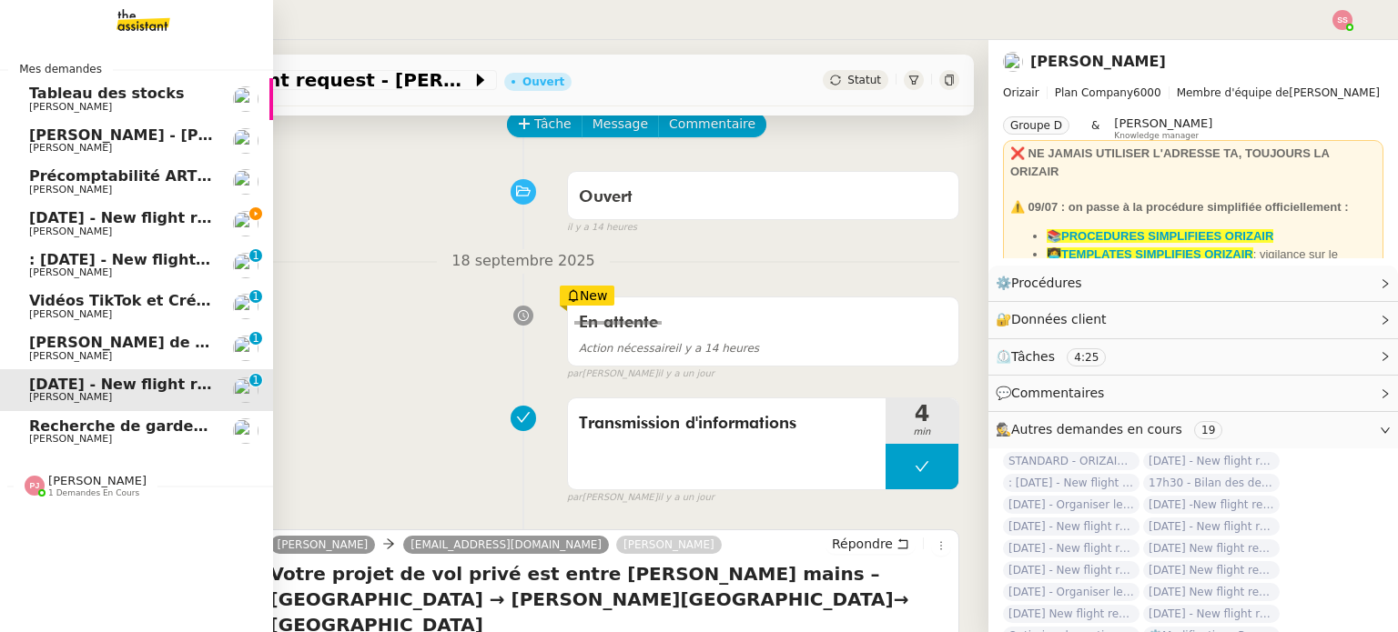
click at [84, 228] on span "[PERSON_NAME]" at bounding box center [121, 232] width 184 height 11
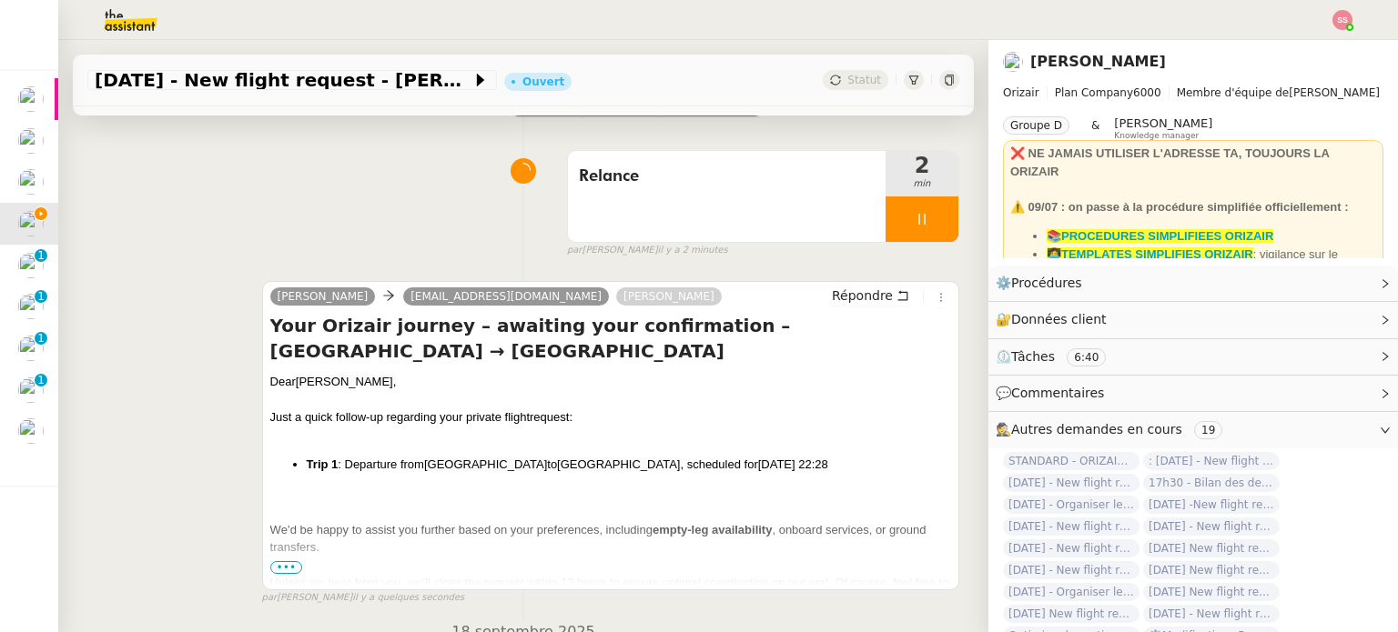
scroll to position [91, 0]
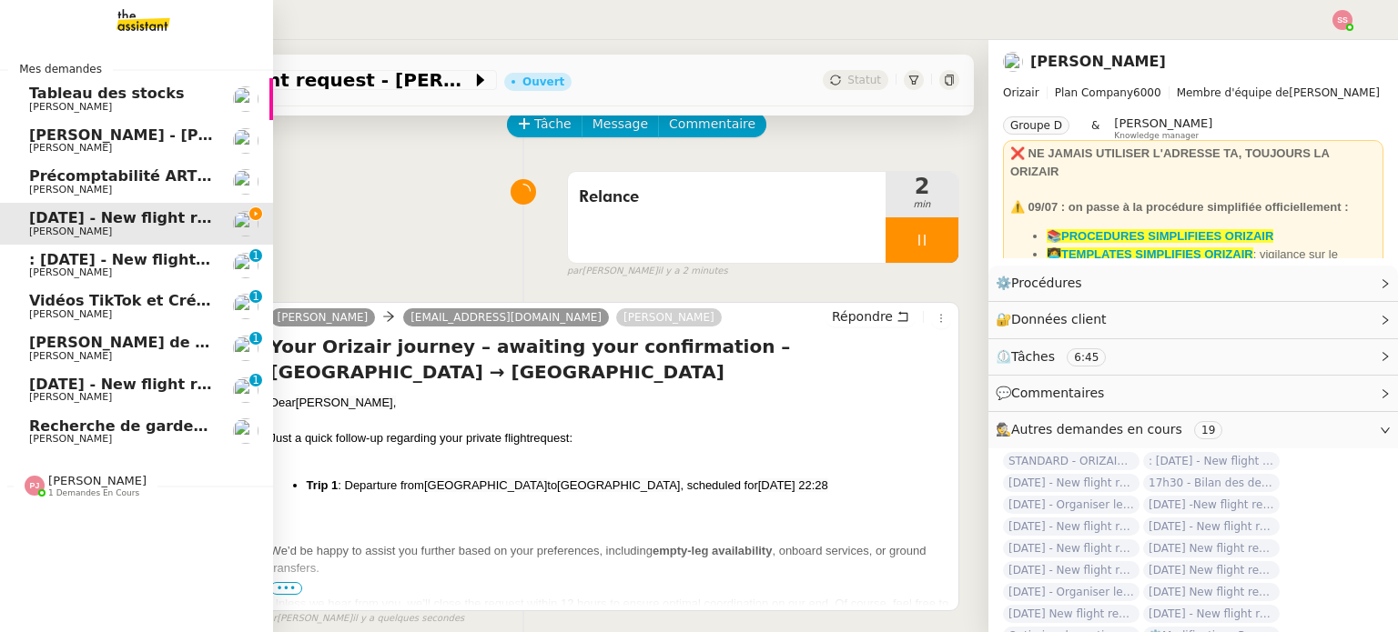
click at [70, 148] on span "[PERSON_NAME]" at bounding box center [70, 148] width 83 height 12
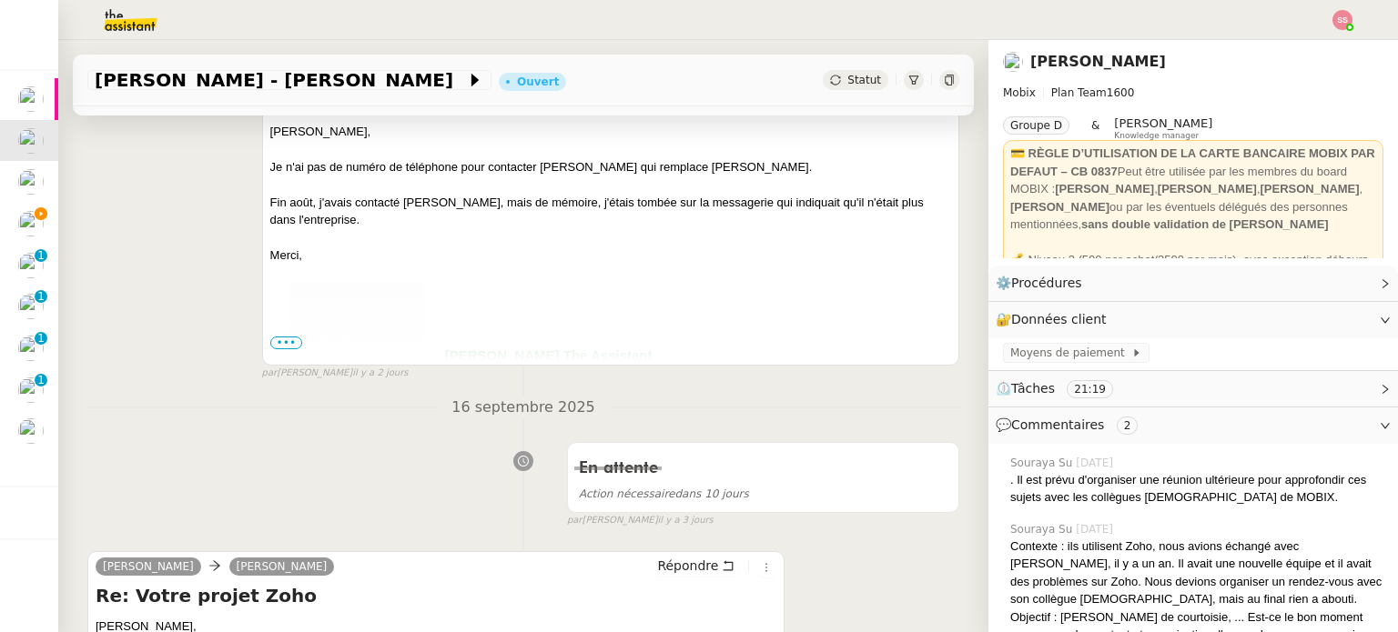
scroll to position [455, 0]
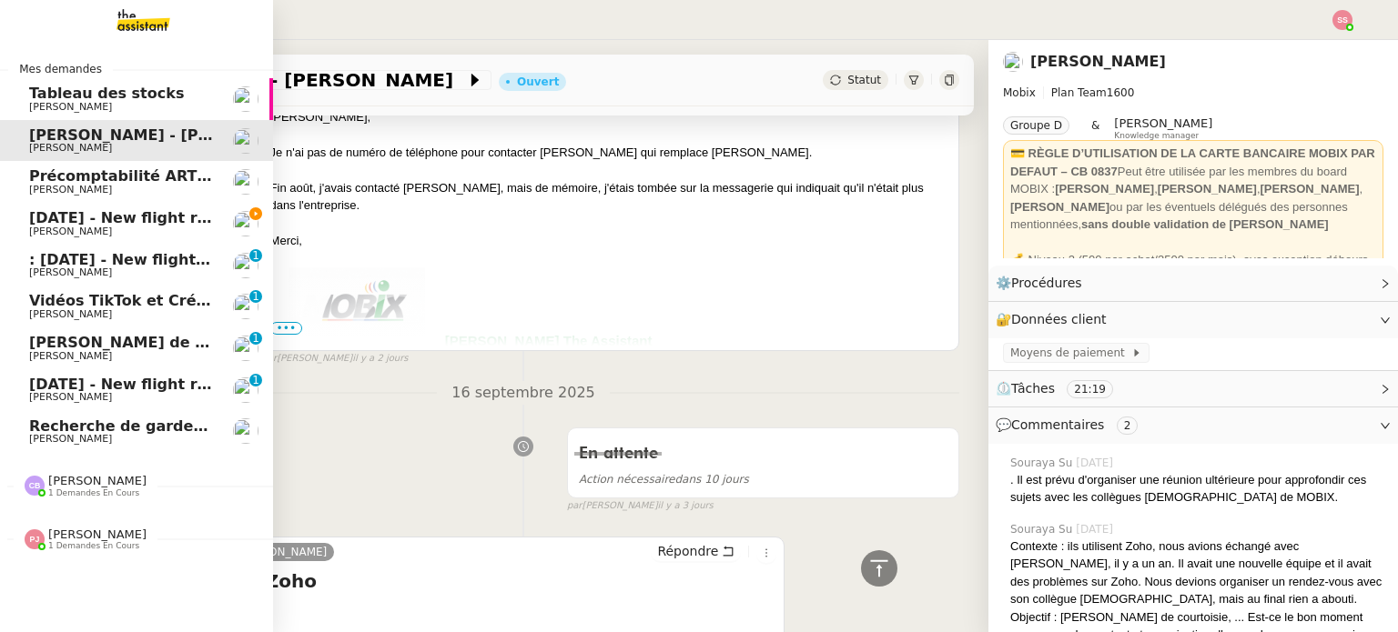
click at [78, 222] on span "[DATE] - New flight request - [PERSON_NAME]" at bounding box center [217, 217] width 376 height 17
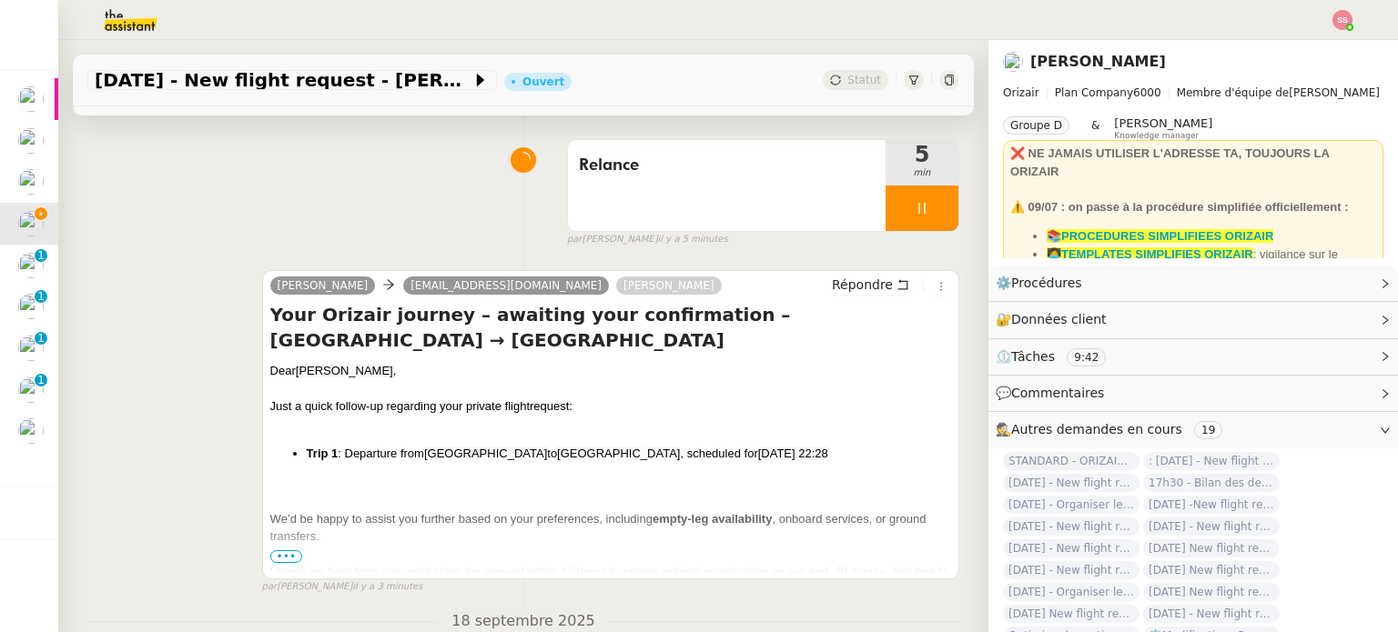
scroll to position [91, 0]
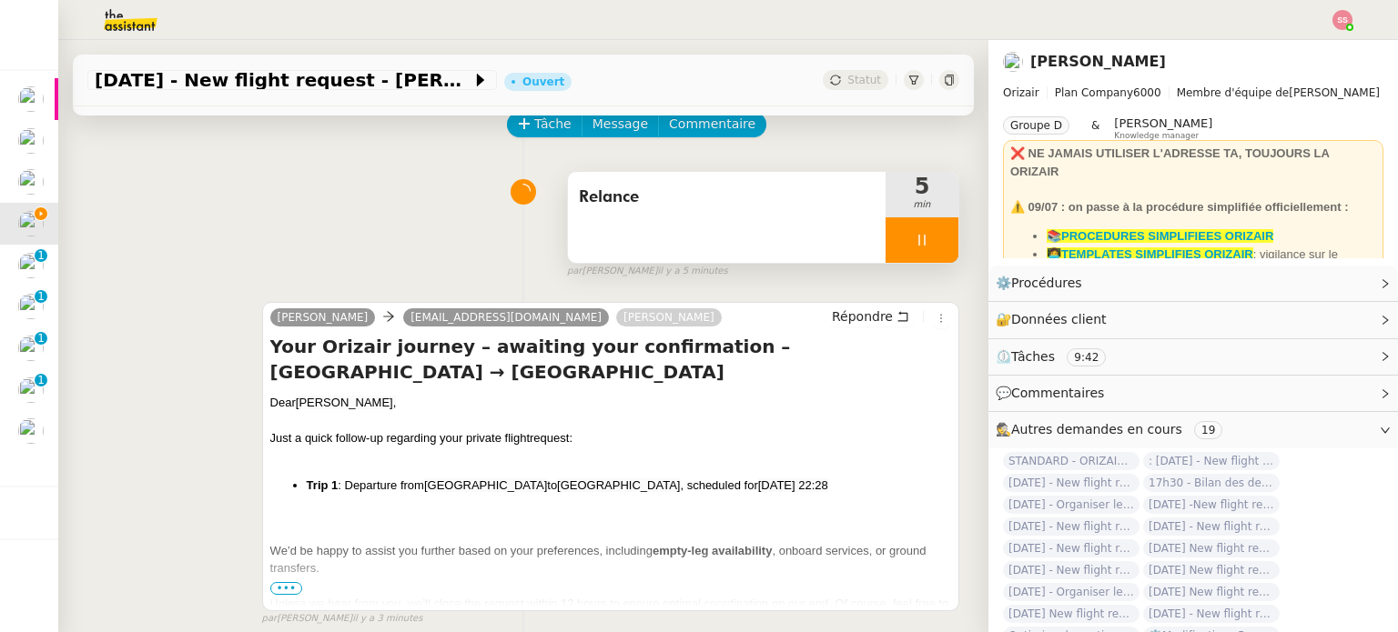
click at [910, 252] on div at bounding box center [921, 239] width 73 height 45
click at [922, 250] on button at bounding box center [940, 239] width 36 height 45
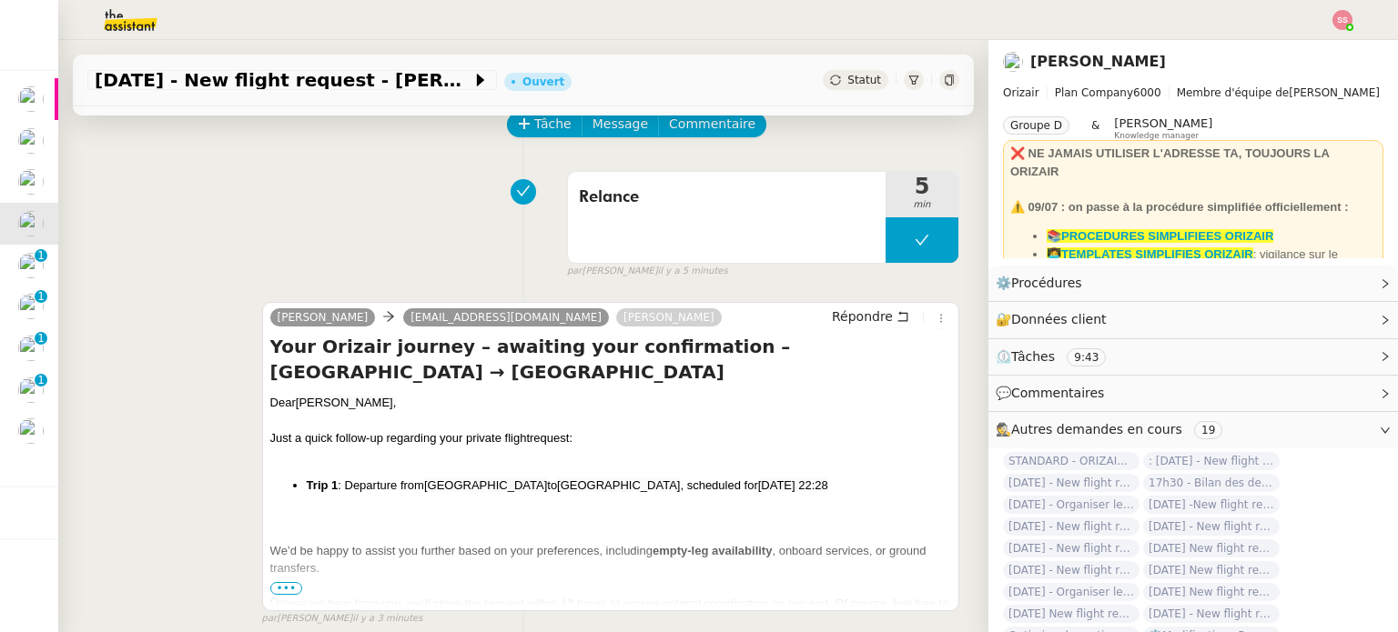
click at [851, 77] on span "Statut" at bounding box center [864, 80] width 34 height 13
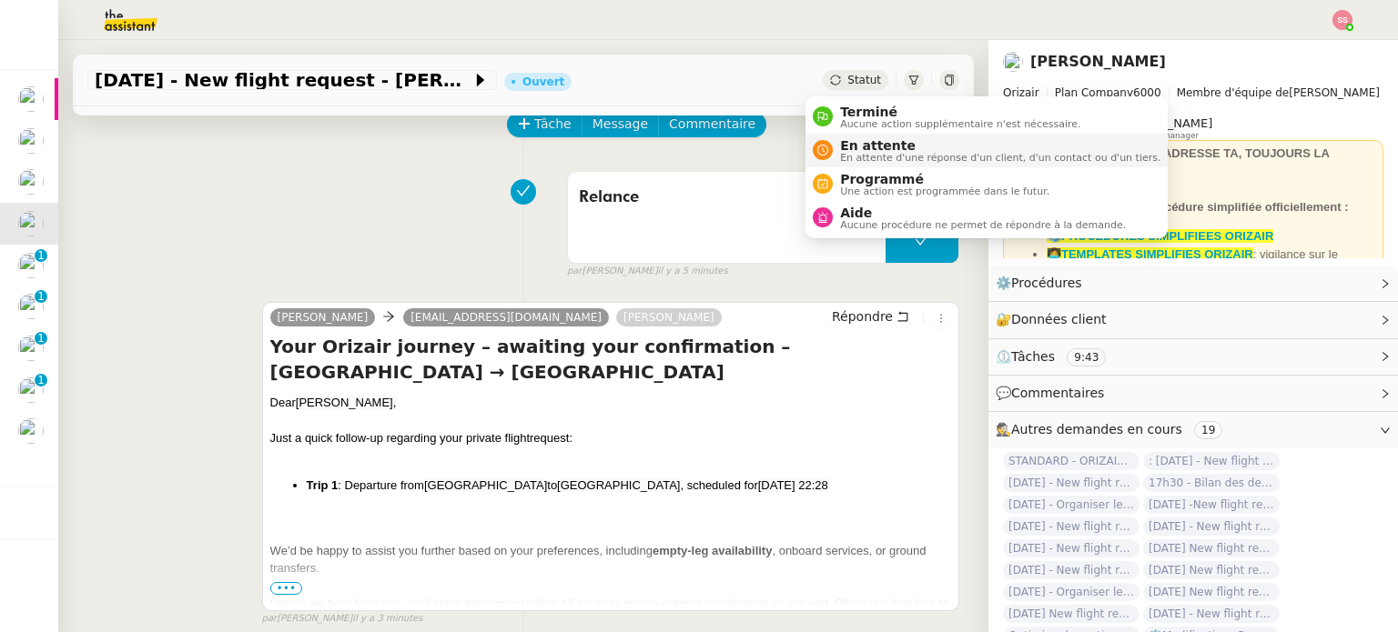
click at [872, 162] on span "En attente d'une réponse d'un client, d'un contact ou d'un tiers." at bounding box center [1000, 158] width 320 height 10
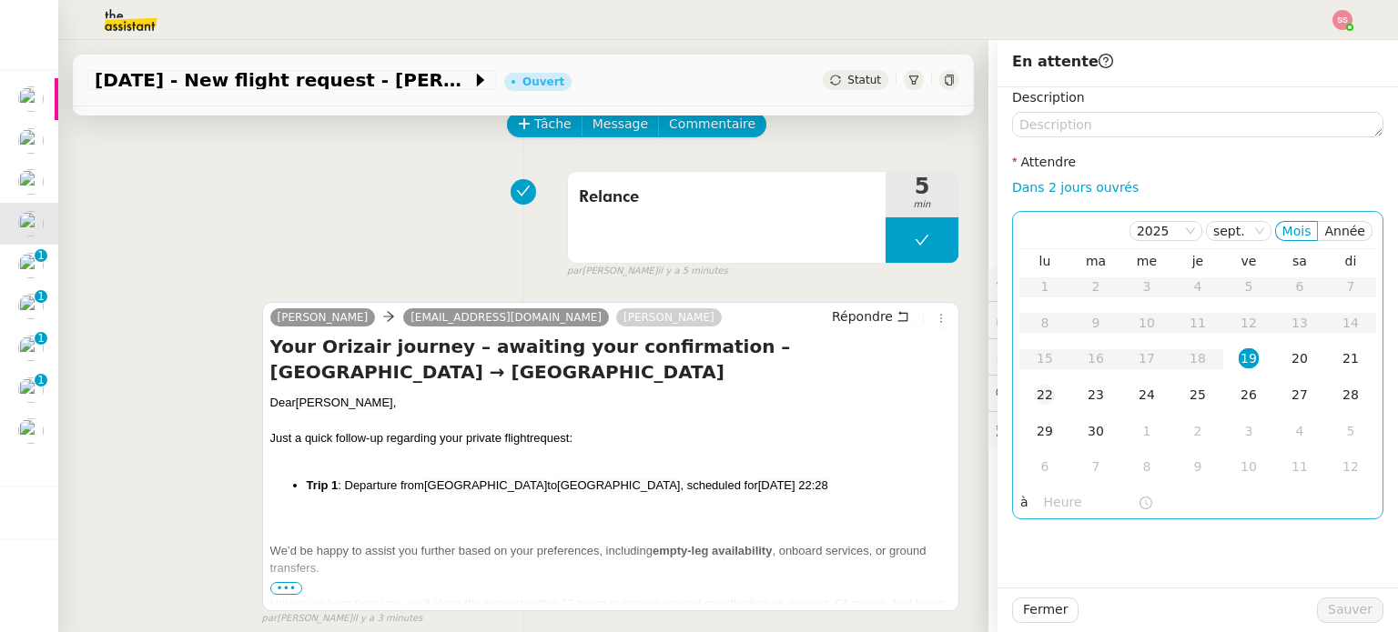
click at [1036, 393] on div "22" at bounding box center [1044, 395] width 20 height 20
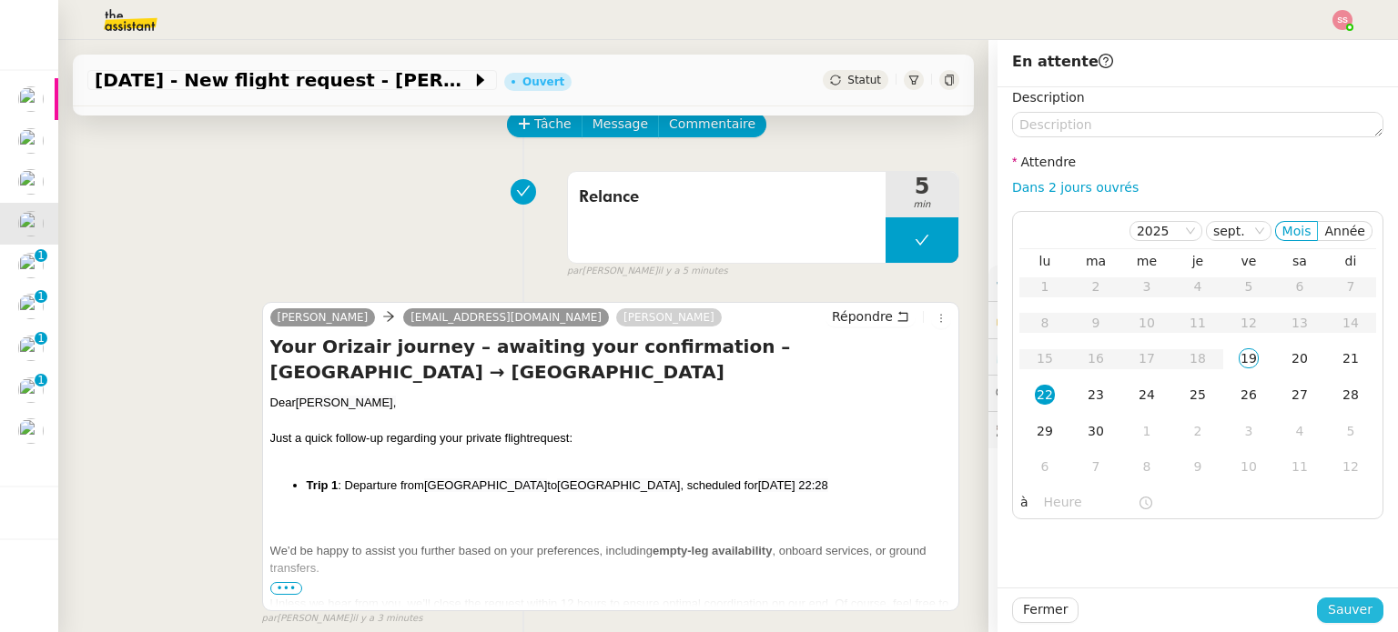
click at [1332, 607] on span "Sauver" at bounding box center [1349, 610] width 45 height 21
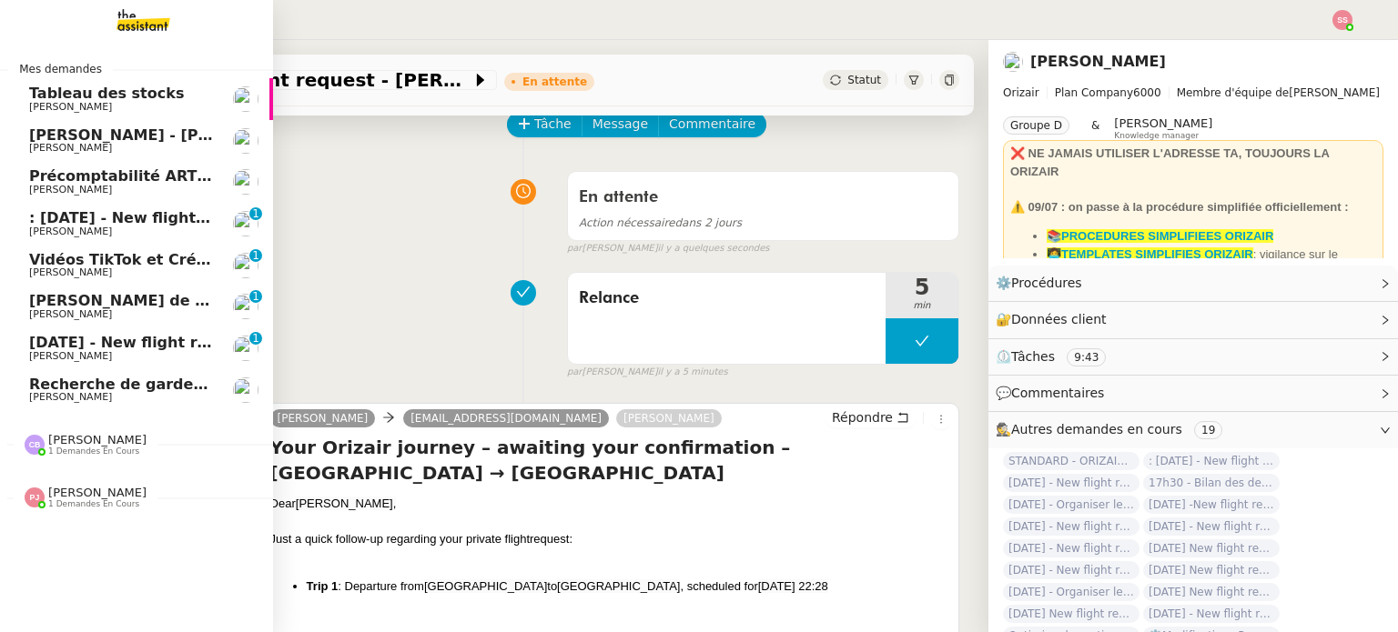
click at [105, 220] on span ": [DATE] - New flight request - [PERSON_NAME]" at bounding box center [222, 217] width 387 height 17
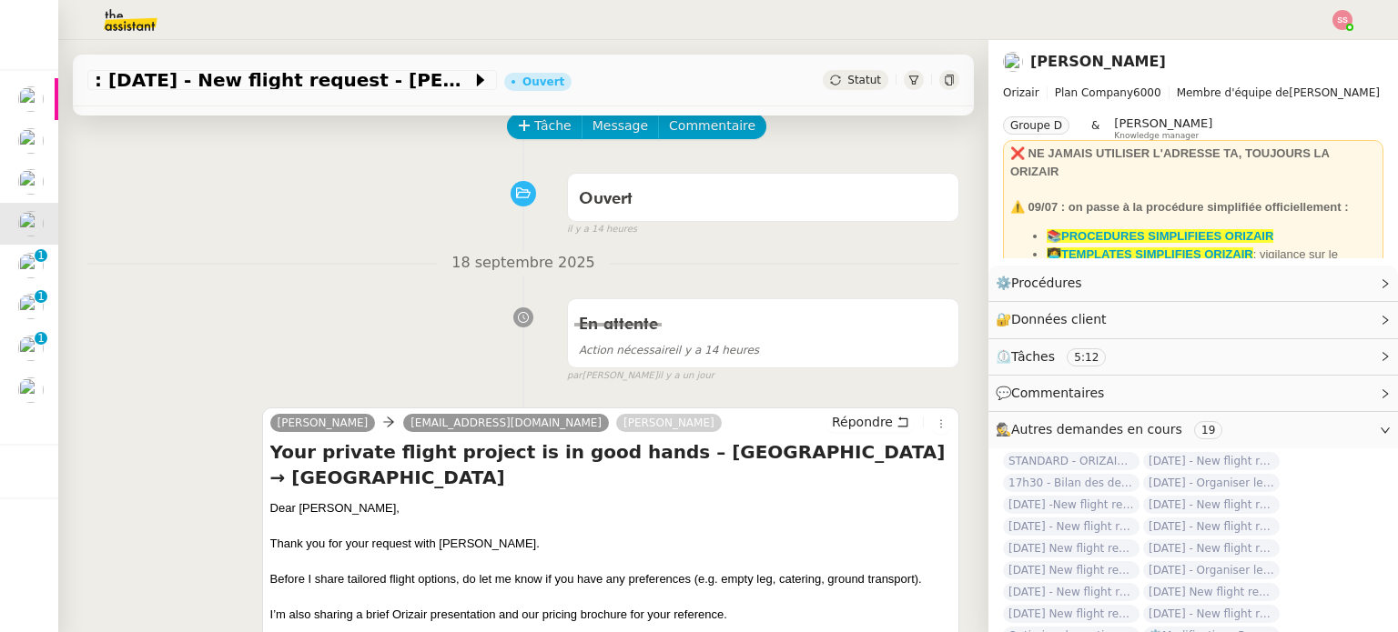
scroll to position [91, 0]
click at [520, 121] on button "Tâche" at bounding box center [545, 124] width 76 height 25
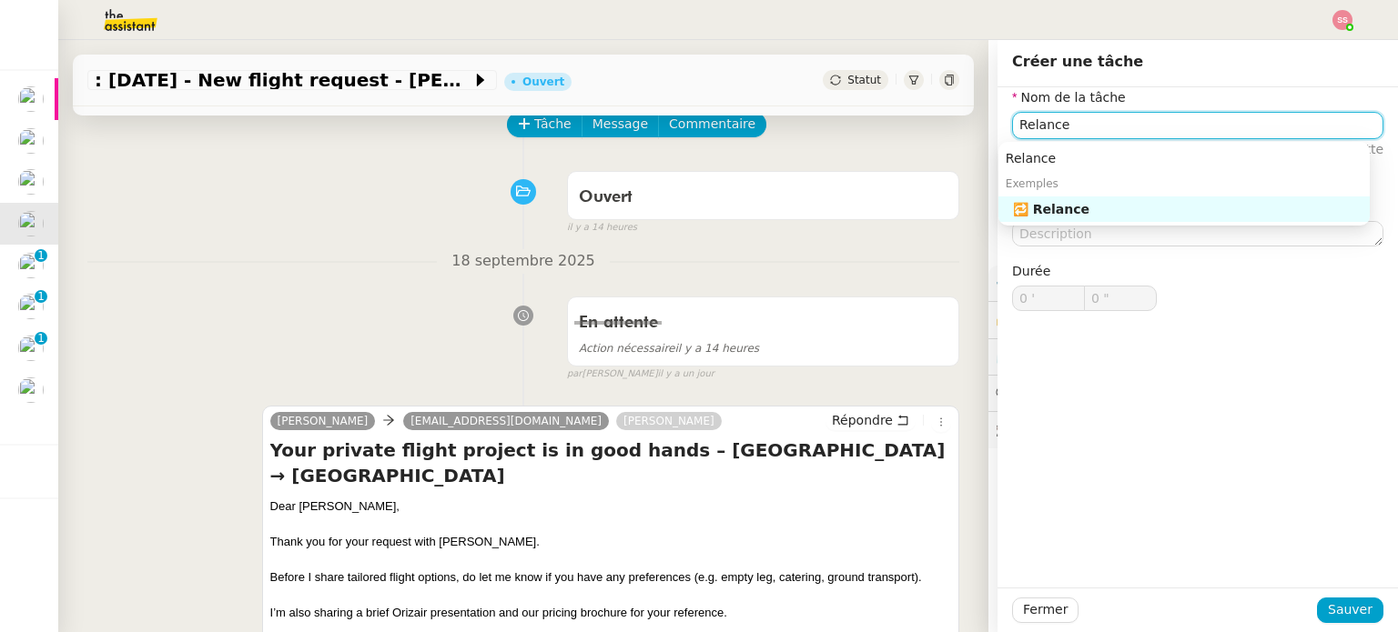
click at [1091, 206] on div "🔁 Relance" at bounding box center [1187, 209] width 349 height 16
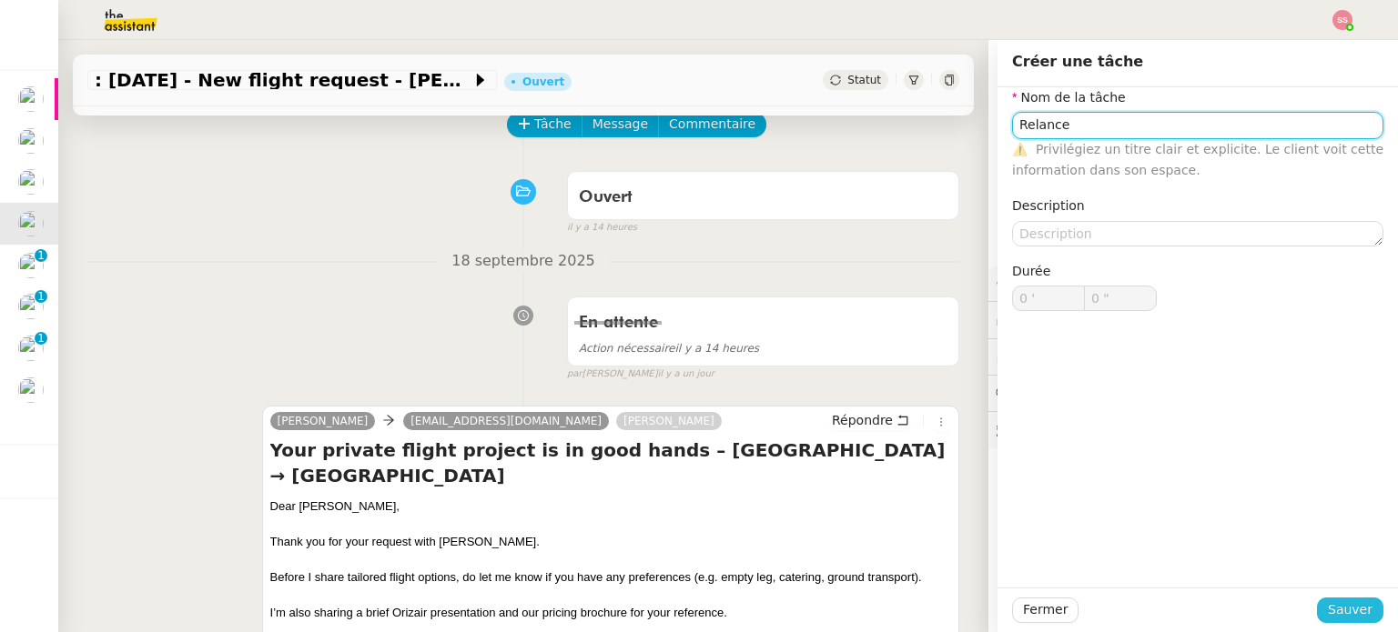
type input "Relance"
click at [1347, 603] on span "Sauver" at bounding box center [1349, 610] width 45 height 21
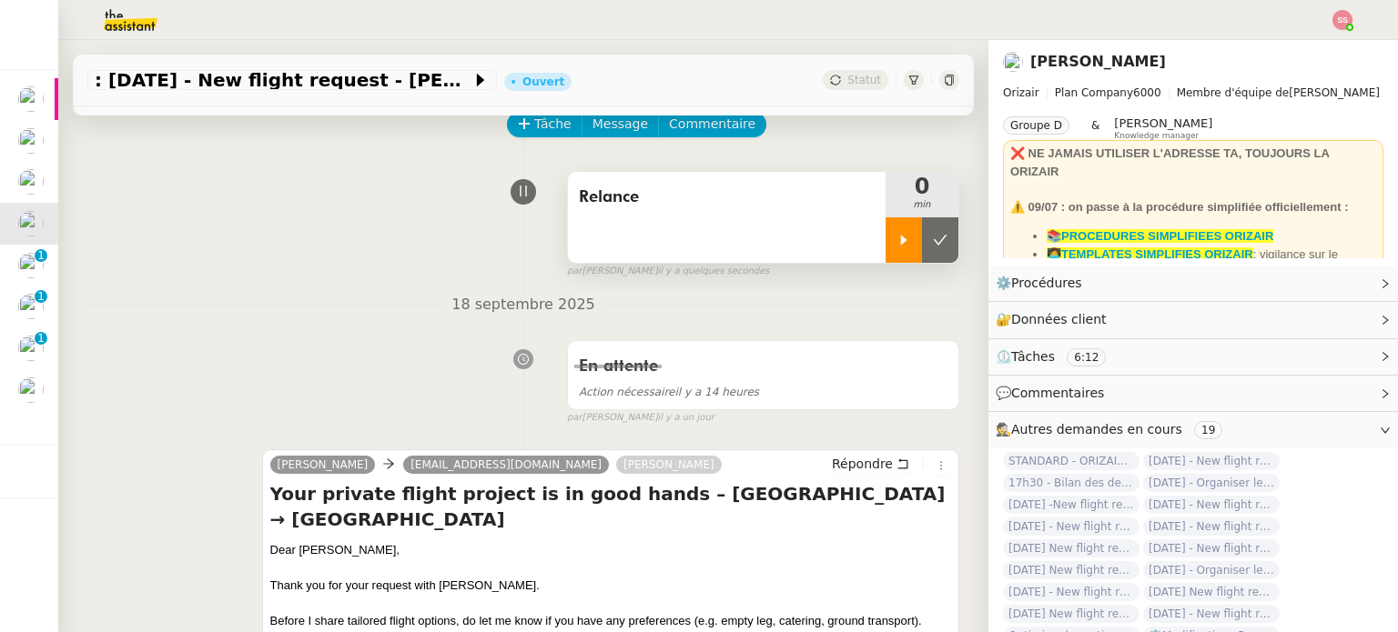
click at [896, 247] on icon at bounding box center [903, 240] width 15 height 15
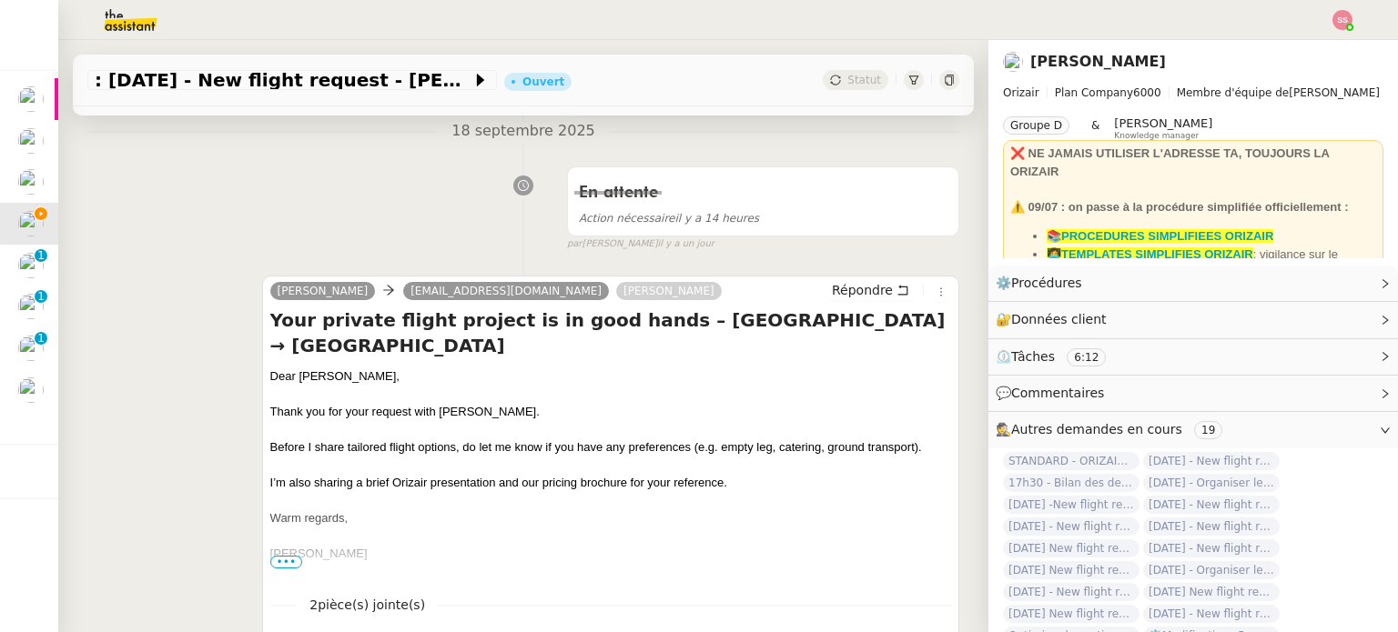
scroll to position [273, 0]
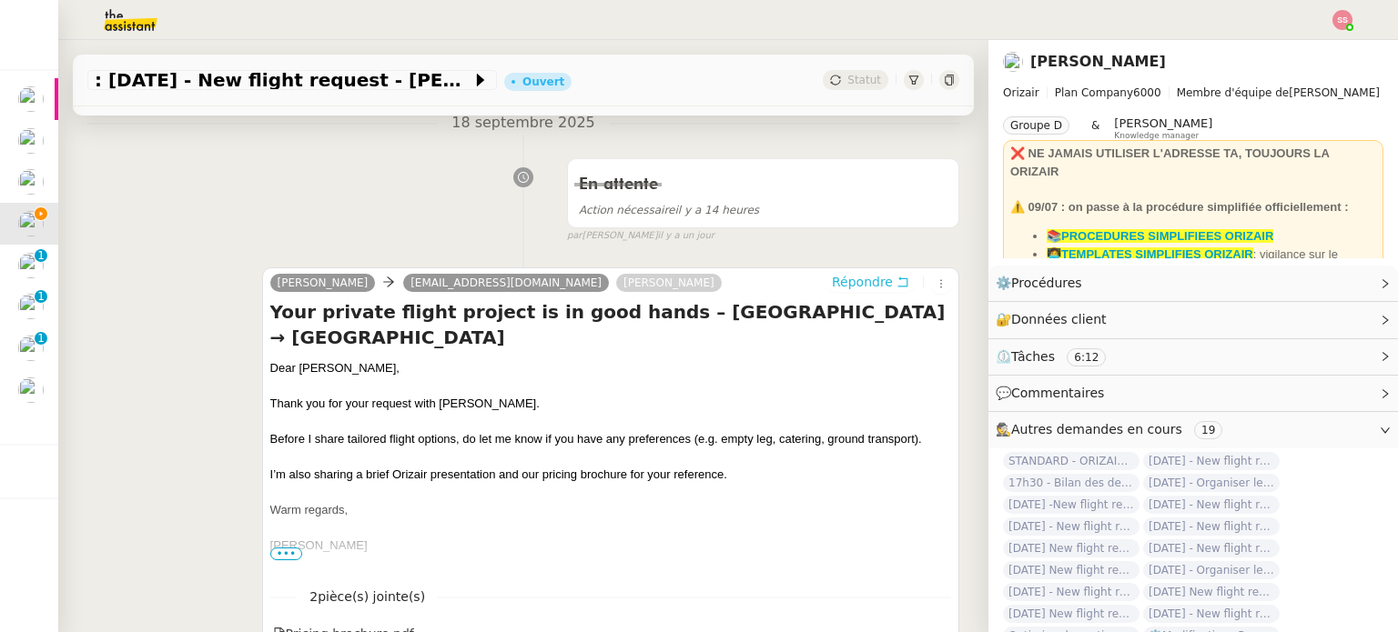
click at [832, 285] on span "Répondre" at bounding box center [862, 282] width 61 height 18
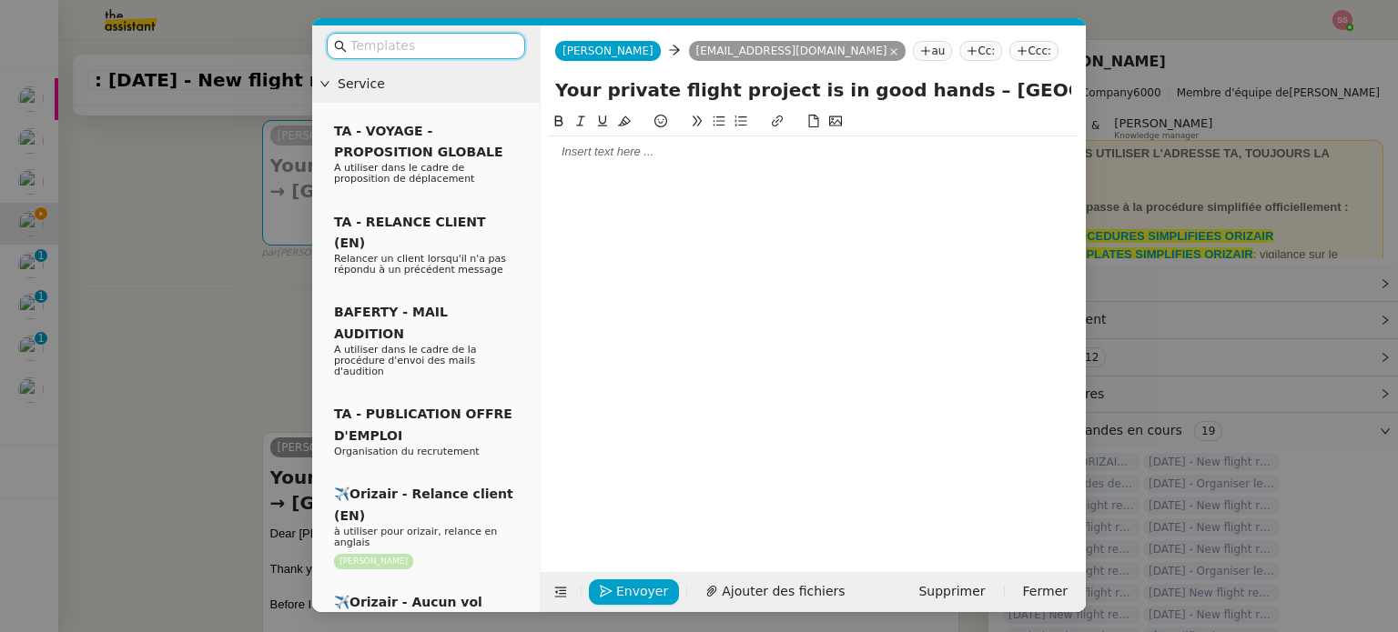
click at [409, 48] on input "text" at bounding box center [432, 45] width 164 height 21
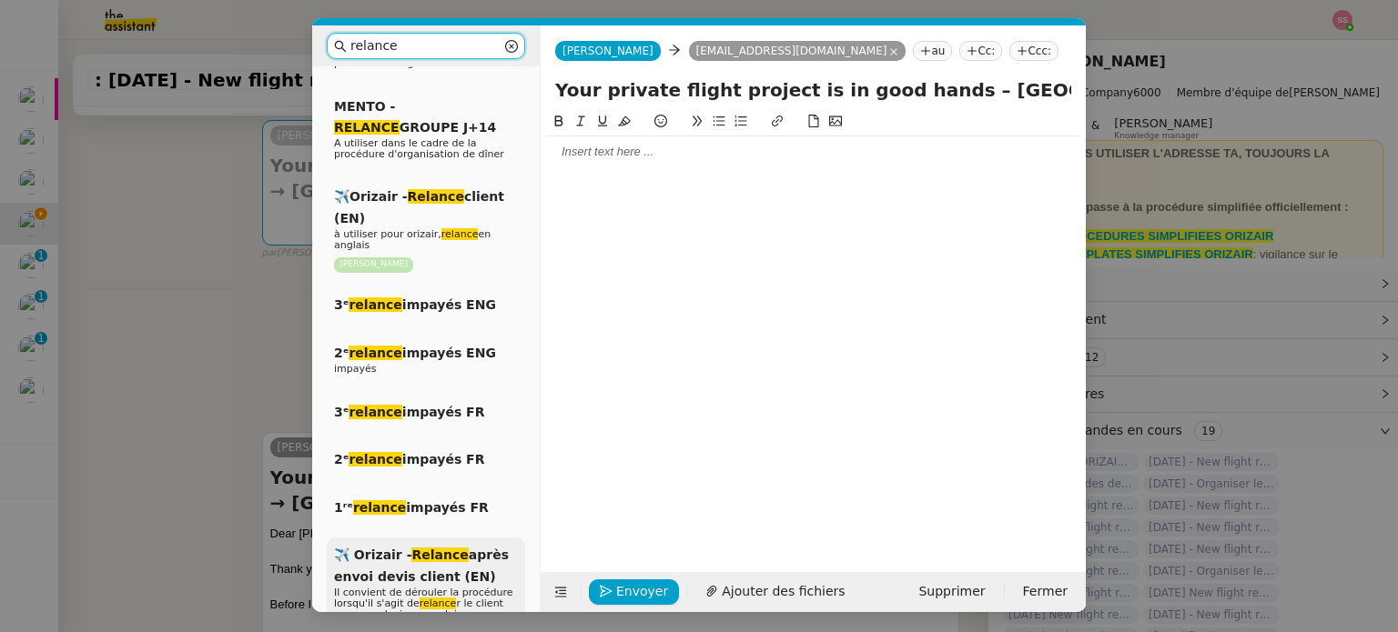
scroll to position [455, 0]
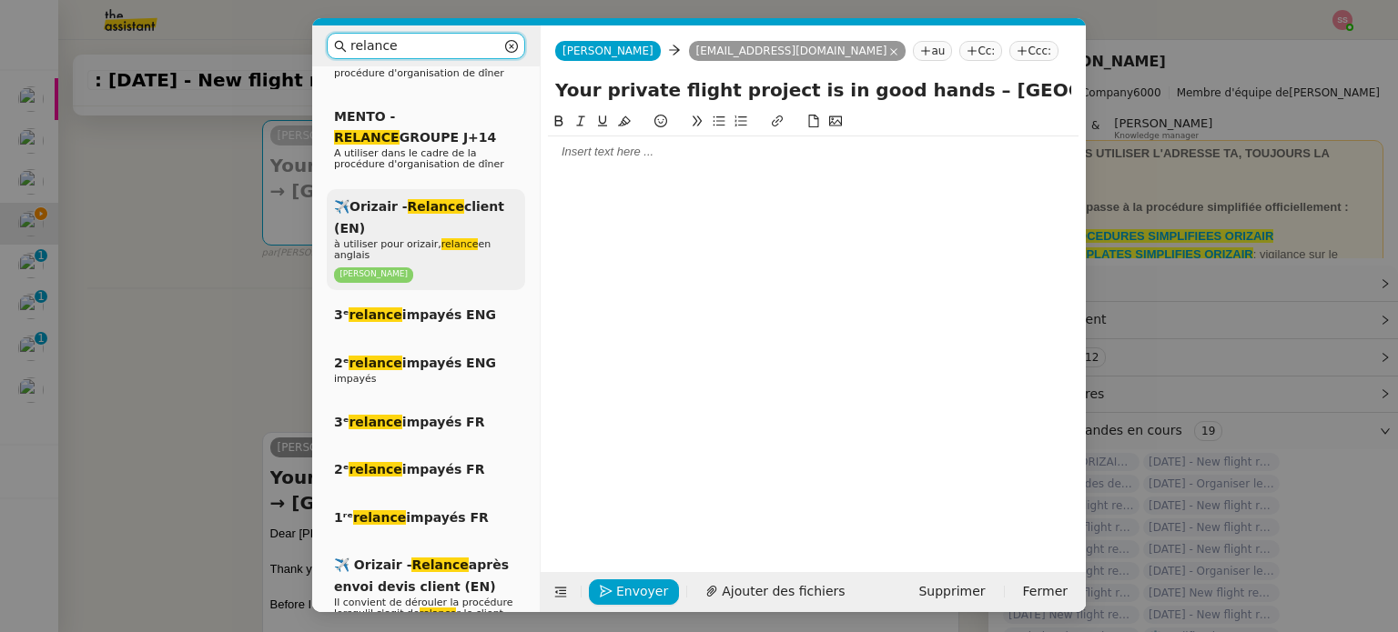
type input "relance"
click at [465, 238] on span "à utiliser pour orizair, relance en anglais" at bounding box center [412, 249] width 156 height 23
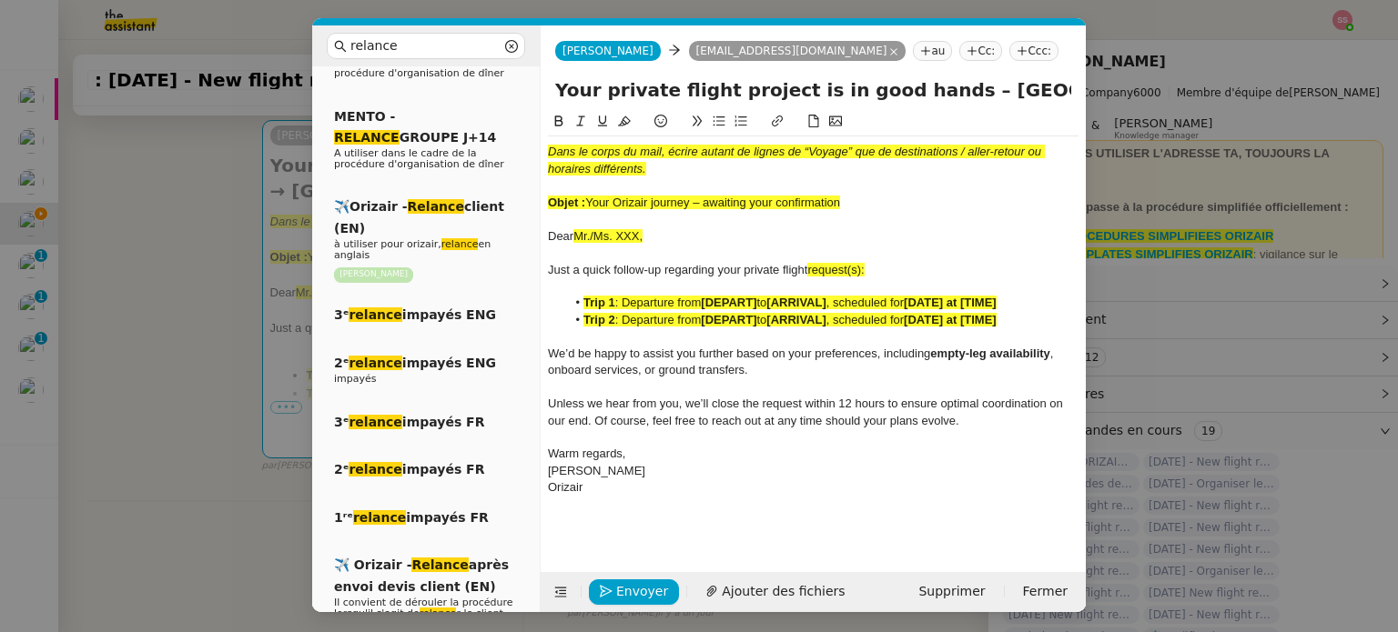
drag, startPoint x: 586, startPoint y: 196, endPoint x: 847, endPoint y: 203, distance: 261.2
click at [847, 203] on div "Objet : Your Orizair journey – awaiting your confirmation" at bounding box center [813, 203] width 530 height 16
drag, startPoint x: 923, startPoint y: 91, endPoint x: 546, endPoint y: 101, distance: 377.7
click at [546, 101] on div "Your private flight project is in good hands – [GEOGRAPHIC_DATA] → [GEOGRAPHIC_…" at bounding box center [812, 93] width 545 height 35
paste input "Your Orizair journey – awaiting your confirmation"
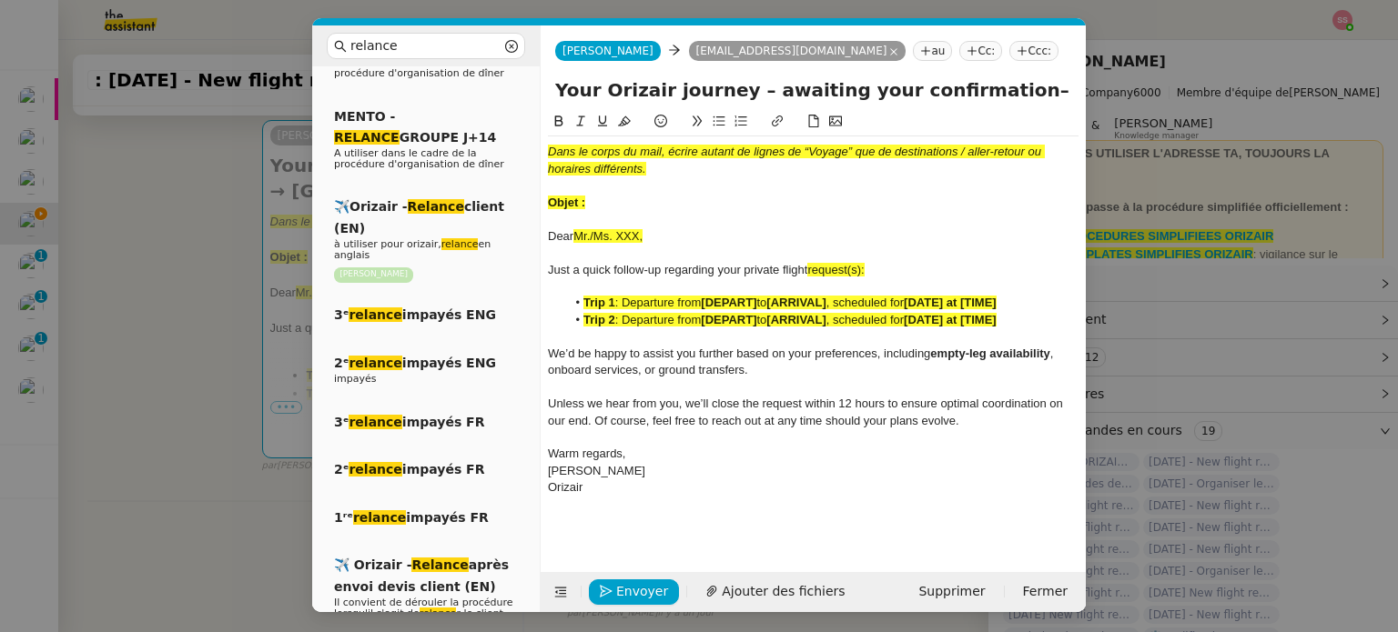
type input "Your Orizair journey – awaiting your confirmation– [GEOGRAPHIC_DATA] → [GEOGRAP…"
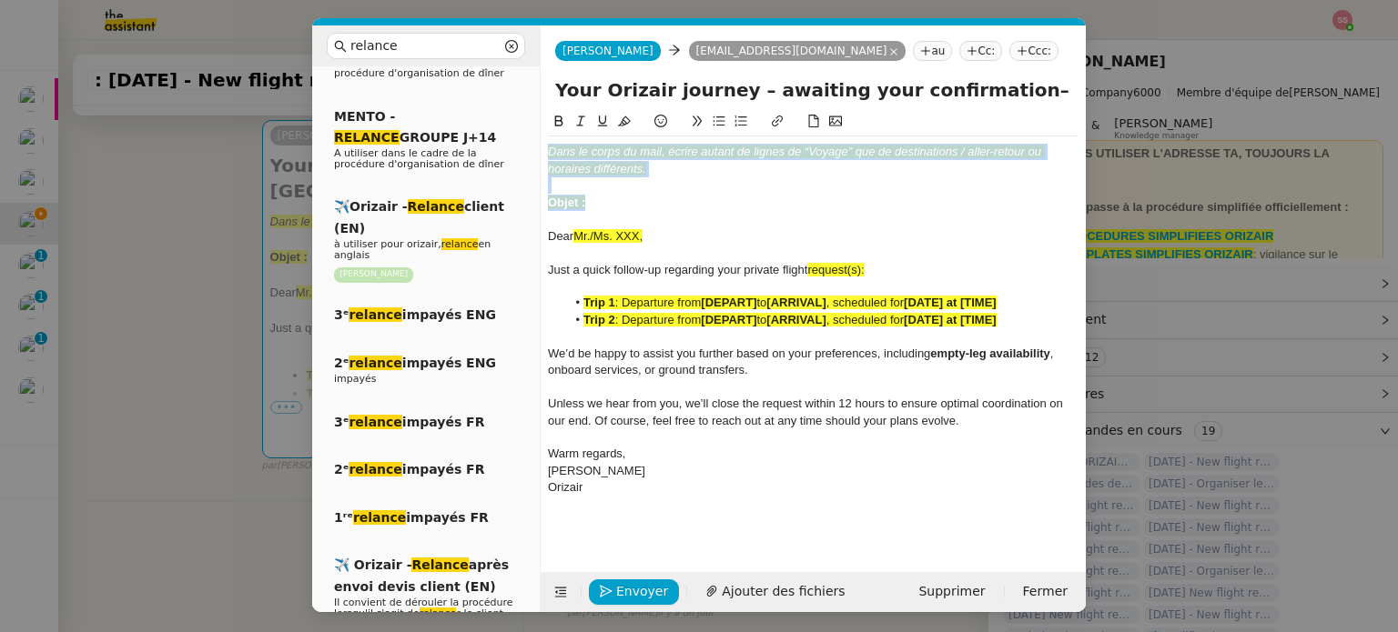
drag, startPoint x: 617, startPoint y: 195, endPoint x: 536, endPoint y: 136, distance: 99.7
click at [536, 136] on nz-layout "relance Service Relance Bon de Commande LBP A utiliser dans le cadre de la proc…" at bounding box center [698, 318] width 773 height 587
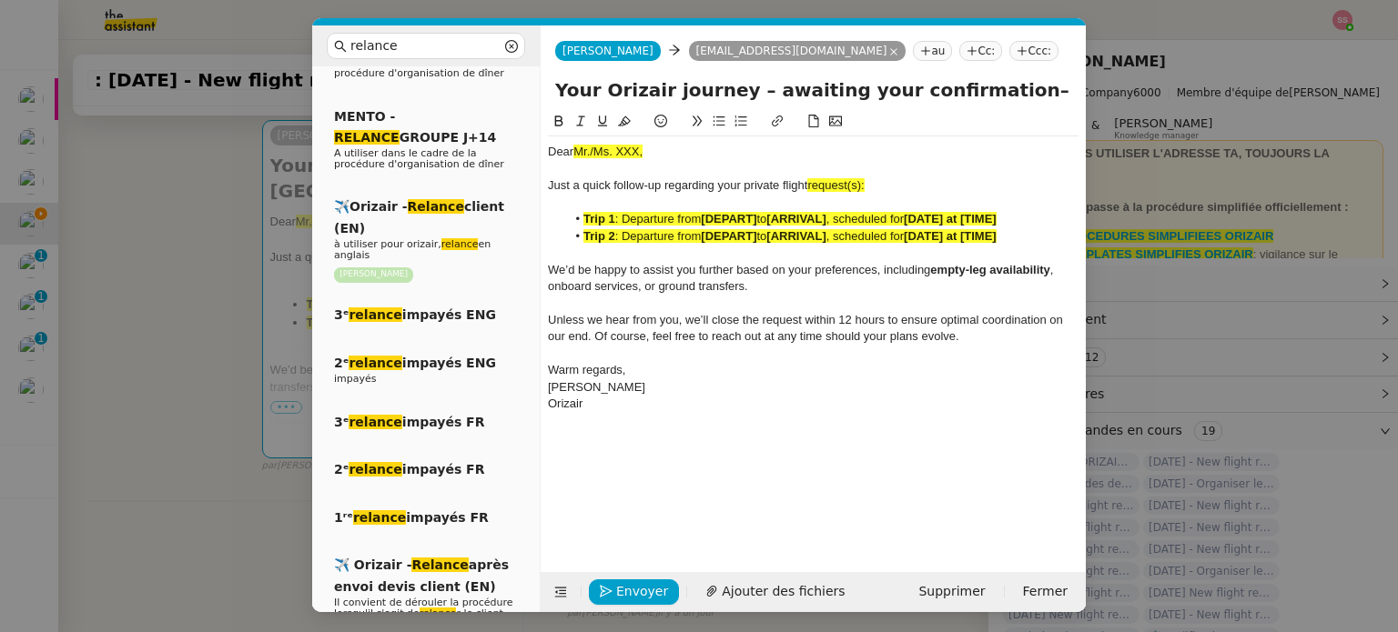
click at [165, 294] on nz-modal-container "relance Service Relance Bon de Commande LBP A utiliser dans le cadre de la proc…" at bounding box center [699, 316] width 1398 height 632
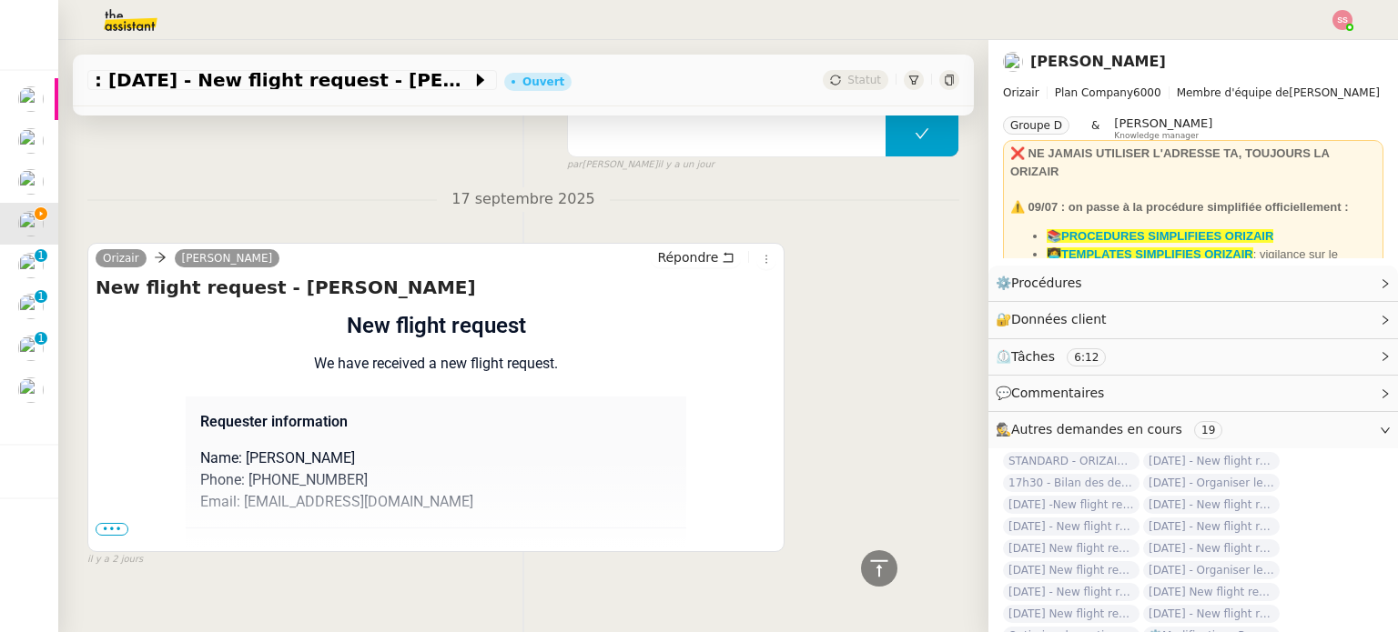
scroll to position [1316, 0]
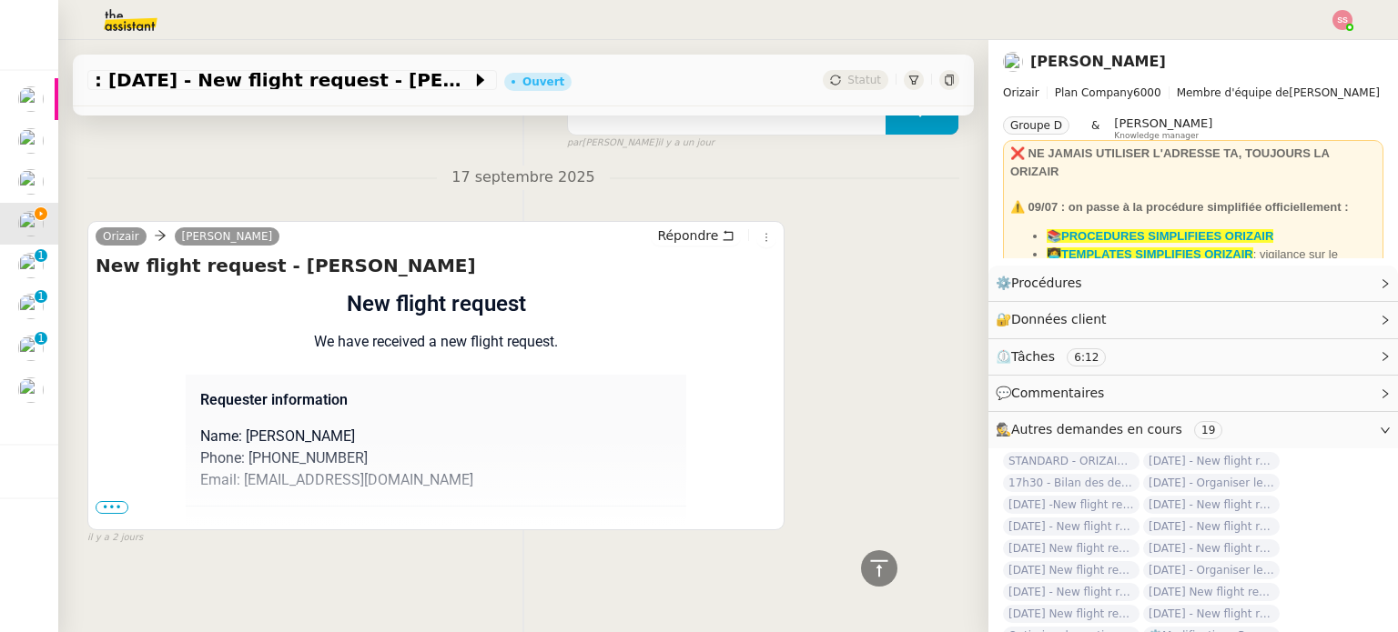
click at [100, 503] on span "•••" at bounding box center [112, 507] width 33 height 13
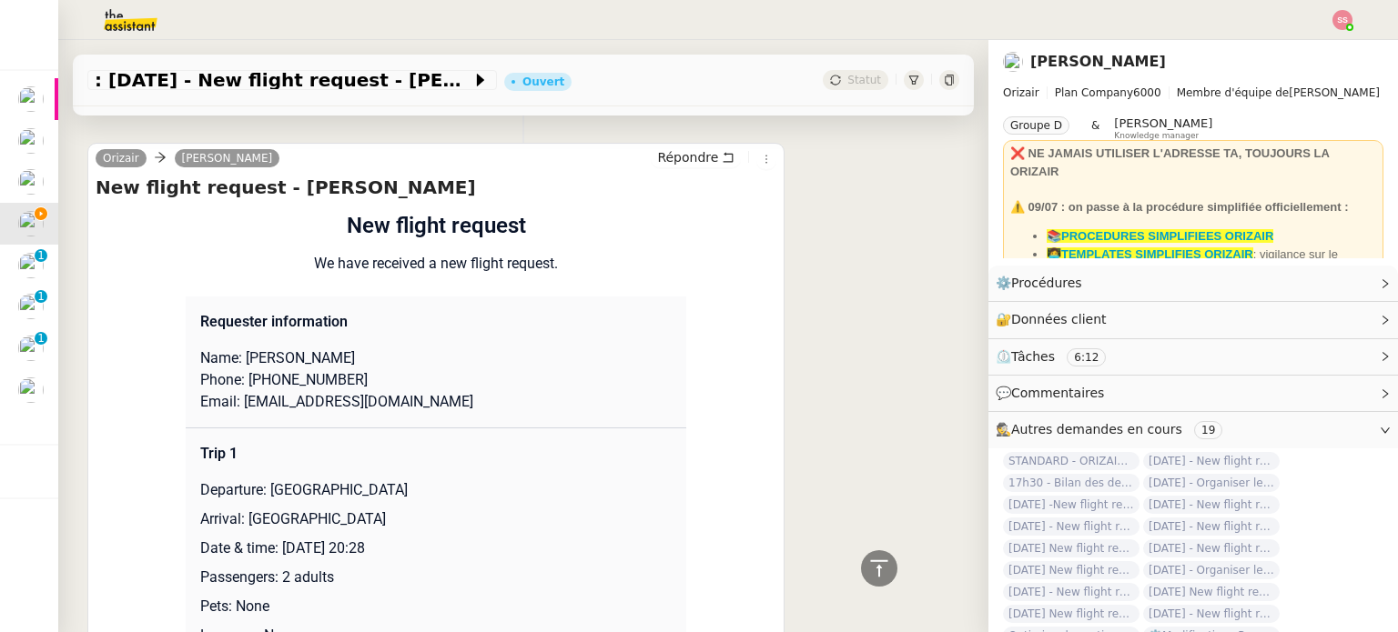
scroll to position [1589, 0]
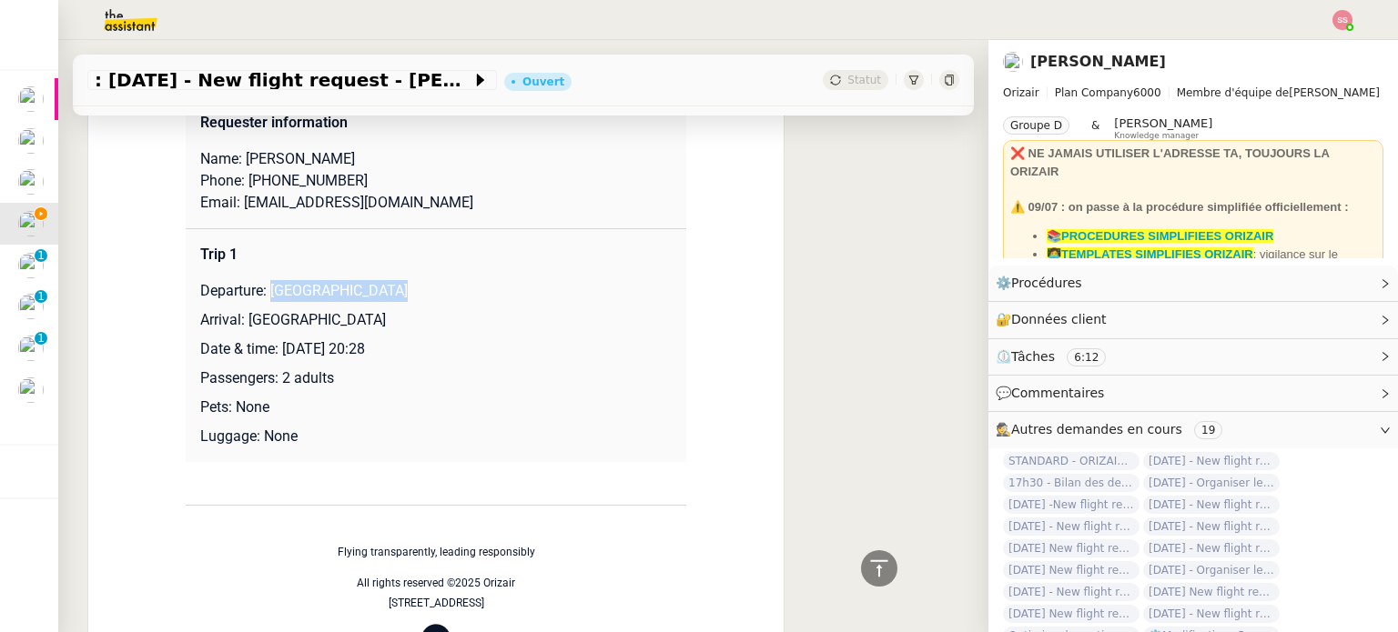
drag, startPoint x: 264, startPoint y: 285, endPoint x: 429, endPoint y: 287, distance: 165.6
click at [429, 287] on p "Departure: [GEOGRAPHIC_DATA]" at bounding box center [435, 291] width 471 height 22
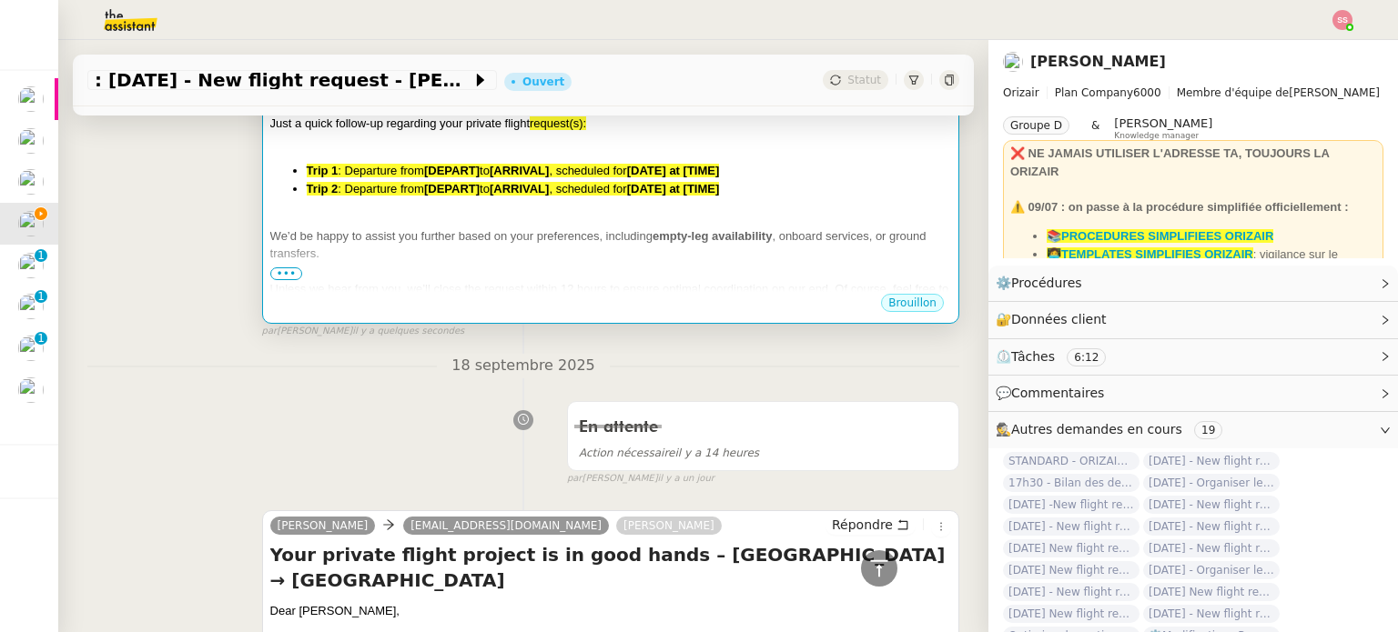
click at [570, 229] on span "We’d be happy to assist you further based on your preferences, including" at bounding box center [461, 236] width 382 height 14
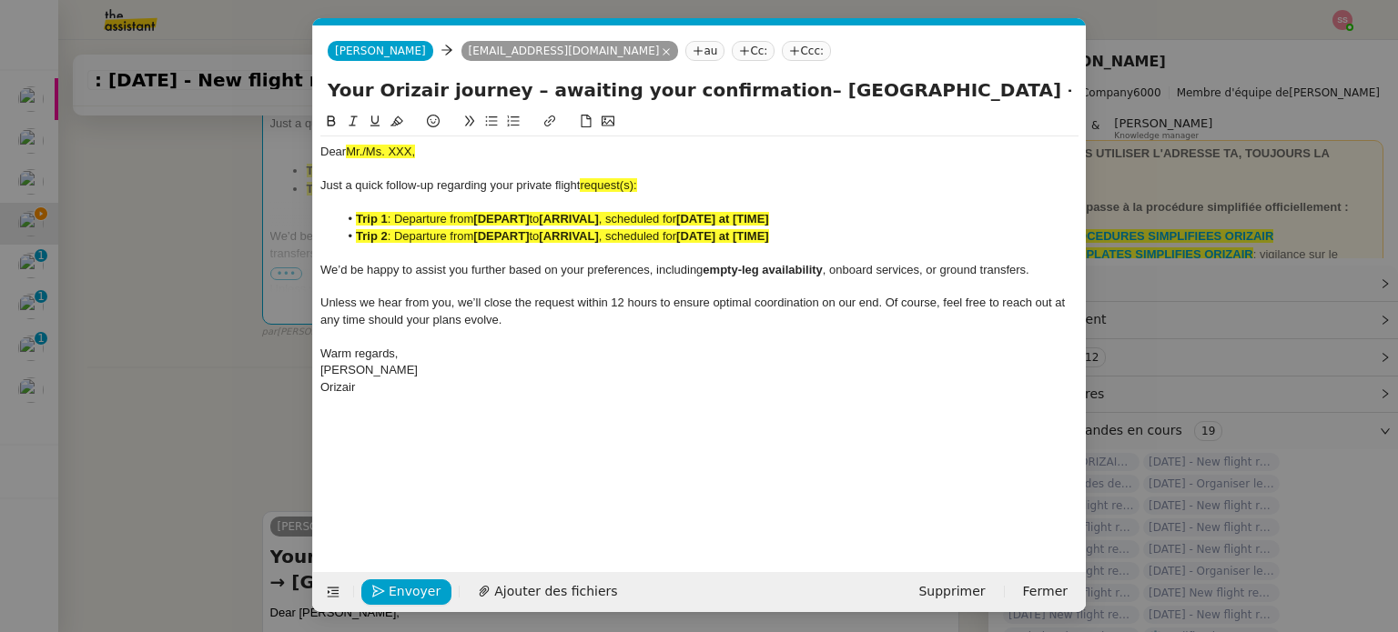
scroll to position [0, 78]
click at [539, 239] on span "to" at bounding box center [534, 236] width 10 height 14
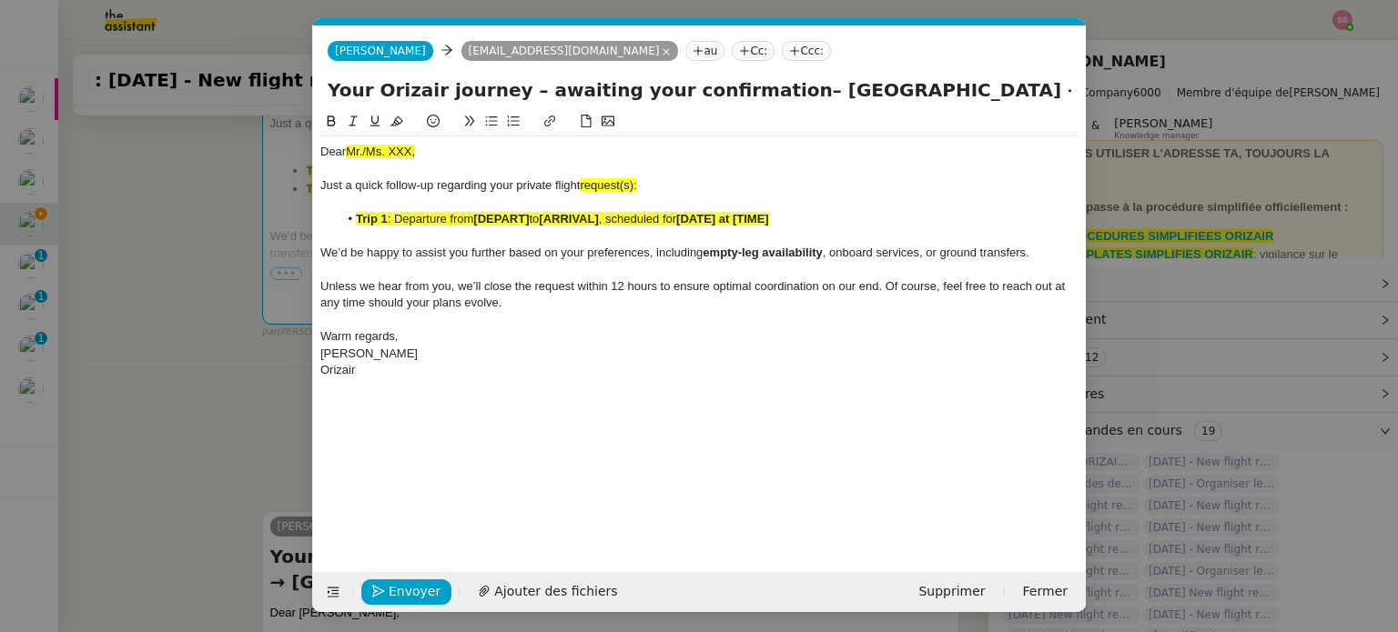
click at [598, 220] on strong "[ARRIVAL]" at bounding box center [568, 219] width 59 height 14
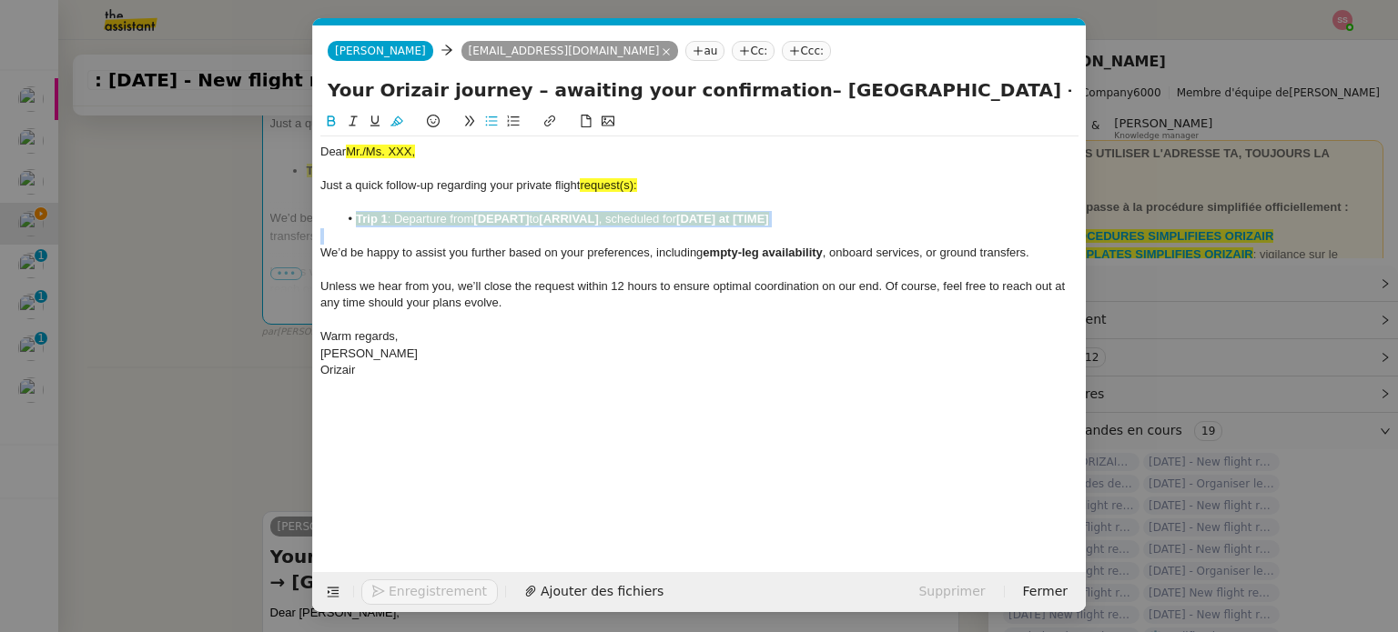
click at [598, 220] on strong "[ARRIVAL]" at bounding box center [568, 219] width 59 height 14
click at [404, 123] on button at bounding box center [397, 121] width 22 height 21
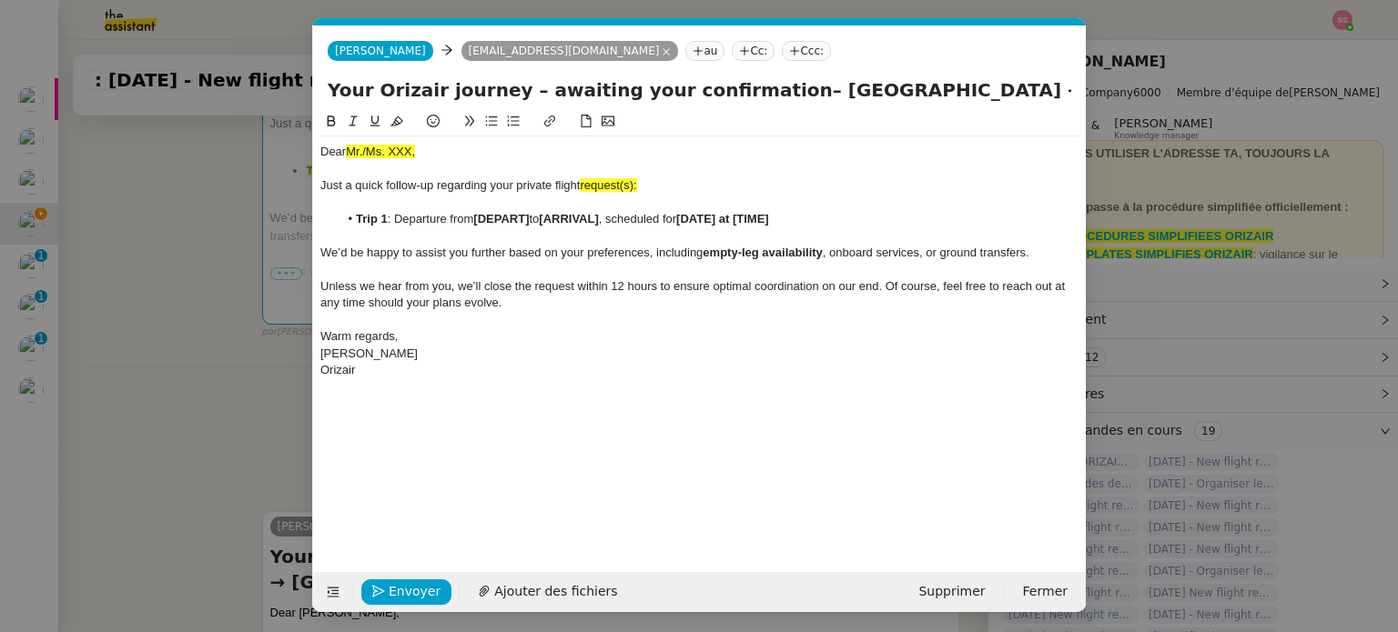
click at [493, 191] on span "Just a quick follow-up regarding your private flight" at bounding box center [449, 185] width 259 height 14
drag, startPoint x: 533, startPoint y: 218, endPoint x: 475, endPoint y: 218, distance: 58.2
click at [475, 218] on li "Trip 1 : Departure from [DEPART] to [ARRIVAL] , scheduled for [DATE] at [TIME]" at bounding box center [708, 219] width 741 height 16
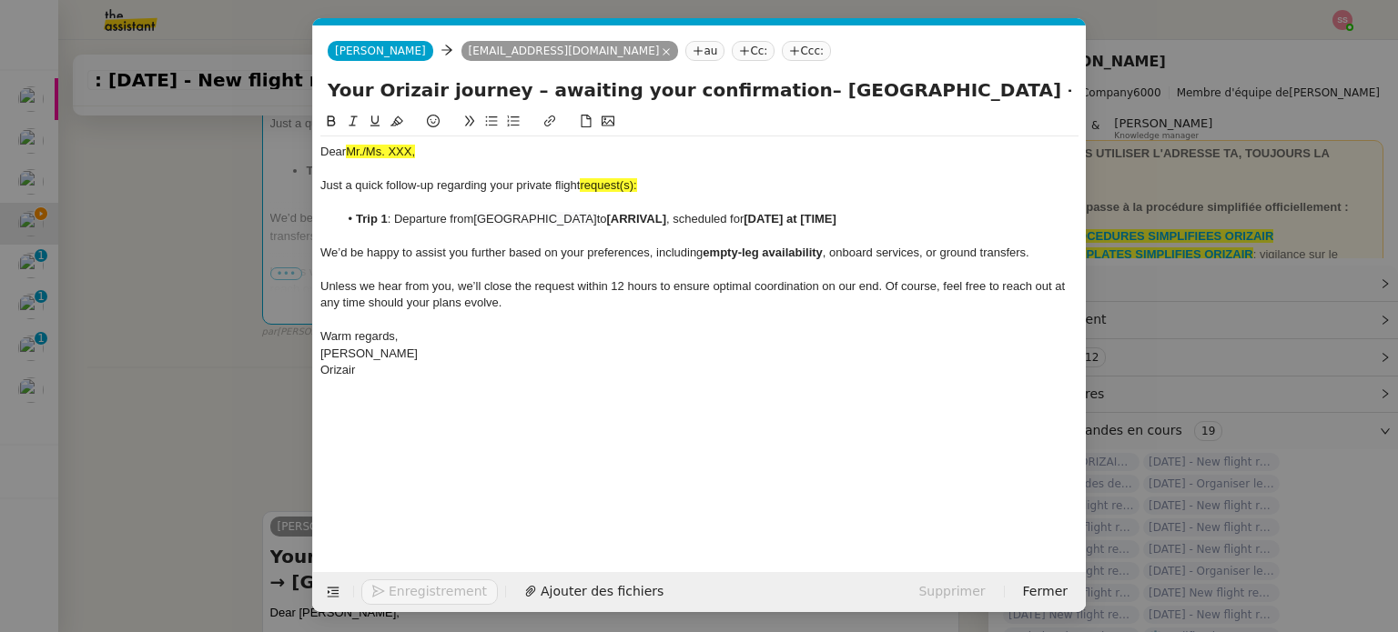
click at [251, 367] on nz-modal-container "relance Service Relance Bon de Commande LBP A utiliser dans le cadre de la proc…" at bounding box center [699, 316] width 1398 height 632
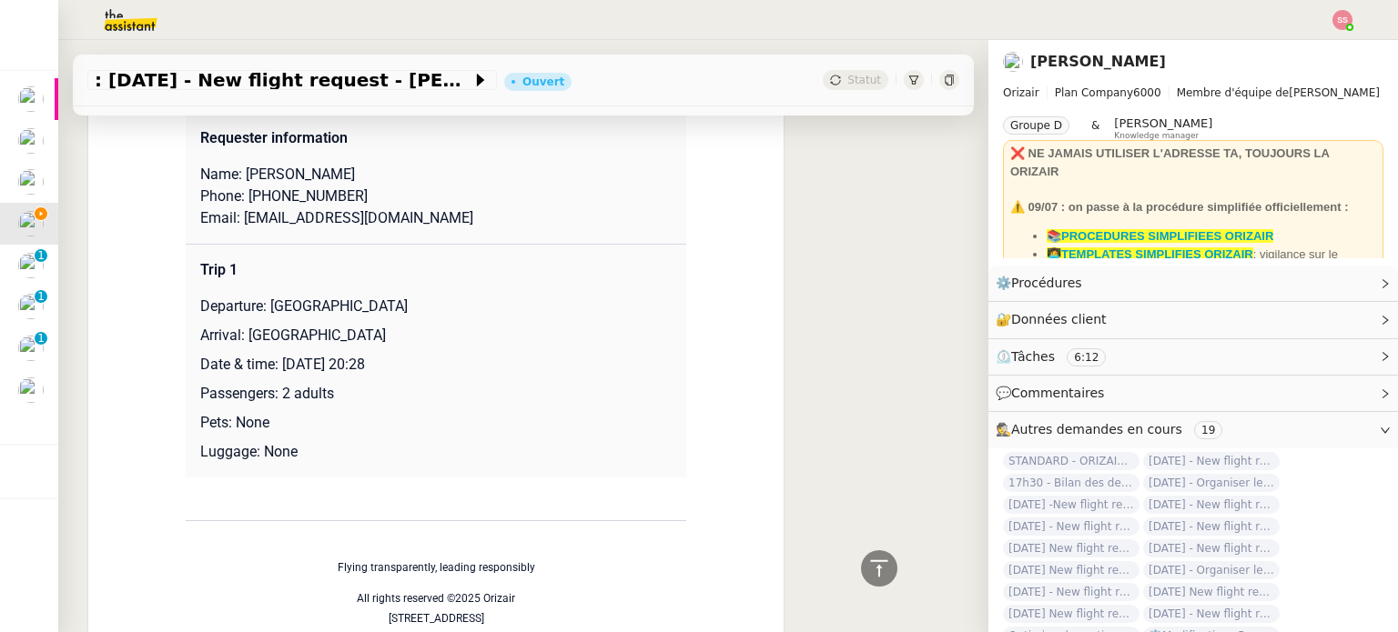
scroll to position [1680, 0]
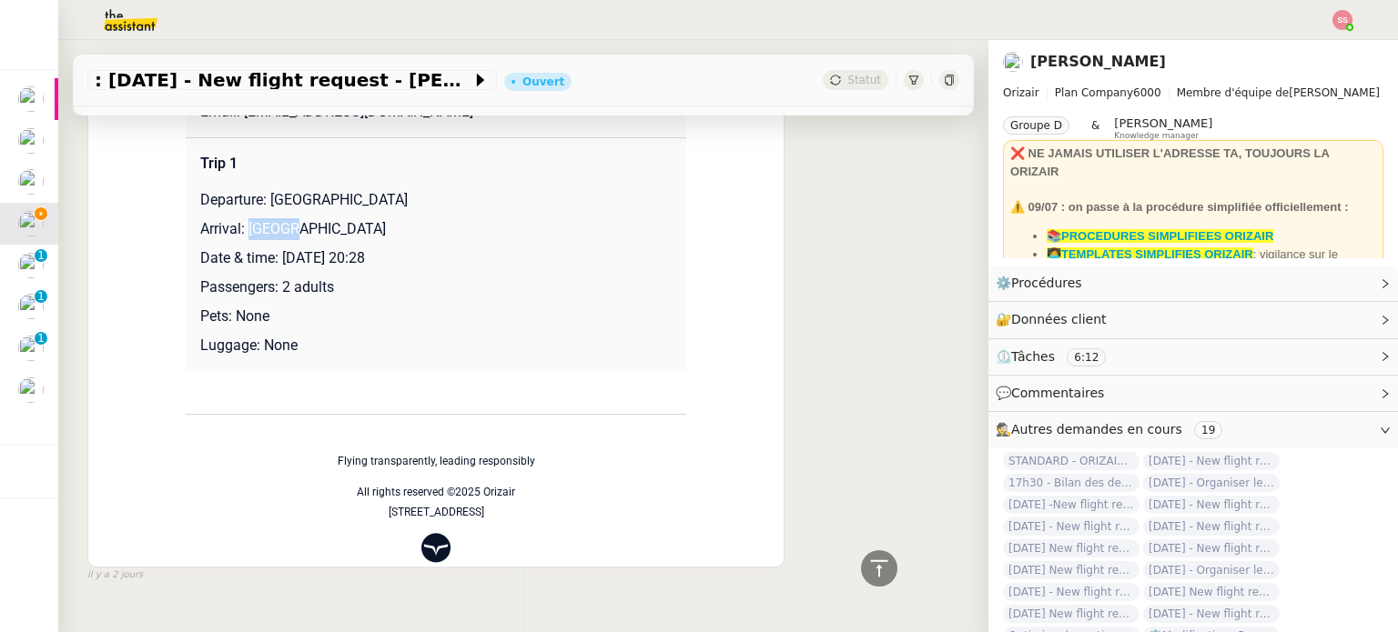
drag, startPoint x: 242, startPoint y: 224, endPoint x: 302, endPoint y: 224, distance: 60.0
click at [302, 224] on p "Arrival: [GEOGRAPHIC_DATA]" at bounding box center [435, 229] width 471 height 22
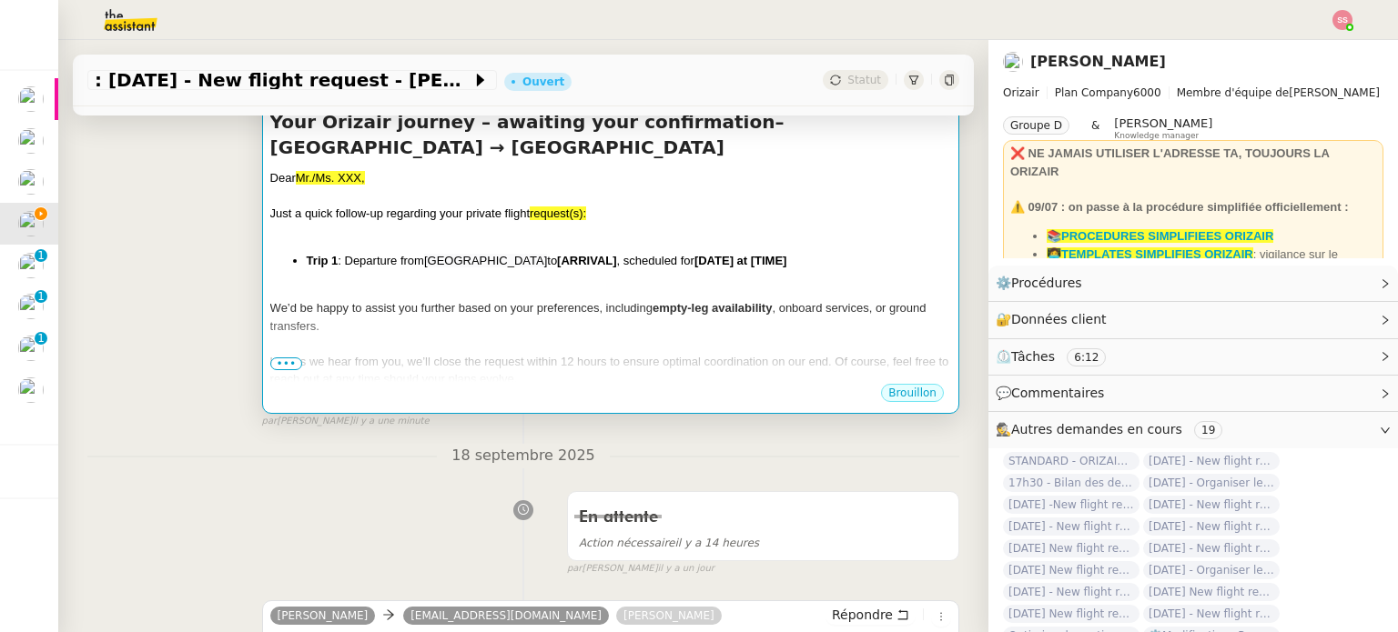
scroll to position [315, 0]
click at [595, 256] on div "Dear Mr./Ms. XXX, Just a quick follow-up regarding your private flight request(…" at bounding box center [610, 315] width 681 height 290
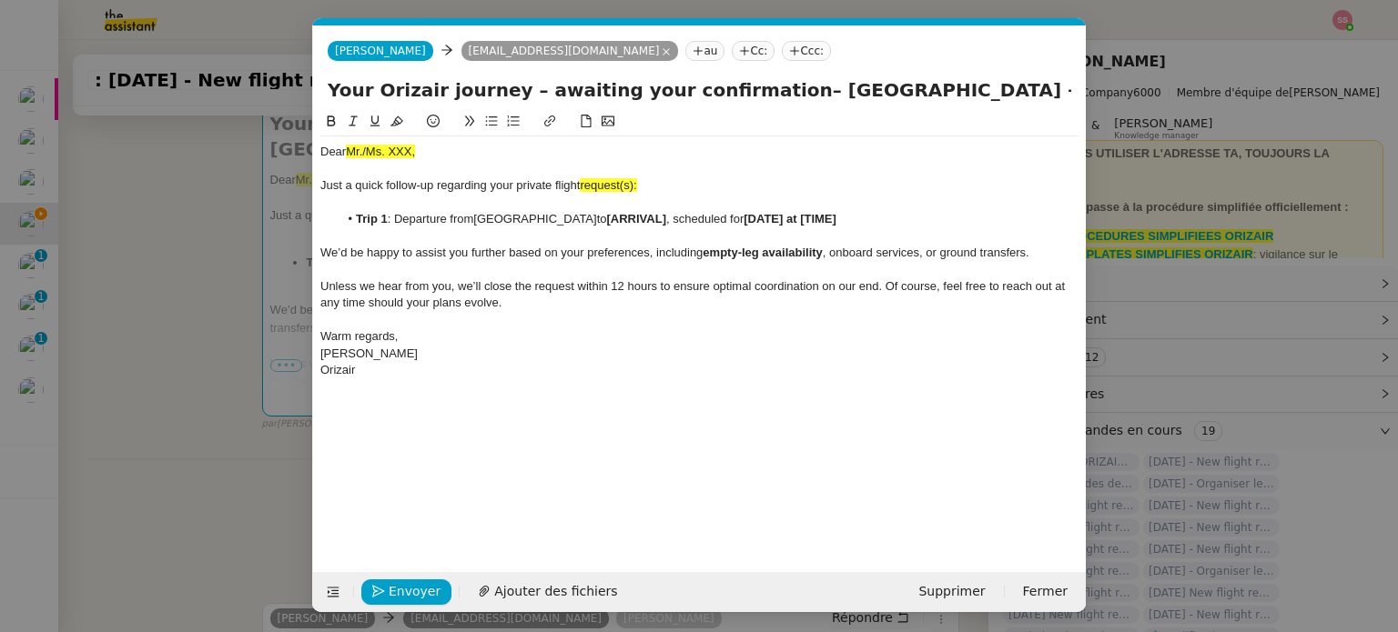
scroll to position [0, 78]
drag, startPoint x: 641, startPoint y: 218, endPoint x: 586, endPoint y: 222, distance: 55.6
click at [607, 222] on strong "[ARRIVAL]" at bounding box center [636, 219] width 59 height 14
click at [251, 314] on nz-modal-container "relance Service Relance Bon de Commande LBP A utiliser dans le cadre de la proc…" at bounding box center [699, 316] width 1398 height 632
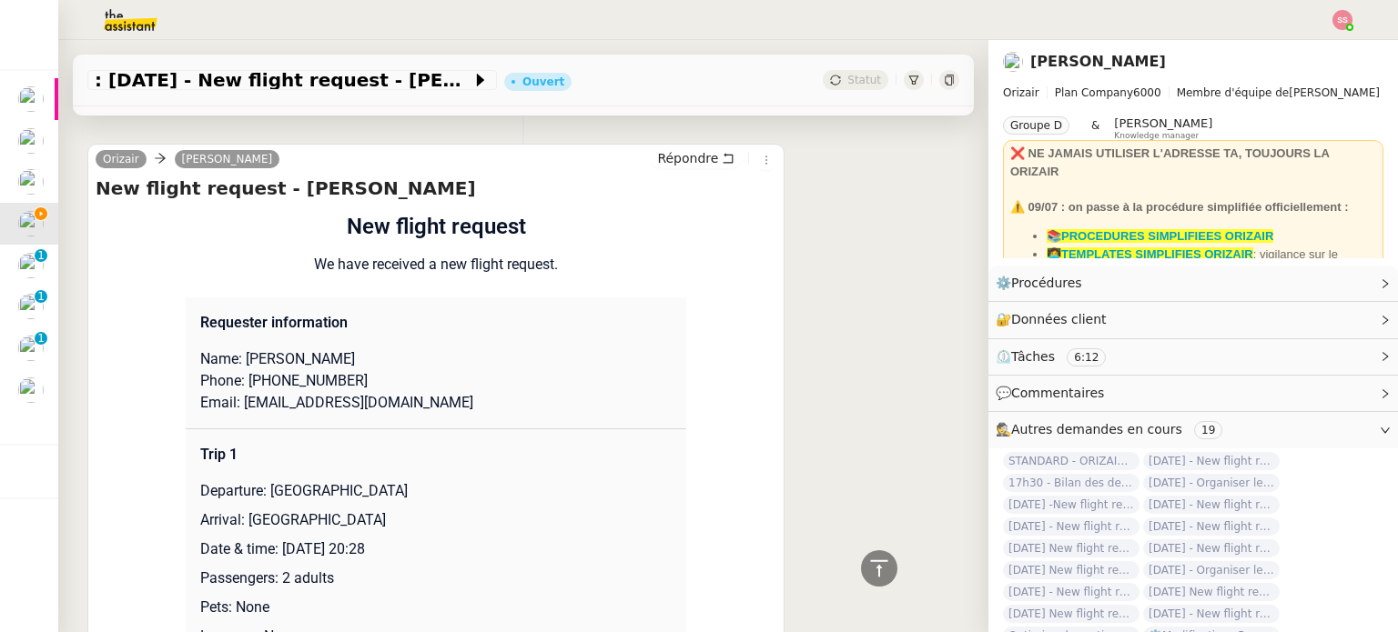
scroll to position [1498, 0]
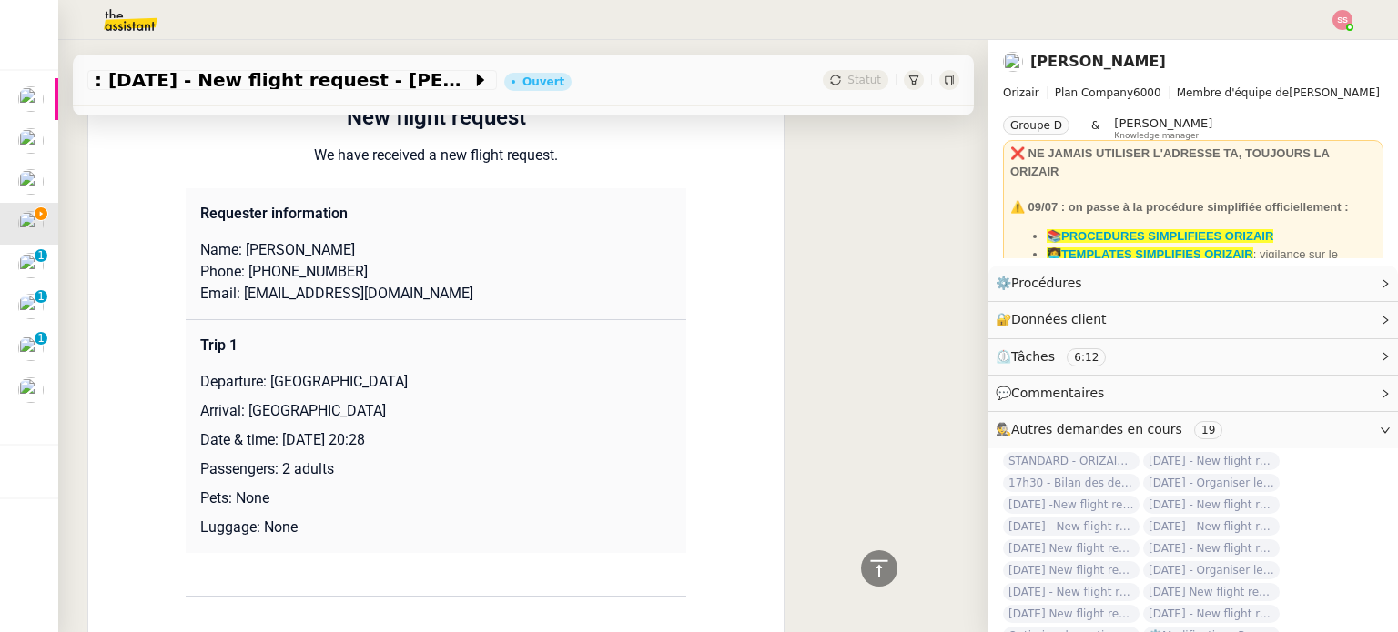
drag, startPoint x: 279, startPoint y: 437, endPoint x: 468, endPoint y: 431, distance: 188.4
click at [468, 431] on p "Date & time: [DATE] 20:28" at bounding box center [435, 440] width 471 height 22
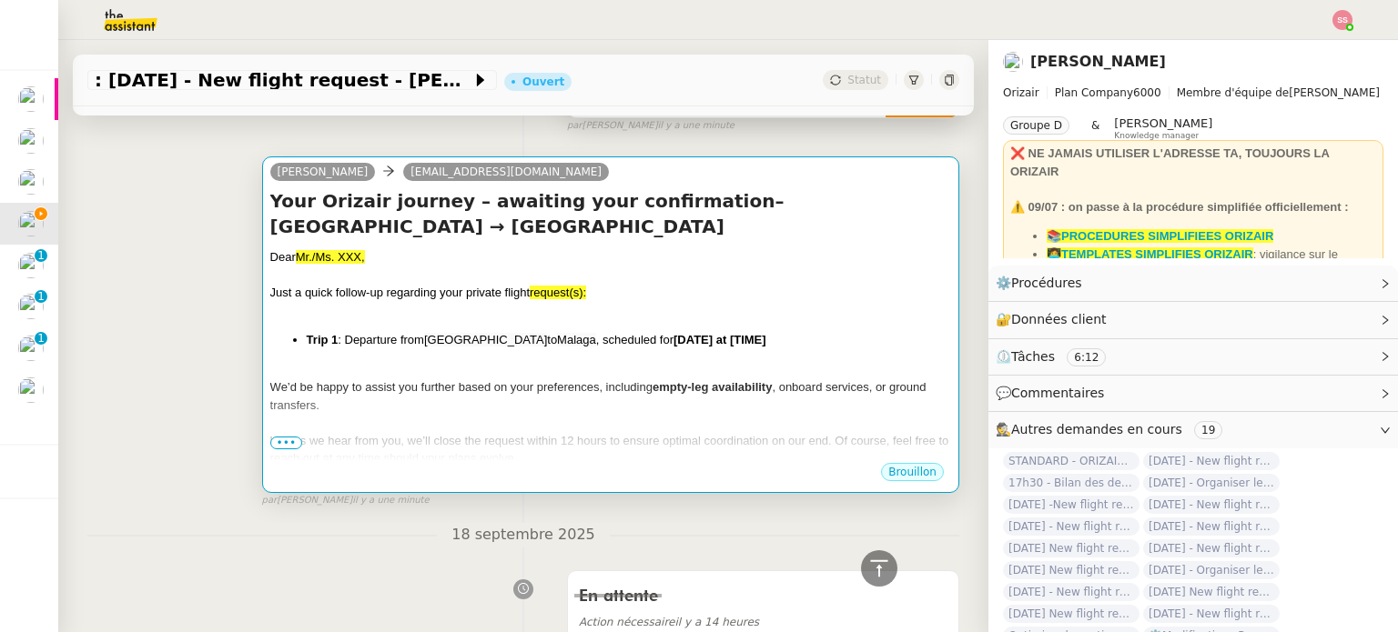
scroll to position [224, 0]
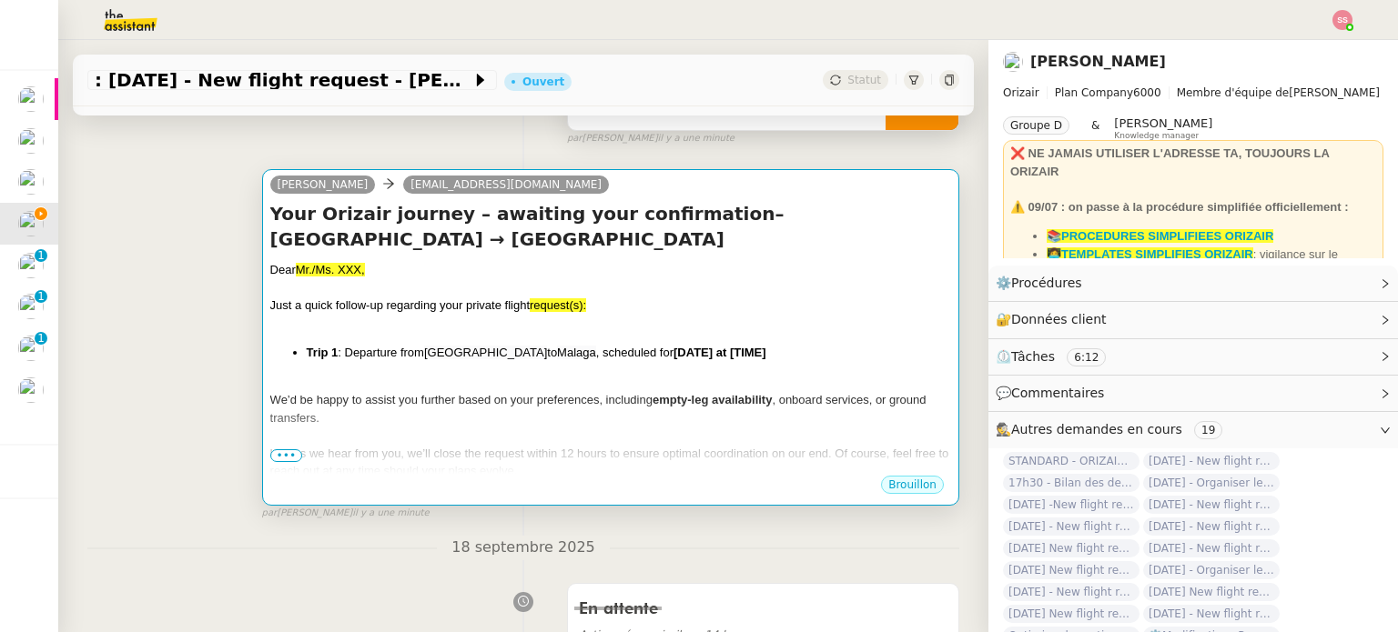
click at [529, 427] on div at bounding box center [610, 436] width 681 height 18
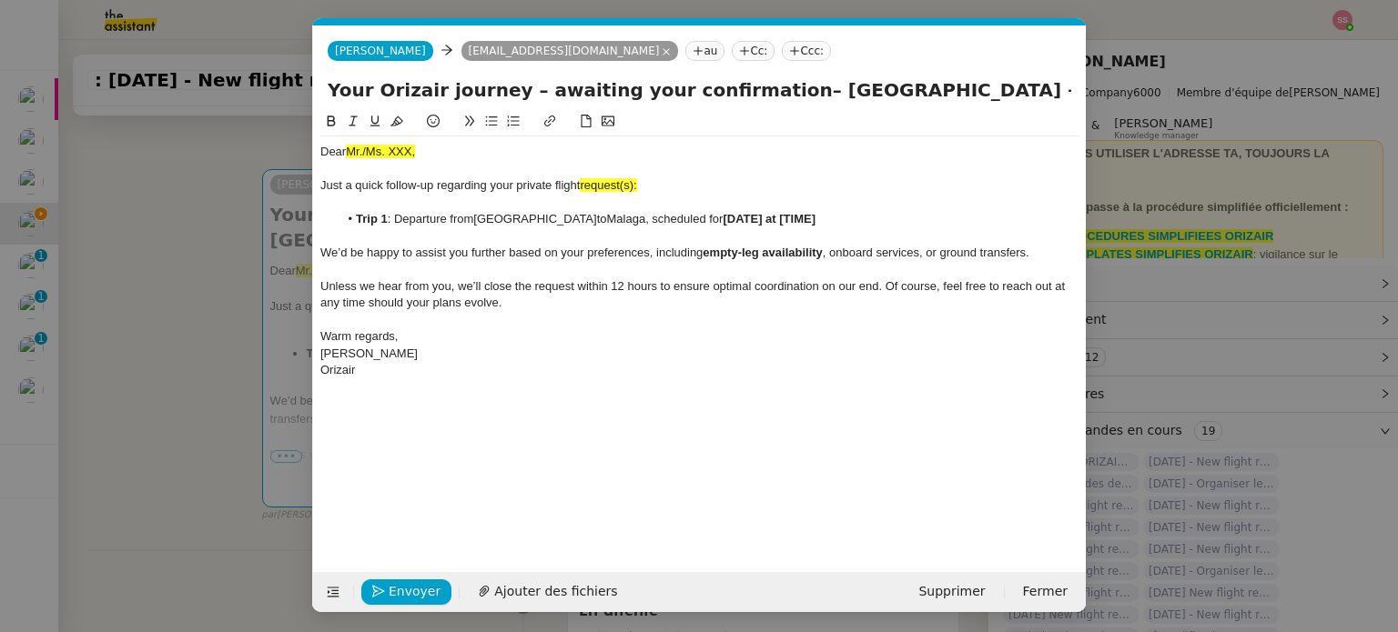
scroll to position [0, 78]
drag, startPoint x: 801, startPoint y: 225, endPoint x: 702, endPoint y: 220, distance: 98.4
click at [702, 220] on li "Trip 1 : Departure from [GEOGRAPHIC_DATA] to [GEOGRAPHIC_DATA] , scheduled for …" at bounding box center [708, 219] width 741 height 16
click at [699, 225] on li "Trip 1 : Departure from [GEOGRAPHIC_DATA] to [GEOGRAPHIC_DATA] , scheduled for …" at bounding box center [708, 219] width 741 height 16
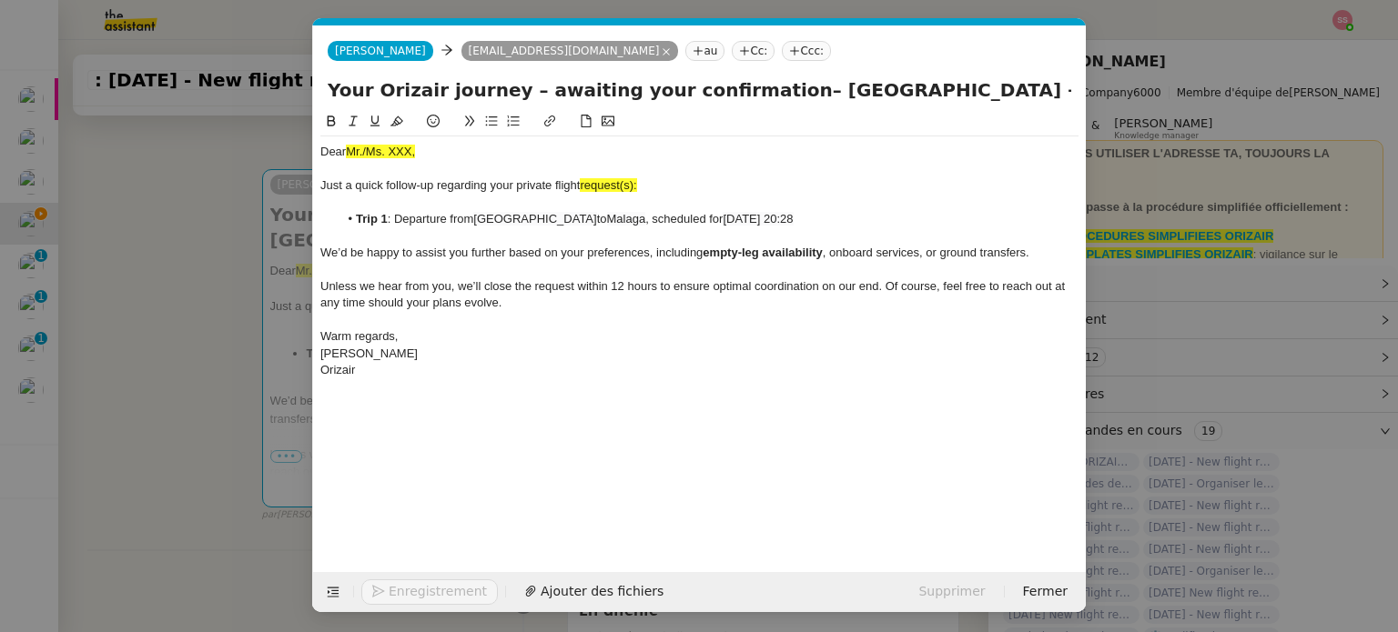
click at [640, 185] on div "Just a quick follow-up regarding your private flight request(s):" at bounding box center [699, 185] width 758 height 16
drag, startPoint x: 630, startPoint y: 183, endPoint x: 584, endPoint y: 185, distance: 45.5
click at [584, 185] on div "Just a quick follow-up regarding your private flight request:" at bounding box center [699, 185] width 758 height 16
click at [393, 123] on icon at bounding box center [396, 121] width 13 height 13
click at [222, 257] on nz-modal-container "relance Service Relance Bon de Commande LBP A utiliser dans le cadre de la proc…" at bounding box center [699, 316] width 1398 height 632
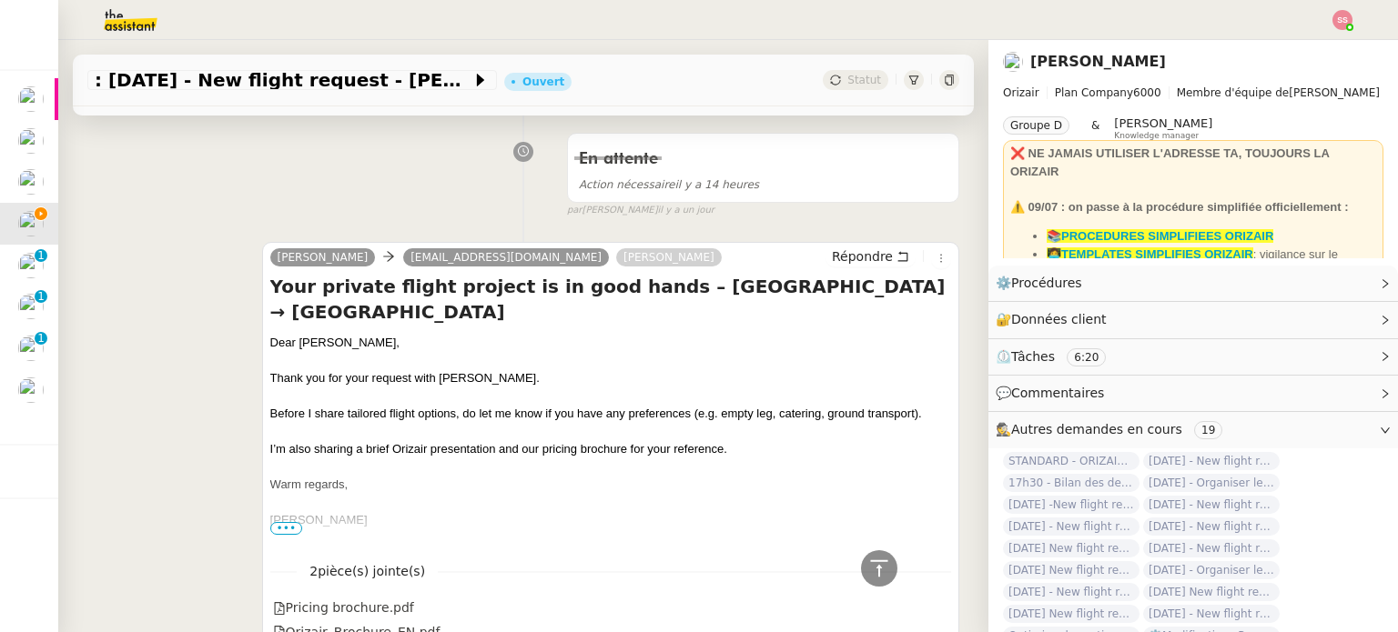
scroll to position [770, 0]
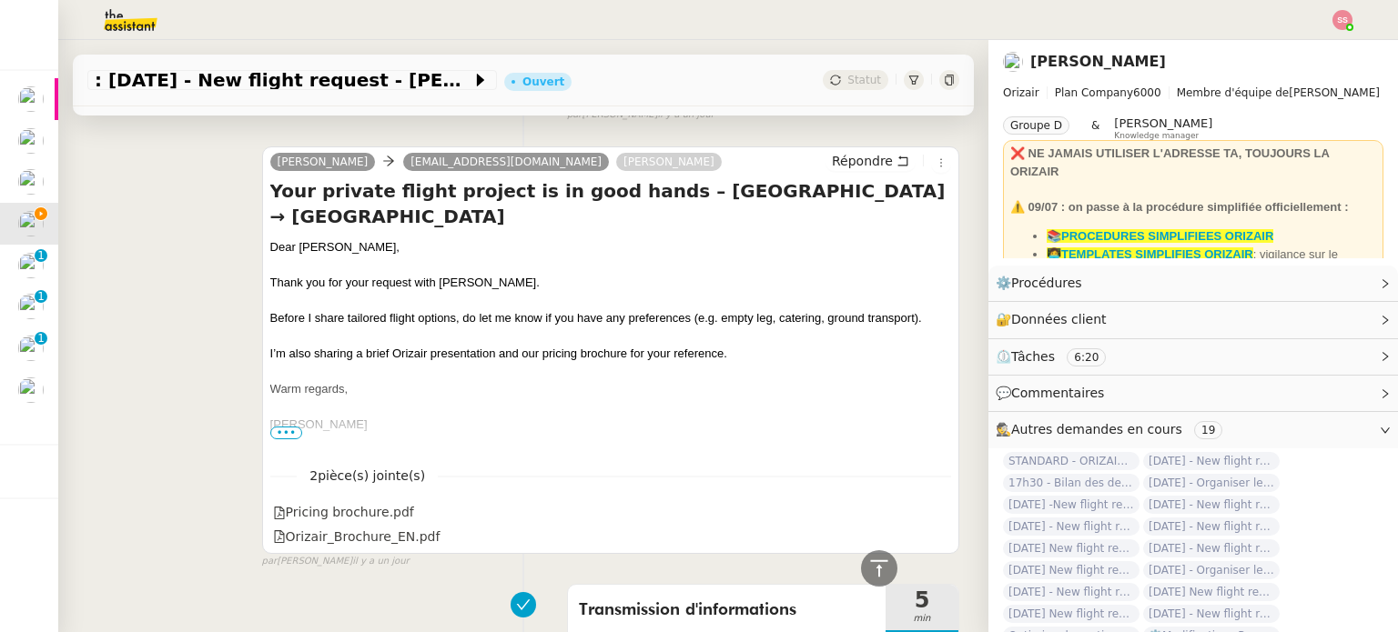
click at [306, 238] on div "Dear [PERSON_NAME]," at bounding box center [610, 247] width 681 height 18
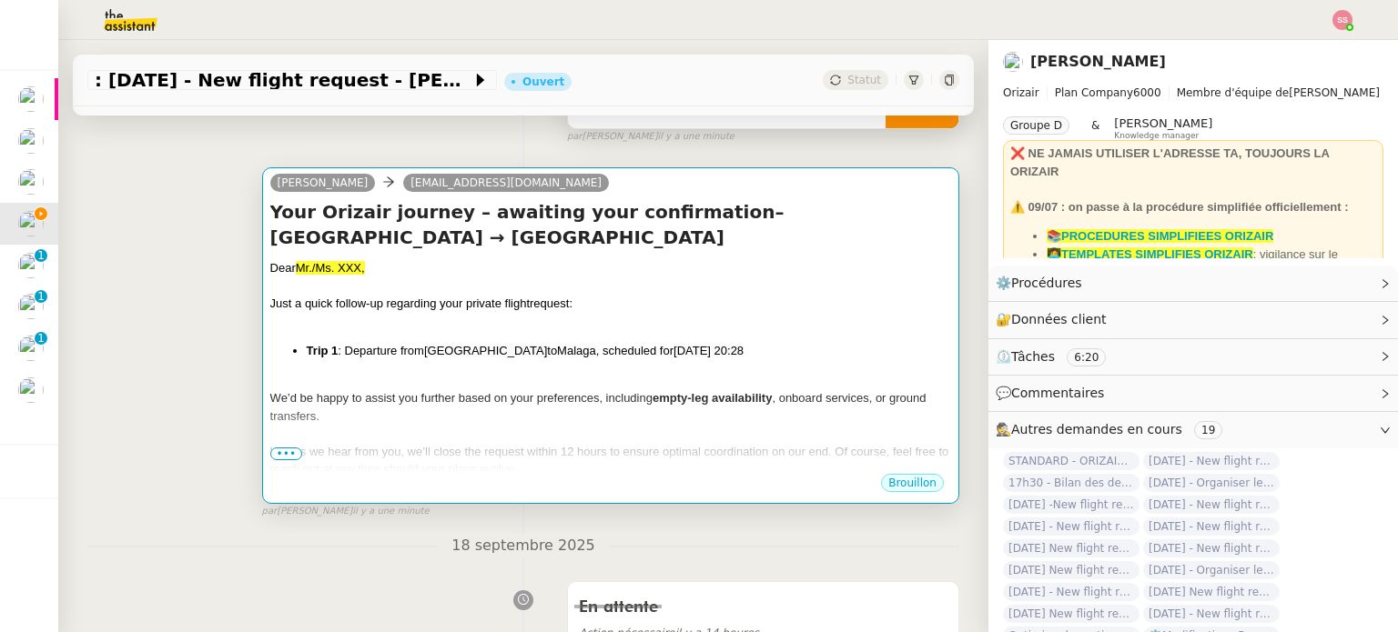
scroll to position [224, 0]
click at [436, 310] on div "Dear Mr./Ms. XXX, Just a quick follow-up regarding your private flight request:…" at bounding box center [610, 406] width 681 height 290
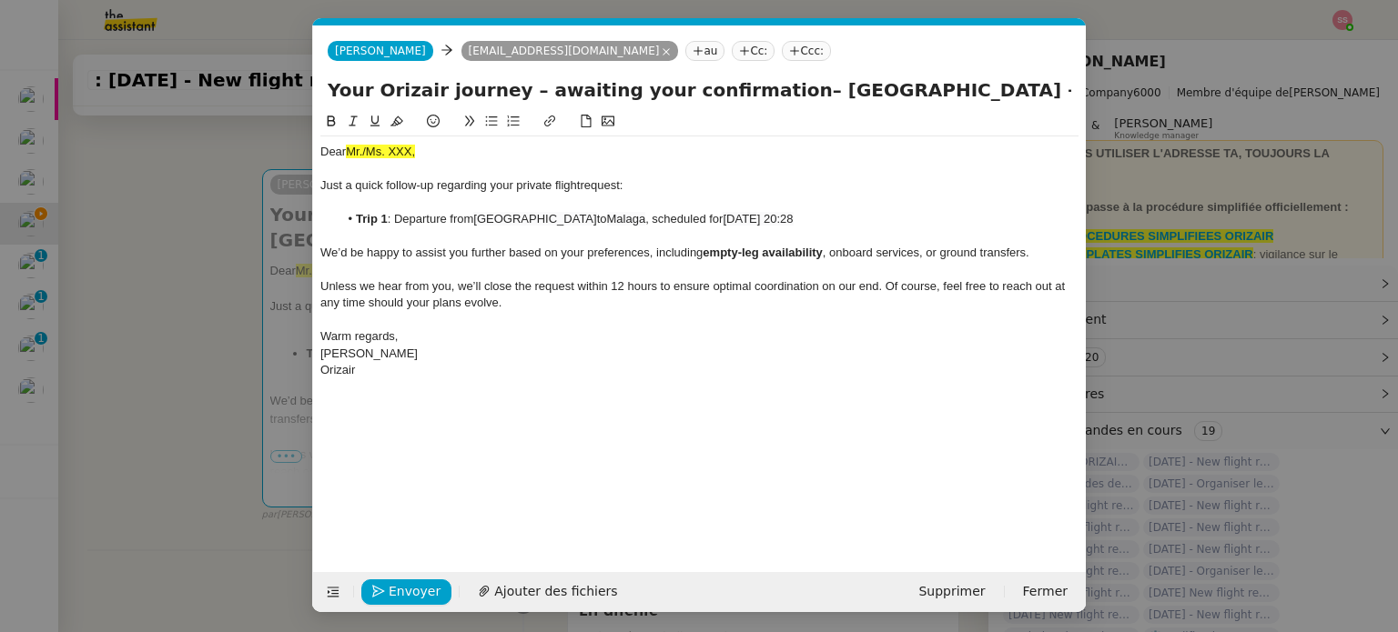
scroll to position [0, 78]
click at [387, 153] on span "Mr./Ms. XXX," at bounding box center [380, 152] width 69 height 14
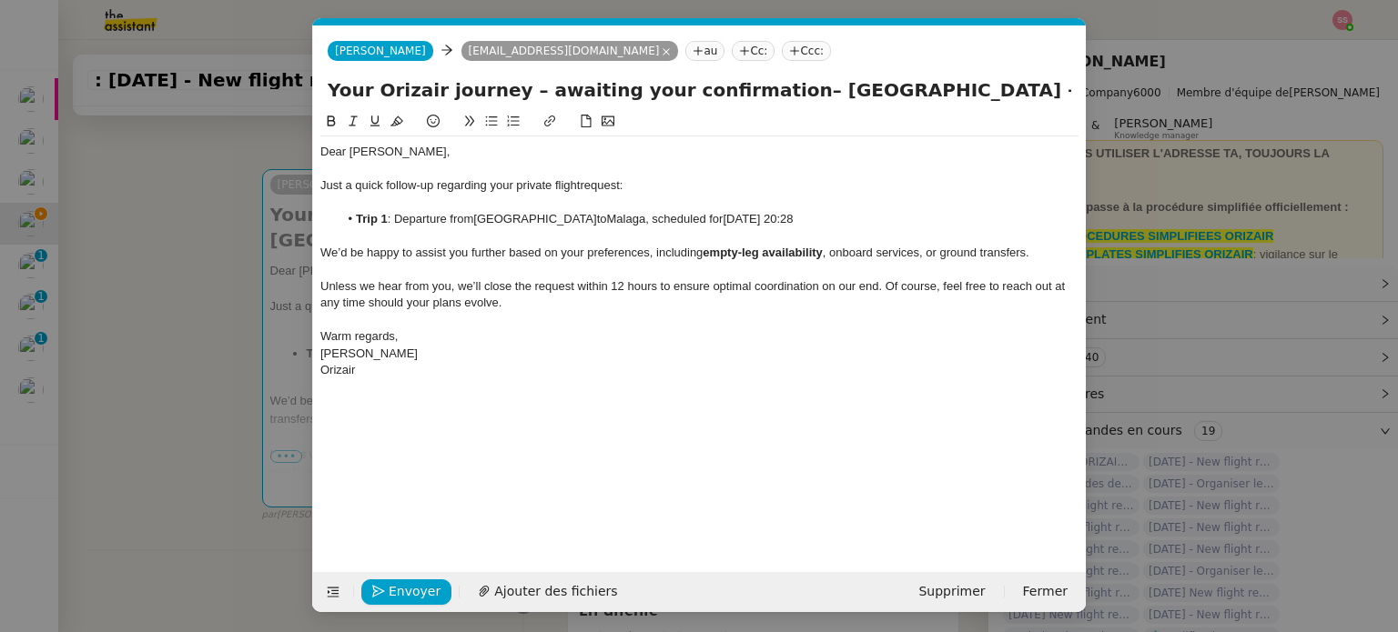
click at [782, 59] on nz-tag "Ccc:" at bounding box center [806, 51] width 49 height 20
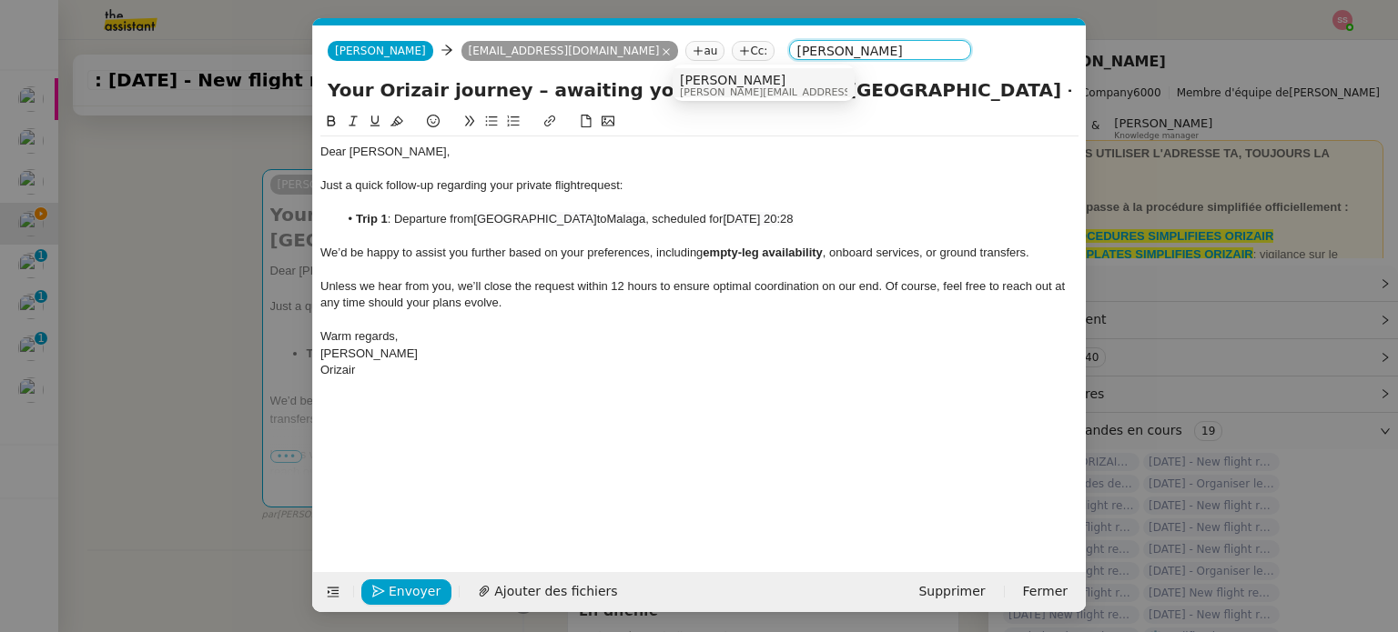
type input "[PERSON_NAME]"
click at [696, 77] on span "[PERSON_NAME]" at bounding box center [809, 80] width 258 height 15
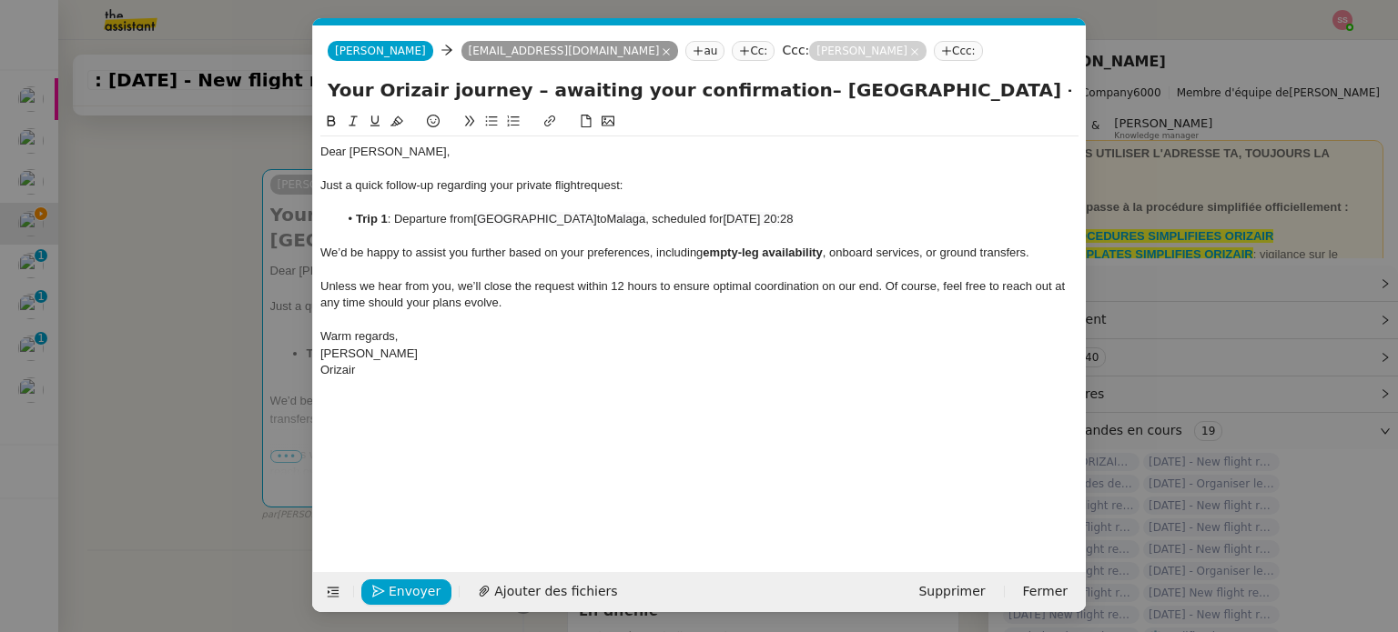
click at [691, 243] on div at bounding box center [699, 236] width 758 height 16
click at [422, 593] on span "Envoyer" at bounding box center [415, 591] width 52 height 21
click at [422, 593] on span "Confirmer l'envoi" at bounding box center [443, 591] width 109 height 21
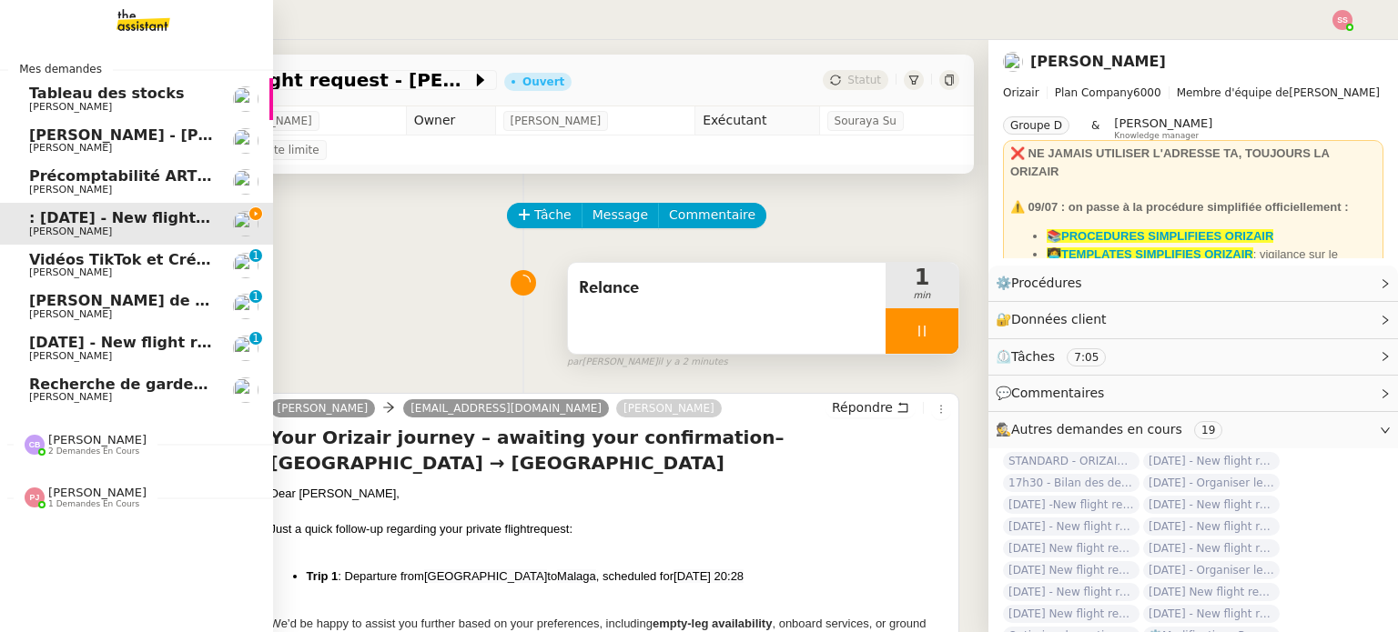
click at [84, 347] on span "[DATE] - New flight request - [PERSON_NAME]" at bounding box center [217, 342] width 376 height 17
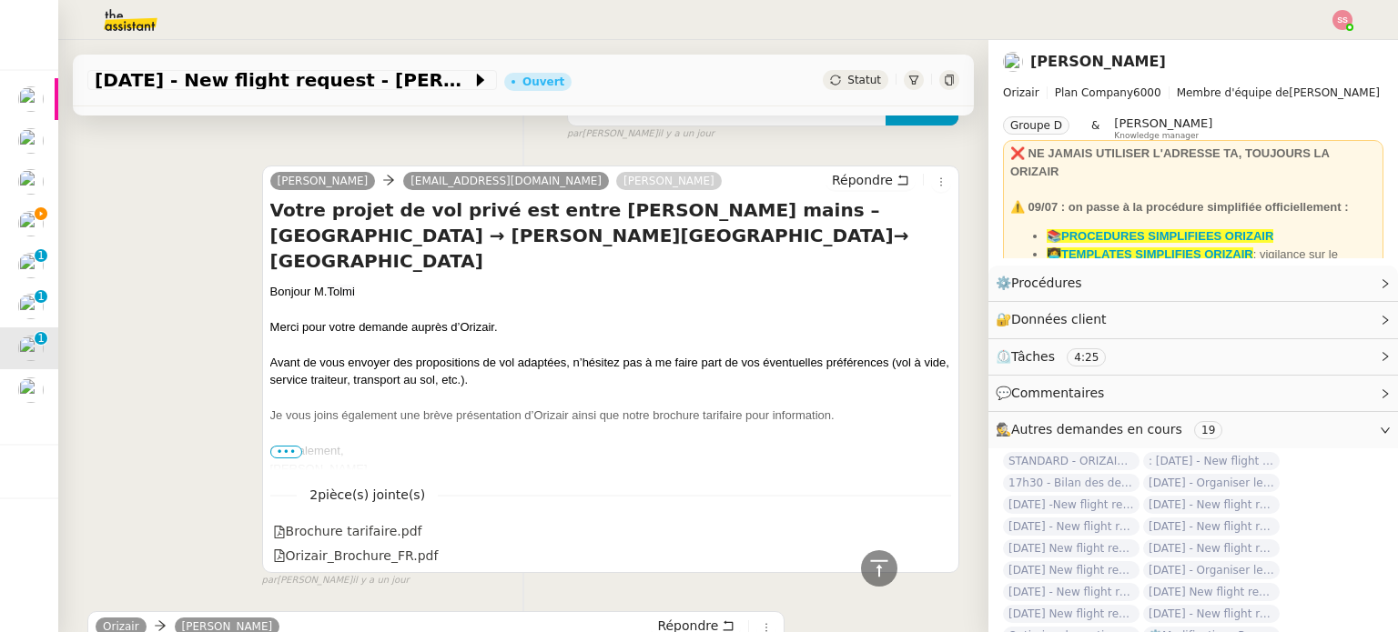
scroll to position [91, 0]
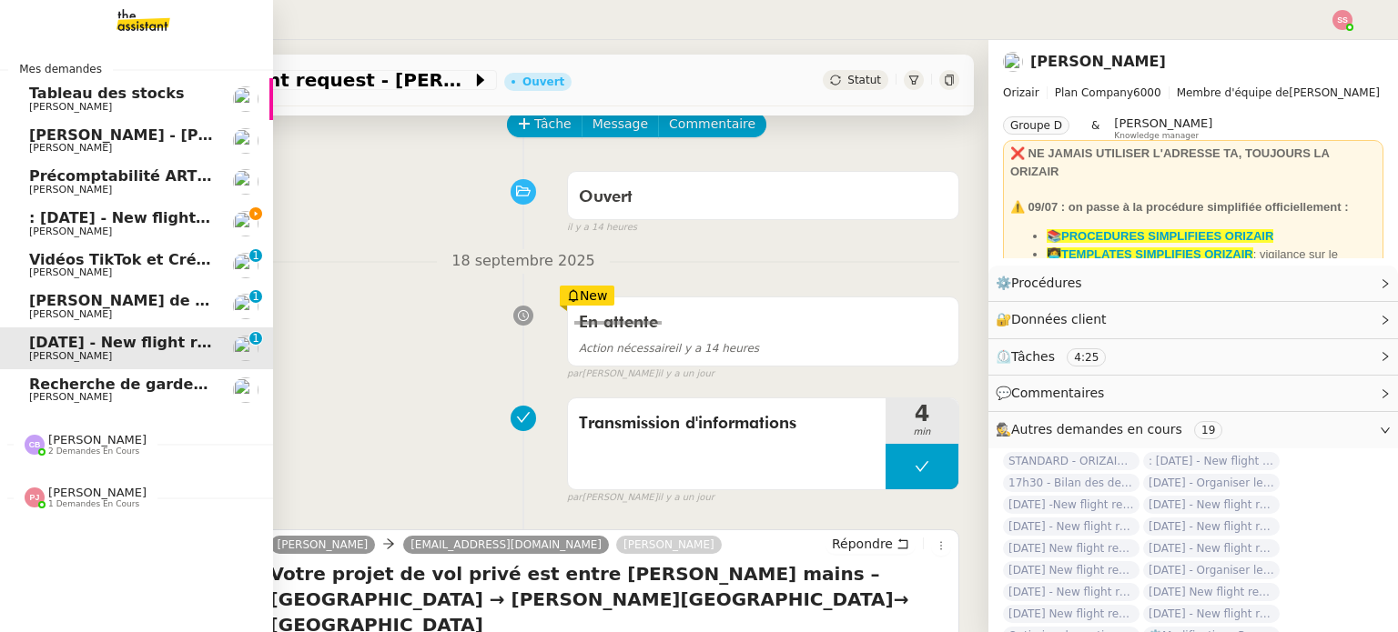
click at [120, 215] on span ": [DATE] - New flight request - [PERSON_NAME]" at bounding box center [222, 217] width 387 height 17
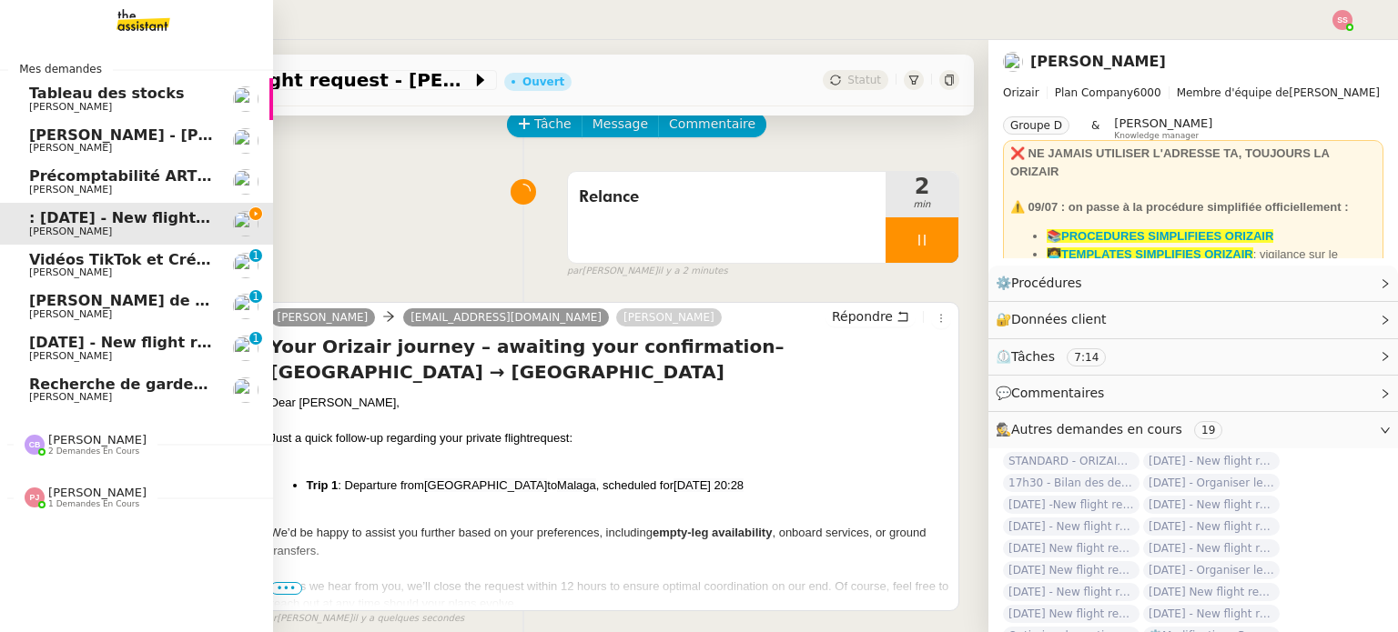
click at [106, 315] on span "[PERSON_NAME]" at bounding box center [121, 314] width 184 height 11
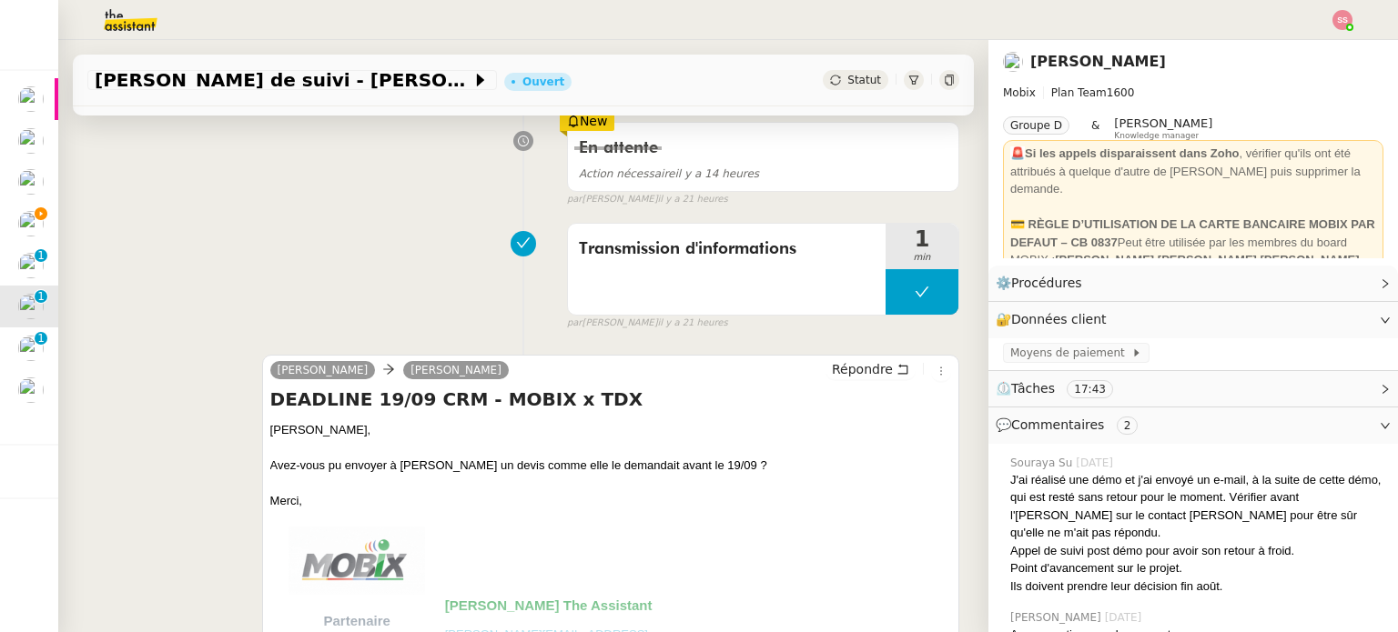
scroll to position [273, 0]
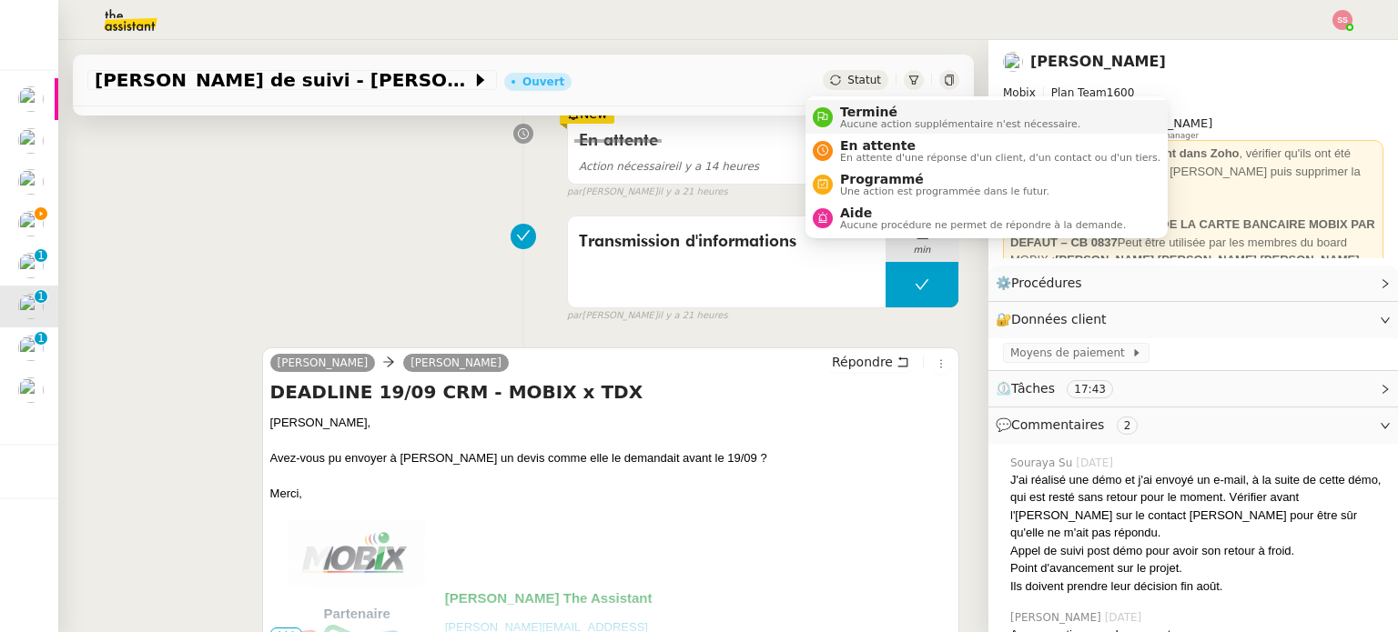
drag, startPoint x: 817, startPoint y: 83, endPoint x: 841, endPoint y: 118, distance: 42.6
click at [830, 84] on icon at bounding box center [835, 80] width 11 height 11
click at [853, 148] on span "En attente" at bounding box center [1000, 145] width 320 height 15
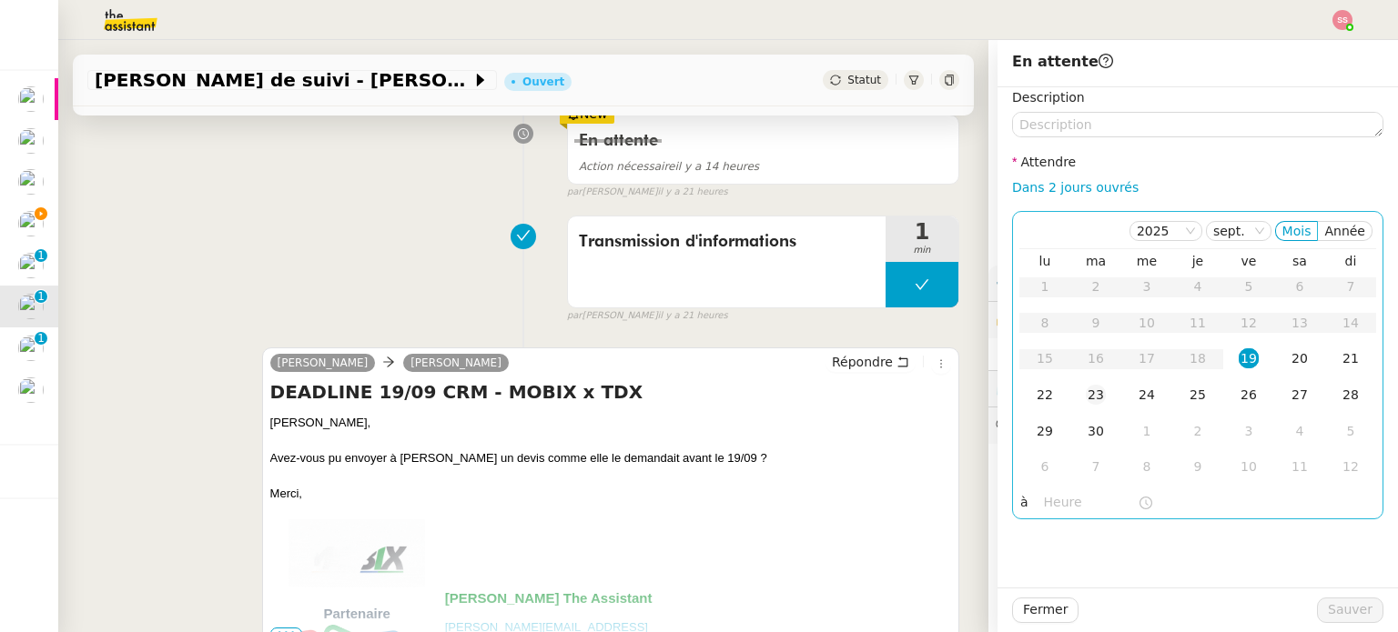
click at [1085, 389] on div "23" at bounding box center [1095, 395] width 20 height 20
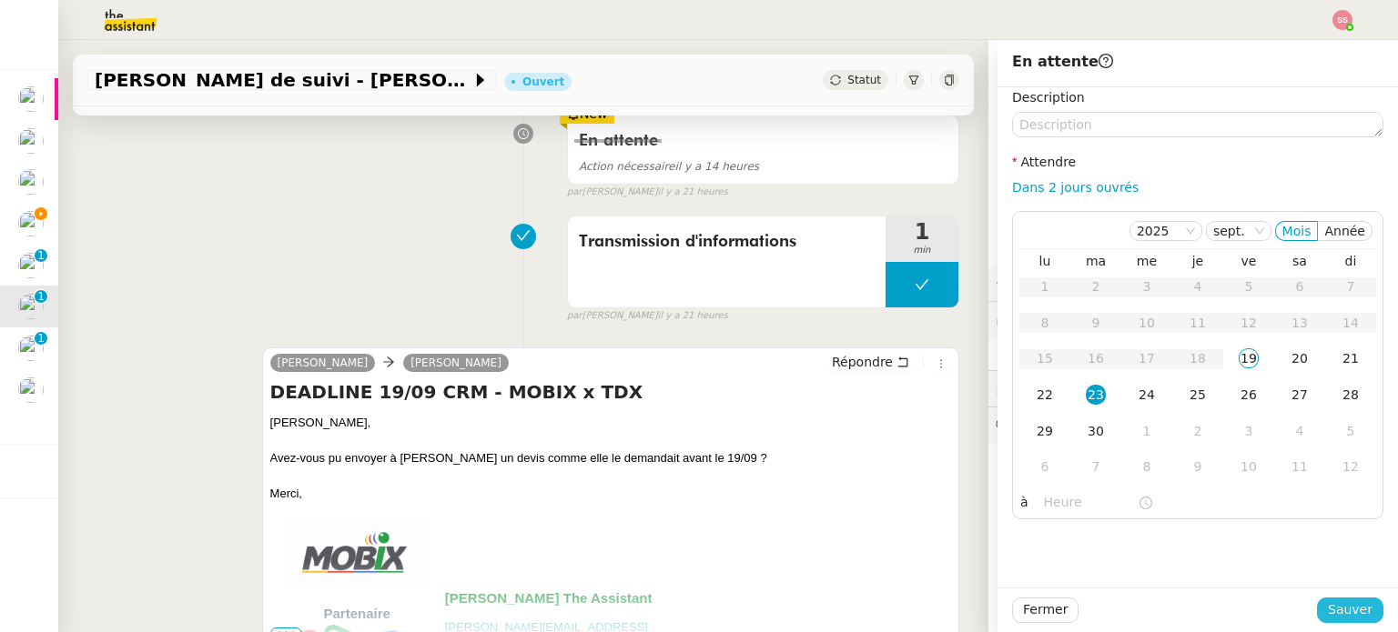
click at [1327, 608] on span "Sauver" at bounding box center [1349, 610] width 45 height 21
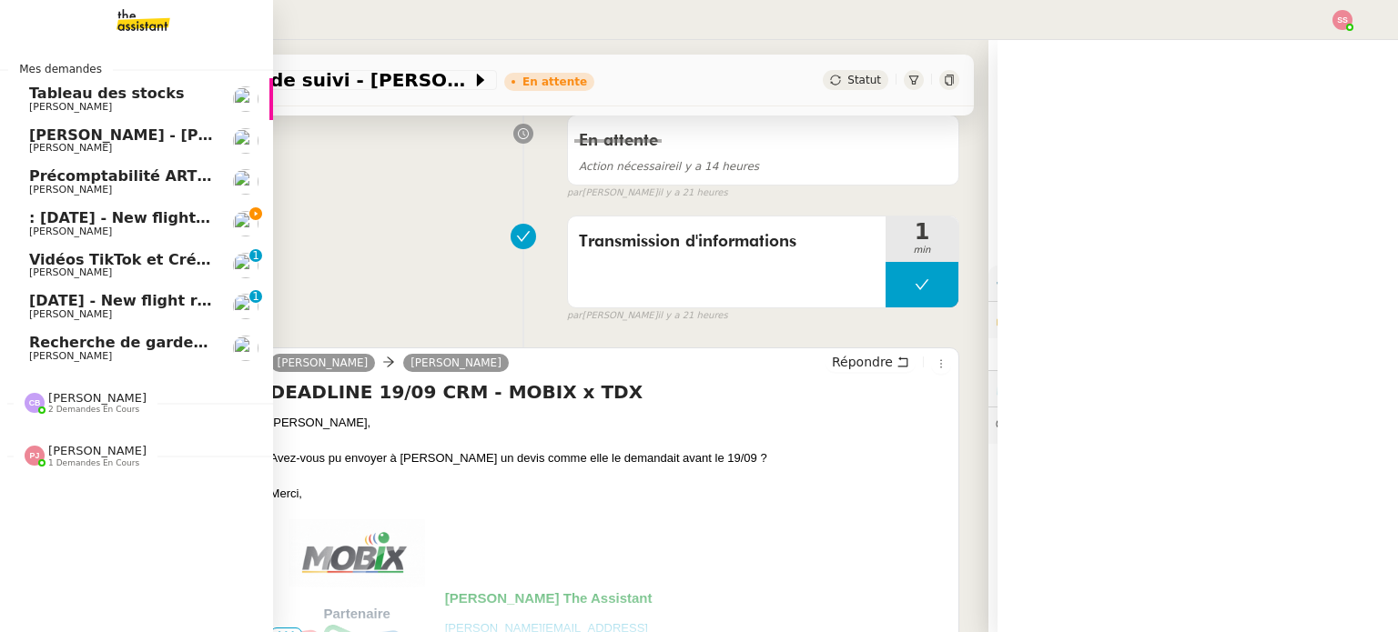
drag, startPoint x: 130, startPoint y: 217, endPoint x: 146, endPoint y: 224, distance: 16.7
click at [131, 217] on span ": [DATE] - New flight request - [PERSON_NAME]" at bounding box center [222, 217] width 387 height 17
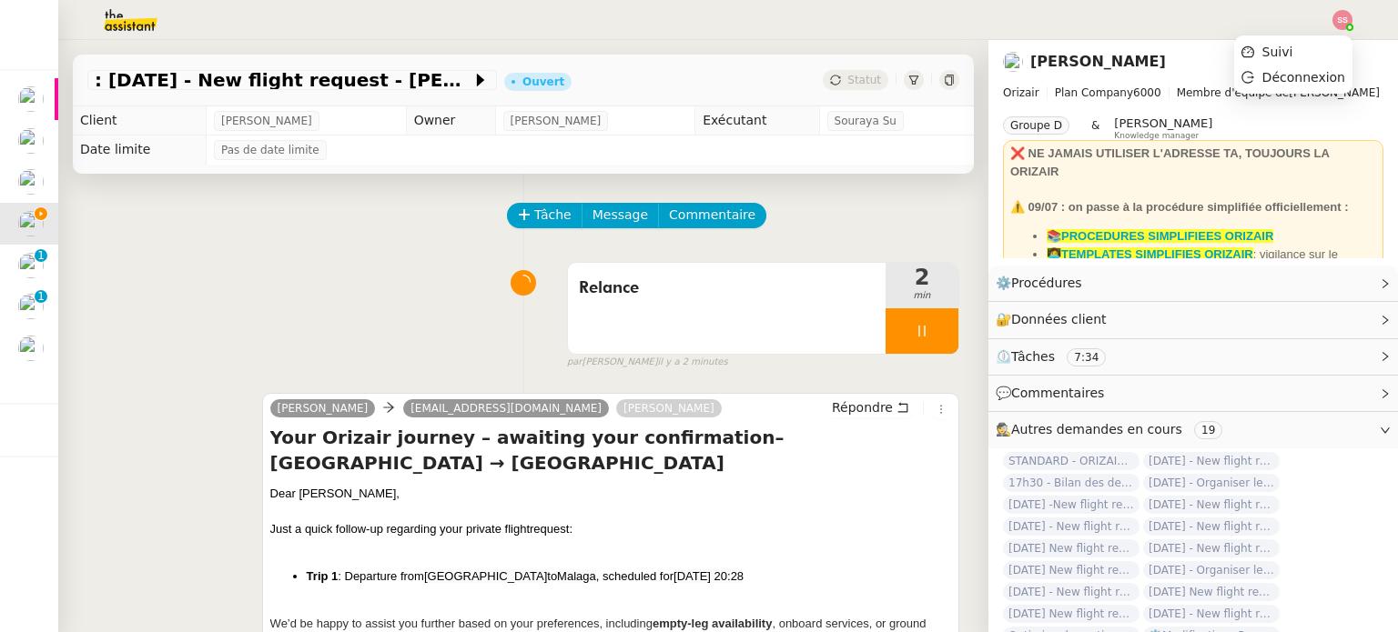
click at [1336, 21] on img at bounding box center [1342, 20] width 20 height 20
click at [1313, 49] on li "Suivi" at bounding box center [1293, 51] width 118 height 25
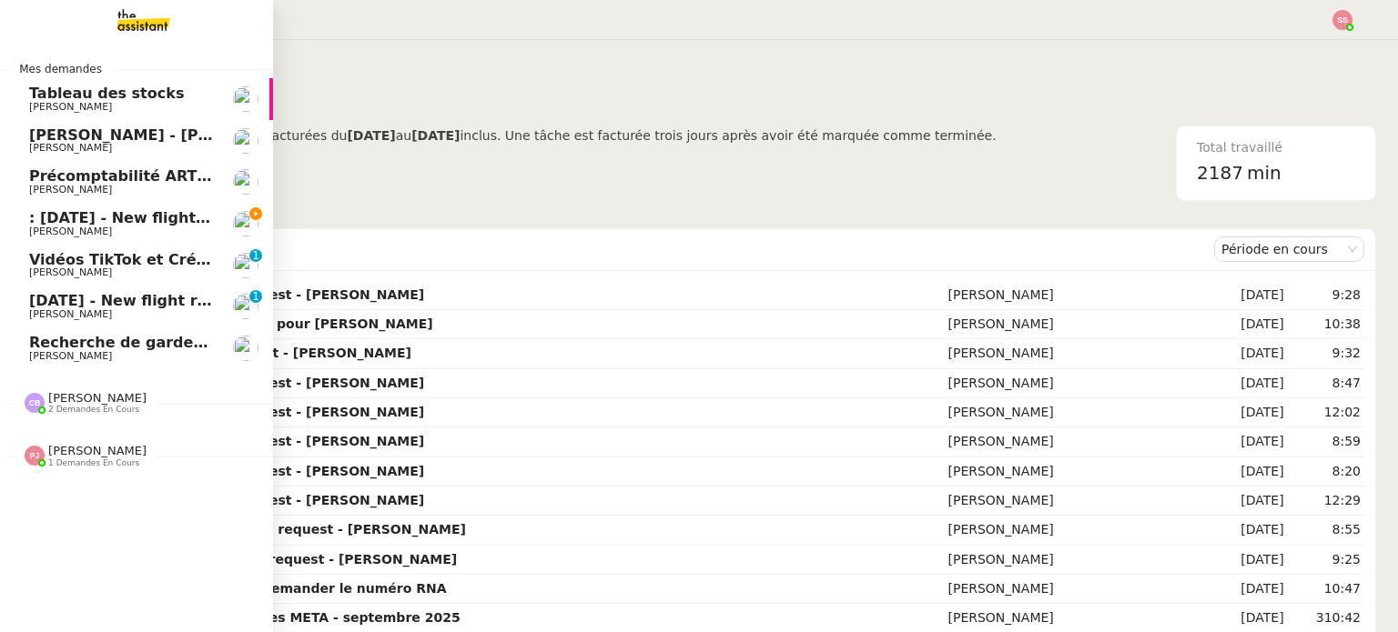
click at [137, 220] on span ": [DATE] - New flight request - [PERSON_NAME]" at bounding box center [222, 217] width 387 height 17
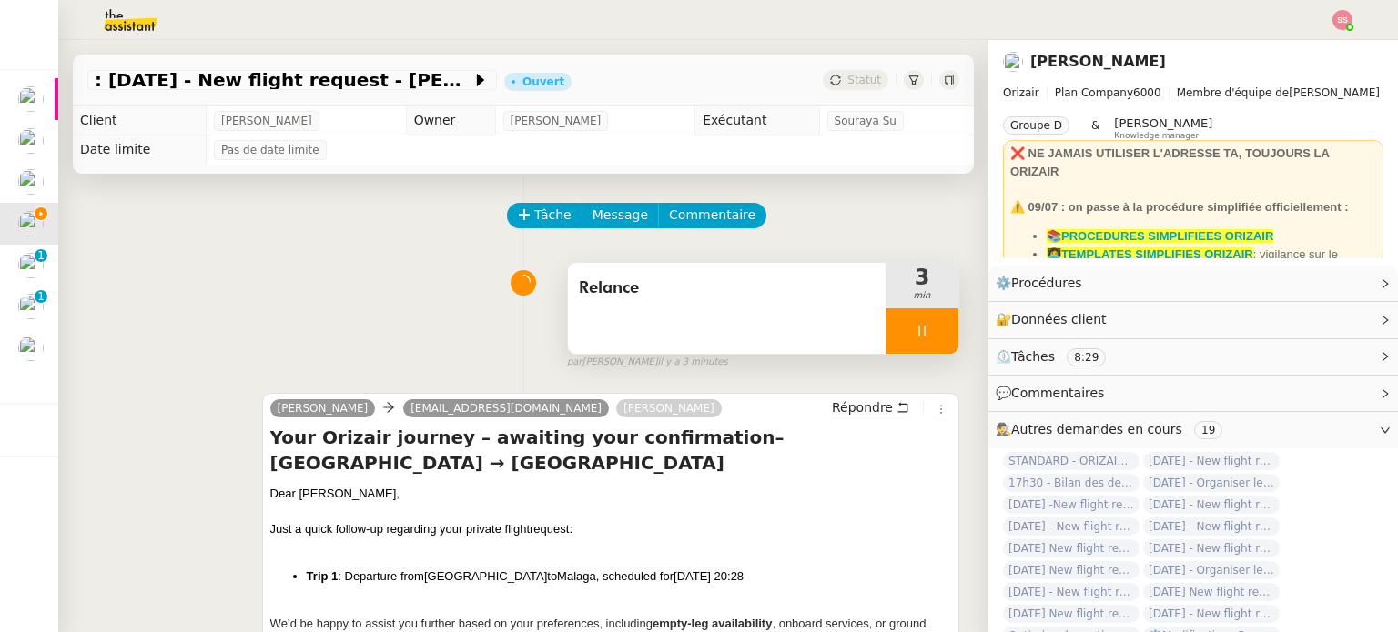
click at [944, 319] on div at bounding box center [921, 330] width 73 height 45
click at [944, 323] on button at bounding box center [940, 330] width 36 height 45
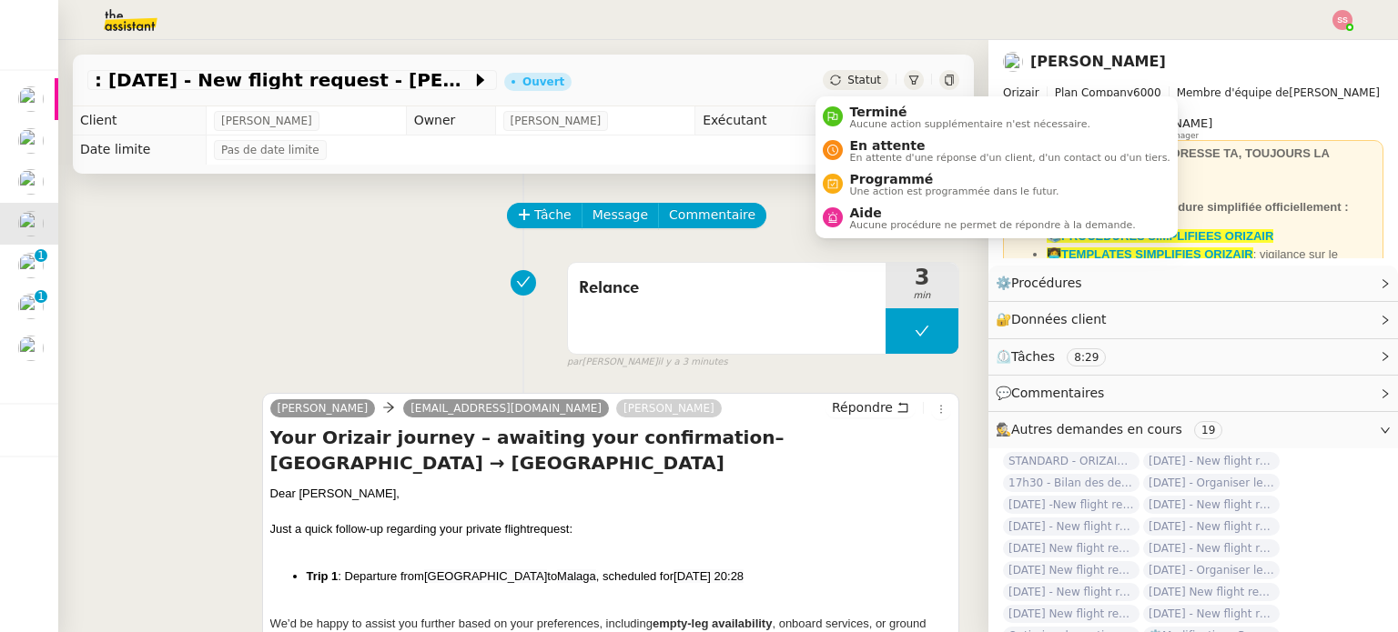
click at [850, 78] on span "Statut" at bounding box center [864, 80] width 34 height 13
click at [873, 142] on span "En attente" at bounding box center [1010, 145] width 320 height 15
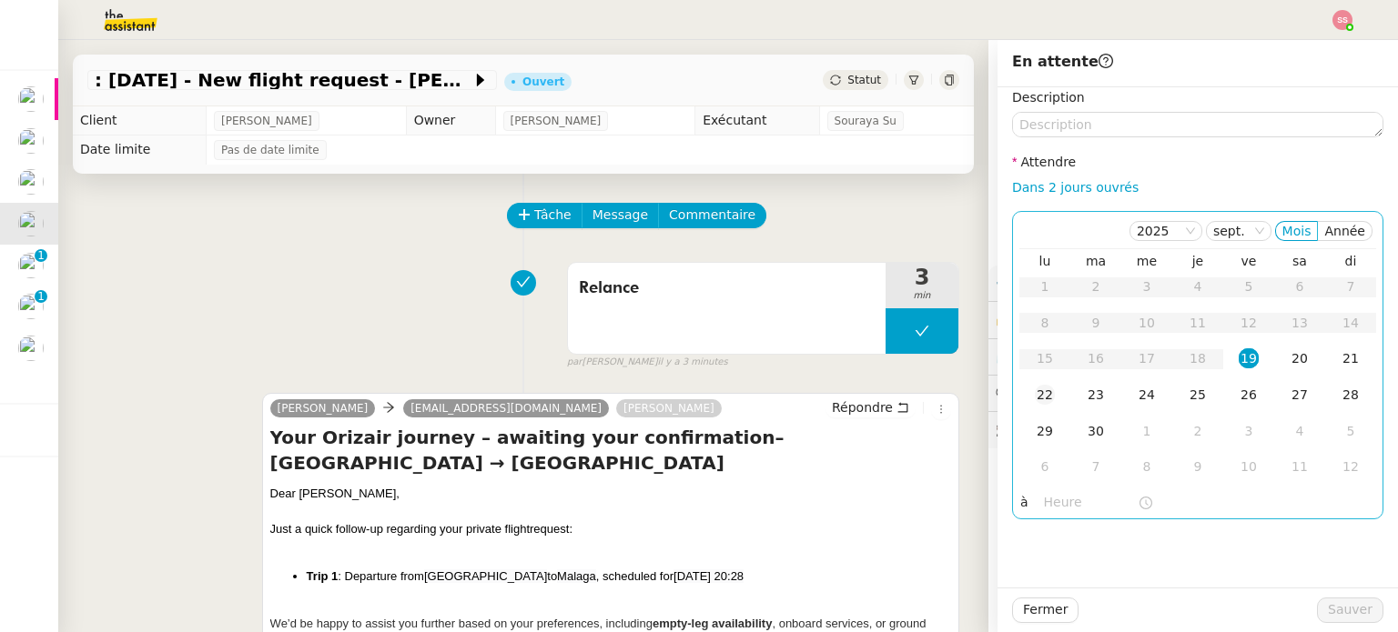
click at [1034, 397] on div "22" at bounding box center [1044, 395] width 20 height 20
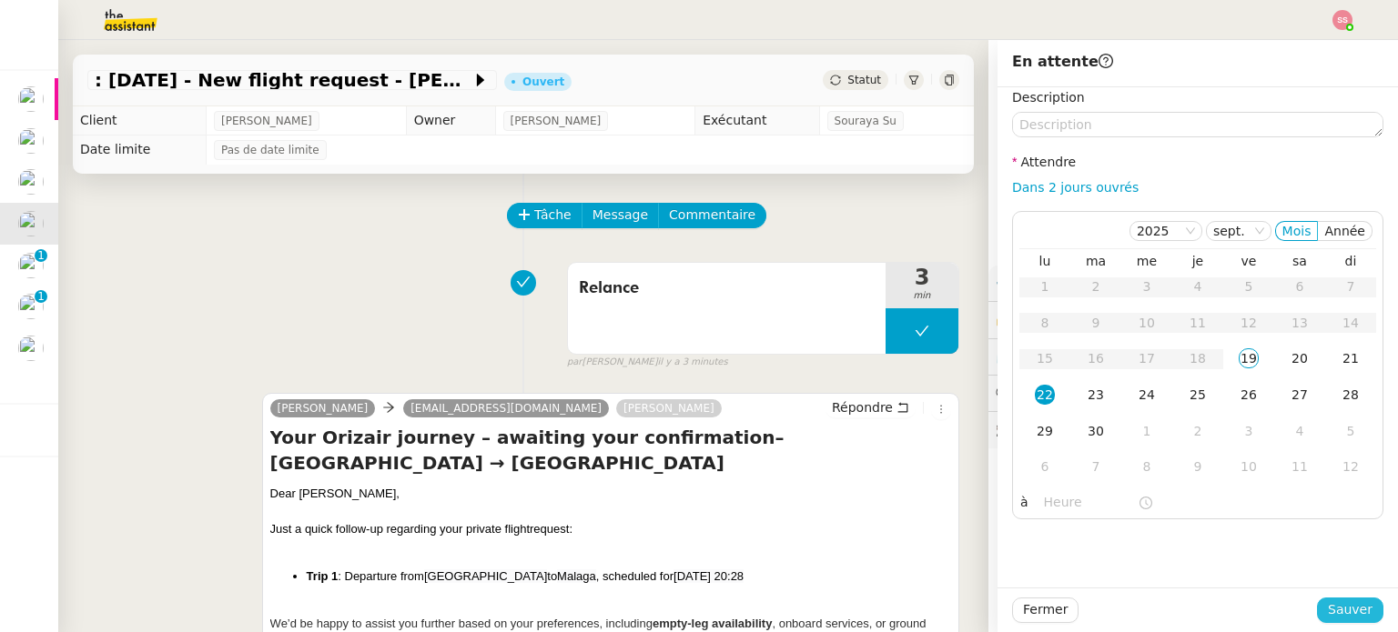
click at [1347, 607] on span "Sauver" at bounding box center [1349, 610] width 45 height 21
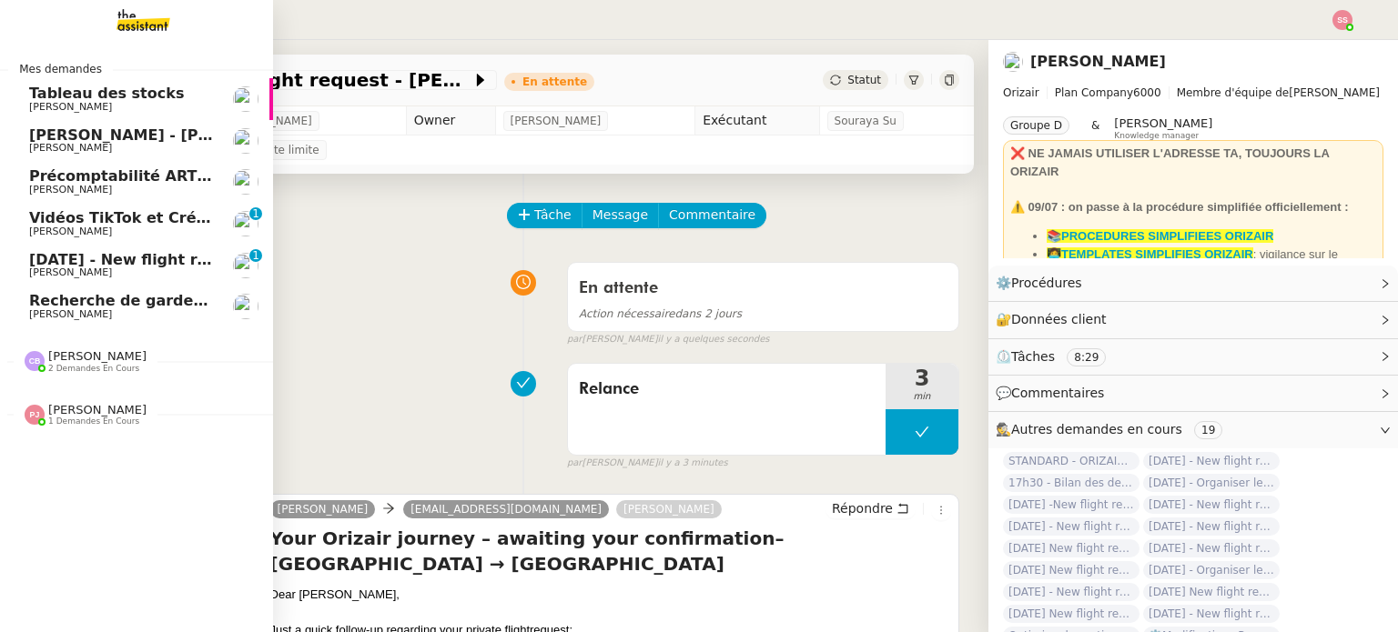
click at [138, 285] on link "[DATE] - New flight request - [PERSON_NAME] [PERSON_NAME] 0 1 2 3 4 5 6 7 8 9" at bounding box center [136, 266] width 273 height 42
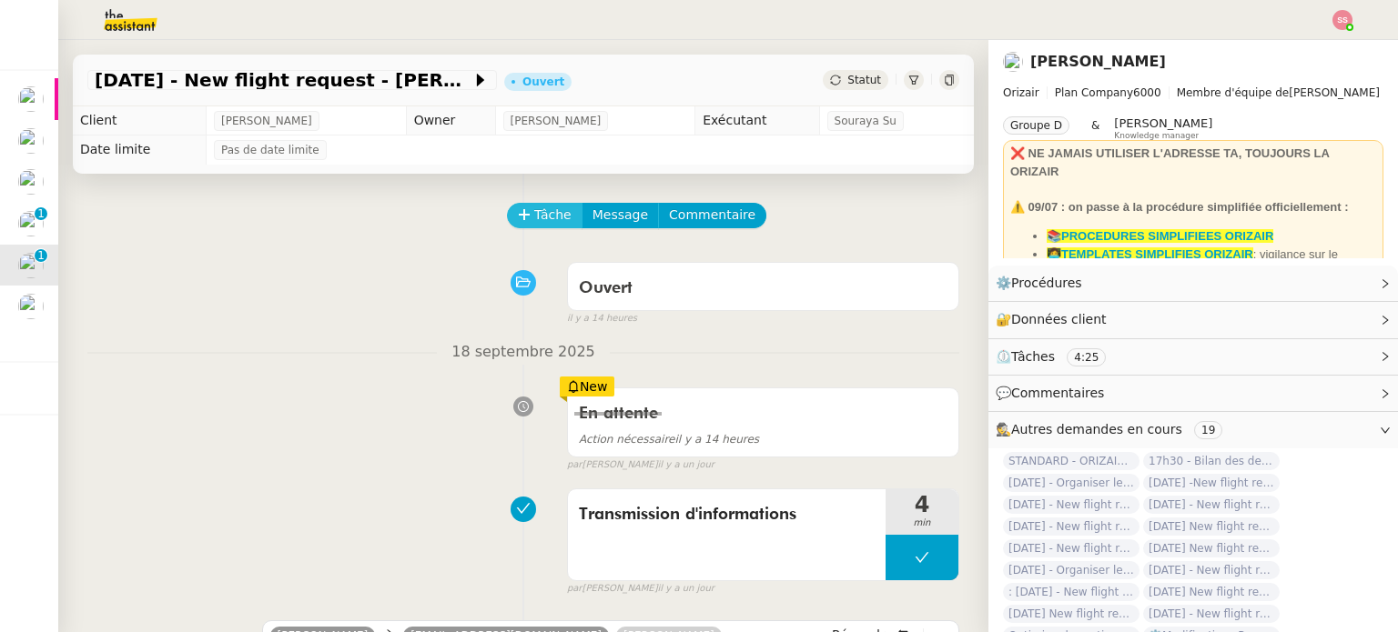
click at [534, 219] on span "Tâche" at bounding box center [552, 215] width 37 height 21
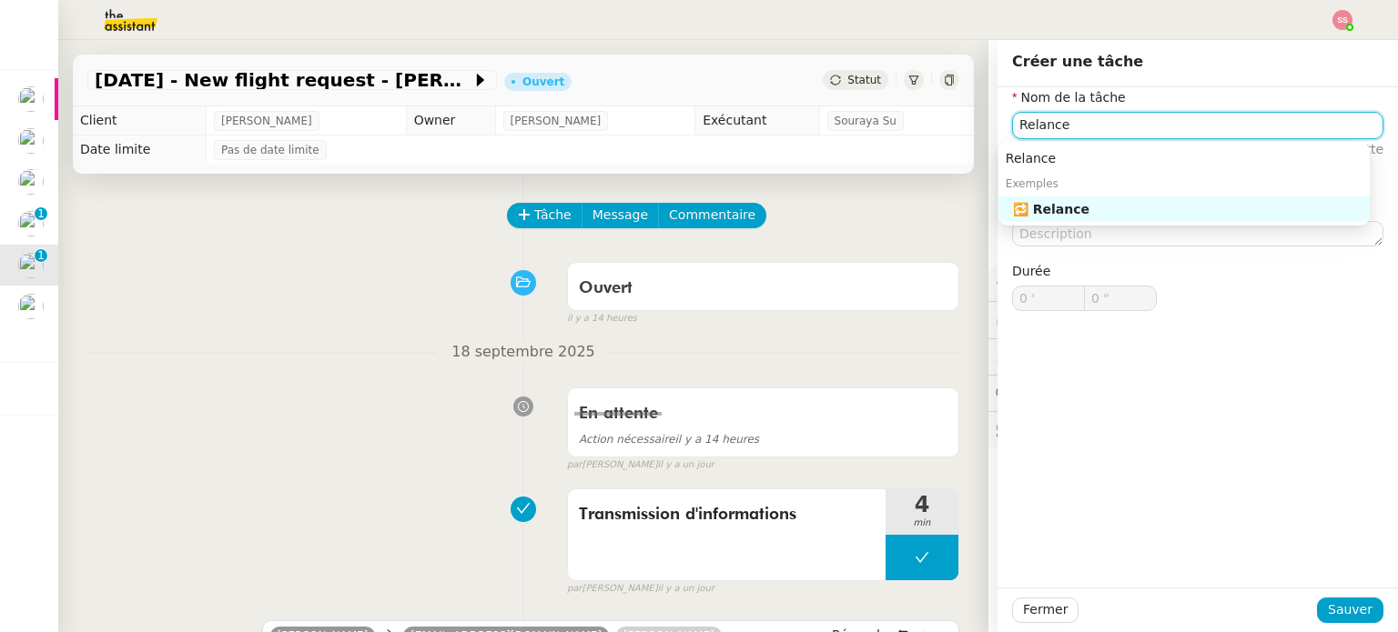
drag, startPoint x: 1141, startPoint y: 207, endPoint x: 1186, endPoint y: 304, distance: 107.5
click at [1141, 207] on div "🔁 Relance" at bounding box center [1187, 209] width 349 height 16
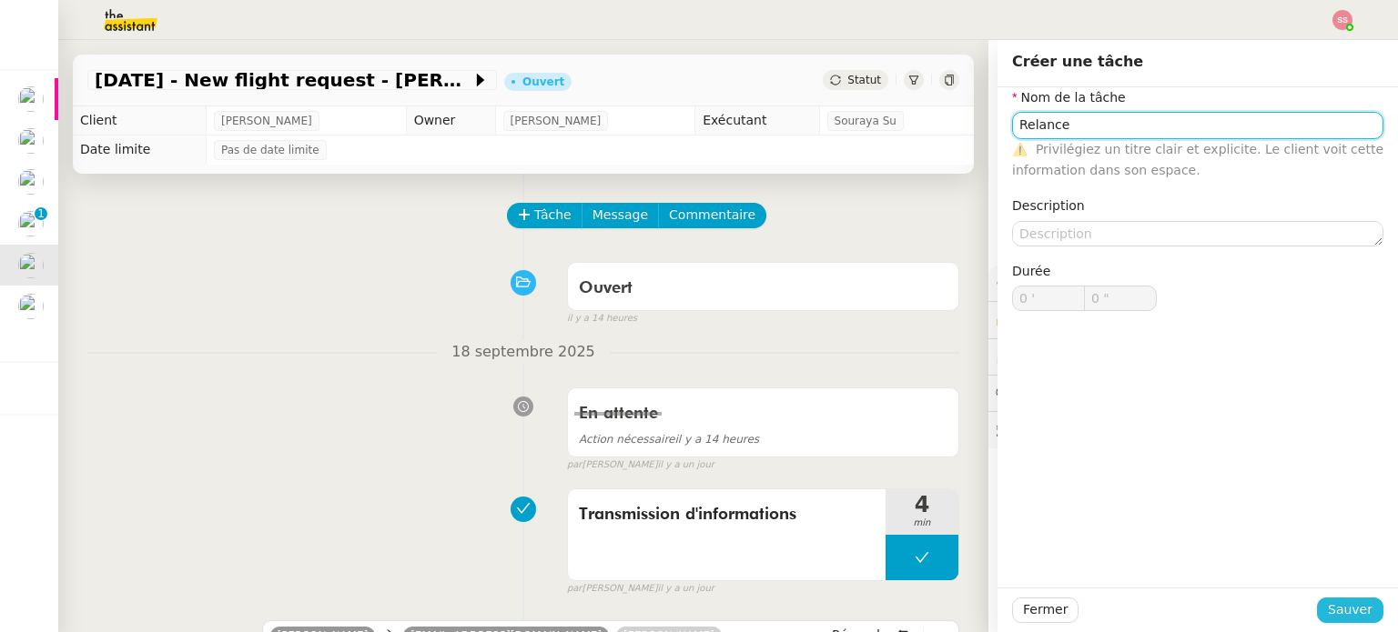
type input "Relance"
click at [1353, 603] on span "Sauver" at bounding box center [1349, 610] width 45 height 21
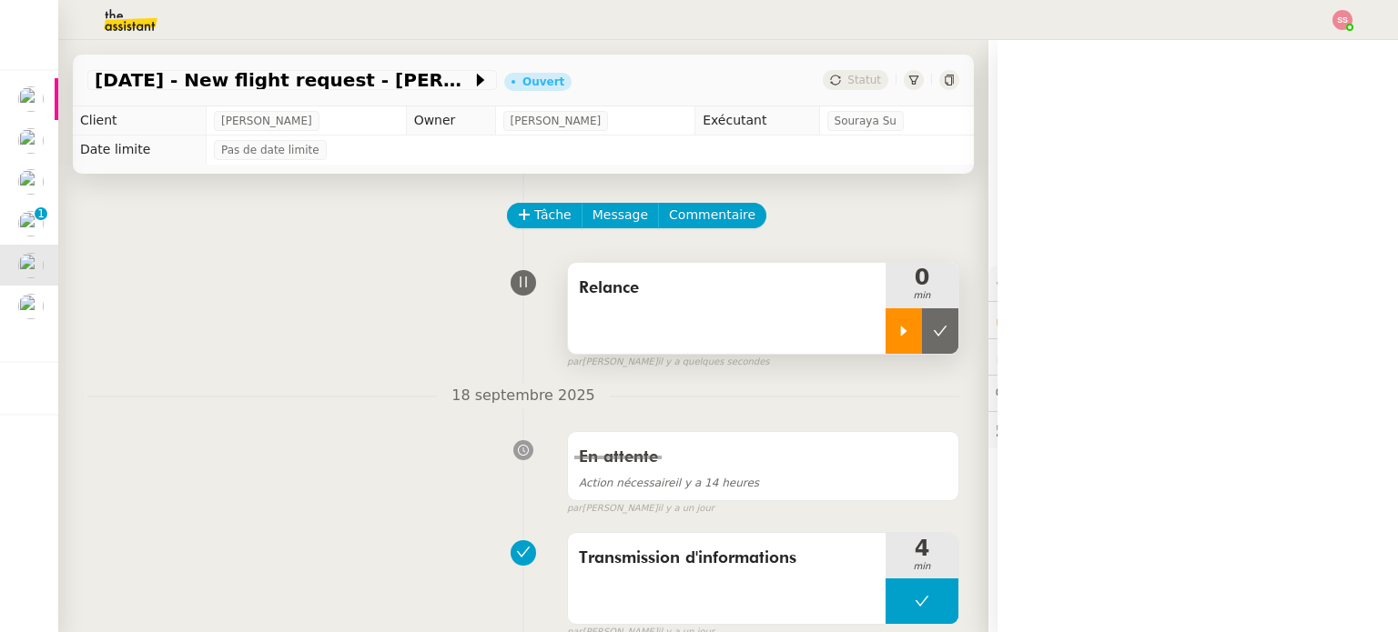
click at [896, 330] on icon at bounding box center [903, 331] width 15 height 15
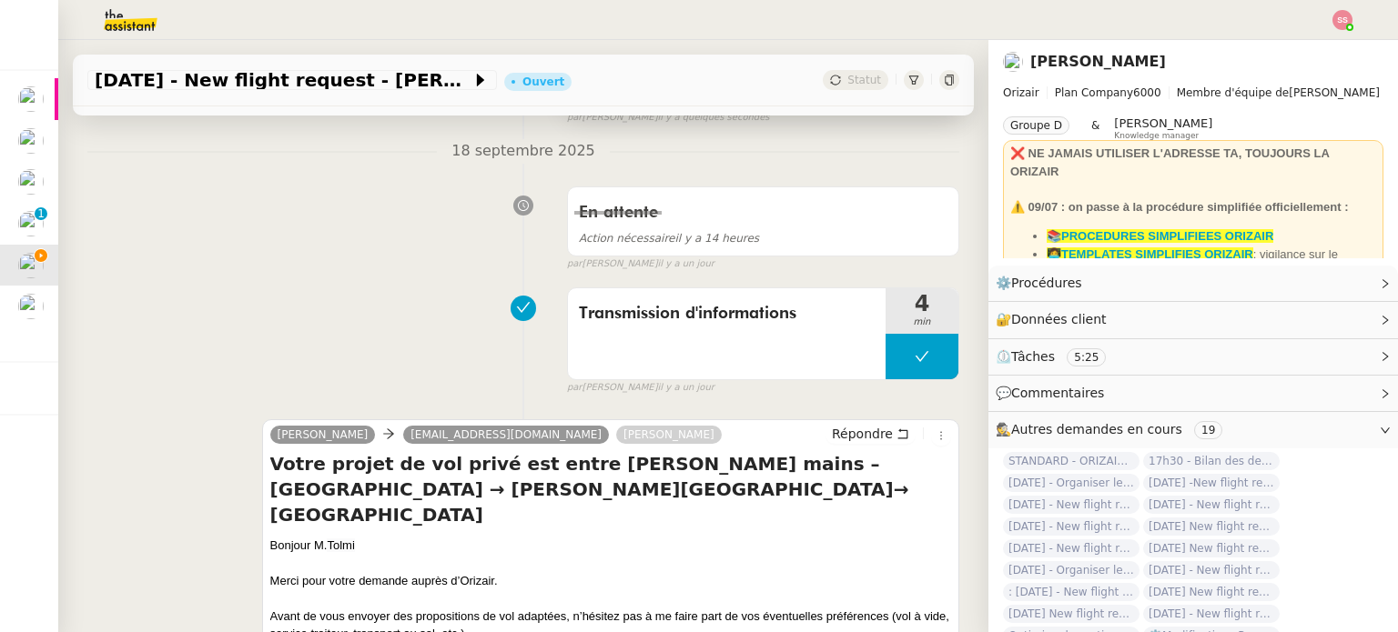
scroll to position [455, 0]
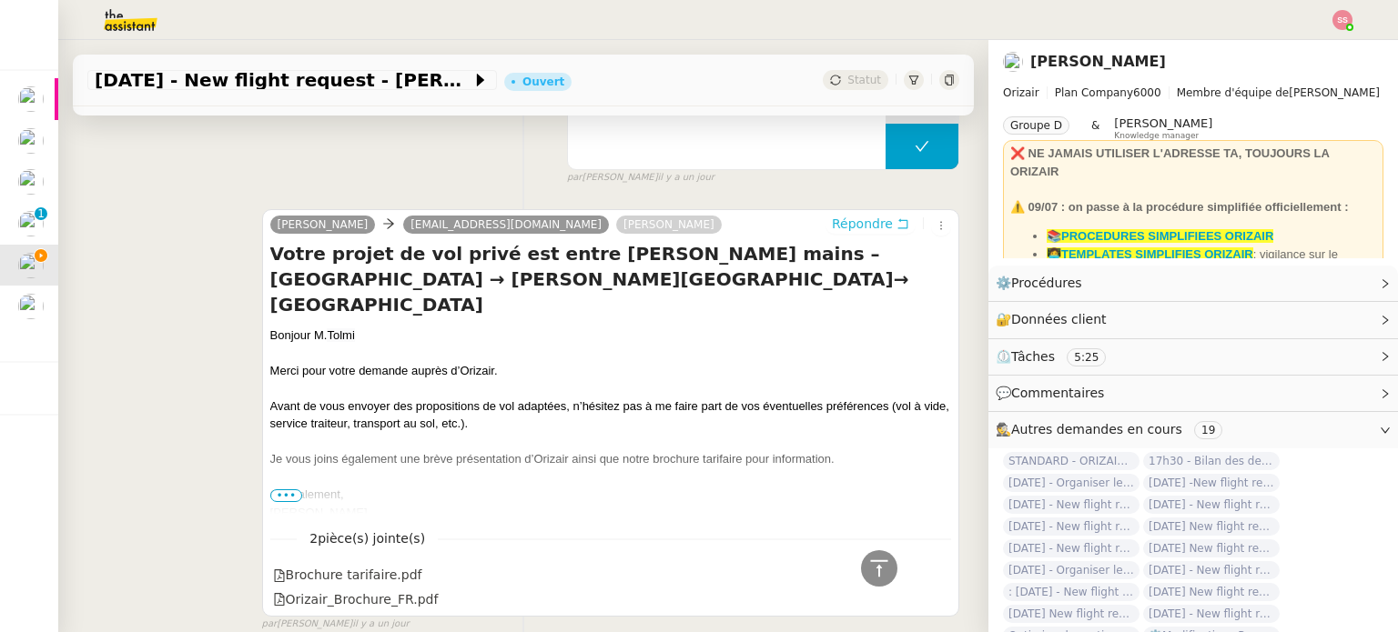
click at [842, 228] on span "Répondre" at bounding box center [862, 224] width 61 height 18
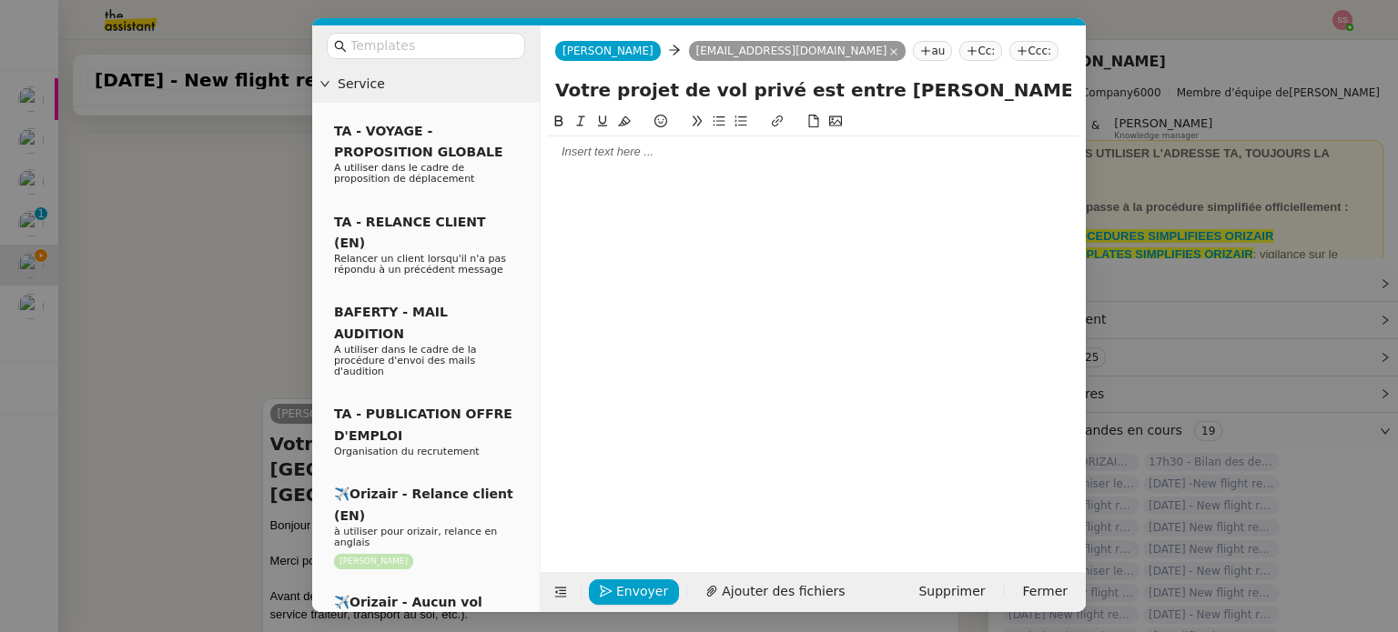
scroll to position [620, 0]
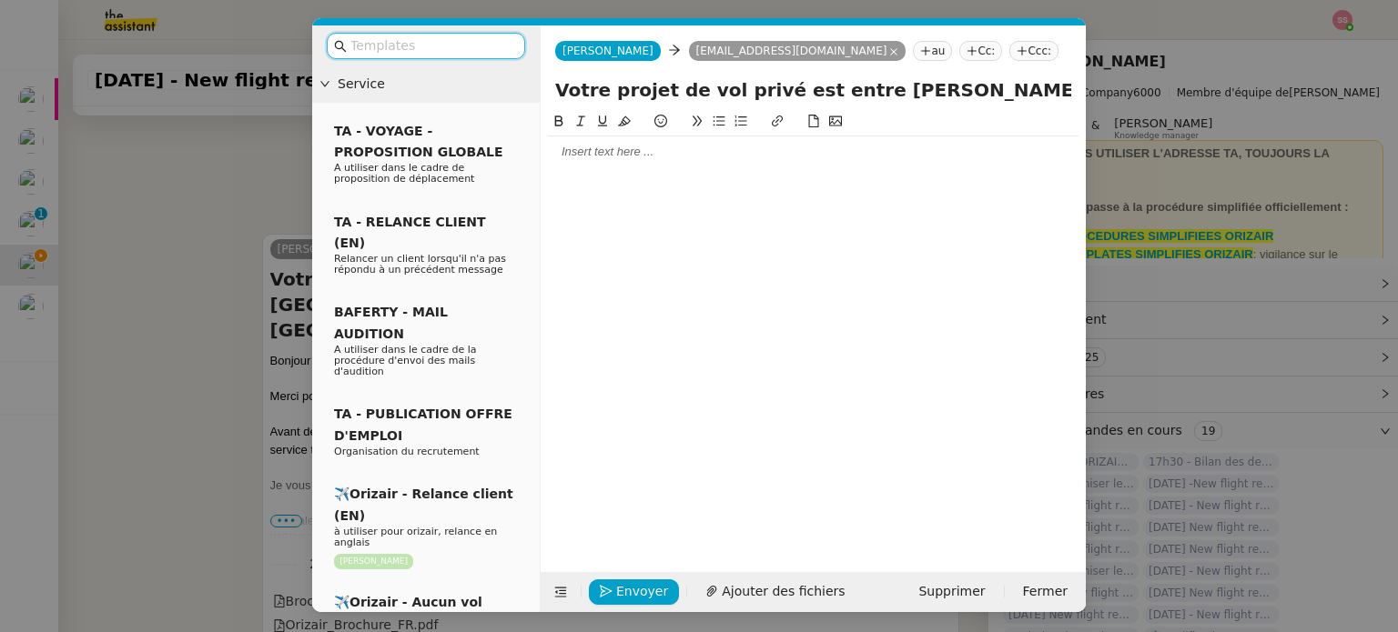
click at [428, 45] on input "text" at bounding box center [432, 45] width 164 height 21
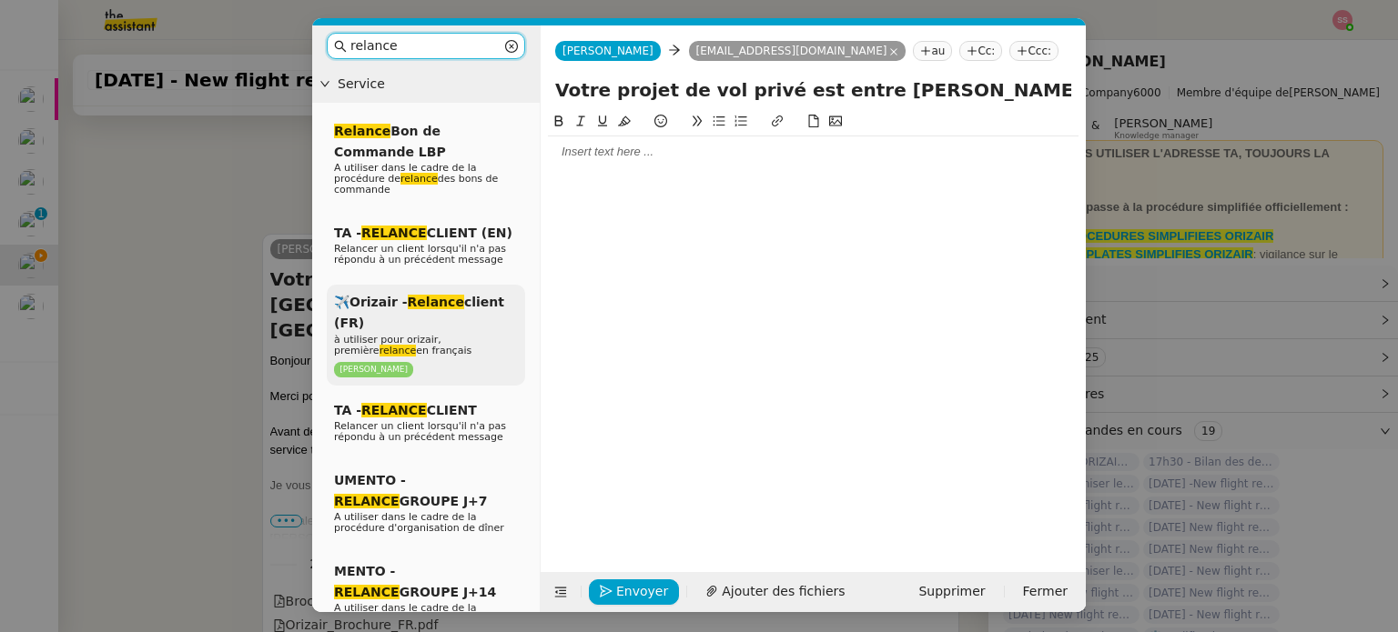
type input "relance"
click at [460, 295] on span "✈️Orizair - Relance client (FR)" at bounding box center [419, 312] width 170 height 35
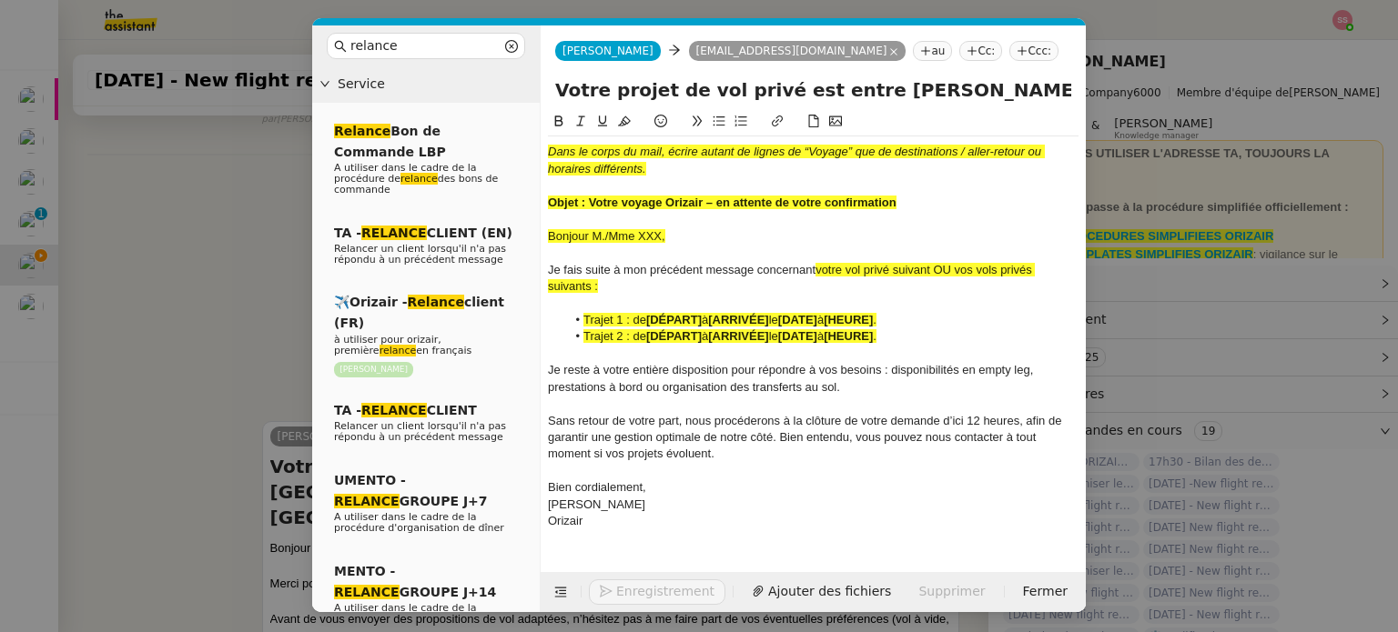
scroll to position [833, 0]
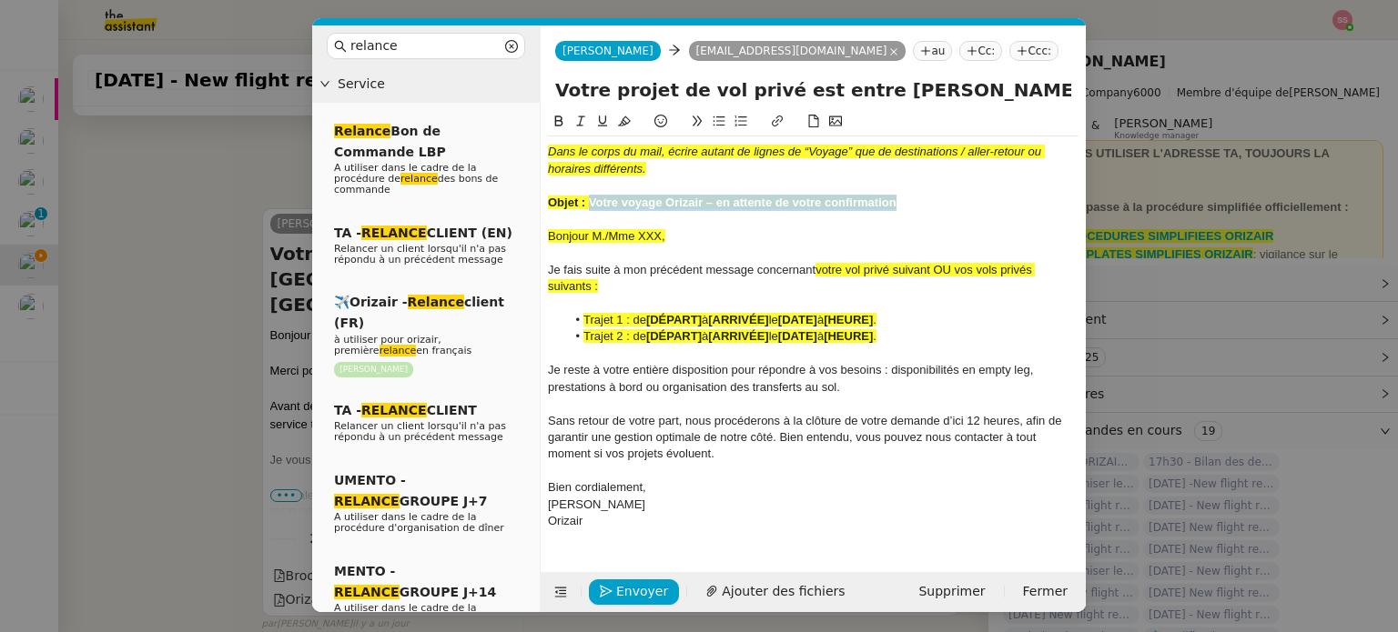
drag, startPoint x: 590, startPoint y: 199, endPoint x: 927, endPoint y: 207, distance: 336.7
click at [927, 207] on div "Objet : Votre voyage Orizair – en attente de votre confirmation" at bounding box center [813, 203] width 530 height 16
drag, startPoint x: 994, startPoint y: 92, endPoint x: 401, endPoint y: 80, distance: 592.4
click at [401, 80] on nz-layout "relance Service Relance Bon de Commande LBP A utiliser dans le cadre de la proc…" at bounding box center [698, 318] width 773 height 587
paste input "voyage Orizair – en attente de votre confirmation"
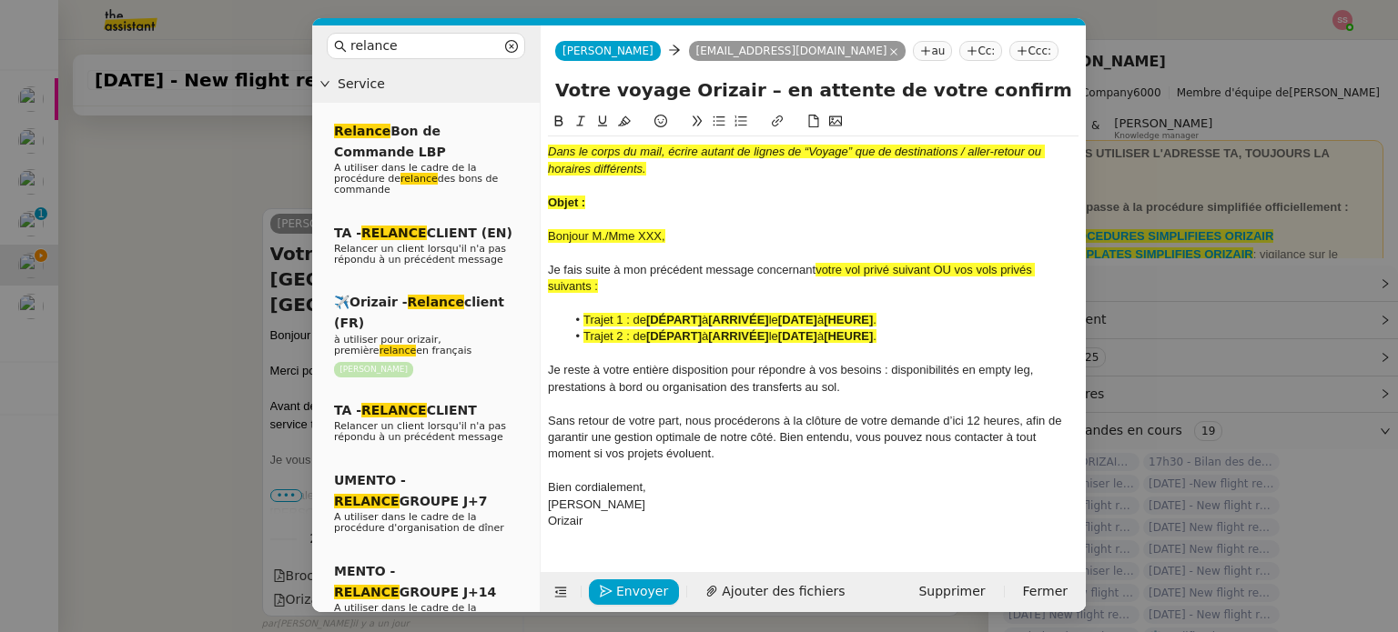
type input "Votre voyage Orizair – en attente de votre confirmation – [GEOGRAPHIC_DATA] → […"
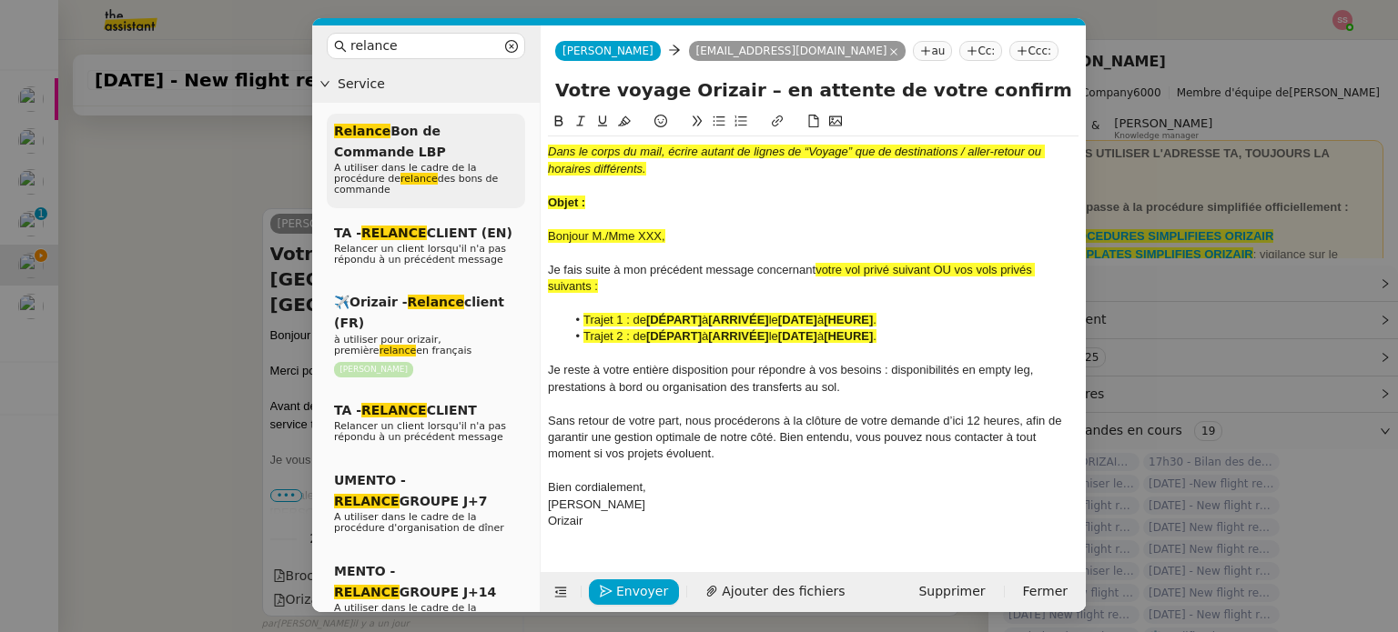
drag, startPoint x: 602, startPoint y: 196, endPoint x: 524, endPoint y: 133, distance: 100.3
click at [524, 133] on nz-layout "relance Service Relance Bon de Commande LBP A utiliser dans le cadre de la proc…" at bounding box center [698, 318] width 773 height 587
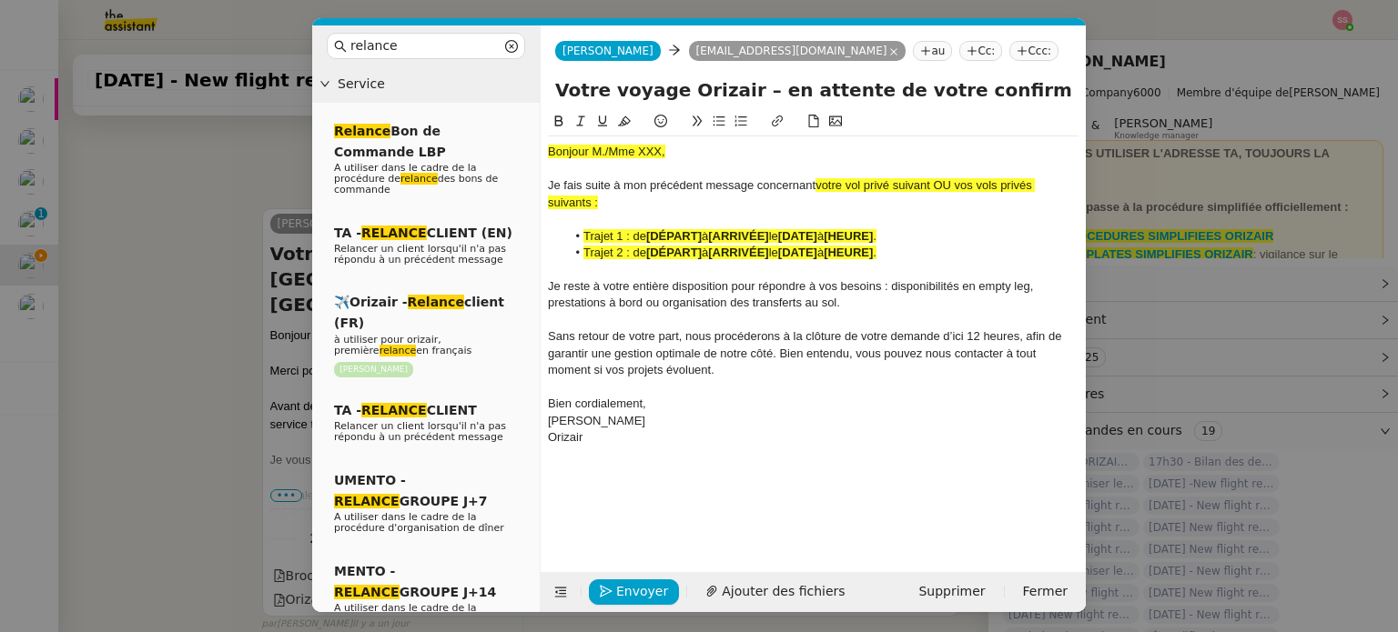
drag, startPoint x: 937, startPoint y: 187, endPoint x: 1030, endPoint y: 199, distance: 93.6
click at [1030, 199] on div "[PERSON_NAME] suite à mon précédent message concernant votre vol privé suivant …" at bounding box center [813, 194] width 530 height 34
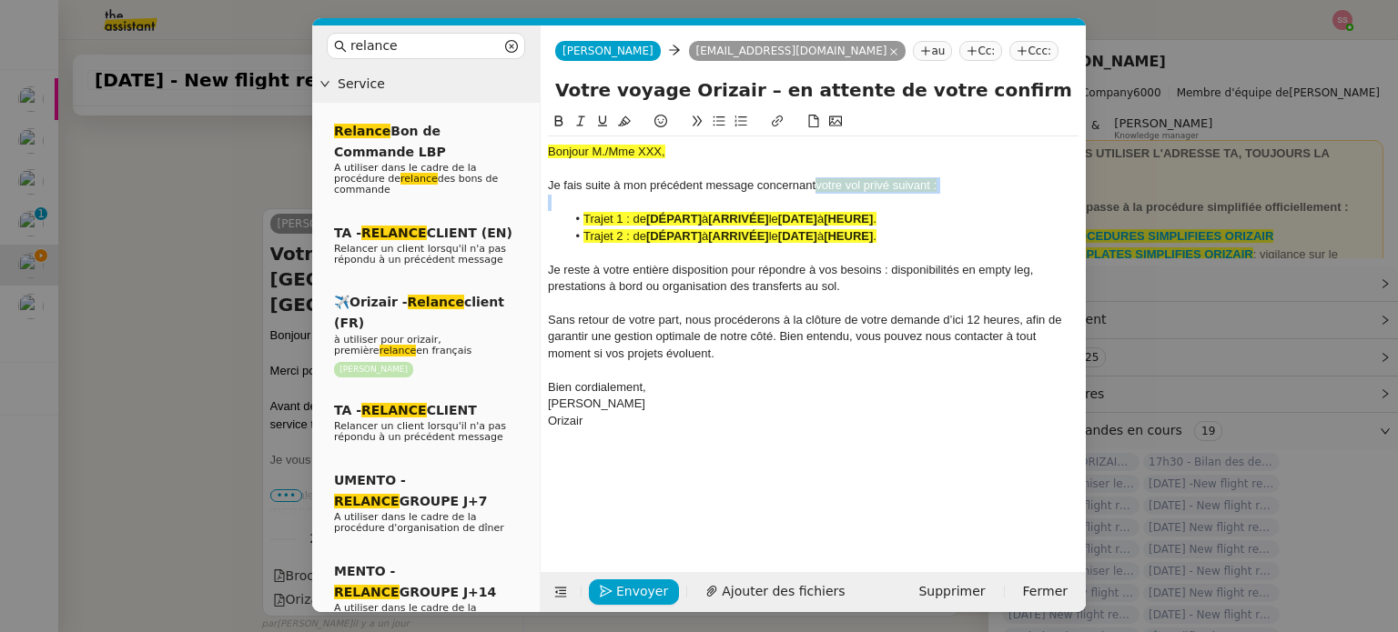
drag, startPoint x: 947, startPoint y: 195, endPoint x: 815, endPoint y: 185, distance: 132.3
click at [815, 185] on div "Bonjour M./Mme XXX, [PERSON_NAME] suite à mon précédent message concernant votr…" at bounding box center [813, 286] width 530 height 300
click at [628, 122] on icon at bounding box center [624, 121] width 13 height 13
click at [655, 219] on strong "[DÉPART]" at bounding box center [674, 219] width 56 height 14
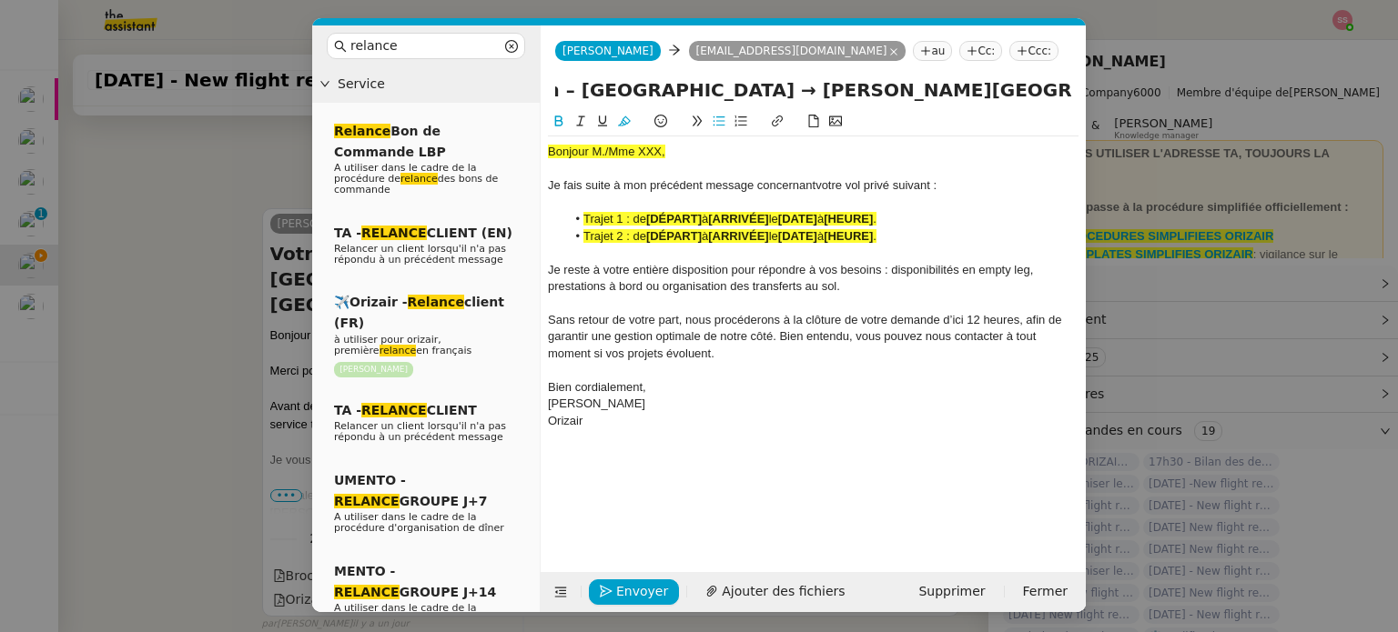
drag, startPoint x: 833, startPoint y: 94, endPoint x: 1167, endPoint y: 124, distance: 335.3
click at [1167, 124] on nz-modal-container "relance Service Relance Bon de Commande LBP A utiliser dans le cadre de la proc…" at bounding box center [699, 316] width 1398 height 632
click at [965, 103] on input "Votre voyage Orizair – en attente de votre confirmation – [GEOGRAPHIC_DATA] → […" at bounding box center [813, 89] width 516 height 27
drag, startPoint x: 903, startPoint y: 85, endPoint x: 591, endPoint y: 94, distance: 312.2
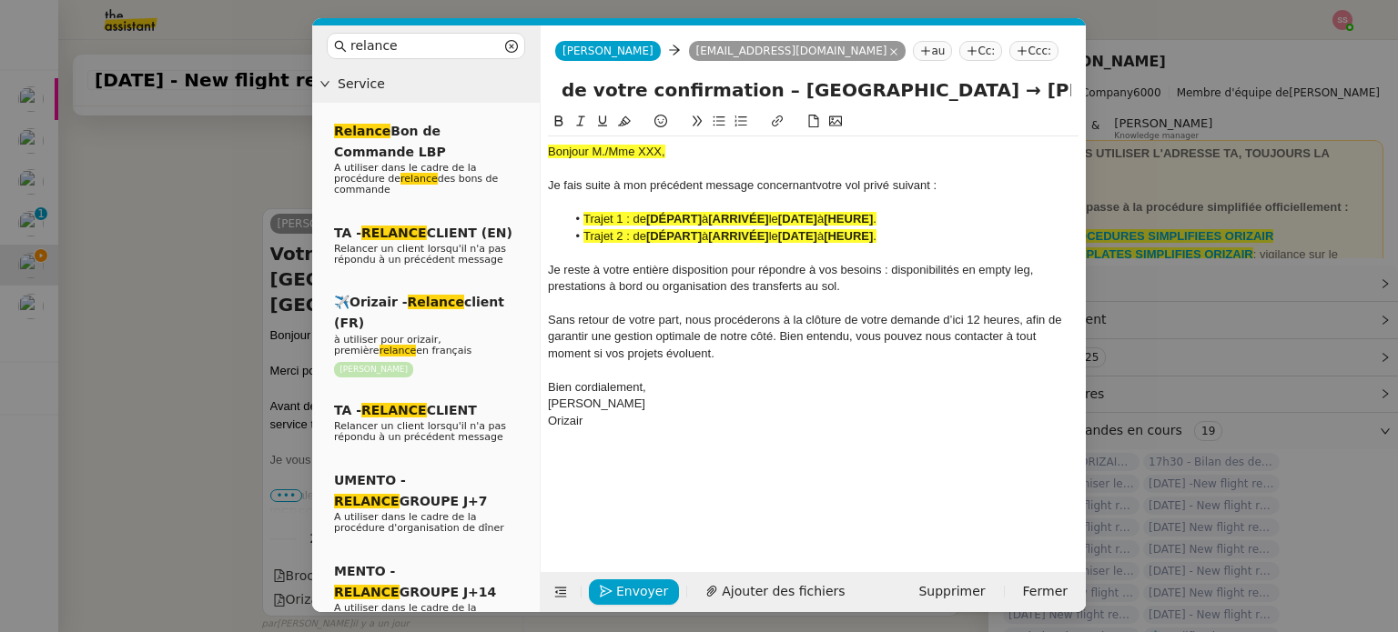
click at [591, 94] on input "Votre voyage Orizair – en attente de votre confirmation – [GEOGRAPHIC_DATA] → […" at bounding box center [813, 89] width 516 height 27
drag, startPoint x: 829, startPoint y: 184, endPoint x: 845, endPoint y: 184, distance: 16.4
click at [845, 184] on div "[PERSON_NAME] suite à mon précédent message concernant votre vol privé suivant :" at bounding box center [813, 185] width 530 height 16
click at [857, 185] on div "[PERSON_NAME] suite à mon précédent message concernant vos vol privé suivant :" at bounding box center [813, 185] width 530 height 16
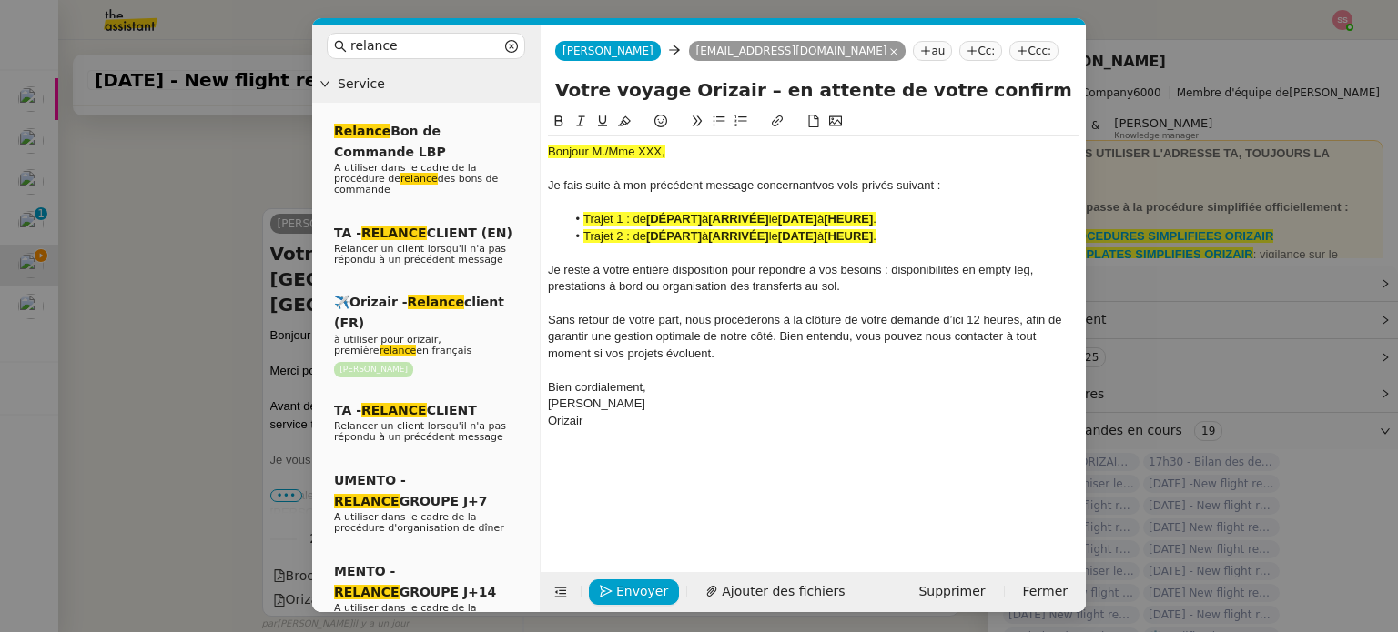
drag, startPoint x: 66, startPoint y: 399, endPoint x: 201, endPoint y: 360, distance: 140.2
click at [76, 398] on nz-modal-container "relance Service Relance Bon de Commande LBP A utiliser dans le cadre de la proc…" at bounding box center [699, 316] width 1398 height 632
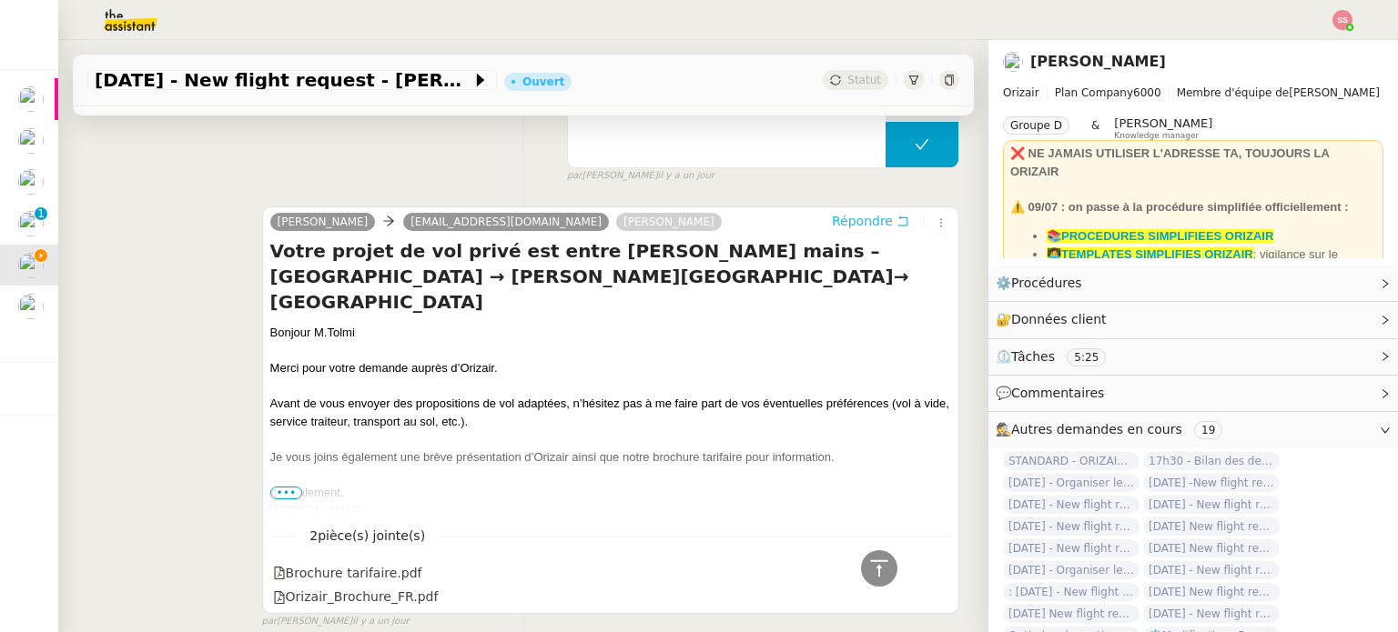
scroll to position [831, 0]
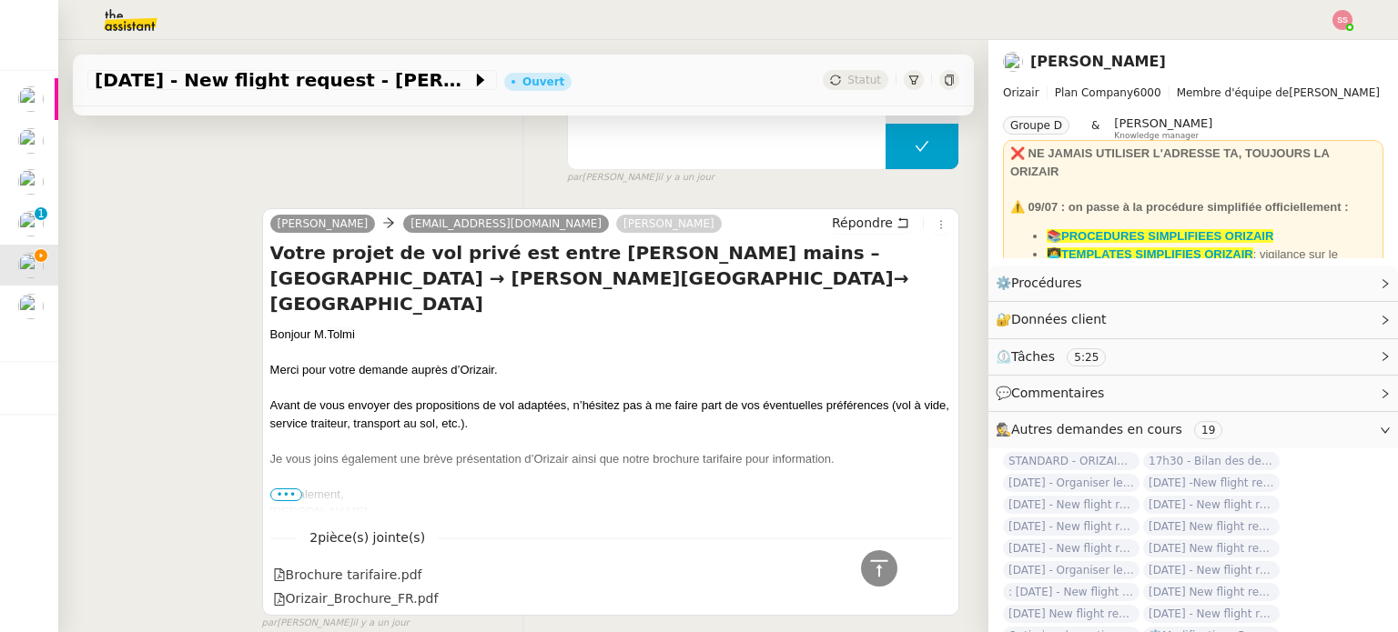
click at [299, 326] on div "Bonjour M. Tolmi" at bounding box center [610, 335] width 681 height 18
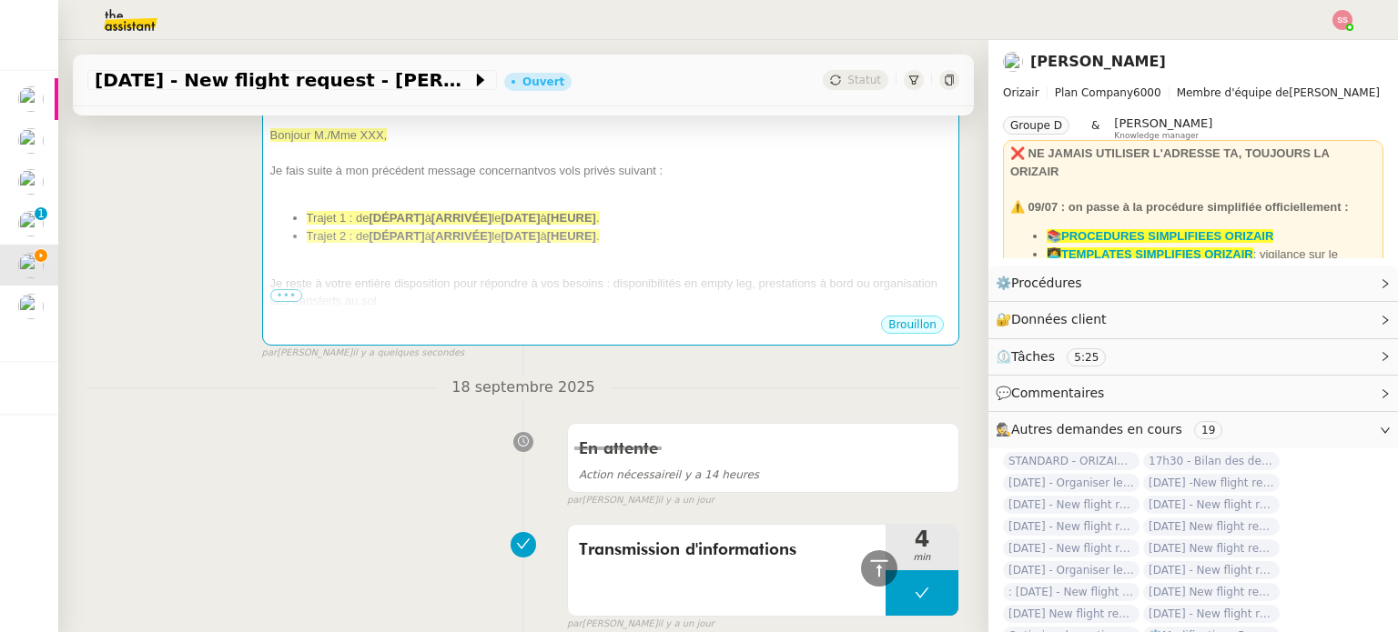
scroll to position [376, 0]
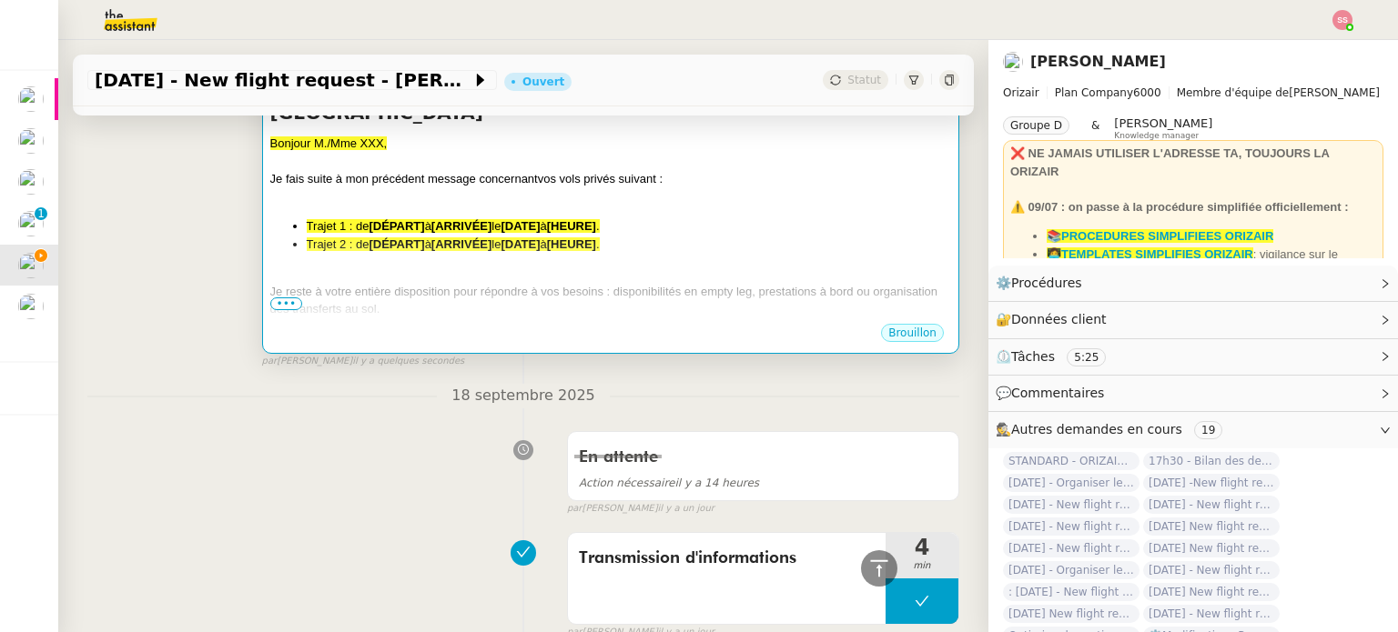
click at [524, 285] on span "Je reste à votre entière disposition pour répondre à vos besoins : disponibilit…" at bounding box center [604, 301] width 668 height 32
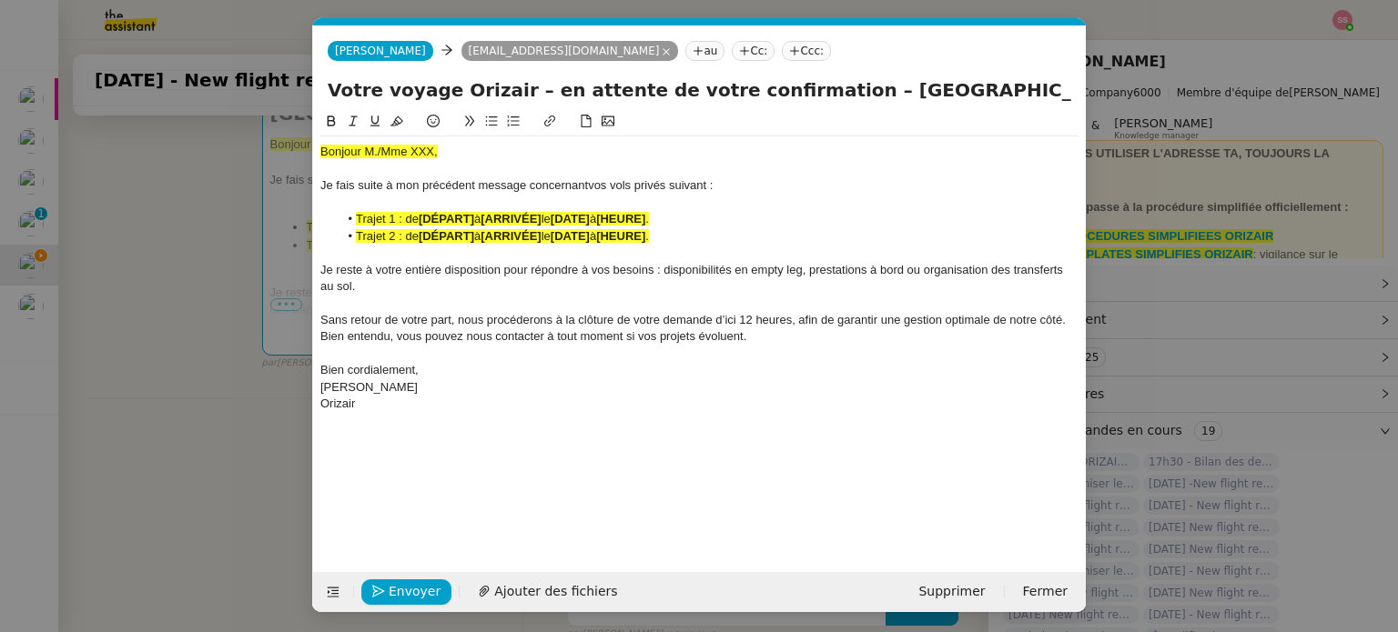
scroll to position [0, 82]
click at [377, 162] on div at bounding box center [699, 169] width 758 height 16
click at [382, 156] on span "Bonjour M./Mme XXX," at bounding box center [378, 152] width 117 height 14
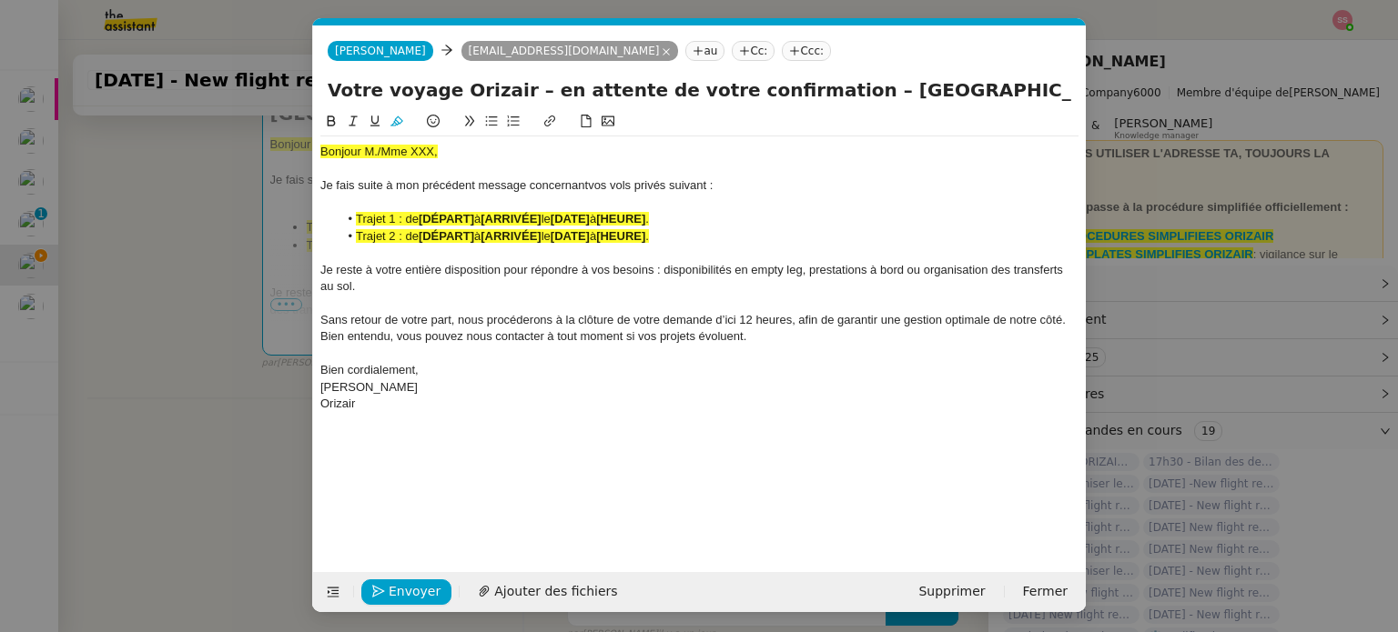
scroll to position [0, 0]
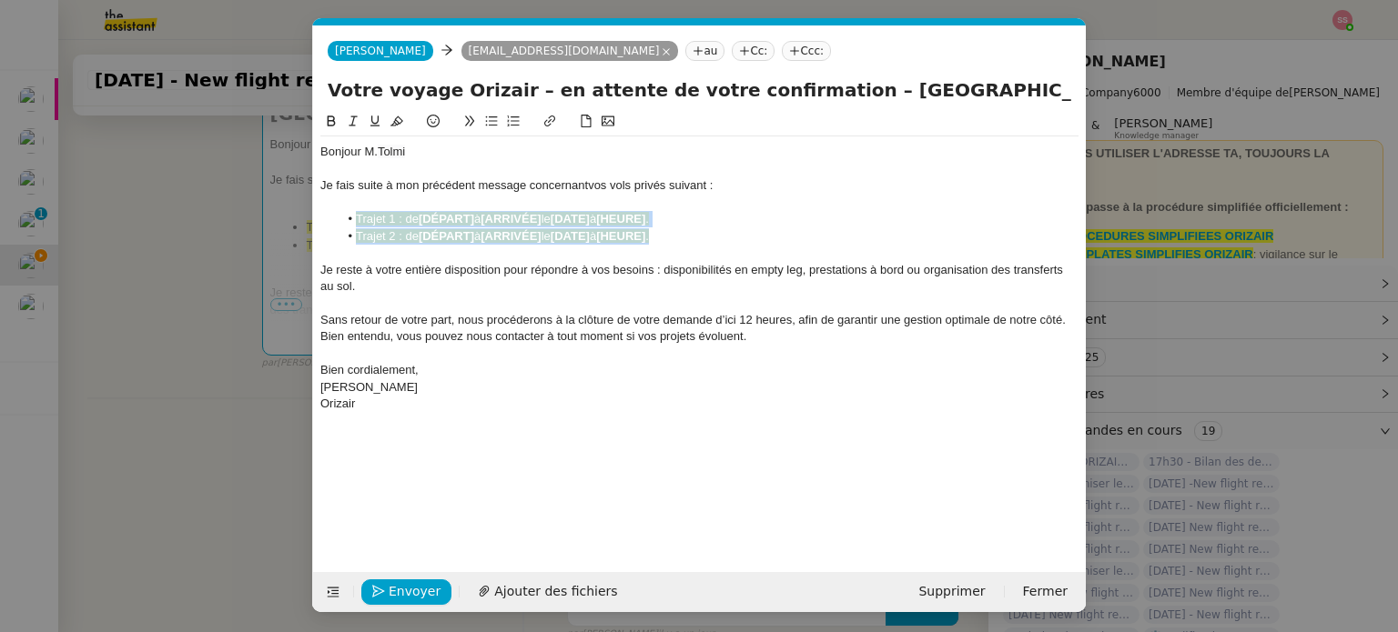
drag, startPoint x: 656, startPoint y: 237, endPoint x: 350, endPoint y: 215, distance: 306.6
click at [350, 215] on ul "Trajet 1 : de [DÉPART] à [ARRIVÉE] le [DATE] à [HEURE] . Trajet 2 : de [DÉPART]…" at bounding box center [699, 228] width 758 height 34
click at [397, 127] on icon at bounding box center [396, 121] width 13 height 13
click at [203, 393] on nz-modal-container "relance Service Relance Bon de Commande LBP A utiliser dans le cadre de la proc…" at bounding box center [699, 316] width 1398 height 632
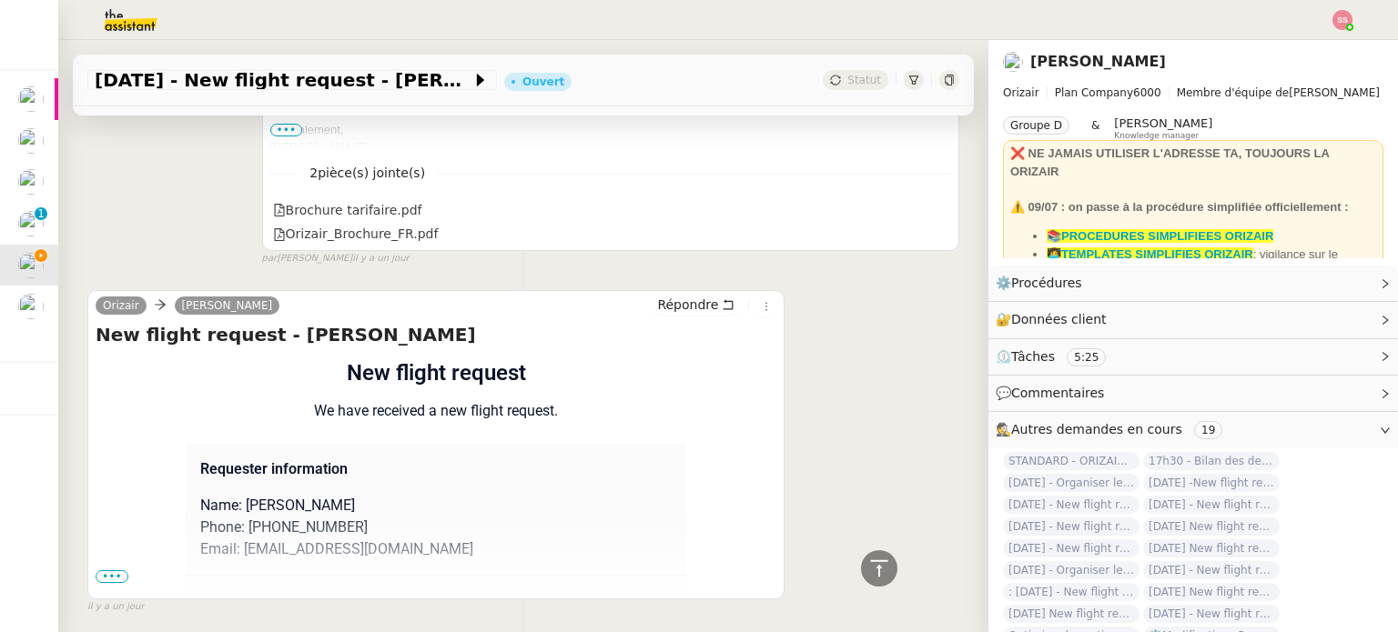
scroll to position [1186, 0]
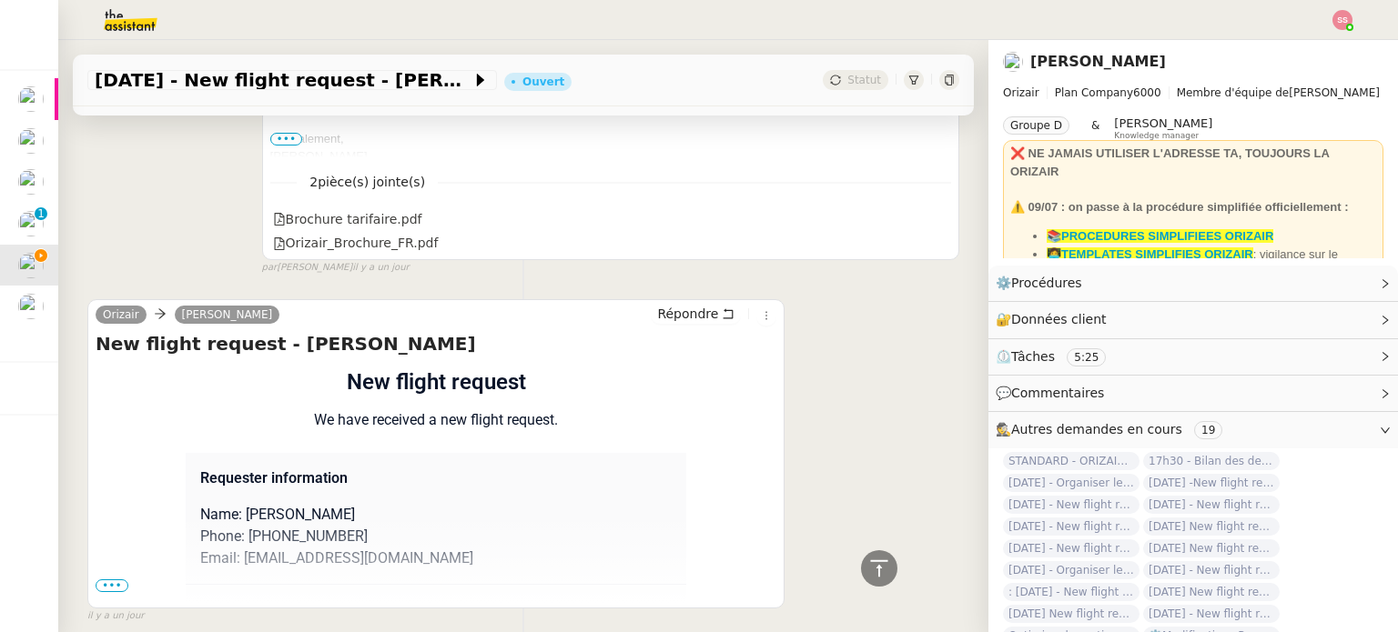
click at [121, 586] on span "•••" at bounding box center [112, 586] width 33 height 13
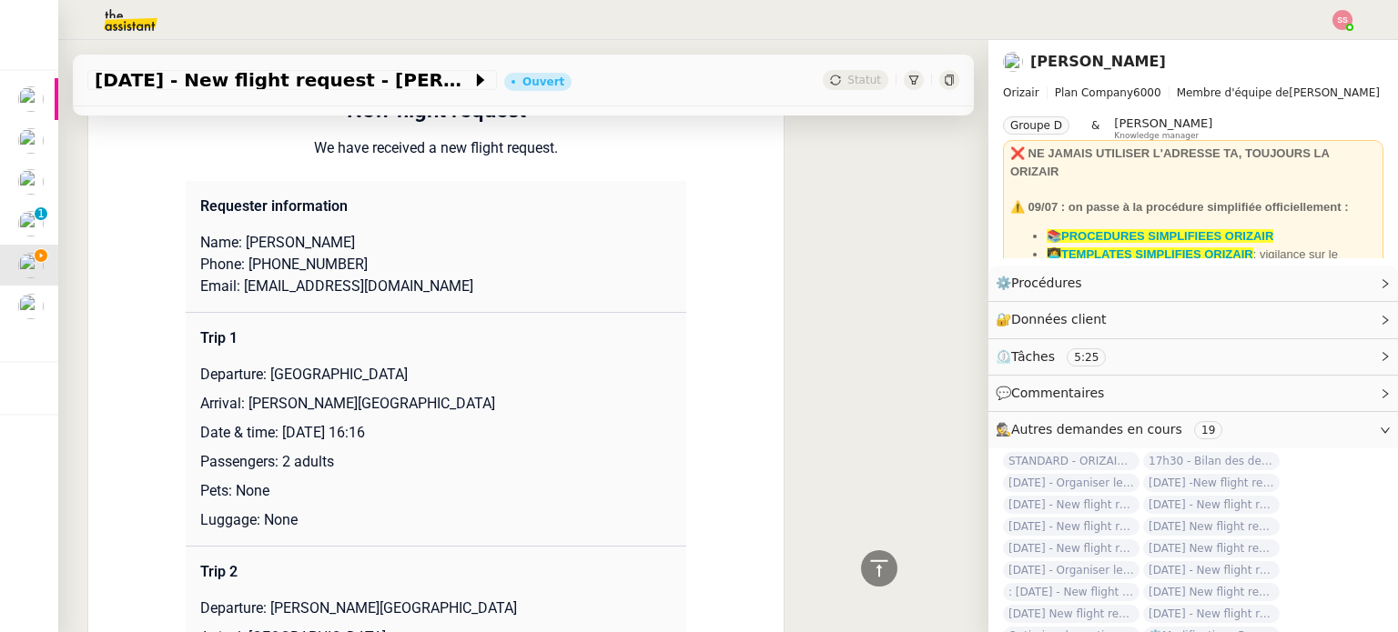
scroll to position [1550, 0]
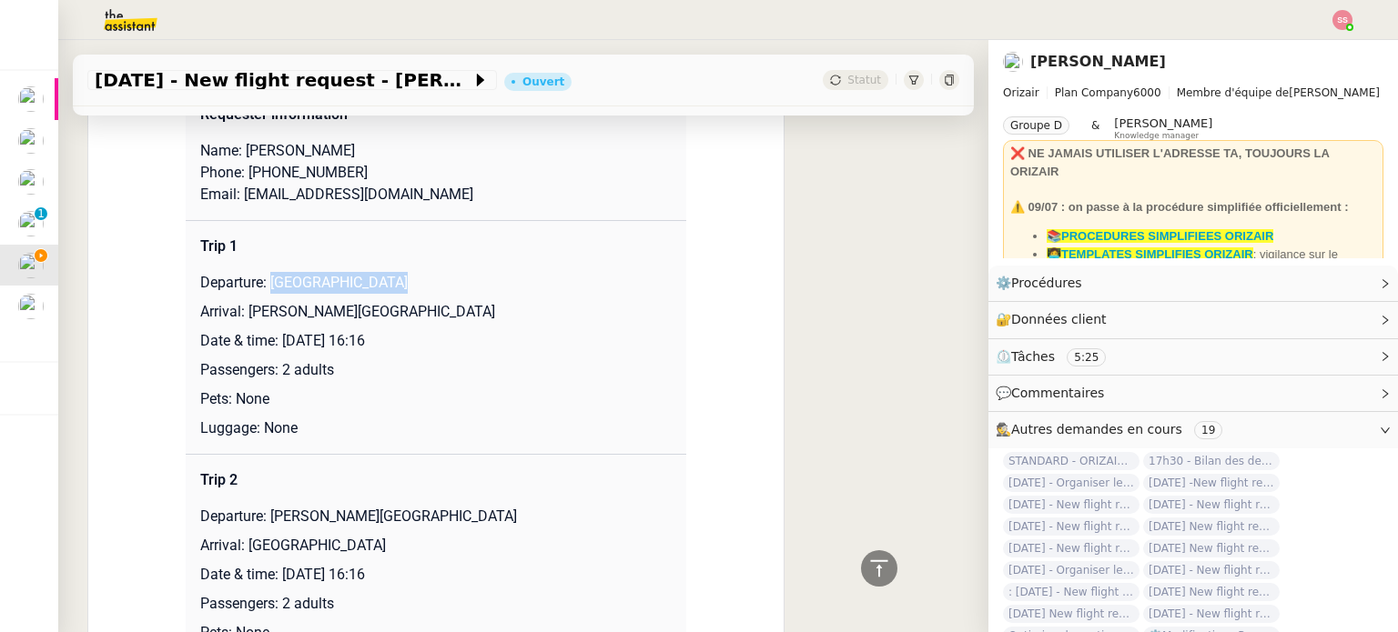
drag, startPoint x: 262, startPoint y: 285, endPoint x: 394, endPoint y: 287, distance: 131.9
click at [394, 287] on p "Departure: [GEOGRAPHIC_DATA]" at bounding box center [435, 283] width 471 height 22
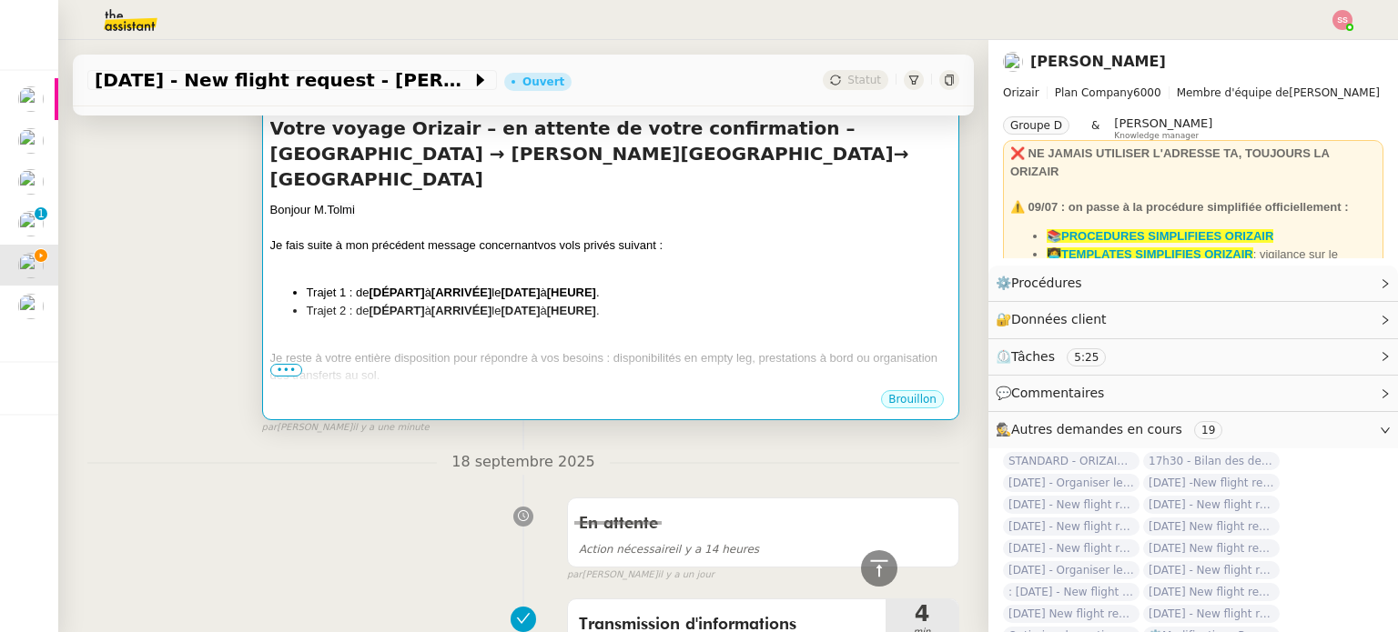
scroll to position [277, 0]
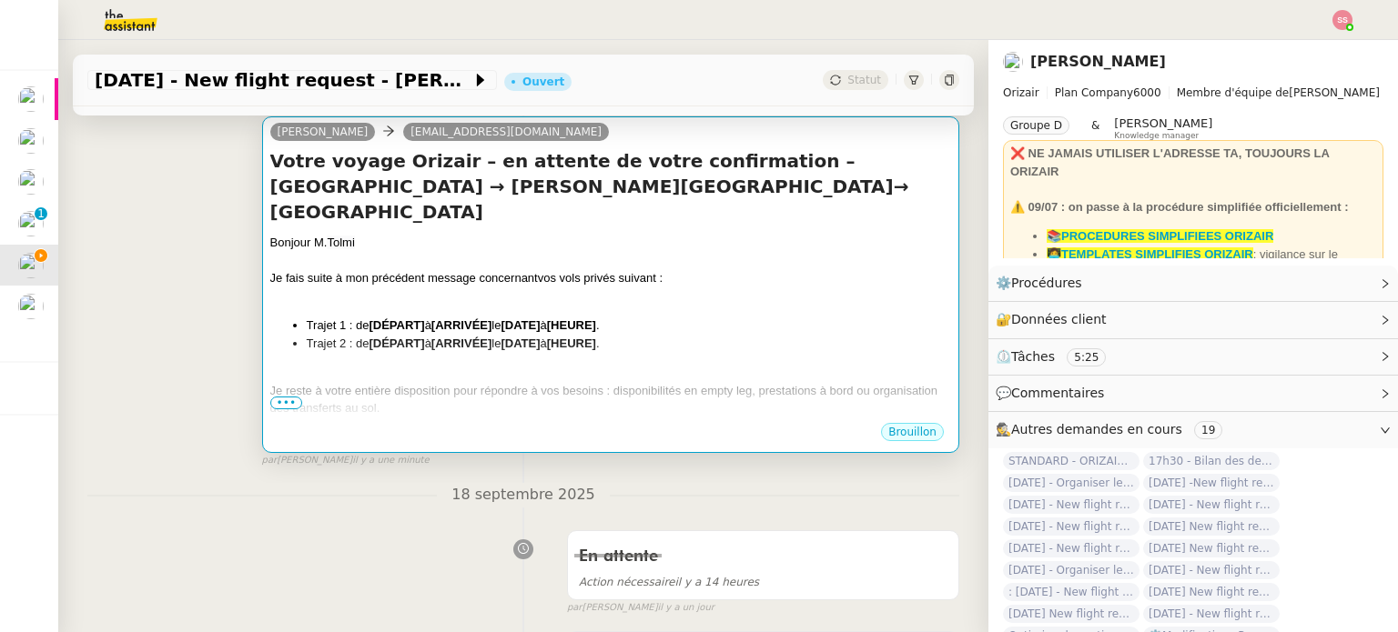
click at [471, 338] on div "Bonjour M. Tolmi [PERSON_NAME] suite à mon précédent message concernant vos vol…" at bounding box center [610, 388] width 681 height 308
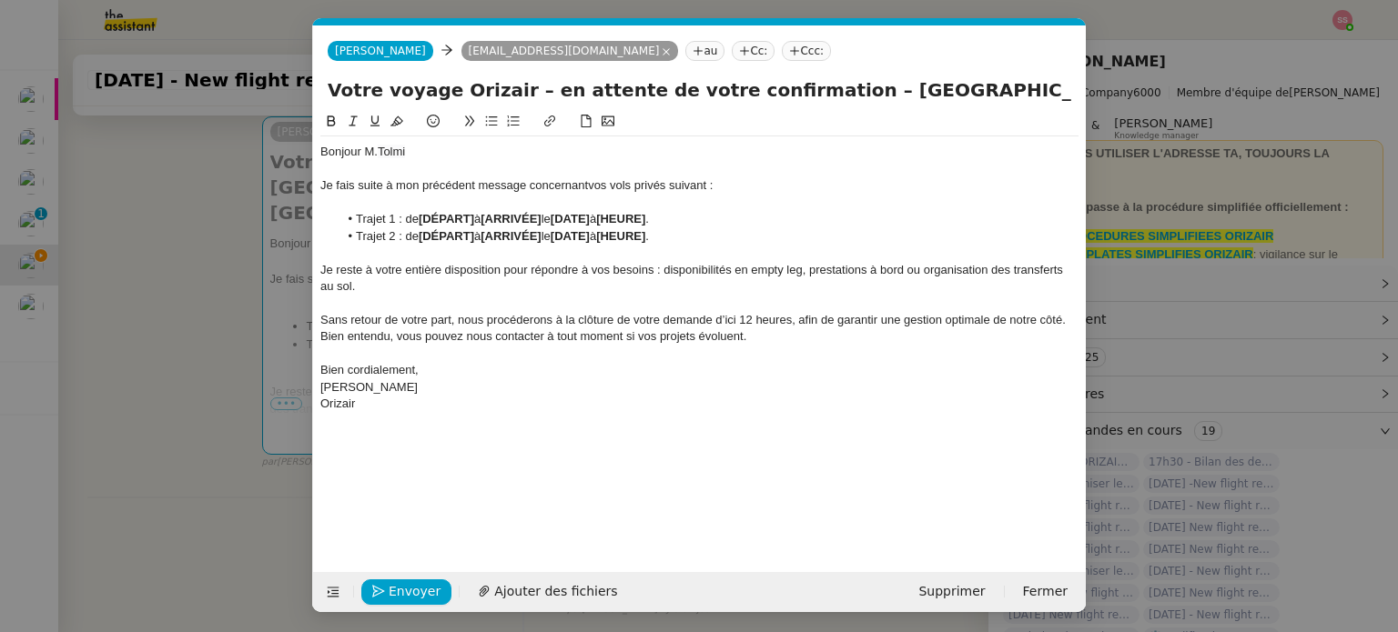
scroll to position [0, 82]
drag, startPoint x: 475, startPoint y: 219, endPoint x: 422, endPoint y: 217, distance: 52.8
click at [422, 217] on strong "[DÉPART]" at bounding box center [447, 219] width 56 height 14
drag, startPoint x: 550, startPoint y: 237, endPoint x: 491, endPoint y: 235, distance: 58.3
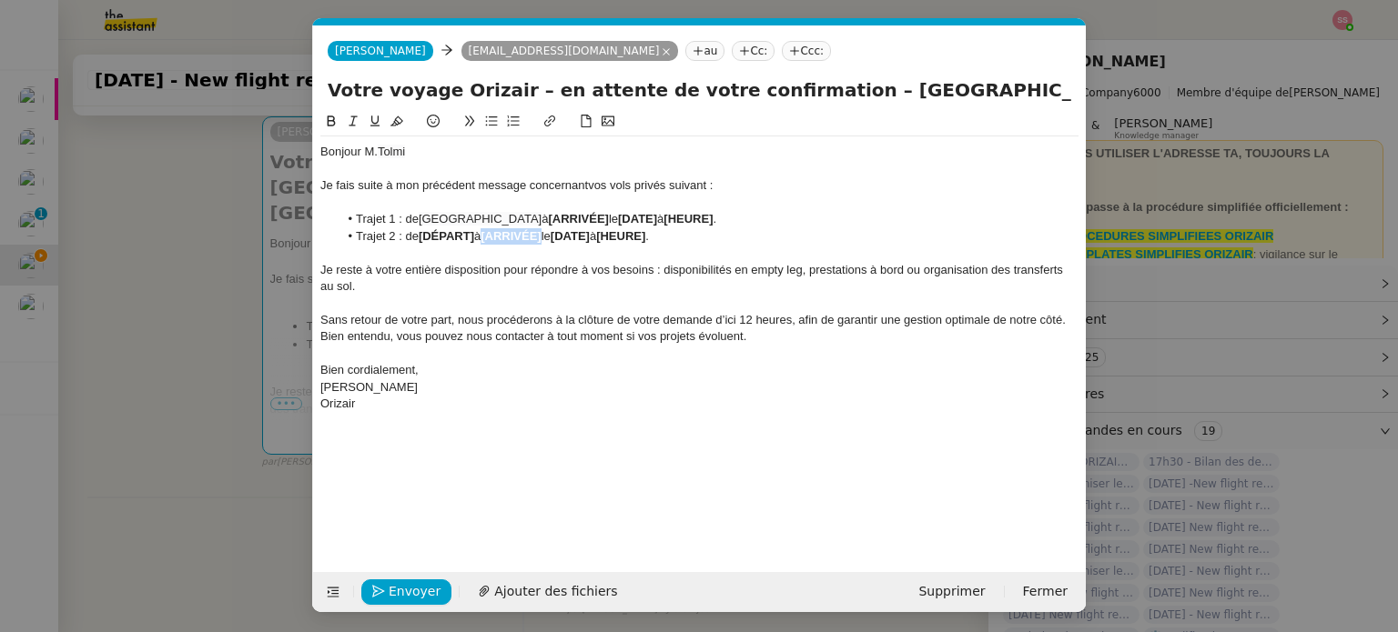
click at [491, 235] on strong "[ARRIVÉE]" at bounding box center [510, 236] width 60 height 14
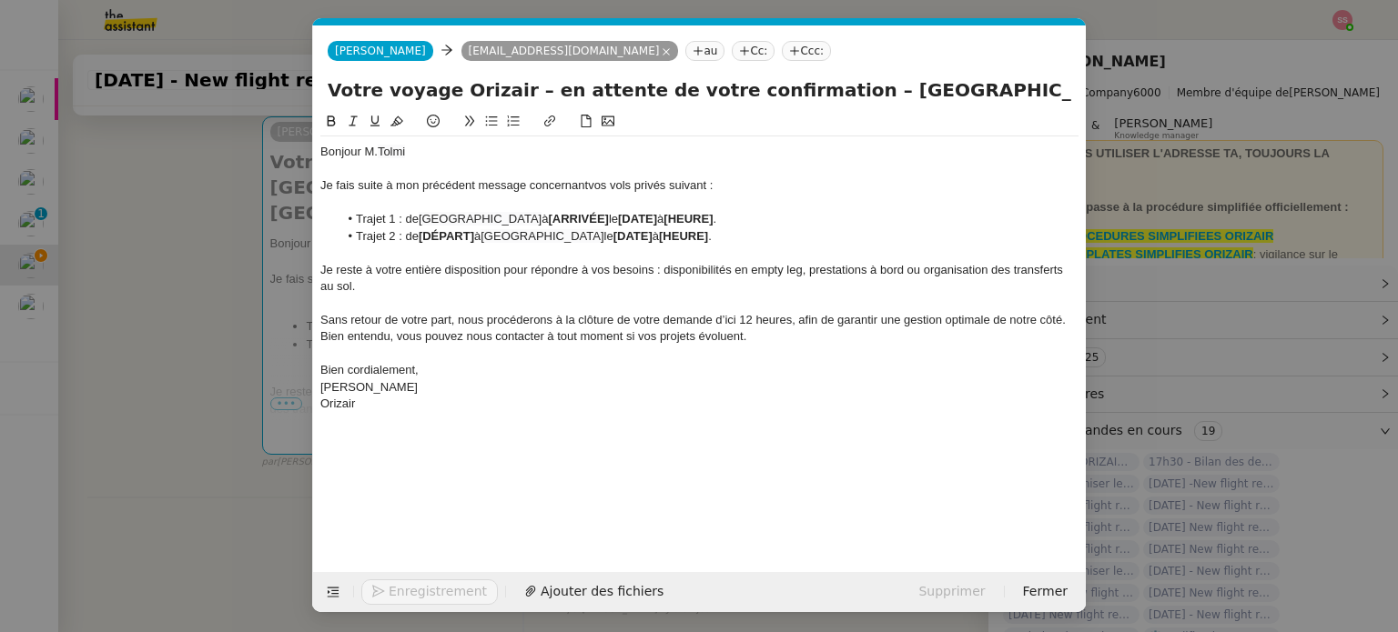
click at [218, 368] on nz-modal-container "relance Service Relance Bon de Commande LBP A utiliser dans le cadre de la proc…" at bounding box center [699, 316] width 1398 height 632
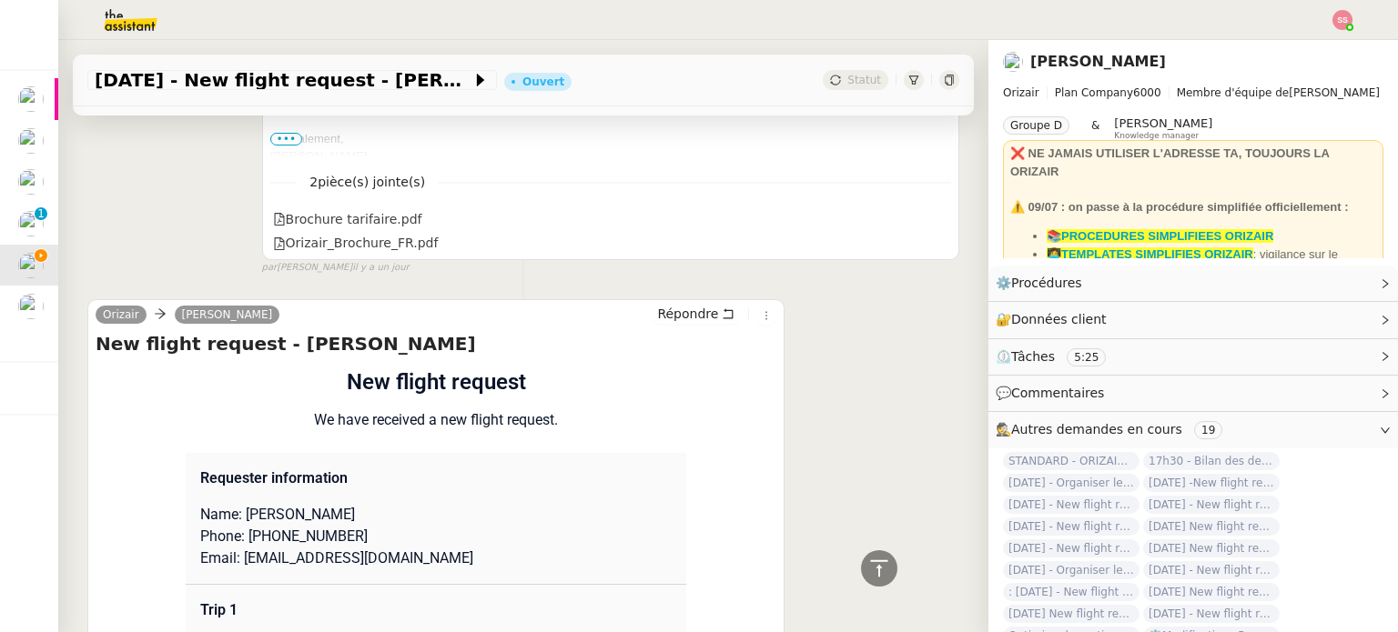
scroll to position [1550, 0]
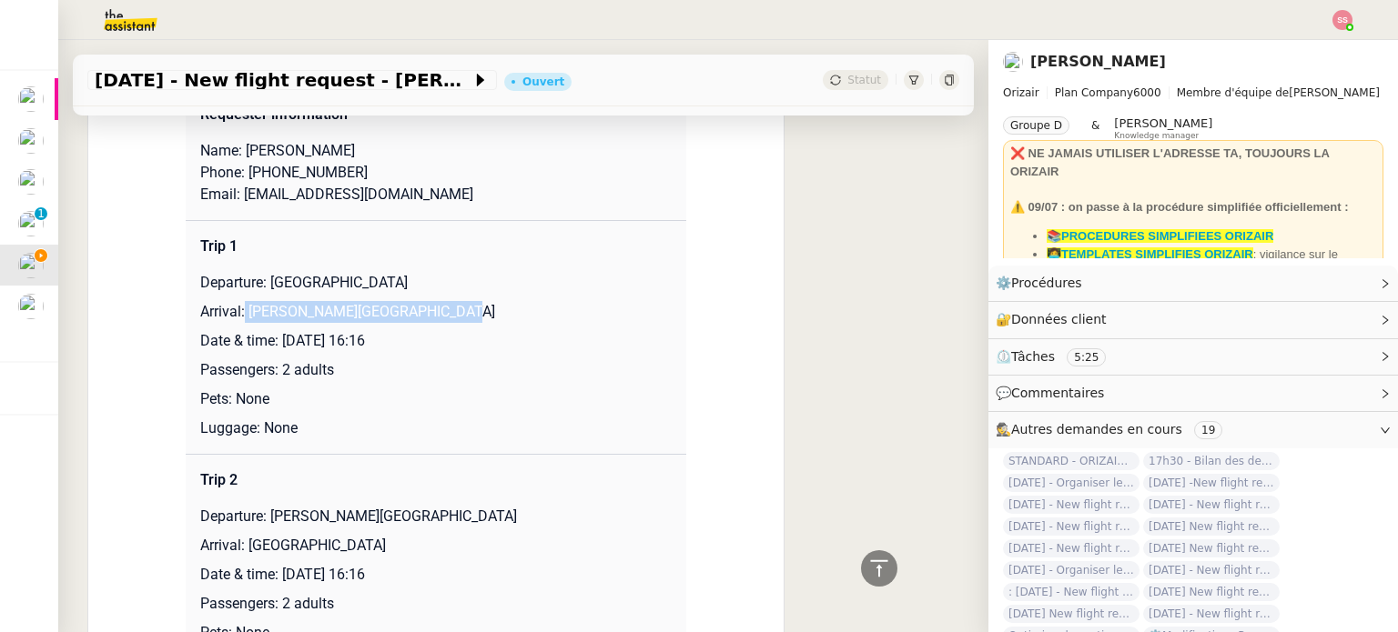
drag, startPoint x: 237, startPoint y: 310, endPoint x: 423, endPoint y: 302, distance: 186.7
click at [423, 302] on td "Trip 1 Departure: [GEOGRAPHIC_DATA] Arrival: [PERSON_NAME][GEOGRAPHIC_DATA] Dat…" at bounding box center [436, 337] width 500 height 234
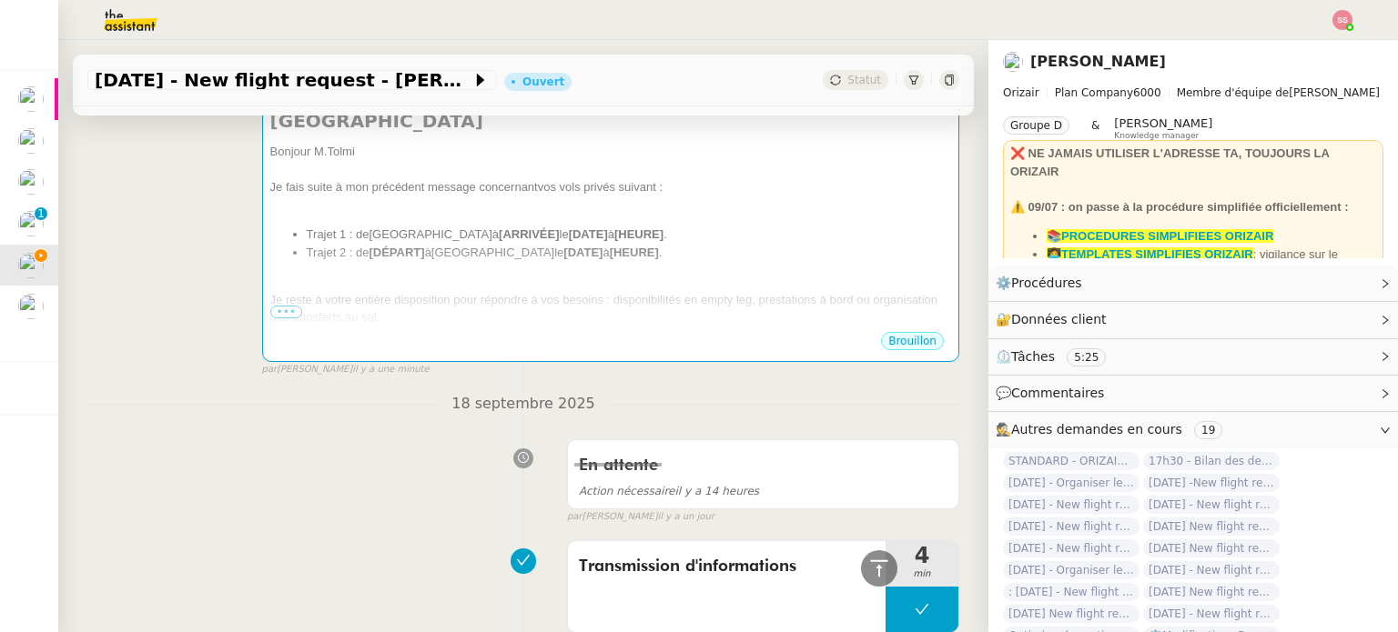
scroll to position [277, 0]
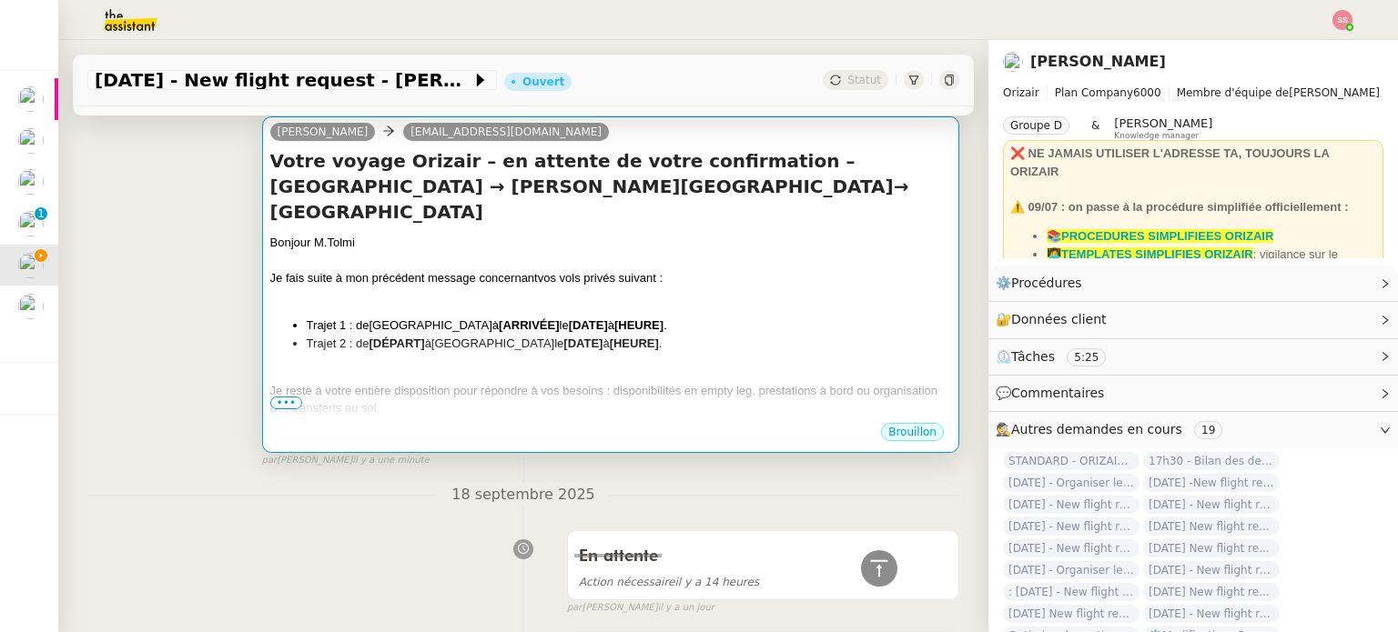
click at [510, 338] on div "Bonjour M. Tolmi [PERSON_NAME] suite à mon précédent message concernant vos vol…" at bounding box center [610, 388] width 681 height 308
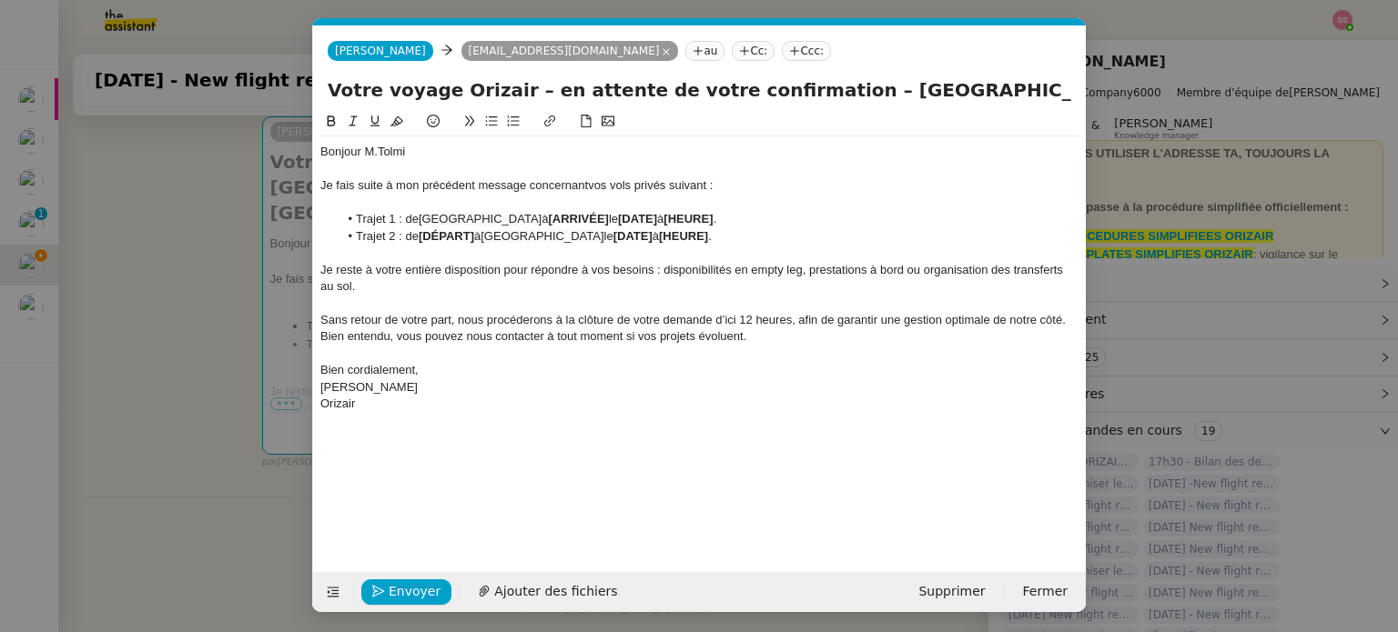
scroll to position [0, 82]
drag, startPoint x: 524, startPoint y: 217, endPoint x: 582, endPoint y: 217, distance: 58.2
click at [582, 217] on li "Trajet 1 : de [GEOGRAPHIC_DATA] à [ARRIVÉE] le [DATE] à [HEURE] ." at bounding box center [708, 219] width 741 height 16
drag, startPoint x: 587, startPoint y: 218, endPoint x: 528, endPoint y: 221, distance: 59.2
click at [528, 221] on li "Trajet 1 : de [GEOGRAPHIC_DATA] à [ARRIVÉE] le [DATE] à [HEURE] ." at bounding box center [708, 219] width 741 height 16
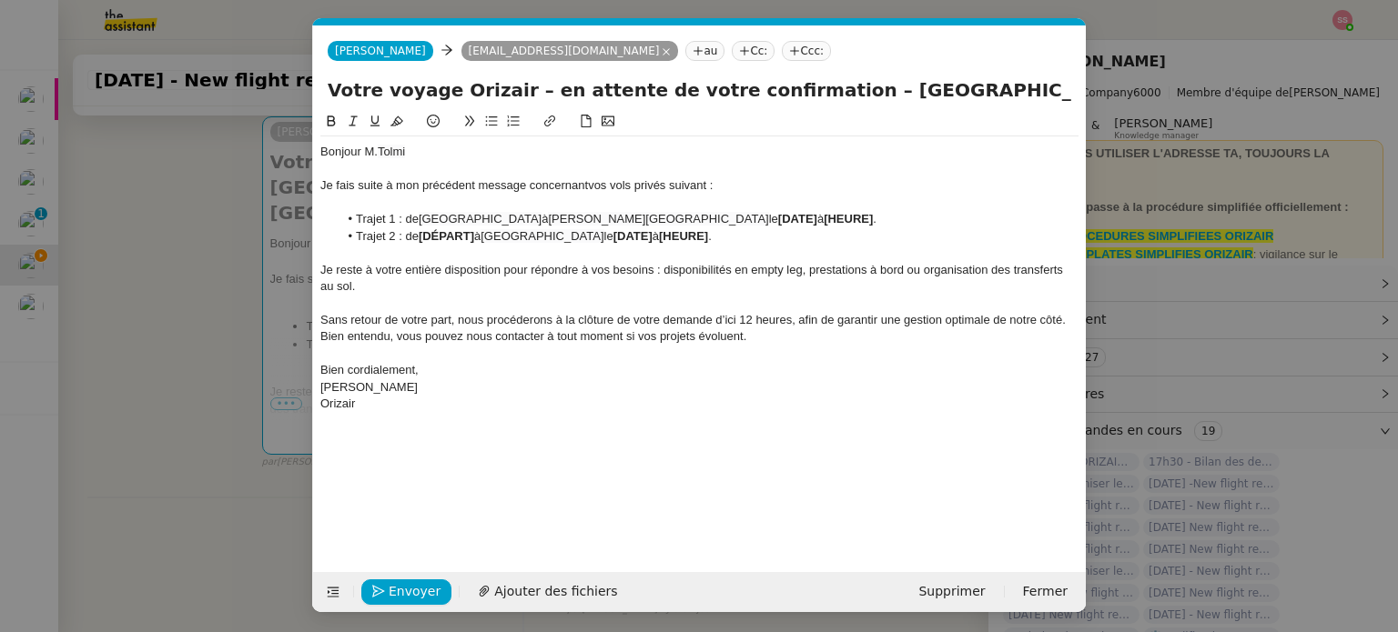
scroll to position [0, 0]
drag, startPoint x: 475, startPoint y: 237, endPoint x: 422, endPoint y: 234, distance: 52.8
click at [422, 234] on strong "[DÉPART]" at bounding box center [447, 236] width 56 height 14
click at [180, 374] on nz-modal-container "relance Service Relance Bon de Commande LBP A utiliser dans le cadre de la proc…" at bounding box center [699, 316] width 1398 height 632
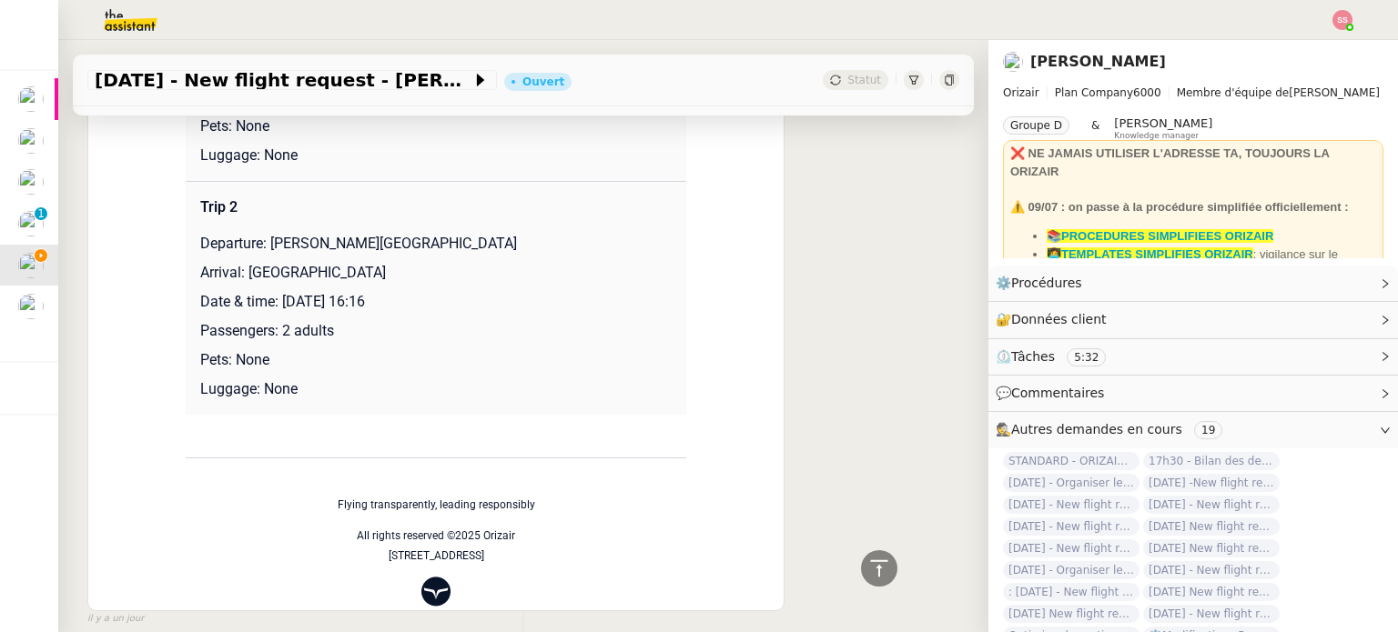
scroll to position [1550, 0]
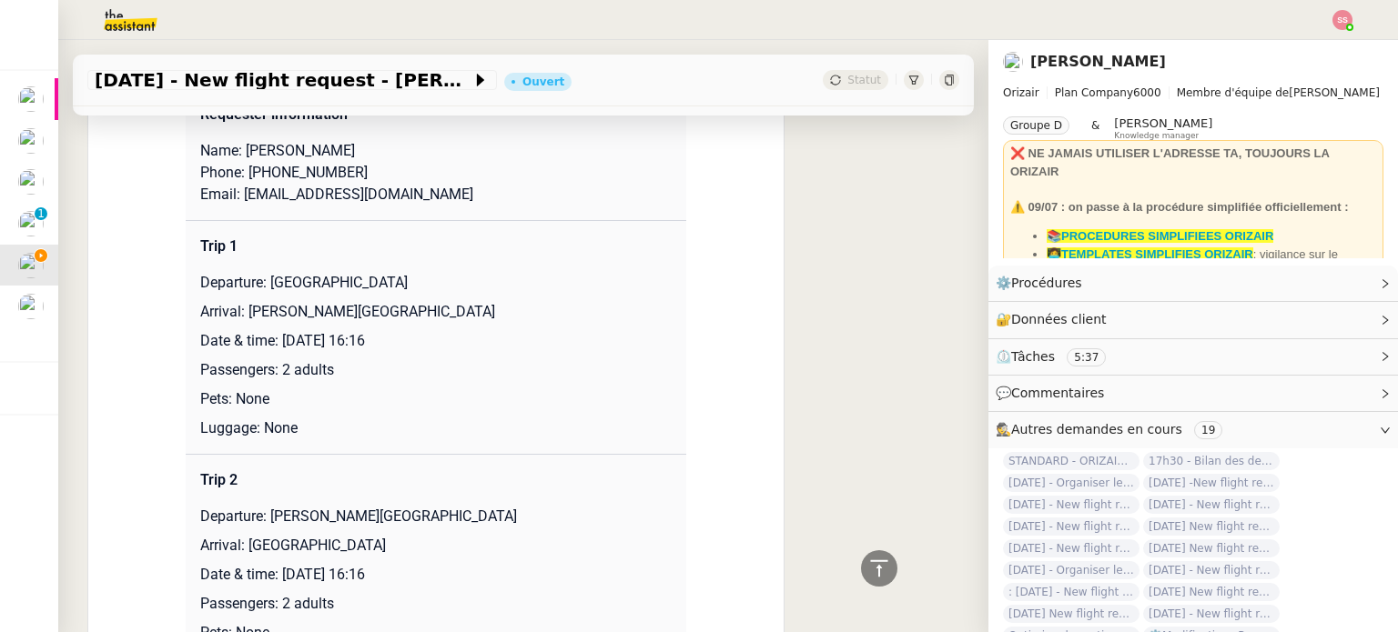
drag, startPoint x: 274, startPoint y: 339, endPoint x: 491, endPoint y: 345, distance: 217.5
click at [491, 345] on p "Date & time: [DATE] 16:16" at bounding box center [435, 341] width 471 height 22
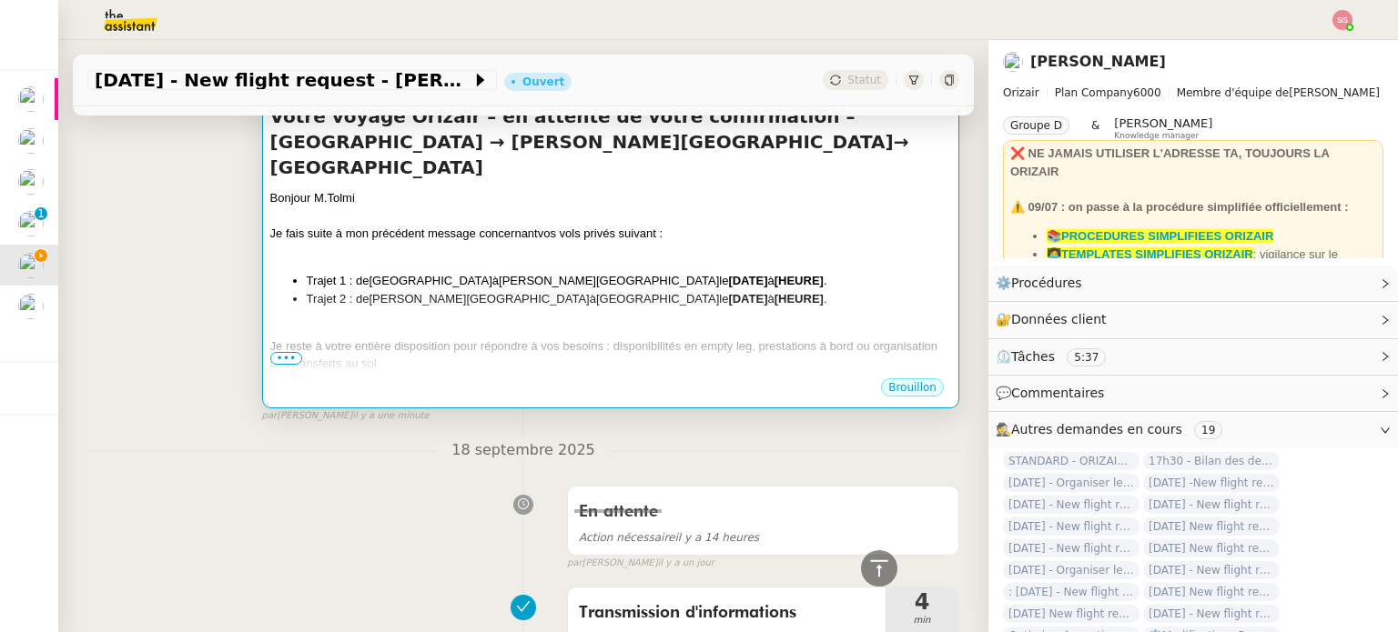
scroll to position [277, 0]
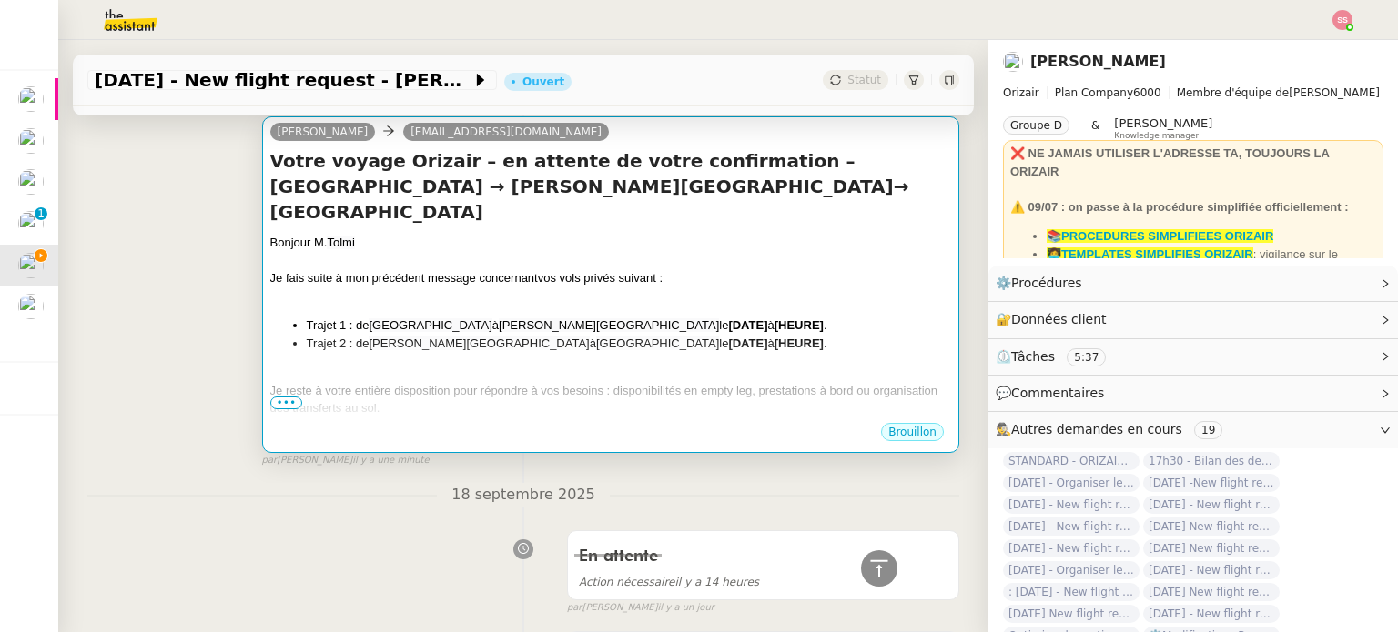
click at [704, 333] on div "Bonjour M. Tolmi [PERSON_NAME] suite à mon précédent message concernant vos vol…" at bounding box center [610, 388] width 681 height 308
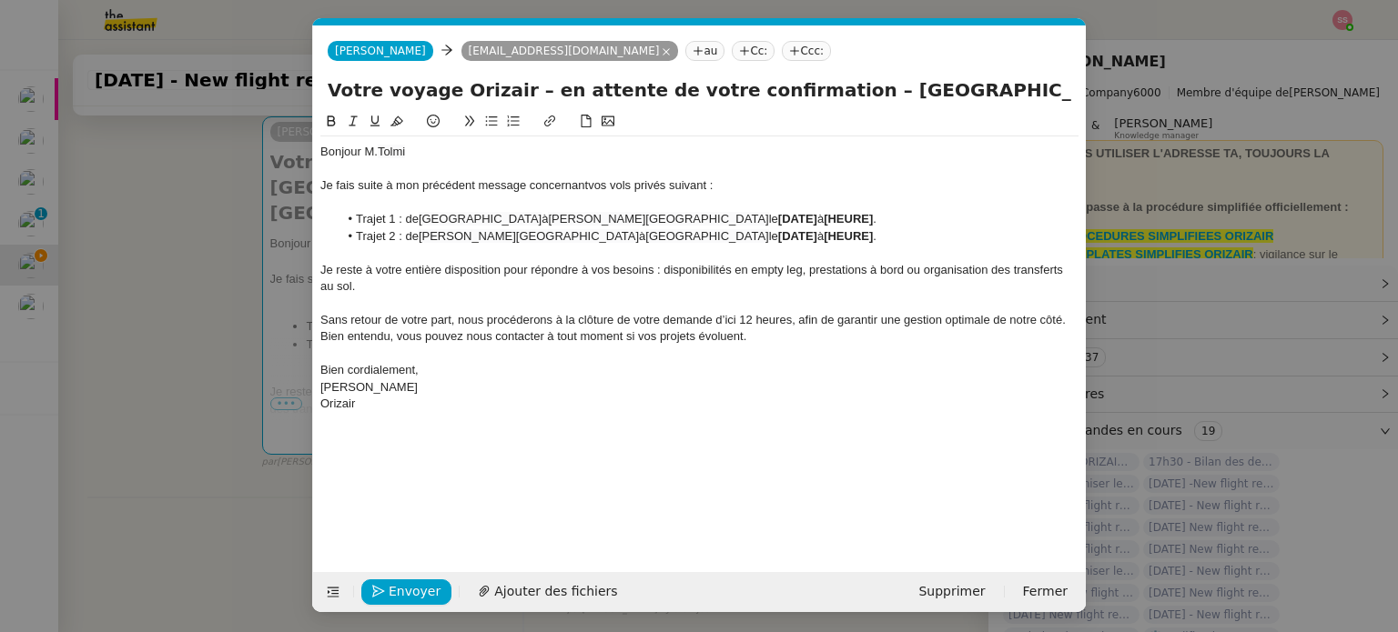
scroll to position [0, 82]
drag, startPoint x: 793, startPoint y: 214, endPoint x: 686, endPoint y: 217, distance: 107.4
click at [686, 217] on li "Trajet 1 : de [GEOGRAPHIC_DATA] à [PERSON_NAME][GEOGRAPHIC_DATA] le [DATE] à [H…" at bounding box center [708, 219] width 741 height 16
click at [778, 218] on span "[DATE] 16:16" at bounding box center [813, 219] width 70 height 14
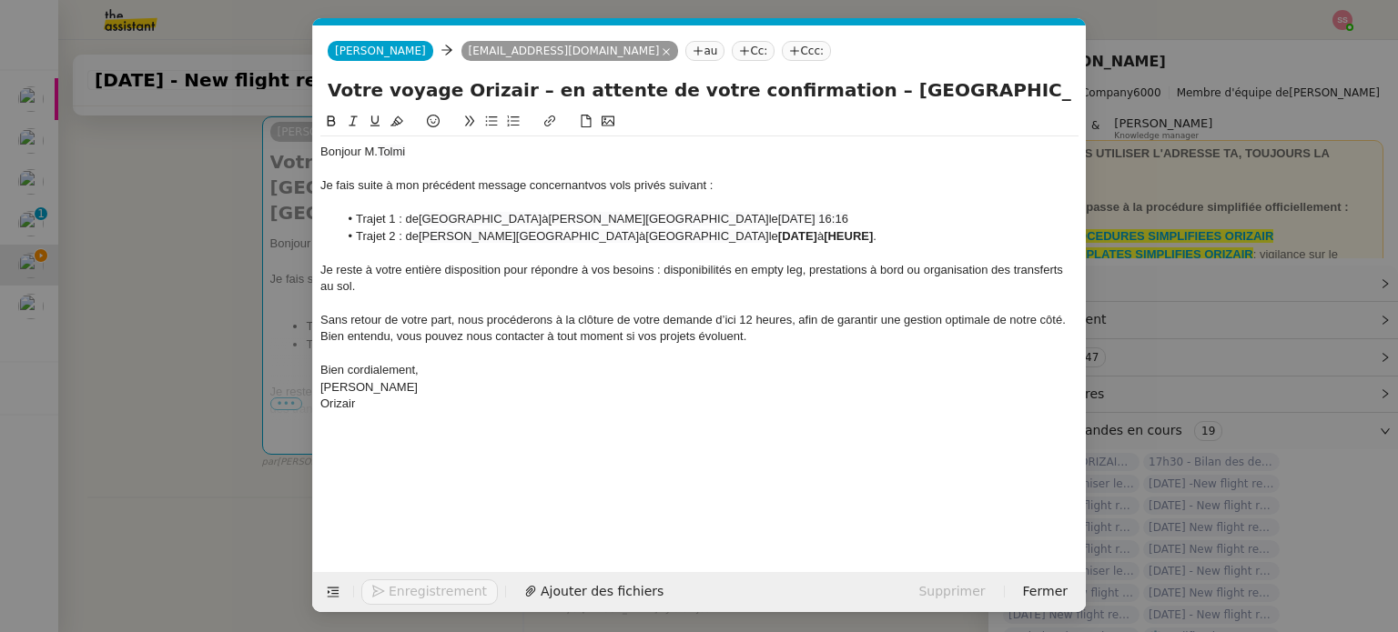
click at [778, 216] on span "[DATE] 16:16" at bounding box center [813, 219] width 70 height 14
click at [778, 219] on span "[DATE] 16:16" at bounding box center [813, 219] width 70 height 14
click at [0, 0] on lt-span "Septemb re" at bounding box center [0, 0] width 0 height 0
click at [228, 359] on nz-modal-container "relance Service Relance Bon de Commande LBP A utiliser dans le cadre de la proc…" at bounding box center [699, 316] width 1398 height 632
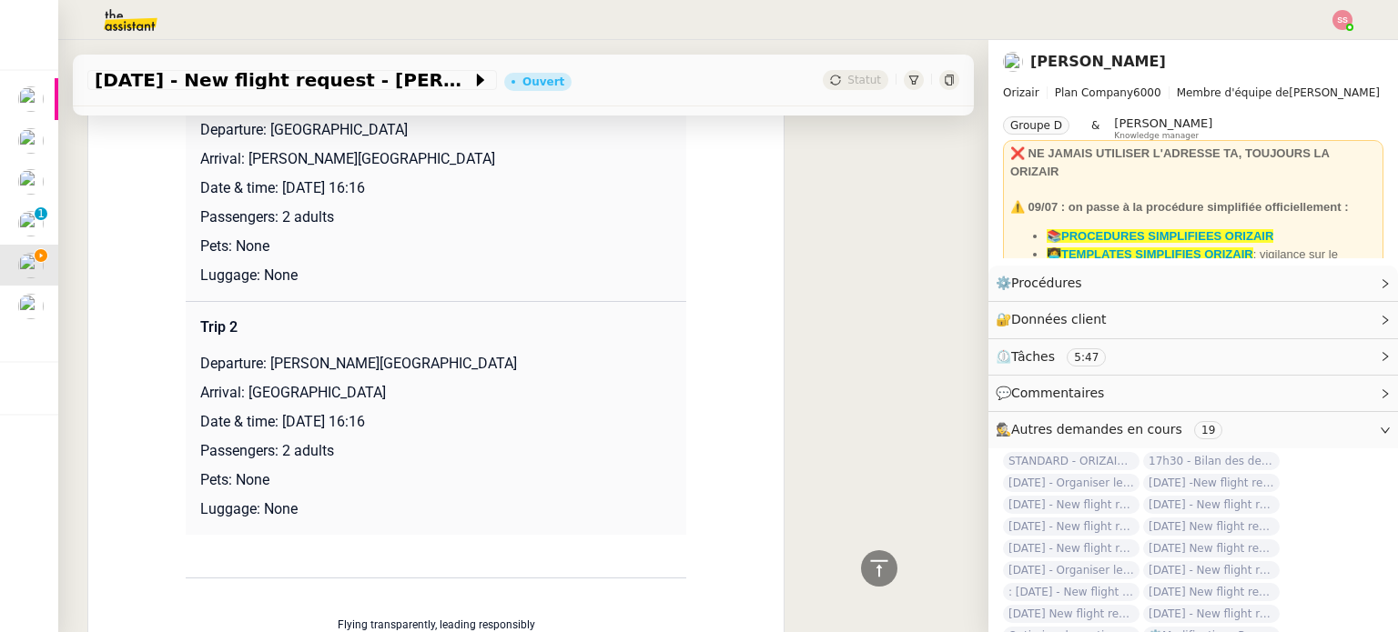
scroll to position [1731, 0]
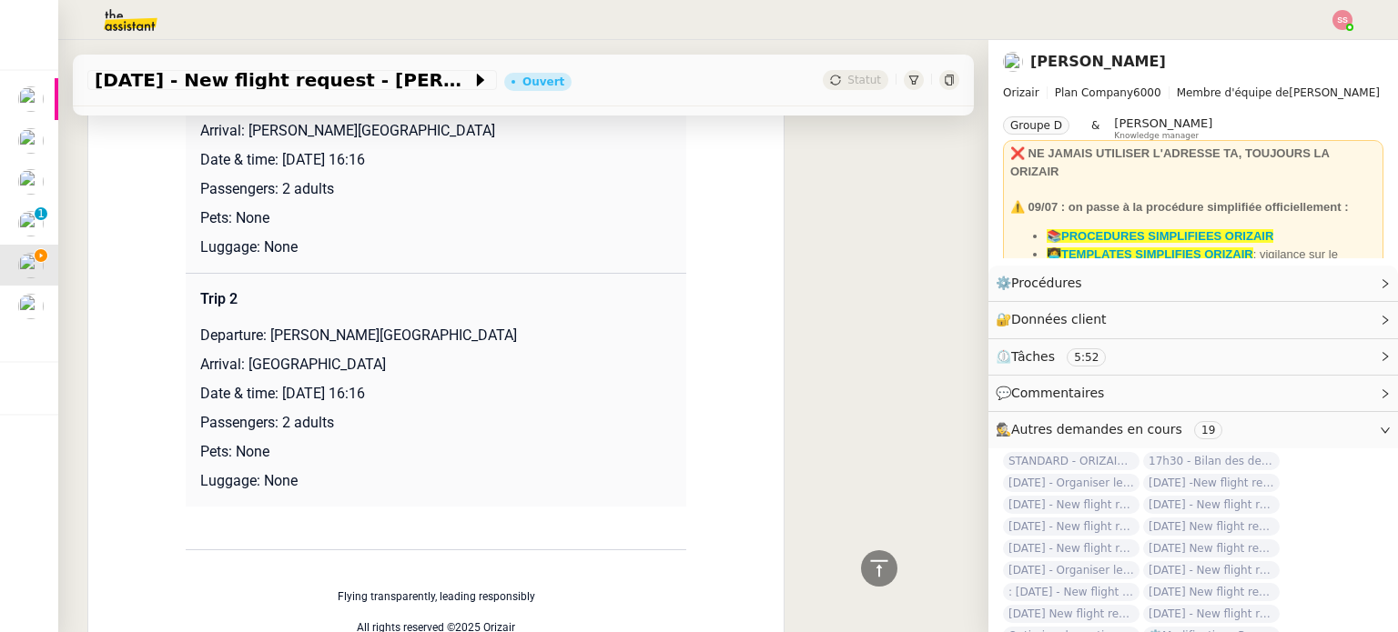
drag, startPoint x: 276, startPoint y: 398, endPoint x: 495, endPoint y: 396, distance: 219.3
click at [495, 396] on p "Date & time: [DATE] 16:16" at bounding box center [435, 394] width 471 height 22
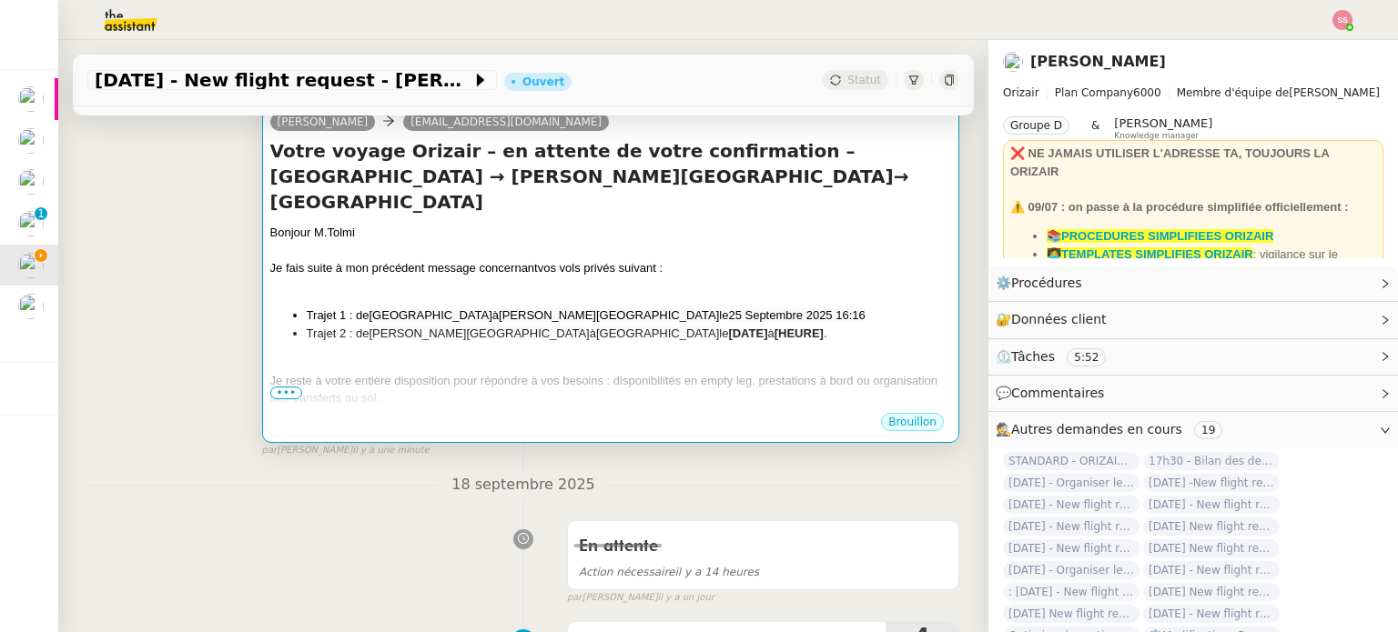
scroll to position [276, 0]
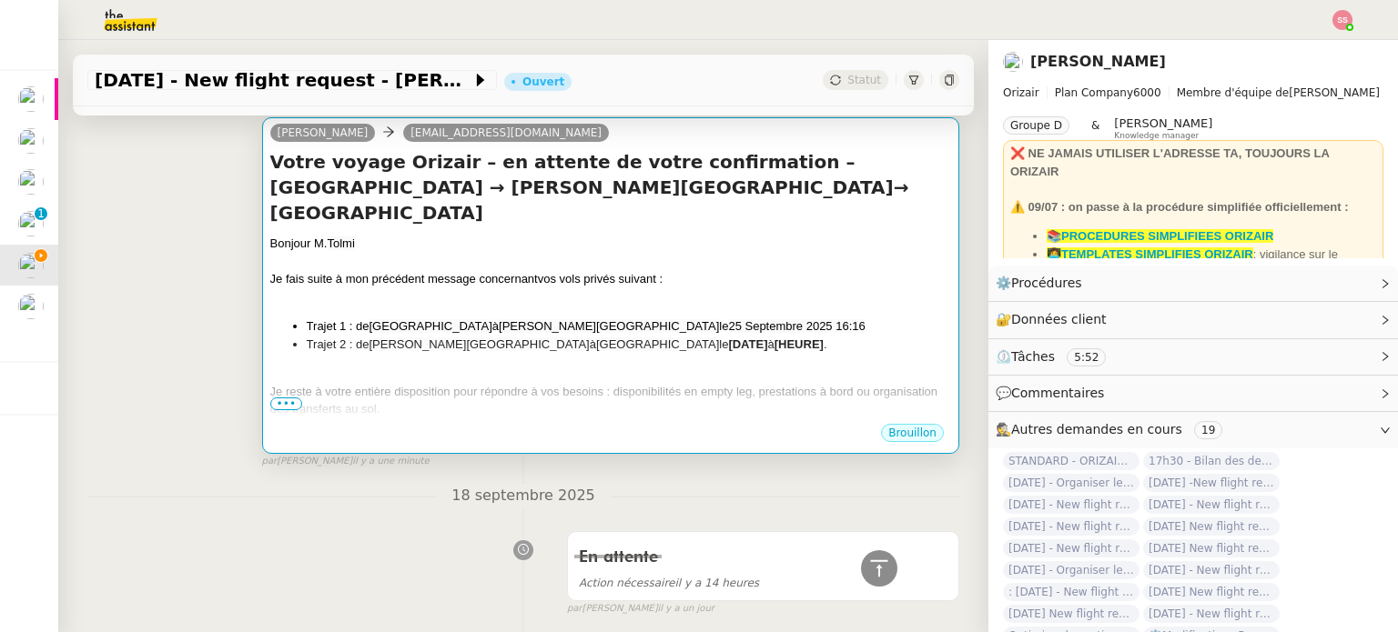
click at [728, 334] on div "Bonjour M. Tolmi [PERSON_NAME] suite à mon précédent message concernant vos vol…" at bounding box center [610, 389] width 681 height 308
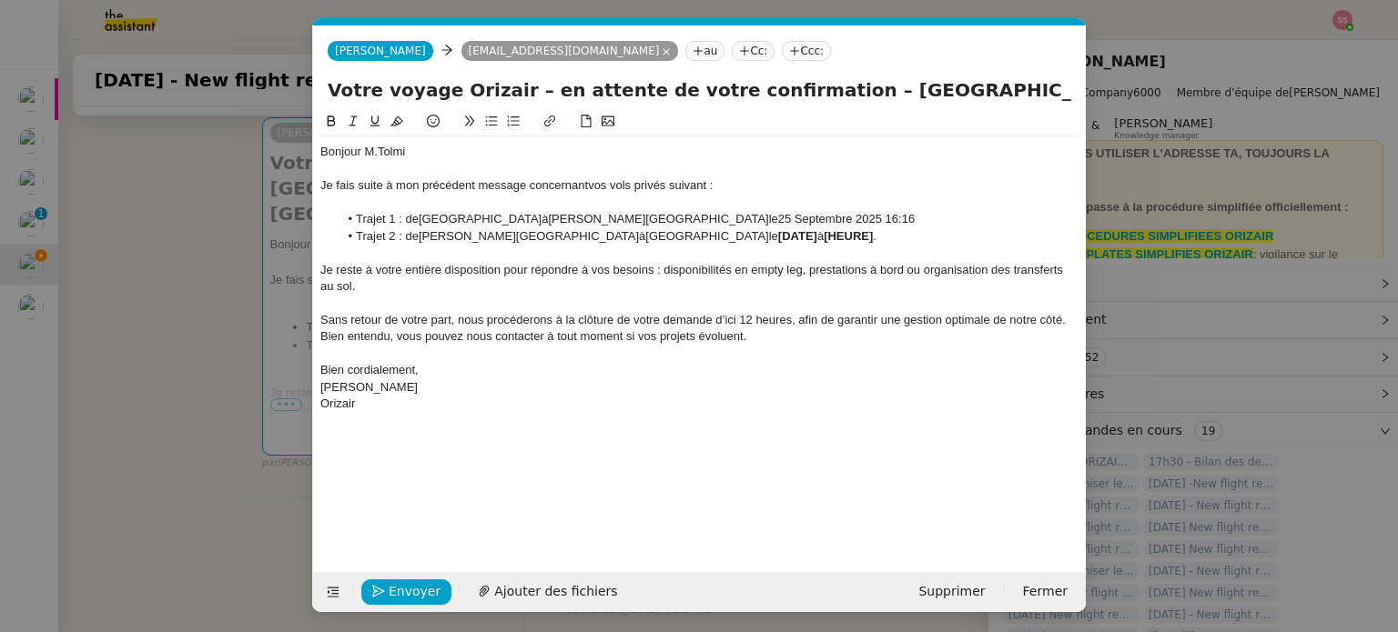
scroll to position [0, 82]
drag, startPoint x: 797, startPoint y: 237, endPoint x: 685, endPoint y: 237, distance: 111.9
click at [685, 237] on li "Trajet 2 : de [PERSON_NAME][GEOGRAPHIC_DATA] à [GEOGRAPHIC_DATA] le [DATE] à [H…" at bounding box center [708, 236] width 741 height 16
drag, startPoint x: 702, startPoint y: 236, endPoint x: 721, endPoint y: 232, distance: 18.6
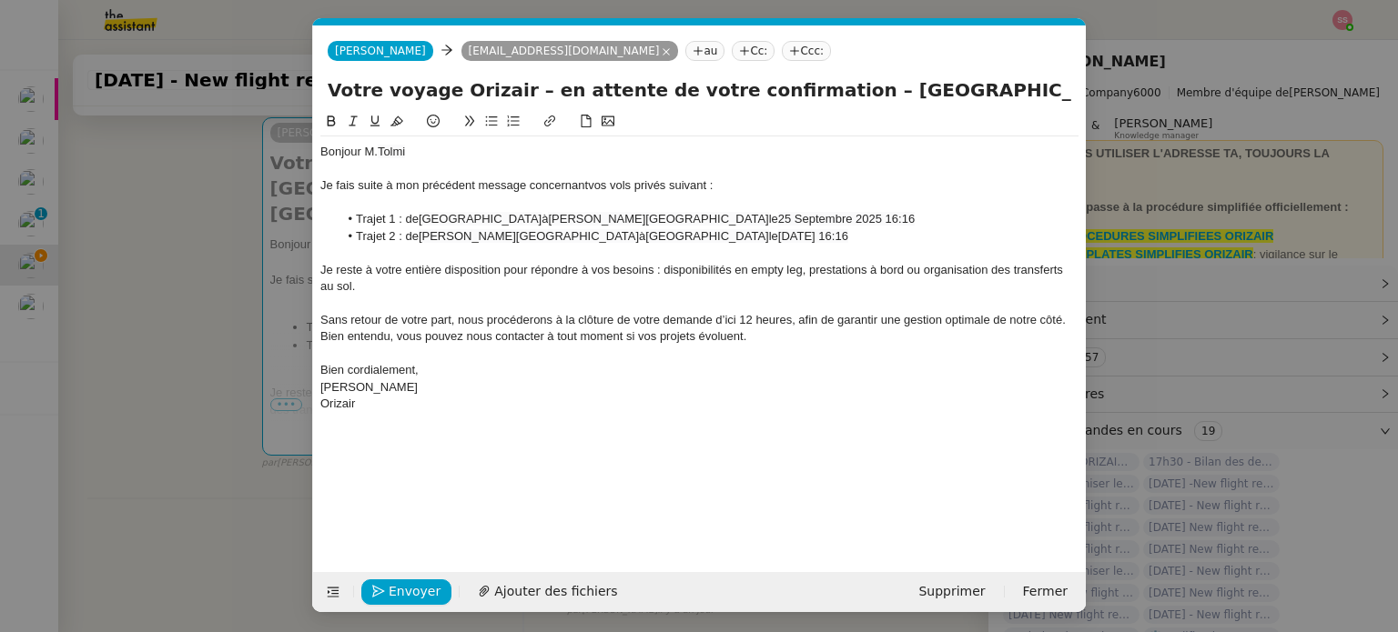
click at [778, 236] on span "[DATE] 16:16" at bounding box center [813, 236] width 70 height 14
click at [778, 237] on span "[DATE] 16:16" at bounding box center [813, 236] width 70 height 14
click at [0, 0] on lt-span "Septemb re" at bounding box center [0, 0] width 0 height 0
click at [833, 228] on li "Trajet 2 : de [PERSON_NAME][GEOGRAPHIC_DATA] à [GEOGRAPHIC_DATA] le 28 Septembr…" at bounding box center [708, 236] width 741 height 16
drag, startPoint x: 422, startPoint y: 235, endPoint x: 429, endPoint y: 246, distance: 12.6
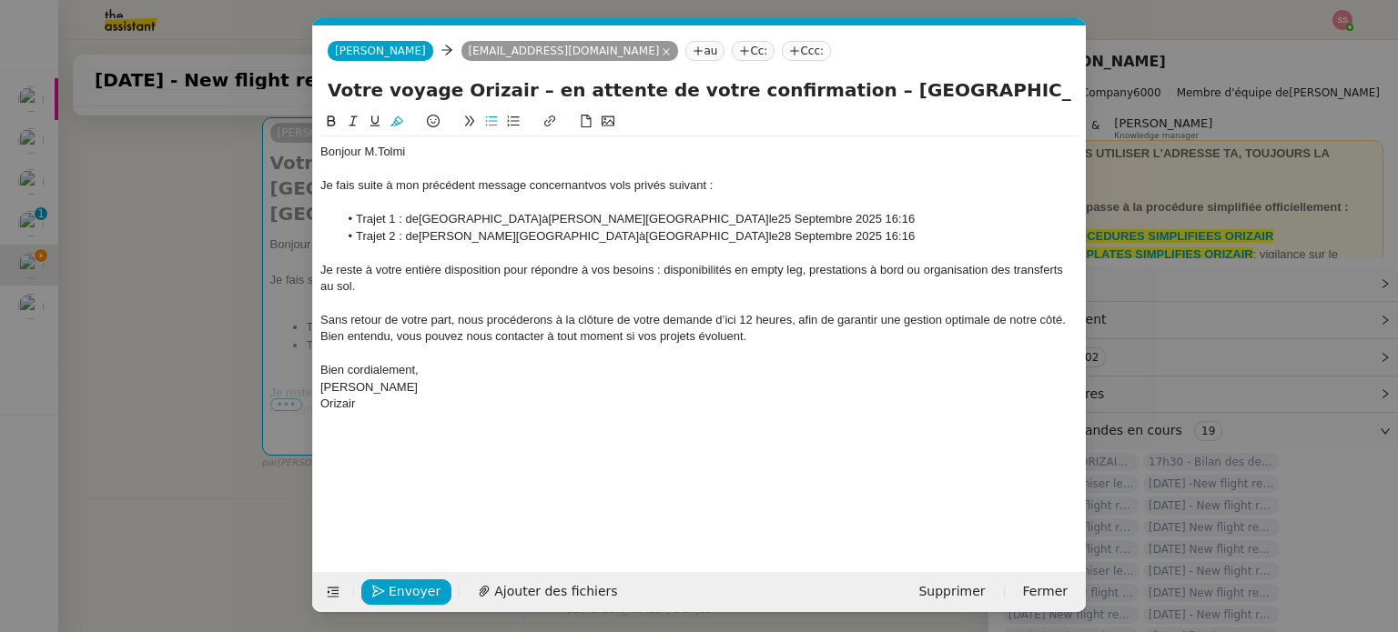
click at [422, 235] on span "[PERSON_NAME][GEOGRAPHIC_DATA]" at bounding box center [529, 236] width 220 height 14
click at [0, 0] on lt-span "Supprimer les doubles espaces" at bounding box center [0, 0] width 0 height 0
click at [548, 217] on span "[PERSON_NAME][GEOGRAPHIC_DATA]" at bounding box center [658, 219] width 220 height 14
click at [0, 0] on lt-span "Supprimer les doubles espaces" at bounding box center [0, 0] width 0 height 0
click at [782, 59] on nz-tag "Ccc:" at bounding box center [806, 51] width 49 height 20
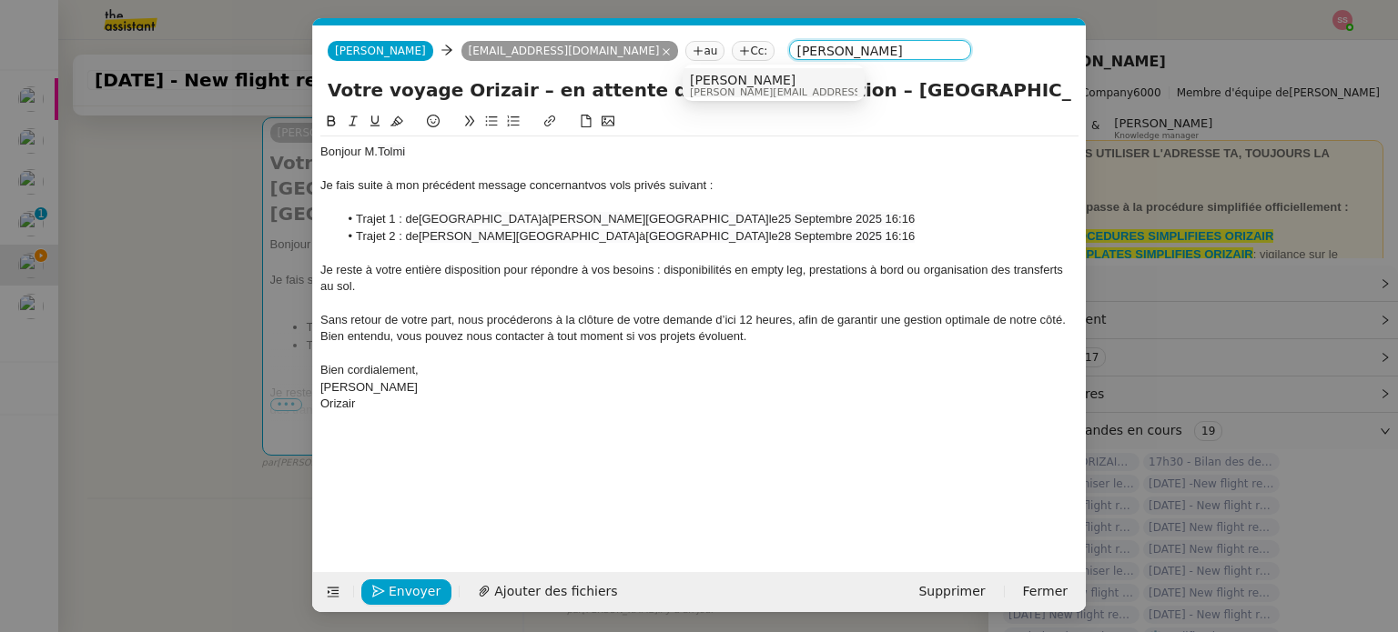
type input "[PERSON_NAME]"
click at [712, 75] on span "[PERSON_NAME]" at bounding box center [819, 80] width 258 height 15
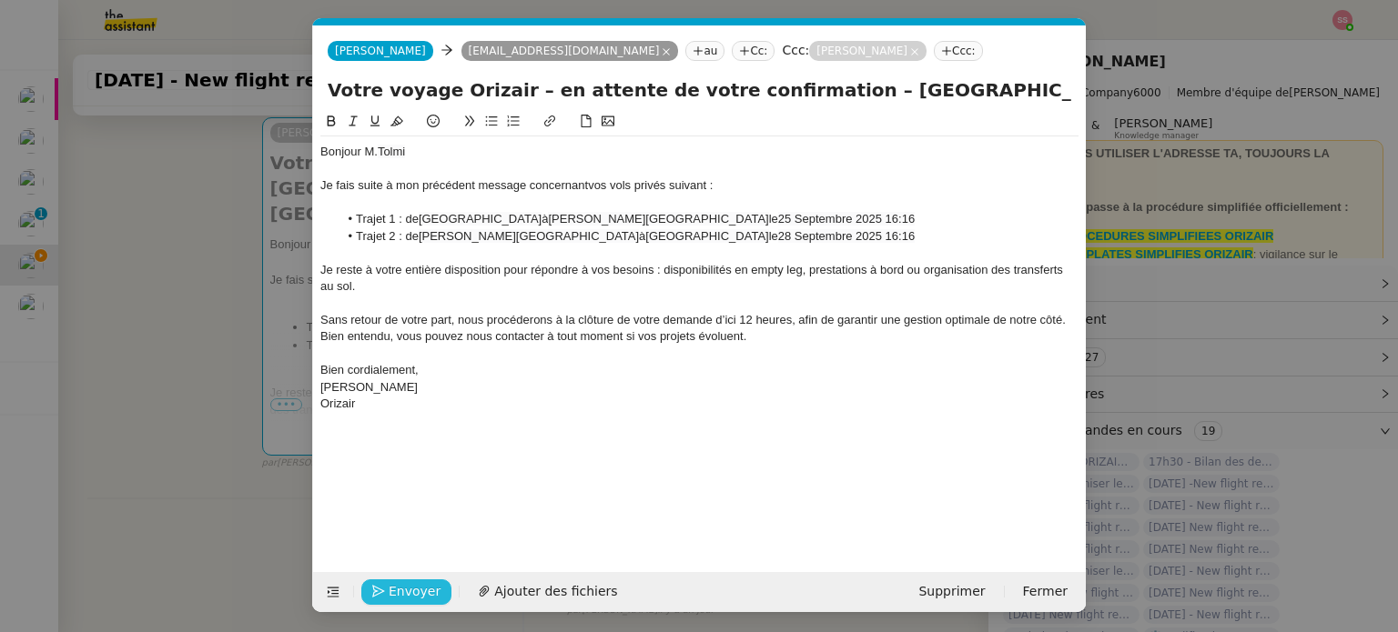
click at [409, 590] on span "Envoyer" at bounding box center [415, 591] width 52 height 21
click at [409, 590] on span "Confirmer l'envoi" at bounding box center [443, 591] width 109 height 21
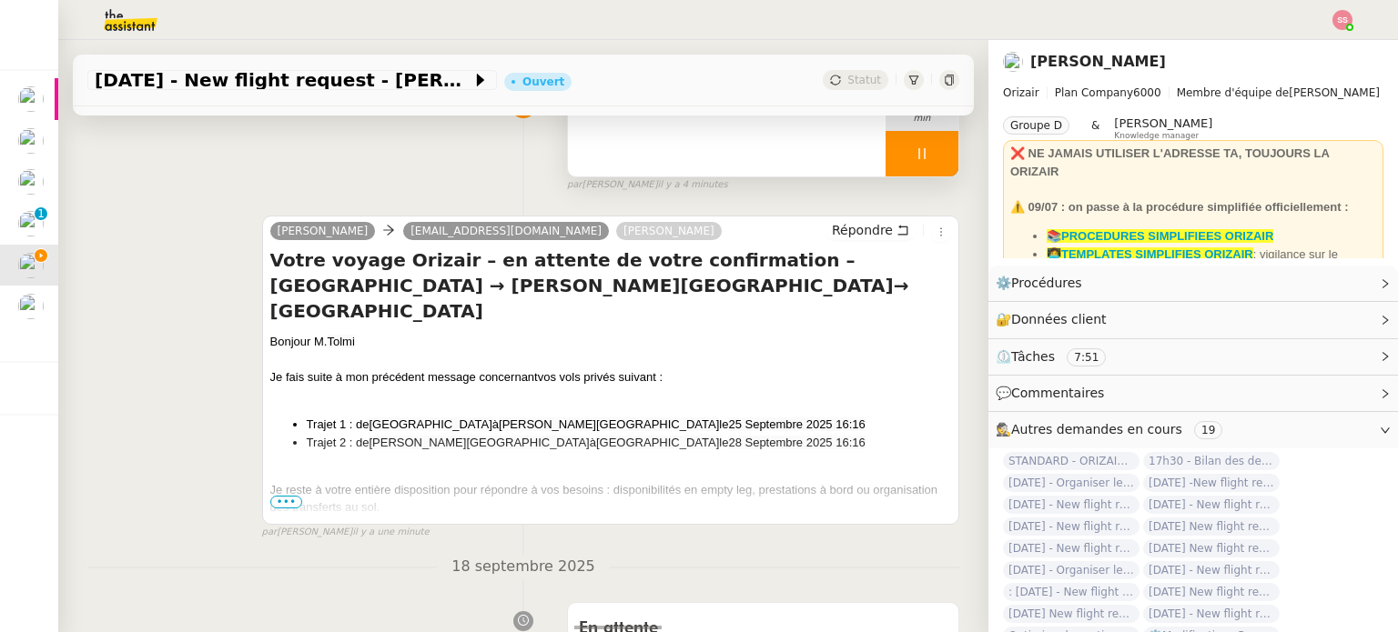
scroll to position [182, 0]
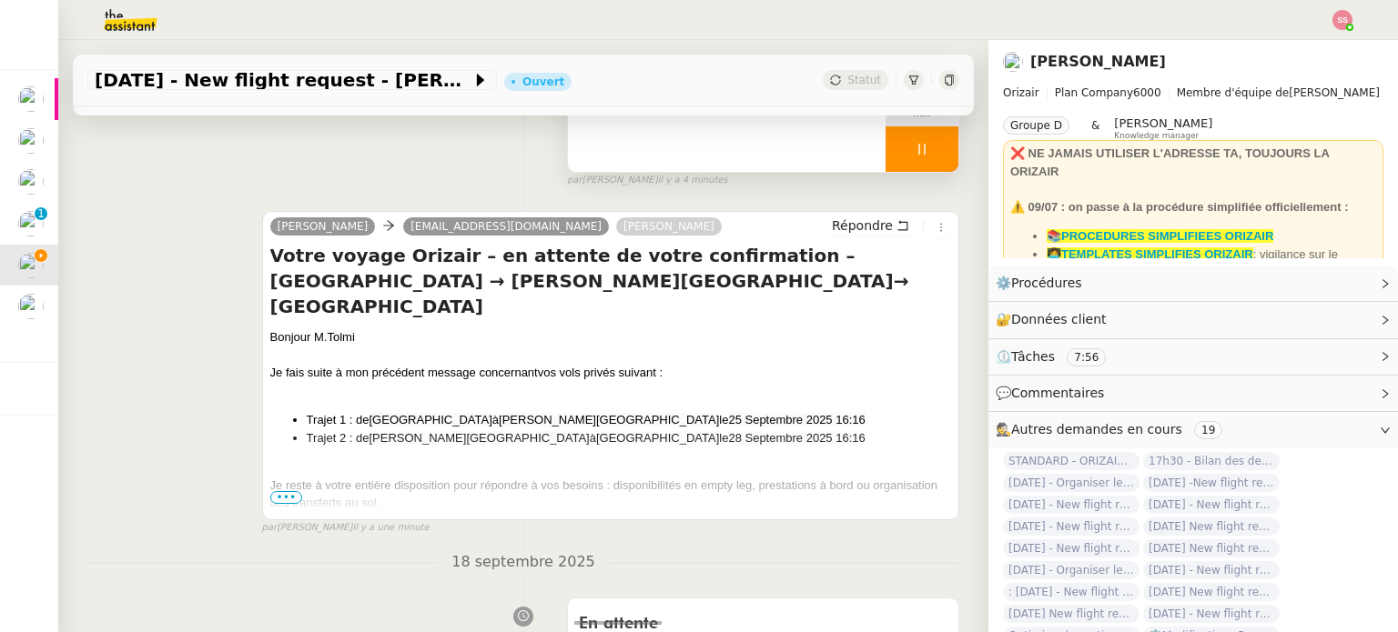
click at [291, 498] on span "•••" at bounding box center [286, 497] width 33 height 13
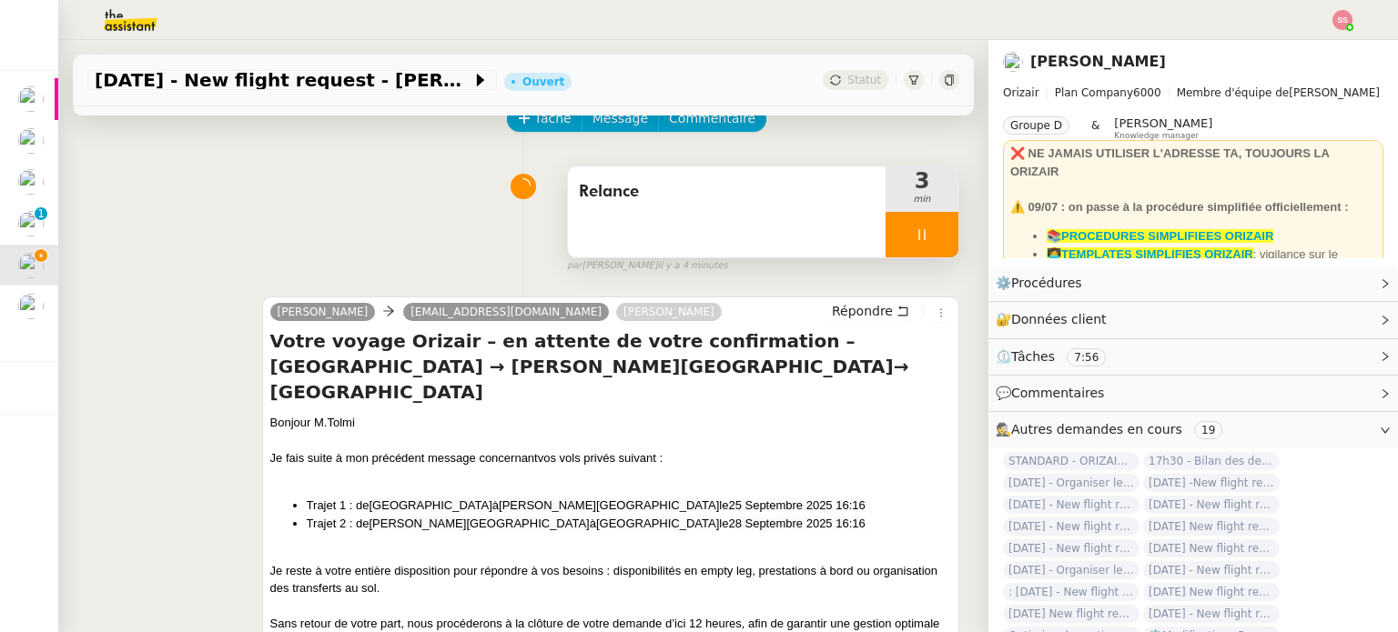
scroll to position [0, 0]
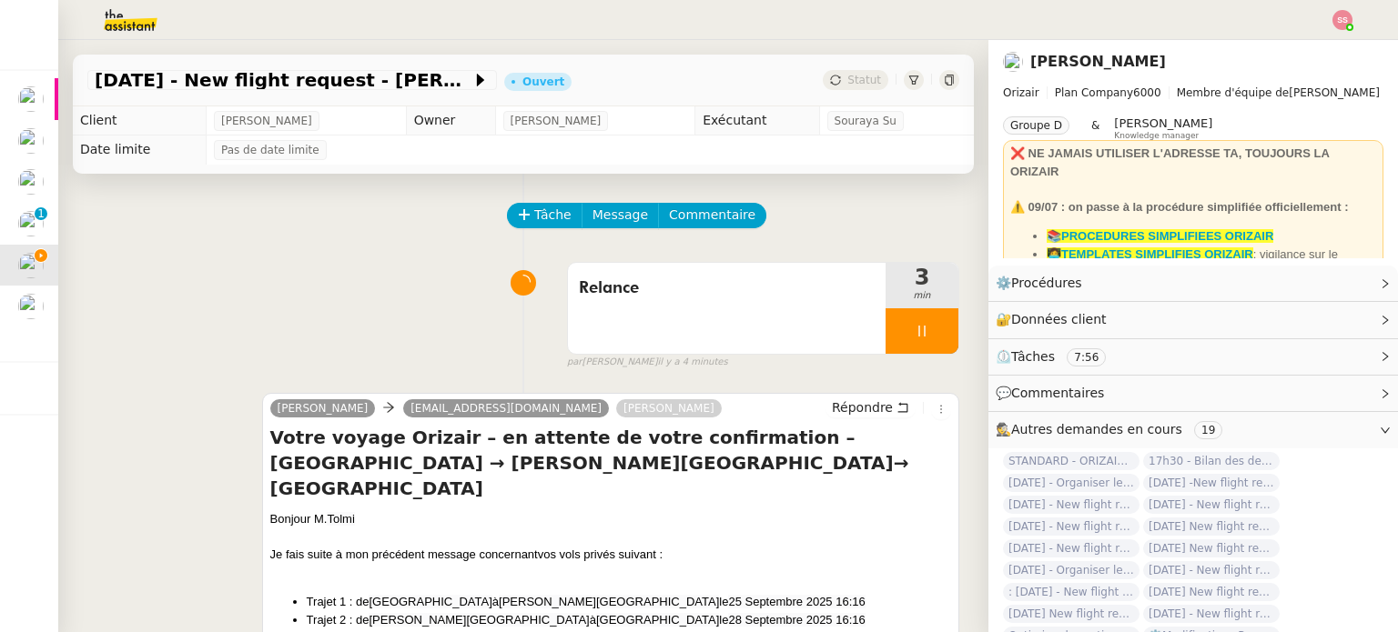
click at [923, 331] on div at bounding box center [921, 330] width 73 height 45
click at [933, 331] on icon at bounding box center [940, 331] width 15 height 15
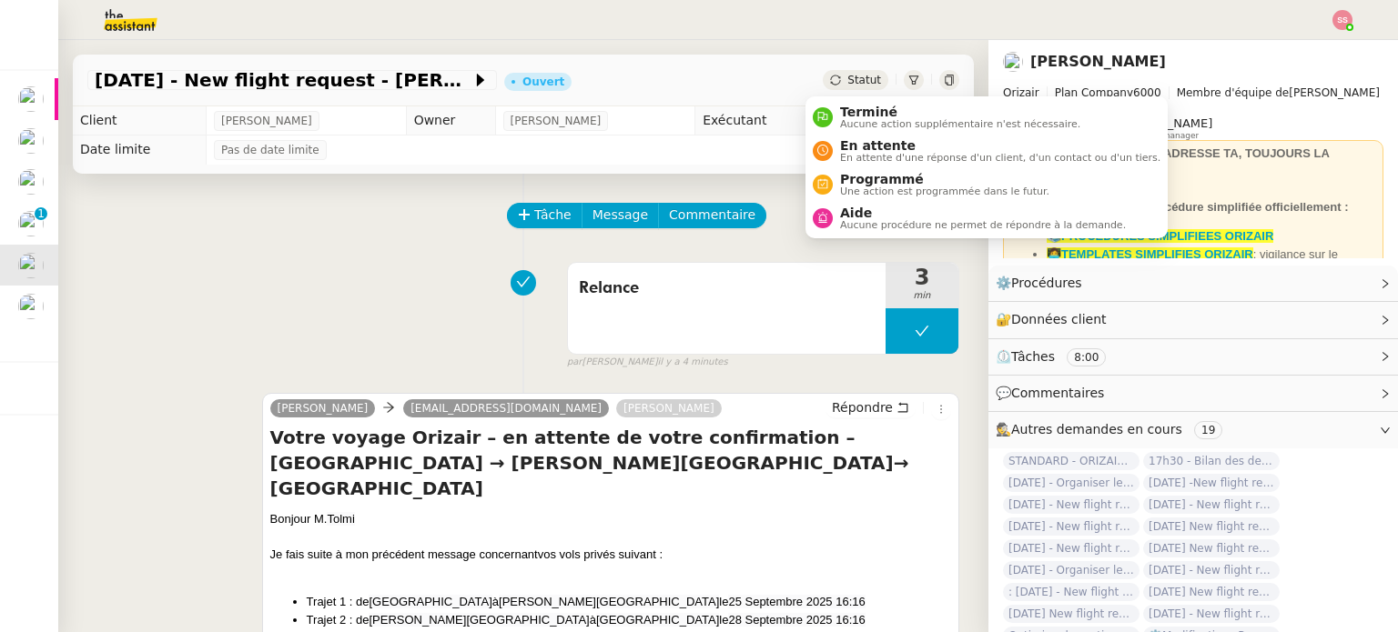
drag, startPoint x: 844, startPoint y: 77, endPoint x: 860, endPoint y: 143, distance: 67.3
click at [847, 78] on span "Statut" at bounding box center [864, 80] width 34 height 13
click at [860, 149] on span "En attente" at bounding box center [1000, 145] width 320 height 15
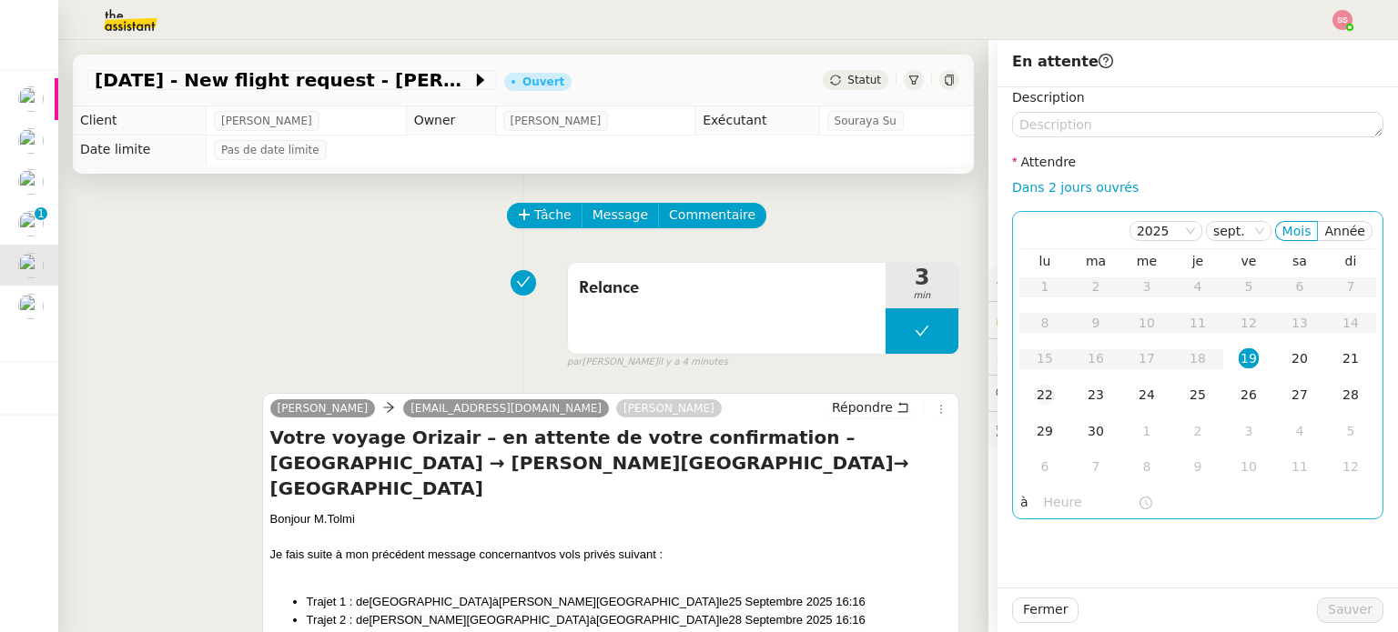
click at [1035, 396] on div "22" at bounding box center [1044, 395] width 20 height 20
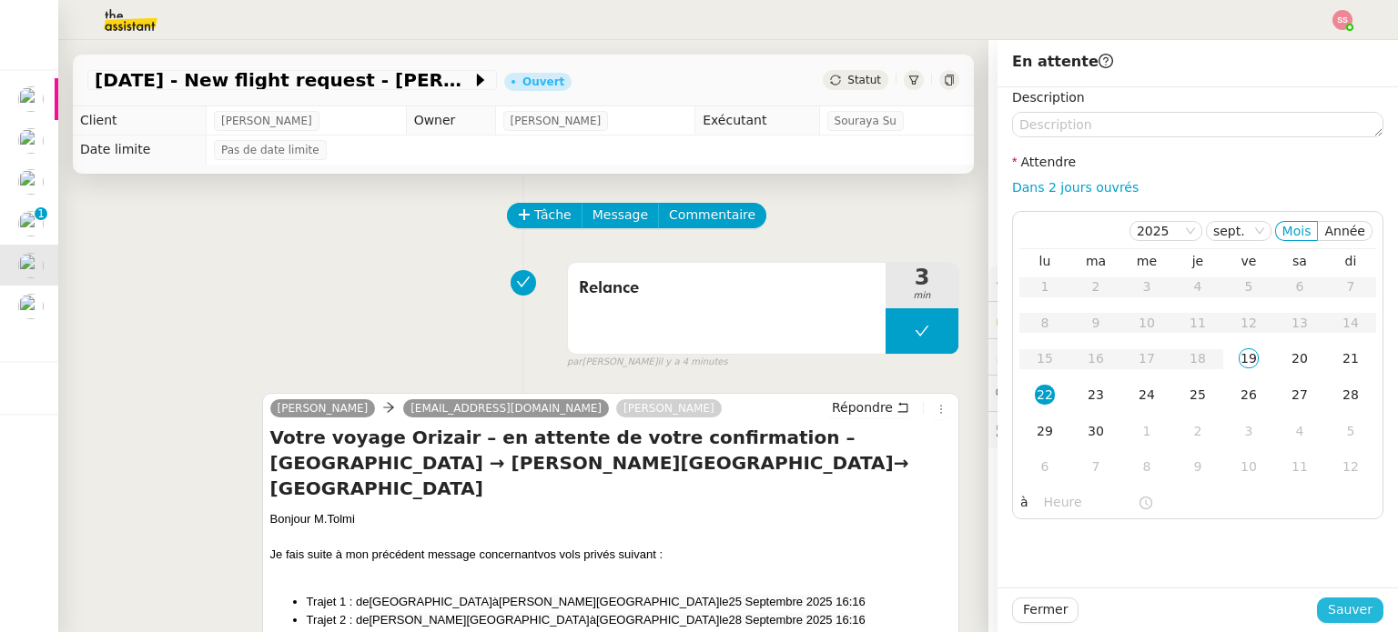
click at [1327, 603] on span "Sauver" at bounding box center [1349, 610] width 45 height 21
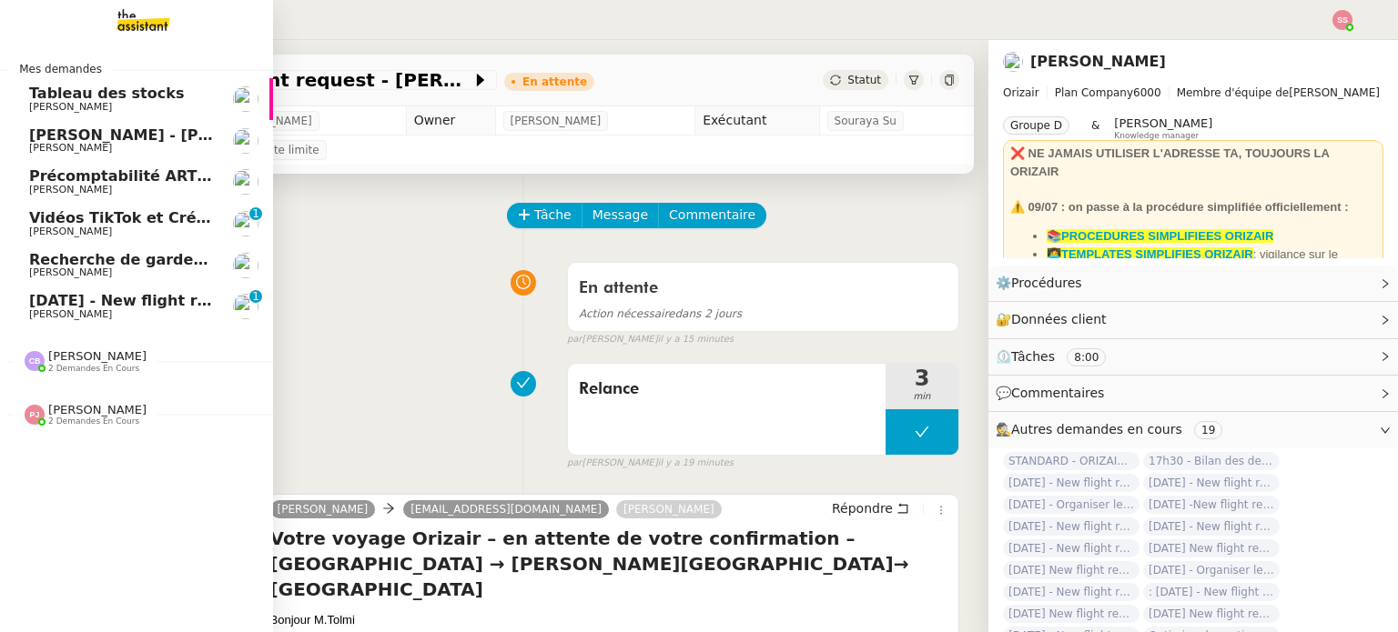
click at [105, 292] on link "[DATE] - New flight request - [PERSON_NAME] [PERSON_NAME] 0 1 2 3 4 5 6 7 8 9" at bounding box center [136, 307] width 273 height 42
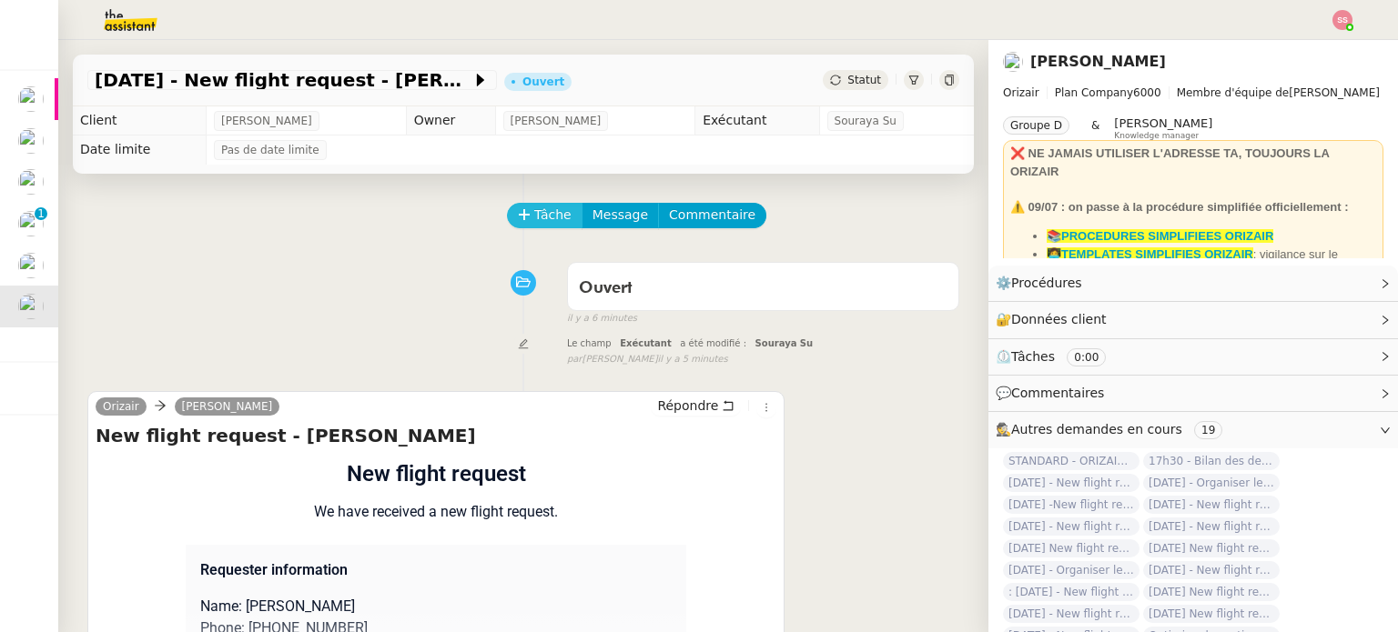
click at [550, 217] on span "Tâche" at bounding box center [552, 215] width 37 height 21
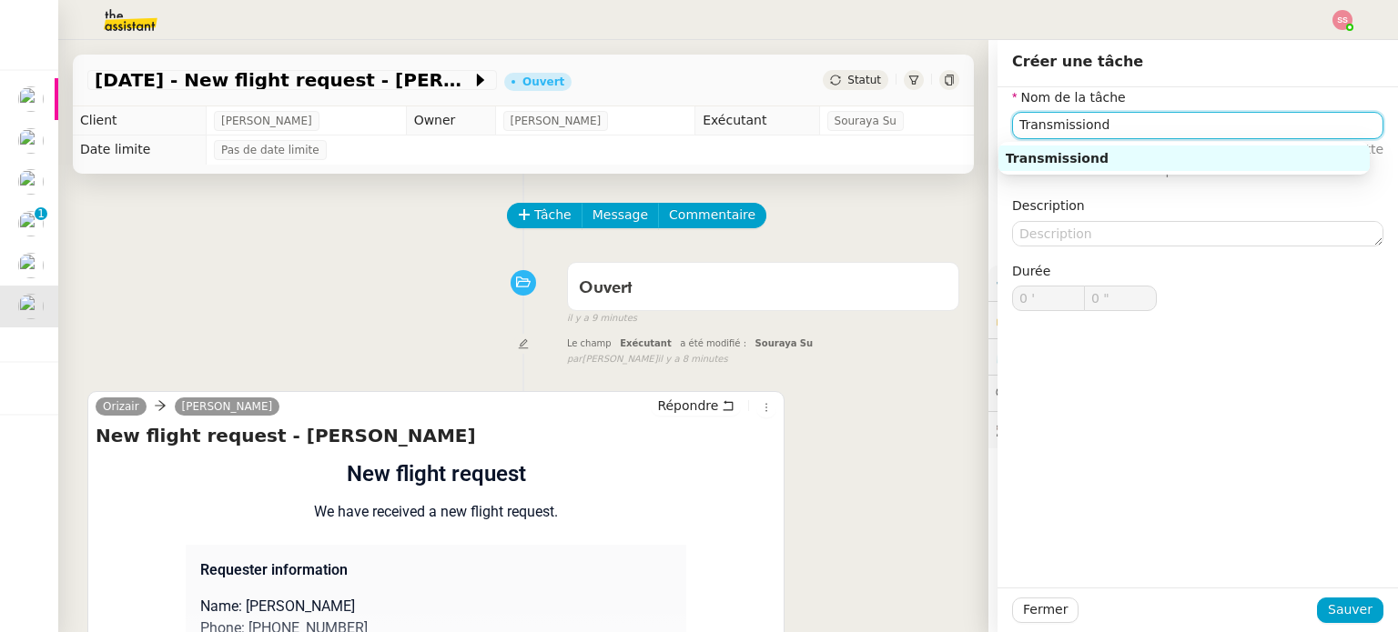
drag, startPoint x: 1115, startPoint y: 128, endPoint x: 984, endPoint y: 128, distance: 131.0
click at [997, 128] on div "Nom de [PERSON_NAME] Transmissiond ⚠️ Privilégiez un titre clair et explicite. …" at bounding box center [1197, 213] width 400 height 253
click at [1049, 157] on div "Transmission d'informations" at bounding box center [1183, 158] width 357 height 16
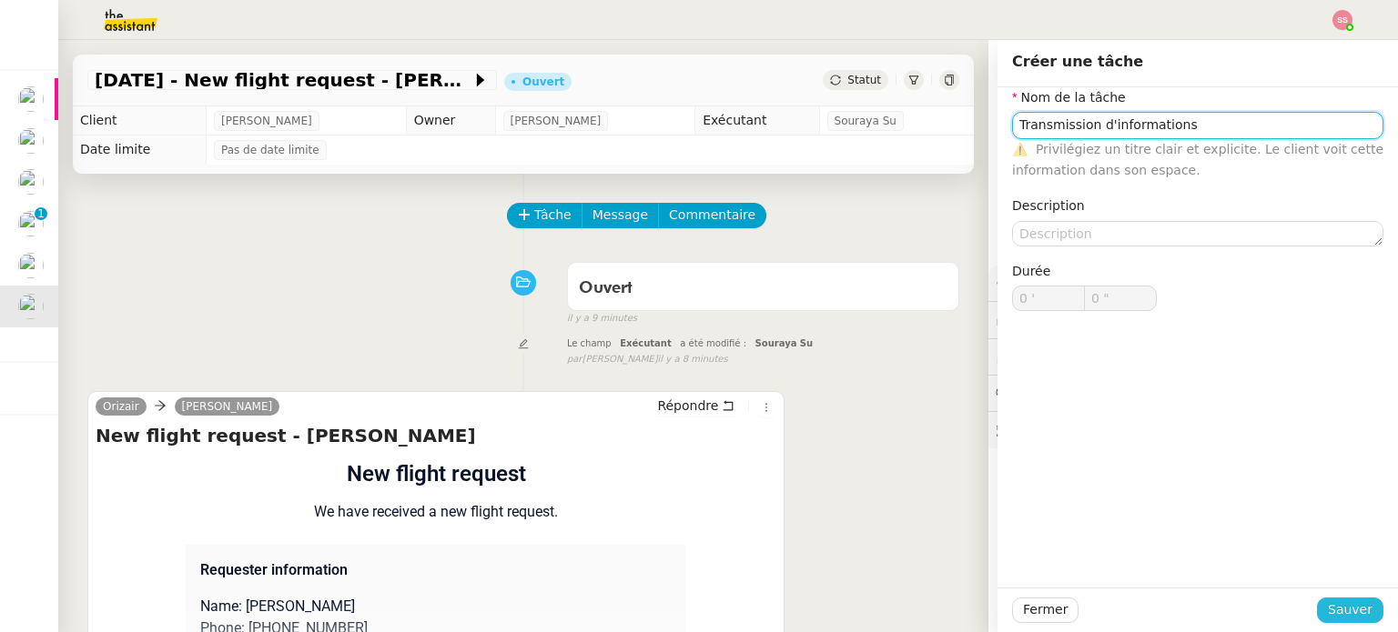
type input "Transmission d'informations"
click at [1336, 614] on span "Sauver" at bounding box center [1349, 610] width 45 height 21
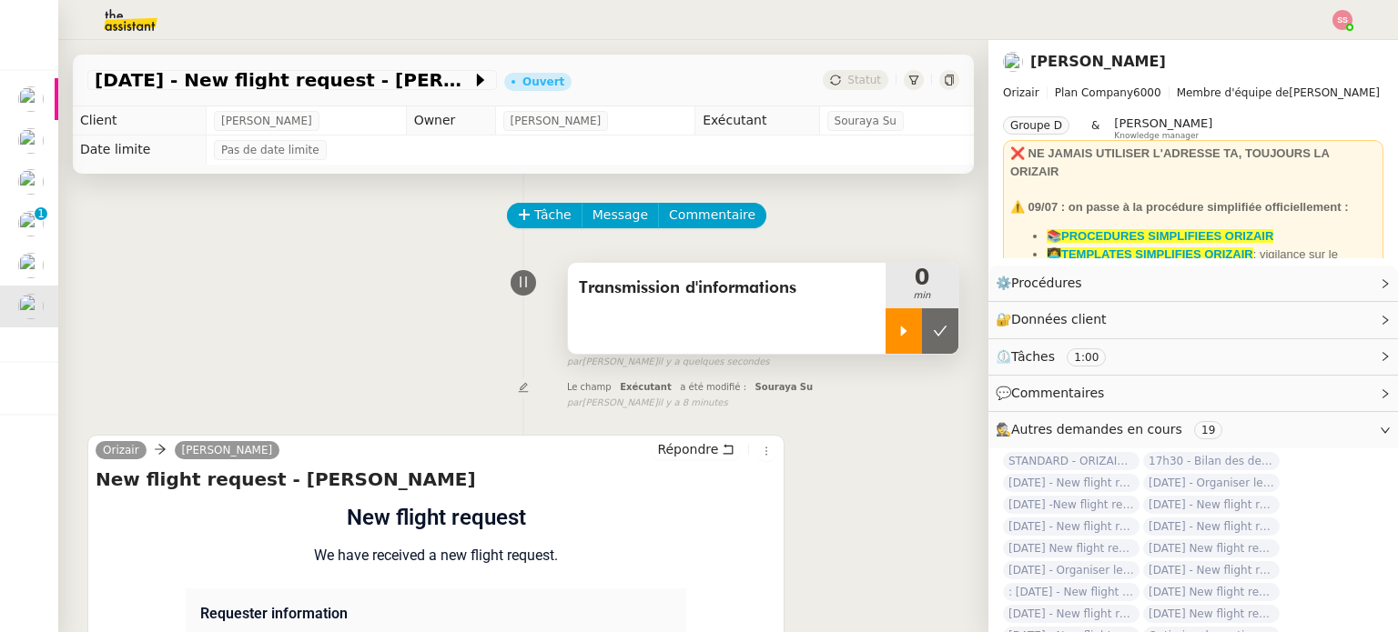
click at [896, 338] on icon at bounding box center [903, 331] width 15 height 15
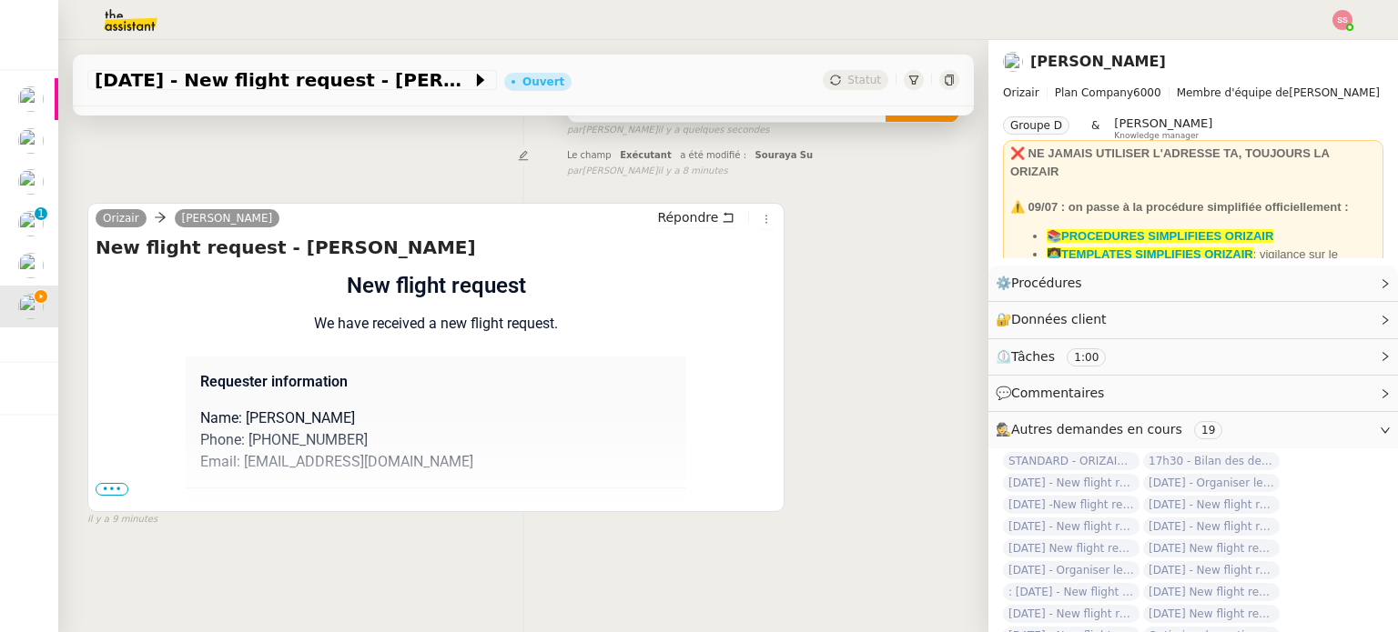
scroll to position [153, 0]
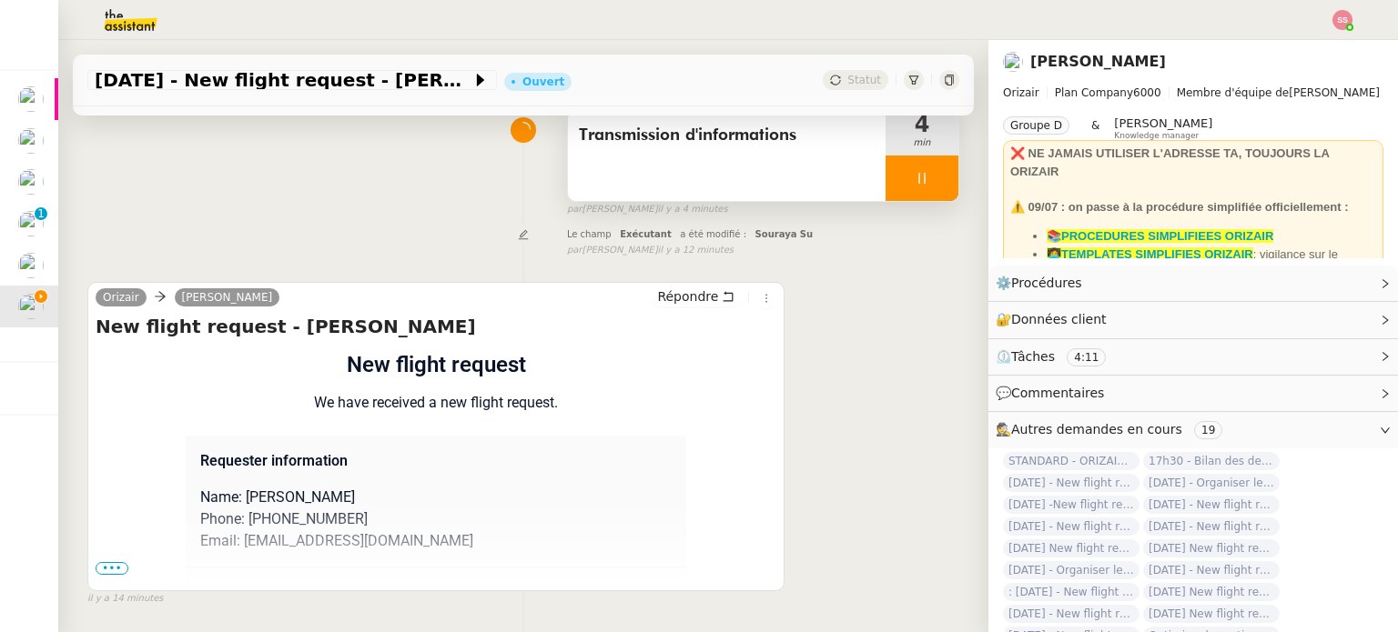
click at [909, 166] on div at bounding box center [921, 178] width 73 height 45
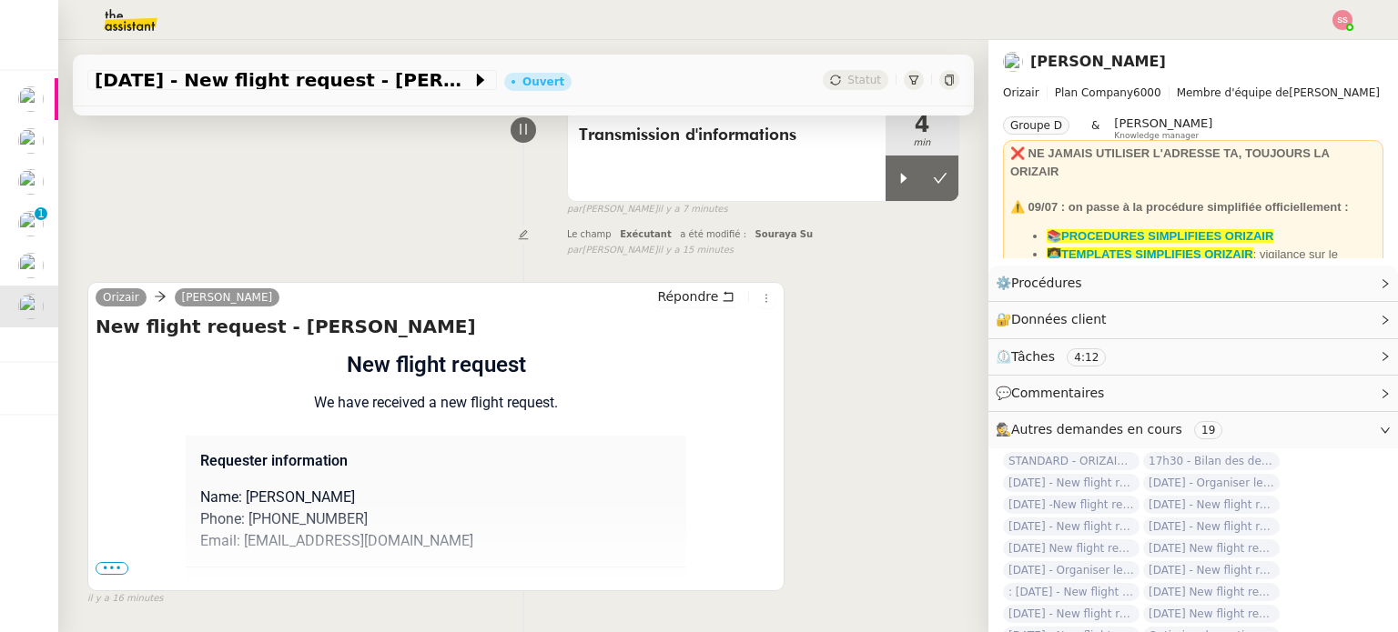
drag, startPoint x: 1352, startPoint y: 22, endPoint x: 1337, endPoint y: 25, distance: 14.8
click at [1352, 22] on nz-header at bounding box center [699, 20] width 1398 height 40
click at [1336, 25] on img at bounding box center [1342, 20] width 20 height 20
click at [1292, 47] on span "Suivi" at bounding box center [1277, 52] width 31 height 15
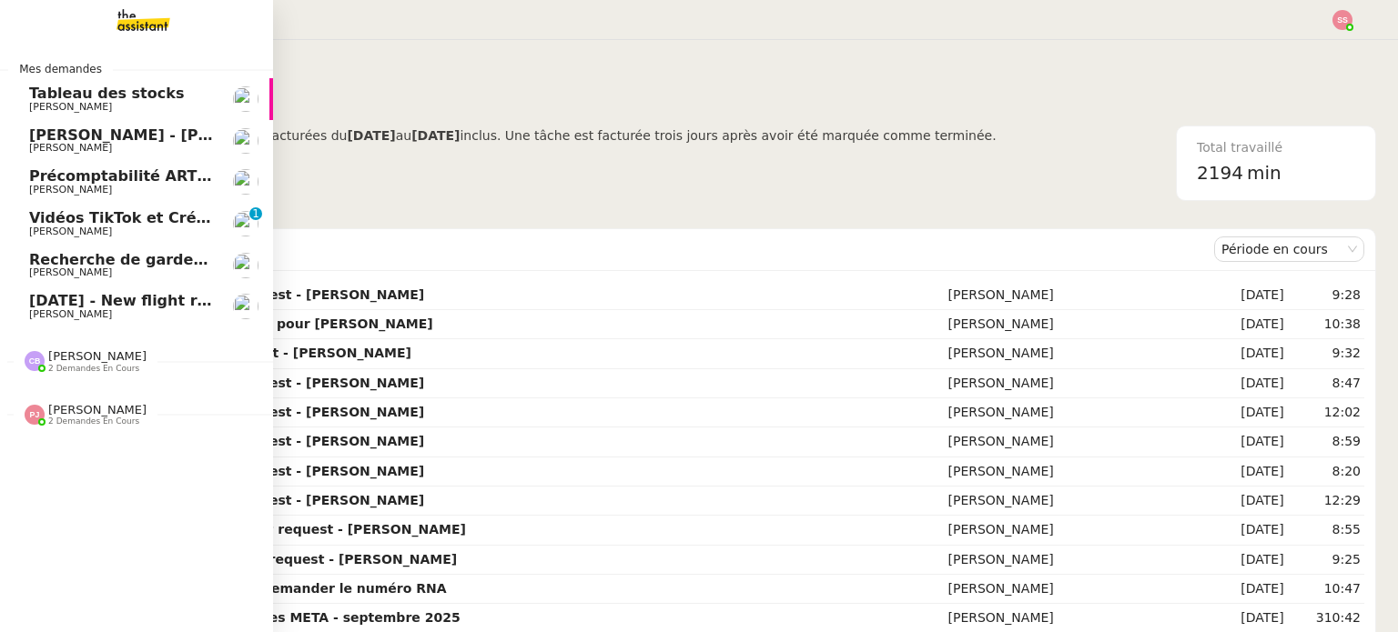
click at [79, 297] on span "[DATE] - New flight request - [PERSON_NAME]" at bounding box center [217, 300] width 376 height 17
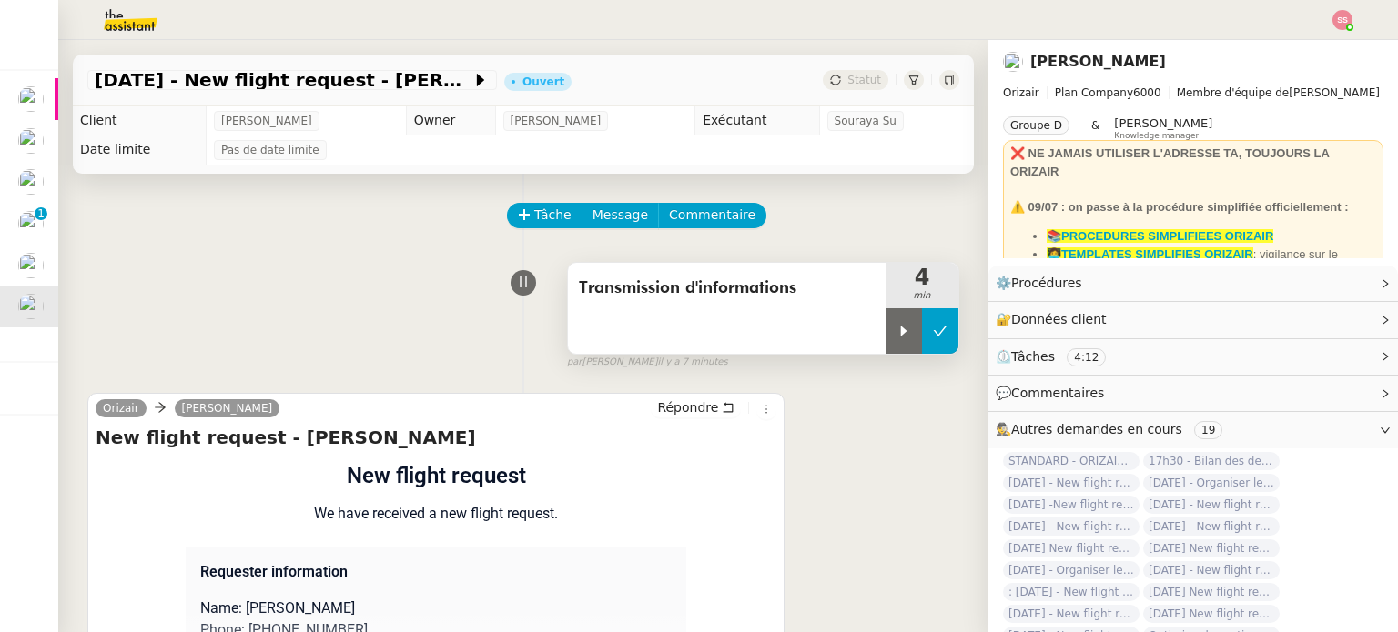
click at [933, 334] on icon at bounding box center [940, 331] width 15 height 15
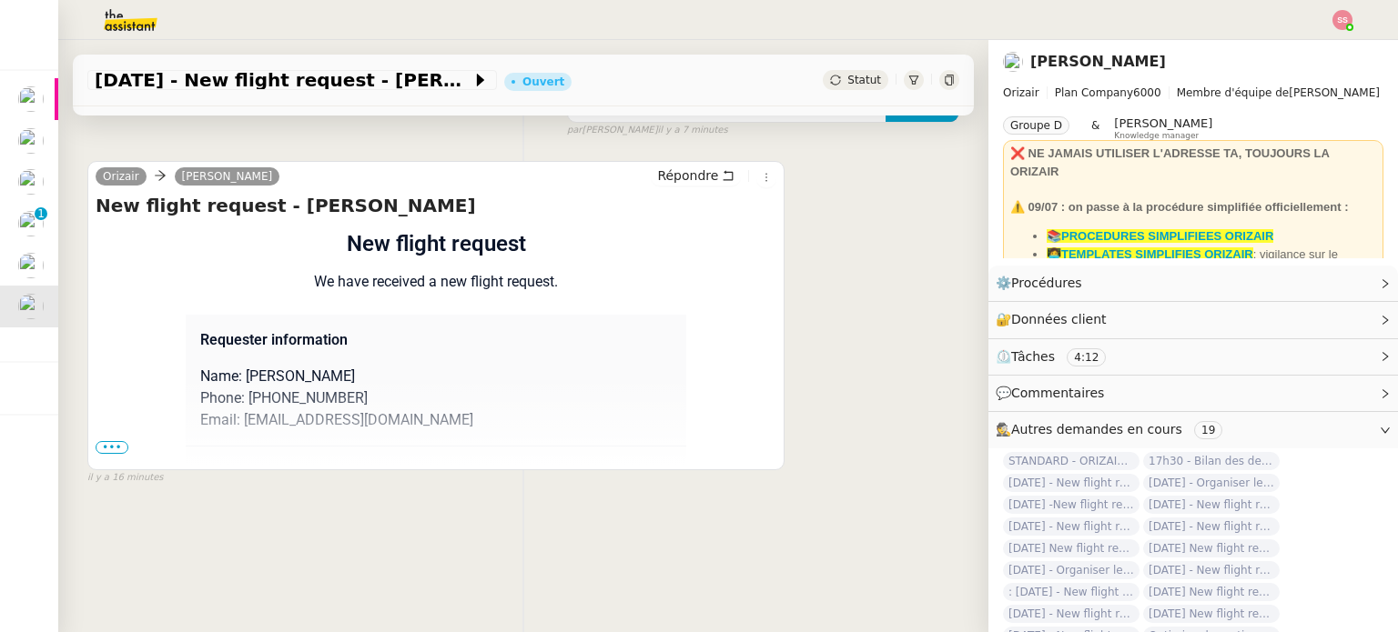
scroll to position [244, 0]
click at [106, 441] on span "•••" at bounding box center [112, 447] width 33 height 13
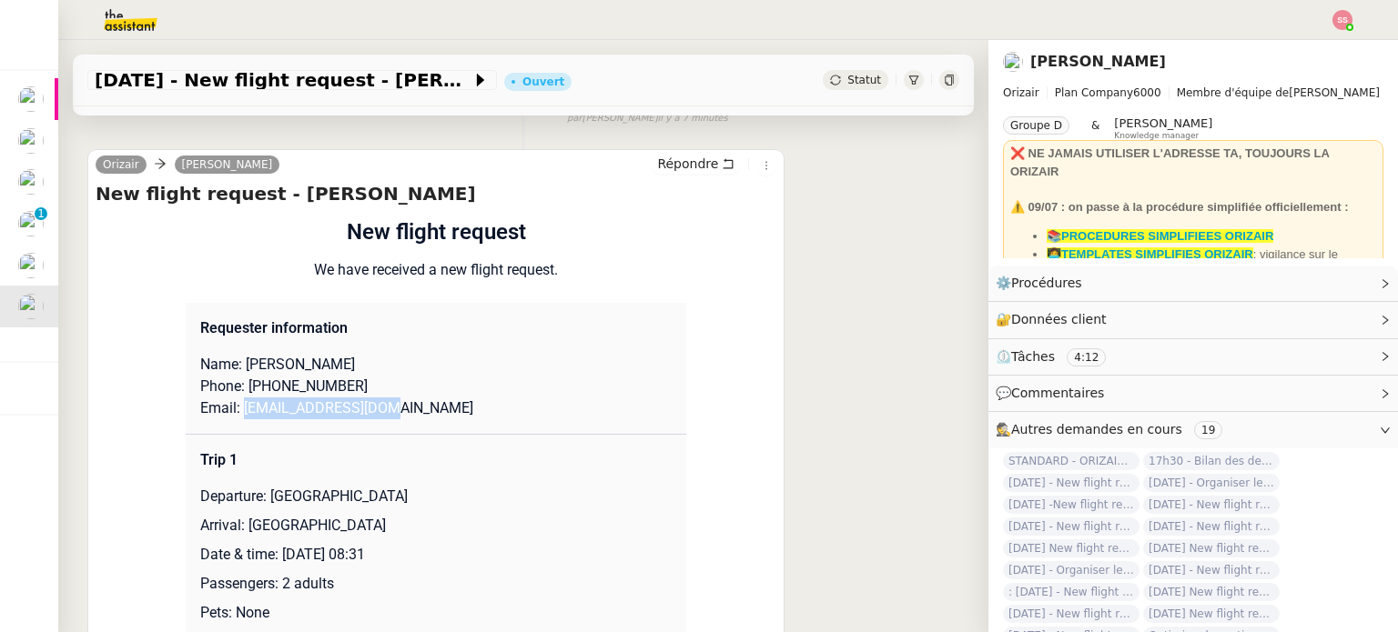
drag, startPoint x: 389, startPoint y: 418, endPoint x: 235, endPoint y: 419, distance: 153.8
click at [235, 419] on p "Email: [EMAIL_ADDRESS][DOMAIN_NAME]" at bounding box center [435, 409] width 471 height 22
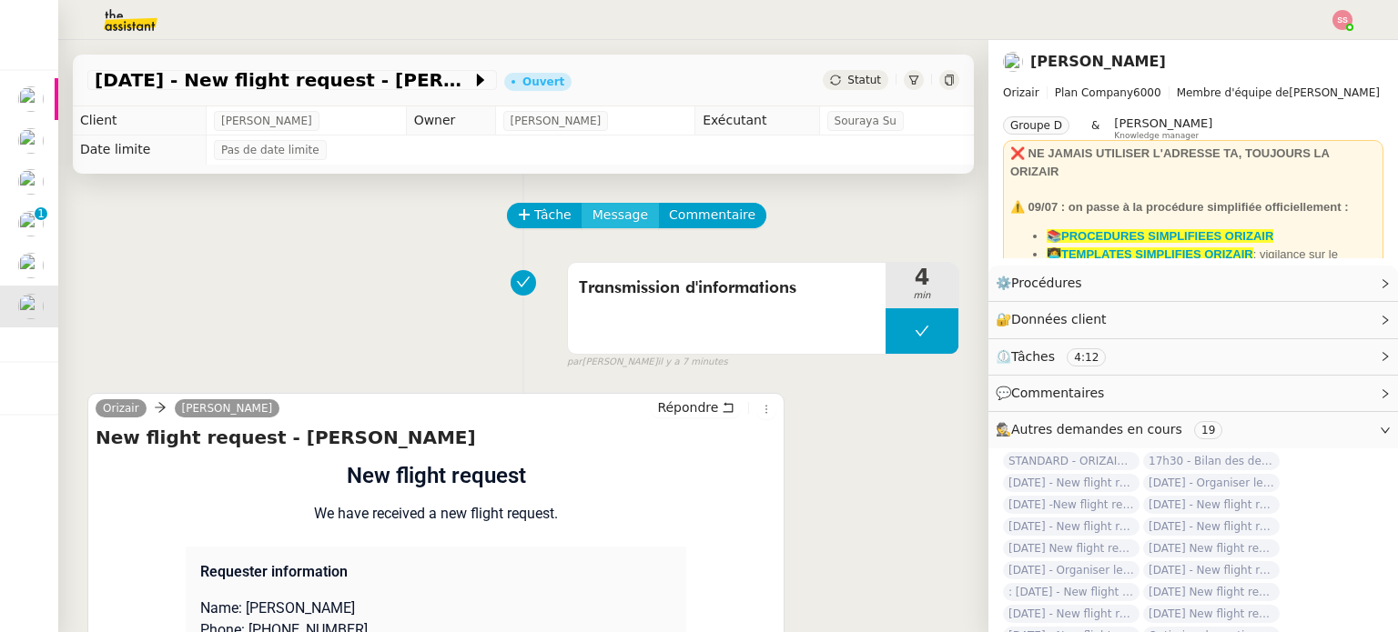
click at [604, 221] on span "Message" at bounding box center [620, 215] width 56 height 21
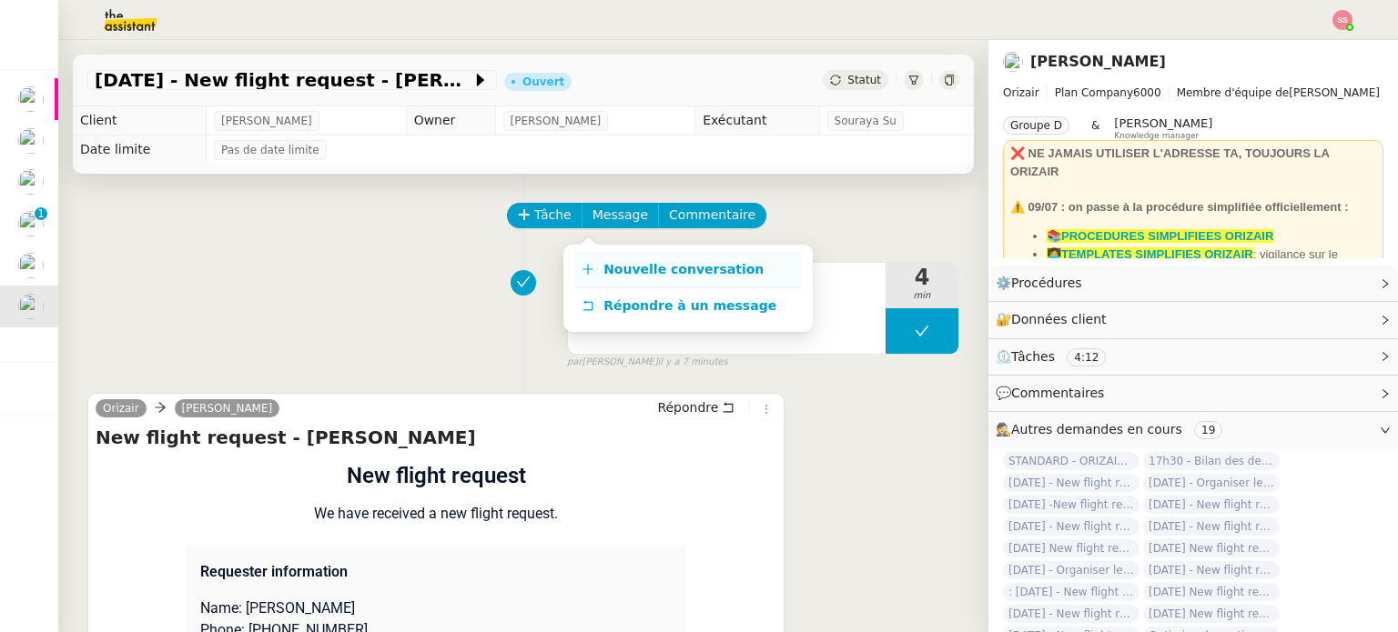
click at [628, 260] on link "Nouvelle conversation" at bounding box center [687, 270] width 227 height 36
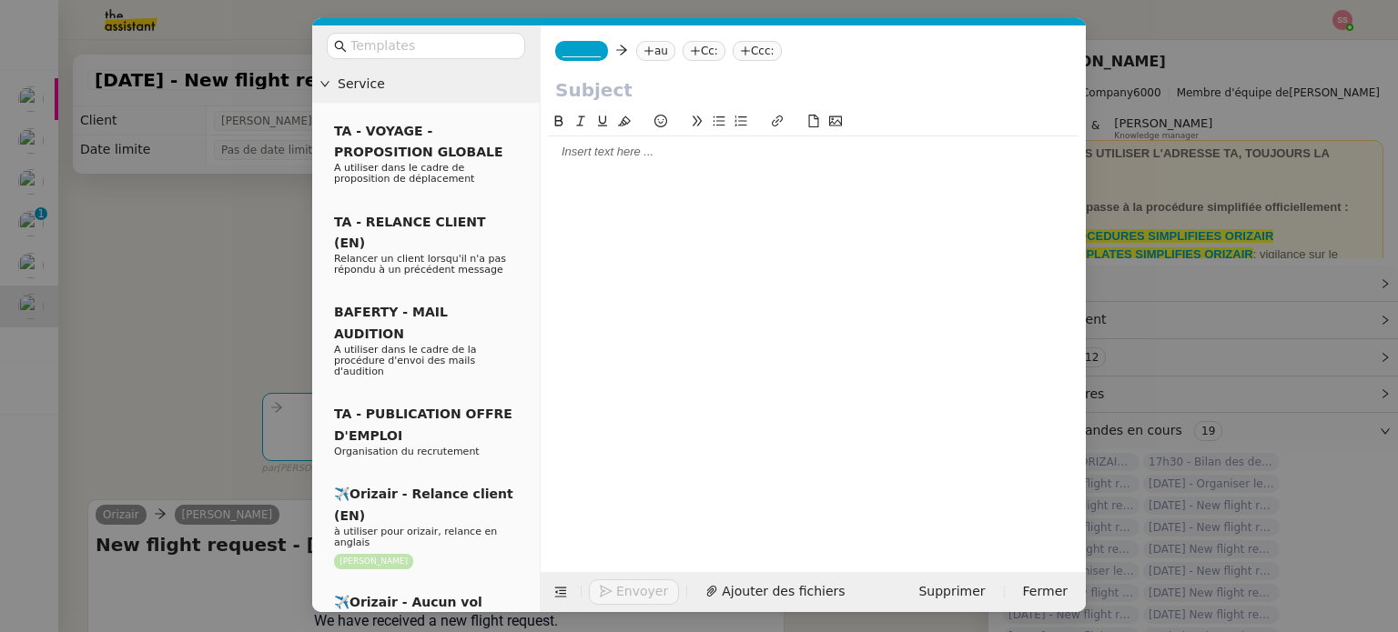
click at [648, 50] on nz-tag "au" at bounding box center [655, 51] width 39 height 20
paste input "[EMAIL_ADDRESS][DOMAIN_NAME]"
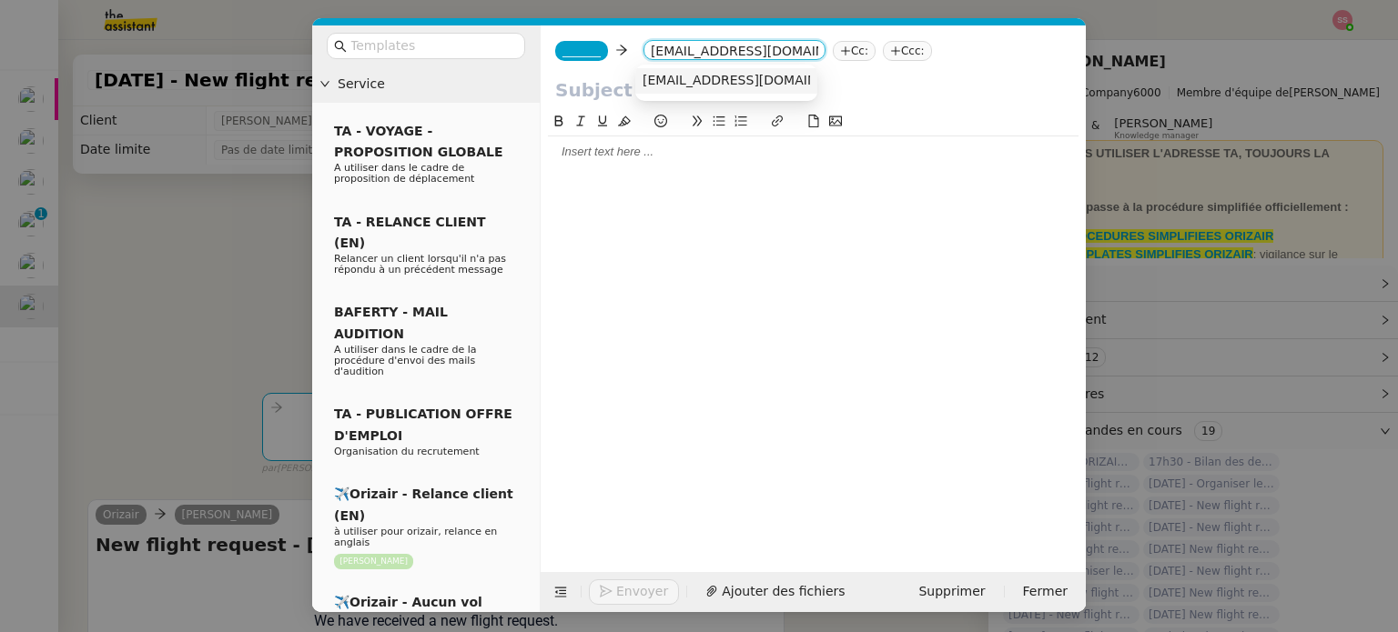
type input "[EMAIL_ADDRESS][DOMAIN_NAME]"
click at [712, 83] on span "[EMAIL_ADDRESS][DOMAIN_NAME]" at bounding box center [753, 80] width 223 height 15
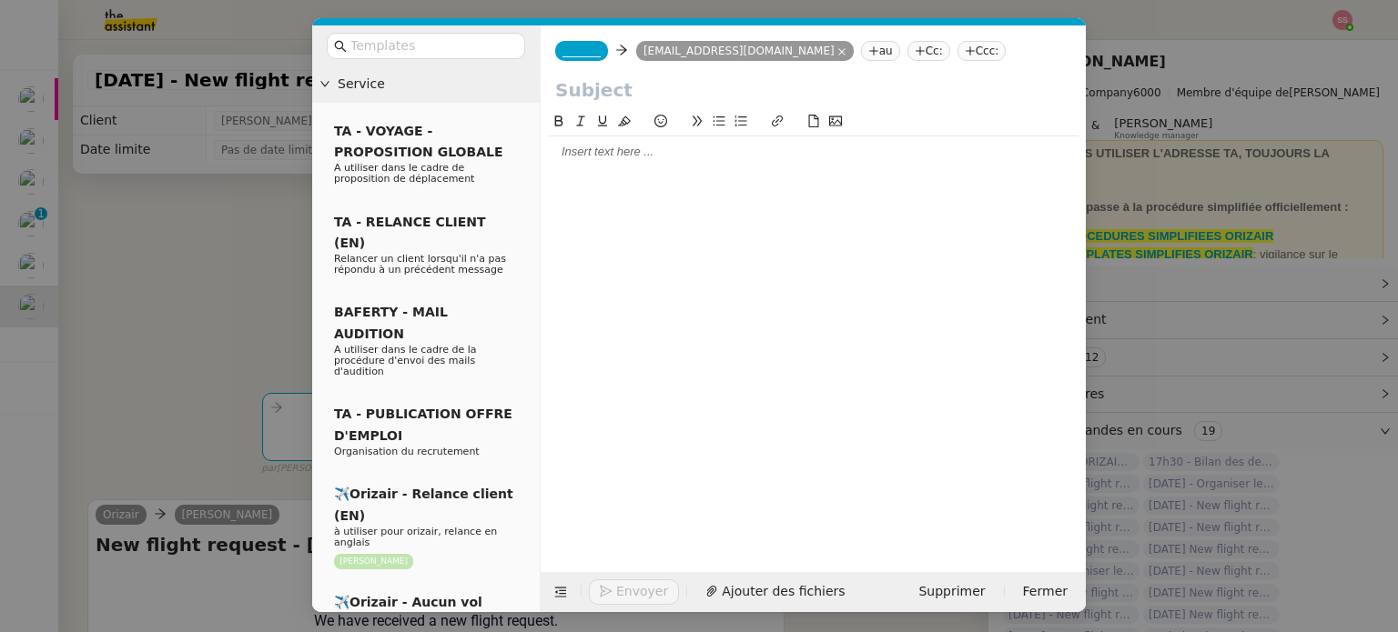
click at [585, 55] on span "_______" at bounding box center [581, 51] width 38 height 13
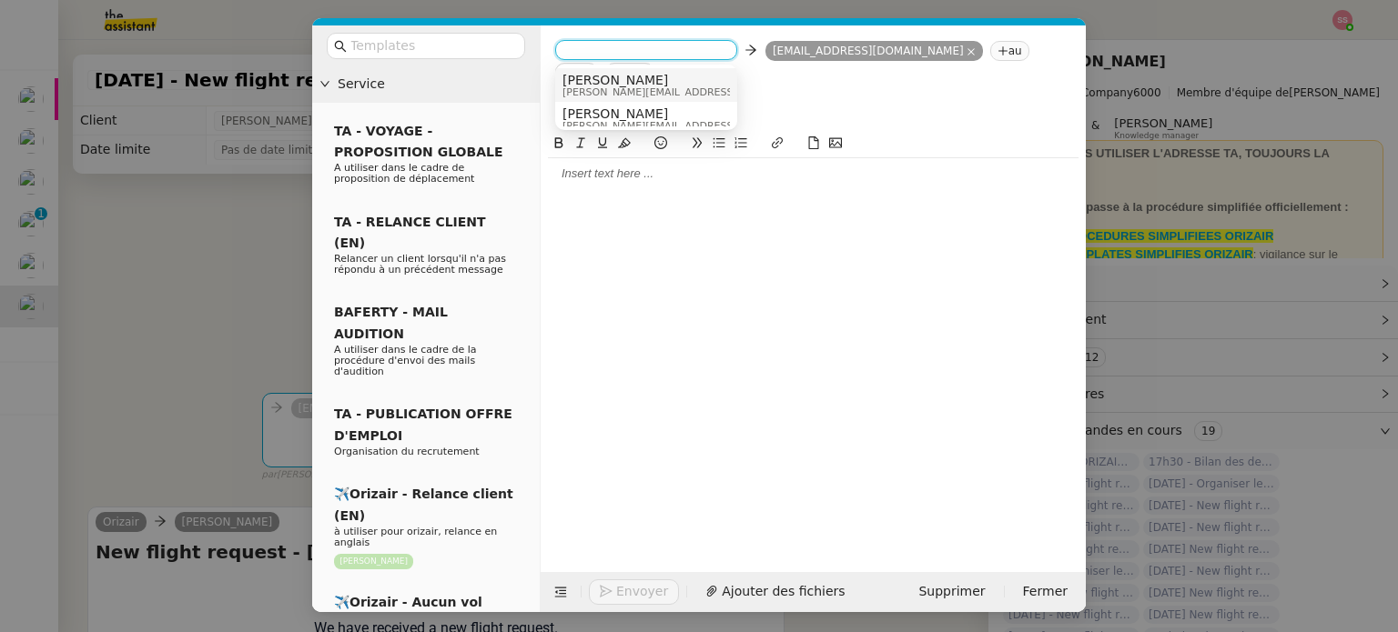
click at [637, 80] on span "[PERSON_NAME]" at bounding box center [691, 80] width 258 height 15
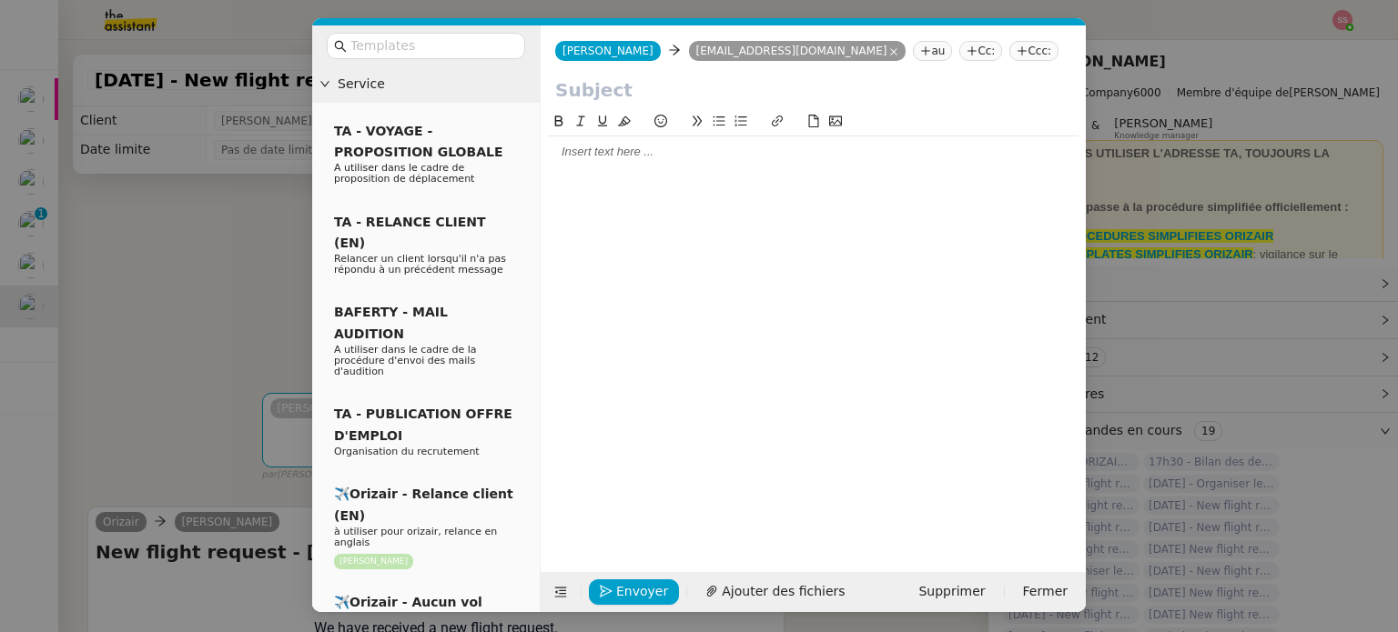
click at [919, 42] on div "[PERSON_NAME] [PERSON_NAME] [EMAIL_ADDRESS][DOMAIN_NAME] [DOMAIN_NAME][EMAIL_AD…" at bounding box center [812, 50] width 545 height 51
click at [1009, 45] on nz-tag "Ccc:" at bounding box center [1033, 51] width 49 height 20
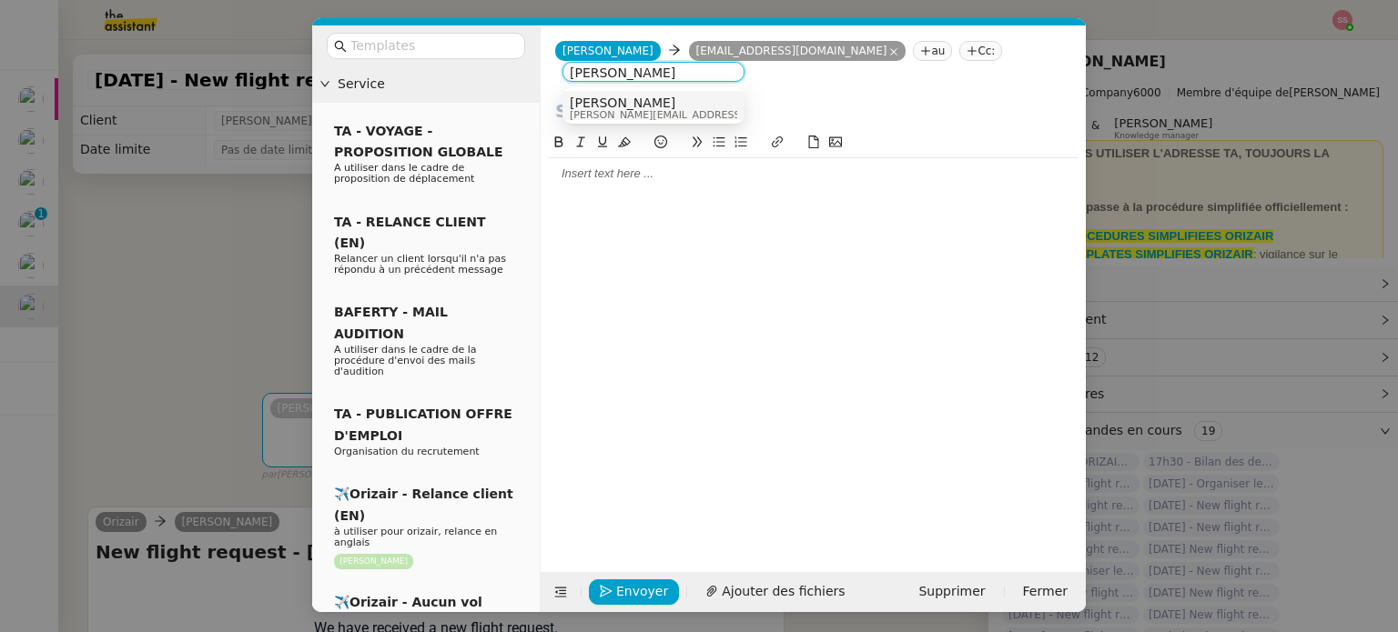
type input "[PERSON_NAME]"
click at [659, 115] on div "[PERSON_NAME] [PERSON_NAME][EMAIL_ADDRESS][DOMAIN_NAME]" at bounding box center [706, 108] width 272 height 25
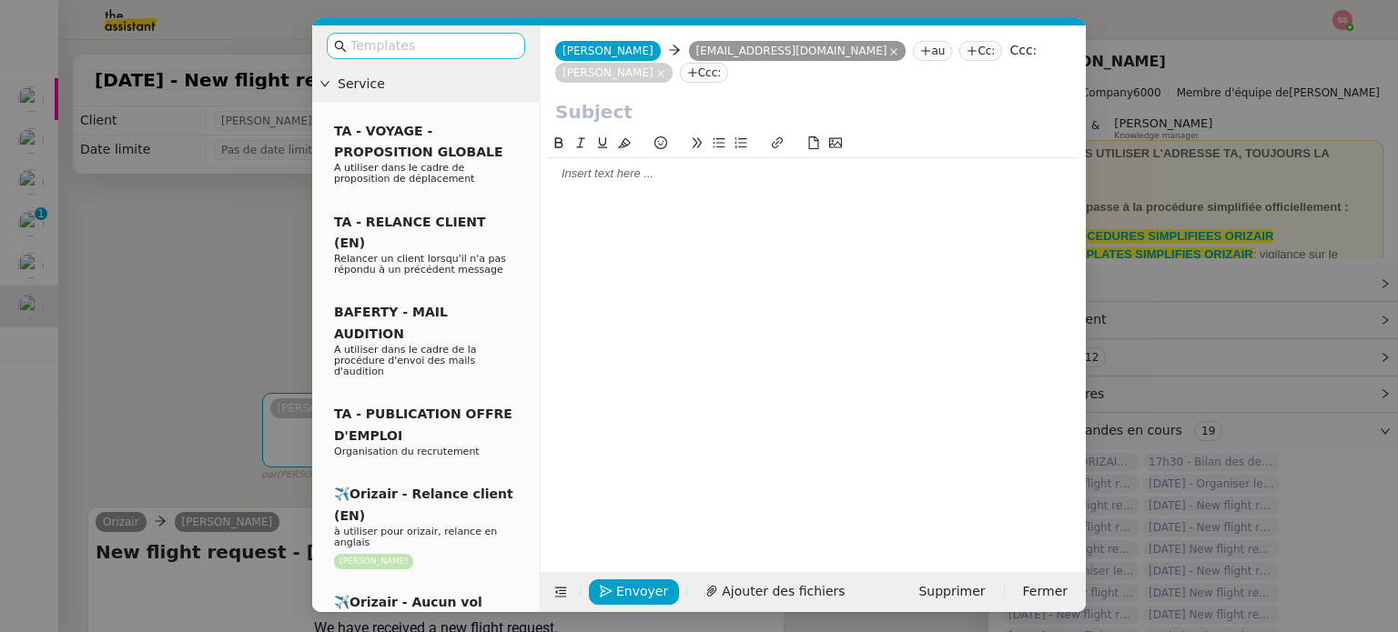
click at [469, 50] on input "text" at bounding box center [432, 45] width 164 height 21
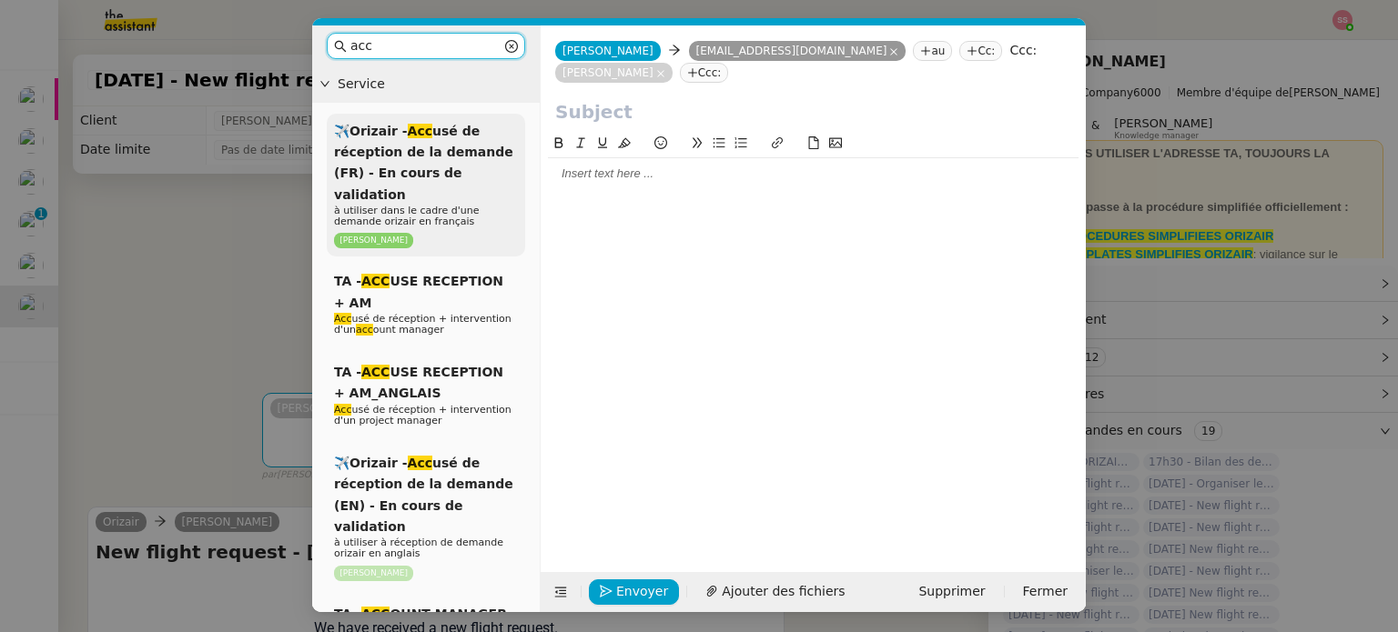
type input "acc"
click at [466, 160] on div "✈️Orizair - Acc usé de réception de la demande (FR) - En cours de validation à …" at bounding box center [426, 186] width 198 height 144
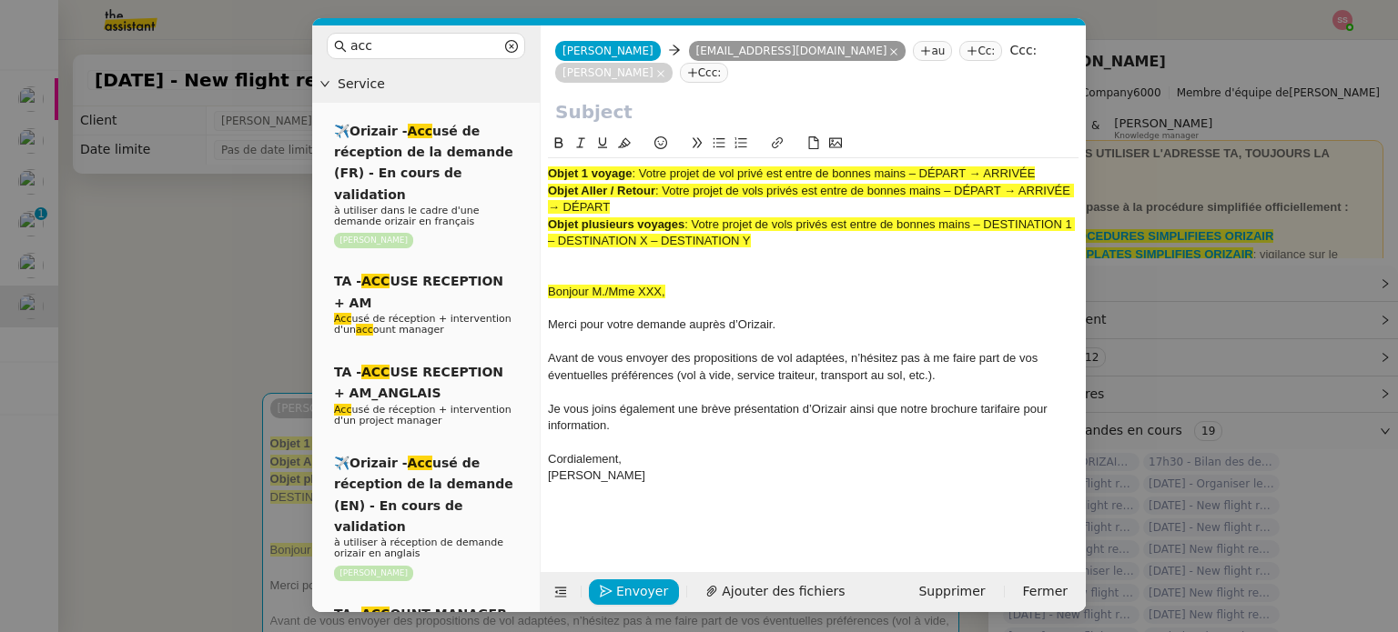
drag, startPoint x: 642, startPoint y: 151, endPoint x: 1109, endPoint y: 154, distance: 466.8
click at [1109, 154] on nz-modal-container "acc Service ✈️Orizair - Acc usé de réception de la demande (FR) - En cours de v…" at bounding box center [699, 316] width 1398 height 632
click at [688, 98] on input "text" at bounding box center [813, 111] width 516 height 27
paste input "Votre projet de vol privé est entre de bonnes mains – DÉPART → ARRIVÉE"
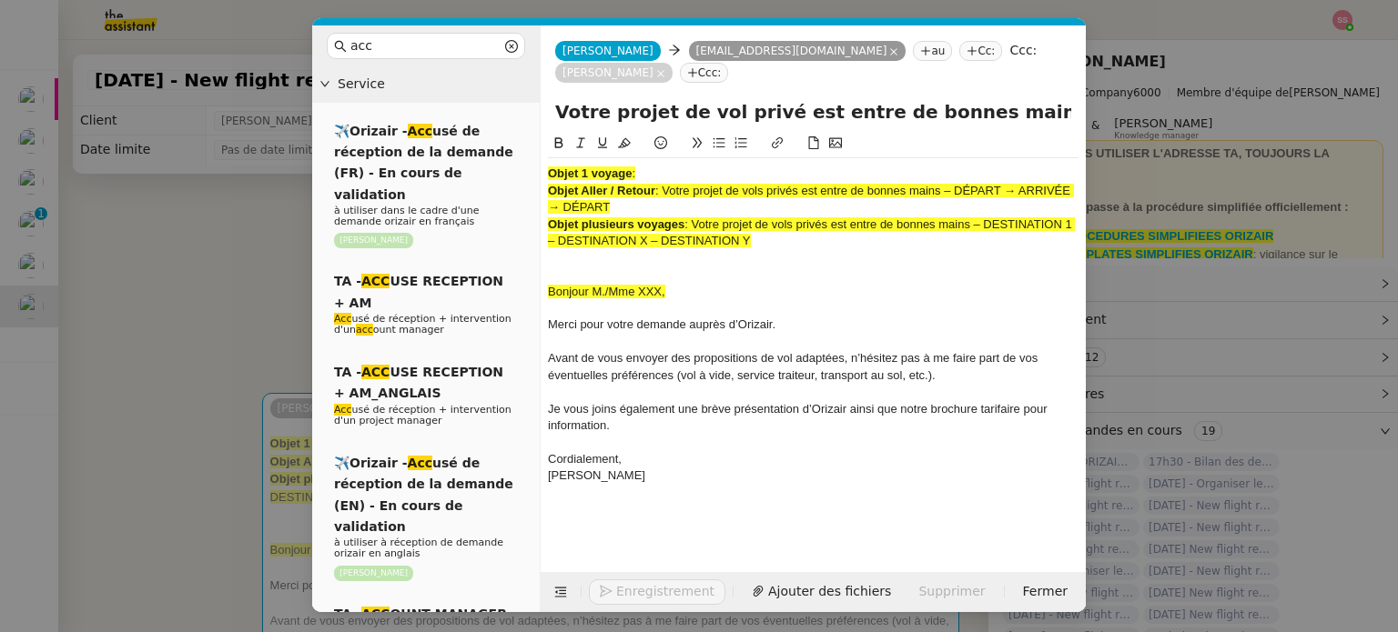
scroll to position [0, 113]
type input "Votre projet de vol privé est entre de bonnes mains – DÉPART → ARRIVÉE"
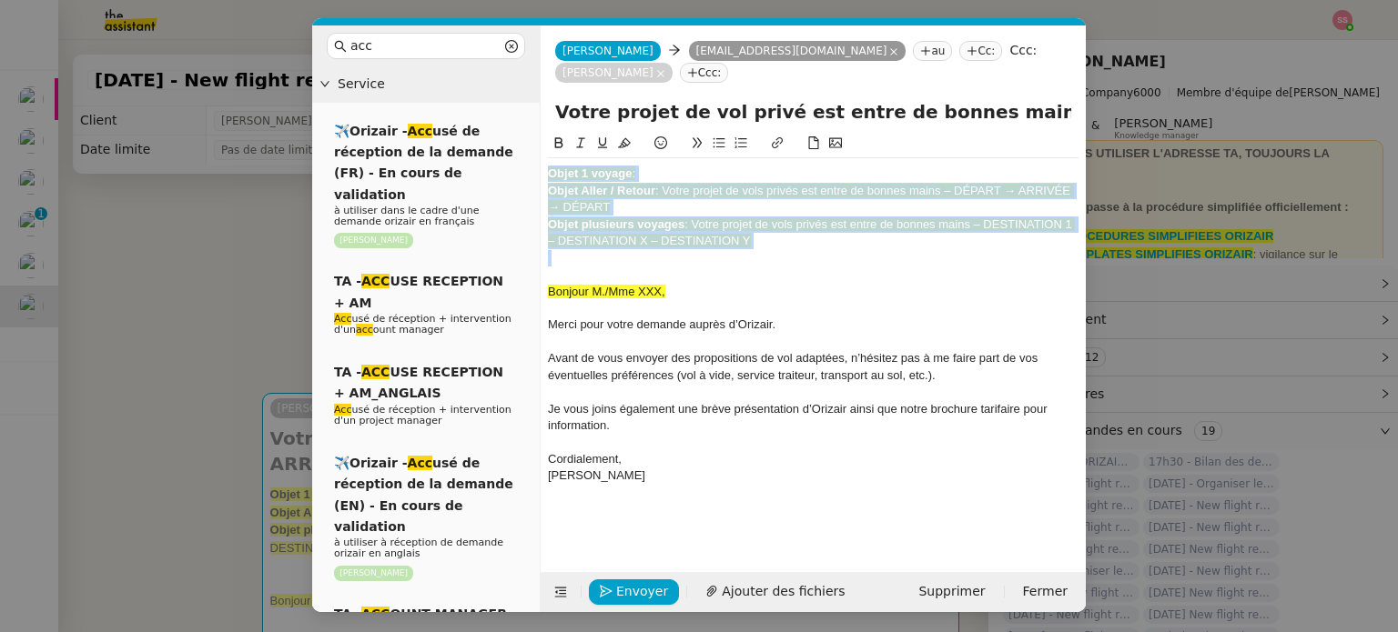
drag, startPoint x: 764, startPoint y: 227, endPoint x: 527, endPoint y: 143, distance: 252.1
click at [527, 143] on nz-layout "acc Service ✈️Orizair - Acc usé de réception de la demande (FR) - En cours de v…" at bounding box center [698, 318] width 773 height 587
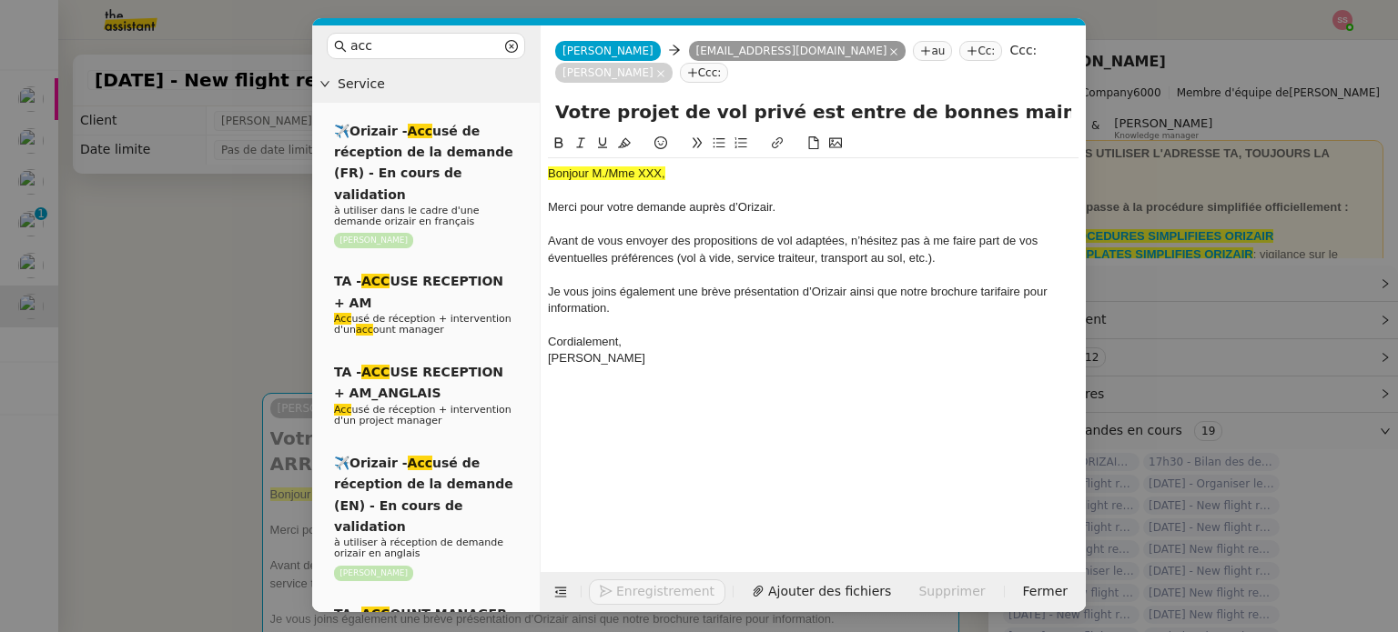
click at [222, 278] on nz-modal-container "acc Service ✈️Orizair - Acc usé de réception de la demande (FR) - En cours de v…" at bounding box center [699, 316] width 1398 height 632
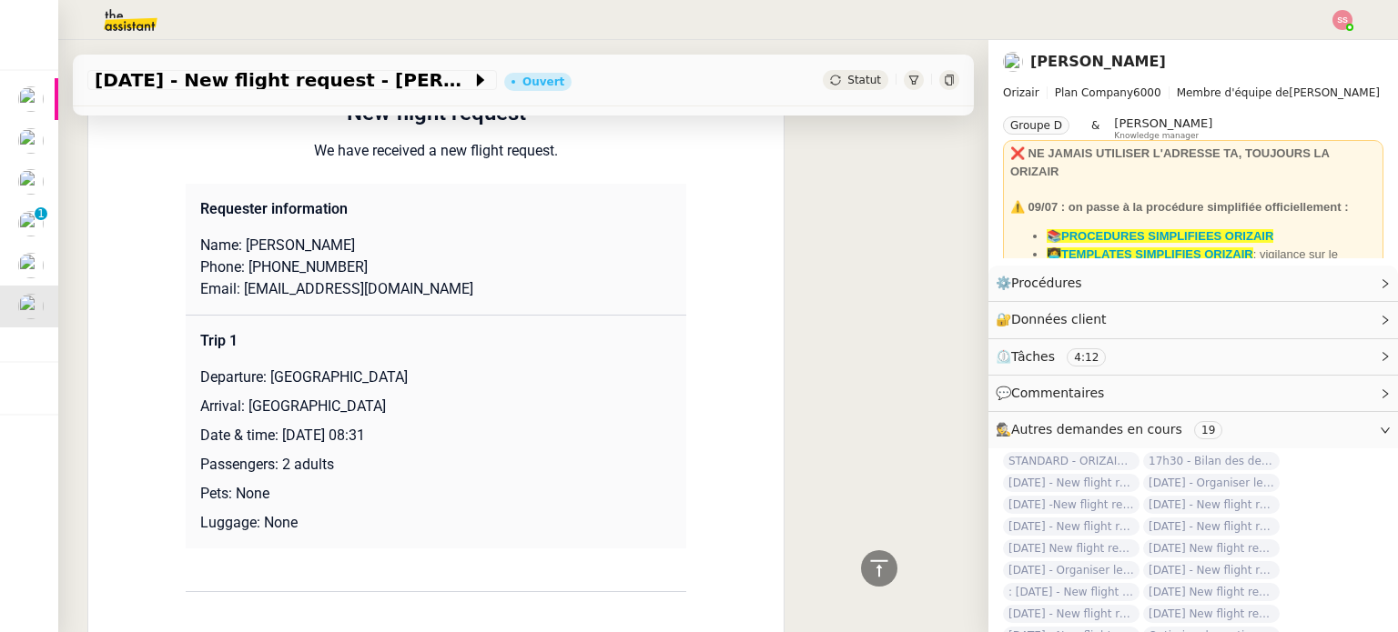
scroll to position [728, 0]
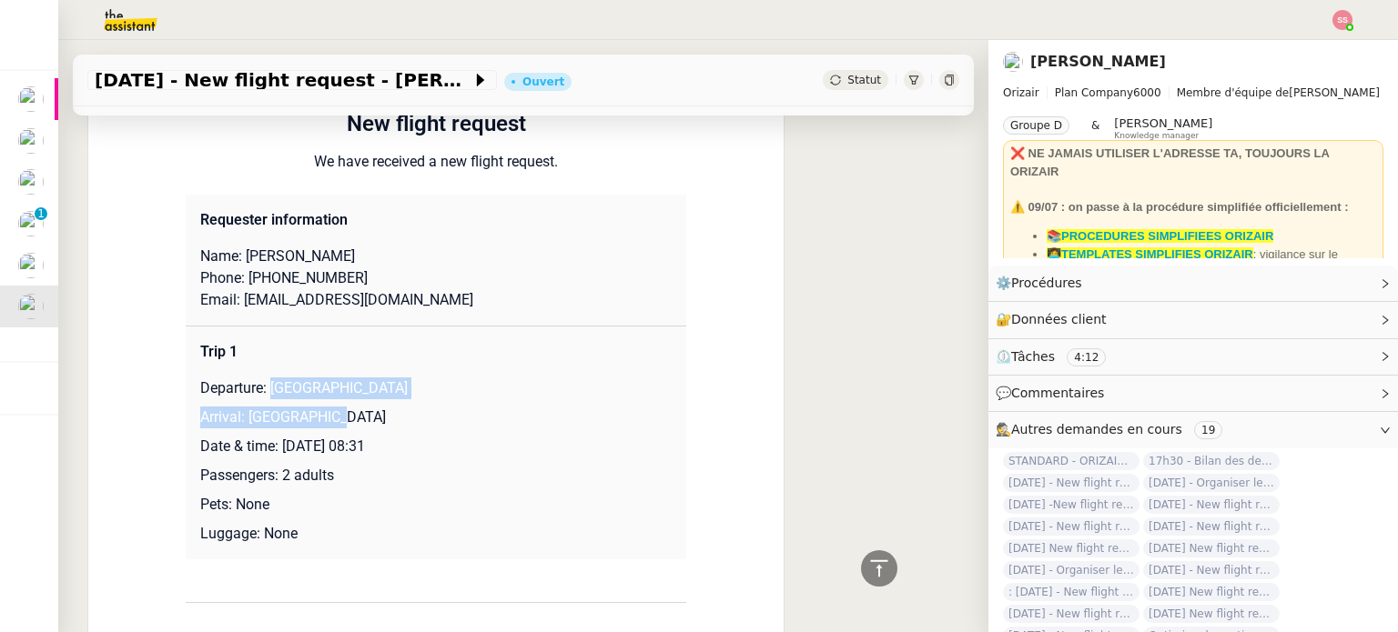
drag, startPoint x: 264, startPoint y: 363, endPoint x: 493, endPoint y: 378, distance: 229.7
click at [493, 378] on td "Trip 1 Departure: [GEOGRAPHIC_DATA] Arrival: [GEOGRAPHIC_DATA] Date & time: [DA…" at bounding box center [436, 443] width 500 height 234
click at [500, 378] on p "Departure: [GEOGRAPHIC_DATA]" at bounding box center [435, 389] width 471 height 22
drag, startPoint x: 400, startPoint y: 363, endPoint x: 267, endPoint y: 362, distance: 133.8
click at [267, 378] on p "Departure: [GEOGRAPHIC_DATA]" at bounding box center [435, 389] width 471 height 22
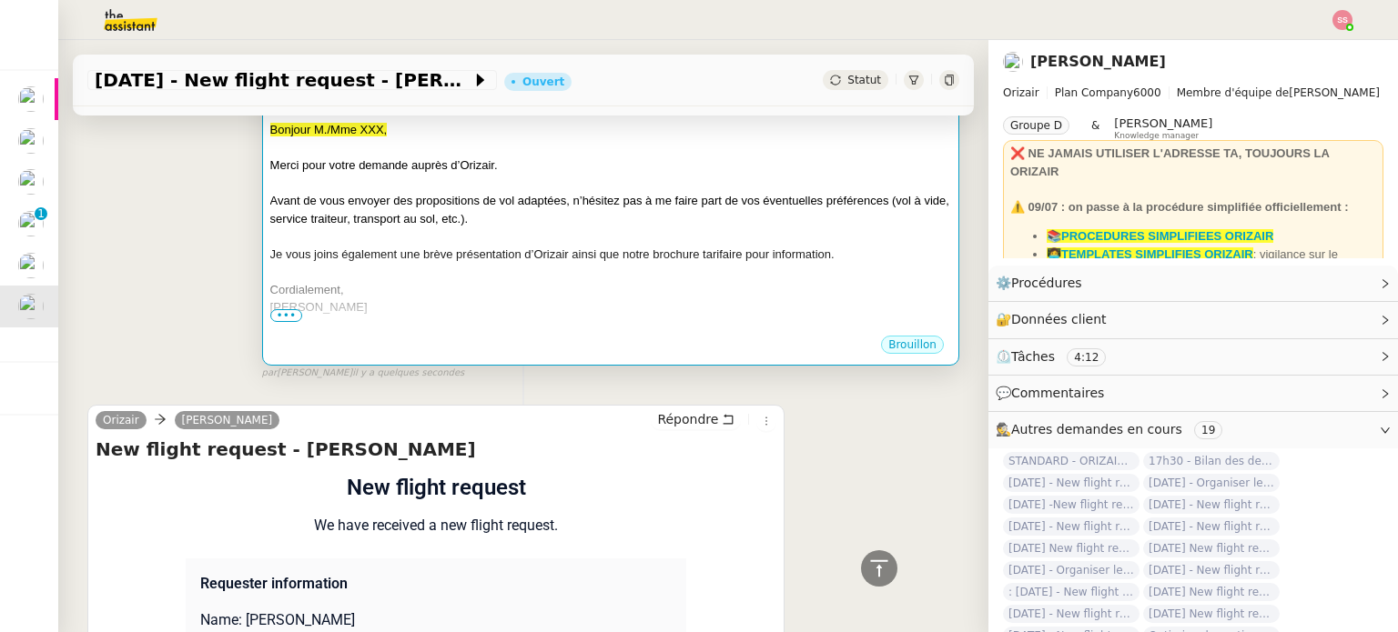
scroll to position [182, 0]
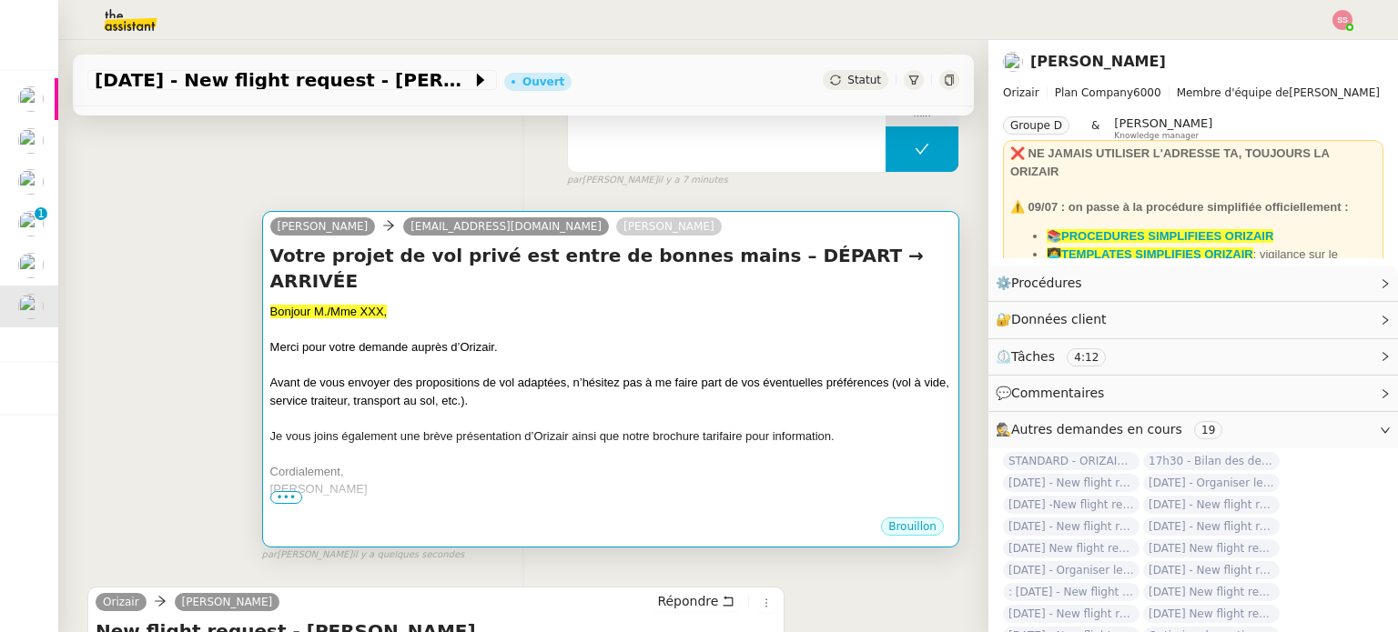
click at [709, 279] on div "Votre projet de vol privé est entre [PERSON_NAME] mains – DÉPART → ARRIVÉE Bonj…" at bounding box center [610, 379] width 681 height 273
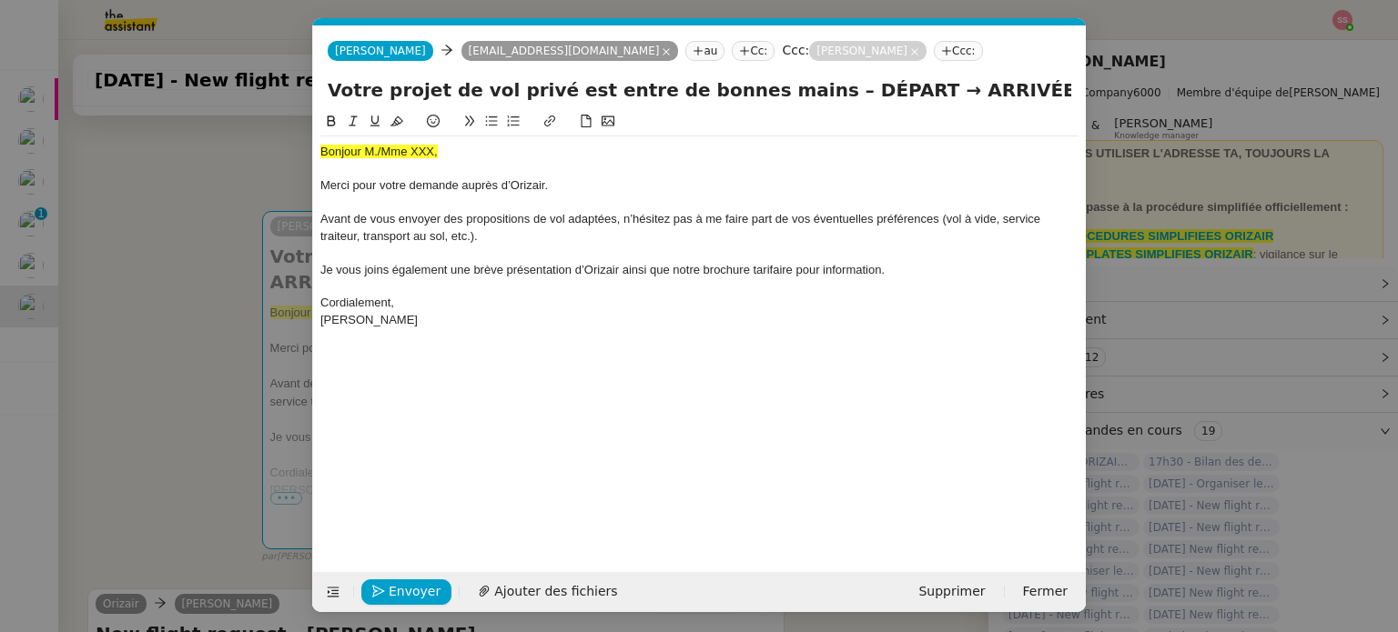
scroll to position [0, 56]
drag, startPoint x: 850, startPoint y: 95, endPoint x: 782, endPoint y: 94, distance: 67.3
click at [782, 94] on input "Votre projet de vol privé est entre de bonnes mains – DÉPART → ARRIVÉE" at bounding box center [699, 89] width 743 height 27
paste input "[GEOGRAPHIC_DATA]"
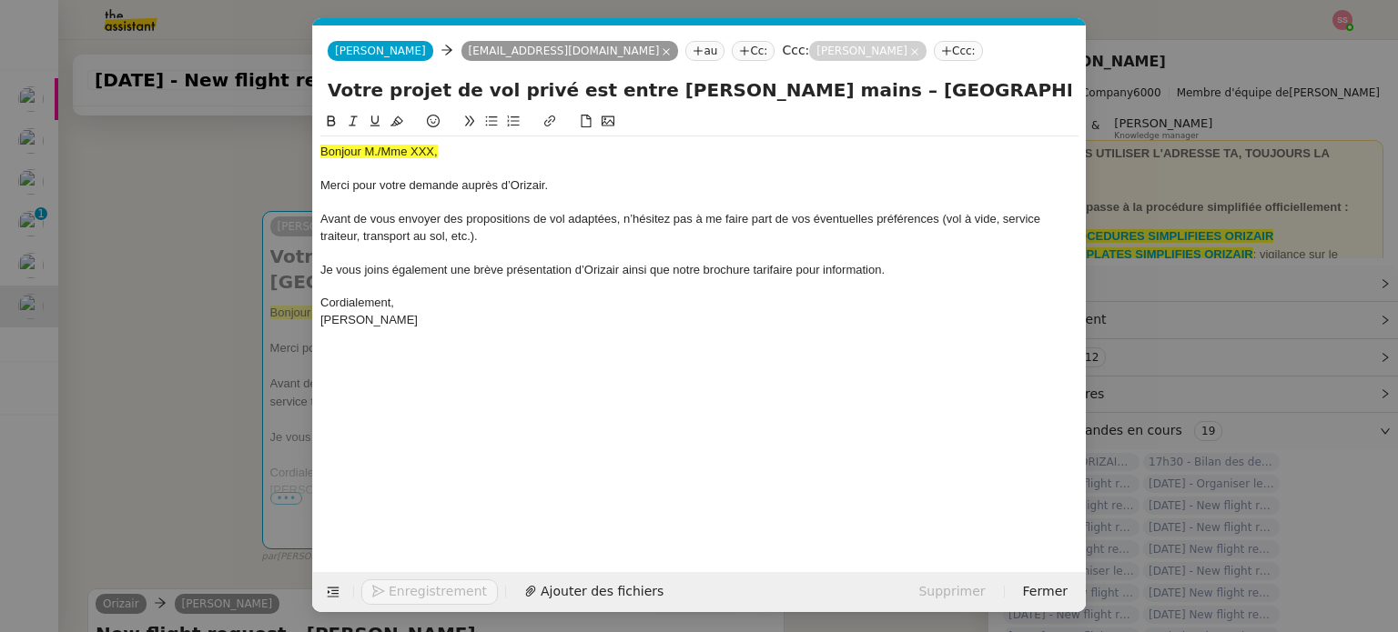
type input "Votre projet de vol privé est entre [PERSON_NAME] mains – [GEOGRAPHIC_DATA] → A…"
click at [146, 328] on nz-modal-container "acc Service ✈️Orizair - Acc usé de réception de la demande (FR) - En cours de v…" at bounding box center [699, 316] width 1398 height 632
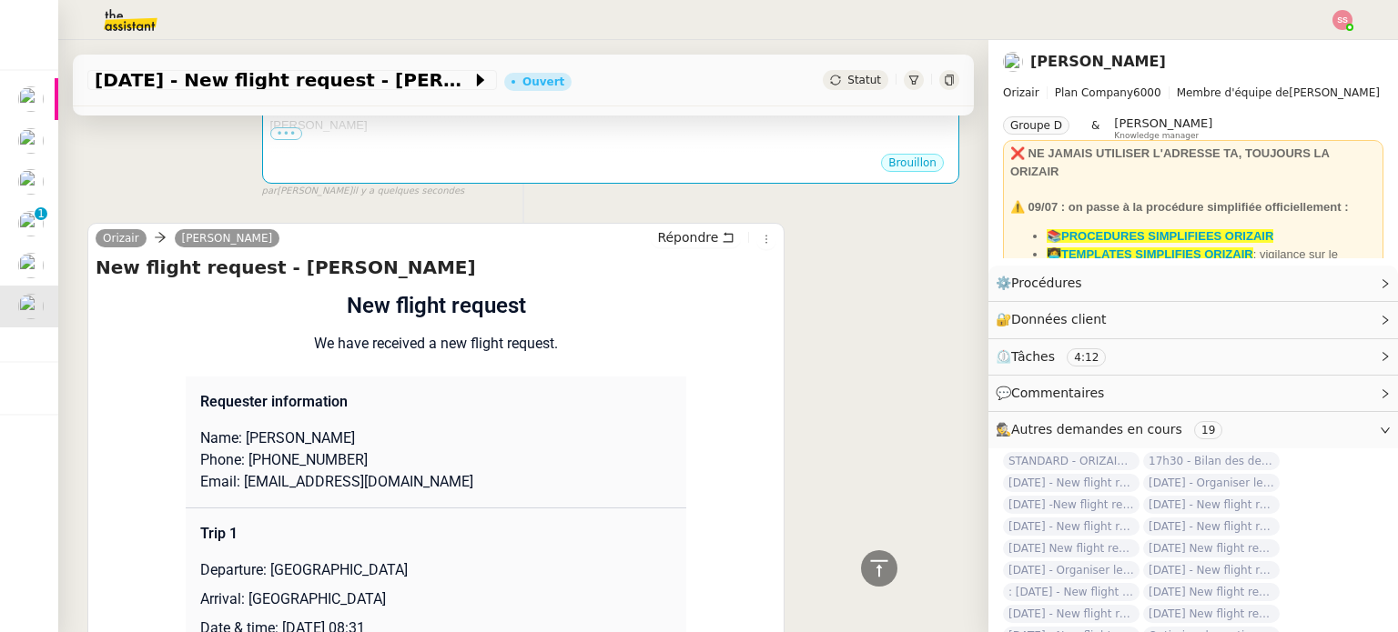
scroll to position [728, 0]
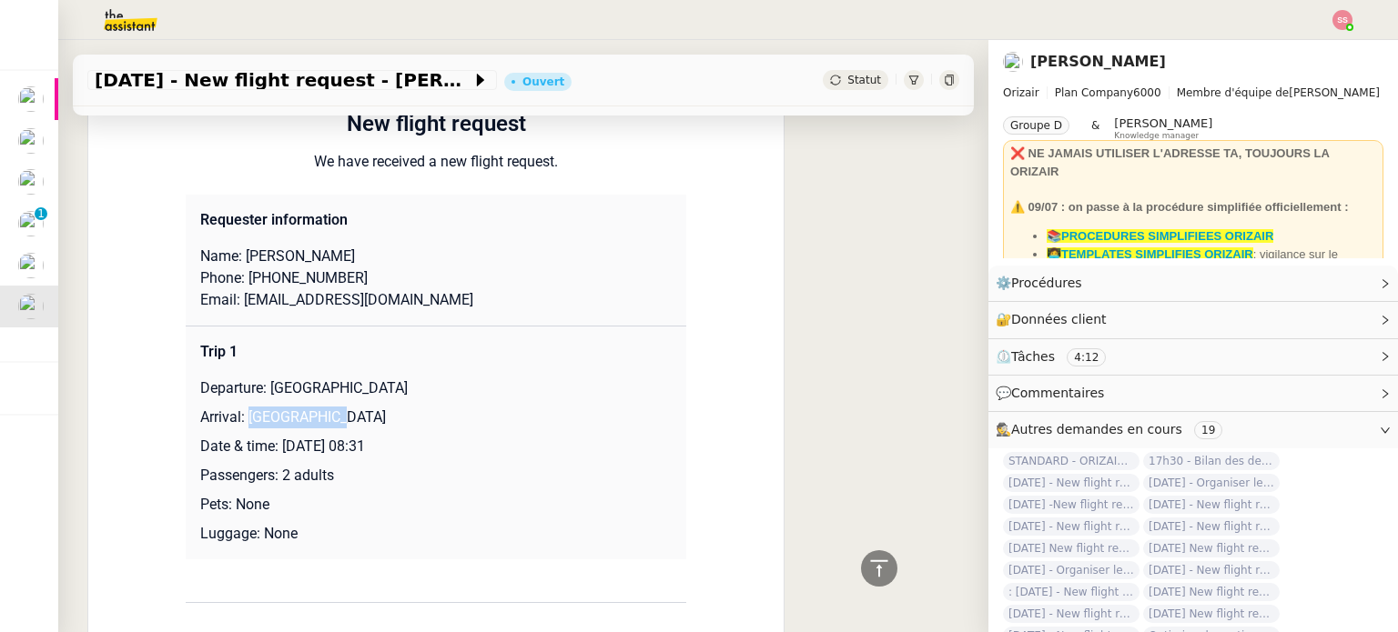
drag, startPoint x: 237, startPoint y: 420, endPoint x: 373, endPoint y: 415, distance: 135.7
click at [368, 418] on p "Arrival: [GEOGRAPHIC_DATA]" at bounding box center [435, 418] width 471 height 22
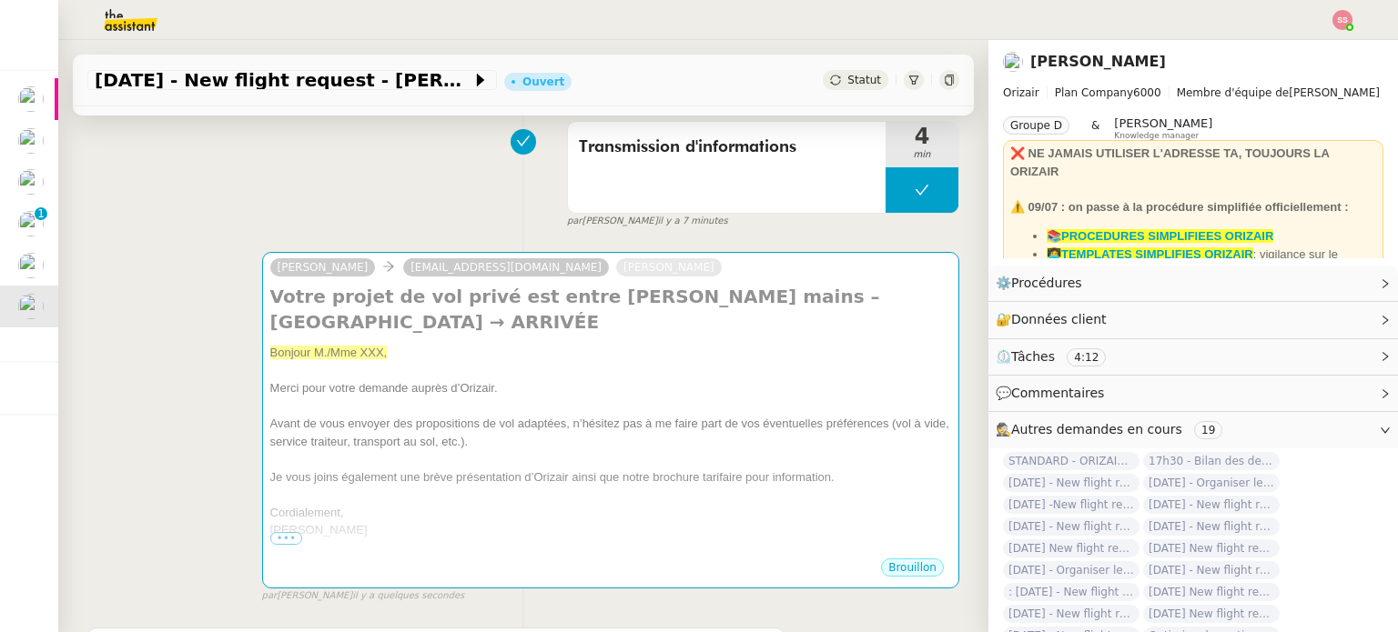
scroll to position [0, 0]
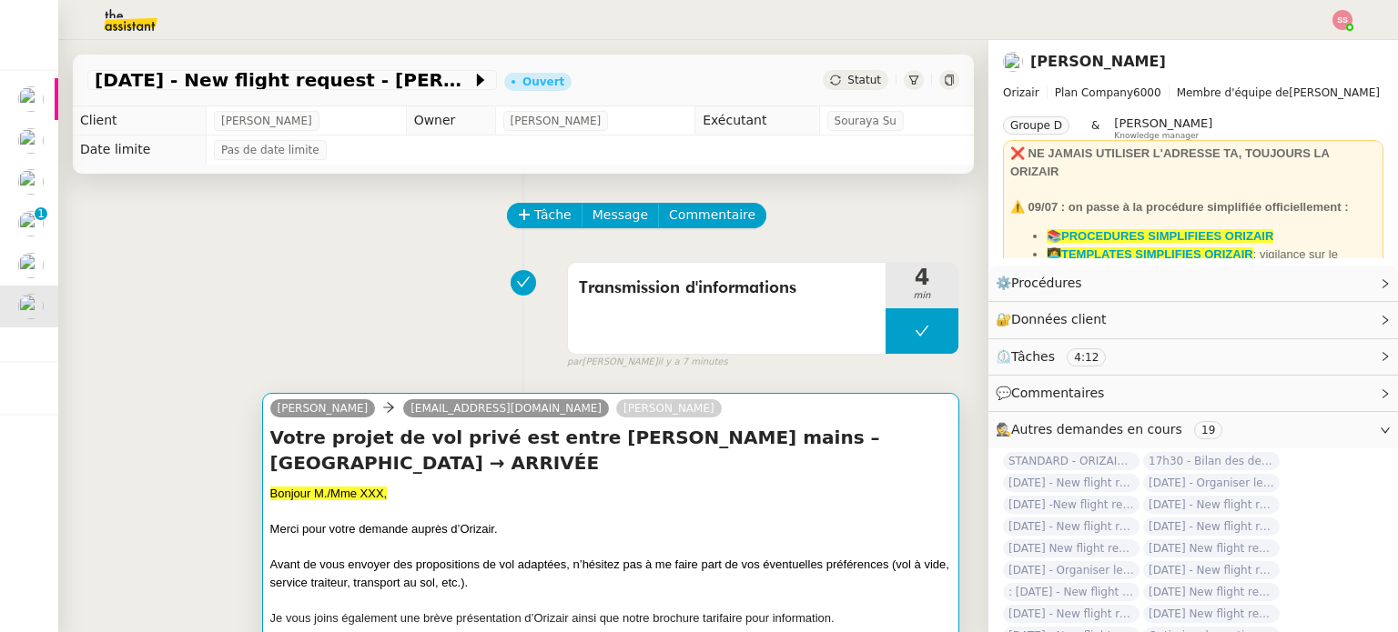
click at [635, 462] on h4 "Votre projet de vol privé est entre [PERSON_NAME] mains – [GEOGRAPHIC_DATA] → A…" at bounding box center [610, 450] width 681 height 51
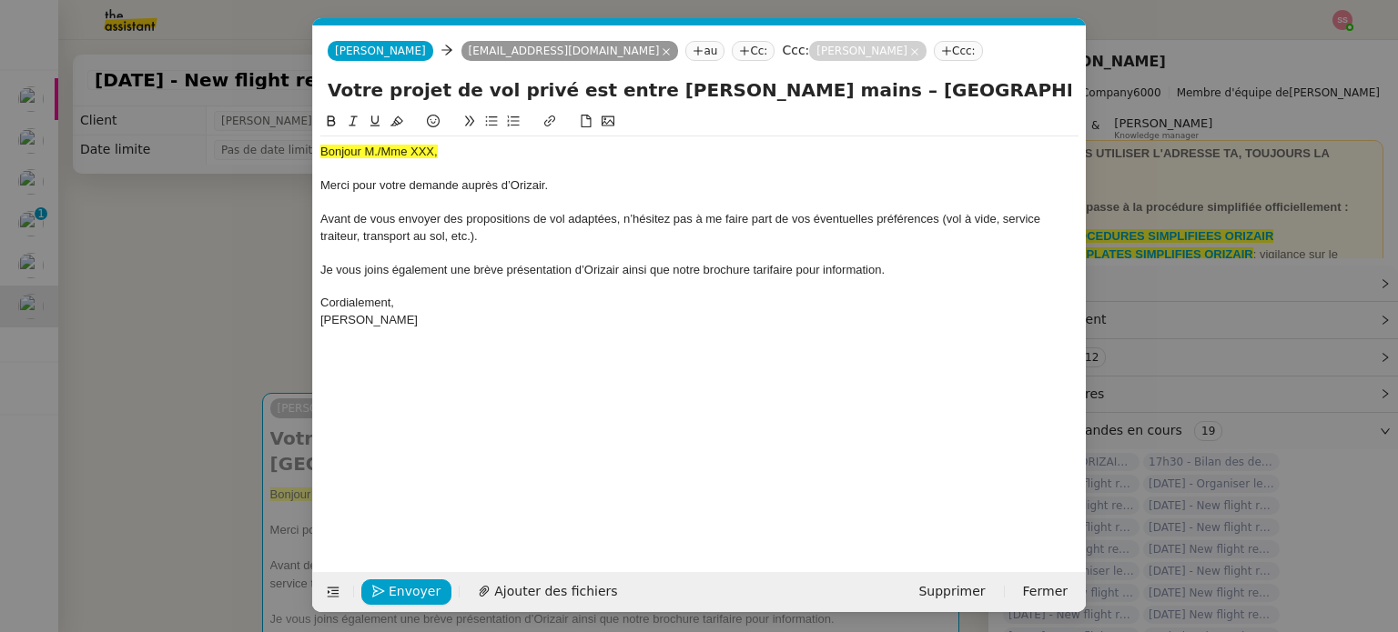
scroll to position [0, 56]
drag, startPoint x: 1034, startPoint y: 84, endPoint x: 1129, endPoint y: 101, distance: 96.2
click at [1129, 101] on nz-modal-container "acc Service ✈️Orizair - Acc usé de réception de la demande (FR) - En cours de v…" at bounding box center [699, 316] width 1398 height 632
paste input "[GEOGRAPHIC_DATA]"
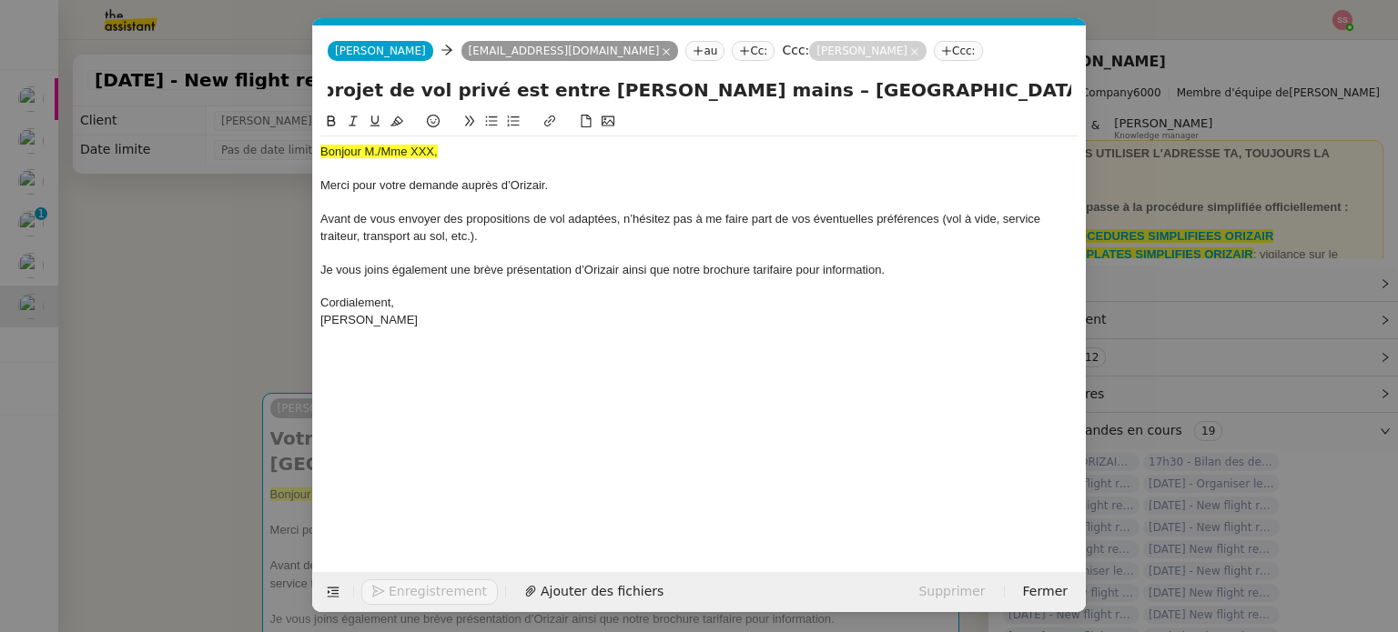
type input "Votre projet de vol privé est entre [PERSON_NAME] mains – [GEOGRAPHIC_DATA] → […"
click at [189, 325] on nz-modal-container "acc Service ✈️Orizair - Acc usé de réception de la demande (FR) - En cours de v…" at bounding box center [699, 316] width 1398 height 632
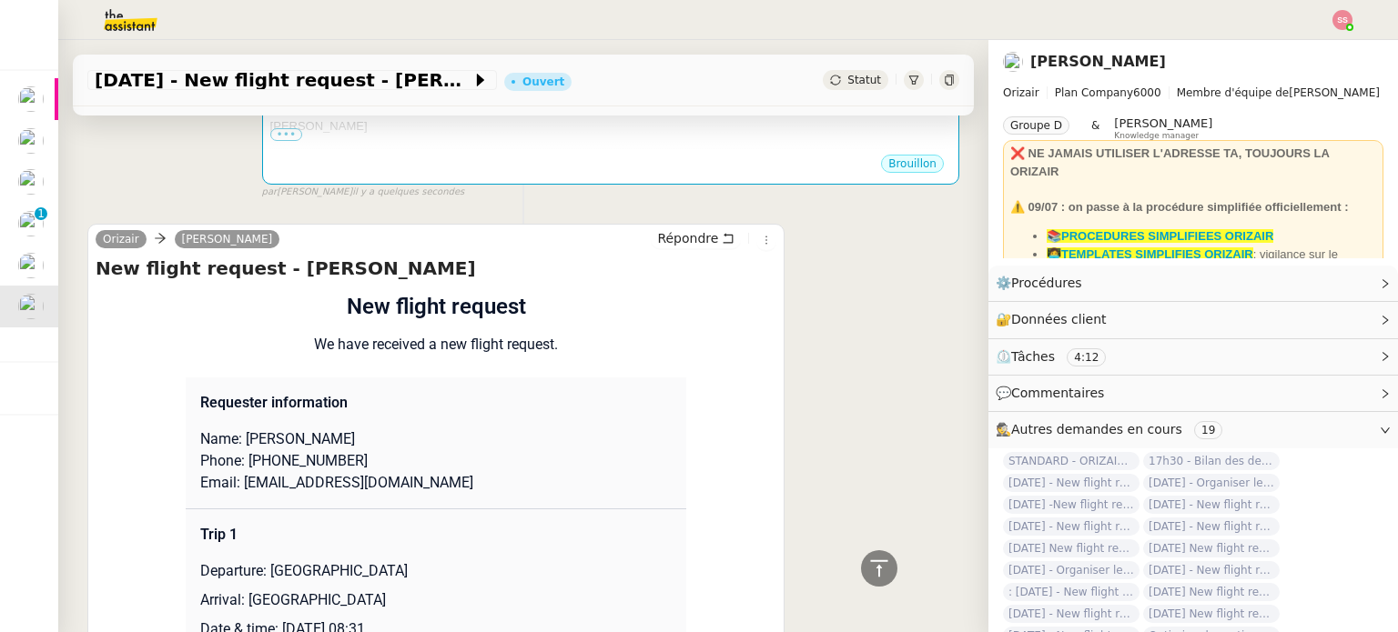
scroll to position [637, 0]
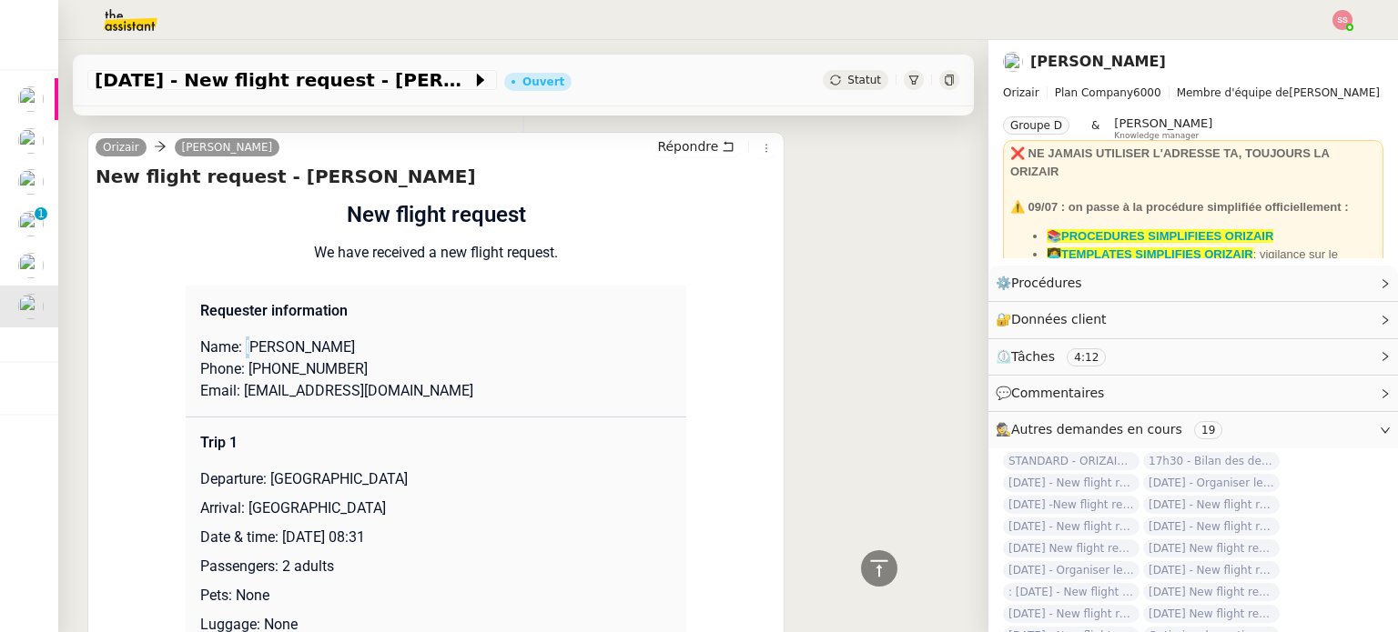
drag, startPoint x: 236, startPoint y: 352, endPoint x: 252, endPoint y: 352, distance: 16.4
click at [252, 352] on p "Name: [PERSON_NAME]" at bounding box center [435, 348] width 471 height 22
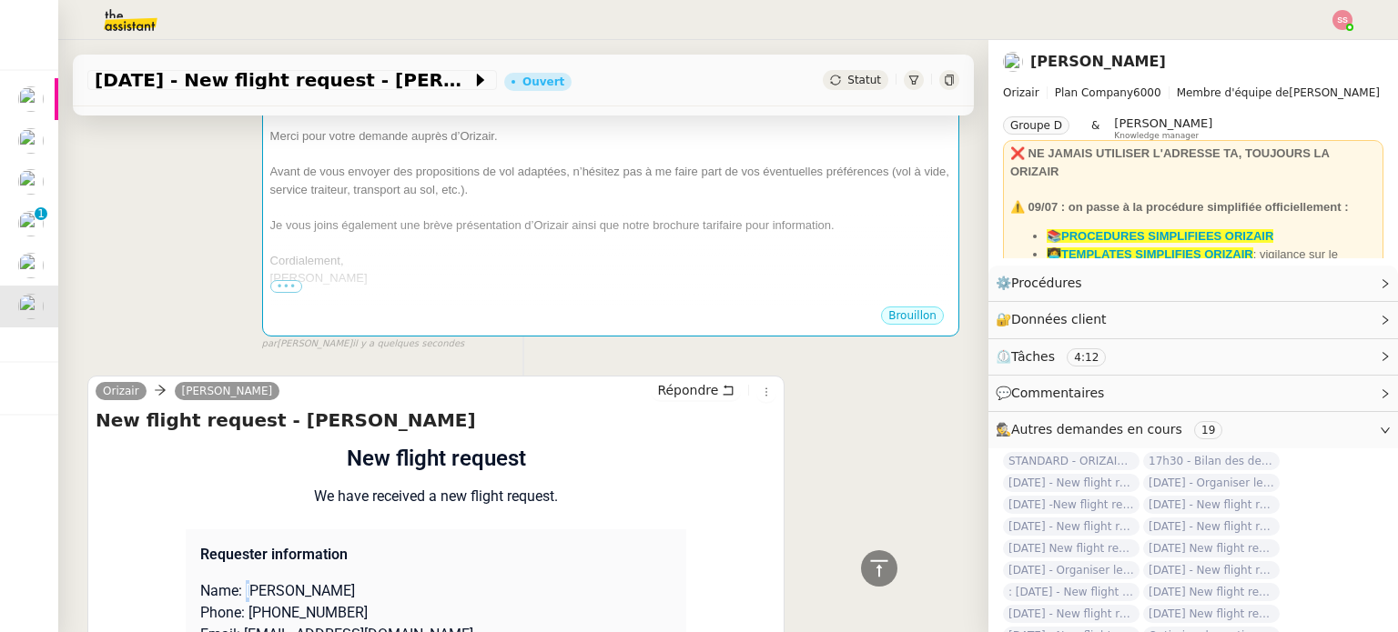
scroll to position [182, 0]
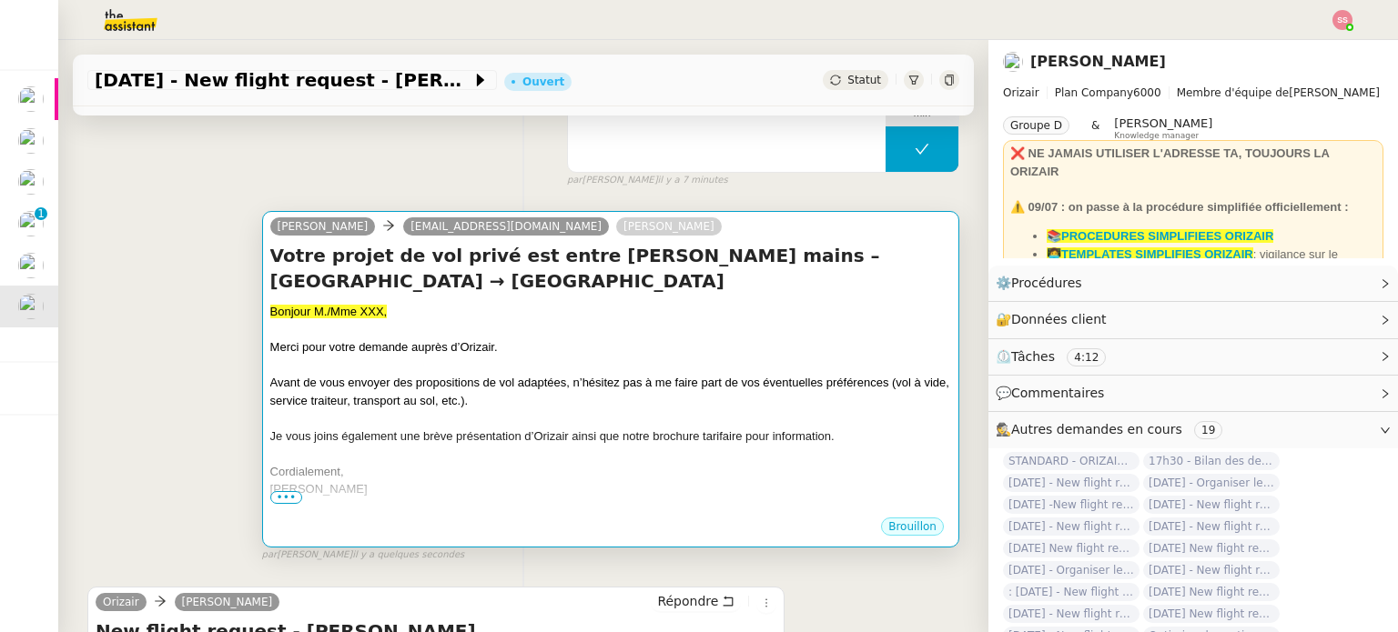
click at [461, 294] on h4 "Votre projet de vol privé est entre [PERSON_NAME] mains – [GEOGRAPHIC_DATA] → […" at bounding box center [610, 268] width 681 height 51
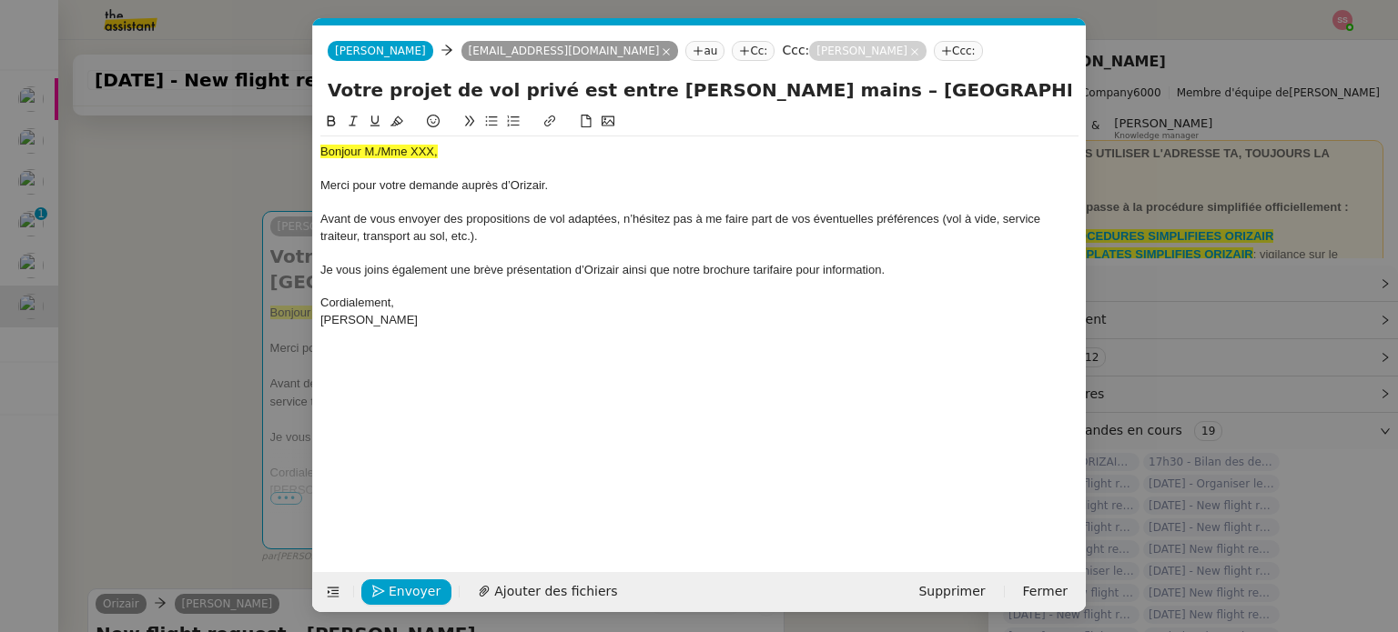
scroll to position [0, 56]
drag, startPoint x: 438, startPoint y: 148, endPoint x: 327, endPoint y: 152, distance: 111.1
click at [327, 152] on div "Bonjour M./Mme XXX," at bounding box center [699, 152] width 758 height 16
click at [420, 141] on div "Bonjour M./Mme XXX, Merci pour votre demande auprès d’Orizair. Avant de vous en…" at bounding box center [699, 235] width 758 height 199
click at [399, 156] on span "Bonjour M./Mme XXX," at bounding box center [378, 152] width 117 height 14
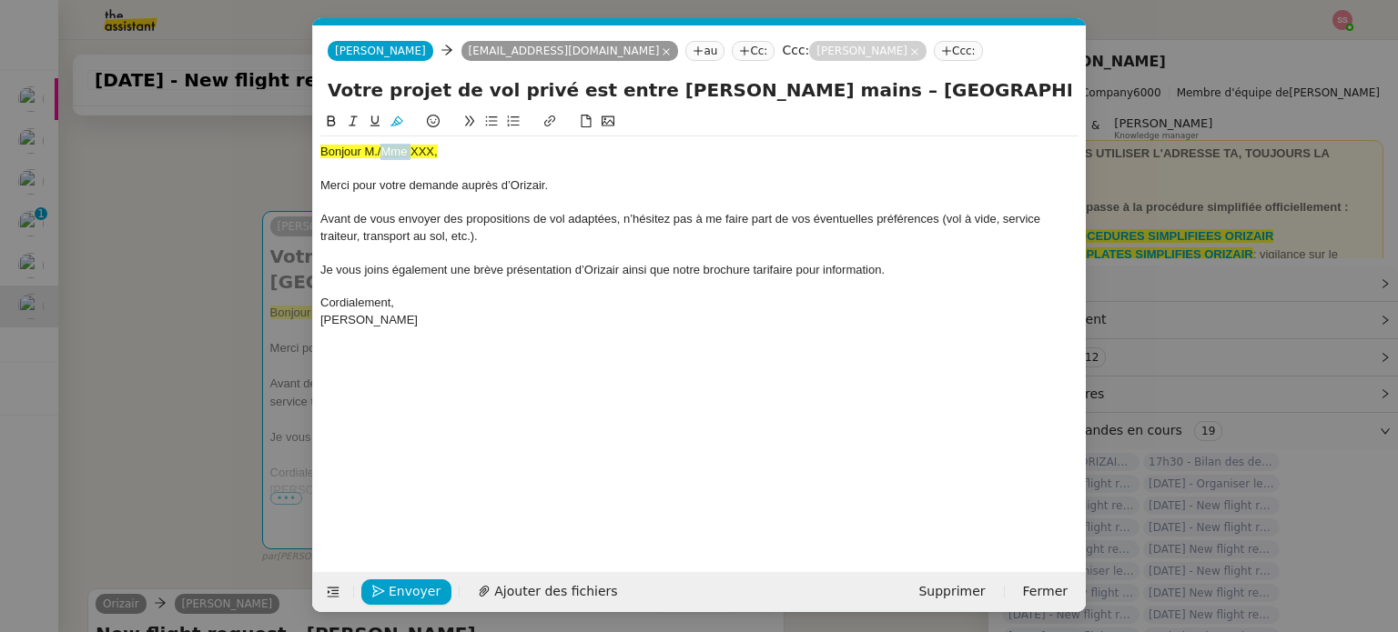
click at [399, 156] on span "Bonjour M./Mme XXX," at bounding box center [378, 152] width 117 height 14
click at [397, 120] on icon at bounding box center [396, 121] width 13 height 13
click at [382, 151] on div "Bonjour M./Mme XXX," at bounding box center [699, 152] width 758 height 16
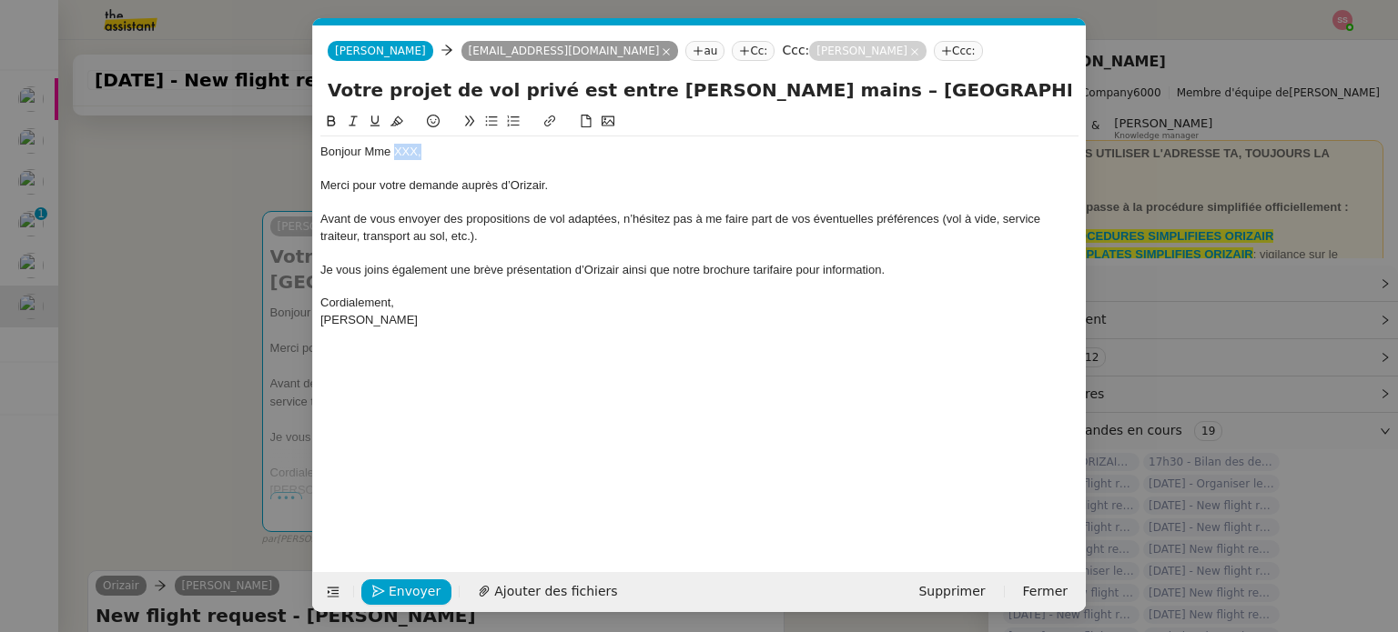
drag, startPoint x: 433, startPoint y: 151, endPoint x: 393, endPoint y: 152, distance: 40.0
click at [393, 152] on div "Bonjour Mme XXX," at bounding box center [699, 152] width 758 height 16
click at [581, 581] on span "Ajouter des fichiers" at bounding box center [555, 591] width 123 height 21
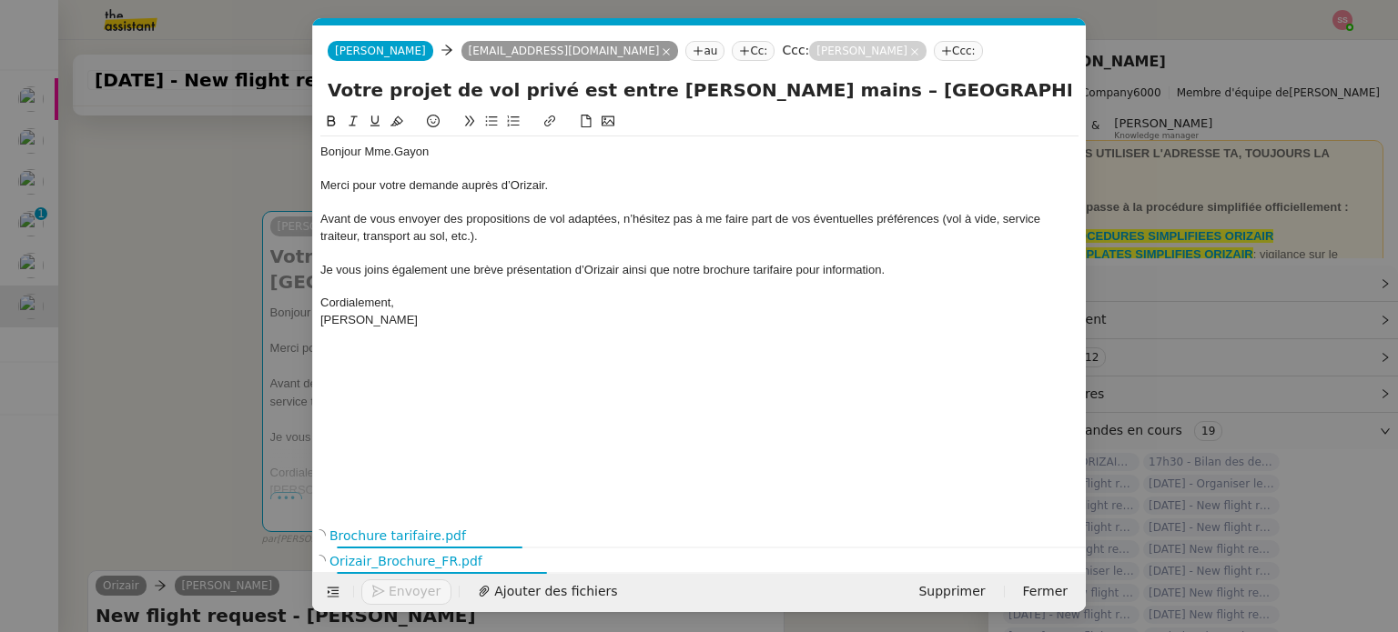
scroll to position [0, 68]
drag, startPoint x: 746, startPoint y: 86, endPoint x: 1068, endPoint y: 96, distance: 322.2
click at [1068, 96] on input "Votre projet de vol privé est entre [PERSON_NAME] mains – [GEOGRAPHIC_DATA] → […" at bounding box center [699, 89] width 743 height 27
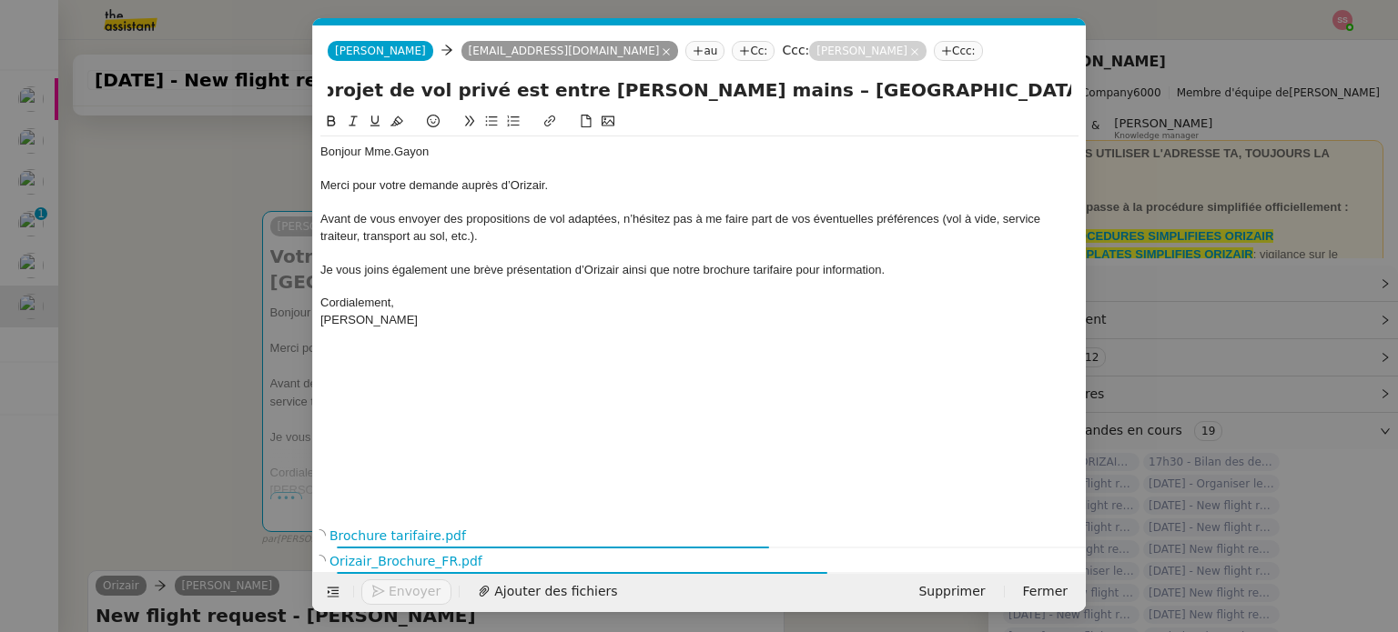
click at [778, 338] on div "Bonjour Mme.[PERSON_NAME] pour votre demande auprès d’Orizair. Avant de vous en…" at bounding box center [699, 302] width 758 height 383
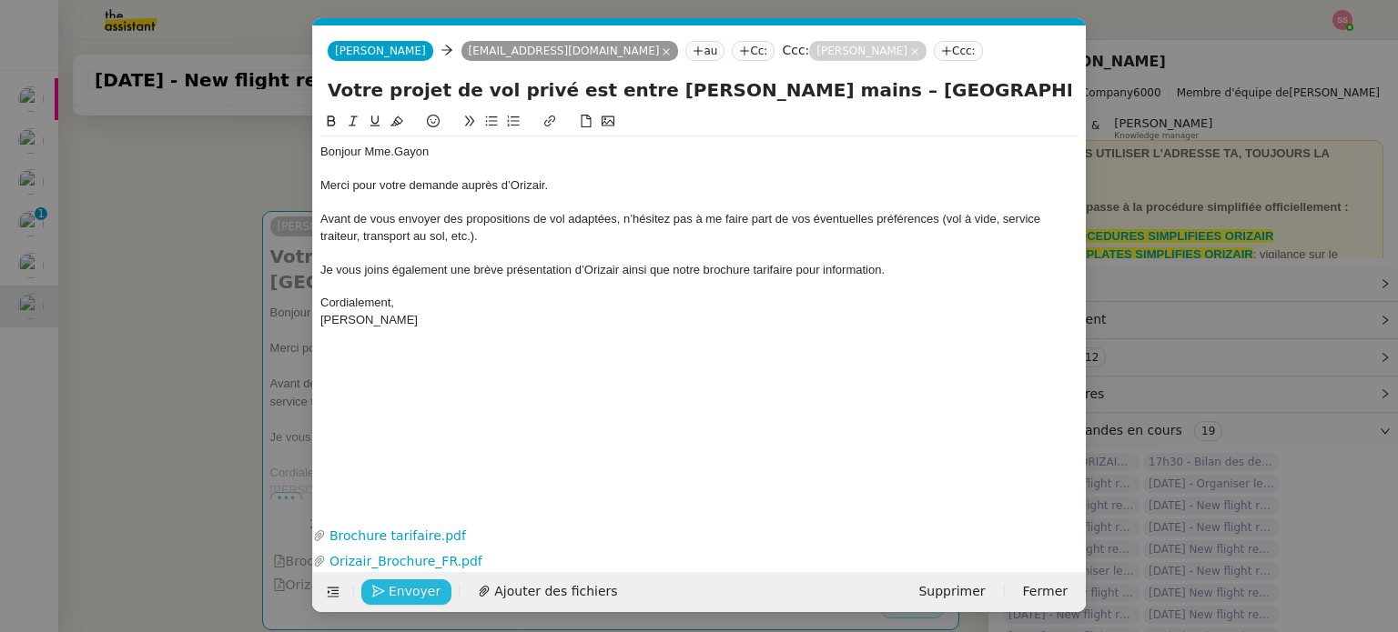
click at [419, 585] on span "Envoyer" at bounding box center [415, 591] width 52 height 21
click at [420, 585] on span "Confirmer l'envoi" at bounding box center [443, 591] width 109 height 21
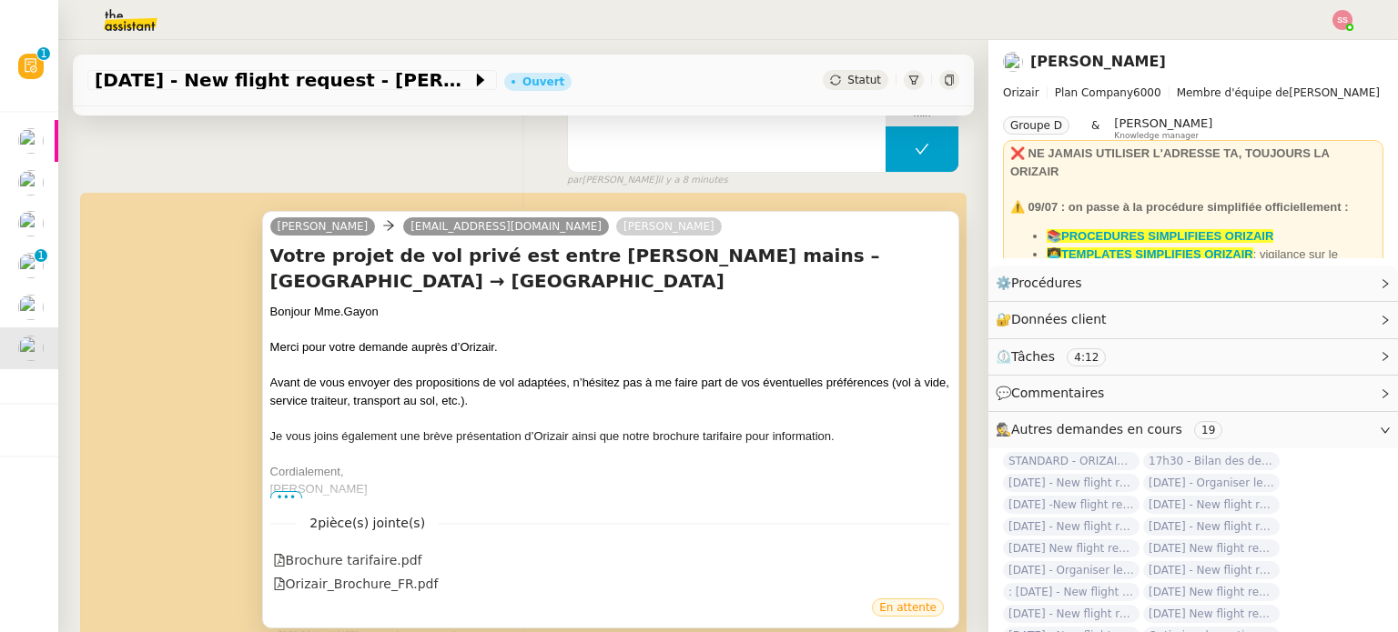
click at [280, 499] on span "•••" at bounding box center [286, 497] width 33 height 13
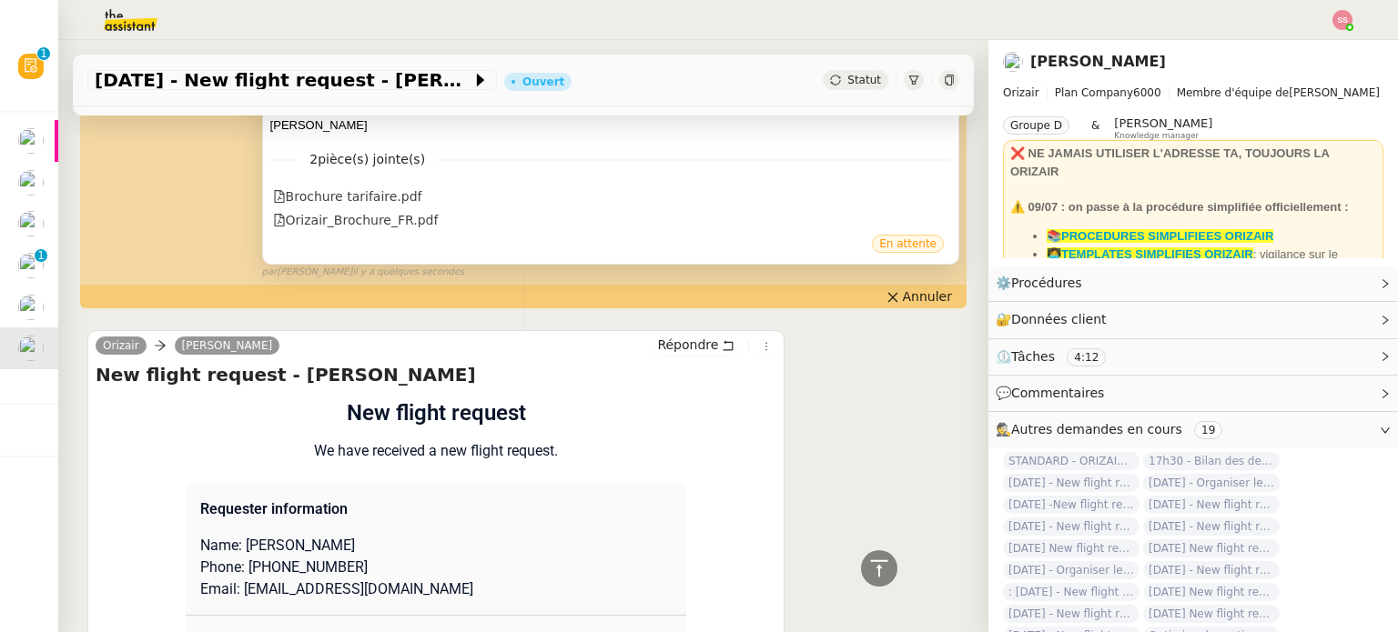
scroll to position [637, 0]
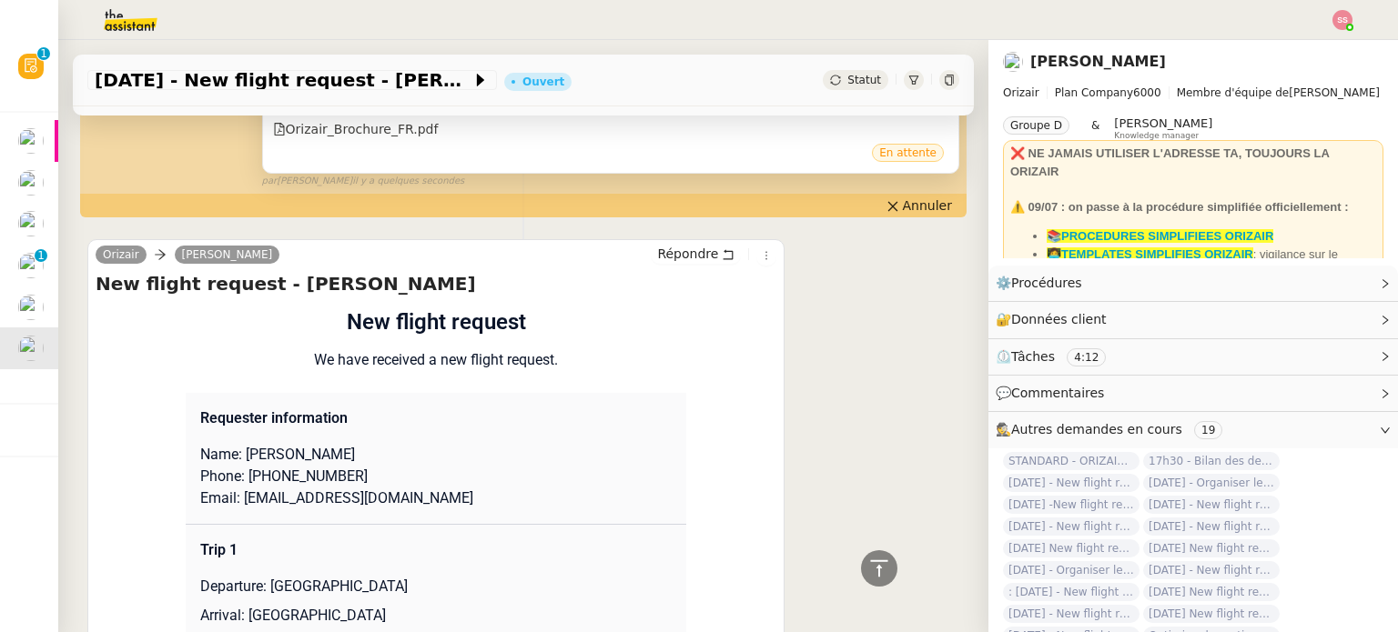
drag, startPoint x: 320, startPoint y: 462, endPoint x: 377, endPoint y: 458, distance: 56.6
click at [377, 458] on p "Name: [PERSON_NAME]" at bounding box center [435, 455] width 471 height 22
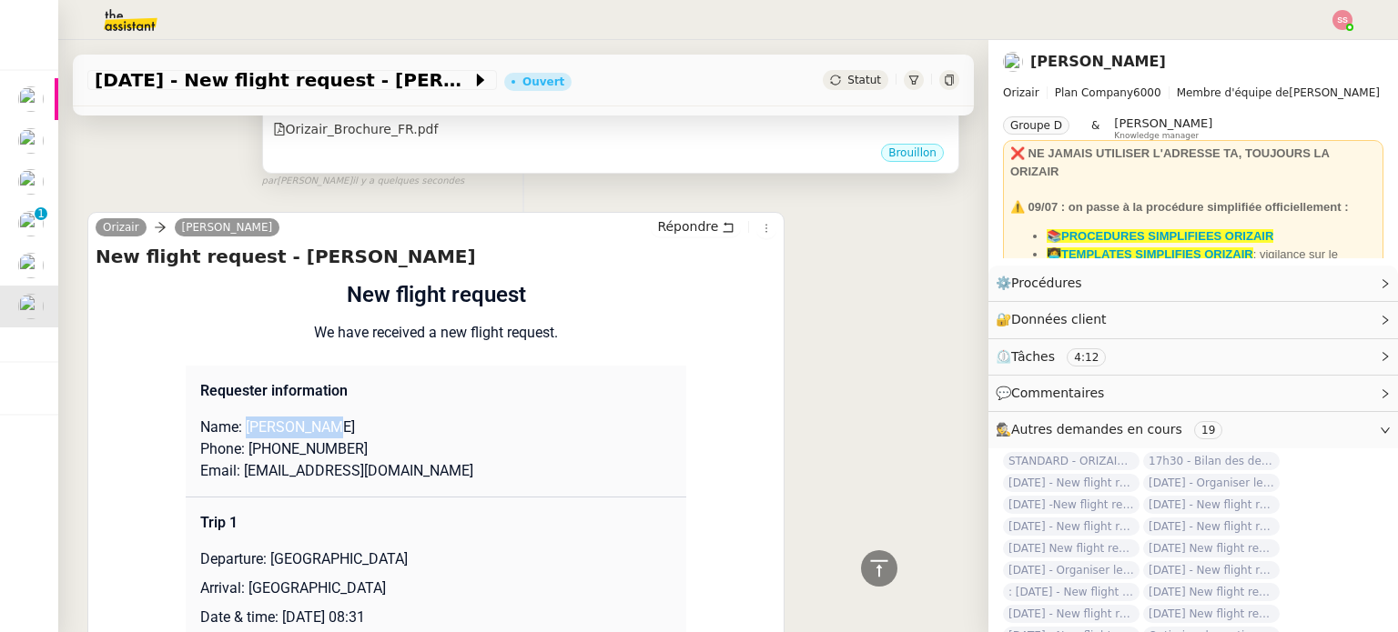
drag, startPoint x: 237, startPoint y: 432, endPoint x: 317, endPoint y: 429, distance: 79.2
click at [317, 429] on p "Name: [PERSON_NAME]" at bounding box center [435, 428] width 471 height 22
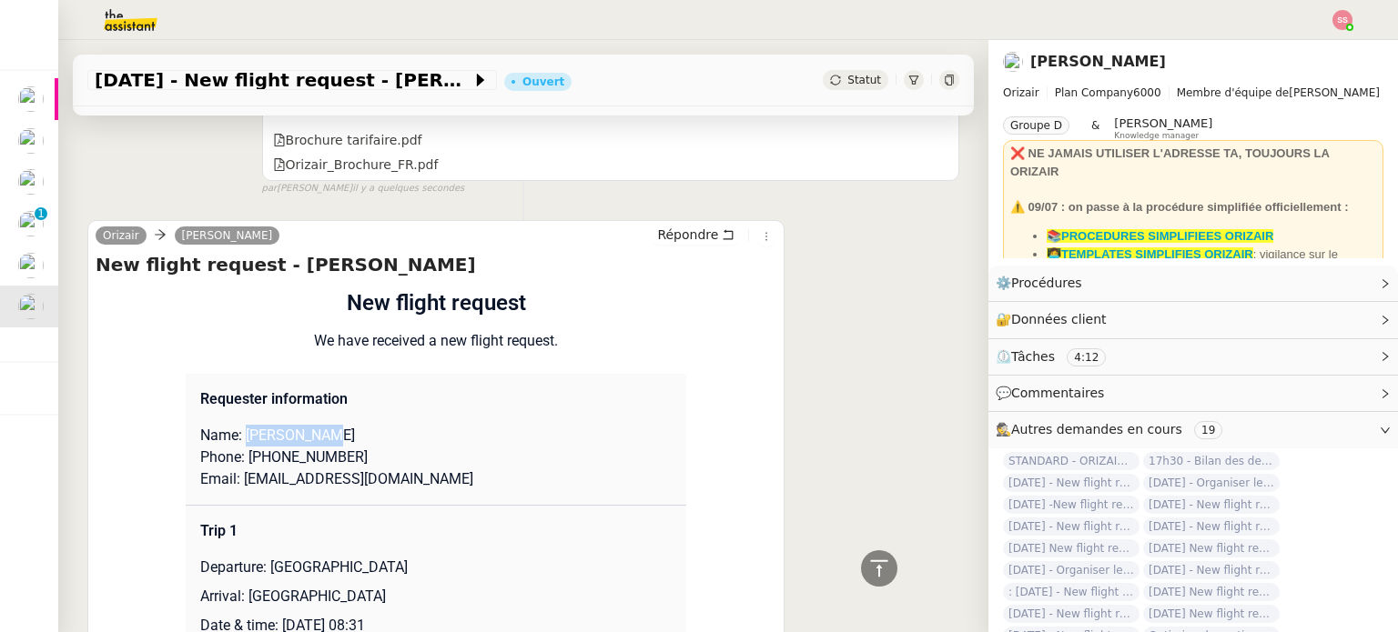
drag, startPoint x: 248, startPoint y: 458, endPoint x: 368, endPoint y: 450, distance: 119.4
click at [368, 450] on p "Phone: [PHONE_NUMBER]" at bounding box center [435, 458] width 471 height 22
drag, startPoint x: 232, startPoint y: 485, endPoint x: 457, endPoint y: 454, distance: 226.9
click at [457, 468] on td "Requester information Name: [PERSON_NAME] Phone: [PHONE_NUMBER] Email: [EMAIL_A…" at bounding box center [436, 440] width 500 height 132
drag, startPoint x: 388, startPoint y: 487, endPoint x: 236, endPoint y: 487, distance: 151.9
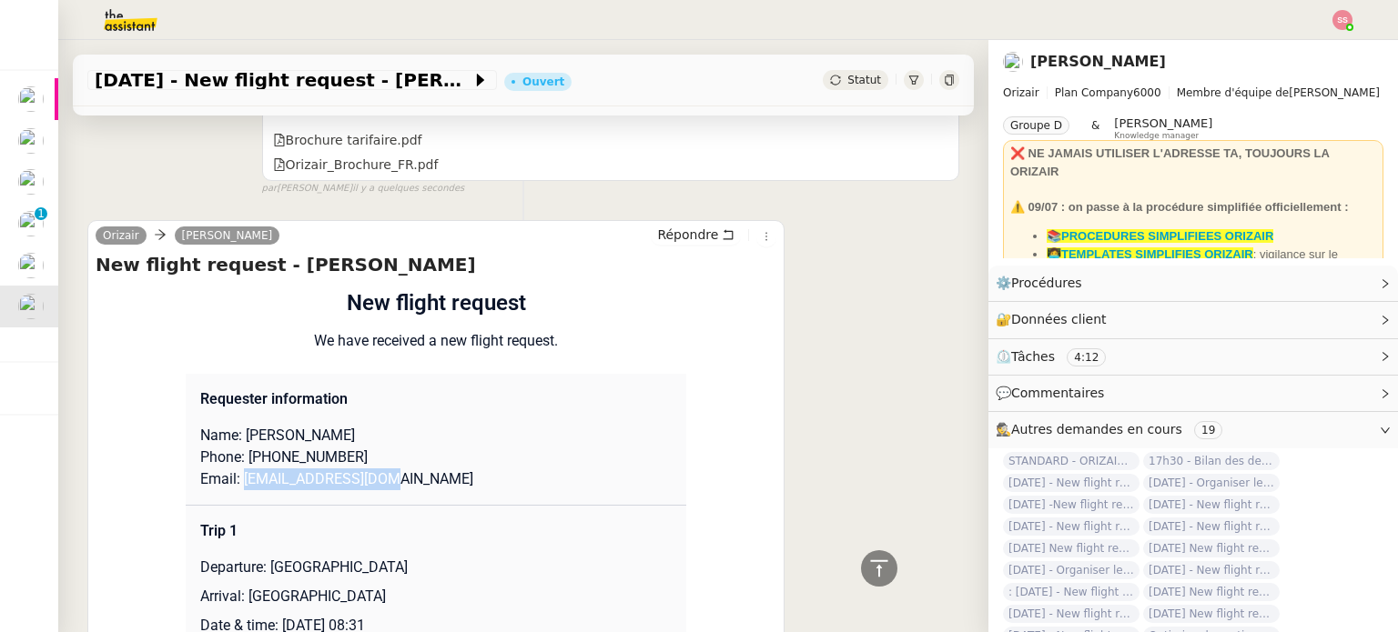
click at [236, 487] on p "Email: [EMAIL_ADDRESS][DOMAIN_NAME]" at bounding box center [435, 480] width 471 height 22
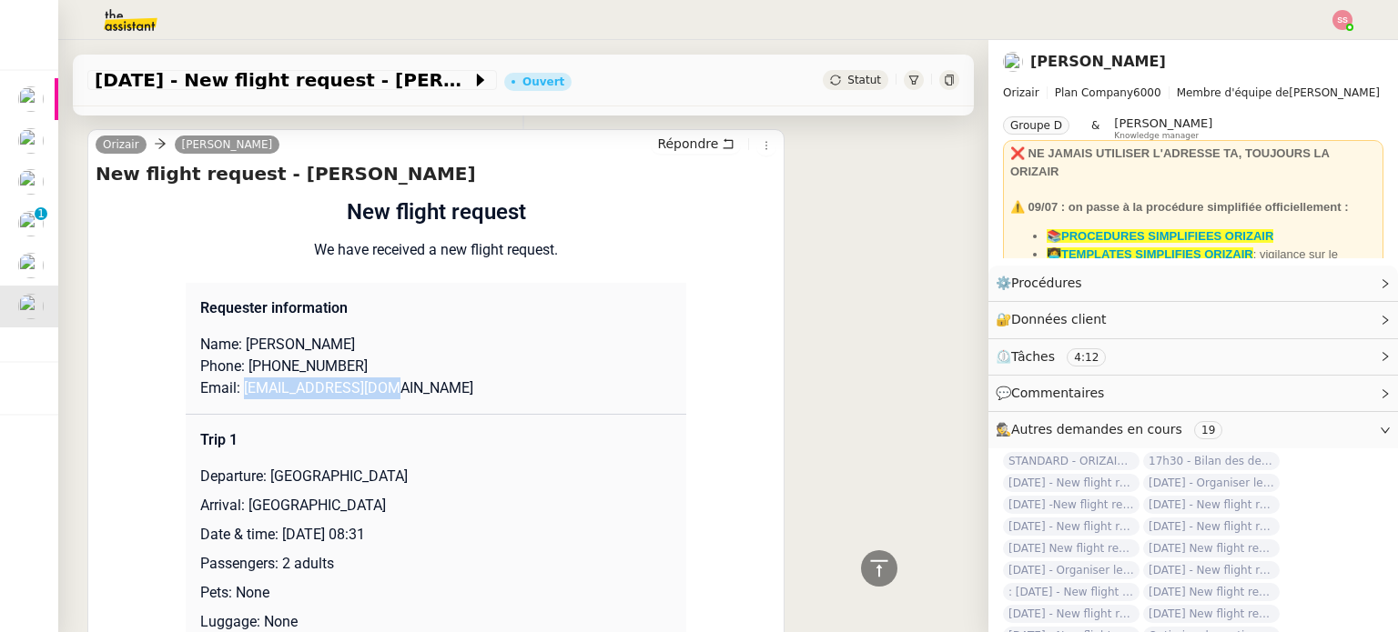
drag, startPoint x: 265, startPoint y: 478, endPoint x: 428, endPoint y: 472, distance: 163.0
click at [428, 472] on p "Departure: [GEOGRAPHIC_DATA]" at bounding box center [435, 477] width 471 height 22
drag, startPoint x: 239, startPoint y: 512, endPoint x: 328, endPoint y: 505, distance: 88.6
click at [328, 505] on p "Arrival: [GEOGRAPHIC_DATA]" at bounding box center [435, 506] width 471 height 22
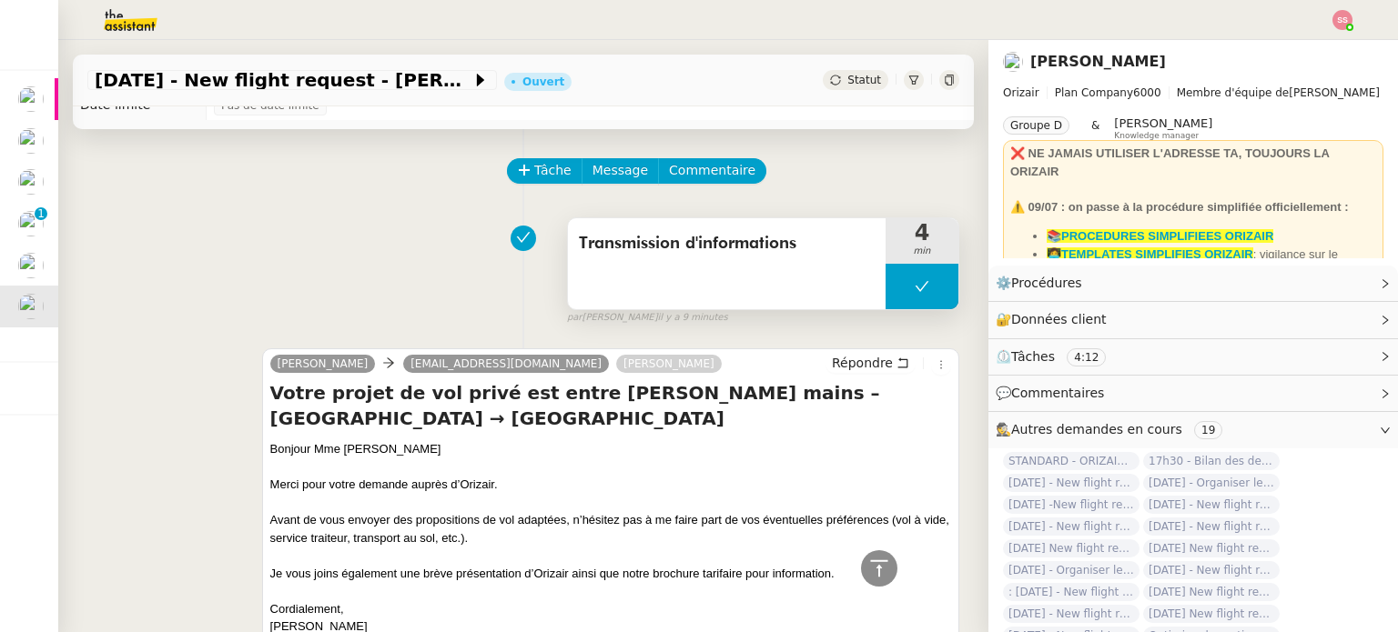
scroll to position [0, 0]
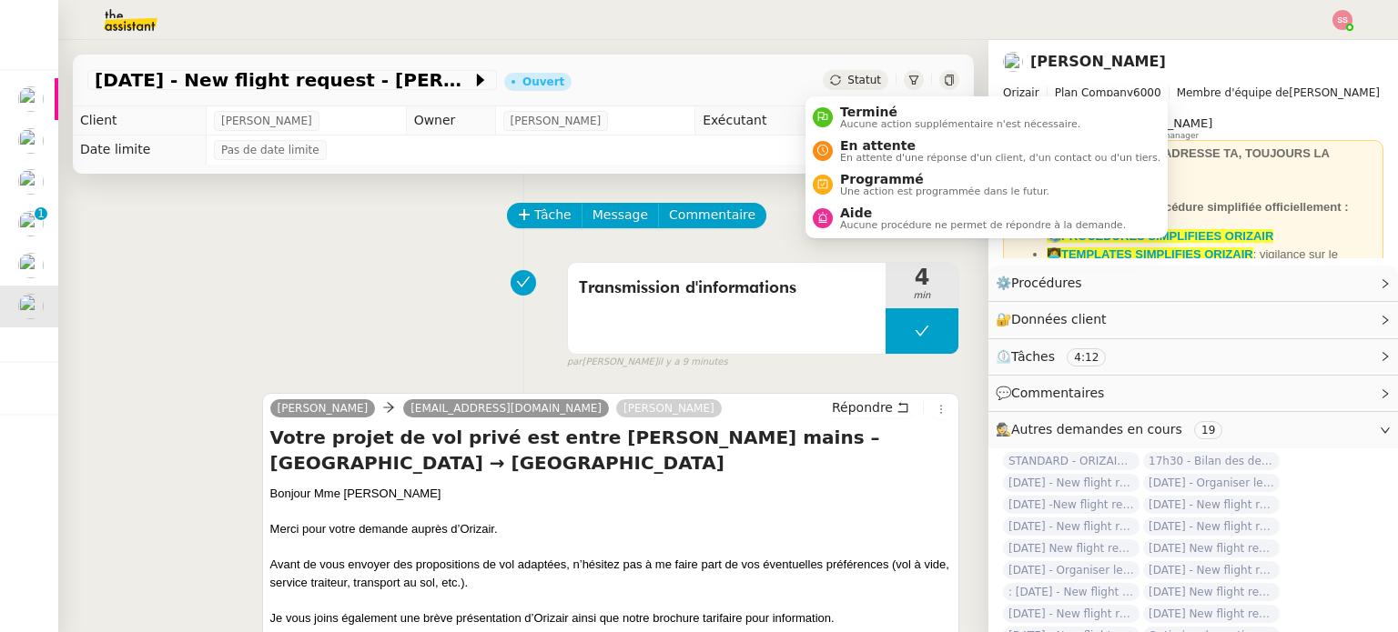
click at [847, 83] on span "Statut" at bounding box center [864, 80] width 34 height 13
click at [879, 153] on span "En attente d'une réponse d'un client, d'un contact ou d'un tiers." at bounding box center [1000, 158] width 320 height 10
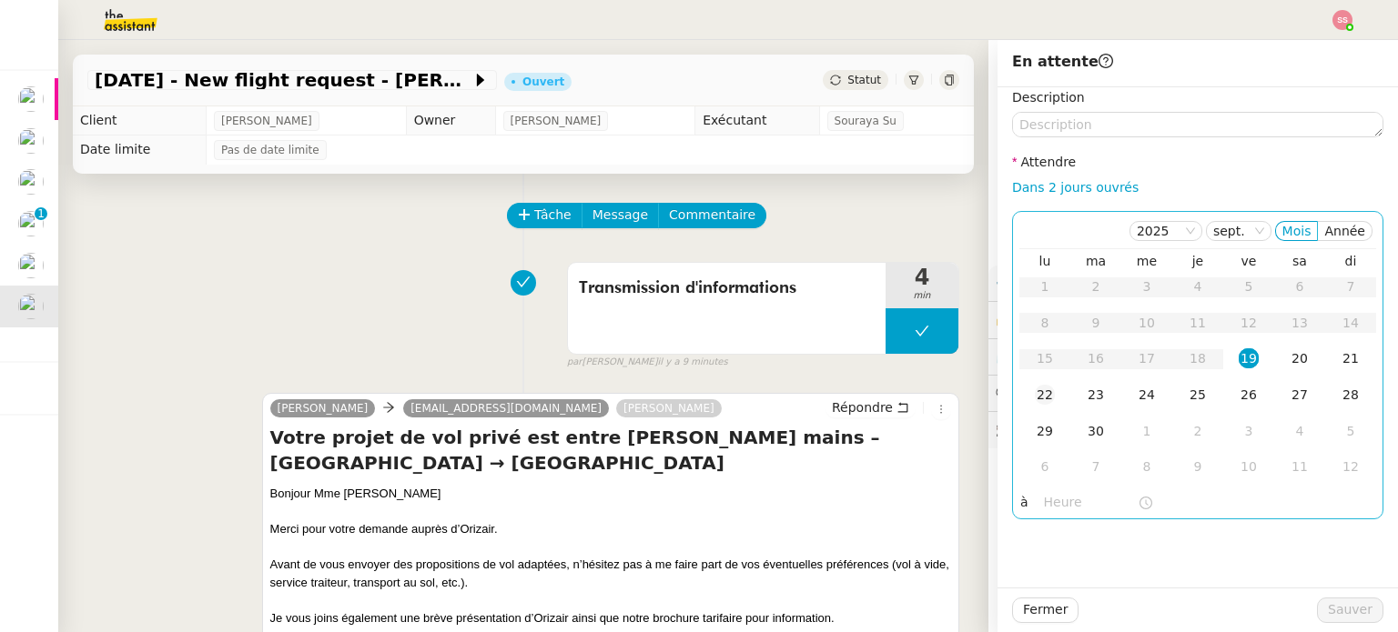
click at [1034, 389] on div "22" at bounding box center [1044, 395] width 20 height 20
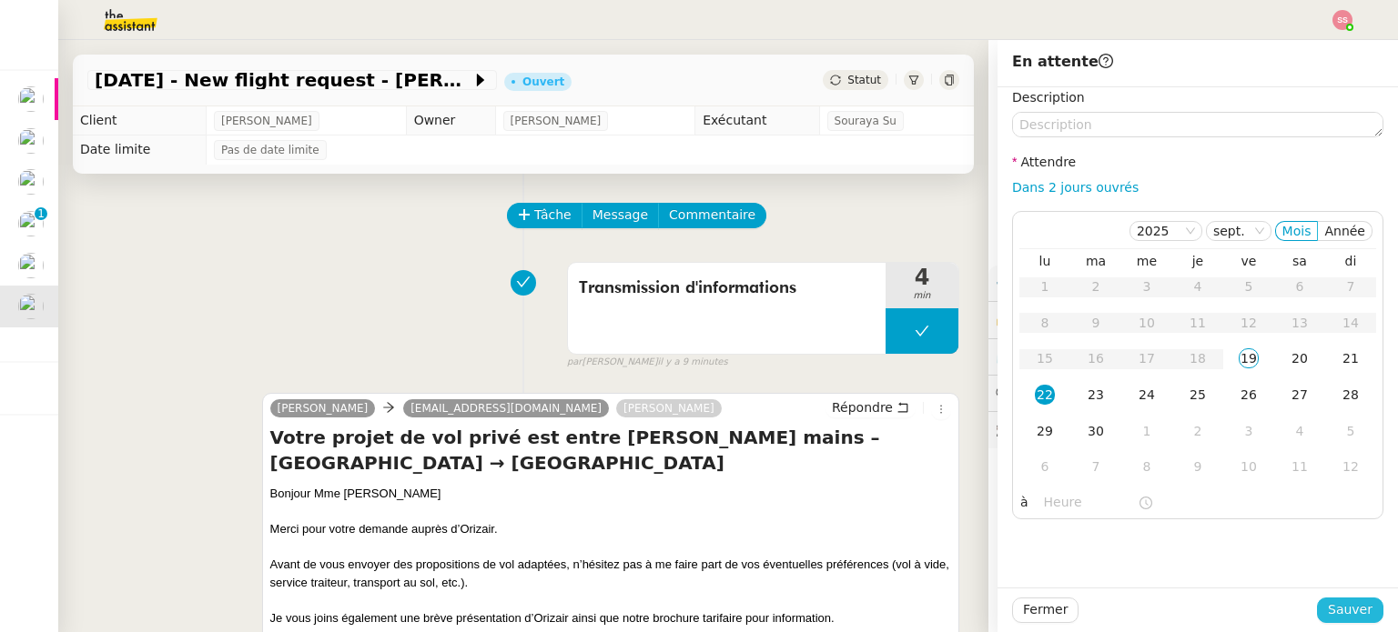
drag, startPoint x: 1350, startPoint y: 611, endPoint x: 1339, endPoint y: 611, distance: 10.9
click at [1350, 611] on span "Sauver" at bounding box center [1349, 610] width 45 height 21
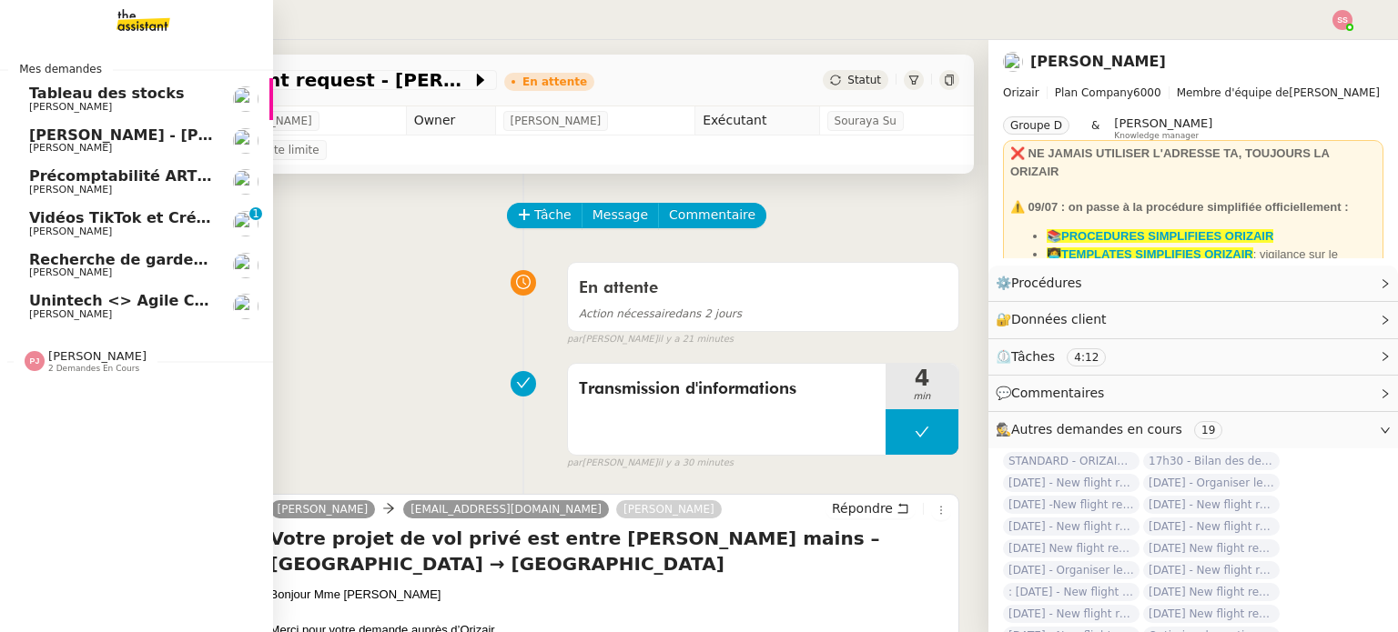
click at [82, 301] on span "Unintech <> Agile Capital Markets" at bounding box center [171, 300] width 284 height 17
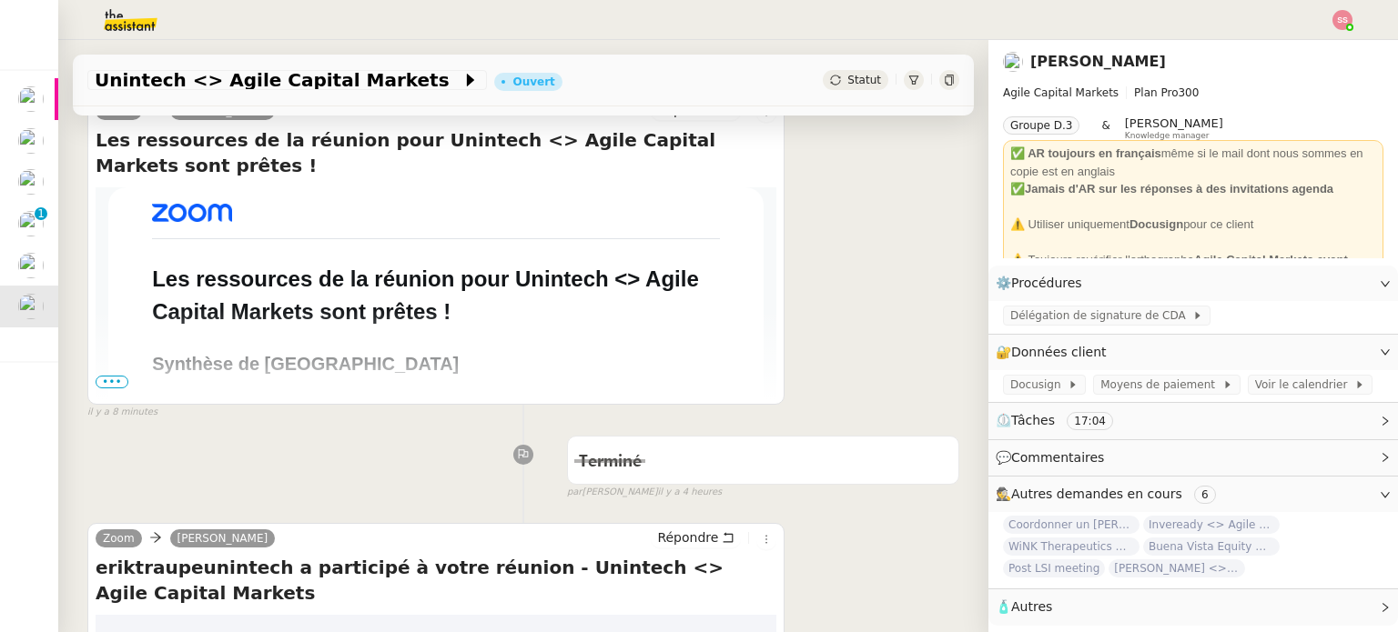
scroll to position [364, 0]
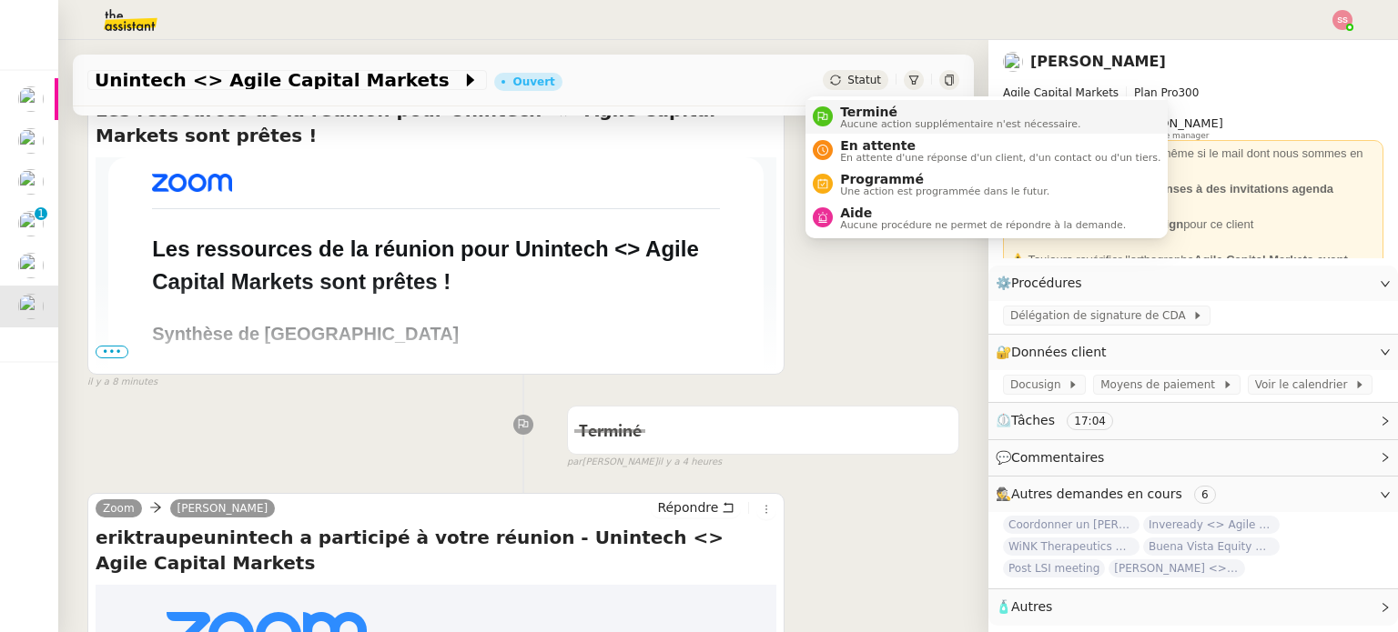
click at [858, 105] on span "Terminé" at bounding box center [960, 112] width 240 height 15
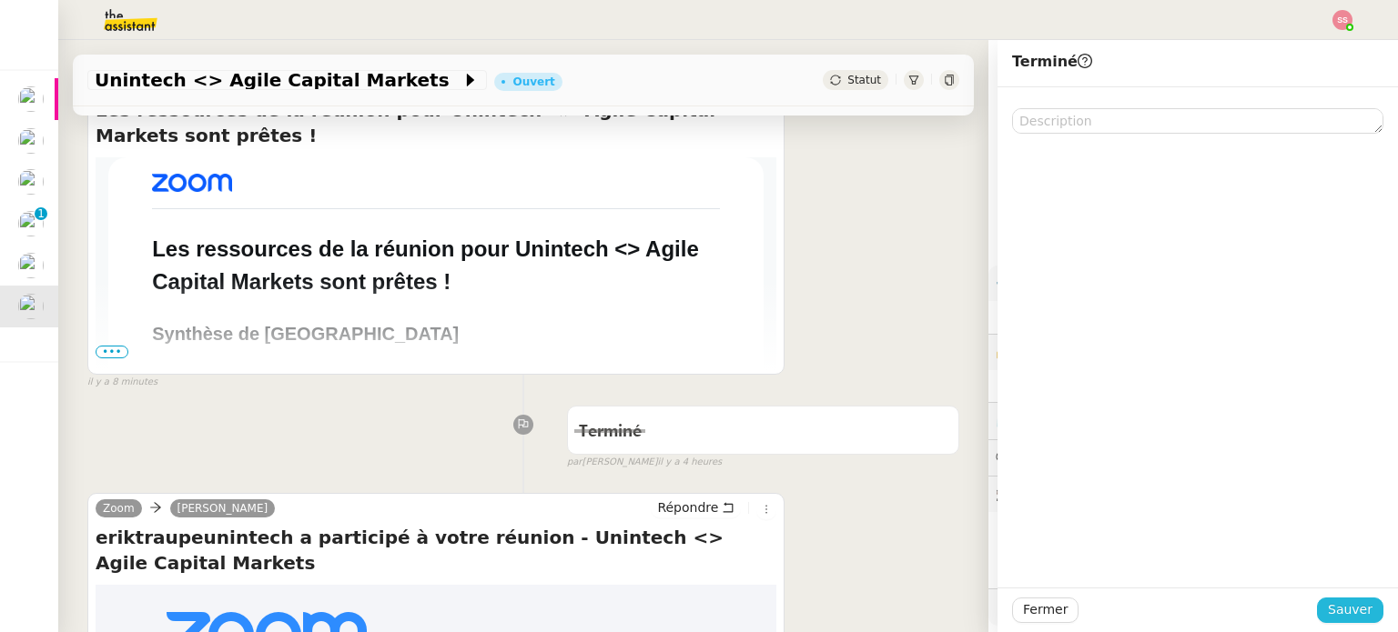
click at [1329, 610] on span "Sauver" at bounding box center [1349, 610] width 45 height 21
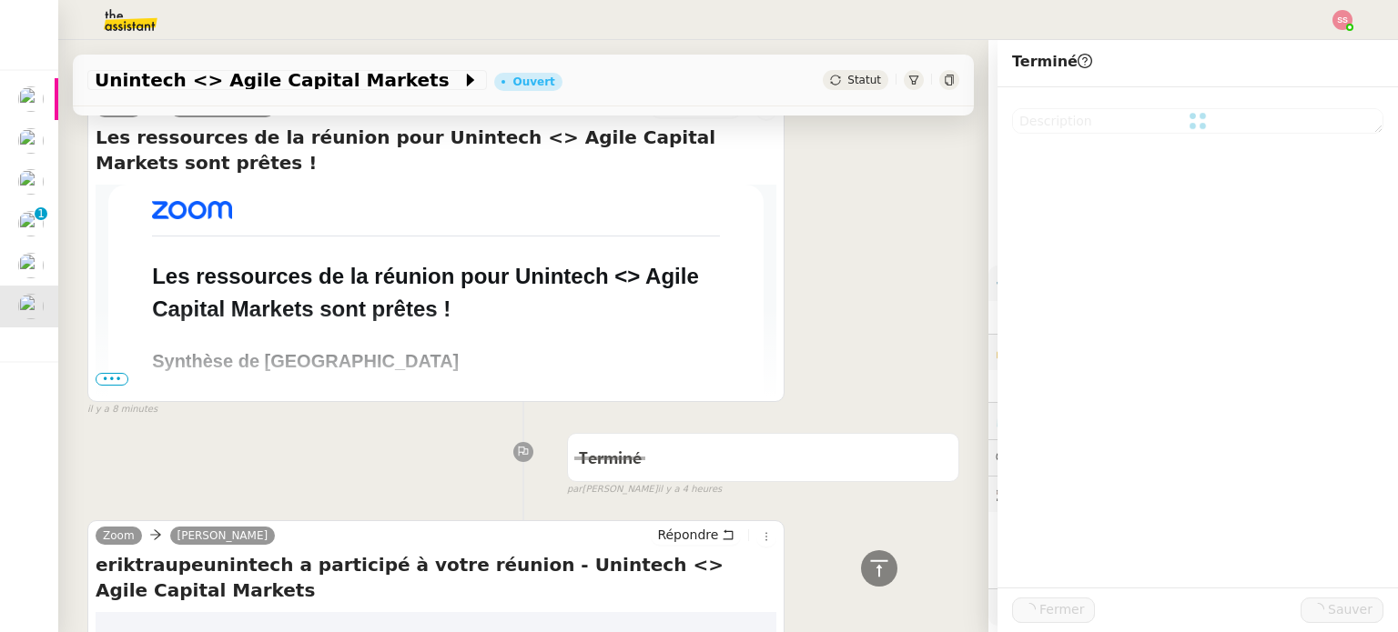
scroll to position [391, 0]
